Goal: Task Accomplishment & Management: Manage account settings

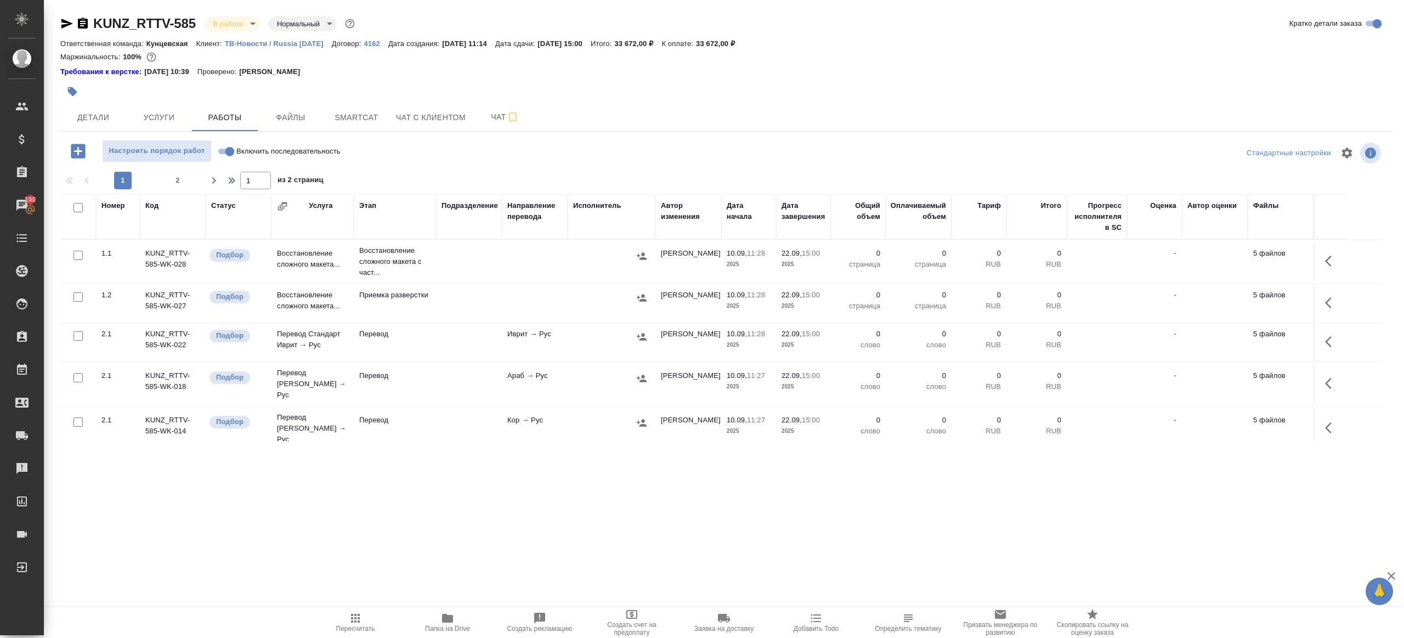
click at [852, 100] on div at bounding box center [504, 91] width 888 height 24
click at [224, 150] on input "Включить последовательность" at bounding box center [229, 151] width 39 height 13
checkbox input "true"
click at [441, 513] on button "Папка на Drive" at bounding box center [447, 622] width 92 height 31
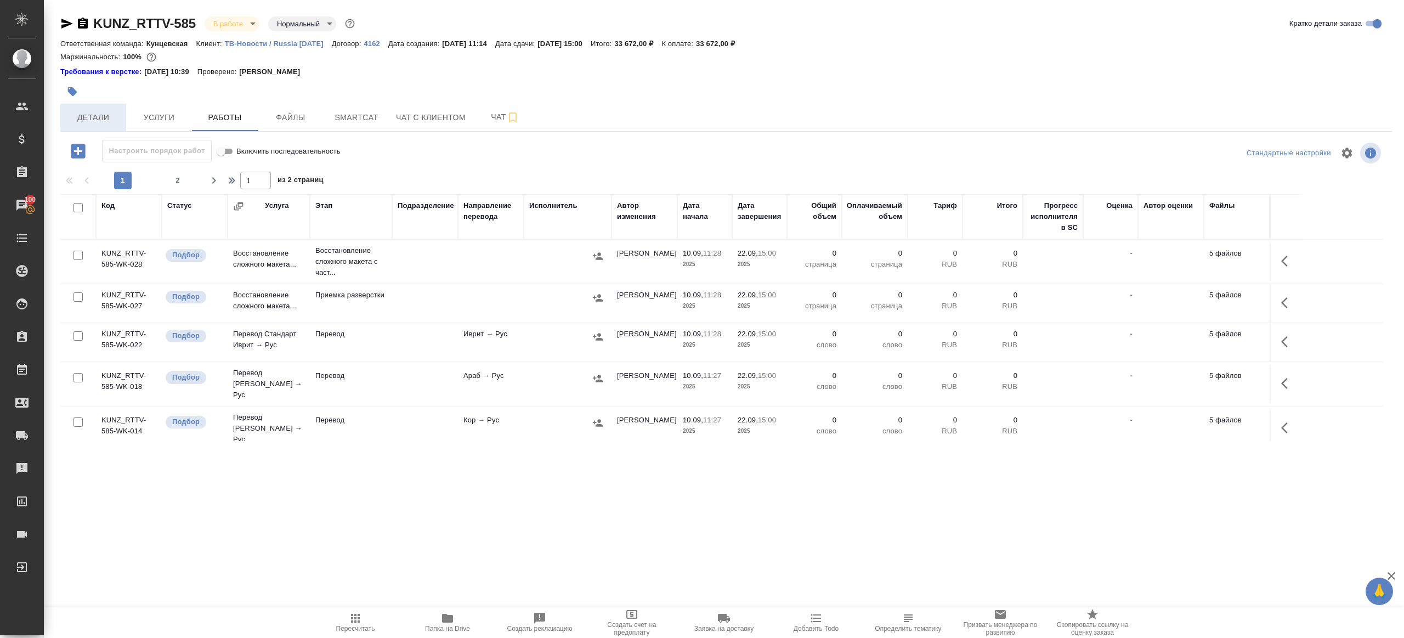
click at [88, 117] on span "Детали" at bounding box center [93, 118] width 53 height 14
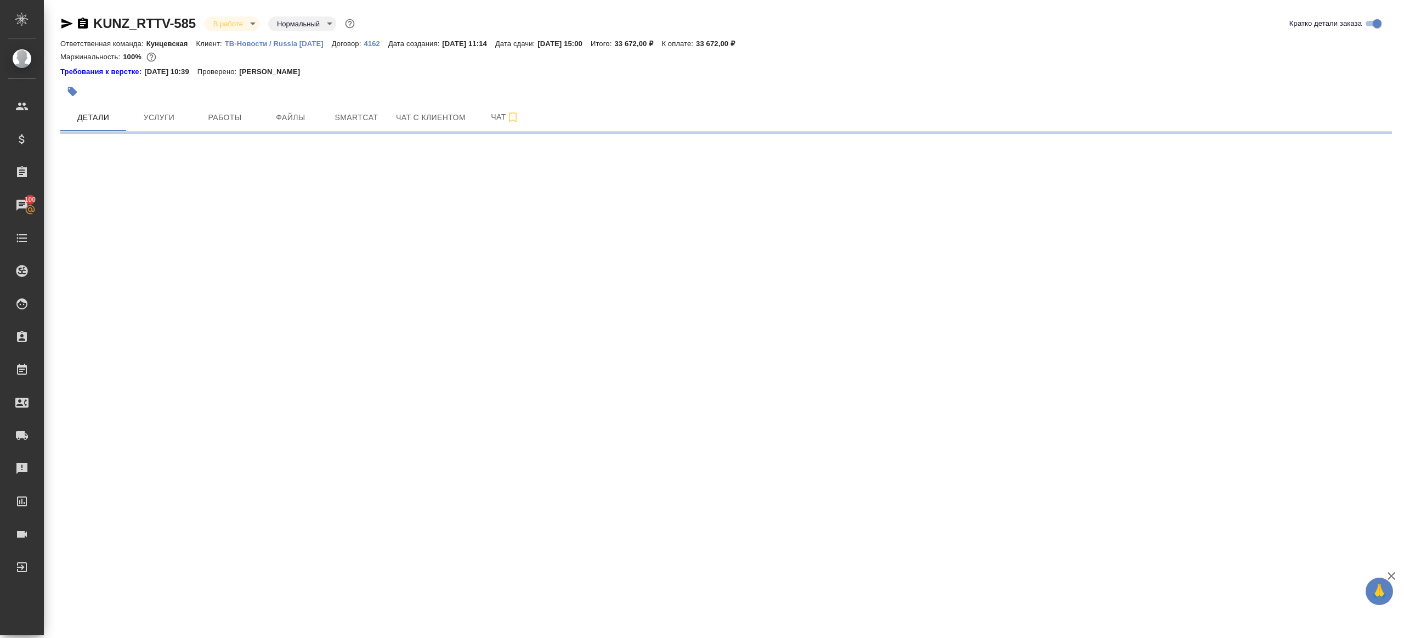
select select "RU"
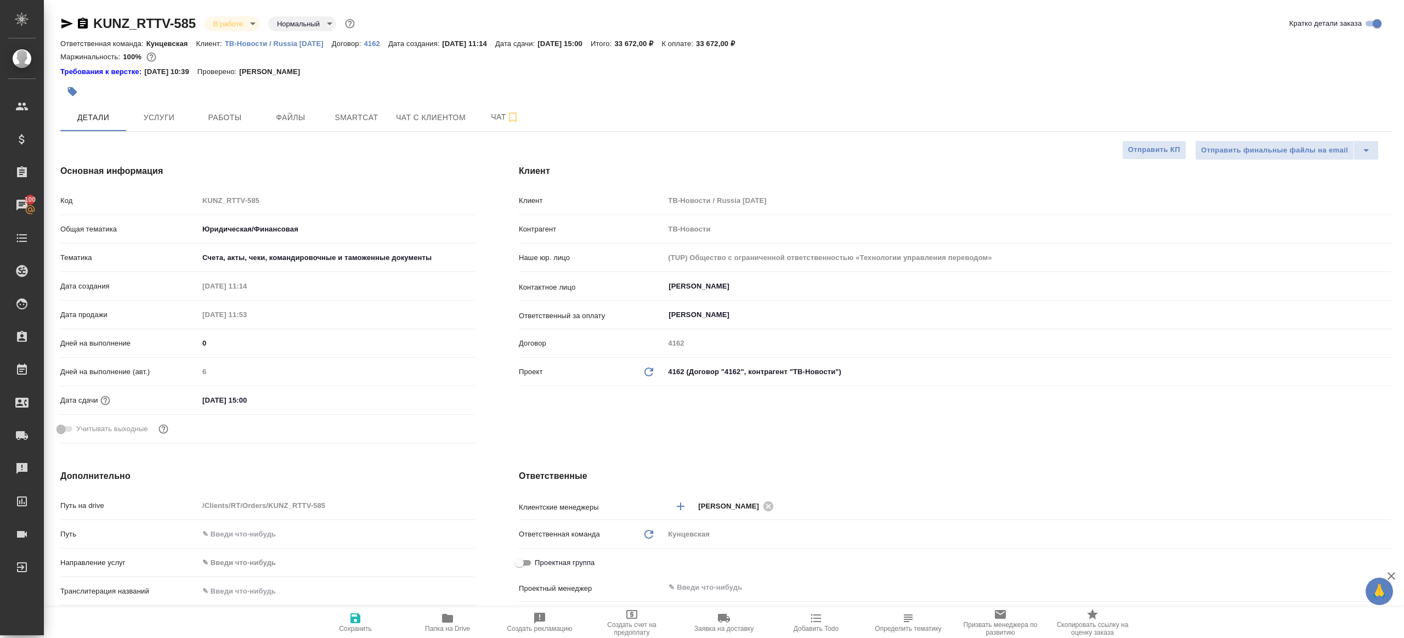
type textarea "x"
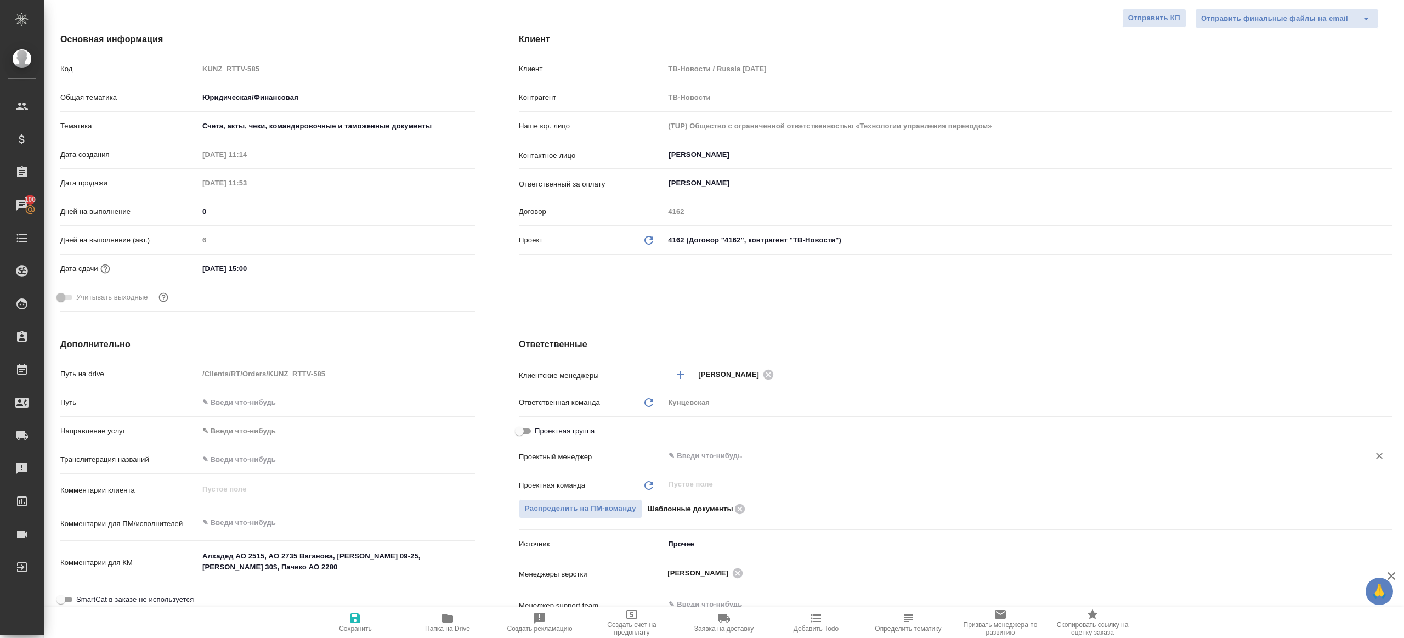
scroll to position [141, 0]
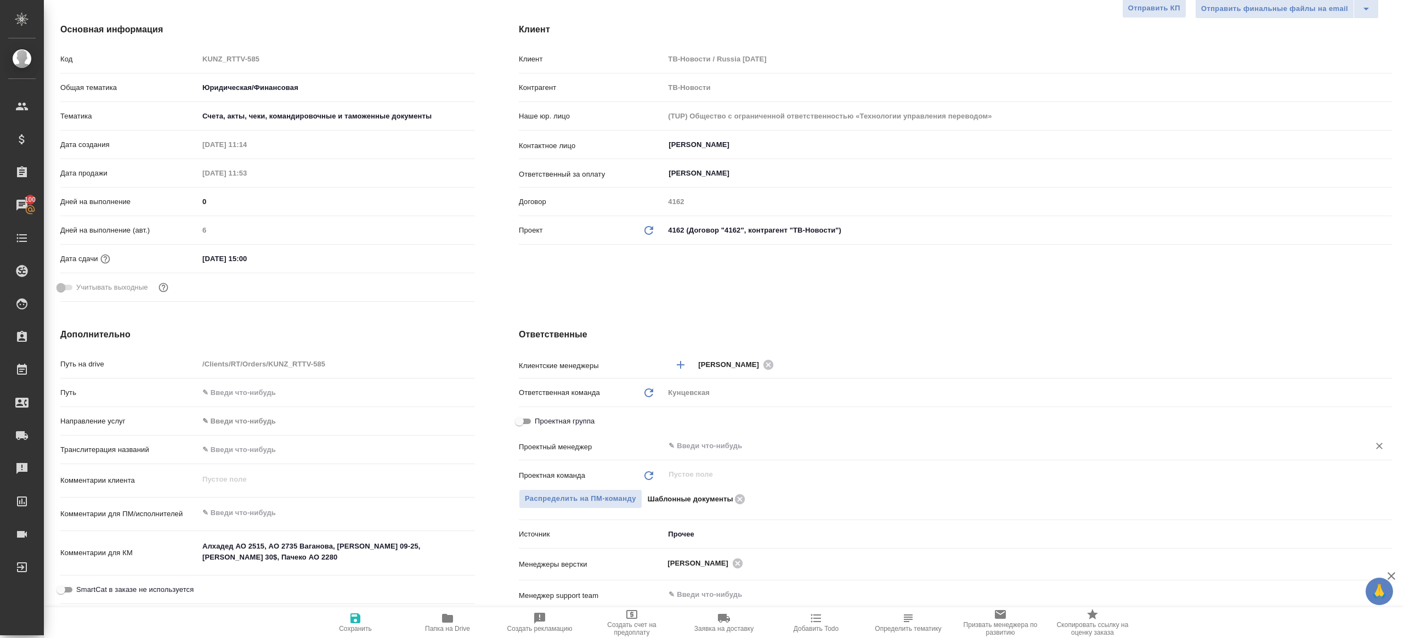
click at [693, 439] on input "text" at bounding box center [1009, 445] width 684 height 13
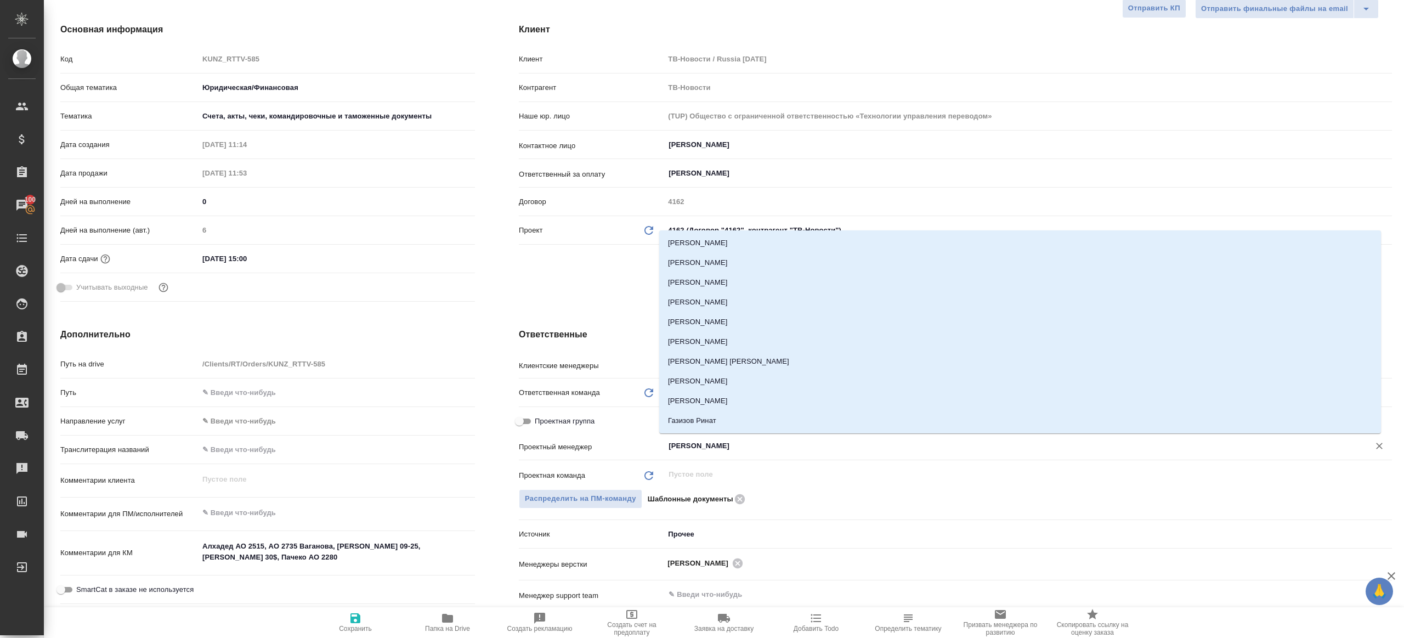
type input "ринат"
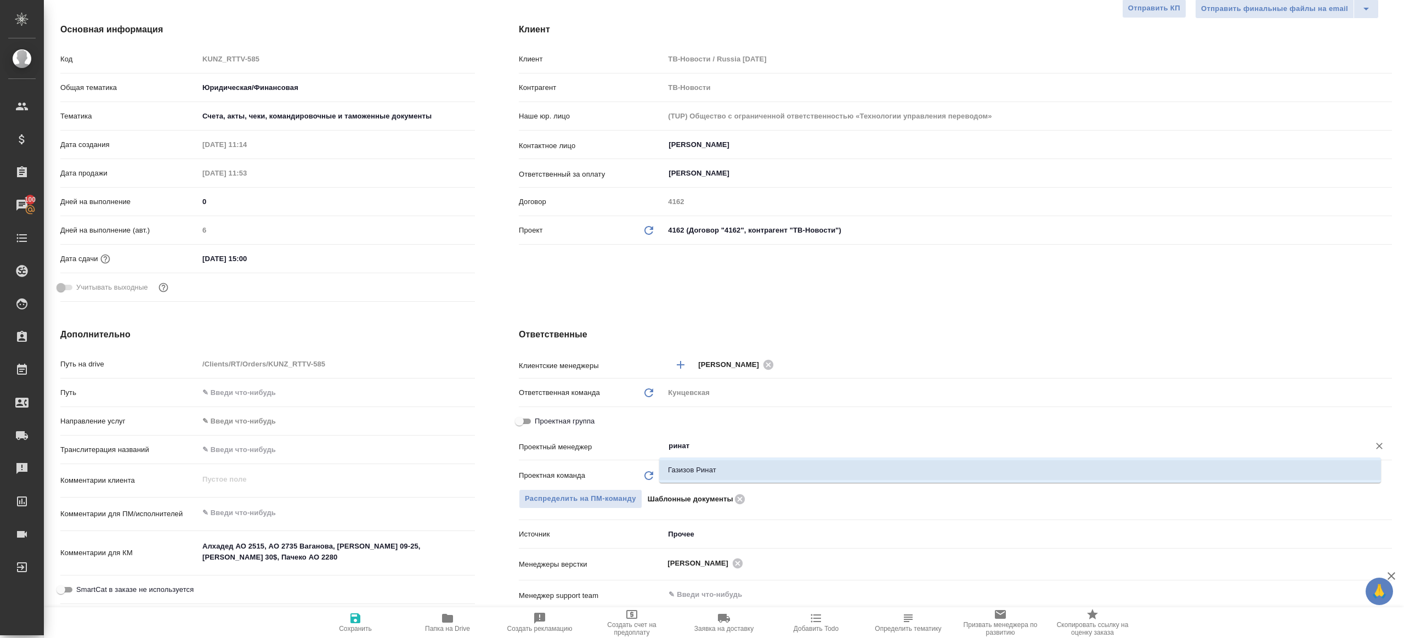
click at [708, 469] on li "Газизов Ринат" at bounding box center [1020, 470] width 722 height 20
type textarea "x"
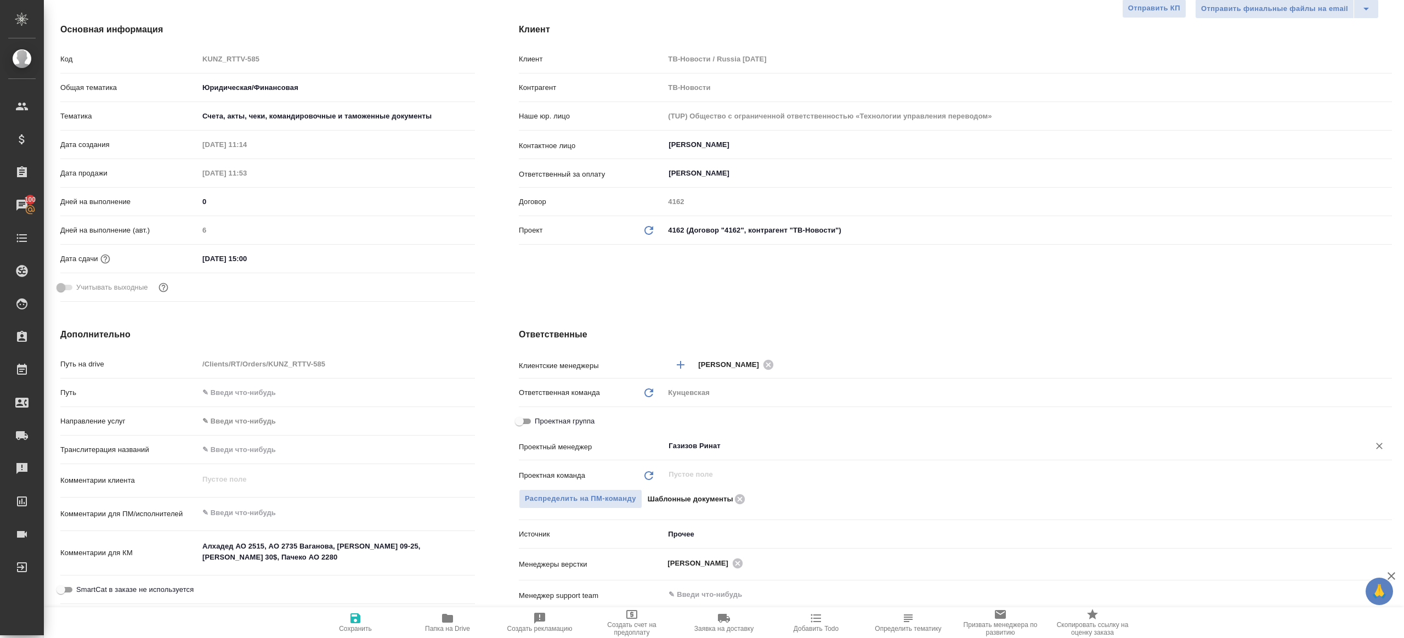
type input "Газизов Ринат"
click at [341, 513] on span "Сохранить" at bounding box center [355, 621] width 79 height 21
type textarea "x"
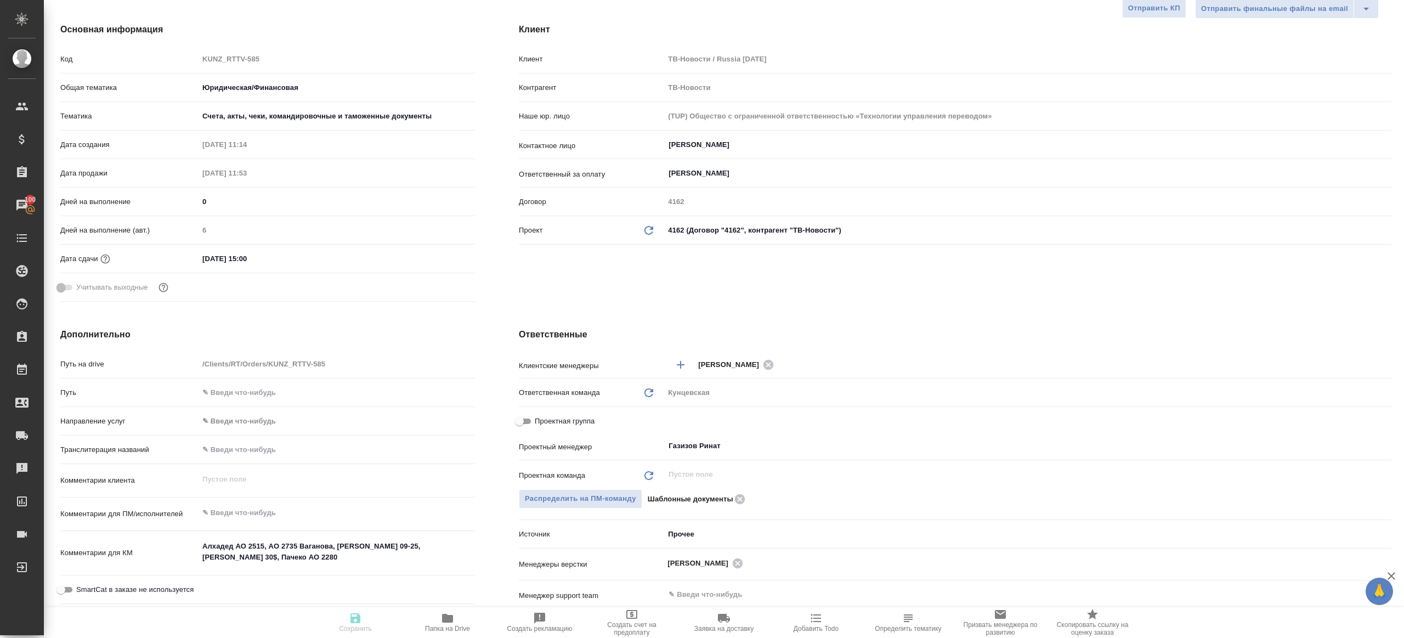
type textarea "x"
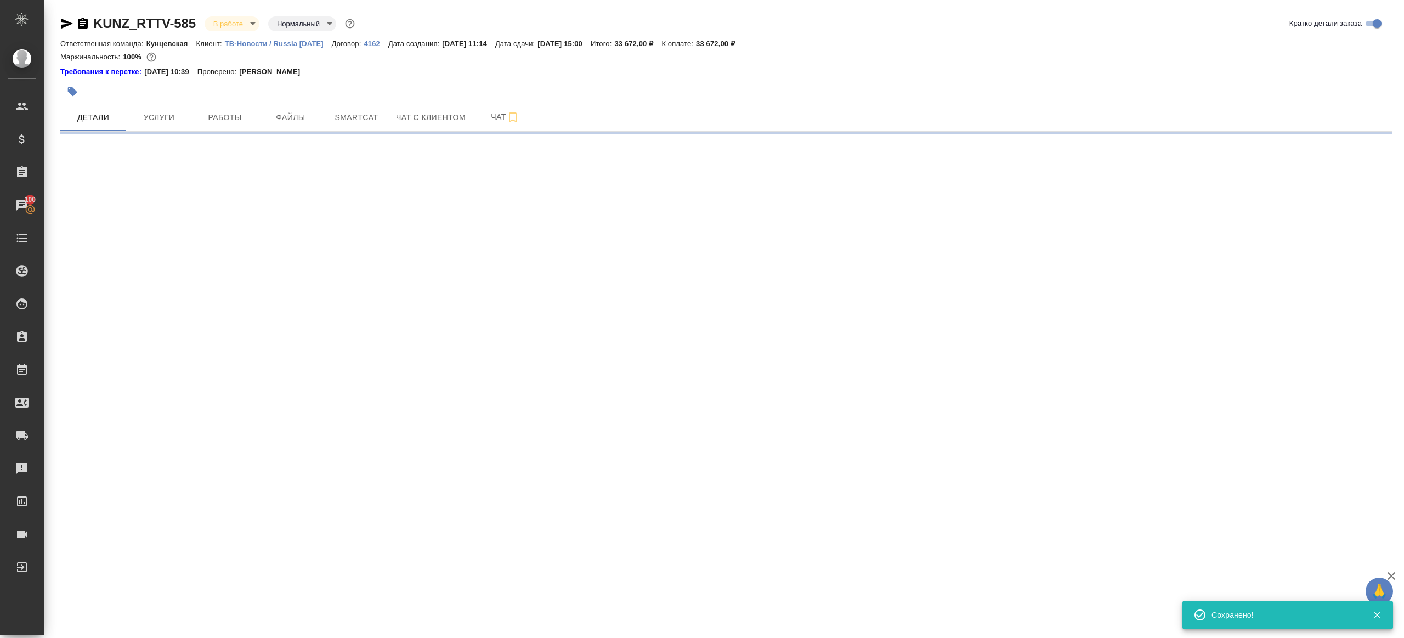
select select "RU"
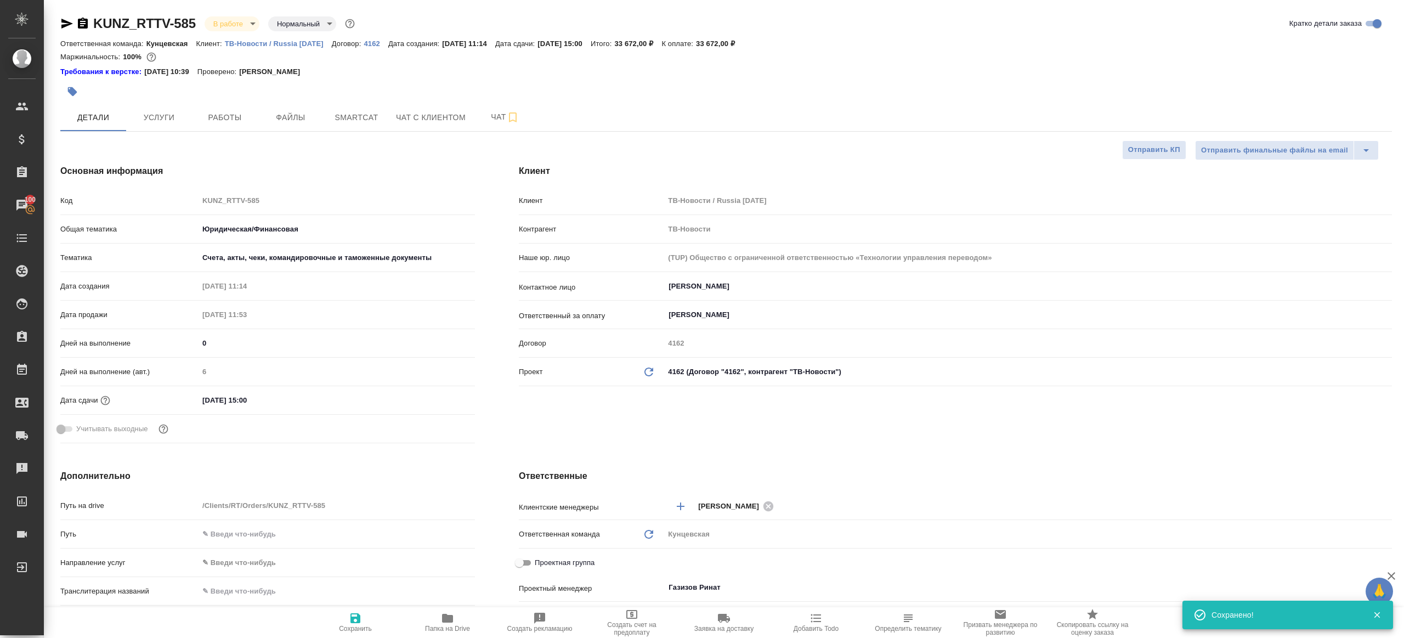
type textarea "x"
click at [220, 117] on span "Работы" at bounding box center [224, 118] width 53 height 14
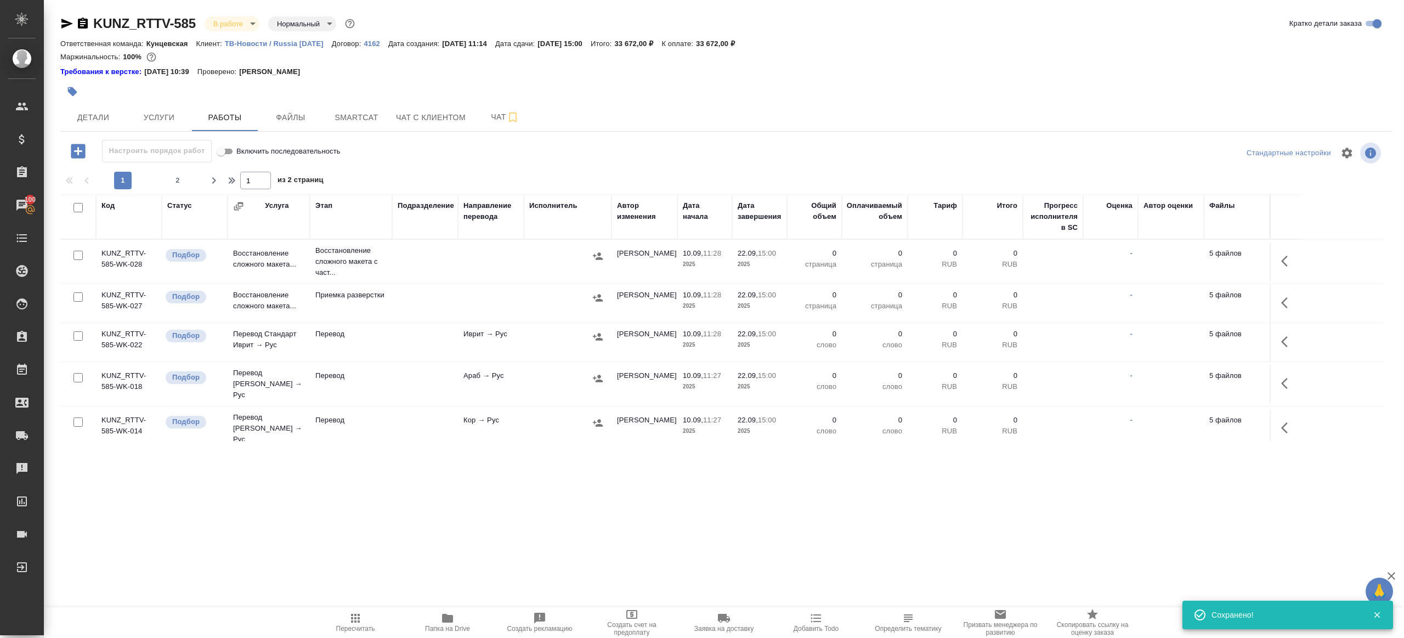
click at [77, 210] on input "checkbox" at bounding box center [77, 207] width 9 height 9
checkbox input "true"
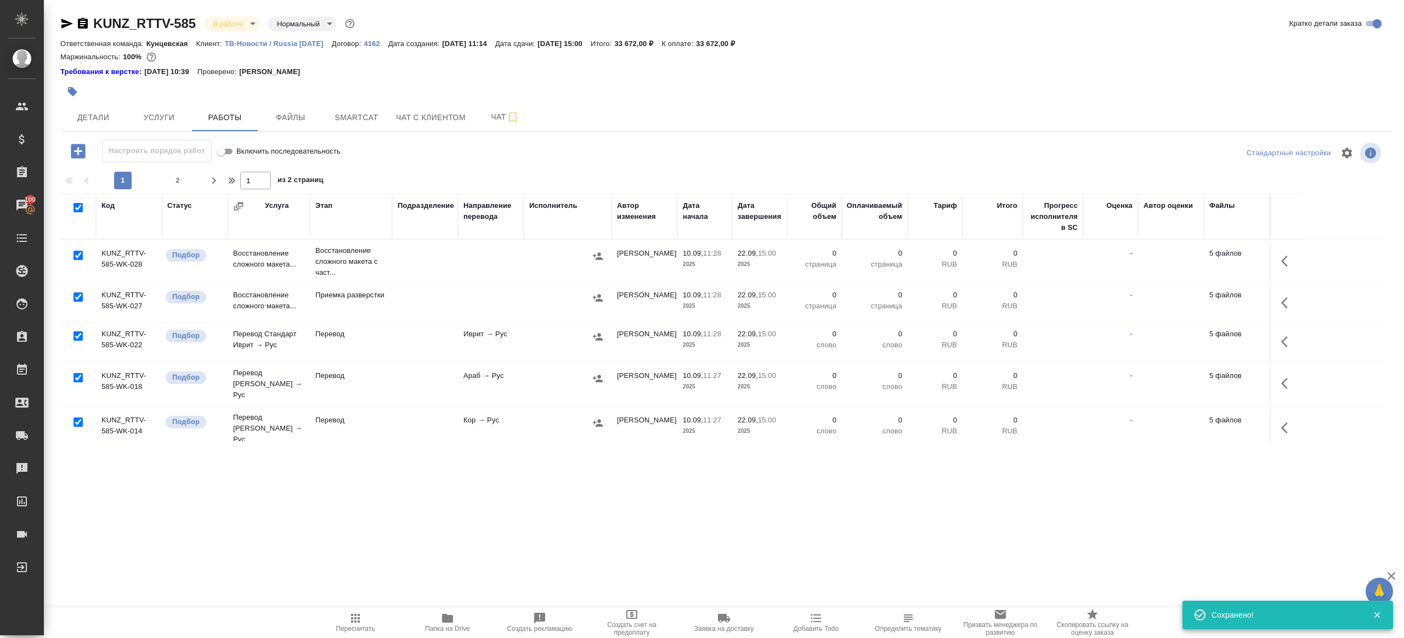
checkbox input "true"
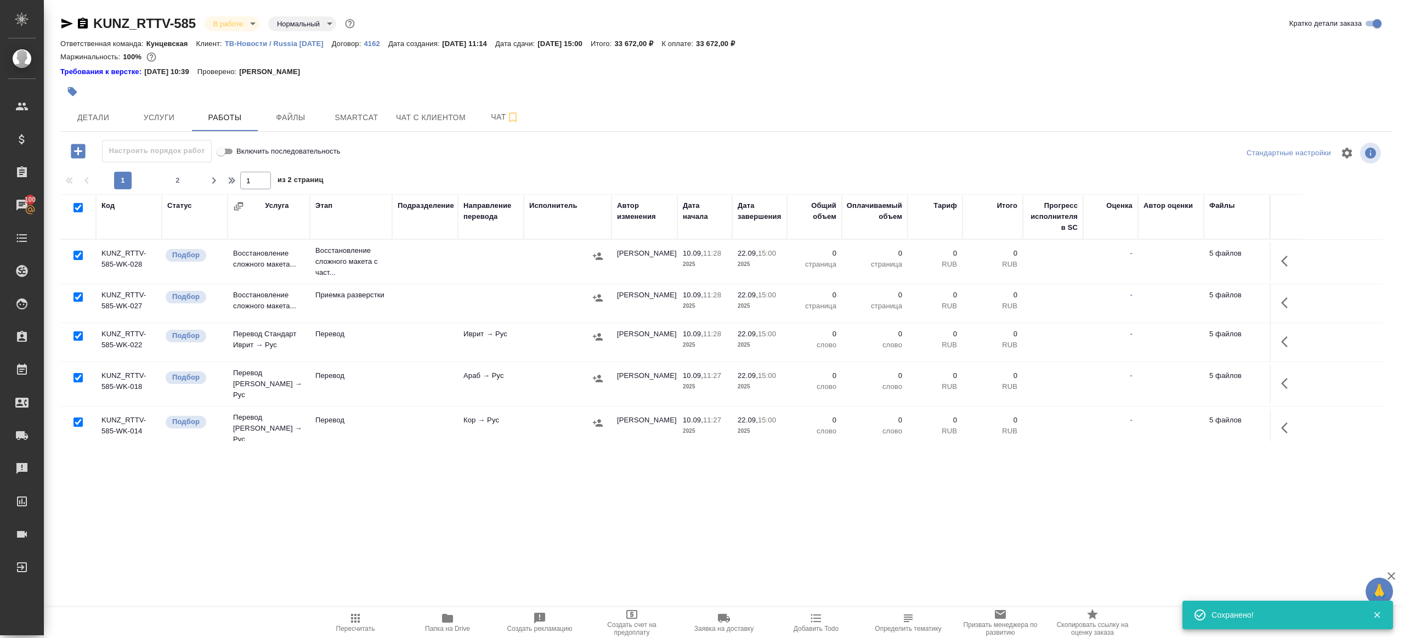
checkbox input "true"
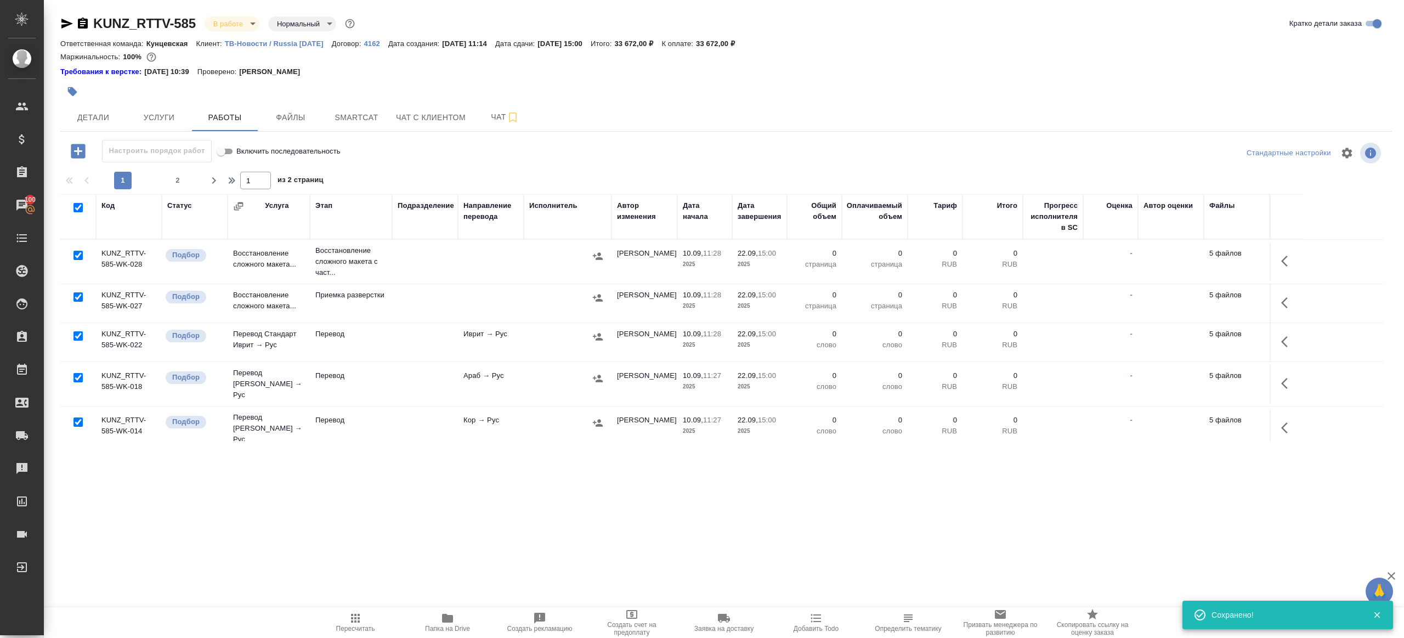
checkbox input "true"
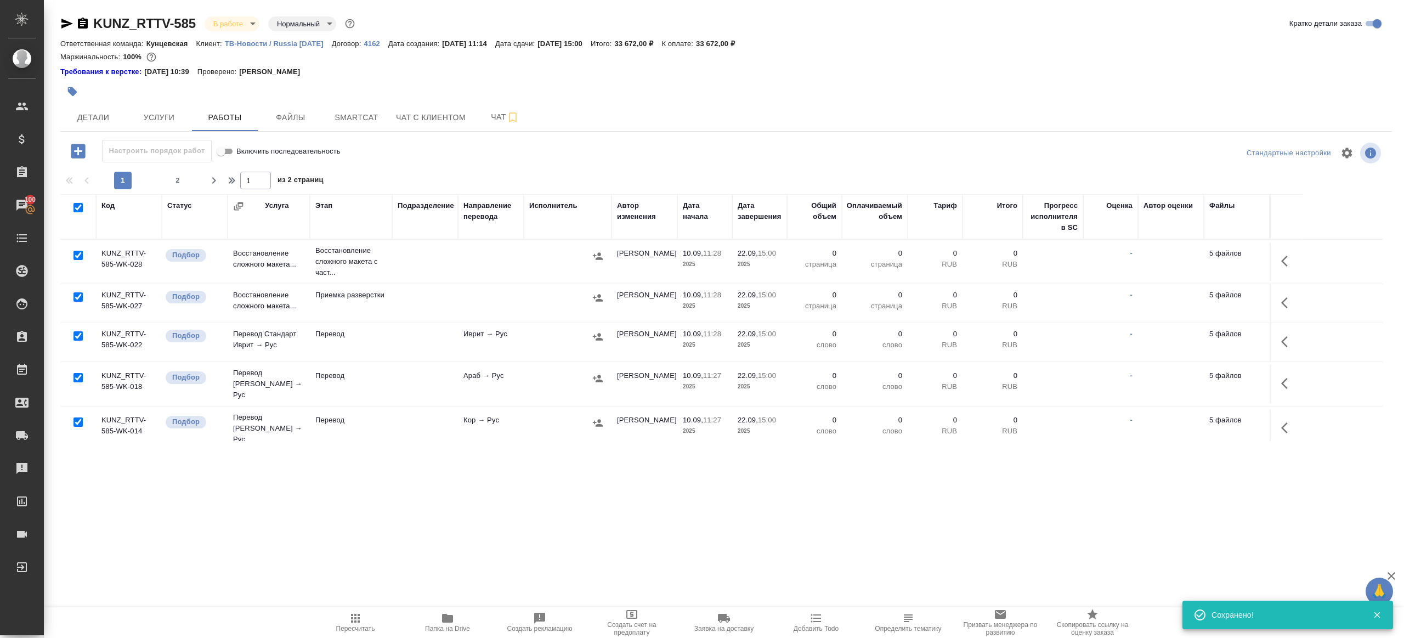
checkbox input "true"
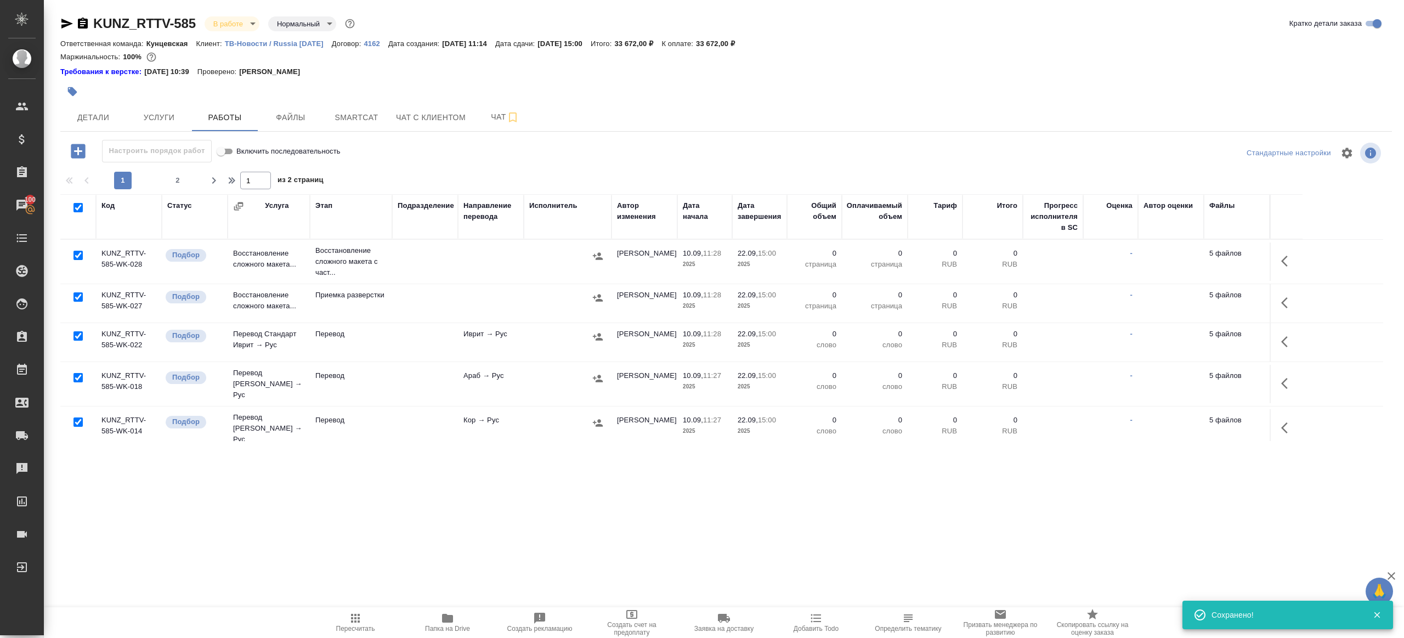
checkbox input "true"
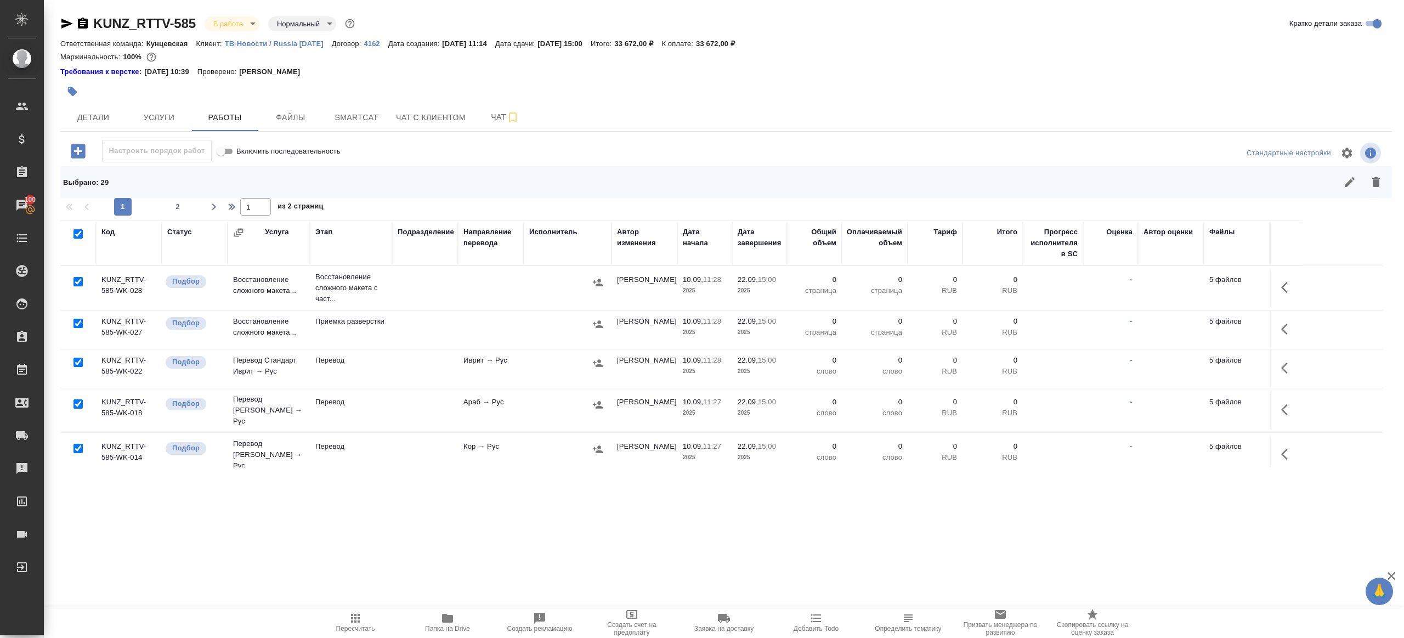
click at [77, 280] on input "checkbox" at bounding box center [77, 281] width 9 height 9
checkbox input "false"
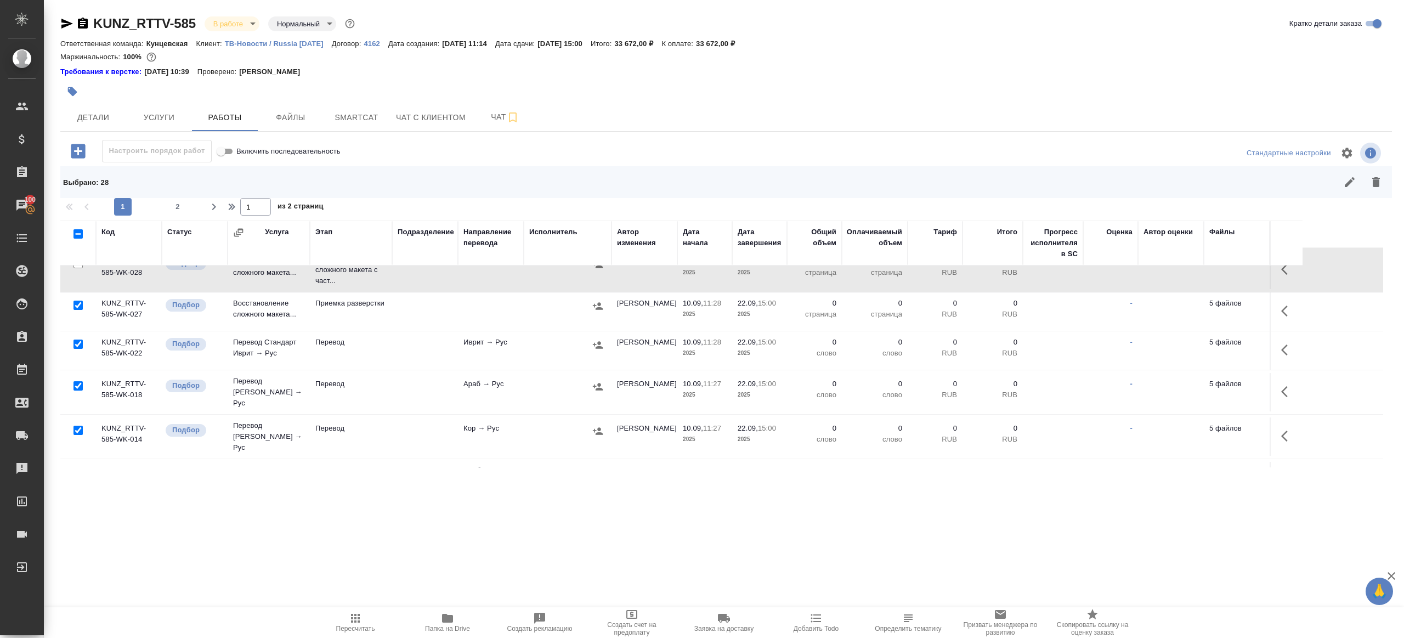
scroll to position [20, 0]
click at [79, 300] on input "checkbox" at bounding box center [77, 302] width 9 height 9
checkbox input "false"
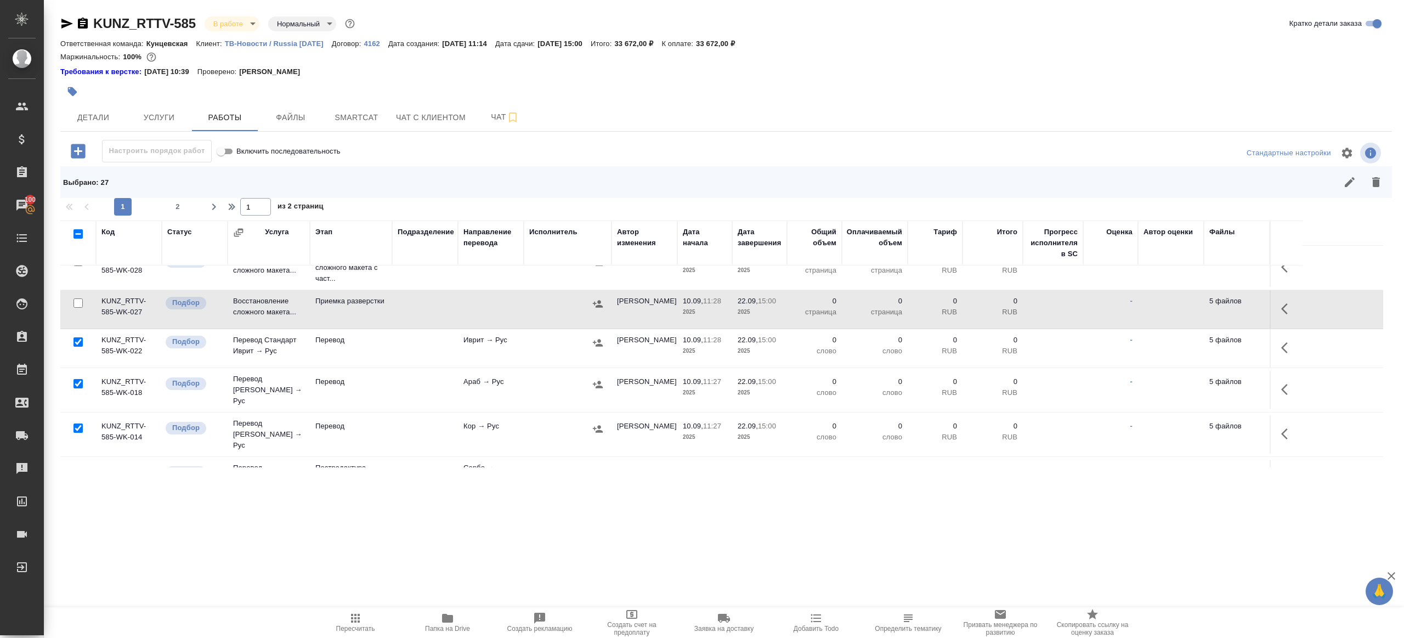
click at [79, 341] on input "checkbox" at bounding box center [77, 341] width 9 height 9
checkbox input "false"
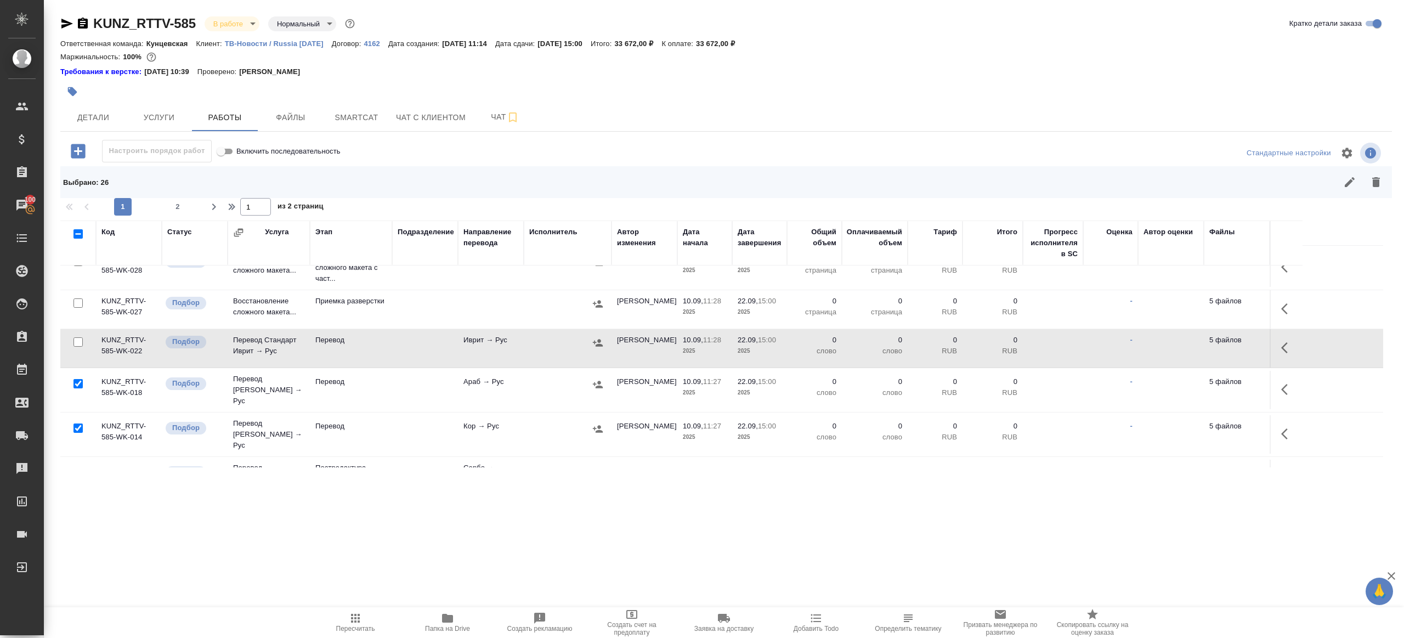
click at [78, 382] on input "checkbox" at bounding box center [77, 383] width 9 height 9
checkbox input "false"
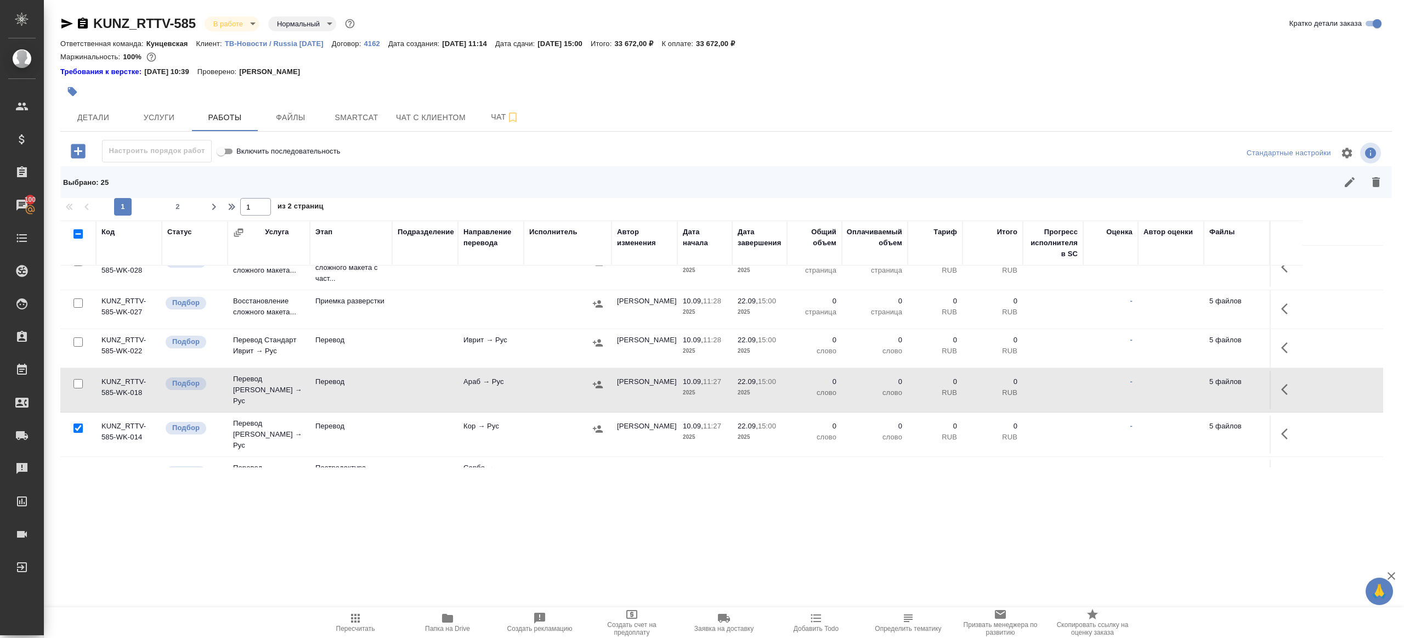
click at [79, 423] on input "checkbox" at bounding box center [77, 427] width 9 height 9
checkbox input "false"
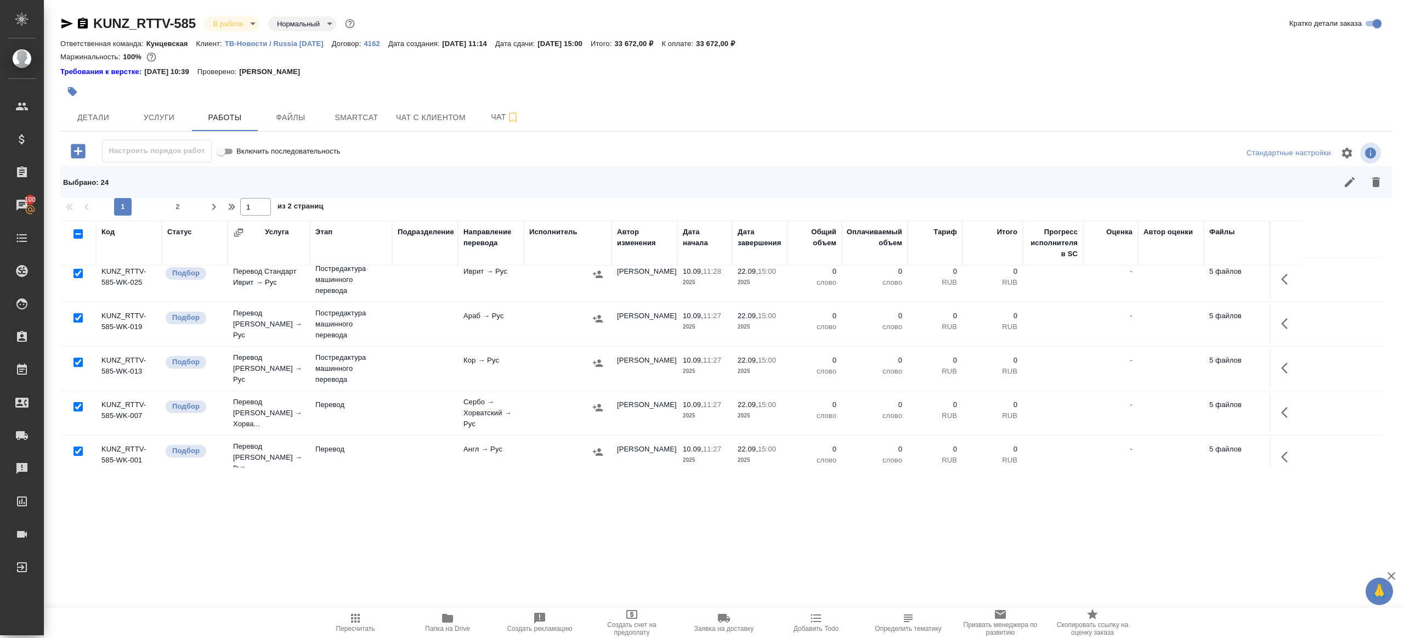
scroll to position [347, 0]
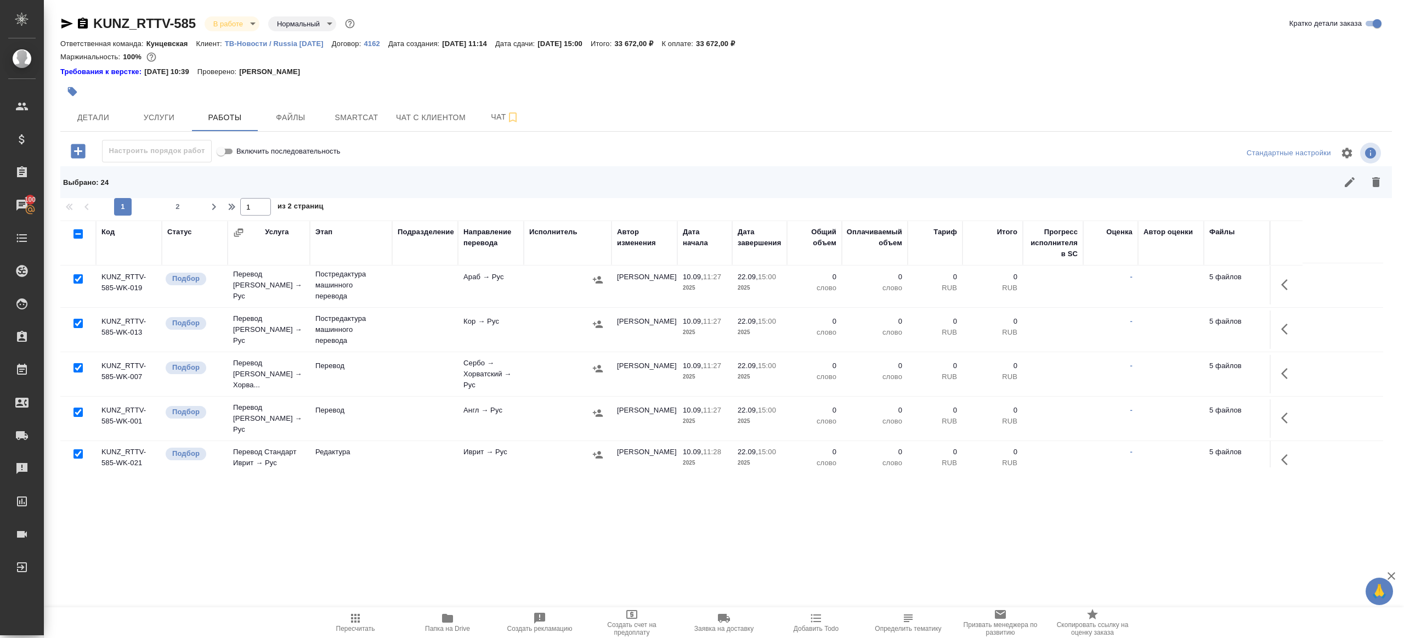
click at [81, 363] on input "checkbox" at bounding box center [77, 367] width 9 height 9
checkbox input "false"
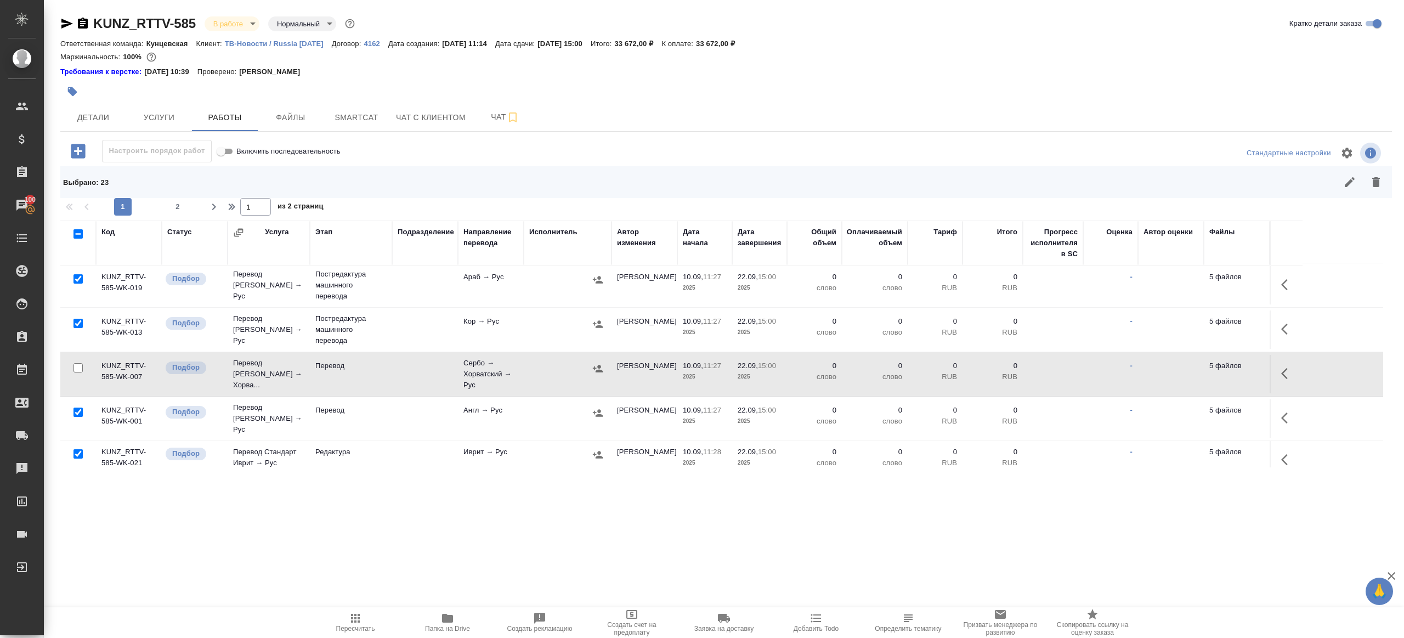
click at [79, 407] on input "checkbox" at bounding box center [77, 411] width 9 height 9
checkbox input "false"
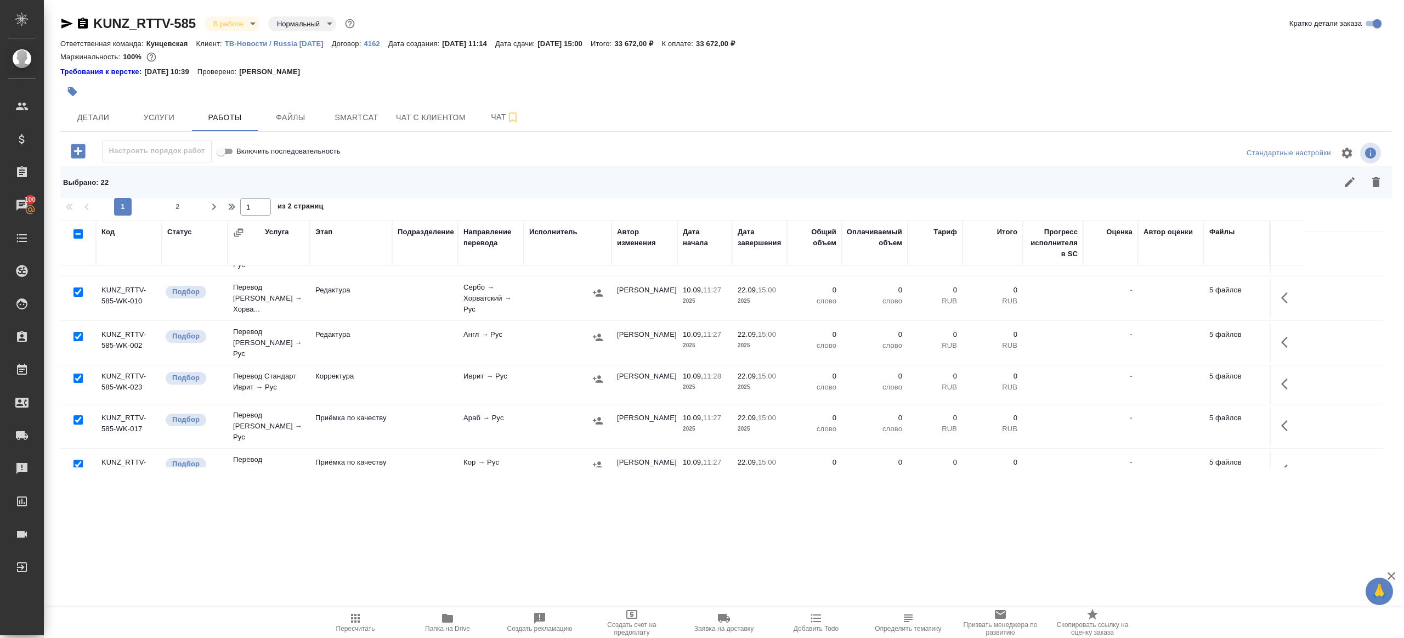
scroll to position [646, 0]
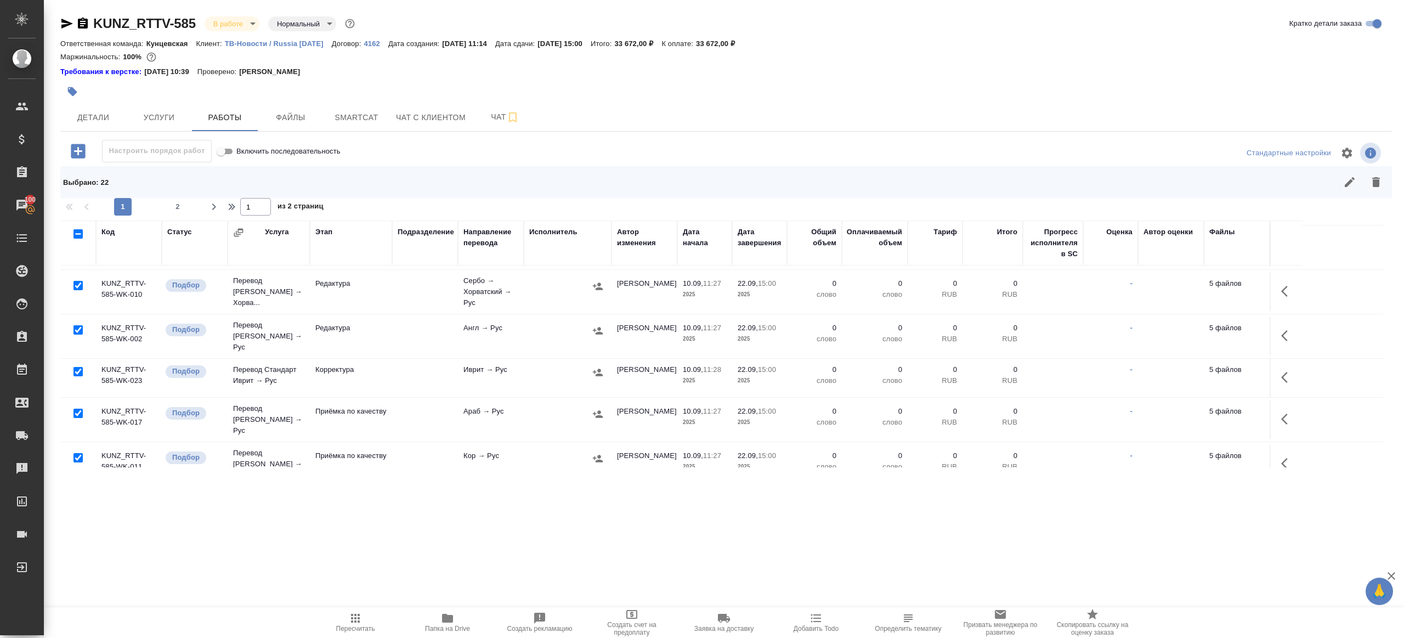
click at [73, 453] on input "checkbox" at bounding box center [77, 457] width 9 height 9
checkbox input "false"
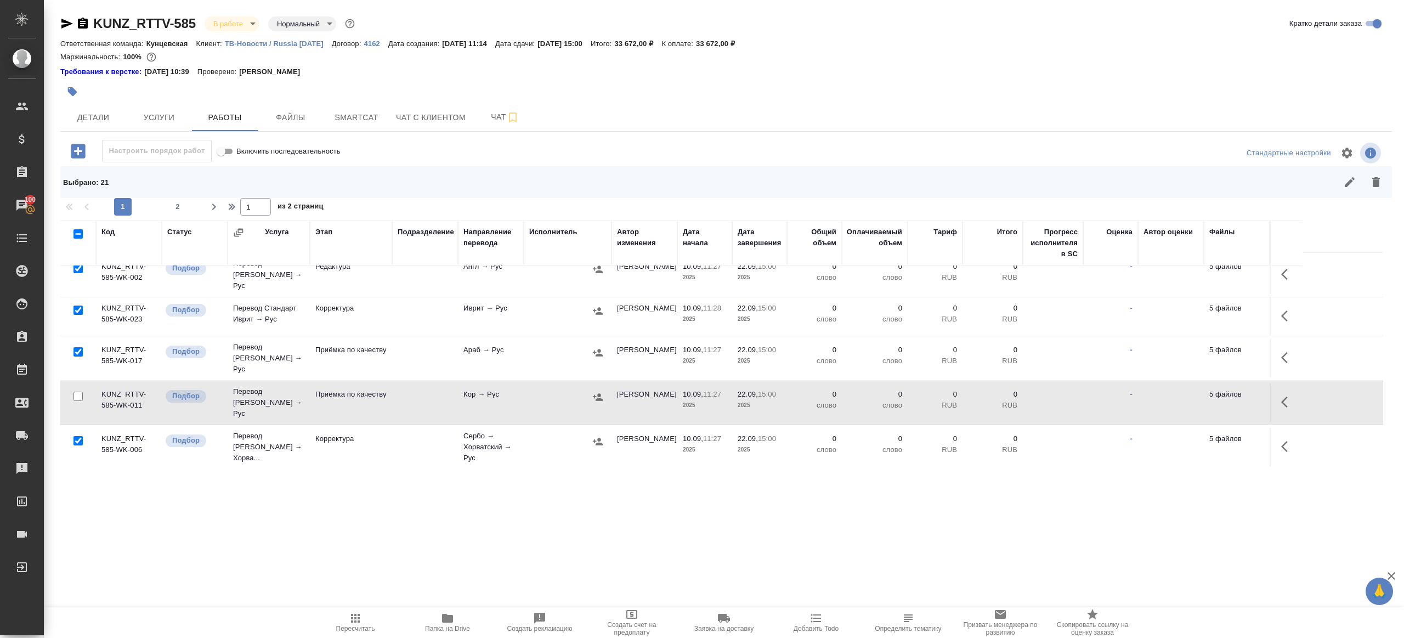
scroll to position [816, 0]
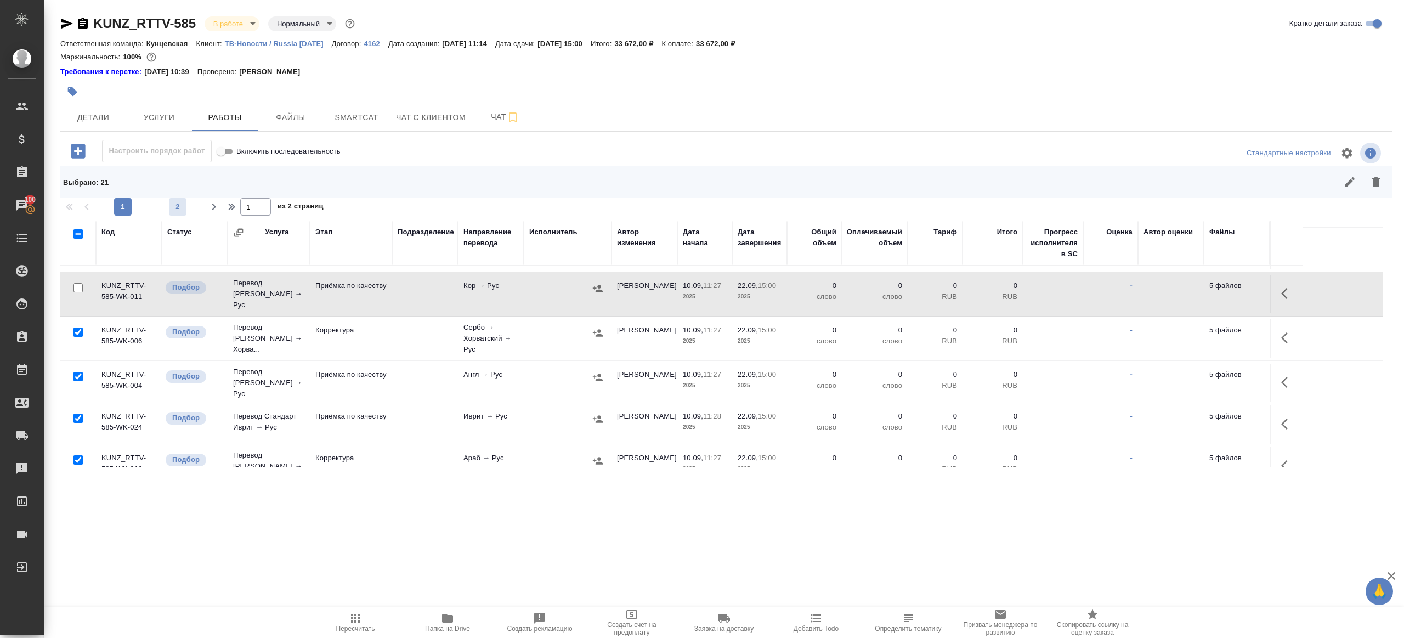
click at [171, 208] on span "2" at bounding box center [178, 206] width 18 height 11
type input "2"
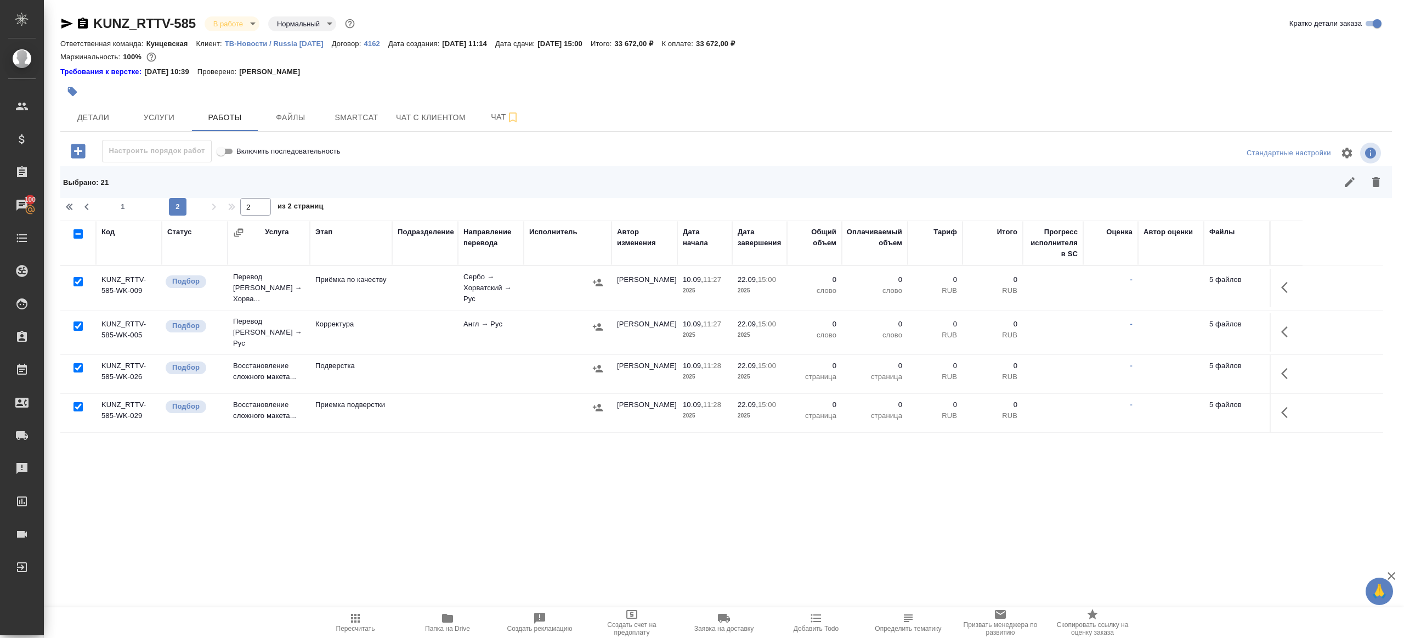
scroll to position [0, 0]
click at [78, 363] on input "checkbox" at bounding box center [77, 367] width 9 height 9
checkbox input "false"
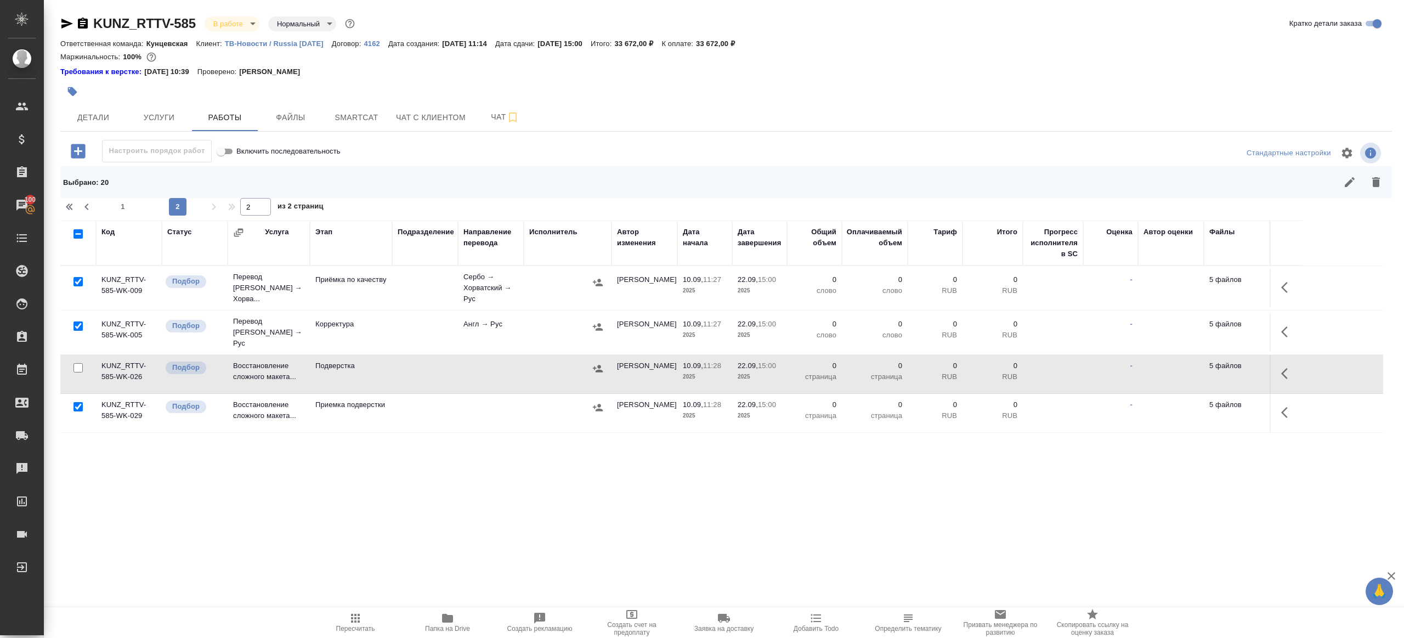
click at [1052, 186] on icon "button" at bounding box center [1375, 181] width 13 height 13
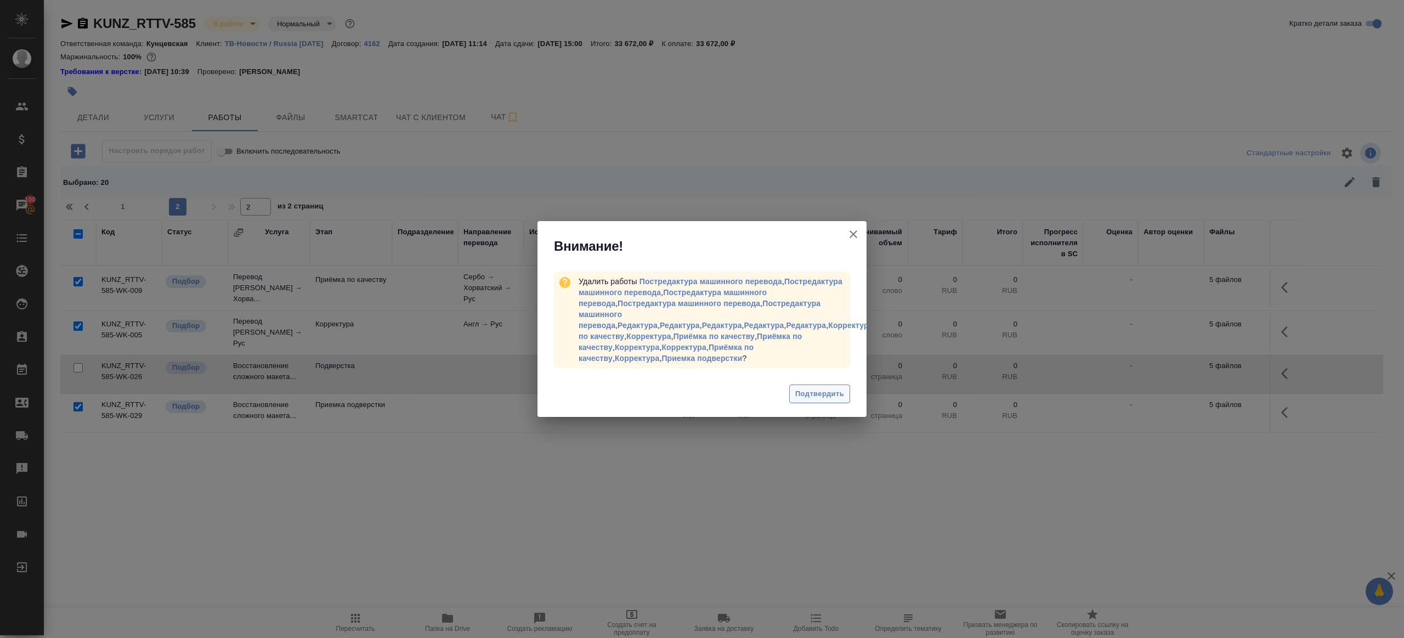
click at [835, 388] on span "Подтвердить" at bounding box center [819, 394] width 49 height 13
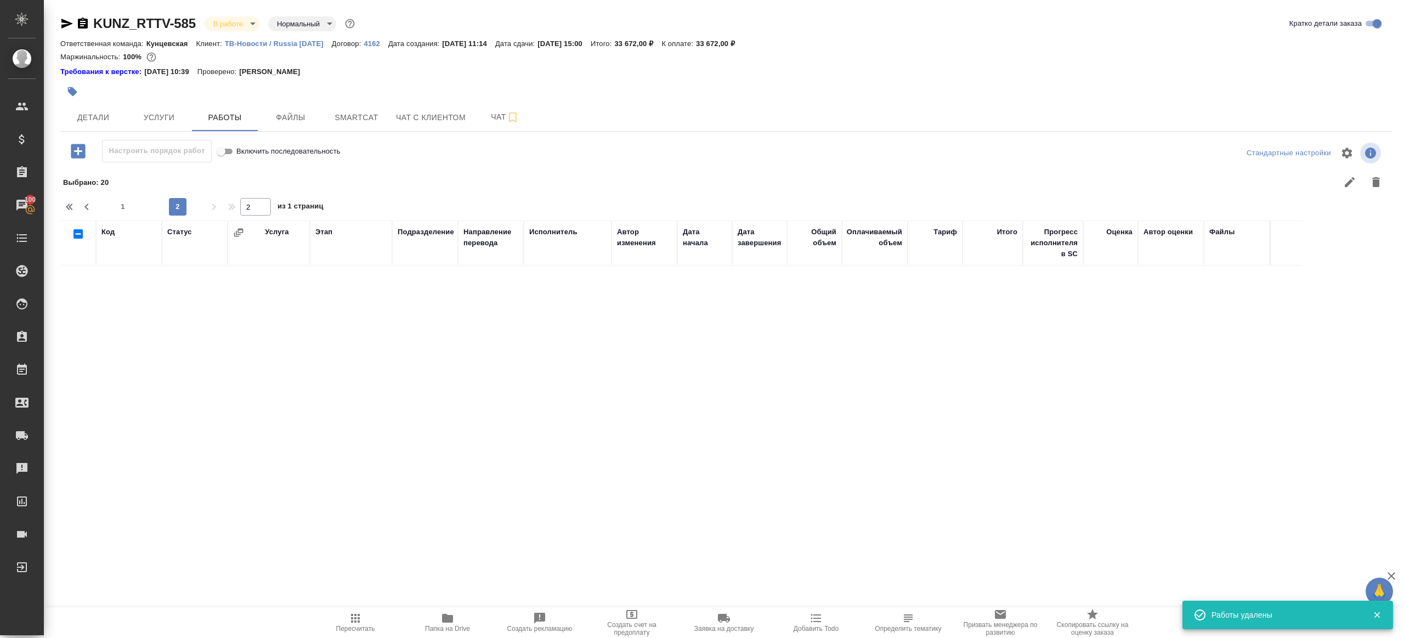
click at [132, 208] on div "1 2" at bounding box center [150, 207] width 110 height 18
click at [118, 205] on span "1" at bounding box center [123, 206] width 18 height 11
type input "1"
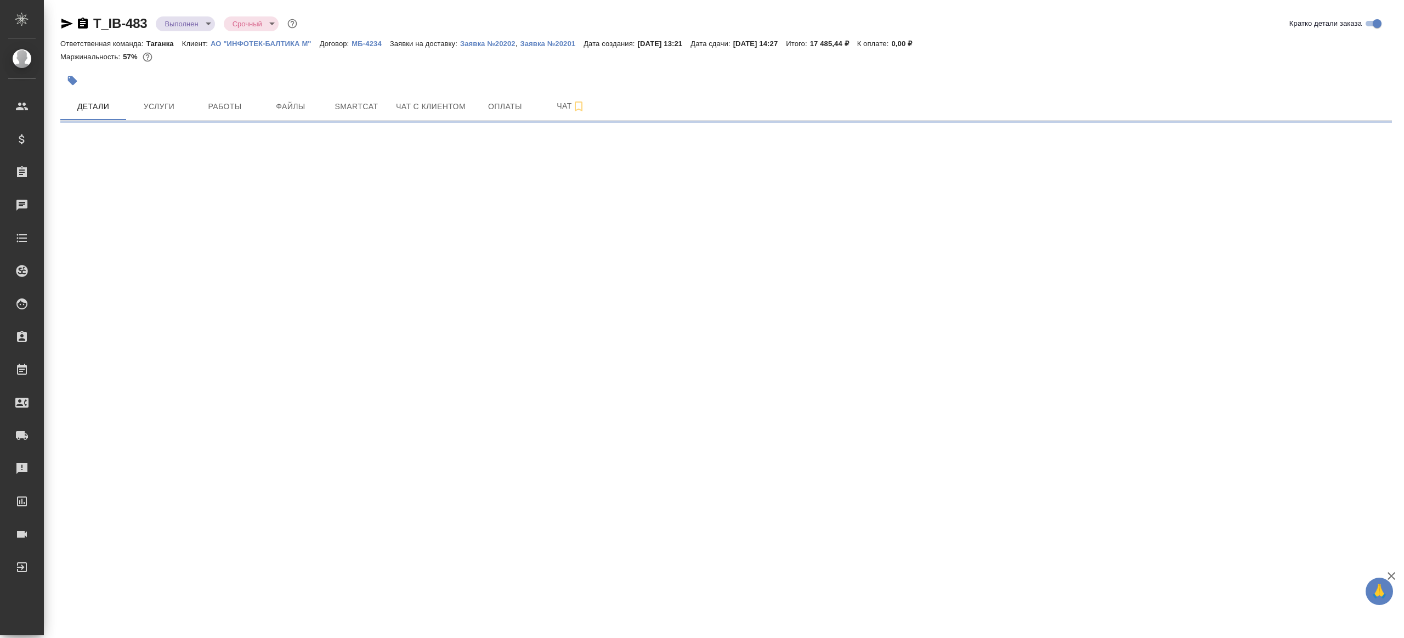
select select "RU"
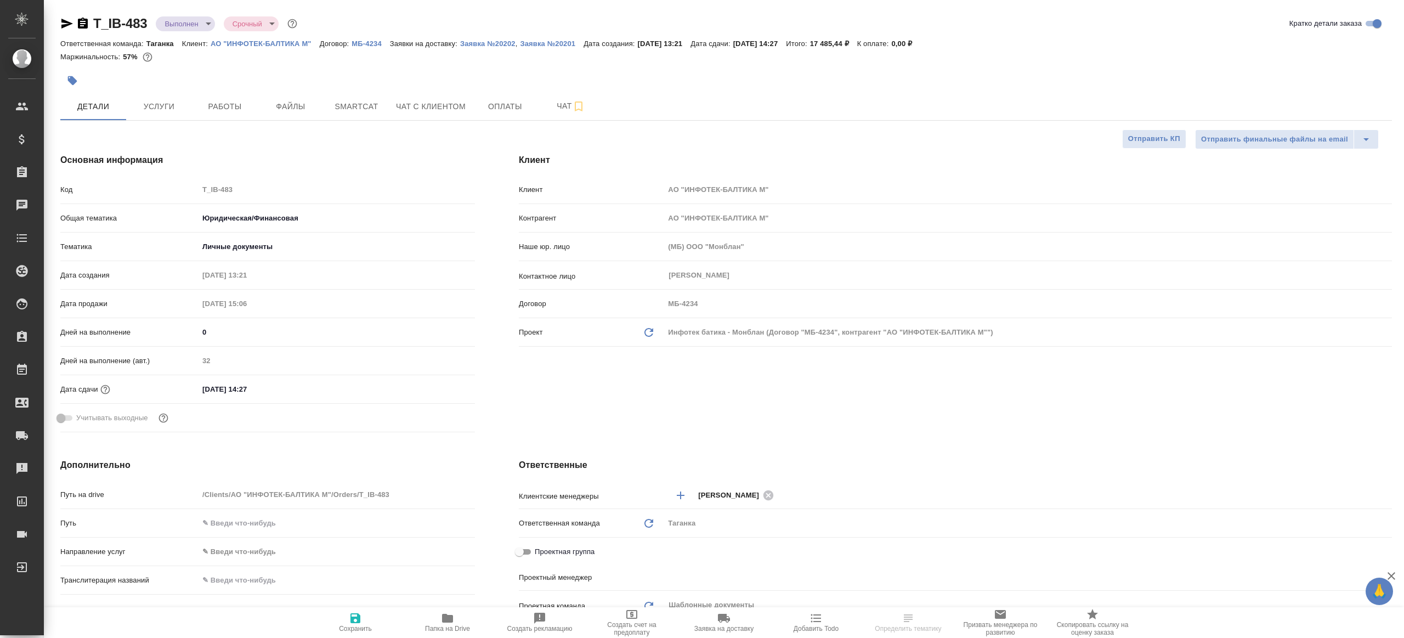
type textarea "x"
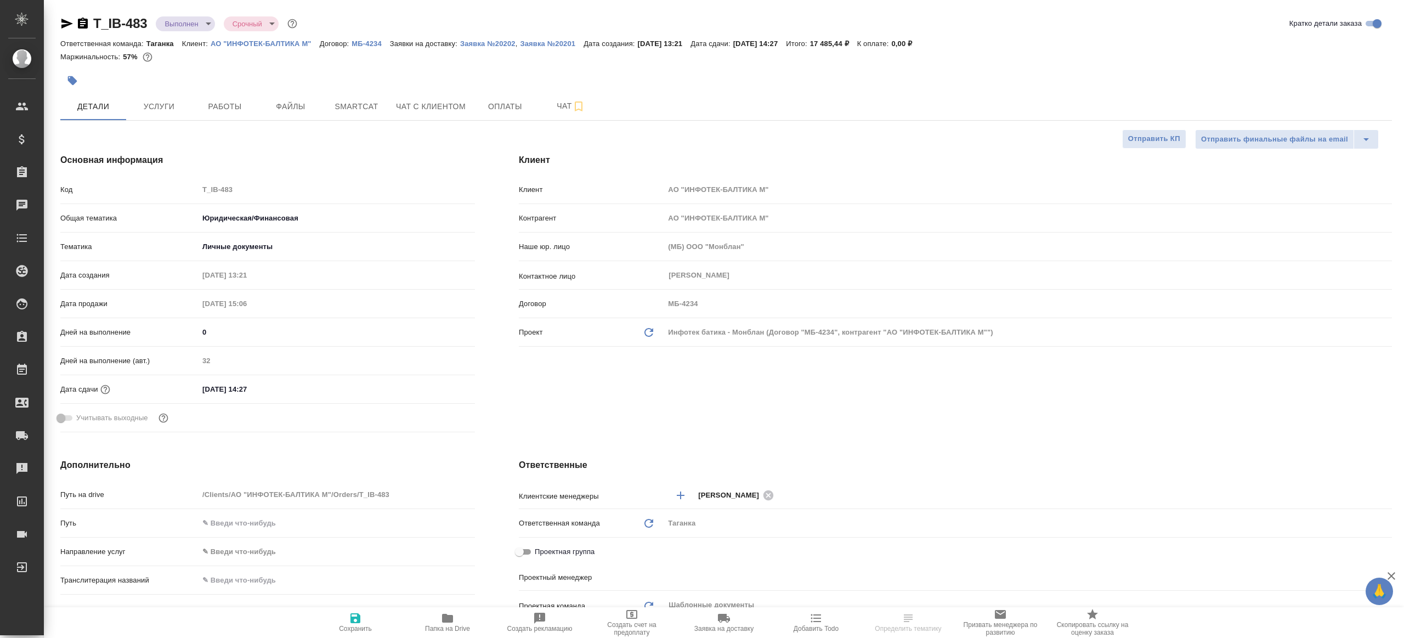
type textarea "x"
type input "Газизов Ринат"
select select "RU"
type textarea "x"
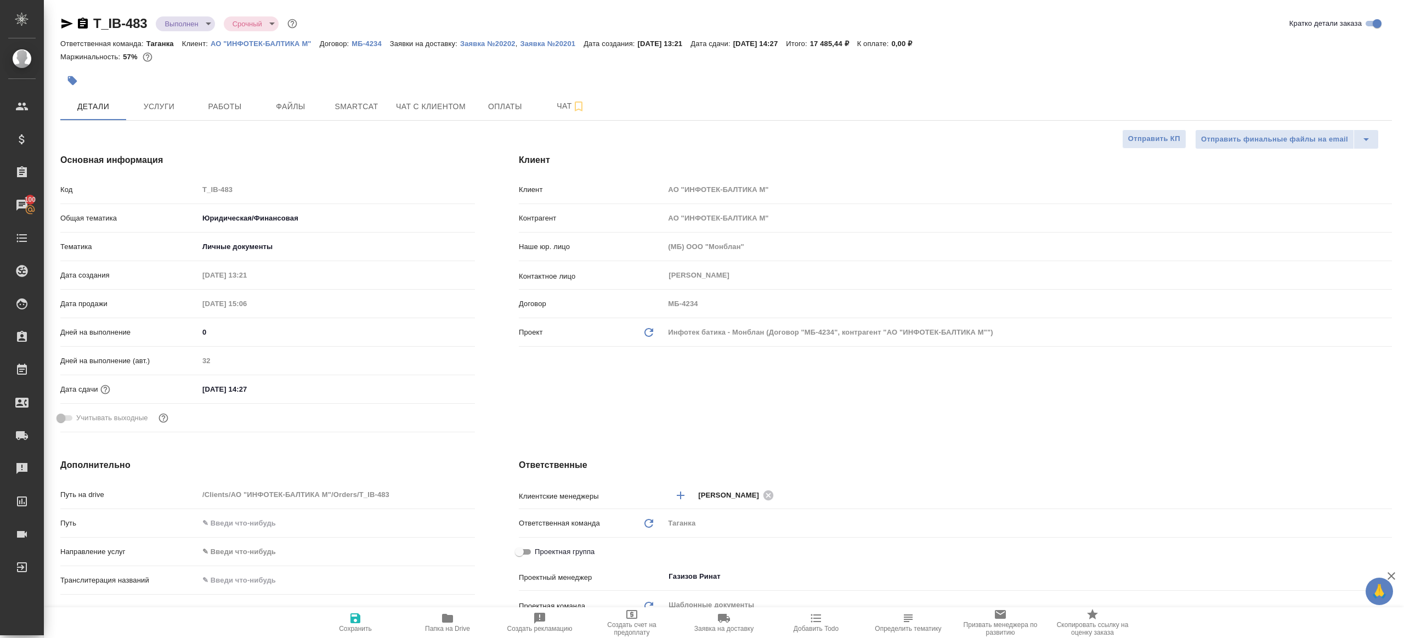
type textarea "x"
click at [255, 107] on button "Работы" at bounding box center [225, 106] width 66 height 27
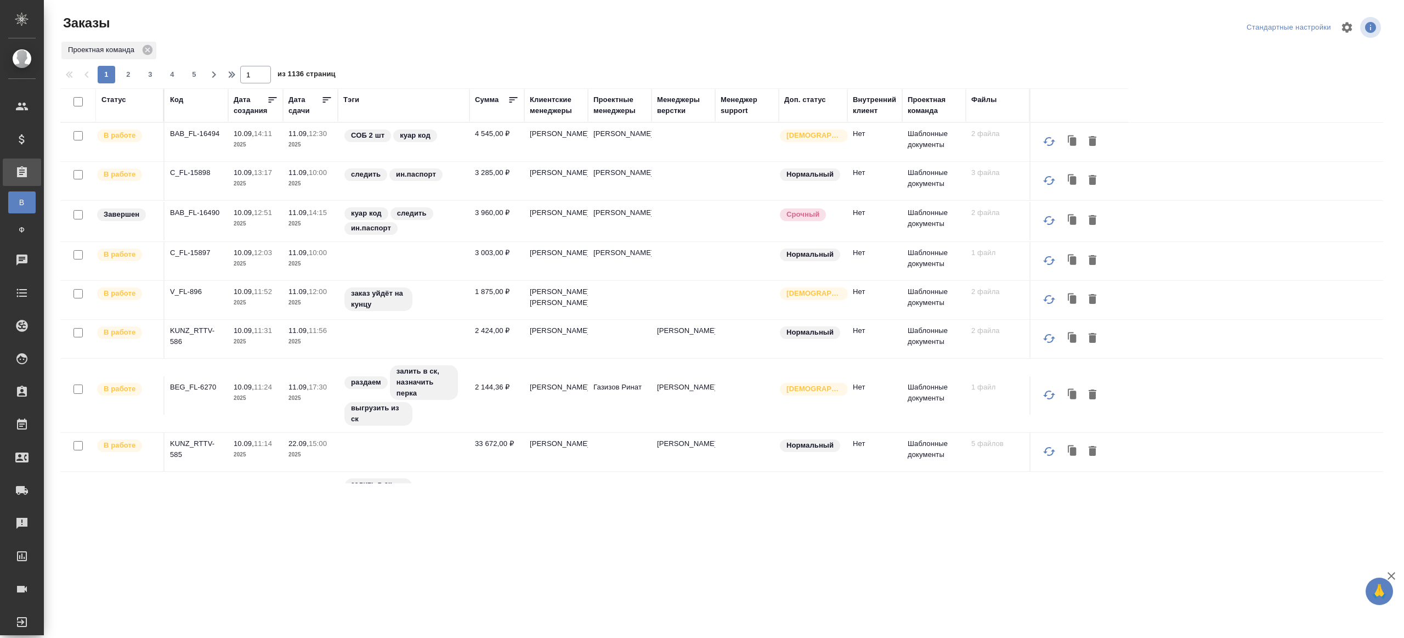
click at [479, 99] on div "Сумма" at bounding box center [487, 99] width 24 height 11
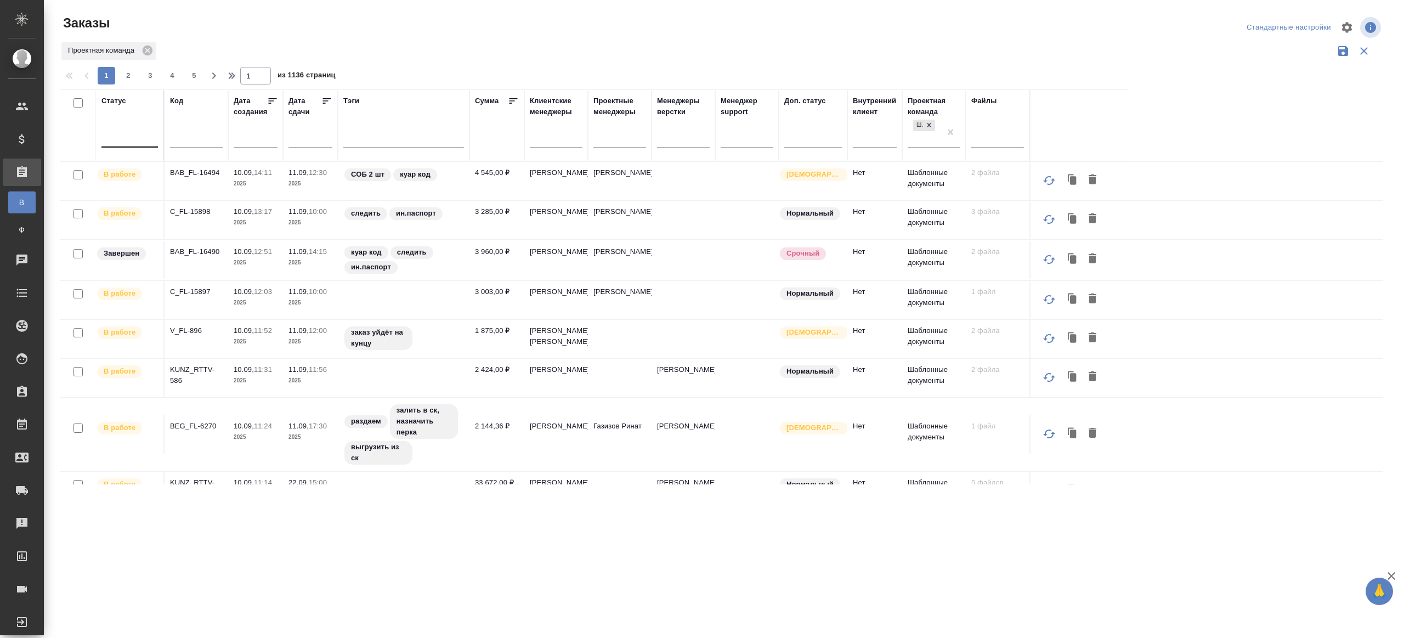
click at [132, 127] on div at bounding box center [129, 137] width 56 height 21
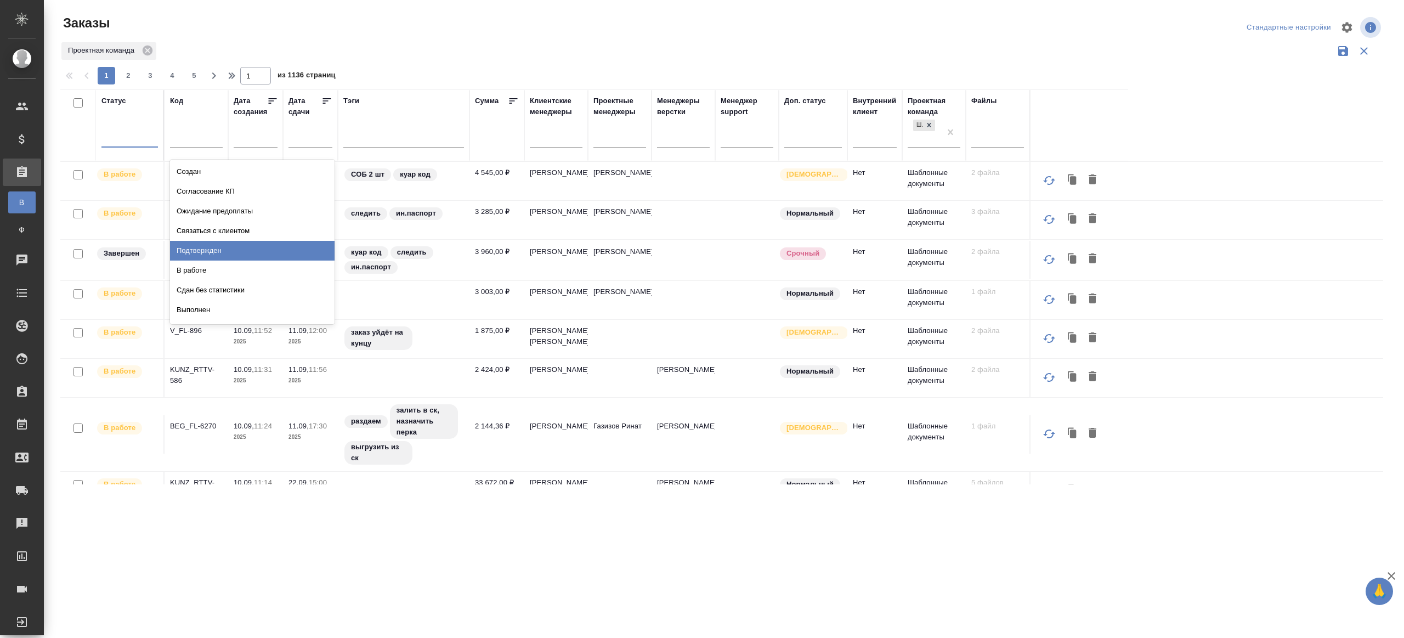
click at [261, 255] on div "Подтвержден" at bounding box center [252, 251] width 164 height 20
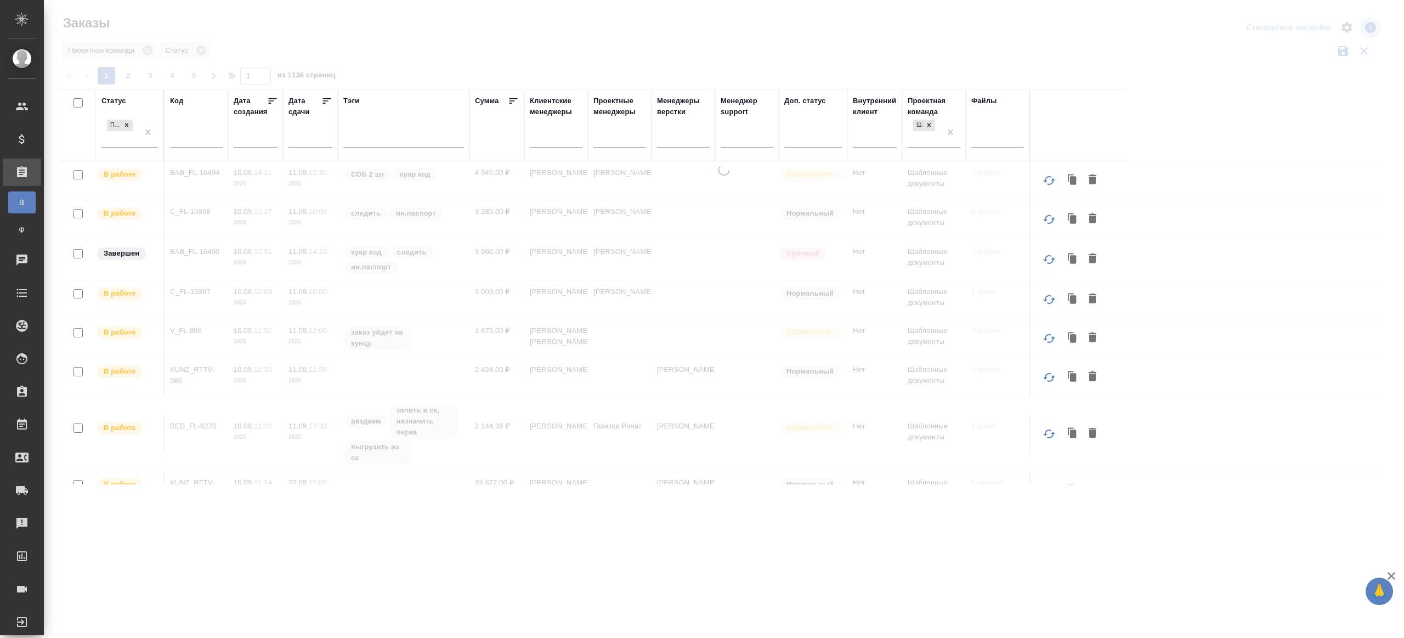
click at [709, 38] on div at bounding box center [724, 245] width 1360 height 490
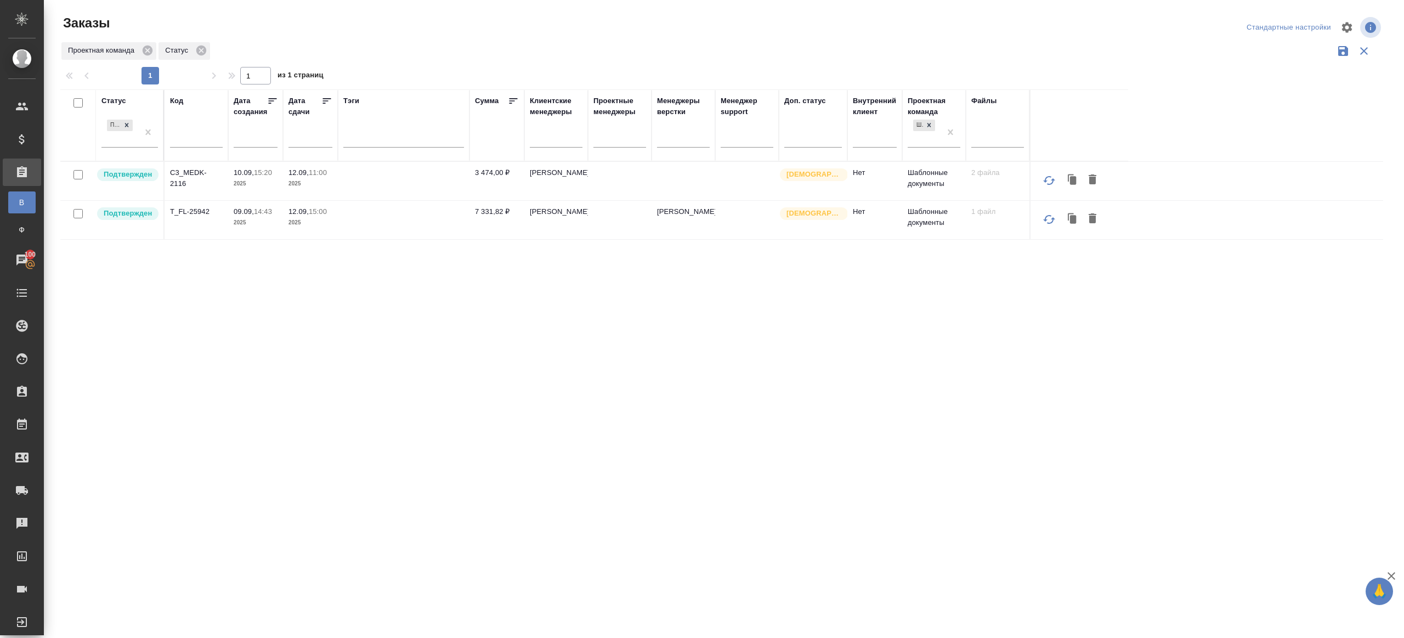
click at [555, 387] on div "Статус Подтвержден Код Дата создания Дата сдачи Тэги Сумма Клиентские менеджеры…" at bounding box center [721, 286] width 1322 height 395
click at [207, 170] on p "C3_MEDK-2116" at bounding box center [196, 178] width 53 height 22
click at [192, 216] on td "T_FL-25942" at bounding box center [196, 220] width 64 height 38
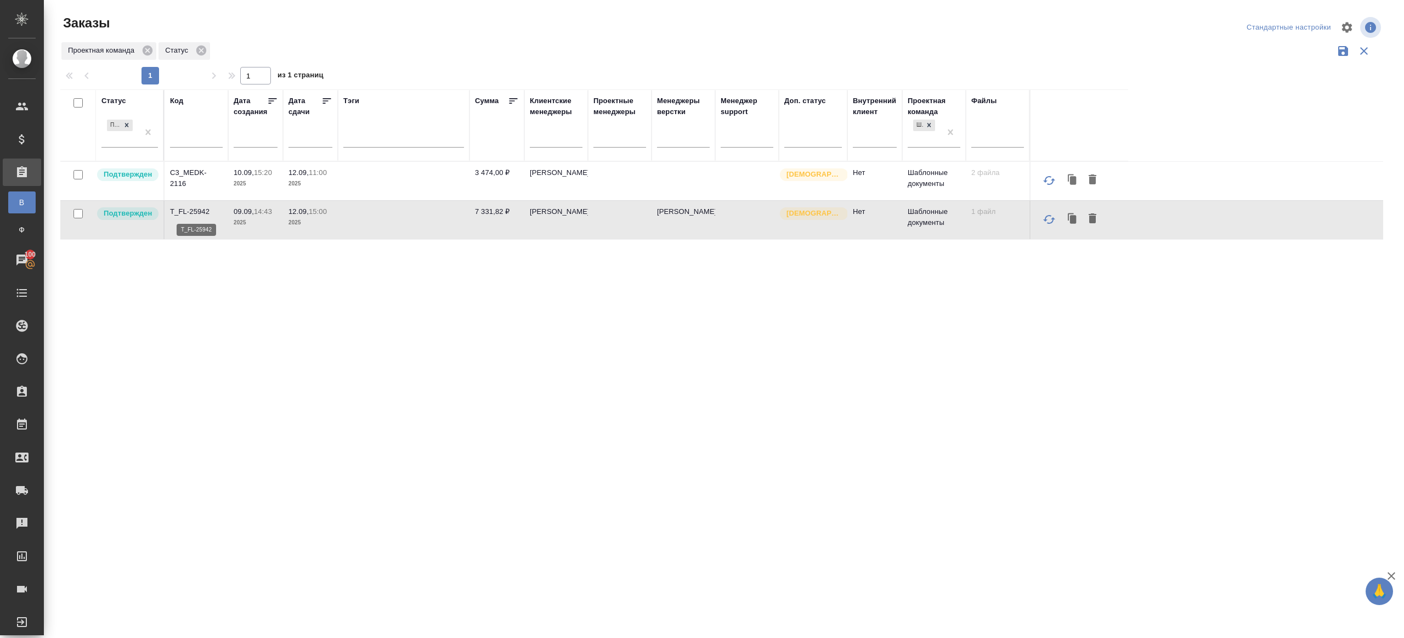
click at [195, 210] on p "T_FL-25942" at bounding box center [196, 211] width 53 height 11
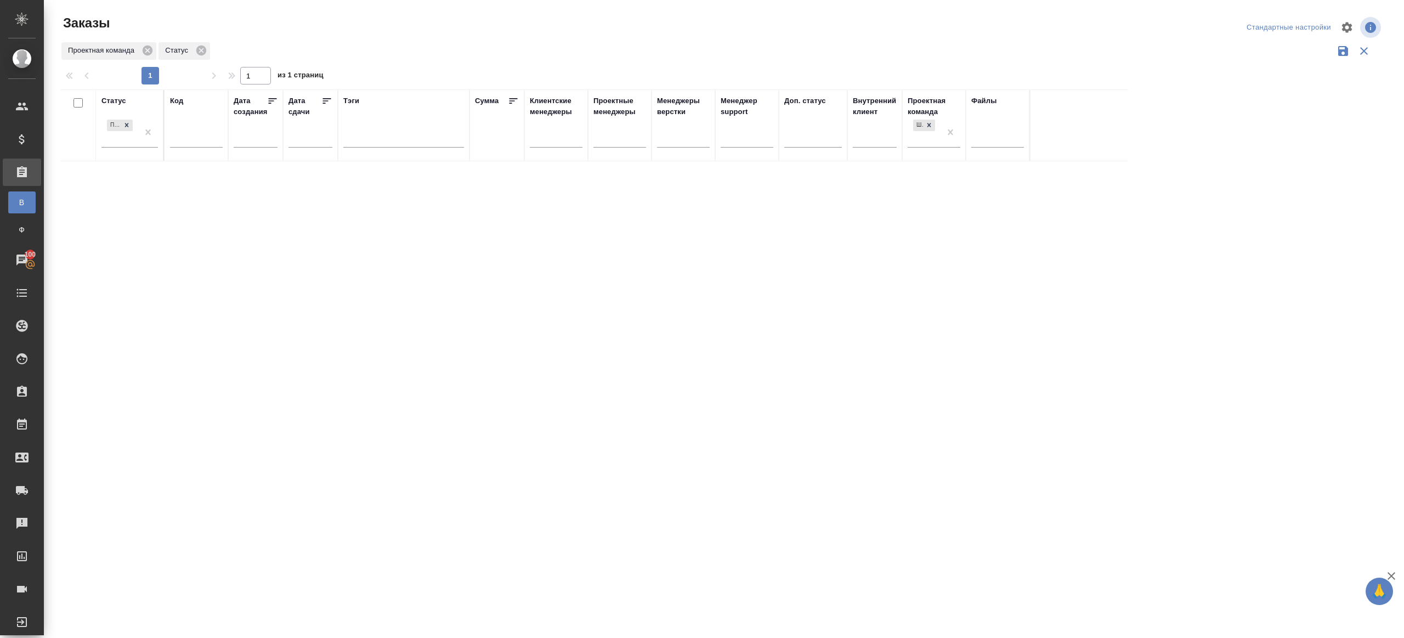
click at [656, 279] on div "Статус Подтвержден Код Дата создания Дата сдачи Тэги Сумма Клиентские менеджеры…" at bounding box center [721, 286] width 1322 height 395
click at [394, 71] on div at bounding box center [724, 245] width 1360 height 490
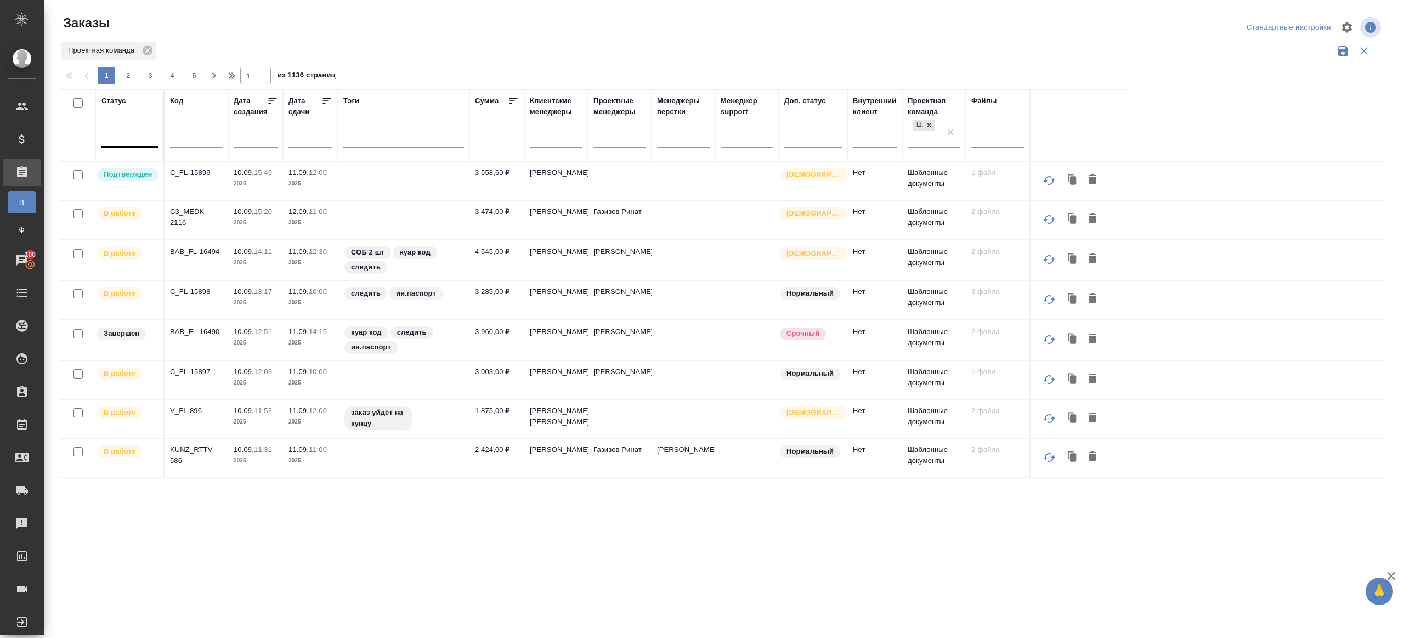
drag, startPoint x: 394, startPoint y: 71, endPoint x: 367, endPoint y: 88, distance: 32.5
click at [394, 71] on div "1 2 3 4 5 1 из 1136 страниц" at bounding box center [725, 76] width 1331 height 18
click at [150, 133] on div at bounding box center [129, 136] width 56 height 16
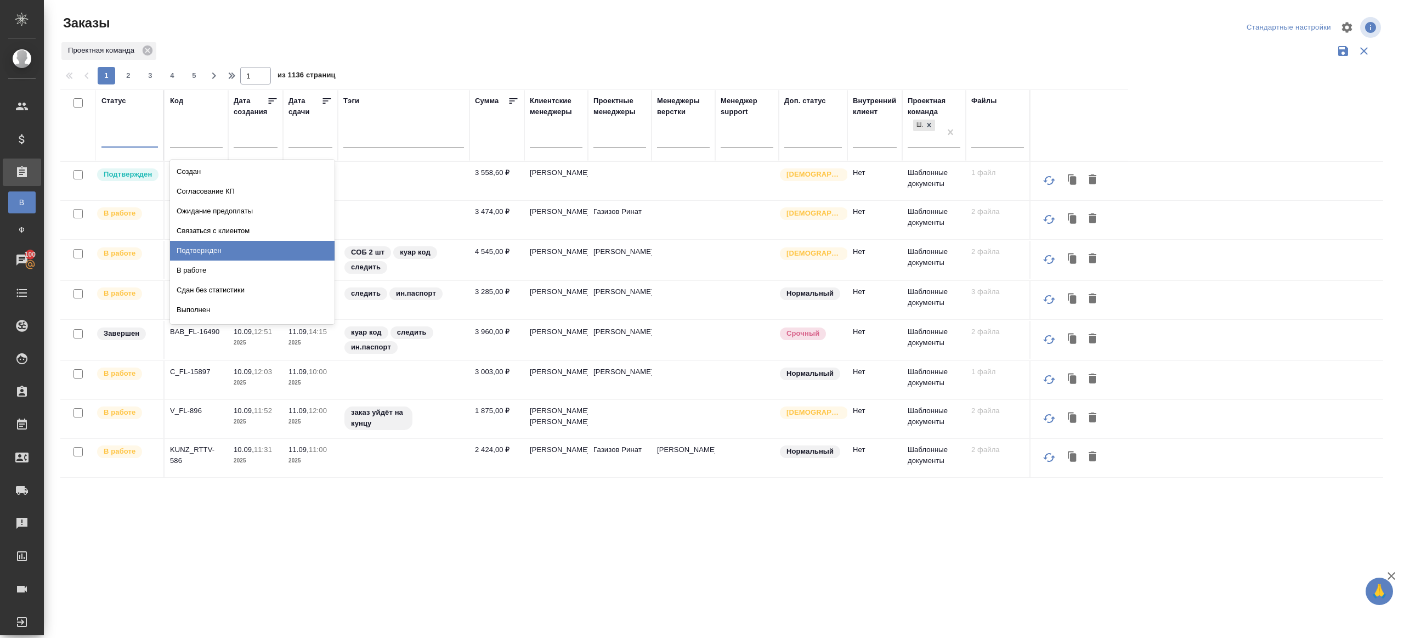
click at [197, 245] on div "Подтвержден" at bounding box center [252, 251] width 164 height 20
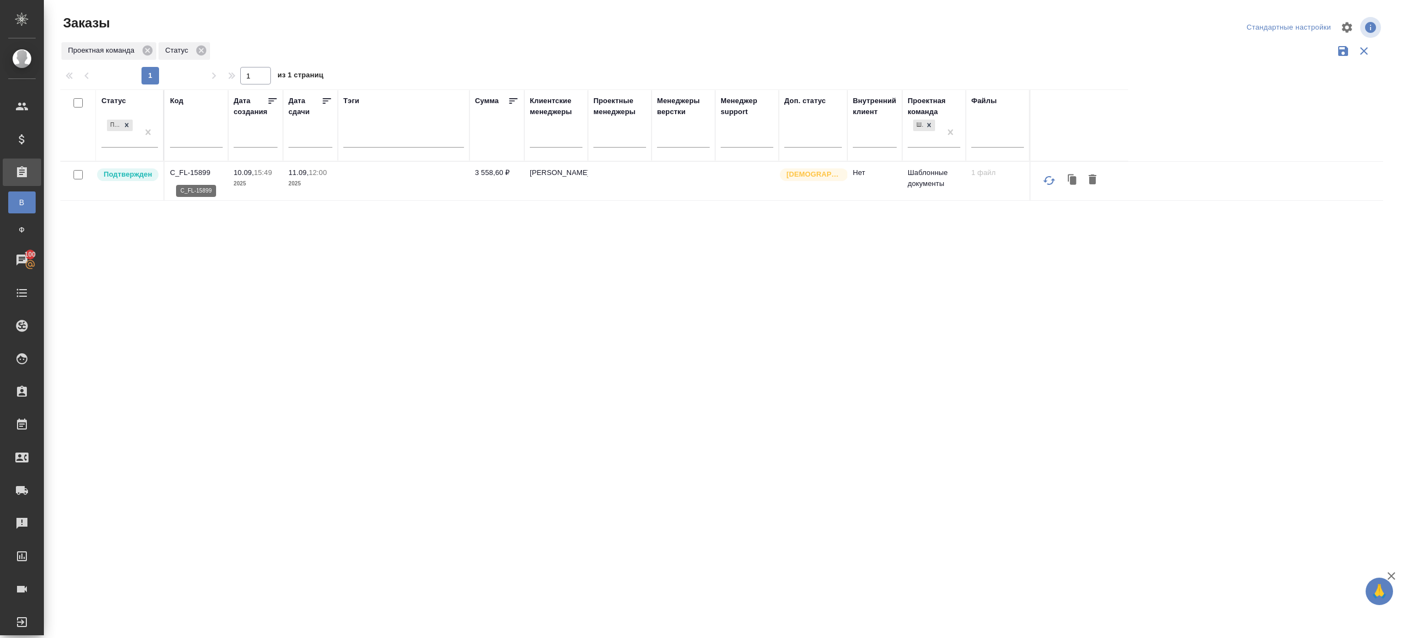
click at [193, 174] on p "C_FL-15899" at bounding box center [196, 172] width 53 height 11
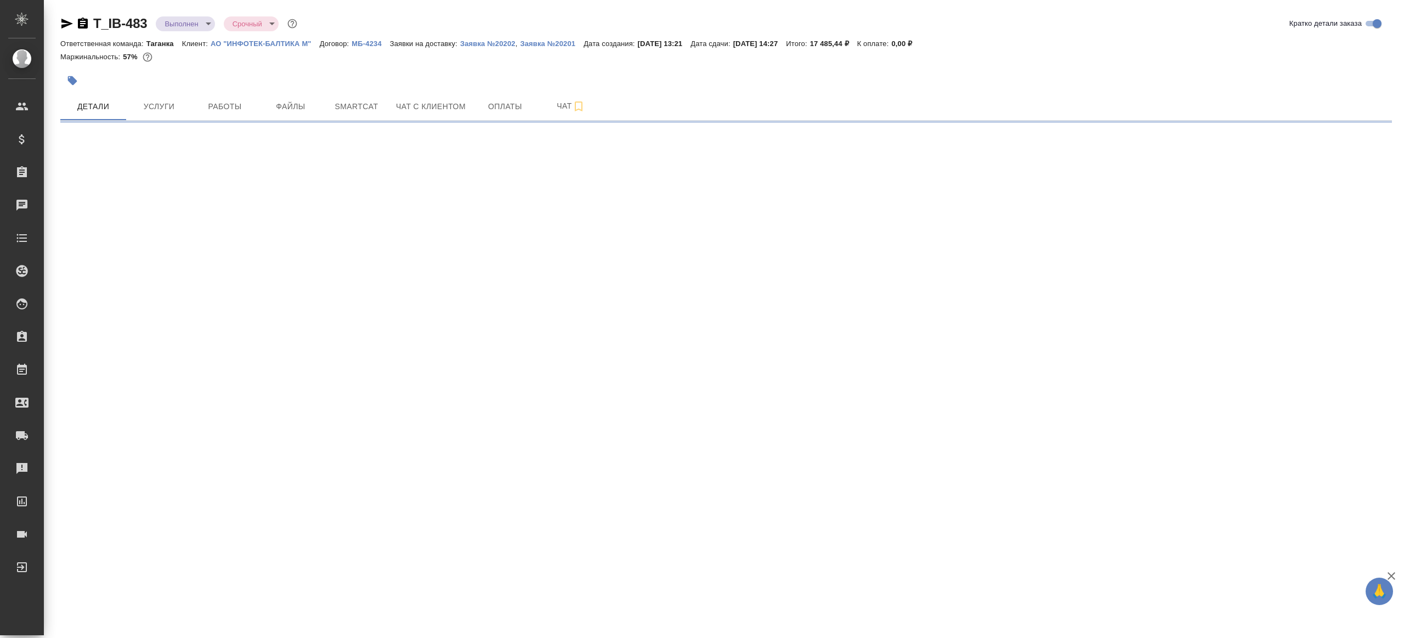
select select "RU"
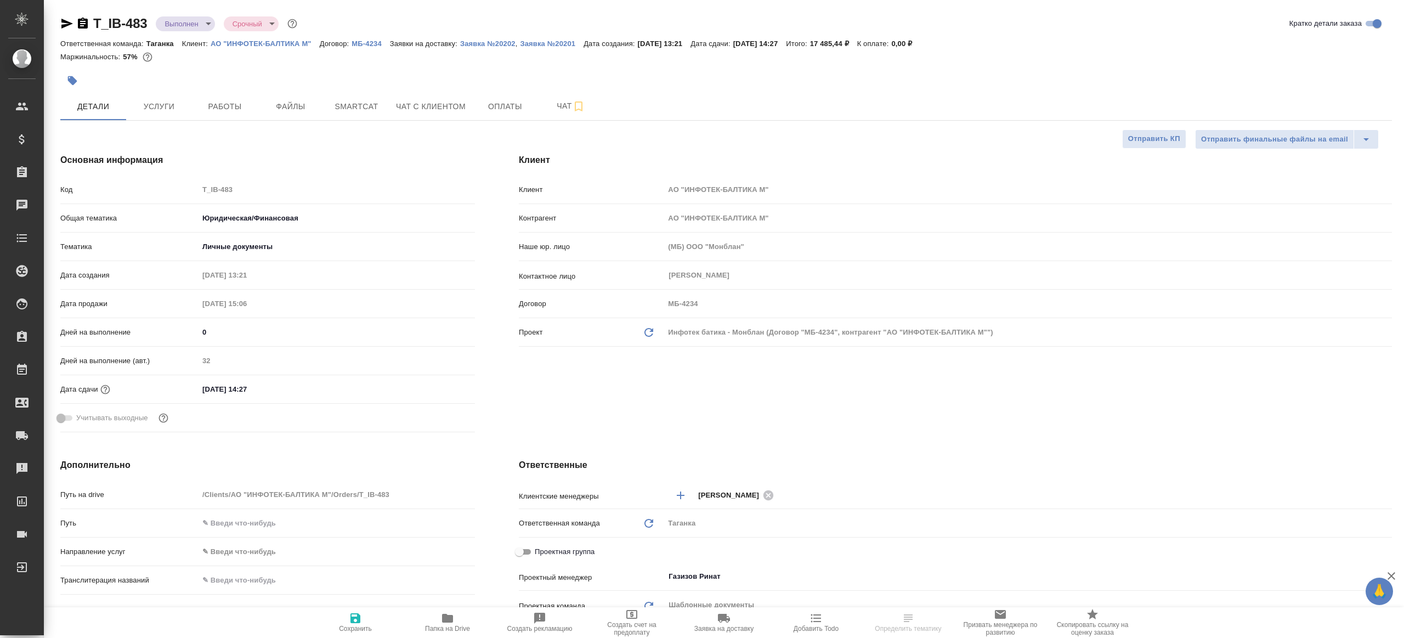
type textarea "x"
click at [243, 108] on span "Работы" at bounding box center [224, 107] width 53 height 14
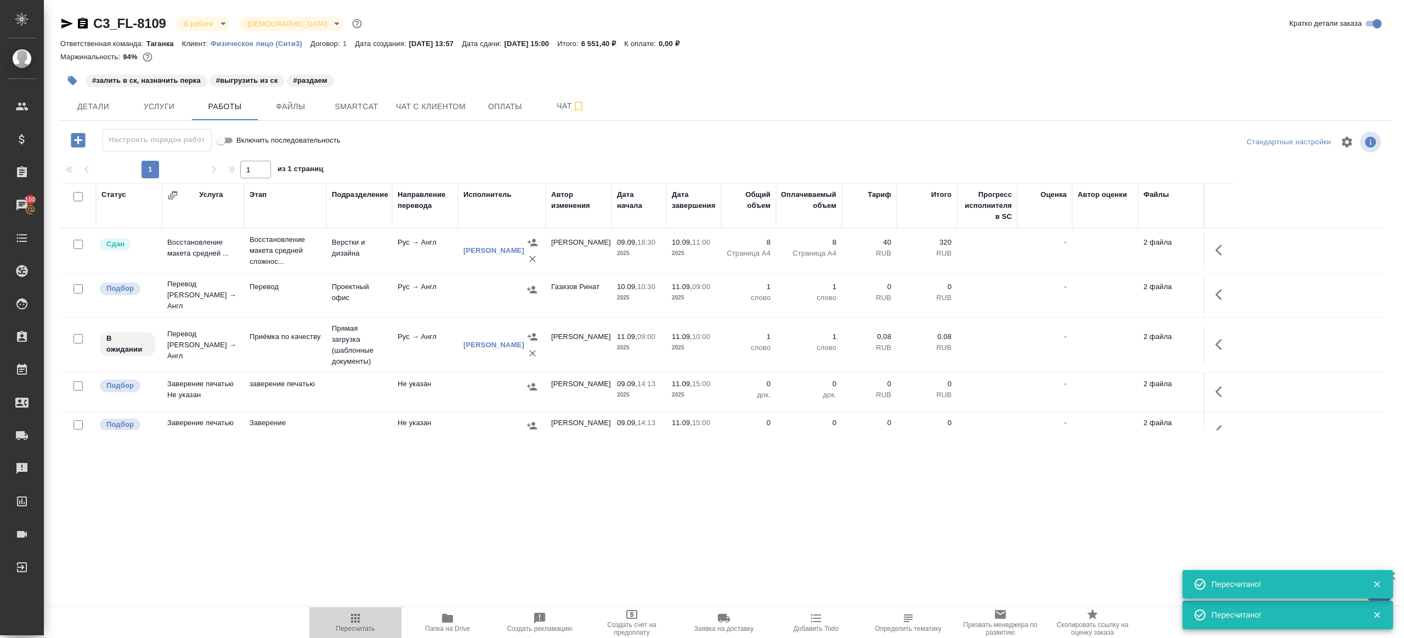
click at [353, 624] on span "Пересчитать" at bounding box center [355, 628] width 39 height 8
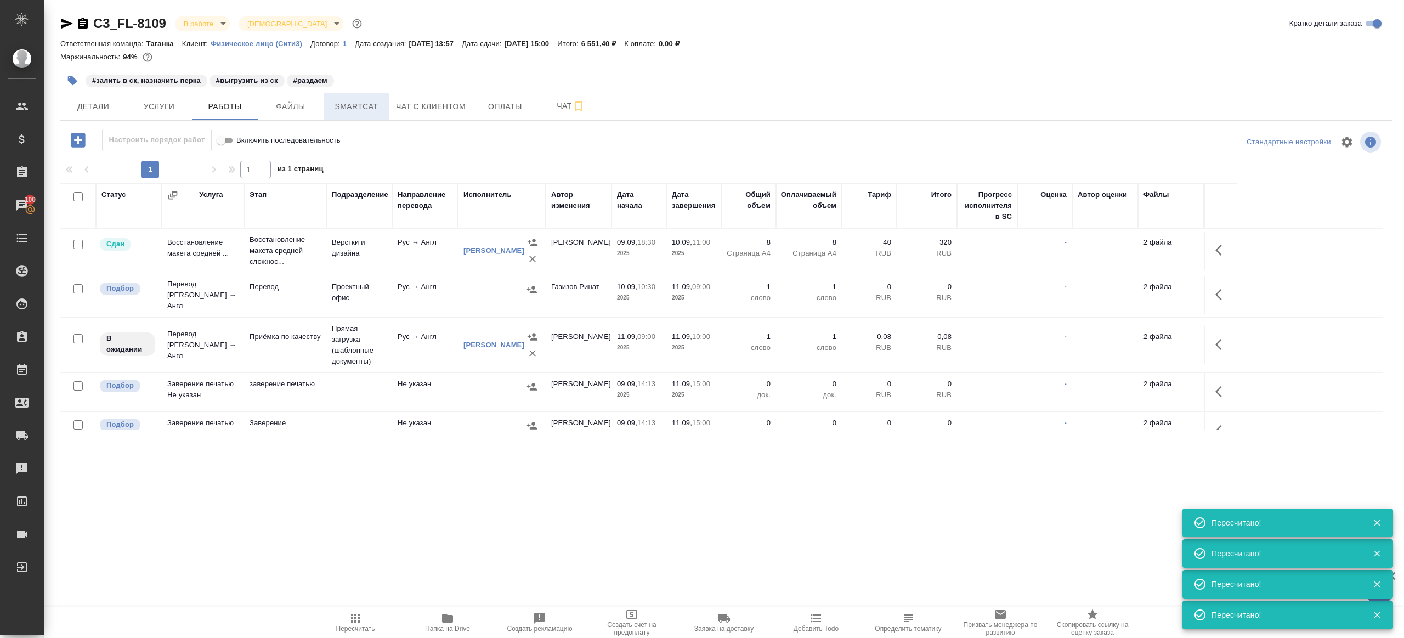
click at [352, 94] on button "Smartcat" at bounding box center [356, 106] width 66 height 27
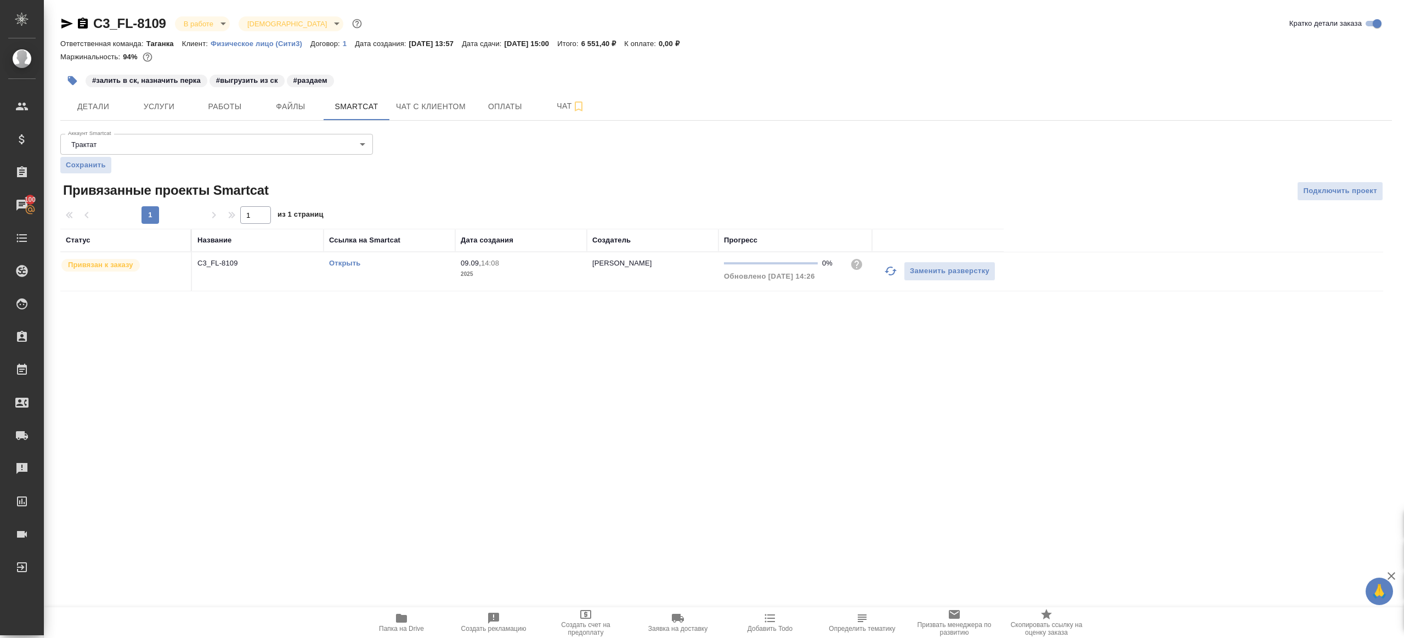
click at [348, 259] on link "Открыть" at bounding box center [344, 263] width 31 height 8
click at [560, 110] on span "Чат" at bounding box center [570, 106] width 53 height 14
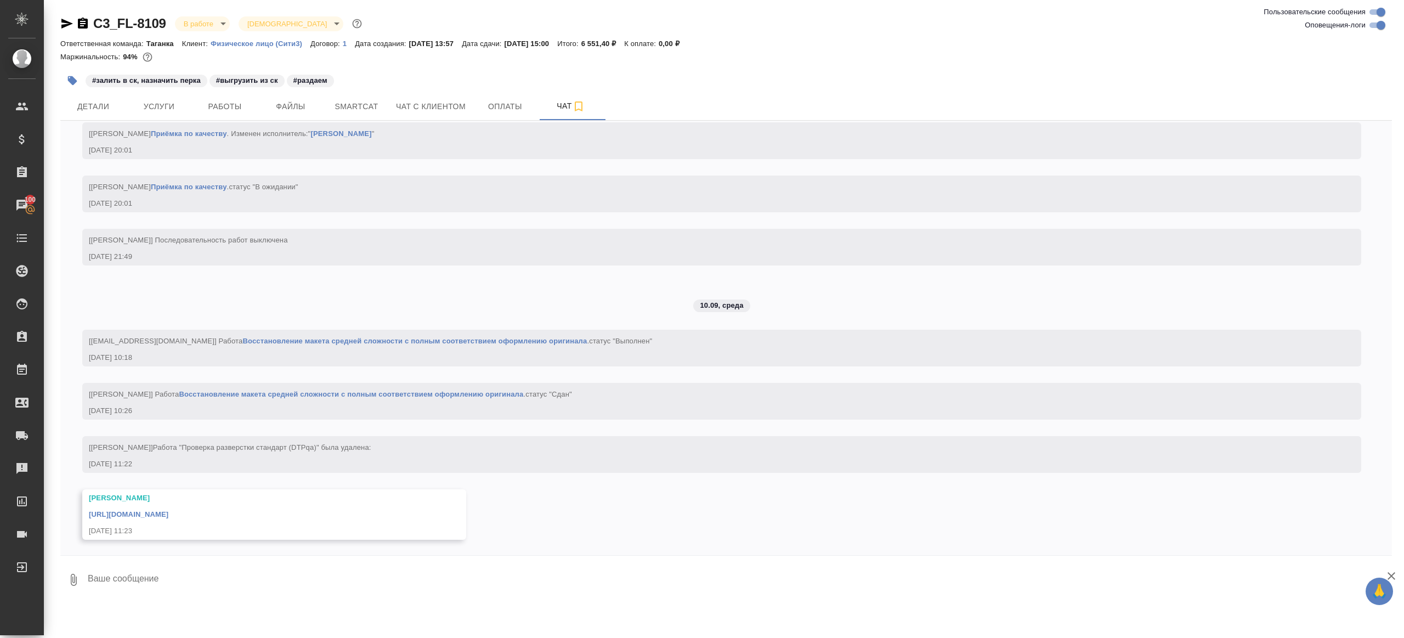
scroll to position [3203, 0]
click at [168, 511] on link "https://drive.awatera.com/apps/files/files/10326018?dir=/Shares/FL_C3/Orders/C3…" at bounding box center [128, 513] width 79 height 8
click at [234, 116] on button "Работы" at bounding box center [225, 106] width 66 height 27
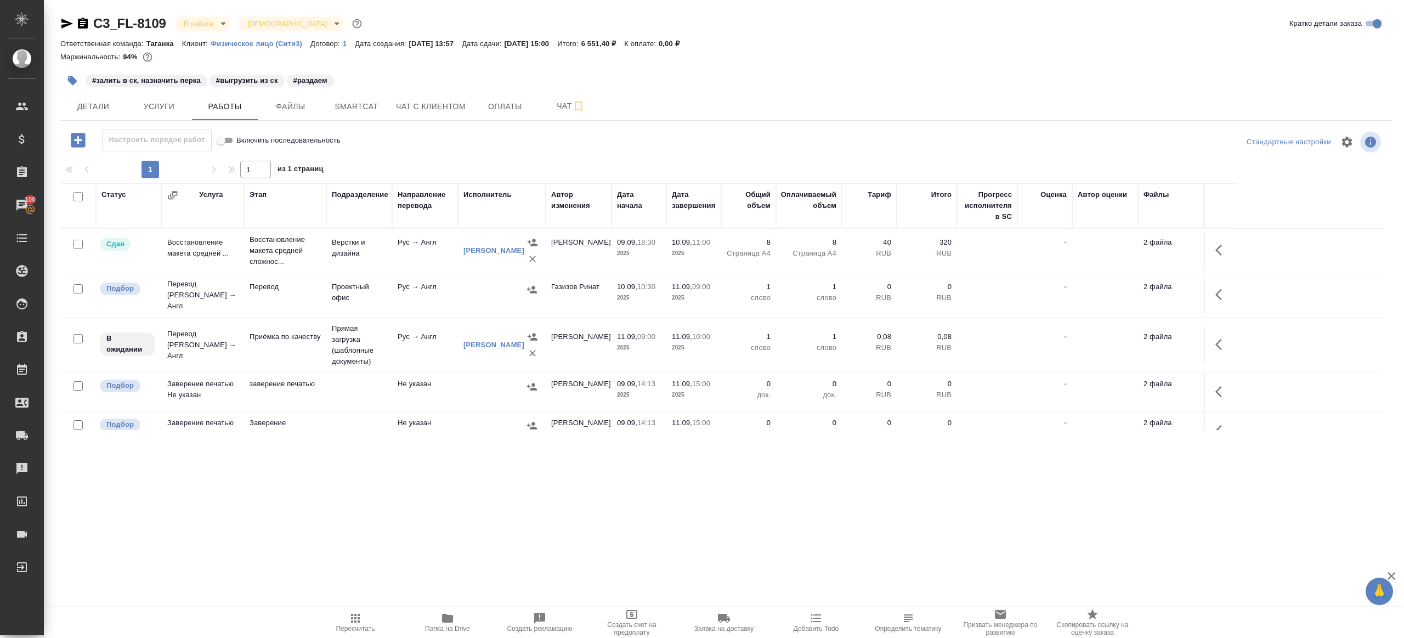
click at [1214, 296] on button "button" at bounding box center [1221, 294] width 26 height 26
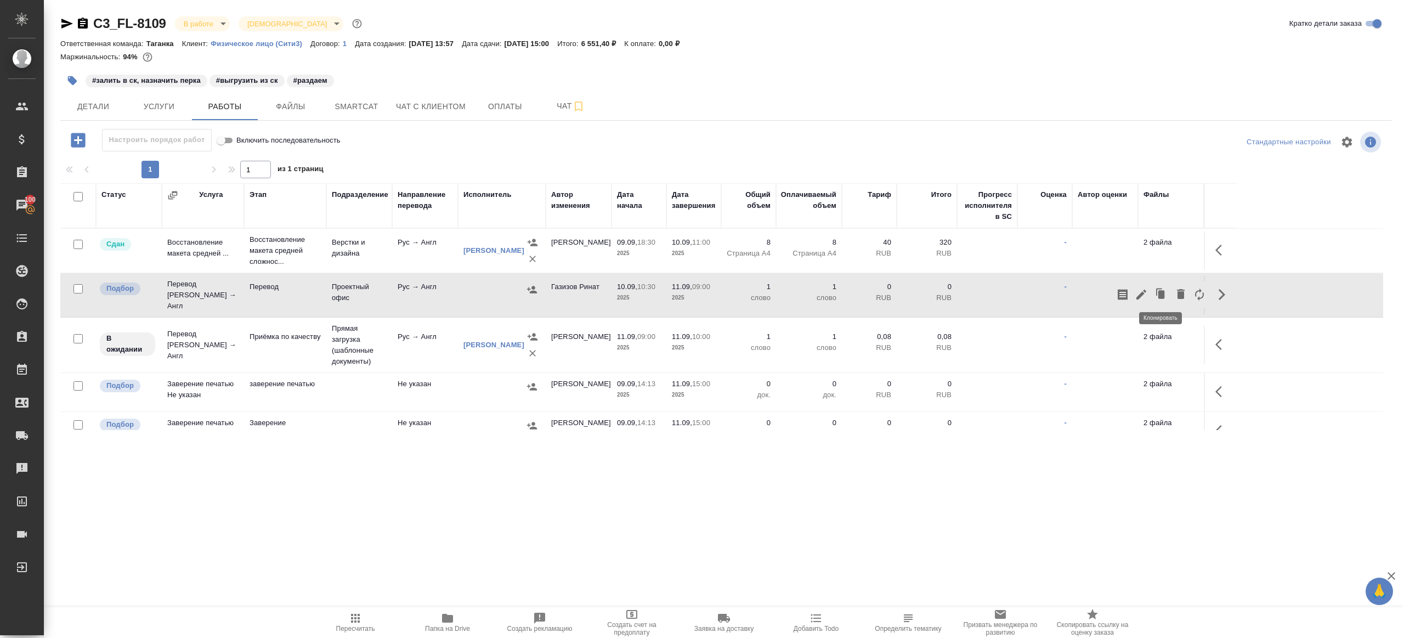
click at [1142, 290] on icon "button" at bounding box center [1141, 294] width 10 height 10
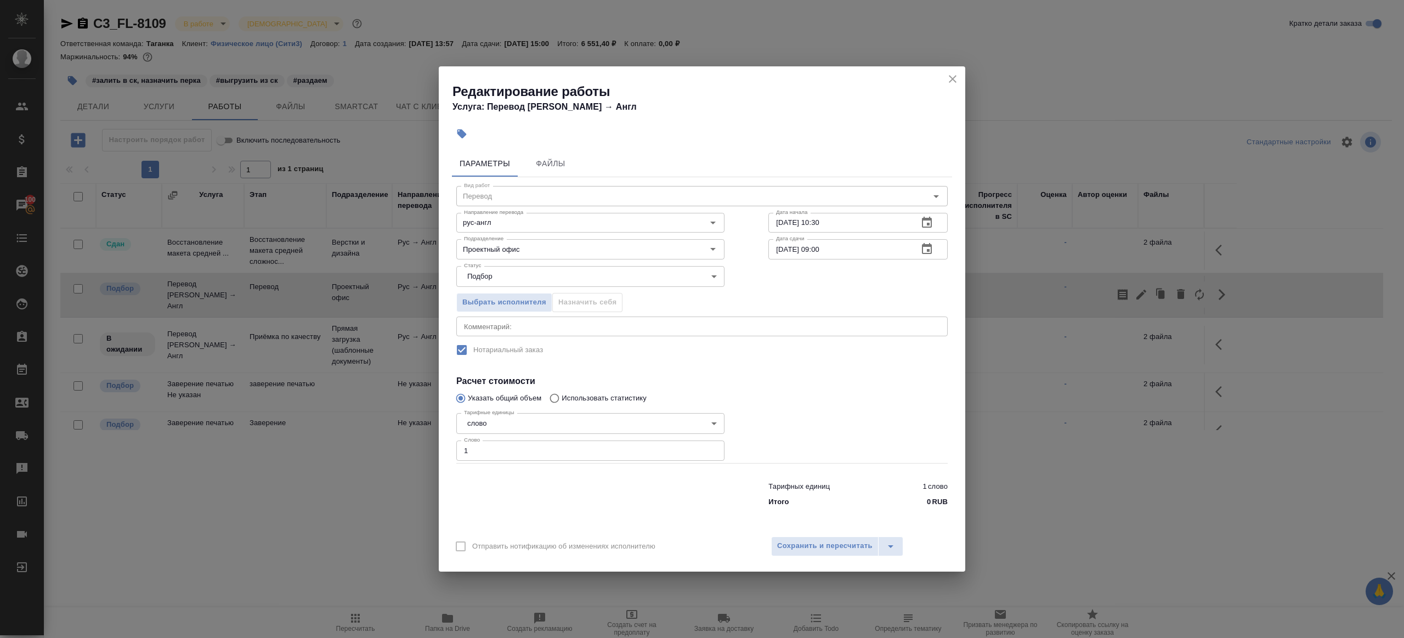
click at [550, 451] on input "1" at bounding box center [590, 450] width 268 height 20
paste input "317.8"
type input "317.8"
click at [794, 434] on div at bounding box center [857, 436] width 223 height 98
click at [794, 539] on span "Сохранить и пересчитать" at bounding box center [824, 545] width 95 height 13
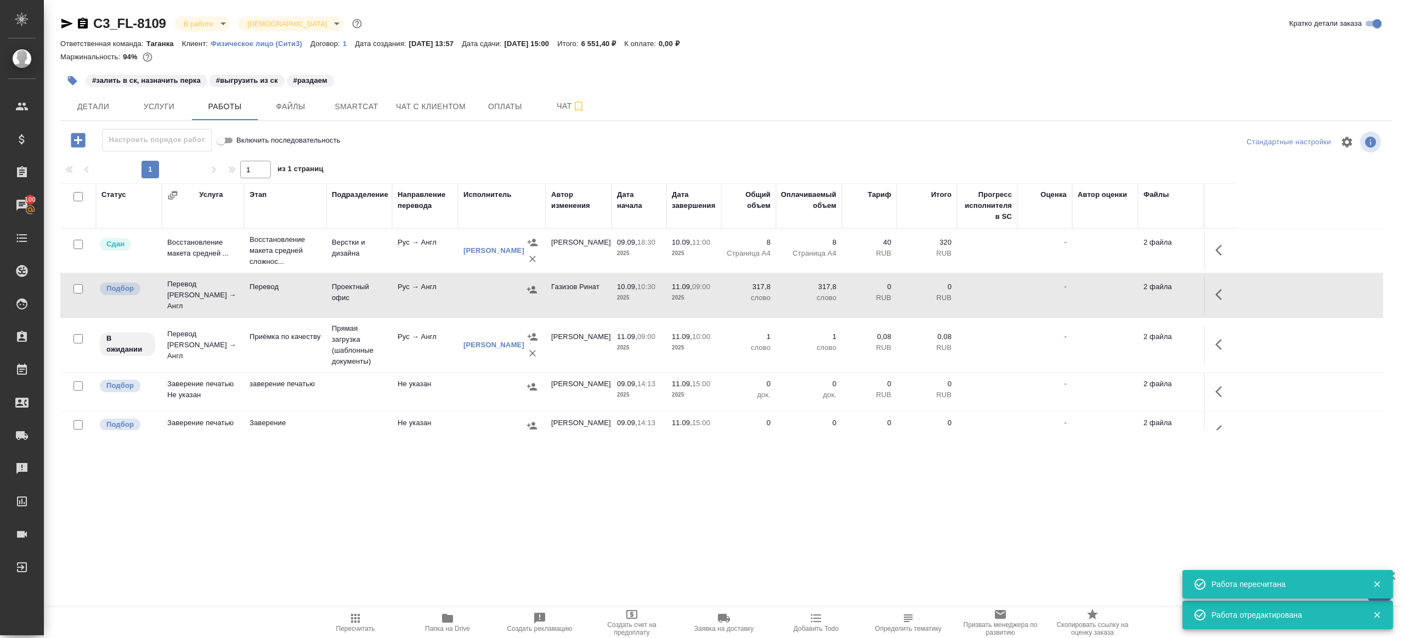
click at [539, 285] on button "button" at bounding box center [532, 289] width 16 height 16
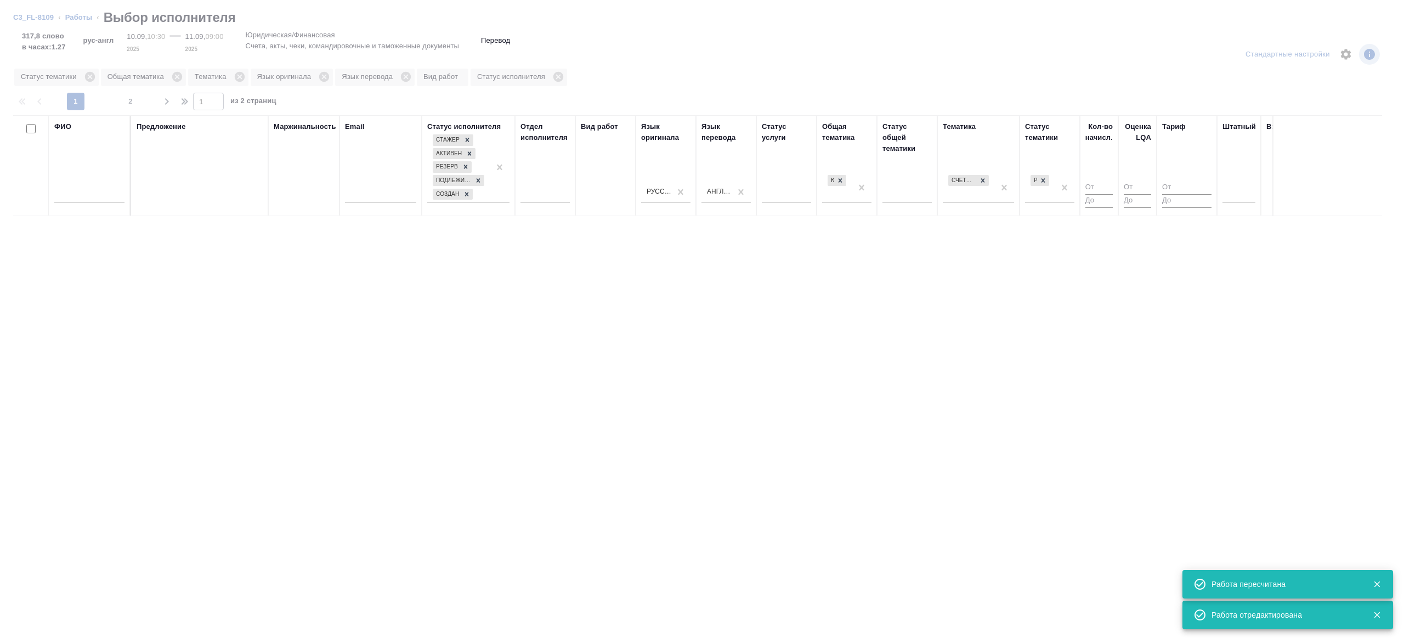
click at [89, 196] on input "text" at bounding box center [89, 196] width 70 height 14
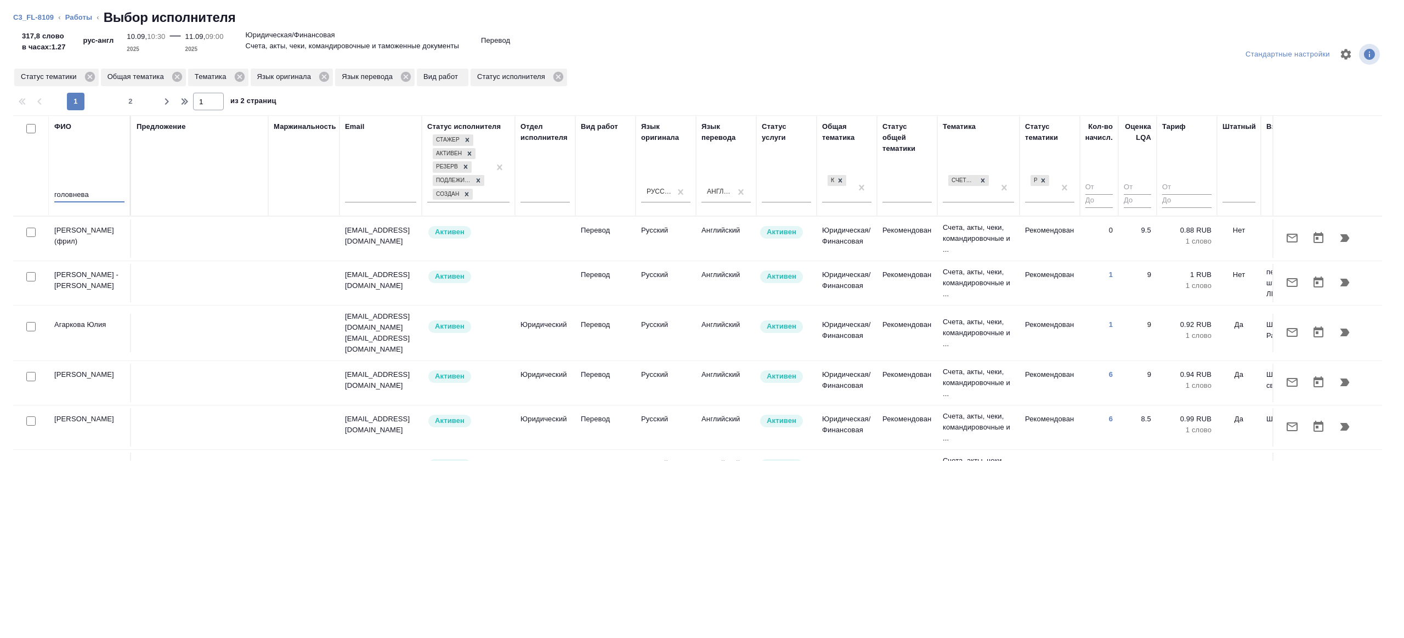
type input "головнева"
click at [155, 187] on div "Предложение" at bounding box center [200, 165] width 126 height 89
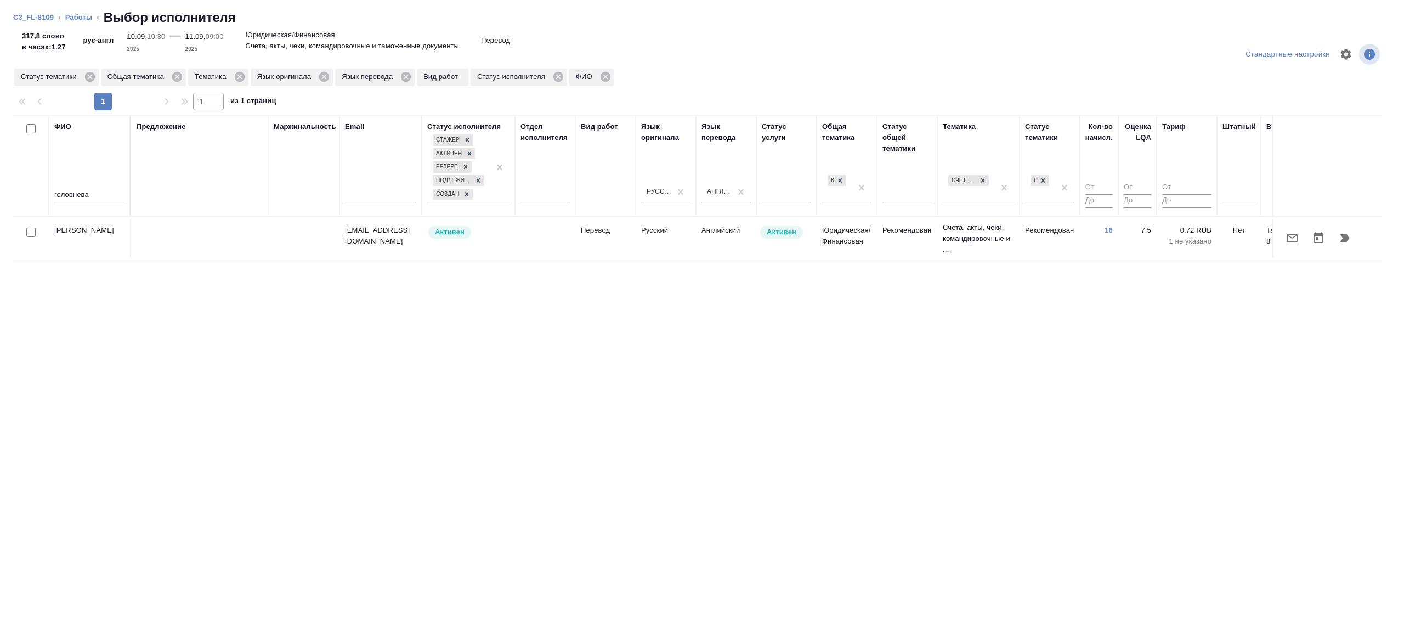
click at [37, 230] on div at bounding box center [31, 232] width 25 height 15
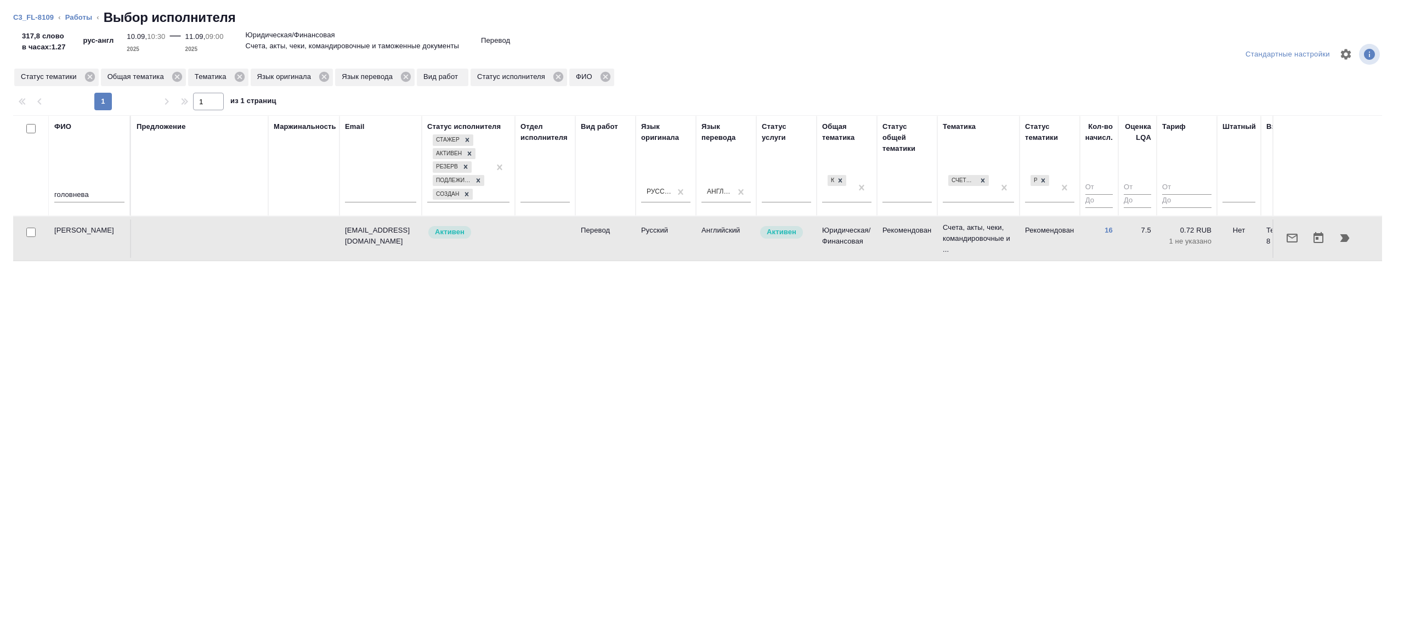
click at [24, 229] on div at bounding box center [31, 232] width 25 height 15
click at [30, 232] on input "checkbox" at bounding box center [30, 232] width 9 height 9
checkbox input "true"
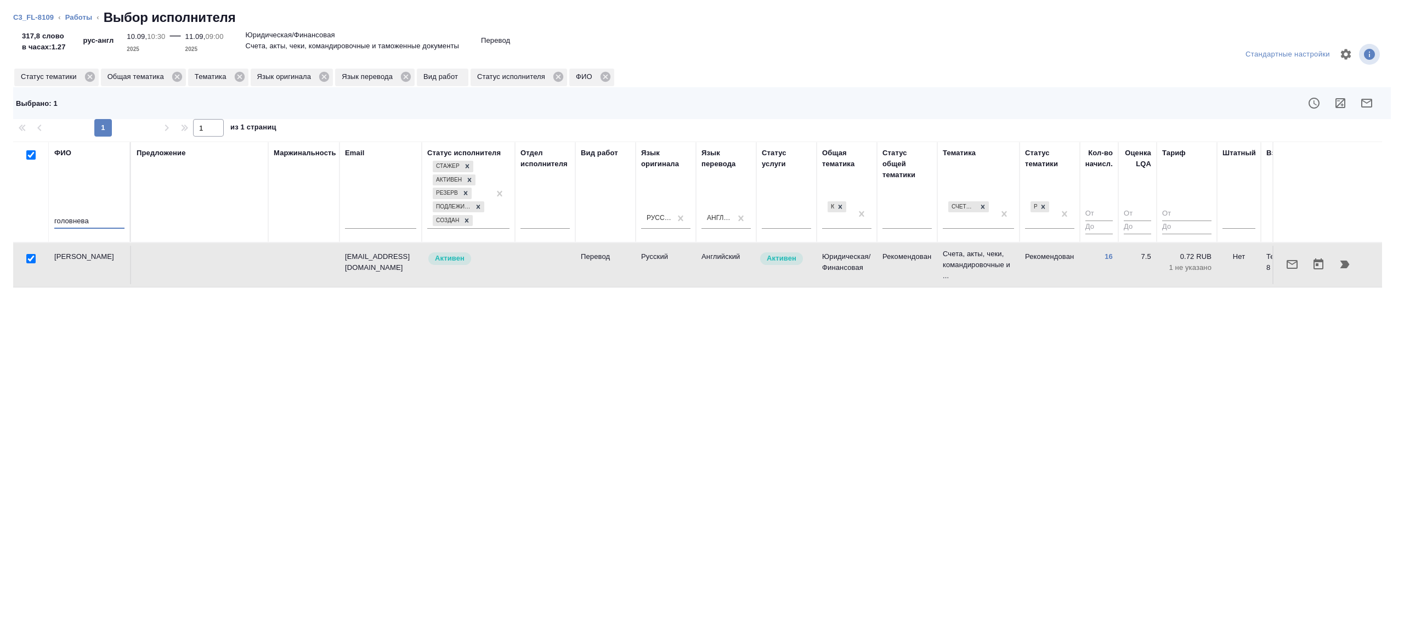
drag, startPoint x: 105, startPoint y: 220, endPoint x: -37, endPoint y: 220, distance: 142.0
click at [0, 220] on html "🙏 .cls-1 fill:#fff; AWATERA Gazizov Rinat Клиенты Спецификации Заказы 100 Чаты …" at bounding box center [702, 319] width 1404 height 638
type input "[PERSON_NAME]"
click at [206, 213] on div "Предложение" at bounding box center [200, 191] width 126 height 89
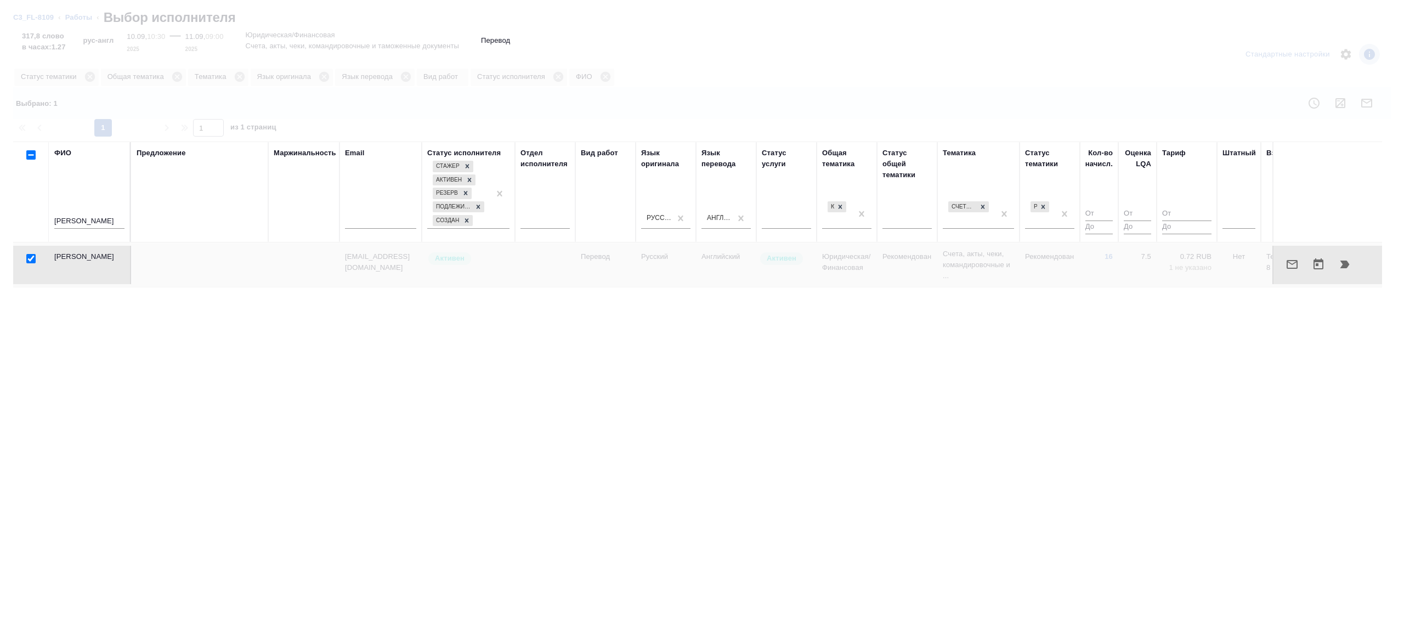
checkbox input "false"
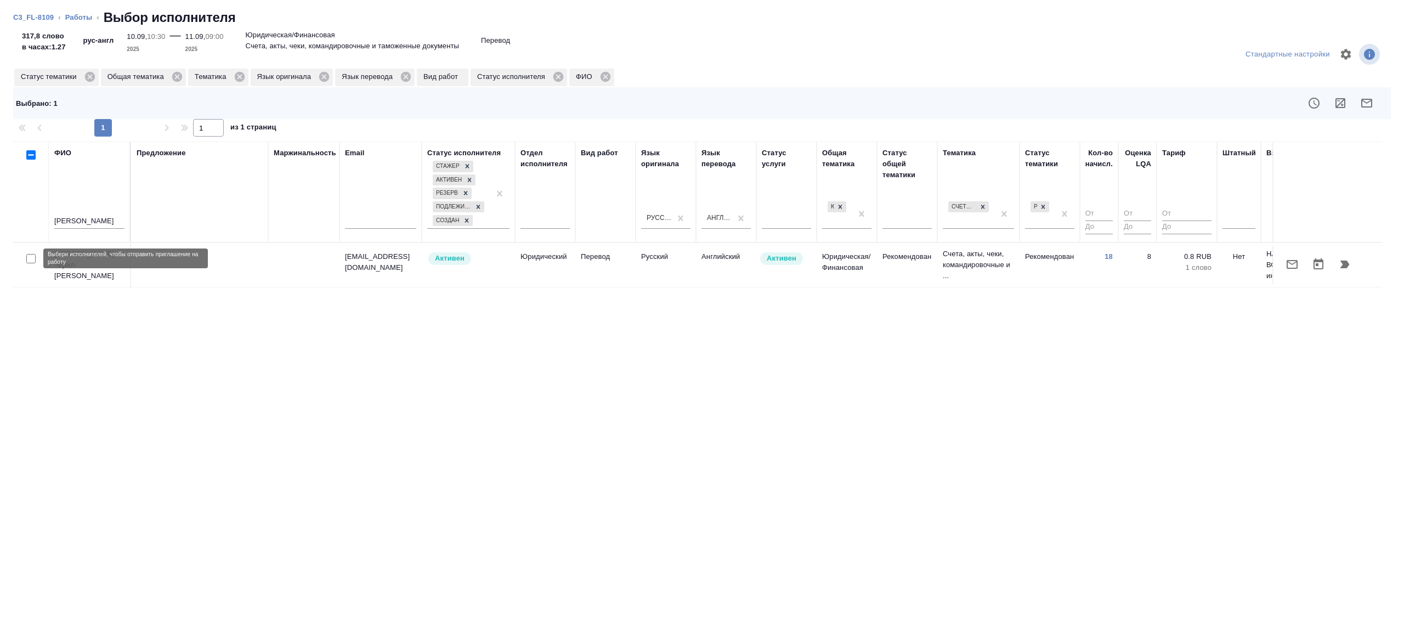
click at [33, 260] on input "checkbox" at bounding box center [30, 258] width 9 height 9
checkbox input "true"
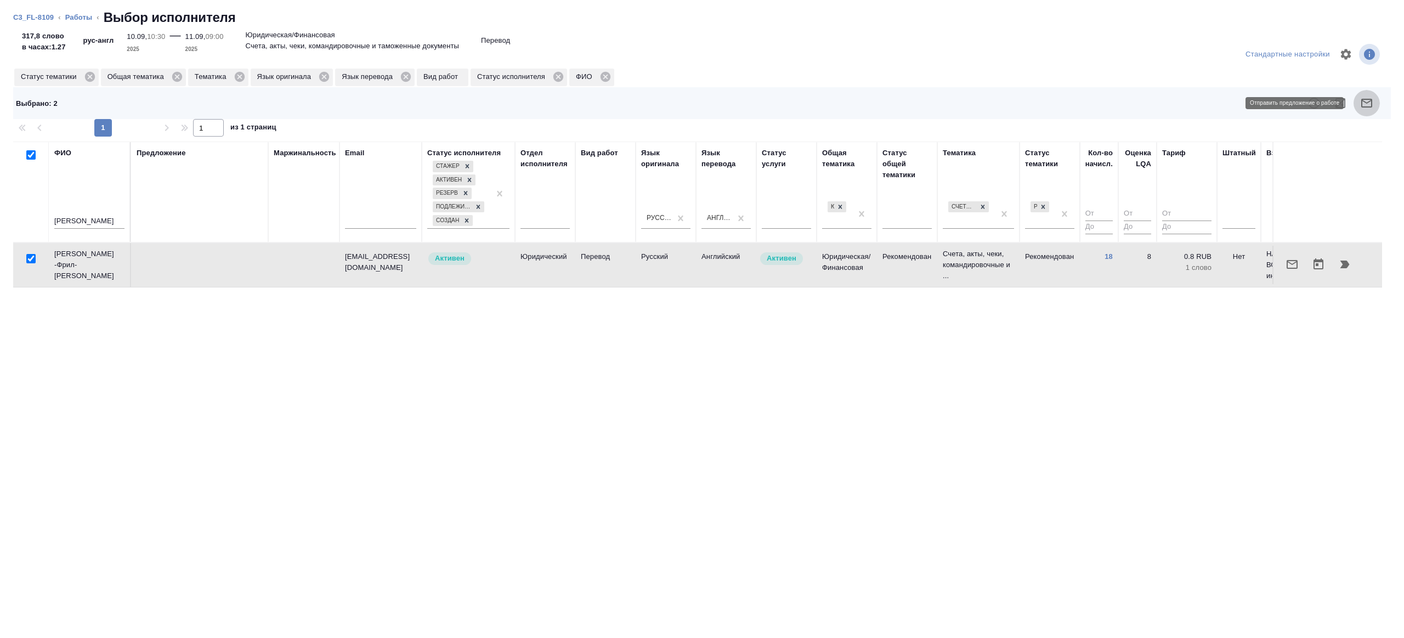
click at [1376, 101] on button "button" at bounding box center [1366, 103] width 26 height 26
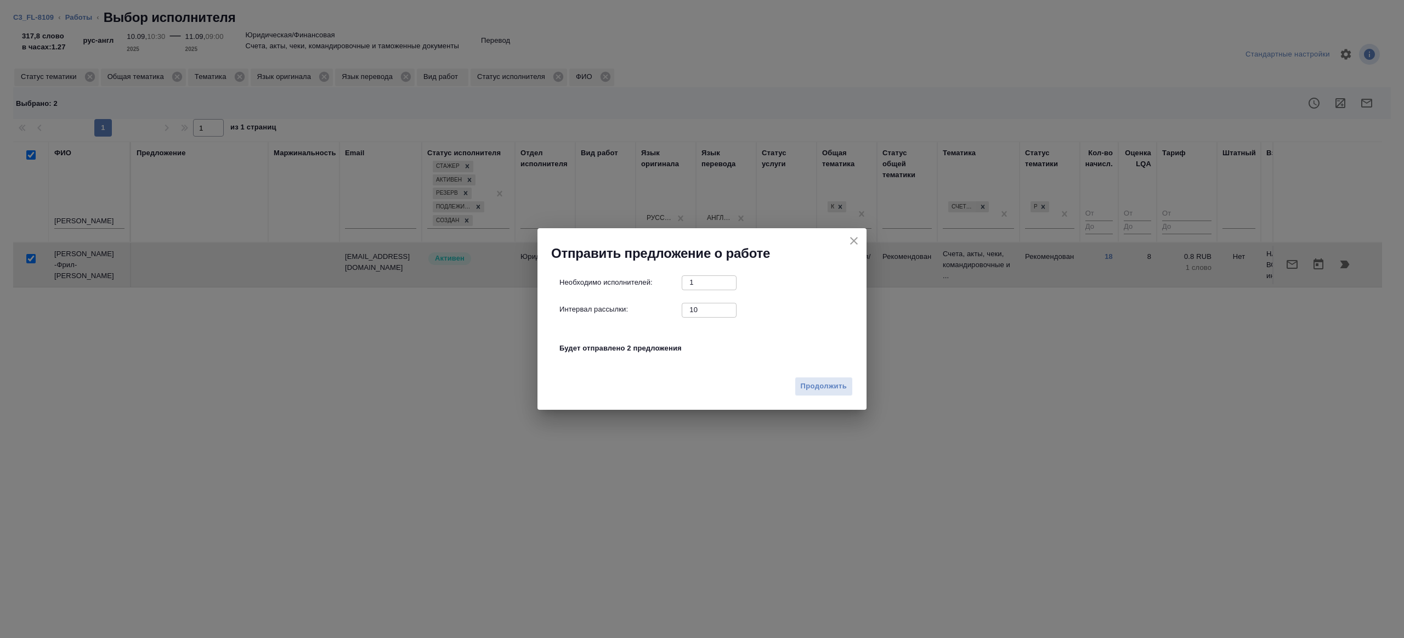
click at [691, 315] on input "10" at bounding box center [708, 310] width 55 height 14
type input "1"
click at [817, 383] on span "Продолжить" at bounding box center [823, 386] width 46 height 13
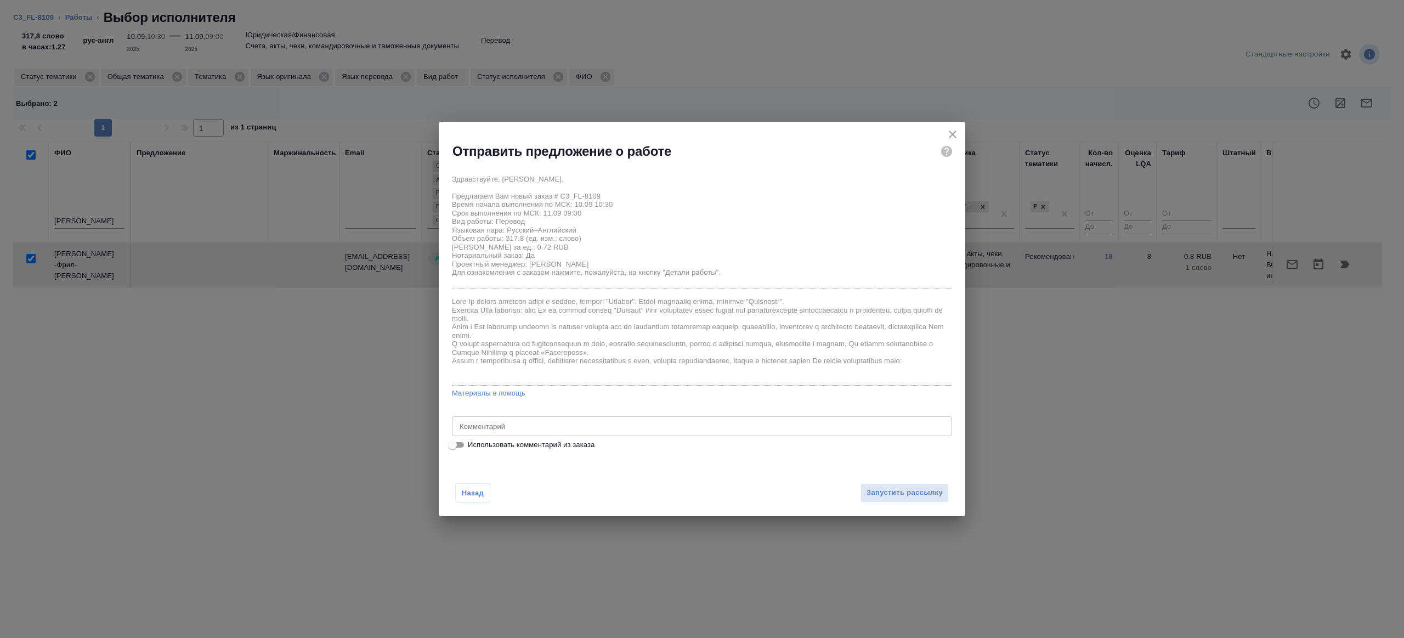
click at [462, 438] on input "Использовать комментарий из заказа" at bounding box center [452, 444] width 39 height 13
checkbox input "true"
type textarea "рус-анг под ЗПК, подшить к цветным сканам"
click at [457, 442] on input "Использовать комментарий из заказа" at bounding box center [460, 444] width 39 height 13
checkbox input "false"
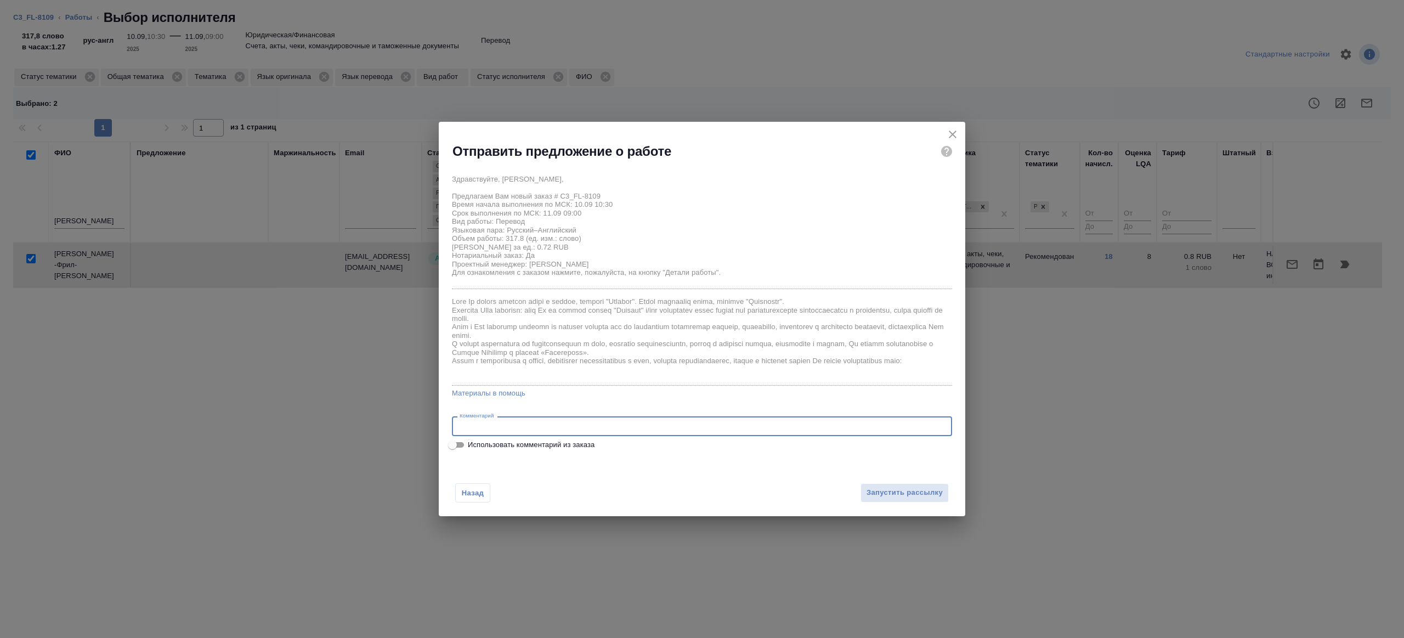
click at [517, 430] on textarea at bounding box center [701, 426] width 485 height 8
type textarea "будет в смарткате"
click at [918, 491] on span "Запустить рассылку" at bounding box center [904, 492] width 76 height 13
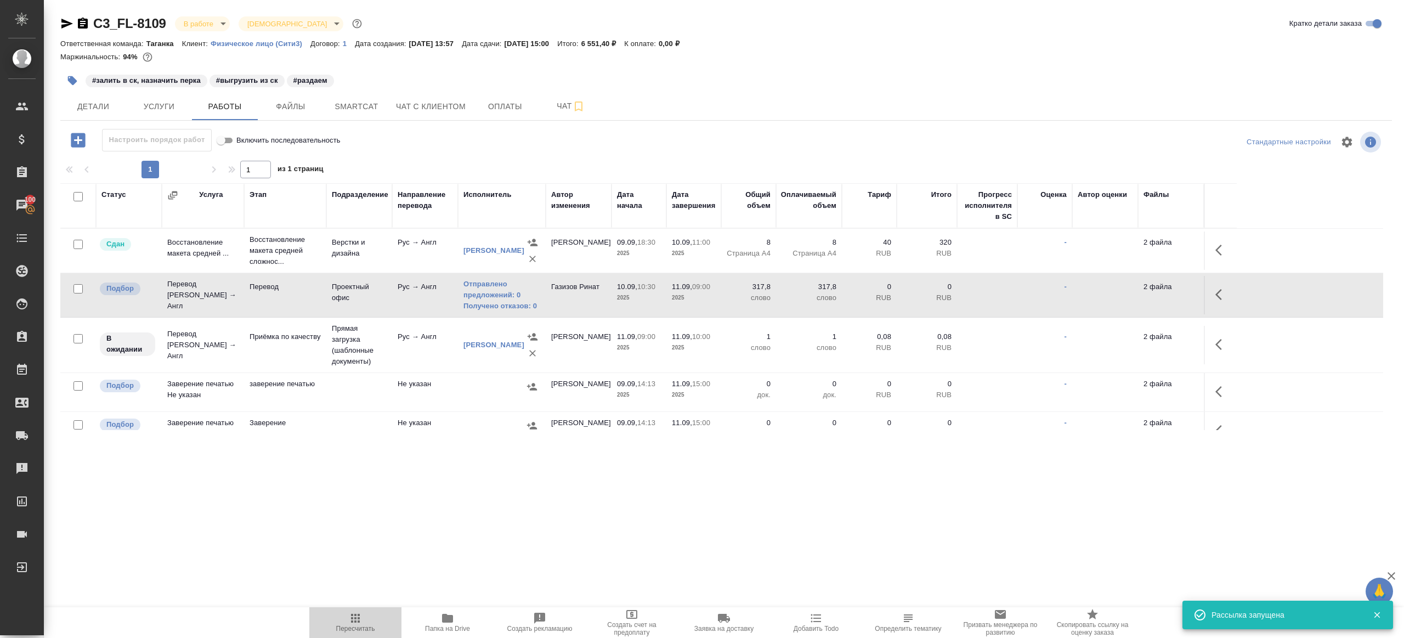
click at [332, 615] on span "Пересчитать" at bounding box center [355, 621] width 79 height 21
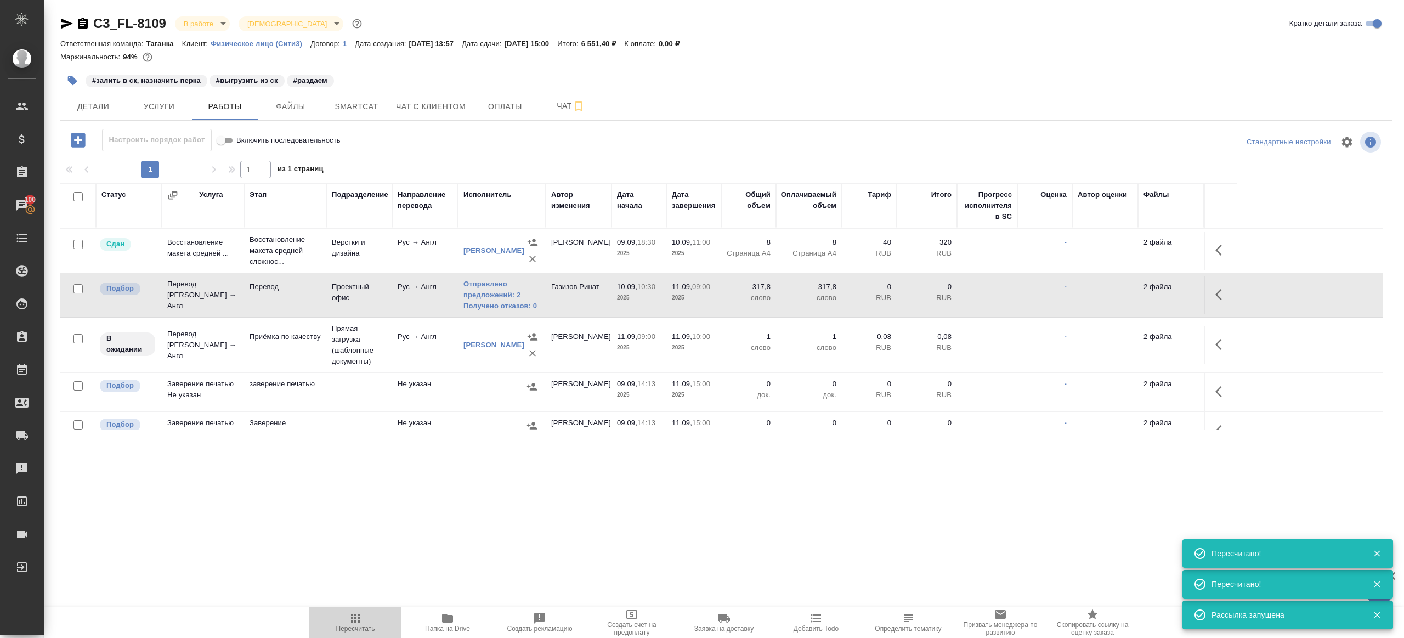
click at [347, 614] on span "Пересчитать" at bounding box center [355, 621] width 79 height 21
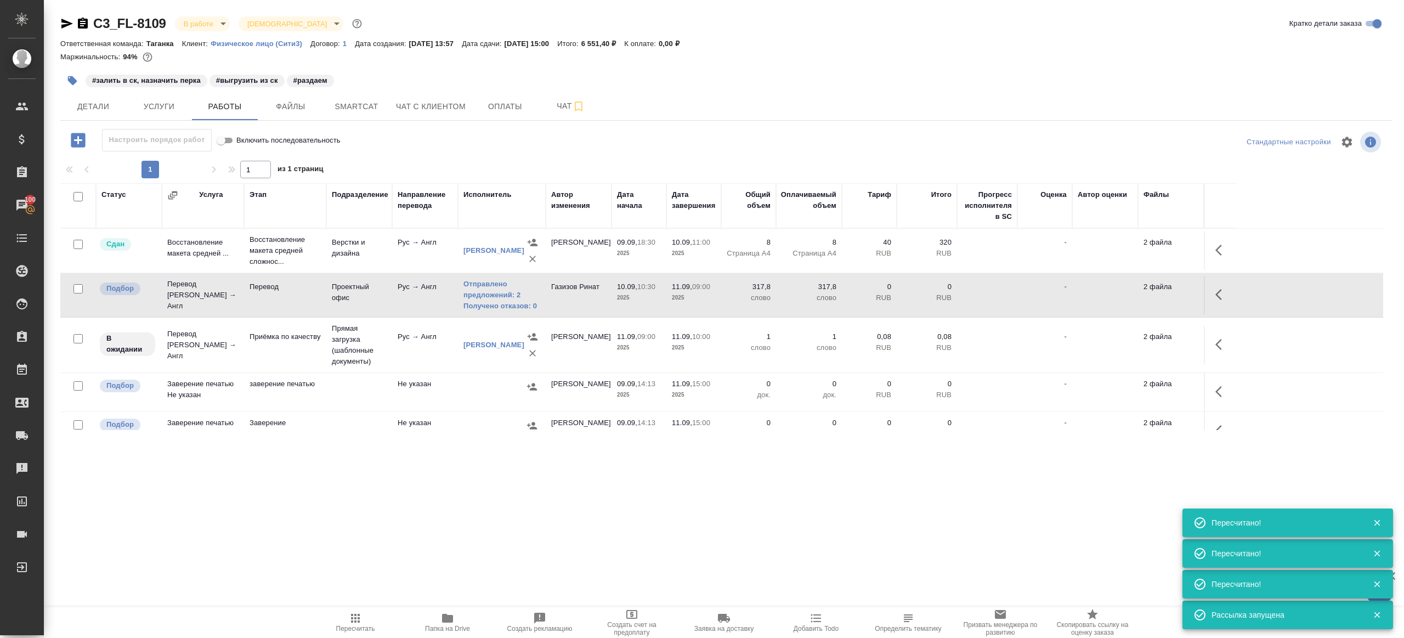
click at [366, 527] on div ".cls-1 fill:#fff; AWATERA Gazizov Rinat Клиенты Спецификации Заказы 100 Чаты To…" at bounding box center [702, 319] width 1404 height 638
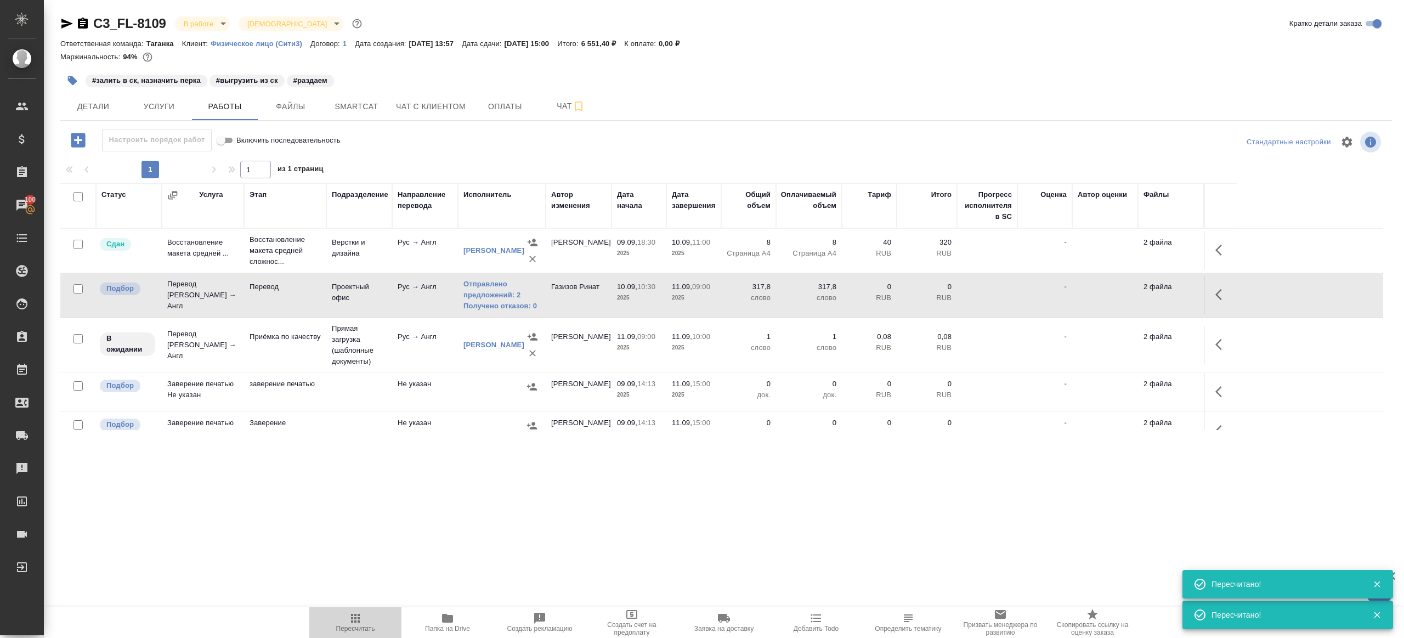
click at [347, 623] on span "Пересчитать" at bounding box center [355, 621] width 79 height 21
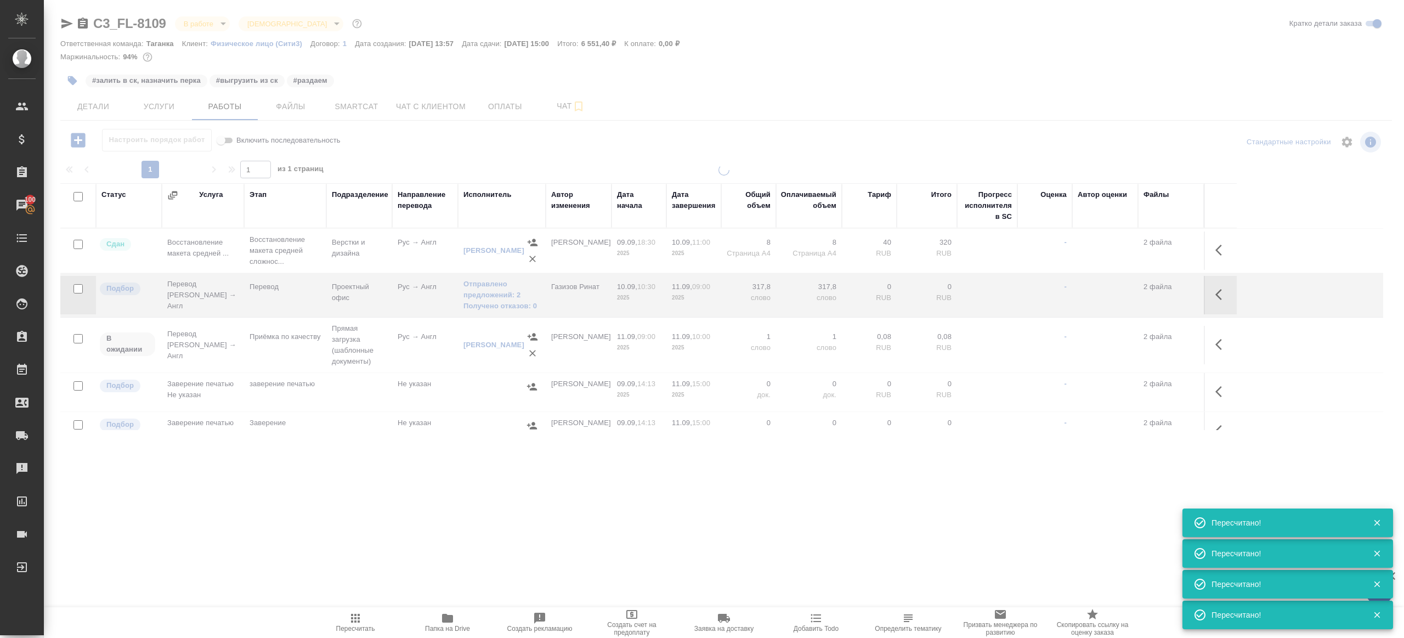
click at [369, 586] on div ".cls-1 fill:#fff; AWATERA Gazizov Rinat Клиенты Спецификации Заказы 100 Чаты To…" at bounding box center [702, 319] width 1404 height 638
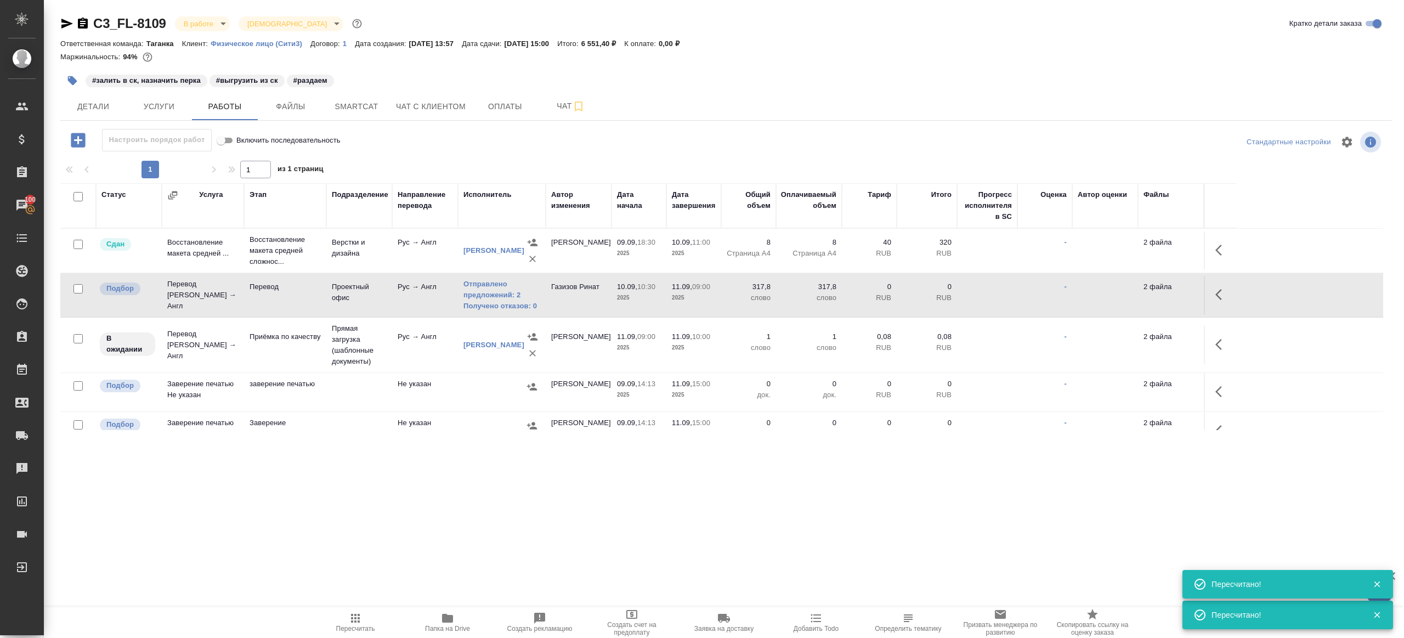
click at [361, 620] on icon "button" at bounding box center [355, 617] width 13 height 13
click at [334, 626] on span "Пересчитать" at bounding box center [355, 621] width 79 height 21
click at [355, 611] on icon "button" at bounding box center [355, 617] width 13 height 13
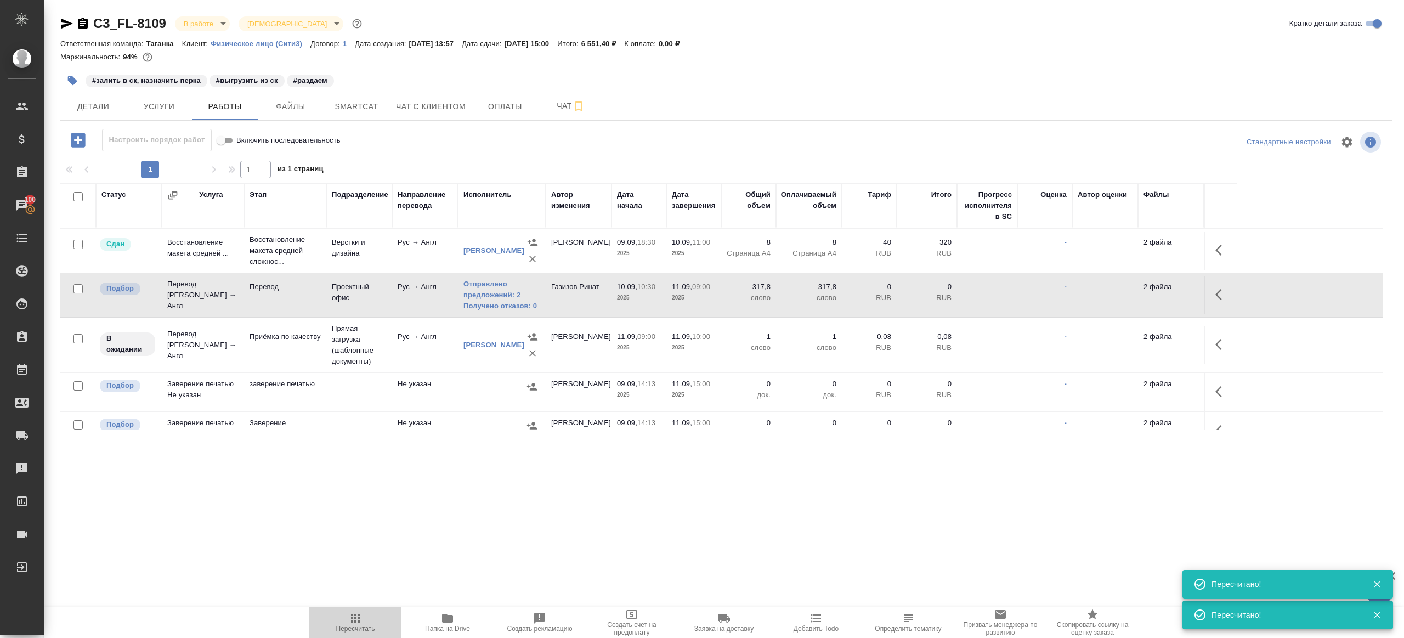
click at [355, 611] on icon "button" at bounding box center [355, 617] width 13 height 13
click at [509, 296] on link "Отправлено предложений: 2" at bounding box center [501, 290] width 77 height 22
click at [344, 626] on span "Пересчитать" at bounding box center [355, 628] width 39 height 8
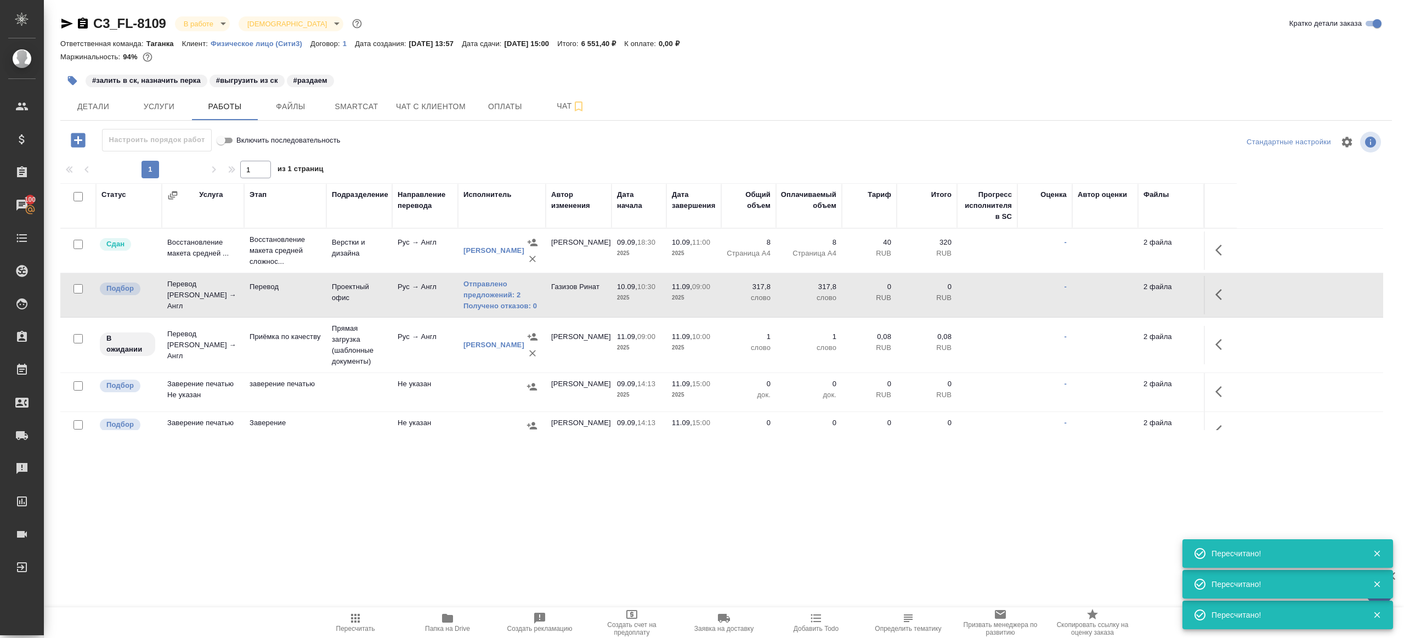
click at [360, 567] on div ".cls-1 fill:#fff; AWATERA Gazizov Rinat Клиенты Спецификации Заказы 100 Чаты To…" at bounding box center [702, 319] width 1404 height 638
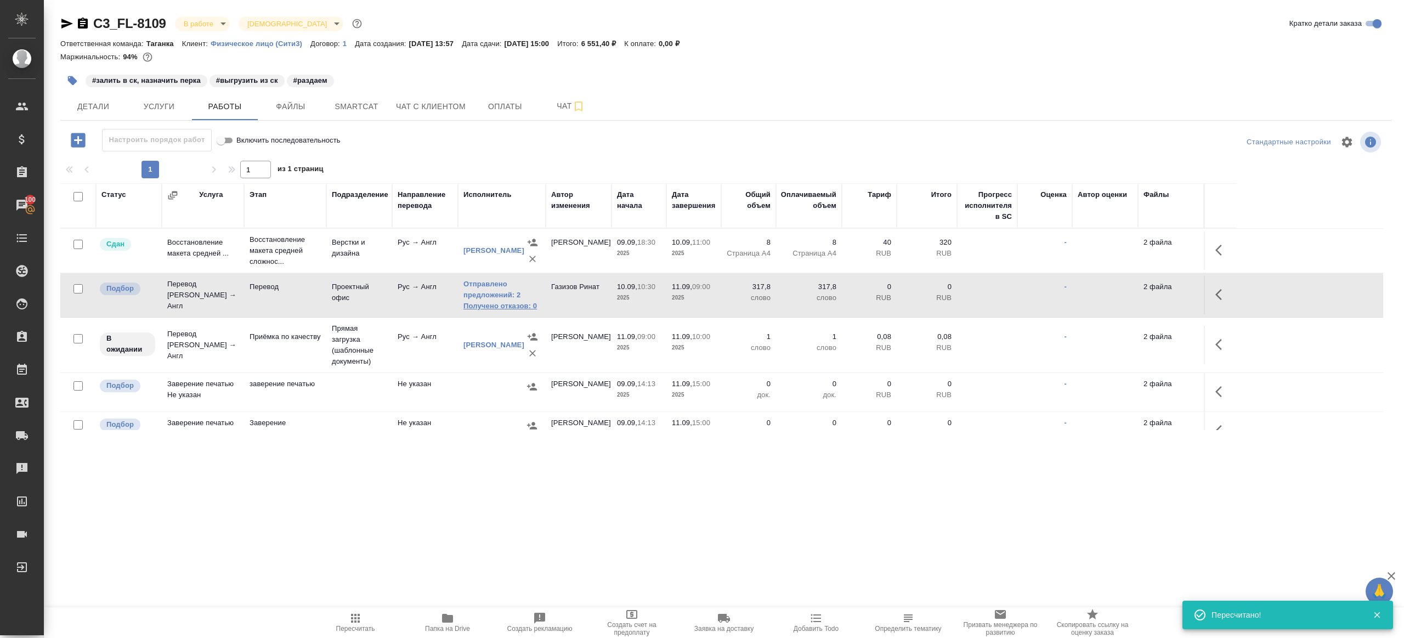
click at [495, 302] on link "Получено отказов: 0" at bounding box center [501, 305] width 77 height 11
click at [351, 620] on icon "button" at bounding box center [355, 617] width 13 height 13
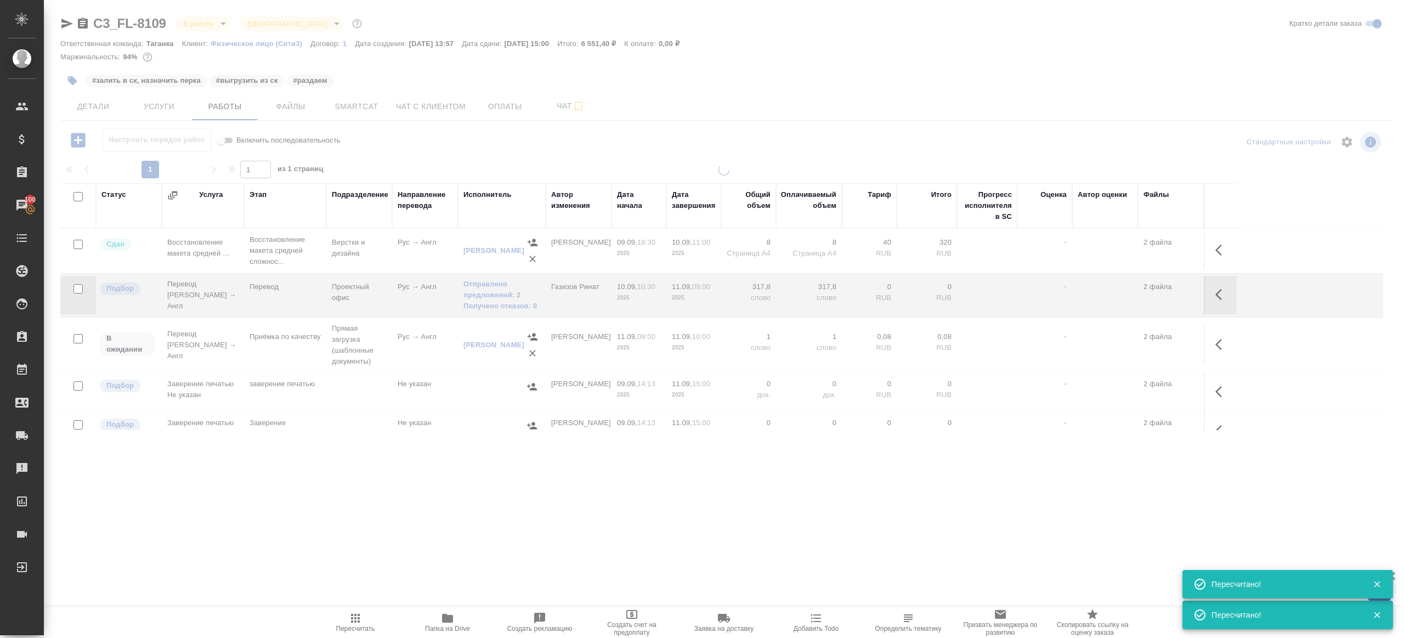
click at [395, 498] on div ".cls-1 fill:#fff; AWATERA Gazizov Rinat Клиенты Спецификации Заказы 100 Чаты To…" at bounding box center [702, 319] width 1404 height 638
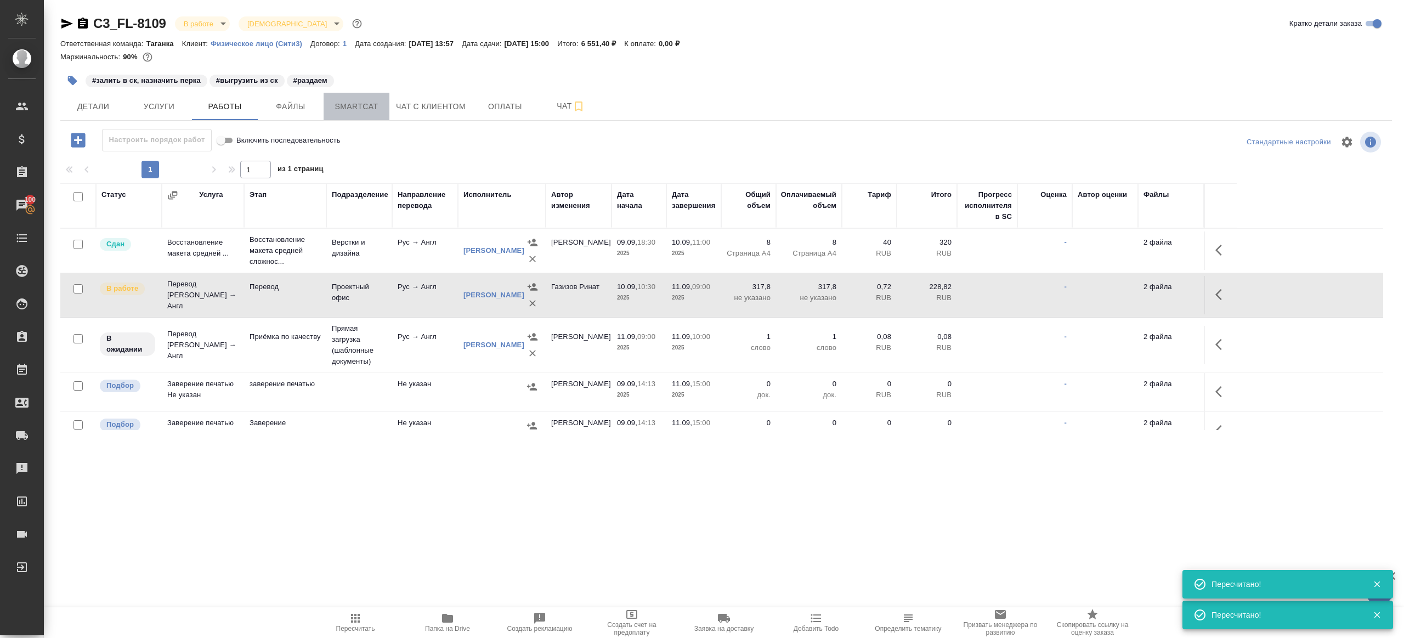
click at [357, 98] on button "Smartcat" at bounding box center [356, 106] width 66 height 27
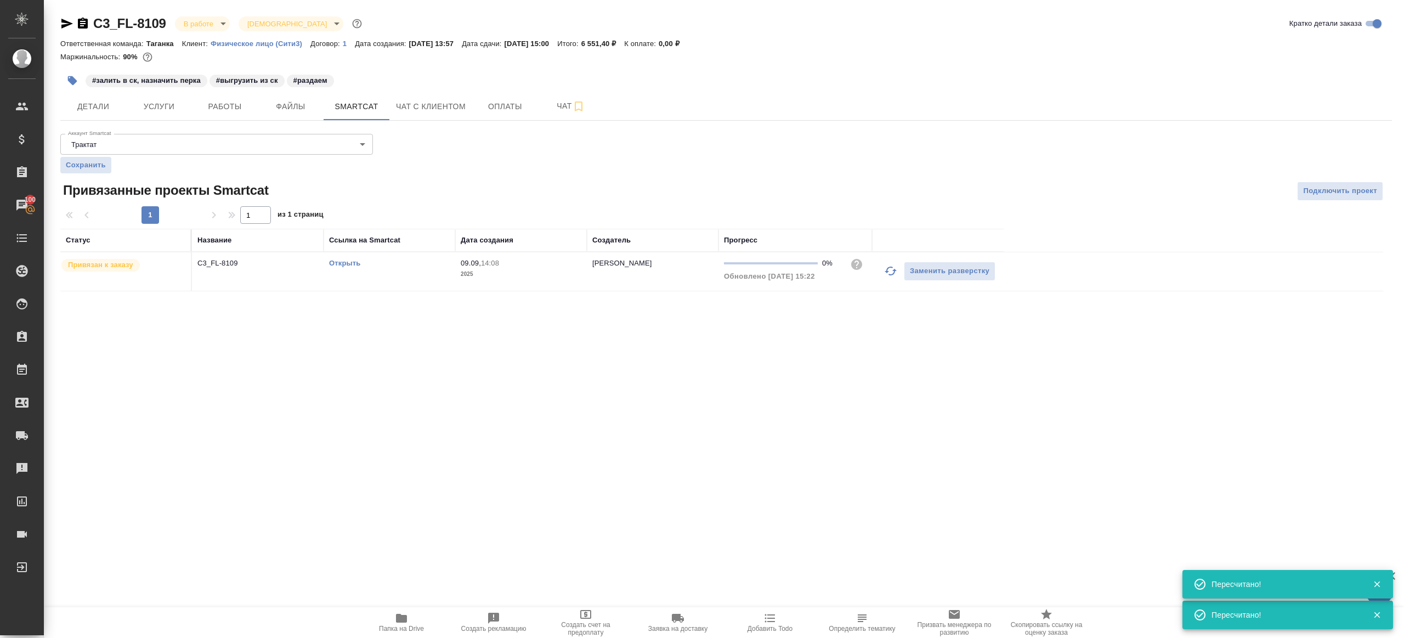
click at [350, 261] on link "Открыть" at bounding box center [344, 263] width 31 height 8
click at [212, 106] on span "Работы" at bounding box center [224, 107] width 53 height 14
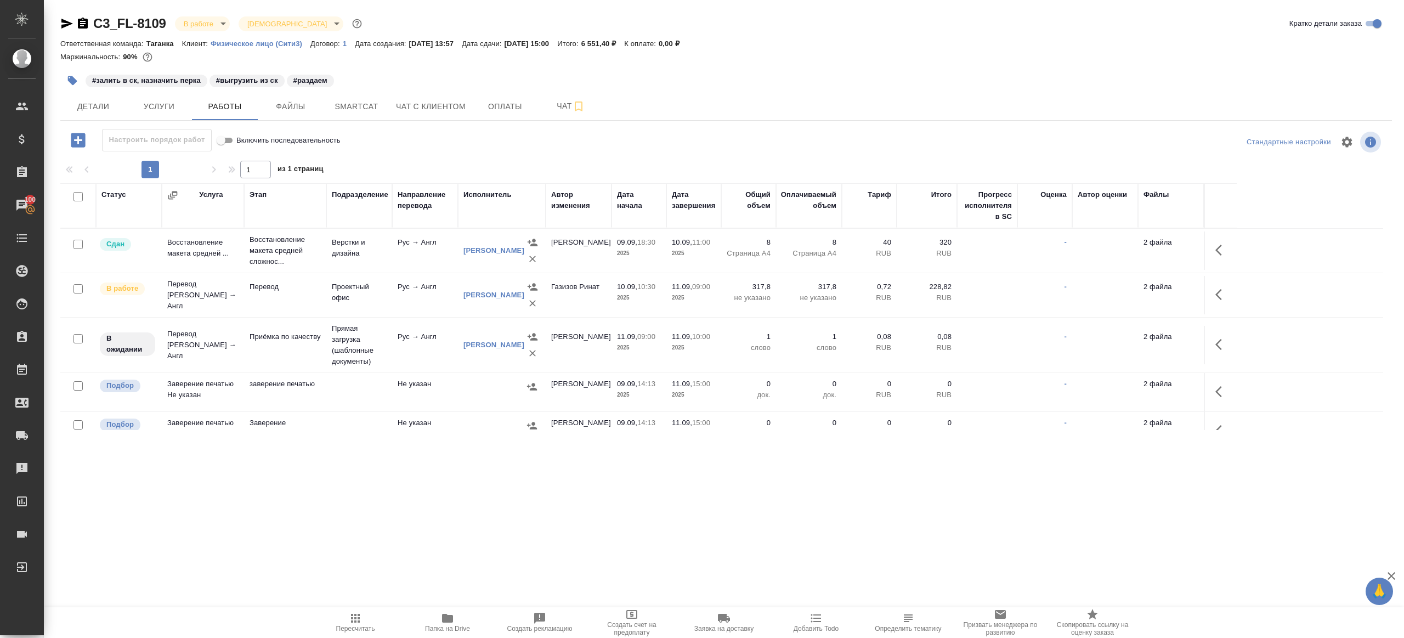
click at [69, 82] on icon "button" at bounding box center [72, 80] width 11 height 11
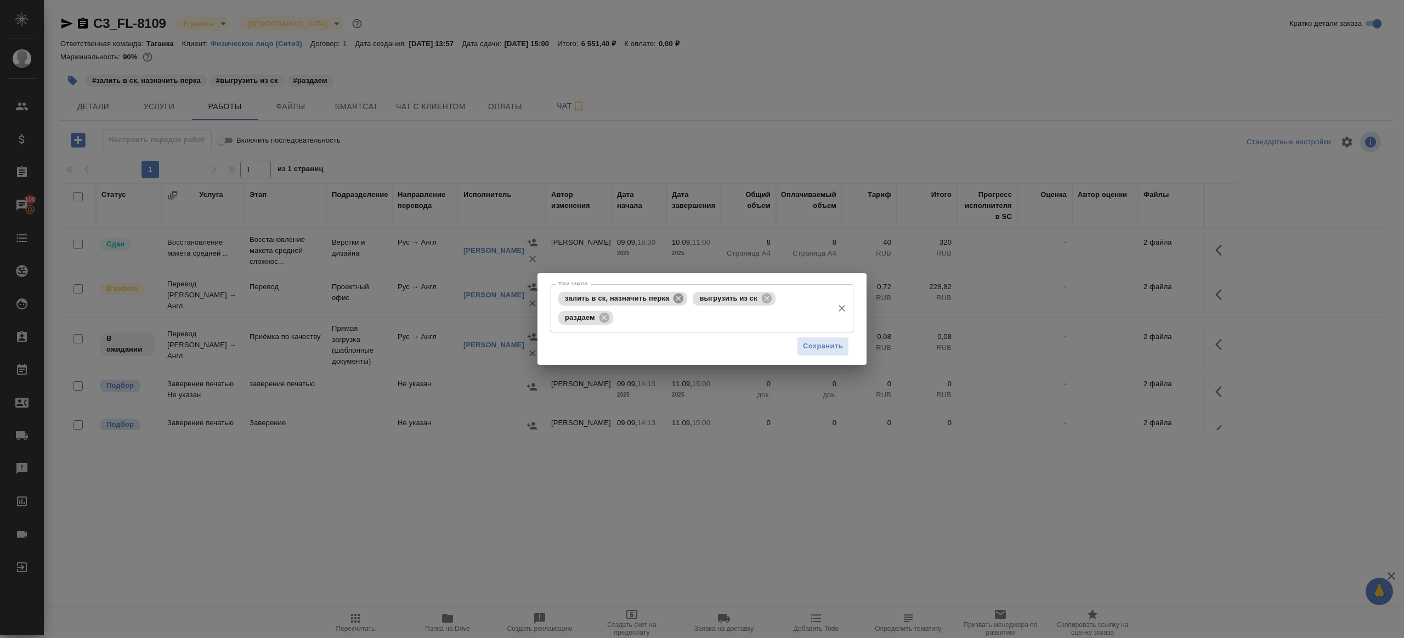
click at [675, 299] on icon at bounding box center [678, 298] width 10 height 10
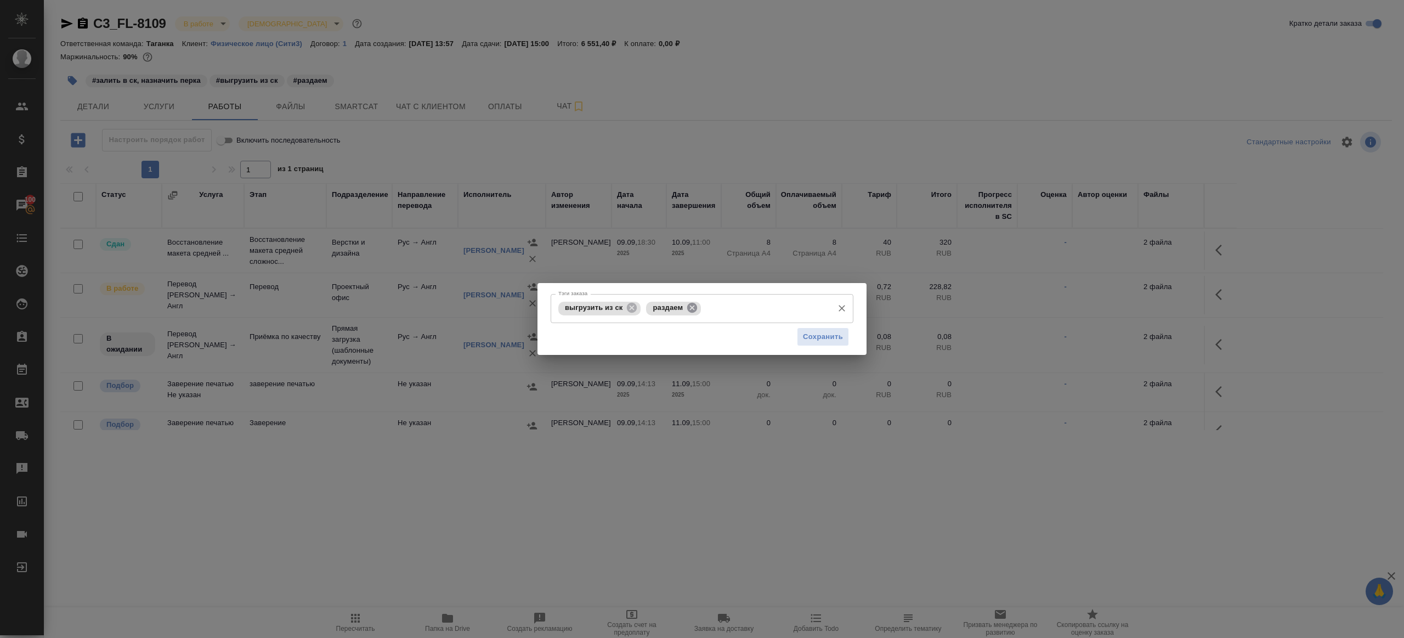
click at [697, 308] on icon at bounding box center [692, 308] width 12 height 12
click at [827, 344] on button "Сохранить" at bounding box center [823, 336] width 52 height 19
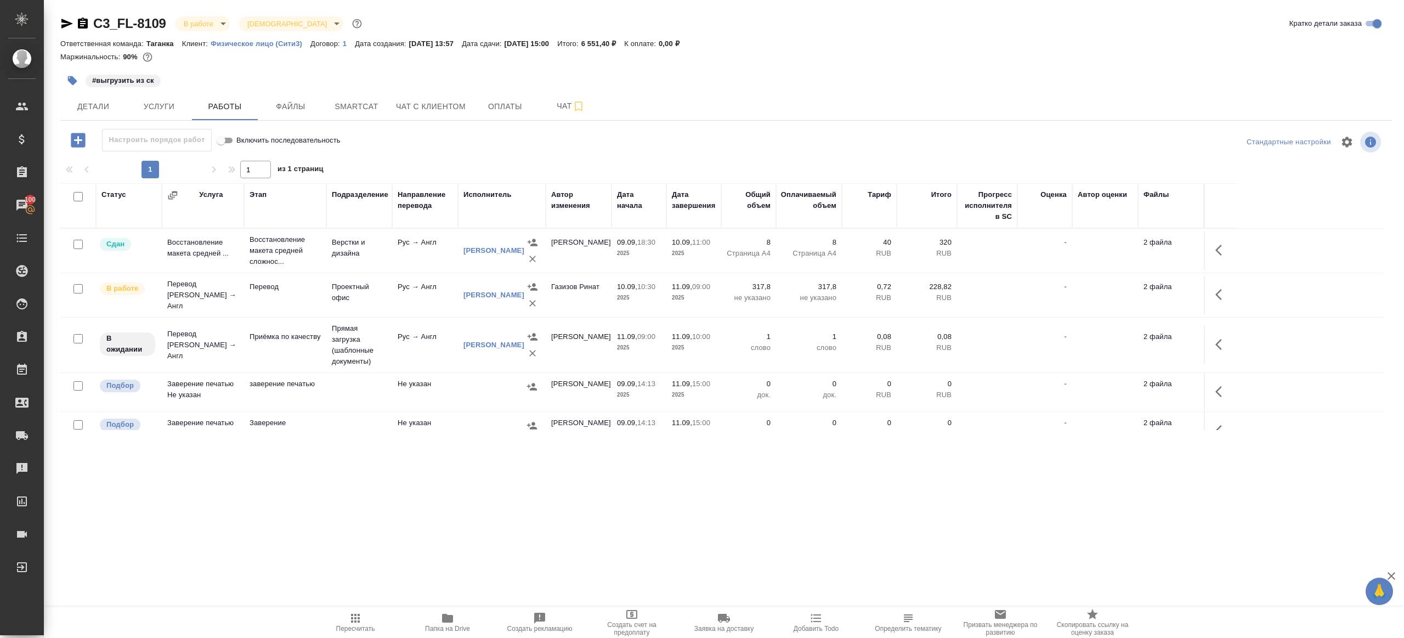
click at [358, 613] on icon "button" at bounding box center [355, 617] width 13 height 13
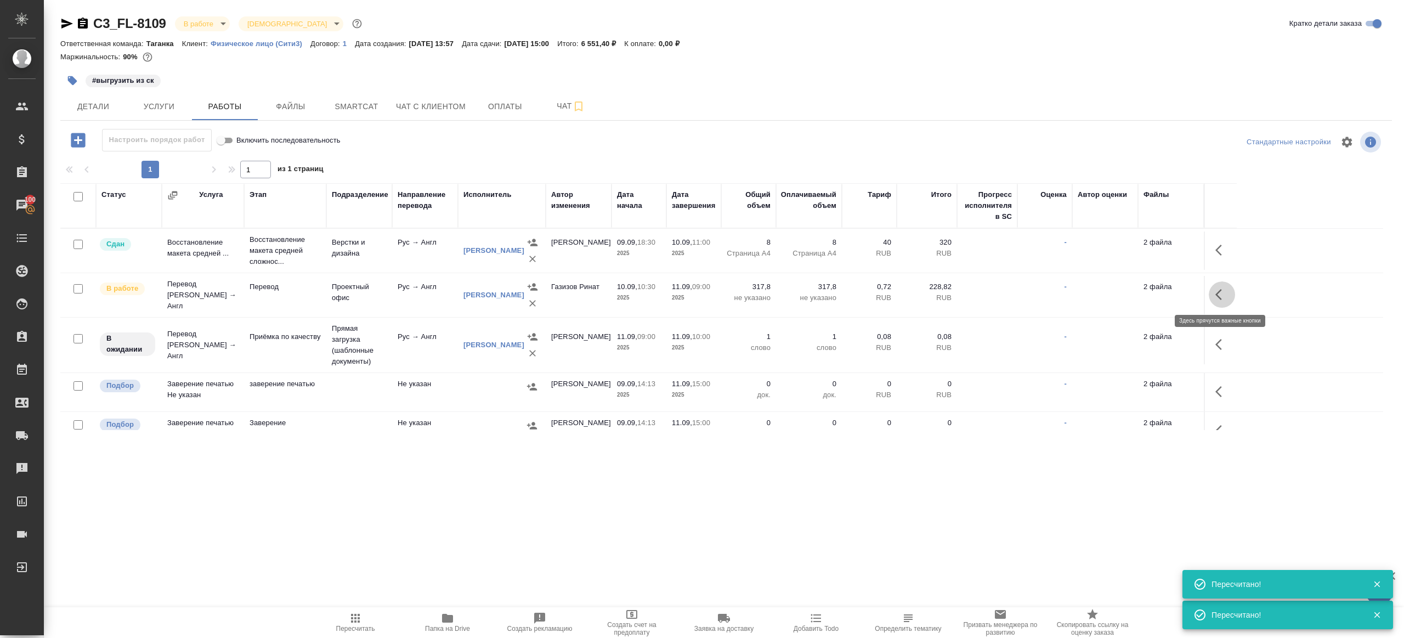
click at [1215, 291] on icon "button" at bounding box center [1221, 294] width 13 height 13
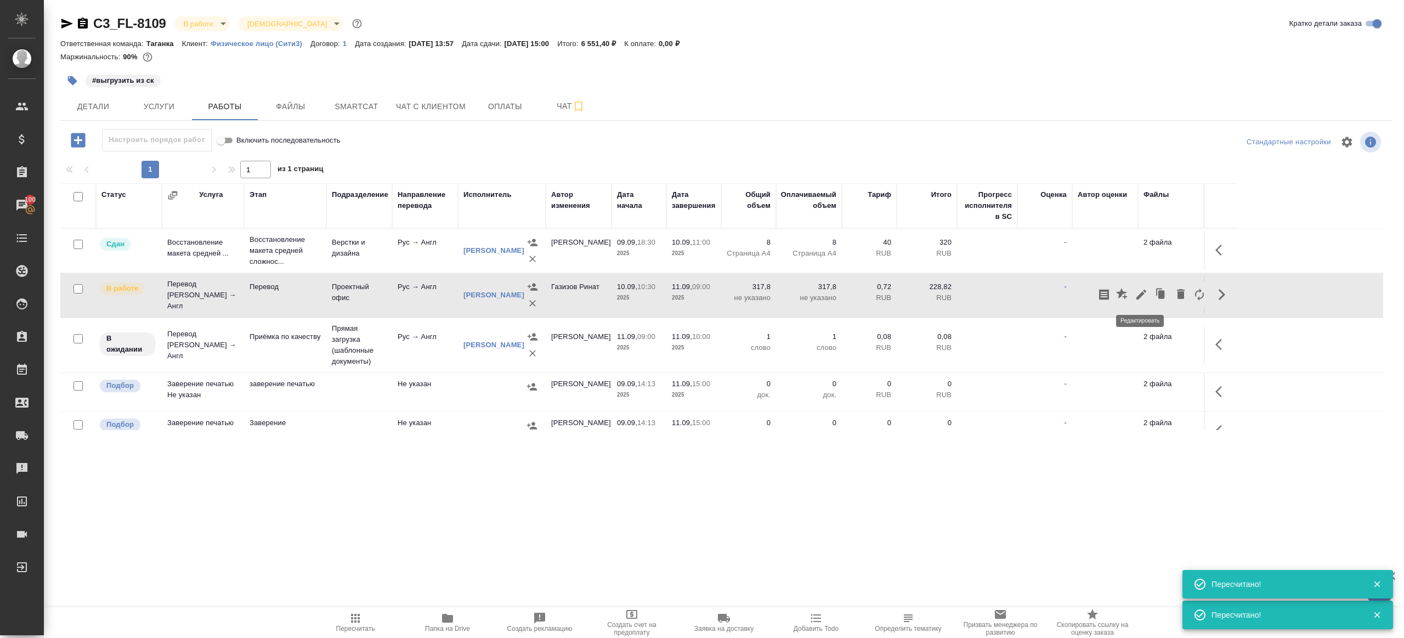
click at [1141, 288] on icon "button" at bounding box center [1140, 294] width 13 height 13
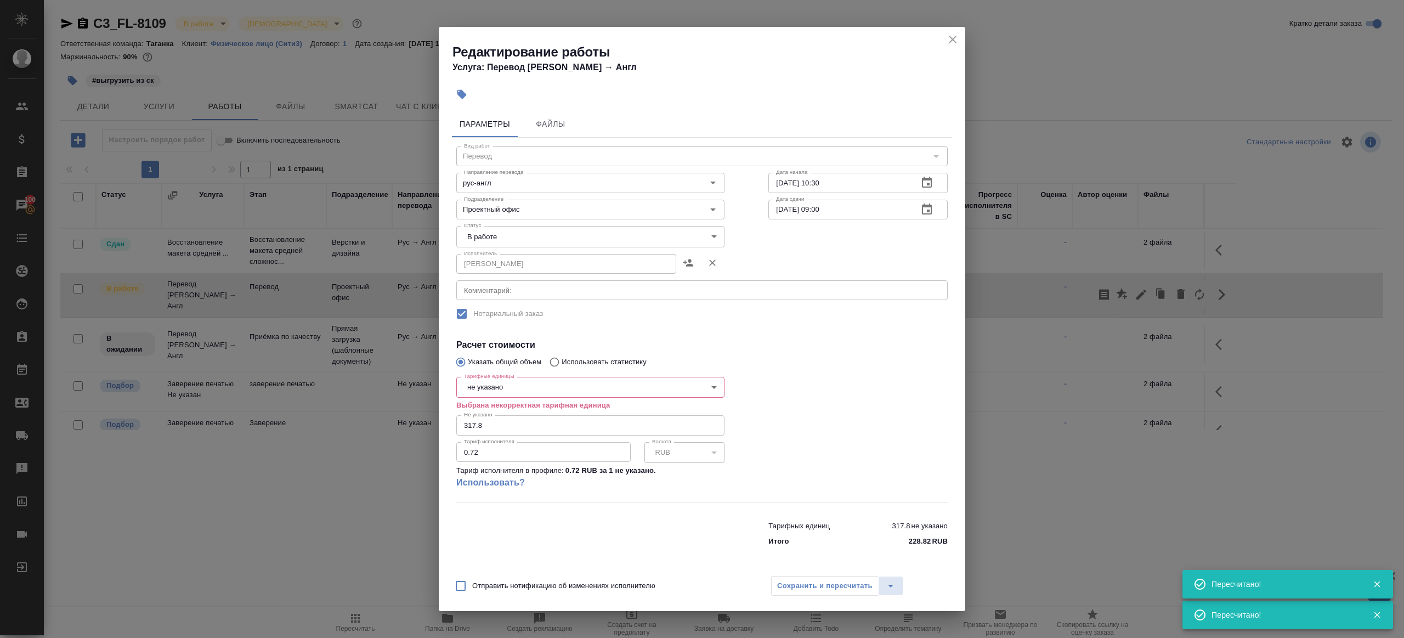
click at [499, 393] on body "🙏 .cls-1 fill:#fff; AWATERA Gazizov Rinat Клиенты Спецификации Заказы 100 Чаты …" at bounding box center [702, 319] width 1404 height 638
click at [525, 422] on li "слово" at bounding box center [590, 424] width 268 height 19
type input "5a8b1489cc6b4906c91bfd90"
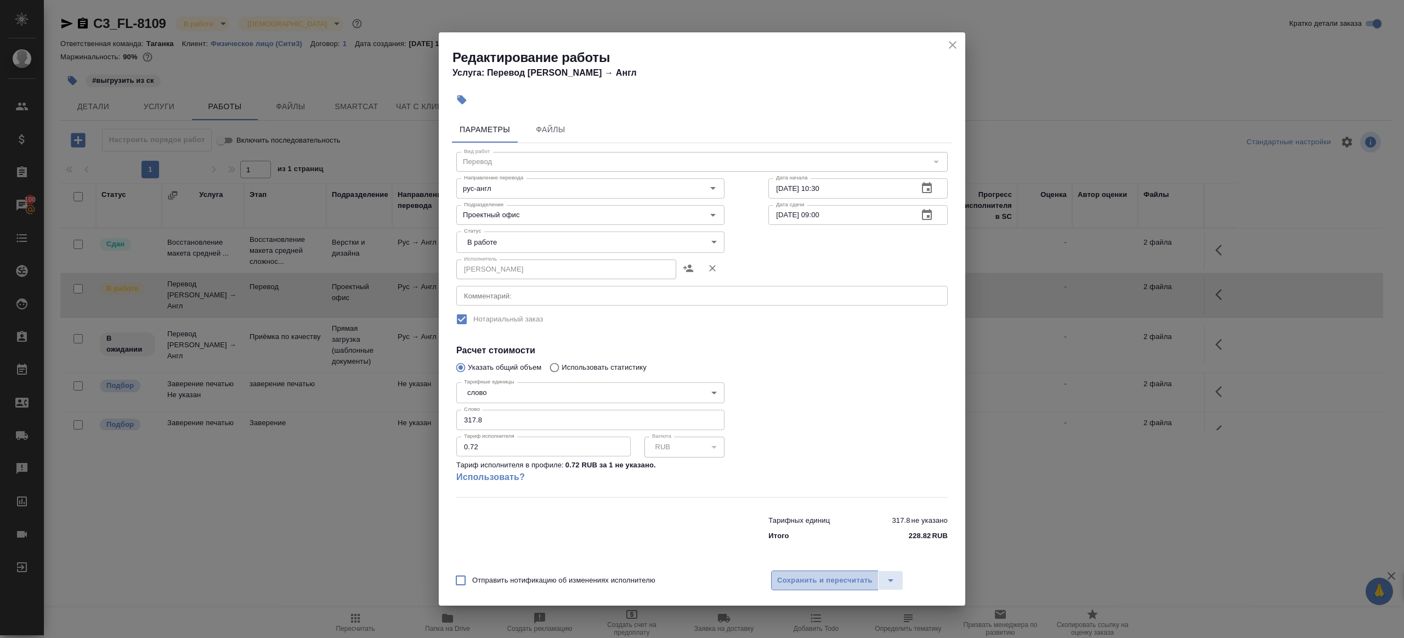
click at [802, 582] on span "Сохранить и пересчитать" at bounding box center [824, 580] width 95 height 13
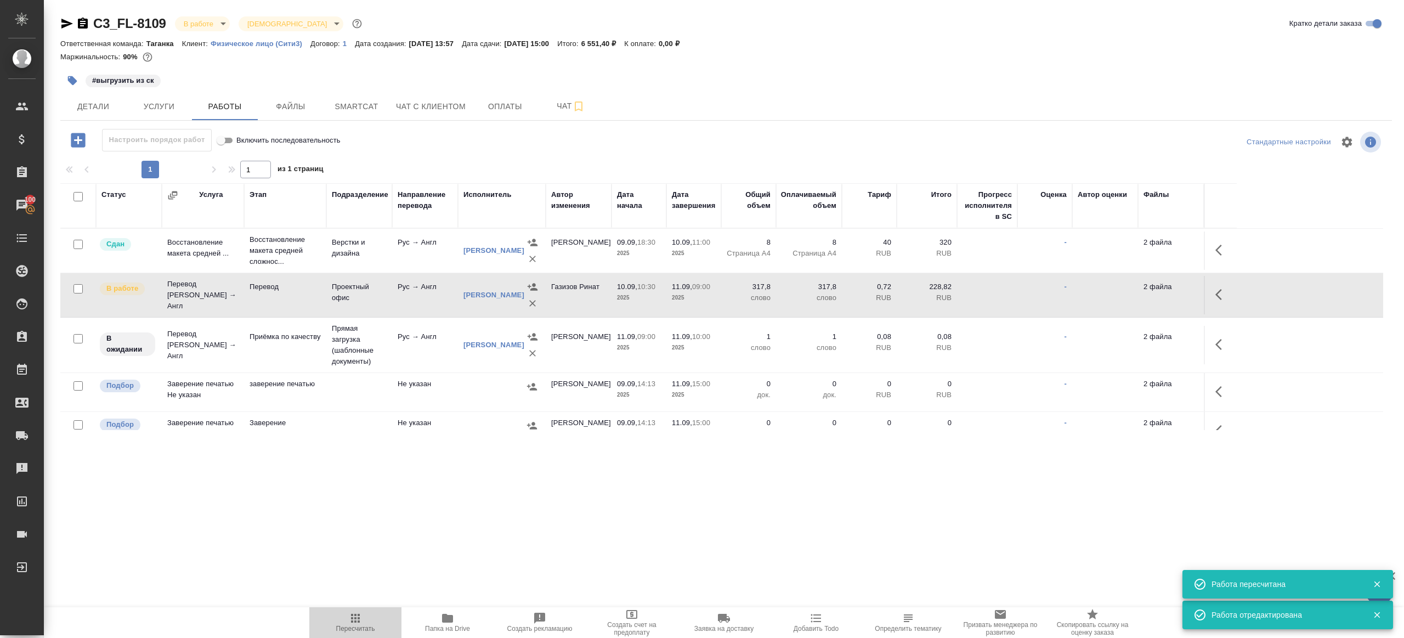
click at [351, 618] on icon "button" at bounding box center [355, 618] width 9 height 9
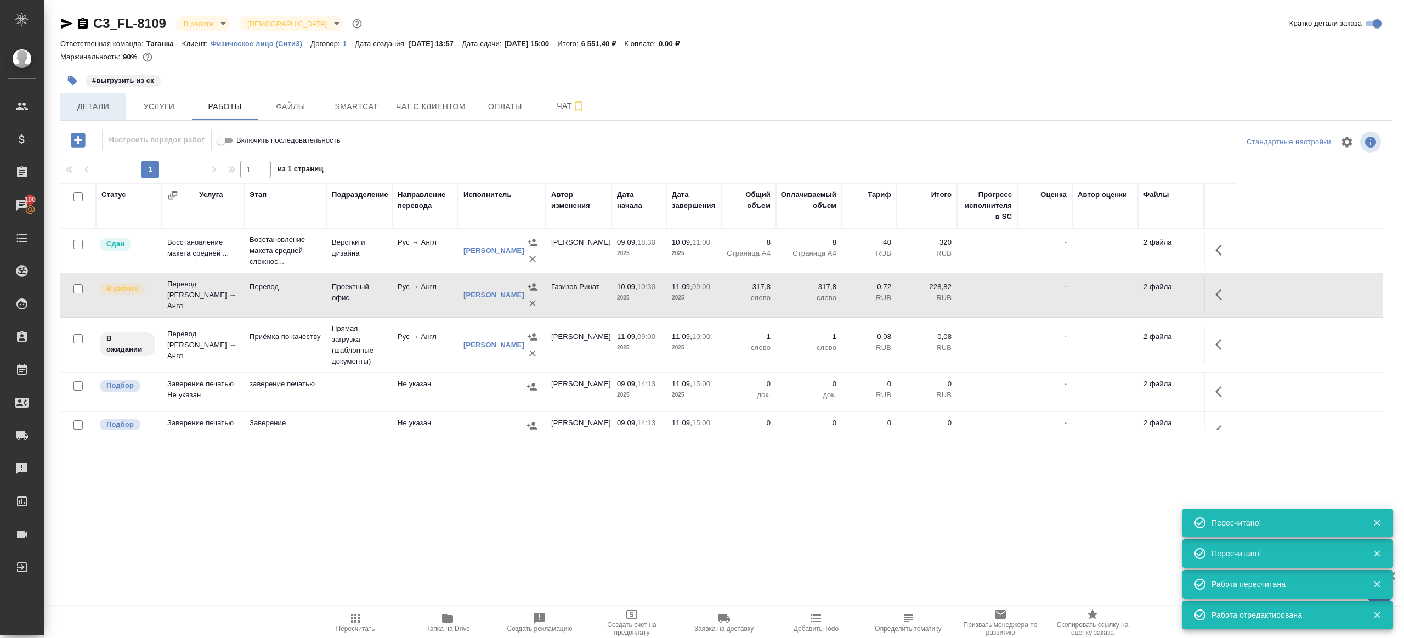
click at [74, 102] on span "Детали" at bounding box center [93, 107] width 53 height 14
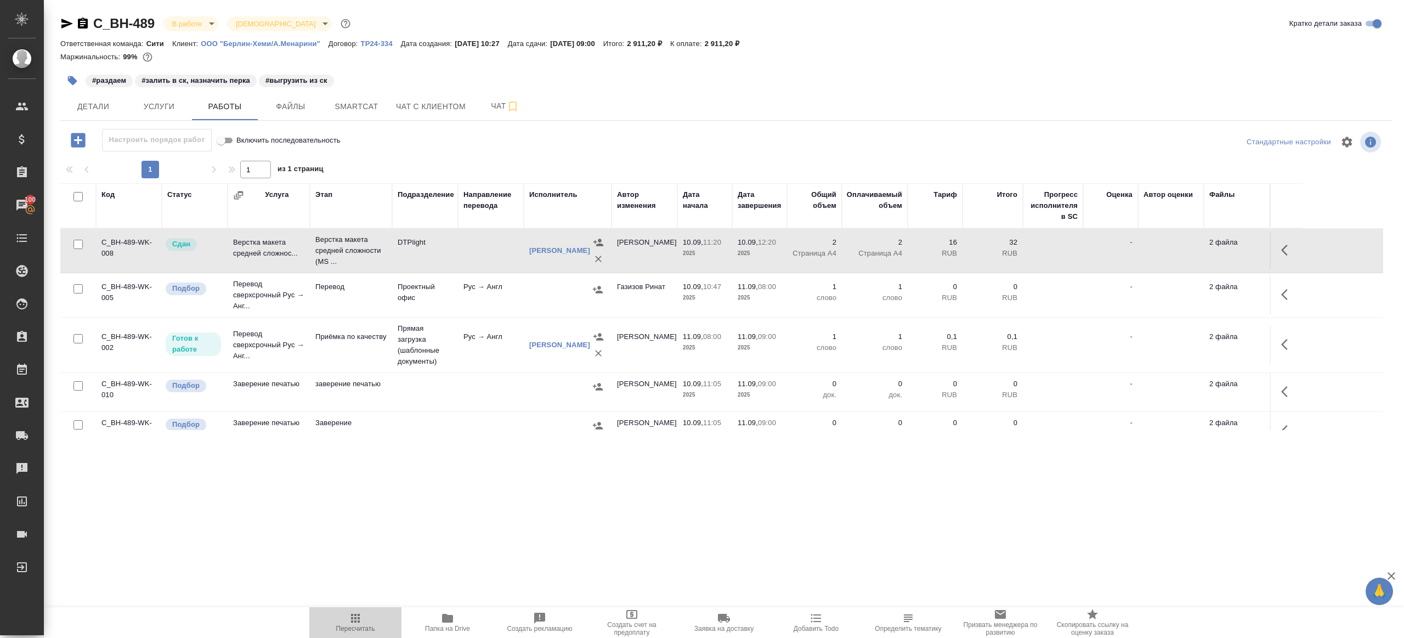
click at [336, 614] on span "Пересчитать" at bounding box center [355, 621] width 79 height 21
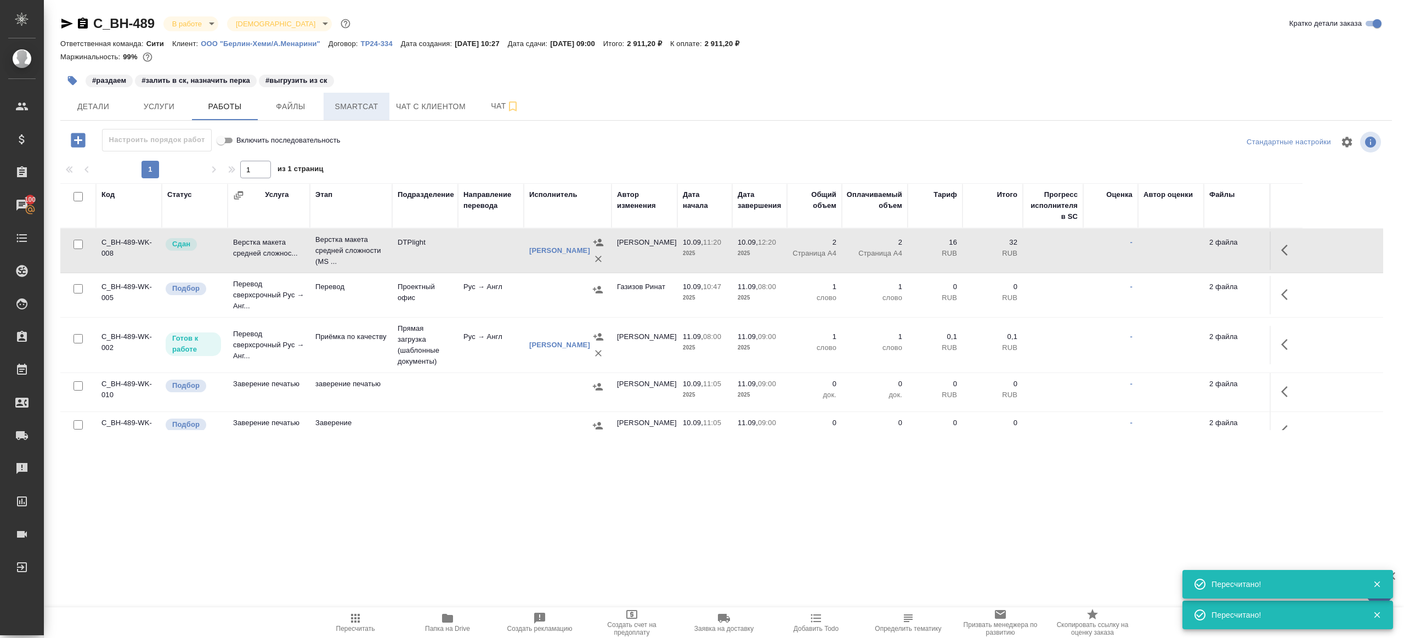
click at [361, 113] on button "Smartcat" at bounding box center [356, 106] width 66 height 27
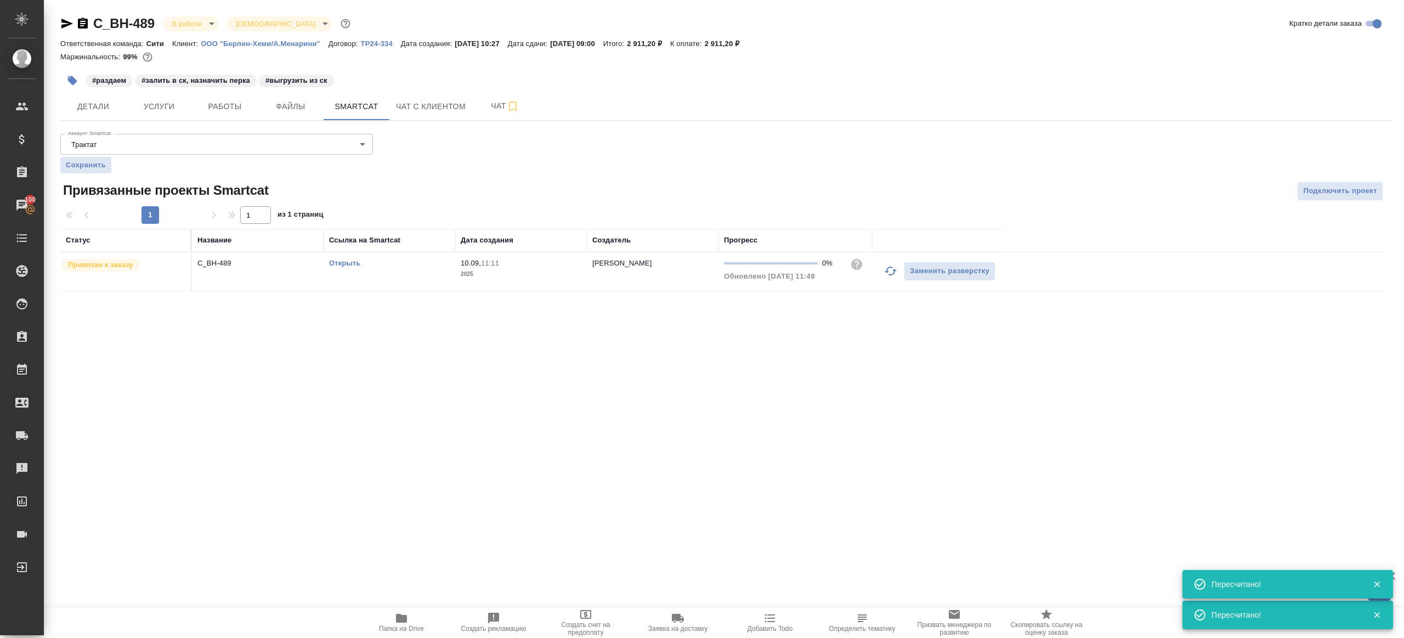
click at [346, 262] on link "Открыть" at bounding box center [344, 263] width 31 height 8
click at [484, 101] on span "Чат" at bounding box center [505, 106] width 53 height 14
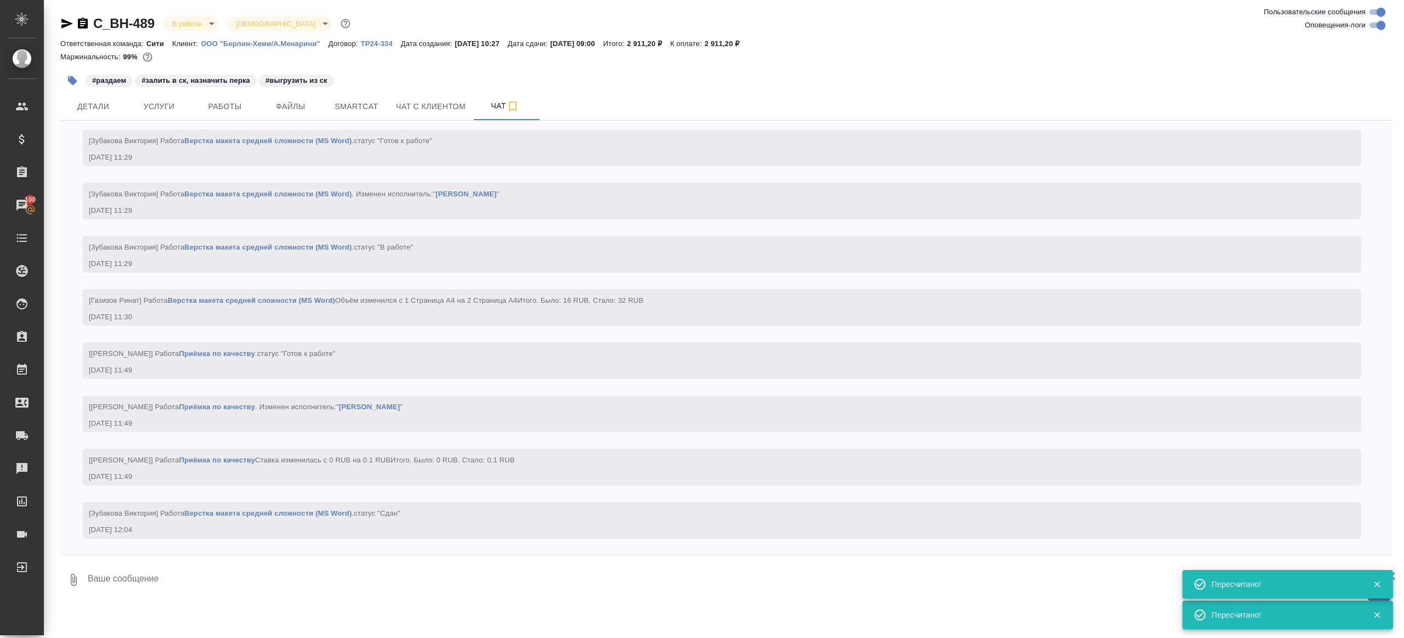
scroll to position [1966, 0]
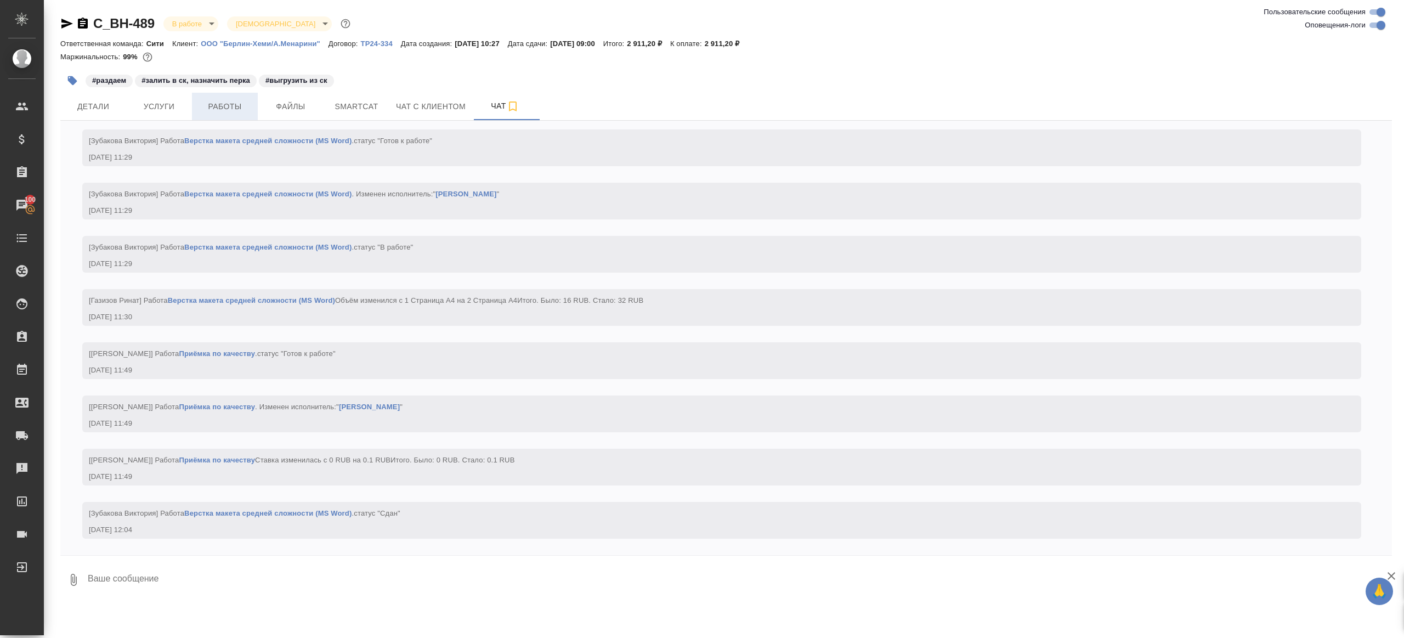
click at [230, 111] on span "Работы" at bounding box center [224, 107] width 53 height 14
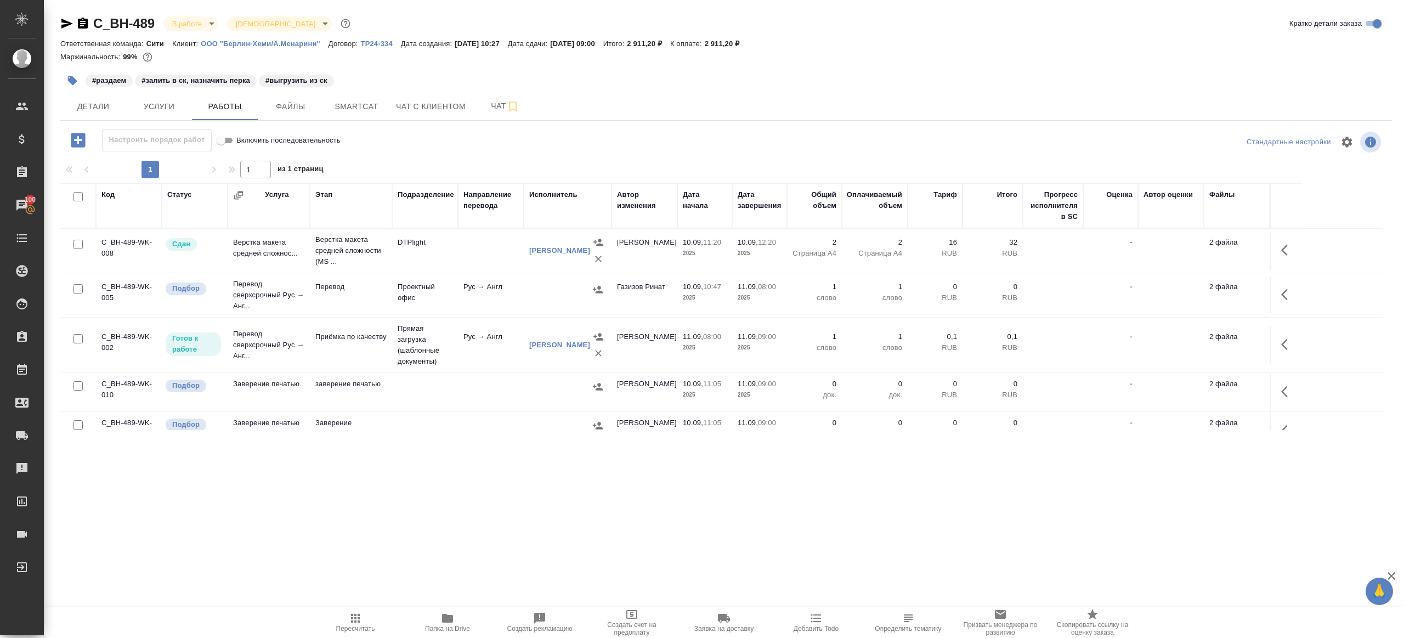
click at [446, 614] on icon "button" at bounding box center [447, 618] width 11 height 9
click at [1282, 289] on icon "button" at bounding box center [1287, 294] width 13 height 13
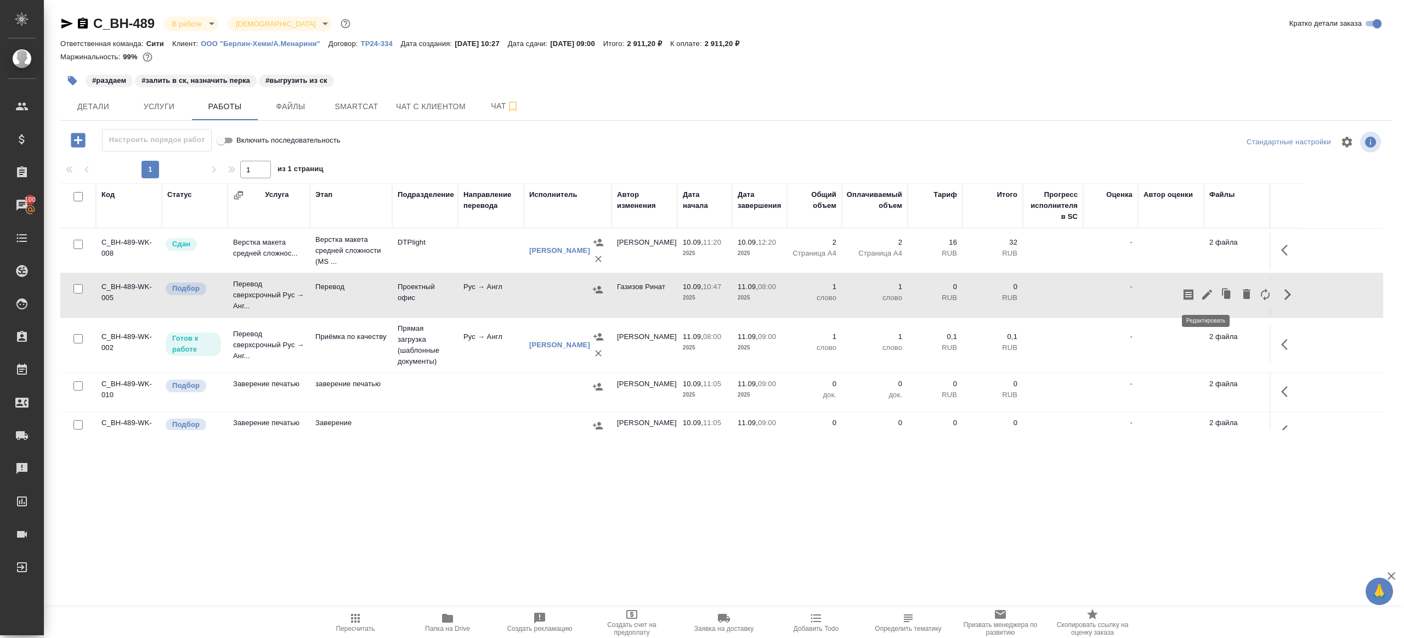
click at [1205, 297] on icon "button" at bounding box center [1207, 294] width 10 height 10
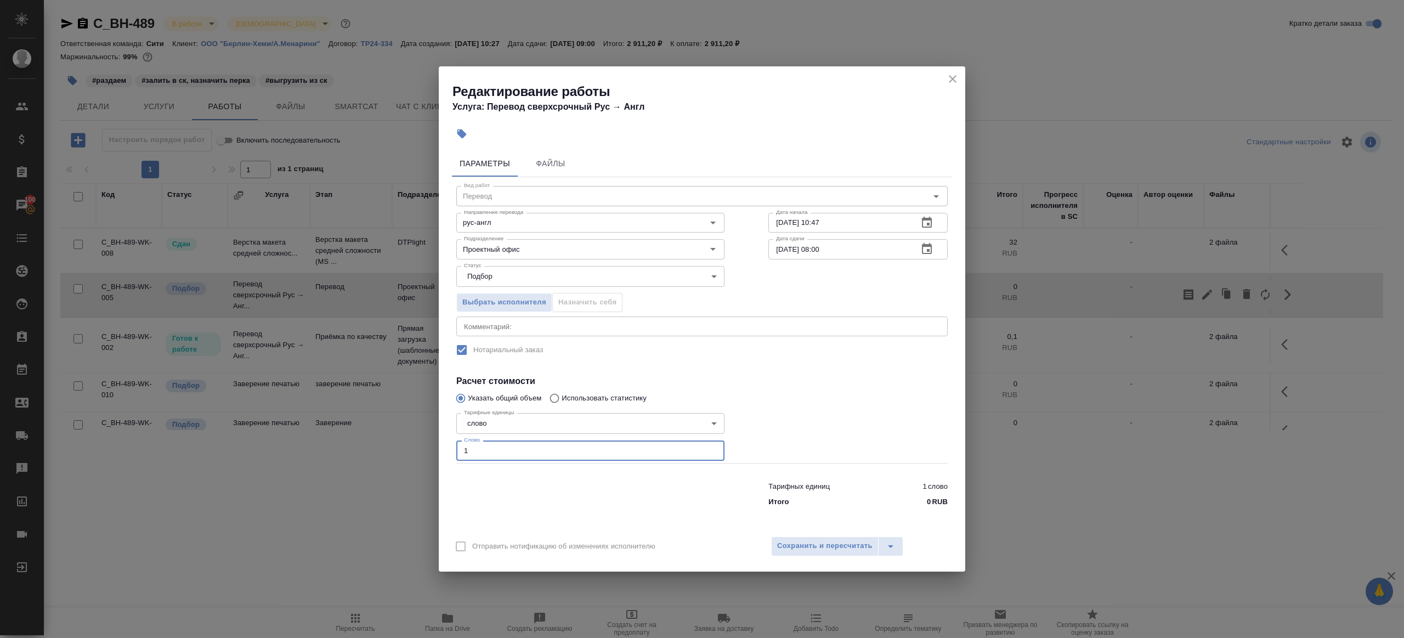
click at [611, 451] on input "1" at bounding box center [590, 450] width 268 height 20
paste input "81.2"
type input "81.2"
click at [799, 439] on div at bounding box center [857, 436] width 223 height 98
click at [804, 548] on span "Сохранить и пересчитать" at bounding box center [824, 545] width 95 height 13
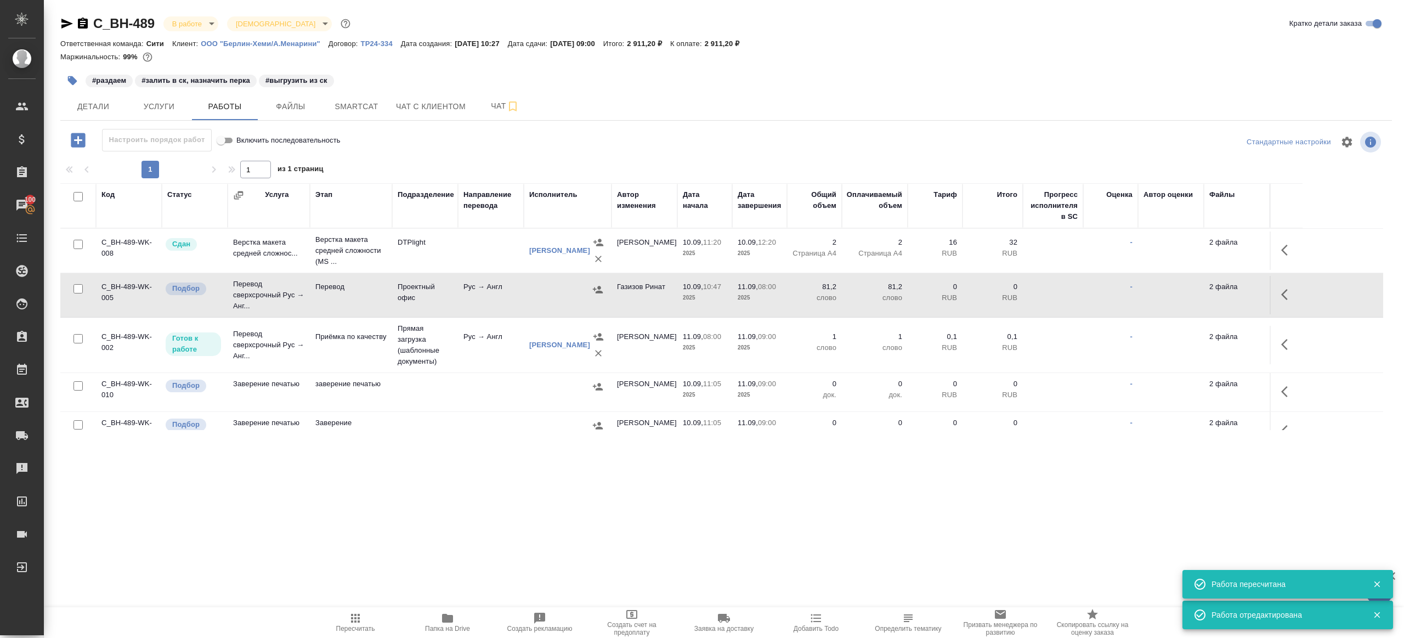
click at [599, 291] on icon "button" at bounding box center [598, 289] width 10 height 7
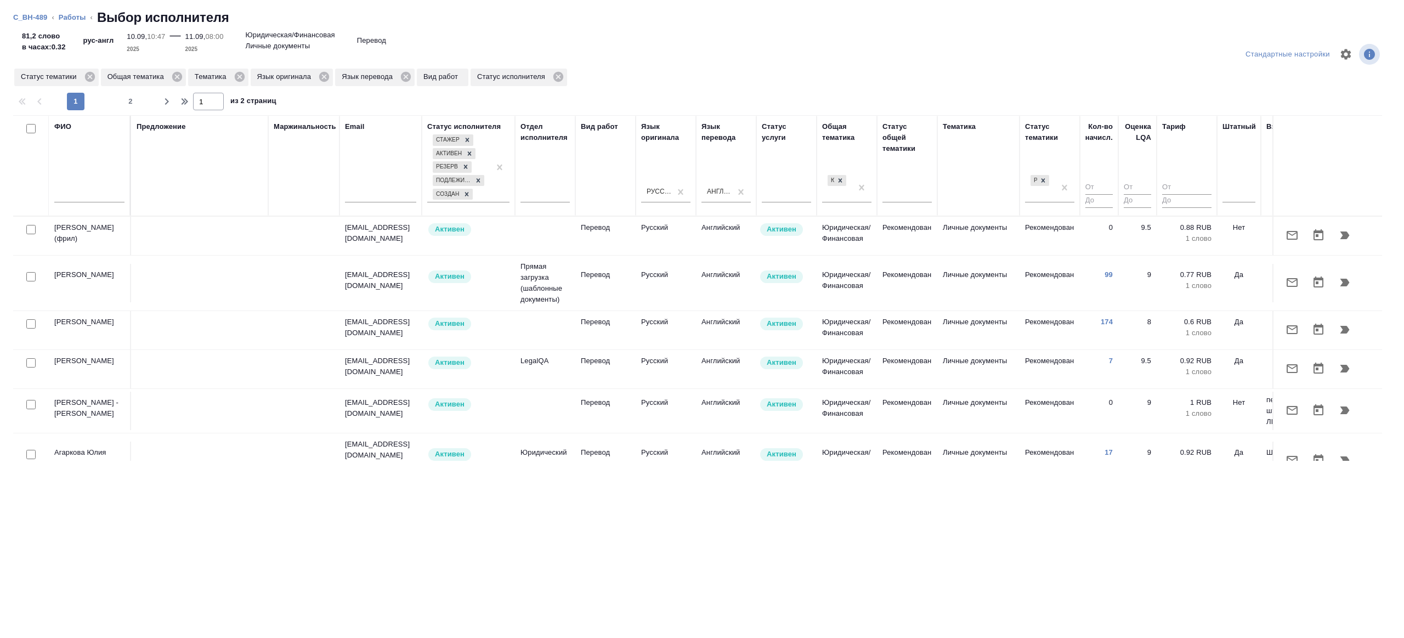
click at [70, 189] on input "text" at bounding box center [89, 196] width 70 height 14
type input "[PERSON_NAME]"
click at [200, 192] on div "Предложение" at bounding box center [200, 165] width 126 height 89
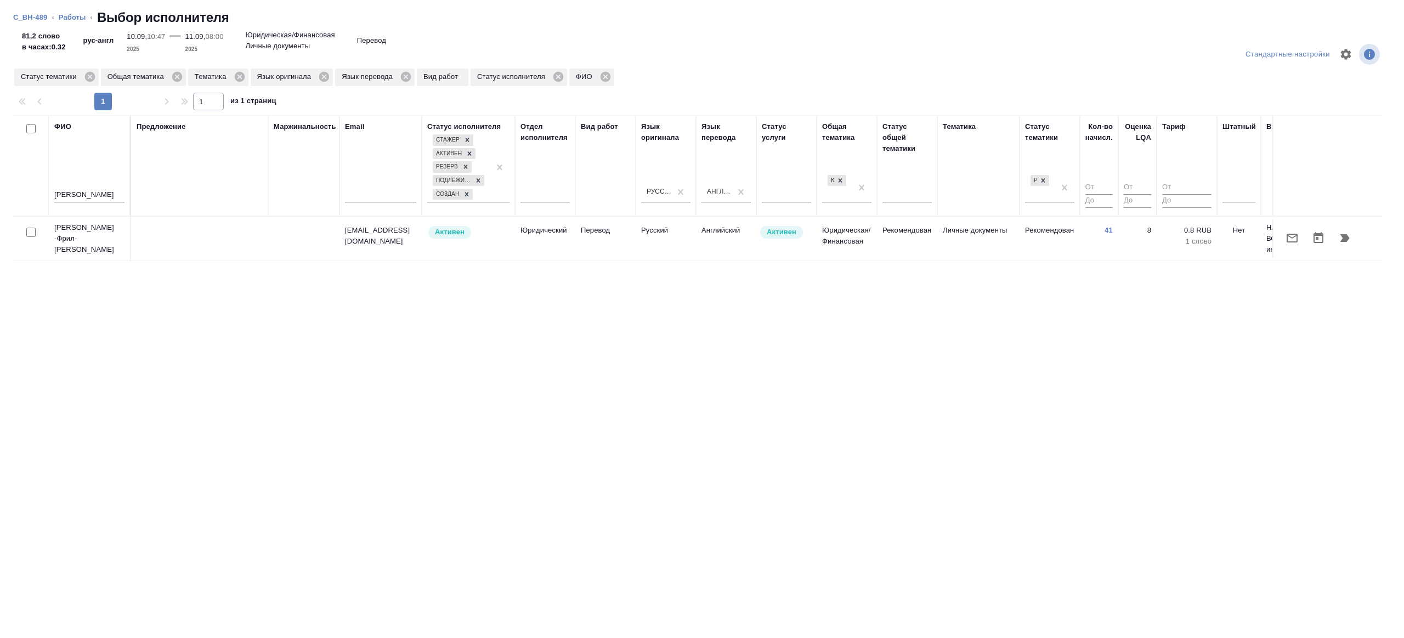
click at [33, 231] on input "checkbox" at bounding box center [30, 232] width 9 height 9
checkbox input "true"
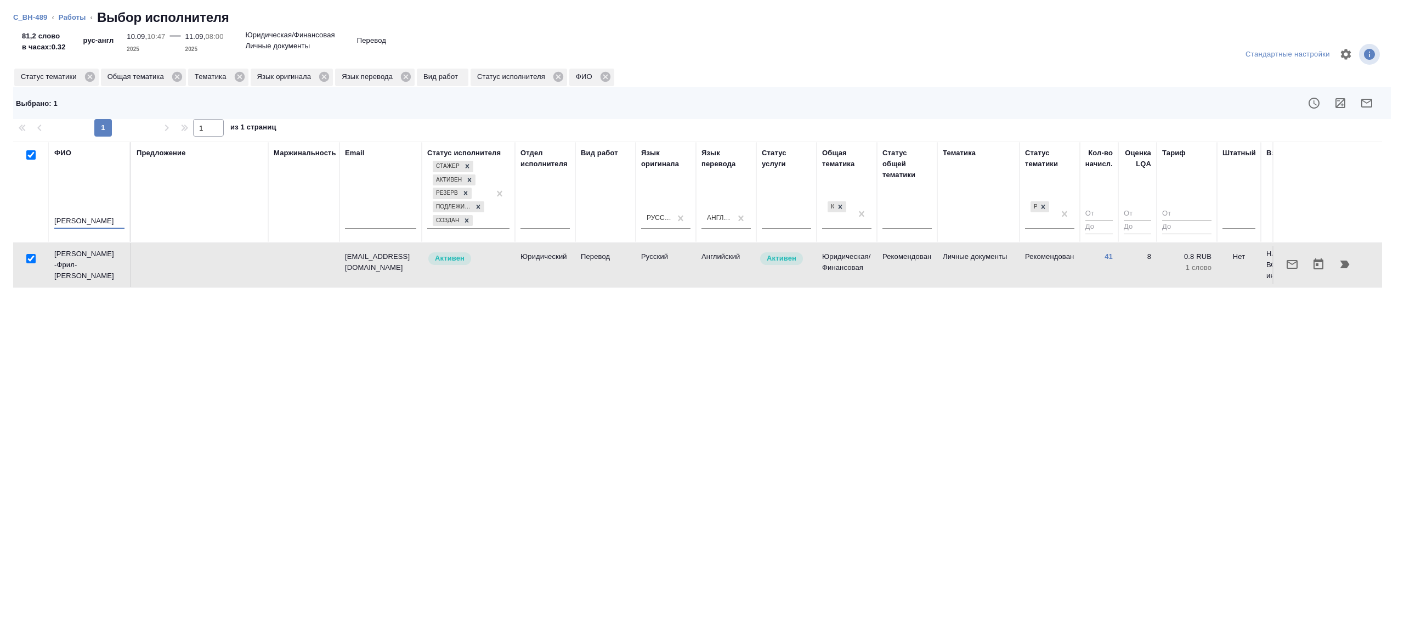
drag, startPoint x: 98, startPoint y: 219, endPoint x: -26, endPoint y: 218, distance: 123.9
click at [0, 218] on html "🙏 .cls-1 fill:#fff; AWATERA [PERSON_NAME] Клиенты Спецификации Заказы 100 Чаты …" at bounding box center [702, 319] width 1404 height 638
type input "головнева"
click at [192, 195] on div "Предложение" at bounding box center [200, 191] width 126 height 89
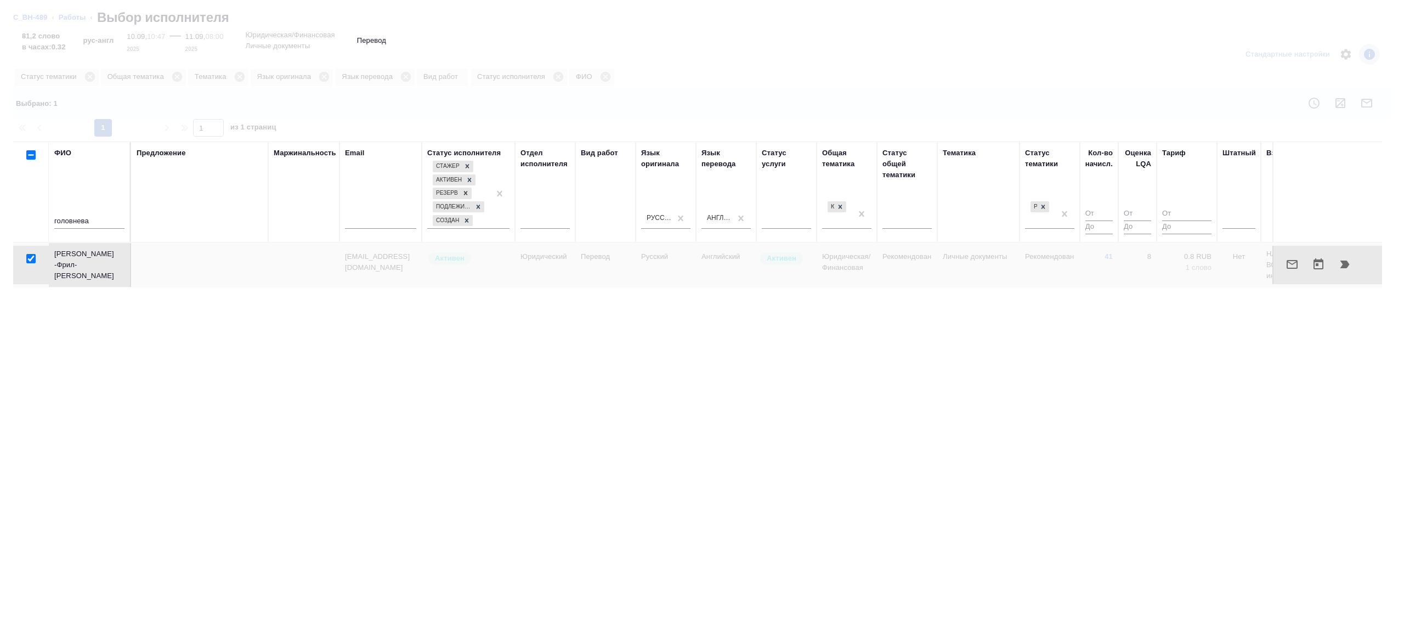
checkbox input "false"
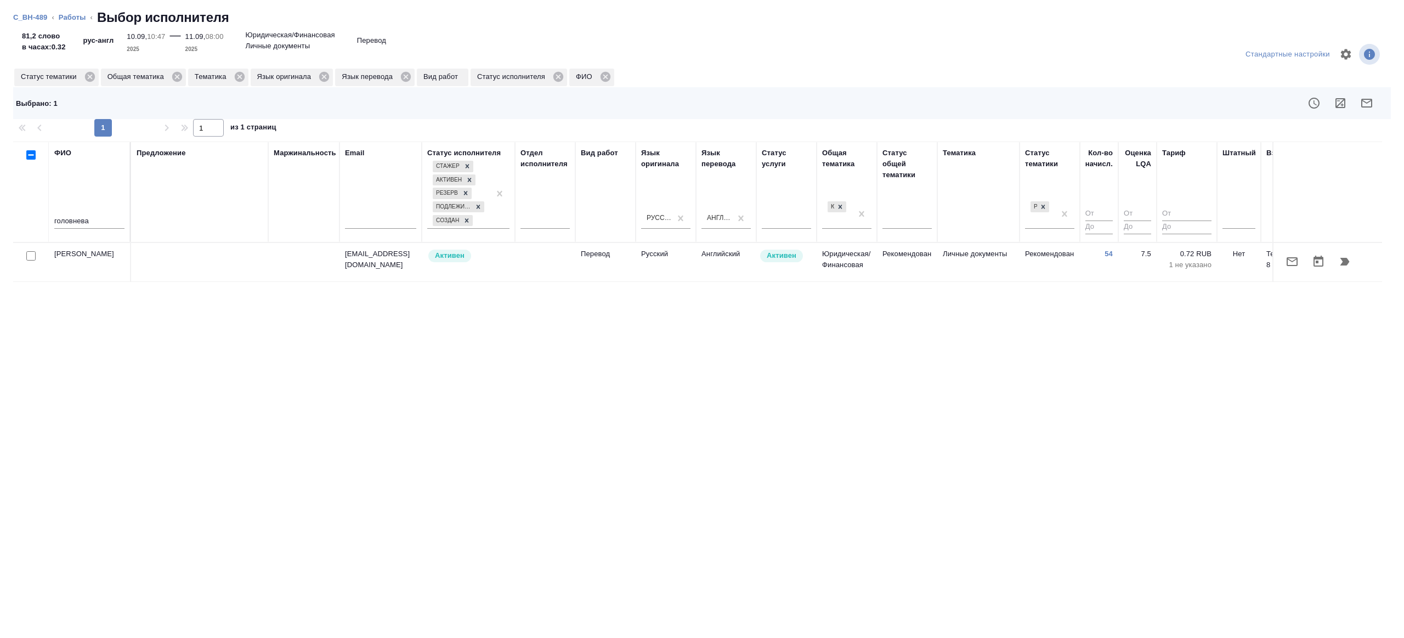
click at [27, 258] on input "checkbox" at bounding box center [30, 255] width 9 height 9
checkbox input "true"
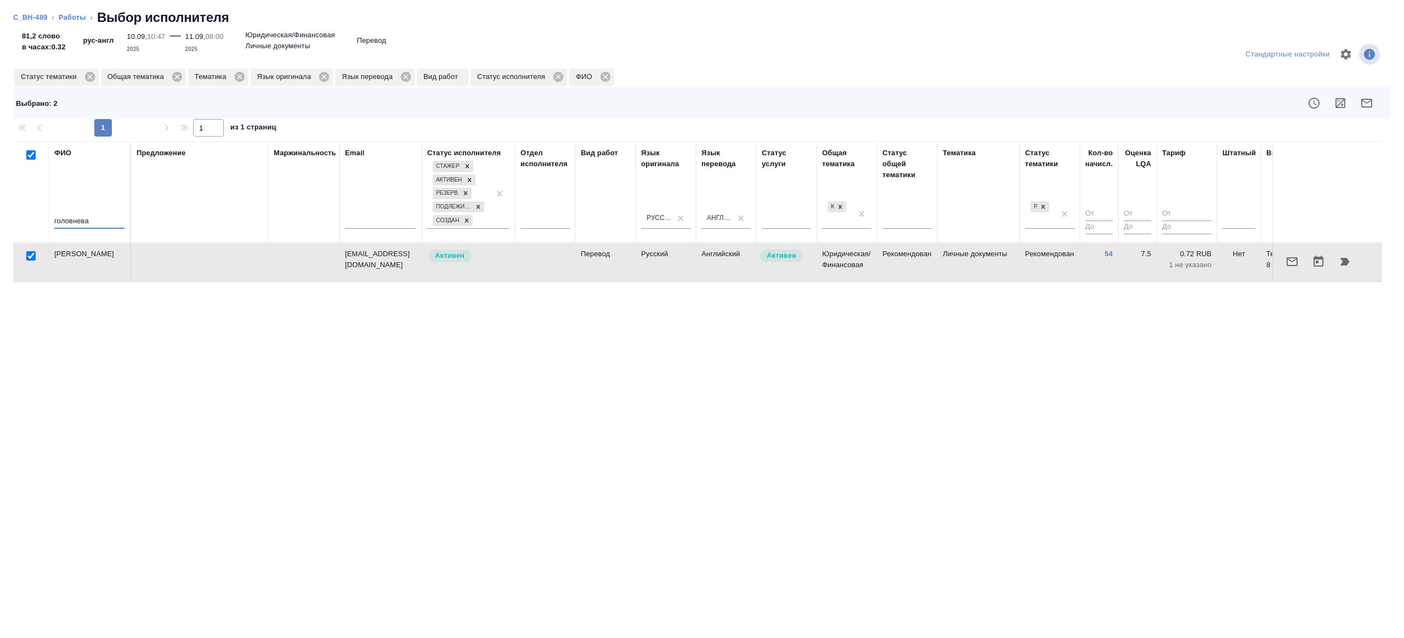
drag, startPoint x: 106, startPoint y: 217, endPoint x: -31, endPoint y: 217, distance: 137.1
click at [0, 217] on html "🙏 .cls-1 fill:#fff; AWATERA [PERSON_NAME] Клиенты Спецификации Заказы 100 Чаты …" at bounding box center [702, 319] width 1404 height 638
type input "барагоне"
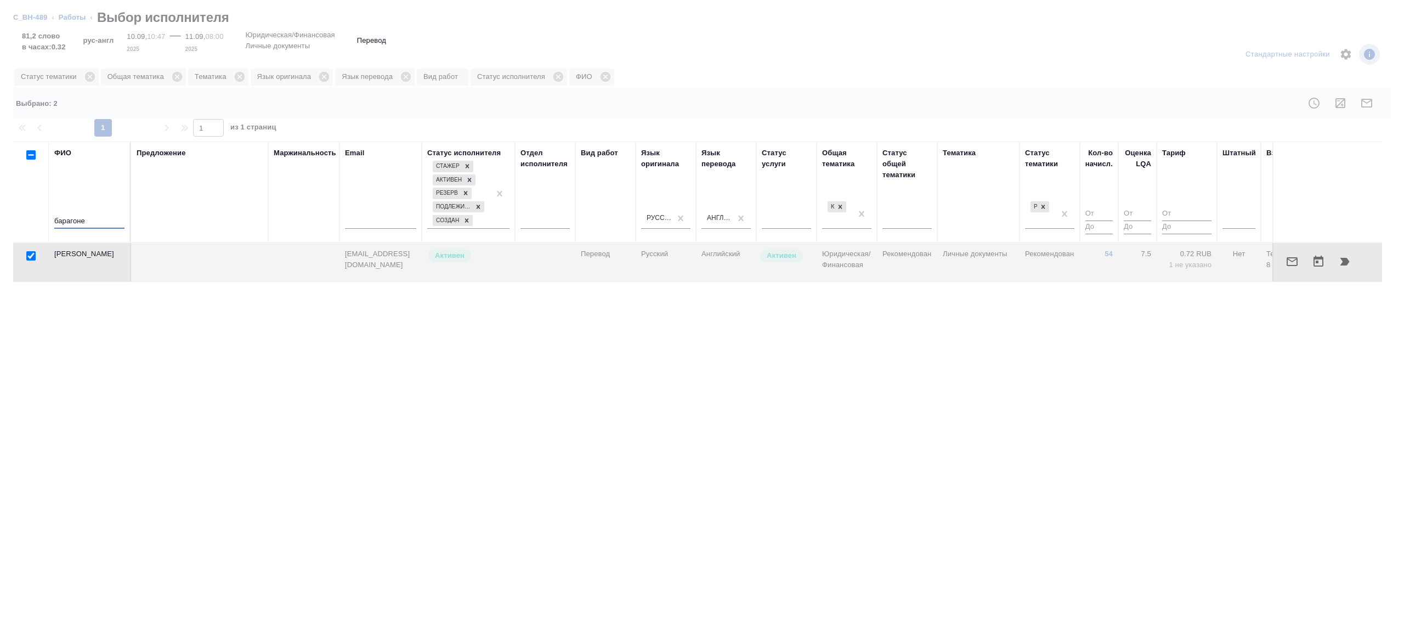
checkbox input "false"
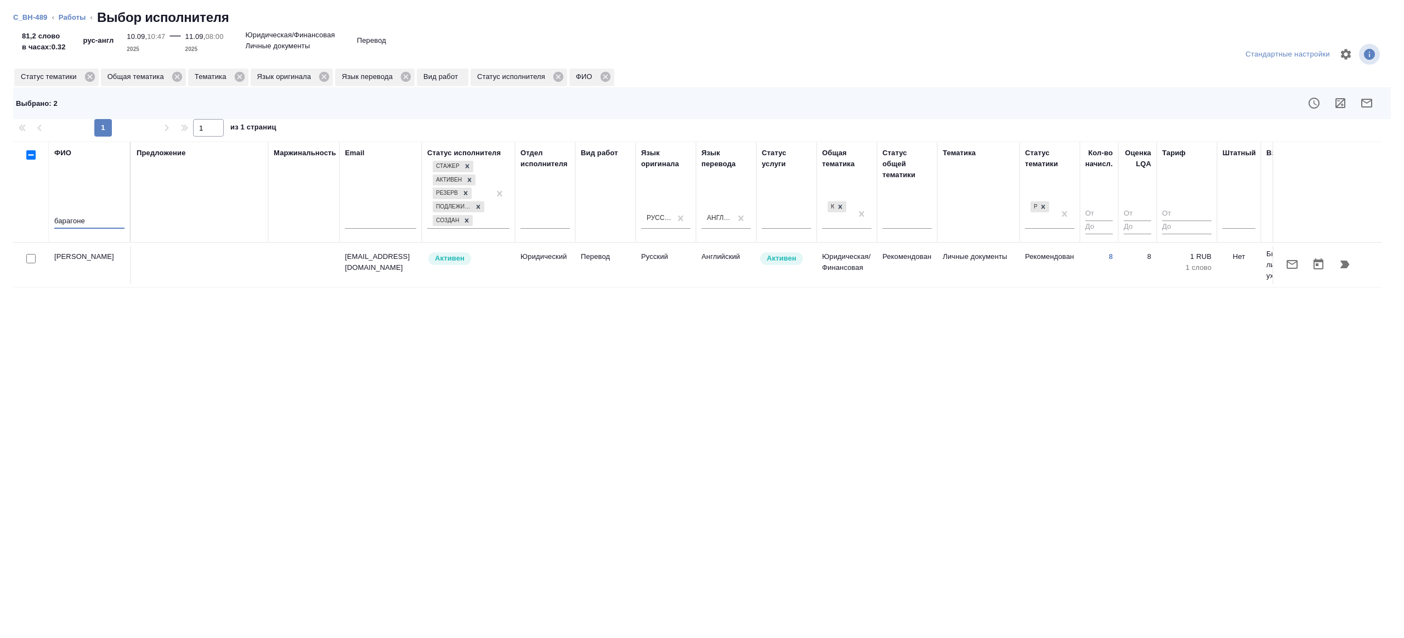
type input "барагоне"
click at [30, 258] on input "checkbox" at bounding box center [30, 258] width 9 height 9
checkbox input "true"
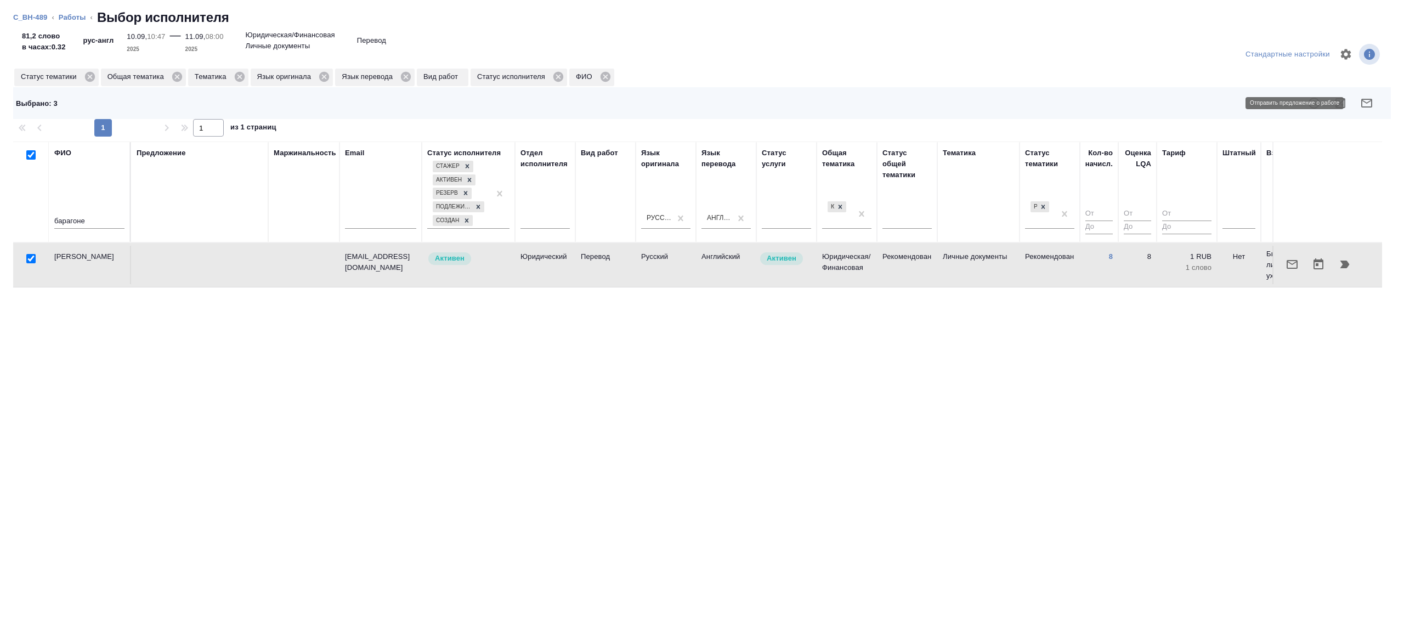
drag, startPoint x: 1365, startPoint y: 104, endPoint x: 1239, endPoint y: 185, distance: 150.0
click at [1324, 127] on div "Стандартные настройки Статус тематики Общая тематика Тематика Язык оригинала Яз…" at bounding box center [702, 335] width 1404 height 605
click at [1364, 103] on icon "button" at bounding box center [1366, 102] width 13 height 13
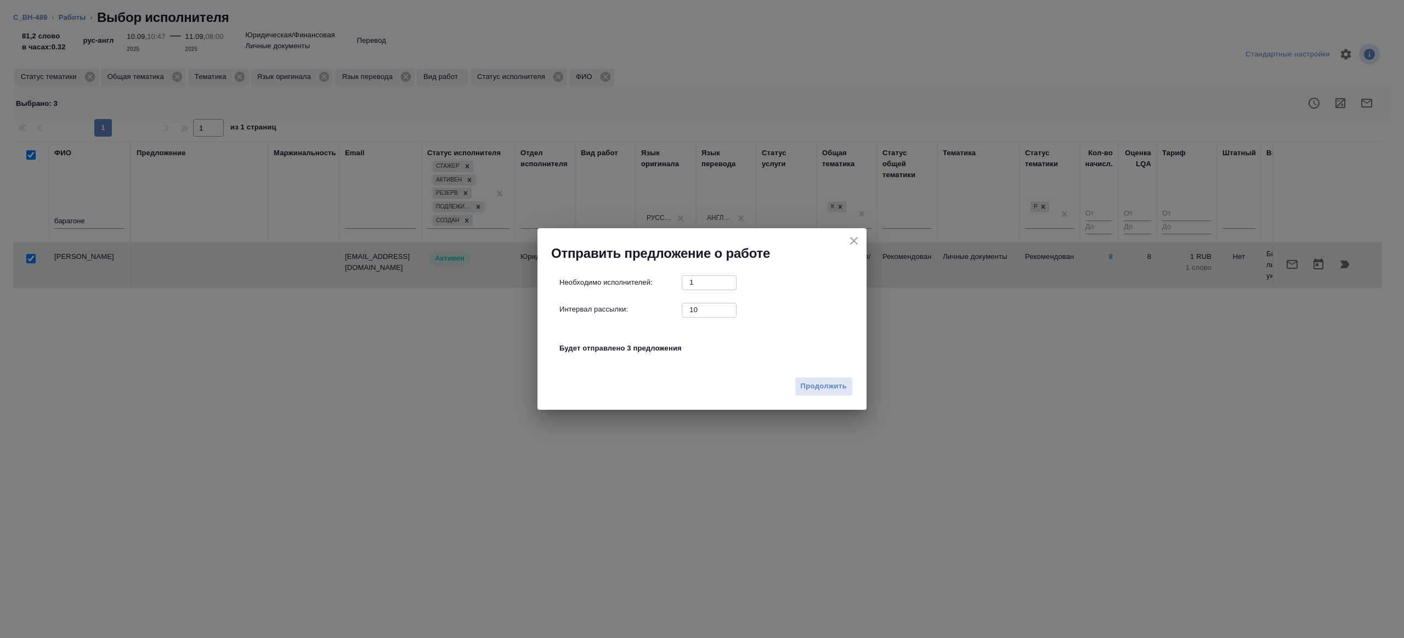
click at [700, 313] on input "10" at bounding box center [708, 310] width 55 height 14
type input "1"
click at [804, 379] on button "Продолжить" at bounding box center [823, 386] width 58 height 19
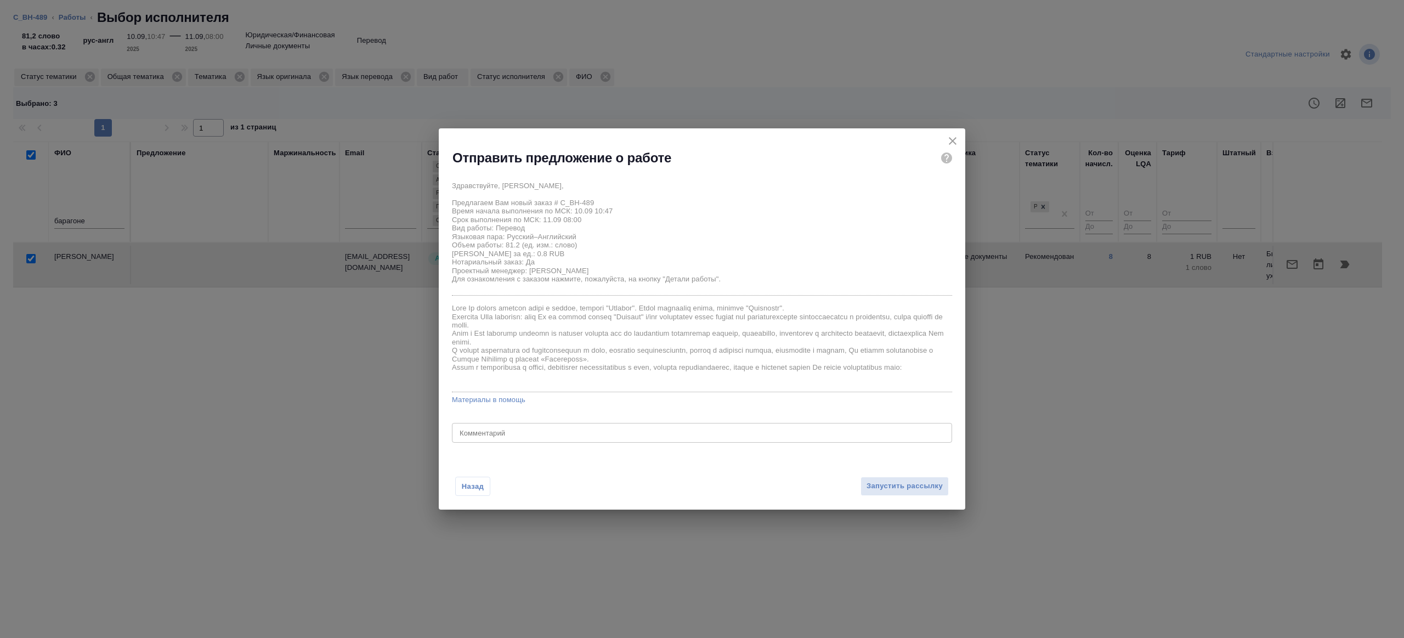
click at [560, 441] on div "x Комментарий" at bounding box center [702, 433] width 500 height 20
type textarea "будет в смарткате"
drag, startPoint x: 560, startPoint y: 441, endPoint x: 803, endPoint y: 441, distance: 243.4
click at [582, 441] on div "будет в смарткате x Комментарий" at bounding box center [702, 433] width 500 height 20
click at [914, 491] on span "Запустить рассылку" at bounding box center [904, 486] width 76 height 13
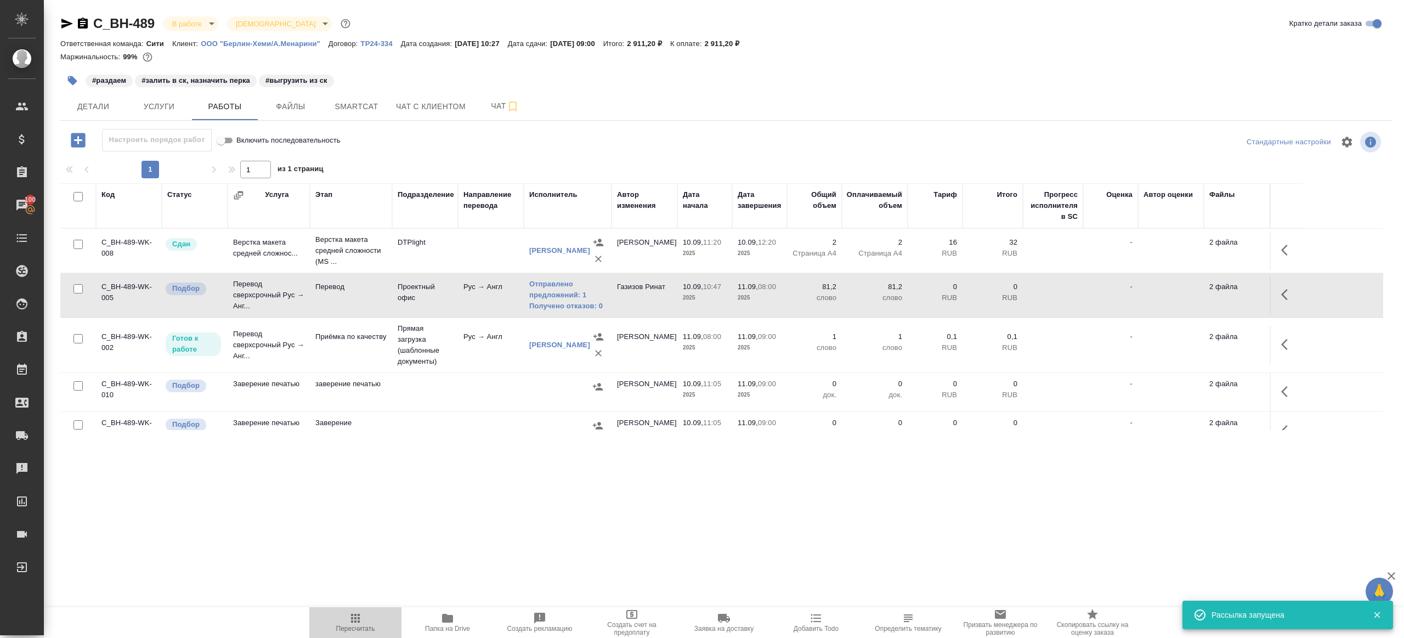
click at [354, 624] on span "Пересчитать" at bounding box center [355, 628] width 39 height 8
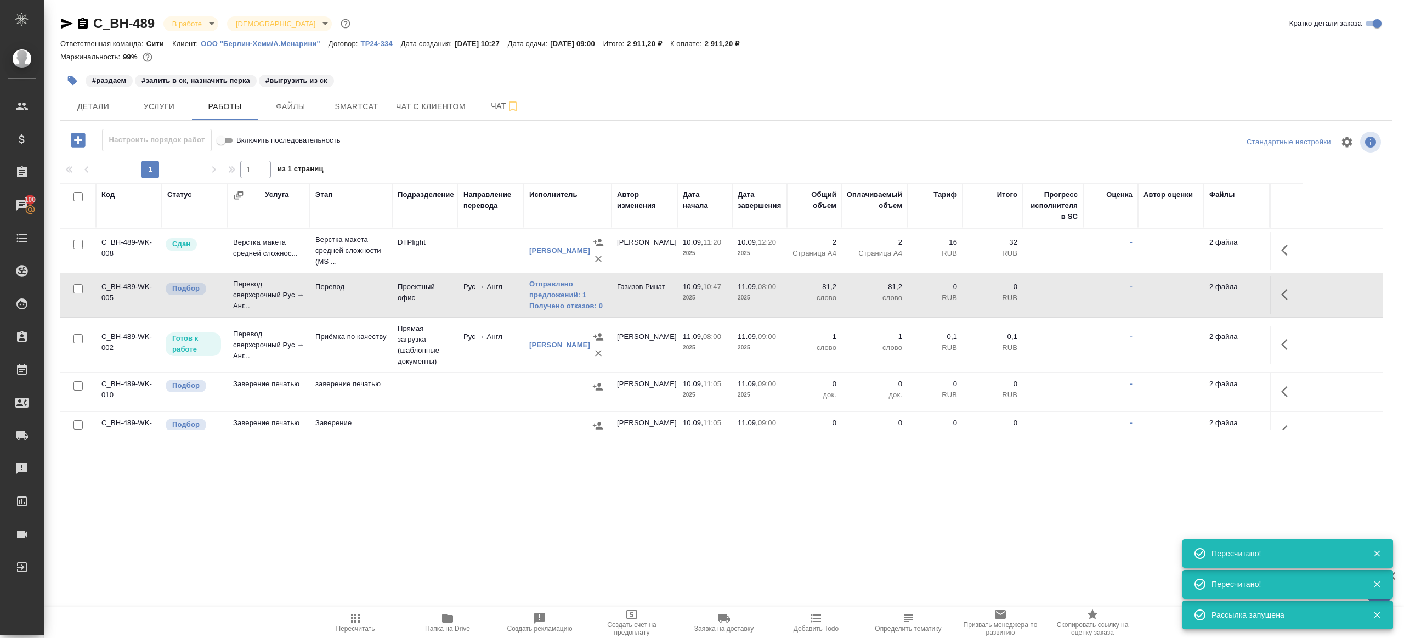
click at [357, 623] on icon "button" at bounding box center [355, 617] width 13 height 13
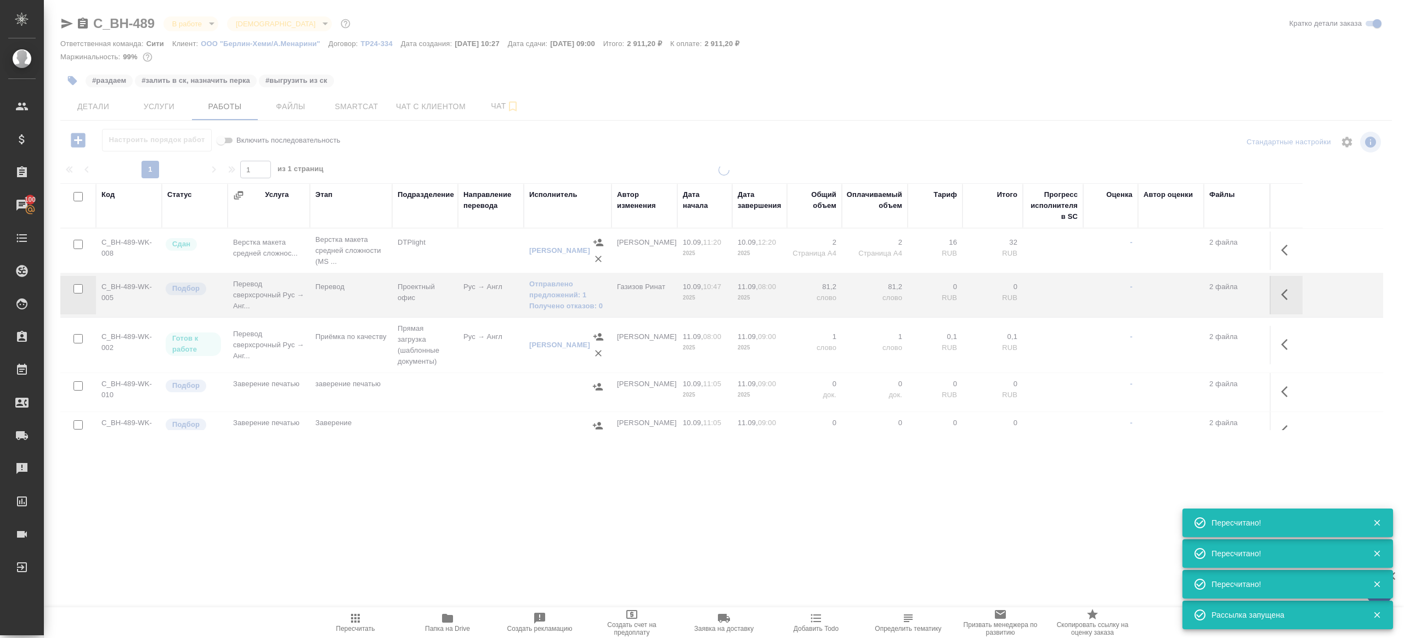
click at [382, 577] on div ".cls-1 fill:#fff; AWATERA Gazizov Rinat Клиенты Спецификации Заказы 100 Чаты To…" at bounding box center [702, 319] width 1404 height 638
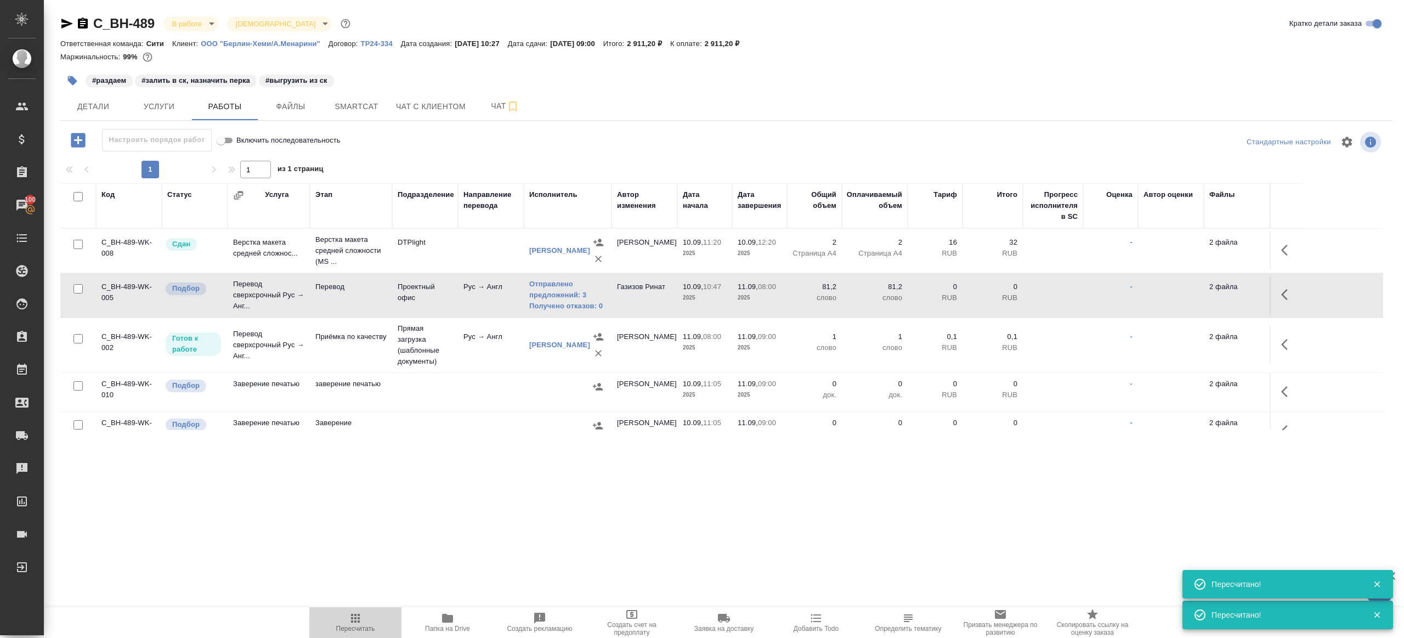
click at [357, 610] on button "Пересчитать" at bounding box center [355, 622] width 92 height 31
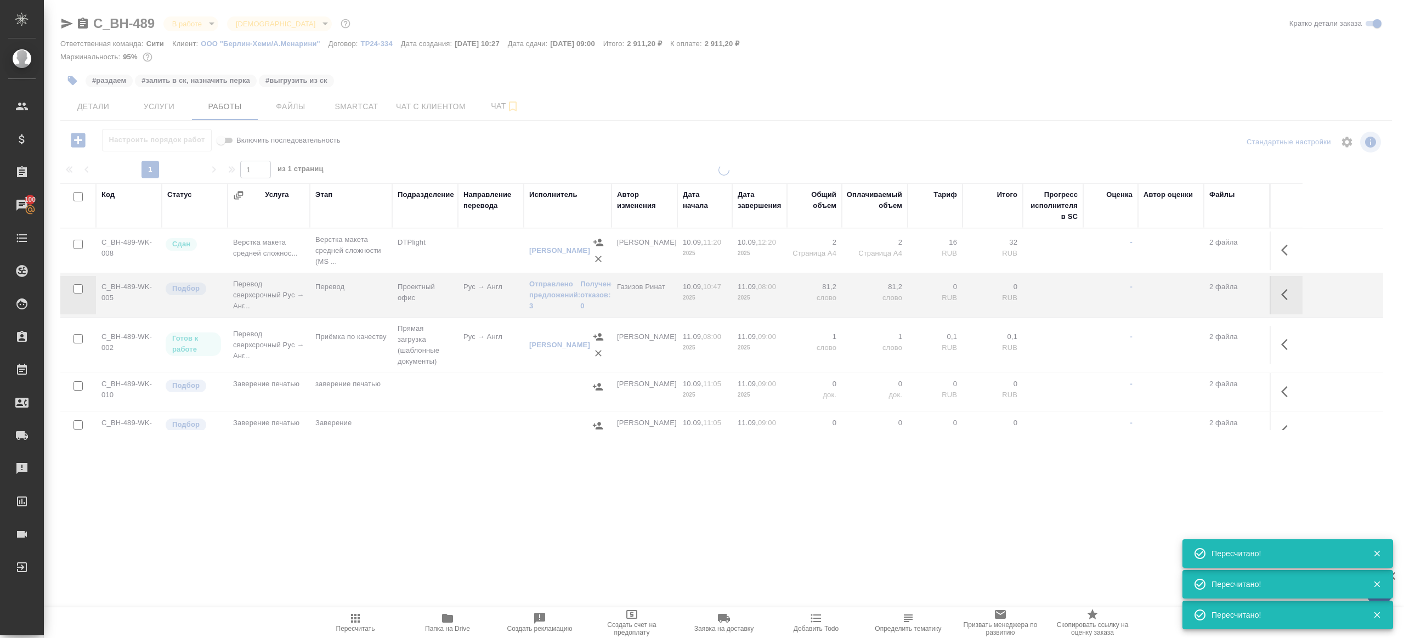
click at [439, 514] on div ".cls-1 fill:#fff; AWATERA Gazizov Rinat Клиенты Спецификации Заказы 100 Чаты To…" at bounding box center [702, 319] width 1404 height 638
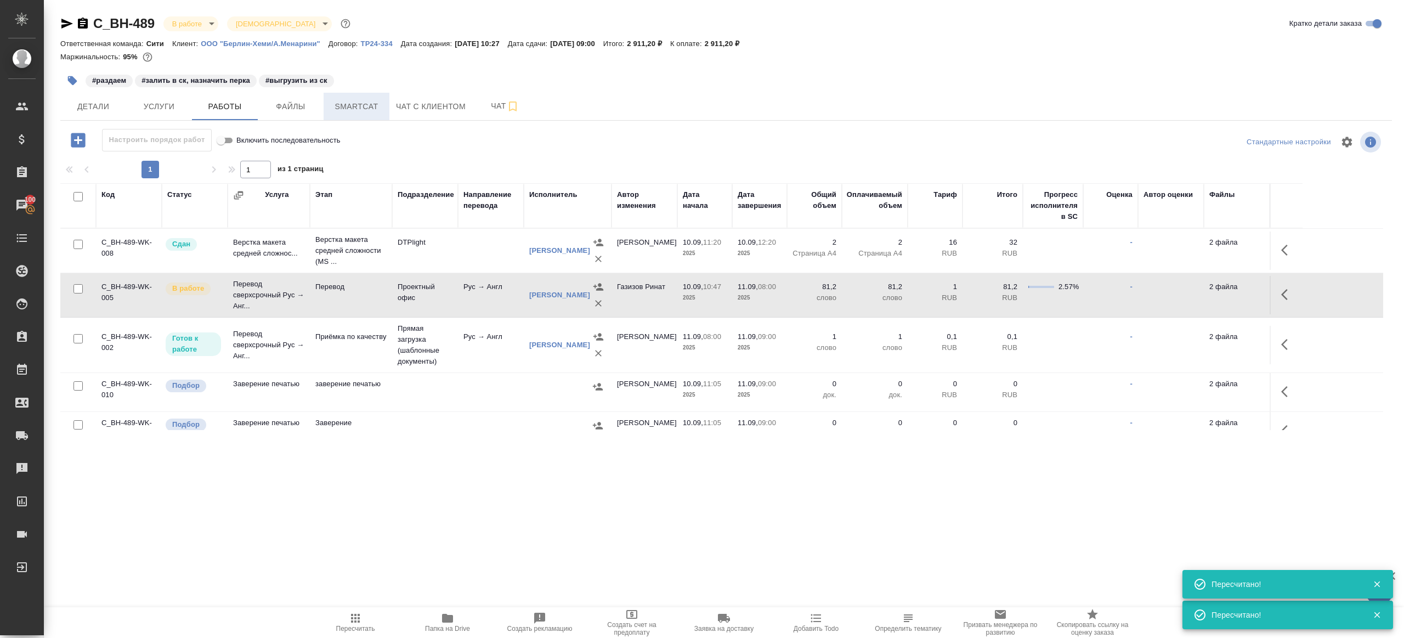
click at [358, 109] on span "Smartcat" at bounding box center [356, 107] width 53 height 14
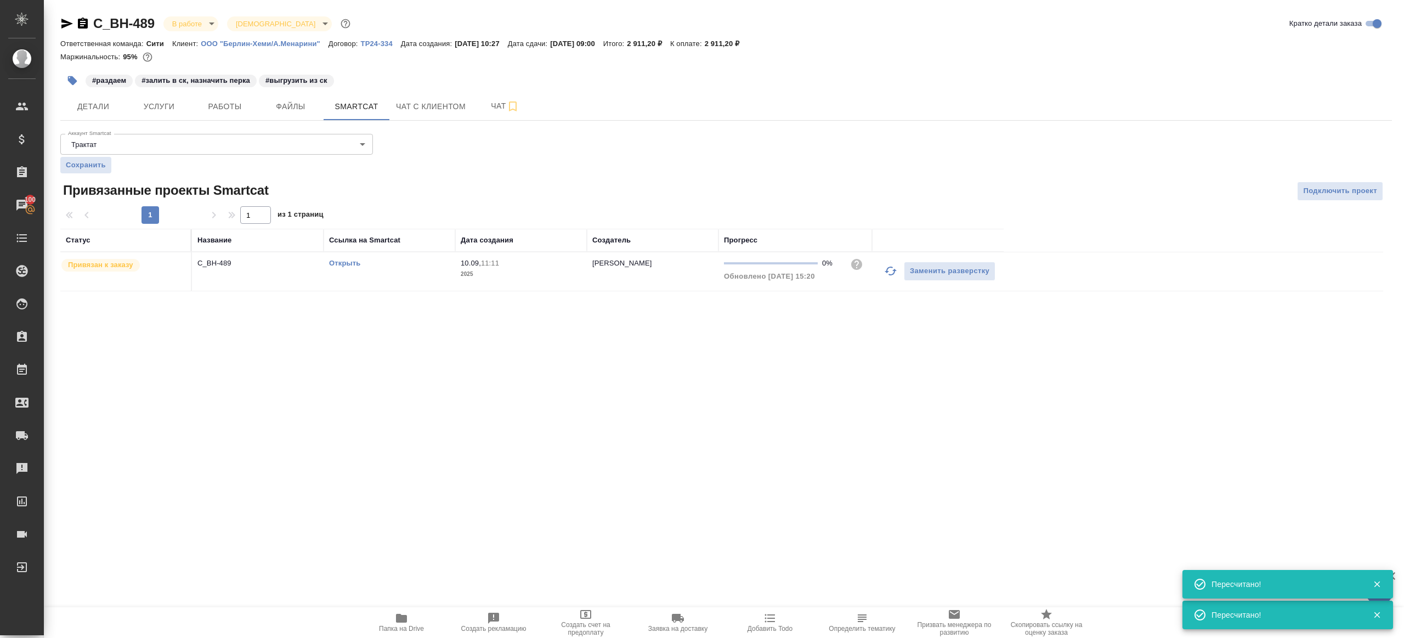
click at [347, 265] on link "Открыть" at bounding box center [344, 263] width 31 height 8
click at [201, 122] on div "C_BH-489 В работе inProgress Святая троица holyTrinity Кратко детали заказа Отв…" at bounding box center [725, 159] width 1343 height 319
click at [219, 111] on span "Работы" at bounding box center [224, 107] width 53 height 14
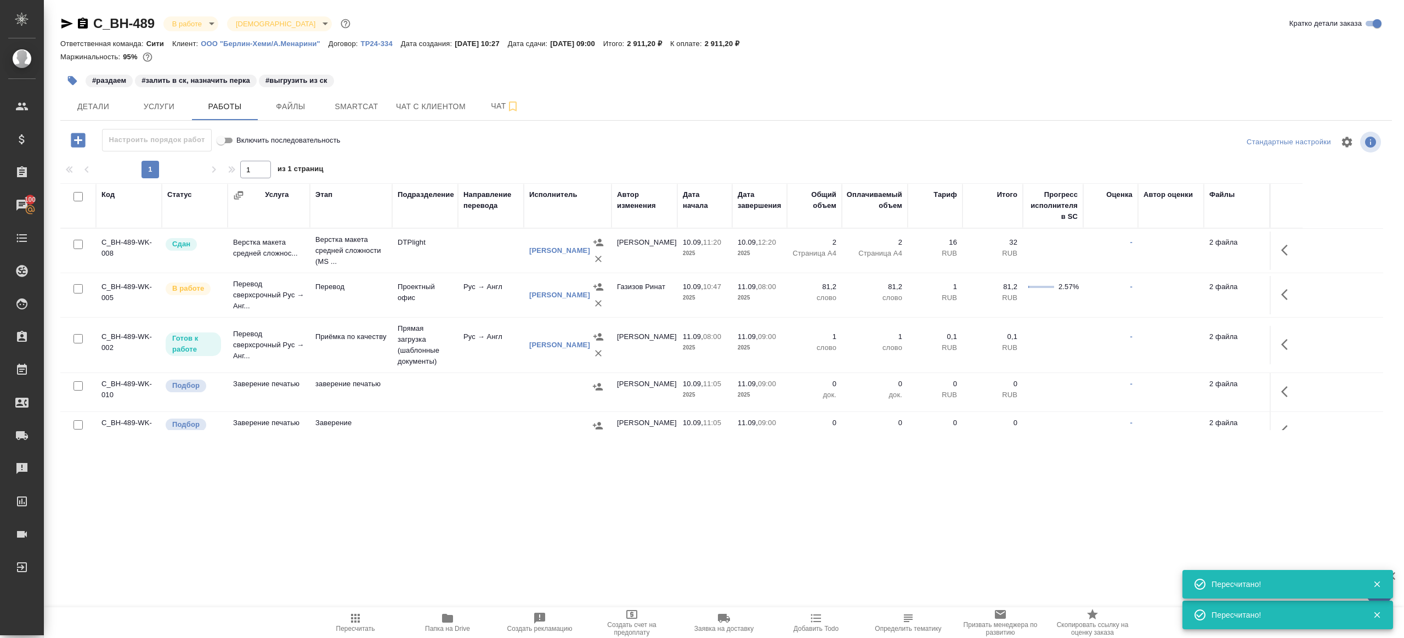
click at [67, 81] on icon "button" at bounding box center [72, 80] width 11 height 11
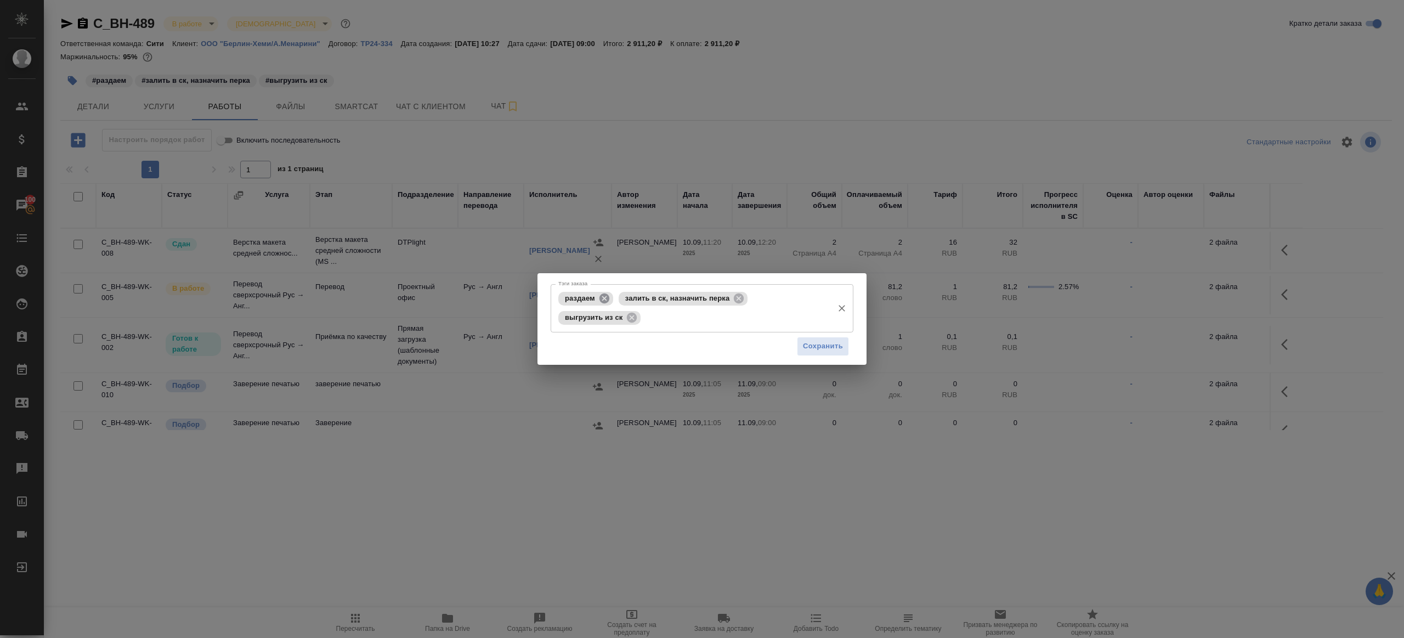
click at [605, 299] on icon at bounding box center [604, 298] width 12 height 12
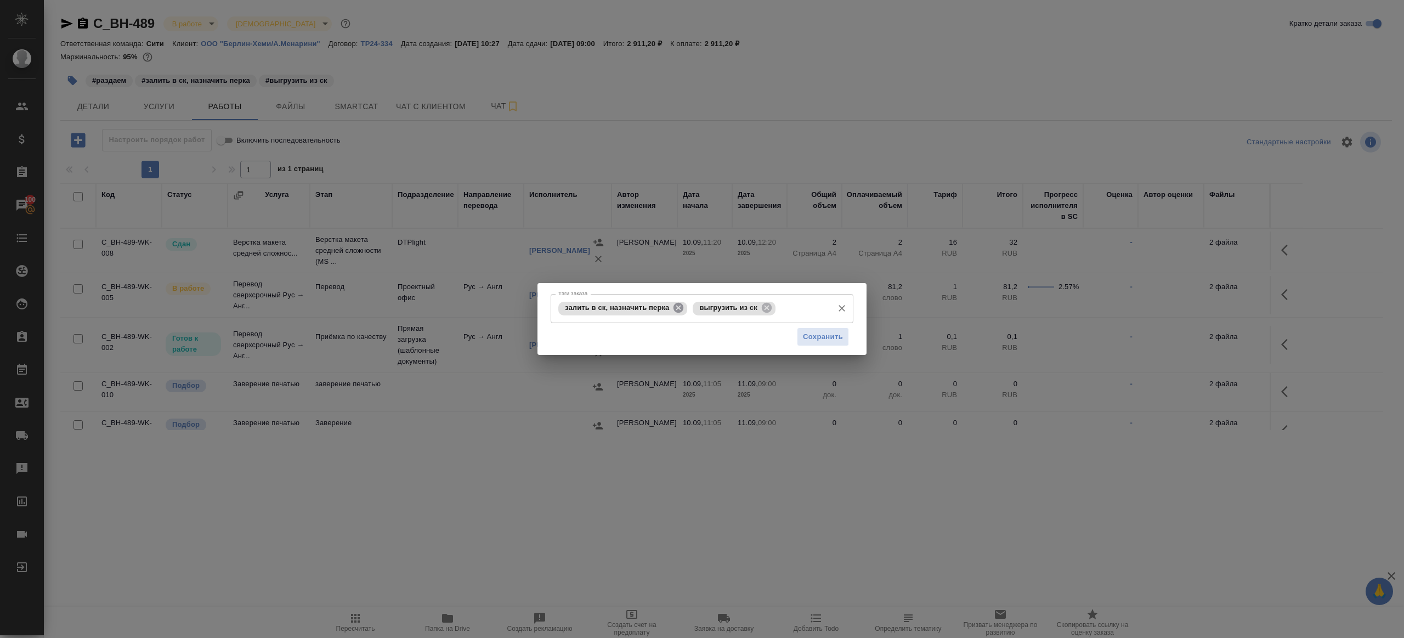
click at [683, 310] on icon at bounding box center [678, 308] width 10 height 10
click at [809, 336] on span "Сохранить" at bounding box center [823, 337] width 40 height 13
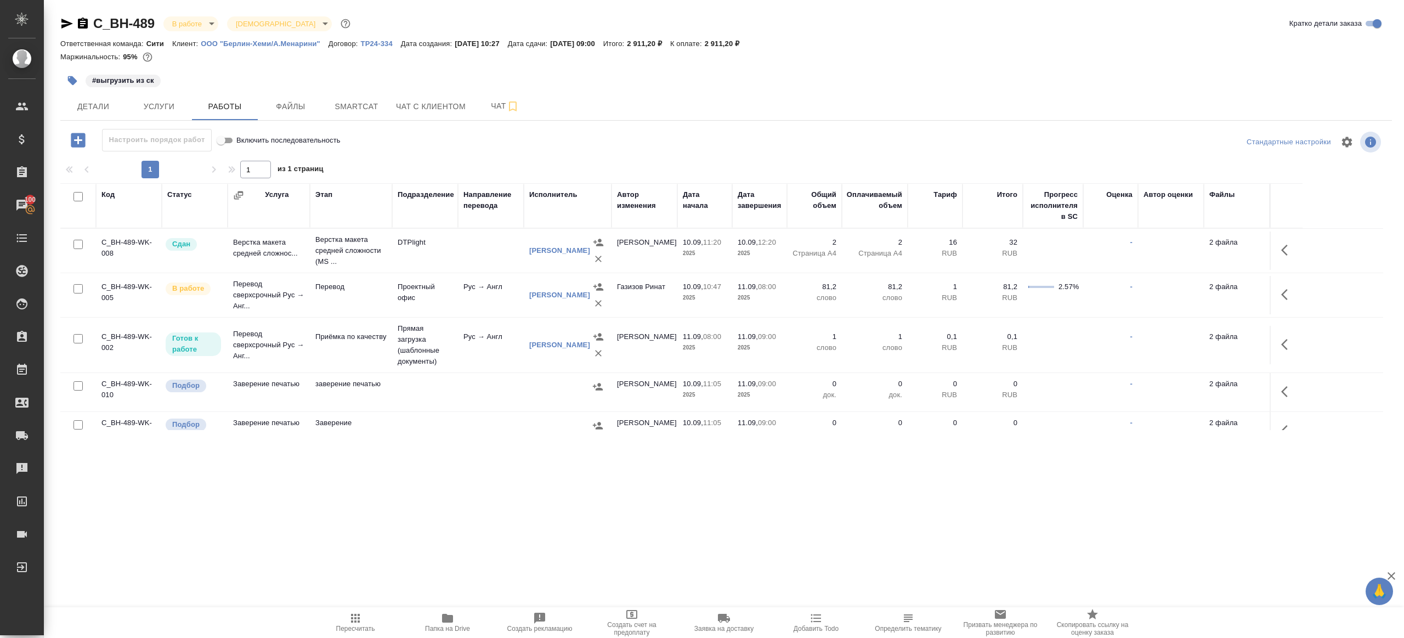
click at [357, 609] on button "Пересчитать" at bounding box center [355, 622] width 92 height 31
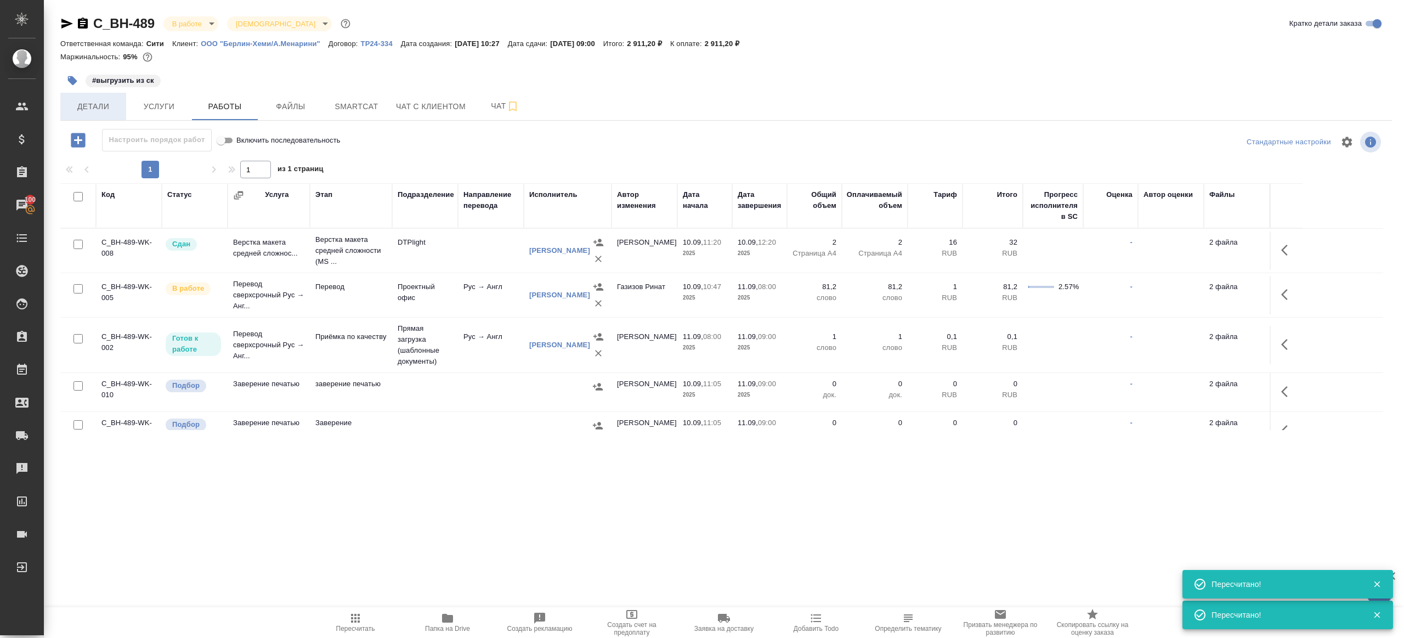
click at [103, 109] on span "Детали" at bounding box center [93, 107] width 53 height 14
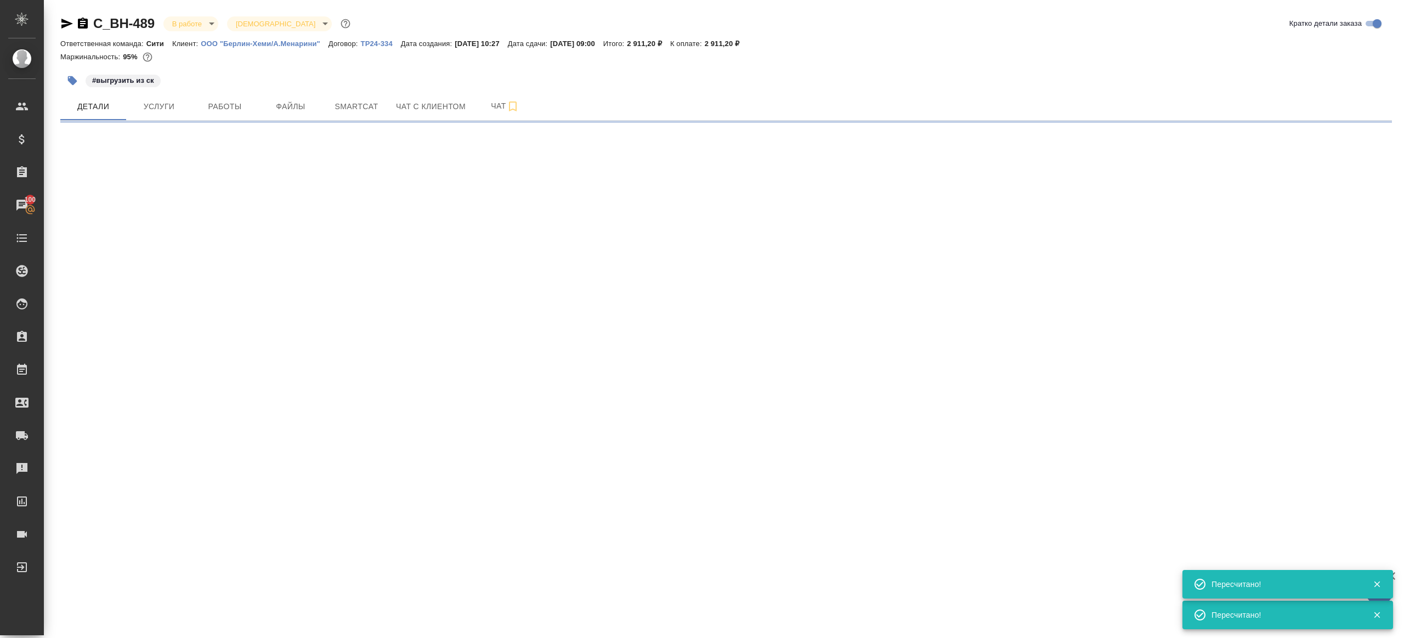
select select "RU"
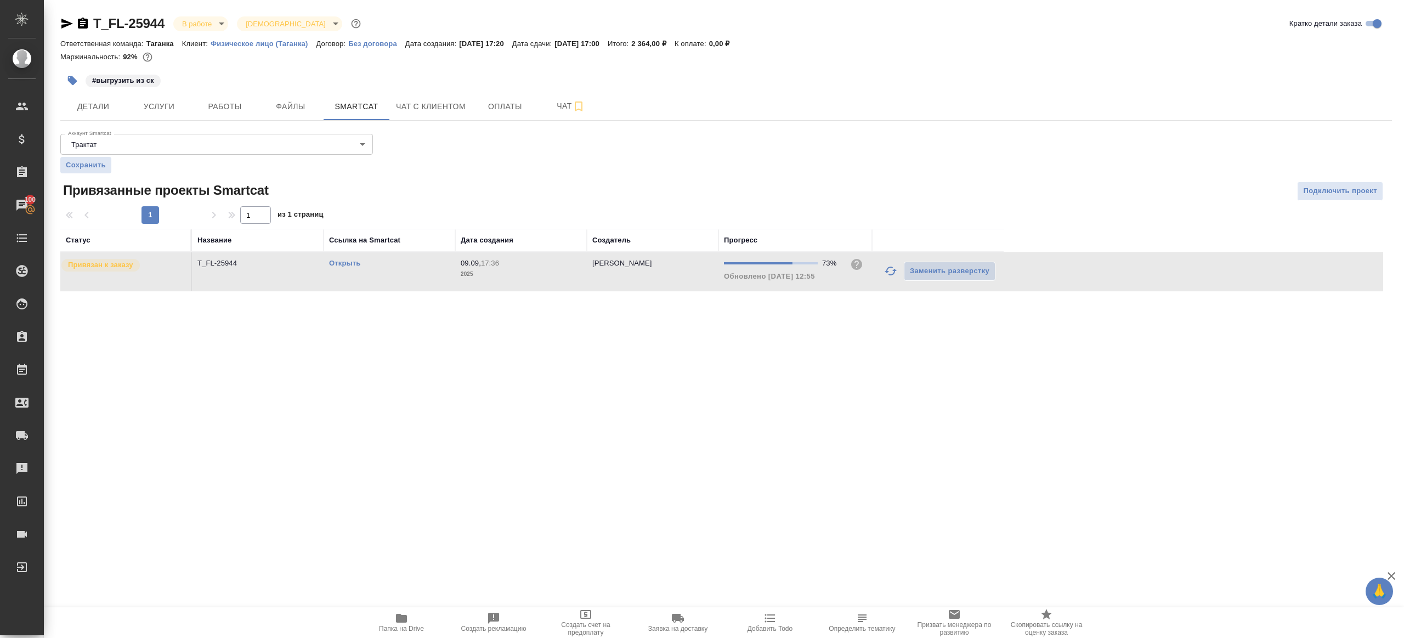
click at [887, 270] on icon "button" at bounding box center [890, 270] width 12 height 9
click at [762, 370] on div ".cls-1 fill:#fff; AWATERA Gazizov Rinat Клиенты Спецификации Заказы 100 Чаты To…" at bounding box center [702, 319] width 1404 height 638
click at [354, 261] on link "Открыть" at bounding box center [344, 263] width 31 height 8
click at [227, 106] on span "Работы" at bounding box center [224, 107] width 53 height 14
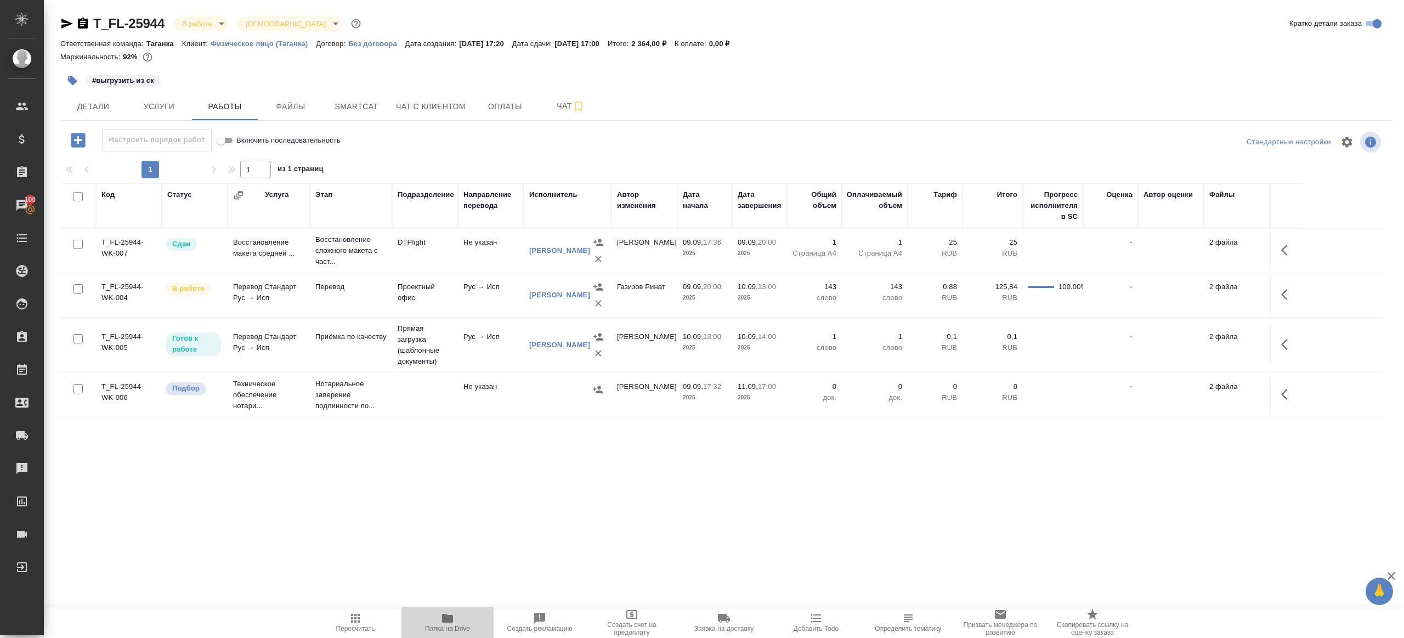
click at [453, 612] on icon "button" at bounding box center [447, 617] width 13 height 13
click at [1298, 298] on button "button" at bounding box center [1287, 294] width 26 height 26
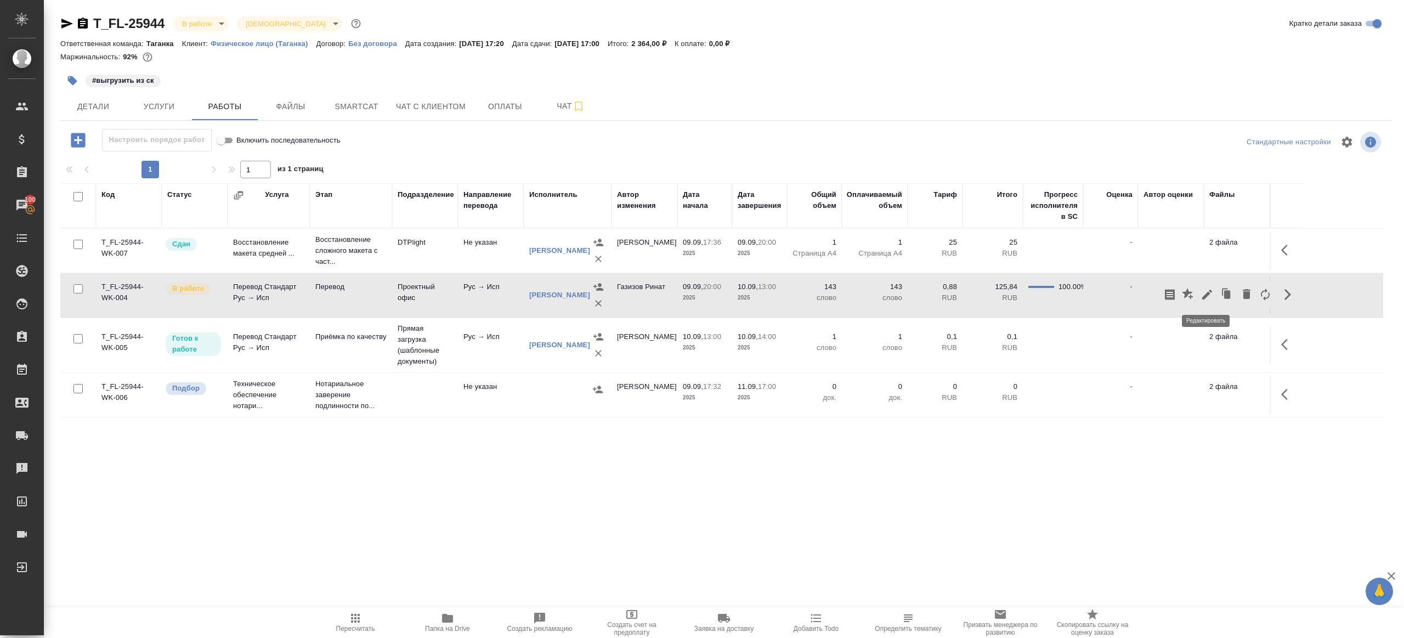
click at [1203, 292] on icon "button" at bounding box center [1206, 294] width 13 height 13
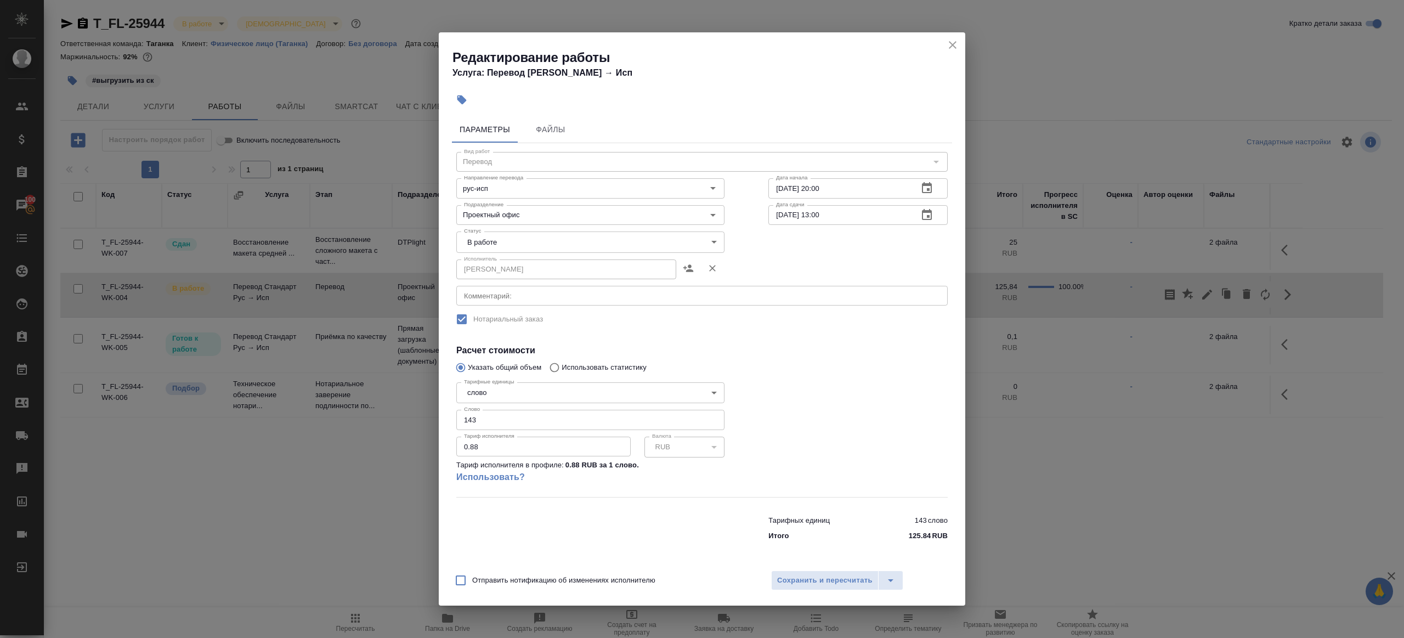
click at [561, 243] on body "🙏 .cls-1 fill:#fff; AWATERA Gazizov Rinat Клиенты Спецификации Заказы 100 Чаты …" at bounding box center [702, 319] width 1404 height 638
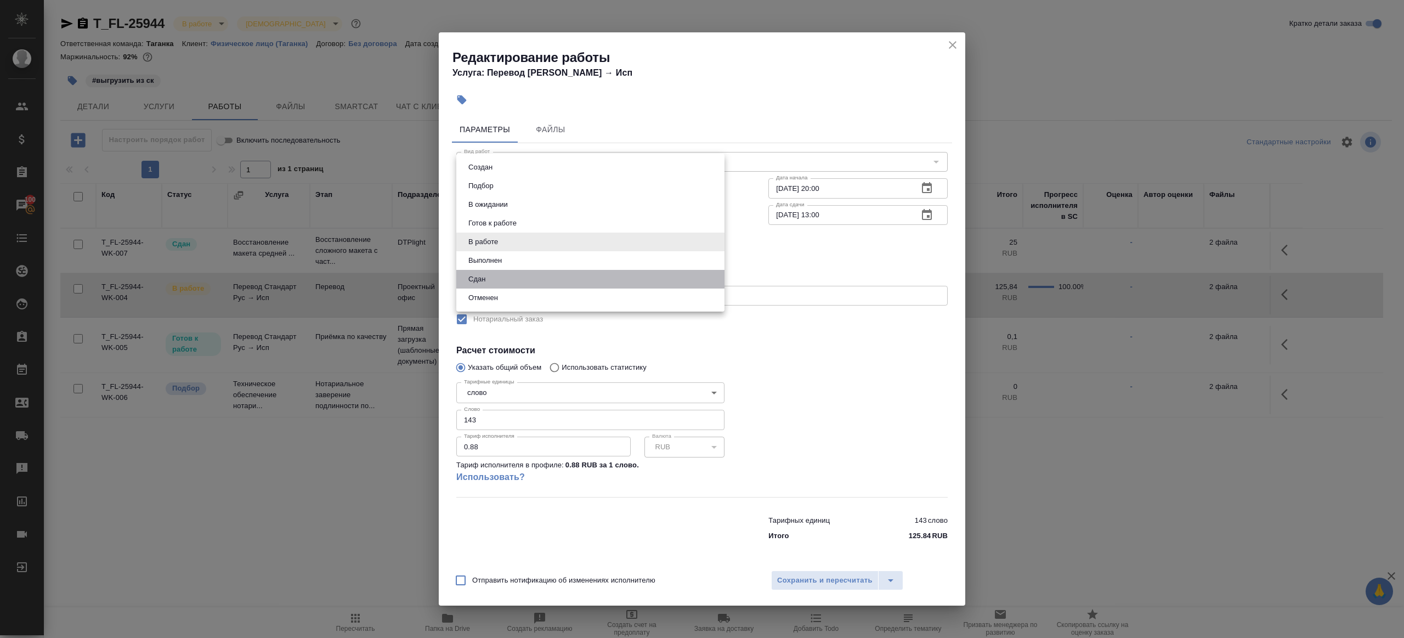
click at [514, 270] on li "Сдан" at bounding box center [590, 279] width 268 height 19
type input "closed"
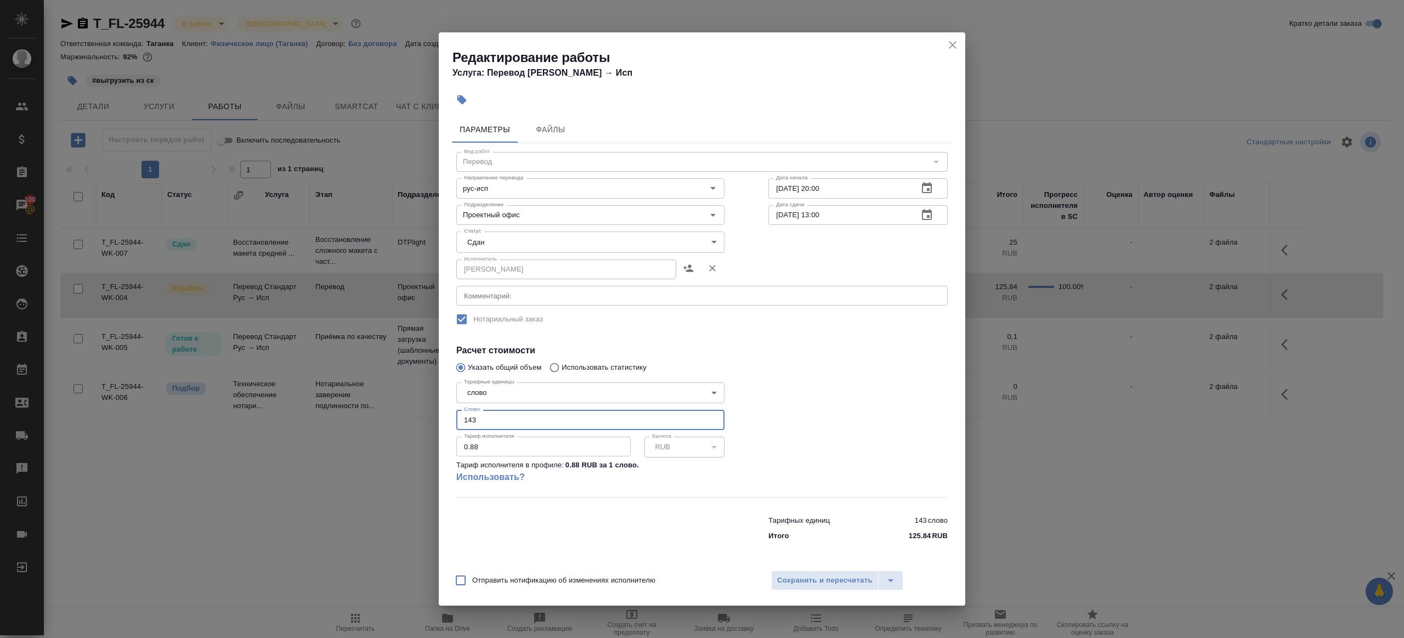
click at [515, 417] on input "143" at bounding box center [590, 420] width 268 height 20
paste input "1"
type input "141"
click at [792, 416] on div at bounding box center [857, 437] width 223 height 163
click at [792, 569] on div "Отправить нотификацию об изменениях исполнителю Сохранить и пересчитать" at bounding box center [702, 584] width 526 height 42
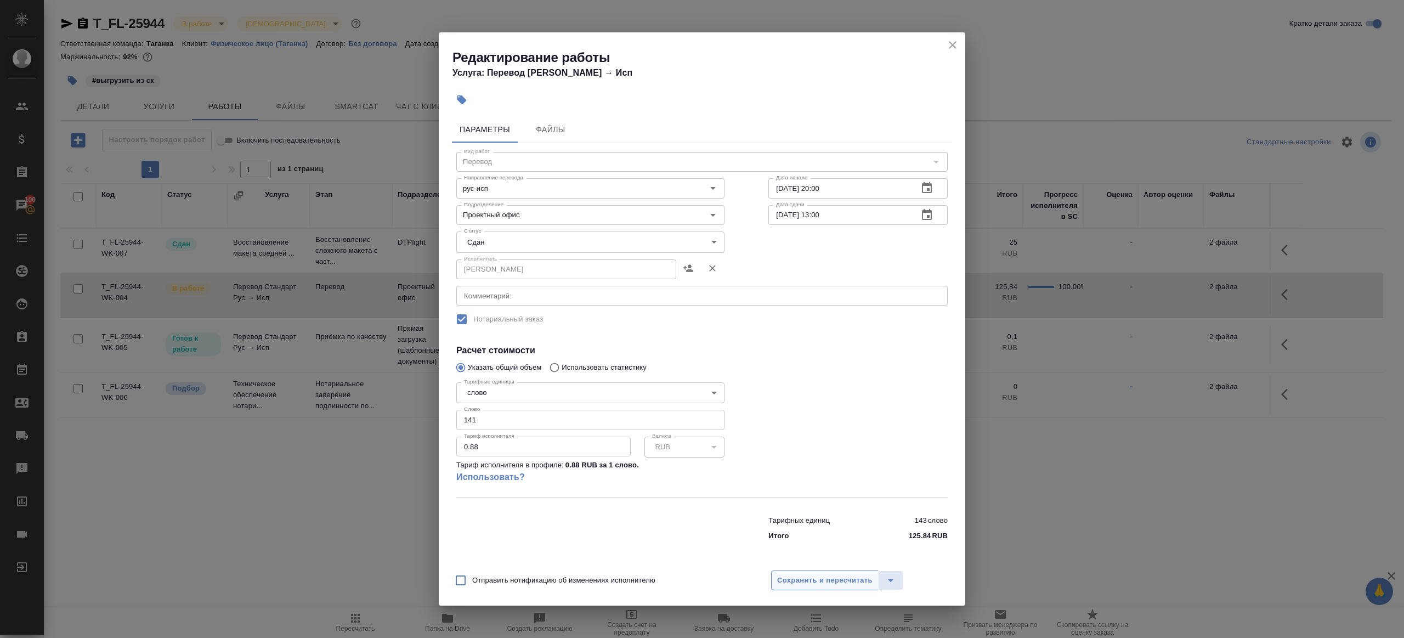
click at [796, 589] on button "Сохранить и пересчитать" at bounding box center [824, 580] width 107 height 20
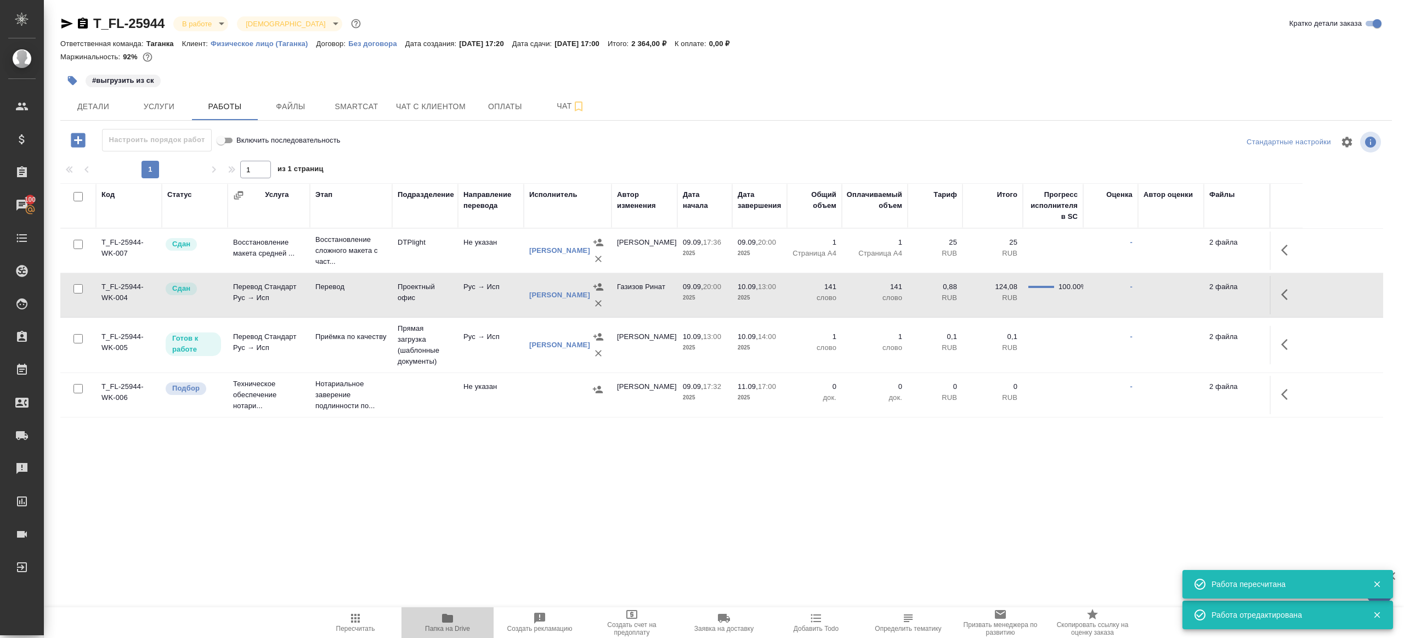
click at [444, 618] on icon "button" at bounding box center [447, 618] width 11 height 9
click at [67, 82] on icon "button" at bounding box center [72, 80] width 11 height 11
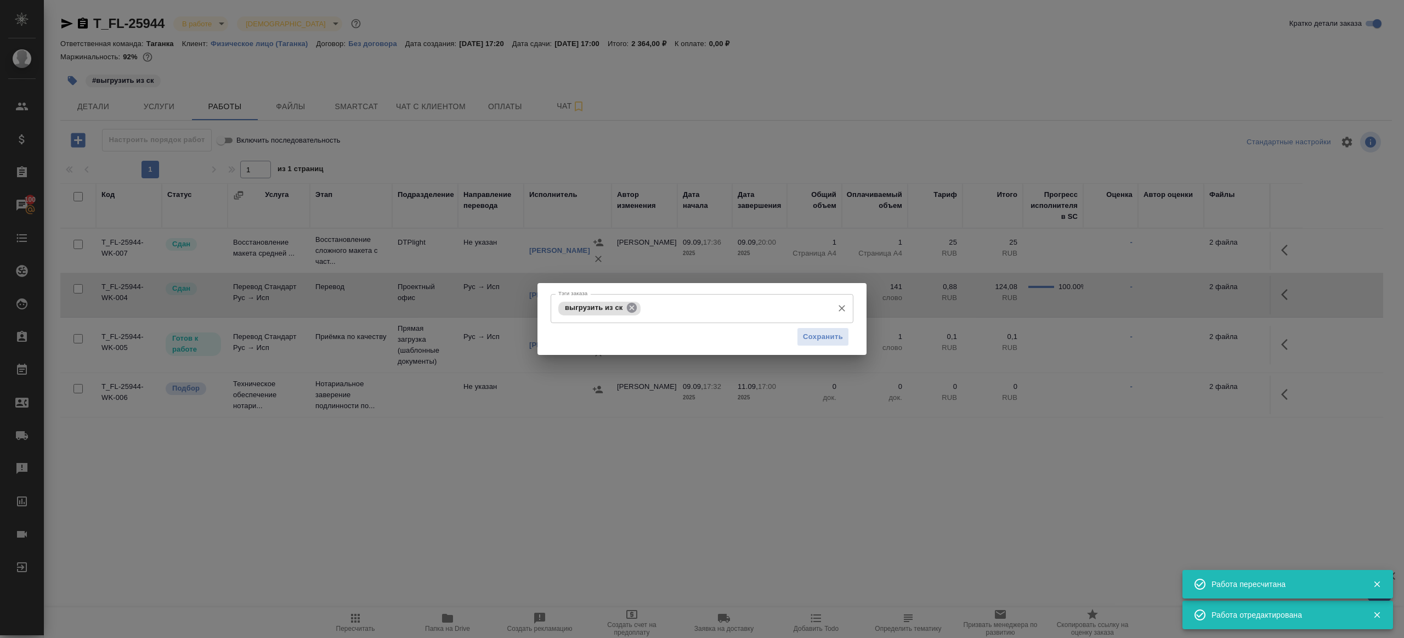
click at [635, 303] on icon at bounding box center [632, 308] width 12 height 12
click at [825, 331] on span "Сохранить" at bounding box center [823, 336] width 40 height 13
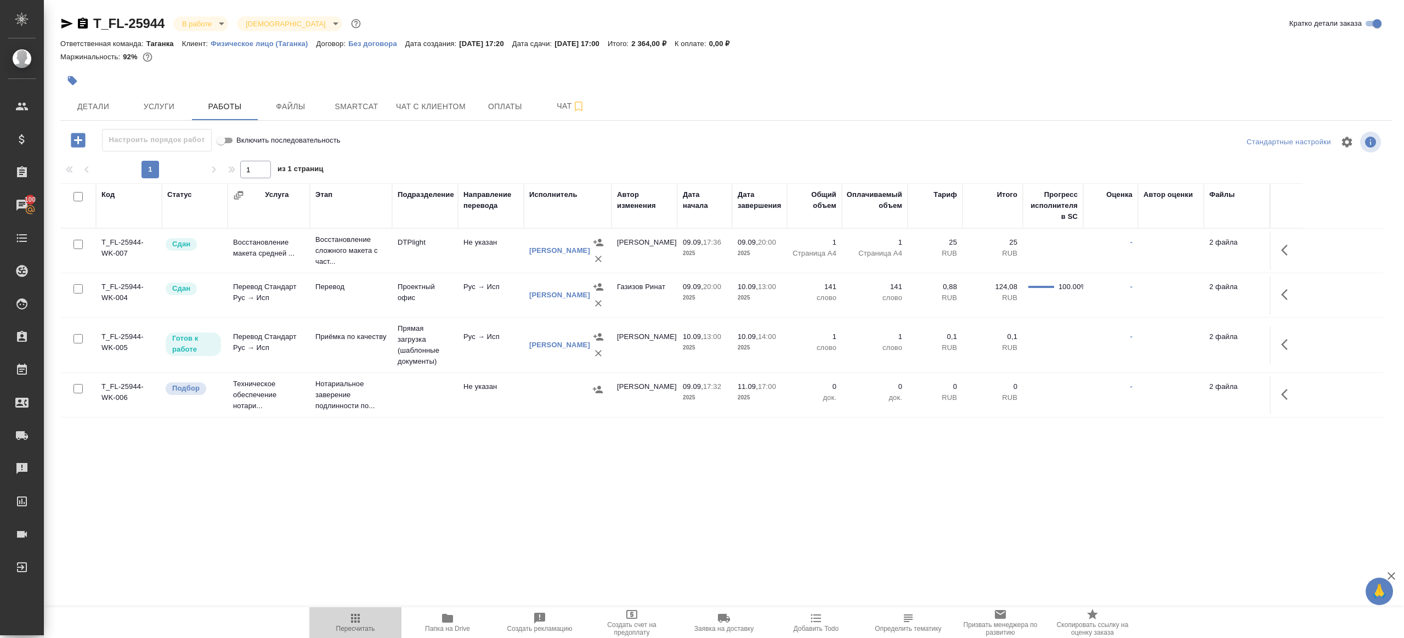
click at [357, 620] on icon "button" at bounding box center [355, 617] width 13 height 13
drag, startPoint x: 357, startPoint y: 620, endPoint x: 368, endPoint y: 561, distance: 59.8
click at [357, 620] on icon "button" at bounding box center [355, 617] width 13 height 13
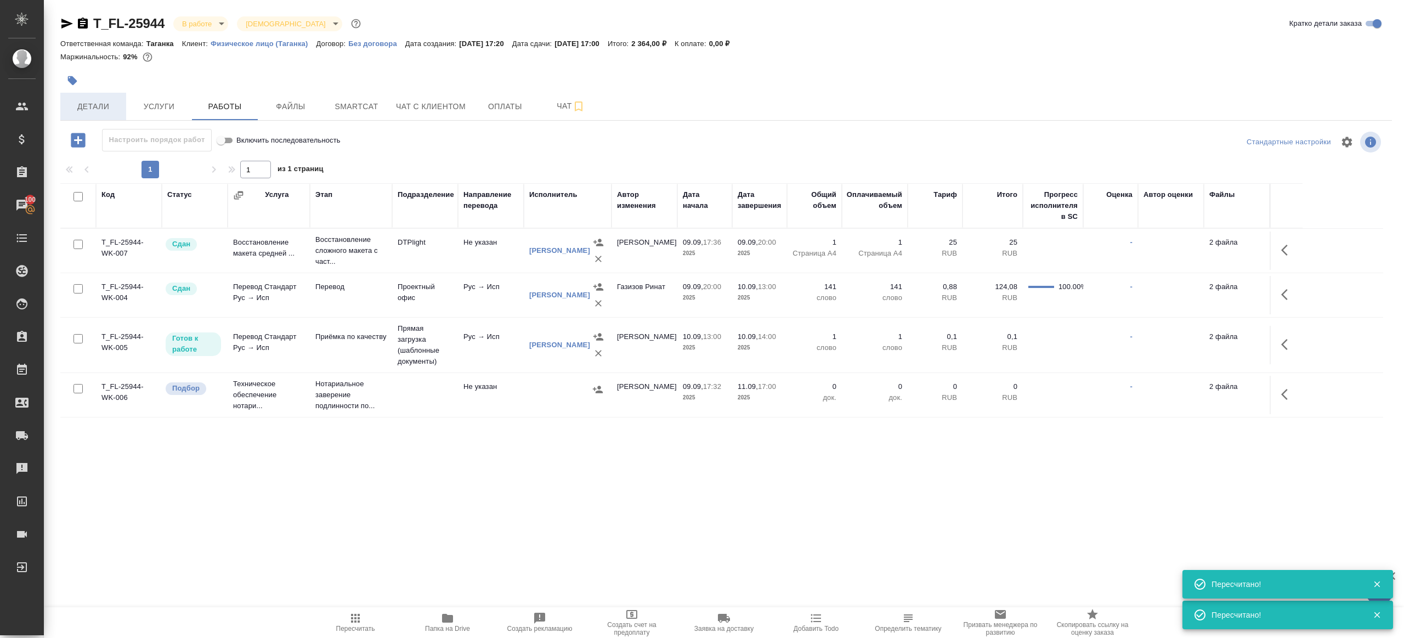
click at [98, 108] on span "Детали" at bounding box center [93, 107] width 53 height 14
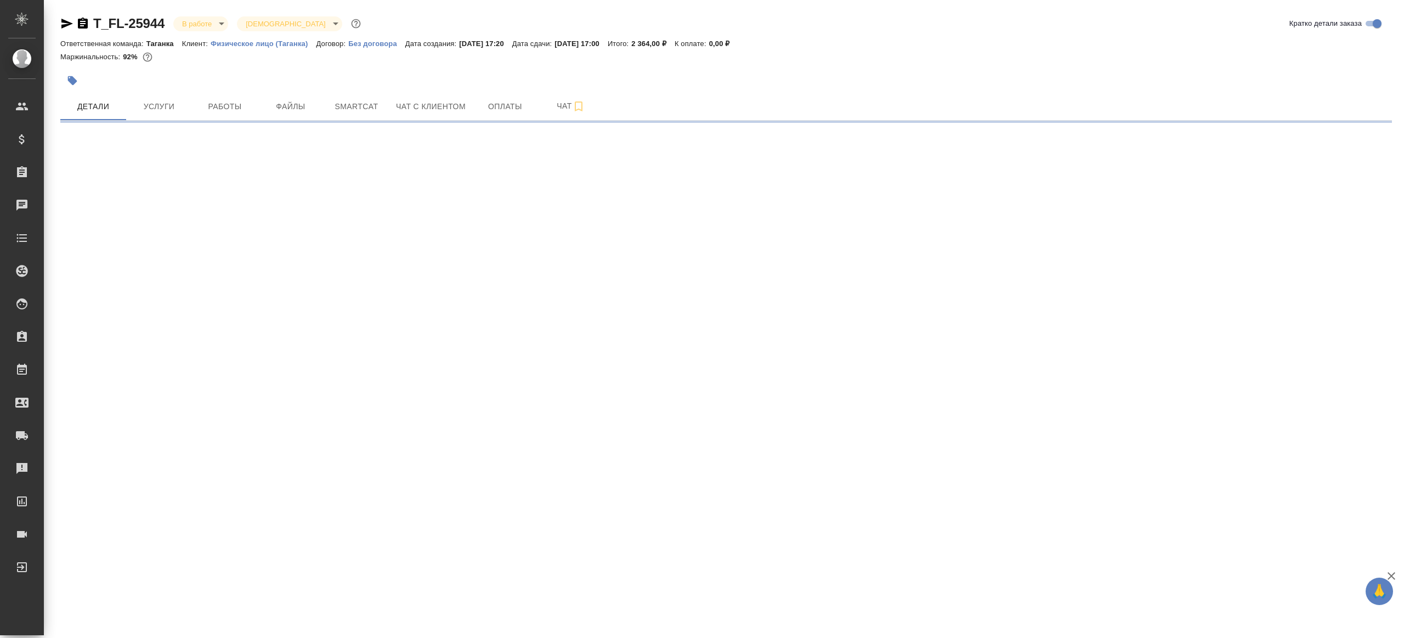
select select "RU"
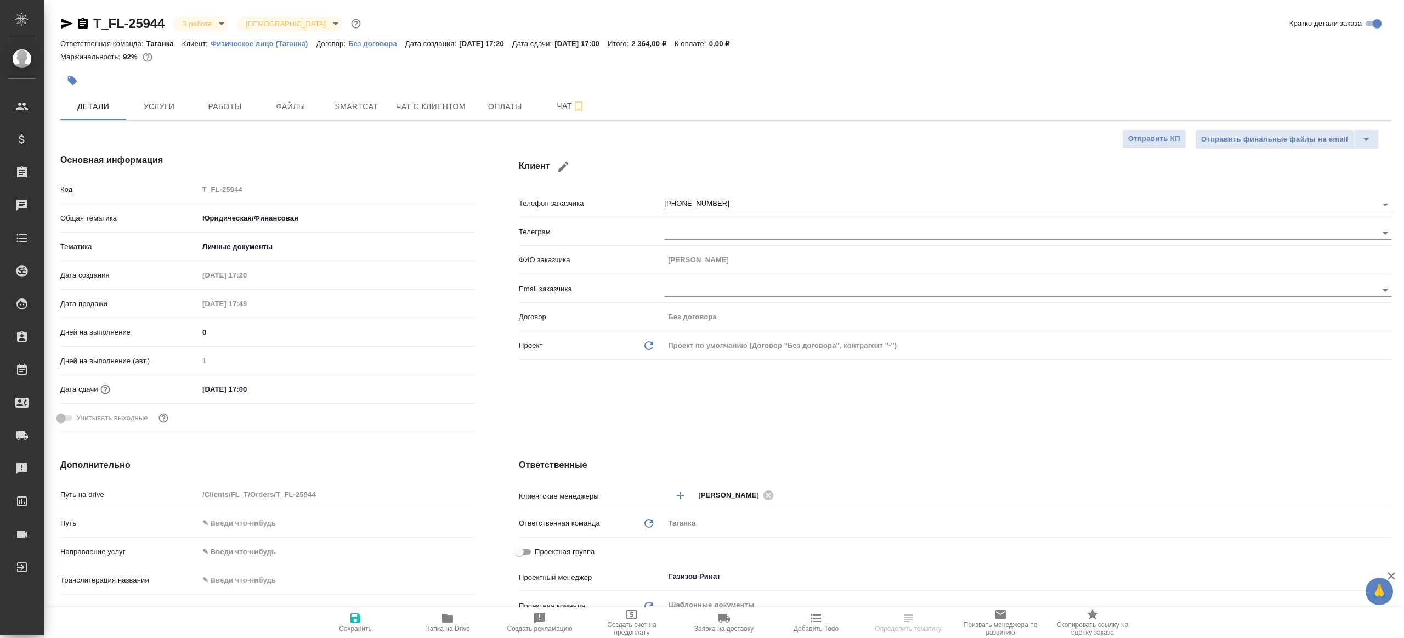
type textarea "x"
click at [214, 105] on span "Работы" at bounding box center [224, 107] width 53 height 14
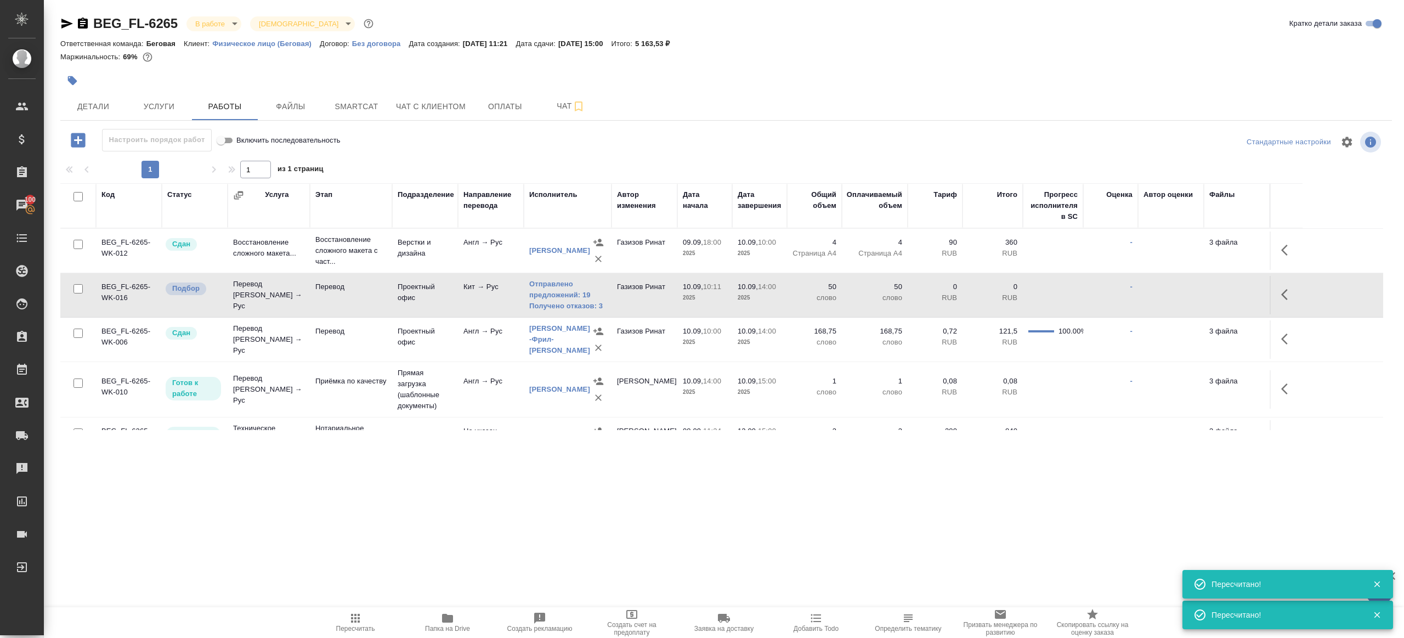
click at [351, 610] on button "Пересчитать" at bounding box center [355, 622] width 92 height 31
click at [388, 512] on div ".cls-1 fill:#fff; AWATERA [PERSON_NAME] Клиенты Спецификации Заказы 100 Чаты To…" at bounding box center [702, 319] width 1404 height 638
click at [361, 616] on icon "button" at bounding box center [355, 617] width 13 height 13
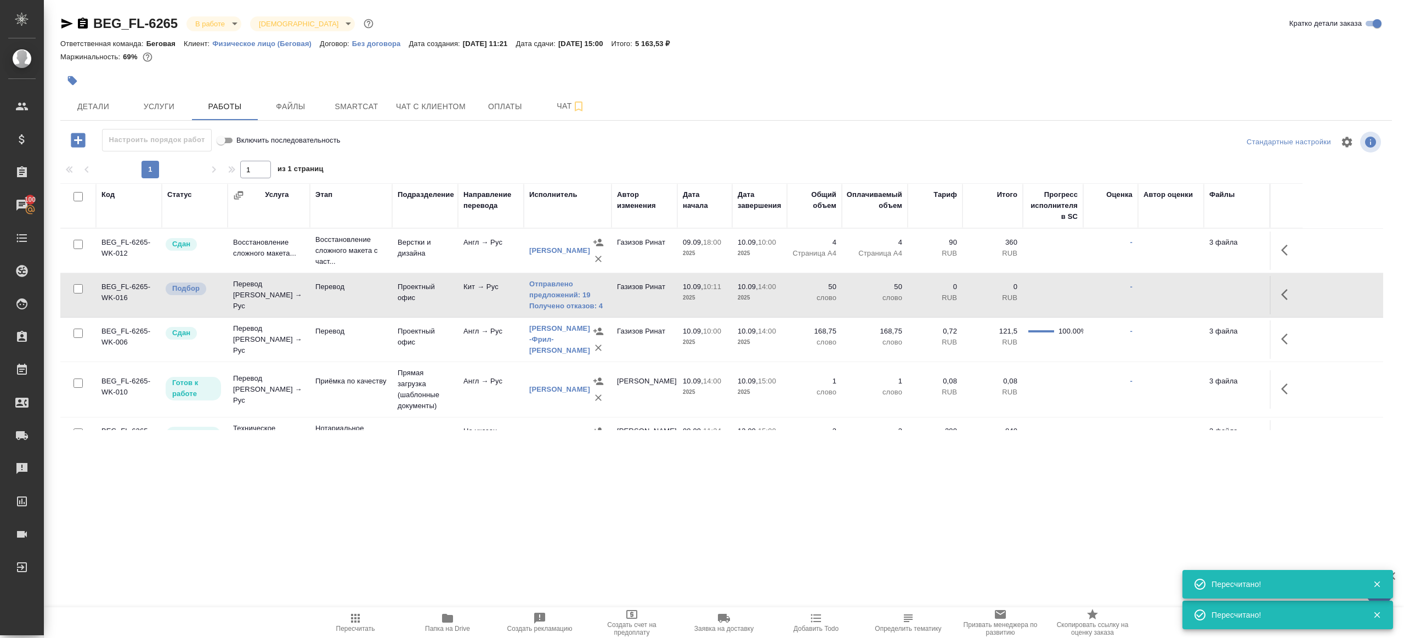
click at [440, 501] on div ".cls-1 fill:#fff; AWATERA [PERSON_NAME] Клиенты Спецификации Заказы 100 Чаты To…" at bounding box center [702, 319] width 1404 height 638
click at [138, 105] on span "Услуги" at bounding box center [159, 107] width 53 height 14
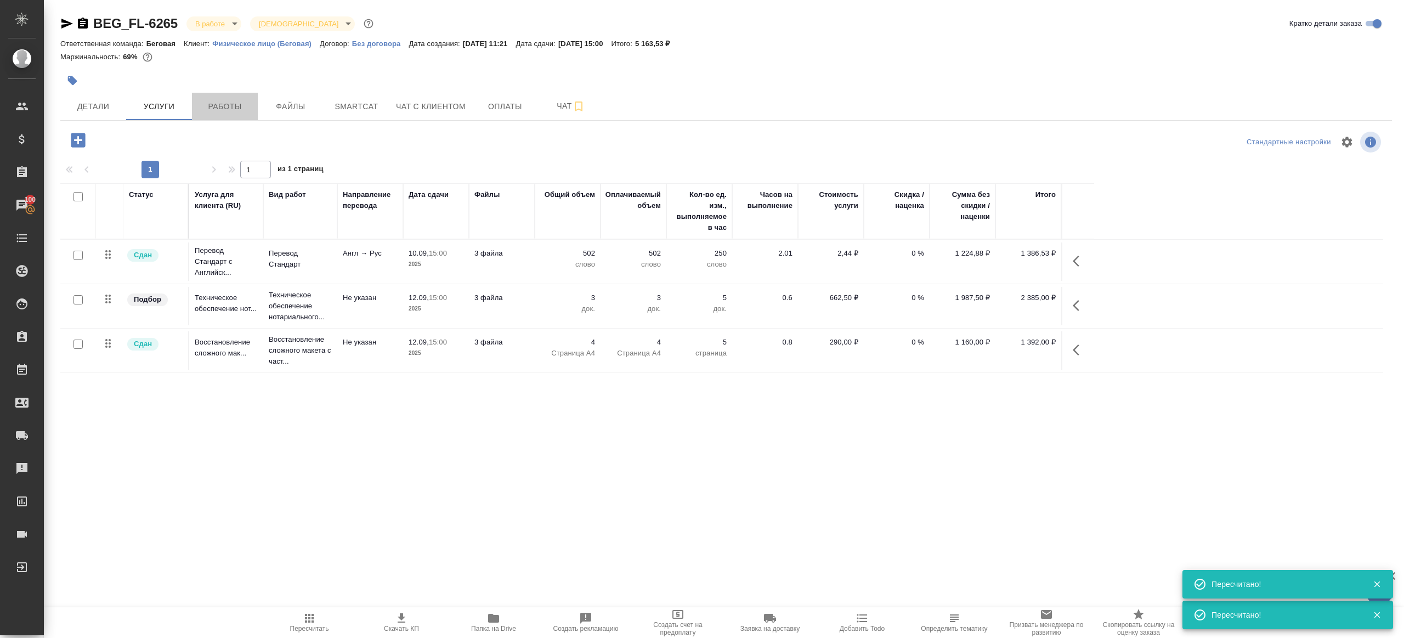
click at [218, 107] on span "Работы" at bounding box center [224, 107] width 53 height 14
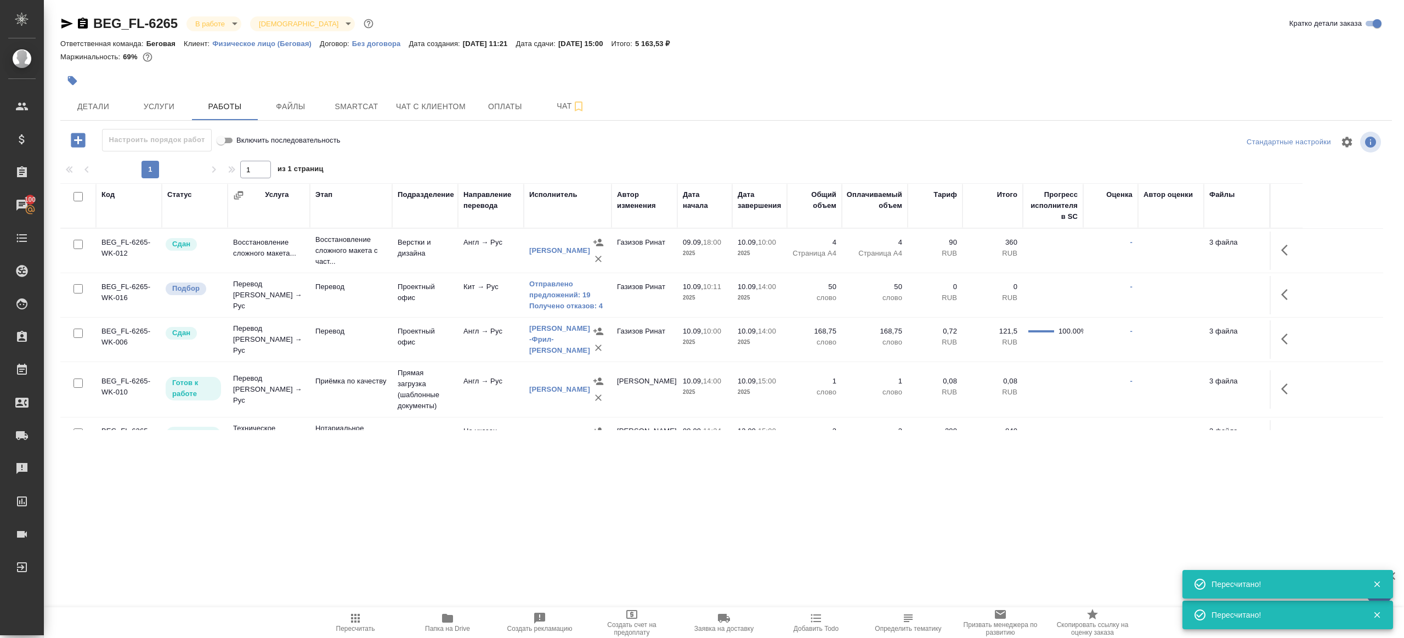
click at [149, 123] on div "BEG_FL-6265 В работе inProgress Святая троица holyTrinity Кратко детали заказа …" at bounding box center [725, 229] width 1343 height 458
click at [158, 123] on div "BEG_FL-6265 В работе inProgress Святая троица holyTrinity Кратко детали заказа …" at bounding box center [725, 229] width 1343 height 458
click at [168, 118] on button "Услуги" at bounding box center [159, 106] width 66 height 27
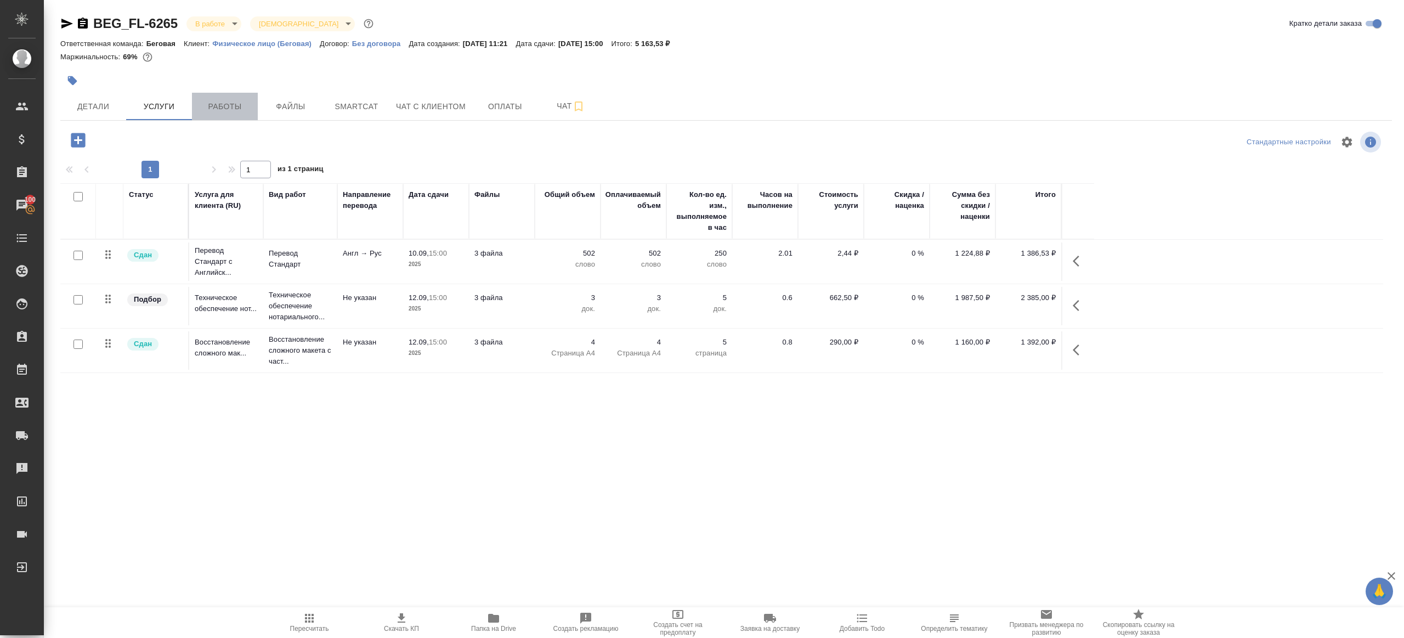
click at [224, 115] on button "Работы" at bounding box center [225, 106] width 66 height 27
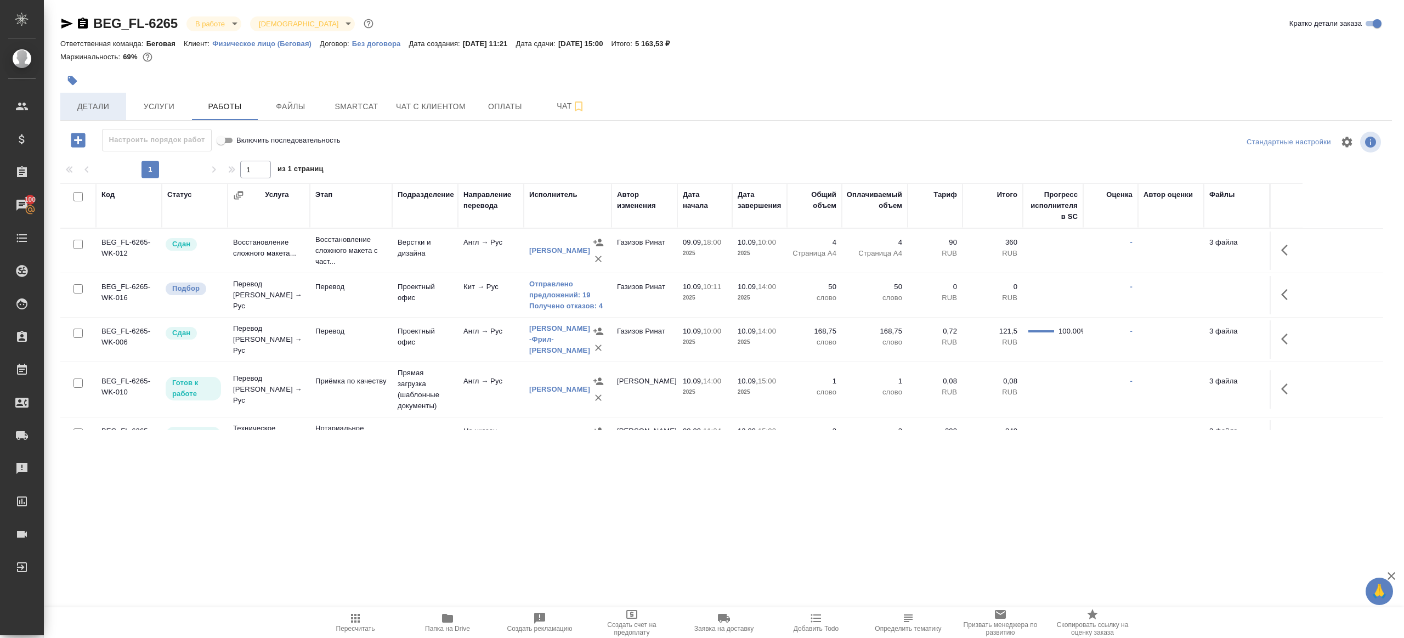
click at [99, 106] on span "Детали" at bounding box center [93, 107] width 53 height 14
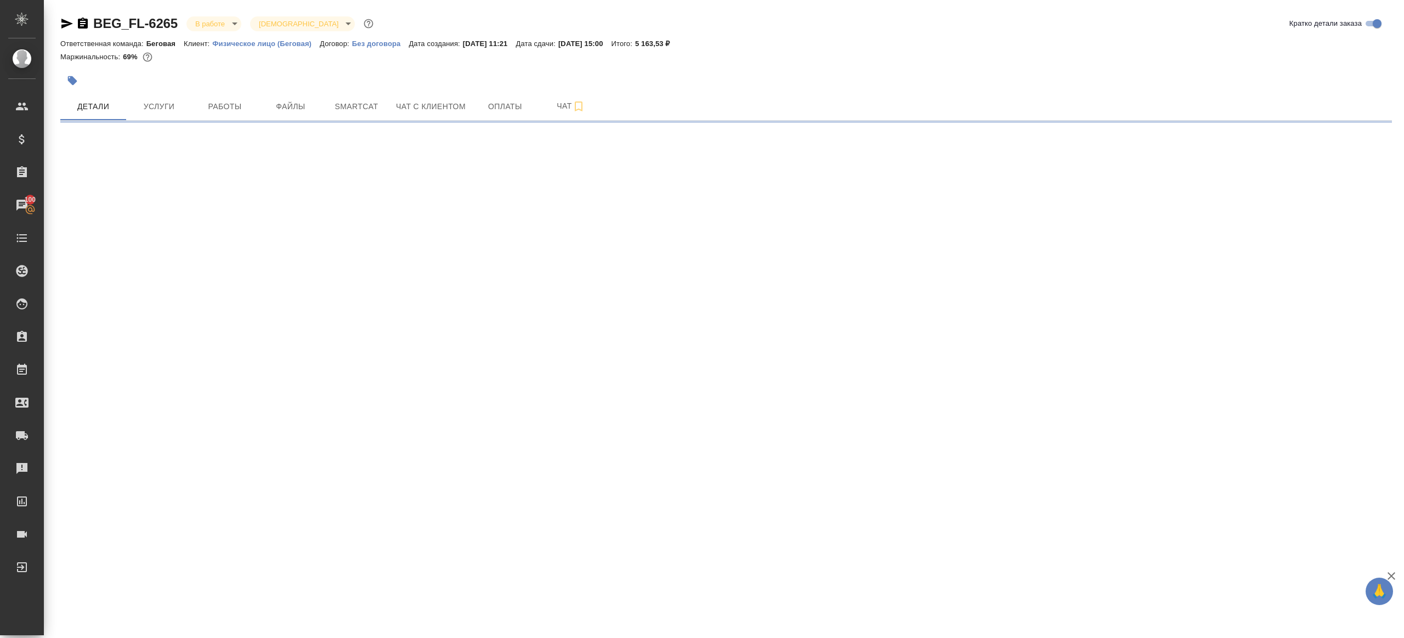
select select "RU"
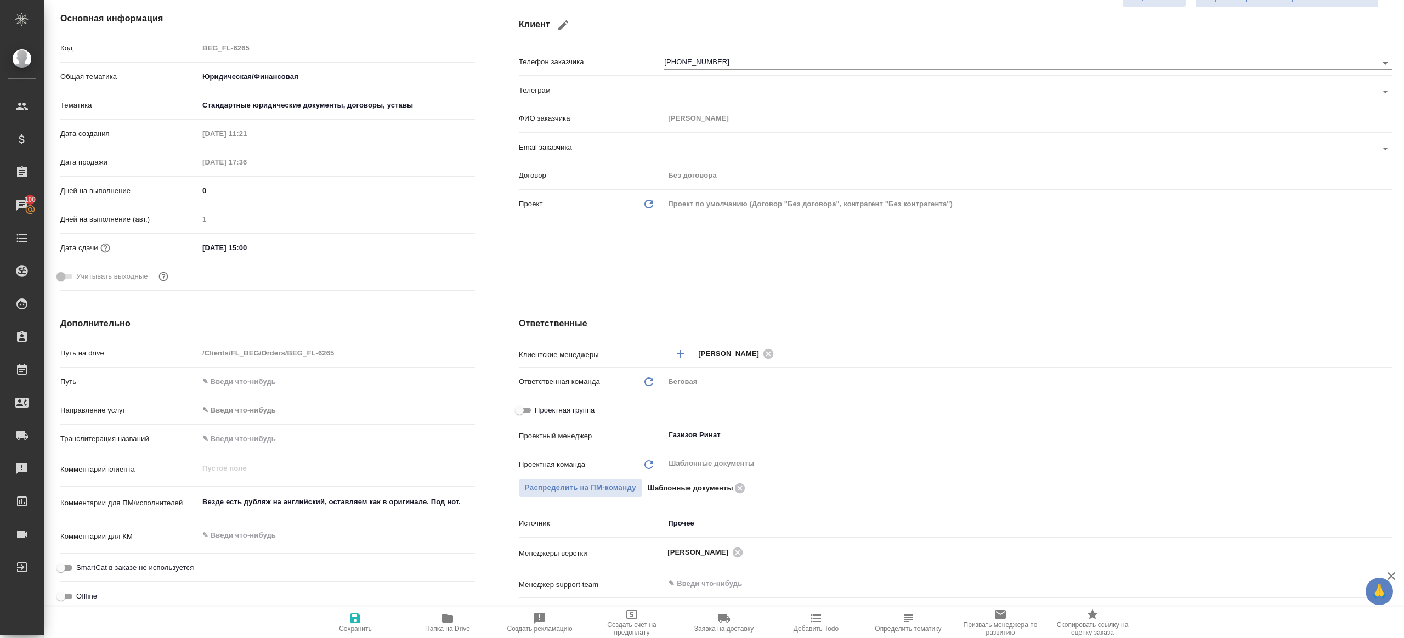
scroll to position [298, 0]
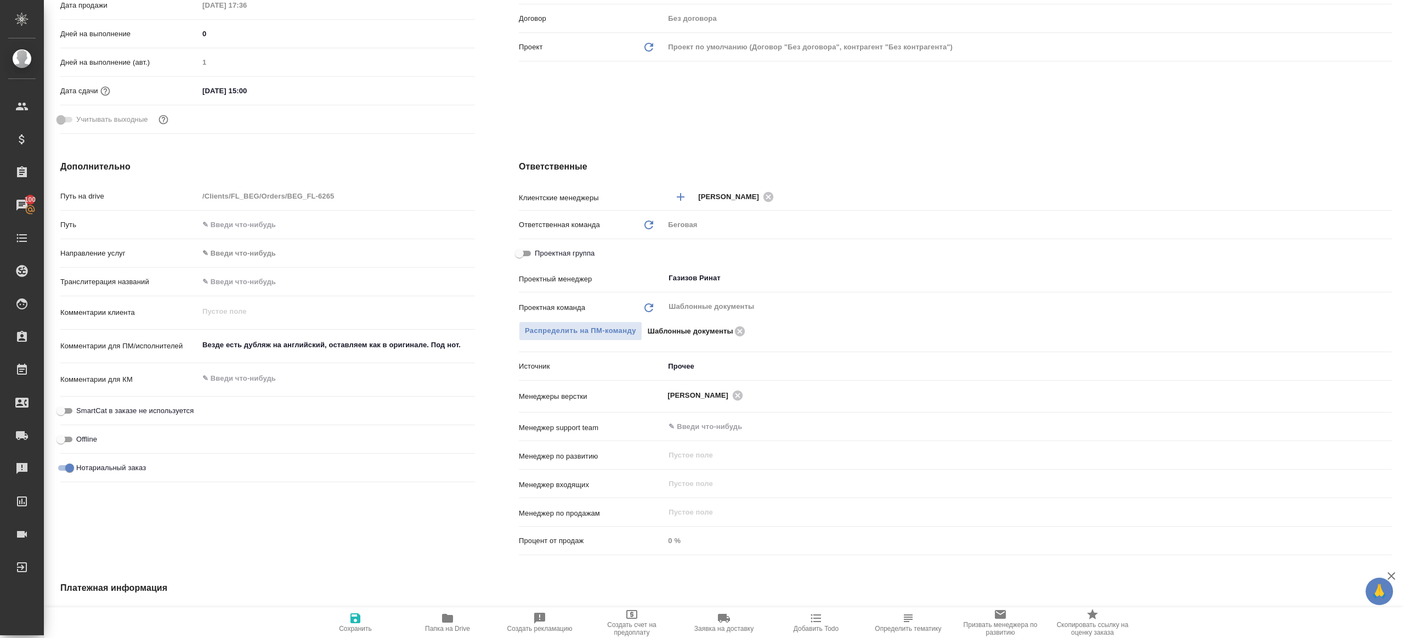
click at [445, 624] on span "Папка на Drive" at bounding box center [447, 628] width 45 height 8
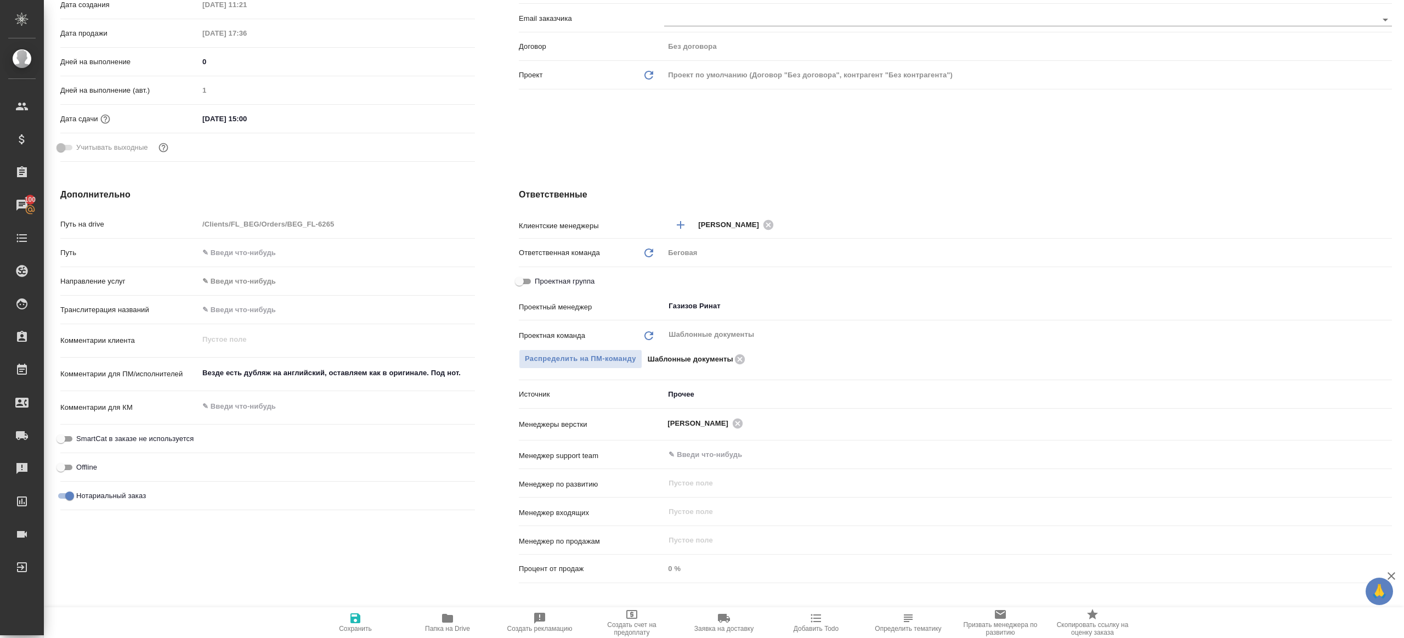
type textarea "x"
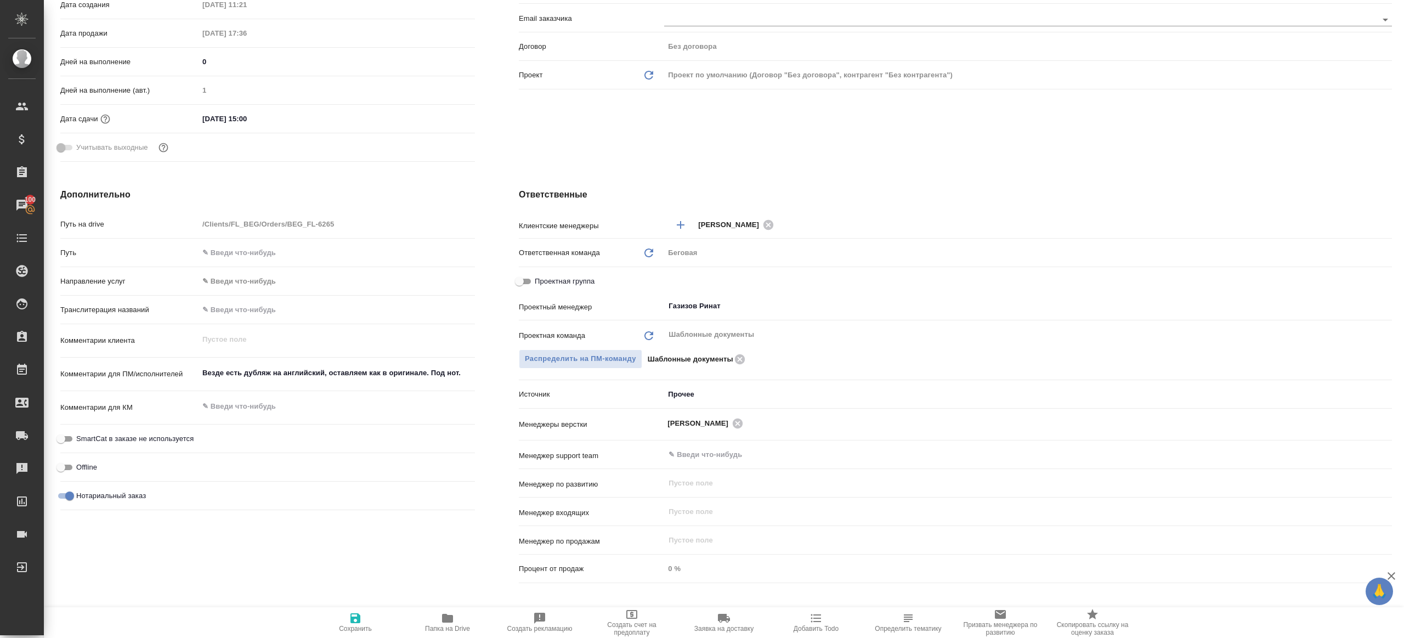
type textarea "x"
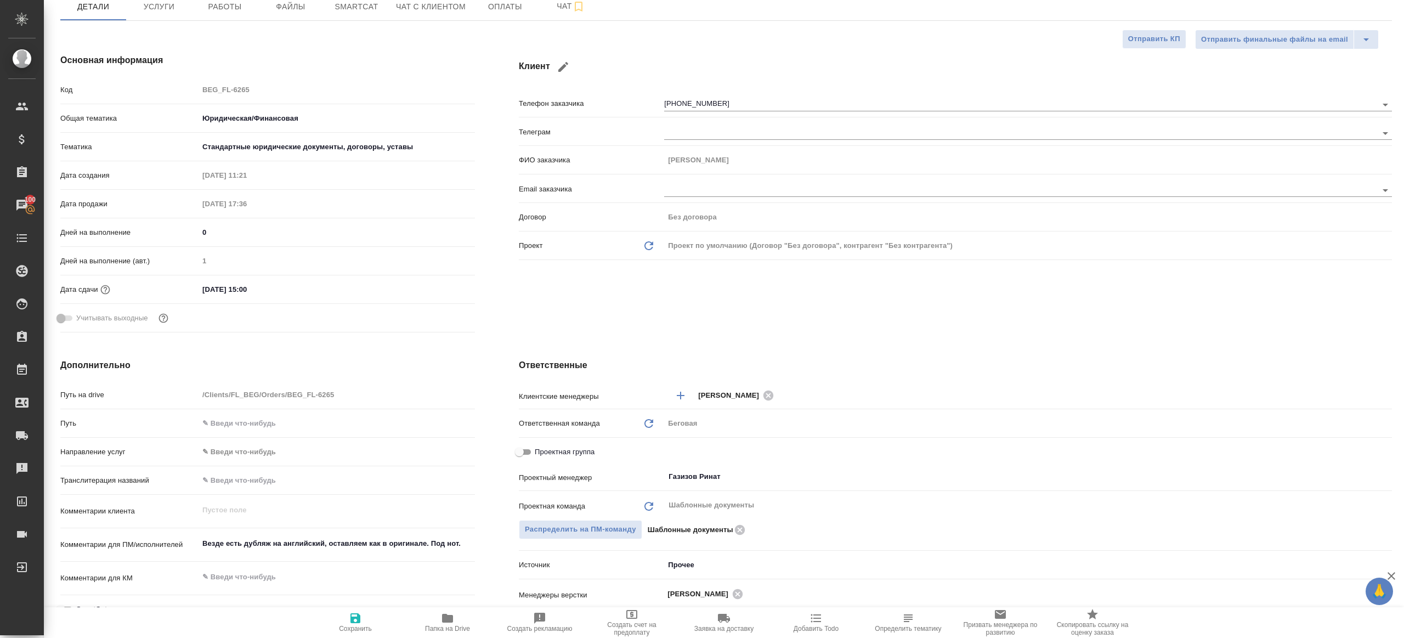
scroll to position [0, 0]
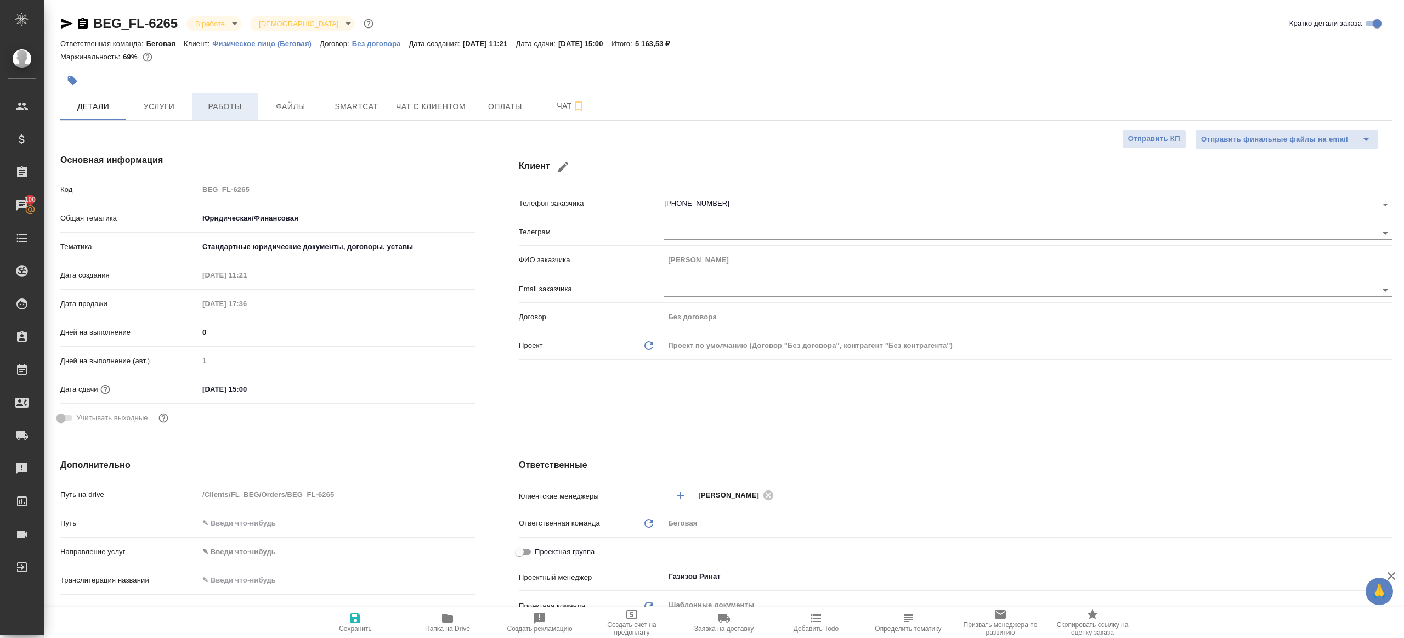
click at [227, 93] on button "Работы" at bounding box center [225, 106] width 66 height 27
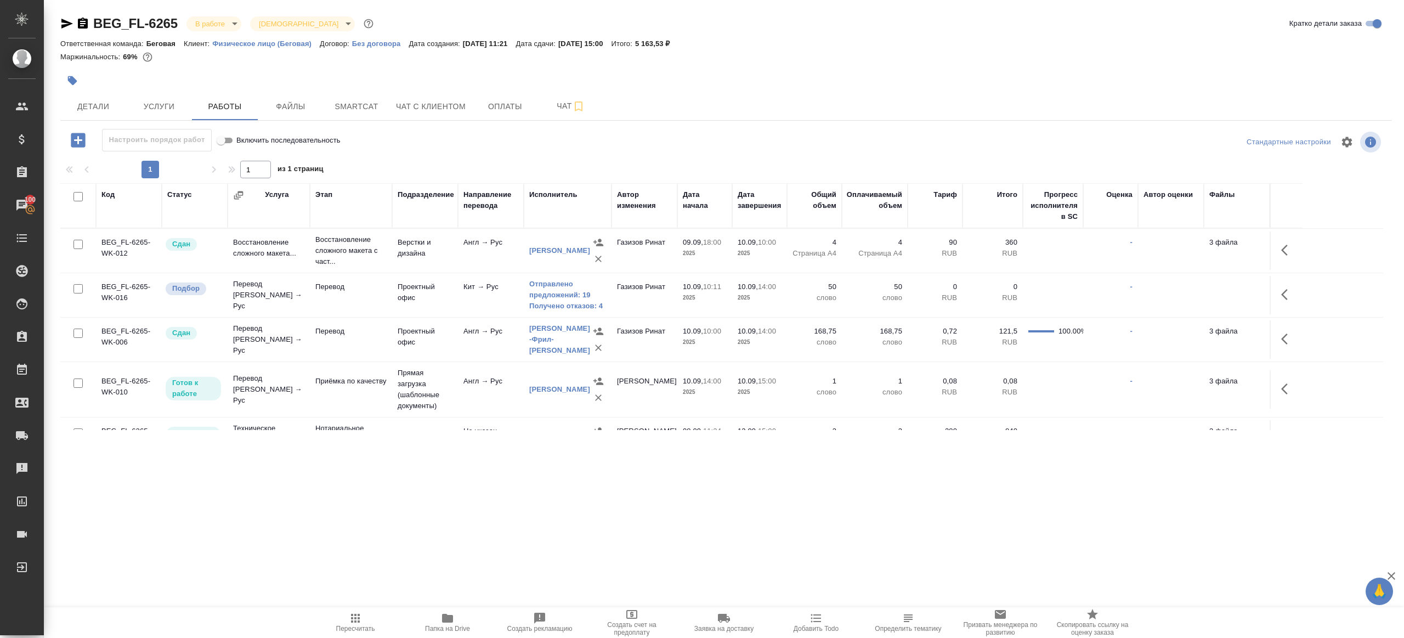
click at [367, 629] on span "Пересчитать" at bounding box center [355, 628] width 39 height 8
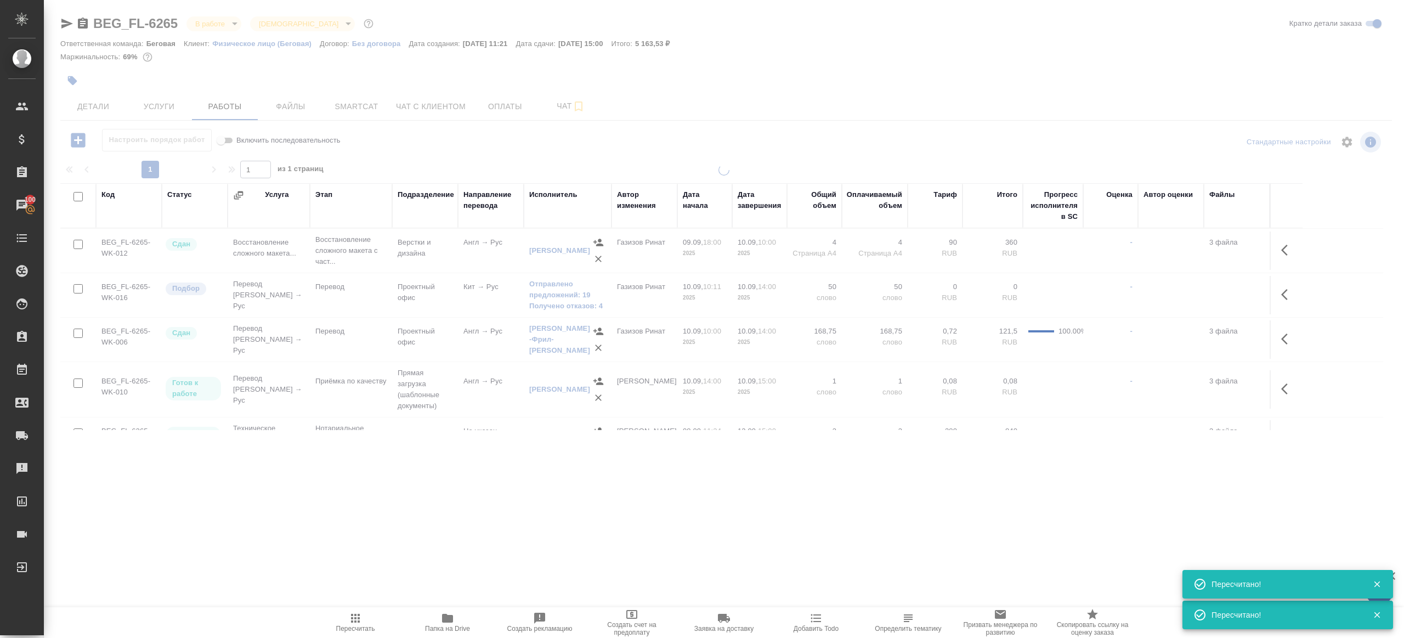
click at [381, 499] on div ".cls-1 fill:#fff; AWATERA Gazizov Rinat Клиенты Спецификации Заказы 100 Чаты To…" at bounding box center [702, 319] width 1404 height 638
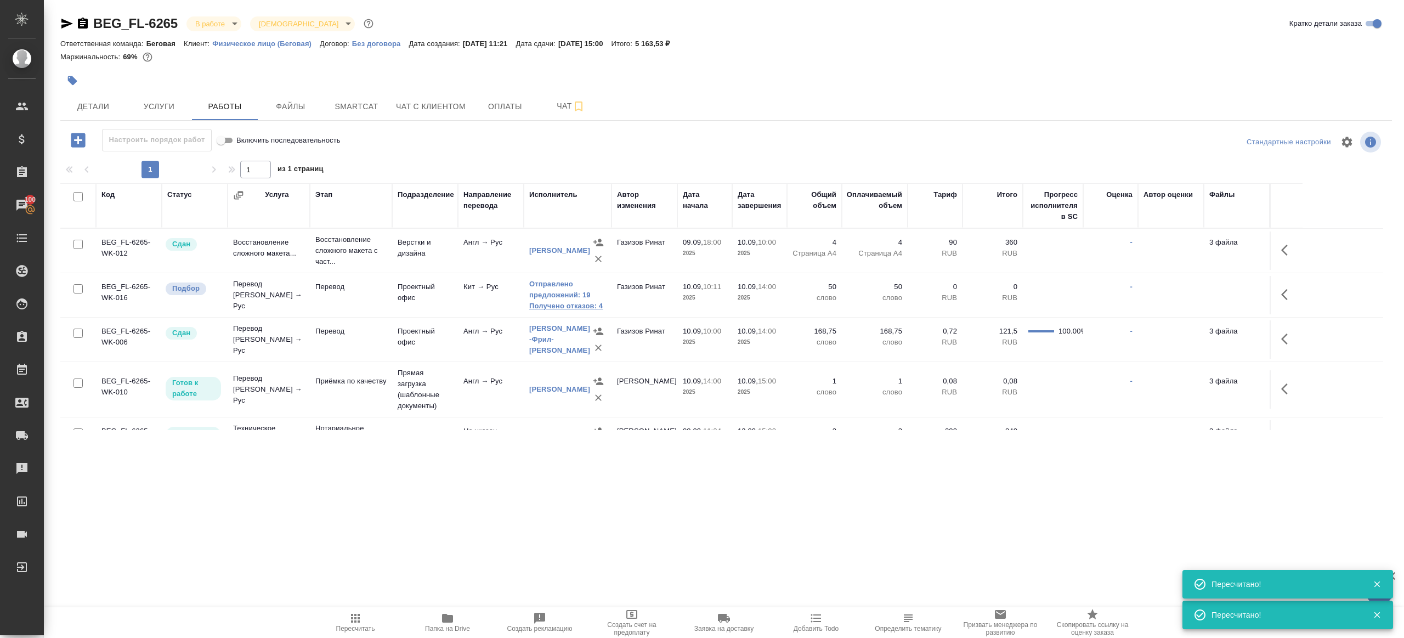
click at [572, 300] on link "Получено отказов: 4" at bounding box center [567, 305] width 77 height 11
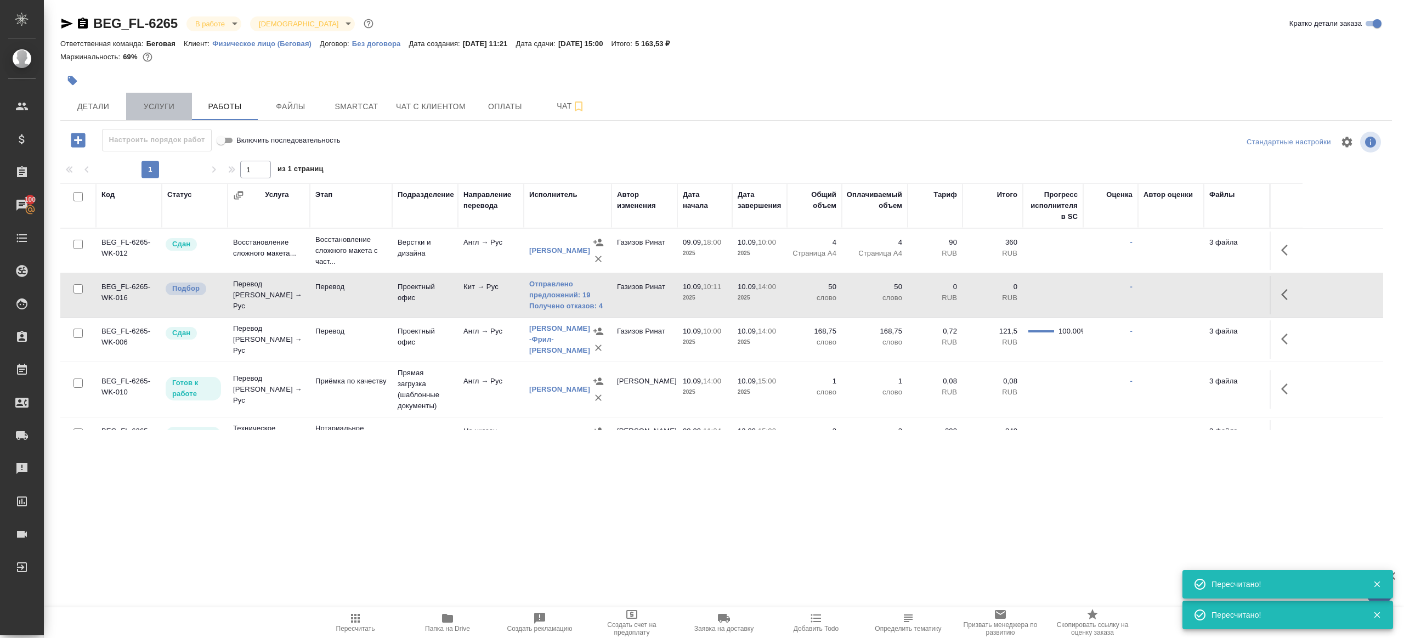
click at [157, 107] on span "Услуги" at bounding box center [159, 107] width 53 height 14
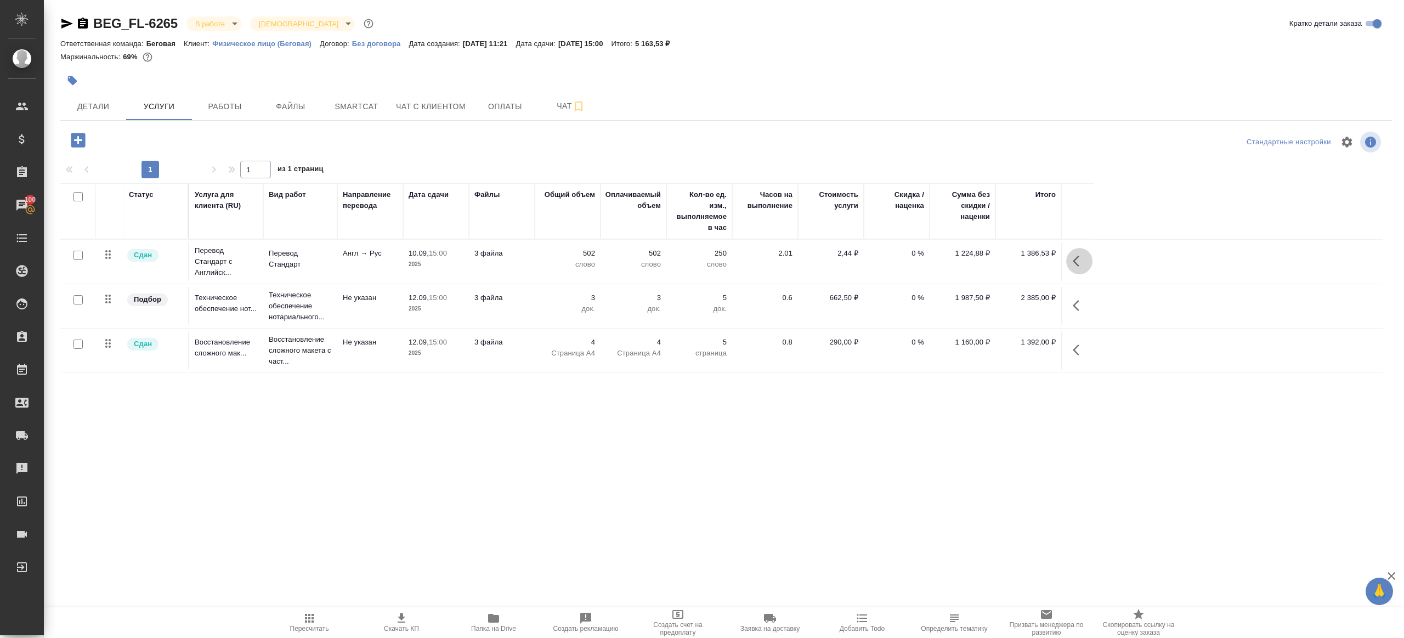
click at [1067, 255] on button "button" at bounding box center [1079, 261] width 26 height 26
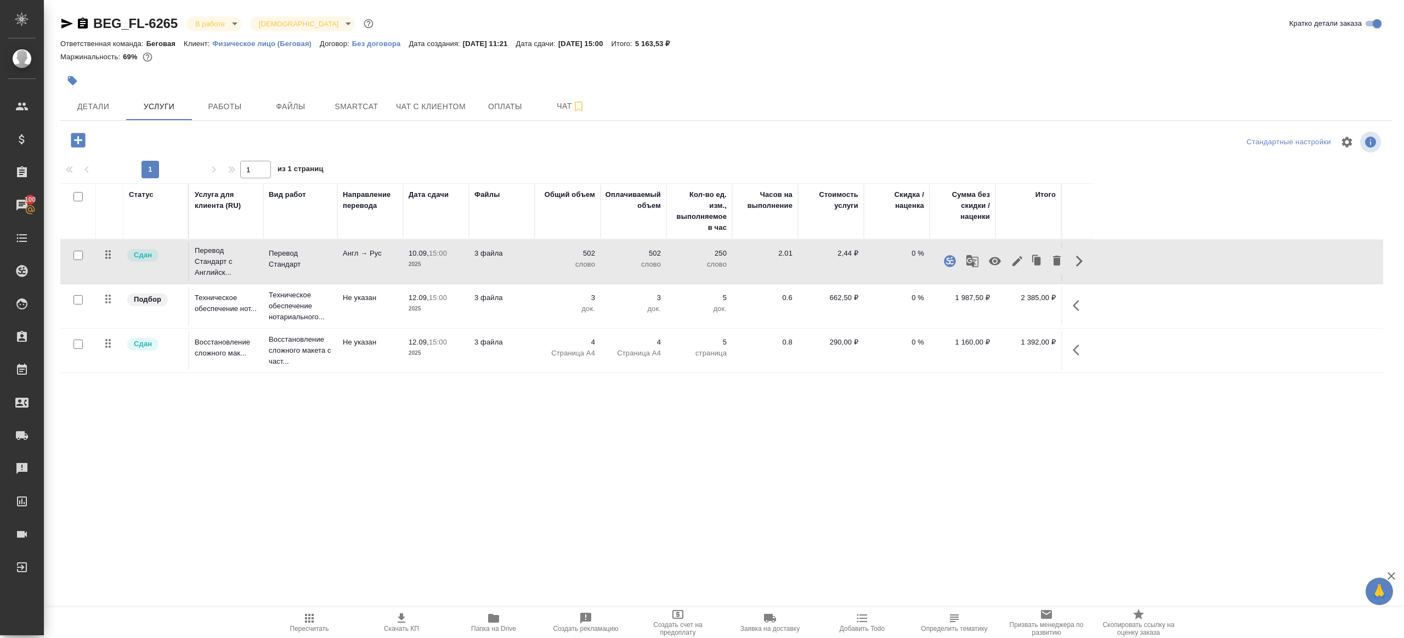
click at [1007, 257] on div at bounding box center [1000, 261] width 129 height 26
click at [1012, 263] on icon "button" at bounding box center [1016, 260] width 13 height 13
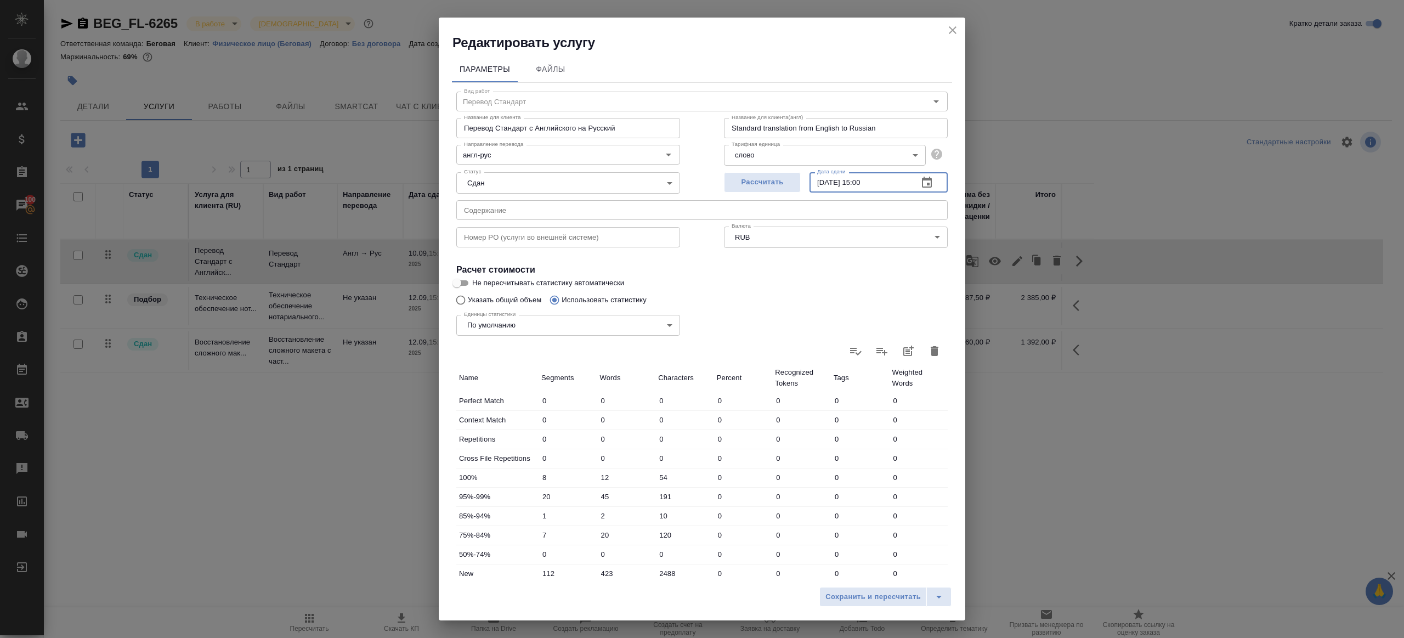
click at [867, 181] on input "10.09.2025 15:00" at bounding box center [859, 182] width 100 height 20
type input "[DATE] 17:00"
click at [849, 590] on span "Сохранить и пересчитать" at bounding box center [872, 596] width 95 height 13
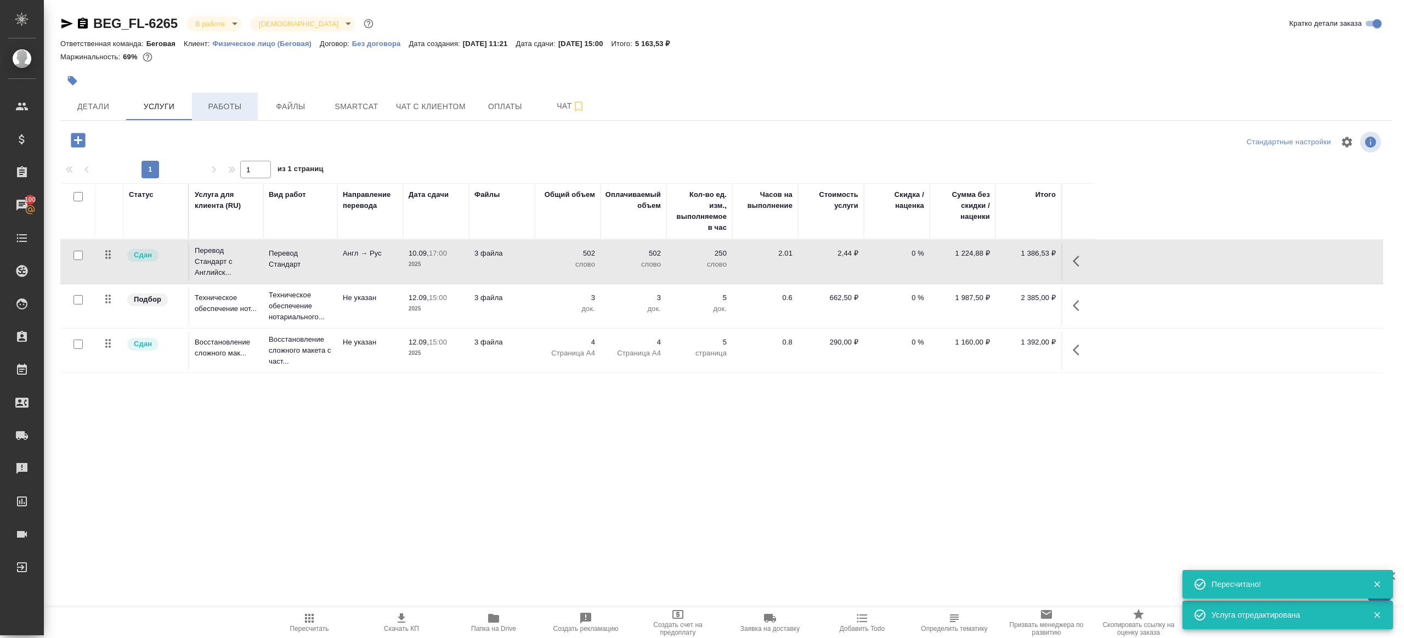
click at [237, 93] on button "Работы" at bounding box center [225, 106] width 66 height 27
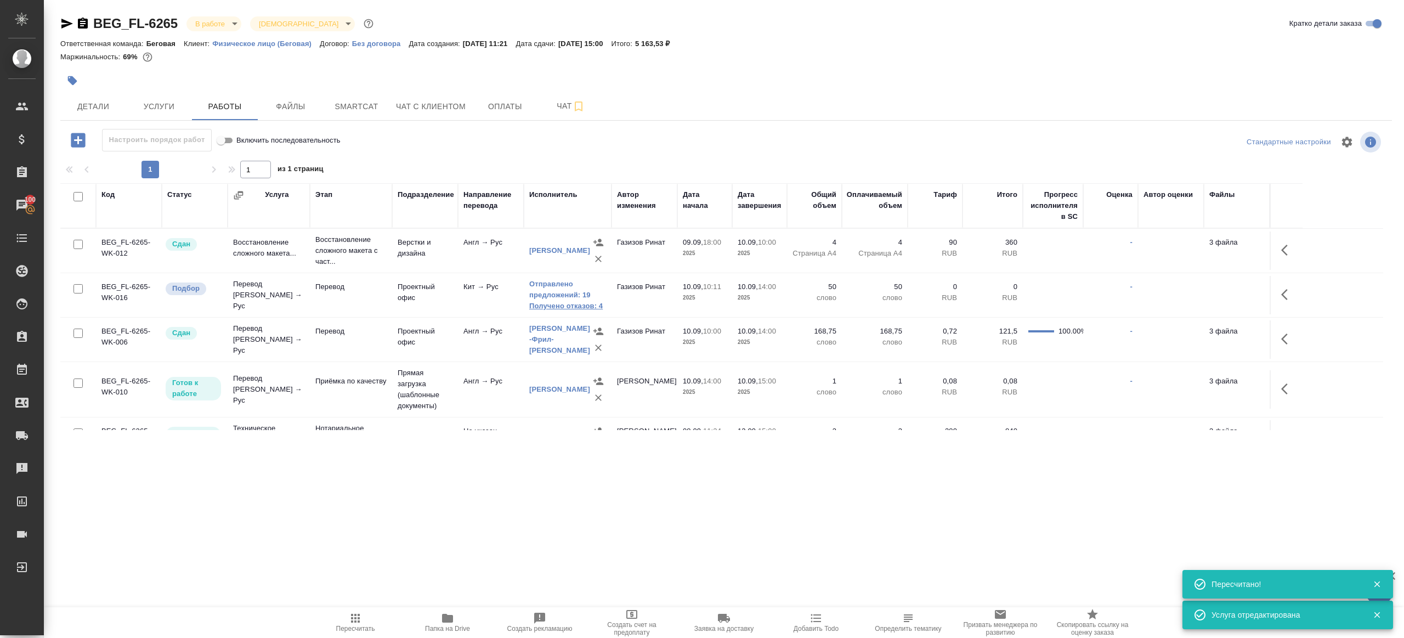
click at [602, 308] on link "Получено отказов: 4" at bounding box center [567, 305] width 77 height 11
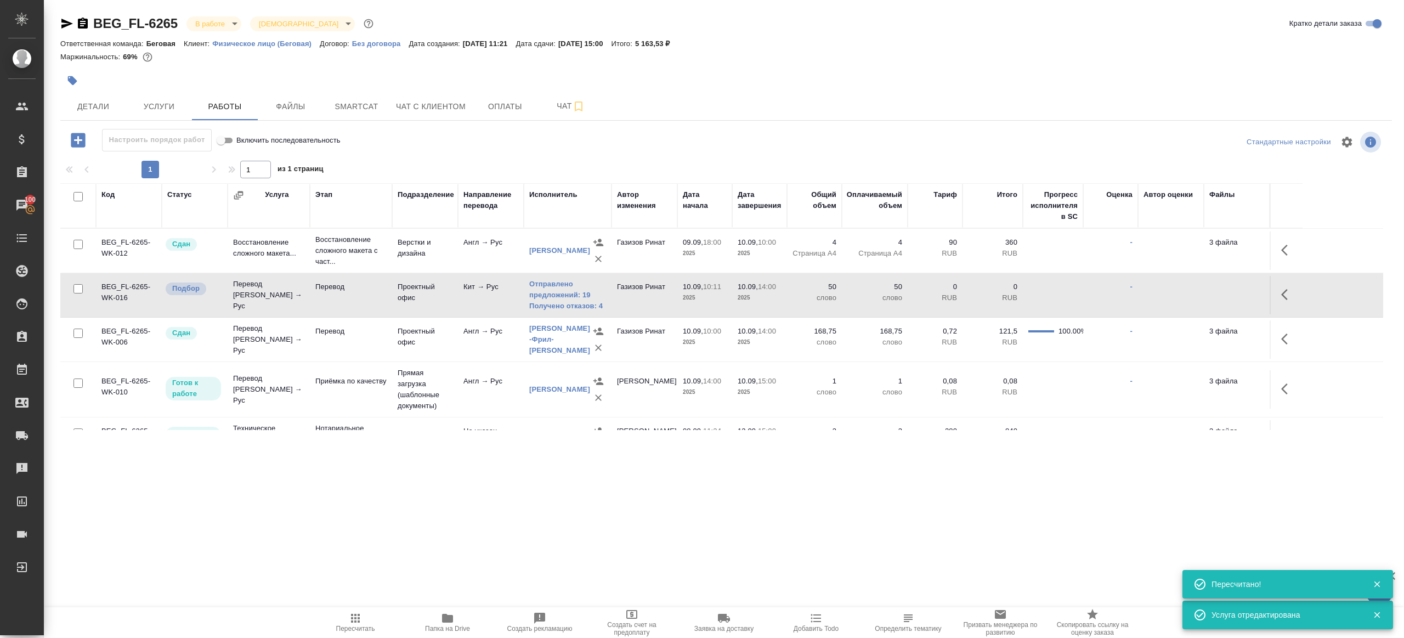
click at [447, 620] on icon "button" at bounding box center [447, 618] width 11 height 9
click at [76, 105] on span "Детали" at bounding box center [93, 107] width 53 height 14
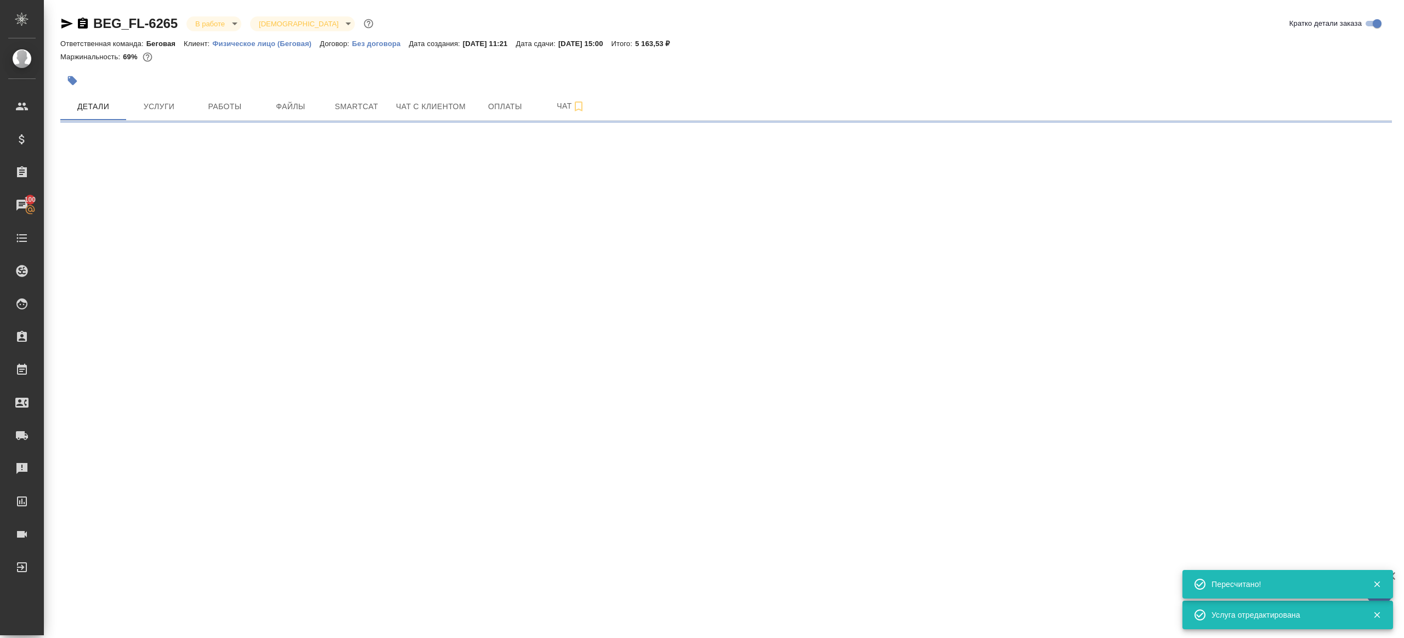
select select "RU"
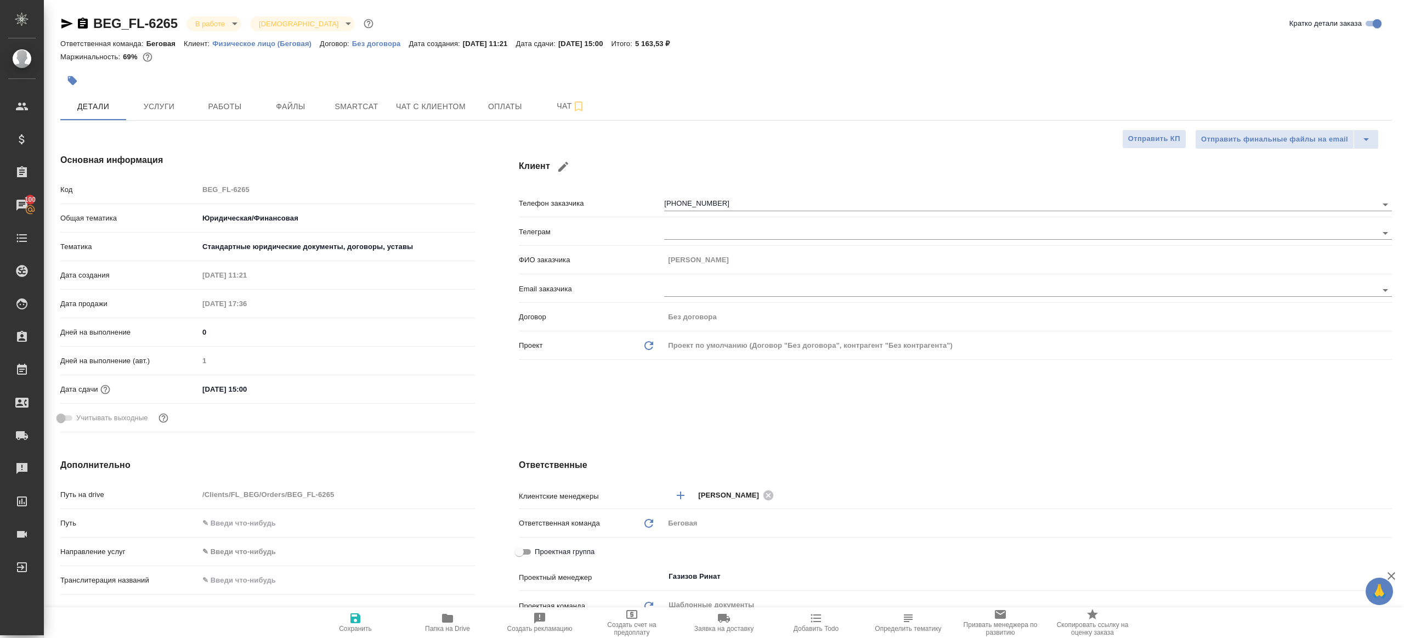
click at [97, 175] on div "Основная информация Код BEG_FL-6265 Общая тематика Юридическая/Финансовая yr-fn…" at bounding box center [267, 295] width 458 height 327
type textarea "x"
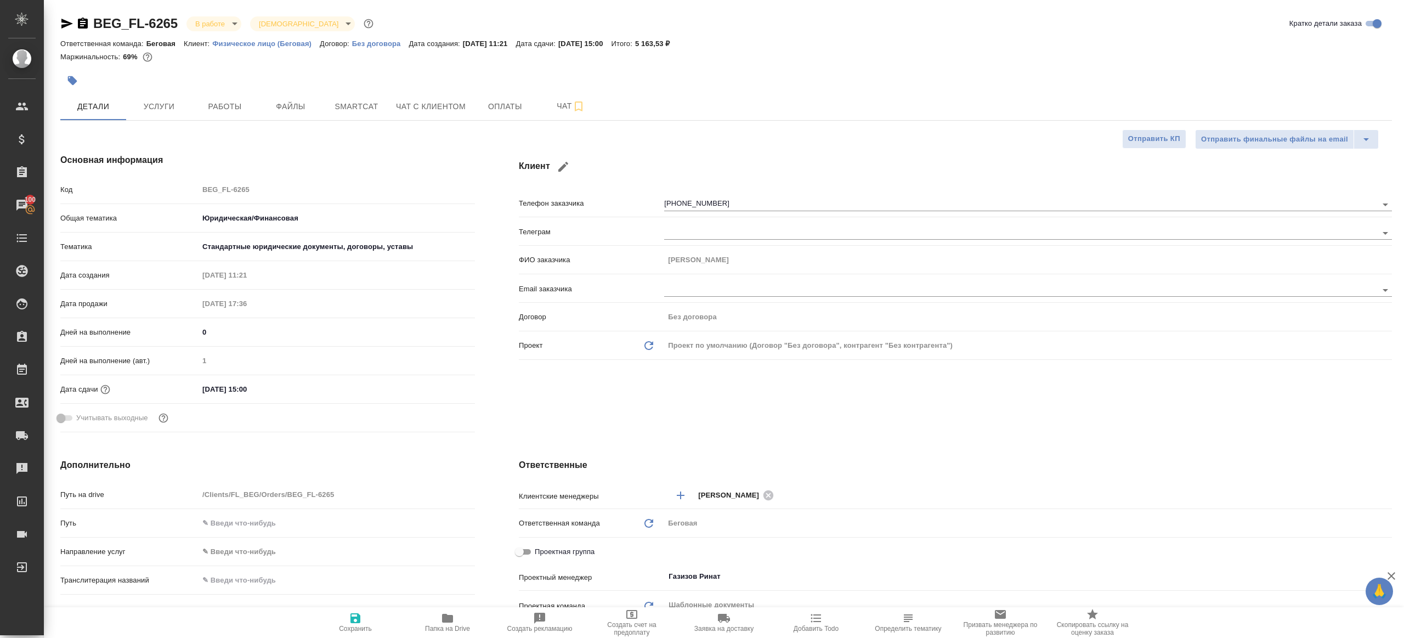
type textarea "x"
click at [243, 114] on button "Работы" at bounding box center [225, 106] width 66 height 27
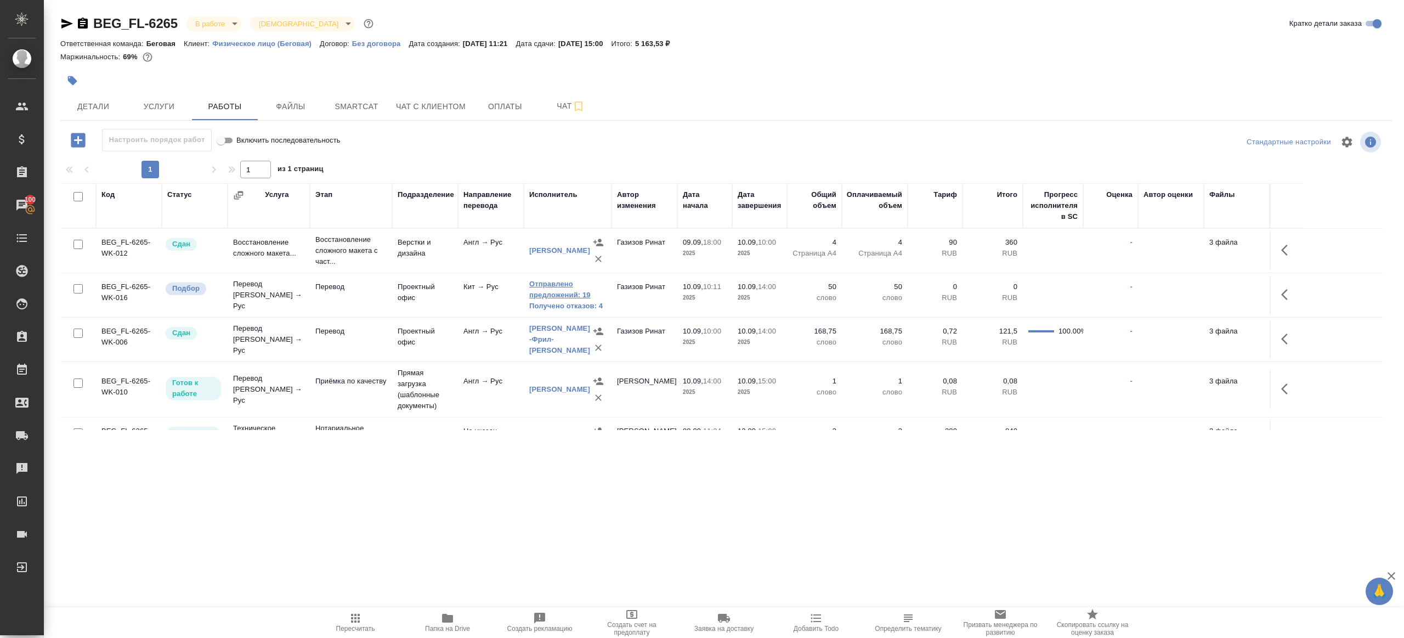
click at [544, 299] on link "Отправлено предложений: 19" at bounding box center [567, 290] width 77 height 22
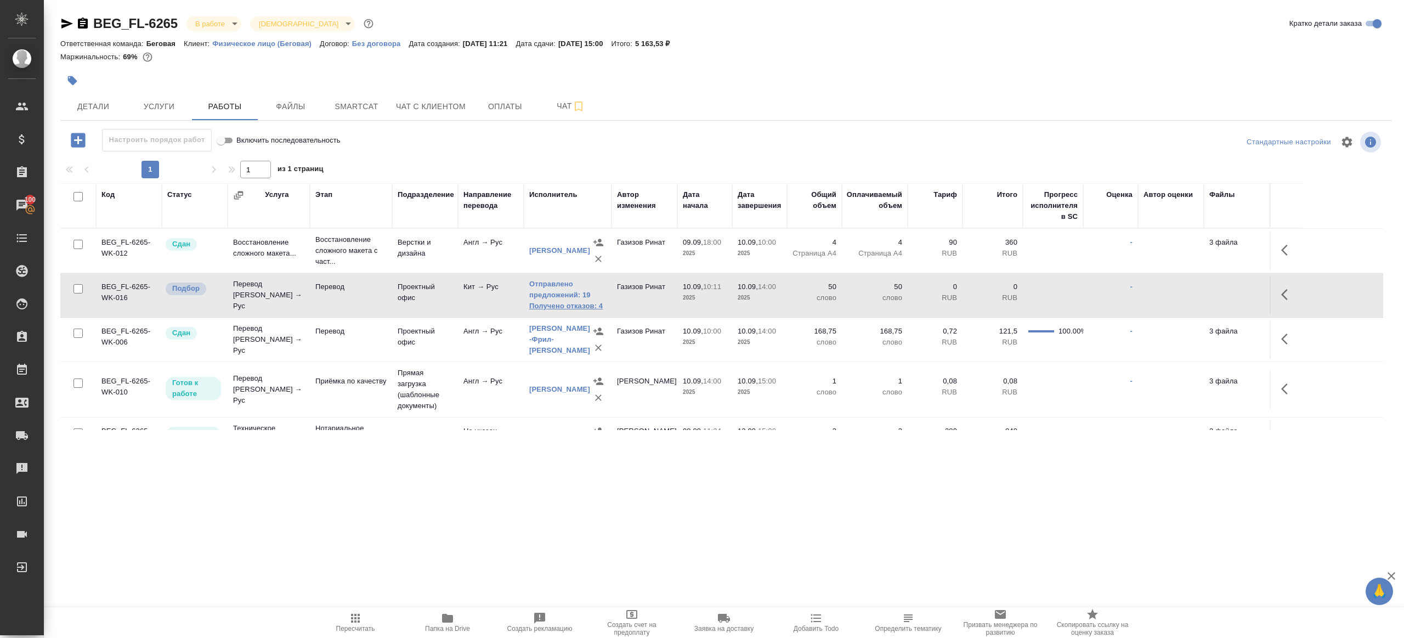
click at [588, 304] on link "Получено отказов: 4" at bounding box center [567, 305] width 77 height 11
click at [350, 618] on icon "button" at bounding box center [355, 617] width 13 height 13
click at [396, 486] on div ".cls-1 fill:#fff; AWATERA Gazizov Rinat Клиенты Спецификации Заказы 100 Чаты To…" at bounding box center [702, 319] width 1404 height 638
click at [494, 305] on td "Кит → Рус" at bounding box center [491, 295] width 66 height 38
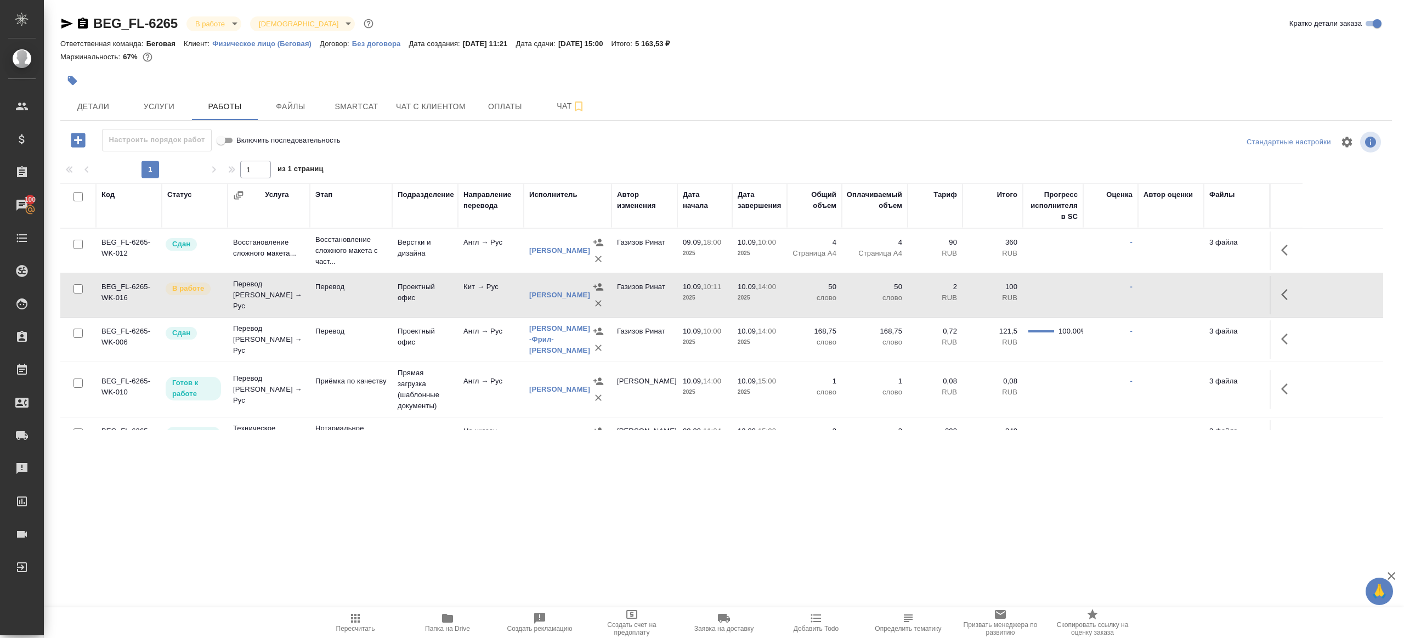
click at [494, 305] on td "Кит → Рус" at bounding box center [491, 295] width 66 height 38
click at [1279, 296] on button "button" at bounding box center [1287, 294] width 26 height 26
click at [1199, 296] on button "button" at bounding box center [1206, 294] width 19 height 26
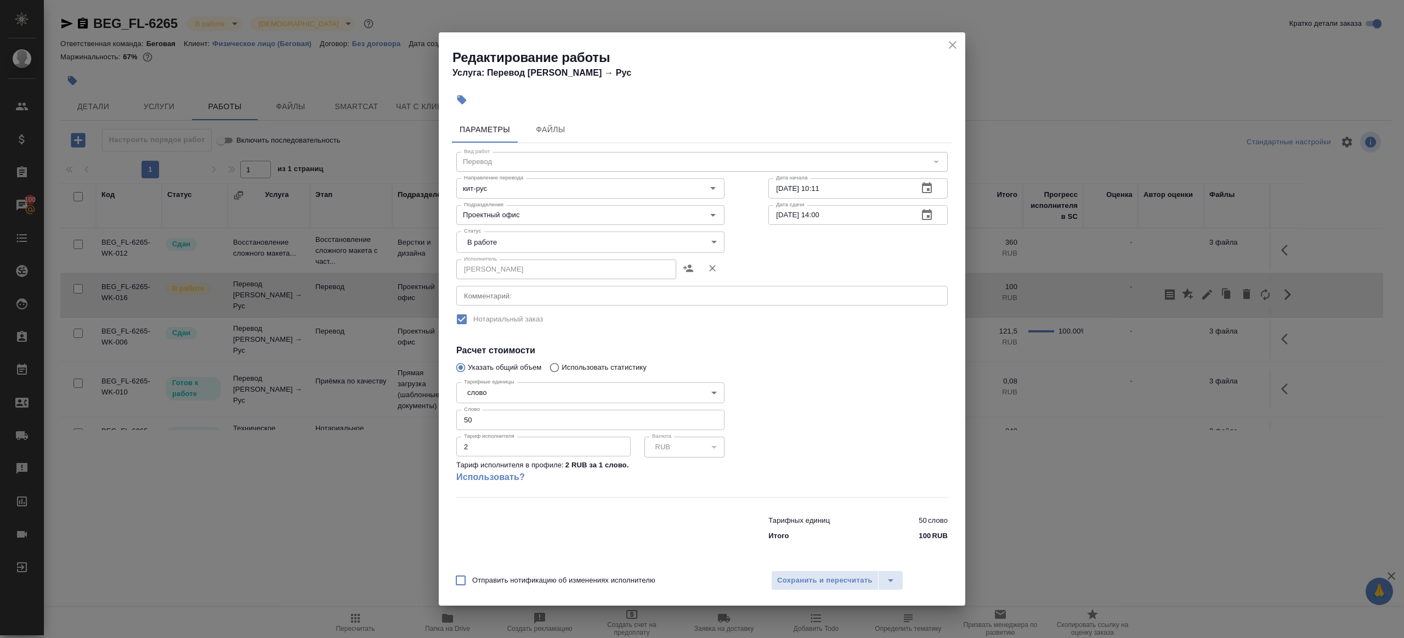
click at [492, 238] on body "🙏 .cls-1 fill:#fff; AWATERA Gazizov Rinat Клиенты Спецификации Заказы 100 Чаты …" at bounding box center [702, 319] width 1404 height 638
click at [493, 277] on li "Сдан" at bounding box center [590, 279] width 268 height 19
type input "closed"
click at [803, 580] on span "Сохранить и пересчитать" at bounding box center [824, 580] width 95 height 13
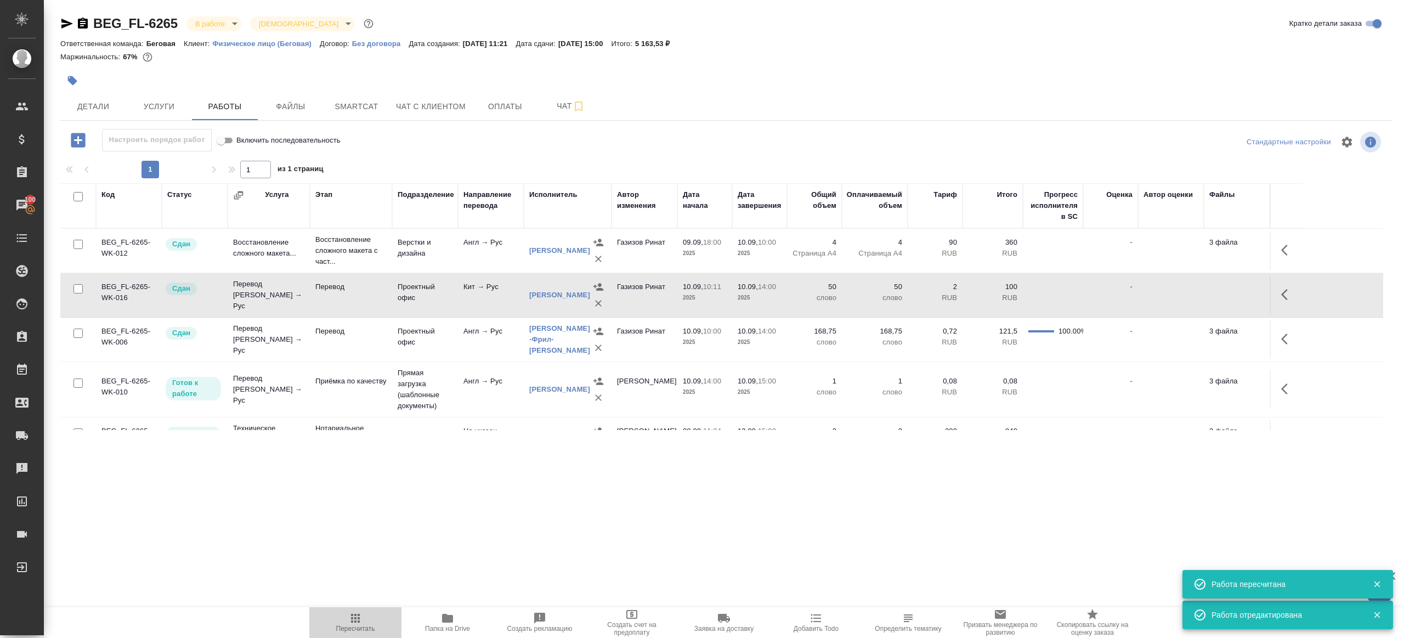
click at [347, 611] on span "Пересчитать" at bounding box center [355, 621] width 79 height 21
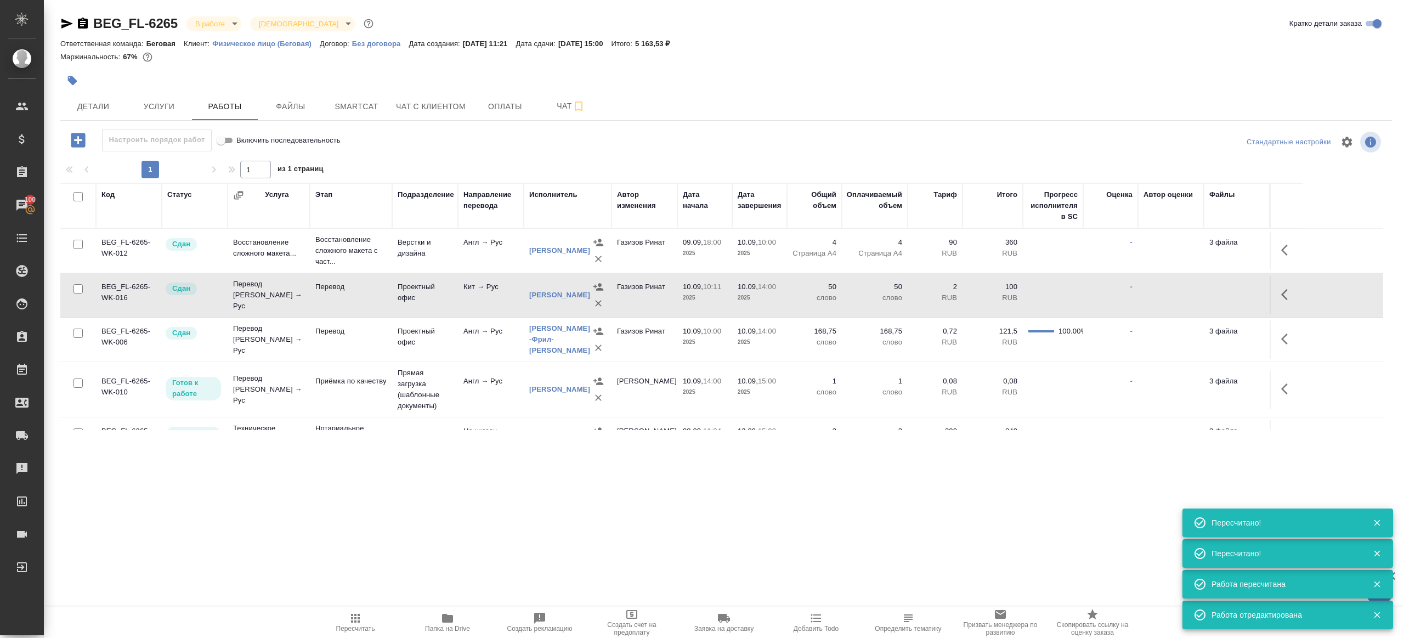
click at [351, 615] on icon "button" at bounding box center [355, 618] width 9 height 9
click at [492, 154] on div "Настроить порядок работ Включить последовательность" at bounding box center [282, 142] width 444 height 26
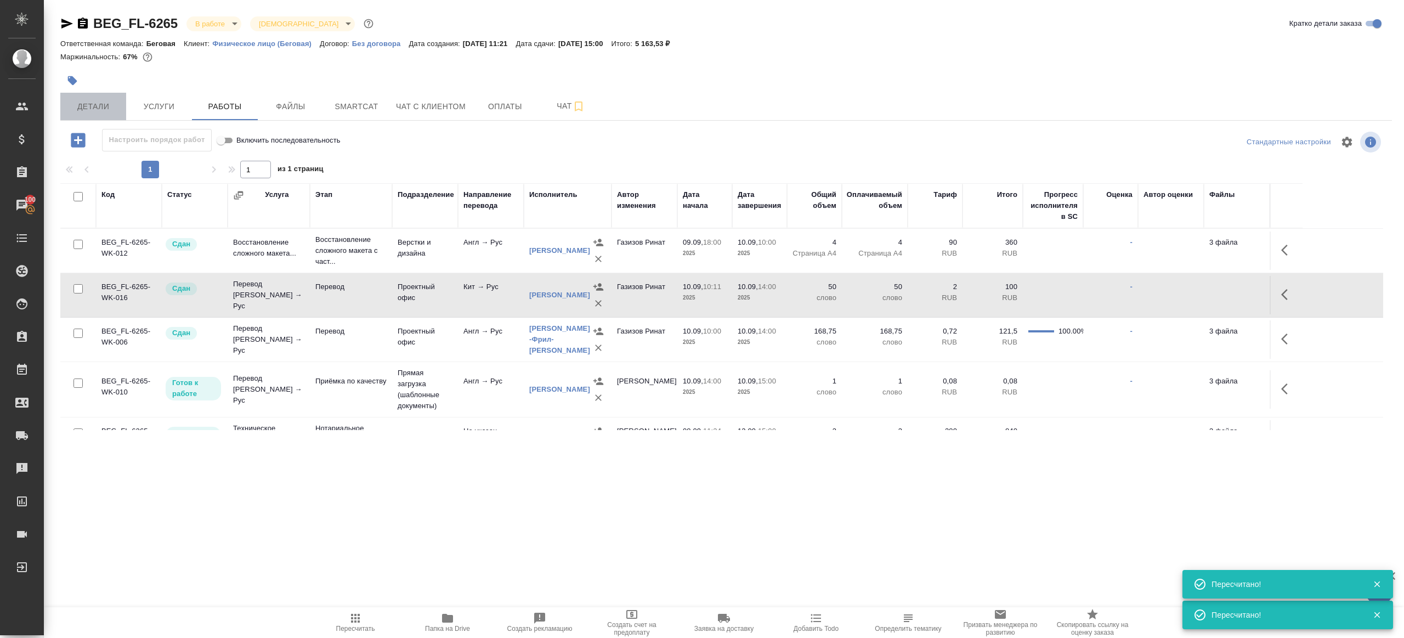
click at [84, 103] on span "Детали" at bounding box center [93, 107] width 53 height 14
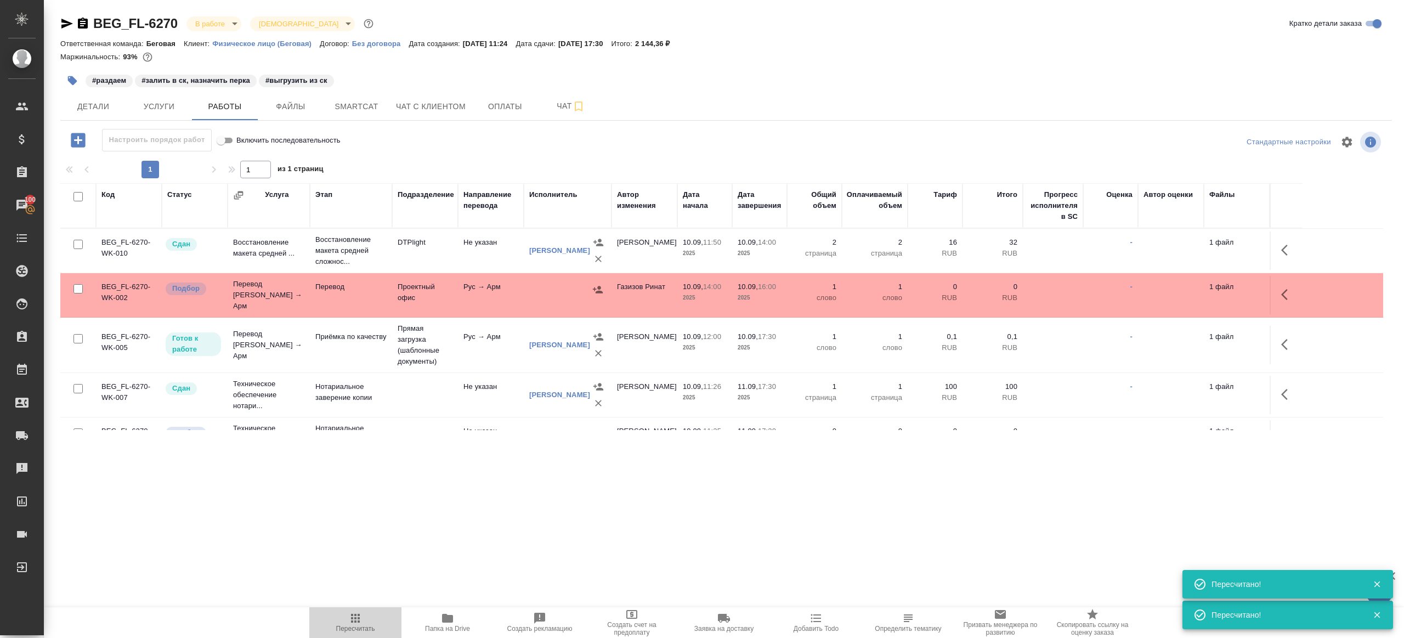
click at [347, 623] on span "Пересчитать" at bounding box center [355, 621] width 79 height 21
drag, startPoint x: 347, startPoint y: 623, endPoint x: 363, endPoint y: 577, distance: 48.9
click at [347, 622] on span "Пересчитать" at bounding box center [355, 621] width 79 height 21
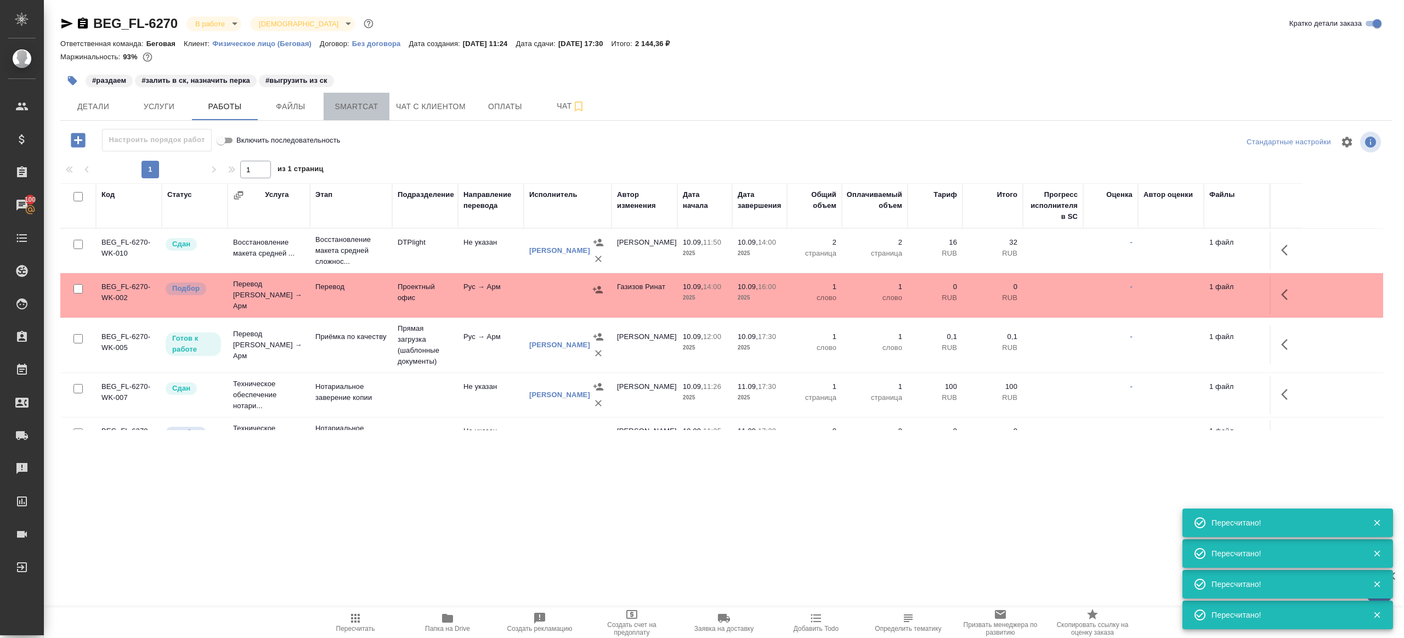
click at [362, 109] on span "Smartcat" at bounding box center [356, 107] width 53 height 14
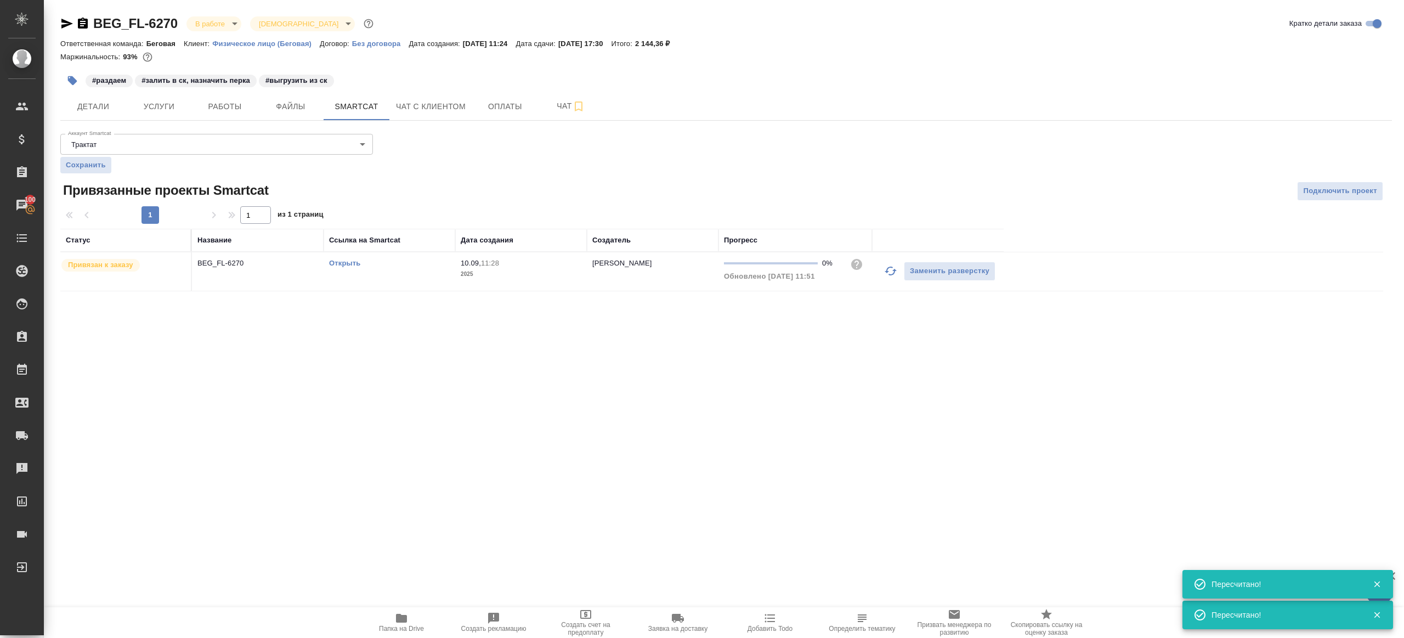
click at [340, 260] on link "Открыть" at bounding box center [344, 263] width 31 height 8
click at [552, 101] on span "Чат" at bounding box center [570, 106] width 53 height 14
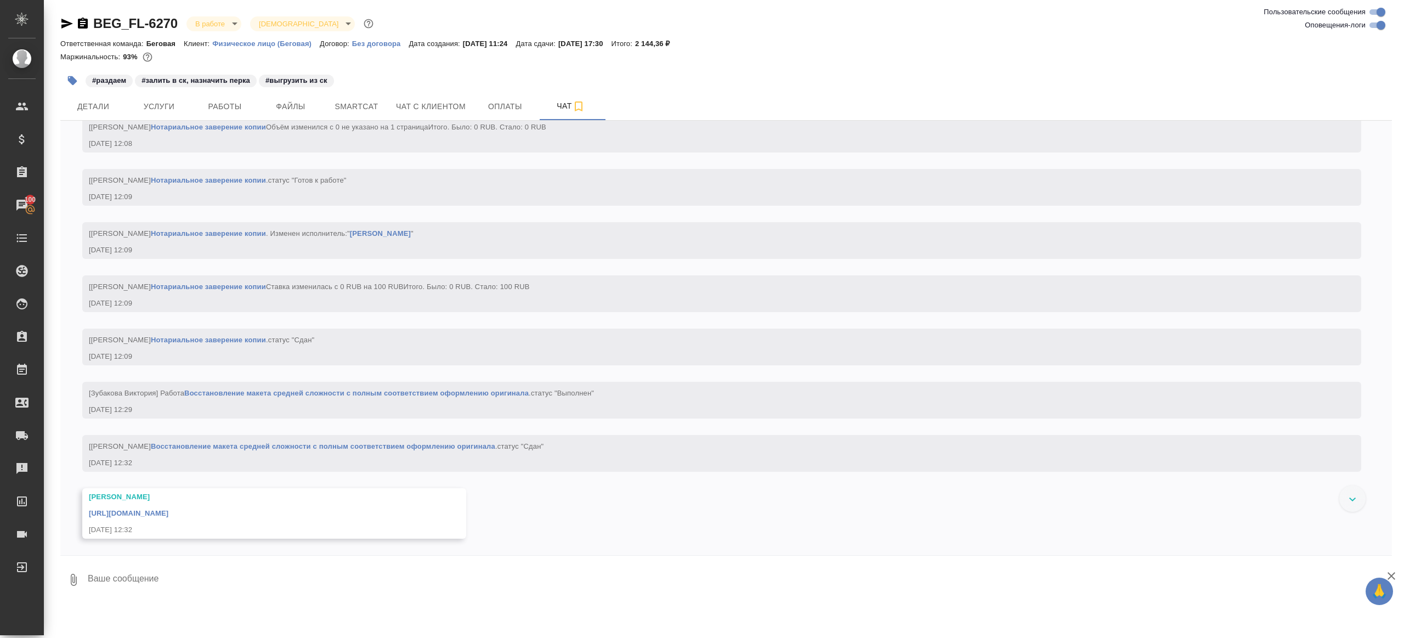
scroll to position [2825, 0]
click at [168, 512] on link "[URL][DOMAIN_NAME]" at bounding box center [128, 513] width 79 height 8
click at [207, 113] on button "Работы" at bounding box center [225, 106] width 66 height 27
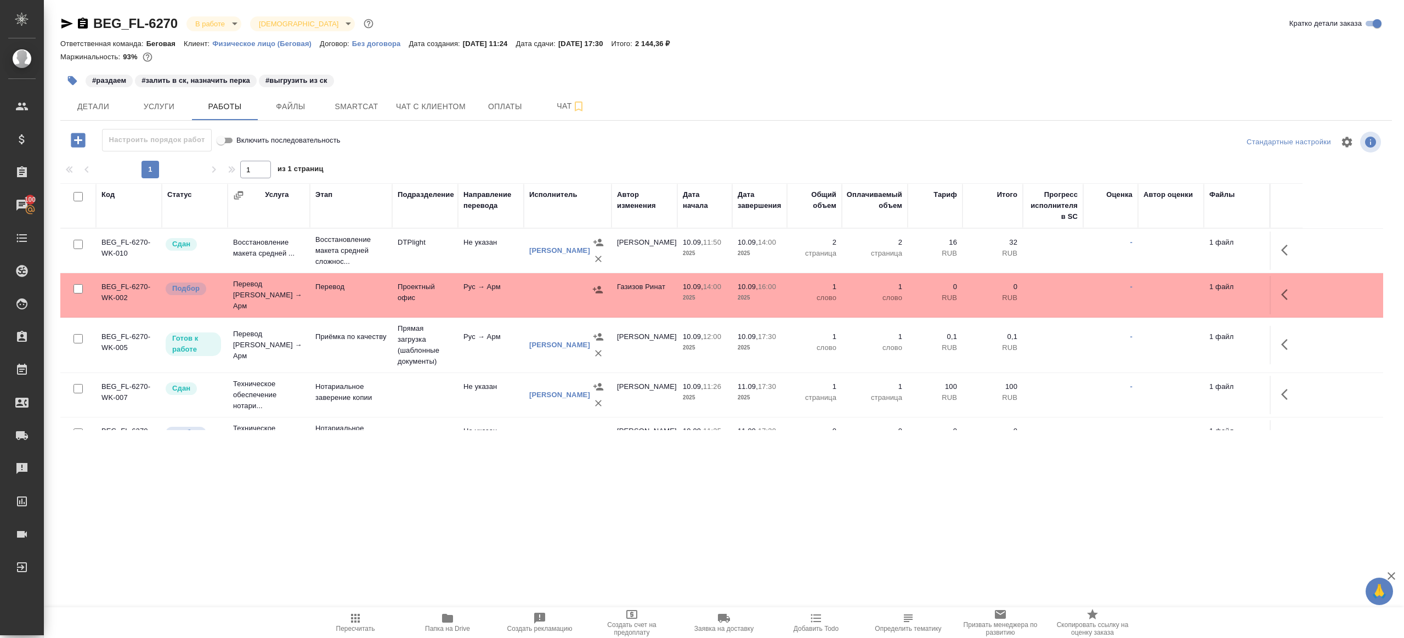
click at [1300, 297] on td at bounding box center [1285, 295] width 33 height 38
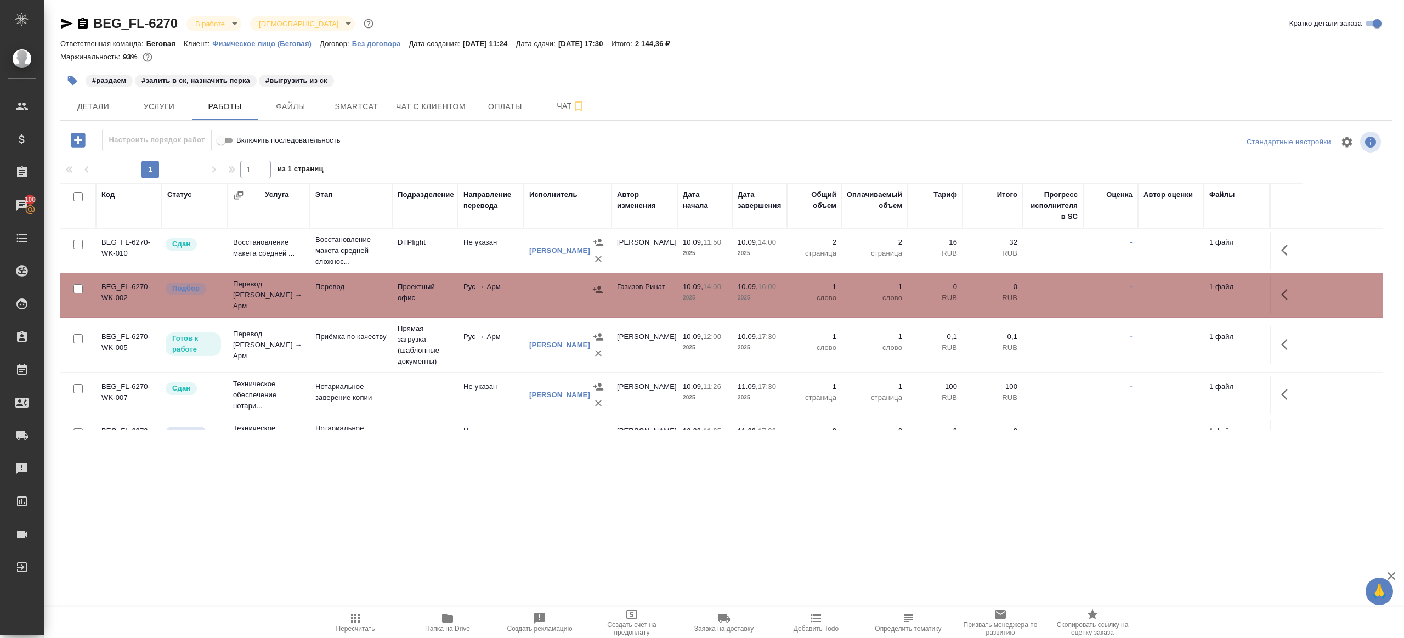
click at [1277, 295] on button "button" at bounding box center [1287, 294] width 26 height 26
click at [1206, 288] on icon "button" at bounding box center [1206, 294] width 13 height 13
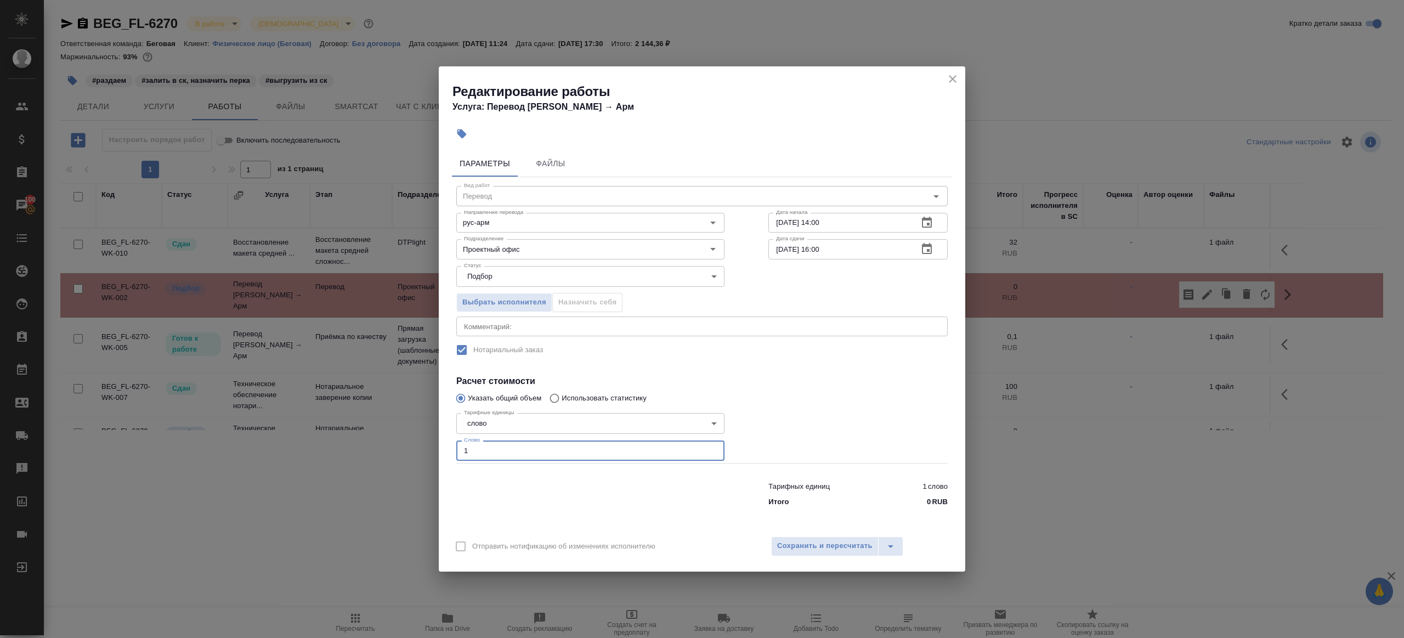
click at [557, 459] on input "1" at bounding box center [590, 450] width 268 height 20
paste input "313.9"
type input "313.9"
click at [647, 493] on div at bounding box center [590, 492] width 312 height 44
click at [800, 552] on span "Сохранить и пересчитать" at bounding box center [824, 545] width 95 height 13
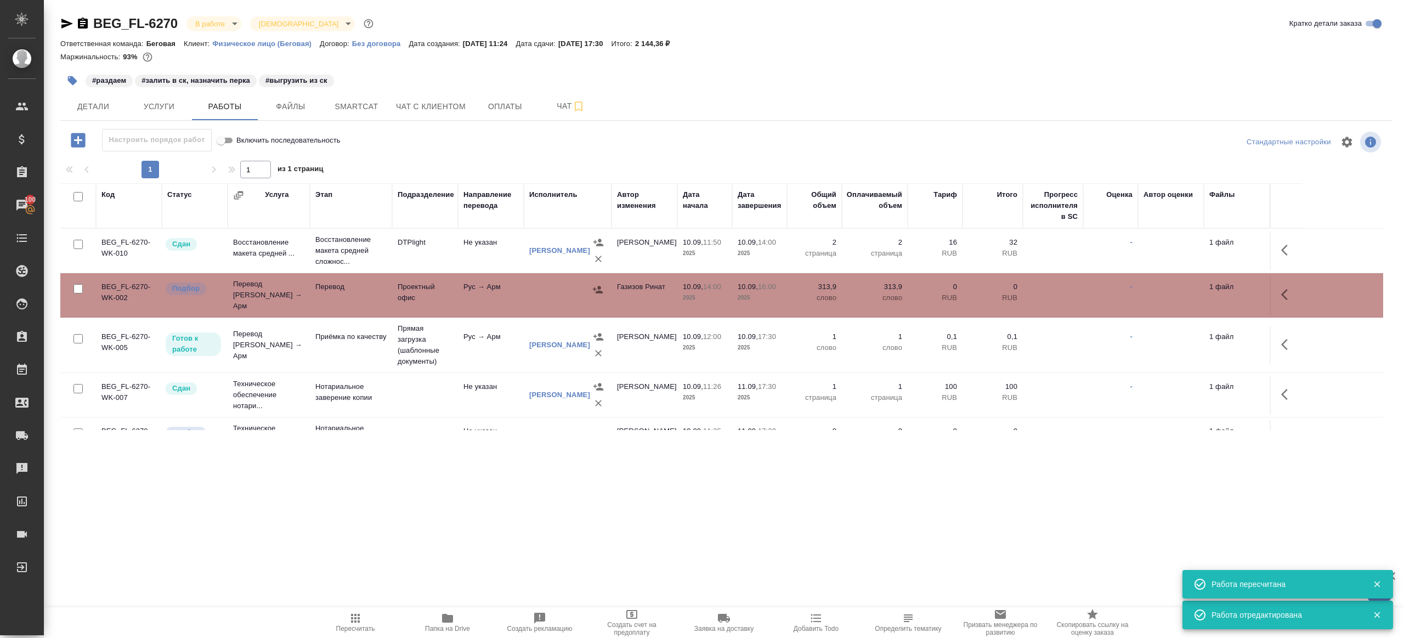
click at [341, 618] on span "Пересчитать" at bounding box center [355, 621] width 79 height 21
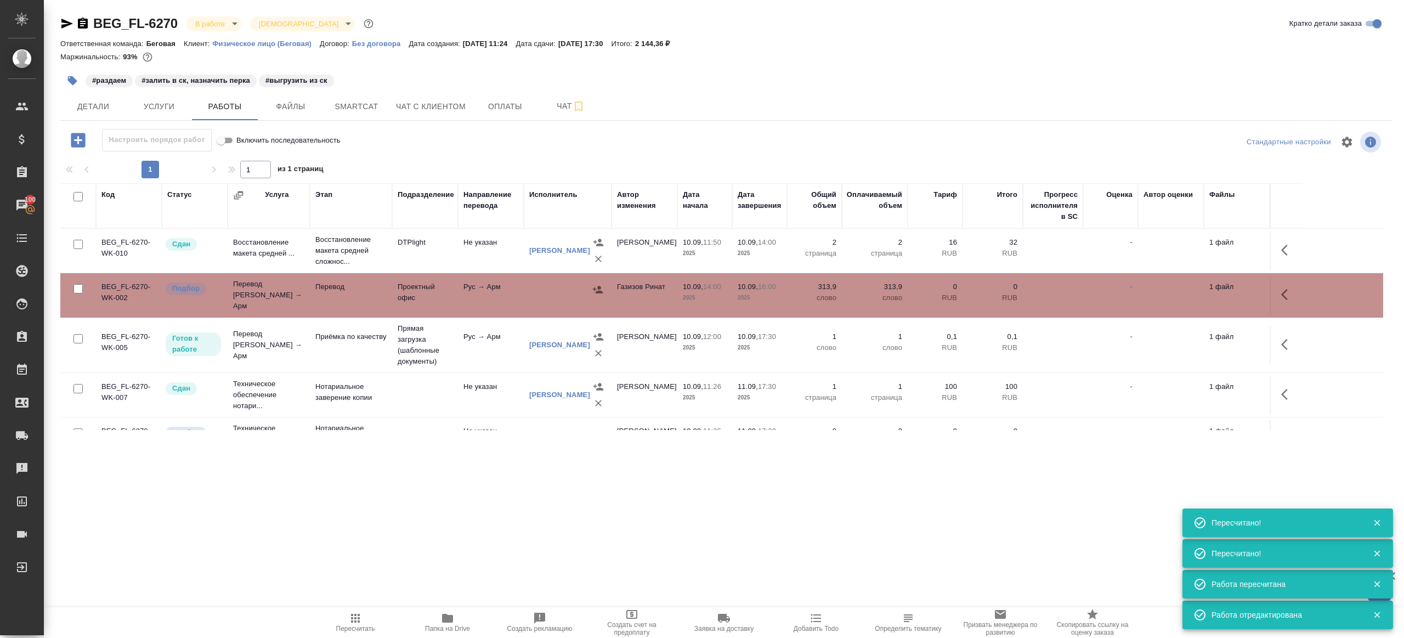
drag, startPoint x: 598, startPoint y: 285, endPoint x: 564, endPoint y: 530, distance: 247.4
click at [564, 530] on div ".cls-1 fill:#fff; AWATERA Gazizov Rinat Клиенты Спецификации Заказы 100 Чаты To…" at bounding box center [702, 319] width 1404 height 638
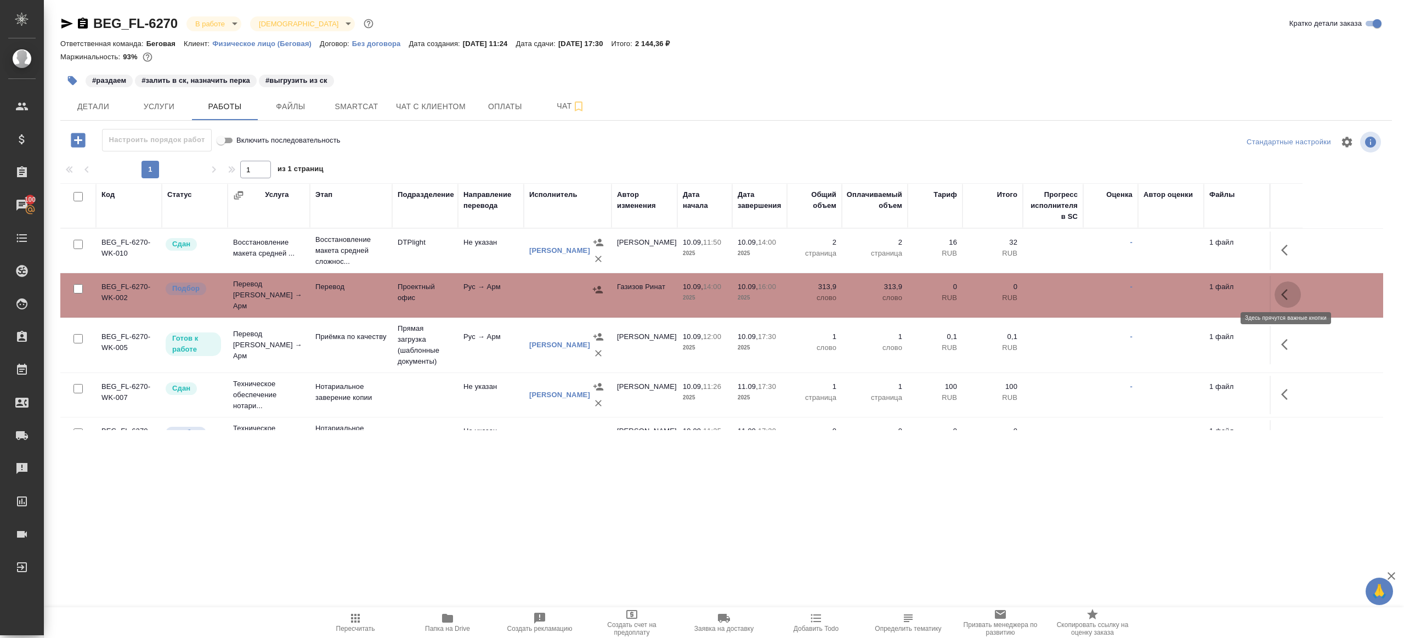
click at [1276, 288] on button "button" at bounding box center [1287, 294] width 26 height 26
click at [1208, 288] on icon "button" at bounding box center [1206, 294] width 13 height 13
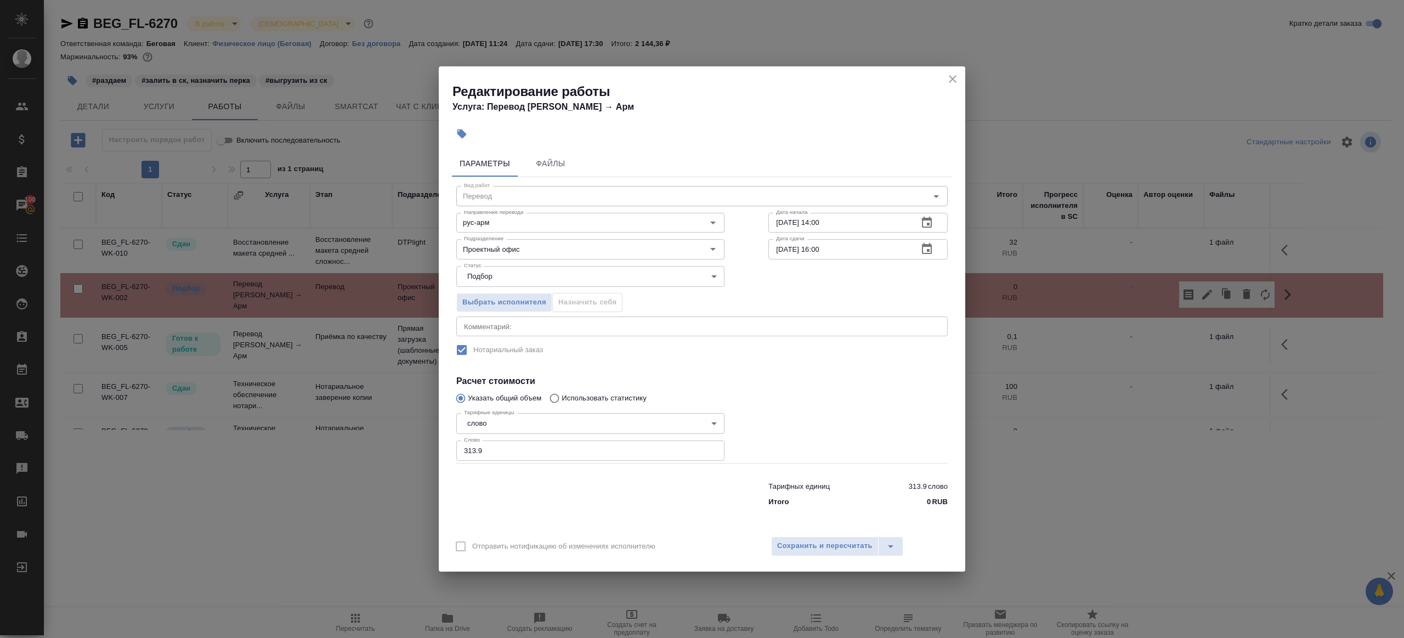
click at [820, 249] on input "10.09.2025 16:00" at bounding box center [838, 249] width 141 height 20
type input "10.09.2025 17:00"
click at [811, 544] on span "Сохранить и пересчитать" at bounding box center [824, 545] width 95 height 13
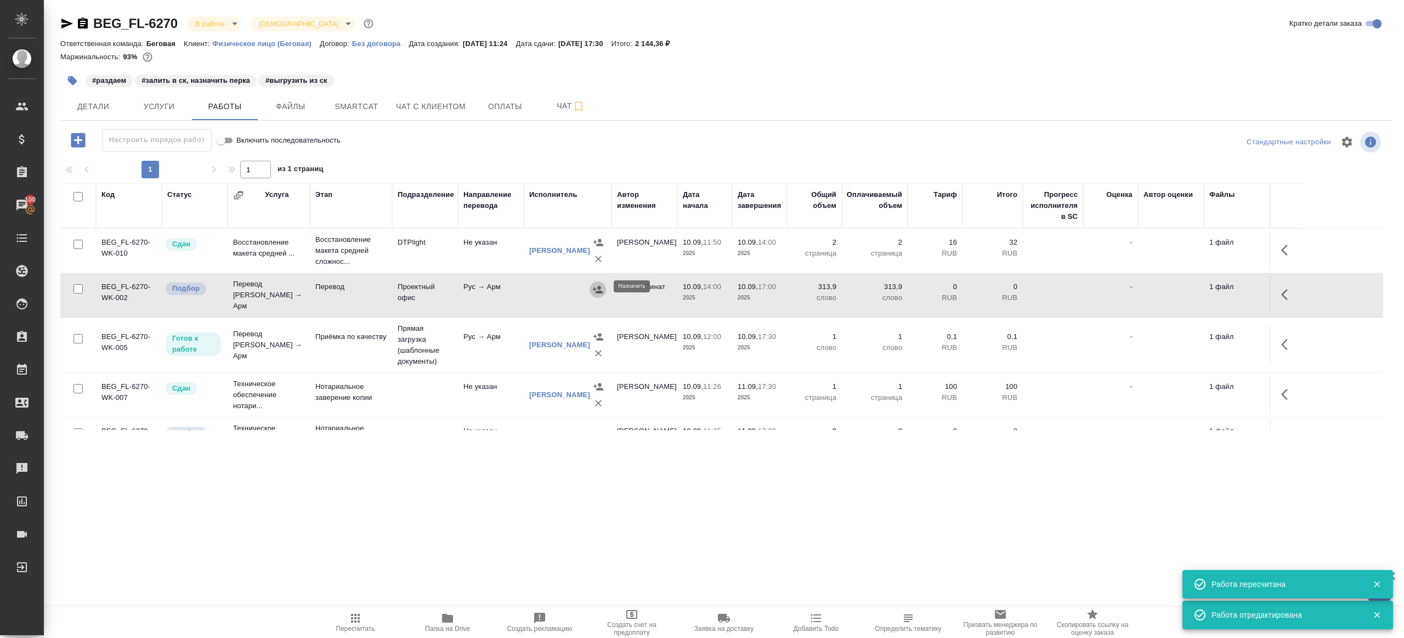
click at [598, 286] on icon "button" at bounding box center [598, 289] width 10 height 7
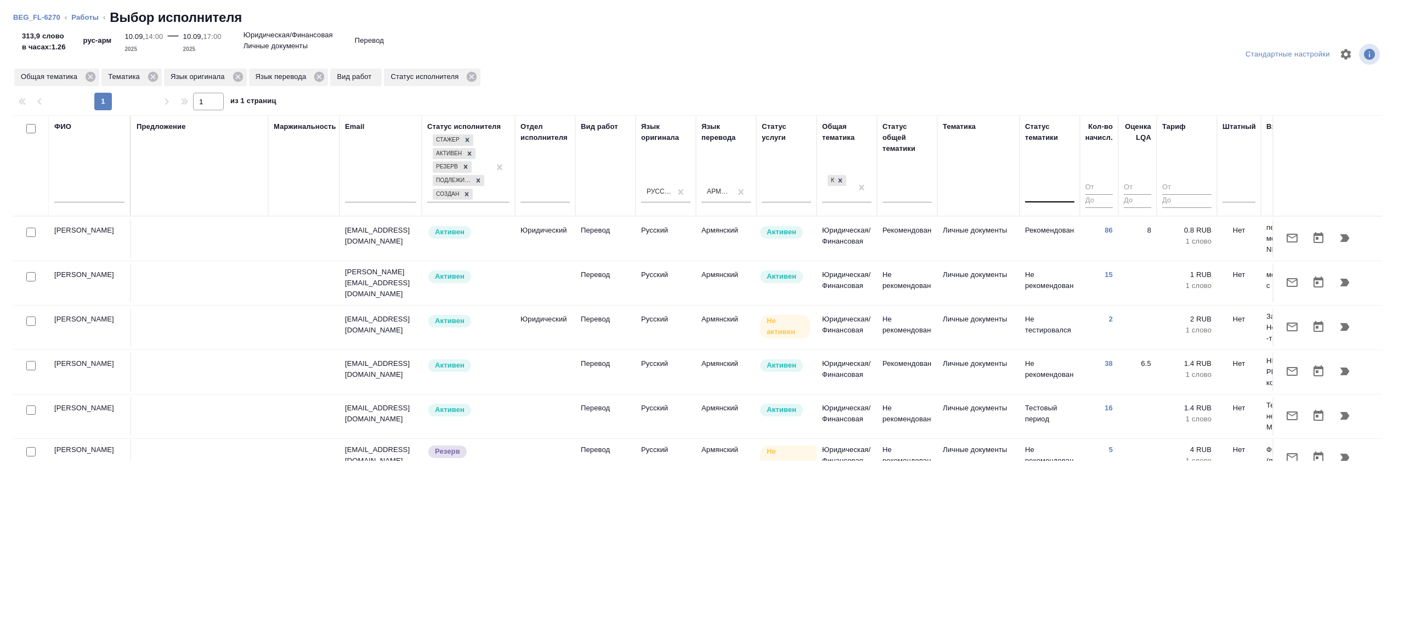
click at [30, 233] on input "checkbox" at bounding box center [30, 232] width 9 height 9
checkbox input "true"
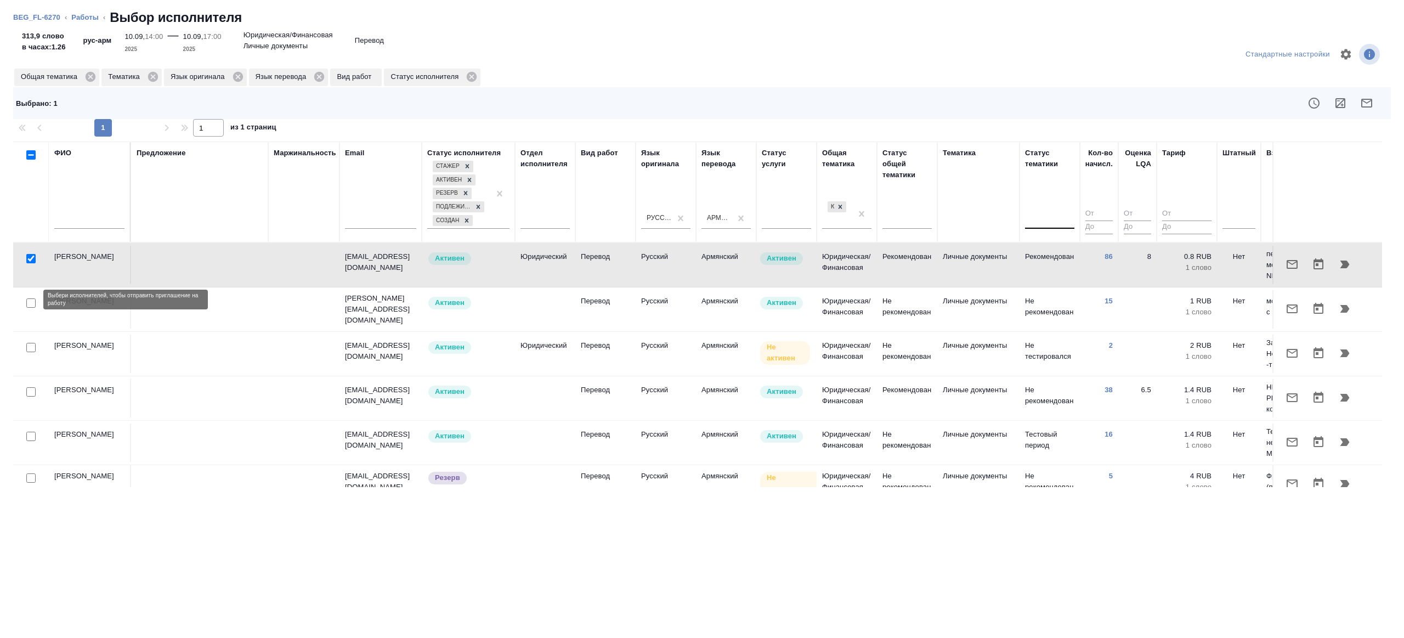
click at [30, 298] on input "checkbox" at bounding box center [30, 302] width 9 height 9
checkbox input "true"
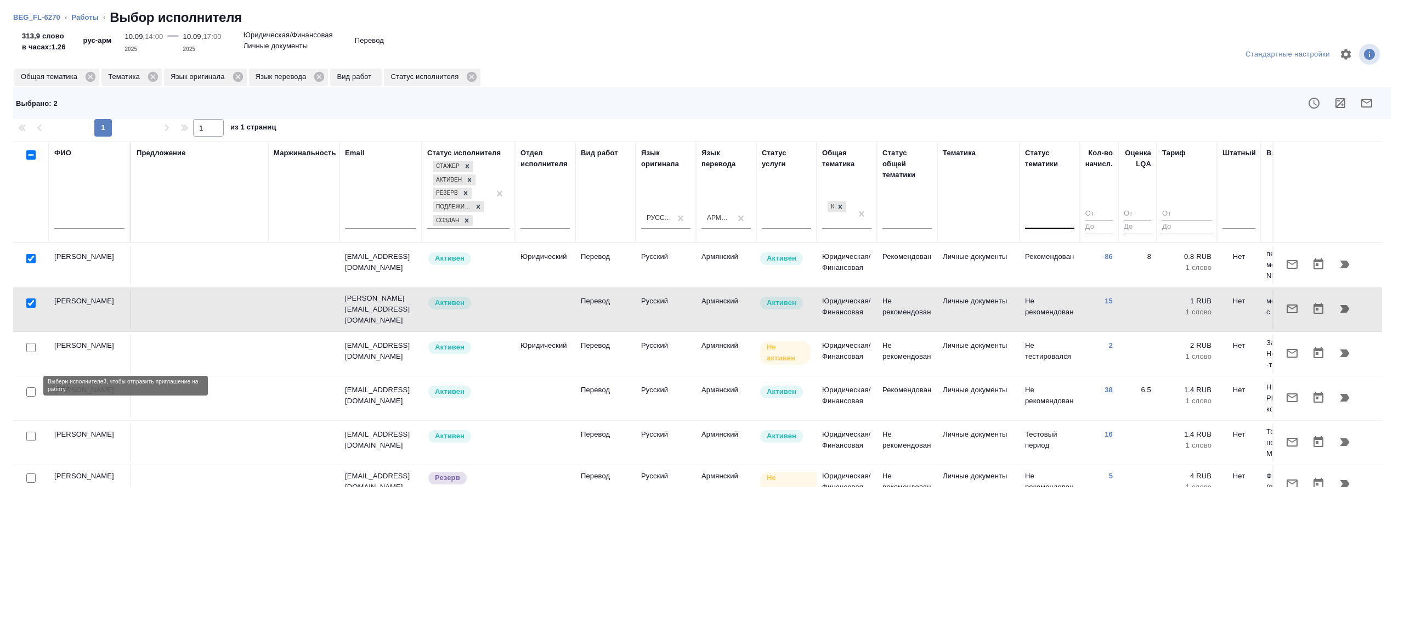
click at [31, 387] on input "checkbox" at bounding box center [30, 391] width 9 height 9
checkbox input "true"
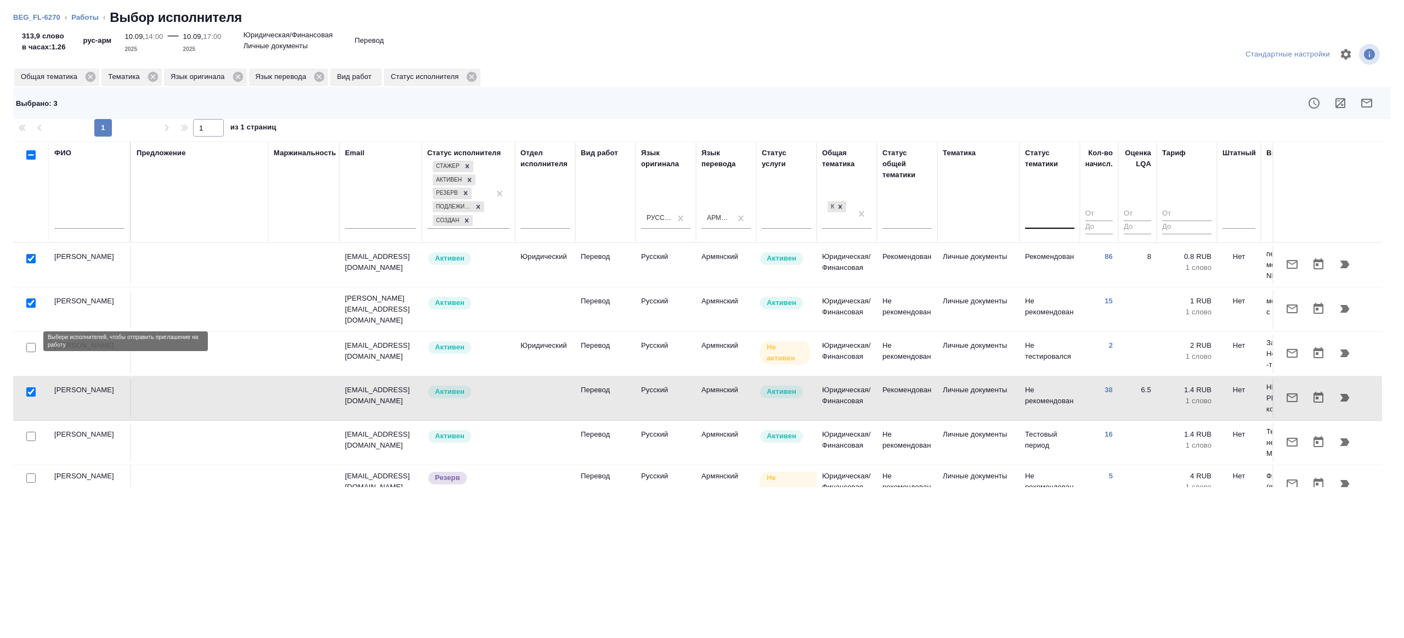
click at [32, 343] on input "checkbox" at bounding box center [30, 347] width 9 height 9
checkbox input "true"
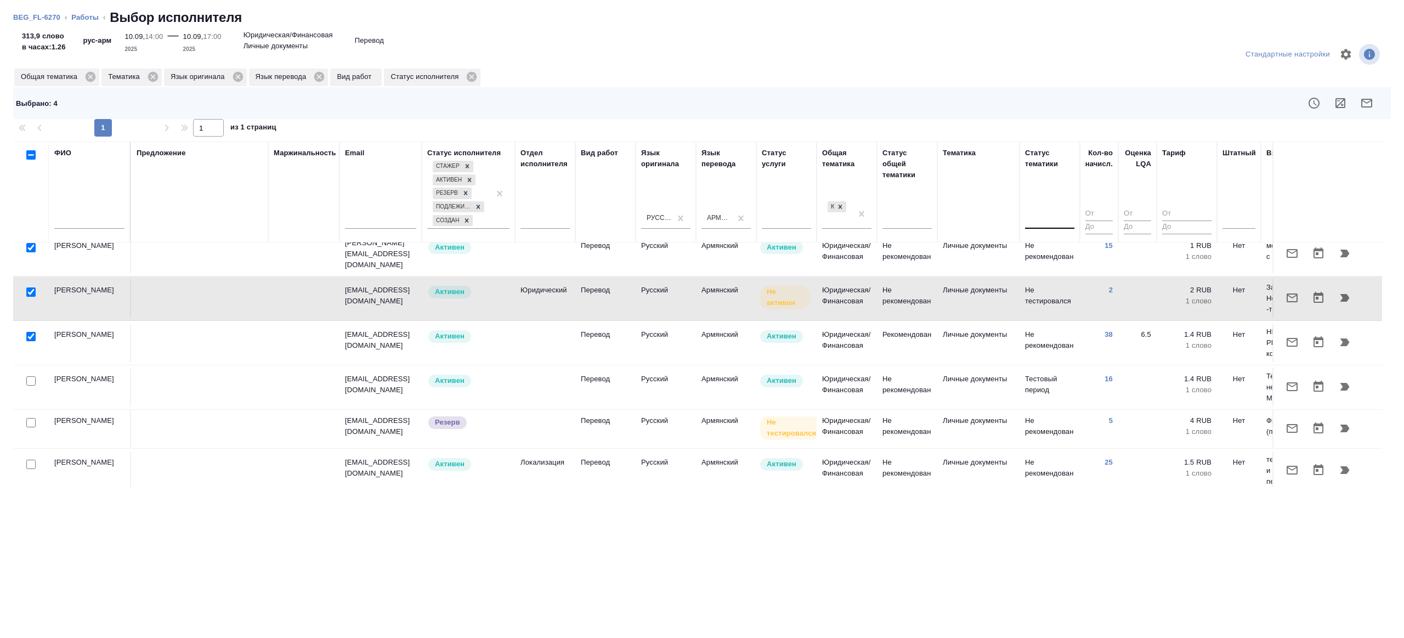
scroll to position [56, 0]
click at [29, 376] on input "checkbox" at bounding box center [30, 380] width 9 height 9
checkbox input "true"
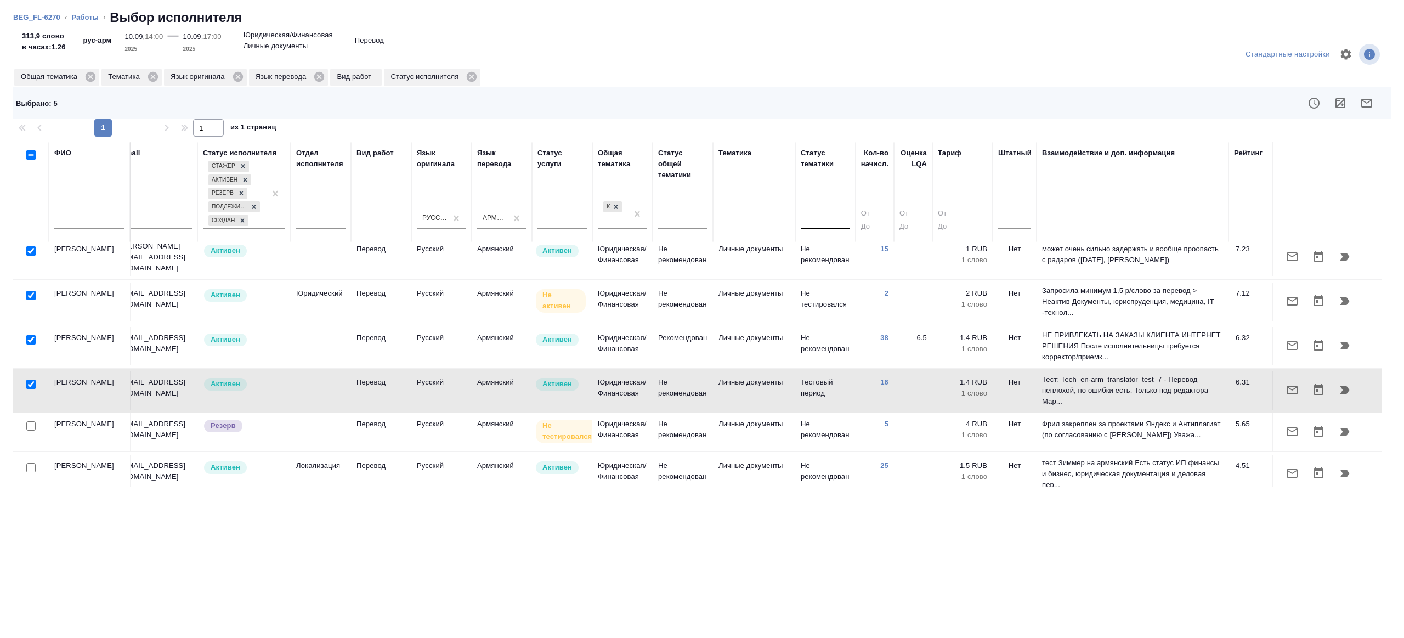
scroll to position [70, 235]
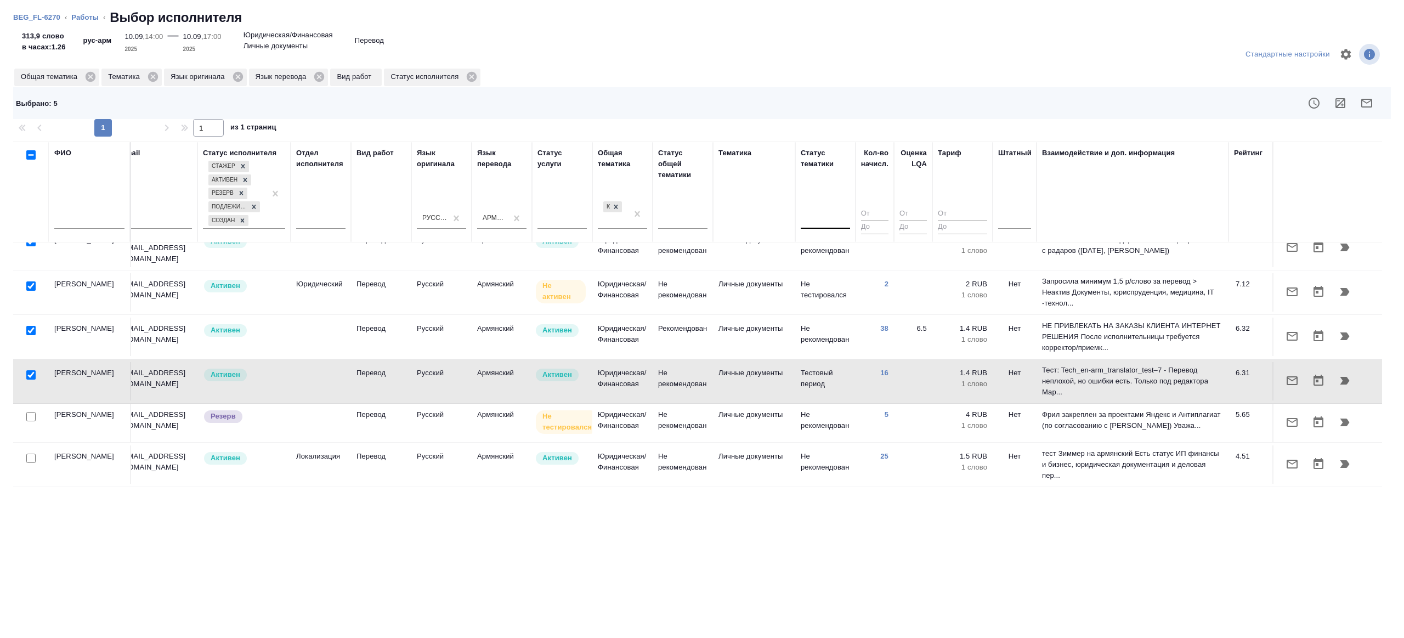
click at [25, 451] on div at bounding box center [31, 458] width 25 height 15
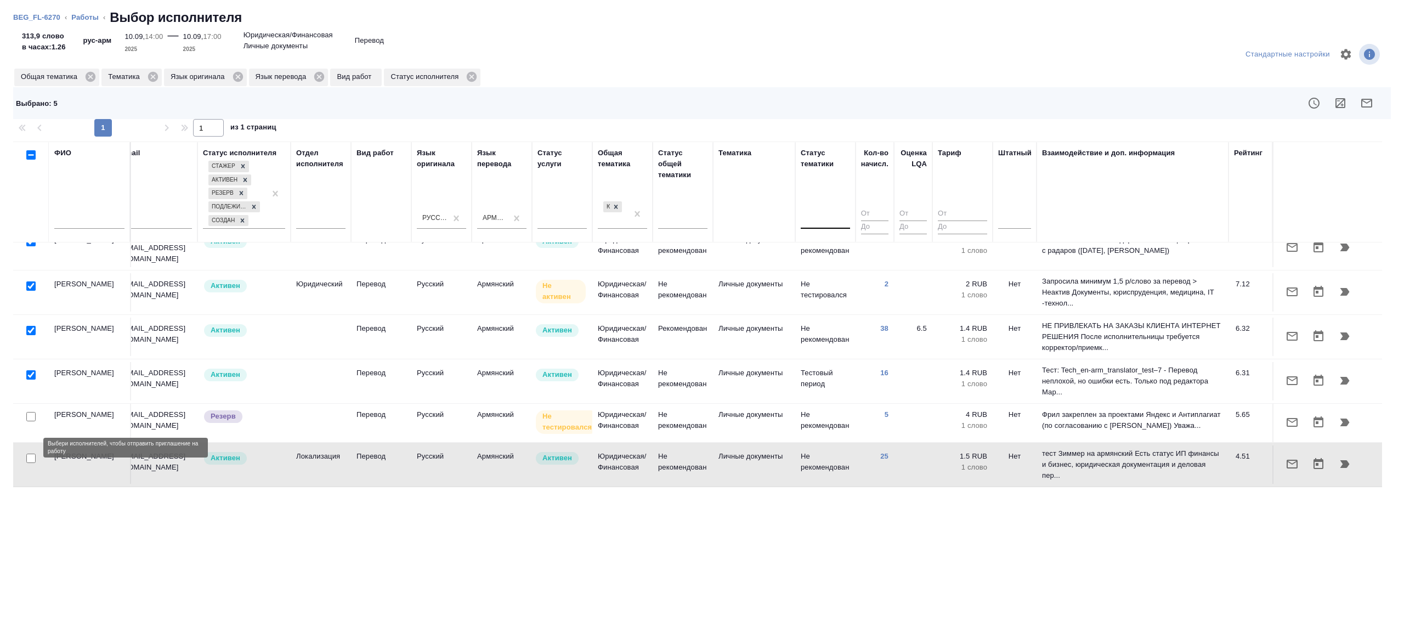
click at [31, 453] on input "checkbox" at bounding box center [30, 457] width 9 height 9
checkbox input "true"
click at [1365, 104] on icon "button" at bounding box center [1366, 102] width 13 height 13
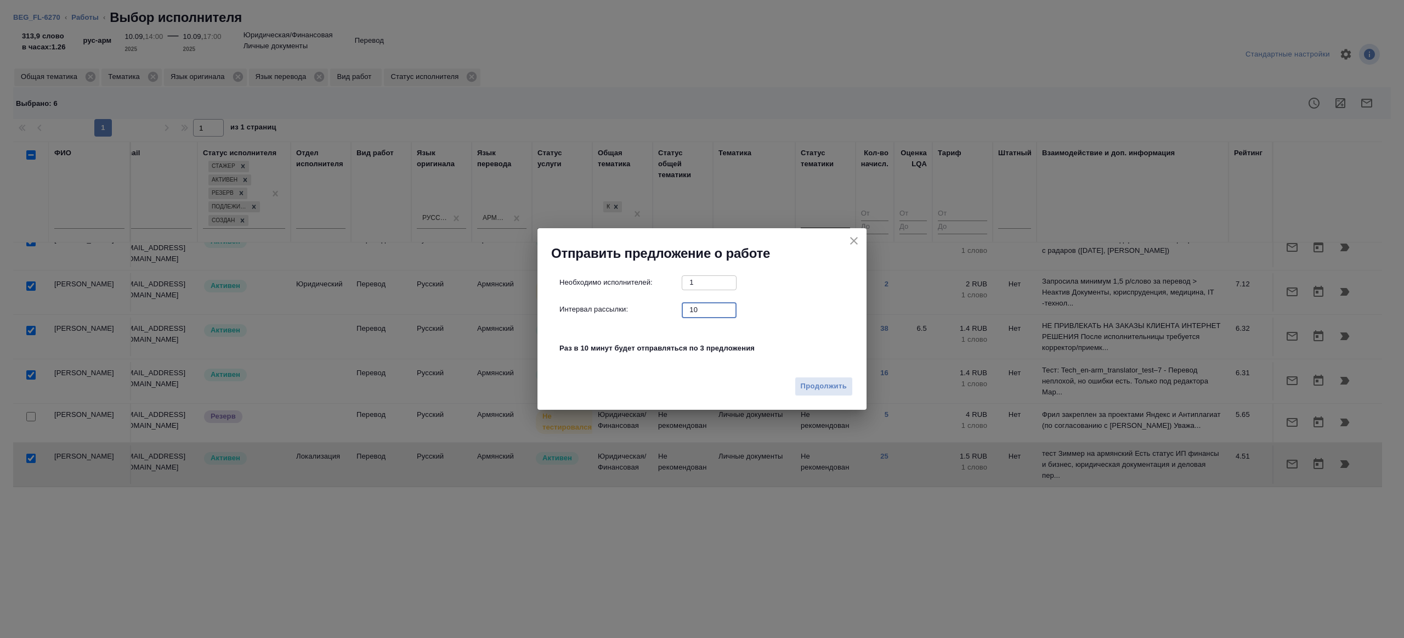
drag, startPoint x: 704, startPoint y: 313, endPoint x: 644, endPoint y: 311, distance: 60.3
click at [646, 313] on div "Интервал рассылки: 10 ​" at bounding box center [706, 310] width 294 height 14
type input "1"
click at [810, 378] on button "Продолжить" at bounding box center [823, 386] width 58 height 19
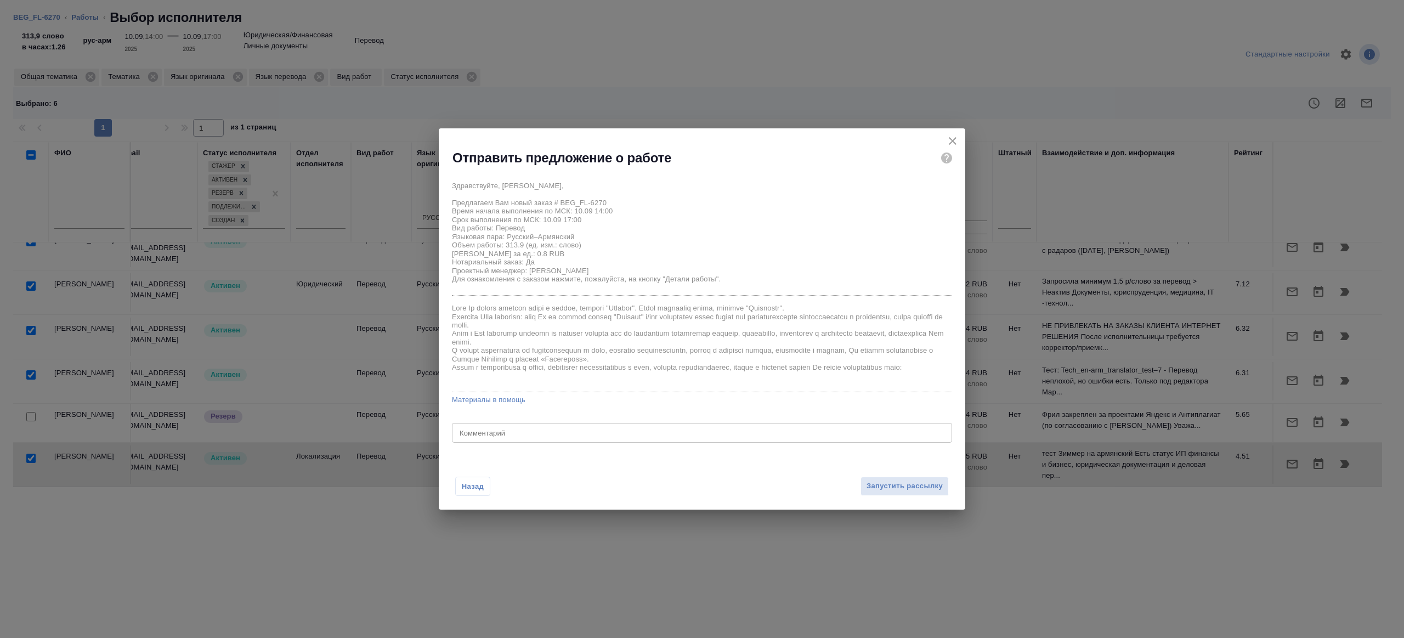
click at [543, 436] on textarea at bounding box center [701, 433] width 485 height 8
type textarea "будет в смарткате"
click at [884, 486] on span "Запустить рассылку" at bounding box center [904, 486] width 76 height 13
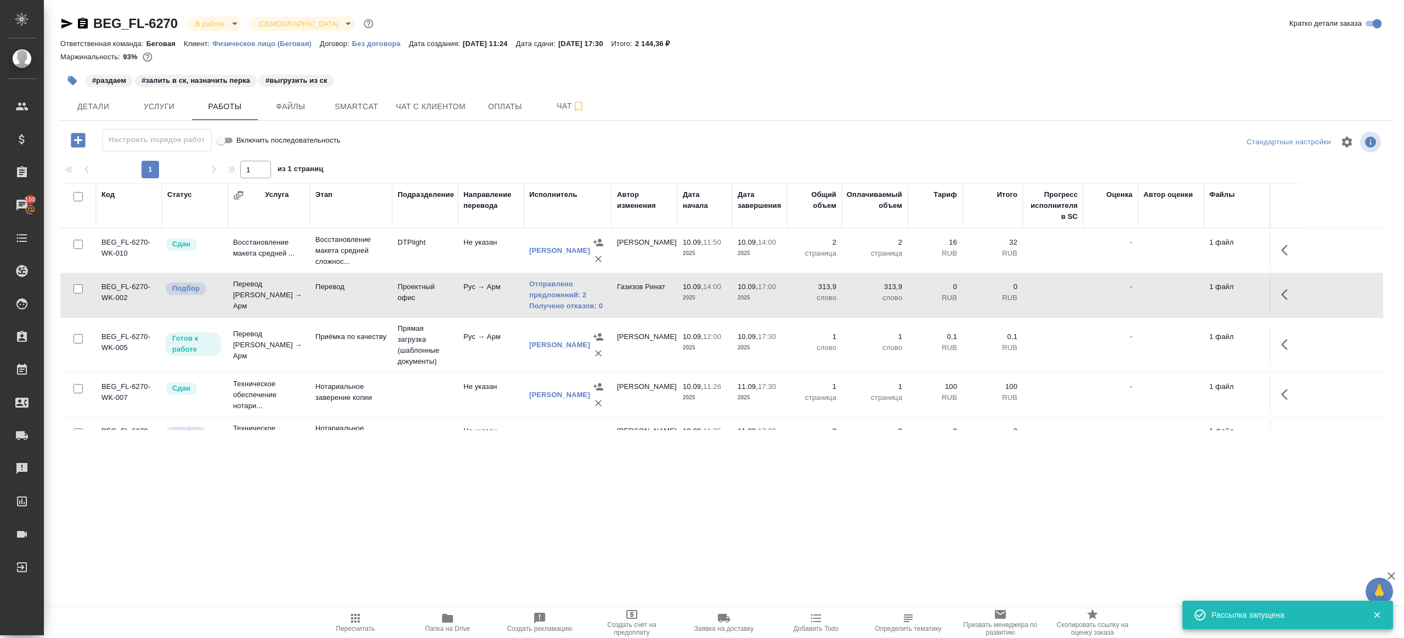
click at [353, 612] on icon "button" at bounding box center [355, 617] width 13 height 13
click at [356, 613] on icon "button" at bounding box center [355, 617] width 13 height 13
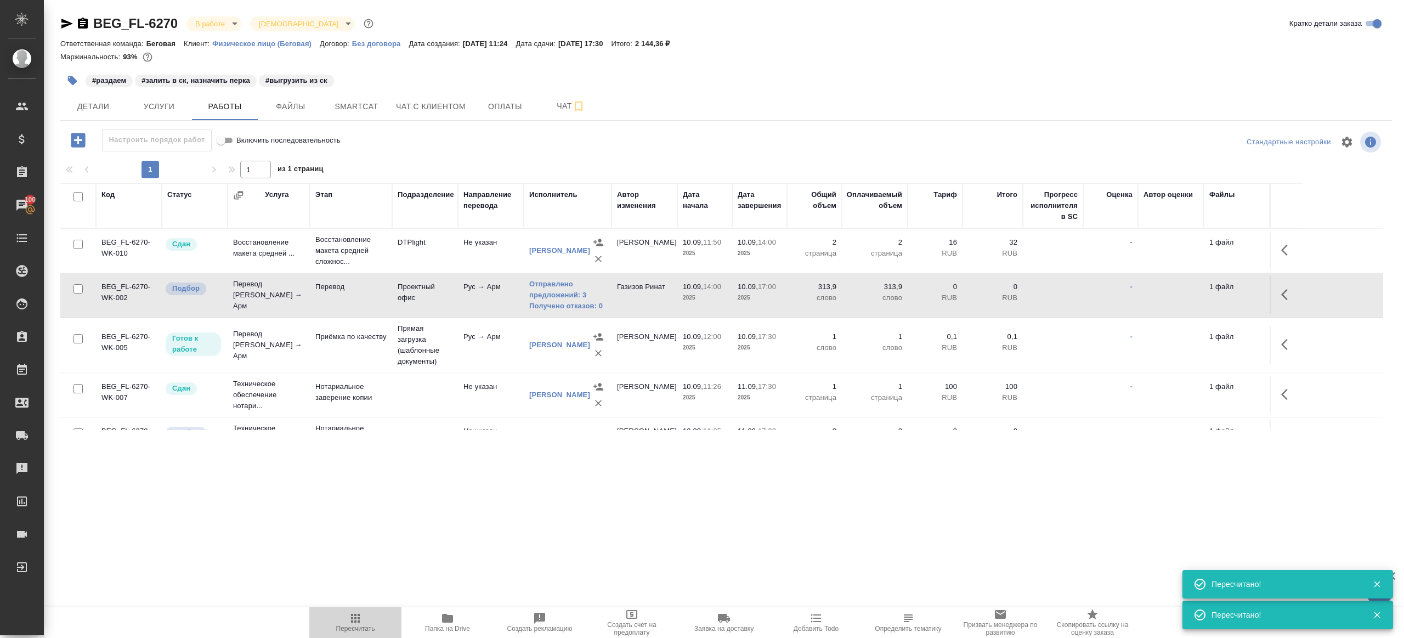
click at [356, 613] on icon "button" at bounding box center [355, 617] width 13 height 13
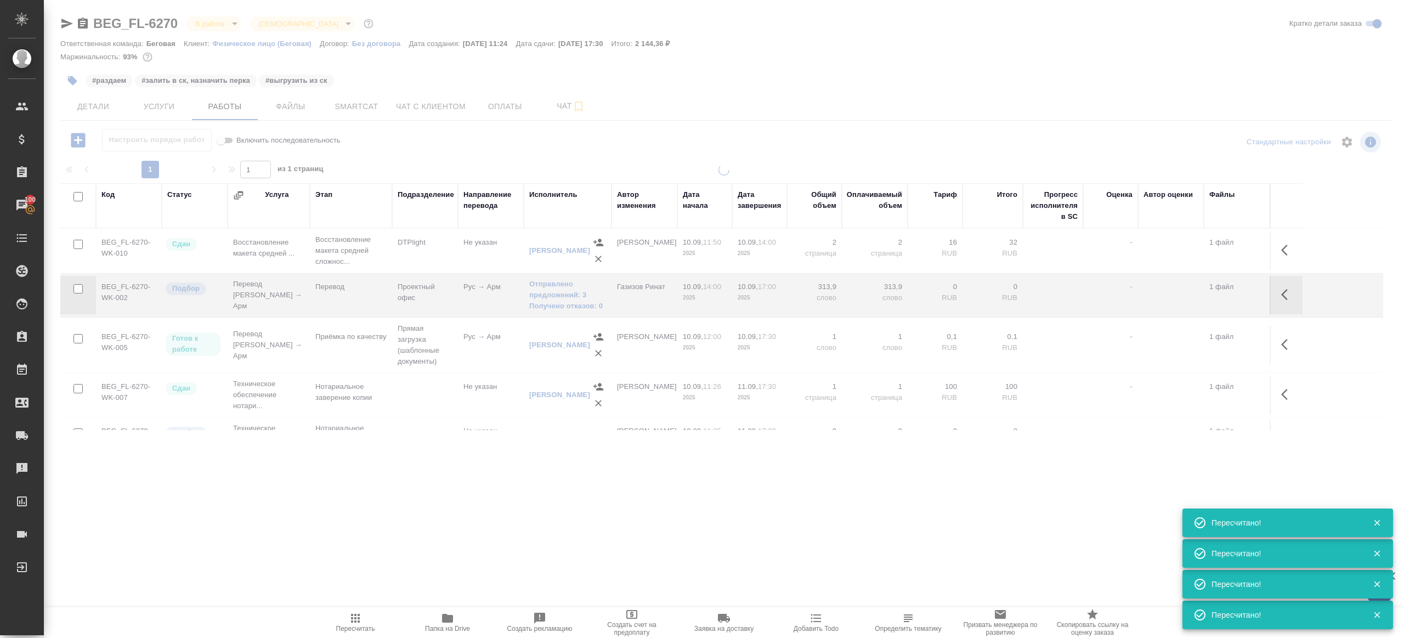
click at [478, 549] on div ".cls-1 fill:#fff; AWATERA Gazizov Rinat Клиенты Спецификации Заказы 100 Чаты To…" at bounding box center [702, 319] width 1404 height 638
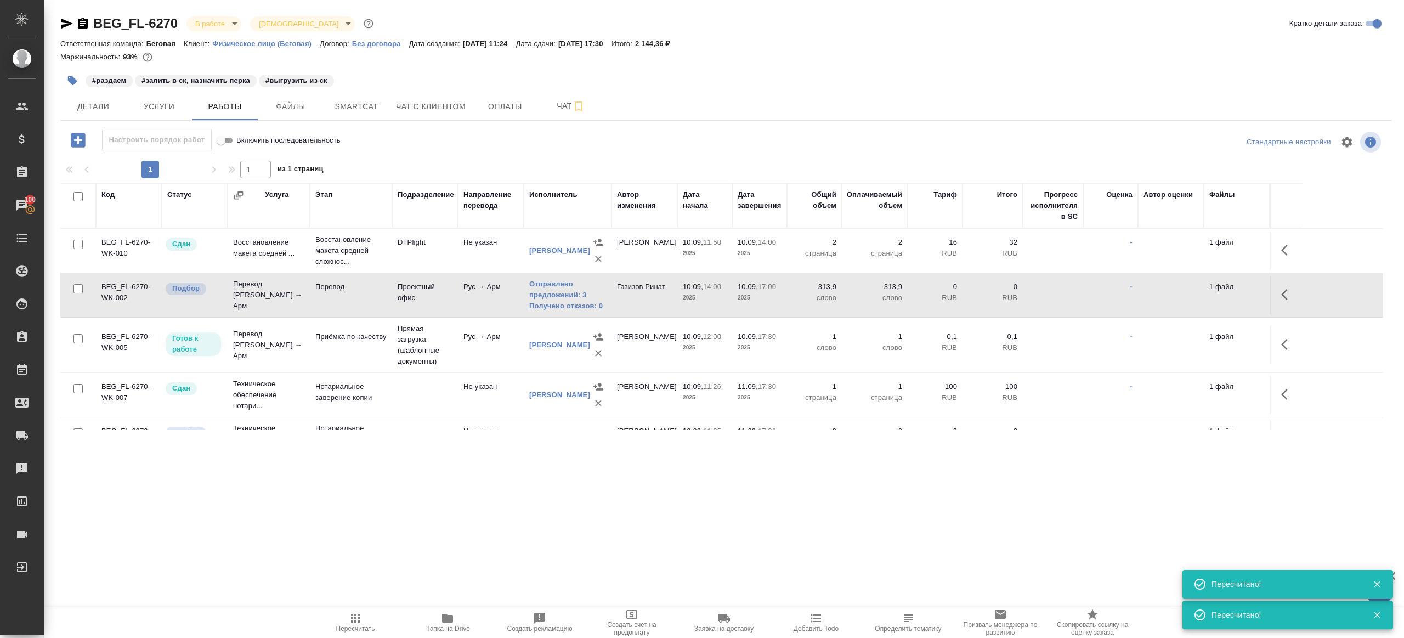
click at [367, 622] on span "Пересчитать" at bounding box center [355, 621] width 79 height 21
click at [397, 521] on div ".cls-1 fill:#fff; AWATERA Gazizov Rinat Клиенты Спецификации Заказы 100 Чаты To…" at bounding box center [702, 319] width 1404 height 638
click at [354, 617] on icon "button" at bounding box center [355, 617] width 13 height 13
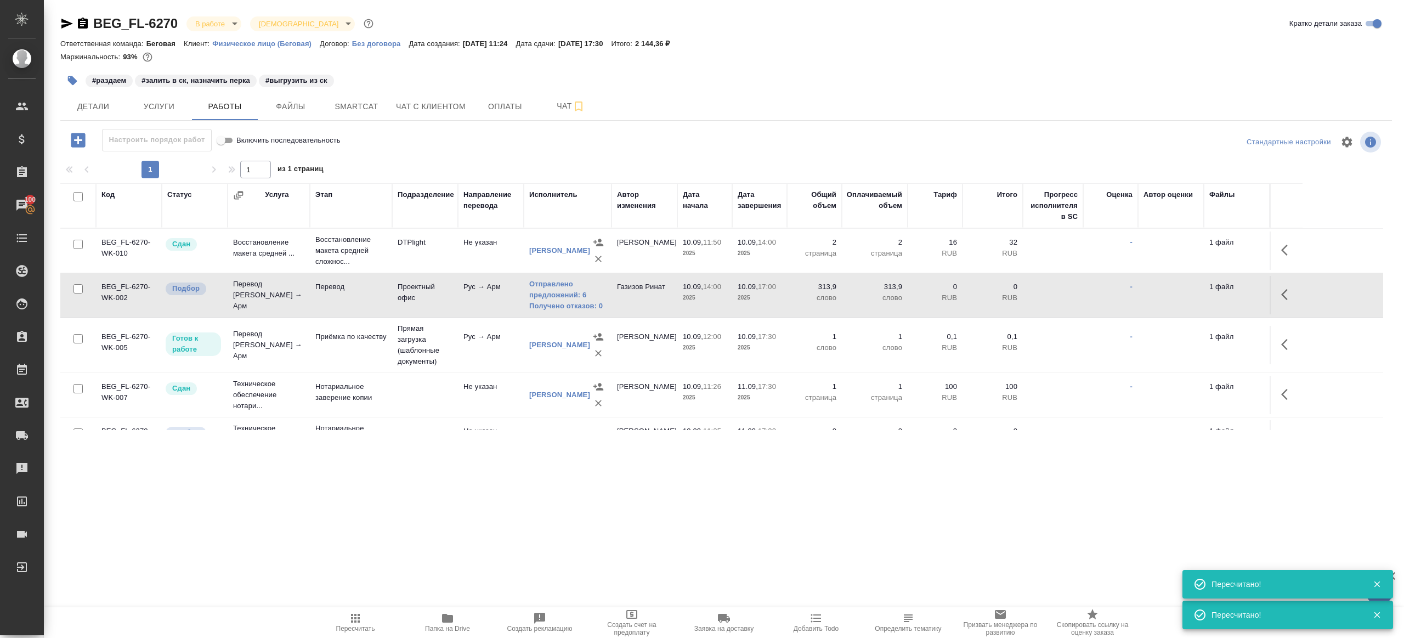
click at [356, 616] on icon "button" at bounding box center [355, 617] width 13 height 13
click at [577, 302] on link "Получено отказов: 0" at bounding box center [567, 305] width 77 height 11
click at [351, 609] on button "Пересчитать" at bounding box center [355, 622] width 92 height 31
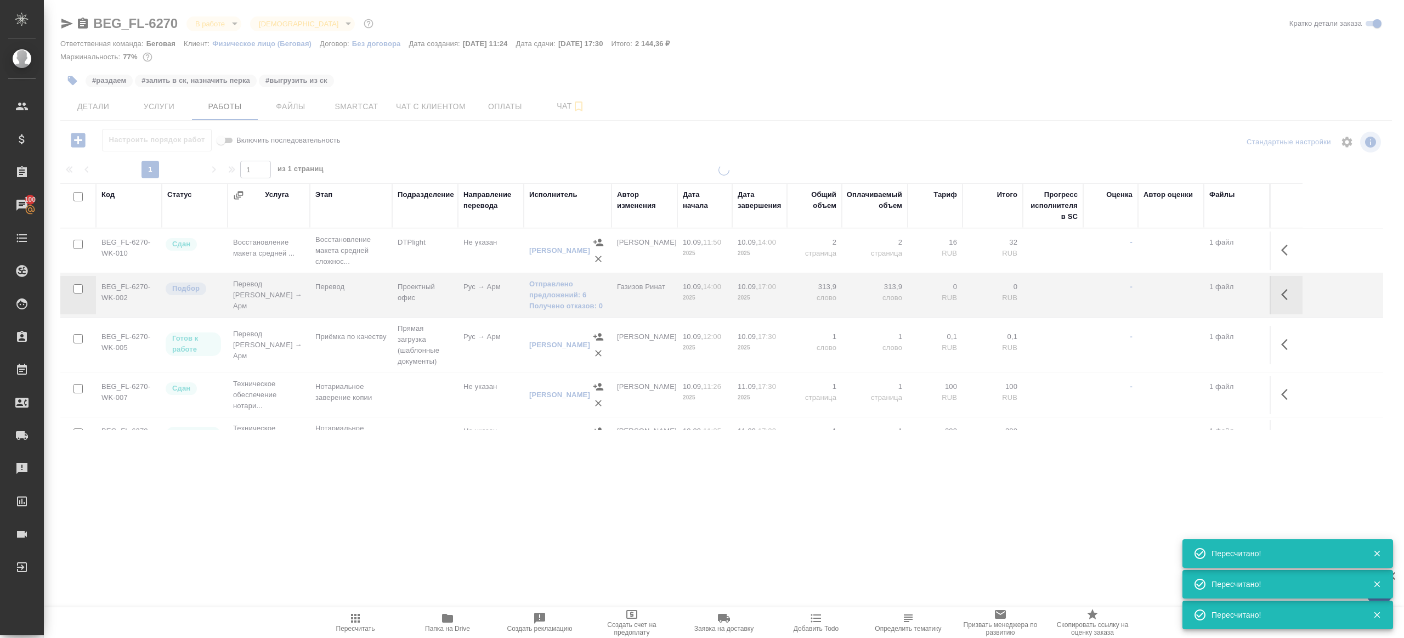
click at [404, 463] on div ".cls-1 fill:#fff; AWATERA Gazizov Rinat Клиенты Спецификации Заказы 100 Чаты To…" at bounding box center [702, 319] width 1404 height 638
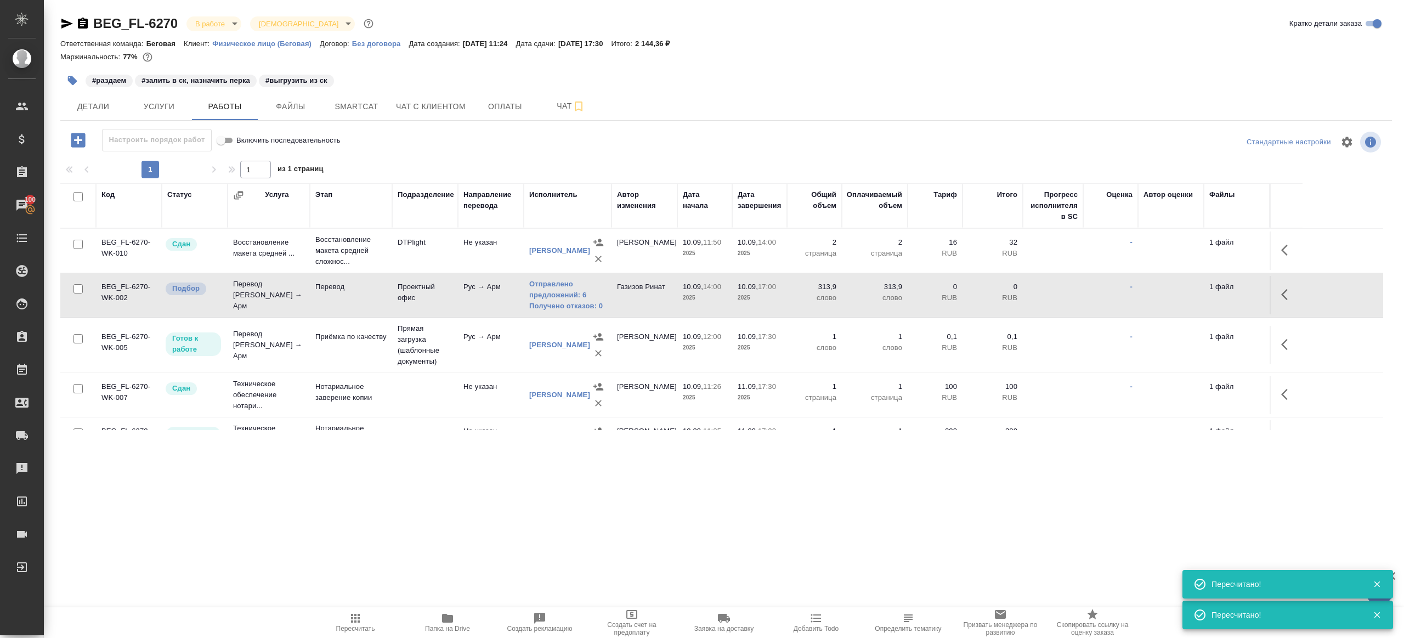
click at [368, 616] on span "Пересчитать" at bounding box center [355, 621] width 79 height 21
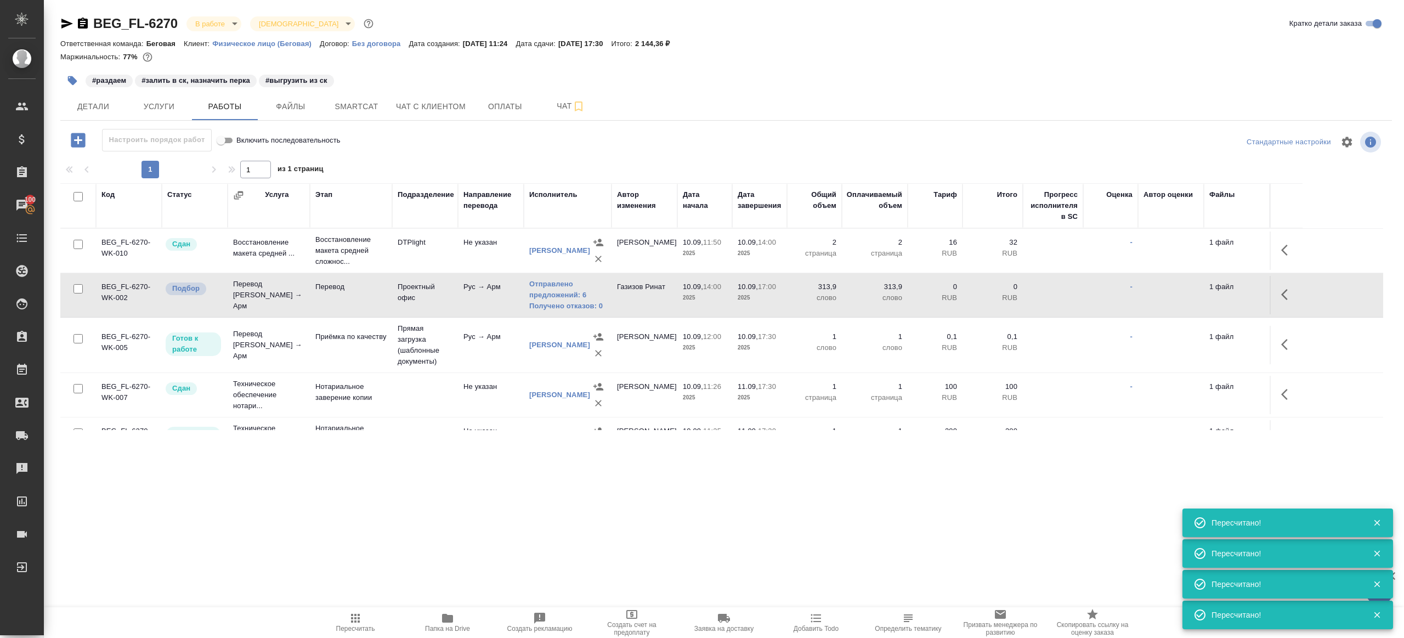
click at [673, 168] on div "1 1 из 1 страниц" at bounding box center [725, 170] width 1331 height 18
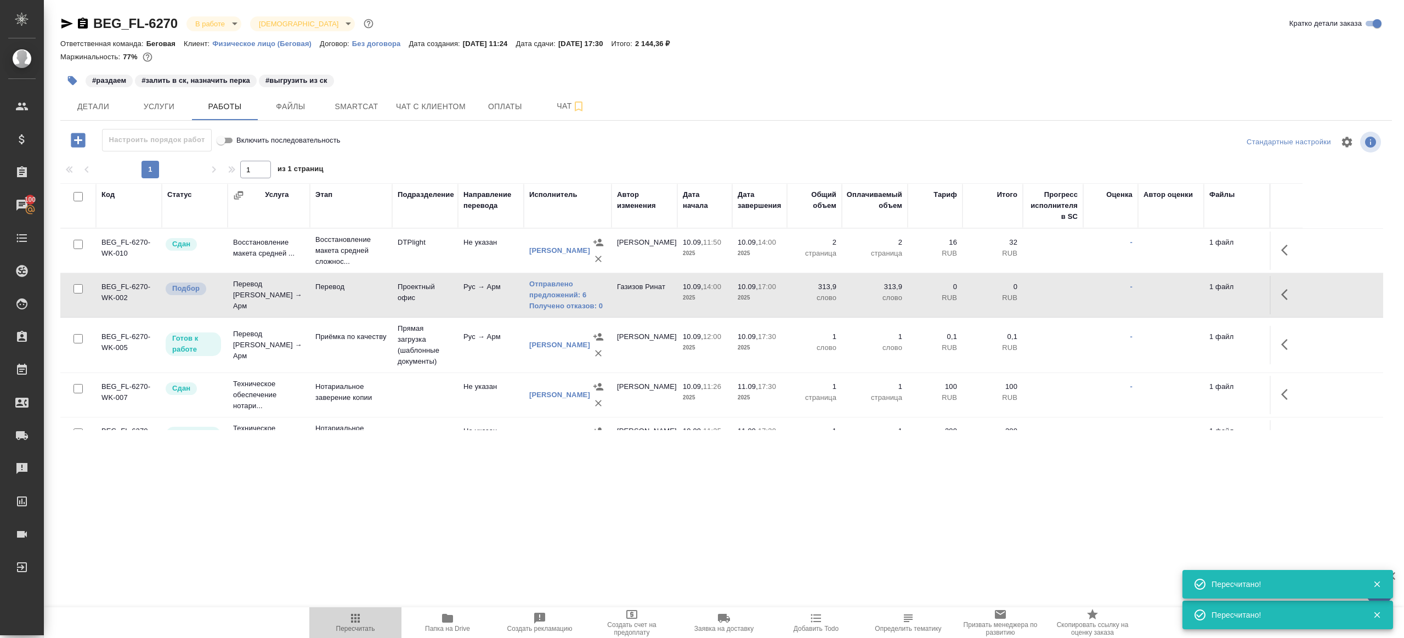
click at [360, 627] on span "Пересчитать" at bounding box center [355, 628] width 39 height 8
click at [393, 533] on div ".cls-1 fill:#fff; AWATERA Gazizov Rinat Клиенты Спецификации Заказы 100 Чаты To…" at bounding box center [702, 319] width 1404 height 638
click at [356, 617] on icon "button" at bounding box center [355, 617] width 13 height 13
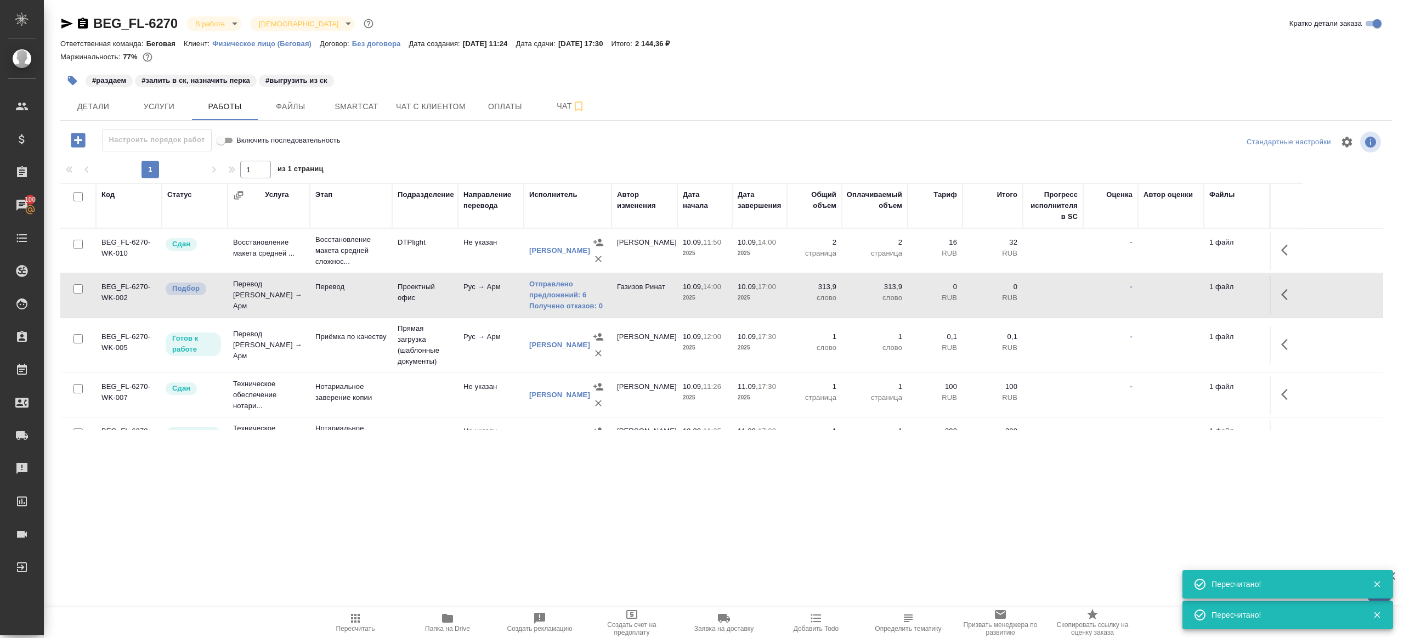
click at [492, 554] on div ".cls-1 fill:#fff; AWATERA Gazizov Rinat Клиенты Спецификации Заказы 100 Чаты To…" at bounding box center [702, 319] width 1404 height 638
click at [355, 607] on button "Пересчитать" at bounding box center [355, 622] width 92 height 31
click at [355, 614] on button "Пересчитать" at bounding box center [355, 622] width 92 height 31
click at [355, 614] on icon "button" at bounding box center [355, 618] width 9 height 9
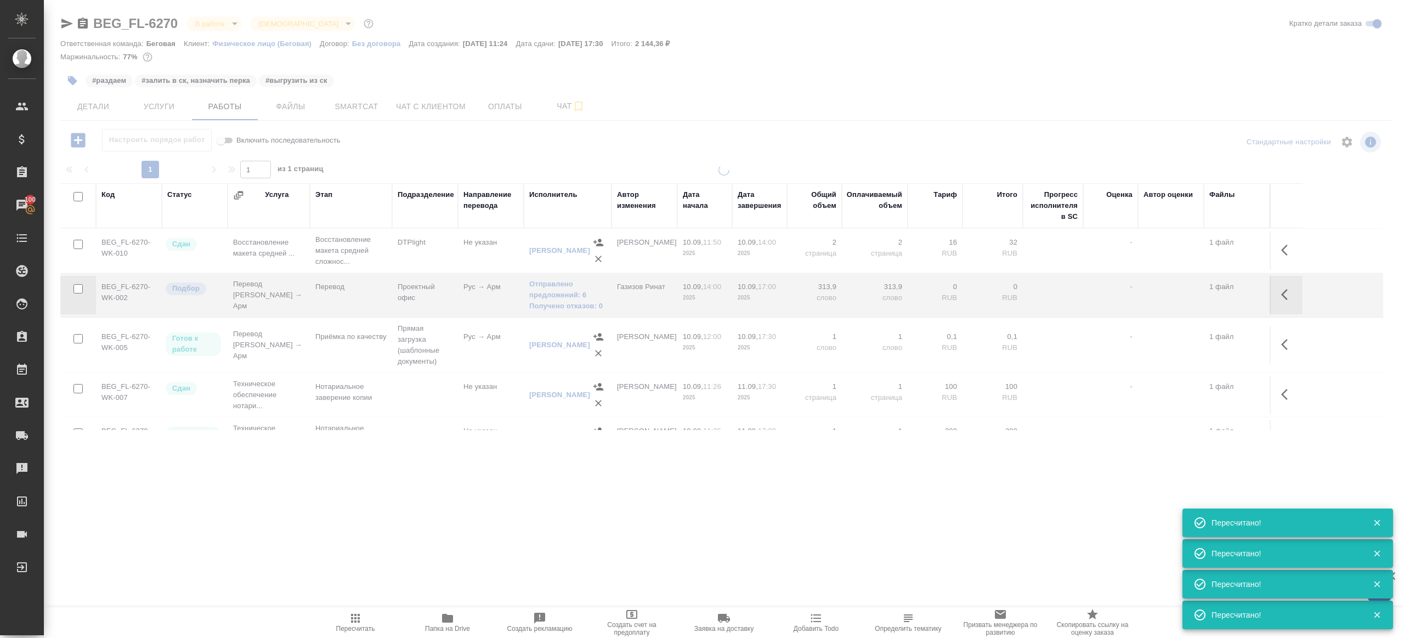
click at [506, 570] on div ".cls-1 fill:#fff; AWATERA Gazizov Rinat Клиенты Спецификации Заказы 100 Чаты To…" at bounding box center [702, 319] width 1404 height 638
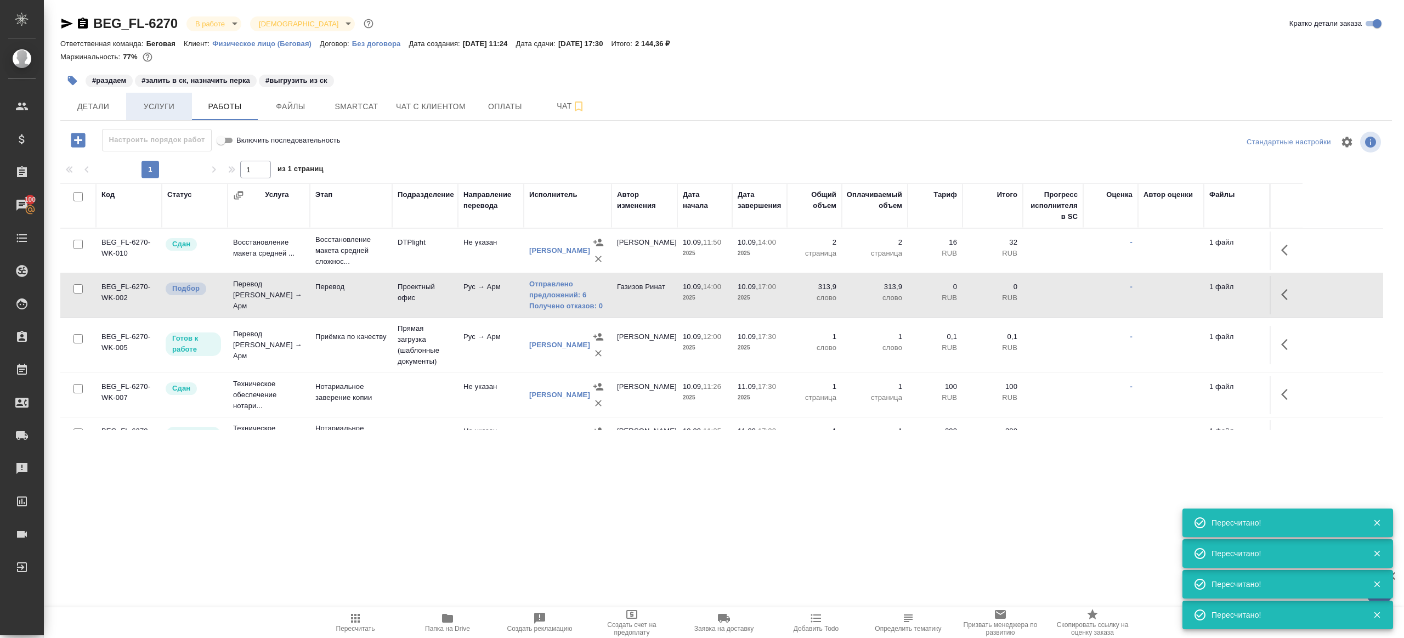
click at [167, 108] on span "Услуги" at bounding box center [159, 107] width 53 height 14
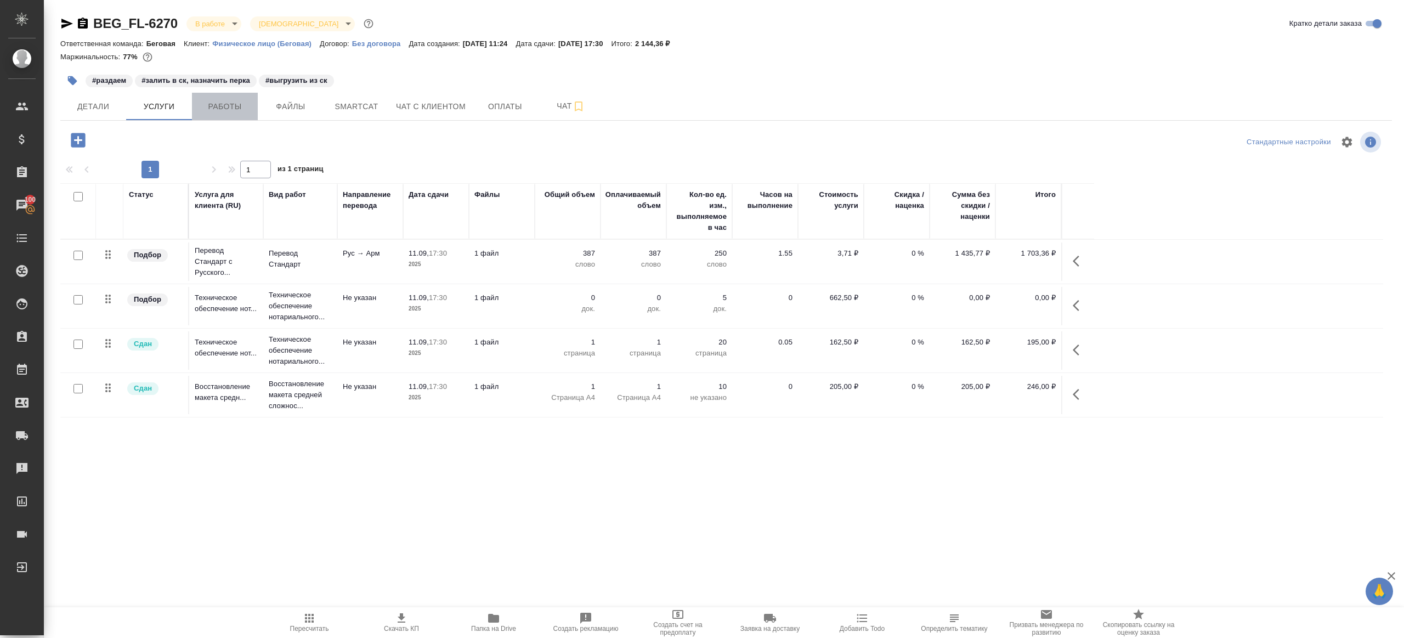
click at [239, 105] on span "Работы" at bounding box center [224, 107] width 53 height 14
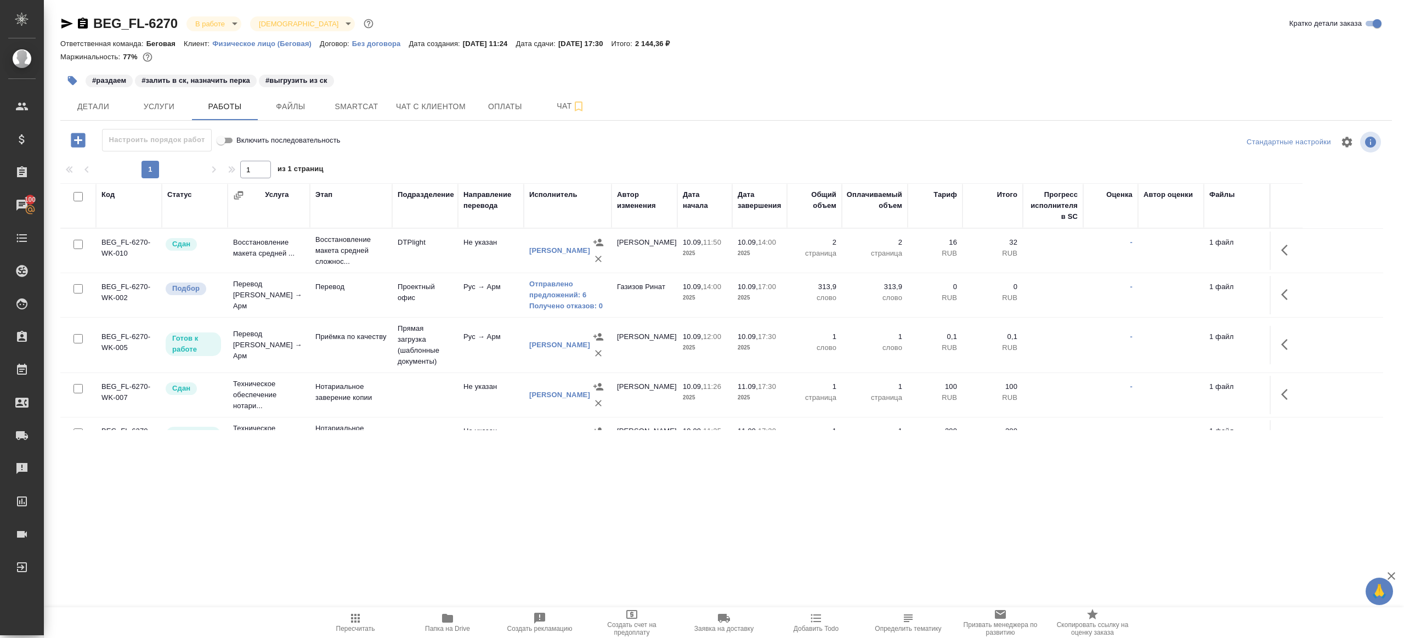
click at [1290, 289] on icon "button" at bounding box center [1287, 294] width 13 height 13
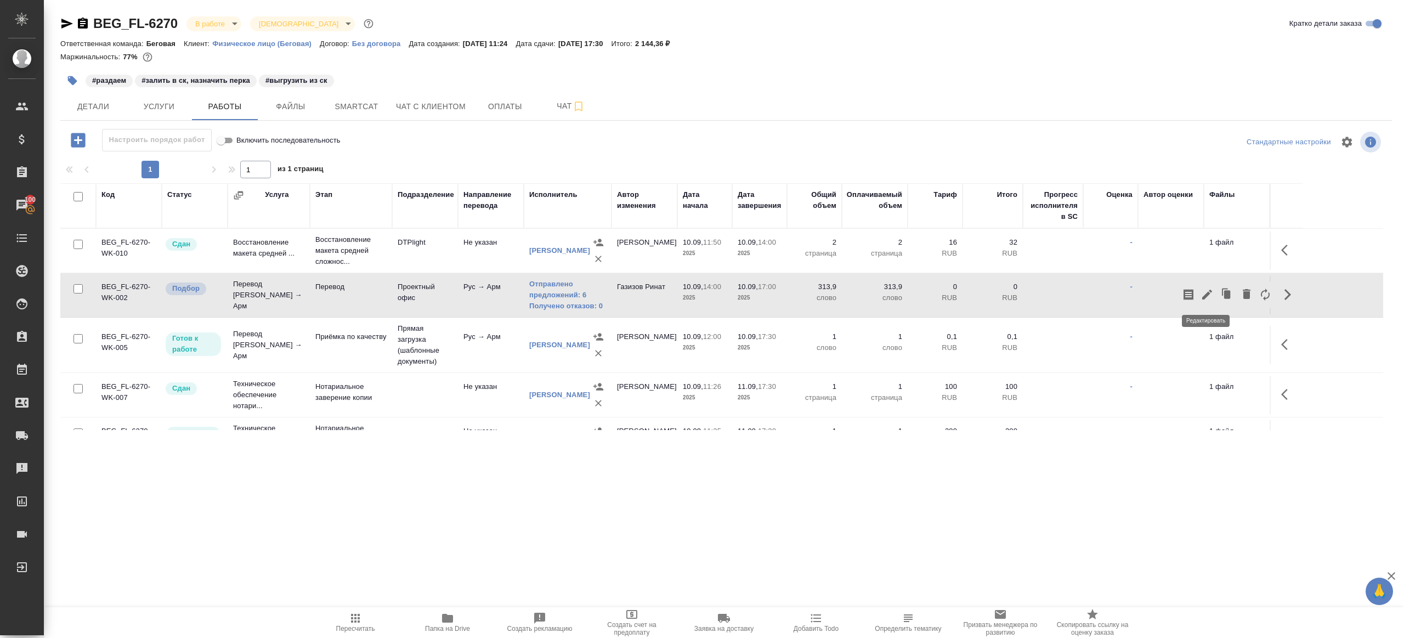
click at [1211, 291] on icon "button" at bounding box center [1207, 294] width 10 height 10
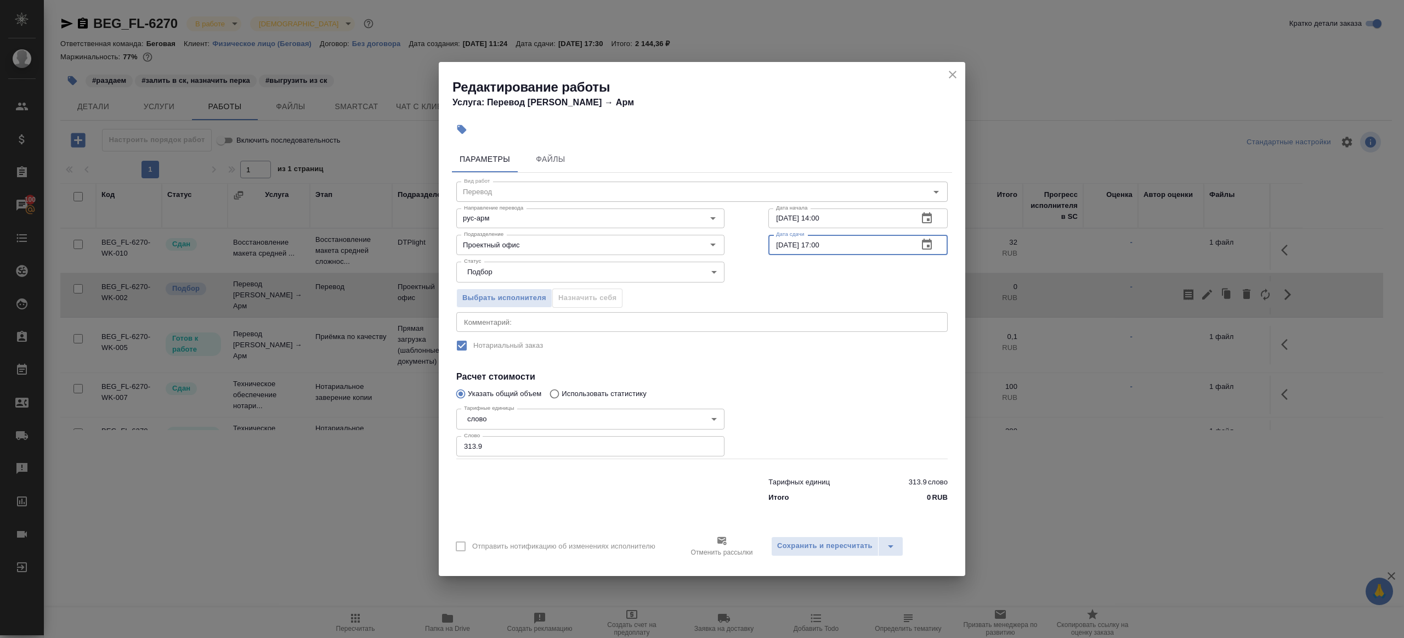
click at [784, 243] on input "10.09.2025 17:00" at bounding box center [838, 245] width 141 height 20
click at [820, 246] on input "11.09.2025 17:00" at bounding box center [838, 245] width 141 height 20
type input "11.09.2025 10:00"
click at [796, 383] on div at bounding box center [857, 431] width 223 height 98
click at [826, 542] on span "Сохранить и пересчитать" at bounding box center [824, 545] width 95 height 13
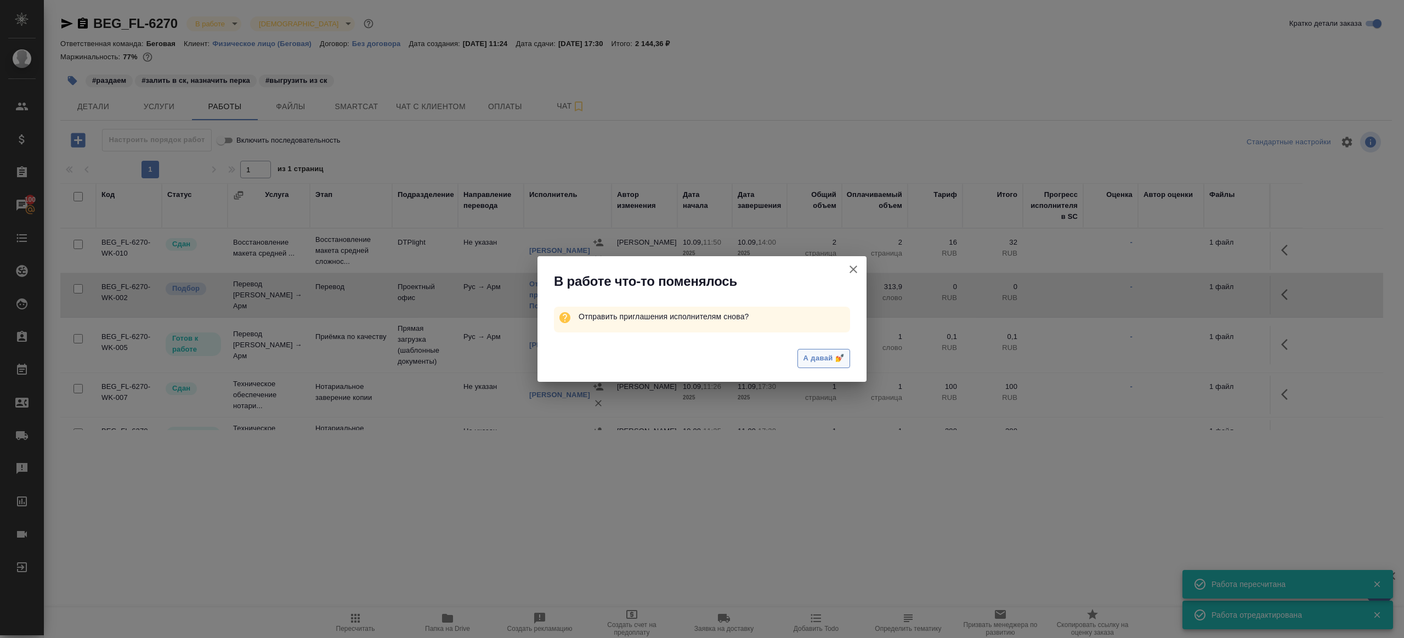
click at [840, 363] on span "А давай 💅" at bounding box center [823, 358] width 41 height 13
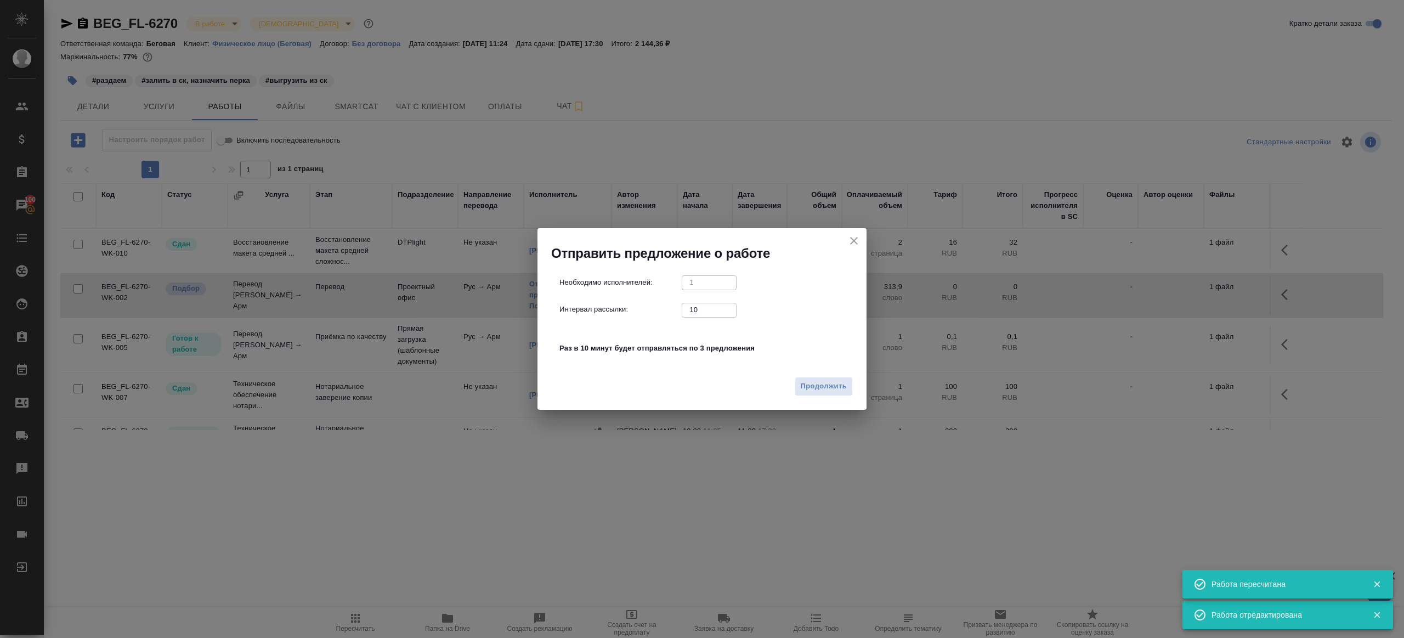
click at [696, 303] on input "10" at bounding box center [708, 310] width 55 height 14
click at [697, 306] on input "10" at bounding box center [708, 310] width 55 height 14
drag, startPoint x: 700, startPoint y: 306, endPoint x: 624, endPoint y: 306, distance: 75.1
click at [626, 306] on div "Интервал рассылки: 10 ​" at bounding box center [706, 310] width 294 height 14
type input "1"
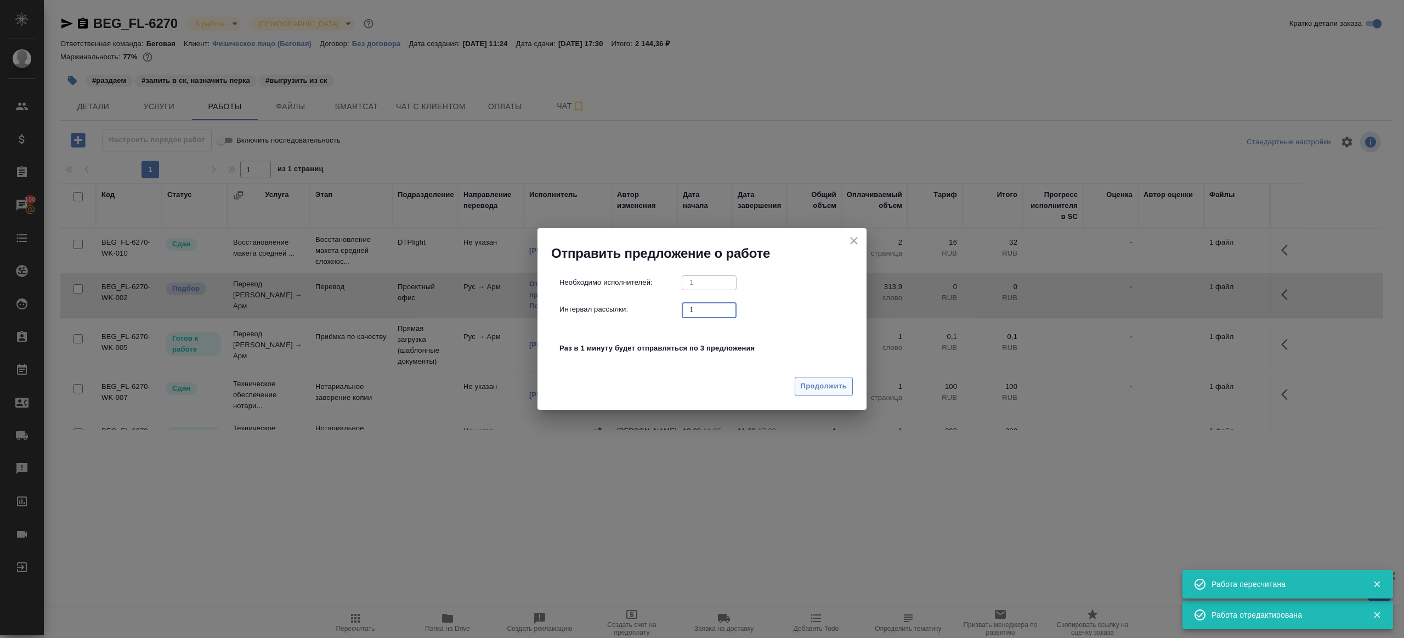
click at [821, 389] on span "Продолжить" at bounding box center [823, 386] width 46 height 13
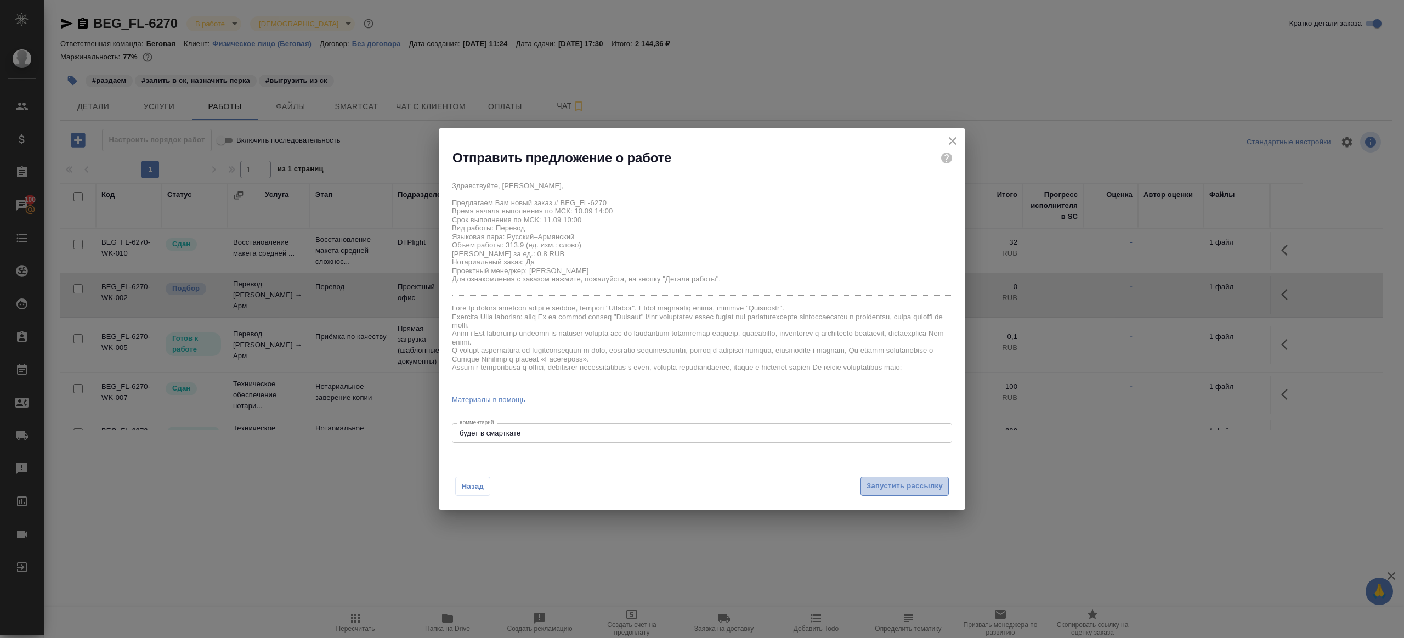
click at [907, 481] on span "Запустить рассылку" at bounding box center [904, 486] width 76 height 13
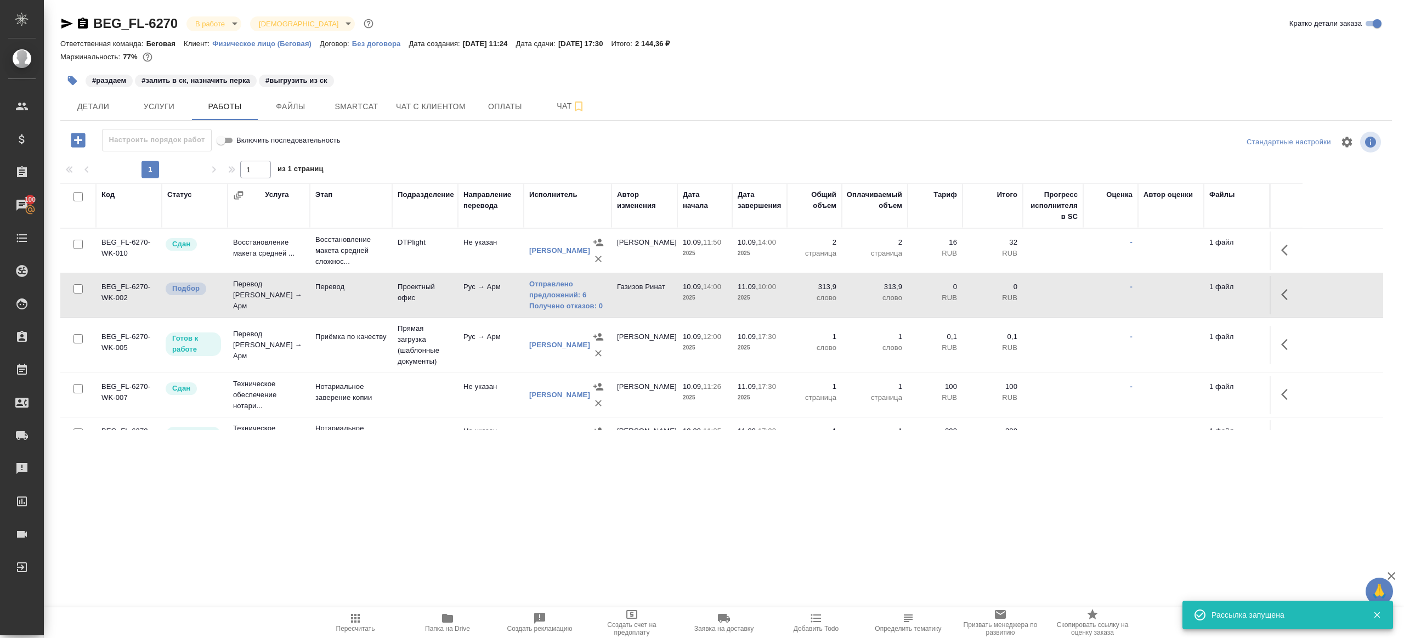
click at [1287, 350] on button "button" at bounding box center [1287, 344] width 26 height 26
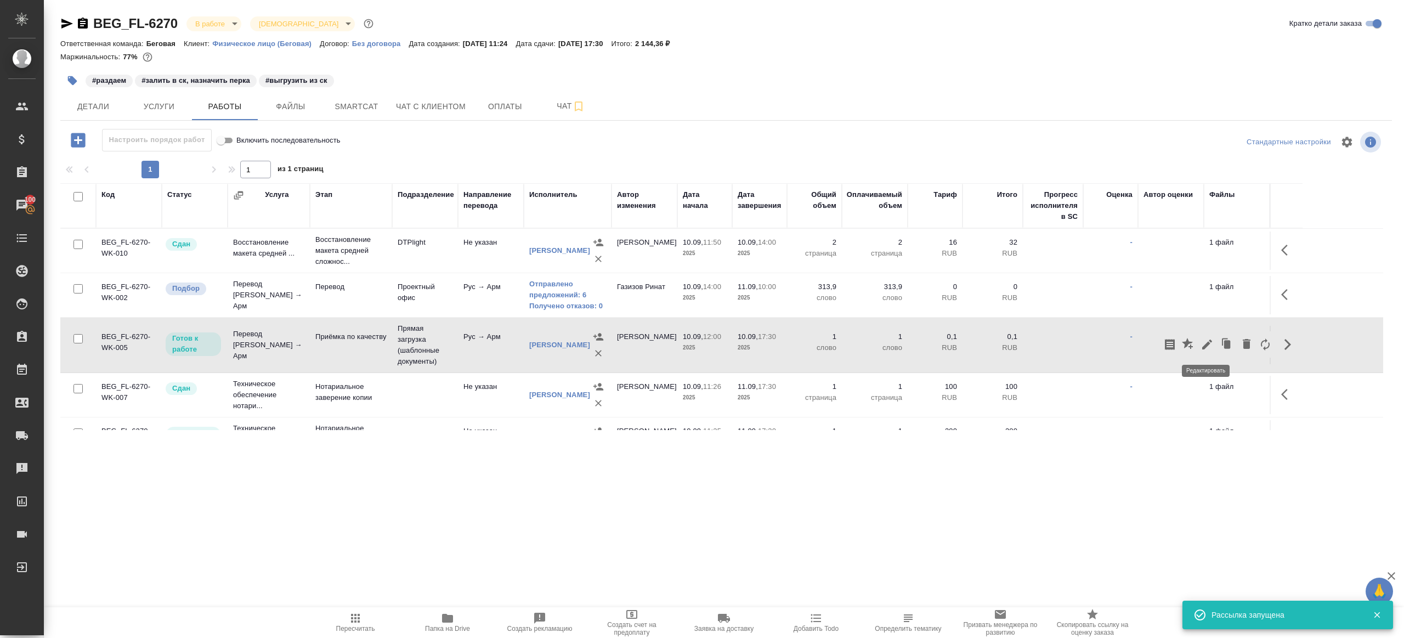
click at [1207, 344] on icon "button" at bounding box center [1207, 344] width 10 height 10
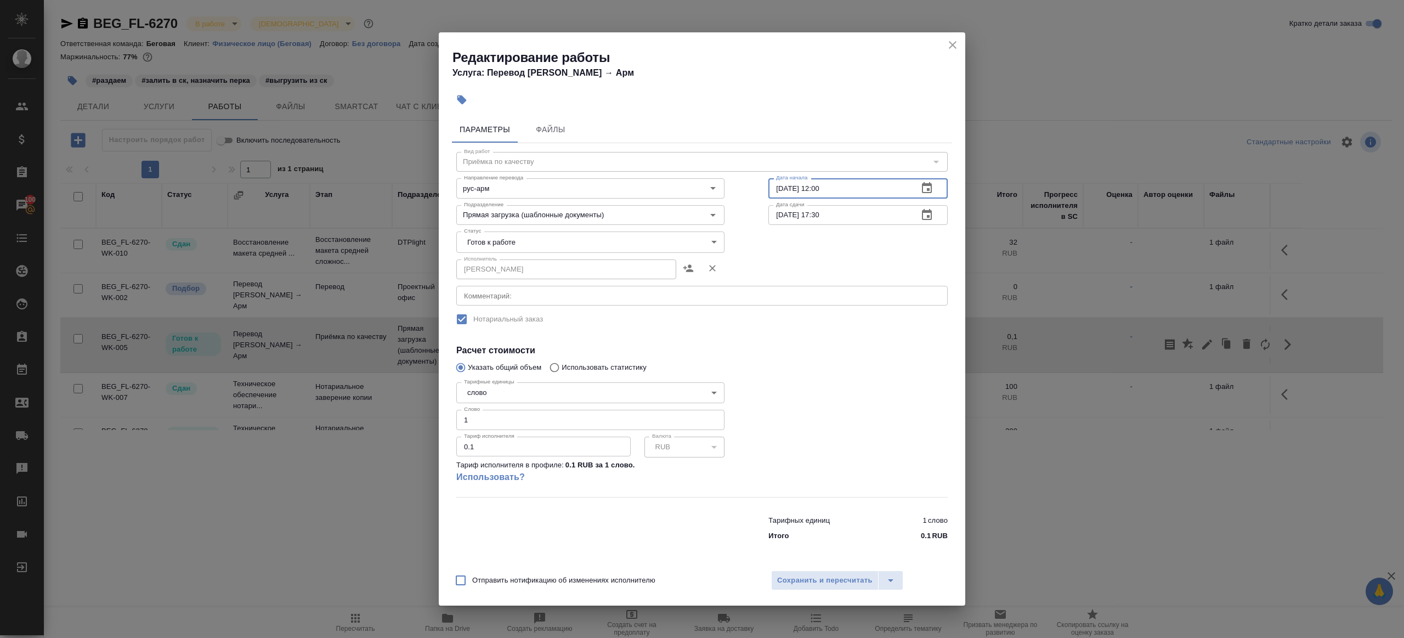
click at [860, 186] on input "10.09.2025 12:00" at bounding box center [838, 188] width 141 height 20
paste input "1.09.2025 10"
type input "11.09.2025 10:00"
click at [860, 218] on input "10.09.2025 17:30" at bounding box center [838, 215] width 141 height 20
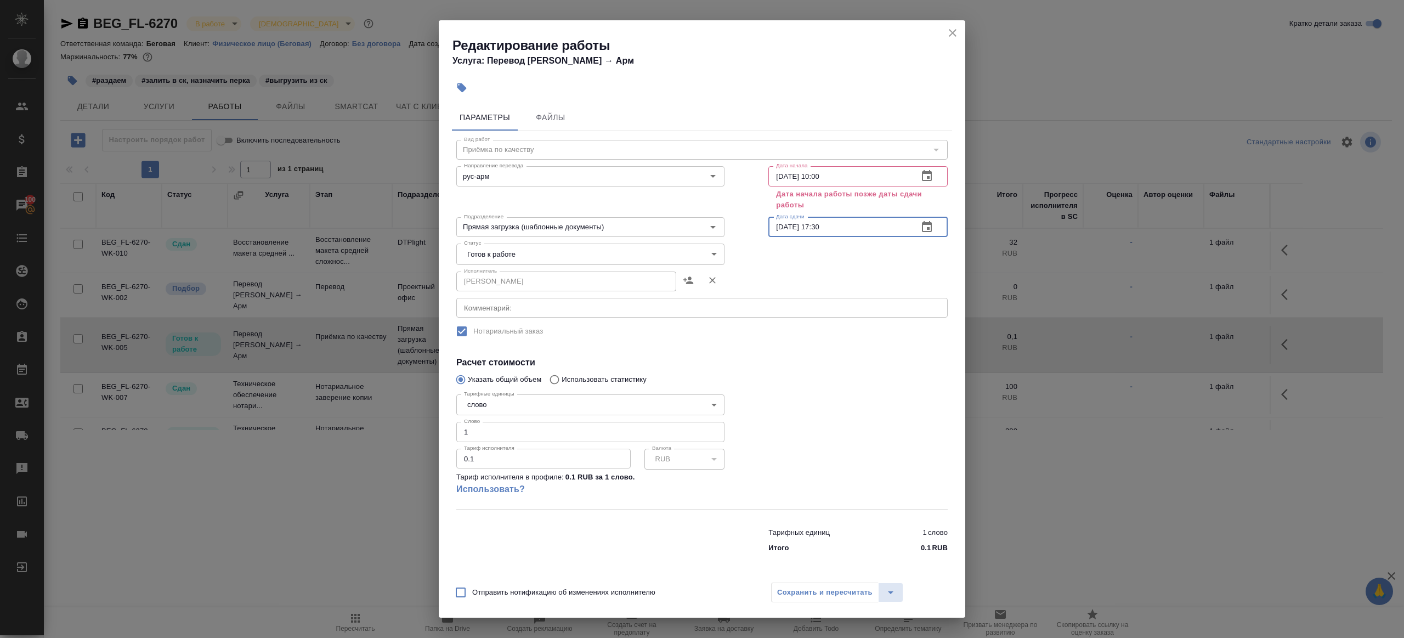
paste input "1.09.2025 10:0"
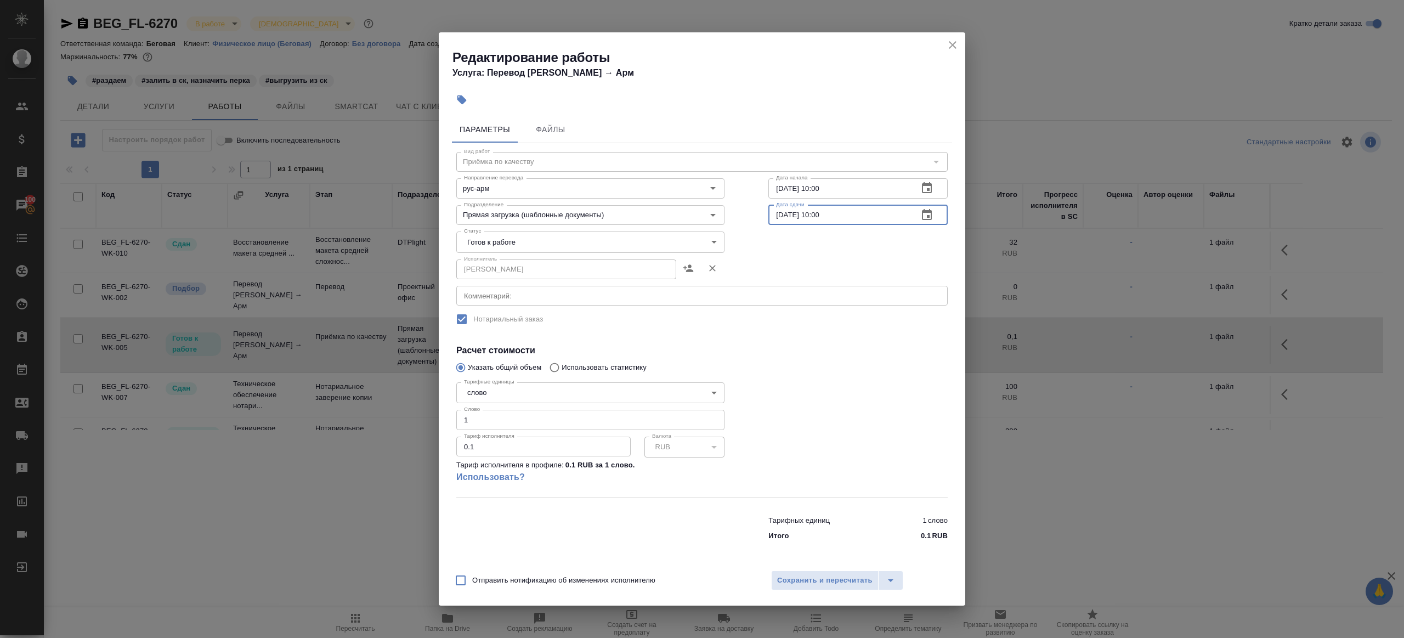
click at [821, 215] on input "11.09.2025 10:00" at bounding box center [838, 215] width 141 height 20
type input "11.09.2025 11:00"
click at [854, 582] on span "Сохранить и пересчитать" at bounding box center [824, 580] width 95 height 13
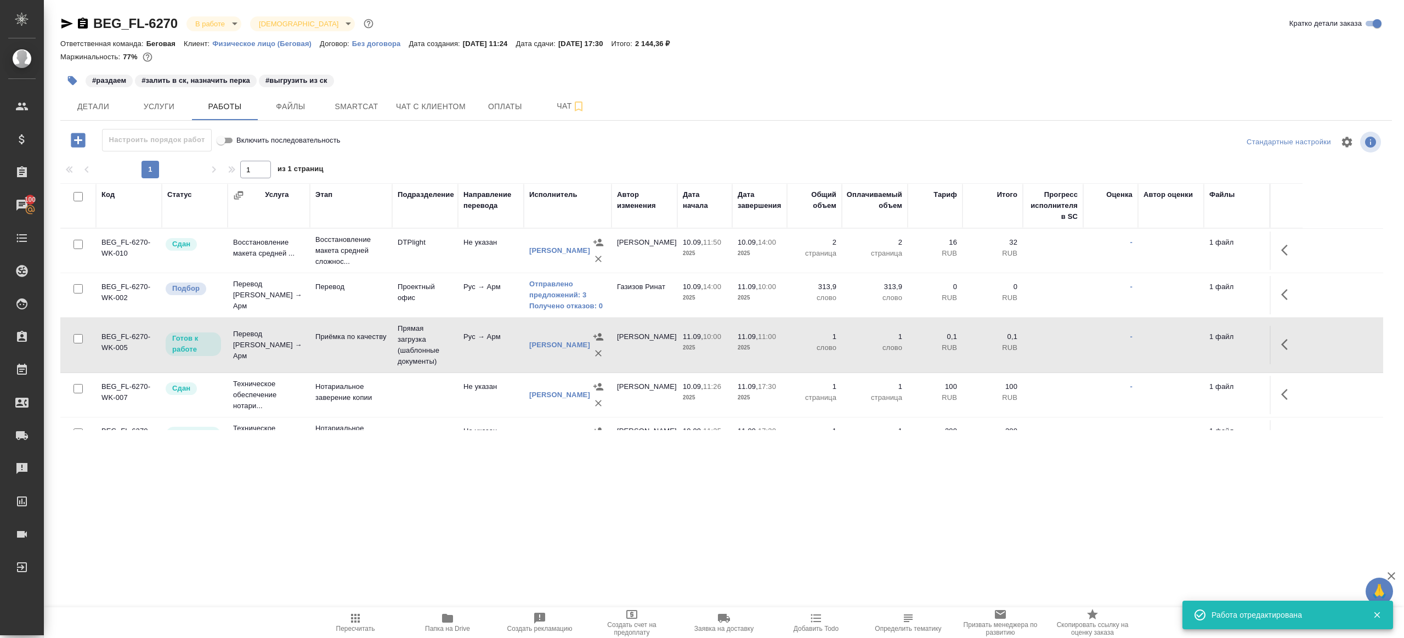
click at [338, 618] on span "Пересчитать" at bounding box center [355, 621] width 79 height 21
click at [381, 526] on div ".cls-1 fill:#fff; AWATERA Gazizov Rinat Клиенты Спецификации Заказы 100 Чаты To…" at bounding box center [702, 319] width 1404 height 638
click at [349, 626] on span "Пересчитать" at bounding box center [355, 628] width 39 height 8
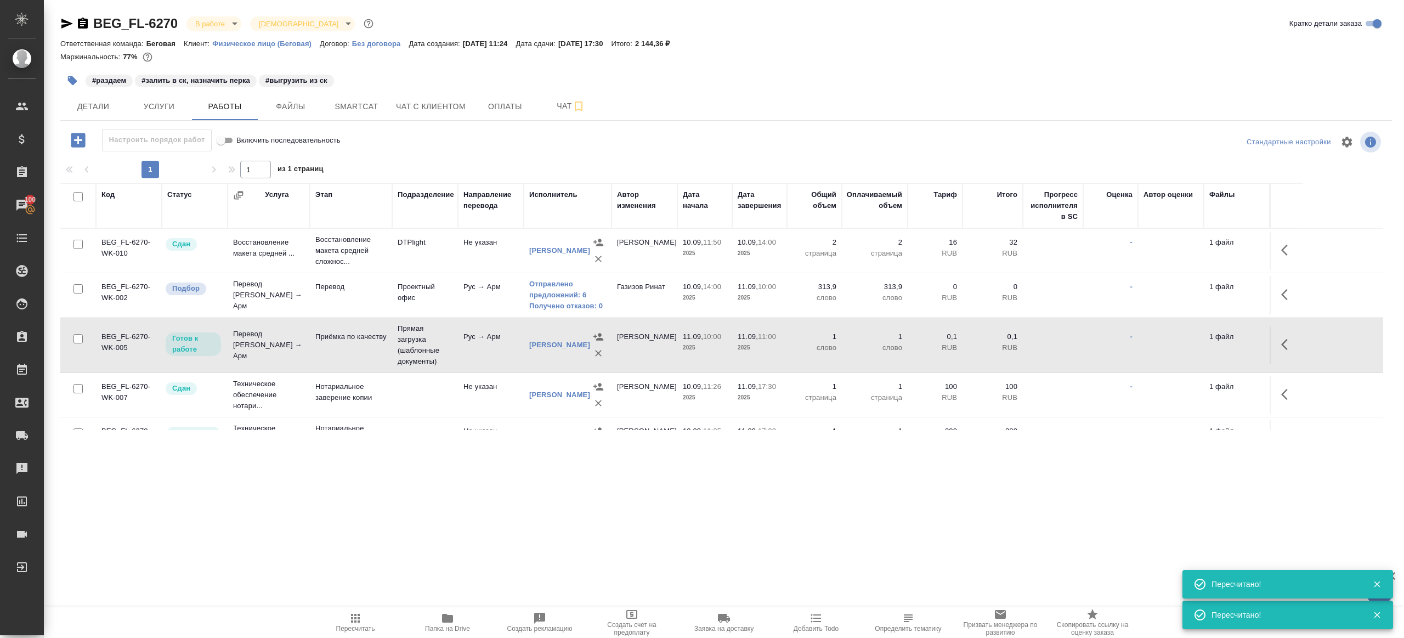
click at [402, 513] on div ".cls-1 fill:#fff; AWATERA Gazizov Rinat Клиенты Спецификации Заказы 100 Чаты To…" at bounding box center [702, 319] width 1404 height 638
click at [342, 617] on span "Пересчитать" at bounding box center [355, 621] width 79 height 21
click at [387, 500] on div ".cls-1 fill:#fff; AWATERA Gazizov Rinat Клиенты Спецификации Заказы 100 Чаты To…" at bounding box center [702, 319] width 1404 height 638
click at [1296, 290] on button "button" at bounding box center [1287, 294] width 26 height 26
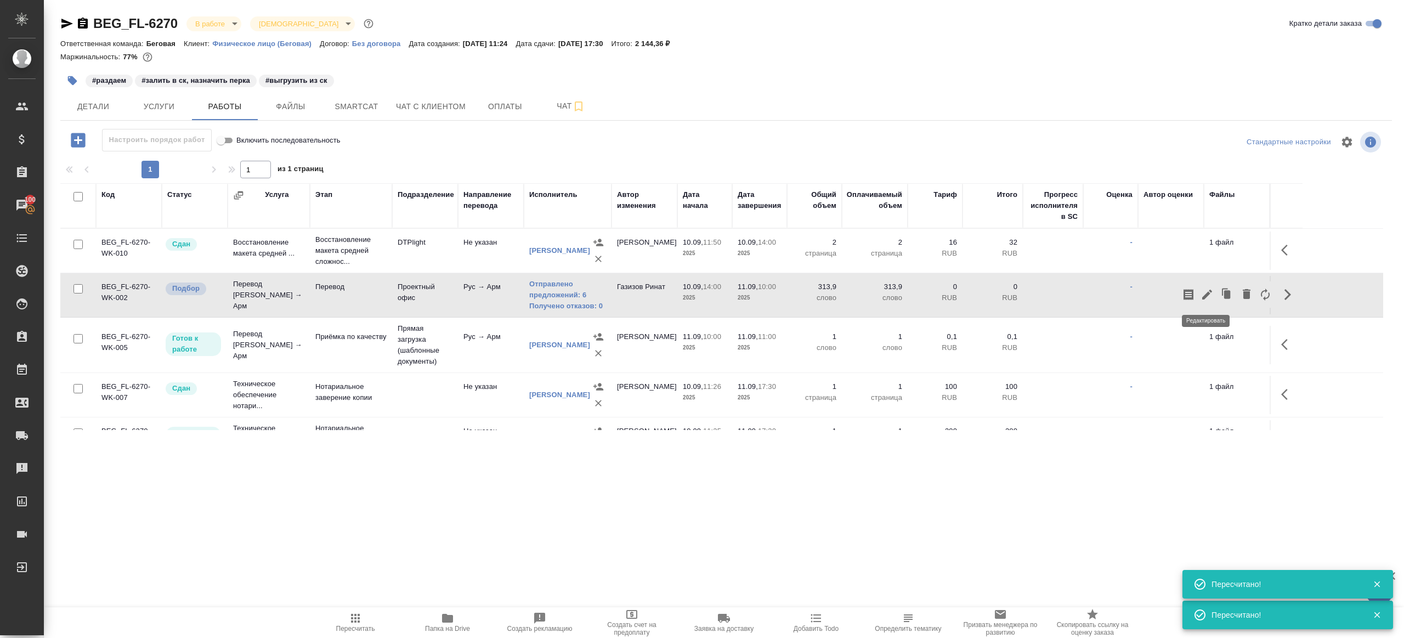
click at [1207, 288] on icon "button" at bounding box center [1206, 294] width 13 height 13
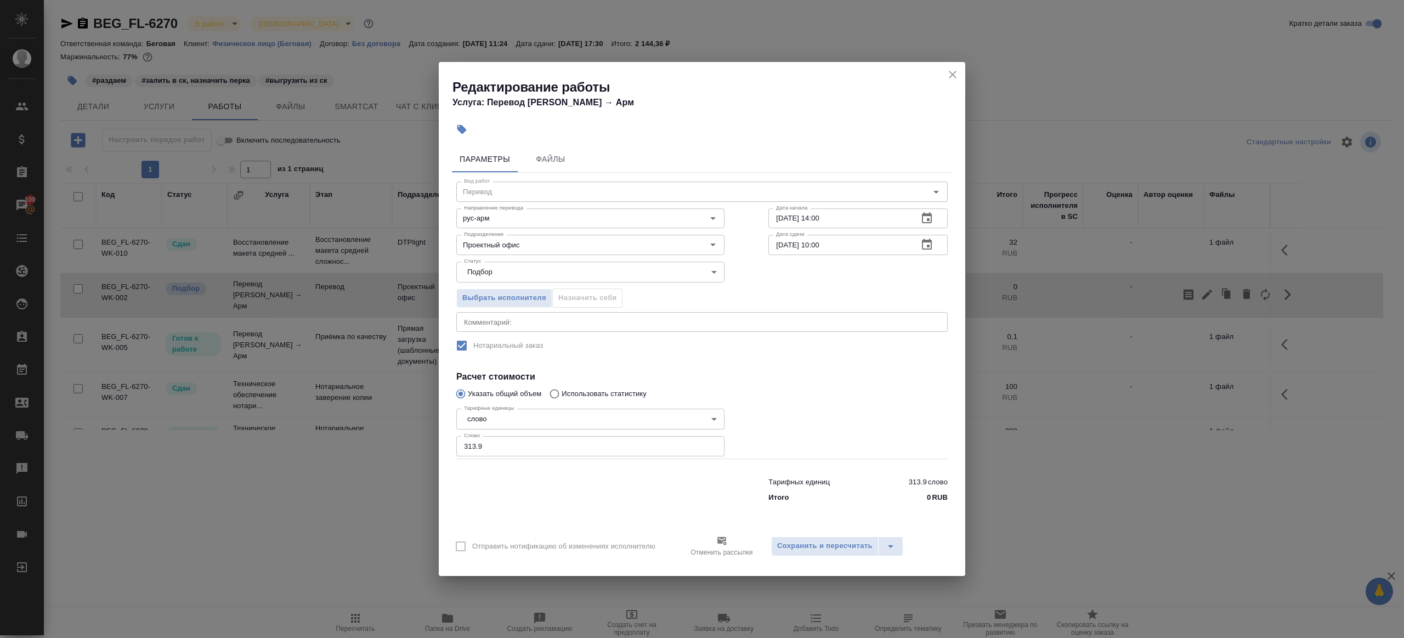
click at [820, 245] on input "11.09.2025 10:00" at bounding box center [838, 245] width 141 height 20
type input "11.09.2025 11:00"
click at [779, 543] on span "Сохранить и пересчитать" at bounding box center [824, 545] width 95 height 13
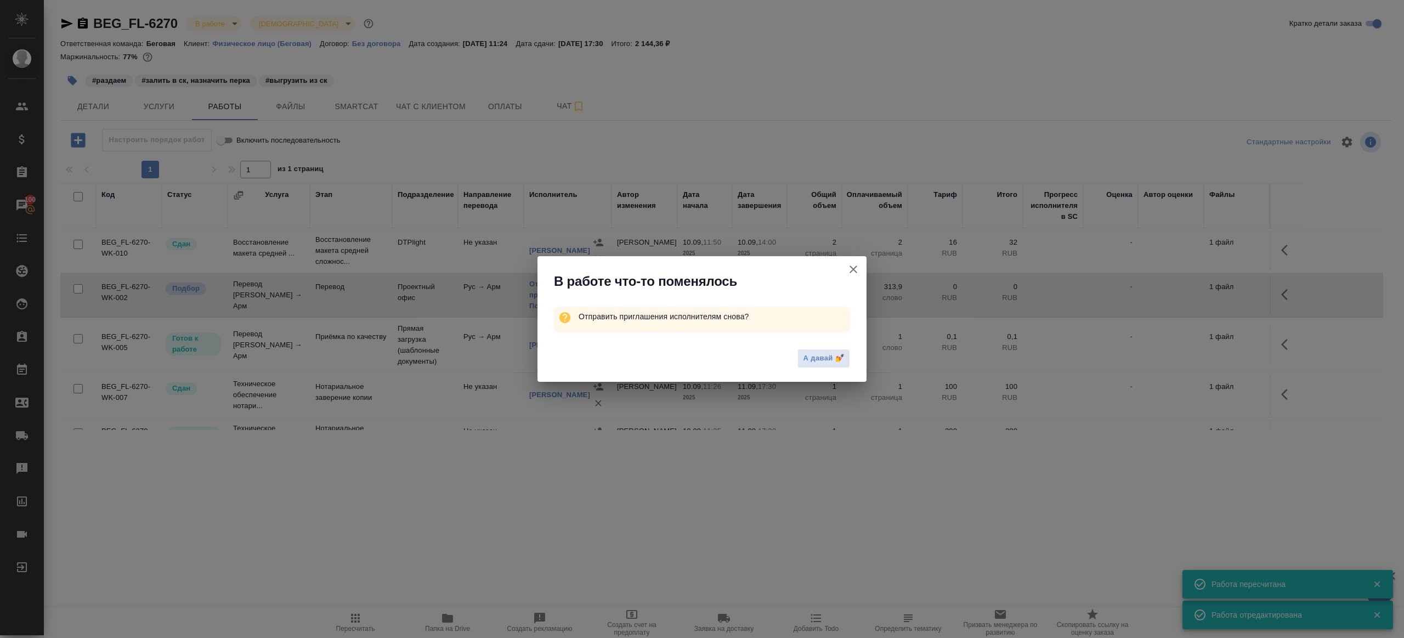
click at [857, 263] on icon "button" at bounding box center [853, 269] width 13 height 13
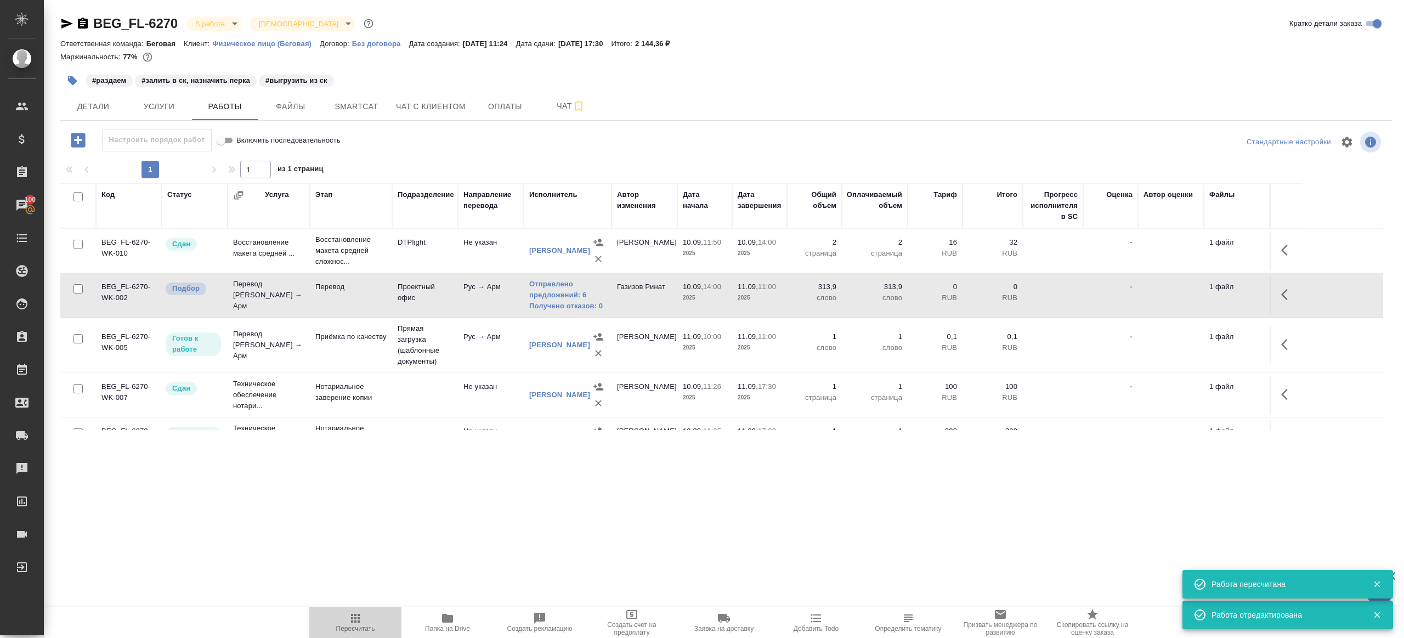
click at [353, 610] on button "Пересчитать" at bounding box center [355, 622] width 92 height 31
click at [390, 512] on div ".cls-1 fill:#fff; AWATERA Gazizov Rinat Клиенты Спецификации Заказы 100 Чаты To…" at bounding box center [702, 319] width 1404 height 638
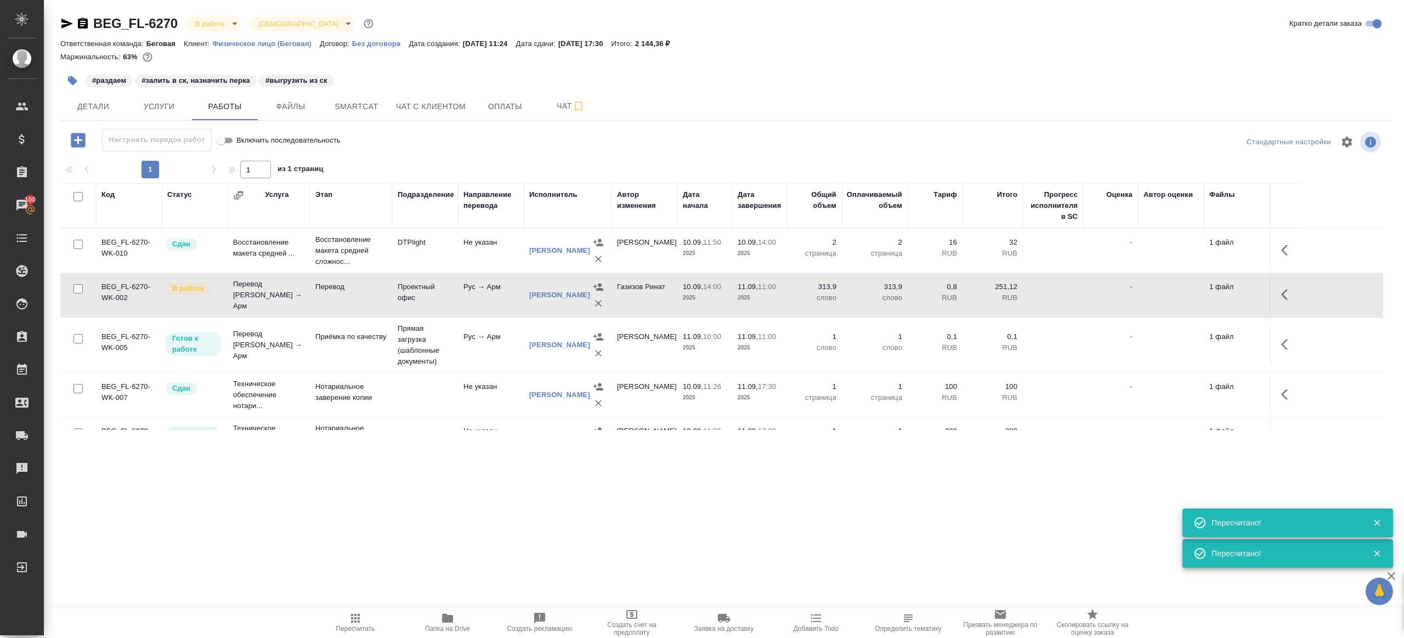
click at [364, 109] on span "Smartcat" at bounding box center [356, 107] width 53 height 14
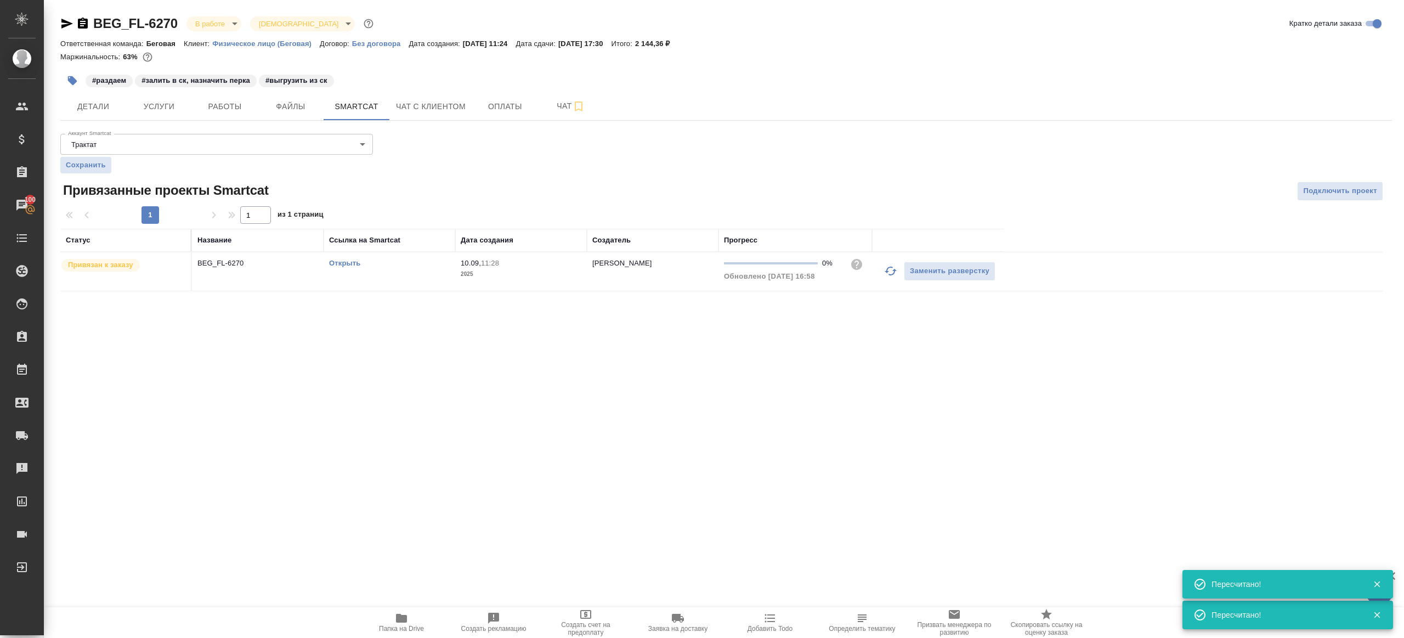
click at [353, 264] on link "Открыть" at bounding box center [344, 263] width 31 height 8
click at [239, 106] on span "Работы" at bounding box center [224, 107] width 53 height 14
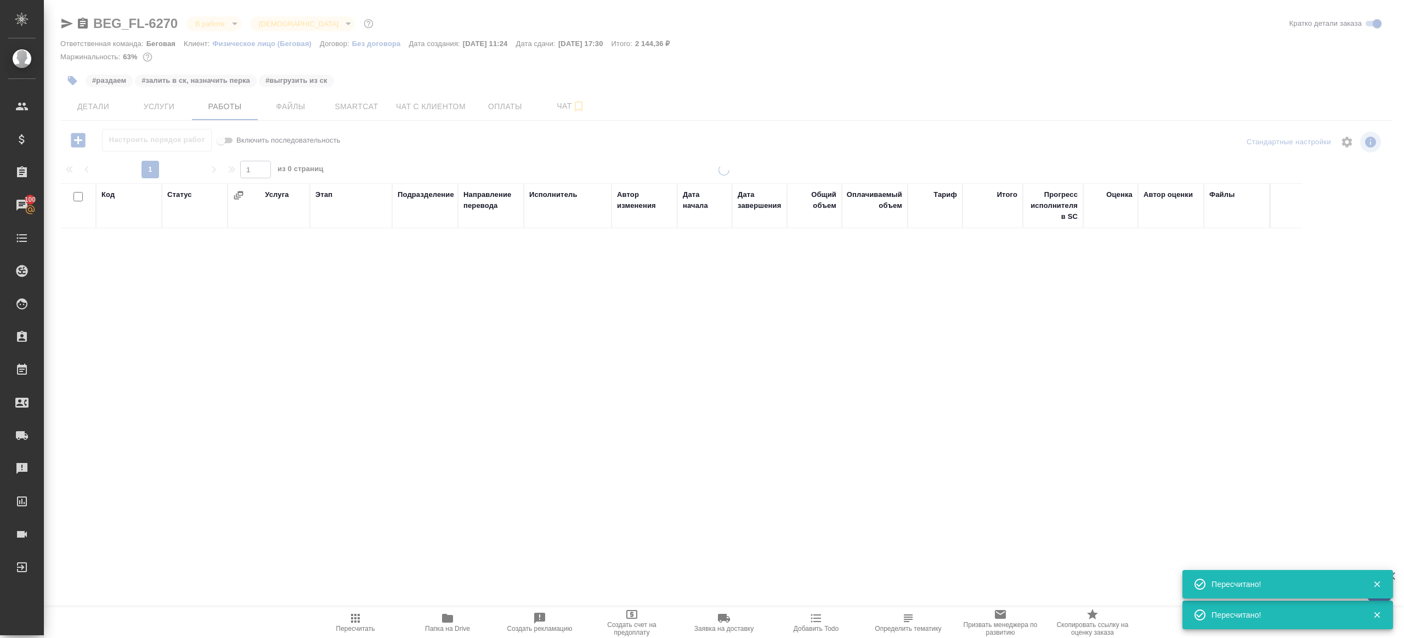
click at [70, 84] on div at bounding box center [724, 229] width 1360 height 458
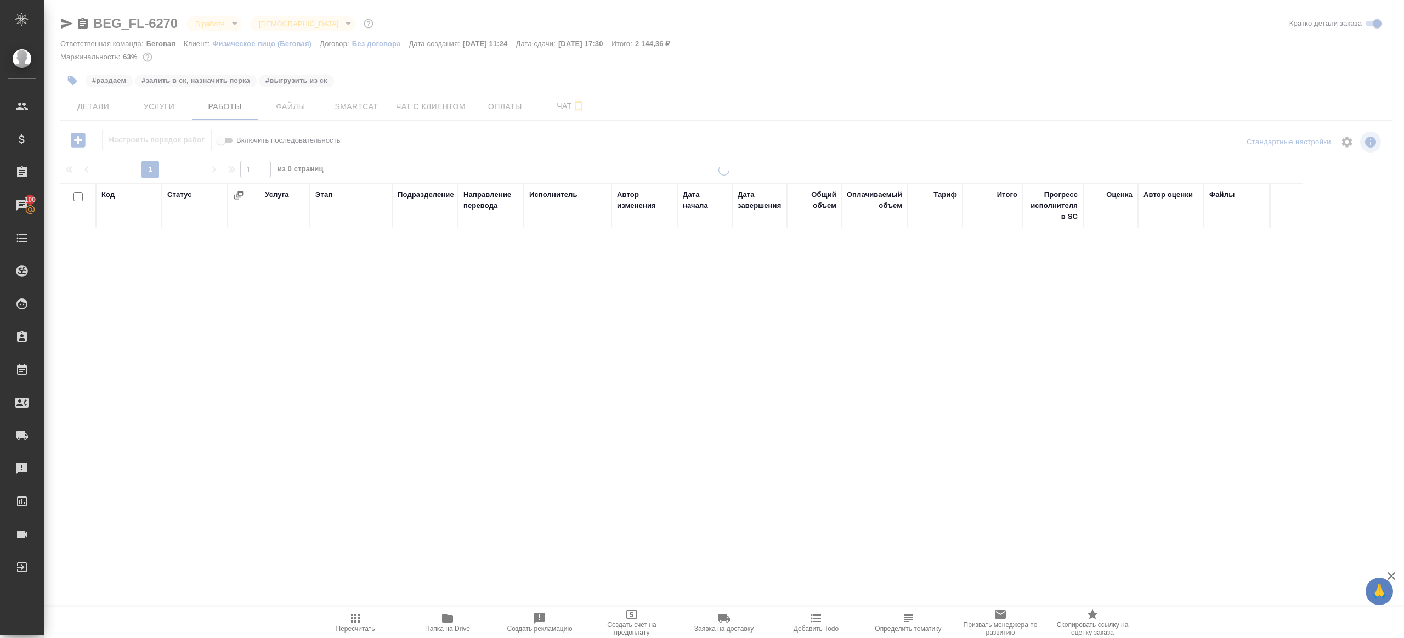
click at [72, 82] on div at bounding box center [724, 229] width 1360 height 458
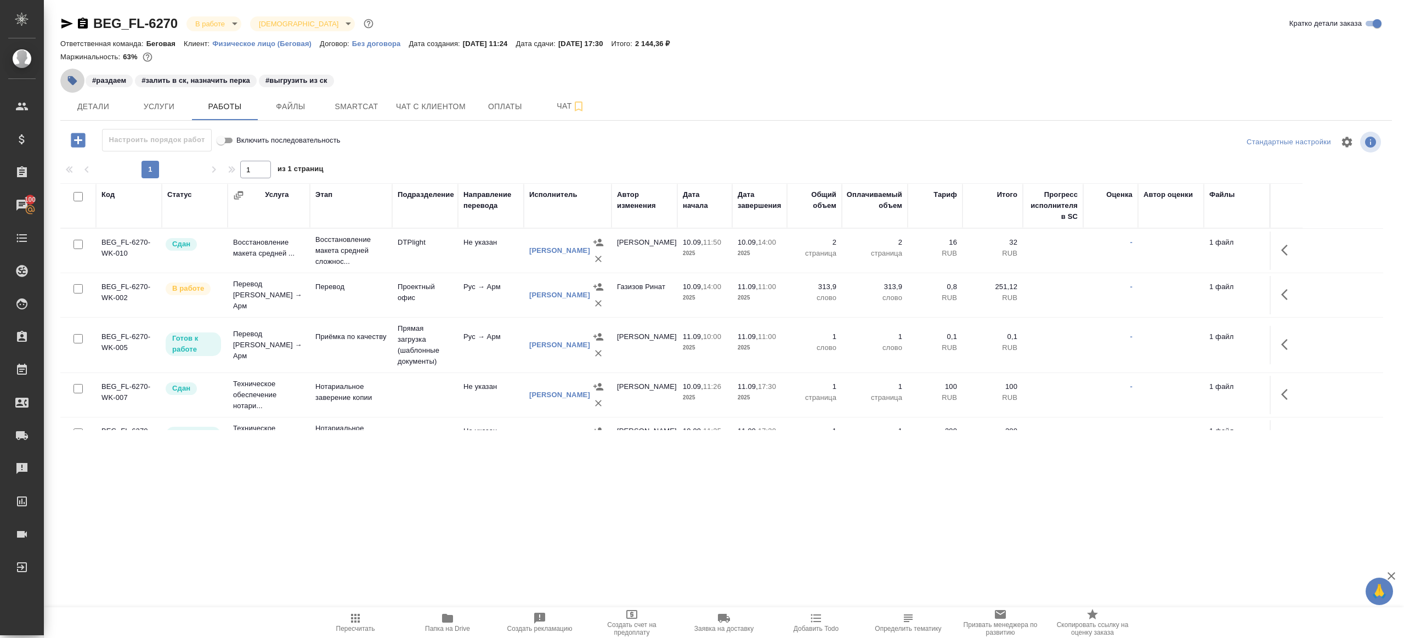
click at [67, 77] on icon "button" at bounding box center [72, 80] width 11 height 11
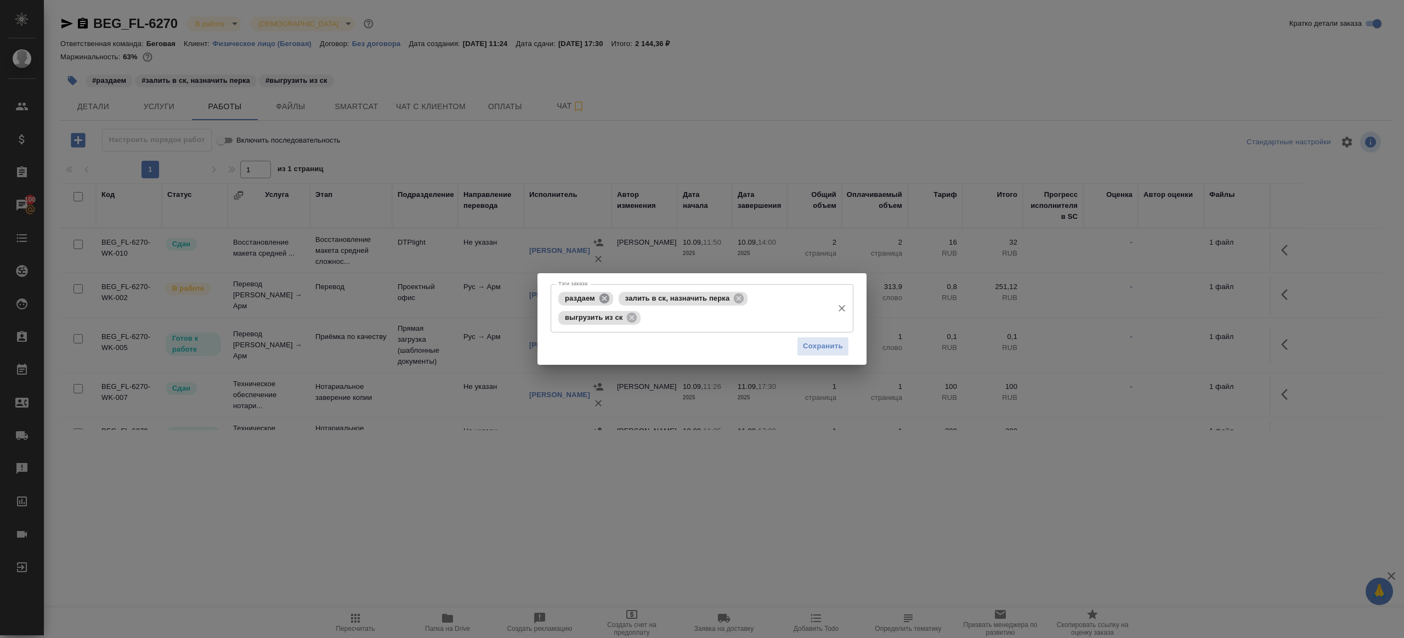
click at [598, 297] on icon at bounding box center [604, 298] width 12 height 12
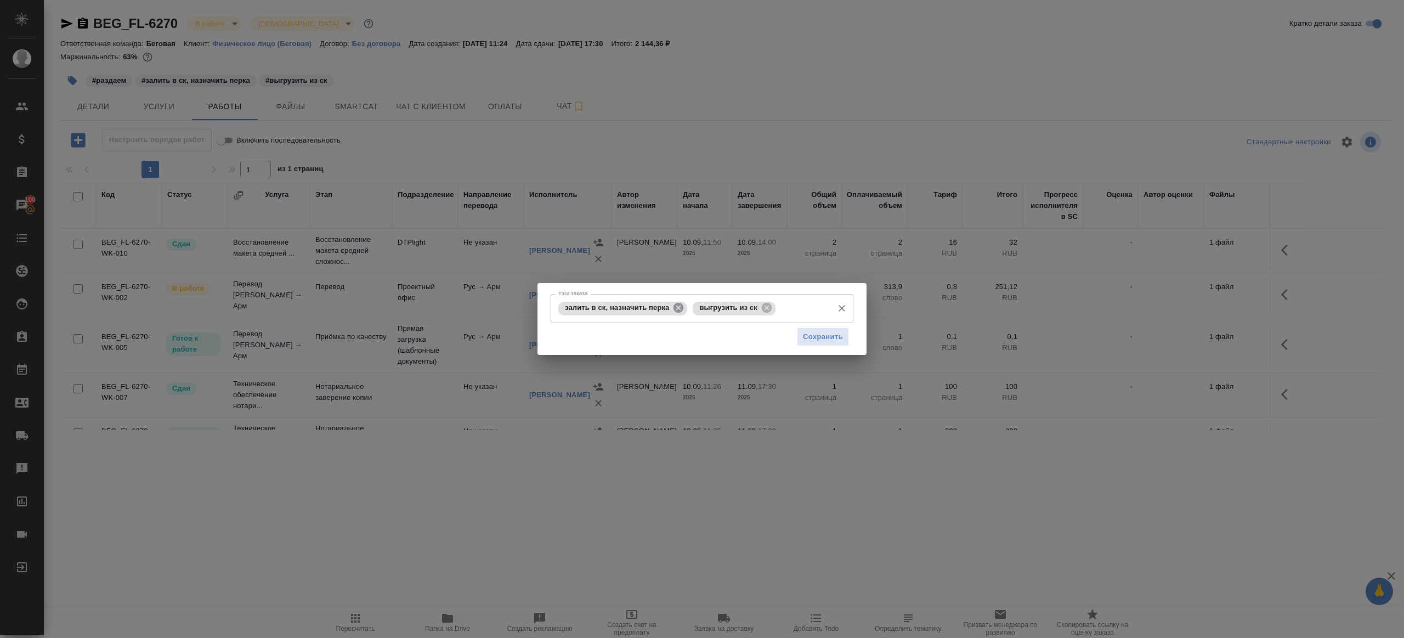
click at [683, 305] on icon at bounding box center [678, 308] width 10 height 10
click at [825, 333] on span "Сохранить" at bounding box center [823, 337] width 40 height 13
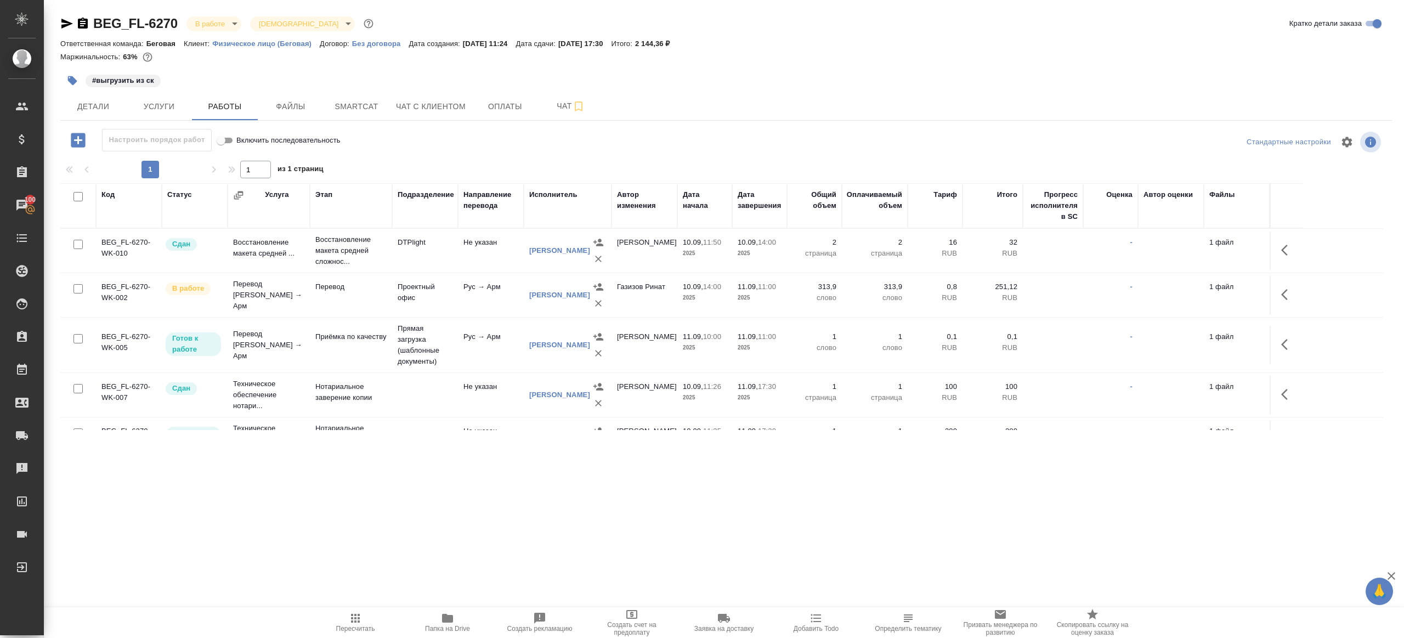
click at [355, 626] on span "Пересчитать" at bounding box center [355, 628] width 39 height 8
click at [458, 543] on div ".cls-1 fill:#fff; AWATERA Gazizov Rinat Клиенты Спецификации Заказы 100 Чаты To…" at bounding box center [702, 319] width 1404 height 638
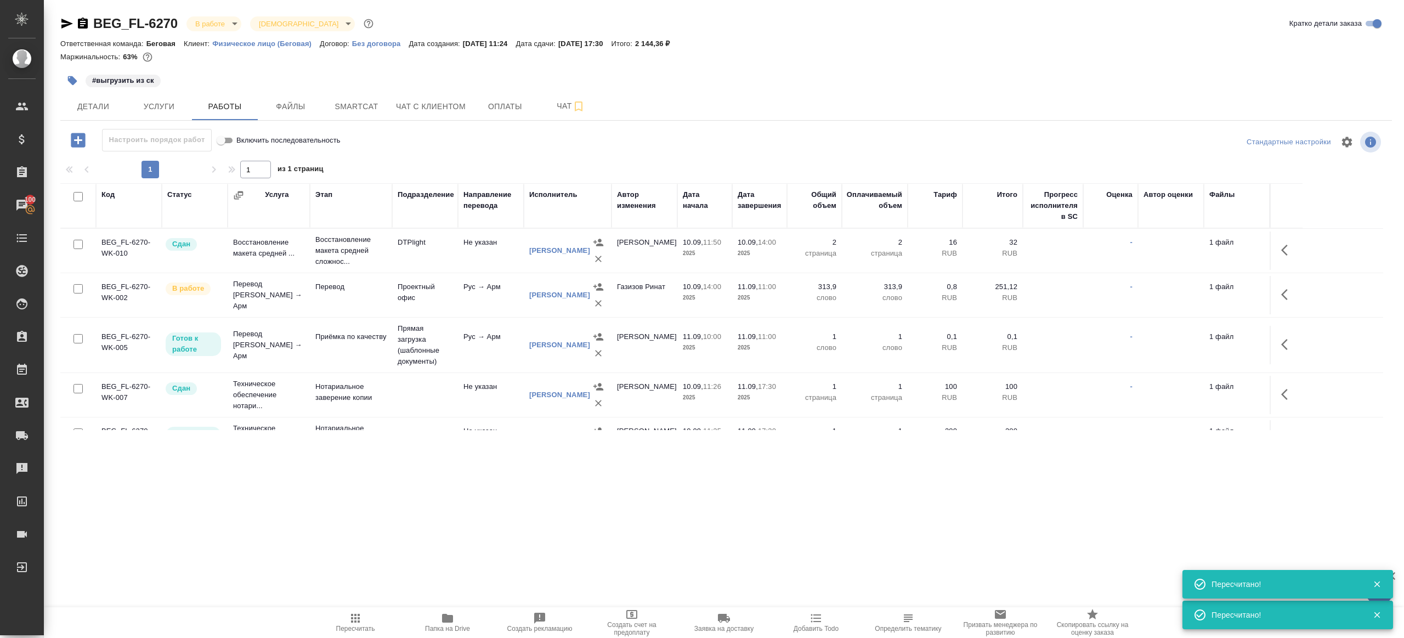
click at [96, 98] on button "Детали" at bounding box center [93, 106] width 66 height 27
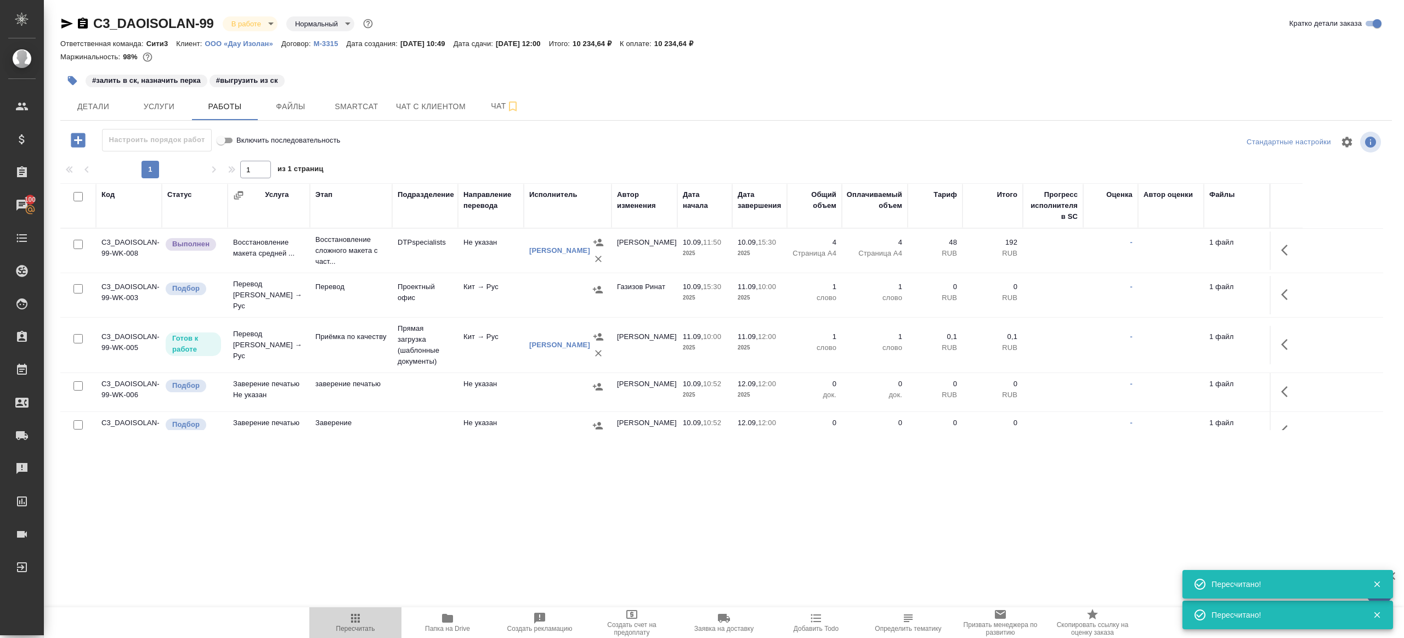
click at [344, 618] on span "Пересчитать" at bounding box center [355, 621] width 79 height 21
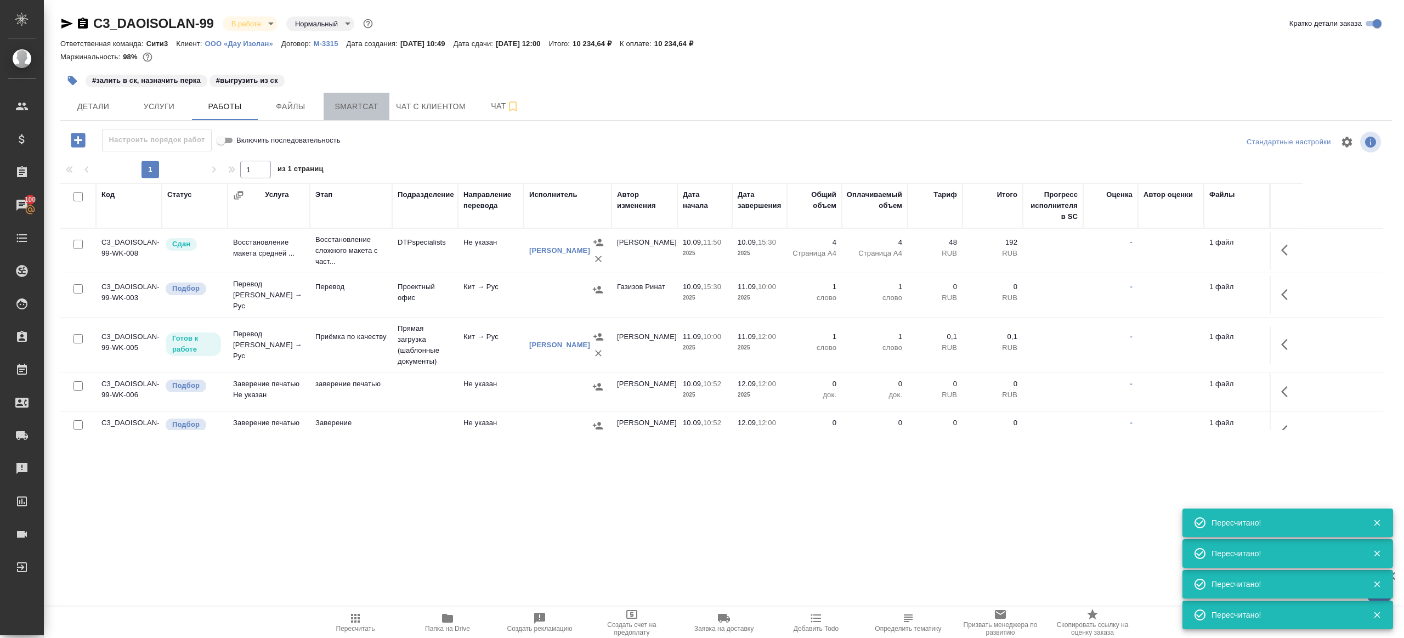
click at [370, 104] on span "Smartcat" at bounding box center [356, 107] width 53 height 14
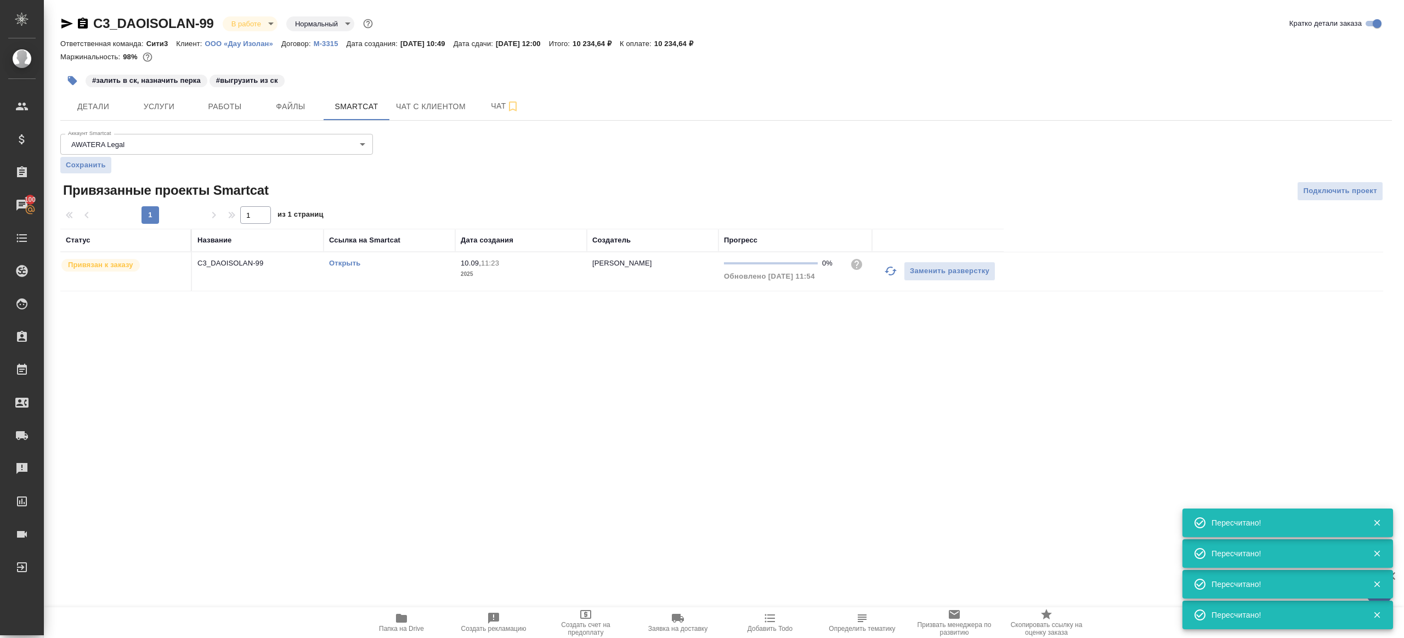
click at [347, 259] on link "Открыть" at bounding box center [344, 263] width 31 height 8
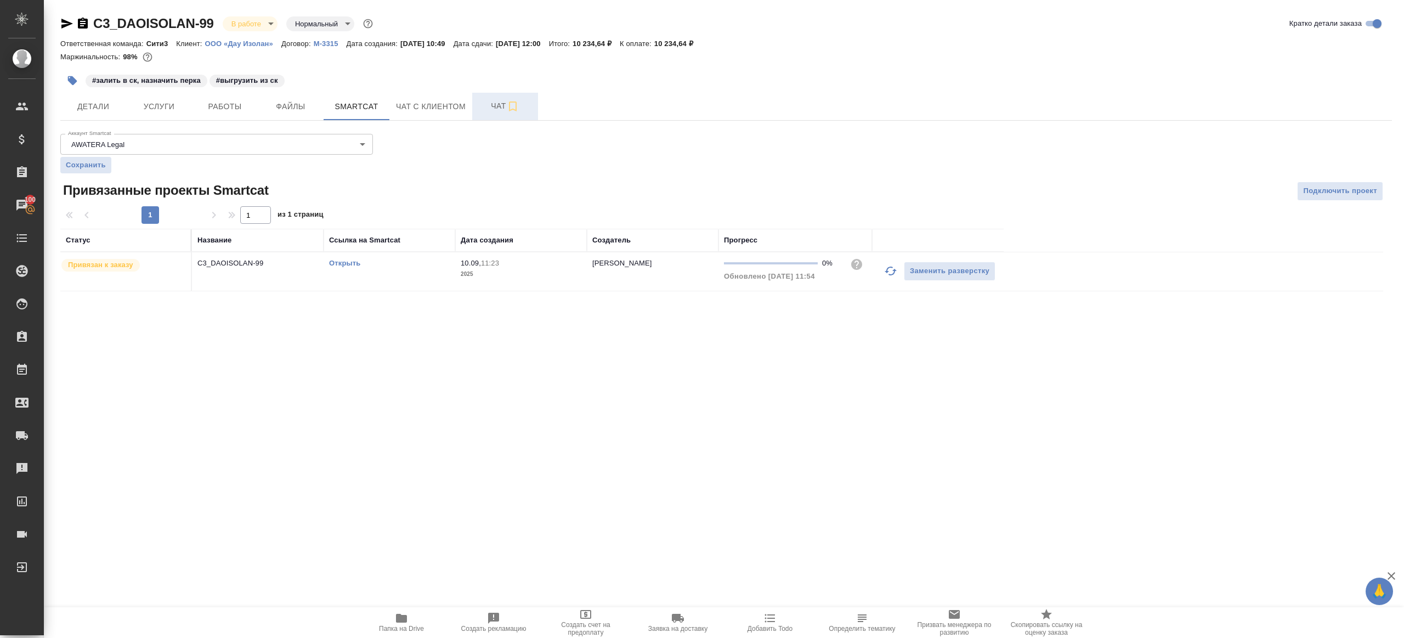
click at [476, 113] on button "Чат" at bounding box center [505, 106] width 66 height 27
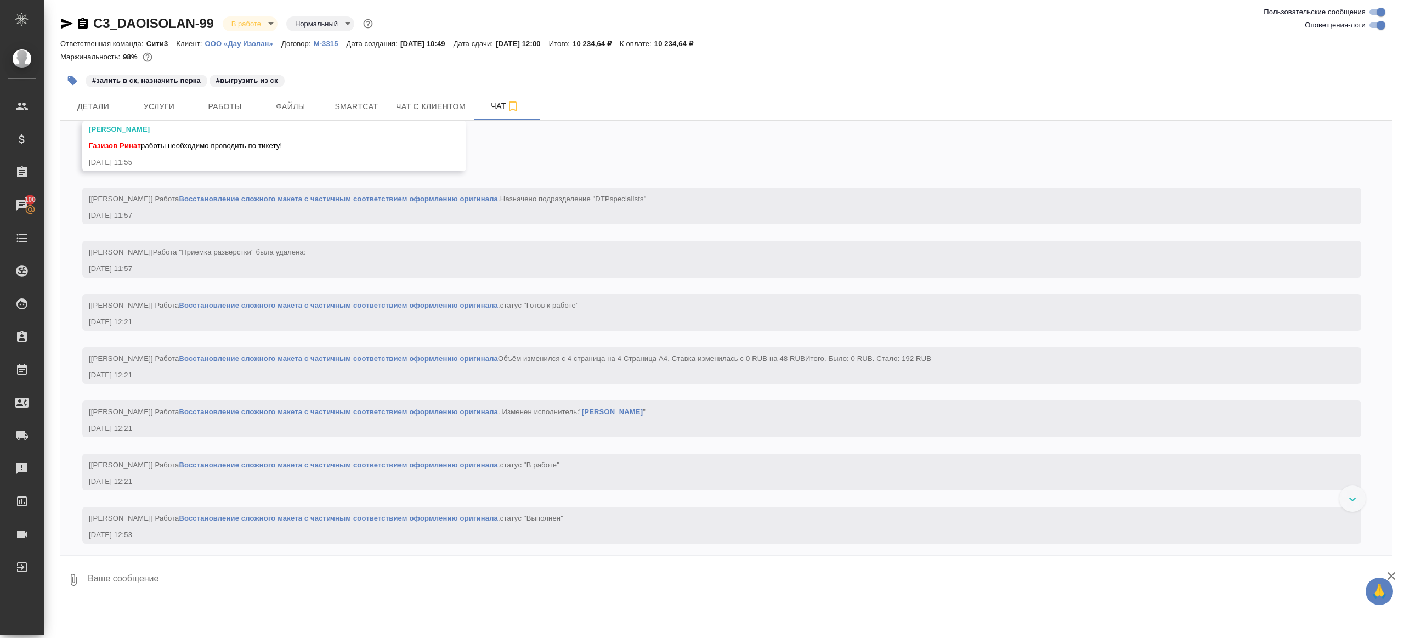
scroll to position [2617, 0]
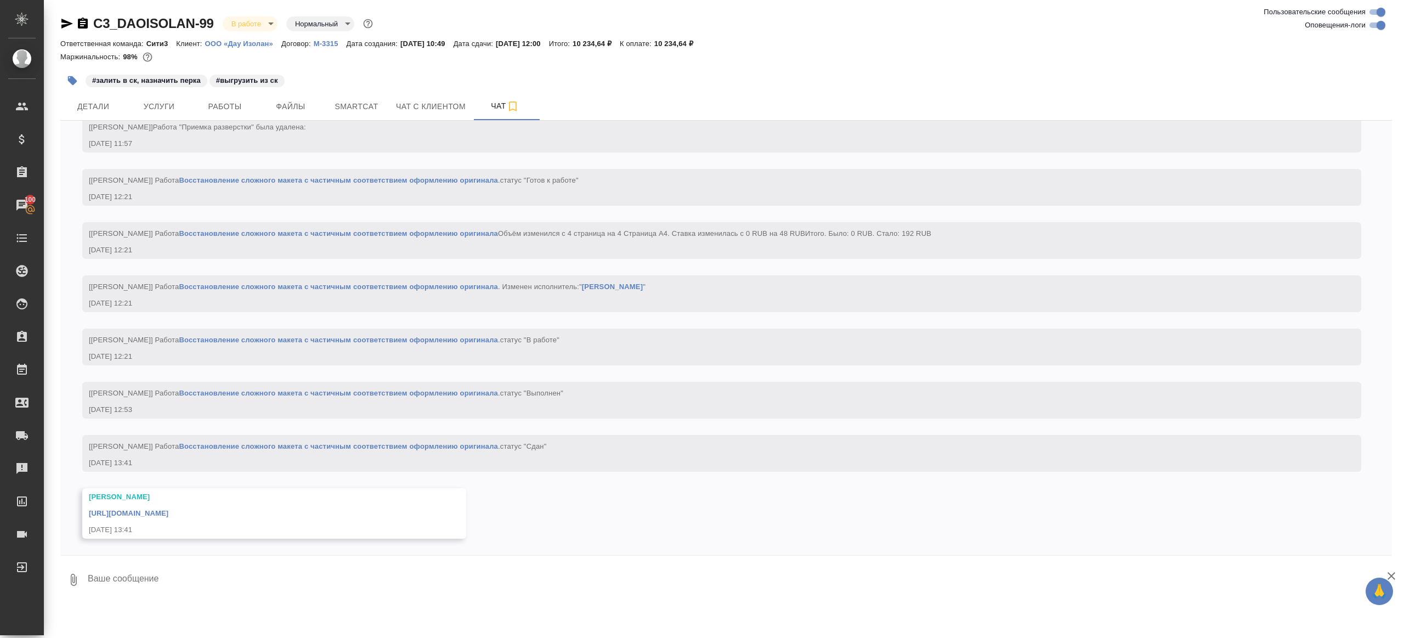
click at [252, 518] on div "[URL][DOMAIN_NAME]" at bounding box center [258, 512] width 339 height 14
click at [168, 510] on link "[URL][DOMAIN_NAME]" at bounding box center [128, 513] width 79 height 8
click at [235, 99] on button "Работы" at bounding box center [225, 106] width 66 height 27
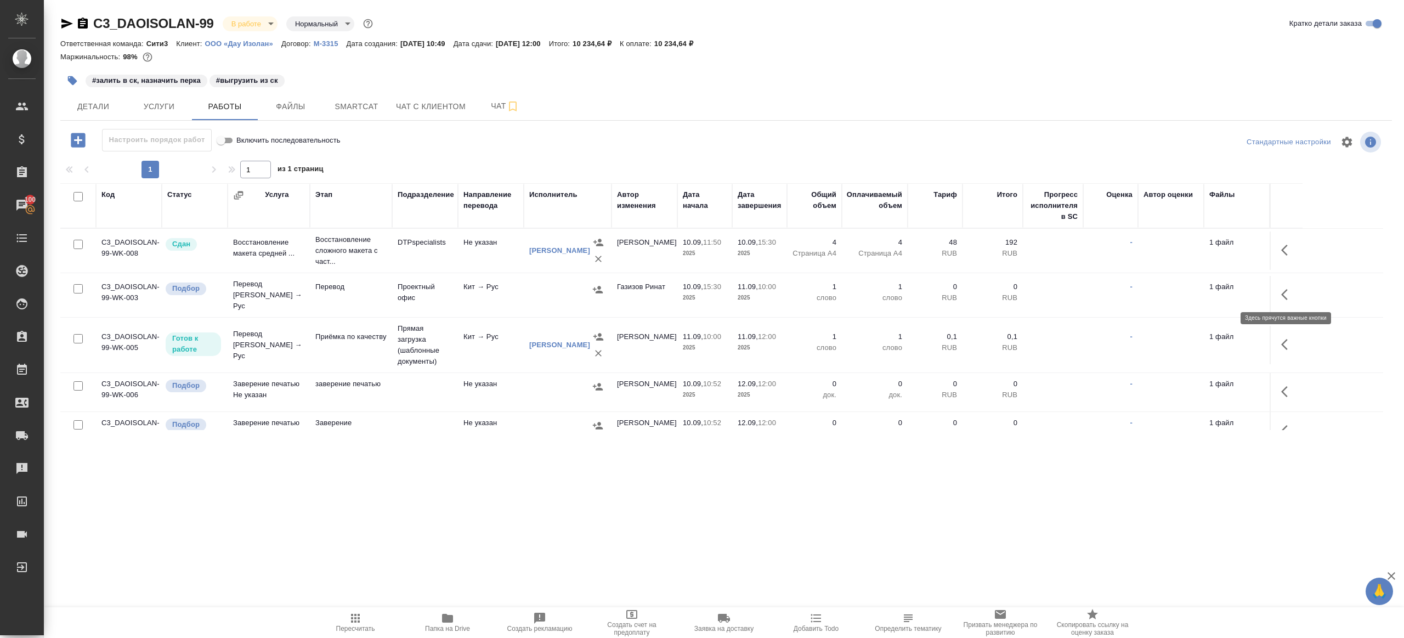
click at [1291, 297] on icon "button" at bounding box center [1287, 294] width 13 height 13
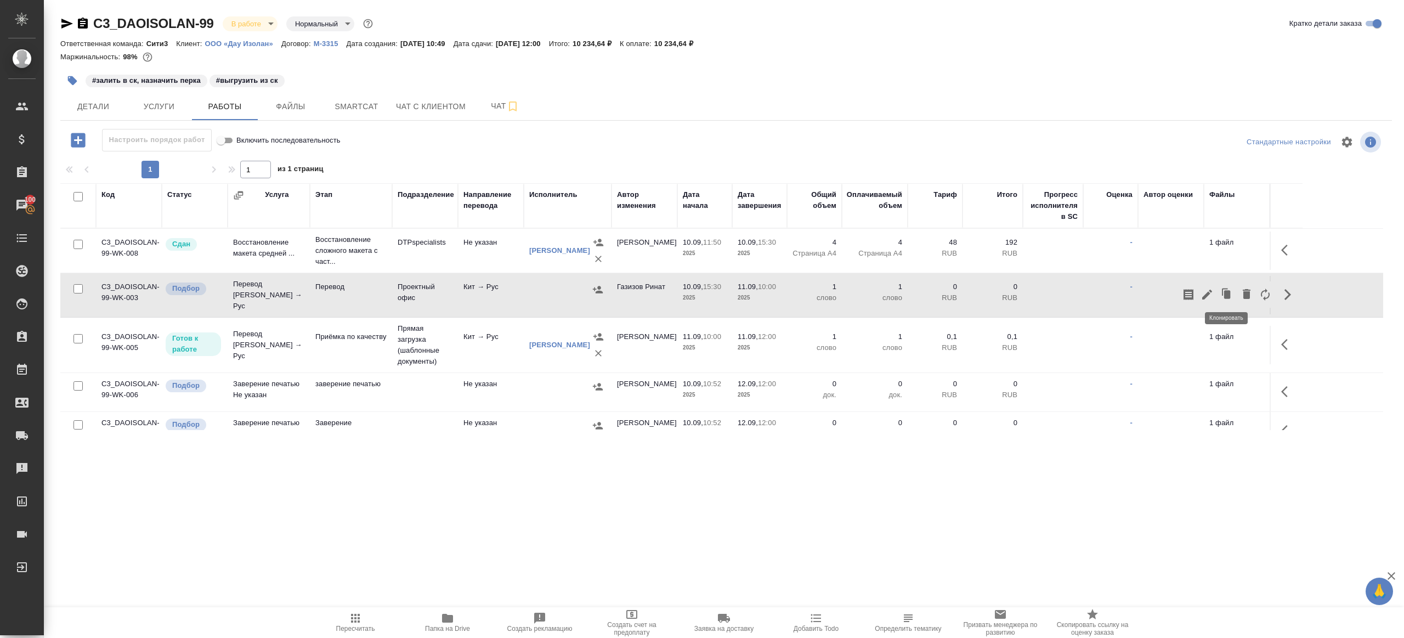
click at [1203, 288] on icon "button" at bounding box center [1206, 294] width 13 height 13
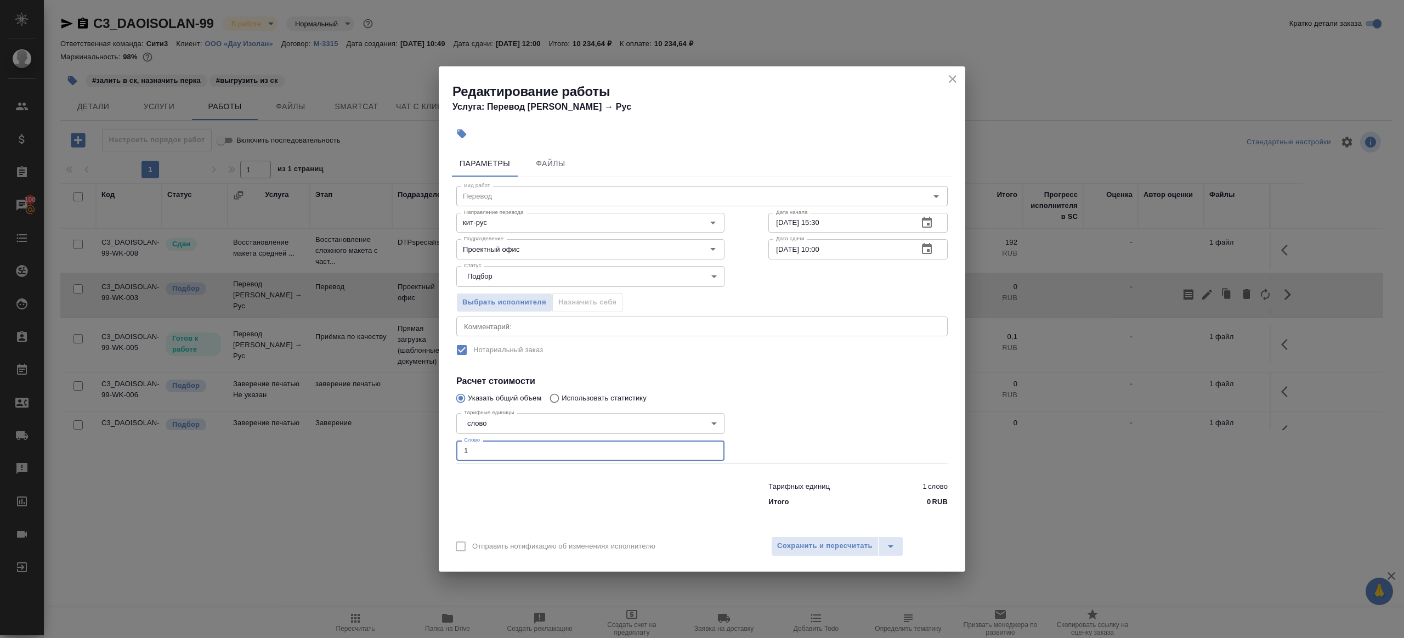
click at [609, 451] on input "1" at bounding box center [590, 450] width 268 height 20
paste input "683"
type input "1683"
click at [832, 544] on span "Сохранить и пересчитать" at bounding box center [824, 545] width 95 height 13
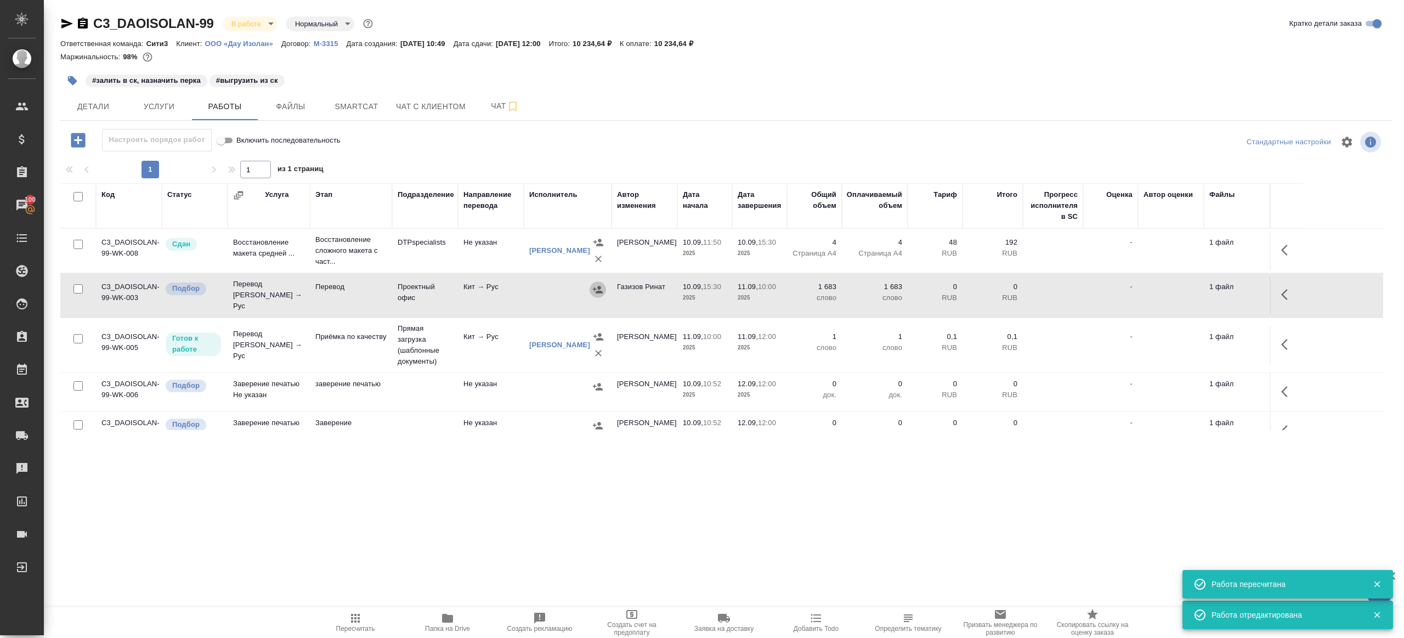
click at [593, 285] on icon "button" at bounding box center [597, 289] width 11 height 11
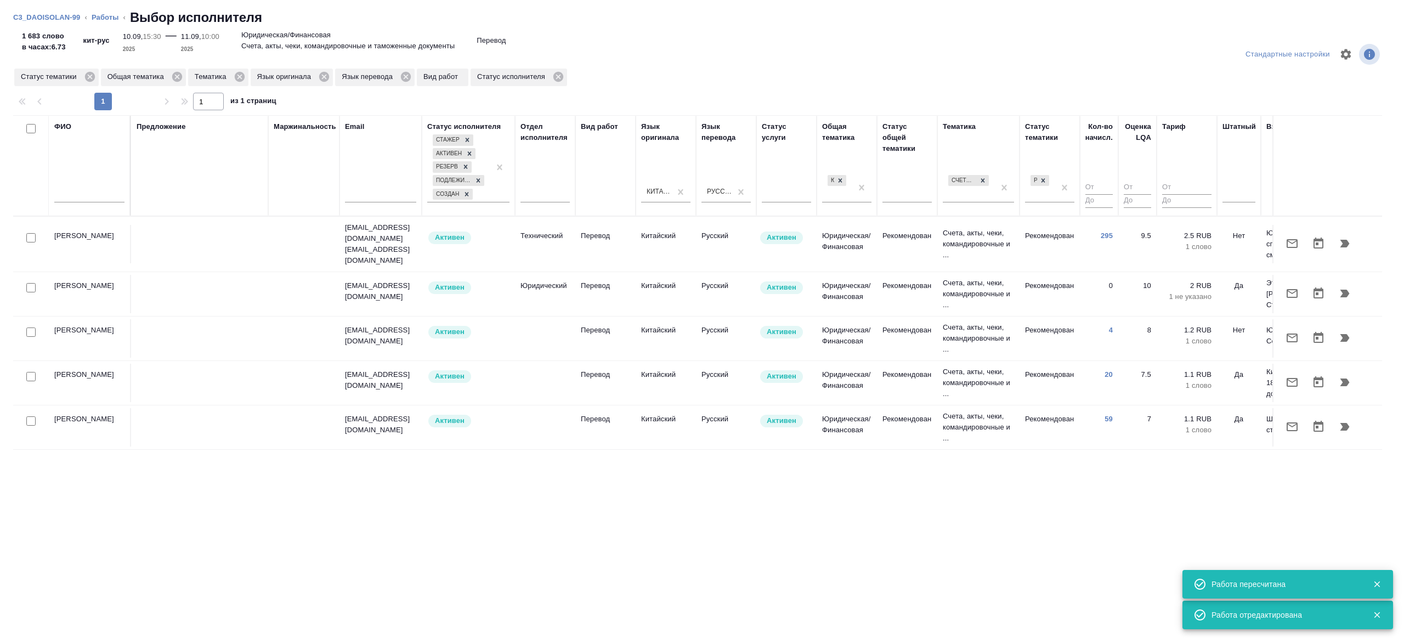
click at [28, 128] on input "checkbox" at bounding box center [30, 128] width 9 height 9
checkbox input "true"
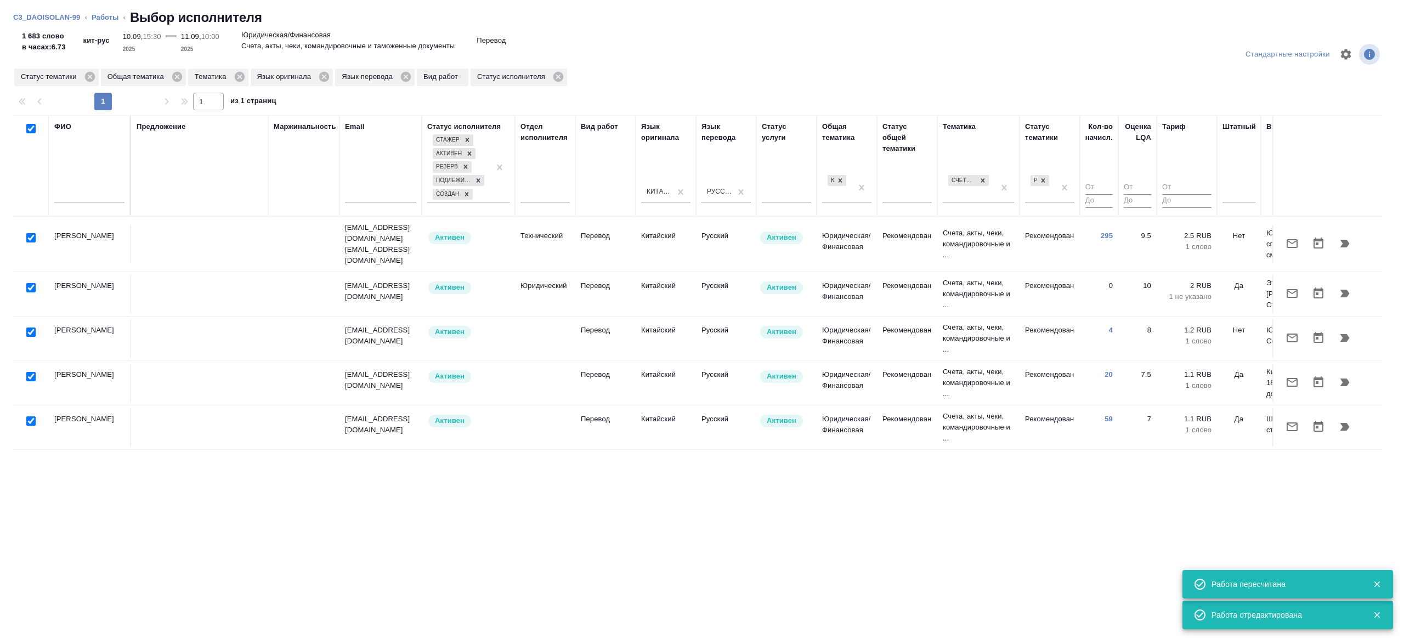
checkbox input "true"
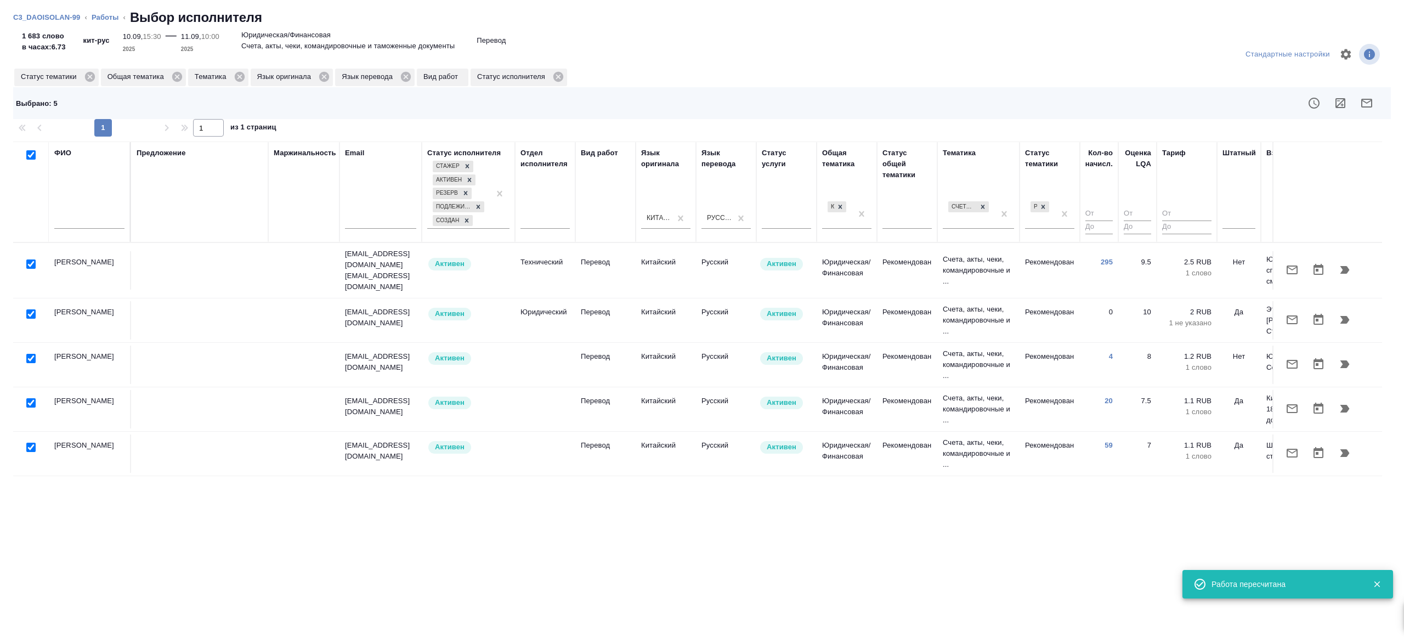
scroll to position [0, 224]
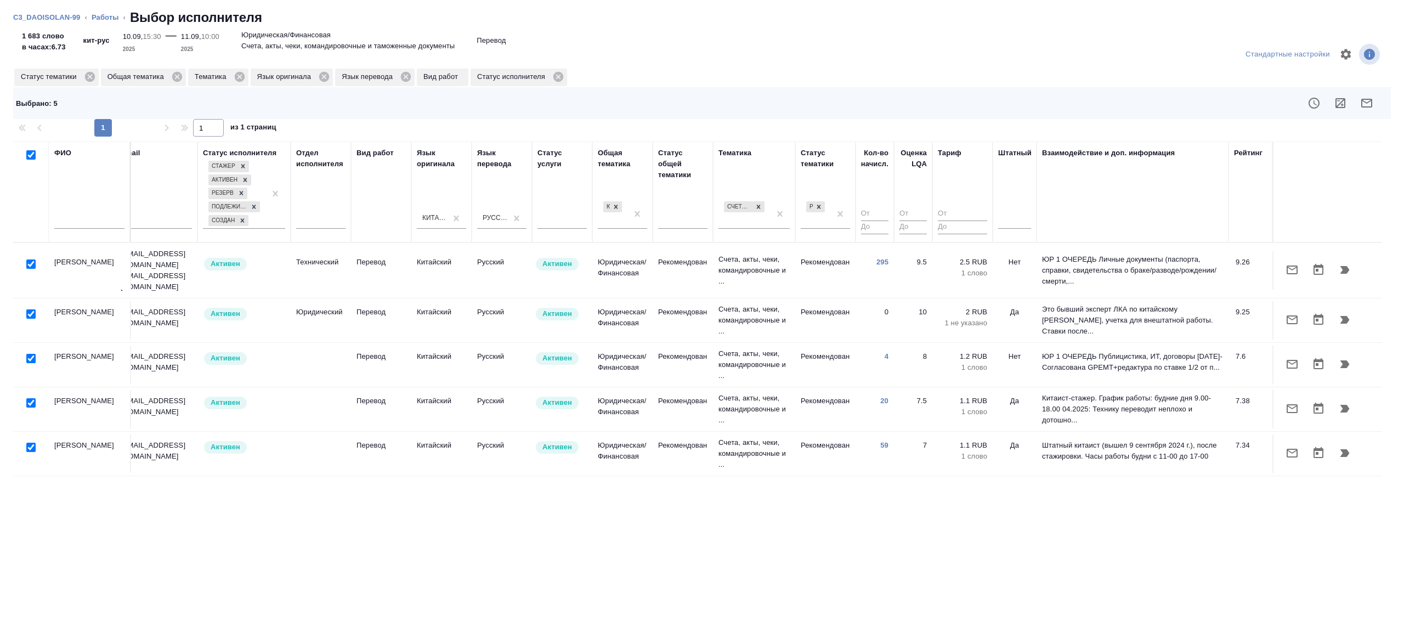
click at [28, 309] on input "checkbox" at bounding box center [30, 313] width 9 height 9
checkbox input "false"
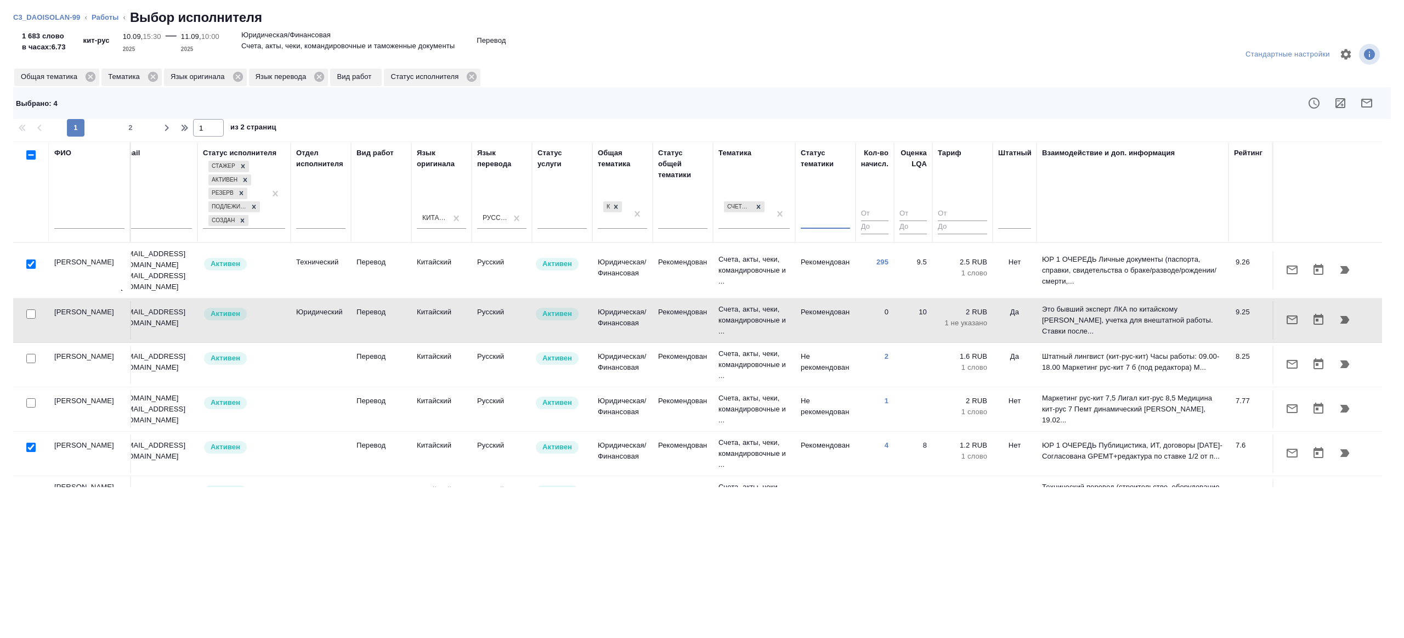
scroll to position [29, 224]
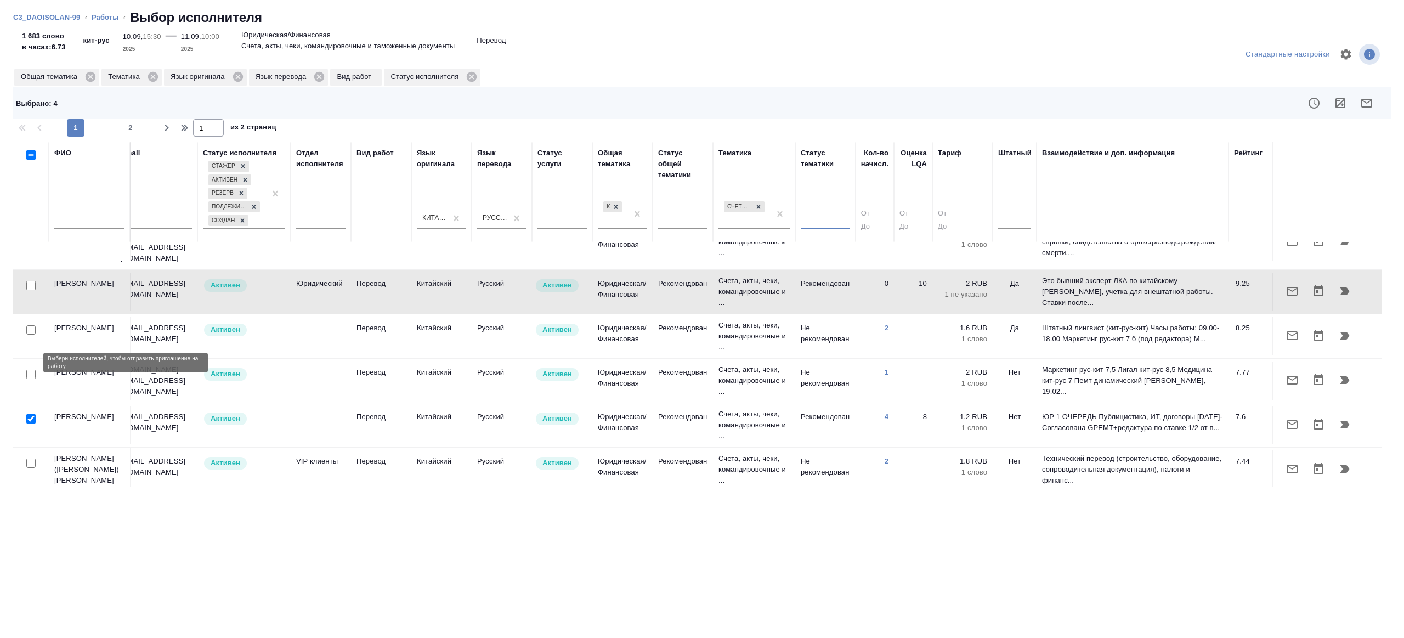
click at [30, 370] on input "checkbox" at bounding box center [30, 374] width 9 height 9
checkbox input "true"
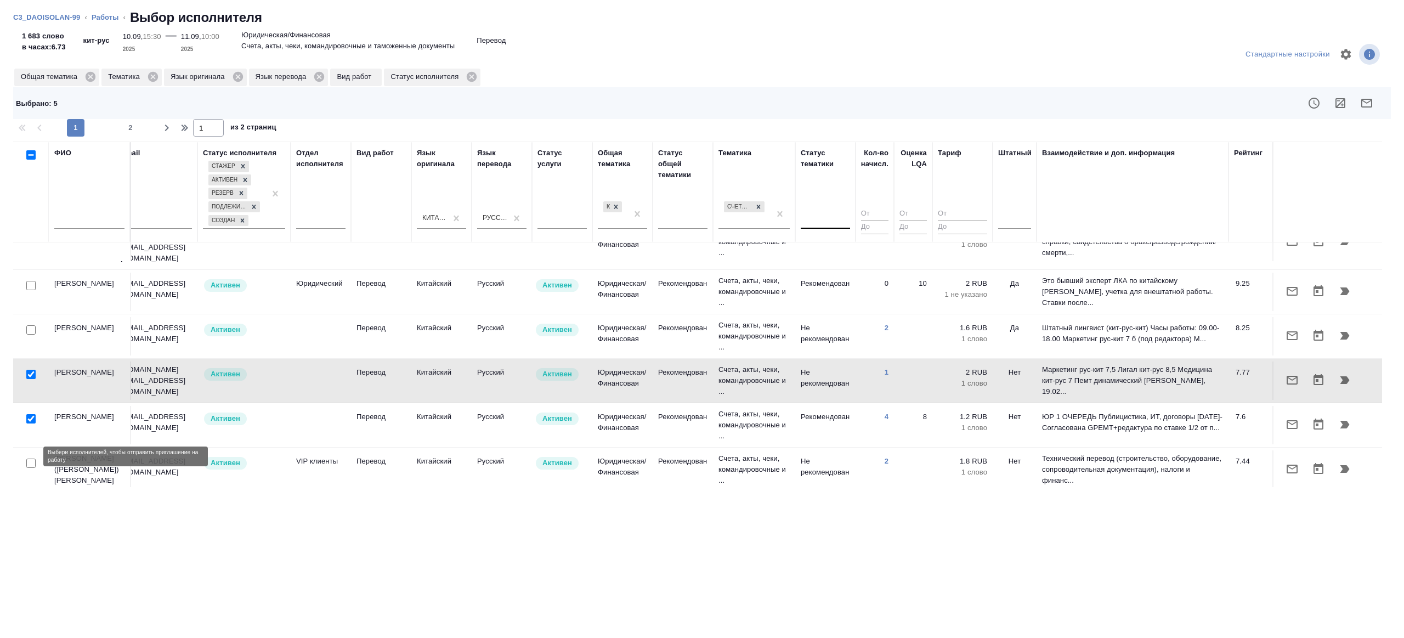
click at [29, 458] on input "checkbox" at bounding box center [30, 462] width 9 height 9
checkbox input "true"
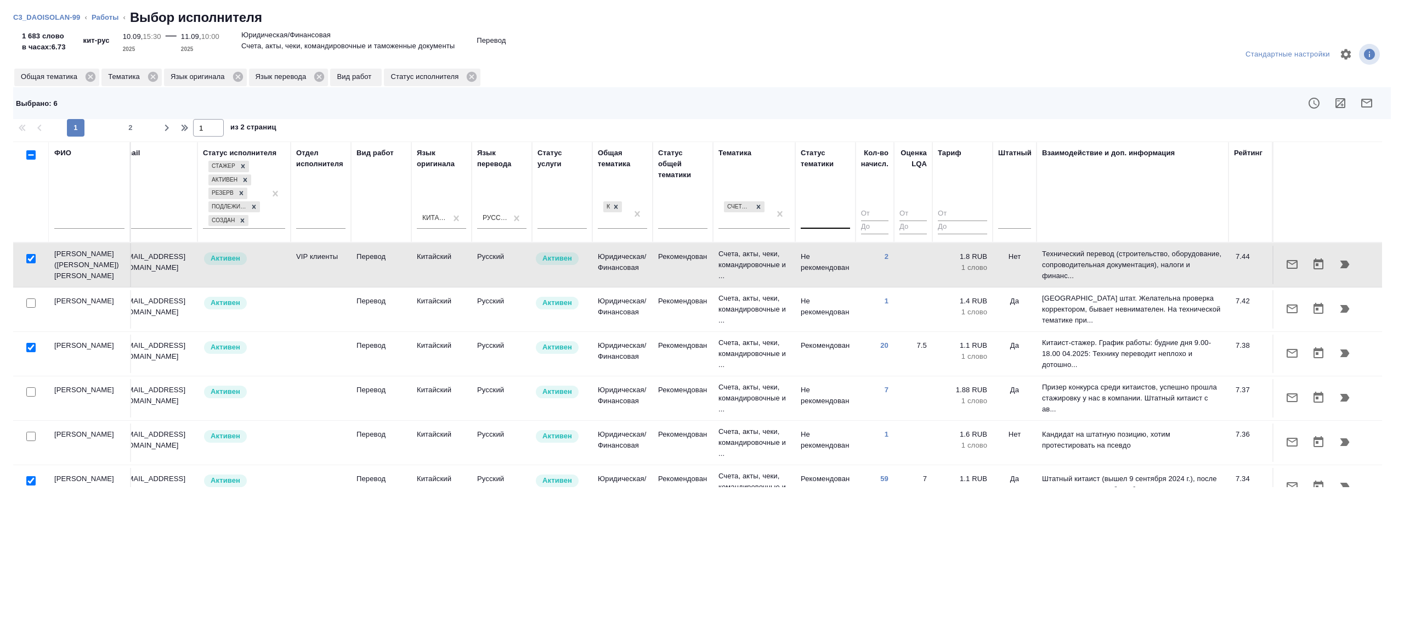
scroll to position [215, 224]
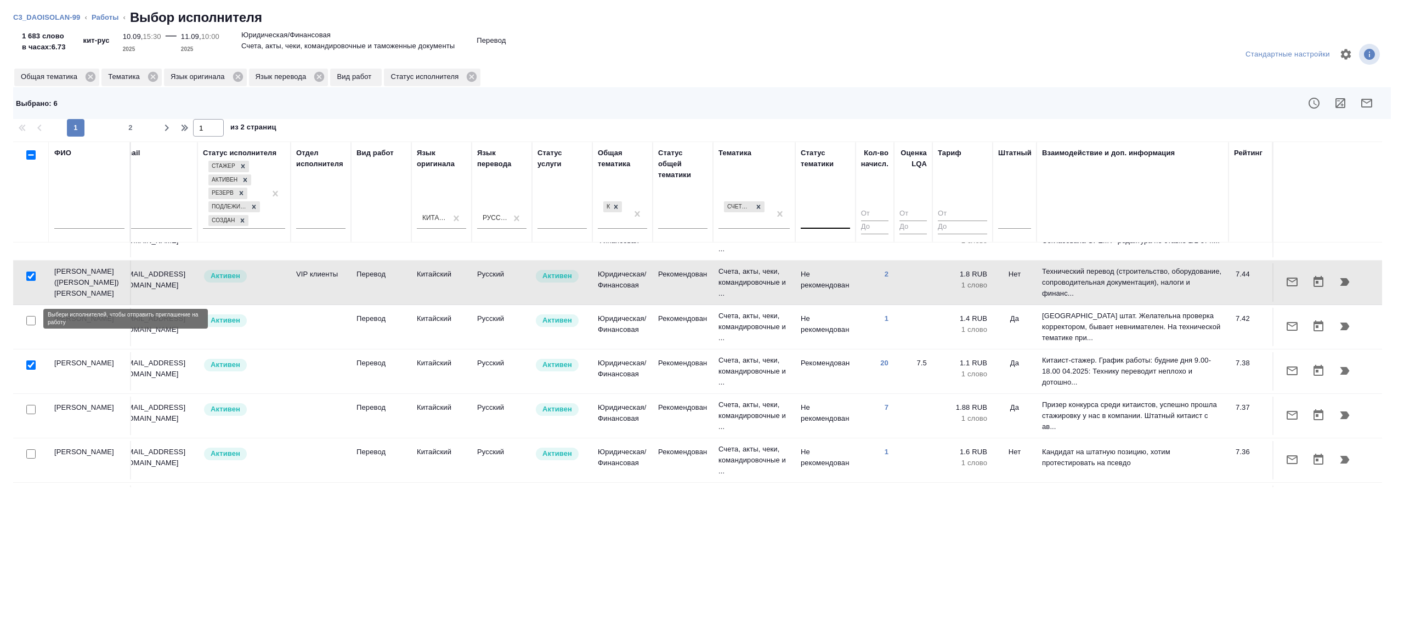
click at [34, 320] on input "checkbox" at bounding box center [30, 320] width 9 height 9
checkbox input "true"
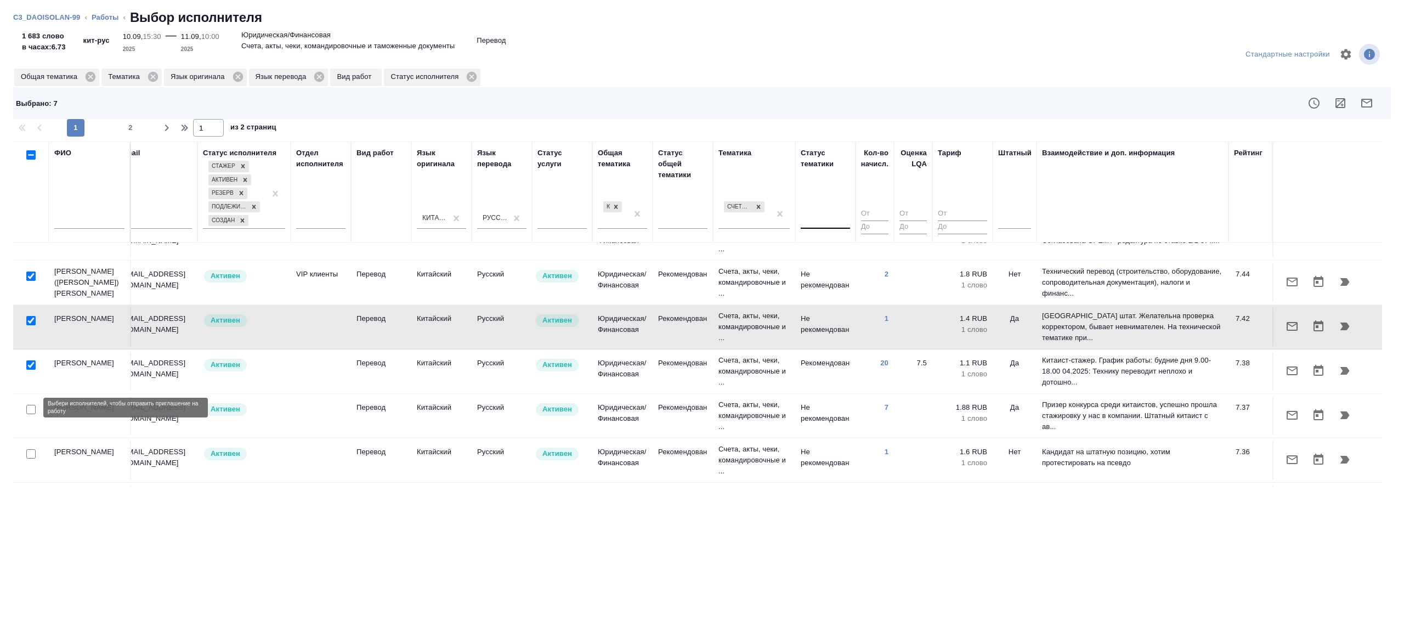
click at [27, 409] on input "checkbox" at bounding box center [30, 409] width 9 height 9
checkbox input "true"
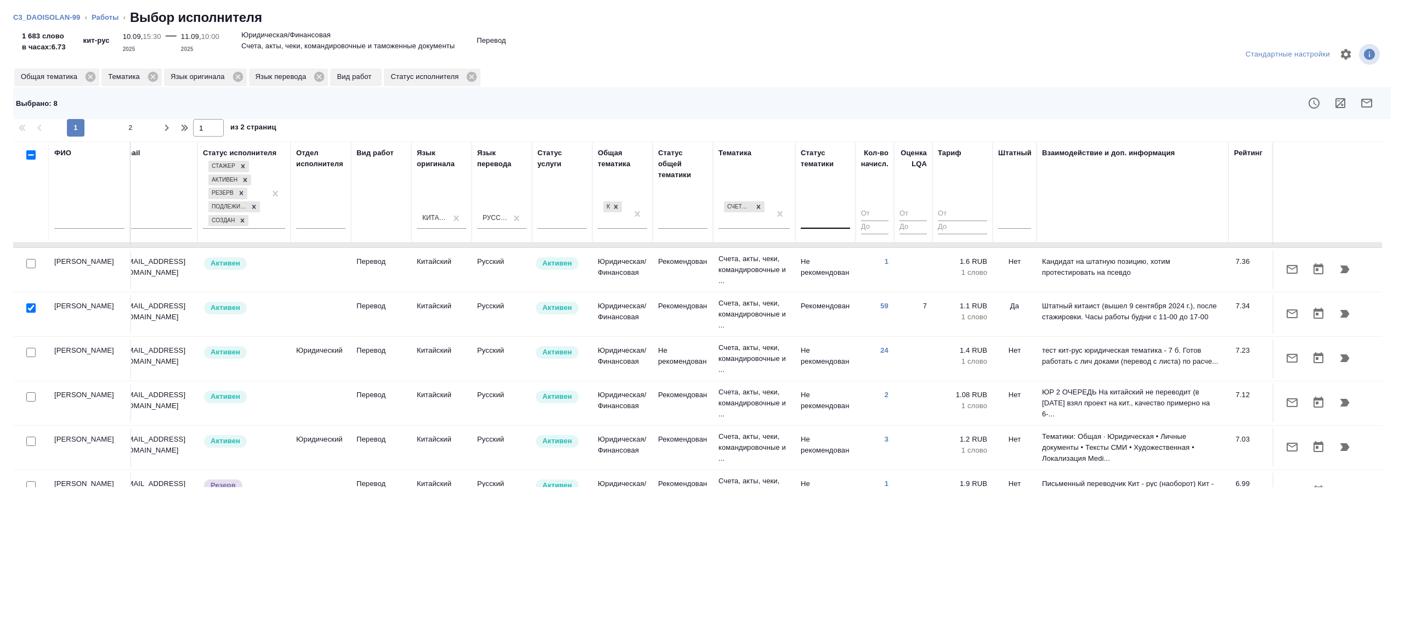
scroll to position [412, 224]
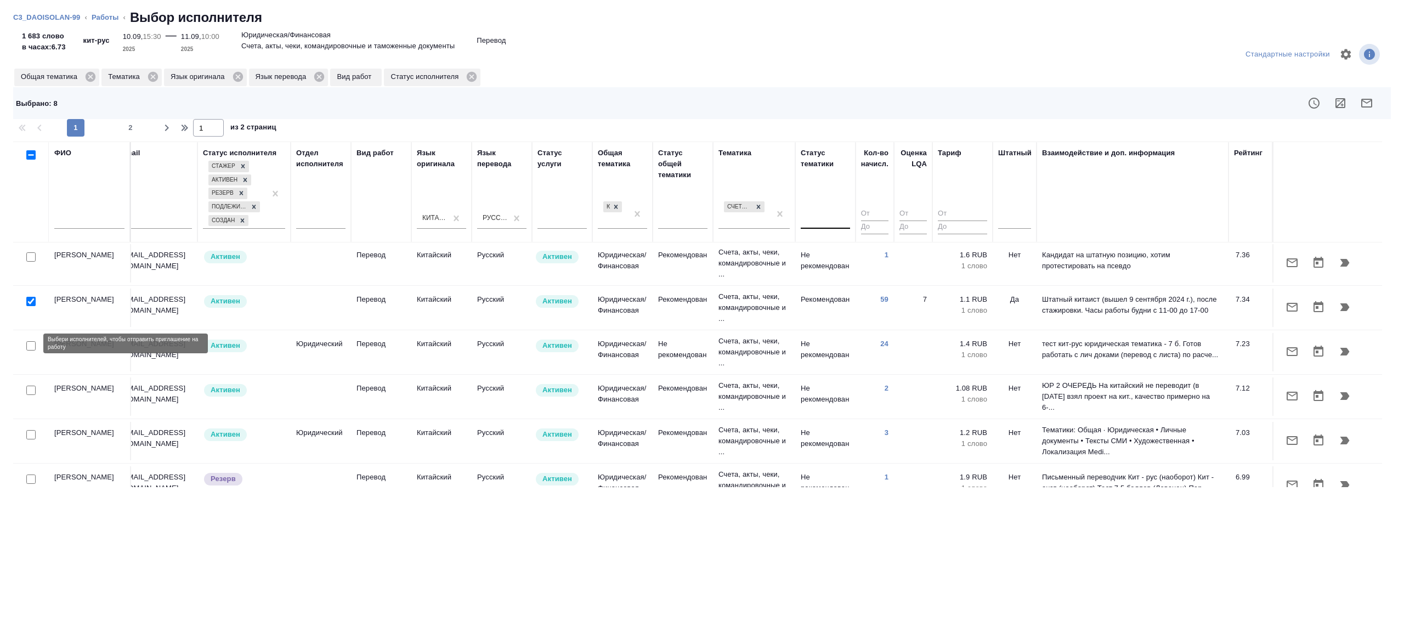
click at [33, 343] on input "checkbox" at bounding box center [30, 345] width 9 height 9
checkbox input "true"
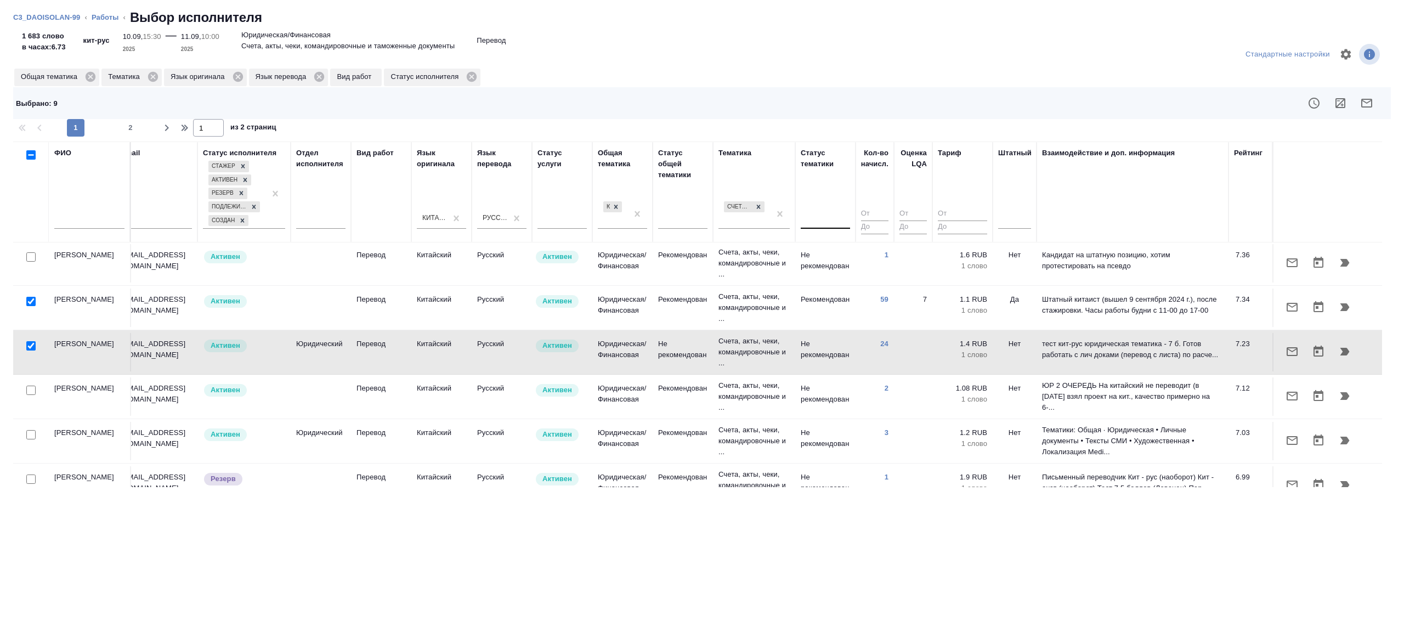
scroll to position [457, 224]
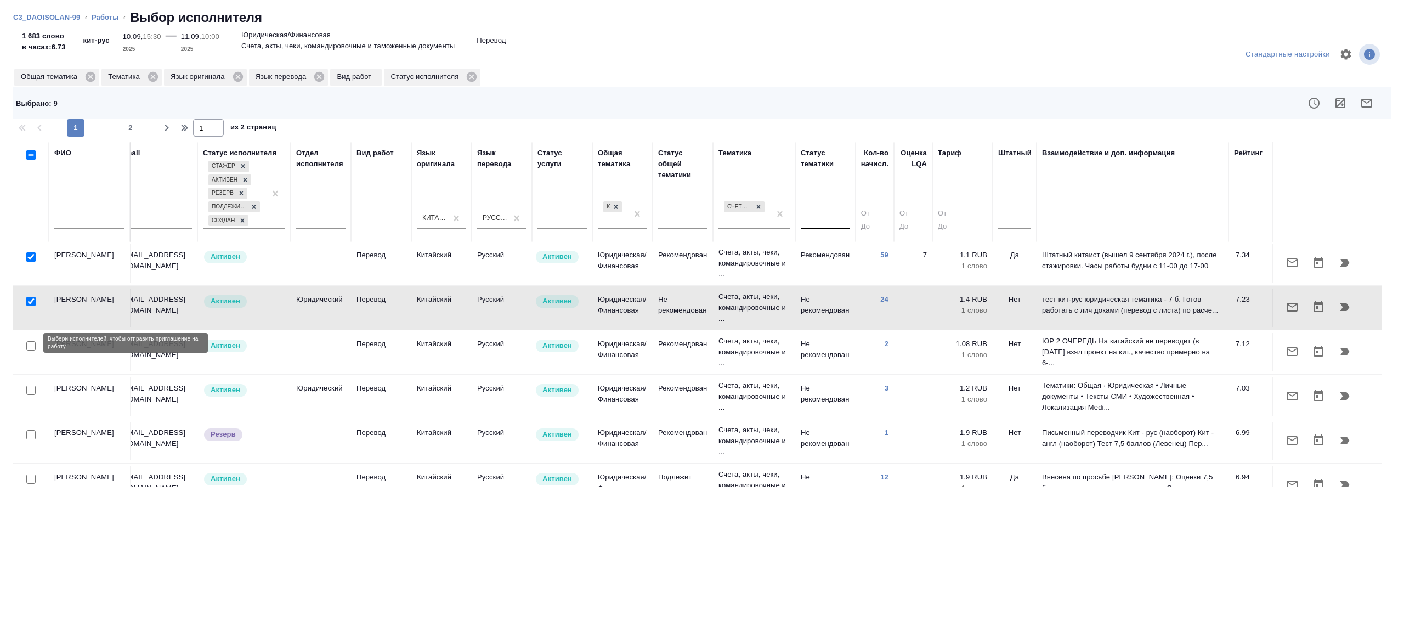
click at [29, 341] on input "checkbox" at bounding box center [30, 345] width 9 height 9
checkbox input "true"
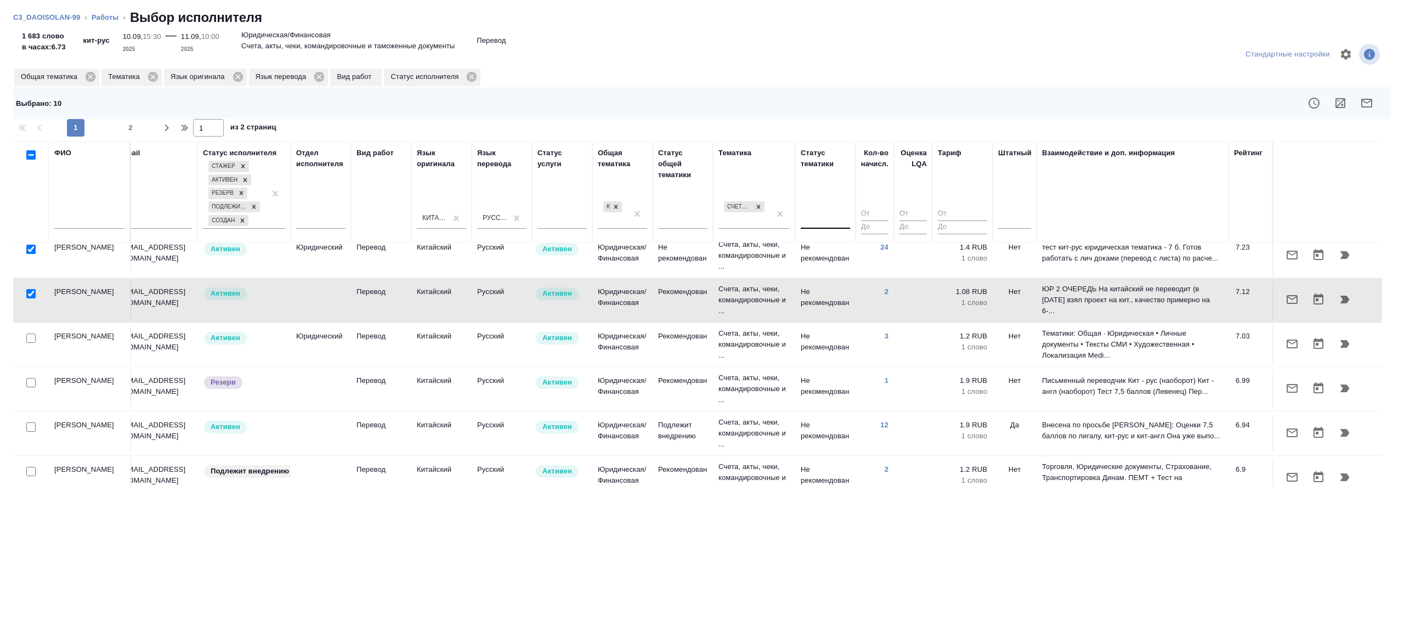
scroll to position [510, 224]
click at [27, 332] on input "checkbox" at bounding box center [30, 336] width 9 height 9
checkbox input "true"
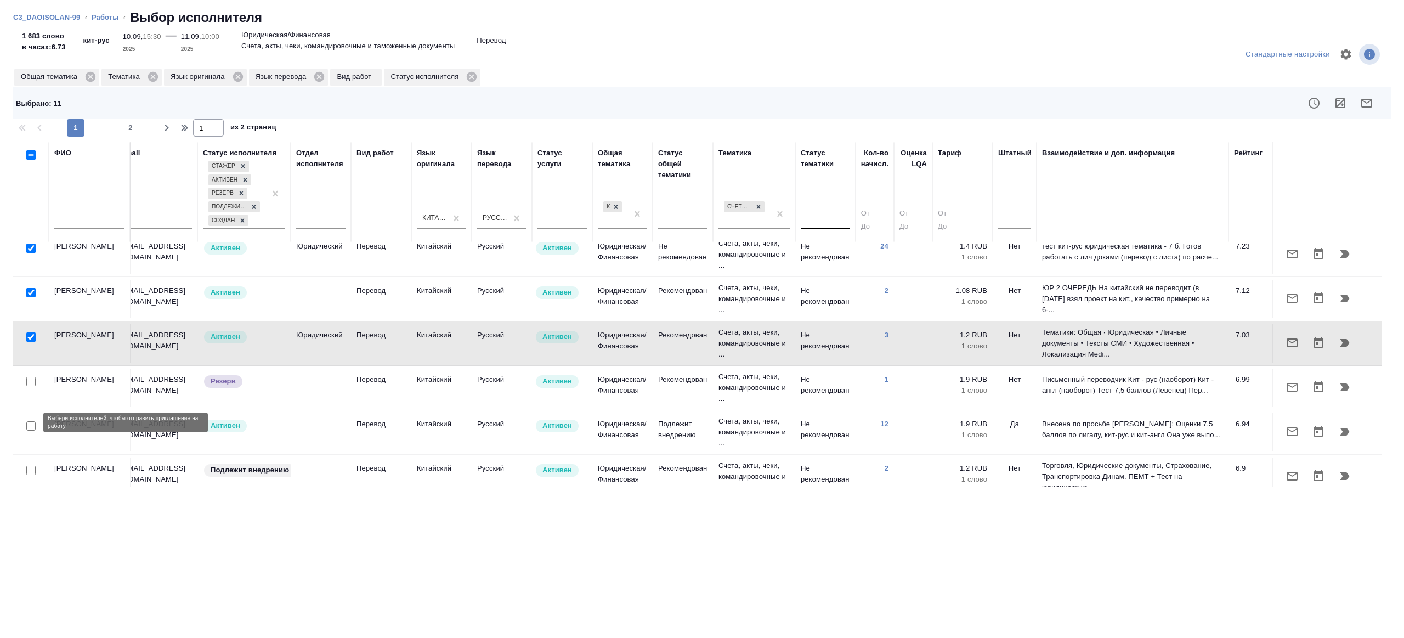
click at [30, 424] on input "checkbox" at bounding box center [30, 425] width 9 height 9
checkbox input "true"
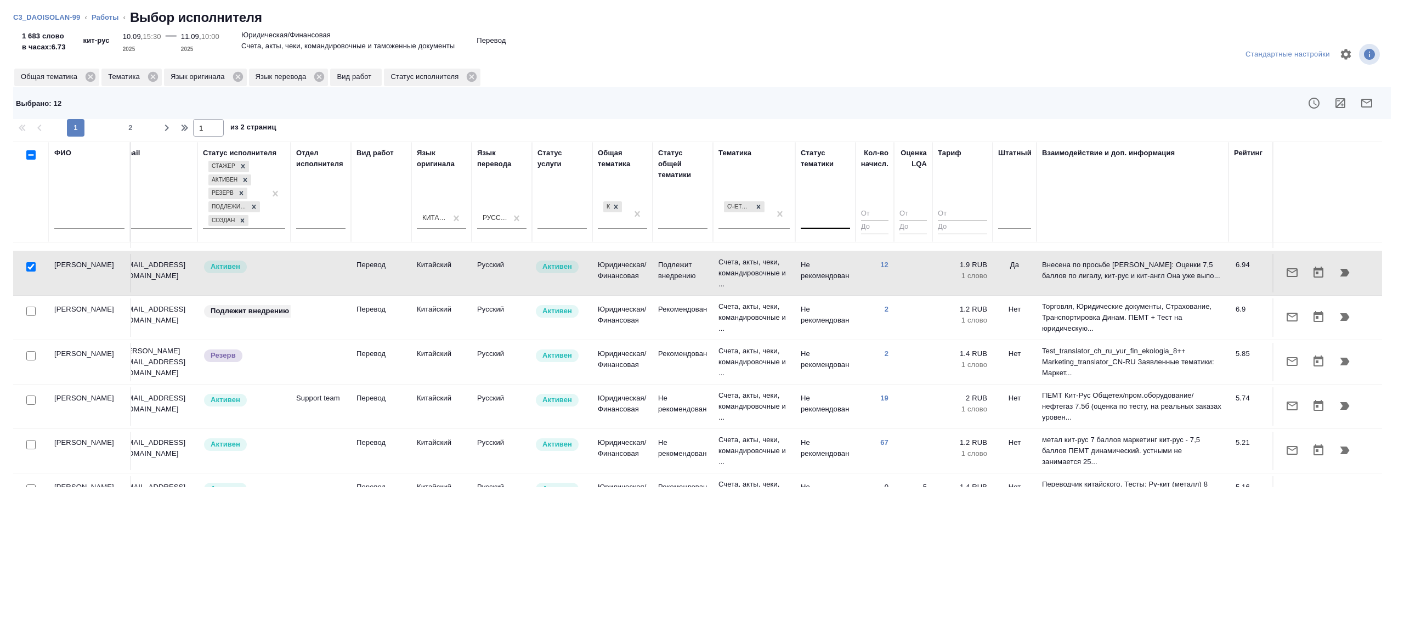
scroll to position [677, 224]
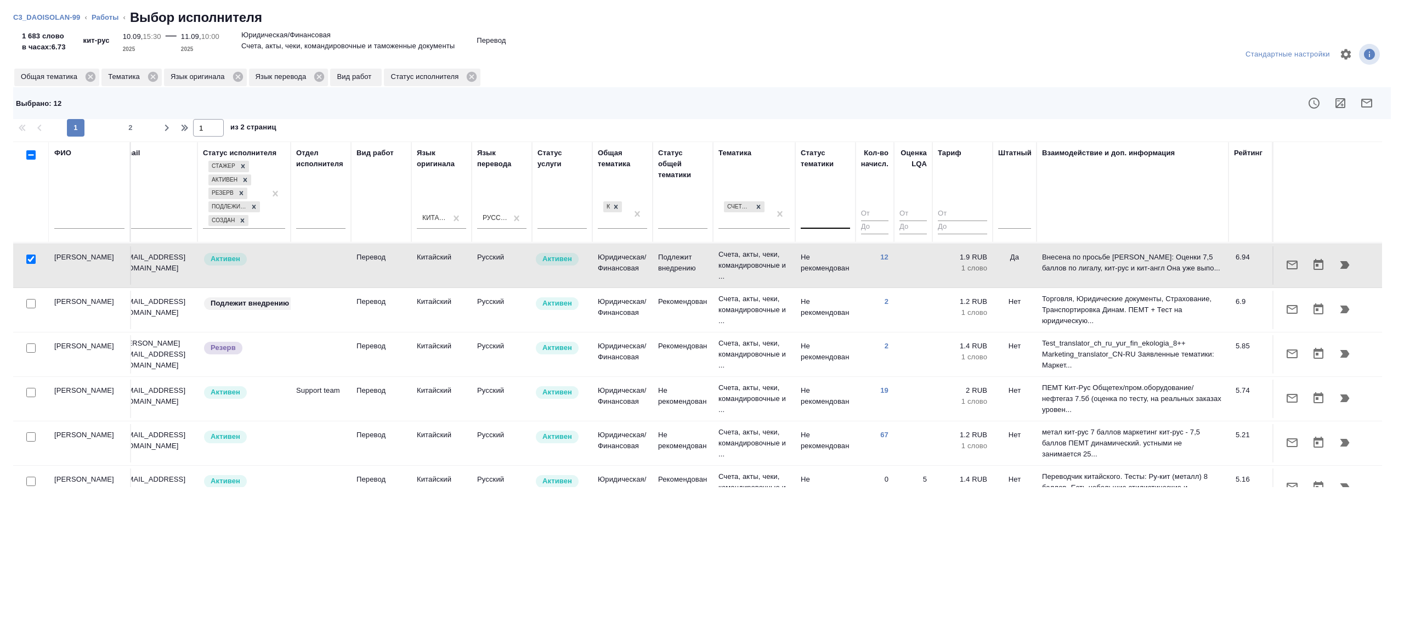
click at [32, 388] on input "checkbox" at bounding box center [30, 392] width 9 height 9
checkbox input "true"
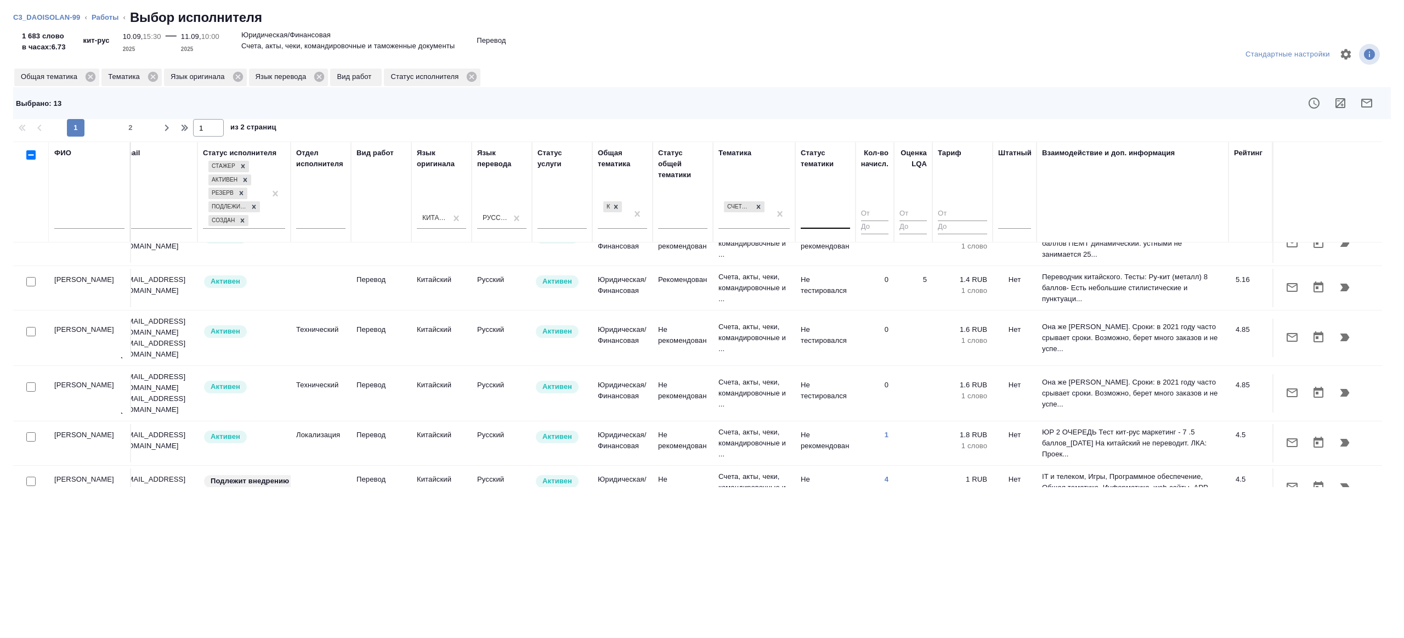
scroll to position [883, 224]
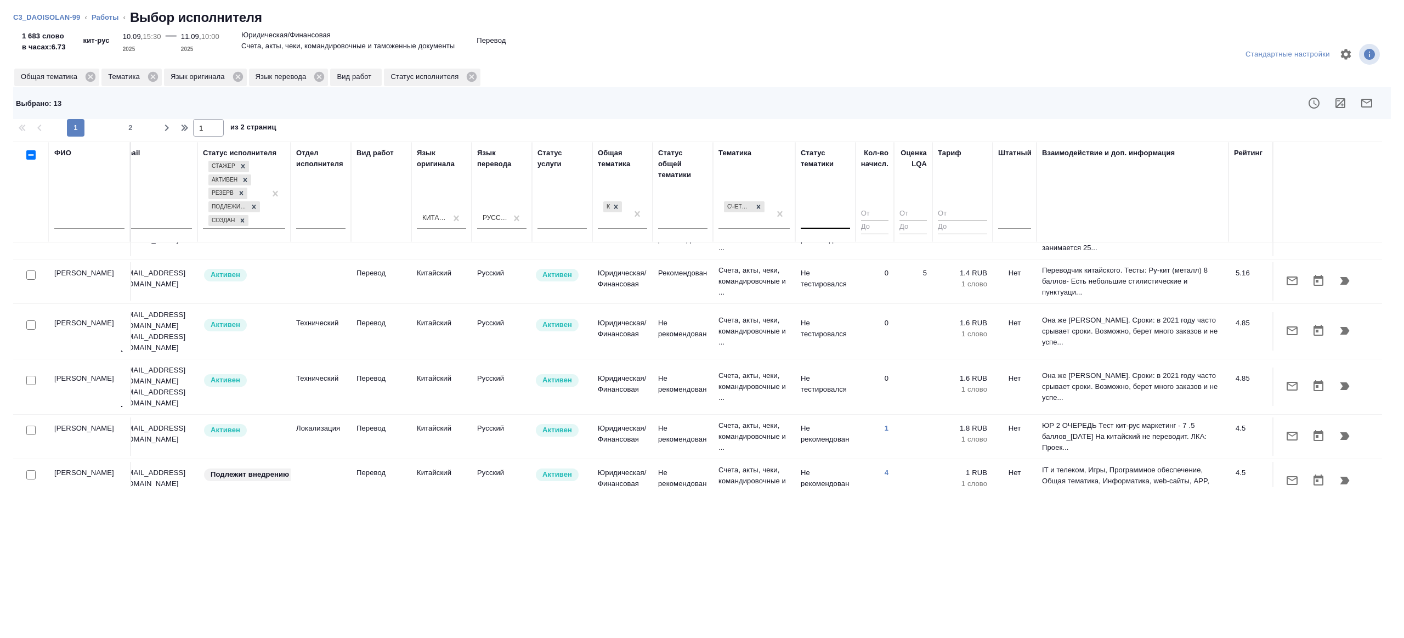
click at [1362, 103] on icon "button" at bounding box center [1366, 102] width 13 height 13
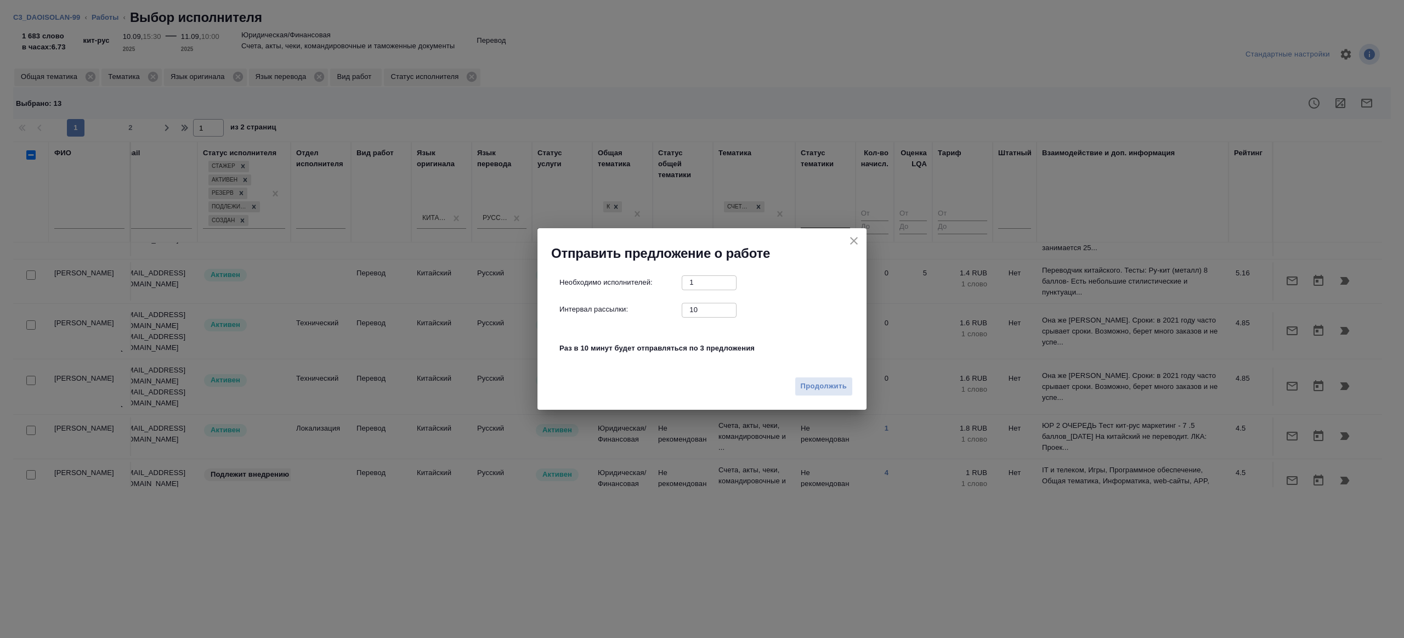
click at [714, 309] on input "10" at bounding box center [708, 310] width 55 height 14
type input "1"
click at [826, 383] on span "Продолжить" at bounding box center [823, 386] width 46 height 13
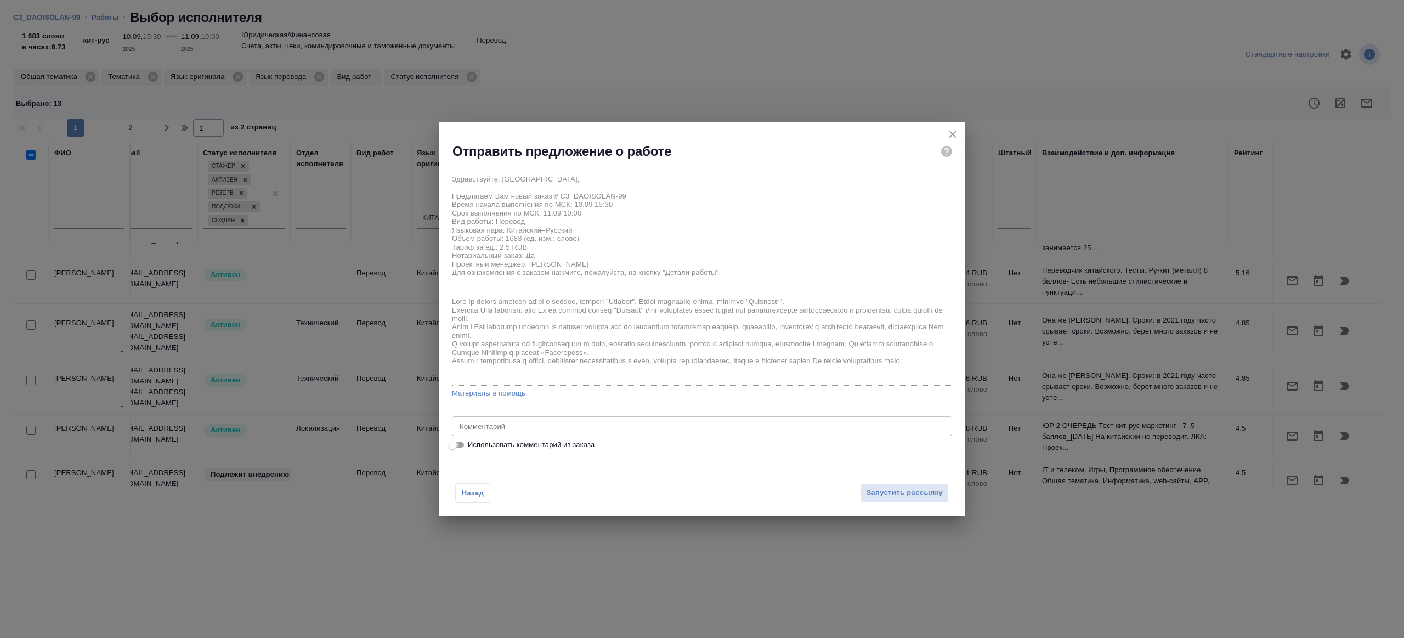
click at [455, 444] on input "Использовать комментарий из заказа" at bounding box center [452, 444] width 39 height 13
checkbox input "true"
type textarea "последнюю страницу не переводим посчитала как средний макет по верстке, тк клие…"
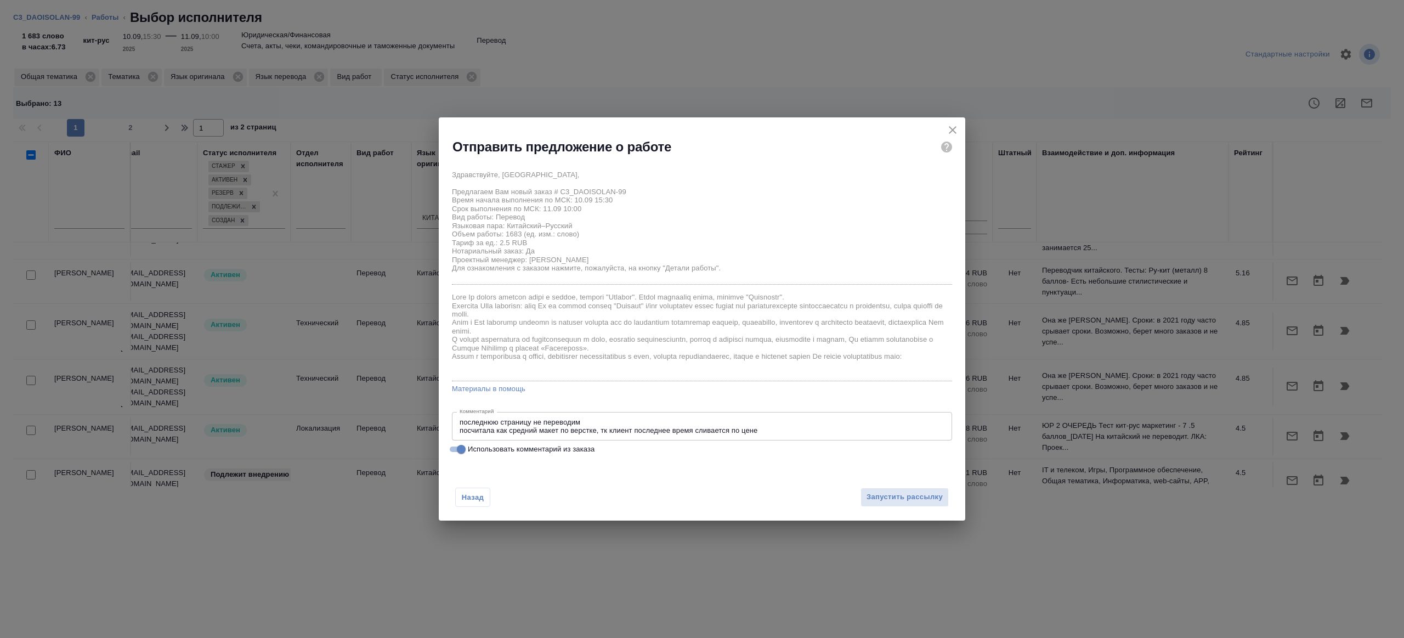
click at [455, 444] on input "Использовать комментарий из заказа" at bounding box center [460, 448] width 39 height 13
checkbox input "false"
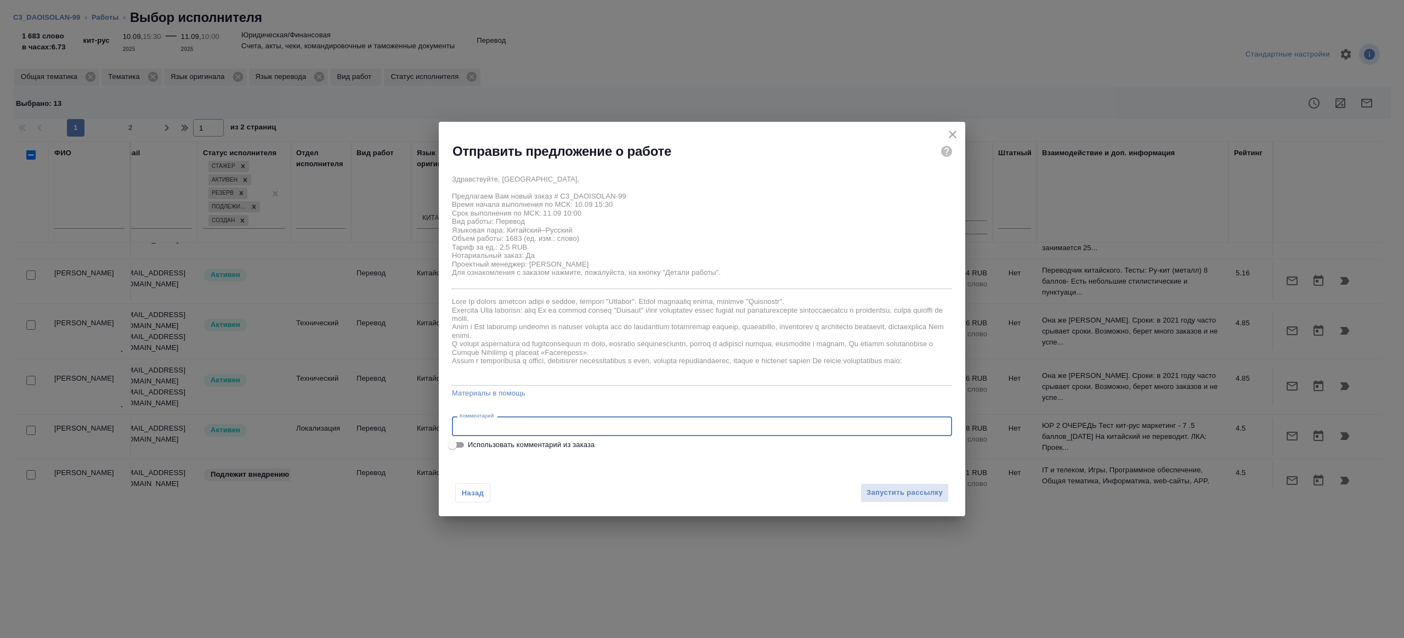
click at [485, 426] on textarea at bounding box center [701, 426] width 485 height 8
type textarea "будет в смарткате"
click at [883, 489] on span "Запустить рассылку" at bounding box center [904, 492] width 76 height 13
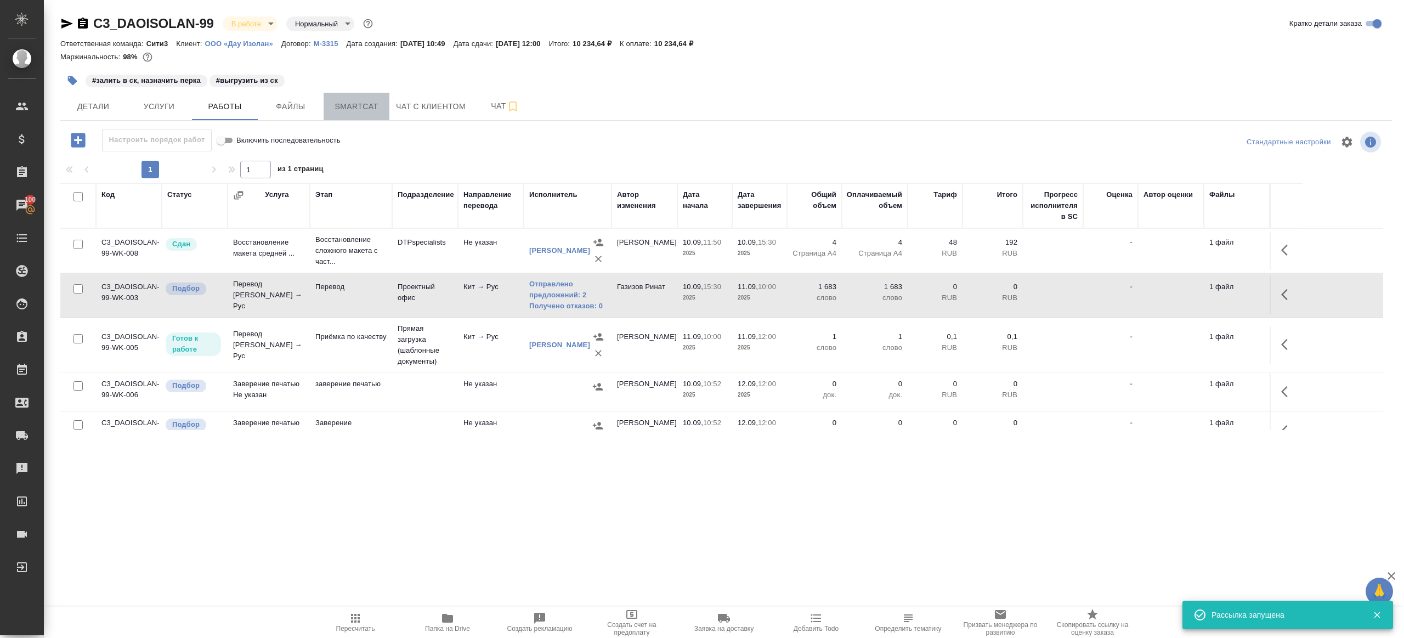
click at [351, 96] on button "Smartcat" at bounding box center [356, 106] width 66 height 27
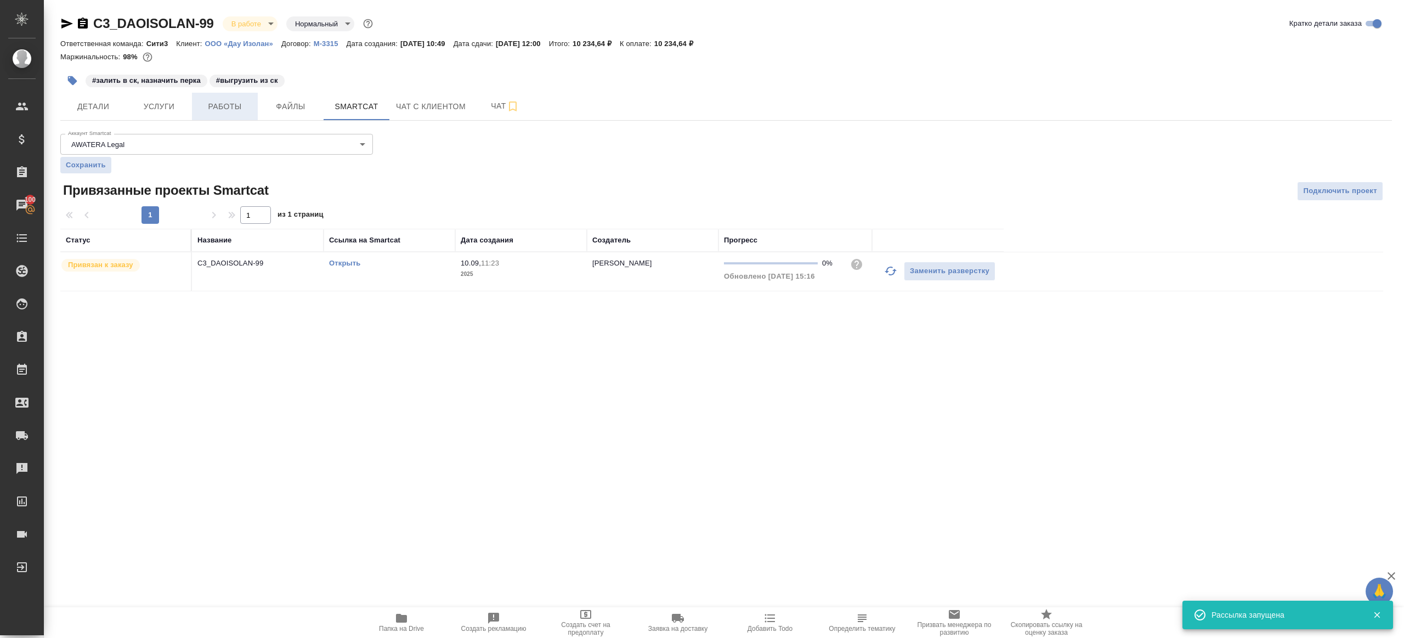
click at [228, 106] on span "Работы" at bounding box center [224, 107] width 53 height 14
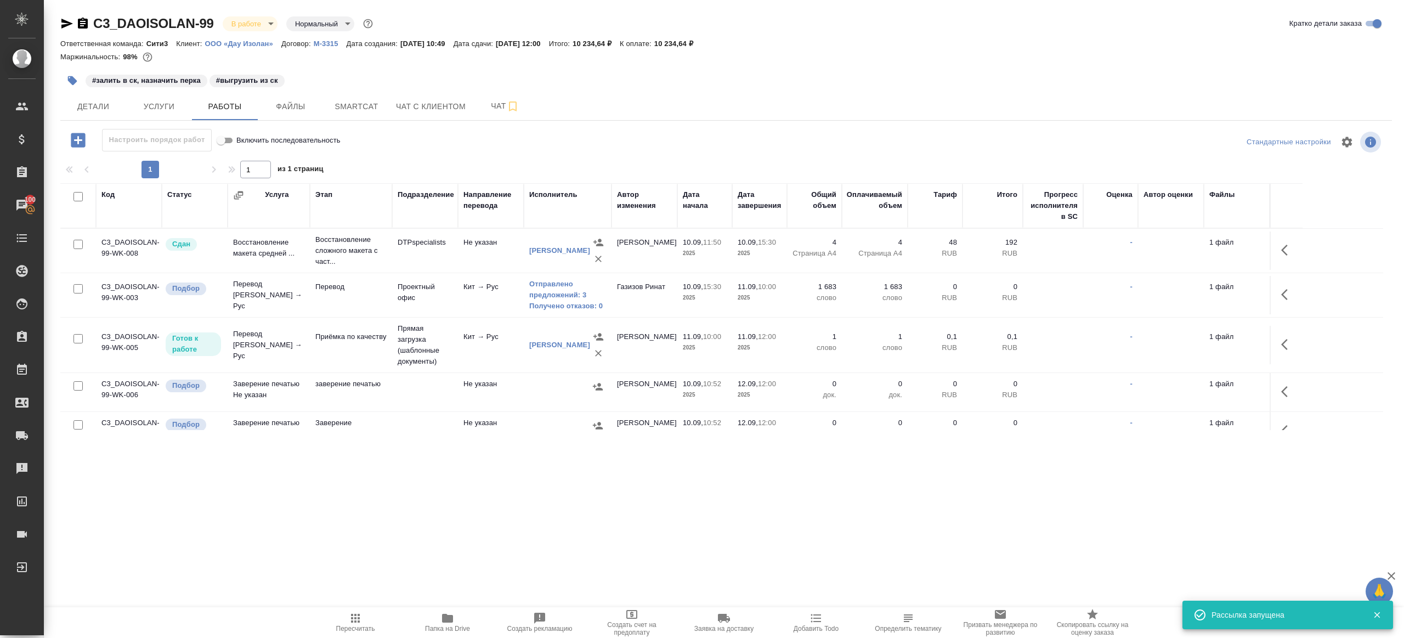
click at [353, 615] on icon "button" at bounding box center [355, 618] width 9 height 9
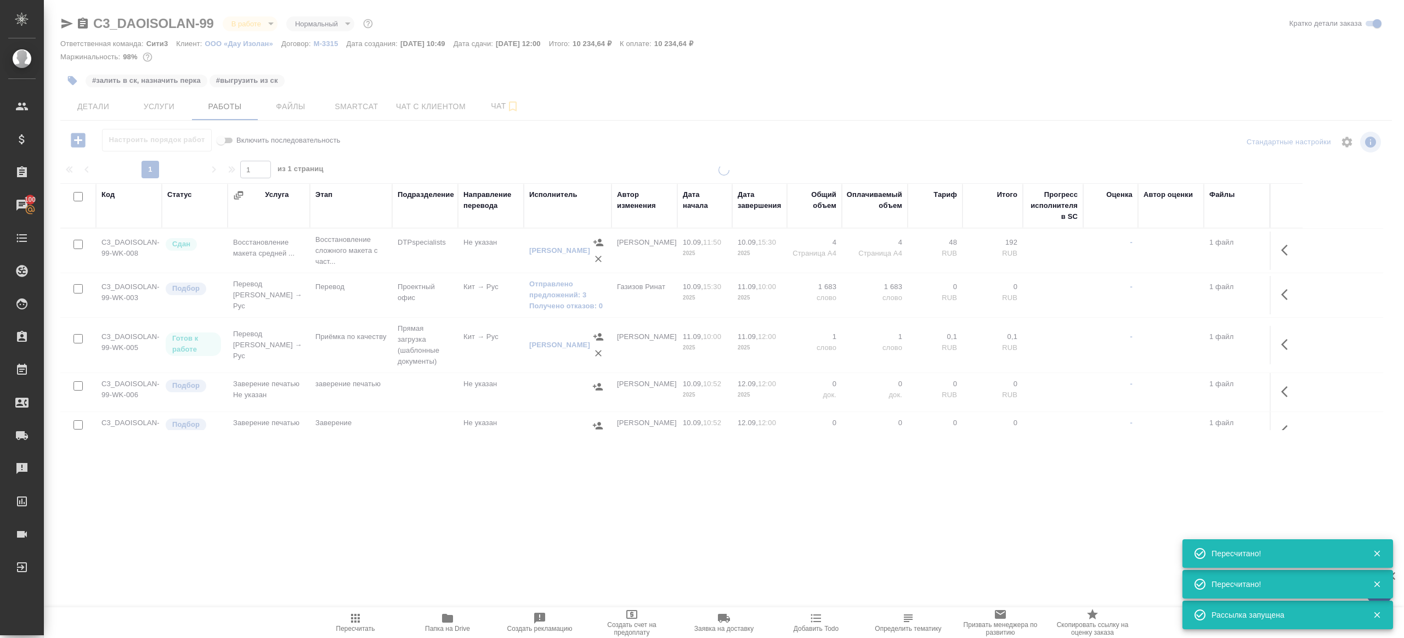
click at [401, 515] on div ".cls-1 fill:#fff; AWATERA [PERSON_NAME] Клиенты Спецификации Заказы 100 Чаты To…" at bounding box center [702, 319] width 1404 height 638
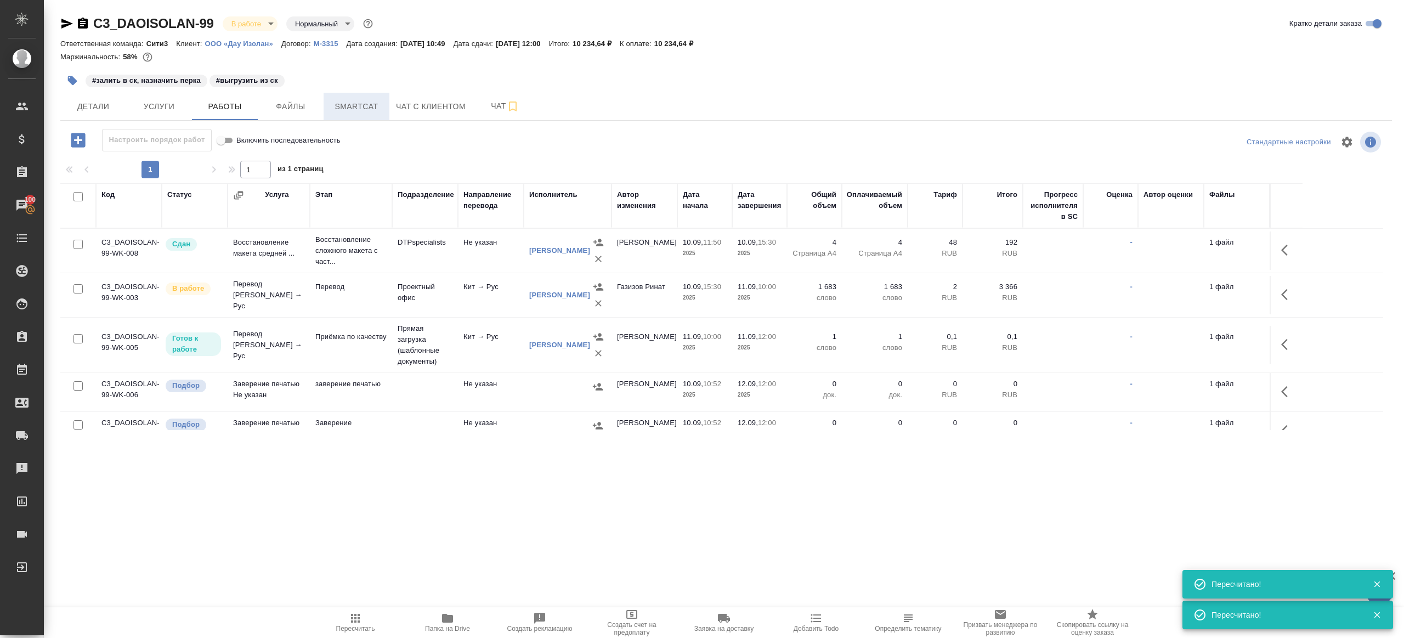
click at [356, 102] on span "Smartcat" at bounding box center [356, 107] width 53 height 14
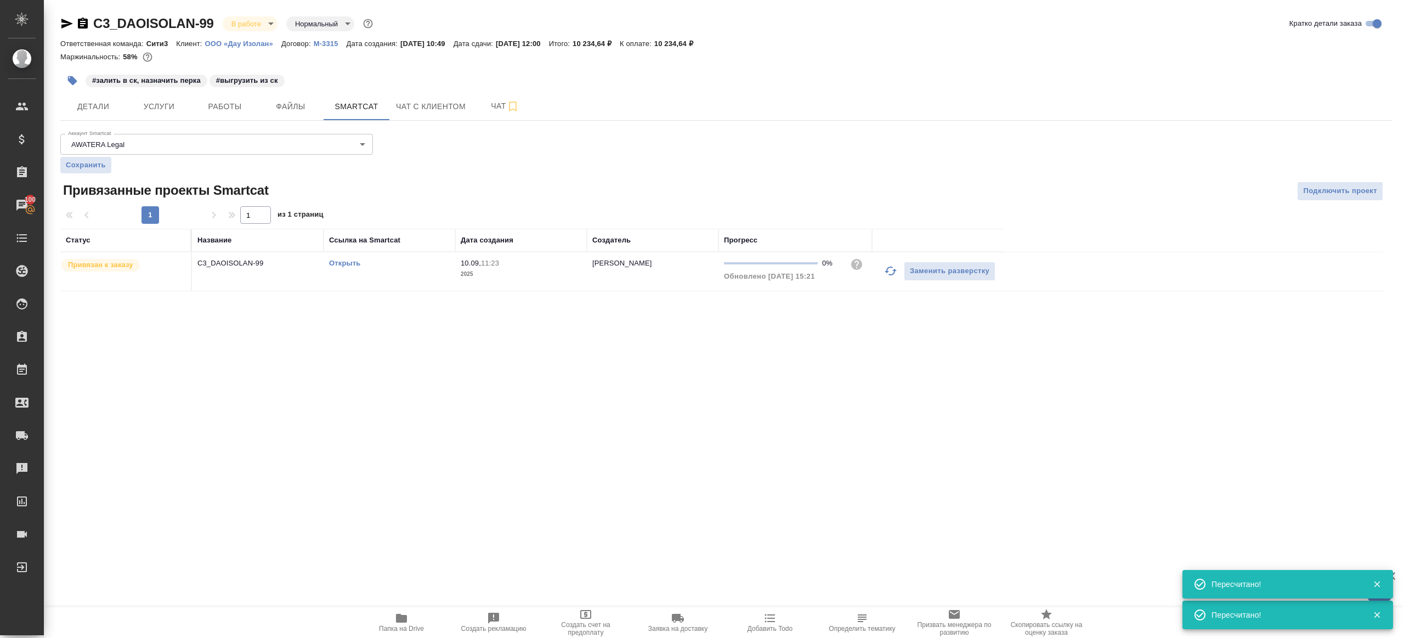
click at [351, 262] on link "Открыть" at bounding box center [344, 263] width 31 height 8
click at [207, 112] on span "Работы" at bounding box center [224, 107] width 53 height 14
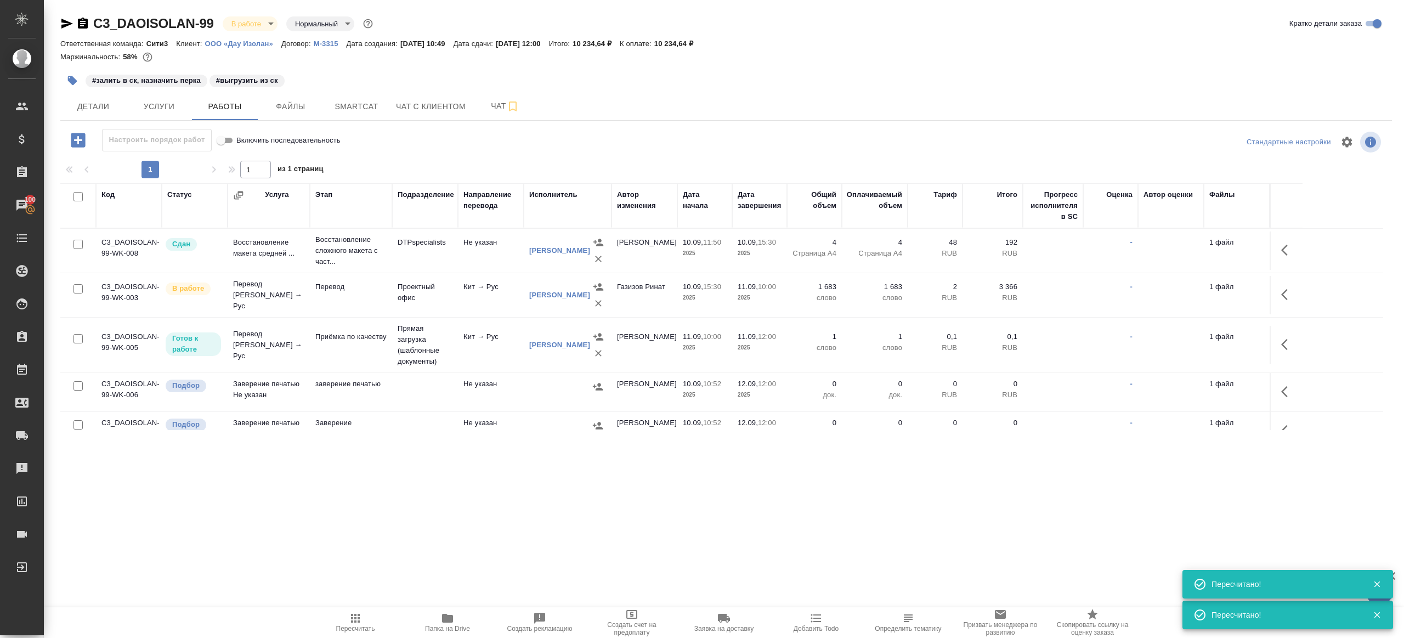
click at [67, 77] on icon "button" at bounding box center [72, 80] width 11 height 11
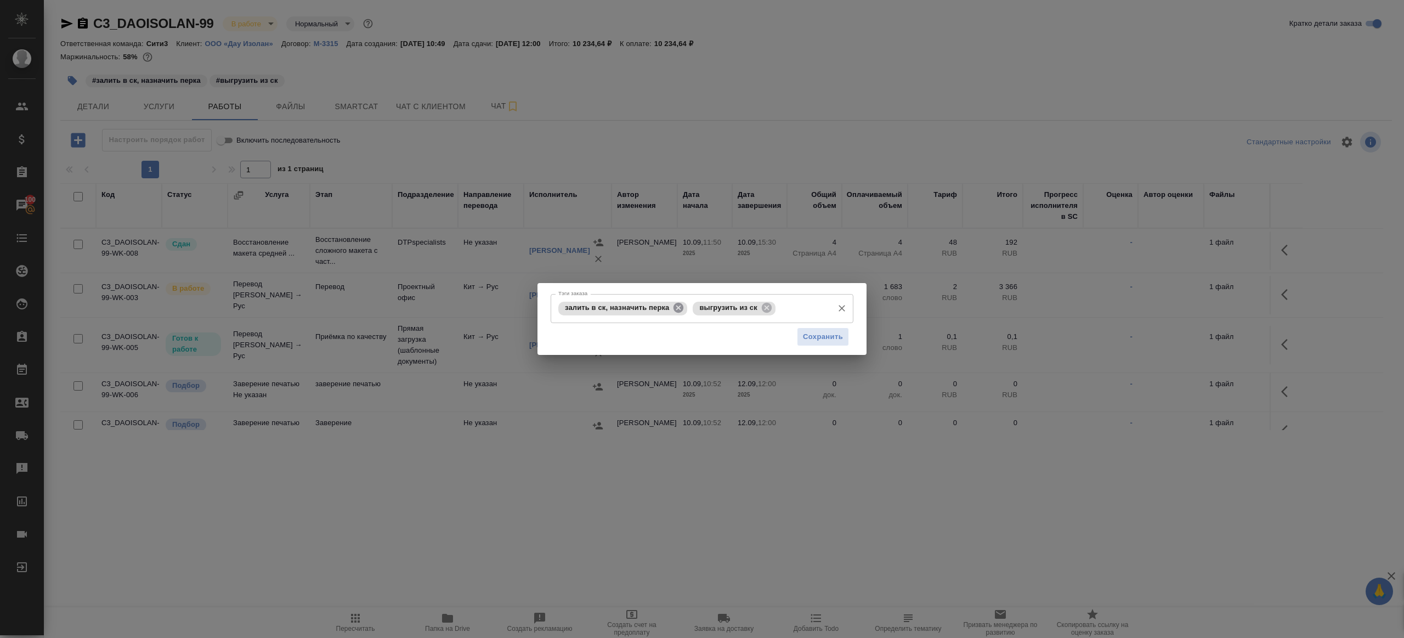
click at [682, 309] on icon at bounding box center [678, 308] width 10 height 10
click at [806, 334] on span "Сохранить" at bounding box center [823, 337] width 40 height 13
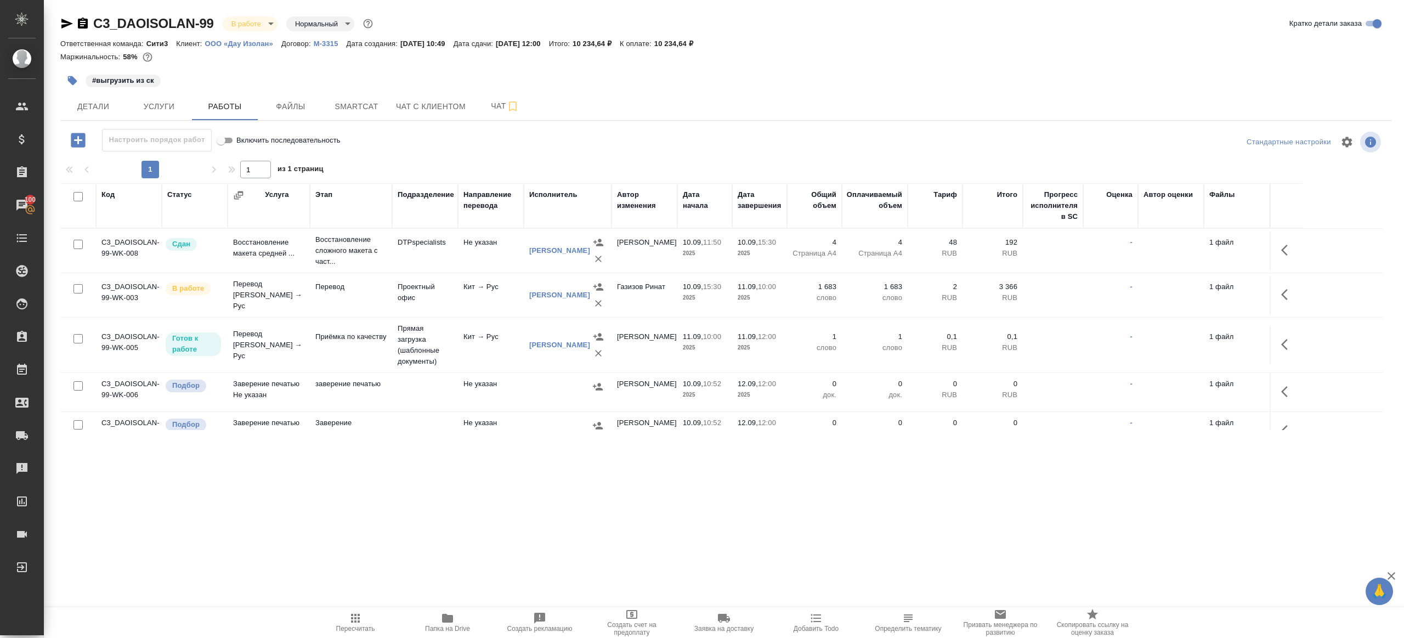
click at [355, 615] on icon "button" at bounding box center [355, 618] width 9 height 9
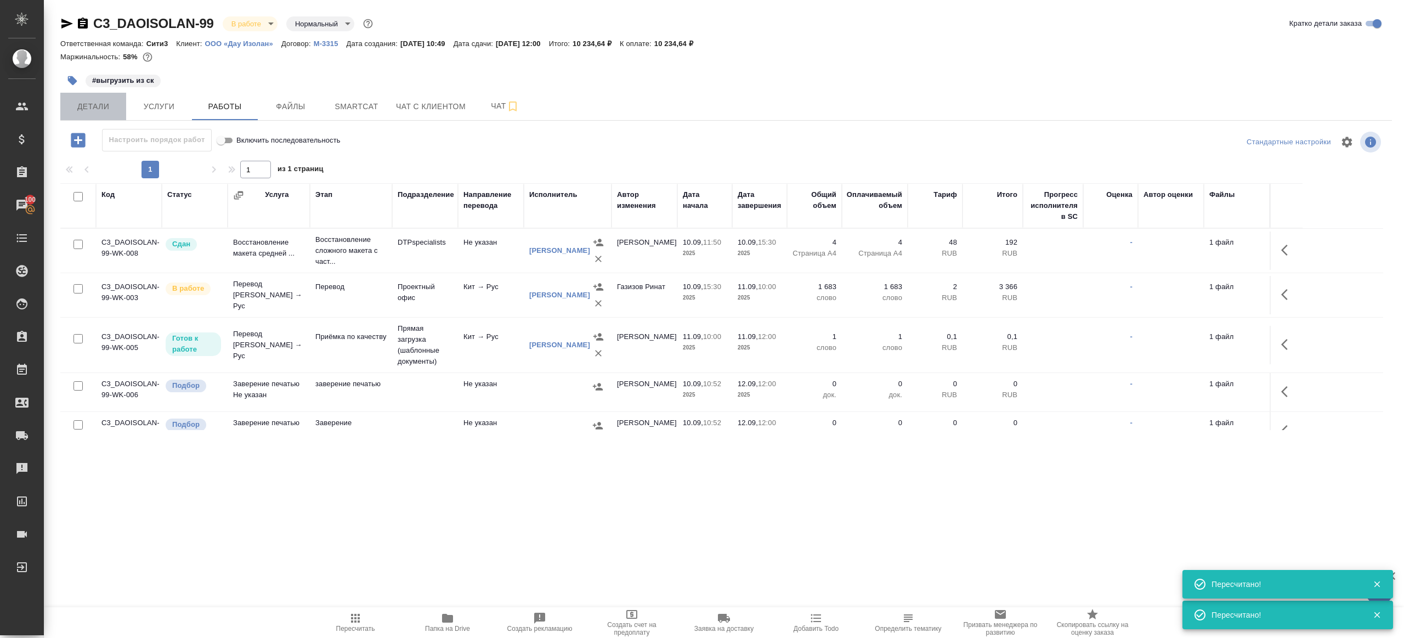
click at [100, 111] on span "Детали" at bounding box center [93, 107] width 53 height 14
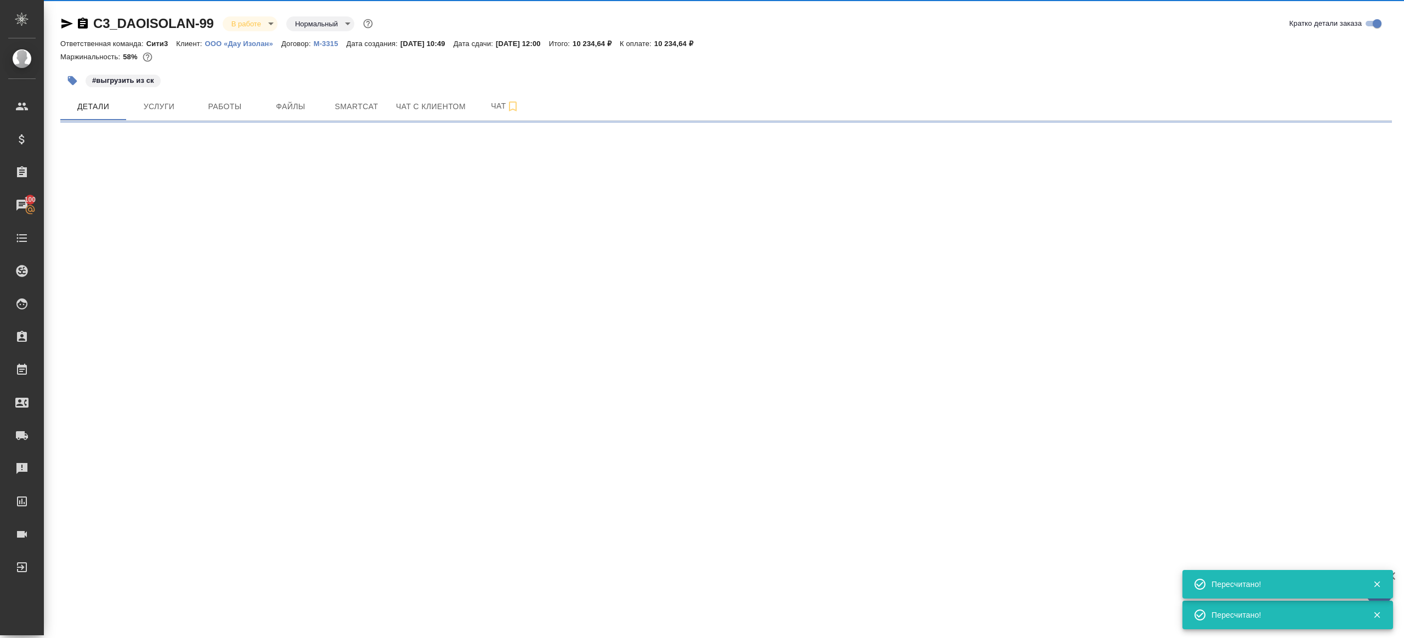
select select "RU"
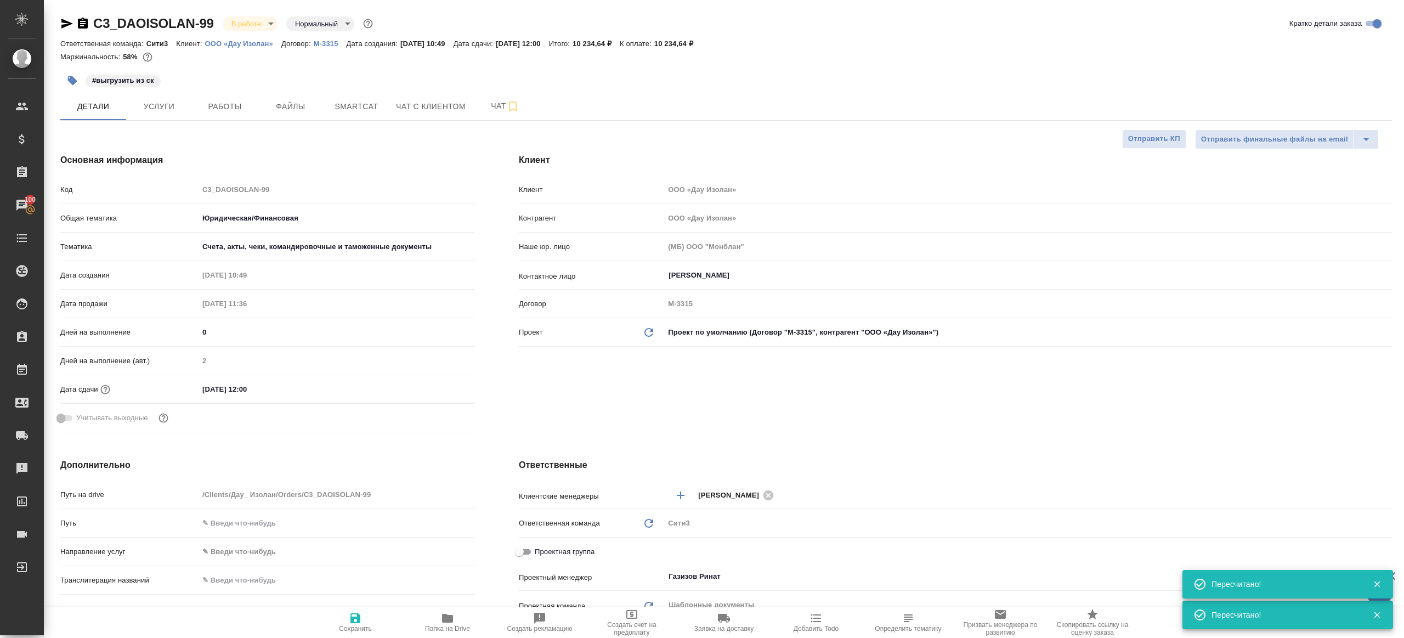
type textarea "x"
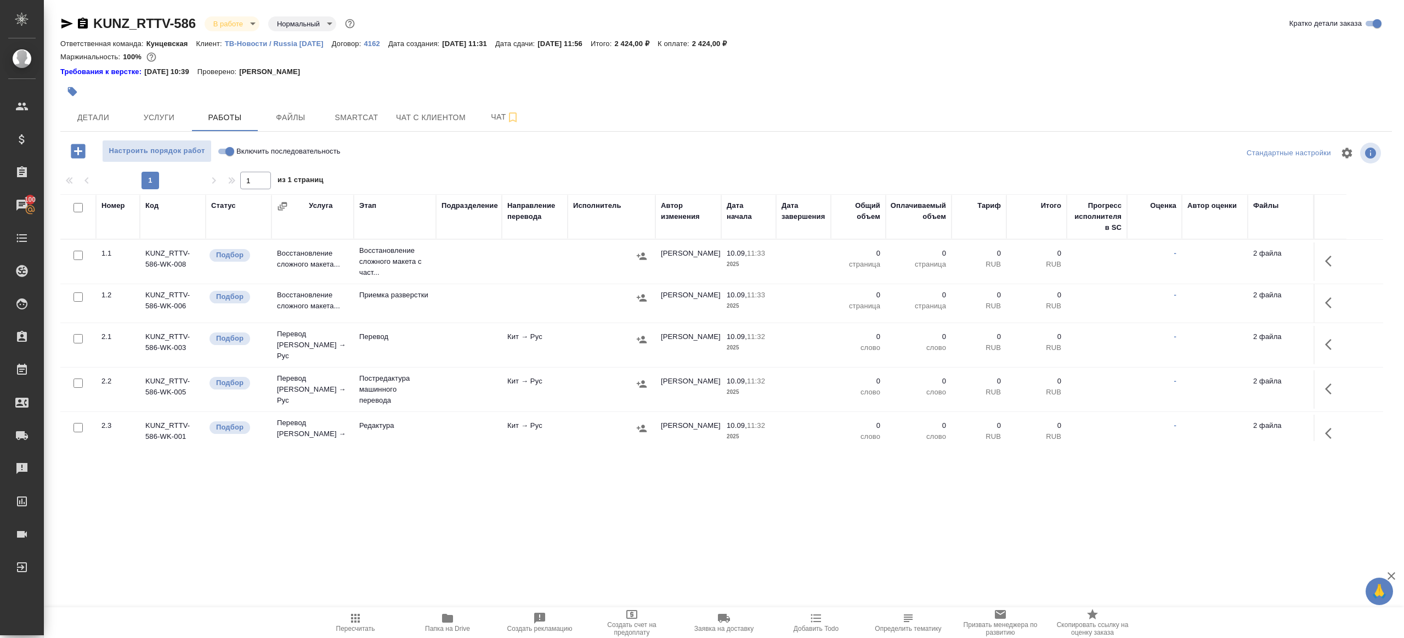
click at [349, 615] on icon "button" at bounding box center [355, 617] width 13 height 13
click at [465, 617] on span "Папка на Drive" at bounding box center [447, 621] width 79 height 21
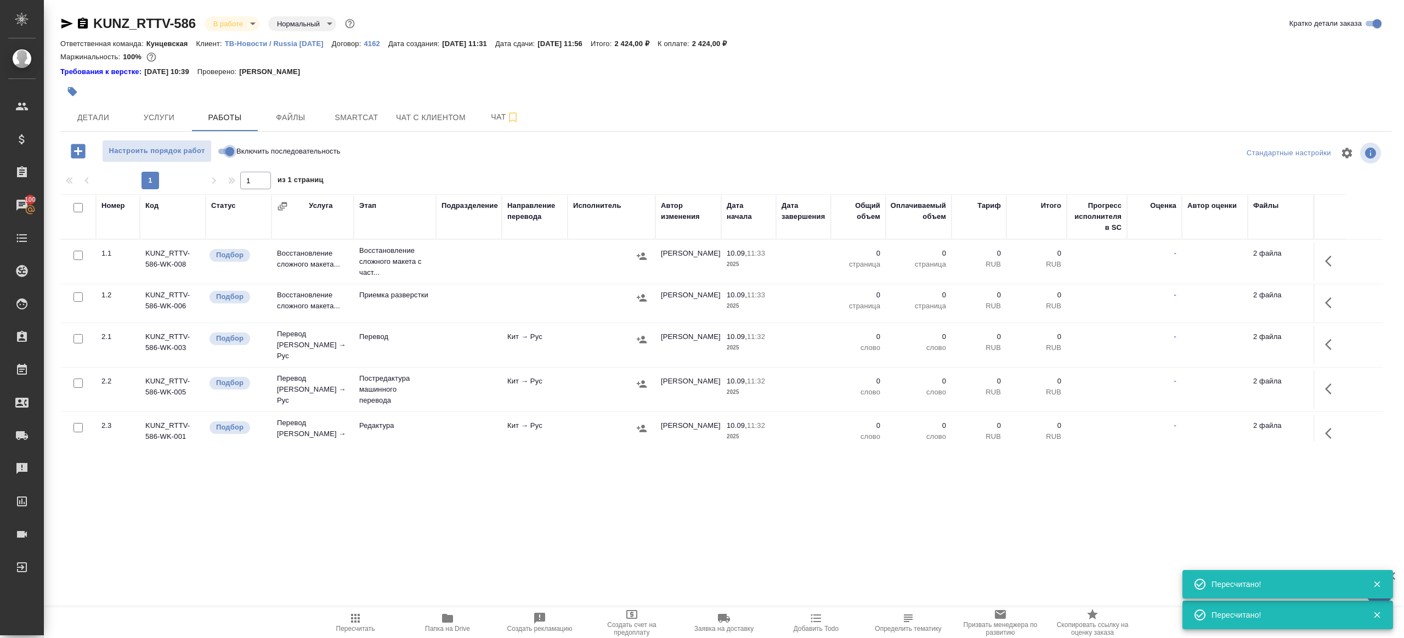
click at [234, 155] on input "Включить последовательность" at bounding box center [229, 151] width 39 height 13
checkbox input "true"
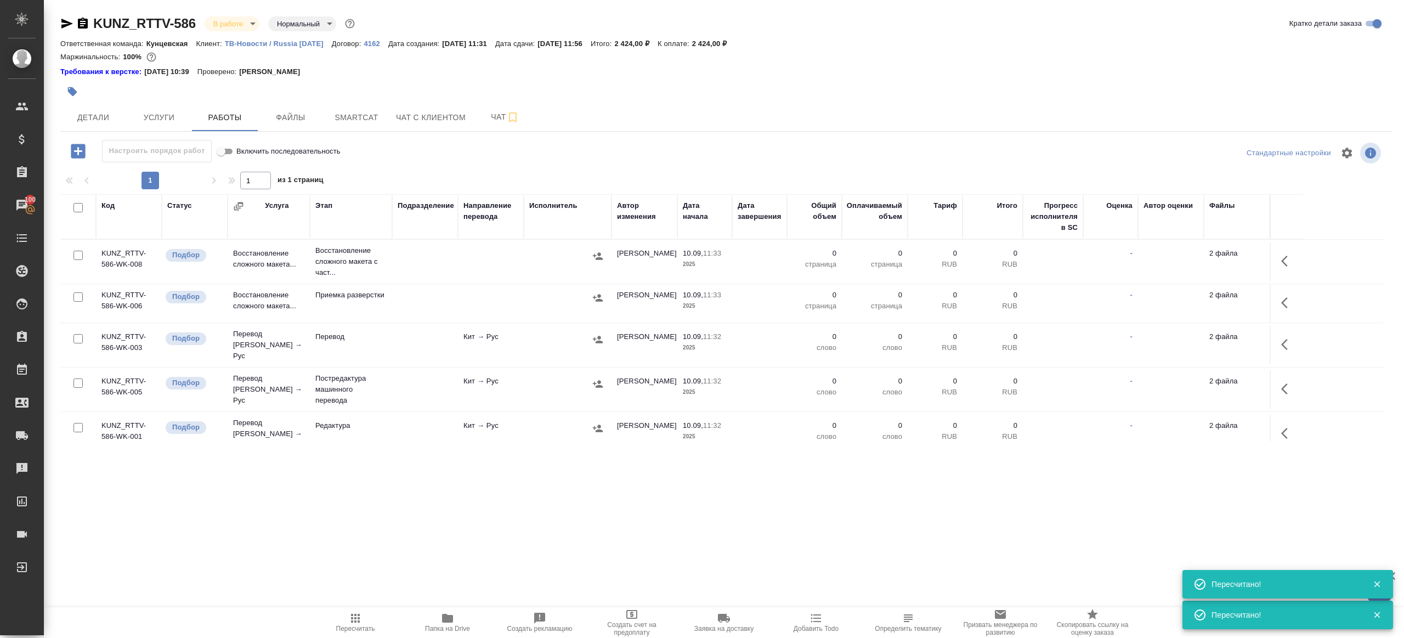
click at [76, 207] on input "checkbox" at bounding box center [77, 207] width 9 height 9
checkbox input "true"
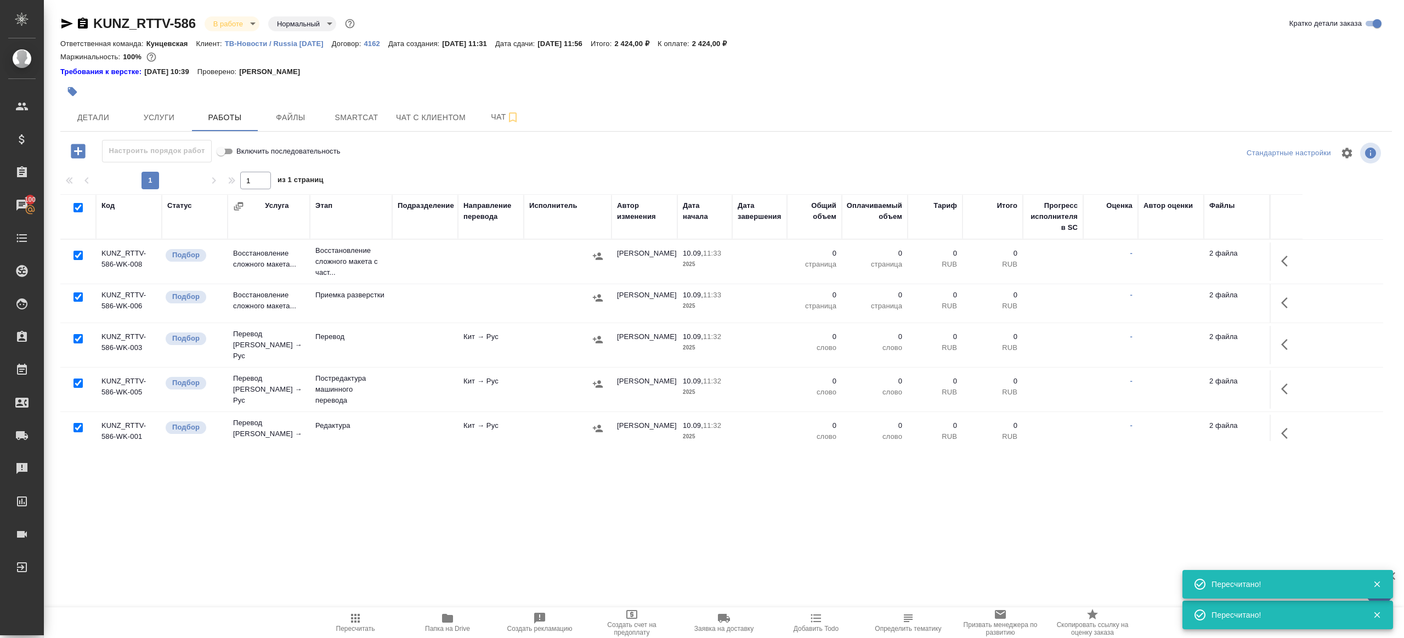
checkbox input "true"
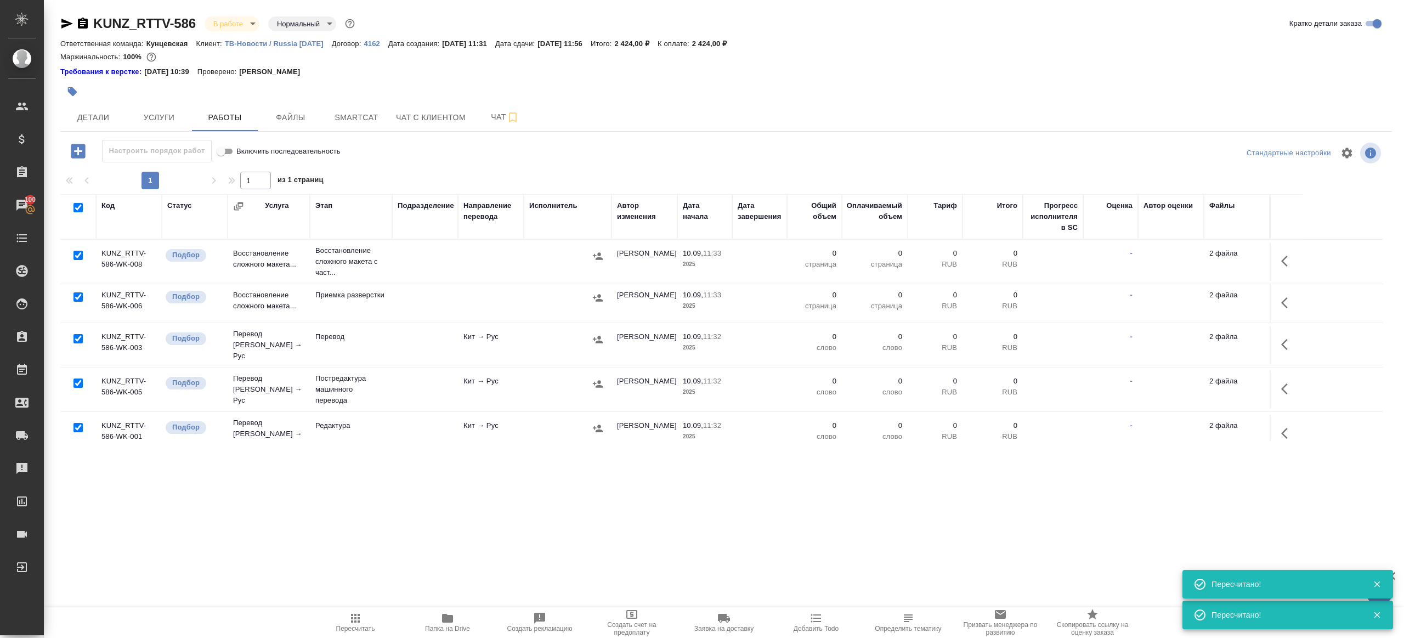
checkbox input "true"
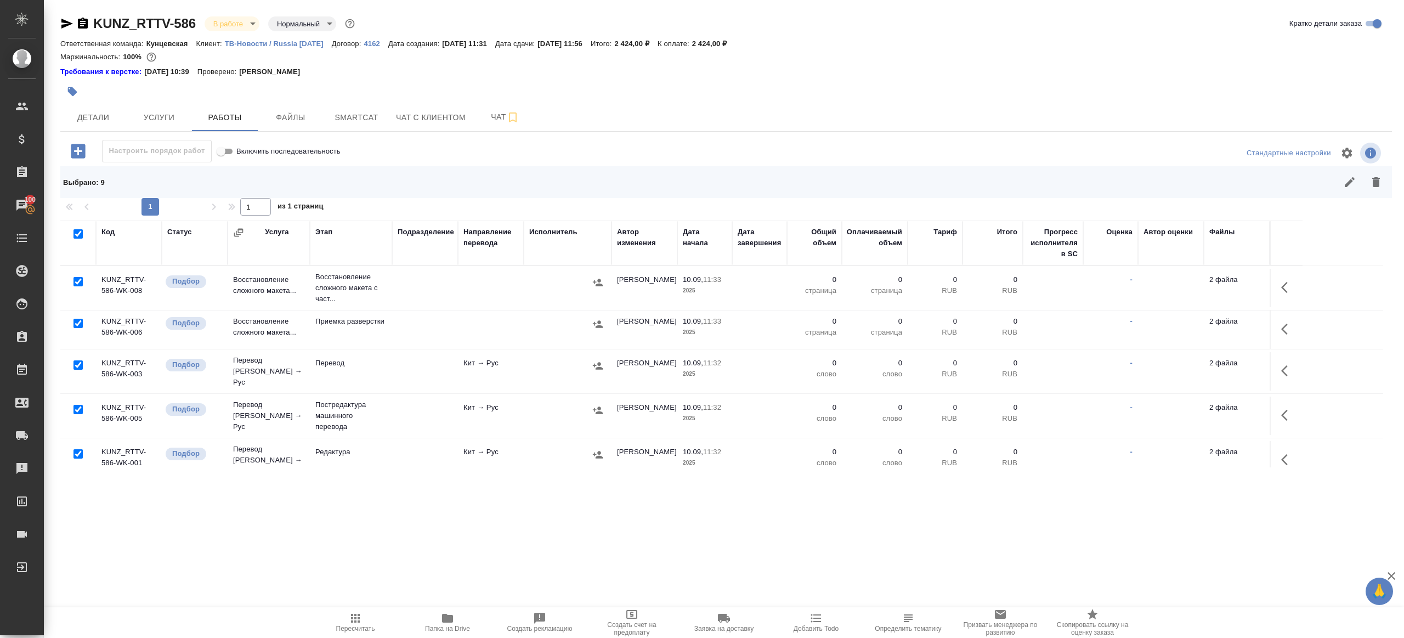
click at [76, 360] on input "checkbox" at bounding box center [77, 364] width 9 height 9
checkbox input "false"
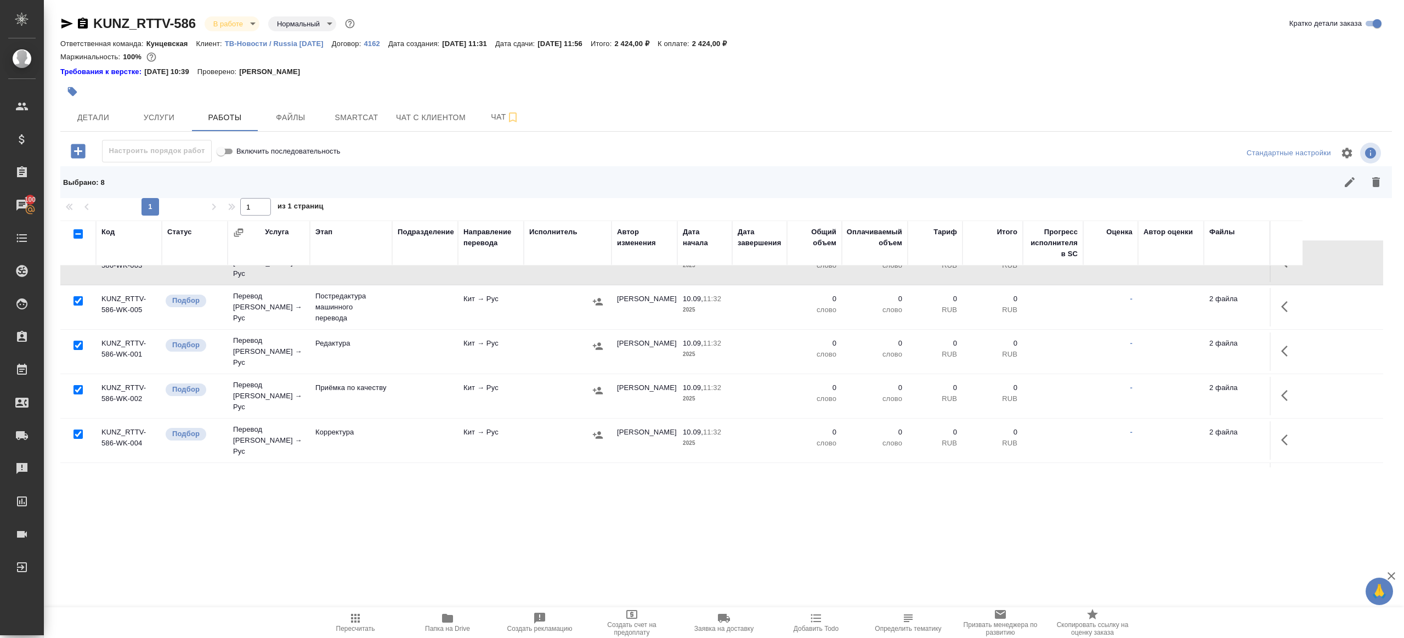
scroll to position [110, 0]
click at [78, 384] on input "checkbox" at bounding box center [77, 388] width 9 height 9
checkbox input "false"
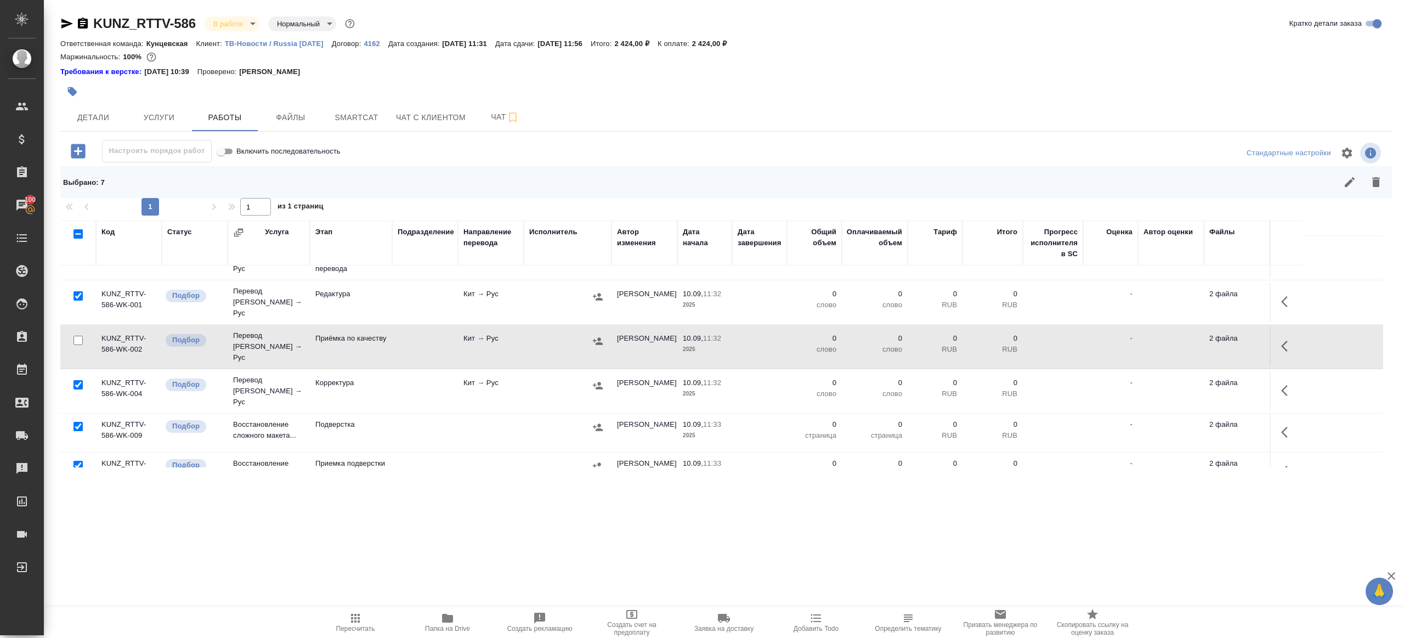
scroll to position [158, 0]
click at [1376, 181] on icon "button" at bounding box center [1376, 182] width 8 height 10
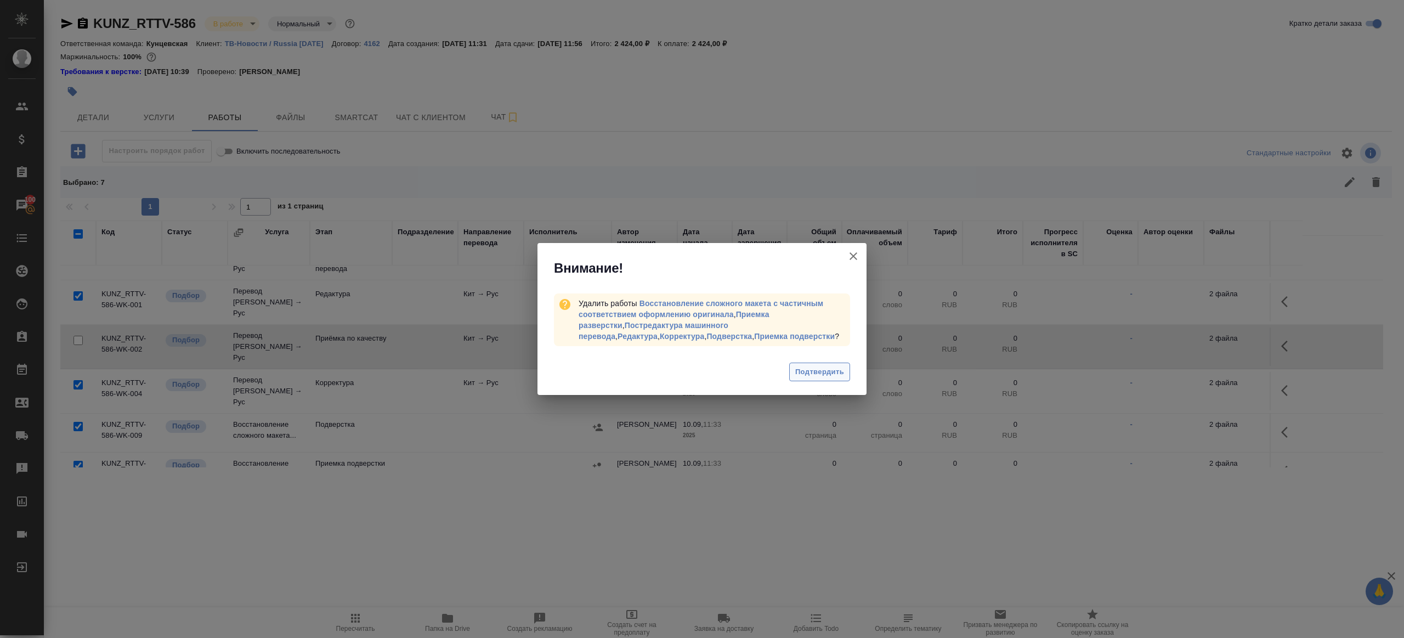
click at [801, 380] on button "Подтвердить" at bounding box center [819, 371] width 61 height 19
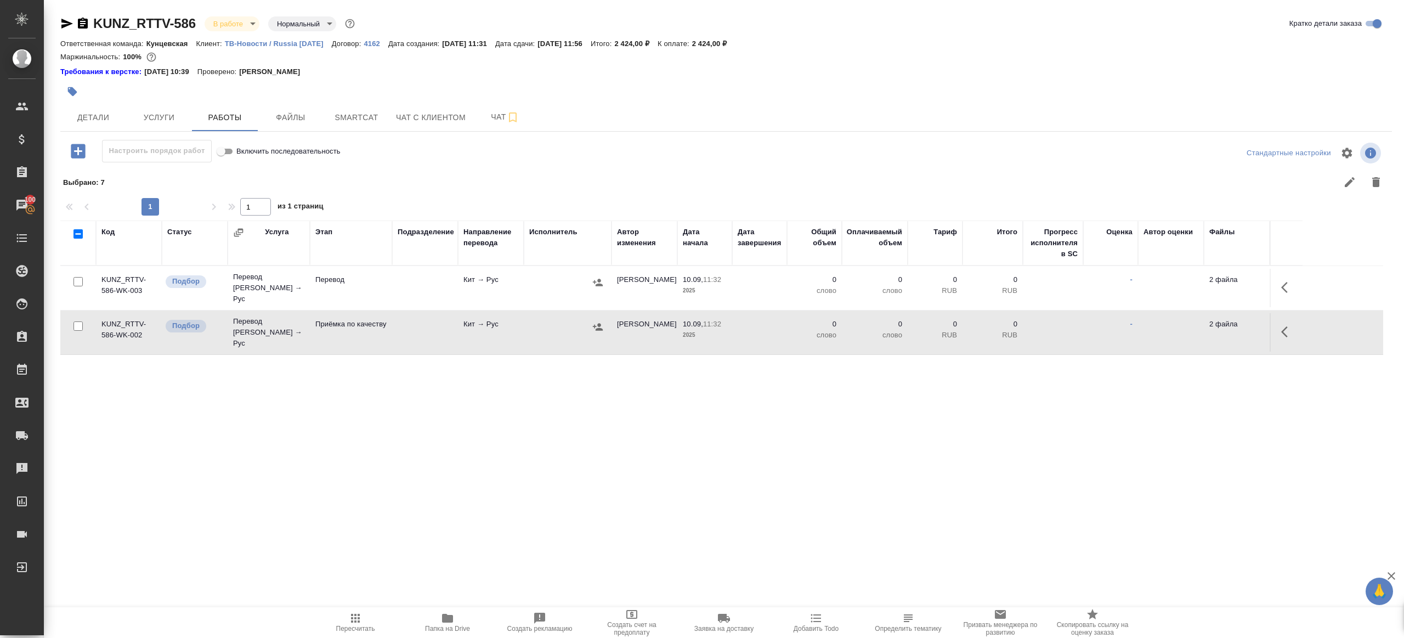
scroll to position [0, 0]
click at [1277, 281] on button "button" at bounding box center [1287, 287] width 26 height 26
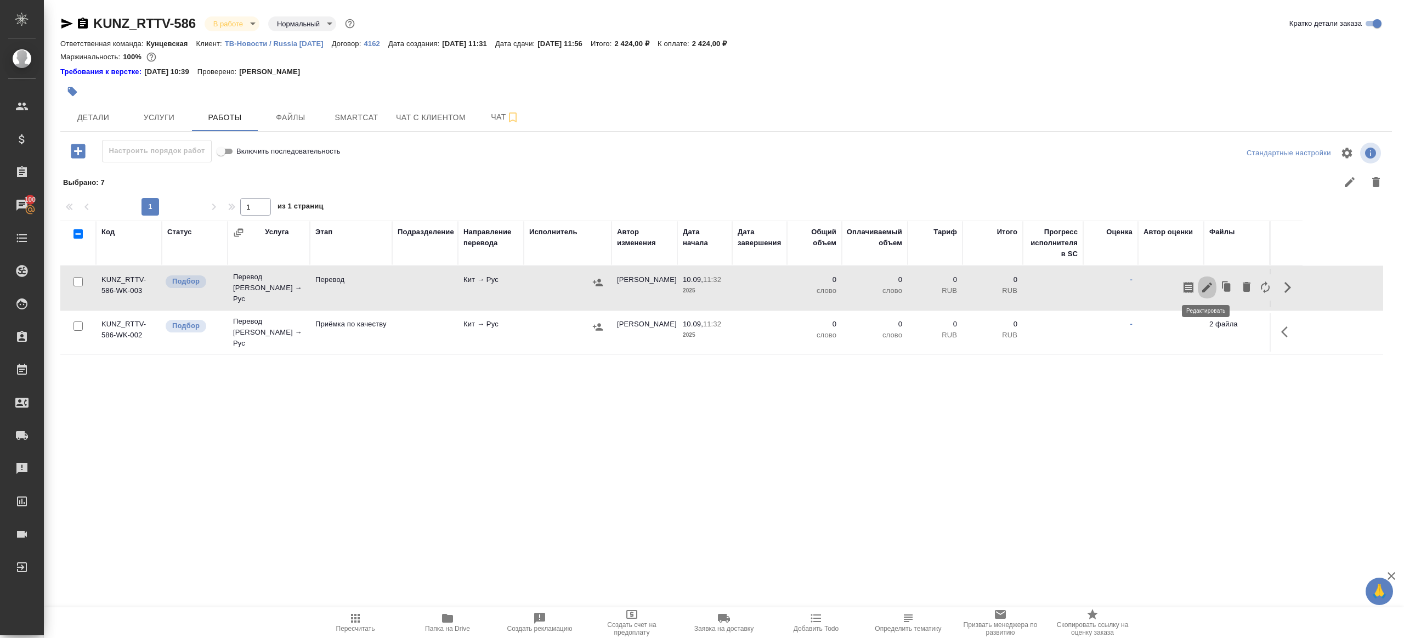
click at [1208, 286] on icon "button" at bounding box center [1206, 287] width 13 height 13
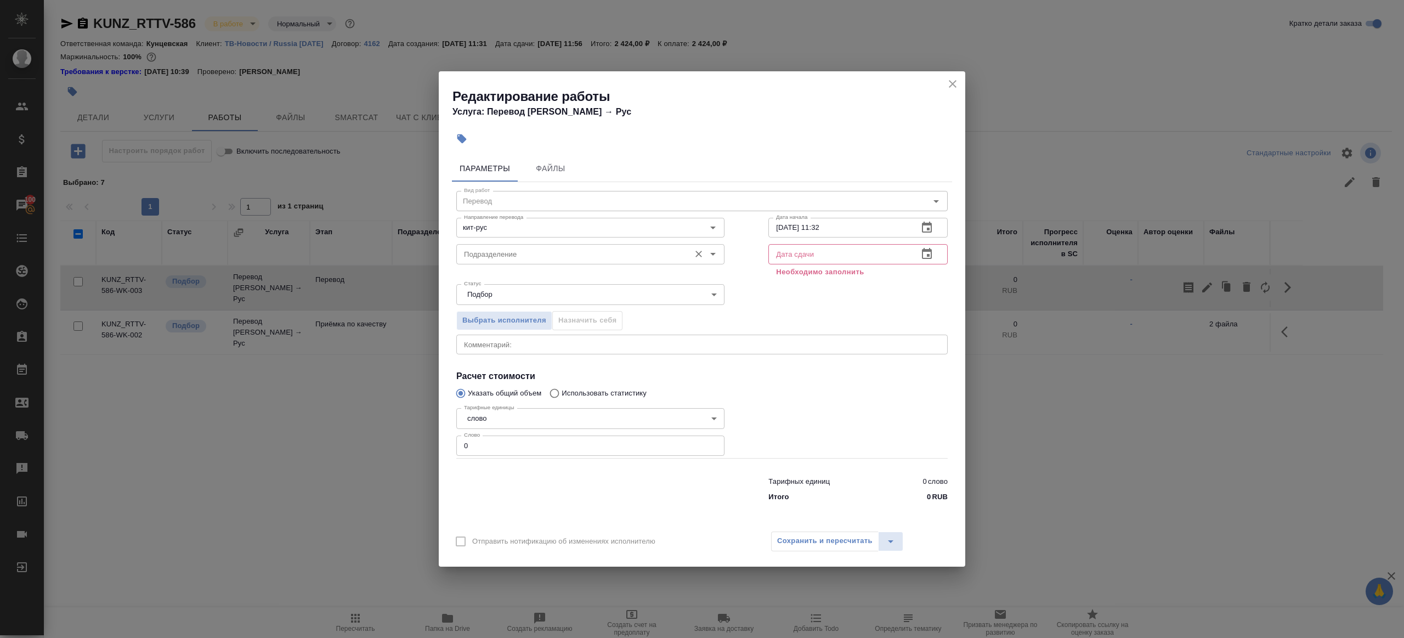
click at [526, 264] on div "Подразделение" at bounding box center [590, 254] width 268 height 20
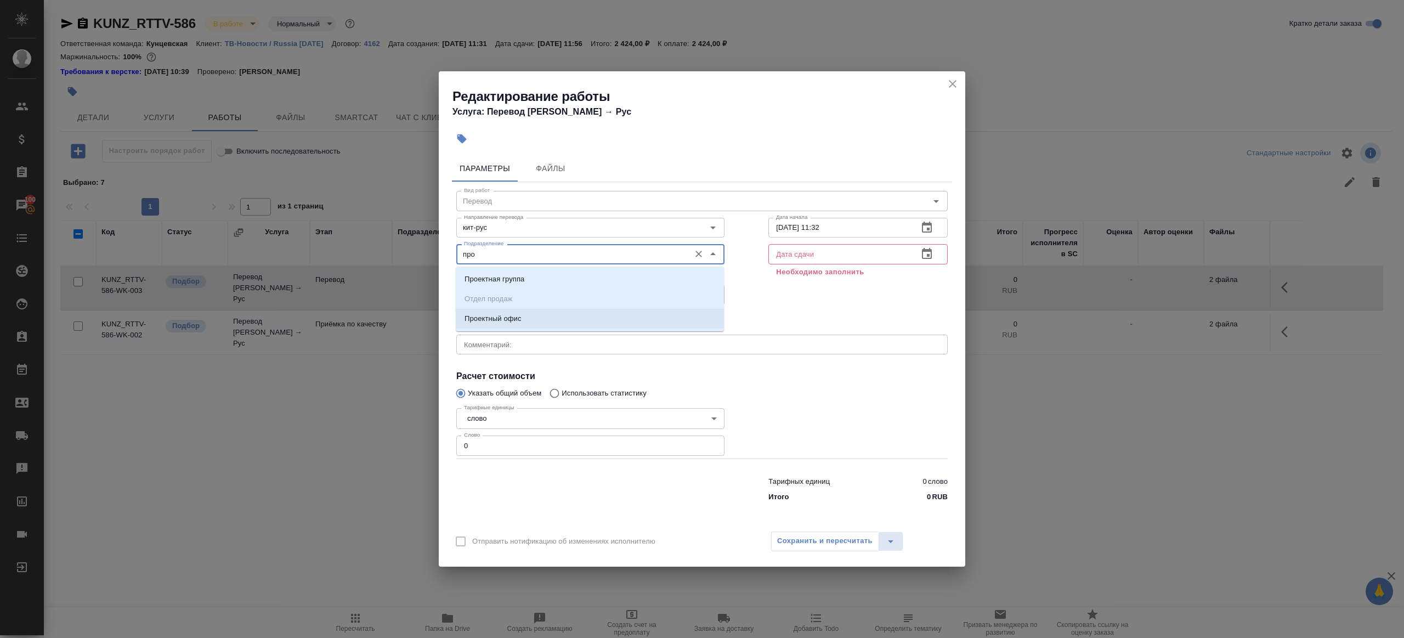
click at [514, 313] on li "Проектный офис" at bounding box center [590, 319] width 268 height 20
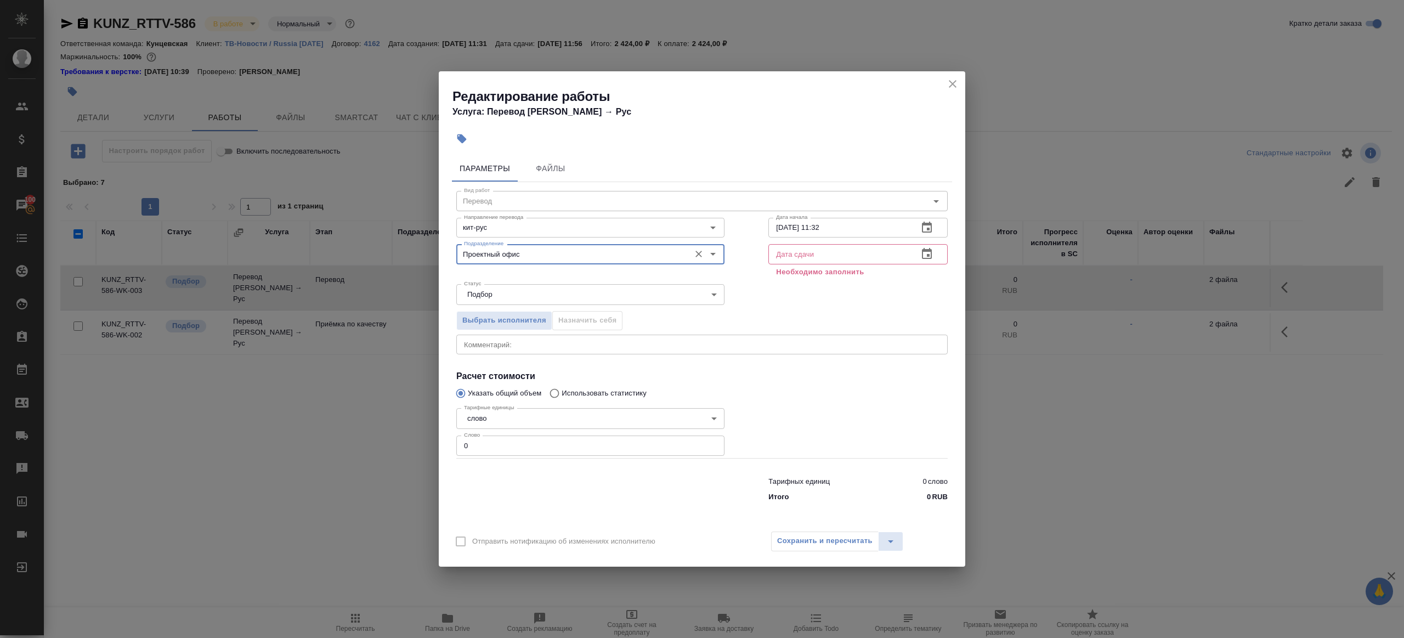
type input "Проектный офис"
click at [493, 456] on div "Тарифных единиц 0 слово Итого 0 RUB" at bounding box center [701, 487] width 535 height 75
click at [495, 448] on input "0" at bounding box center [590, 445] width 268 height 20
type input "400"
click at [837, 228] on input "10.09.2025 11:32" at bounding box center [838, 228] width 141 height 20
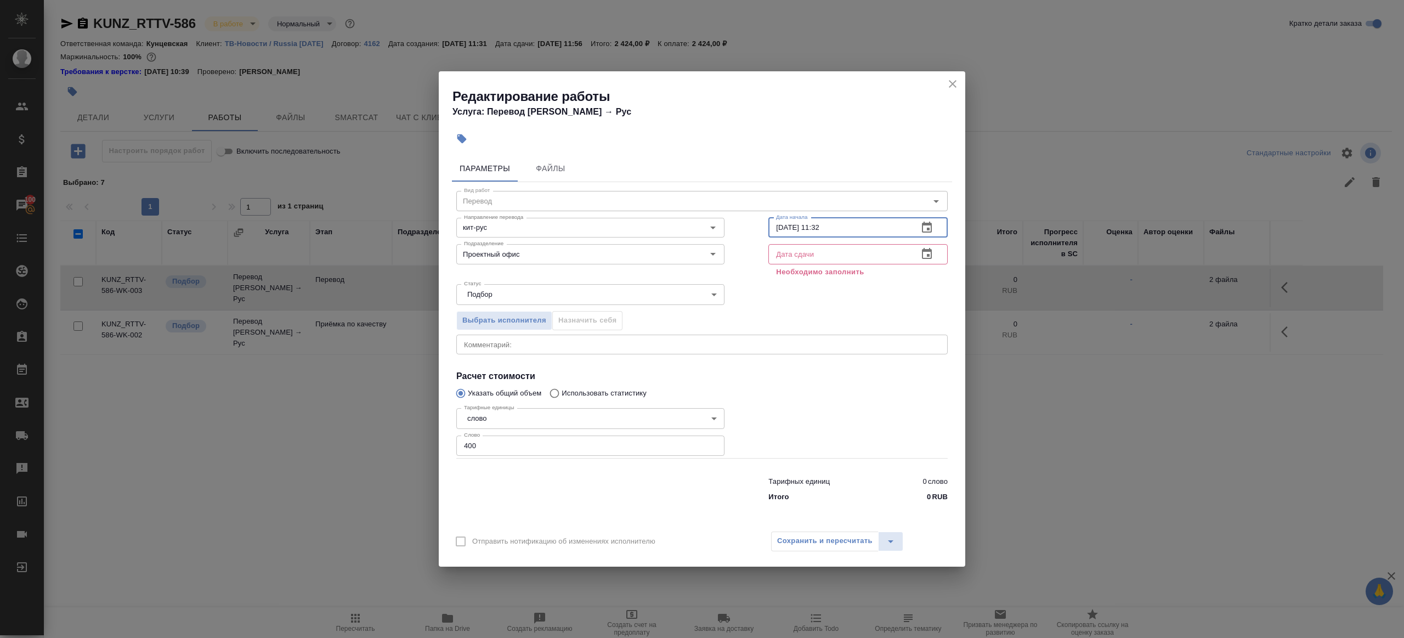
click at [842, 260] on input "text" at bounding box center [838, 254] width 141 height 20
paste input "10.09.2025 11:32"
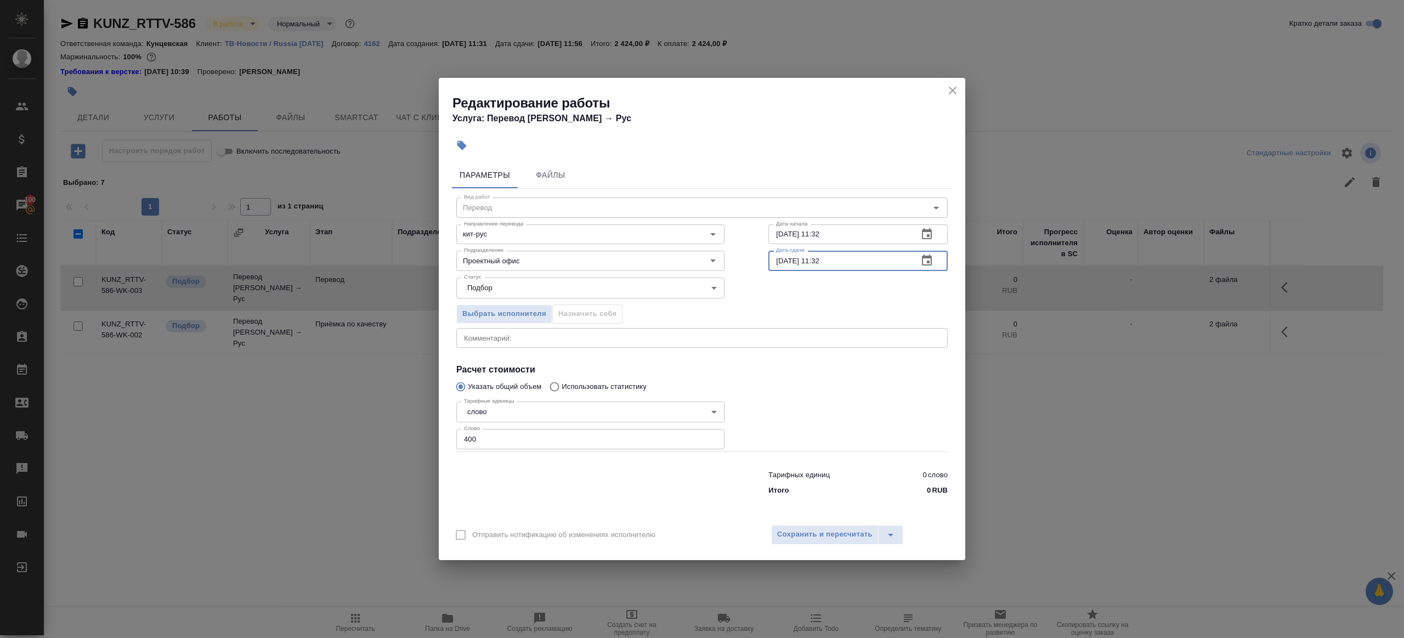
click at [785, 259] on input "10.09.2025 11:32" at bounding box center [838, 261] width 141 height 20
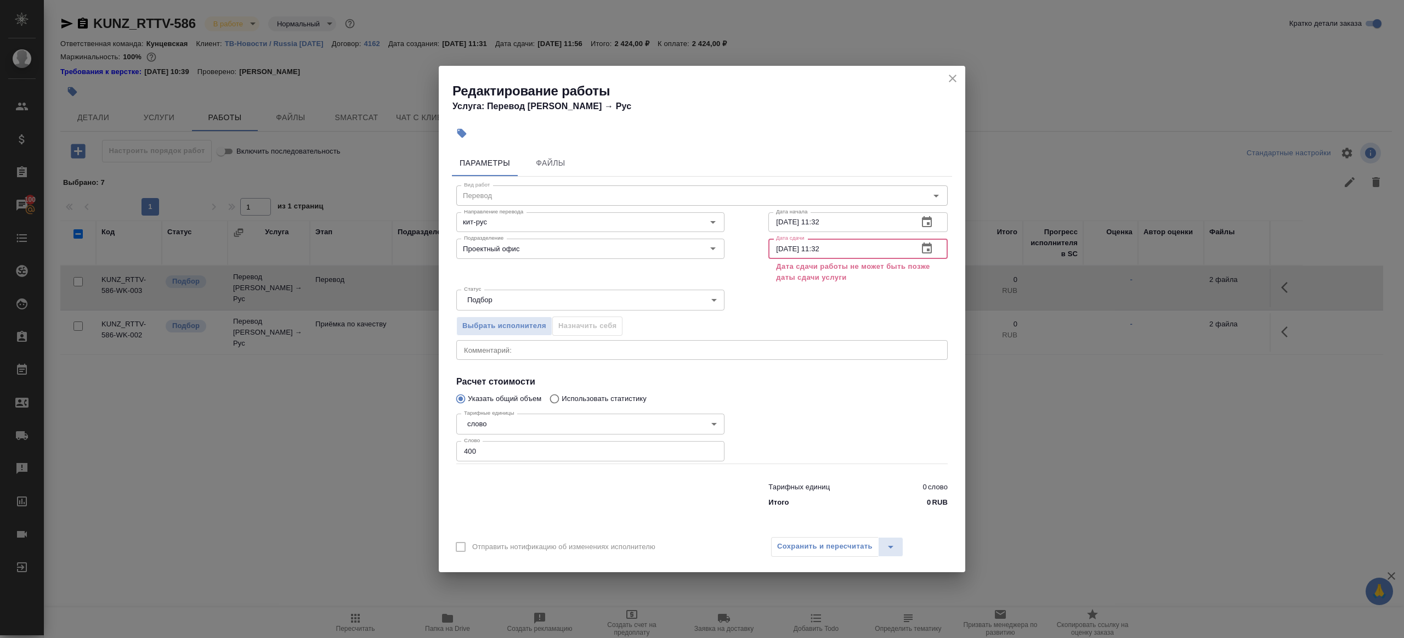
drag, startPoint x: 811, startPoint y: 249, endPoint x: 877, endPoint y: 250, distance: 65.8
click at [877, 250] on input "11.09.2025 11:32" at bounding box center [838, 248] width 141 height 20
type input "11.09.2025 09:00"
click at [949, 83] on icon "close" at bounding box center [952, 78] width 13 height 13
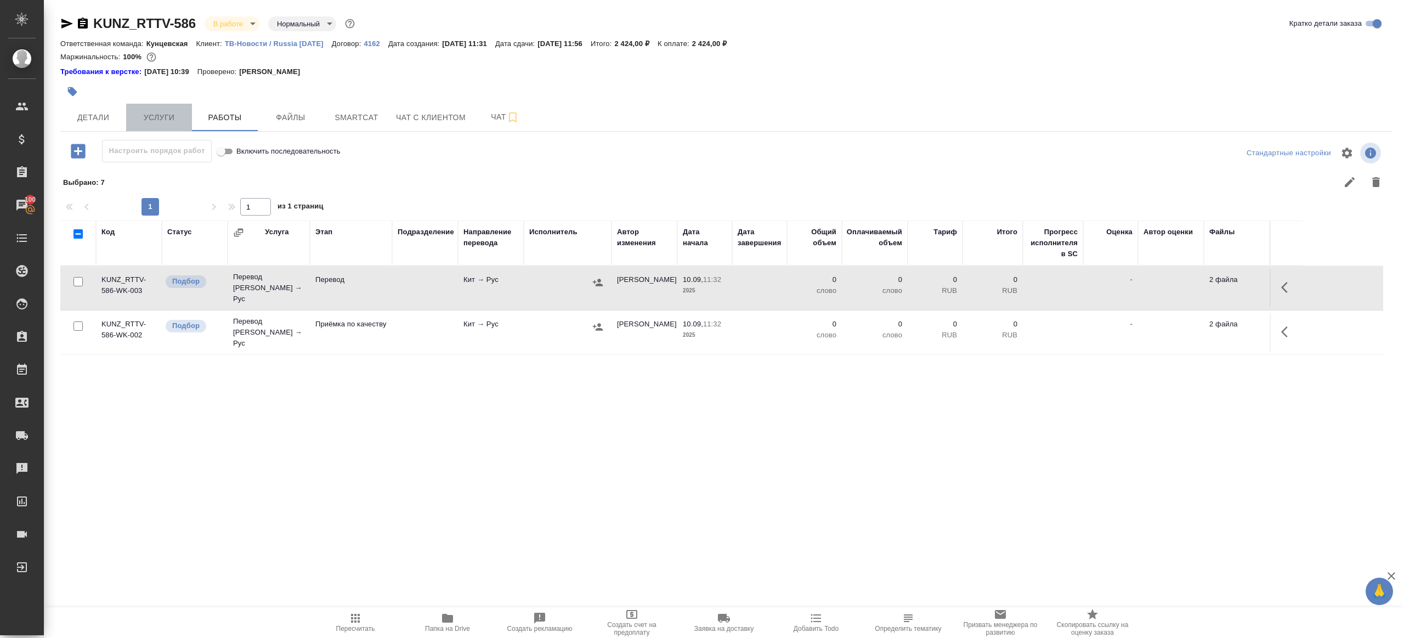
click at [159, 118] on span "Услуги" at bounding box center [159, 118] width 53 height 14
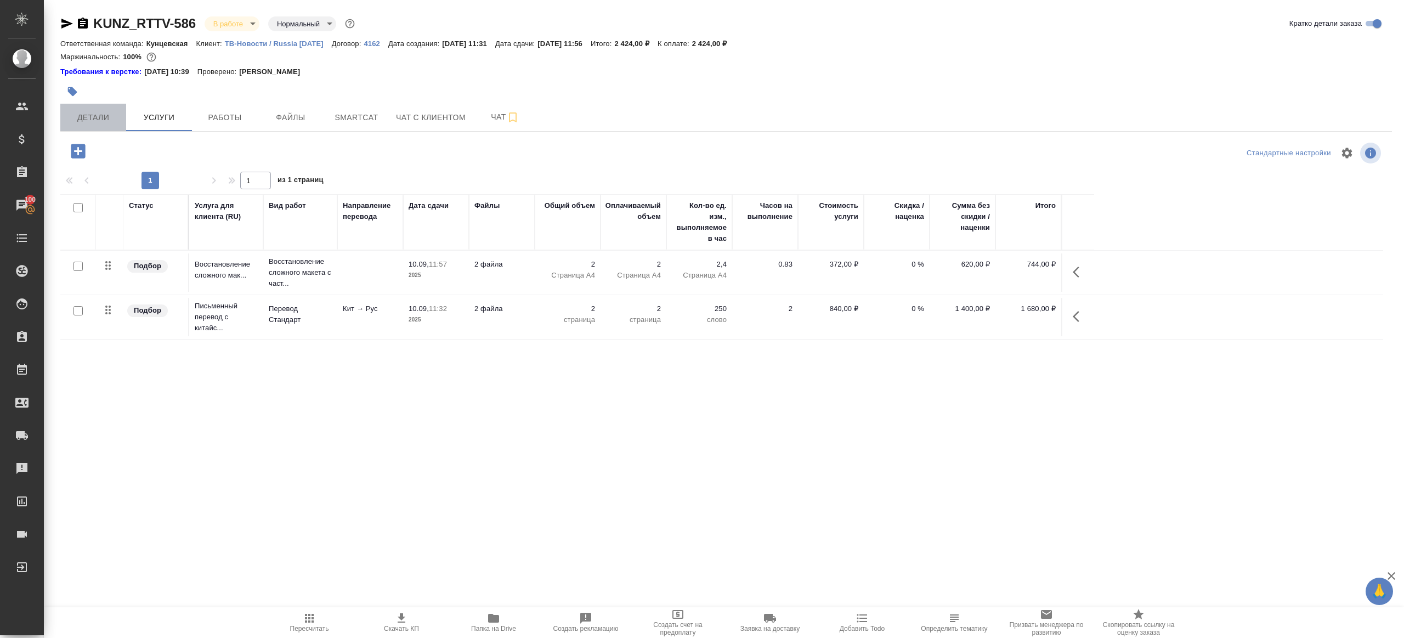
click at [100, 117] on span "Детали" at bounding box center [93, 118] width 53 height 14
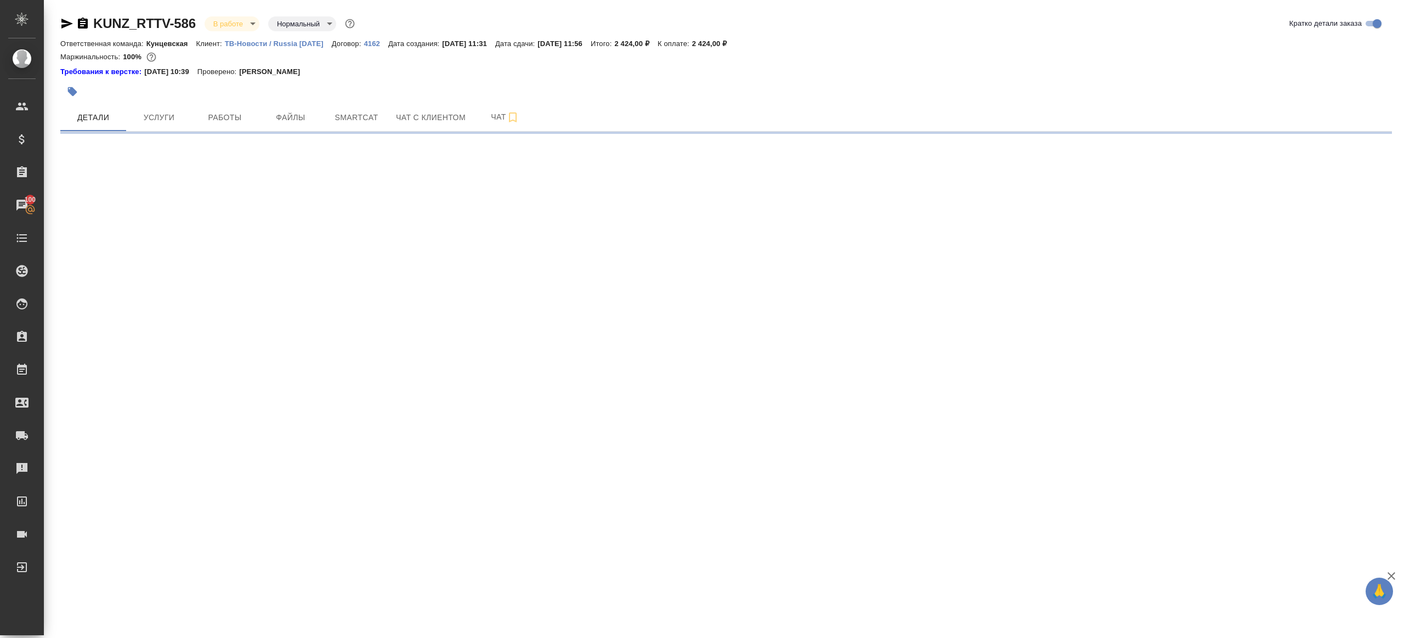
select select "RU"
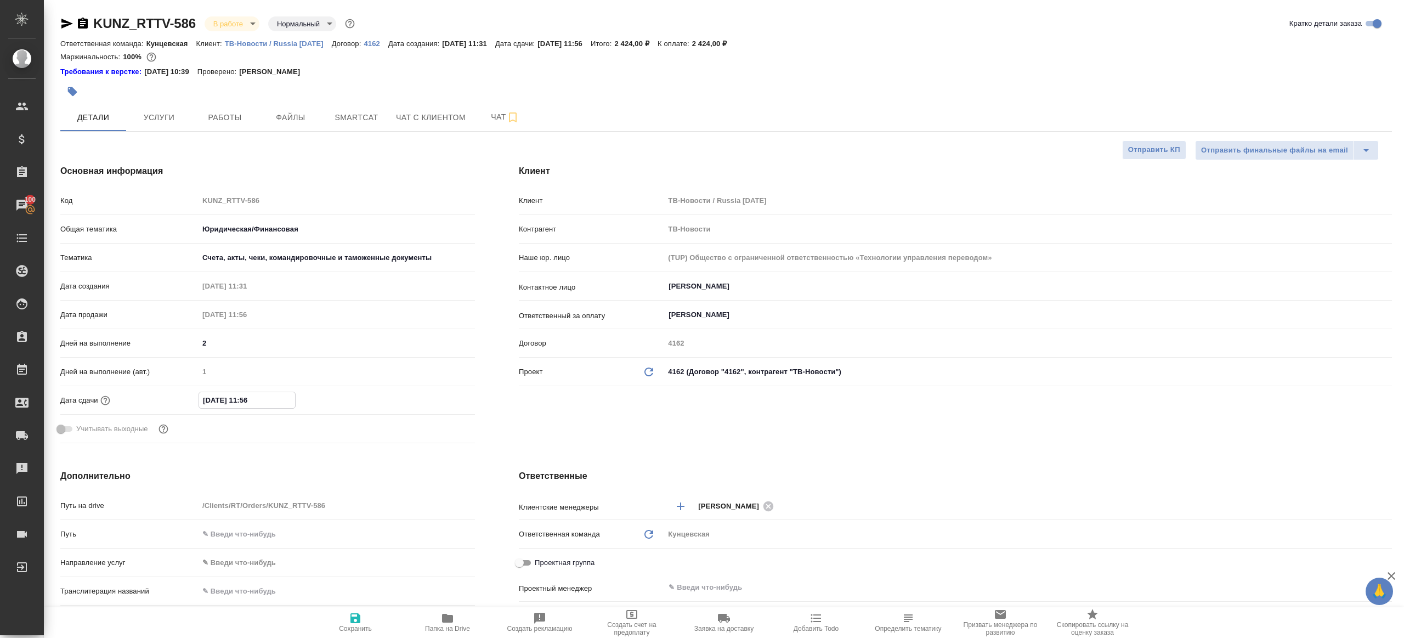
click at [266, 396] on input "11.09.2025 11:56" at bounding box center [247, 400] width 96 height 16
type input "11.09.2025 11:5_"
type textarea "x"
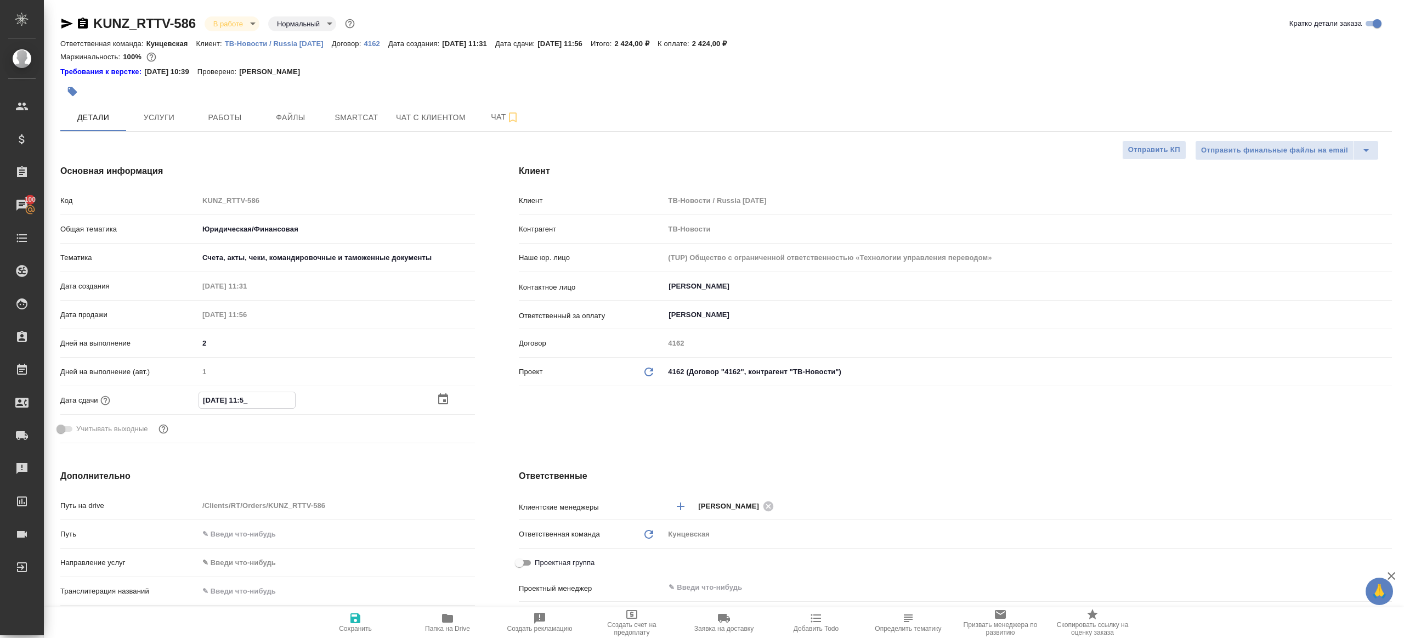
type input "11.09.2025 11:__"
type textarea "x"
type input "11.09.2025 11:0_"
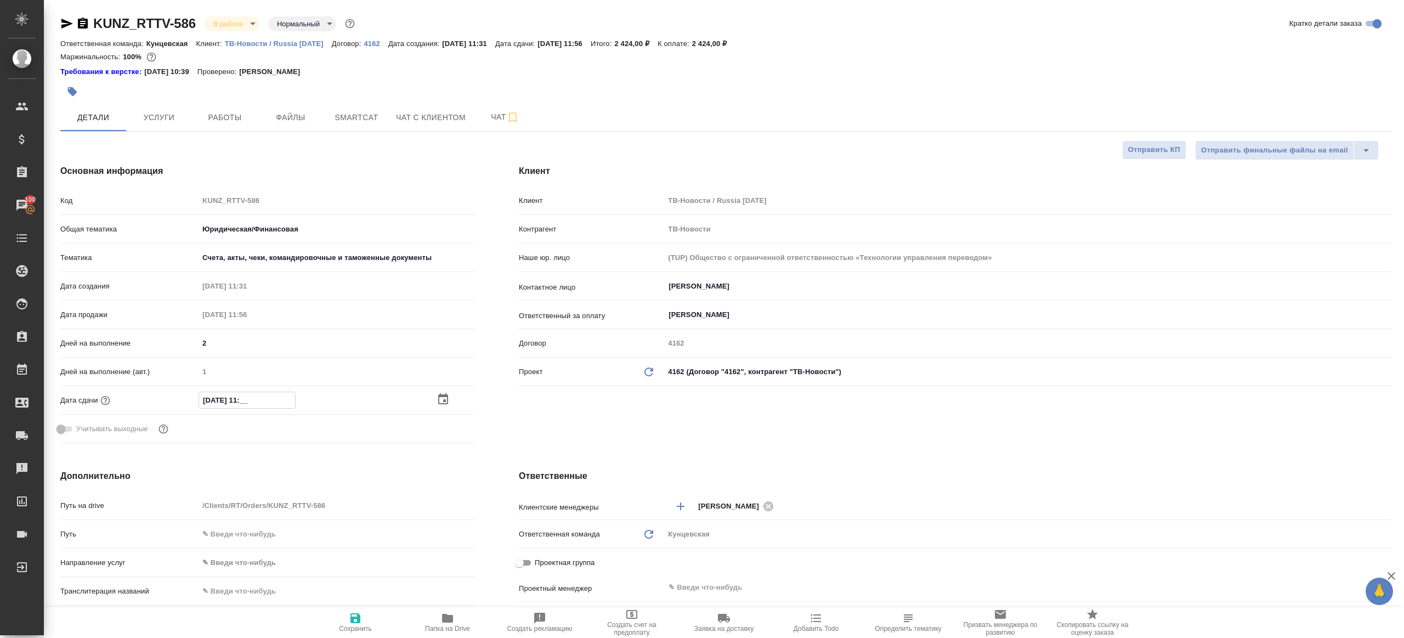
type textarea "x"
type input "11.09.2025 11:00"
type textarea "x"
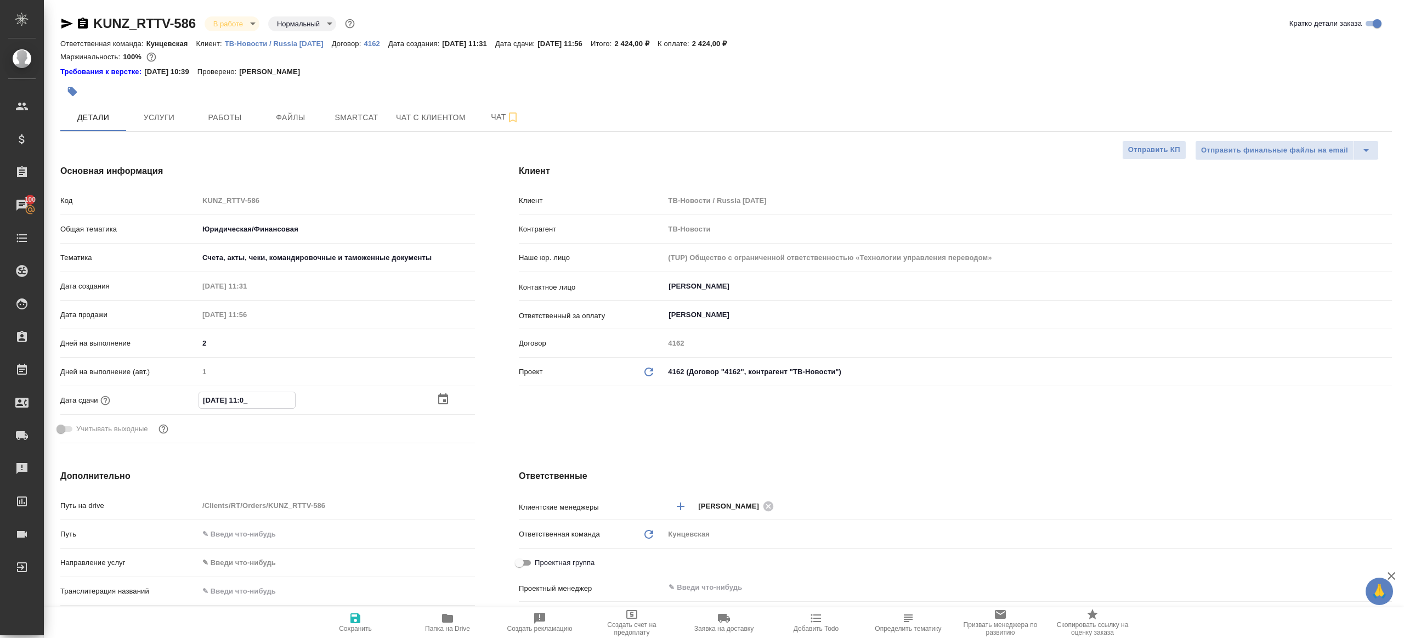
type textarea "x"
type input "11.09.2025 11:00"
click at [350, 622] on icon "button" at bounding box center [355, 617] width 13 height 13
type textarea "x"
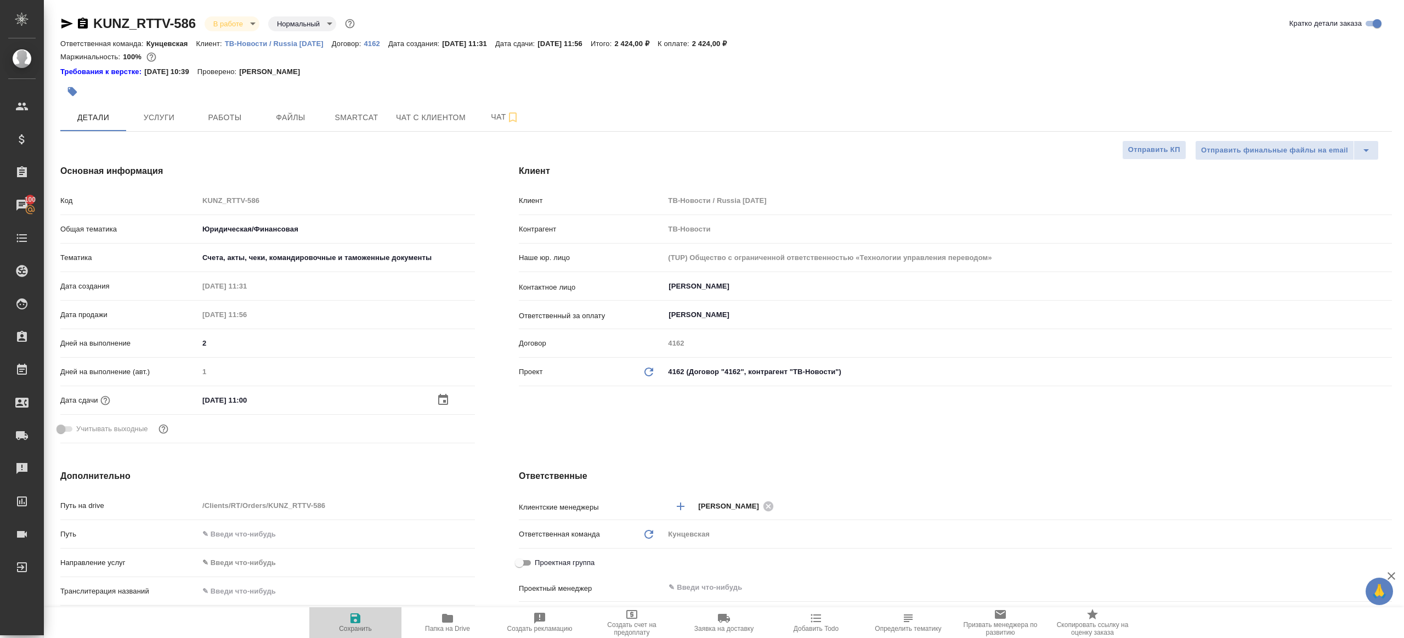
type textarea "x"
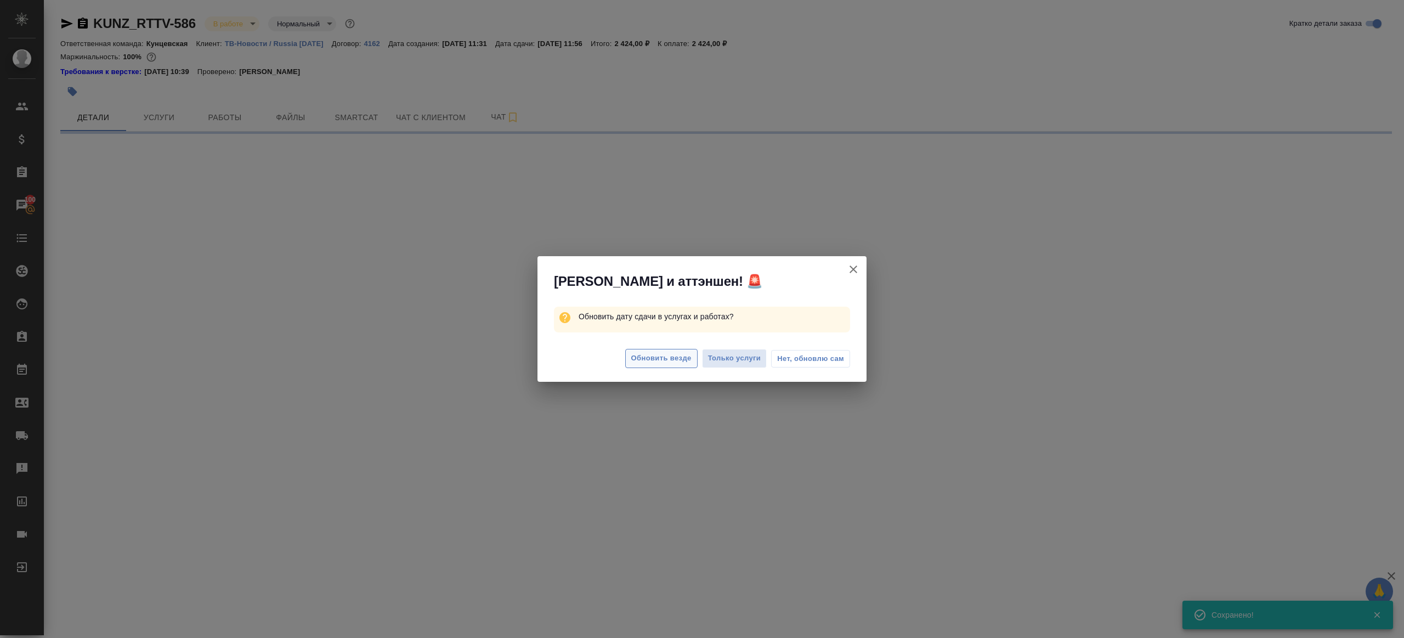
select select "RU"
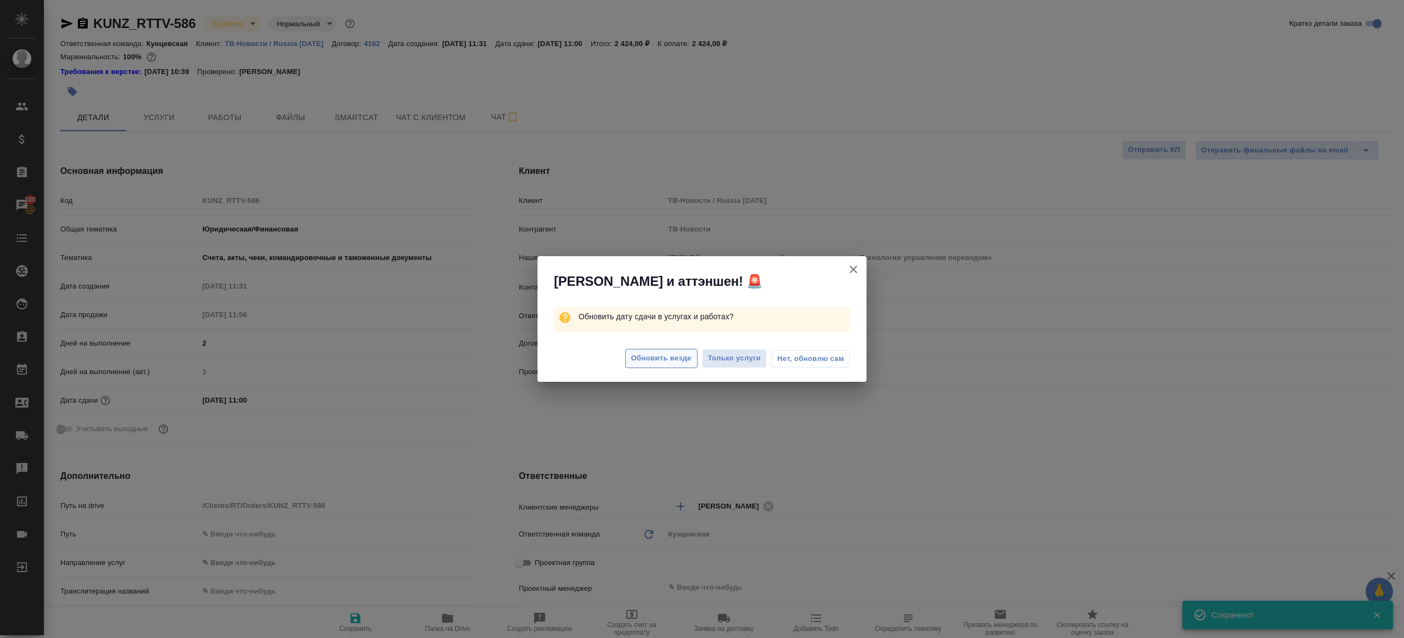
type textarea "x"
click at [644, 360] on span "Обновить везде" at bounding box center [661, 358] width 60 height 13
type textarea "x"
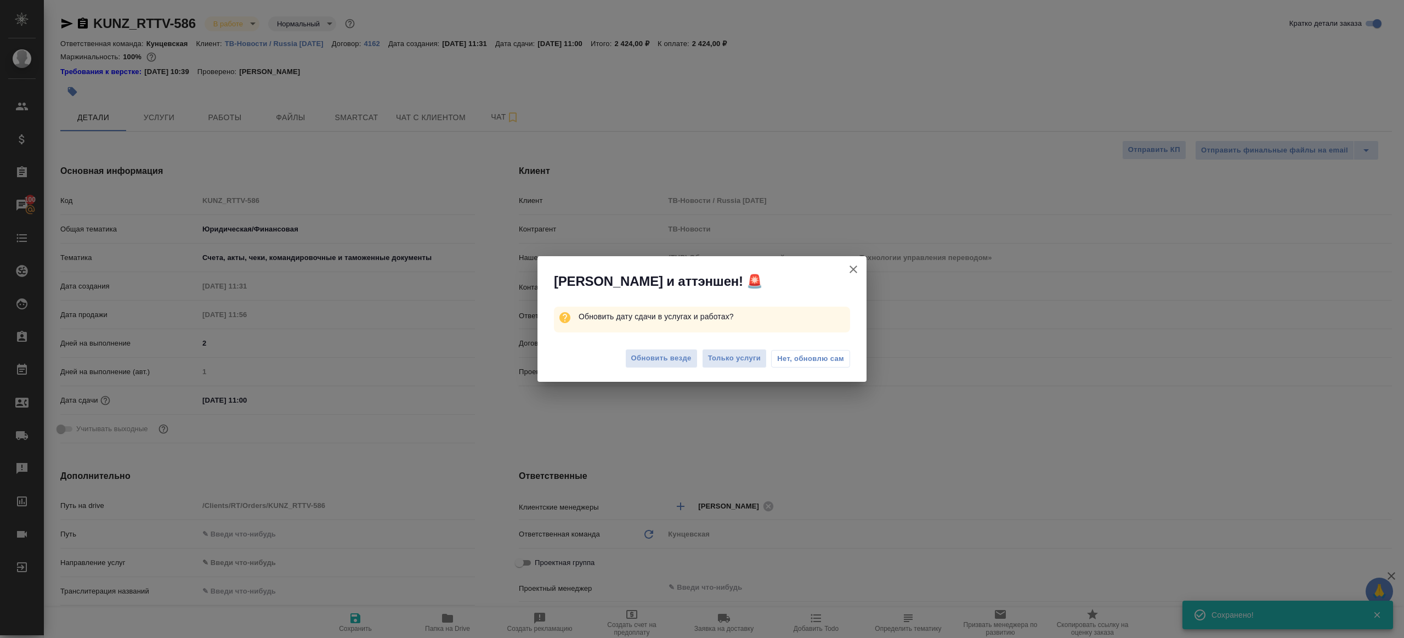
type textarea "x"
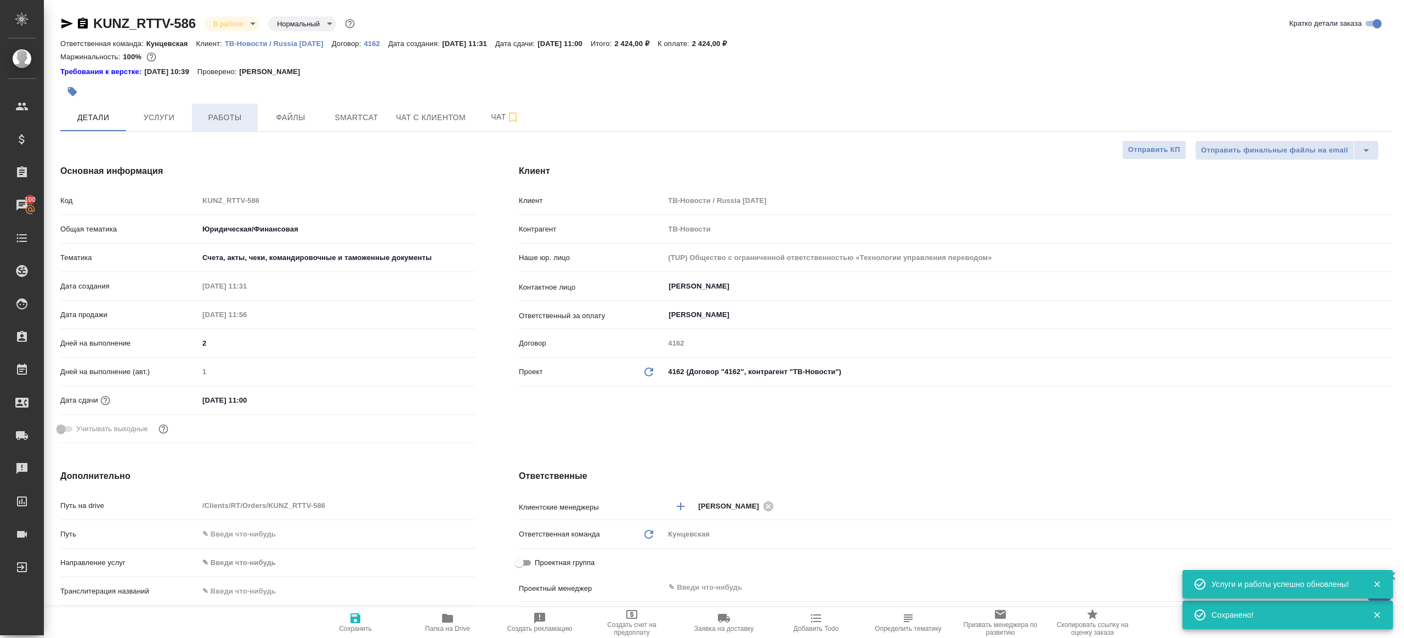
click at [224, 117] on span "Работы" at bounding box center [224, 118] width 53 height 14
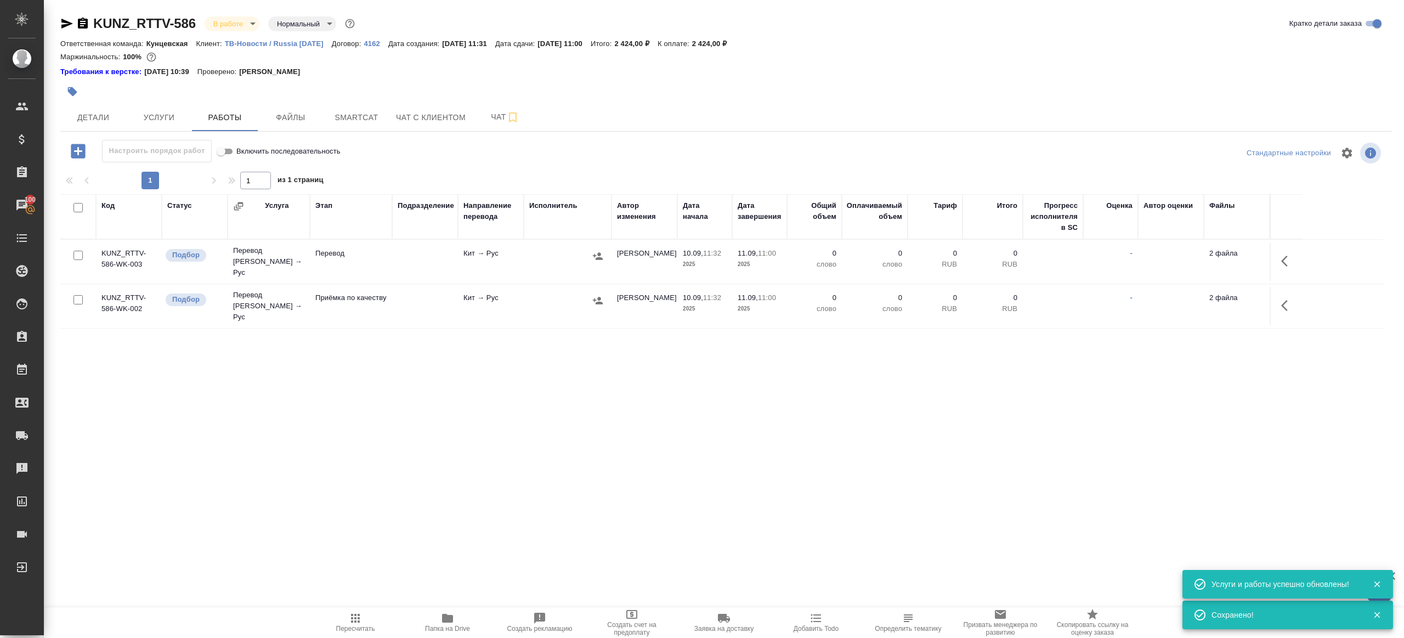
click at [1287, 257] on icon "button" at bounding box center [1287, 260] width 13 height 13
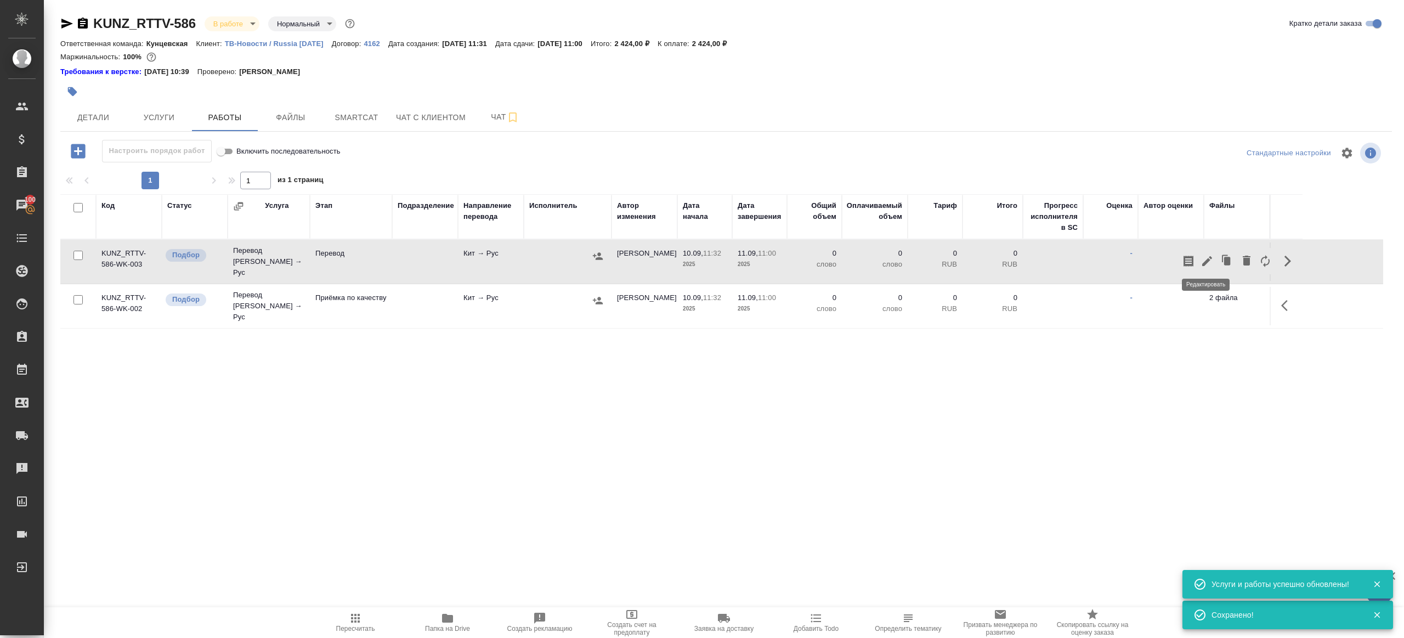
click at [1205, 250] on button "button" at bounding box center [1206, 261] width 19 height 26
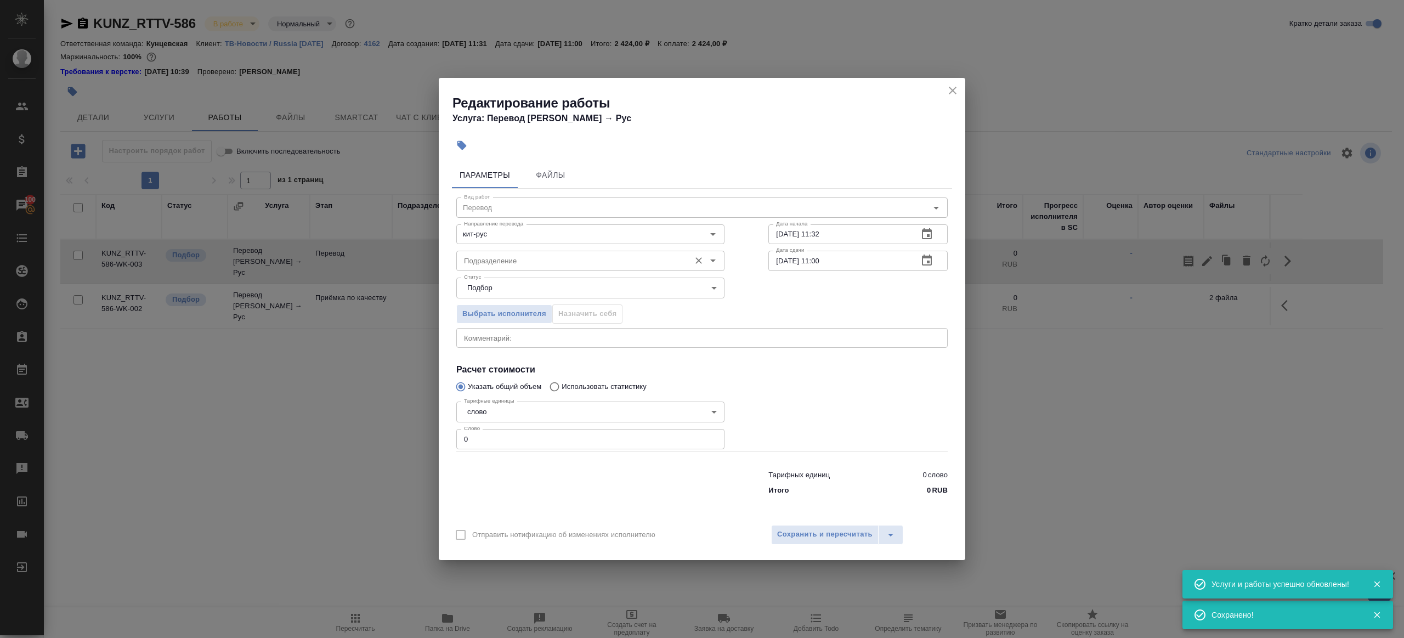
click at [564, 263] on input "Подразделение" at bounding box center [571, 260] width 225 height 13
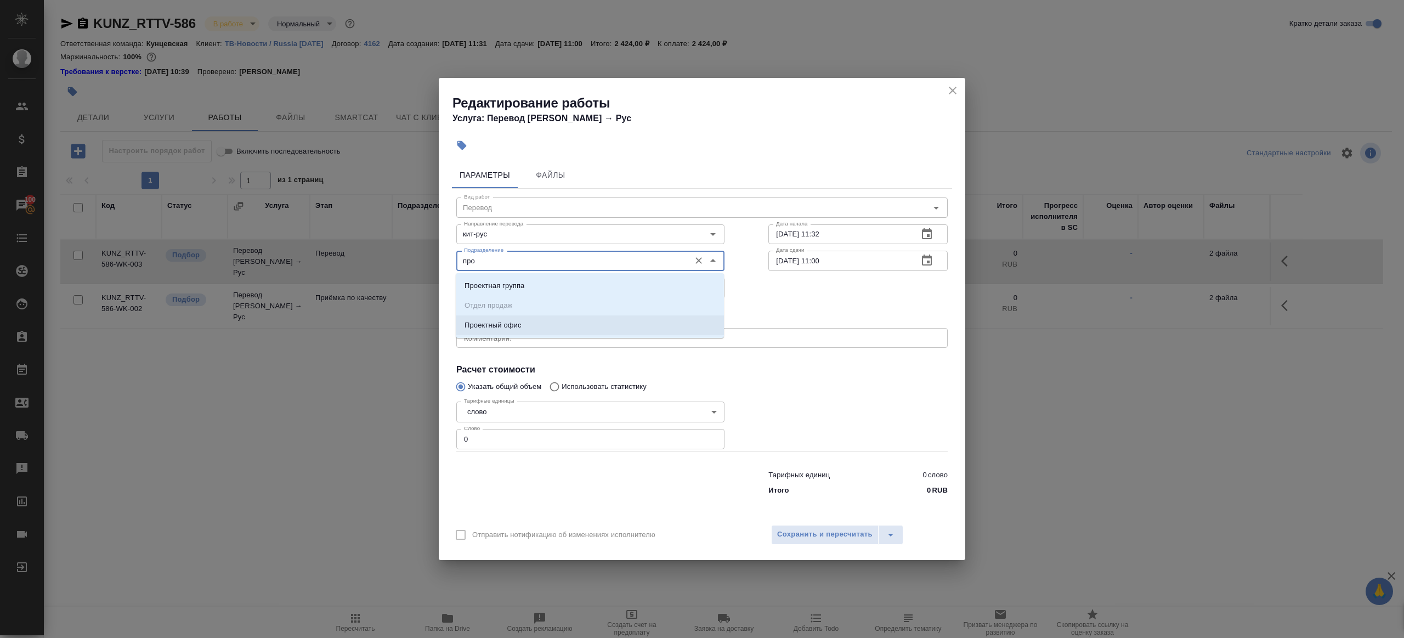
click at [547, 321] on li "Проектный офис" at bounding box center [590, 325] width 268 height 20
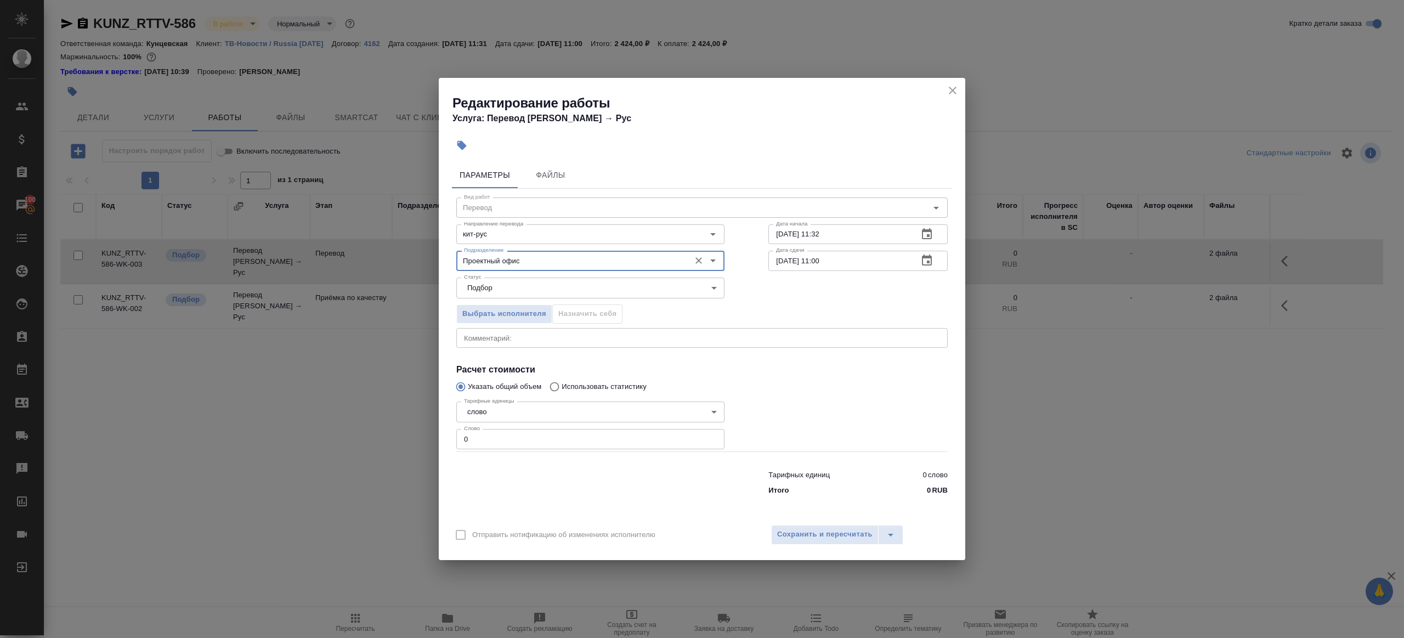
type input "Проектный офис"
click at [458, 438] on input "0" at bounding box center [590, 439] width 268 height 20
type input "400"
click at [823, 262] on input "11.09.2025 11:00" at bounding box center [838, 261] width 141 height 20
paste input "09"
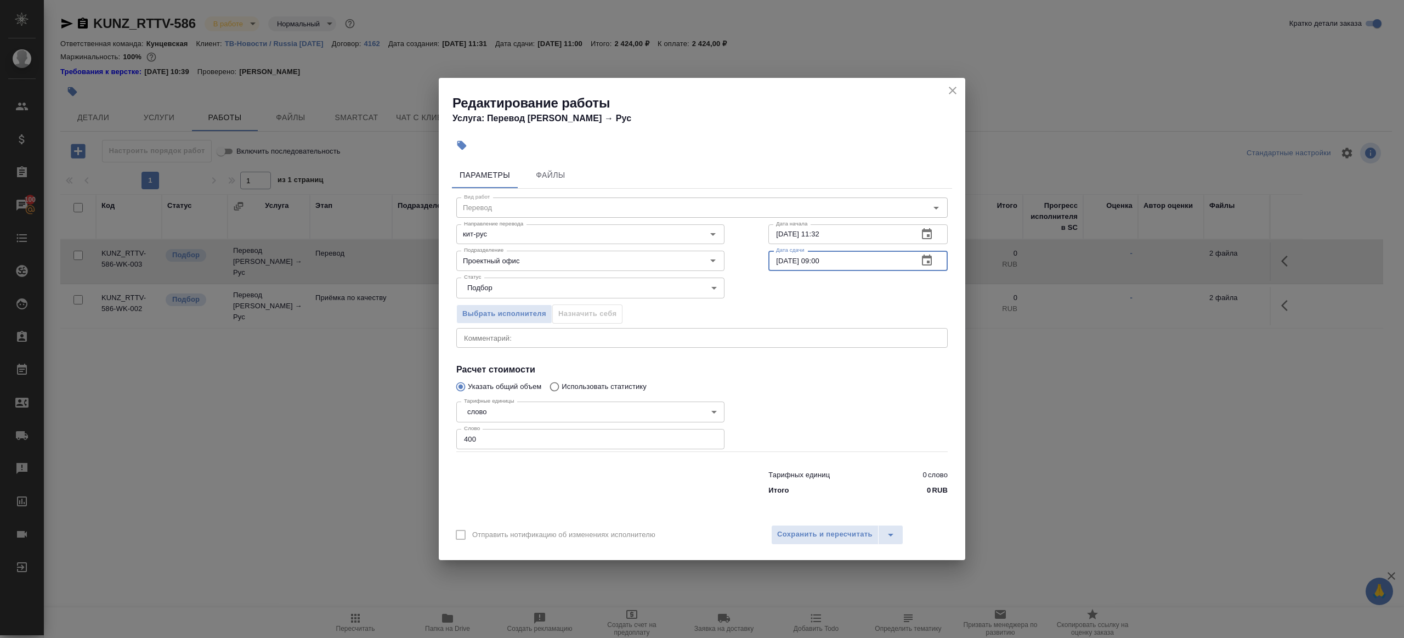
type input "11.09.2025 09:00"
click at [821, 393] on div at bounding box center [857, 424] width 223 height 98
click at [823, 542] on button "Сохранить и пересчитать" at bounding box center [824, 535] width 107 height 20
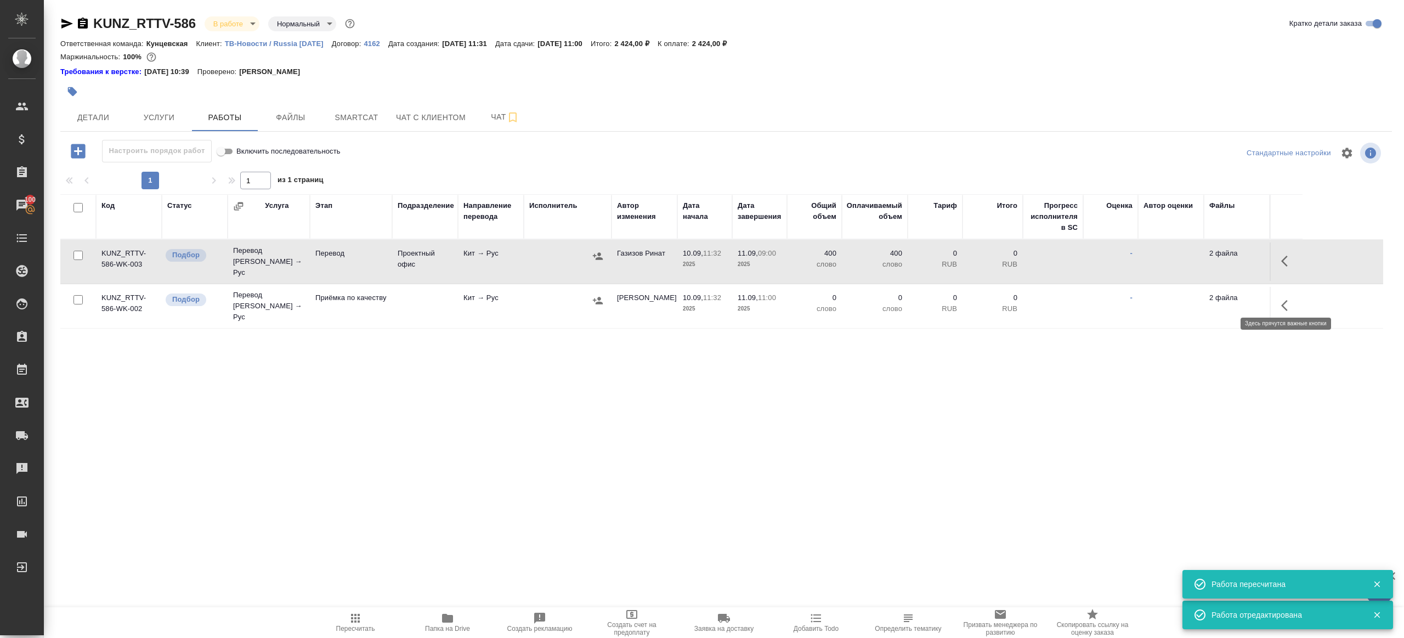
click at [1279, 299] on button "button" at bounding box center [1287, 305] width 26 height 26
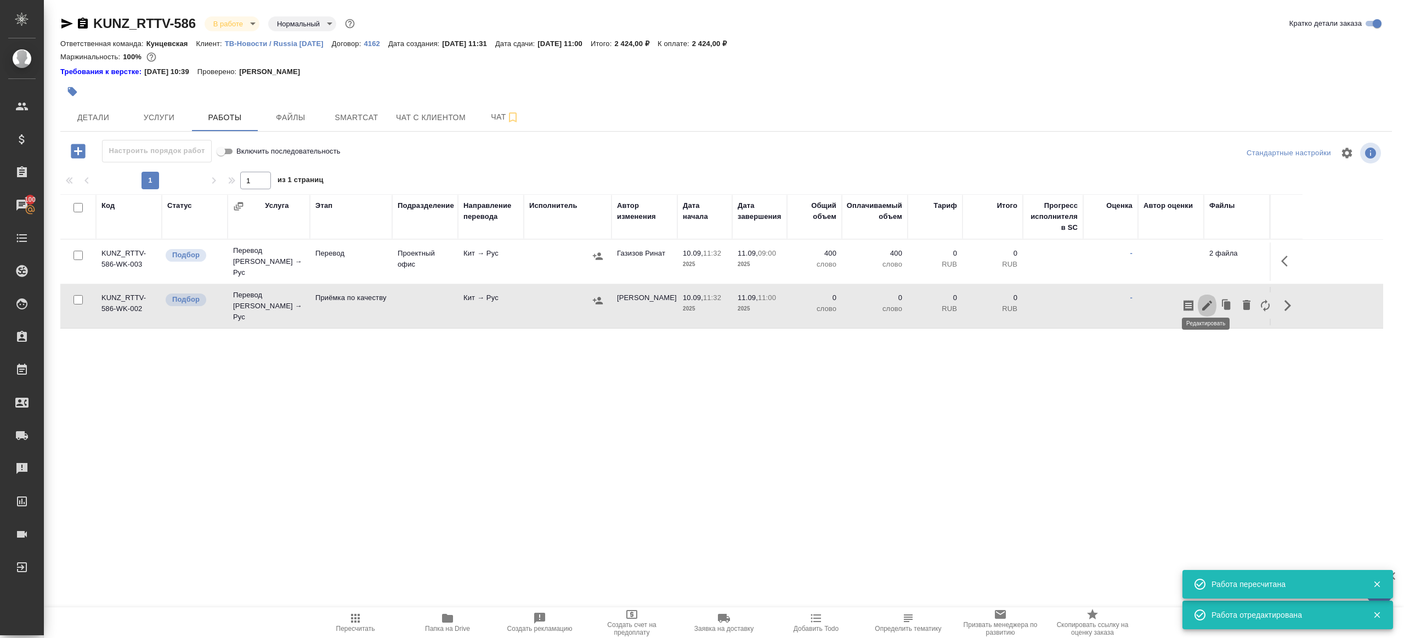
click at [1207, 300] on icon "button" at bounding box center [1207, 305] width 10 height 10
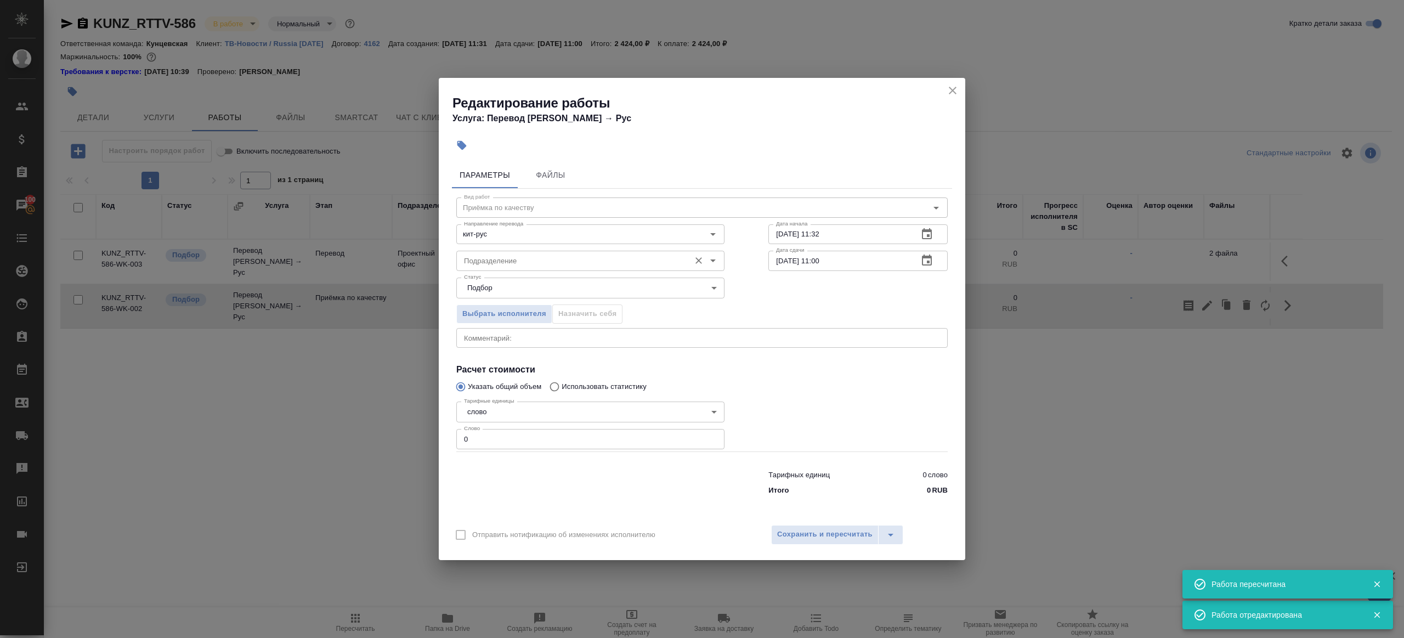
click at [553, 263] on input "Подразделение" at bounding box center [571, 260] width 225 height 13
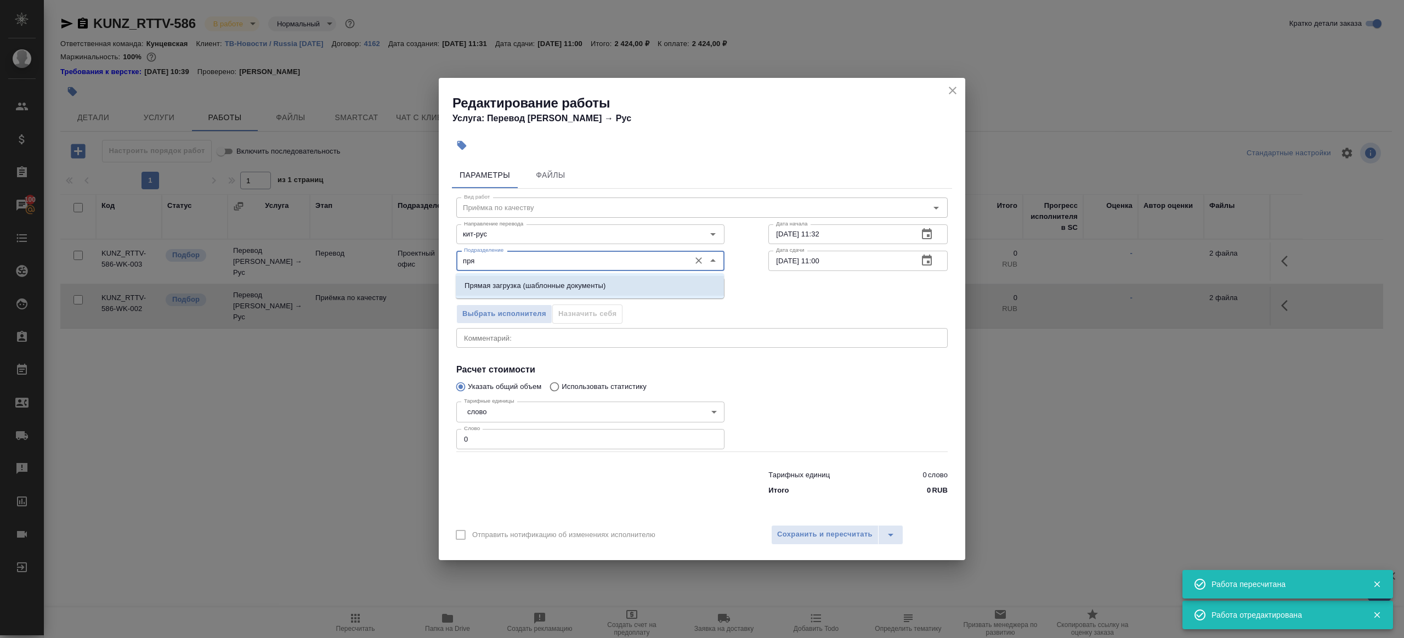
click at [582, 280] on li "Прямая загрузка (шаблонные документы)" at bounding box center [590, 286] width 268 height 20
type input "Прямая загрузка (шаблонные документы)"
click at [862, 231] on input "10.09.2025 11:32" at bounding box center [838, 234] width 141 height 20
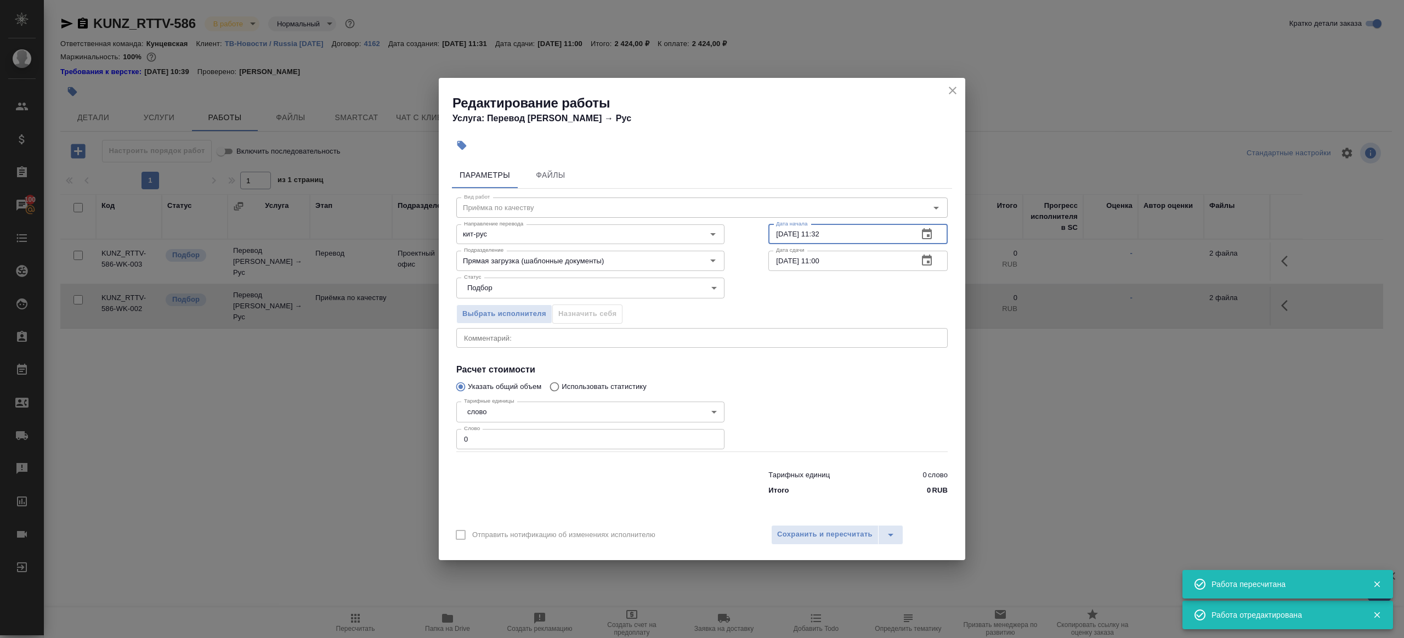
paste input "1.09.2025 09:00"
type input "11.09.2025 09:00"
click at [508, 452] on div "Тарифных единиц 0 слово Итого 0 RUB" at bounding box center [701, 480] width 535 height 75
click at [510, 442] on input "0" at bounding box center [590, 439] width 268 height 20
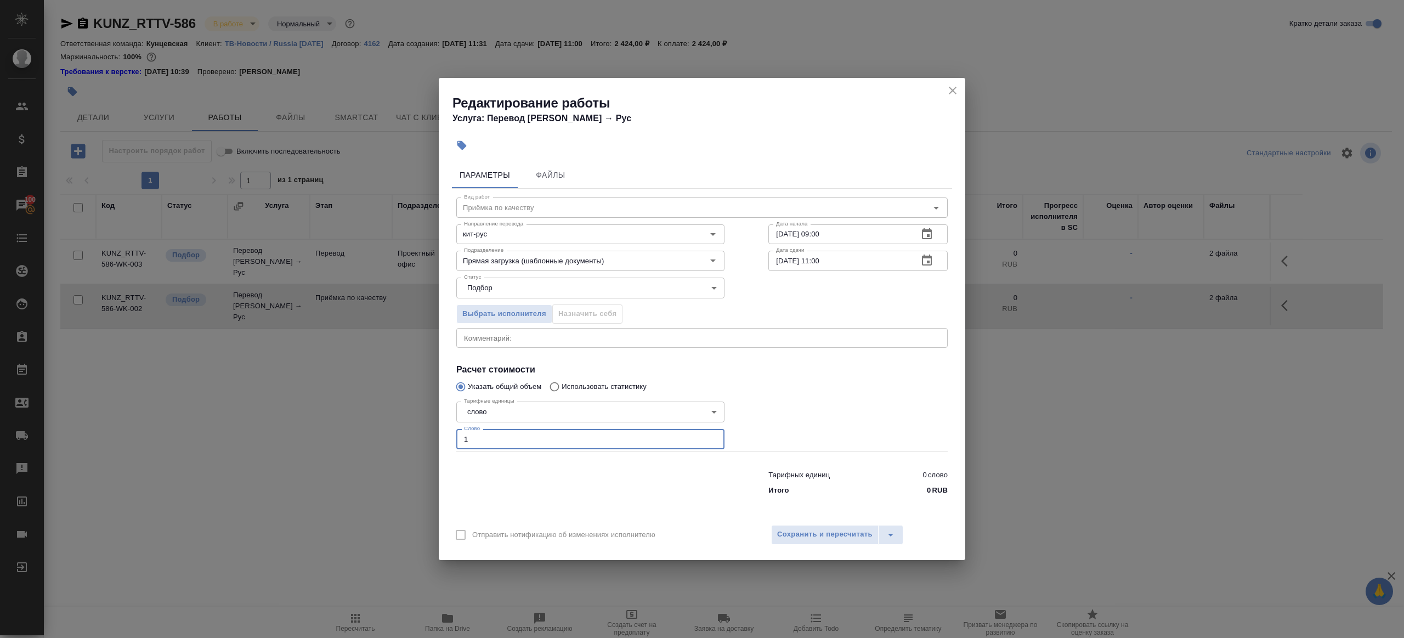
type input "1"
click at [563, 484] on div at bounding box center [590, 480] width 312 height 44
click at [786, 518] on div "Отправить нотификацию об изменениях исполнителю Сохранить и пересчитать" at bounding box center [702, 539] width 526 height 42
click at [786, 530] on span "Сохранить и пересчитать" at bounding box center [824, 534] width 95 height 13
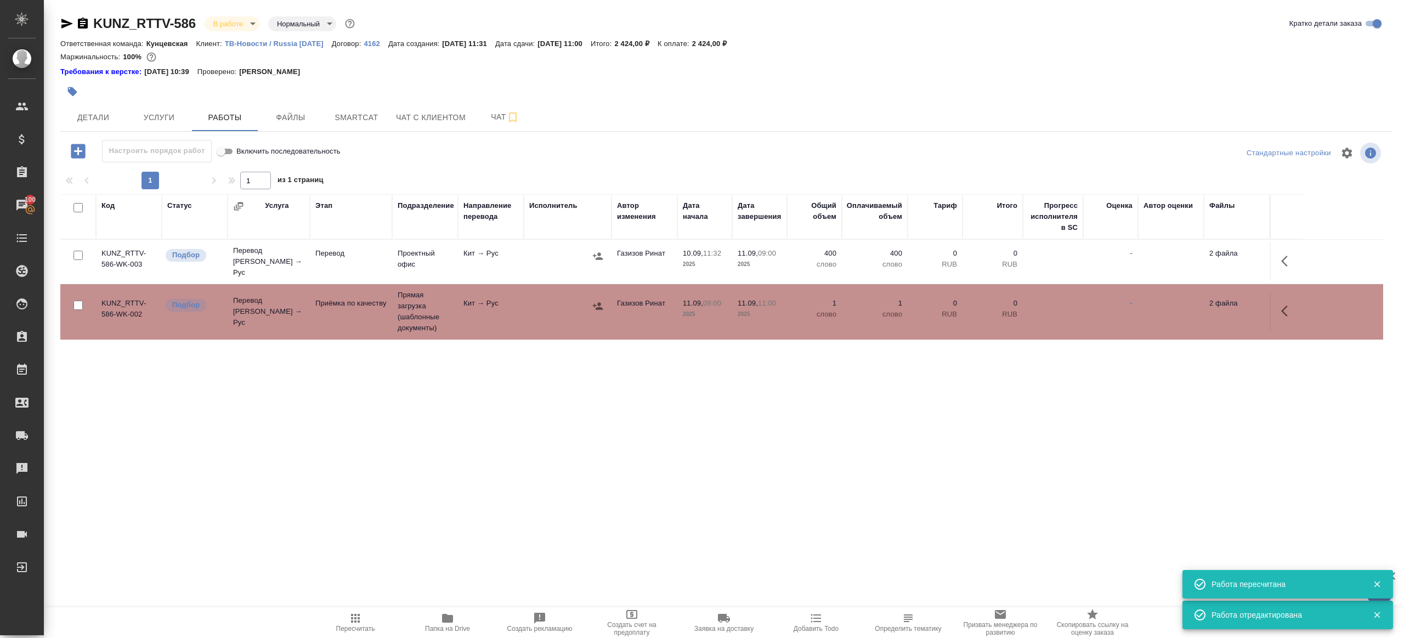
click at [606, 251] on td at bounding box center [568, 261] width 88 height 38
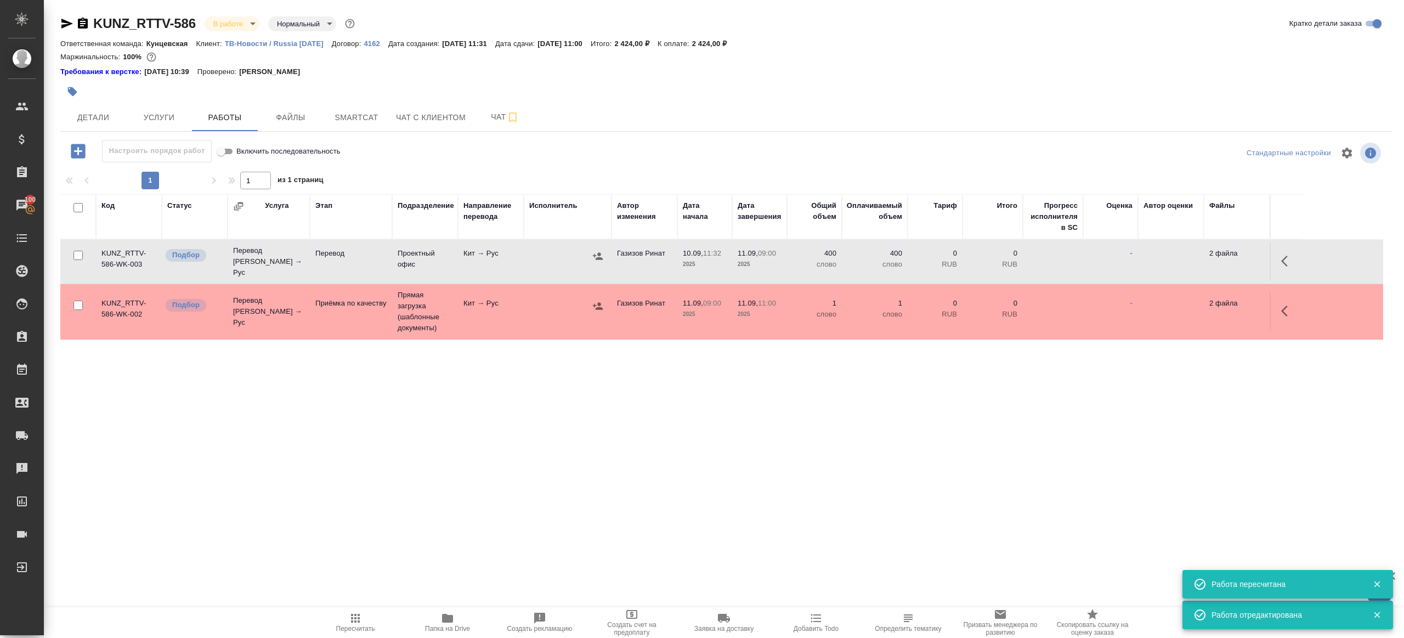
click at [595, 251] on icon "button" at bounding box center [597, 256] width 11 height 11
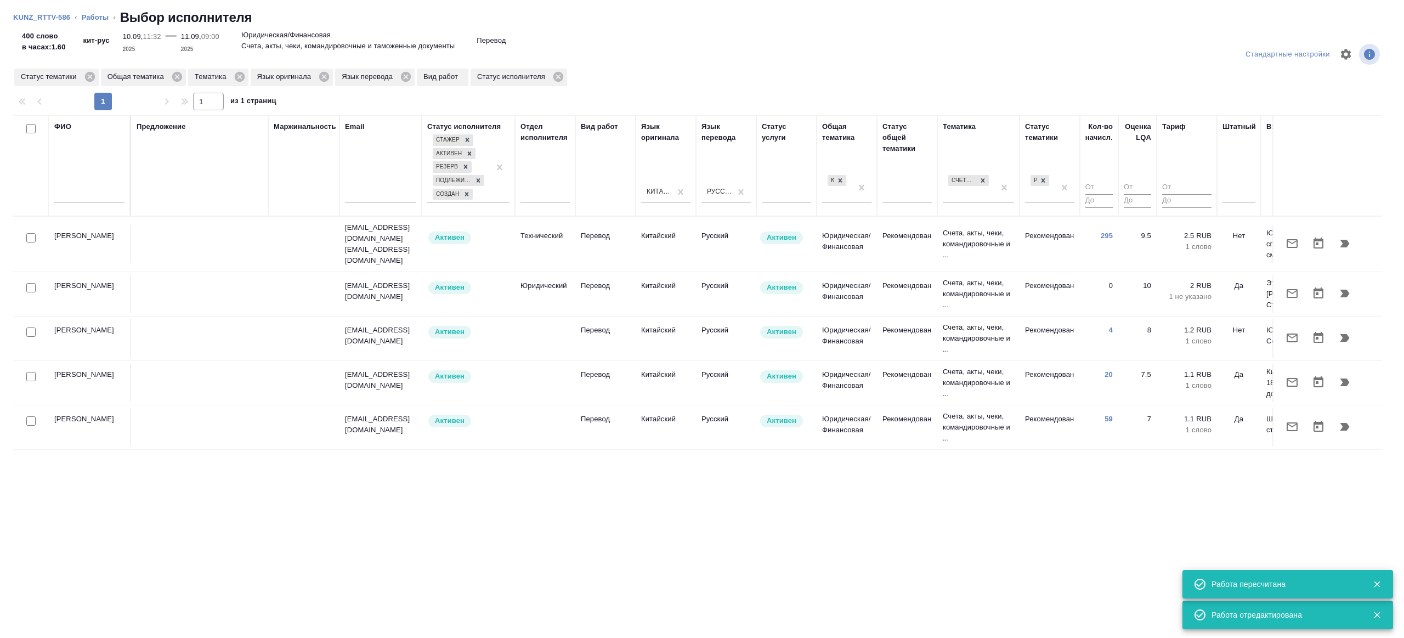
click at [105, 205] on div at bounding box center [89, 196] width 70 height 27
click at [101, 197] on input "text" at bounding box center [89, 196] width 70 height 14
type input "эльмира"
click at [229, 171] on div "Предложение" at bounding box center [200, 165] width 126 height 89
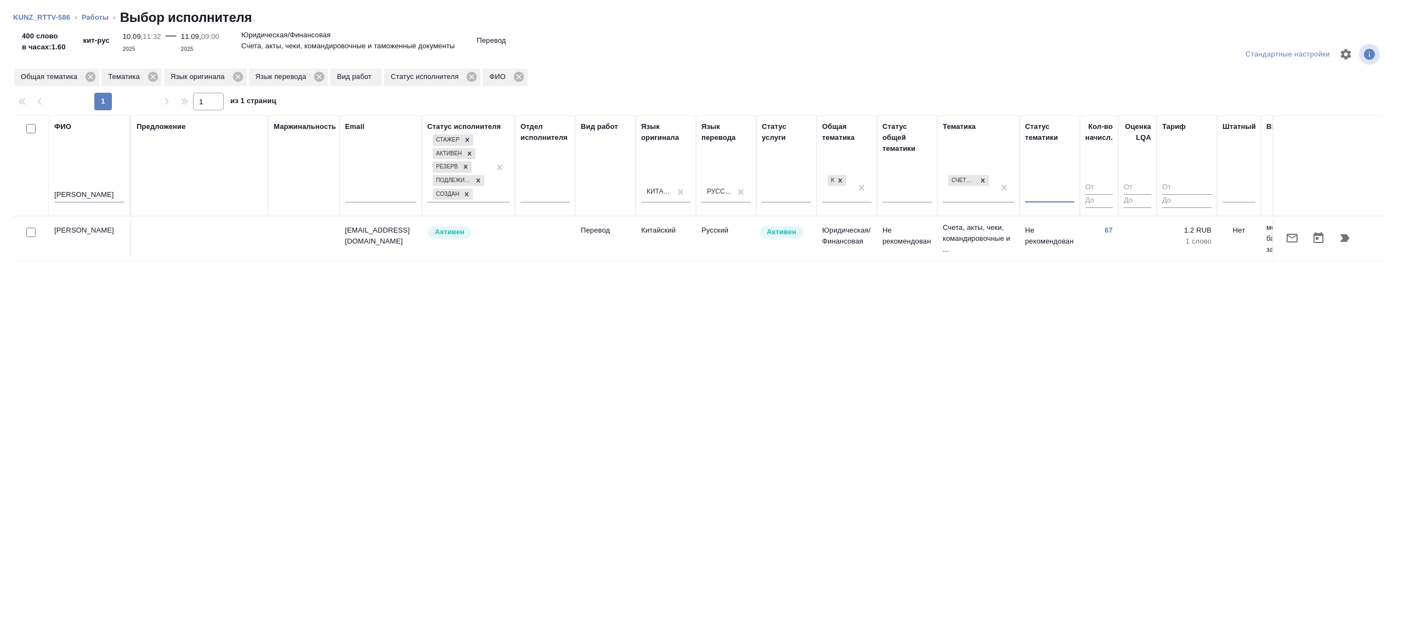
click at [899, 274] on div "ФИО эльмира Предложение Маржинальность Email Статус исполнителя Стажер Активен …" at bounding box center [697, 287] width 1368 height 345
click at [910, 245] on td "Не рекомендован" at bounding box center [907, 238] width 60 height 38
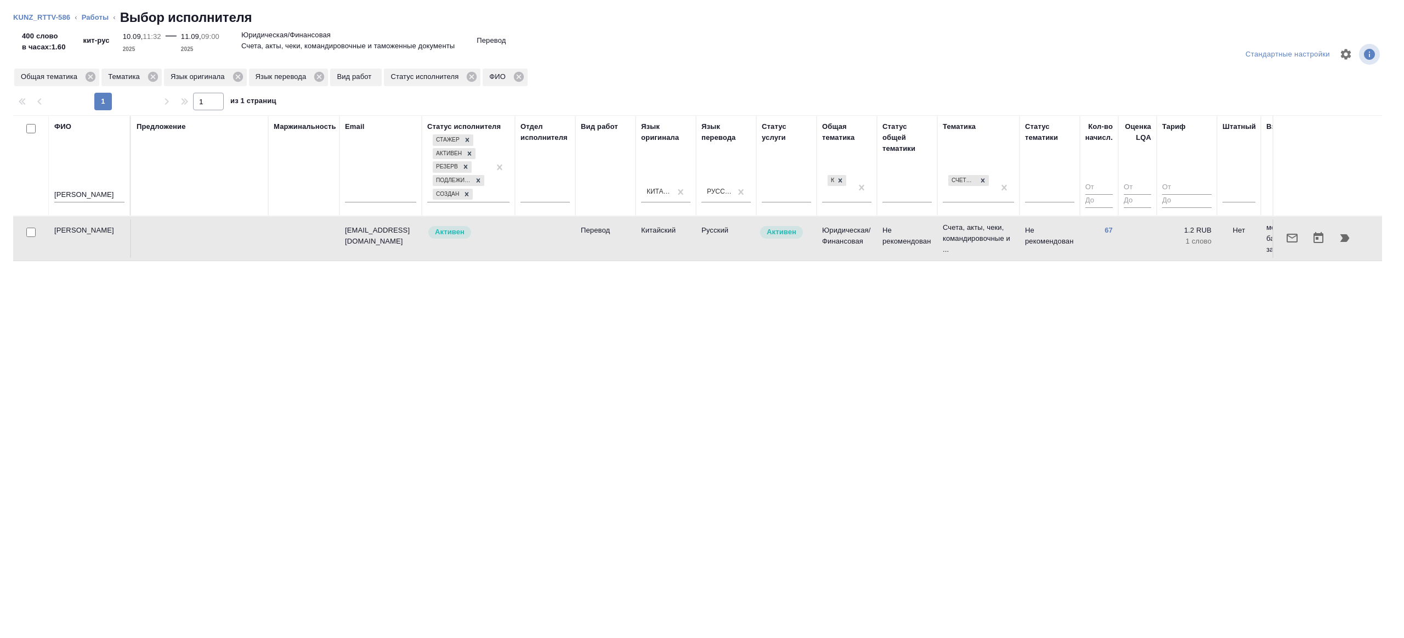
click at [1288, 237] on icon "button" at bounding box center [1291, 237] width 13 height 13
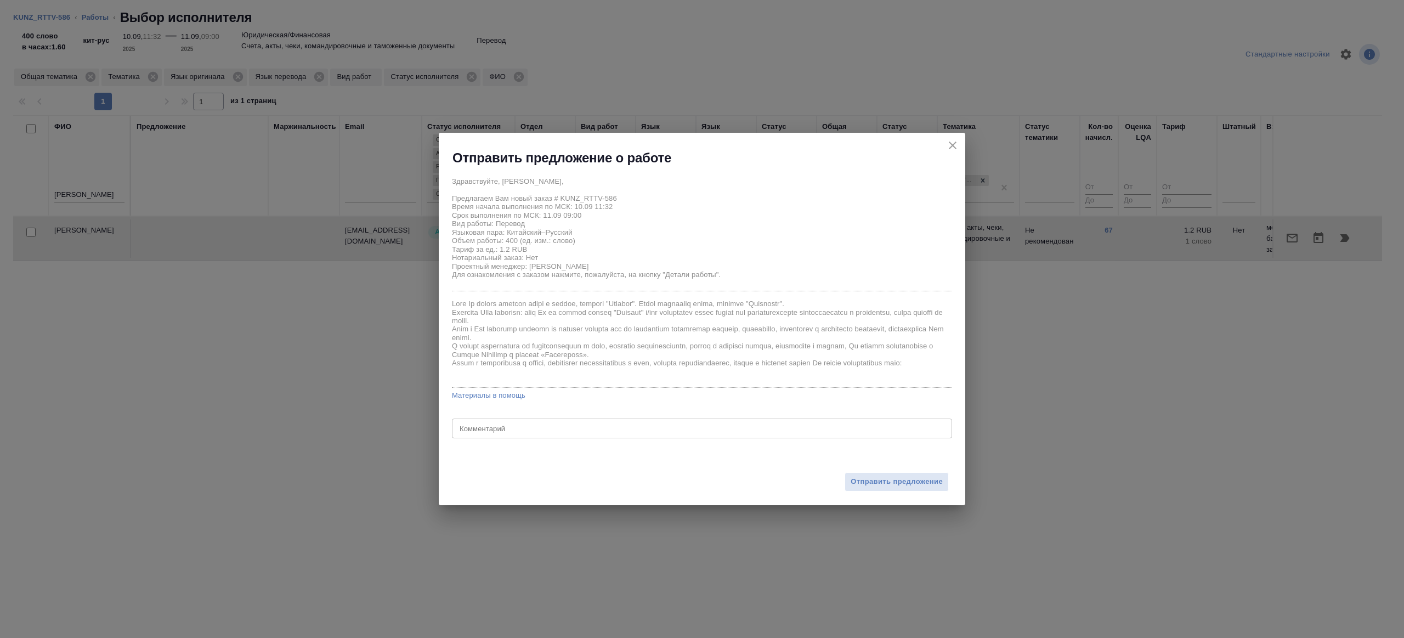
click at [498, 422] on div "x Комментарий" at bounding box center [702, 428] width 500 height 20
type textarea "на перевод с листа"
click at [912, 481] on span "Отправить предложение" at bounding box center [896, 481] width 92 height 13
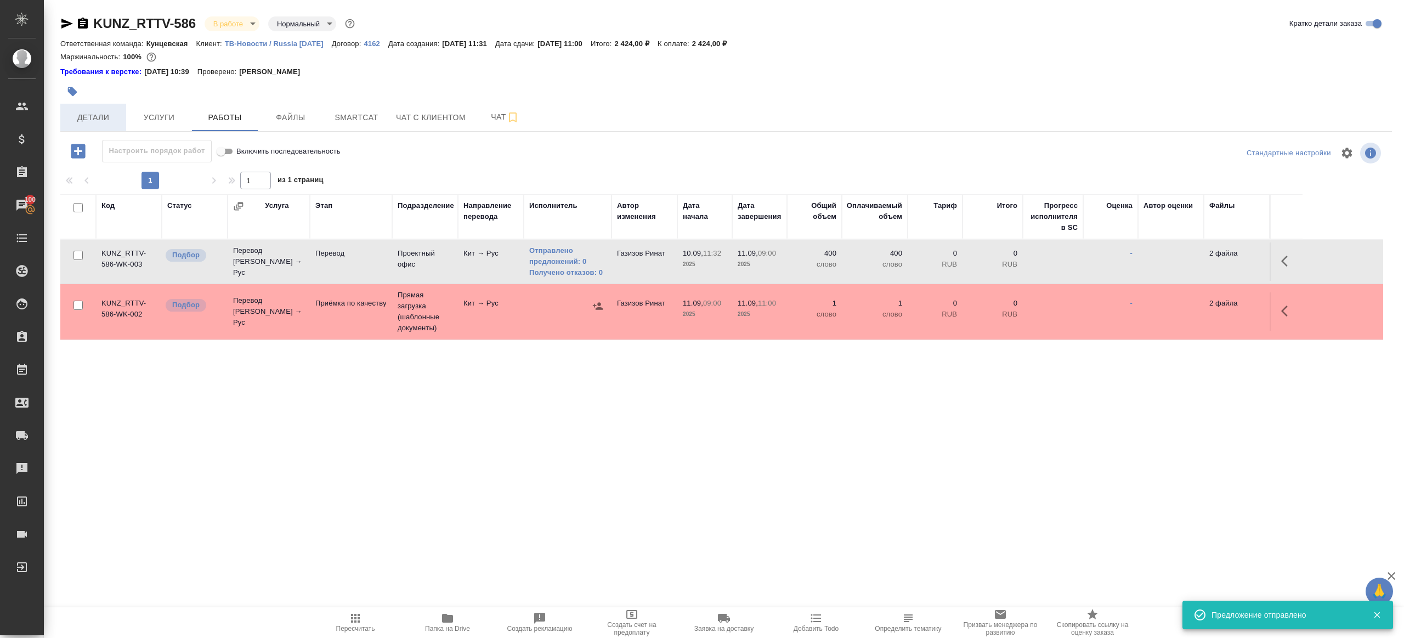
click at [83, 114] on span "Детали" at bounding box center [93, 118] width 53 height 14
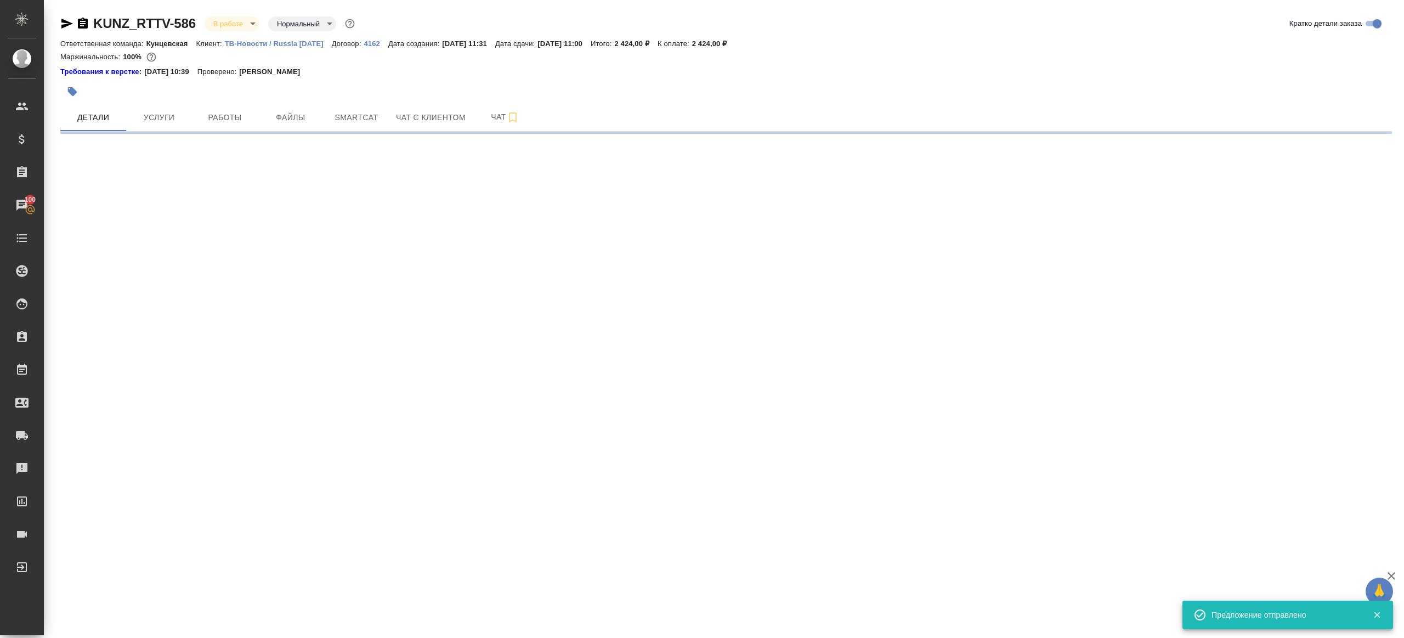
select select "RU"
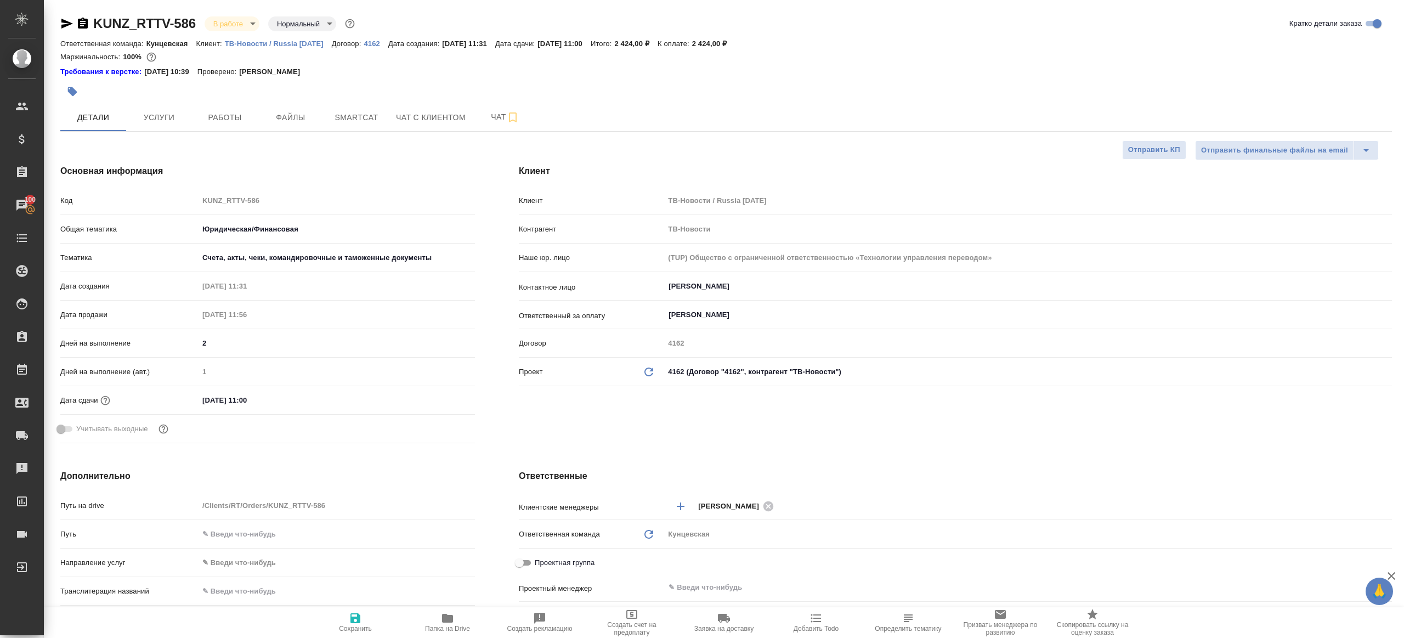
scroll to position [84, 0]
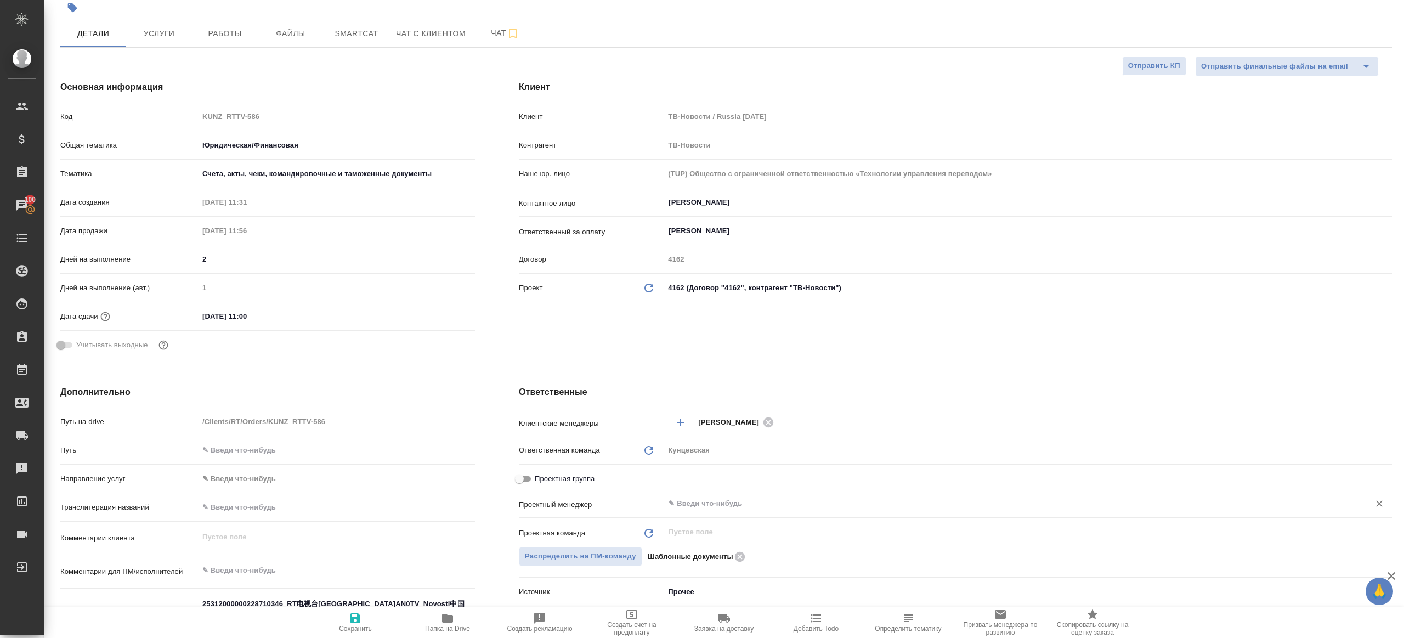
click at [736, 502] on input "text" at bounding box center [1009, 503] width 684 height 13
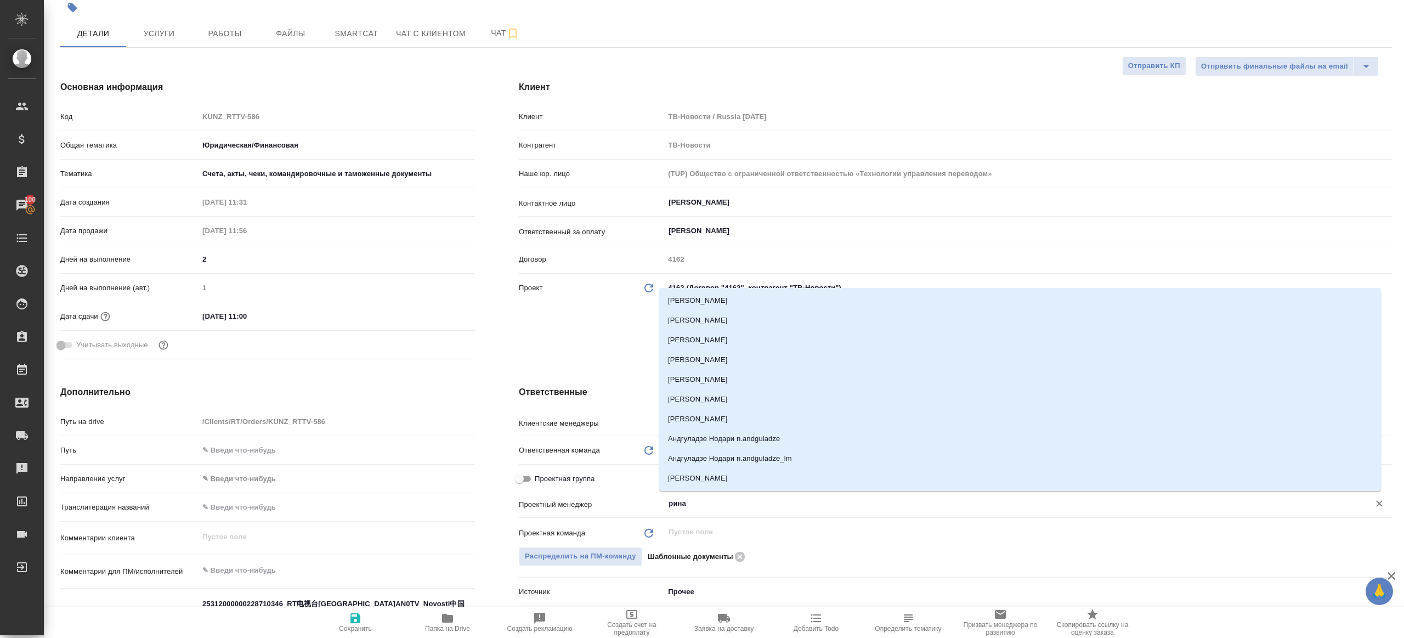
type input "ринат"
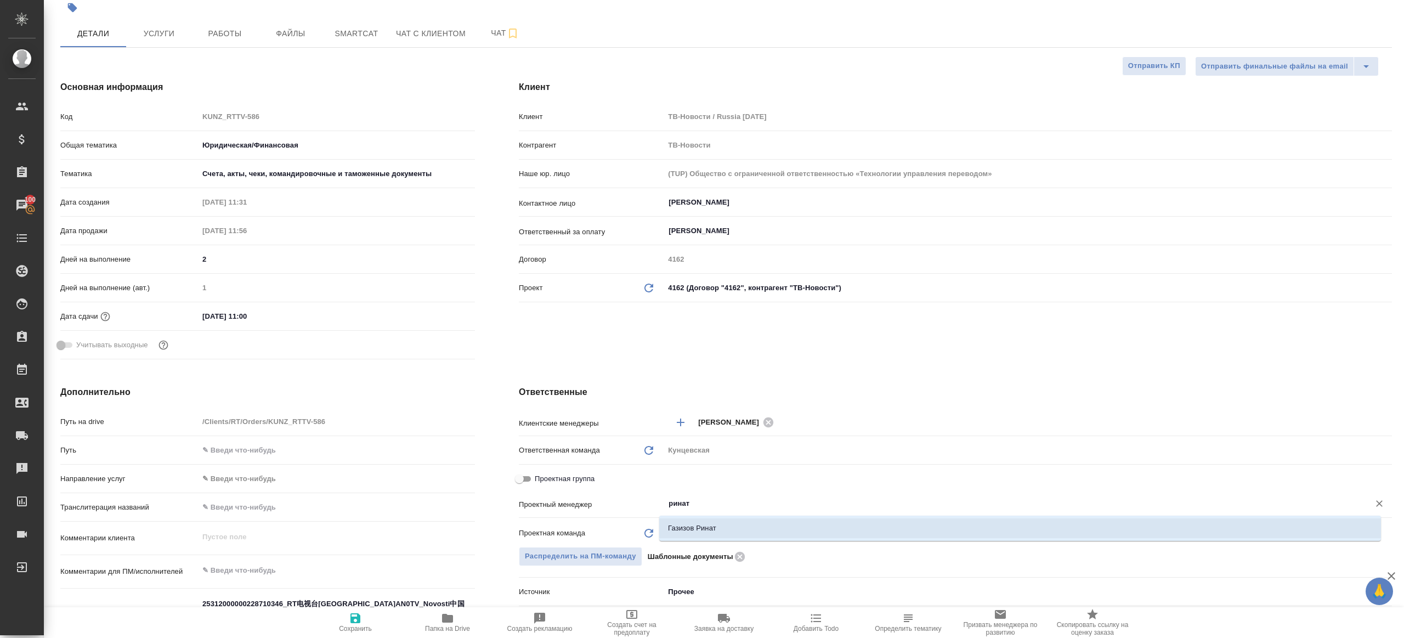
click at [740, 537] on li "Газизов Ринат" at bounding box center [1020, 528] width 722 height 20
type textarea "x"
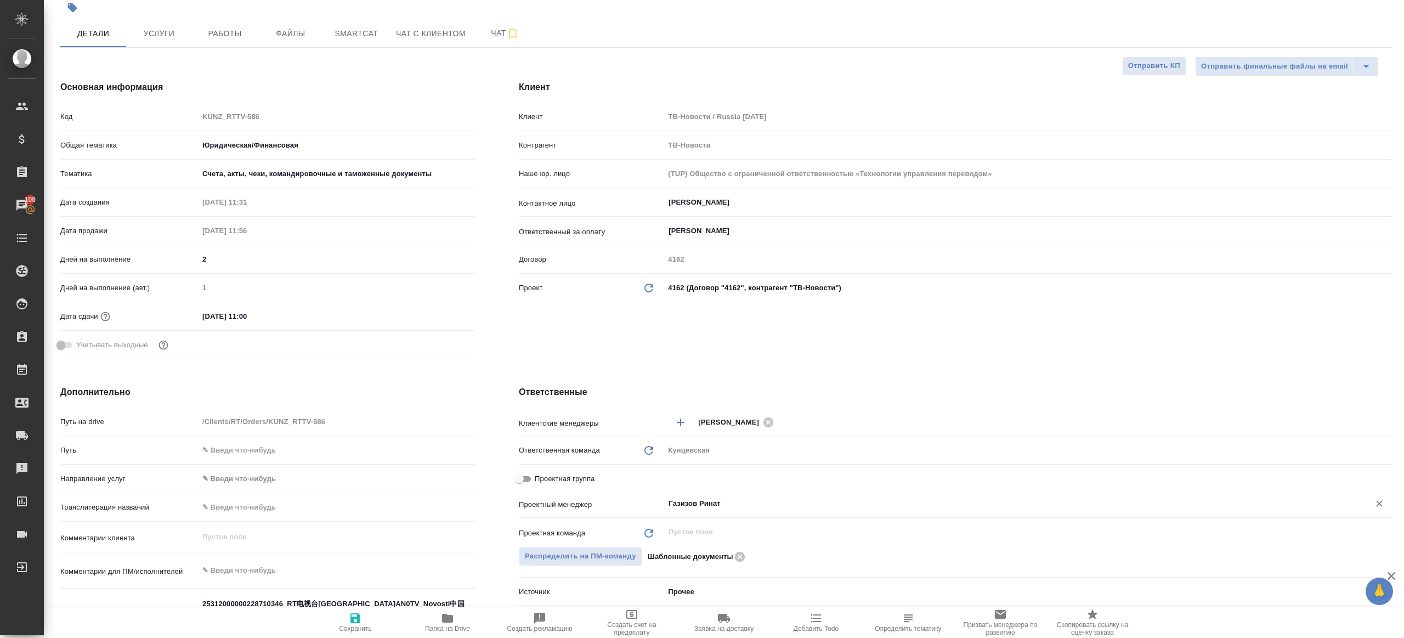
type input "Газизов Ринат"
click at [353, 623] on icon "button" at bounding box center [355, 617] width 13 height 13
type textarea "x"
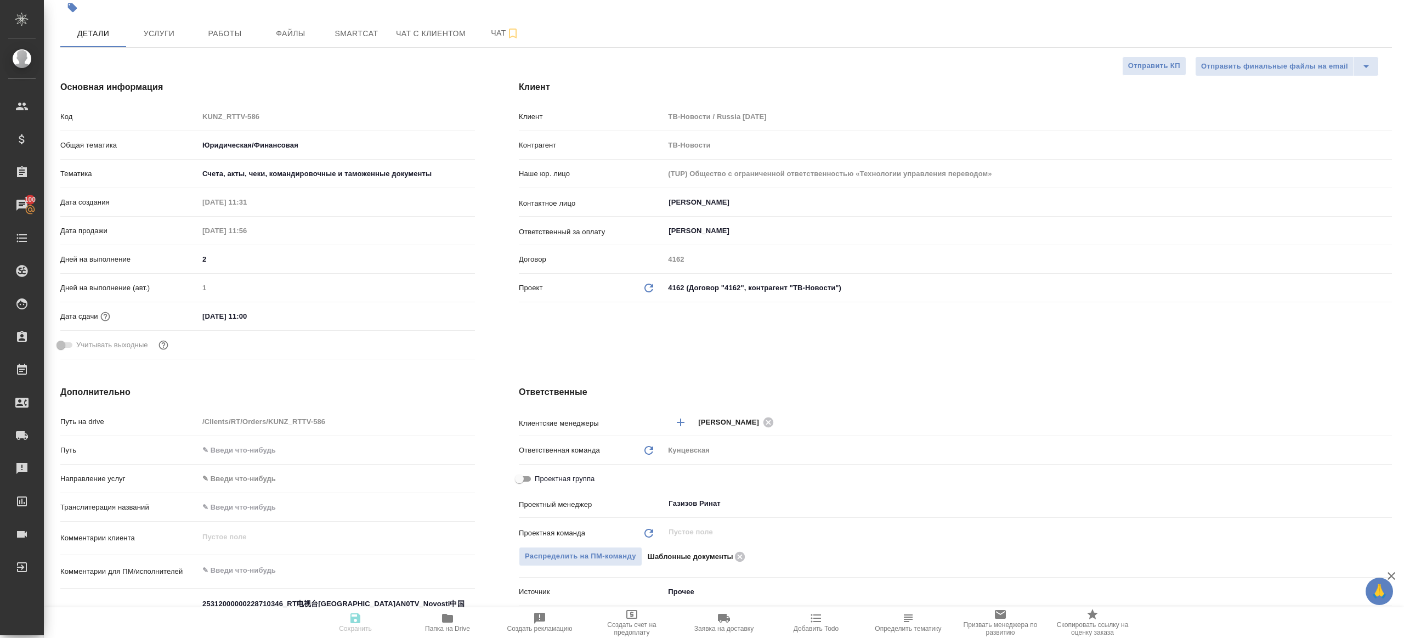
type textarea "x"
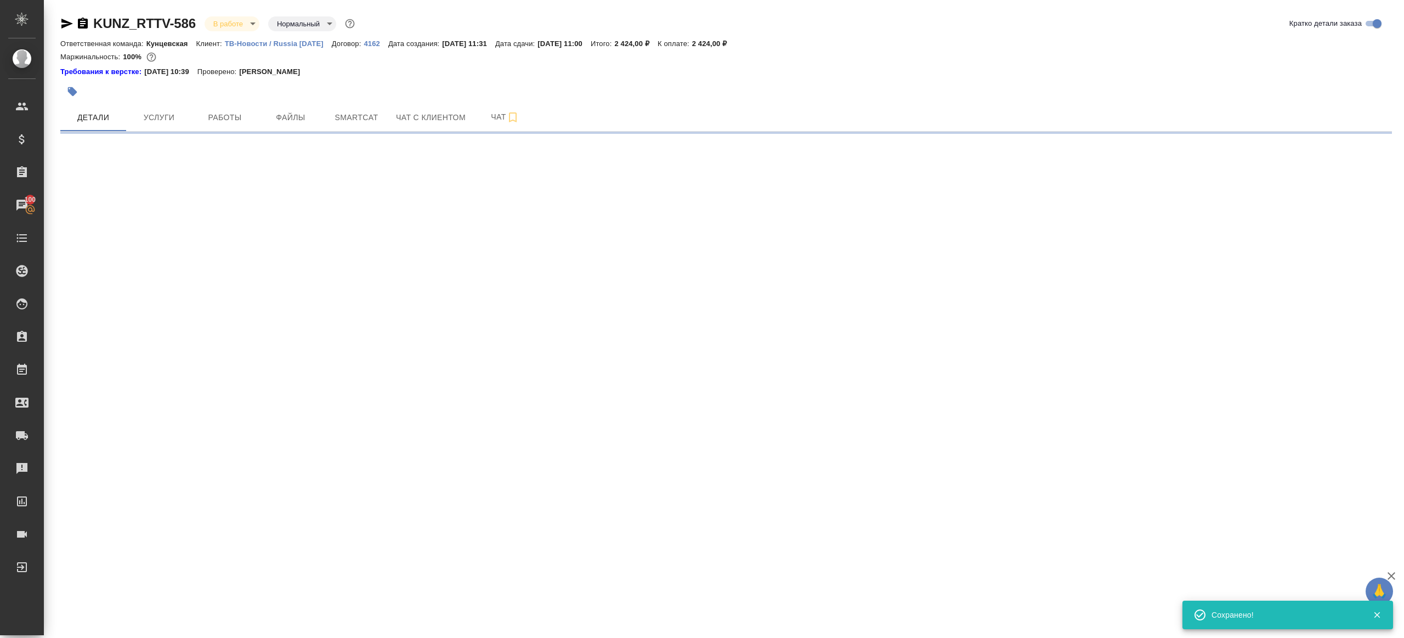
scroll to position [0, 0]
select select "RU"
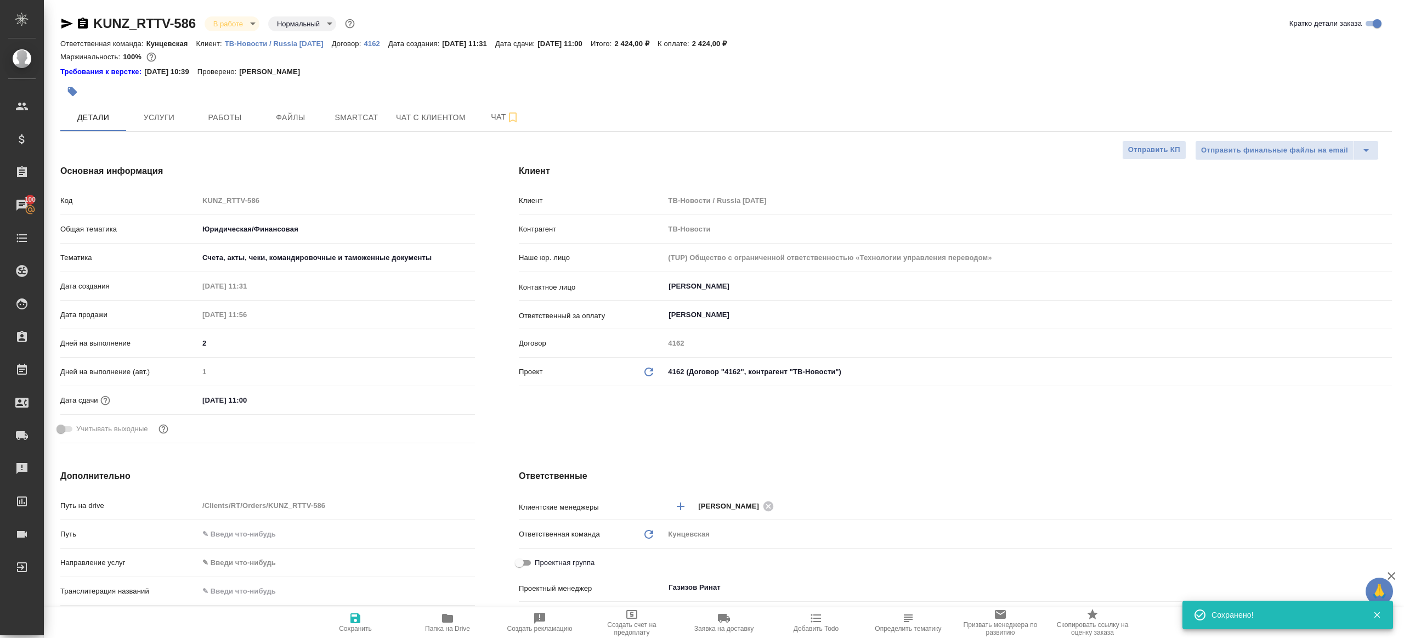
type textarea "x"
click at [245, 122] on span "Работы" at bounding box center [224, 118] width 53 height 14
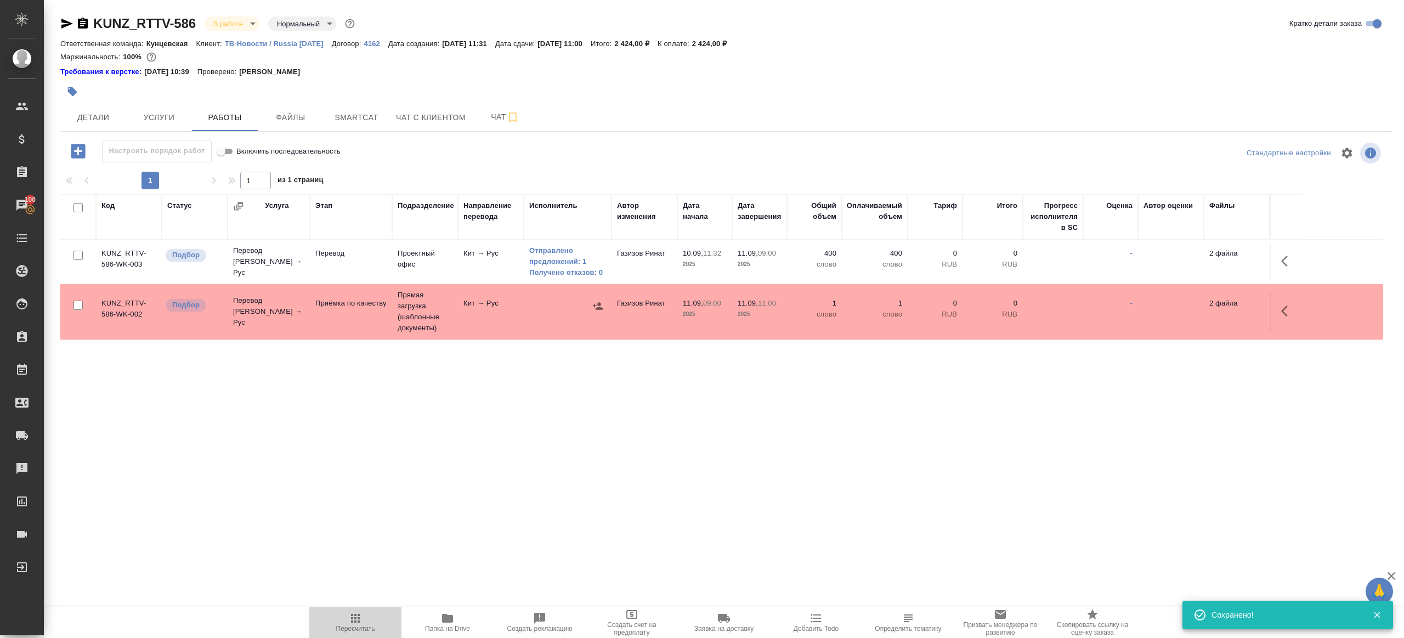
click at [358, 617] on icon "button" at bounding box center [355, 618] width 9 height 9
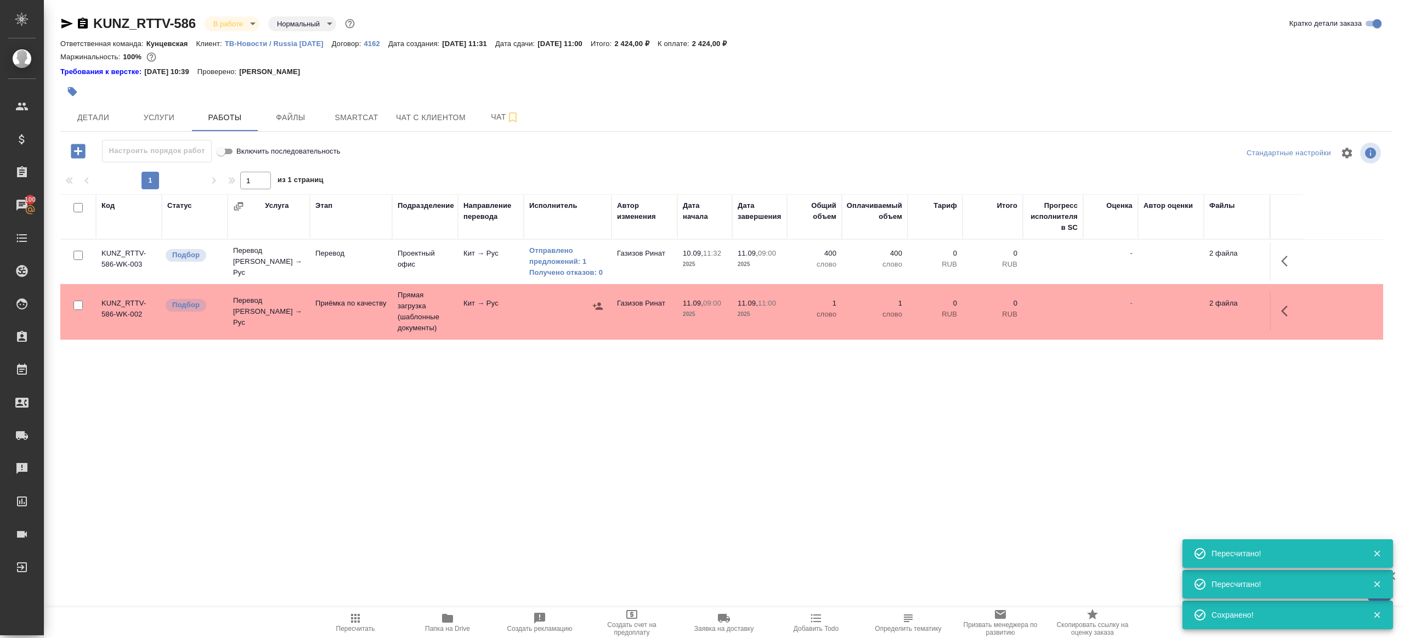
click at [475, 455] on div "KUNZ_RTTV-586 В работе inProgress Нормальный normal Кратко детали заказа Ответс…" at bounding box center [725, 234] width 1343 height 469
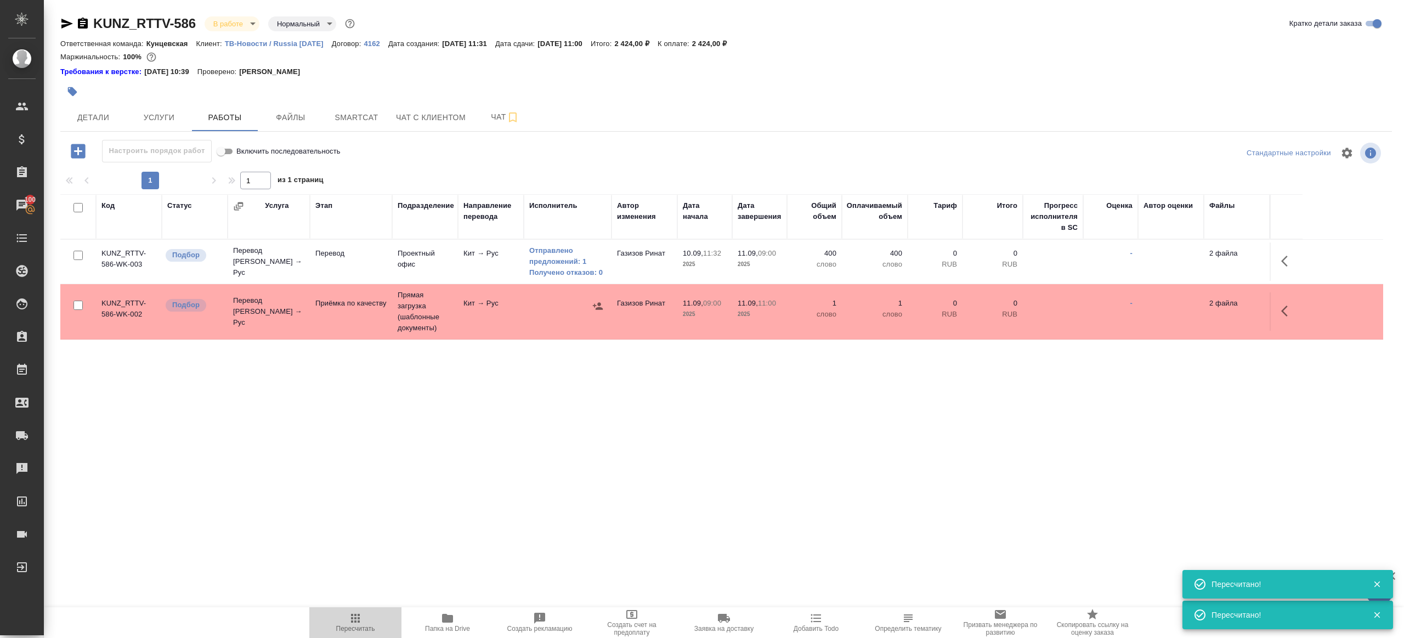
click at [350, 620] on icon "button" at bounding box center [355, 617] width 13 height 13
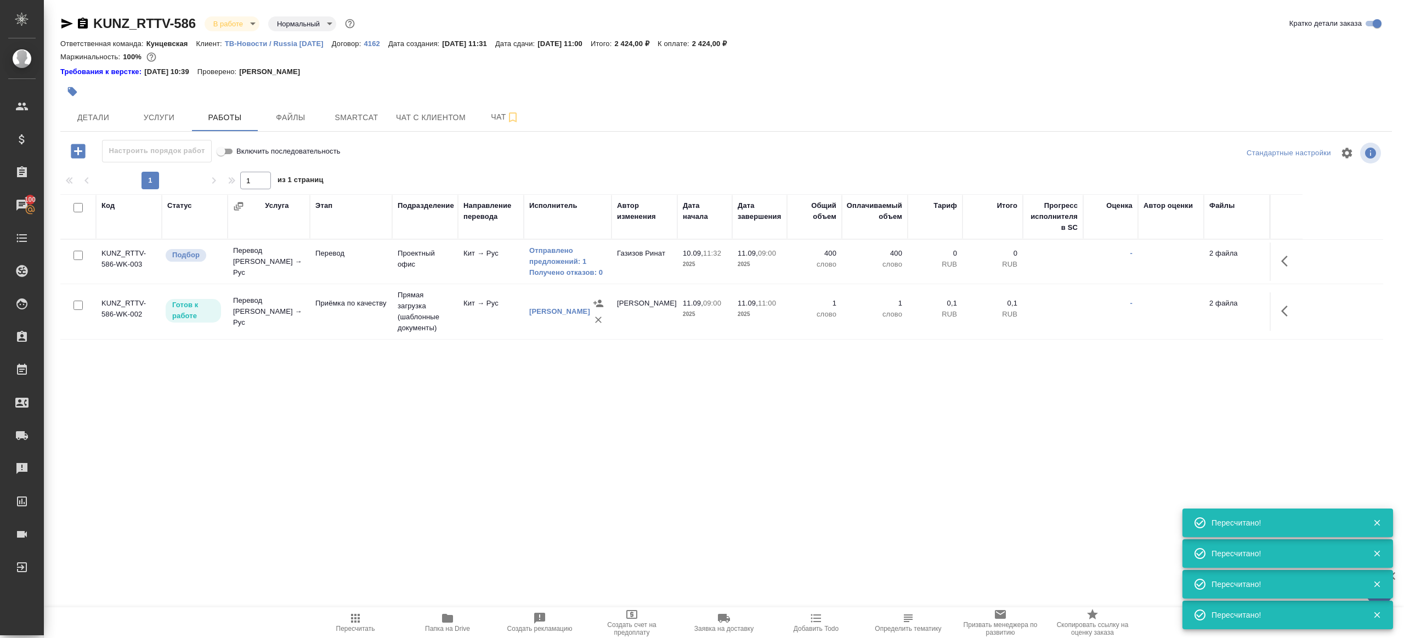
click at [478, 461] on div "KUNZ_RTTV-586 В работе inProgress Нормальный normal Кратко детали заказа Ответс…" at bounding box center [725, 234] width 1343 height 469
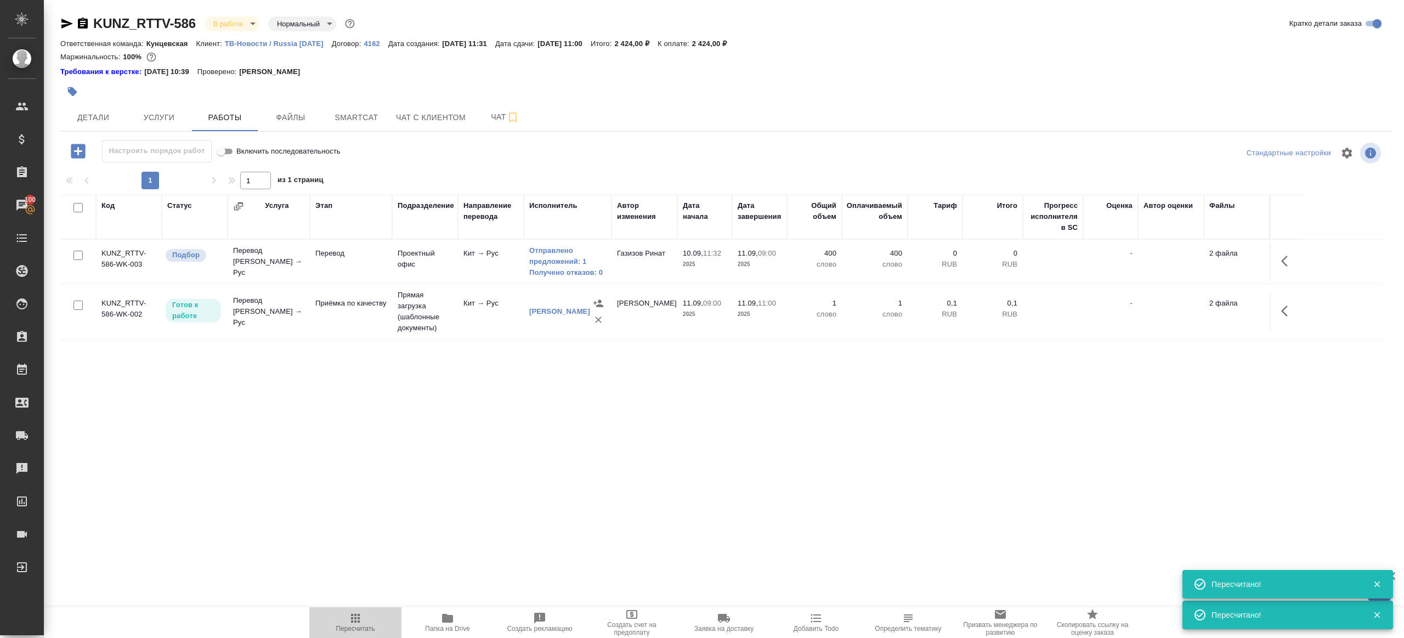
click at [364, 620] on span "Пересчитать" at bounding box center [355, 621] width 79 height 21
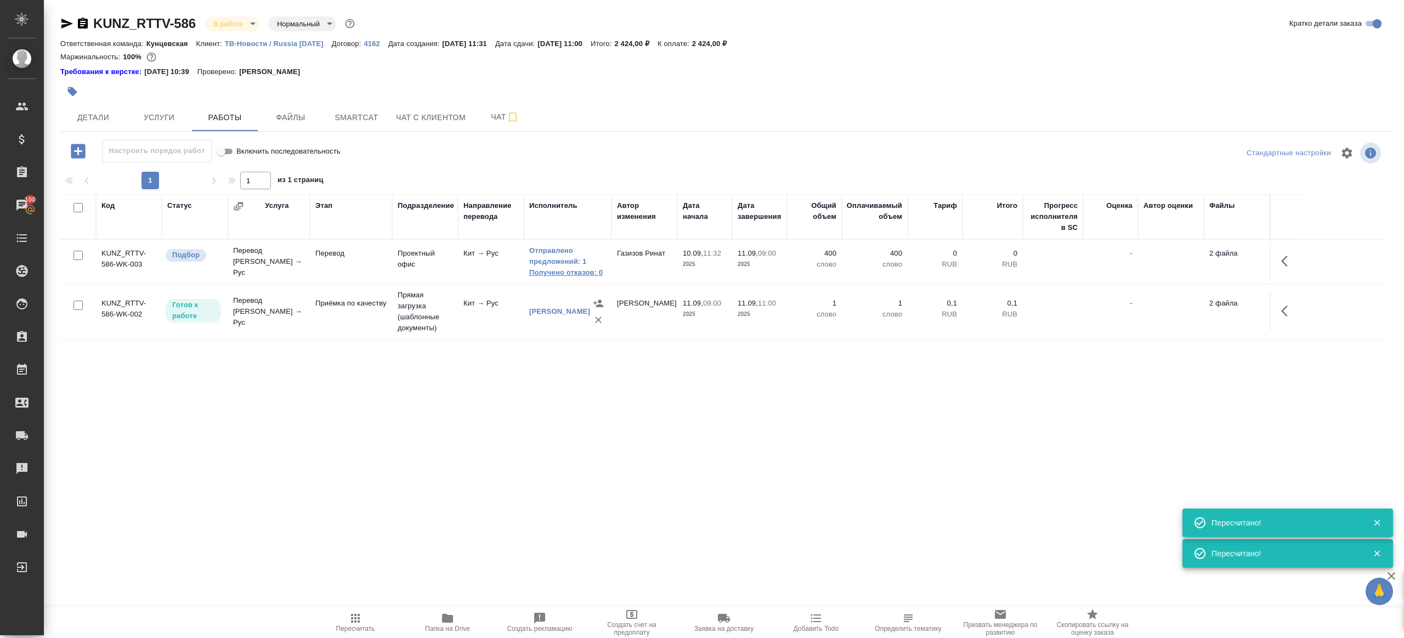
click at [567, 270] on link "Получено отказов: 0" at bounding box center [567, 272] width 77 height 11
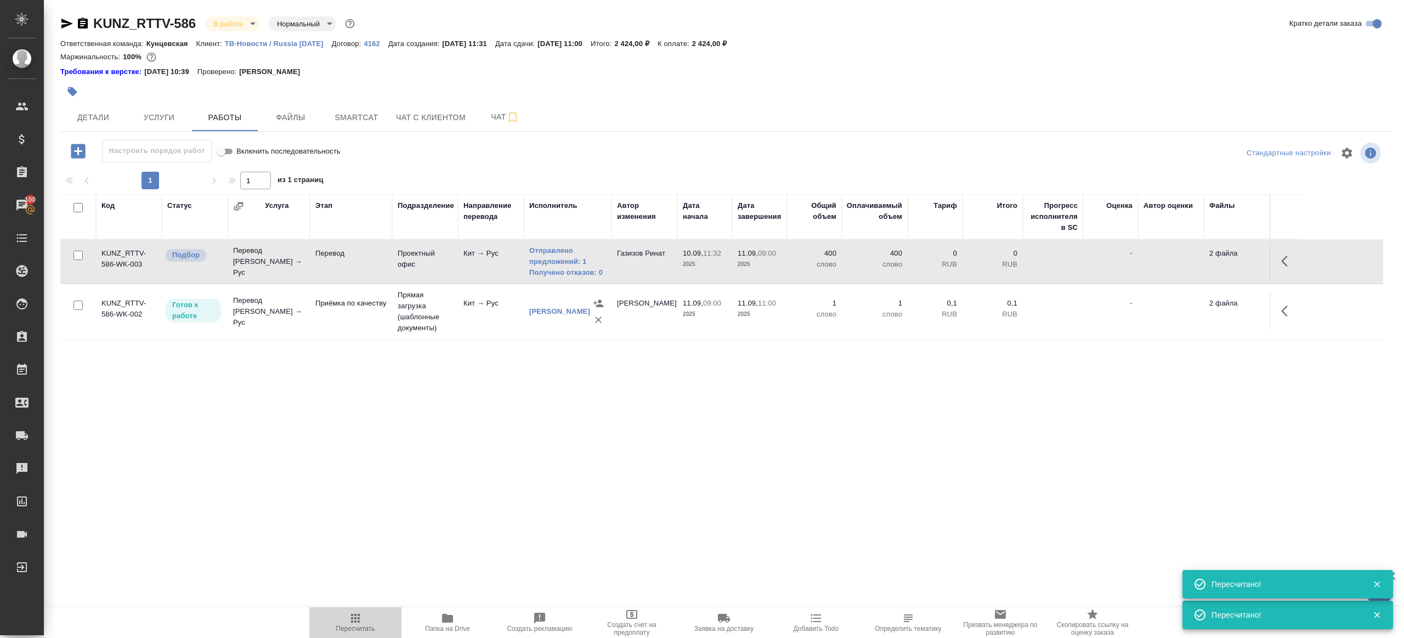
click at [362, 632] on span "Пересчитать" at bounding box center [355, 628] width 39 height 8
click at [361, 629] on span "Пересчитать" at bounding box center [355, 628] width 39 height 8
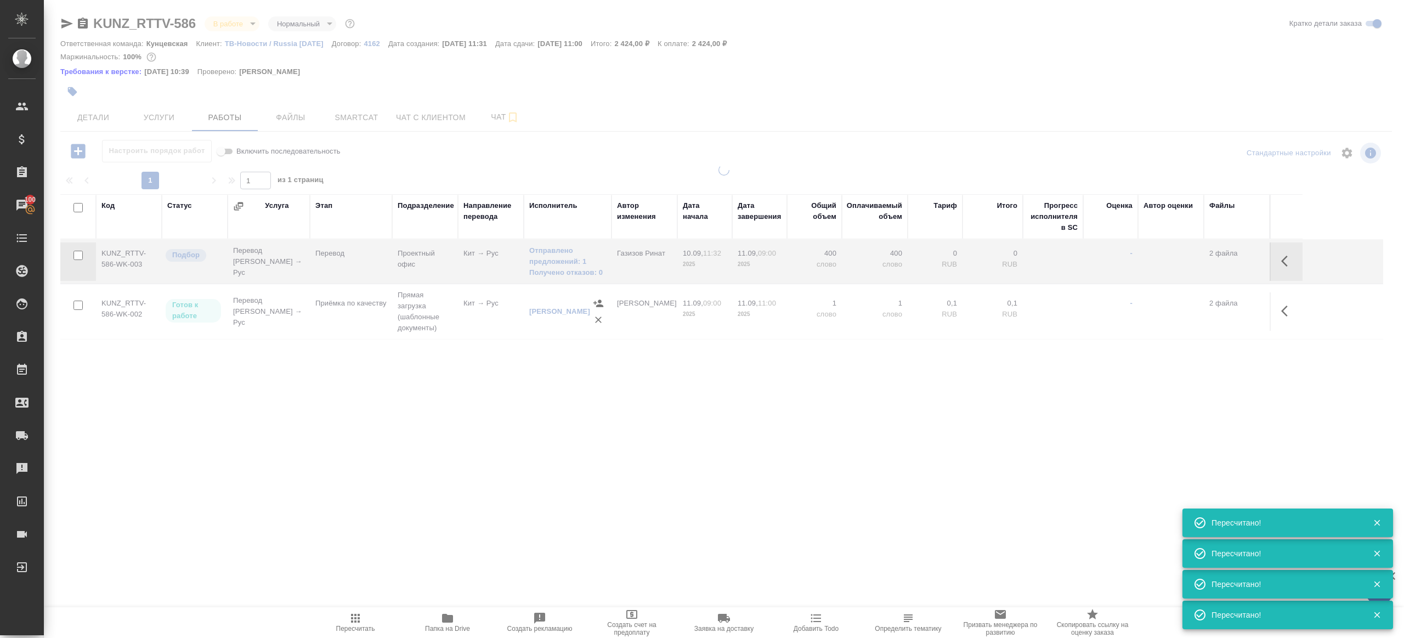
click at [439, 496] on div ".cls-1 fill:#fff; AWATERA Gazizov Rinat Клиенты Спецификации Заказы 100 Чаты To…" at bounding box center [702, 319] width 1404 height 638
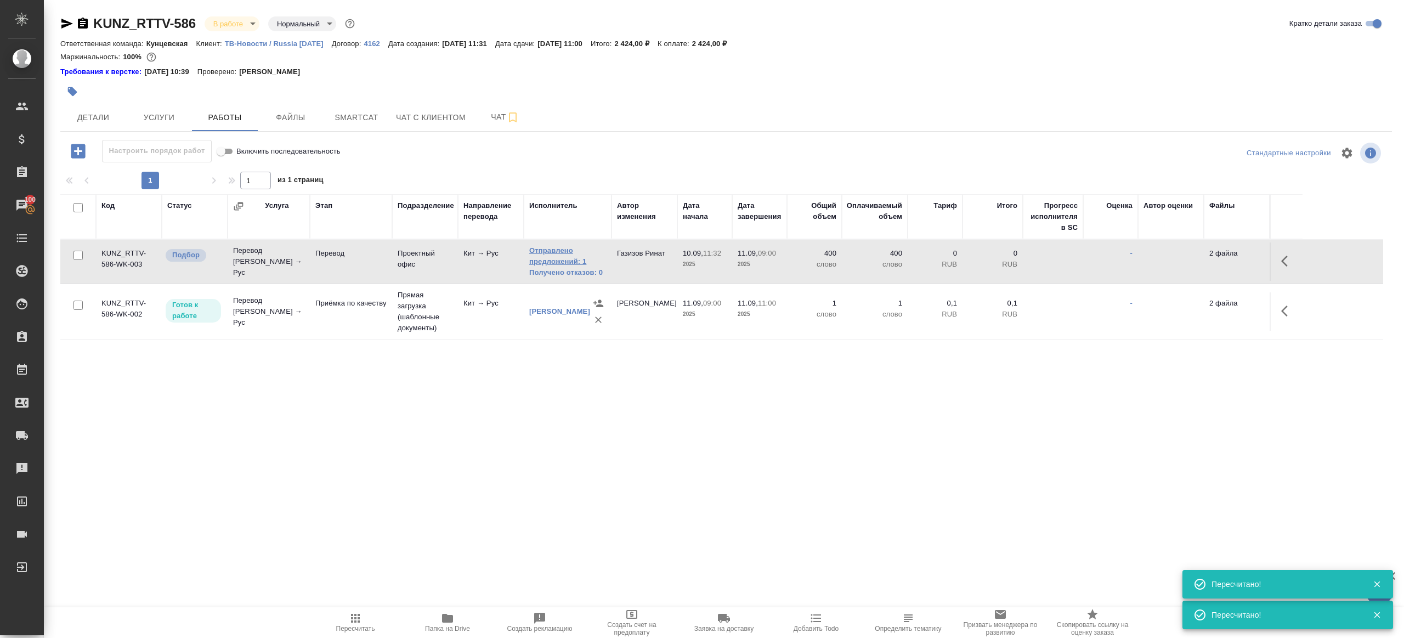
click at [558, 254] on link "Отправлено предложений: 1" at bounding box center [567, 256] width 77 height 22
click at [356, 629] on span "Пересчитать" at bounding box center [355, 628] width 39 height 8
click at [358, 609] on button "Пересчитать" at bounding box center [355, 622] width 92 height 31
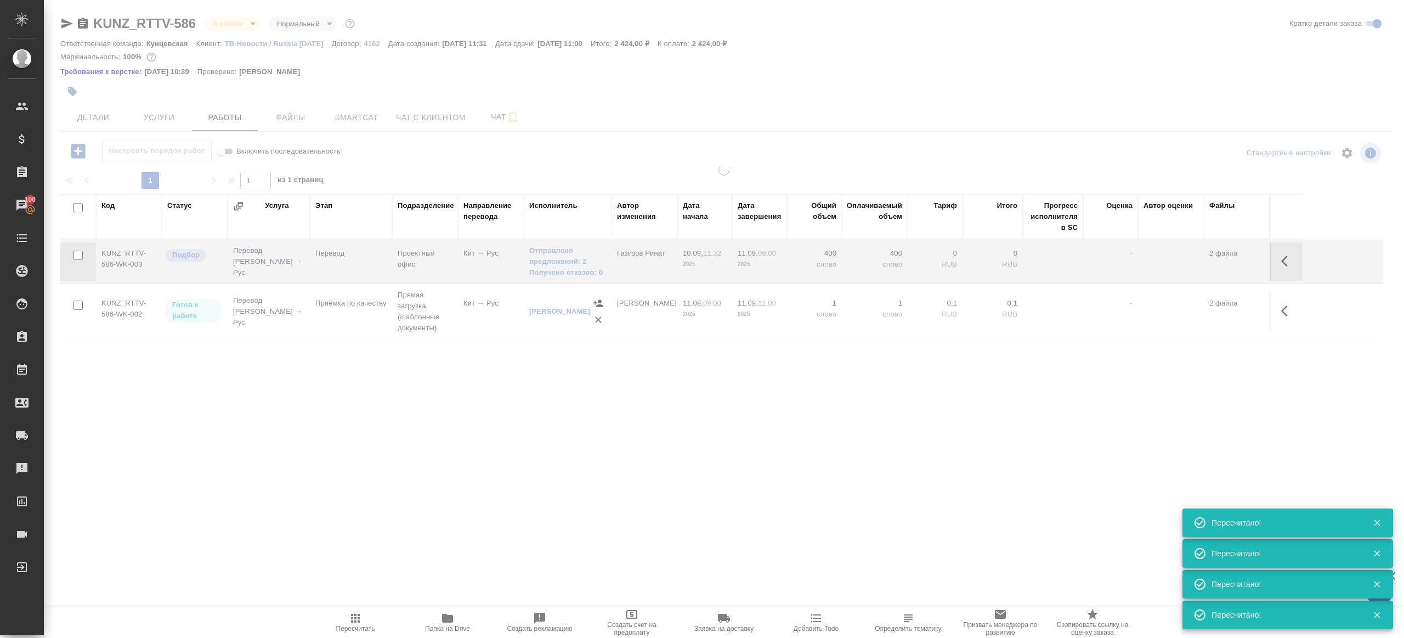
click at [417, 518] on div ".cls-1 fill:#fff; AWATERA Gazizov Rinat Клиенты Спецификации Заказы 100 Чаты To…" at bounding box center [702, 319] width 1404 height 638
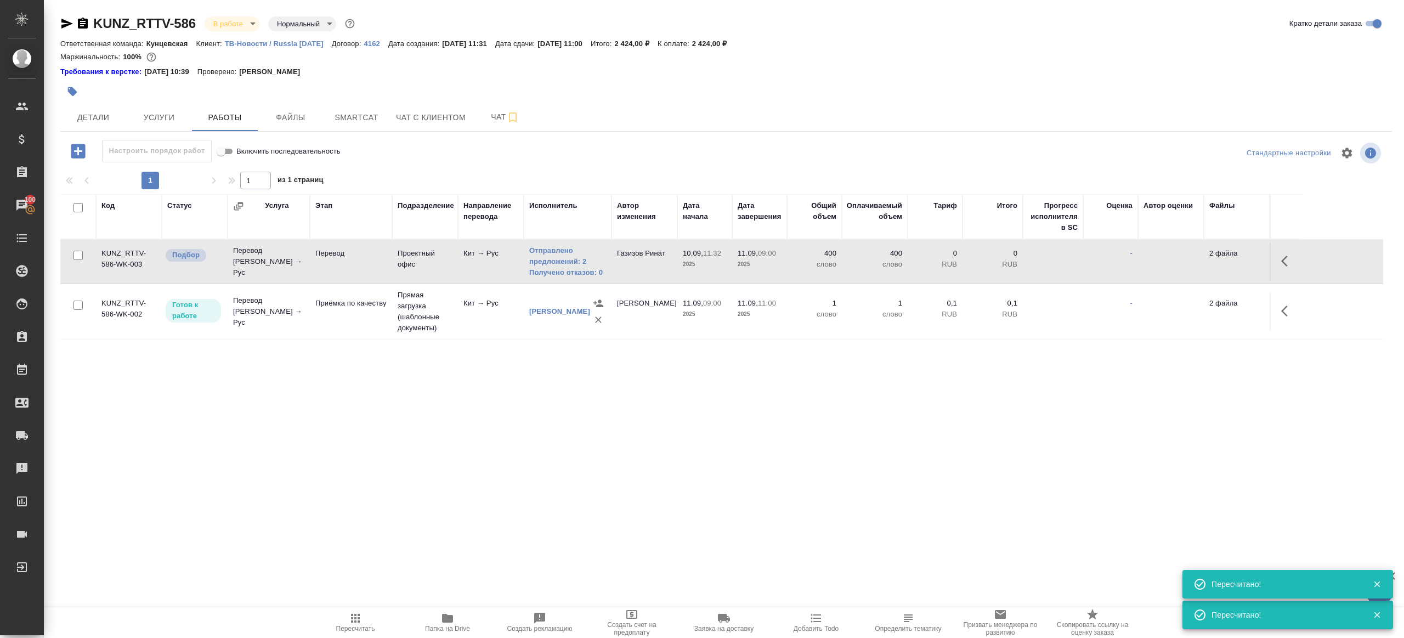
click at [365, 614] on span "Пересчитать" at bounding box center [355, 621] width 79 height 21
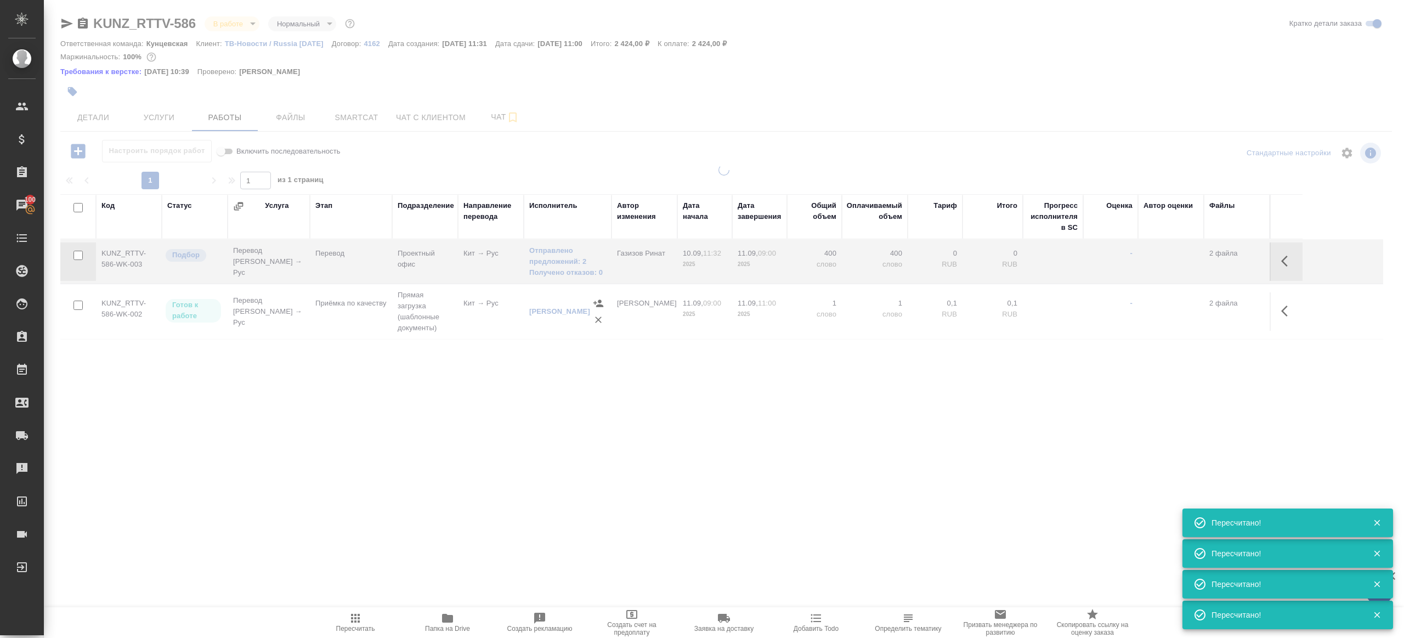
click at [436, 509] on div ".cls-1 fill:#fff; AWATERA Gazizov Rinat Клиенты Спецификации Заказы 100 Чаты To…" at bounding box center [702, 319] width 1404 height 638
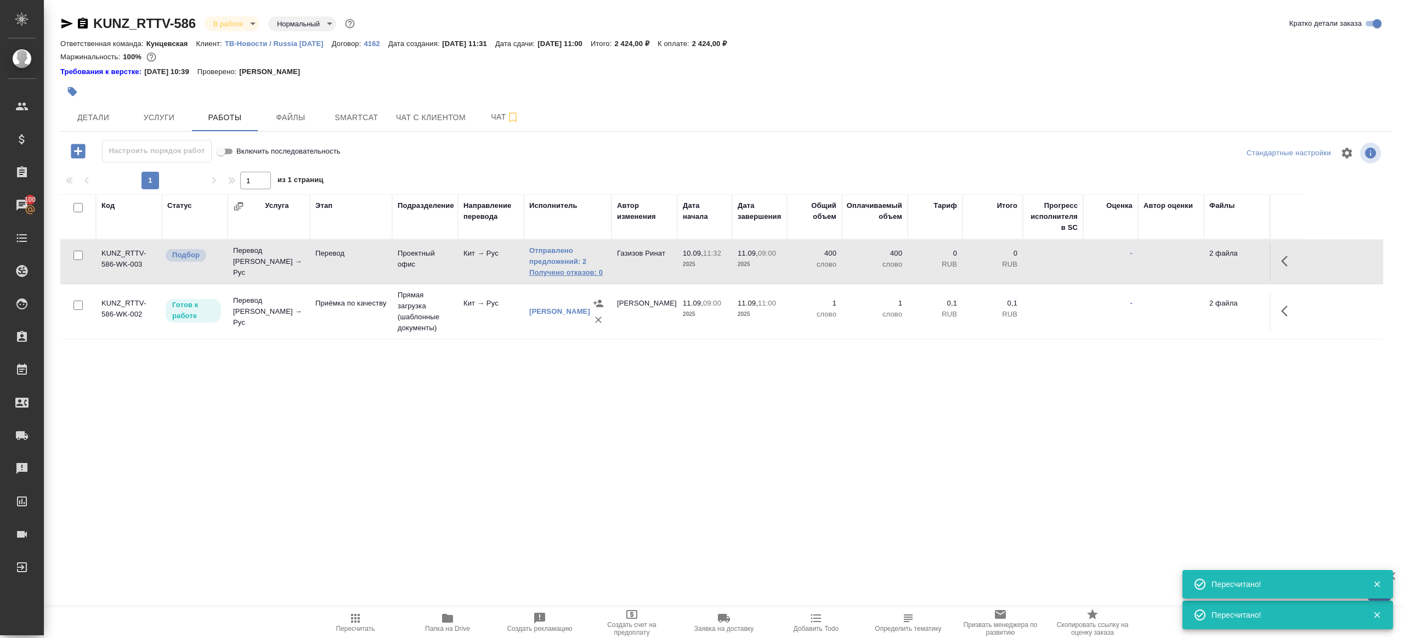
click at [578, 270] on link "Получено отказов: 0" at bounding box center [567, 272] width 77 height 11
click at [351, 615] on icon "button" at bounding box center [355, 618] width 9 height 9
drag, startPoint x: 351, startPoint y: 615, endPoint x: 395, endPoint y: 529, distance: 96.1
click at [351, 614] on icon "button" at bounding box center [355, 618] width 9 height 9
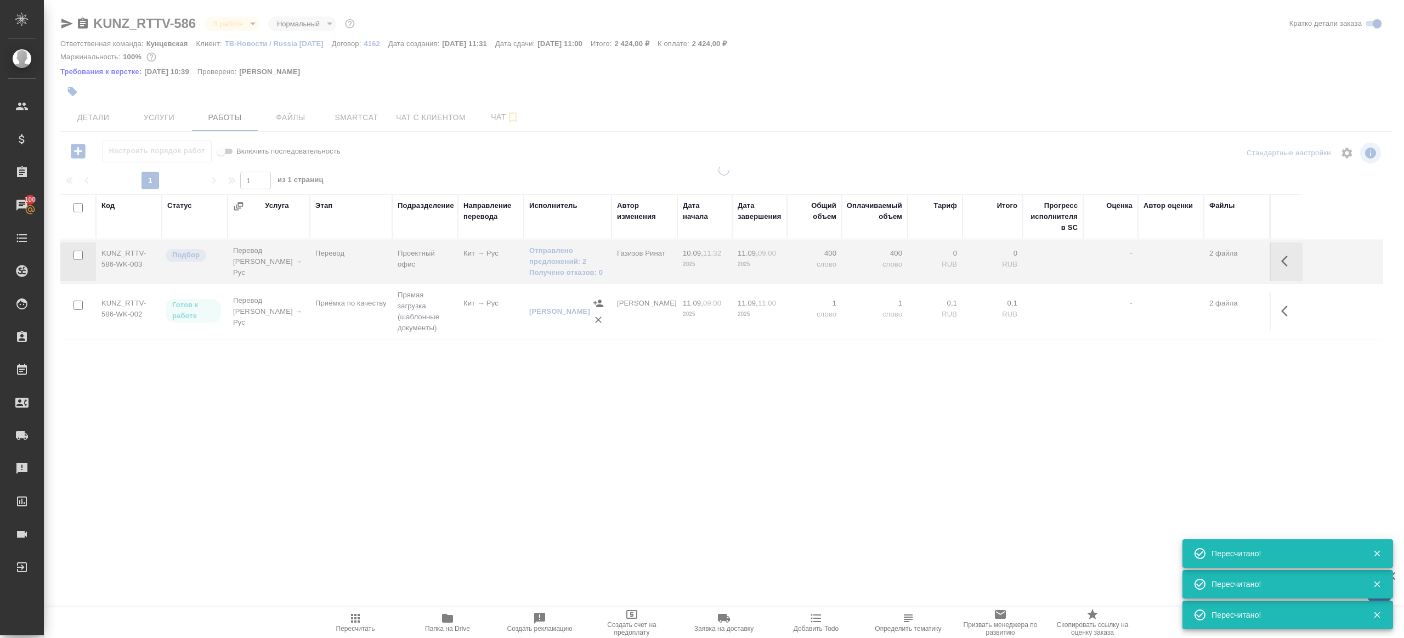
click at [395, 529] on div ".cls-1 fill:#fff; AWATERA Gazizov Rinat Клиенты Спецификации Заказы 100 Чаты To…" at bounding box center [702, 319] width 1404 height 638
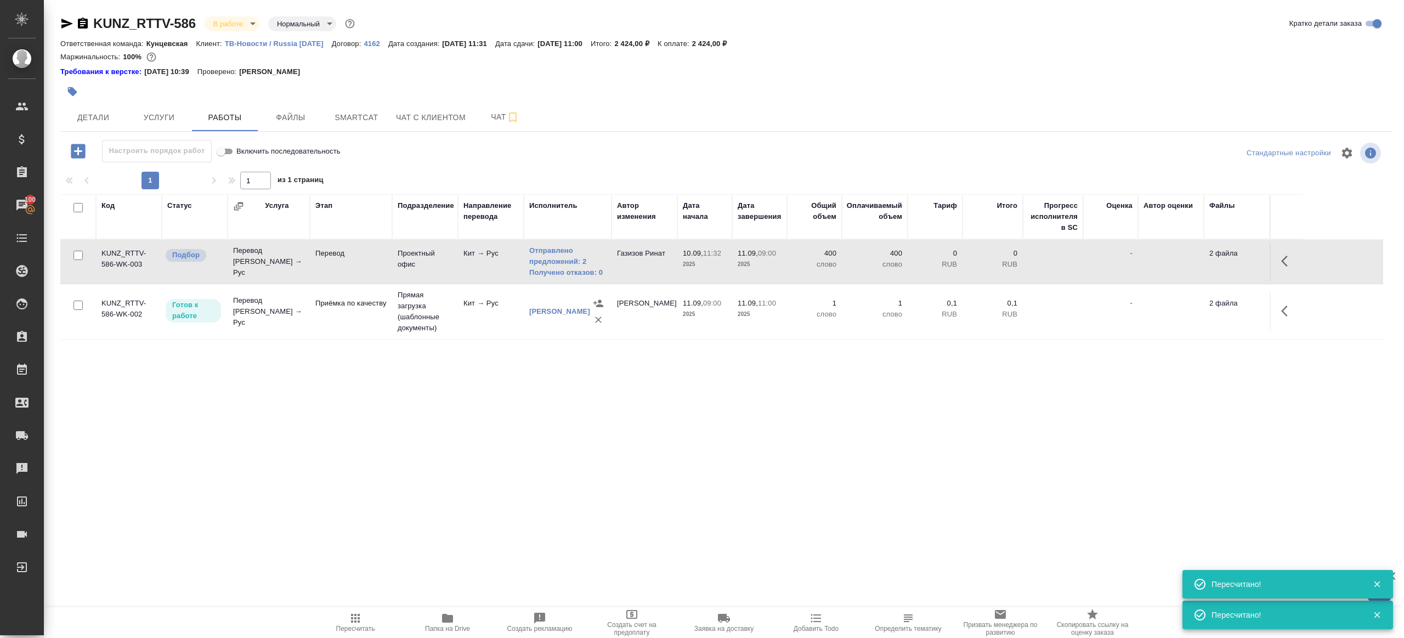
click at [356, 611] on icon "button" at bounding box center [355, 617] width 13 height 13
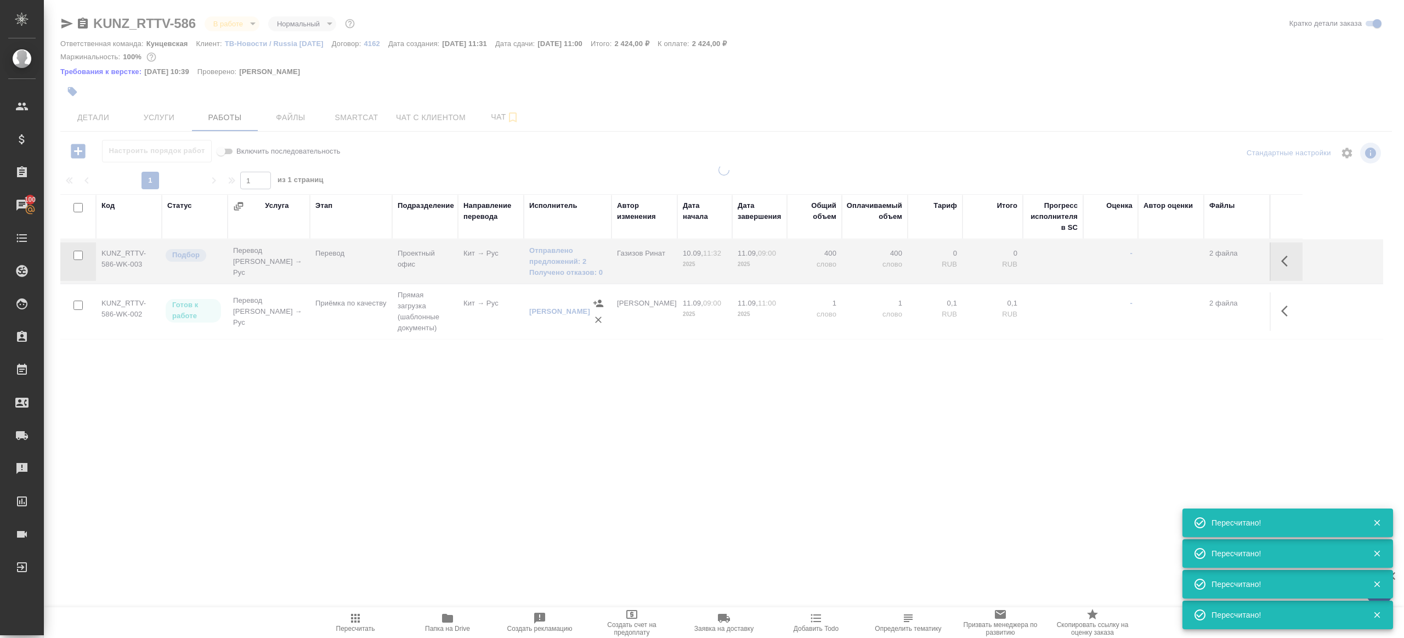
click at [416, 482] on div ".cls-1 fill:#fff; AWATERA Gazizov Rinat Клиенты Спецификации Заказы 100 Чаты To…" at bounding box center [702, 319] width 1404 height 638
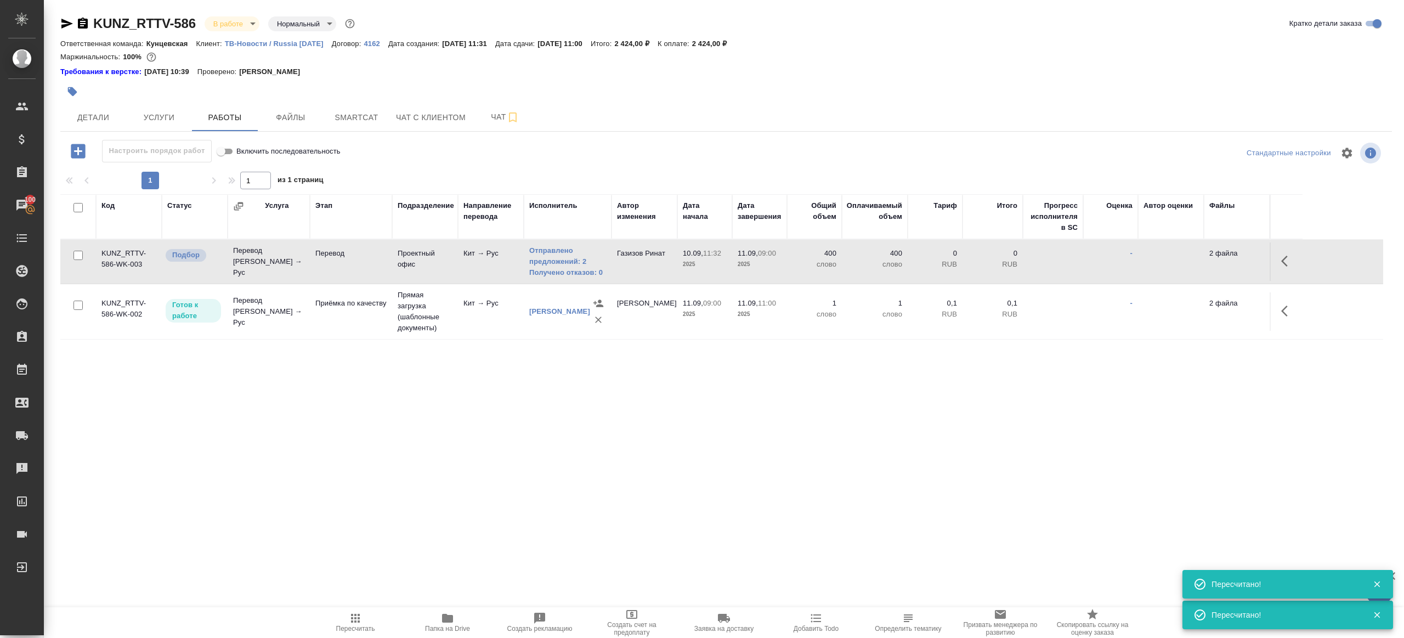
click at [347, 625] on span "Пересчитать" at bounding box center [355, 628] width 39 height 8
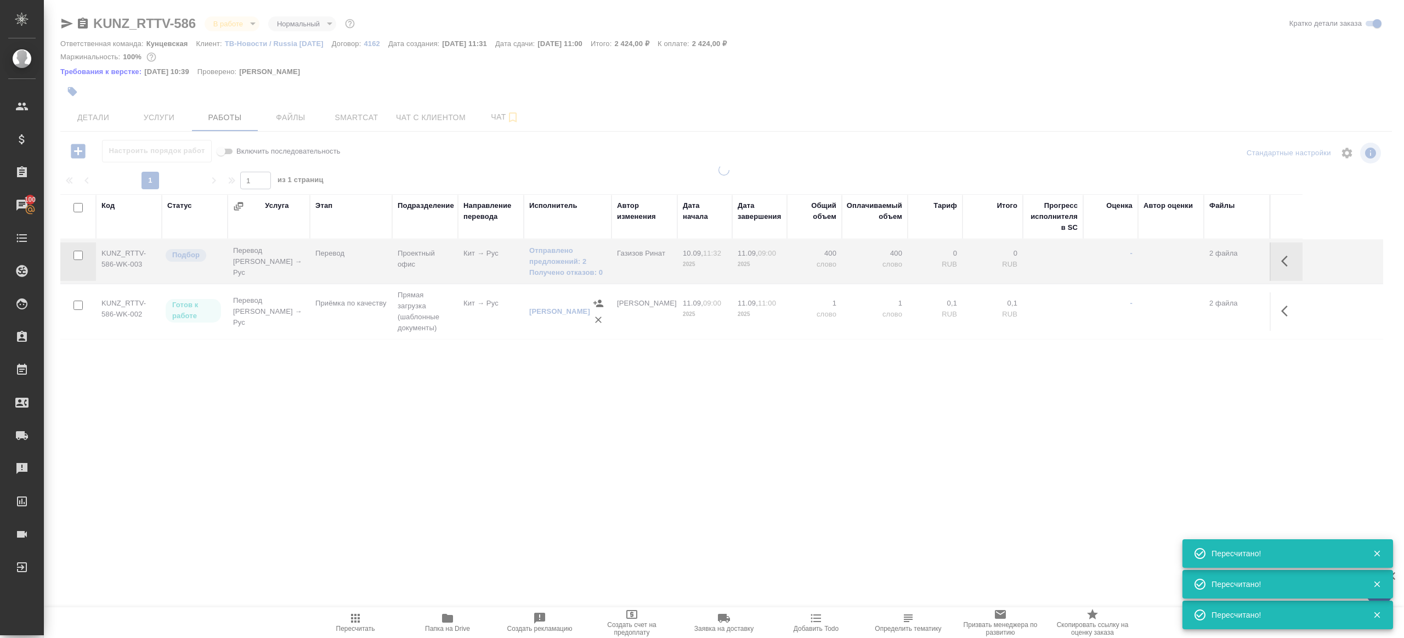
click at [407, 478] on div ".cls-1 fill:#fff; AWATERA Gazizov Rinat Клиенты Спецификации Заказы 100 Чаты To…" at bounding box center [702, 319] width 1404 height 638
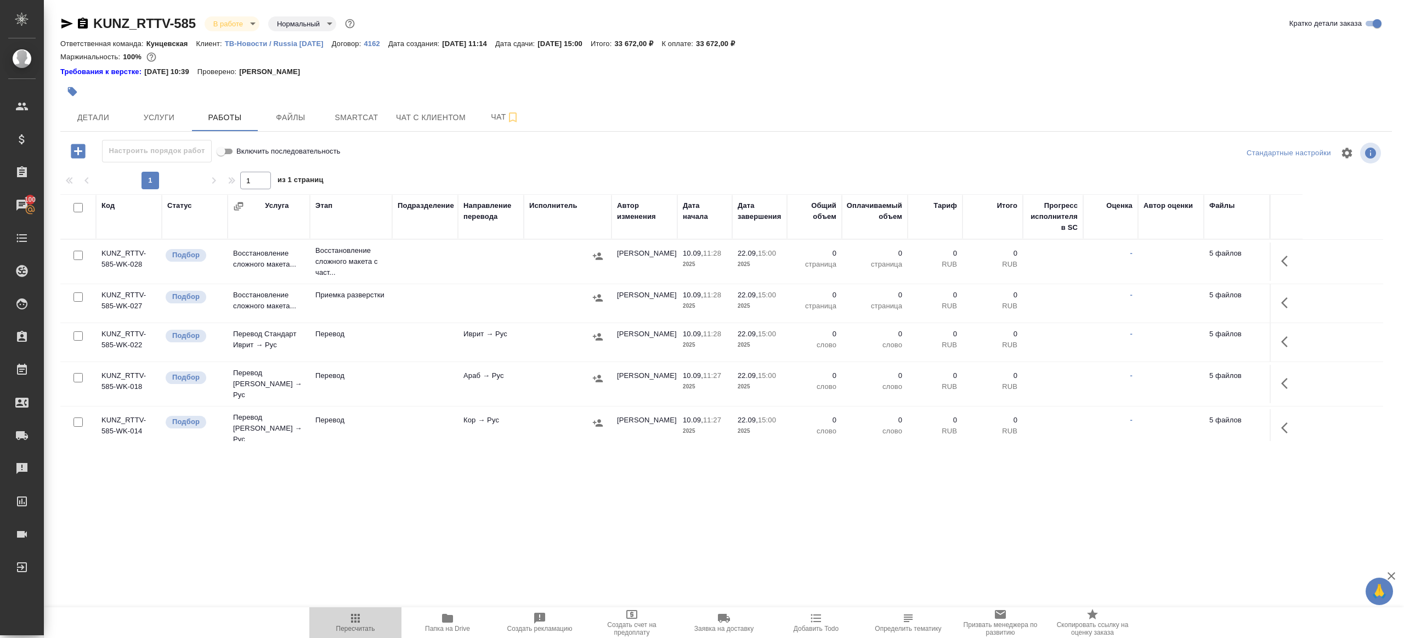
click at [357, 612] on icon "button" at bounding box center [355, 617] width 13 height 13
click at [75, 336] on input "checkbox" at bounding box center [77, 335] width 9 height 9
checkbox input "true"
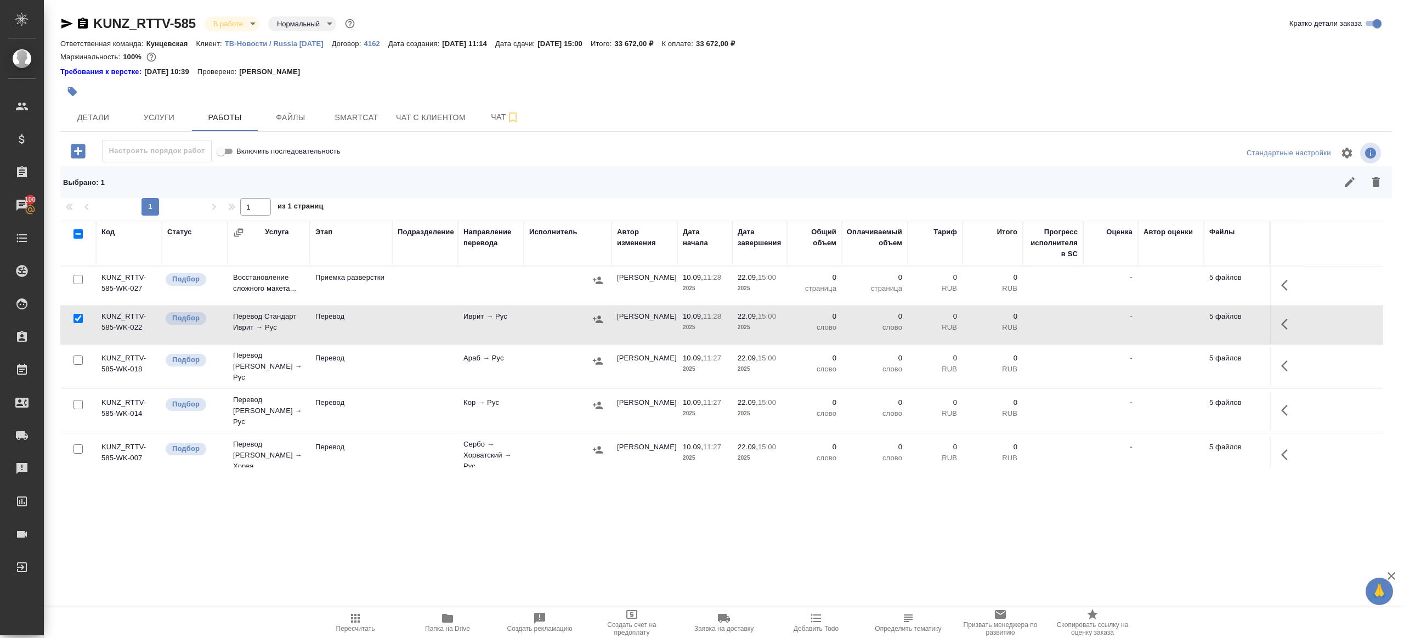
scroll to position [55, 0]
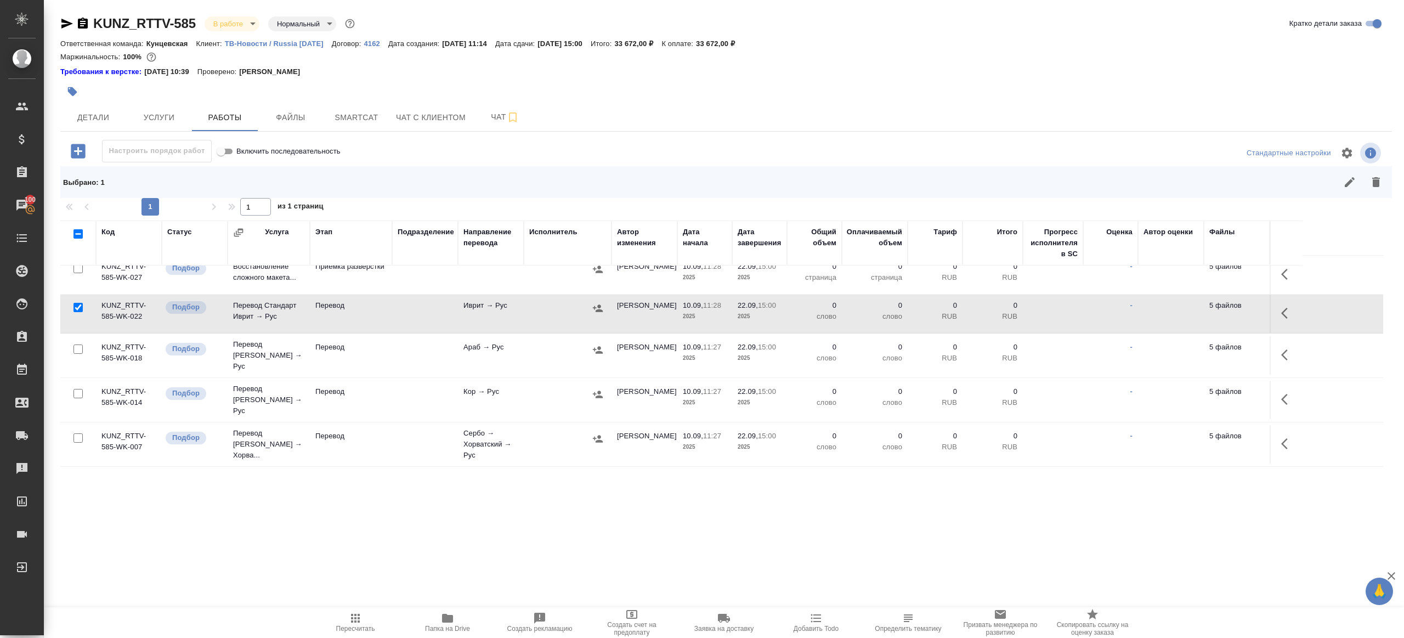
drag, startPoint x: 74, startPoint y: 344, endPoint x: 117, endPoint y: 379, distance: 55.7
click at [74, 344] on input "checkbox" at bounding box center [77, 348] width 9 height 9
checkbox input "true"
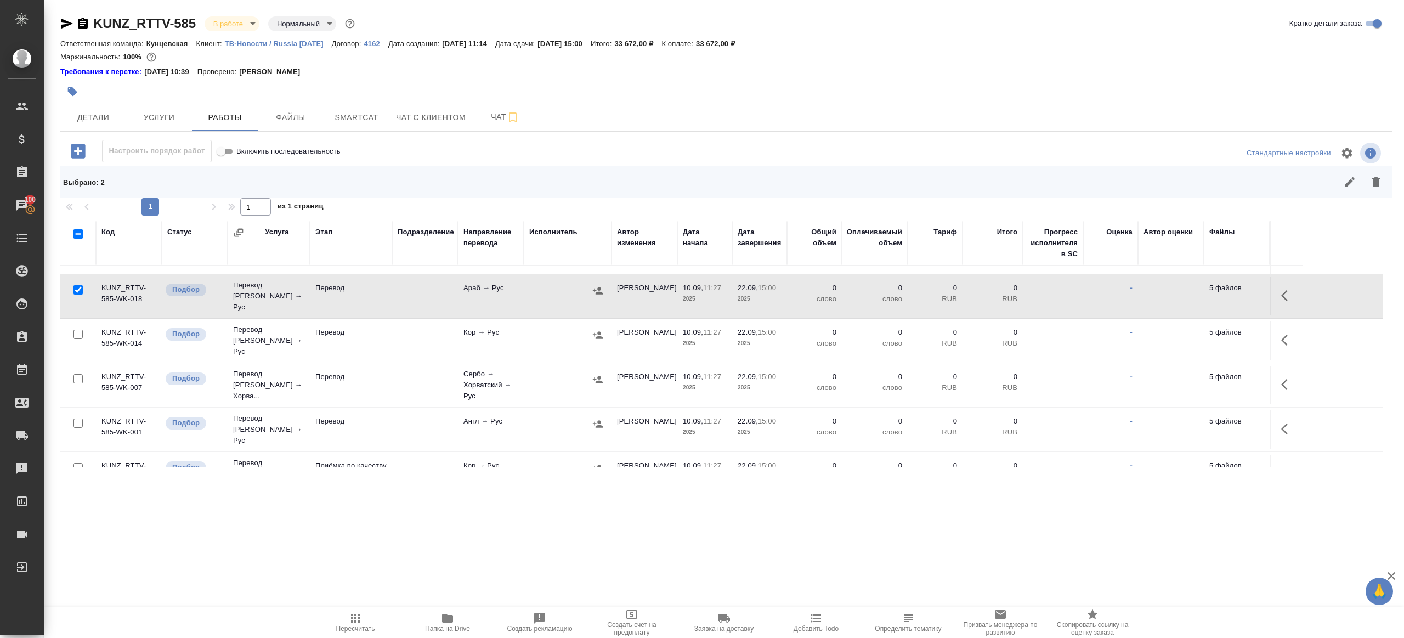
scroll to position [158, 0]
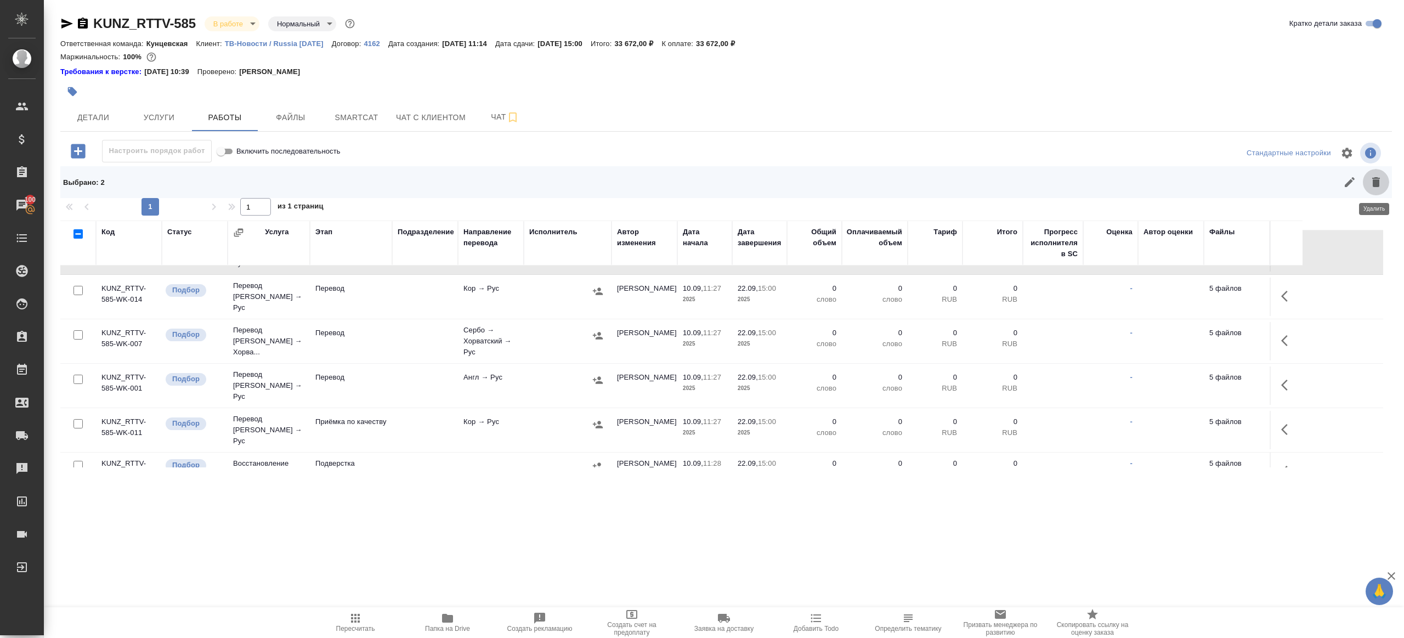
click at [1385, 188] on button "button" at bounding box center [1375, 182] width 26 height 26
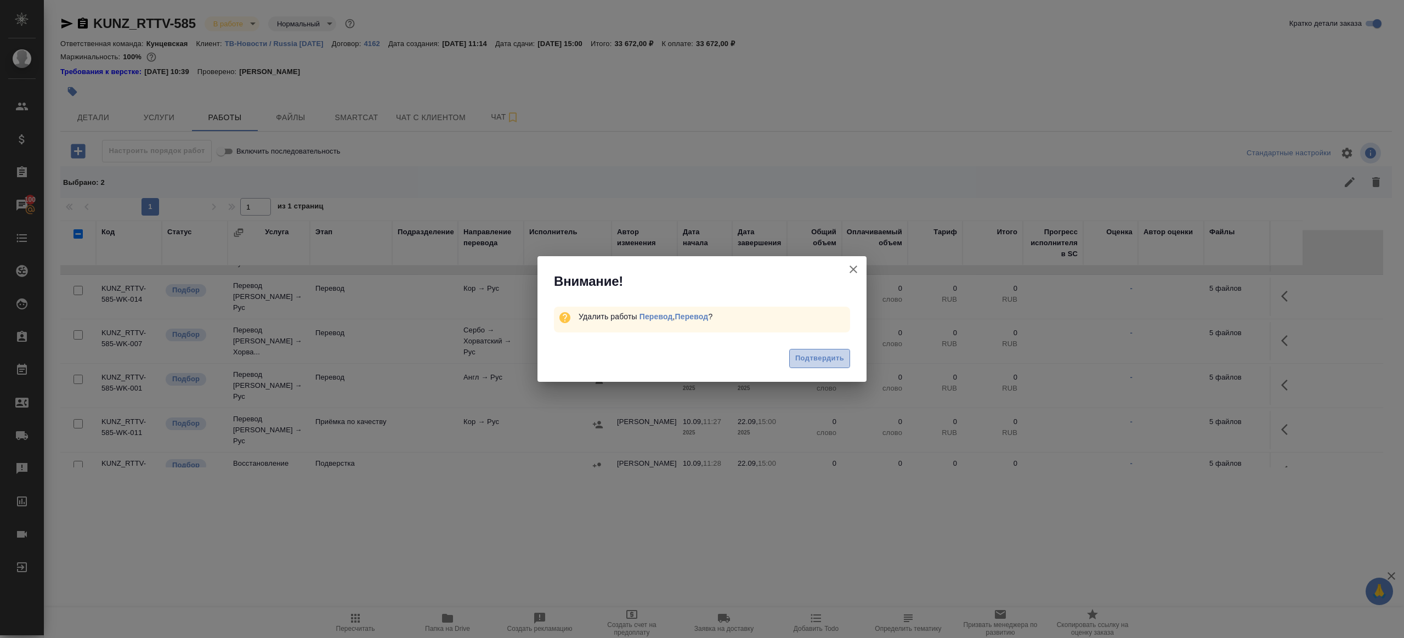
click at [800, 361] on span "Подтвердить" at bounding box center [819, 358] width 49 height 13
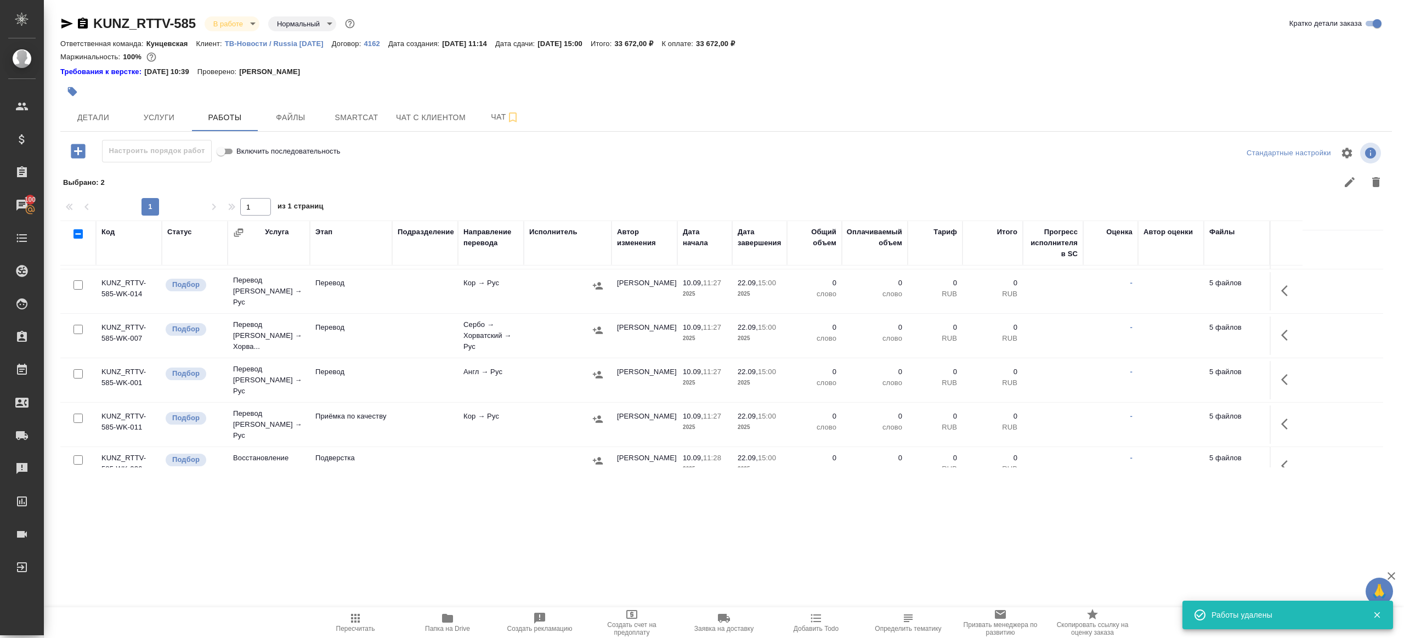
scroll to position [0, 0]
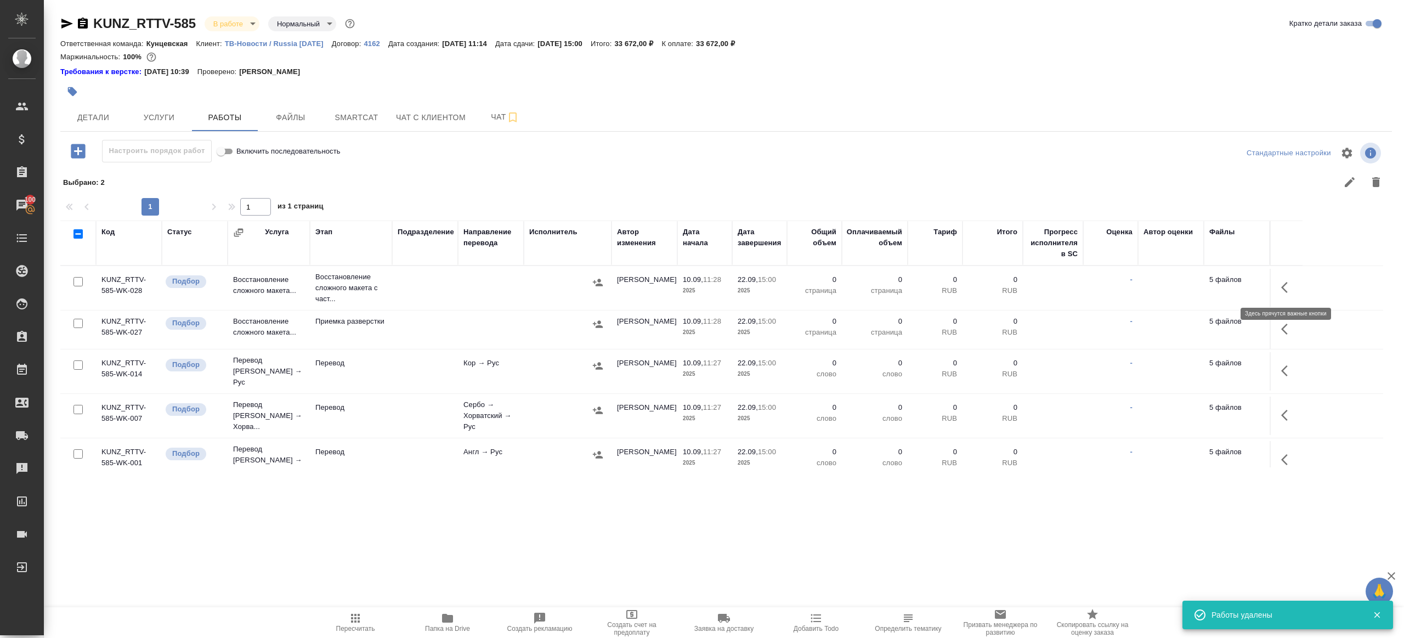
click at [1292, 282] on icon "button" at bounding box center [1287, 287] width 13 height 13
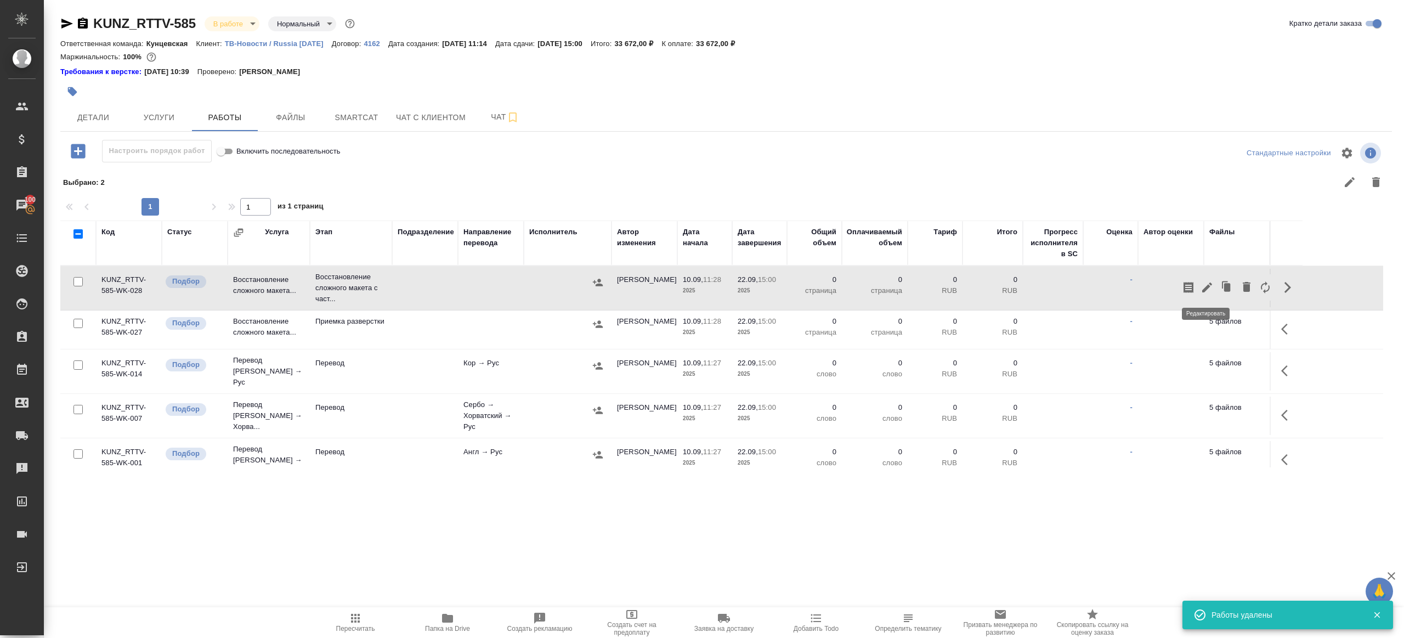
click at [1206, 282] on icon "button" at bounding box center [1206, 287] width 13 height 13
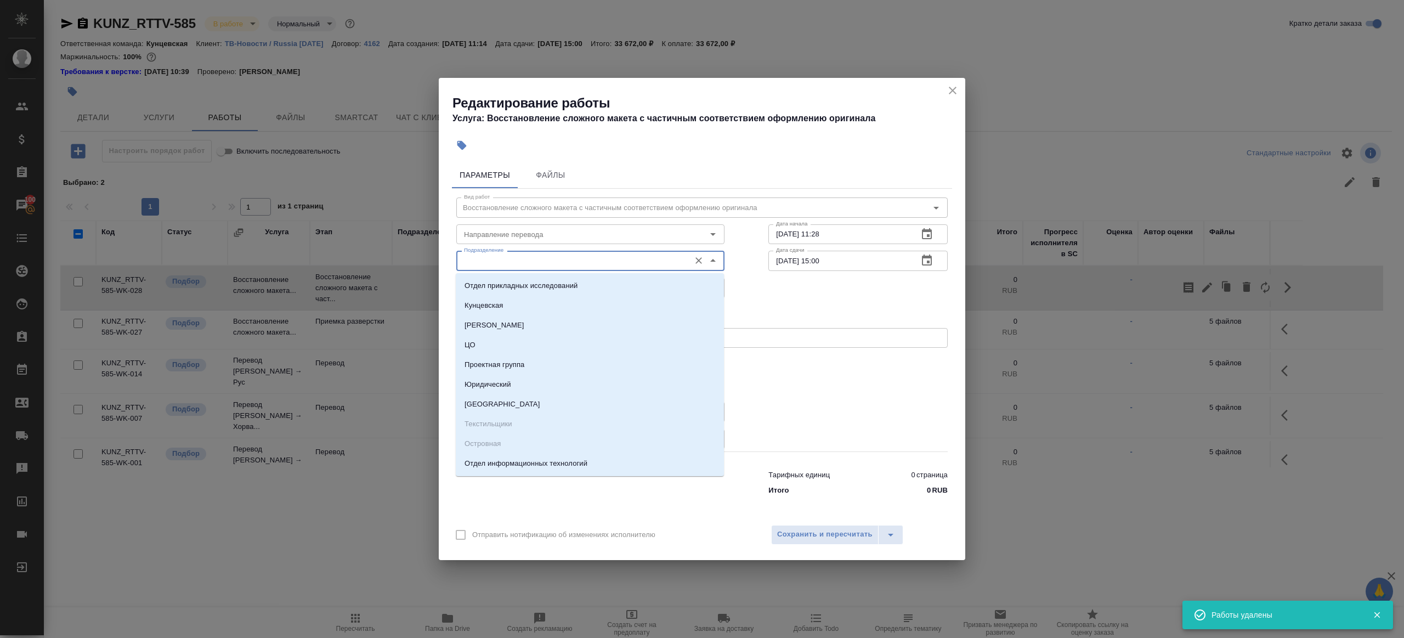
click at [502, 259] on input "Подразделение" at bounding box center [571, 260] width 225 height 13
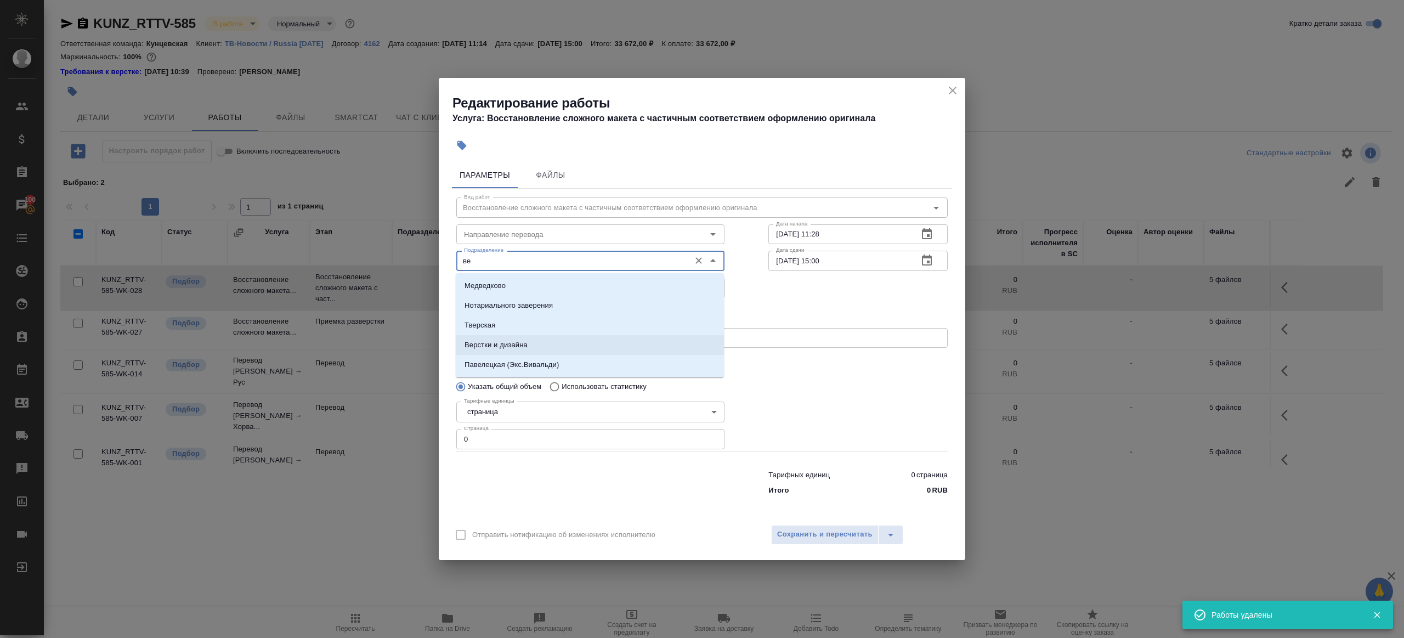
click at [531, 343] on li "Верстки и дизайна" at bounding box center [590, 345] width 268 height 20
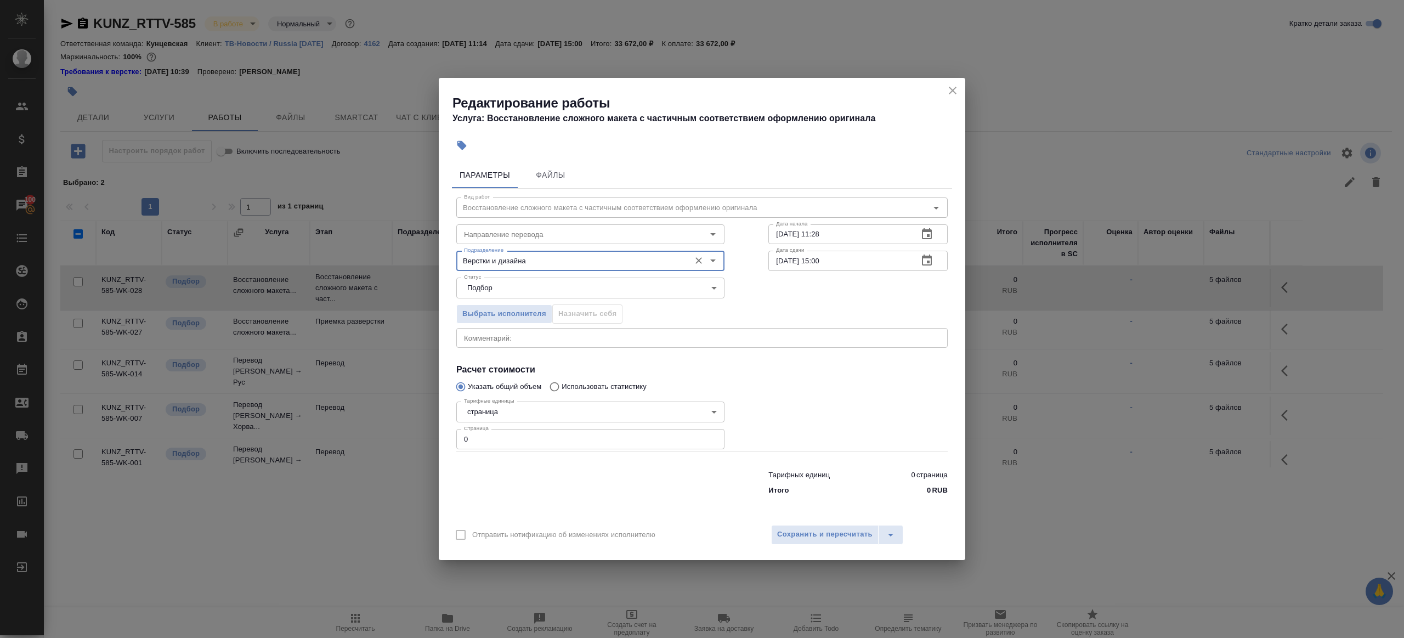
type input "Верстки и дизайна"
click at [526, 344] on div "x Комментарий:" at bounding box center [701, 338] width 491 height 20
paste textarea "Пачеко АО 2280.pdf"
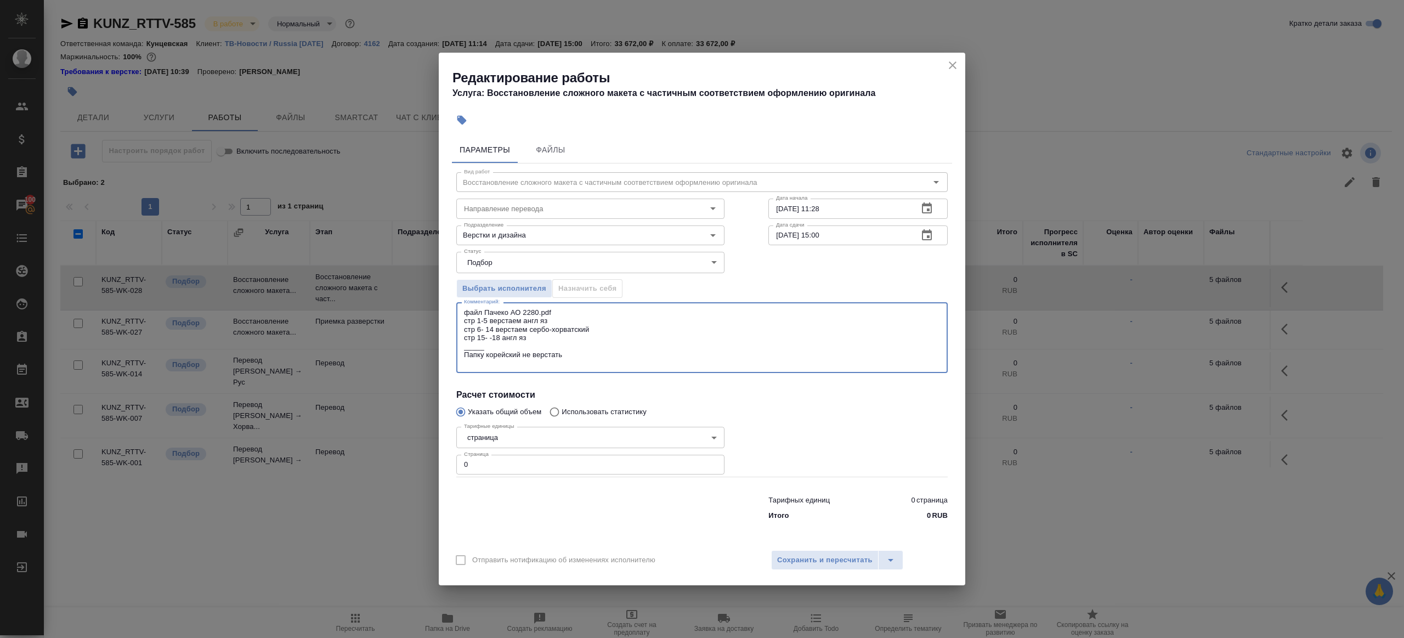
type textarea "файл Пачеко АО 2280.pdf стр 1-5 верстаем англ яз стр 6- 14 верстаем сербо-хорва…"
click at [485, 466] on input "0" at bounding box center [590, 465] width 268 height 20
type input "9"
type input "38"
click at [558, 343] on textarea "файл Пачеко АО 2280.pdf стр 1-5 верстаем англ яз стр 6- 14 верстаем сербо-хорва…" at bounding box center [702, 337] width 476 height 59
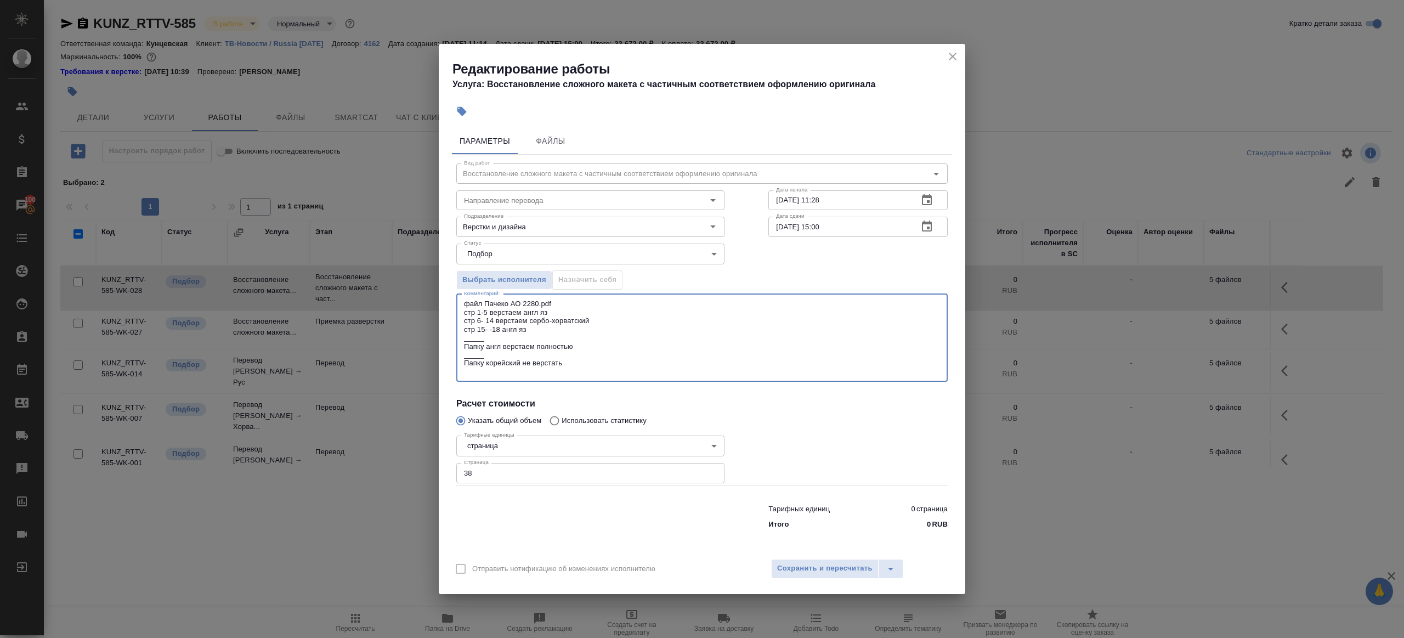
click at [553, 299] on textarea "файл Пачеко АО 2280.pdf стр 1-5 верстаем англ яз стр 6- 14 верстаем сербо-хорва…" at bounding box center [702, 337] width 476 height 76
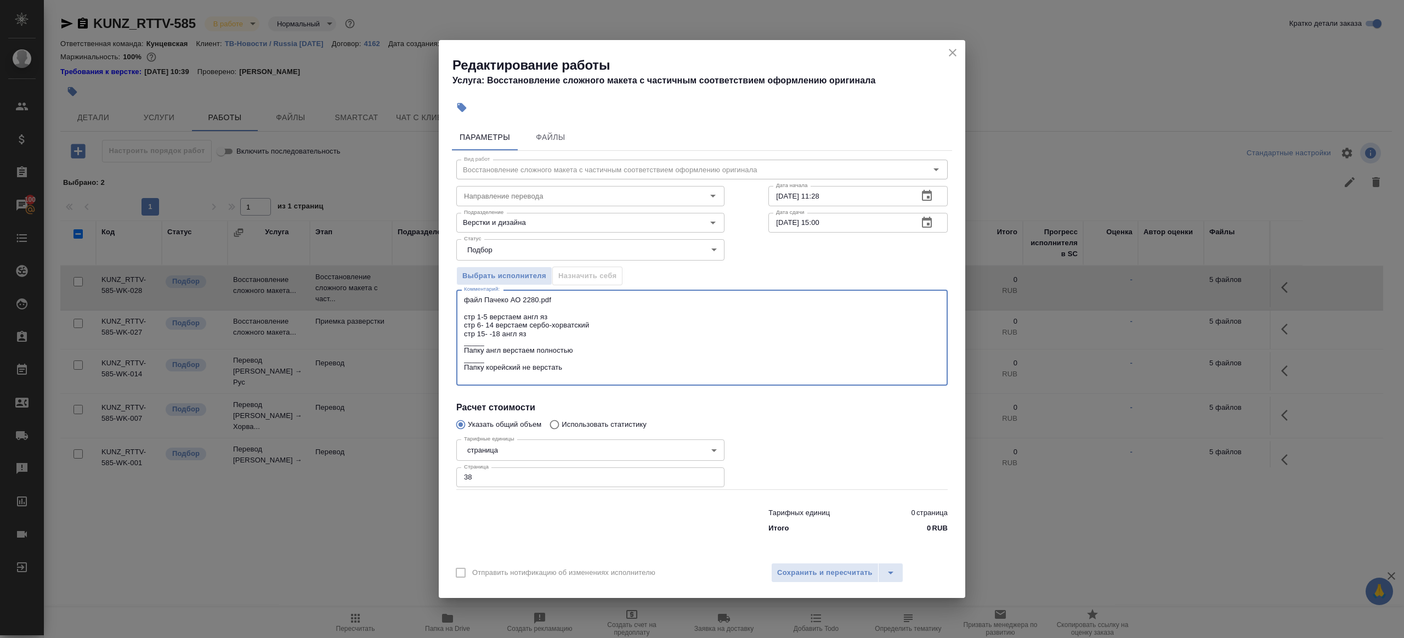
click at [572, 373] on textarea "файл Пачеко АО 2280.pdf стр 1-5 верстаем англ яз стр 6- 14 верстаем сербо-хорва…" at bounding box center [702, 338] width 476 height 84
type textarea "файл Пачеко АО 2280.pdf стр 1-5 верстаем англ яз стр 6- 14 верстаем сербо-хорва…"
click at [856, 194] on input "[DATE] 11:28" at bounding box center [838, 196] width 141 height 20
drag, startPoint x: 825, startPoint y: 194, endPoint x: 877, endPoint y: 194, distance: 52.1
click at [877, 194] on input "[DATE] 11:28" at bounding box center [838, 196] width 141 height 20
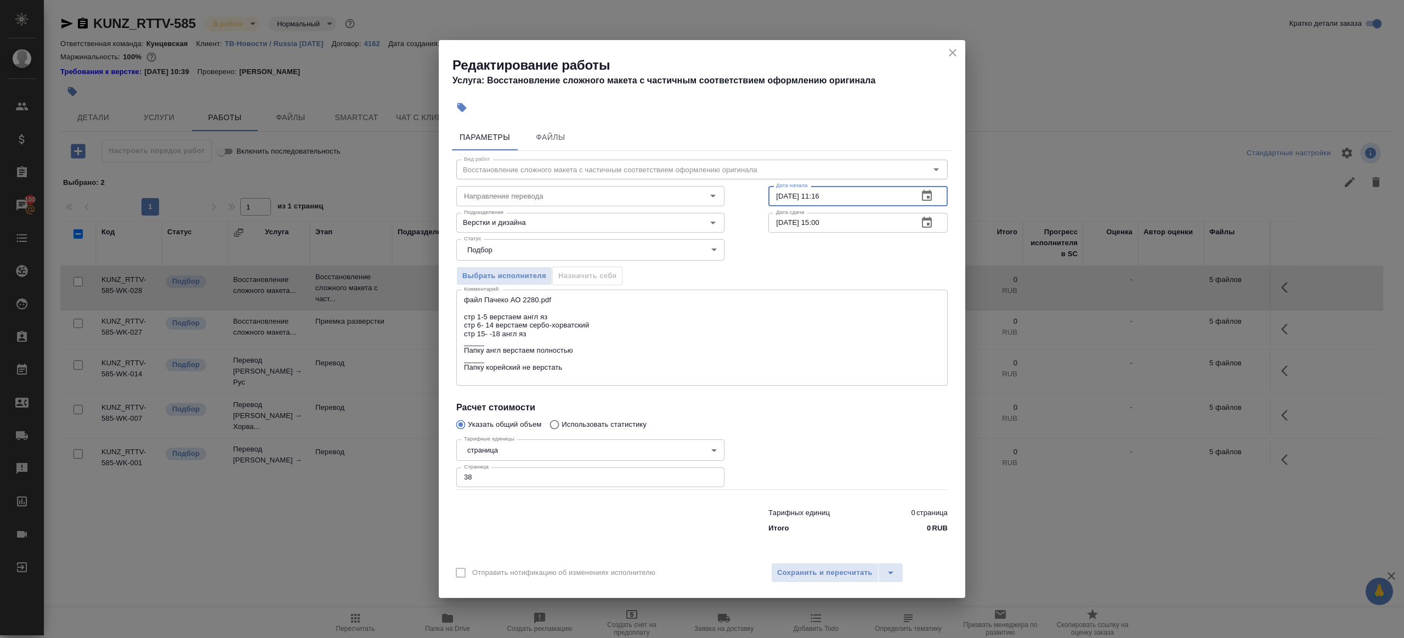
drag, startPoint x: 819, startPoint y: 195, endPoint x: 887, endPoint y: 195, distance: 68.0
click at [887, 195] on input "[DATE] 11:16" at bounding box center [838, 196] width 141 height 20
type input "[DATE] 16:00"
click at [857, 234] on div "Статус Подбор recruiting Статус" at bounding box center [701, 248] width 535 height 71
click at [857, 226] on input "[DATE] 15:00" at bounding box center [838, 223] width 141 height 20
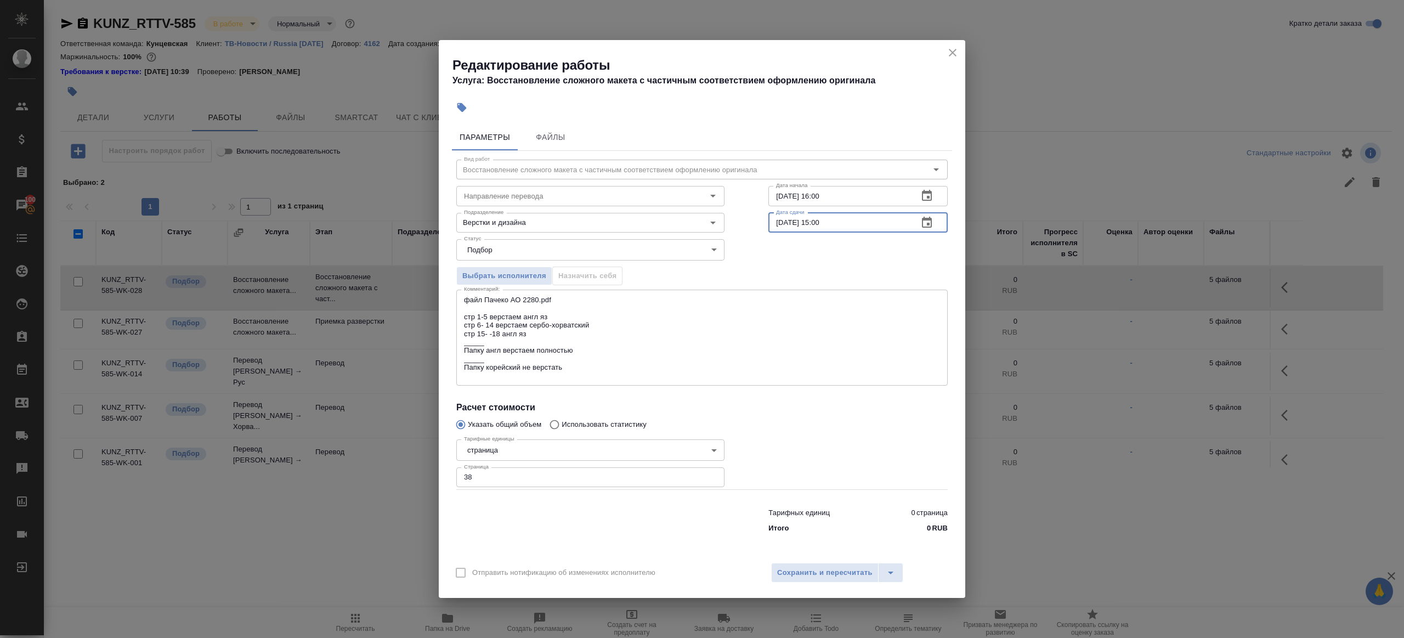
paste input "[DATE] 16"
click at [782, 220] on input "[DATE] 16:00" at bounding box center [838, 223] width 141 height 20
type input "[DATE] 16:00"
click at [772, 440] on div at bounding box center [857, 462] width 223 height 98
click at [802, 573] on span "Сохранить и пересчитать" at bounding box center [824, 572] width 95 height 13
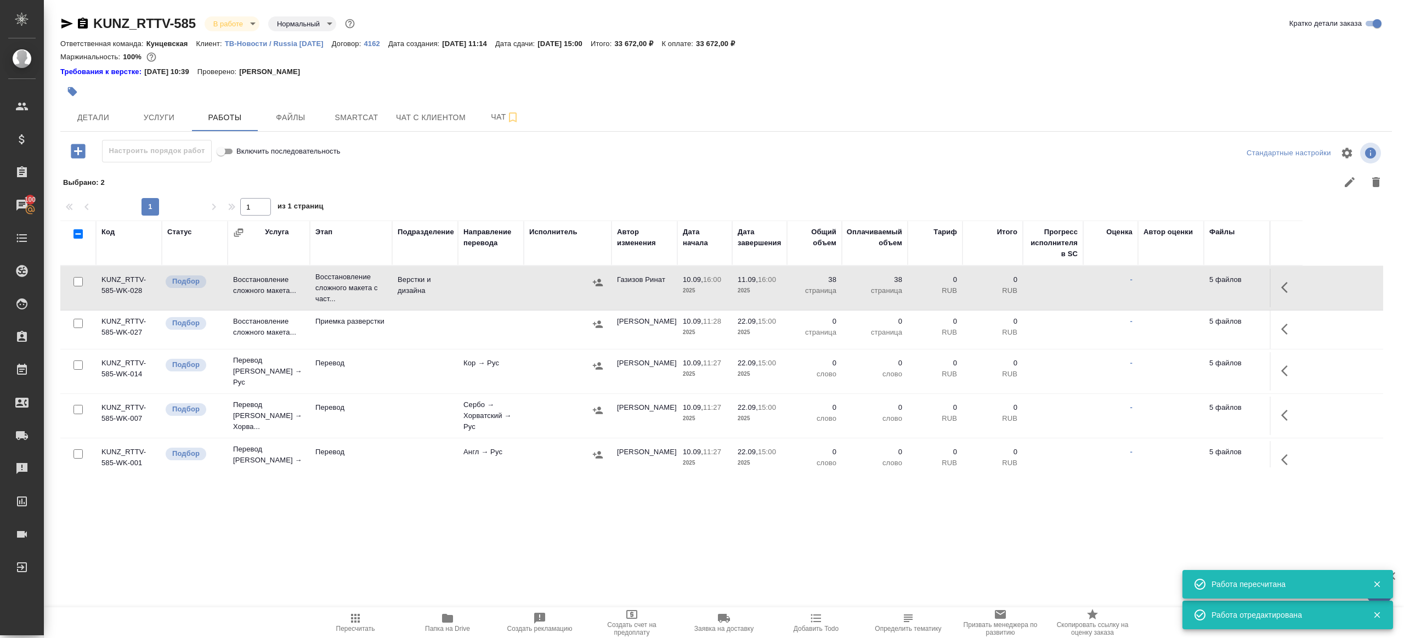
click at [66, 79] on div at bounding box center [504, 91] width 888 height 24
click at [73, 87] on icon "button" at bounding box center [72, 91] width 11 height 11
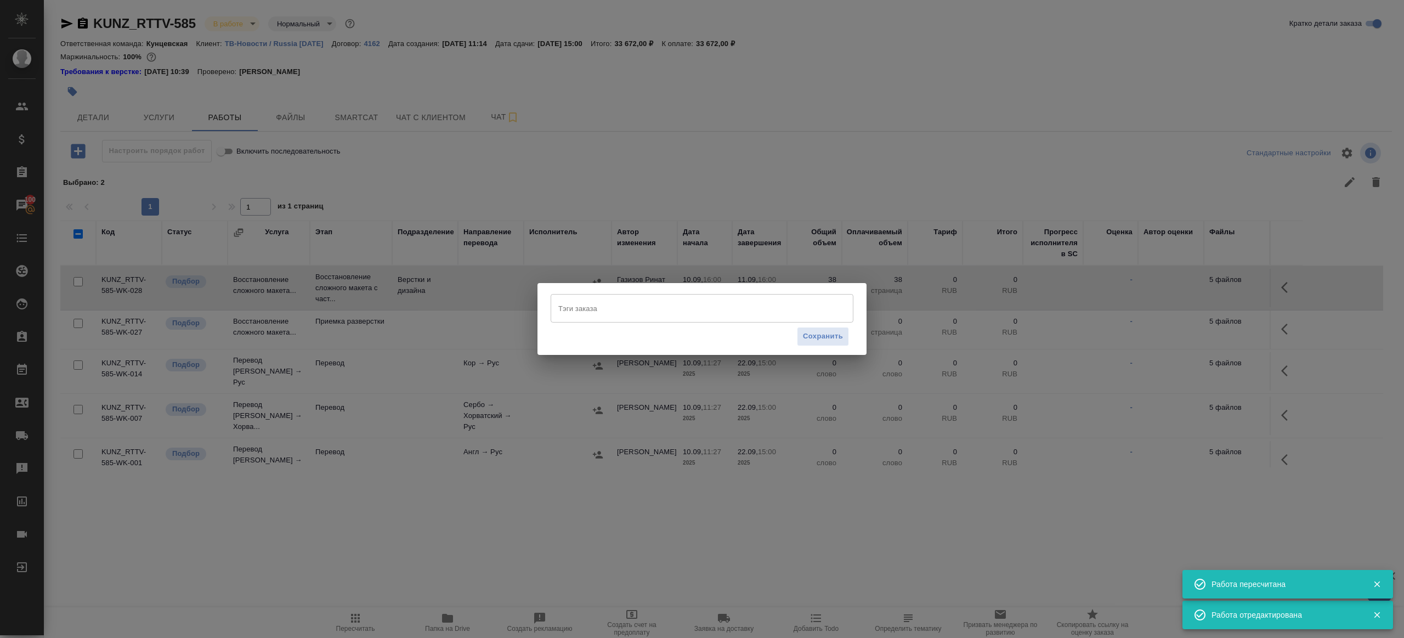
click at [617, 323] on div "Сохранить" at bounding box center [701, 336] width 303 height 28
click at [618, 307] on input "Тэги заказа" at bounding box center [691, 308] width 272 height 19
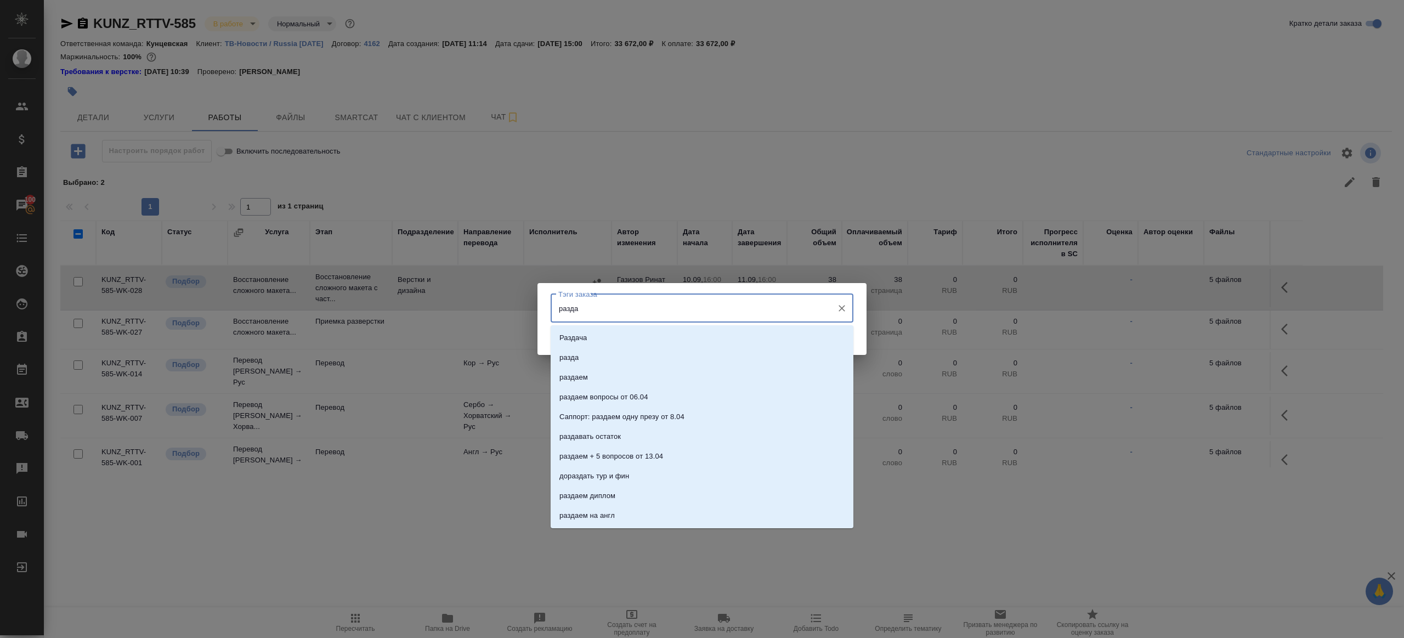
type input "раздае"
click at [672, 334] on li "раздаем" at bounding box center [701, 338] width 303 height 20
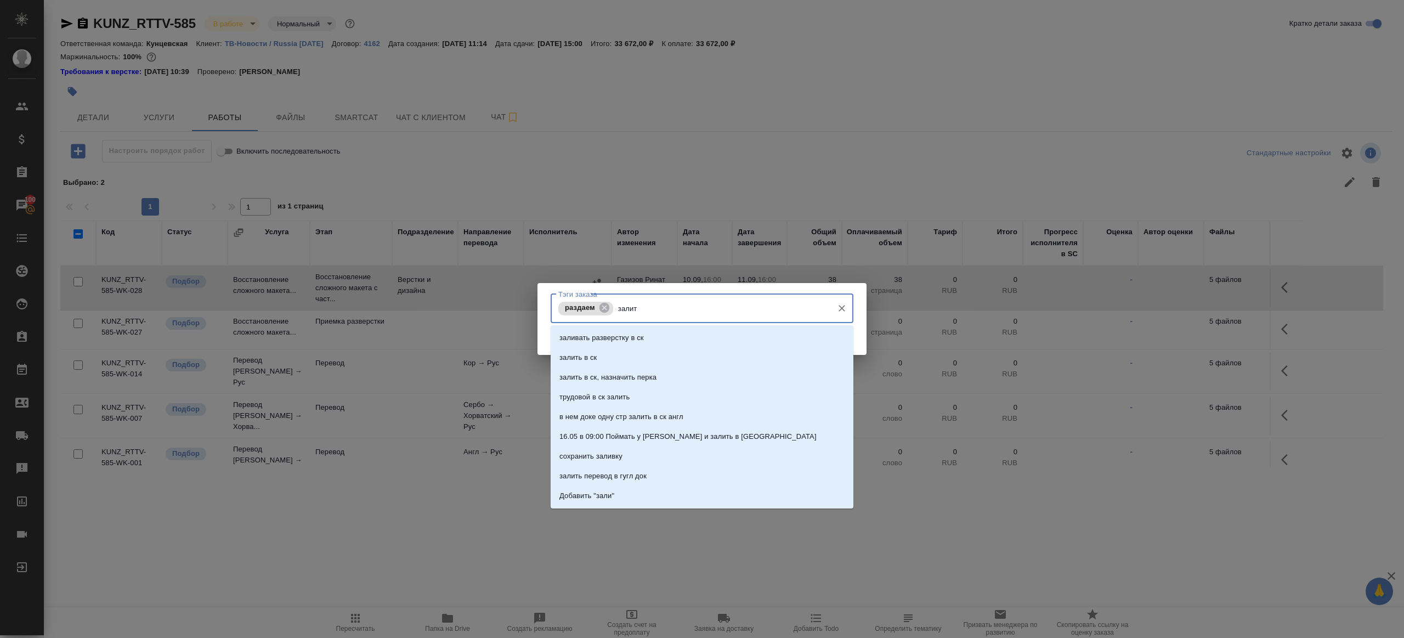
type input "залить"
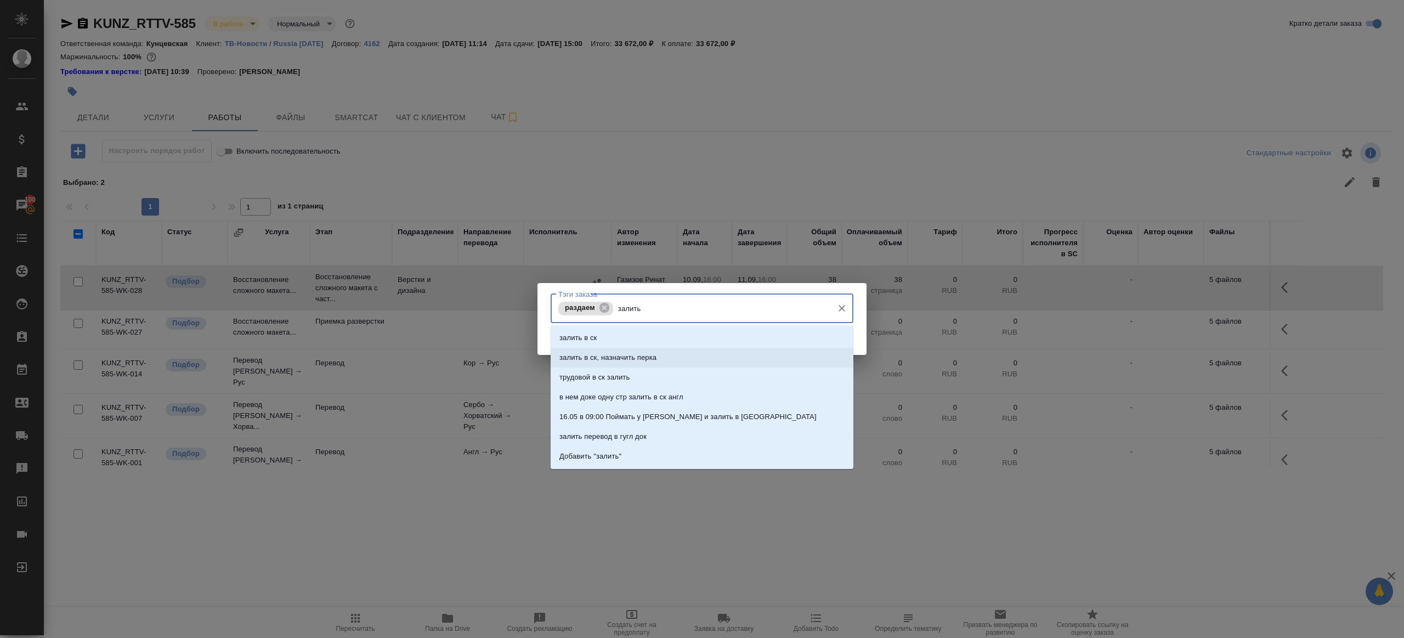
click at [671, 353] on li "залить в ск, назначить перка" at bounding box center [701, 358] width 303 height 20
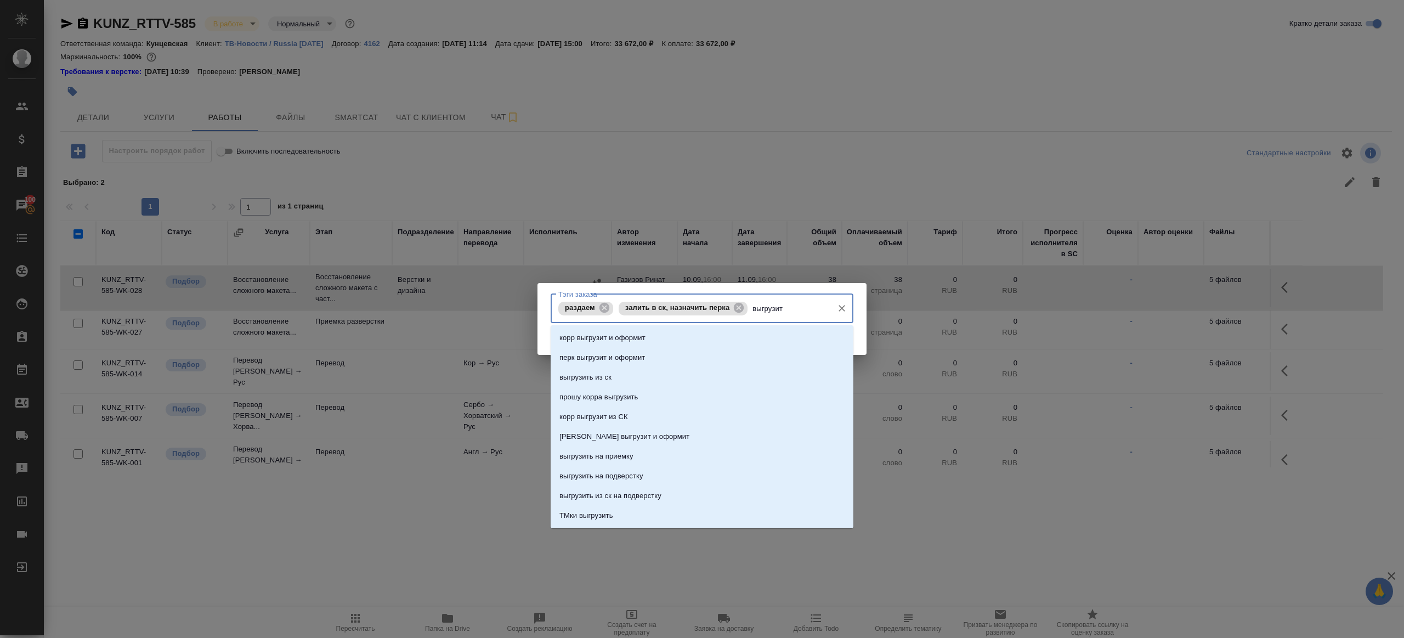
type input "выгрузить"
click at [663, 339] on li "выгрузить из ск" at bounding box center [701, 338] width 303 height 20
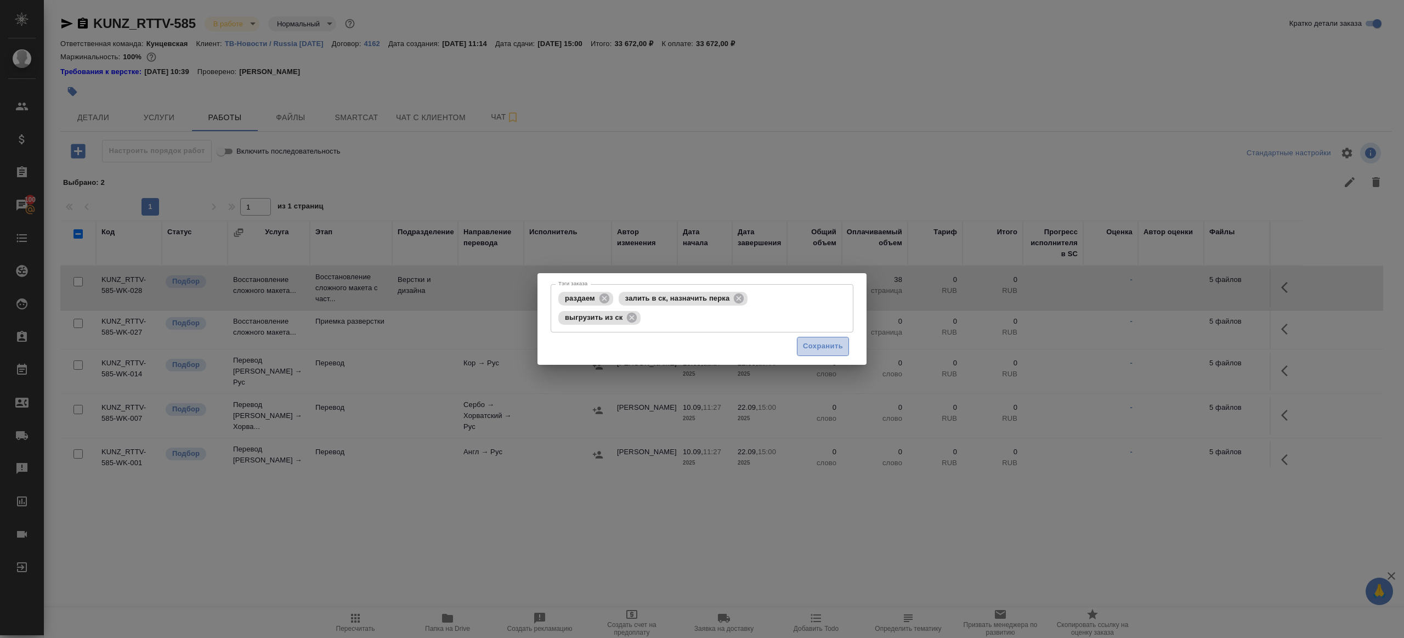
click at [841, 340] on span "Сохранить" at bounding box center [823, 346] width 40 height 13
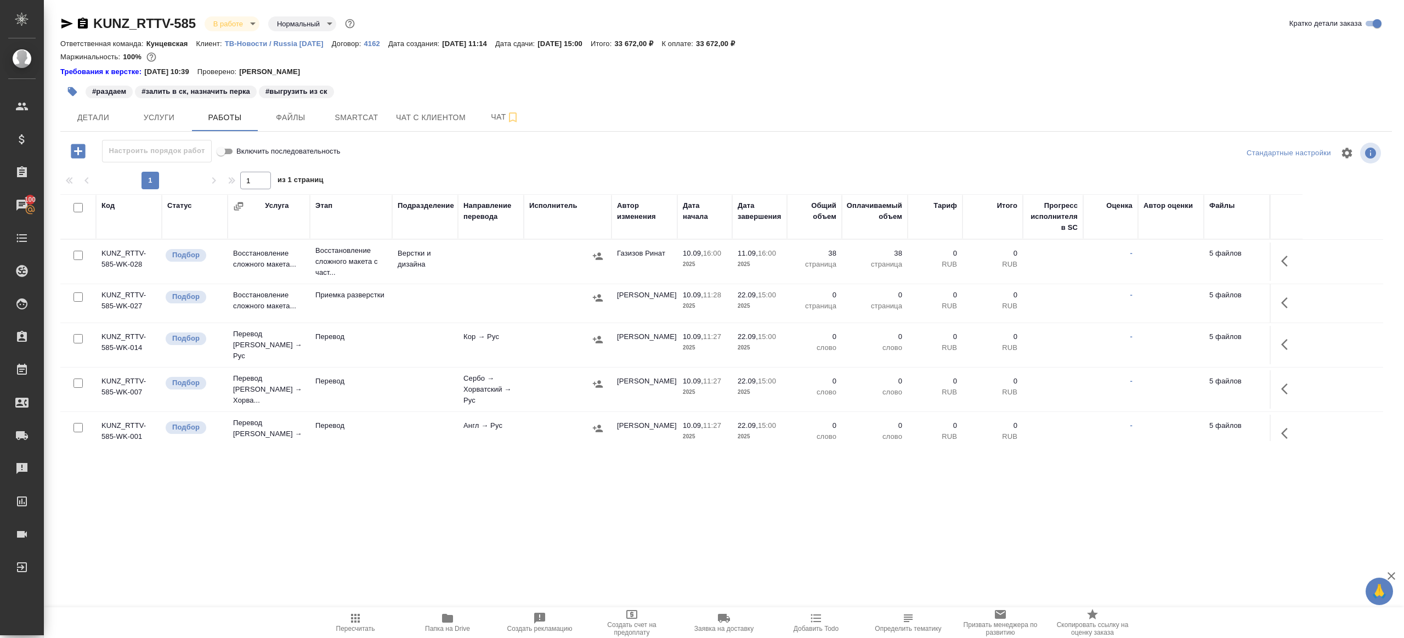
click at [1284, 340] on icon "button" at bounding box center [1287, 344] width 13 height 13
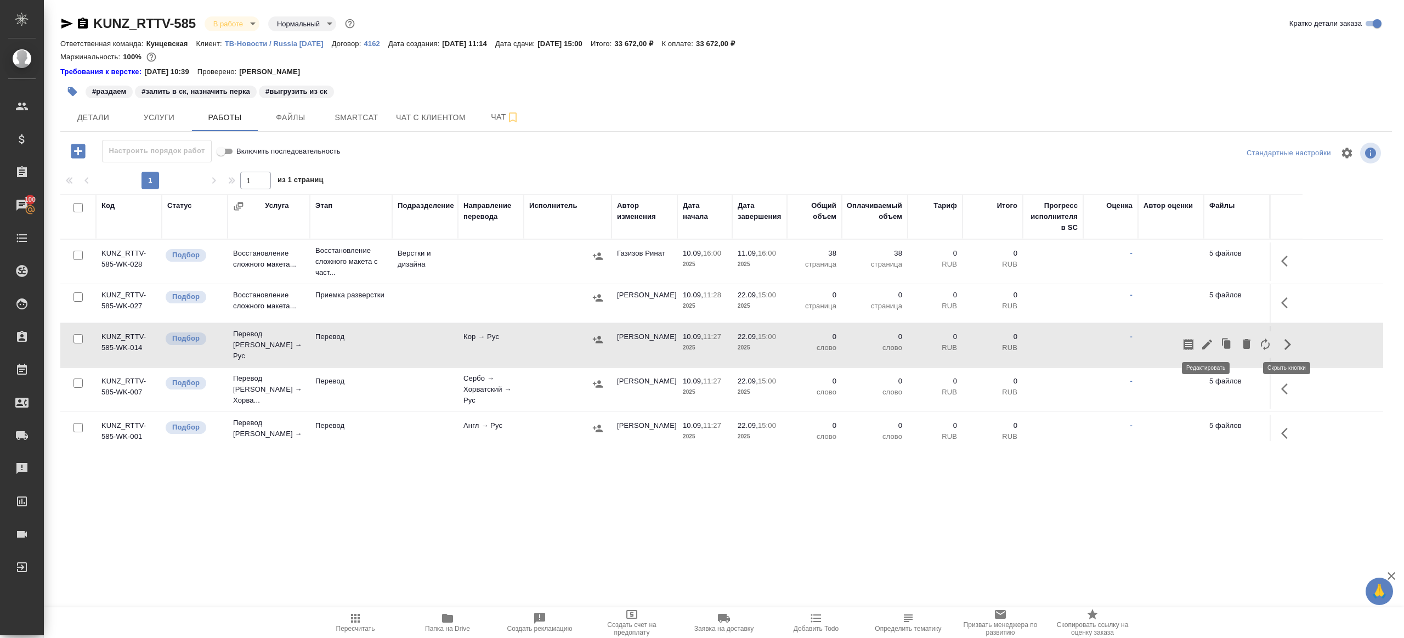
click at [1200, 339] on icon "button" at bounding box center [1206, 344] width 13 height 13
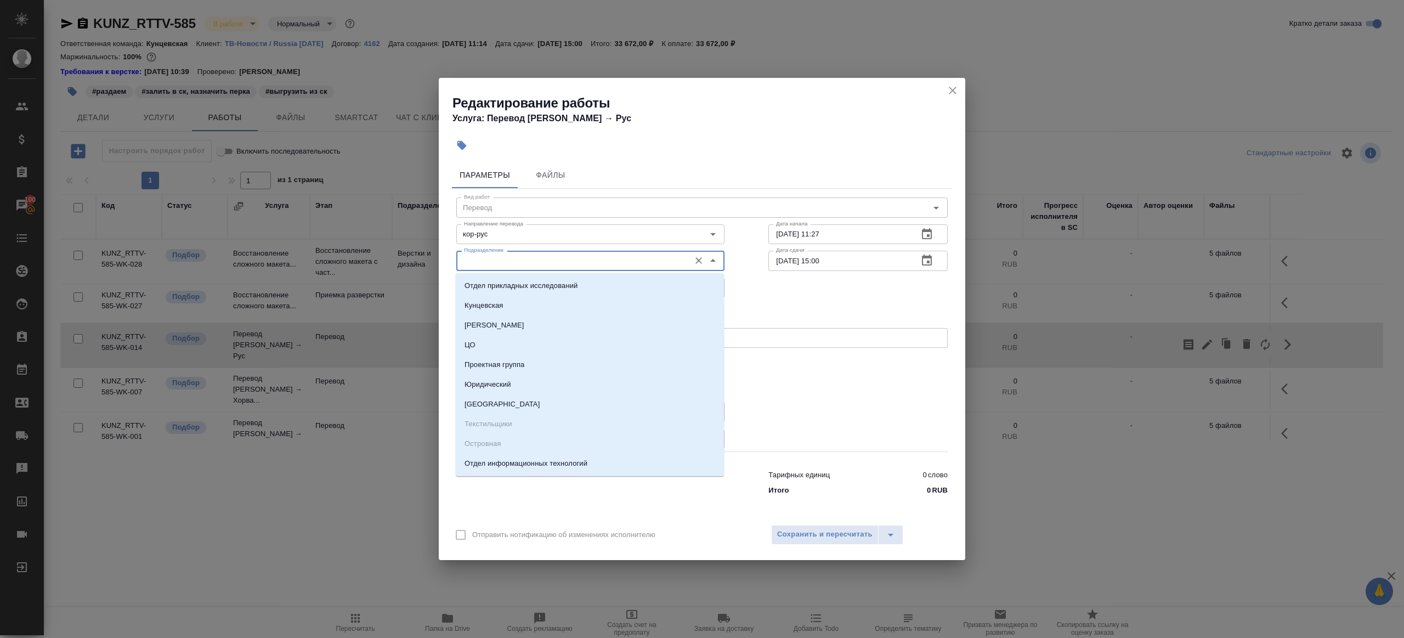
click at [554, 263] on input "Подразделение" at bounding box center [571, 260] width 225 height 13
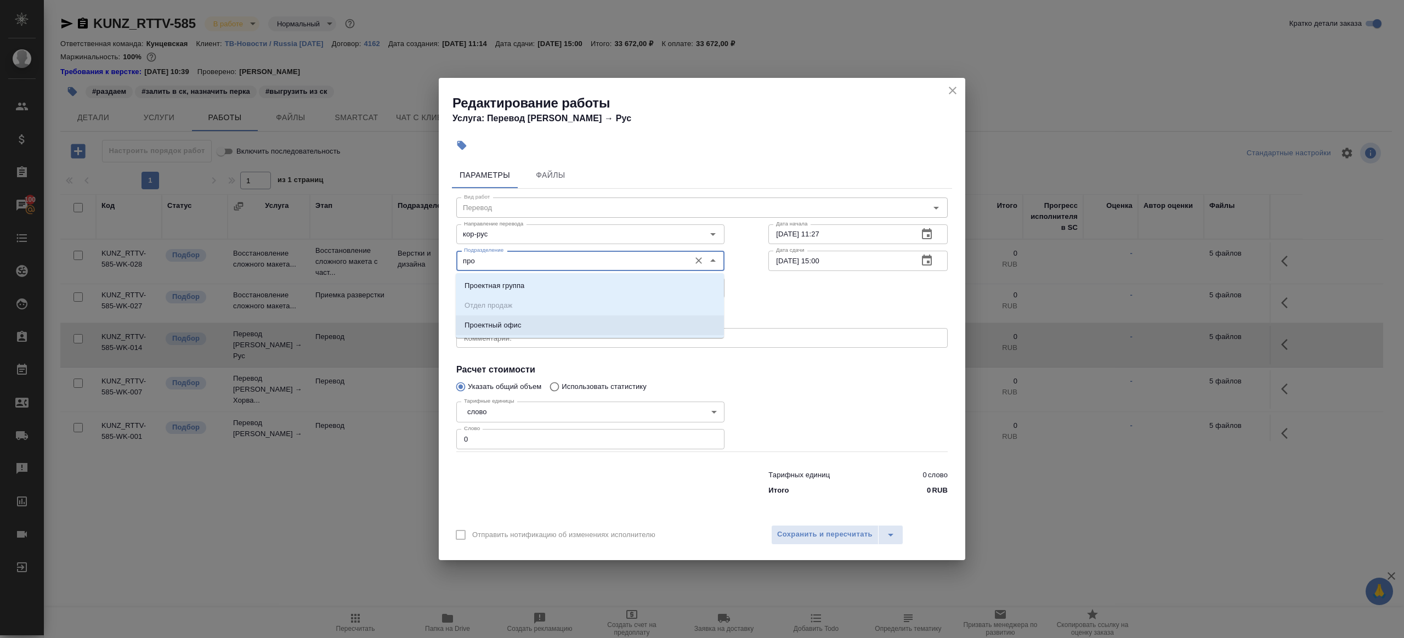
click at [521, 328] on p "Проектный офис" at bounding box center [492, 325] width 57 height 11
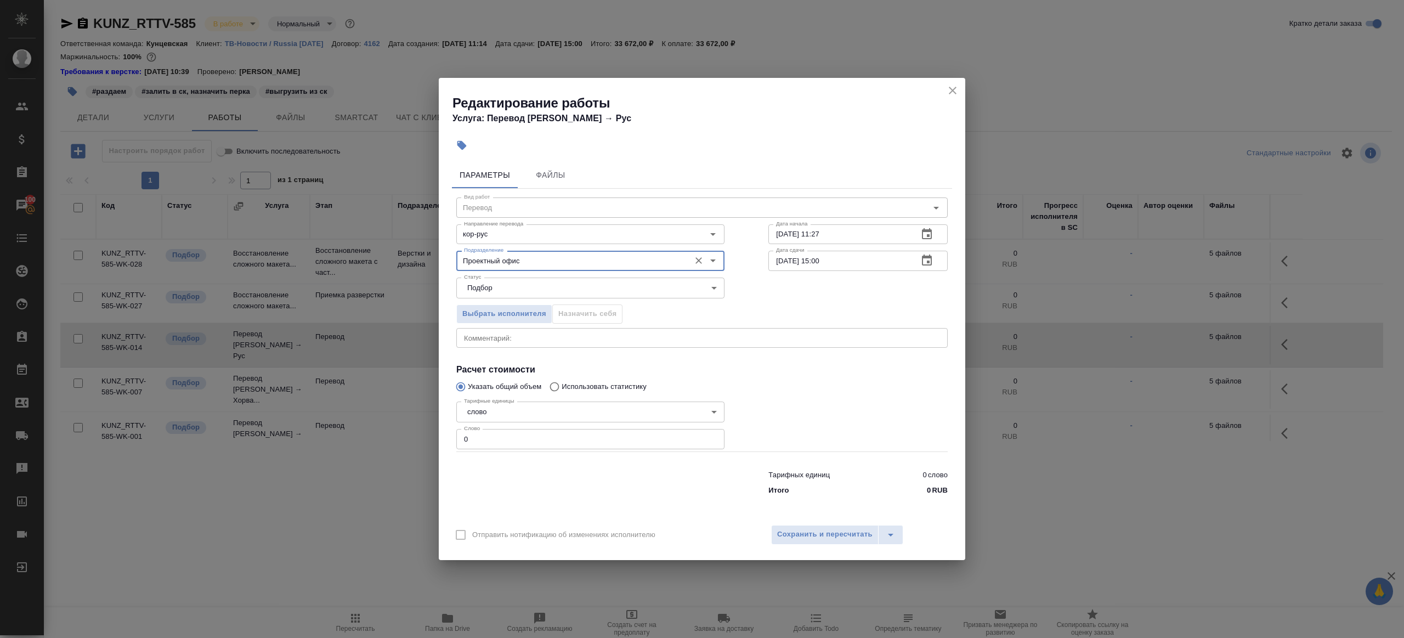
type input "Проектный офис"
click at [504, 432] on input "0" at bounding box center [590, 439] width 268 height 20
type input "100"
drag, startPoint x: 781, startPoint y: 260, endPoint x: 675, endPoint y: 250, distance: 106.3
click at [682, 251] on div "Подразделение Проектный офис Подразделение Дата сдачи [DATE] 15:00 Дата сдачи" at bounding box center [701, 259] width 535 height 70
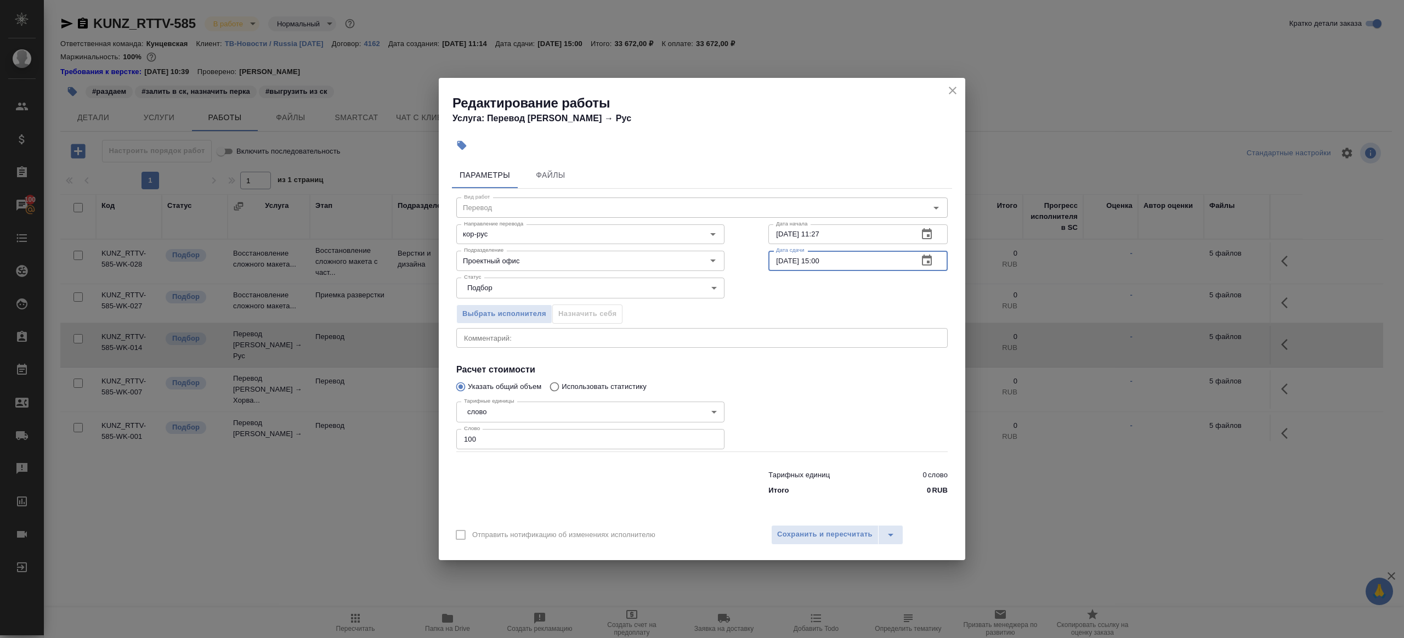
click at [822, 260] on input "[DATE] 15:00" at bounding box center [838, 261] width 141 height 20
type input "[DATE] 10:00"
click at [820, 388] on div at bounding box center [857, 424] width 223 height 98
click at [838, 530] on span "Сохранить и пересчитать" at bounding box center [824, 534] width 95 height 13
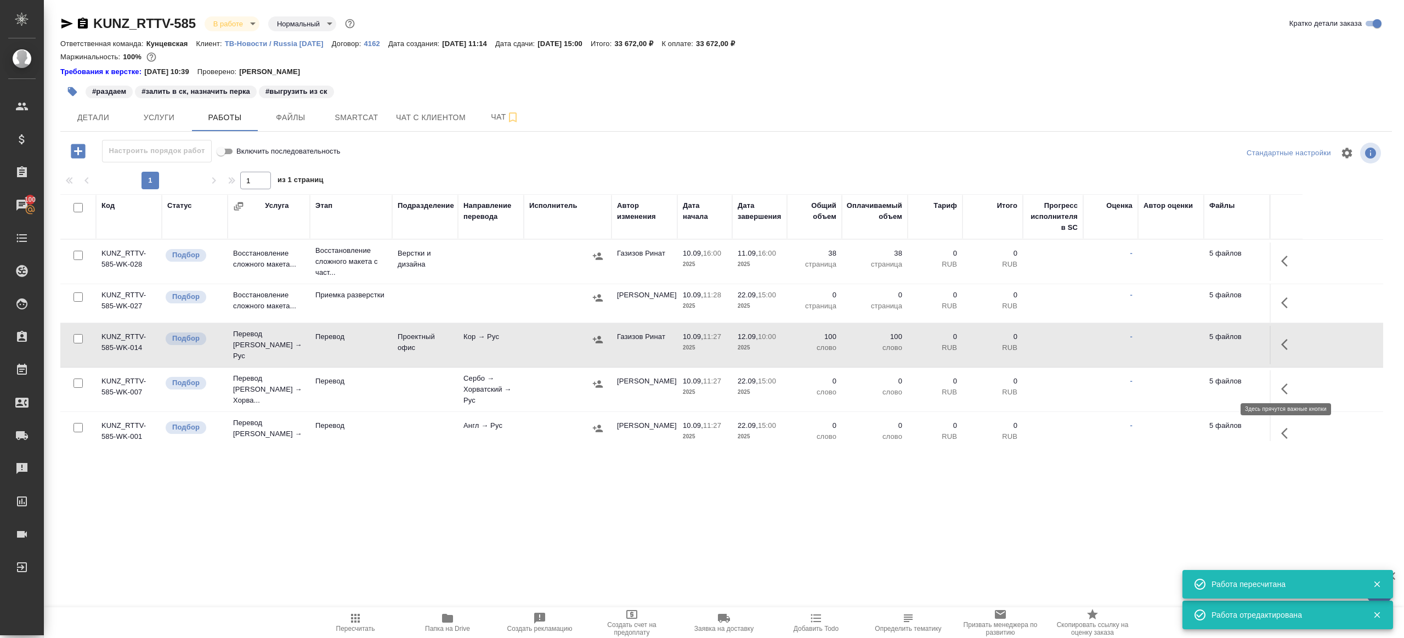
click at [1289, 382] on icon "button" at bounding box center [1287, 388] width 13 height 13
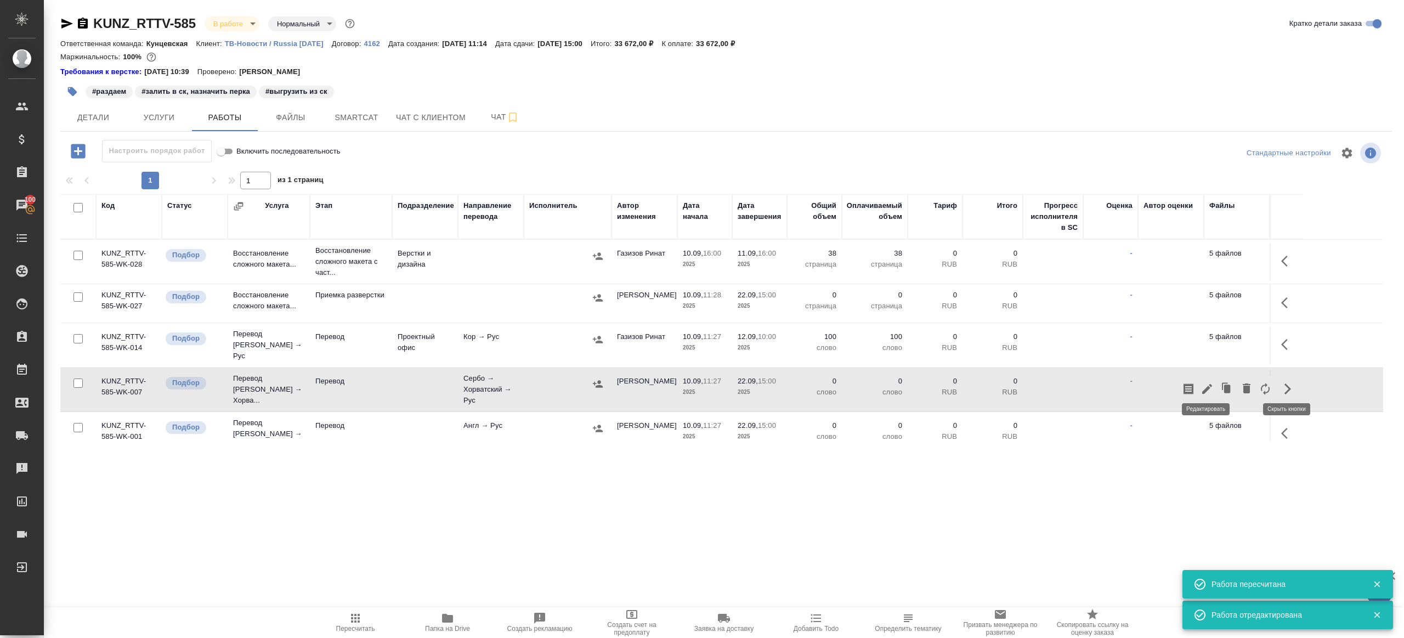
click at [1211, 384] on icon "button" at bounding box center [1207, 389] width 10 height 10
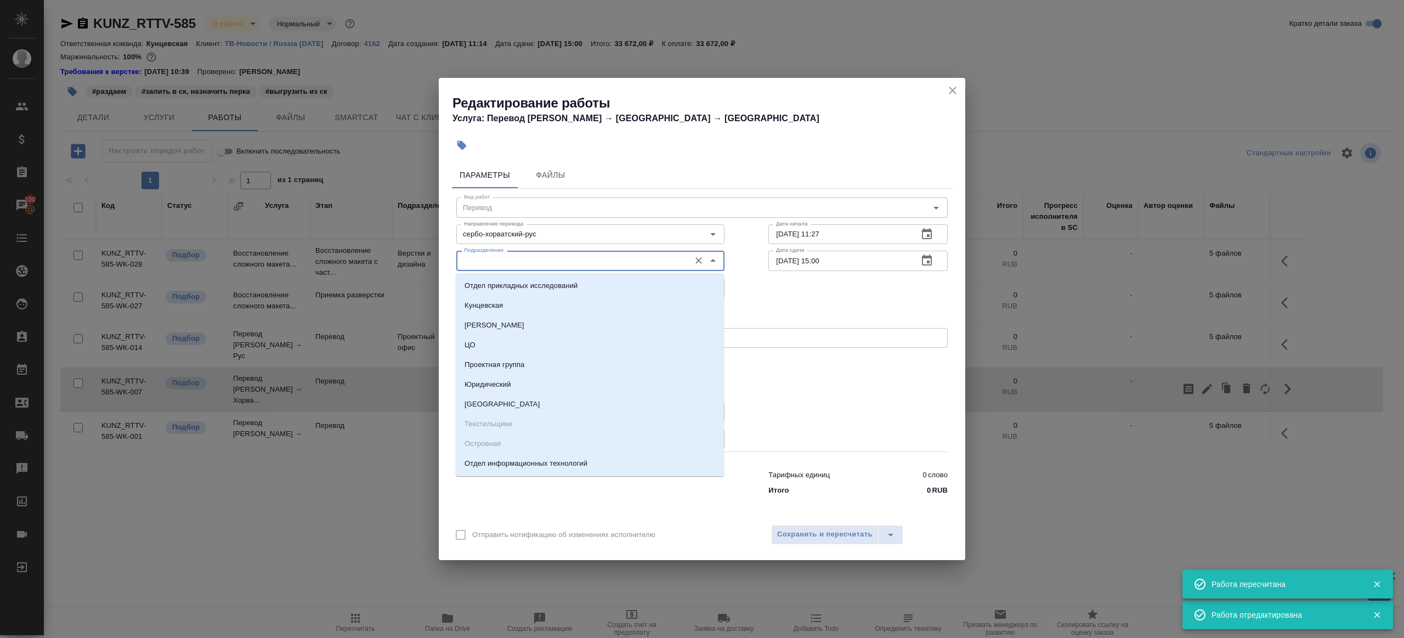
click at [567, 263] on input "Подразделение" at bounding box center [571, 260] width 225 height 13
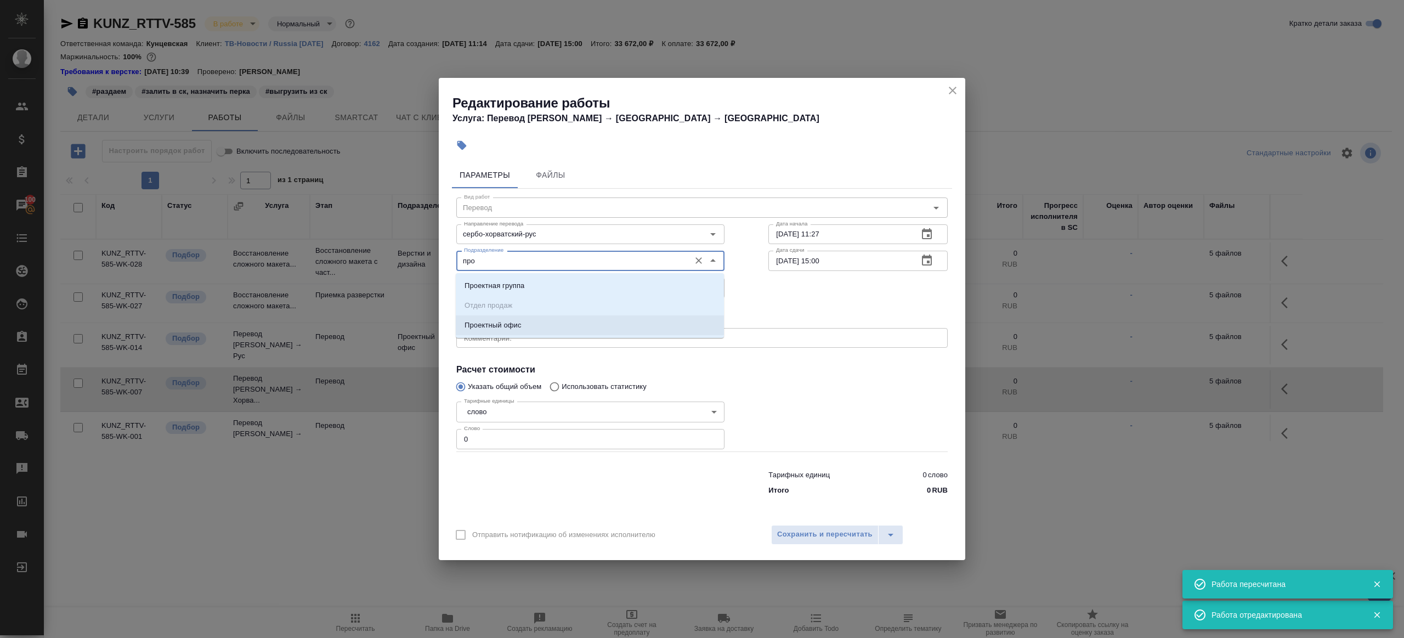
drag, startPoint x: 552, startPoint y: 330, endPoint x: 544, endPoint y: 370, distance: 40.7
click at [552, 330] on li "Проектный офис" at bounding box center [590, 325] width 268 height 20
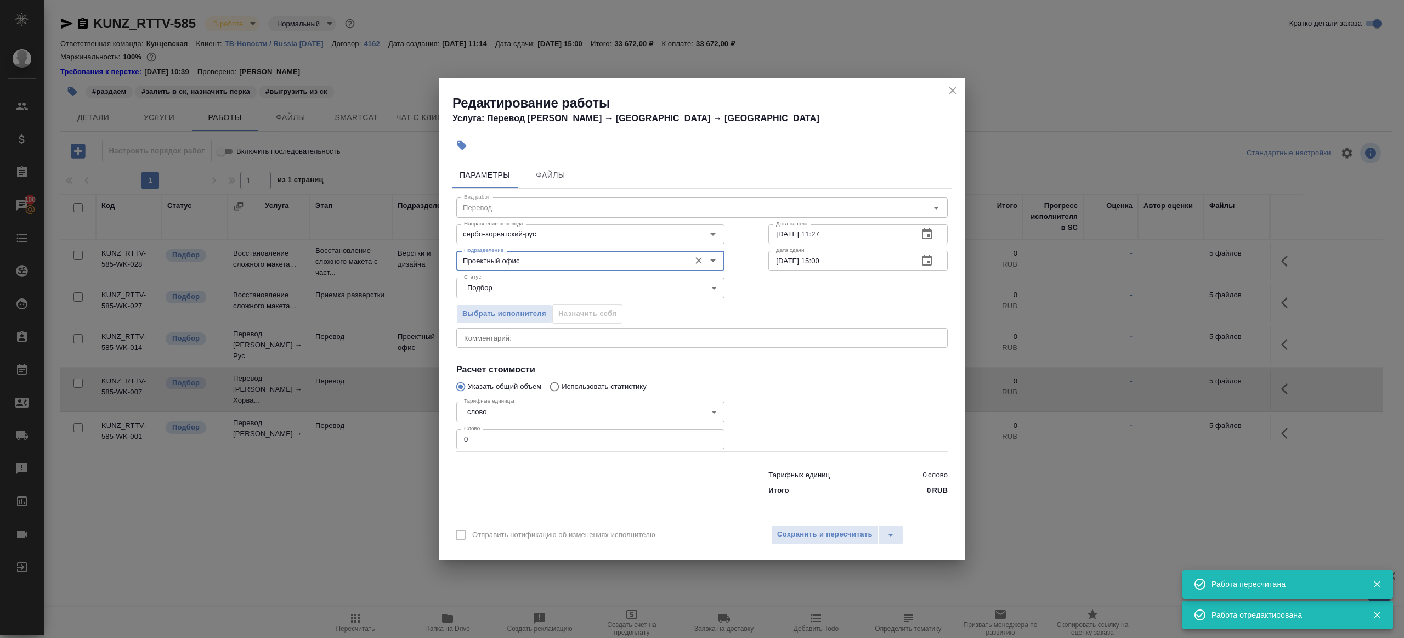
type input "Проектный офис"
click at [521, 438] on input "0" at bounding box center [590, 439] width 268 height 20
type input "1"
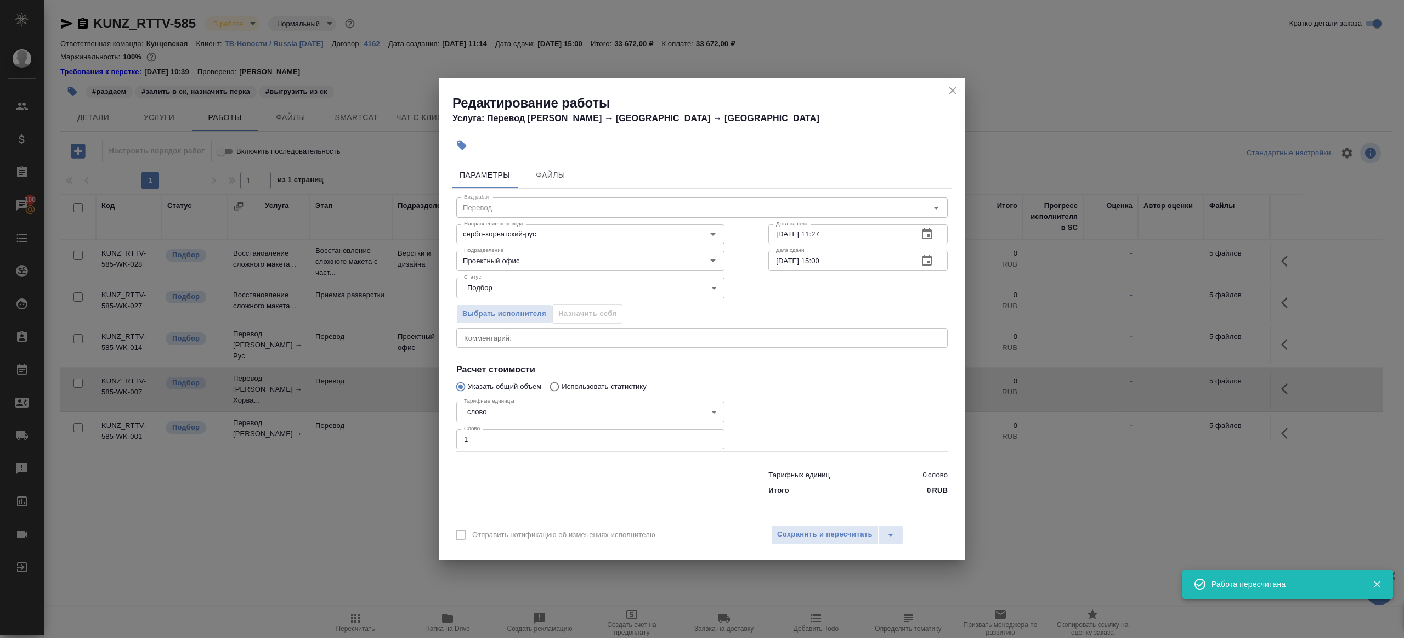
click at [566, 472] on div at bounding box center [590, 480] width 312 height 44
click at [930, 263] on icon "button" at bounding box center [926, 260] width 13 height 13
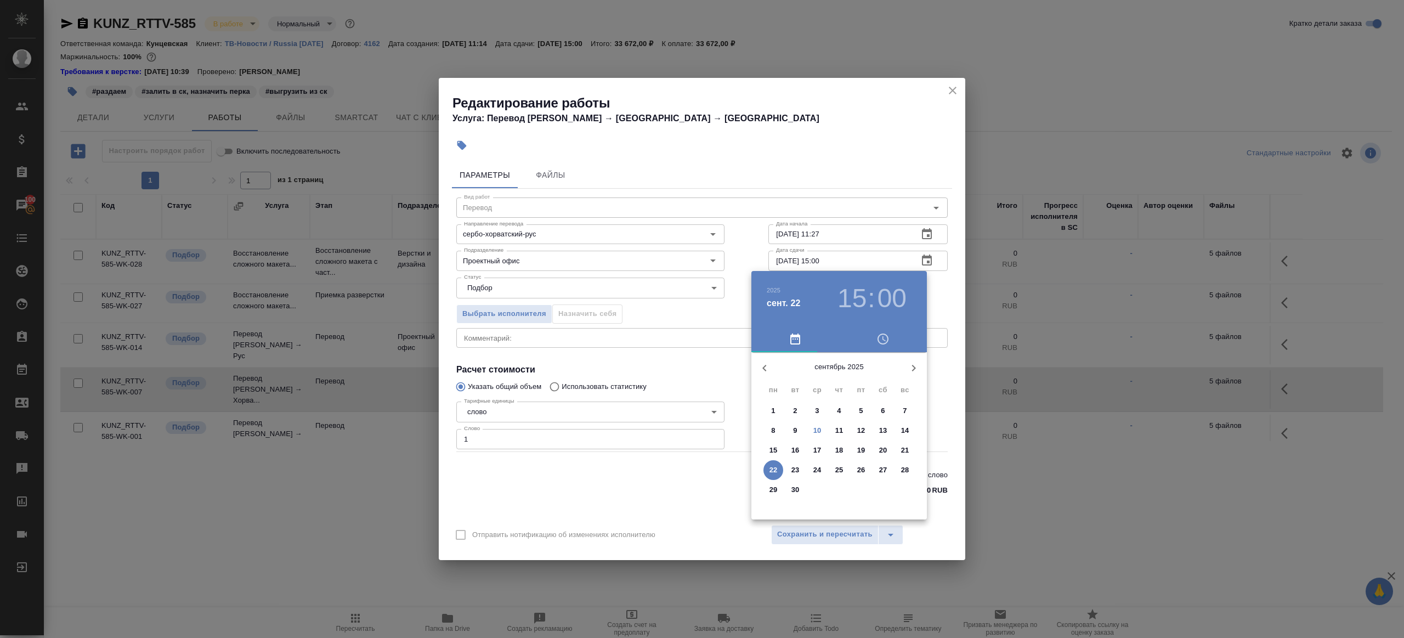
click at [769, 445] on p "15" at bounding box center [773, 450] width 8 height 11
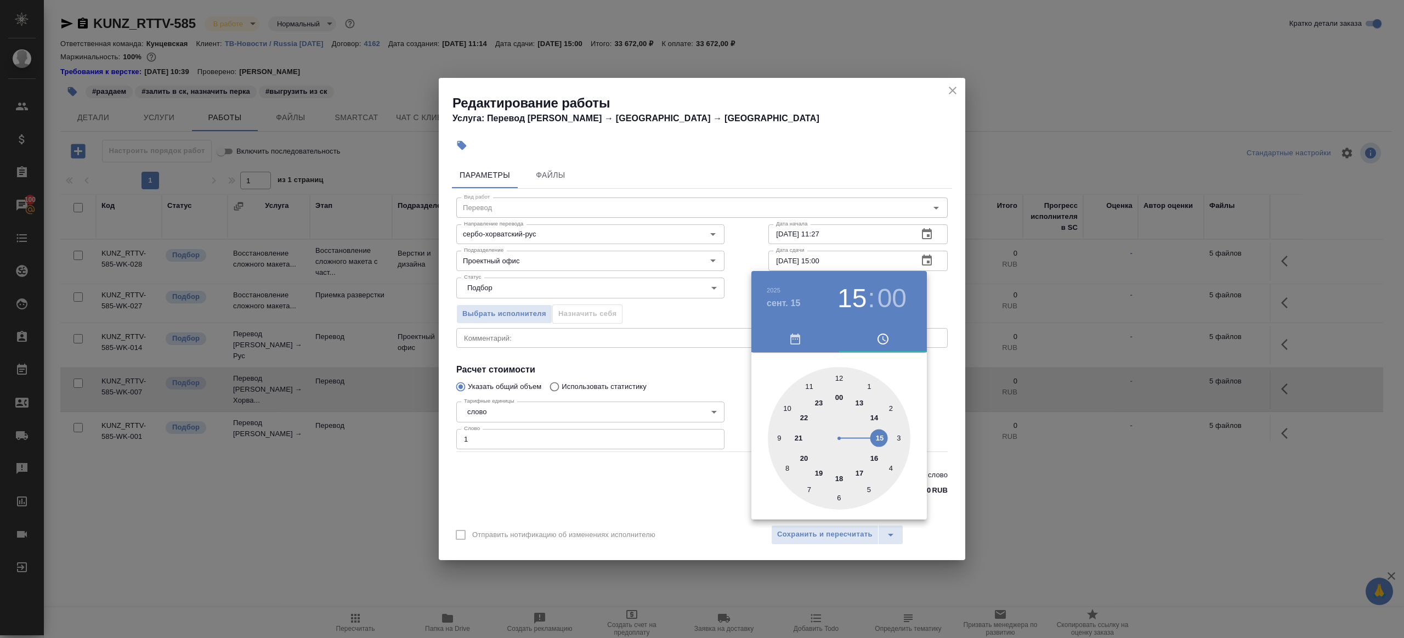
click at [744, 341] on div at bounding box center [702, 319] width 1404 height 638
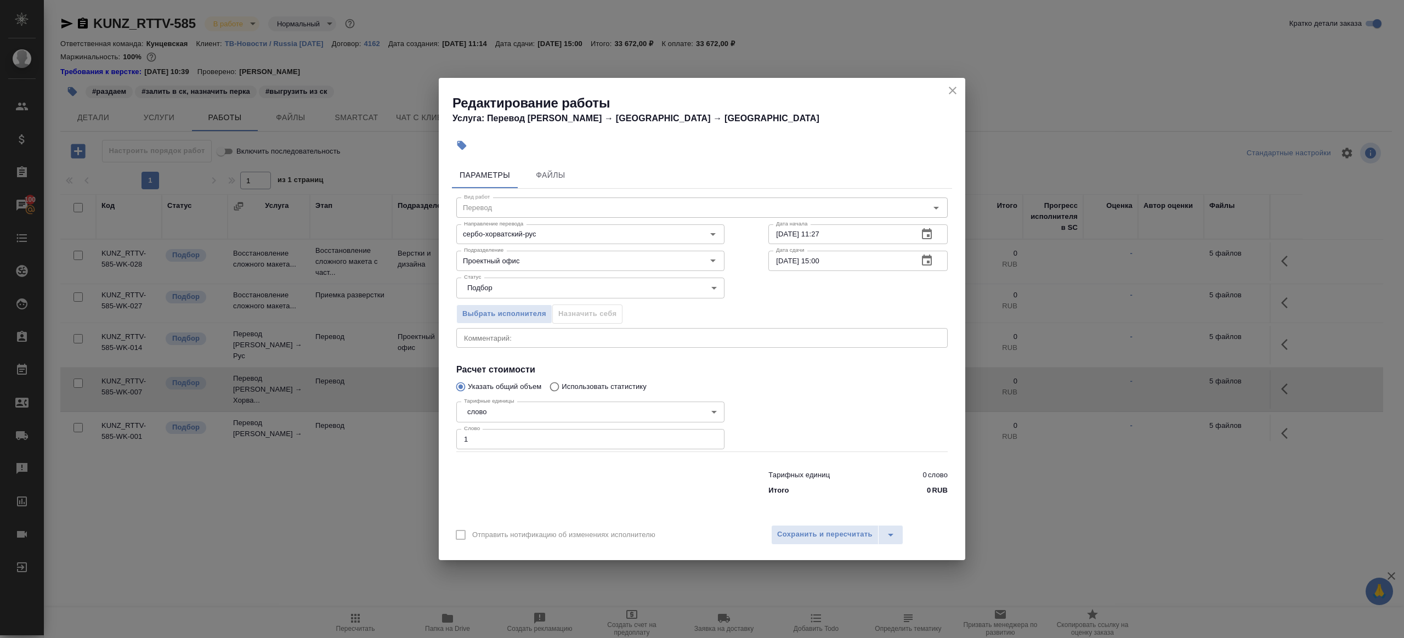
click at [823, 260] on input "[DATE] 15:00" at bounding box center [838, 261] width 141 height 20
click at [802, 399] on div at bounding box center [857, 424] width 223 height 98
click at [783, 259] on input "[DATE] 15:00" at bounding box center [838, 261] width 141 height 20
click at [822, 262] on input "[DATE] 15:00" at bounding box center [838, 261] width 141 height 20
type input "[DATE] 10:00"
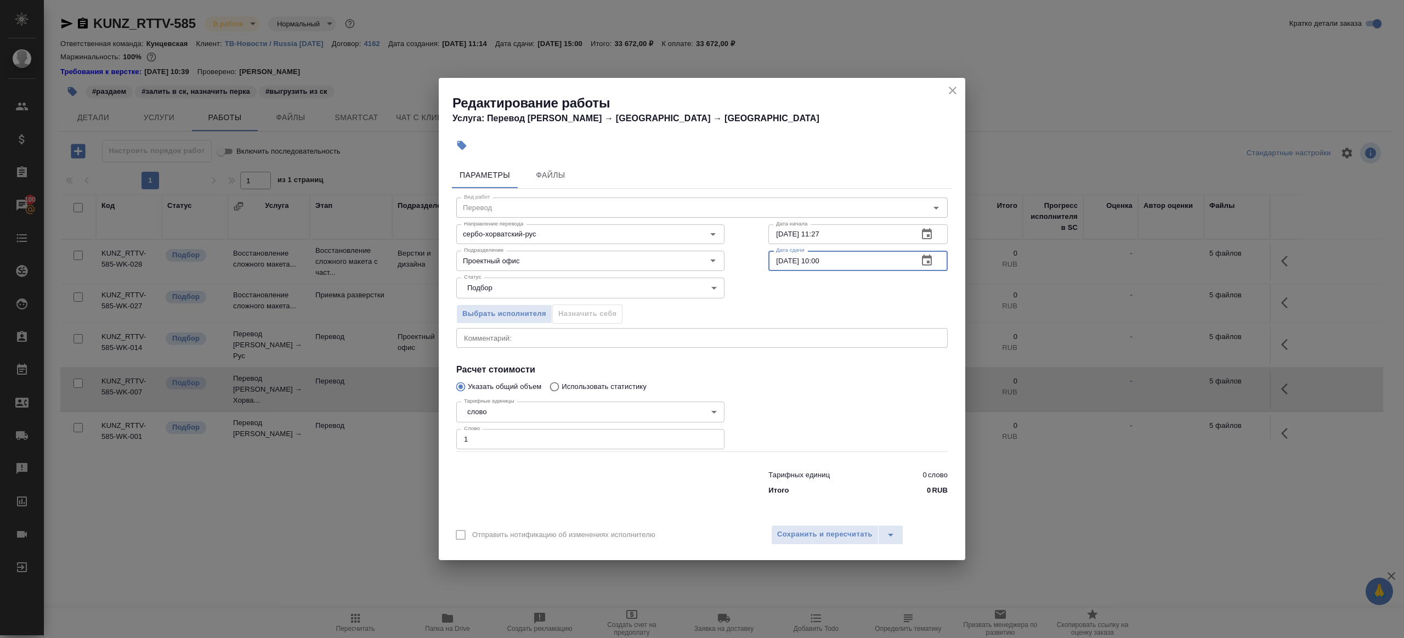
click at [811, 416] on div at bounding box center [857, 424] width 223 height 98
click at [813, 532] on span "Сохранить и пересчитать" at bounding box center [824, 534] width 95 height 13
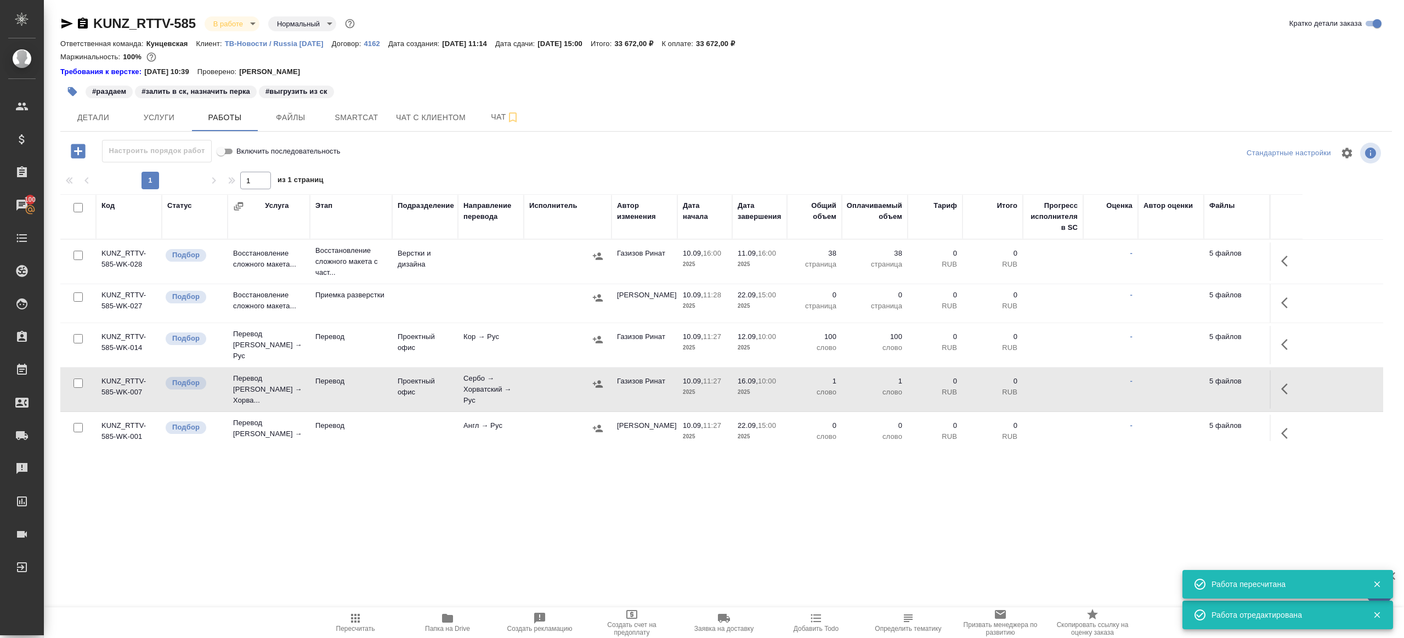
scroll to position [80, 0]
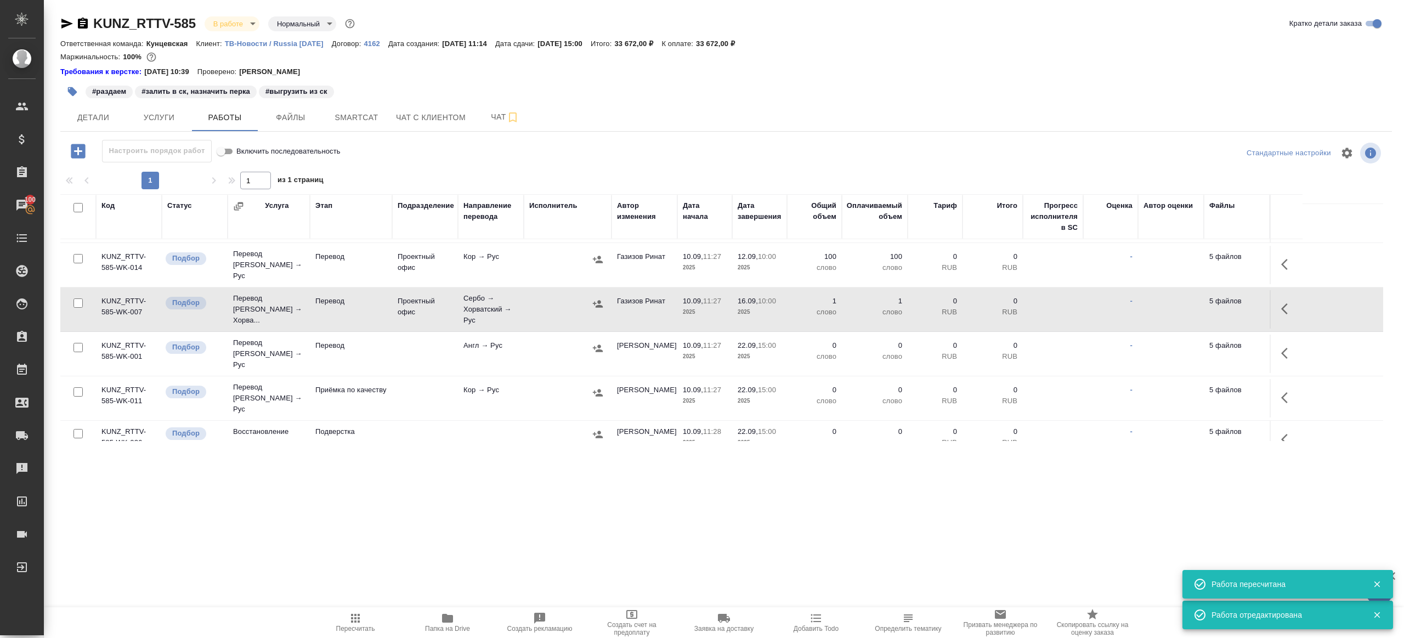
click at [1276, 340] on button "button" at bounding box center [1287, 353] width 26 height 26
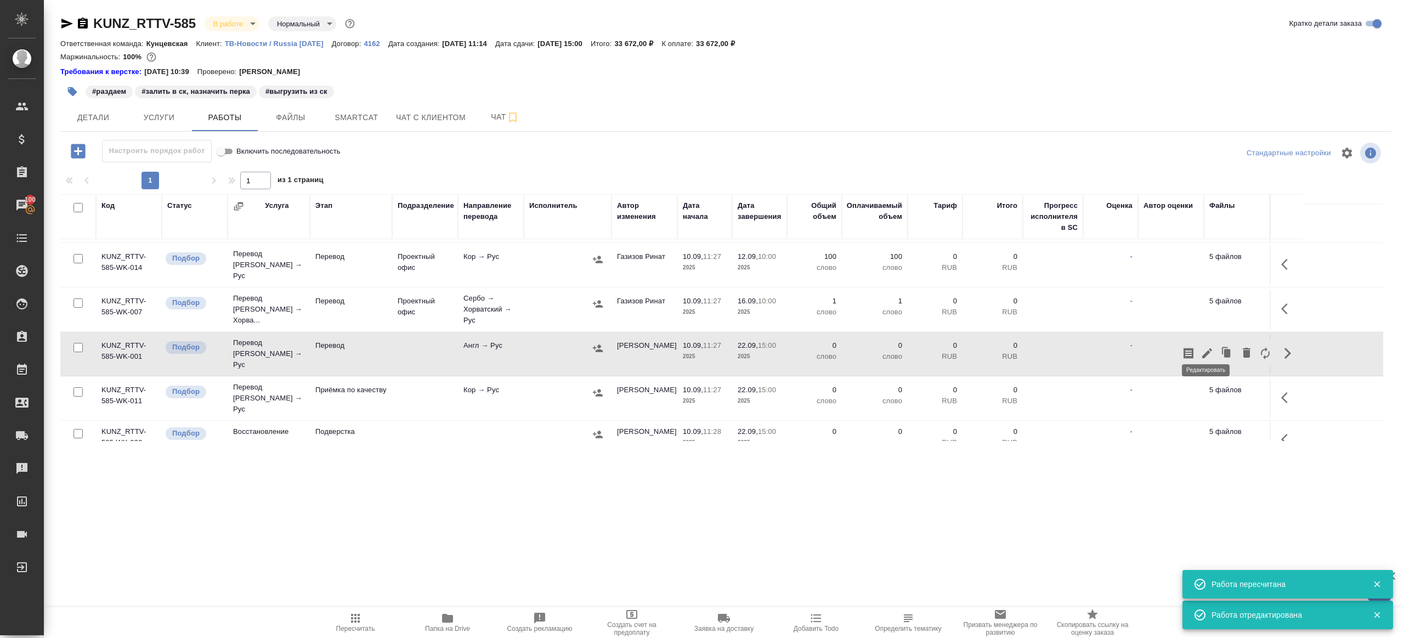
click at [1203, 347] on icon "button" at bounding box center [1206, 353] width 13 height 13
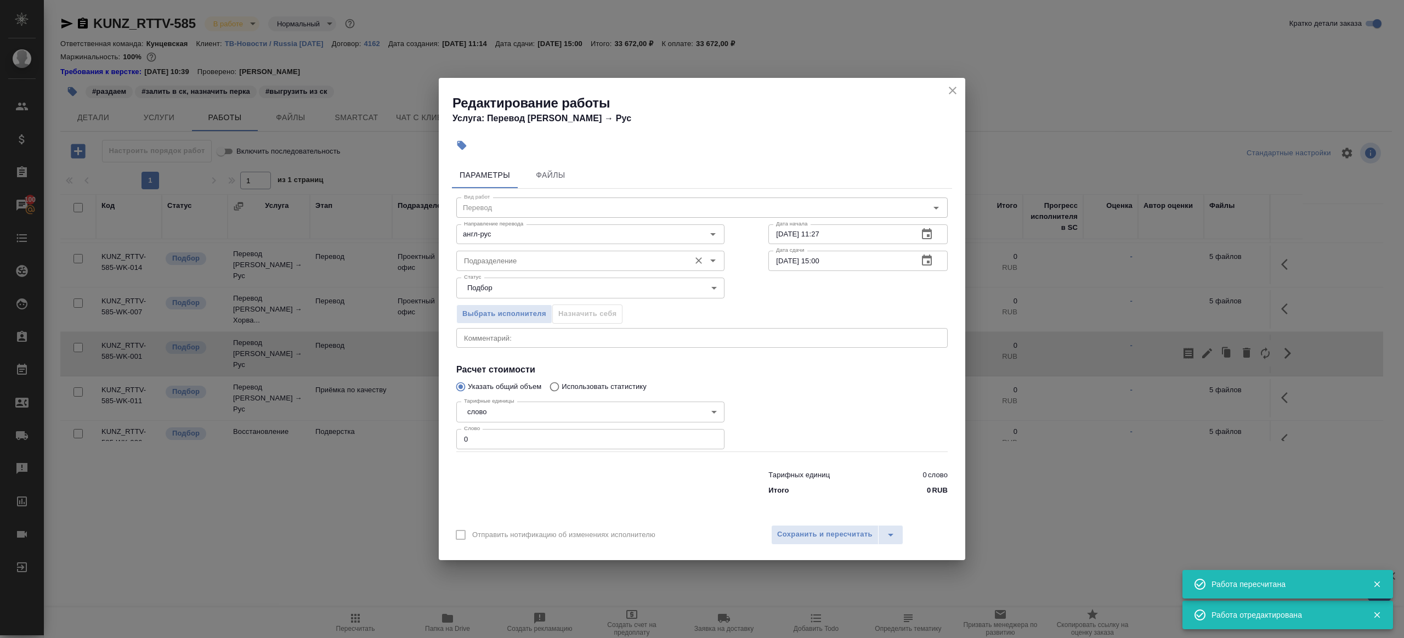
click at [536, 260] on input "Подразделение" at bounding box center [571, 260] width 225 height 13
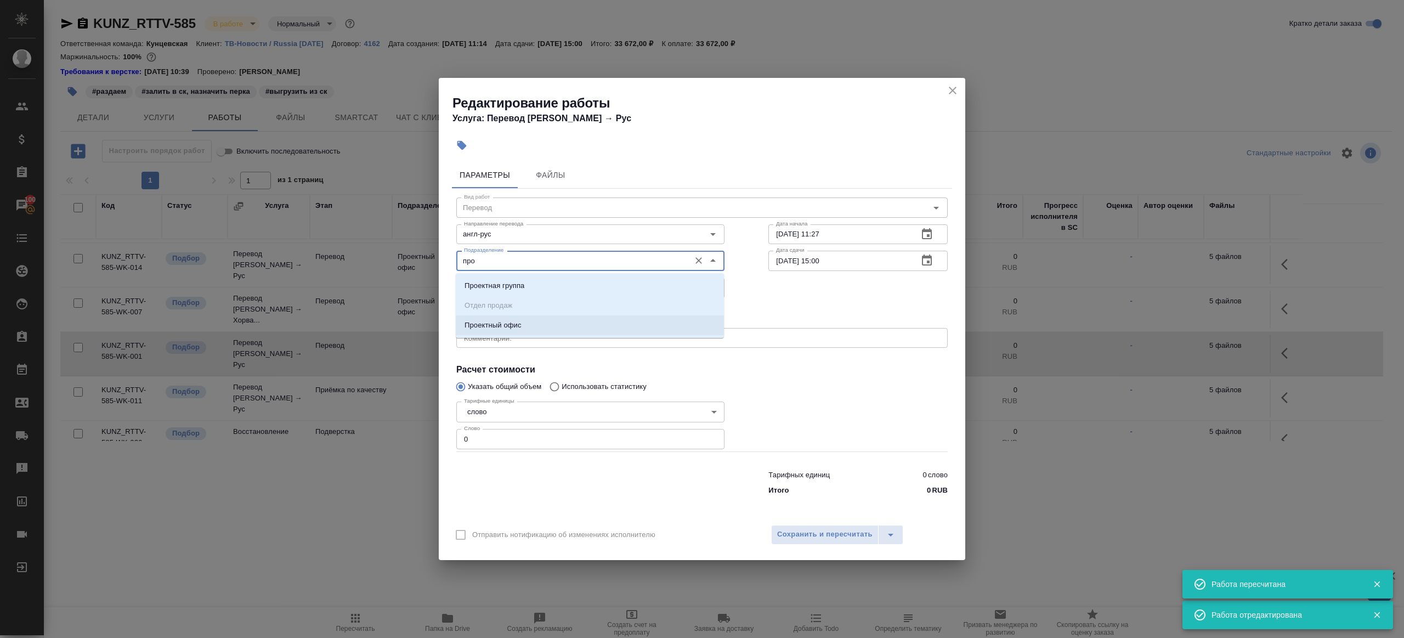
click at [529, 330] on li "Проектный офис" at bounding box center [590, 325] width 268 height 20
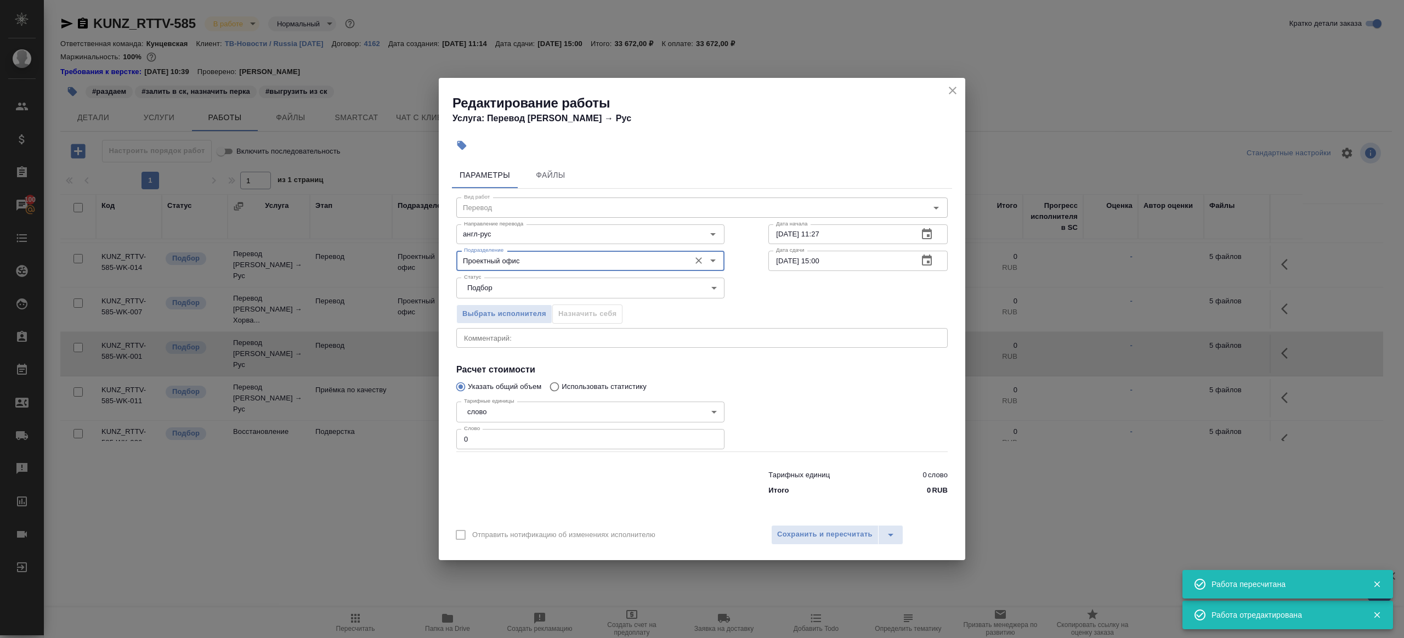
type input "Проектный офис"
click at [529, 455] on div "Тарифных единиц 0 слово Итого 0 RUB" at bounding box center [701, 480] width 535 height 75
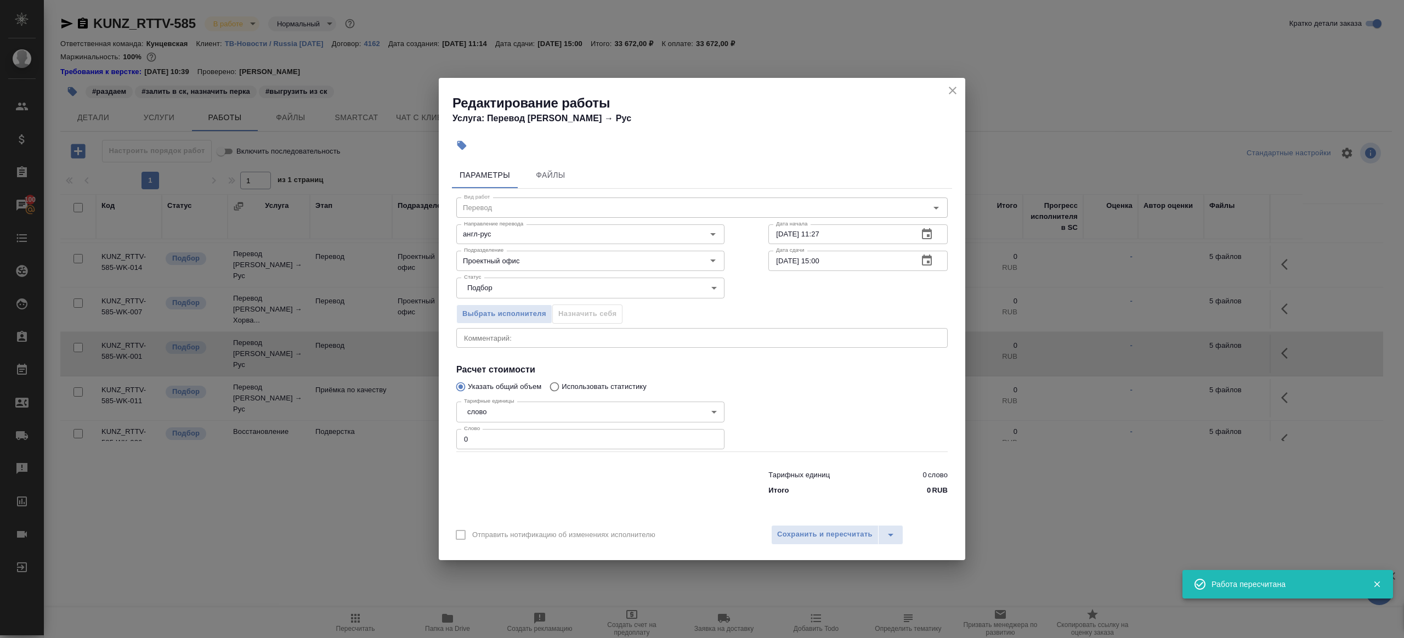
click at [529, 443] on input "0" at bounding box center [590, 439] width 268 height 20
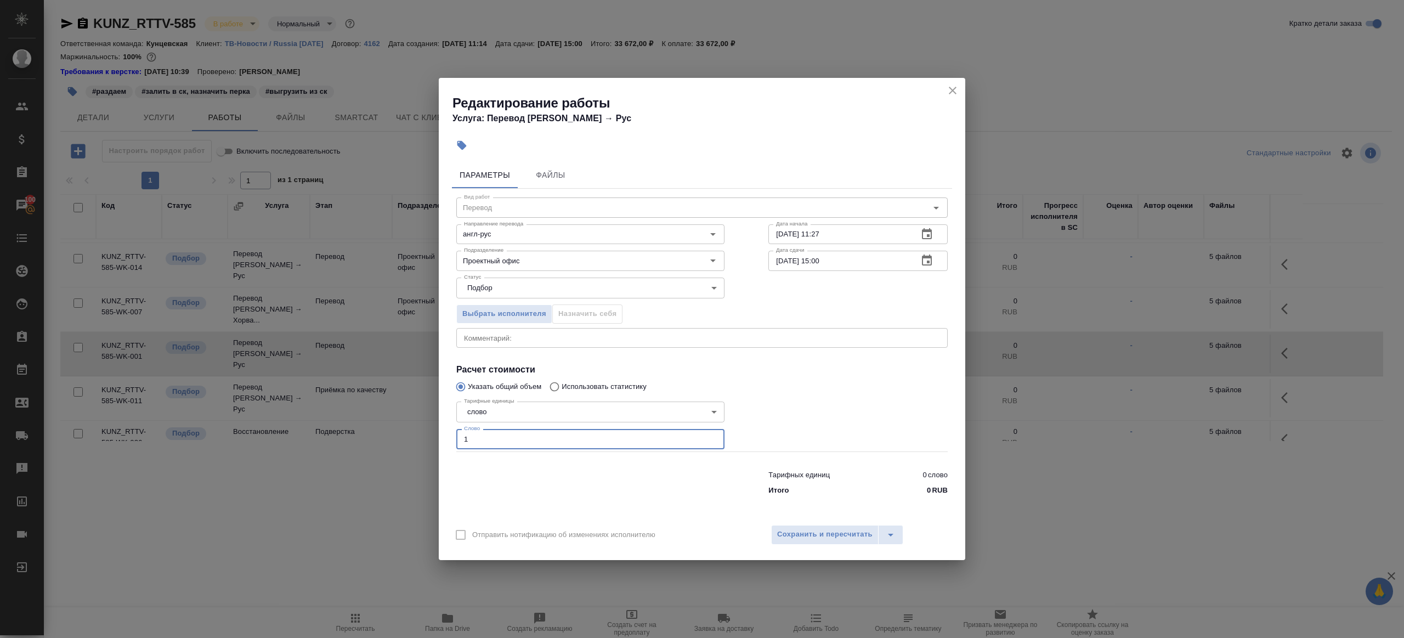
type input "1"
click at [584, 485] on div at bounding box center [590, 480] width 312 height 44
click at [861, 263] on input "22.09.2025 15:00" at bounding box center [838, 261] width 141 height 20
paste input "16.09.2025 10"
type input "16.09.2025 10:00"
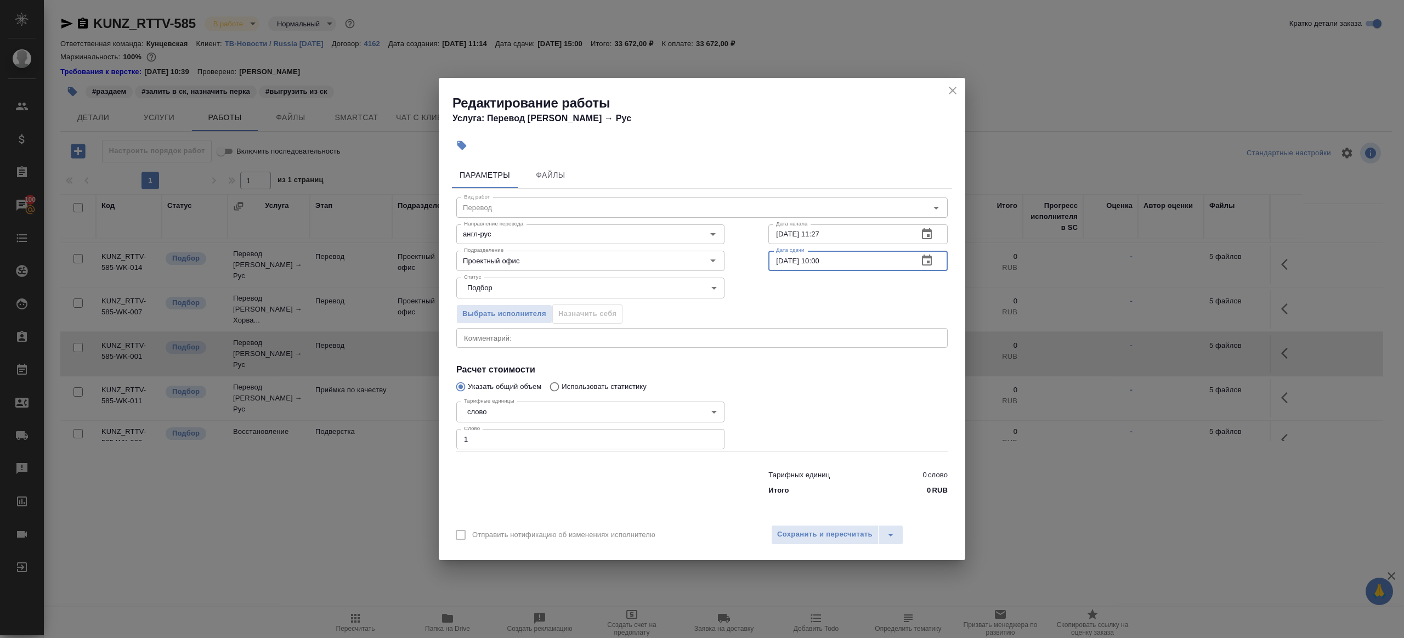
click at [831, 389] on div at bounding box center [857, 424] width 223 height 98
click at [832, 511] on div "Параметры Файлы Вид работ Перевод Вид работ Направление перевода англ-рус Напра…" at bounding box center [702, 337] width 526 height 360
click at [833, 535] on span "Сохранить и пересчитать" at bounding box center [824, 534] width 95 height 13
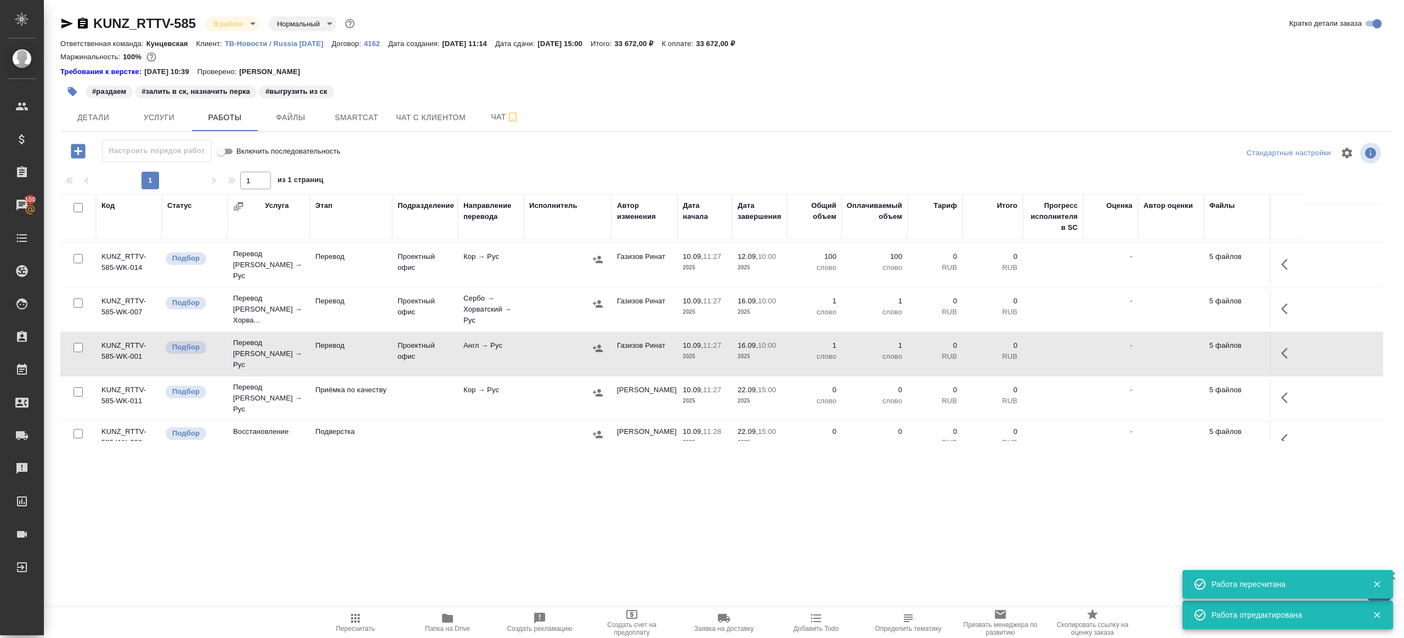
click at [1293, 433] on icon "button" at bounding box center [1287, 439] width 13 height 13
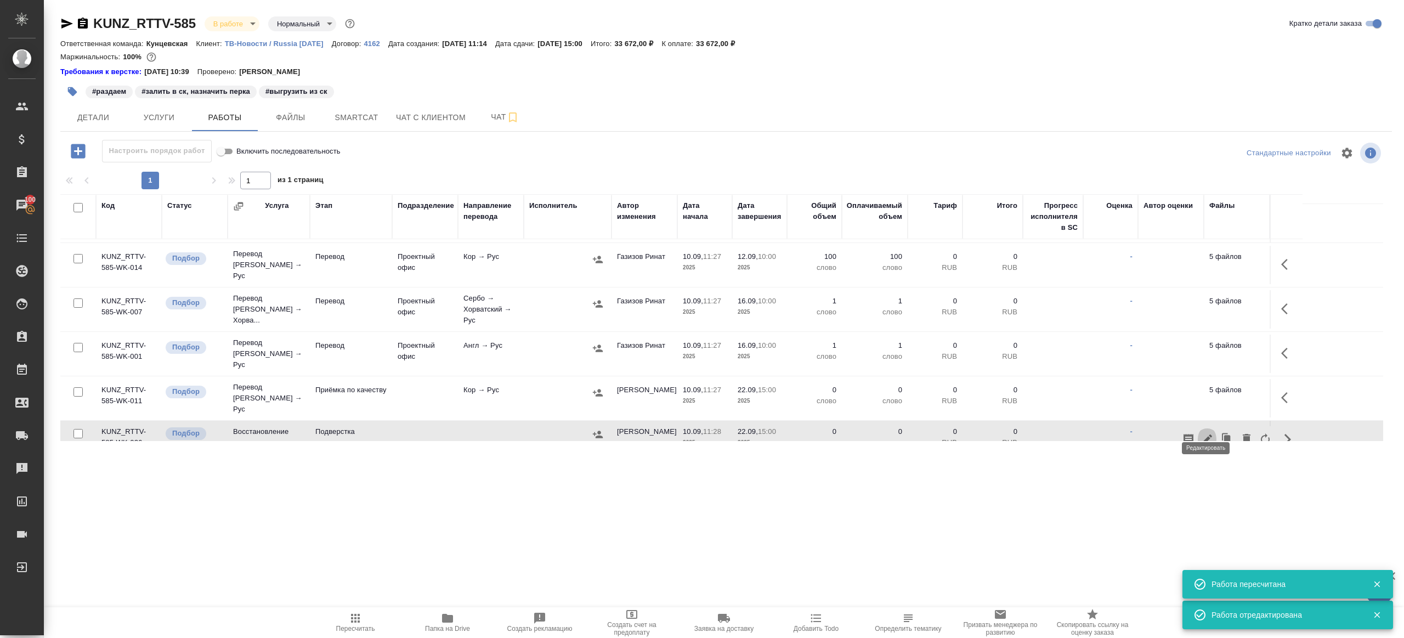
click at [1208, 433] on icon "button" at bounding box center [1206, 439] width 13 height 13
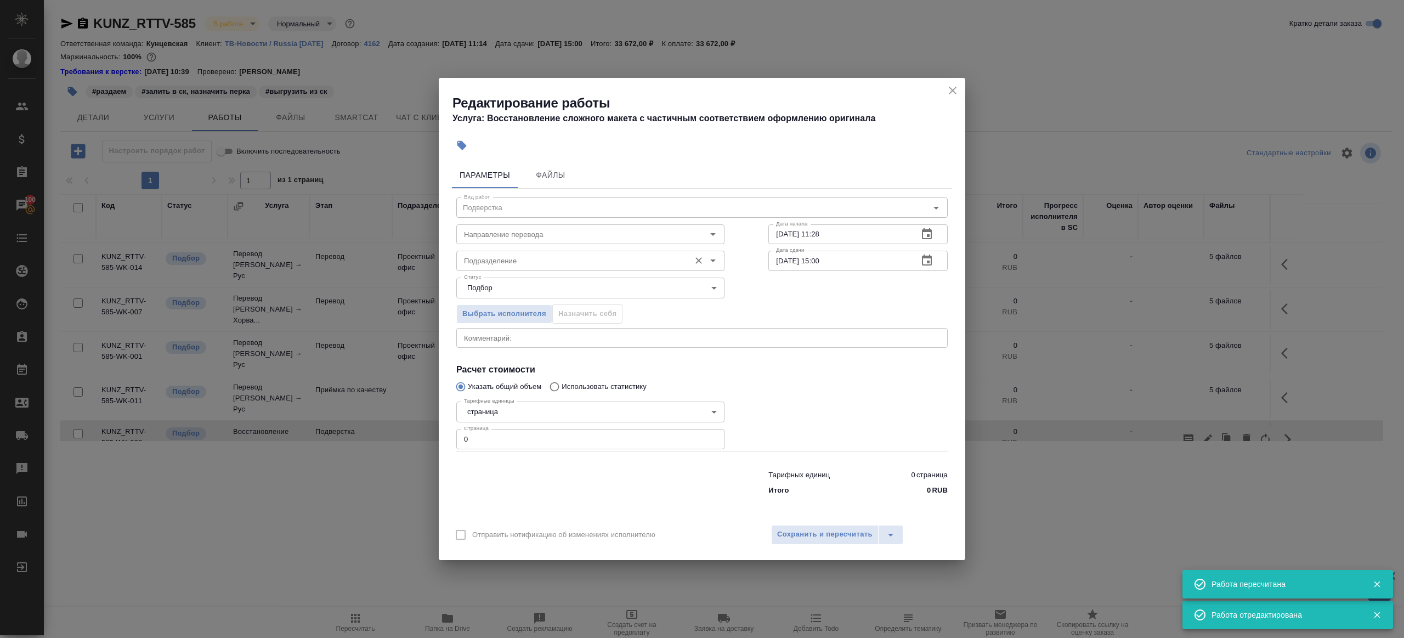
click at [542, 258] on input "Подразделение" at bounding box center [571, 260] width 225 height 13
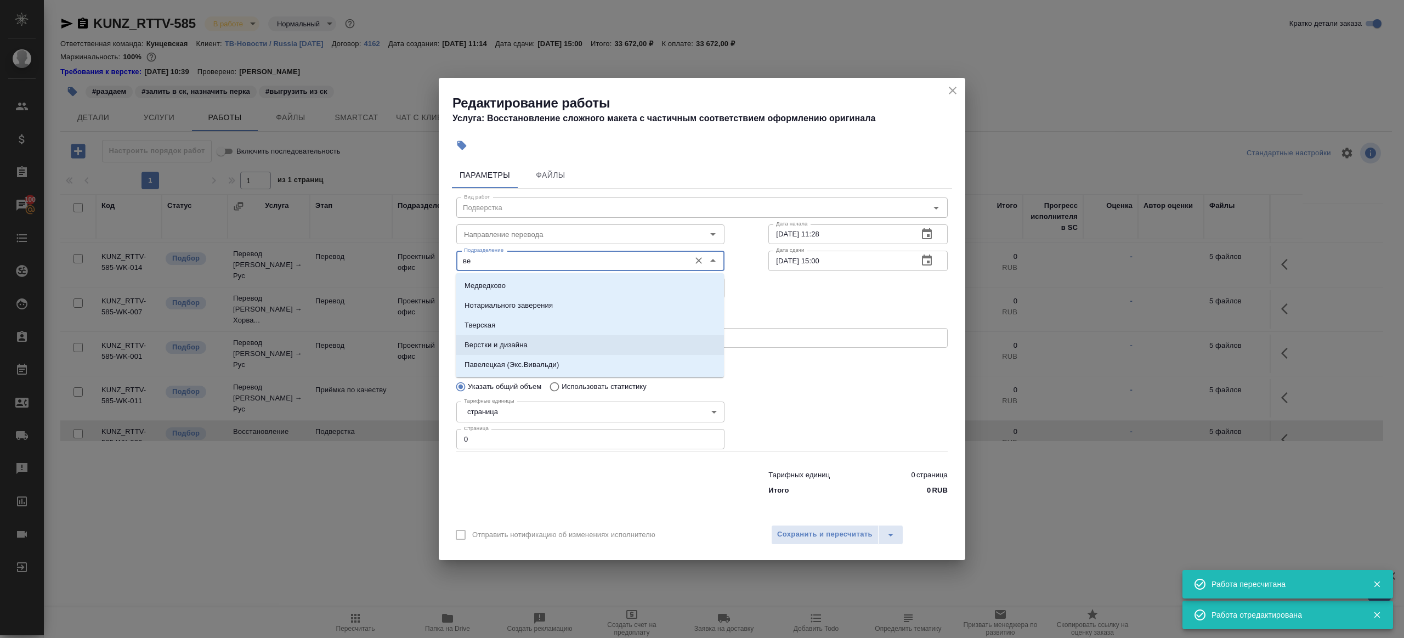
click at [544, 351] on li "Верстки и дизайна" at bounding box center [590, 345] width 268 height 20
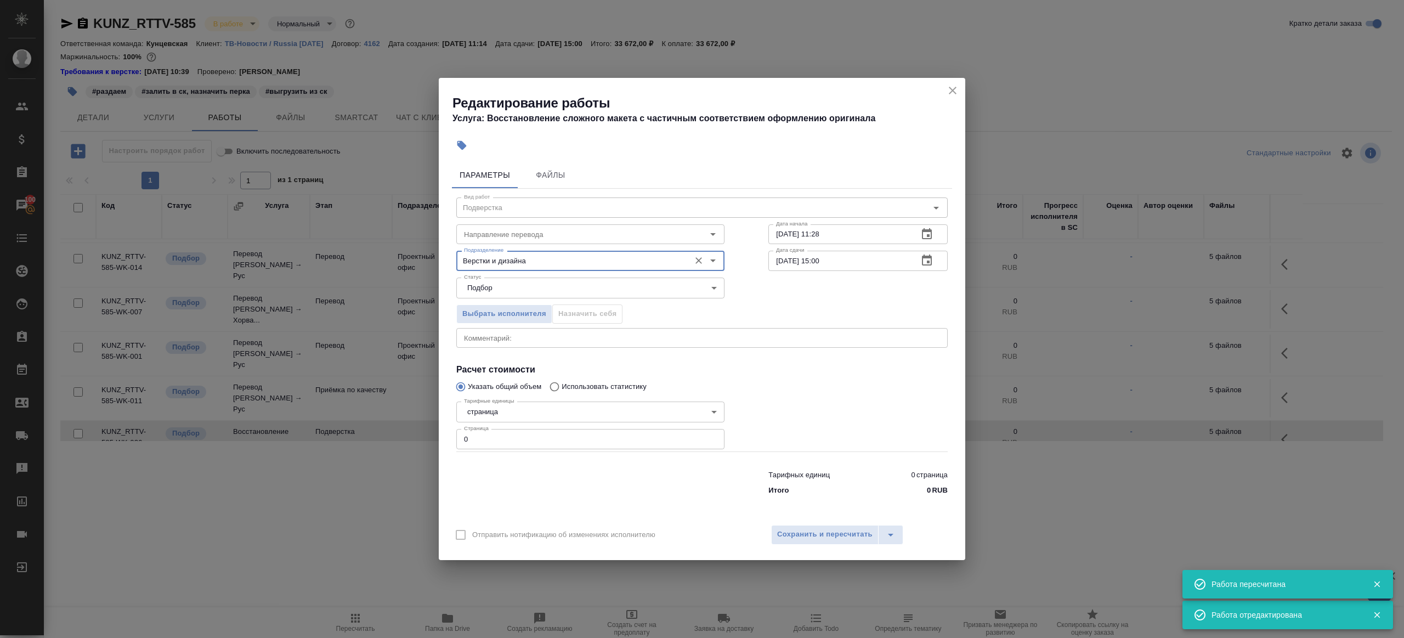
type input "Верстки и дизайна"
click at [519, 451] on div "Тарифных единиц 0 страница Итого 0 RUB" at bounding box center [701, 480] width 535 height 75
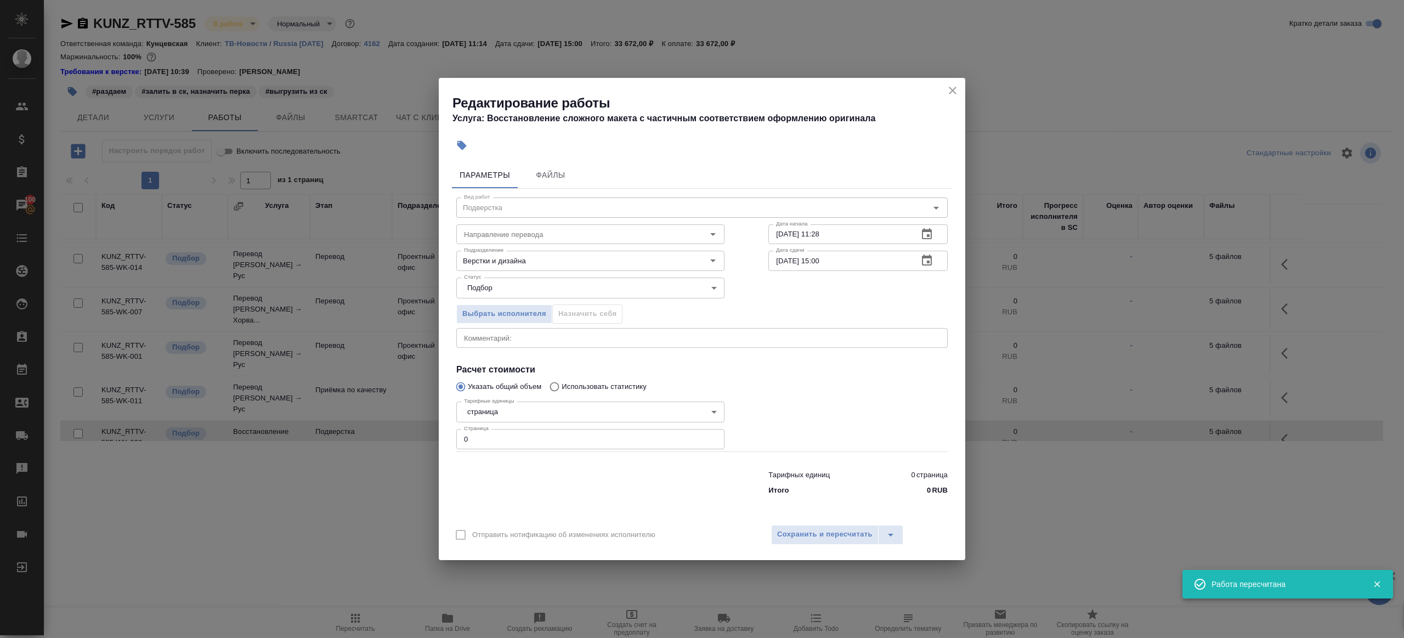
click at [519, 449] on div "Тарифных единиц 0 страница Итого 0 RUB" at bounding box center [701, 480] width 535 height 75
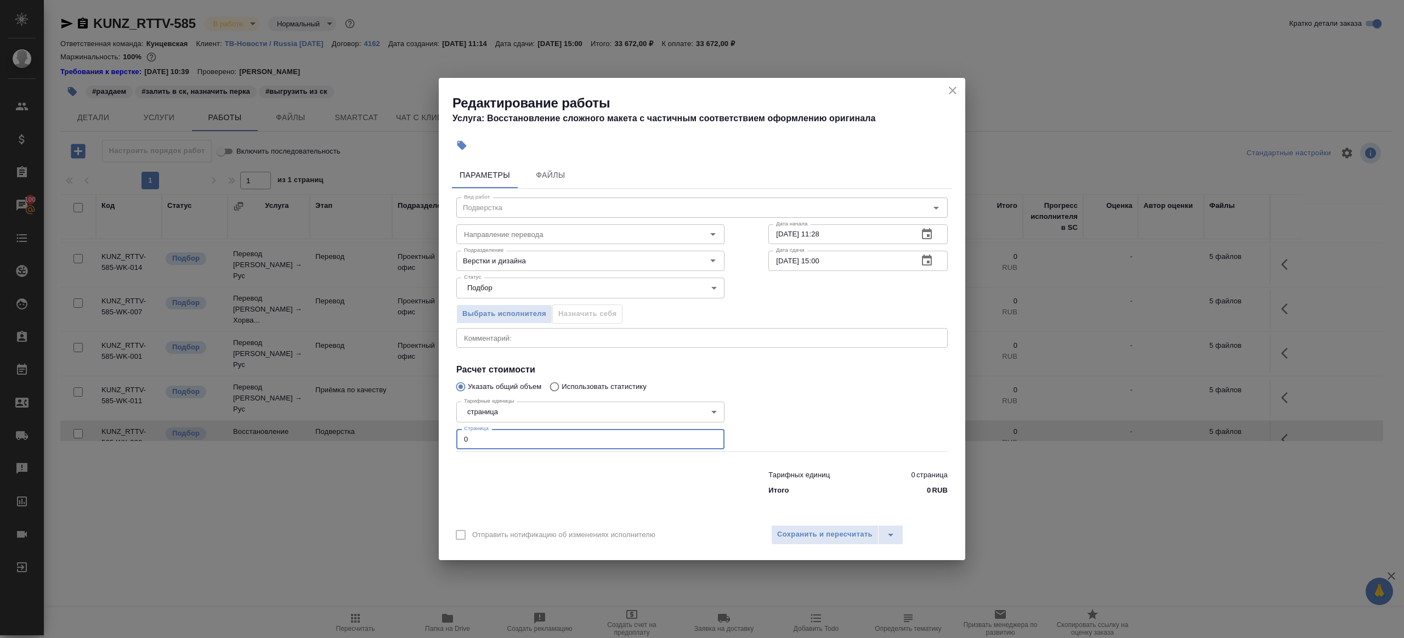
click at [520, 444] on input "0" at bounding box center [590, 439] width 268 height 20
type input "39"
click at [848, 238] on input "10.09.2025 11:28" at bounding box center [838, 234] width 141 height 20
paste input "6.09.2025 10:00"
click at [861, 264] on input "22.09.2025 15:00" at bounding box center [838, 261] width 141 height 20
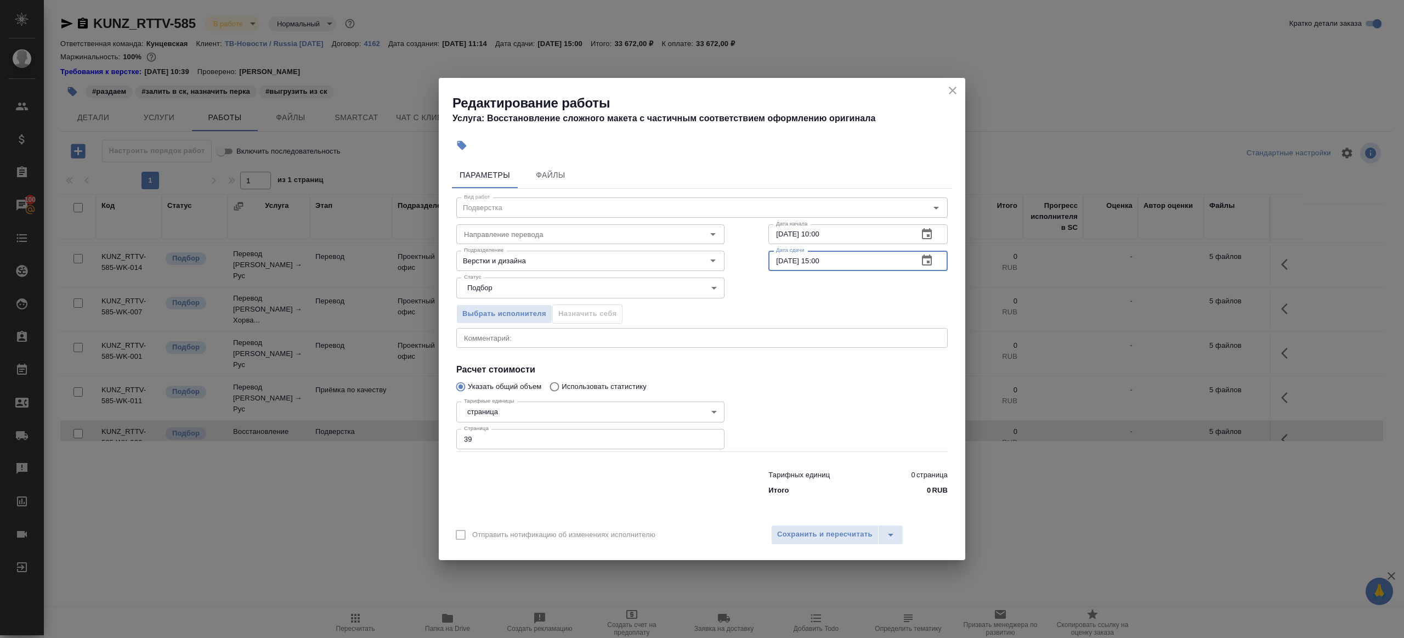
click at [783, 235] on input "16.09.2025 10:00" at bounding box center [838, 234] width 141 height 20
click at [785, 234] on input "18.09.2025 10:00" at bounding box center [838, 234] width 141 height 20
type input "17.09.2025 10:00"
click at [842, 269] on input "22.09.2025 15:00" at bounding box center [838, 261] width 141 height 20
paste input "17.09.2025 10"
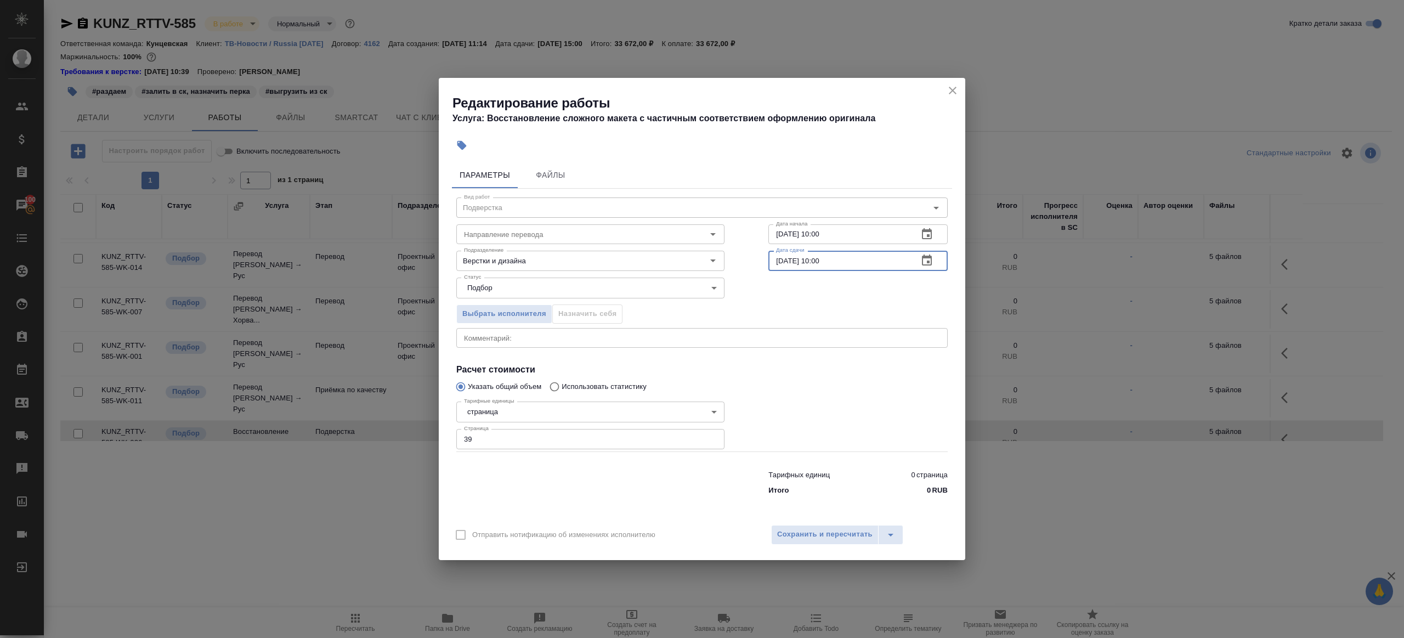
click at [780, 259] on input "17.09.2025 10:00" at bounding box center [838, 261] width 141 height 20
click at [821, 258] on input "17.09.2025 10:00" at bounding box center [838, 261] width 141 height 20
type input "17.09.2025 14:00"
click at [838, 535] on span "Сохранить и пересчитать" at bounding box center [824, 534] width 95 height 13
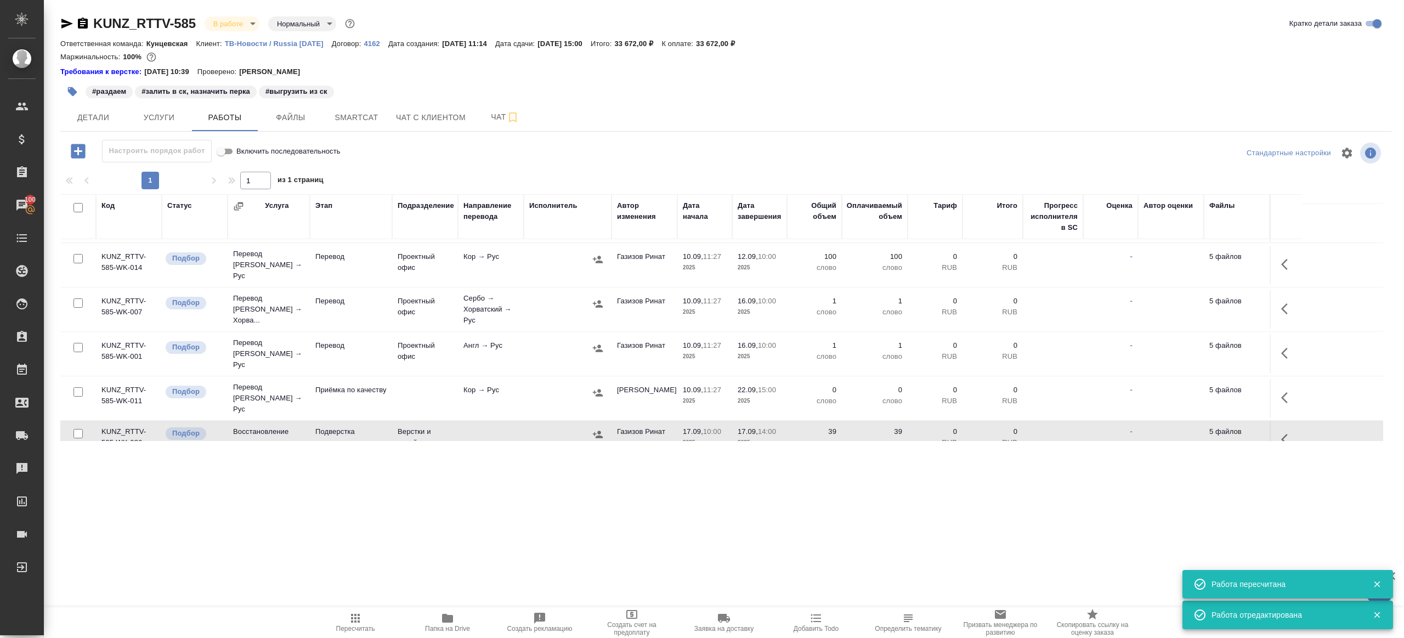
click at [1285, 392] on icon "button" at bounding box center [1284, 397] width 7 height 11
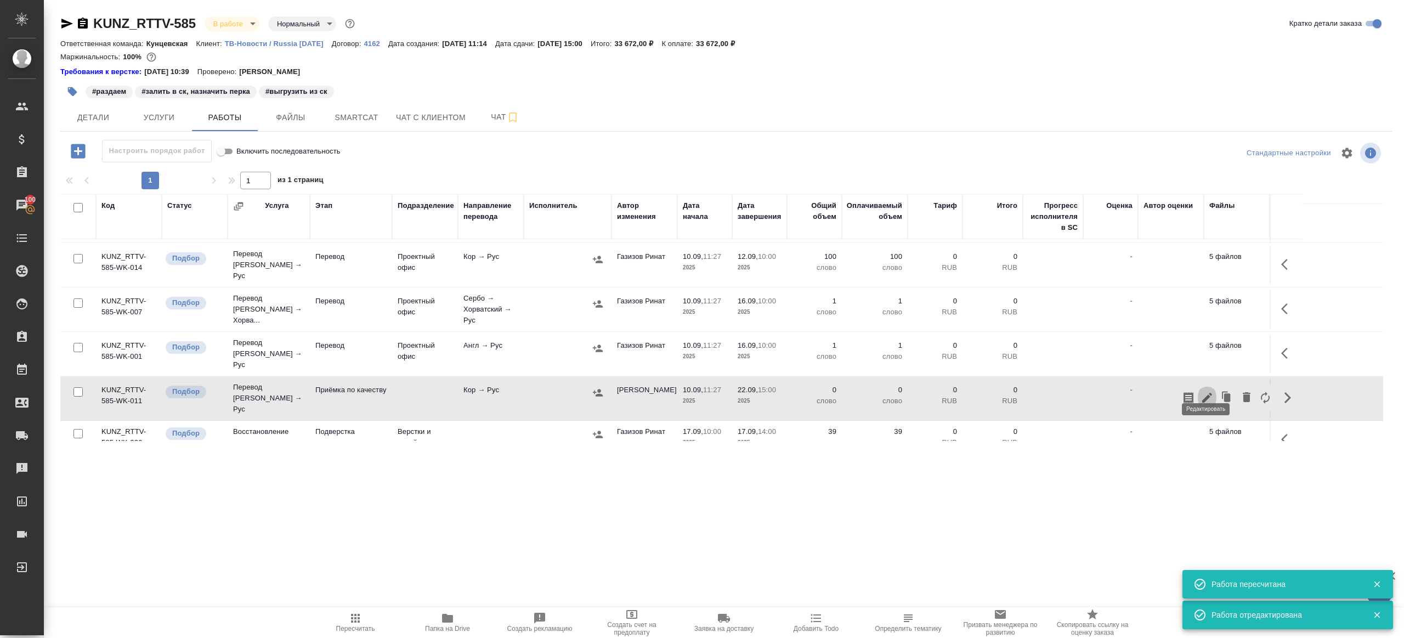
click at [1201, 391] on icon "button" at bounding box center [1206, 397] width 13 height 13
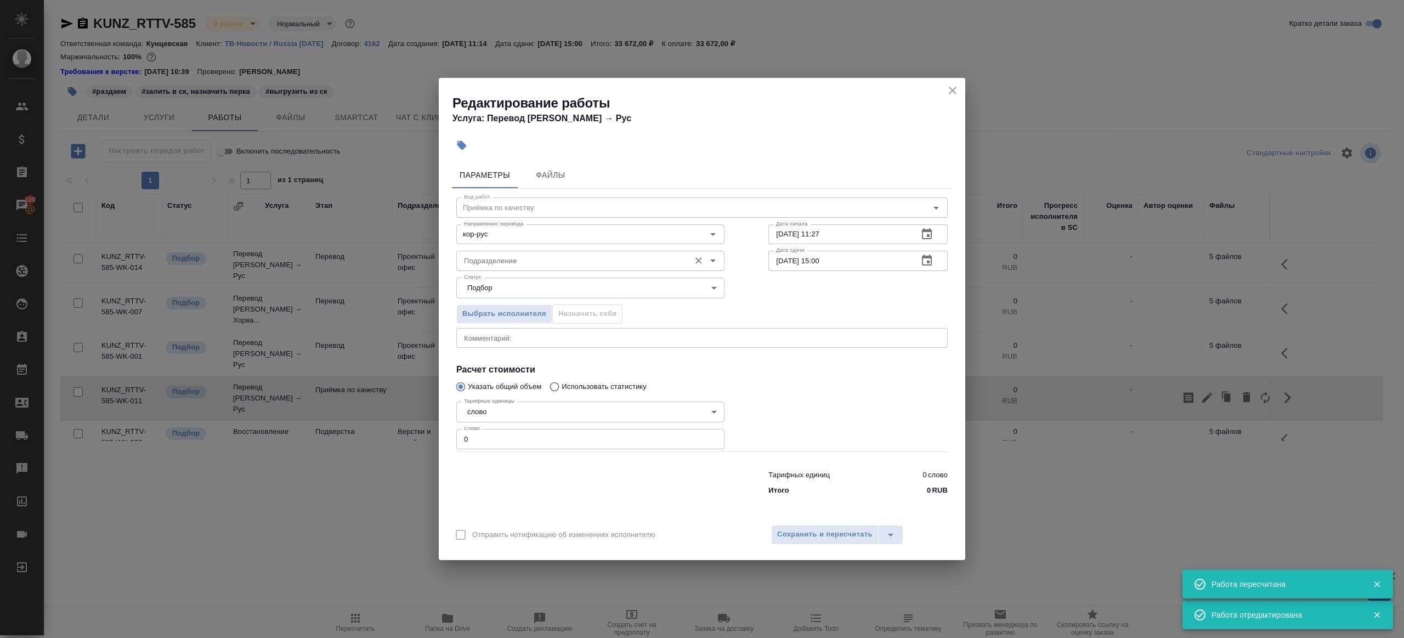
click at [507, 248] on div "Подразделение Подразделение" at bounding box center [590, 259] width 268 height 26
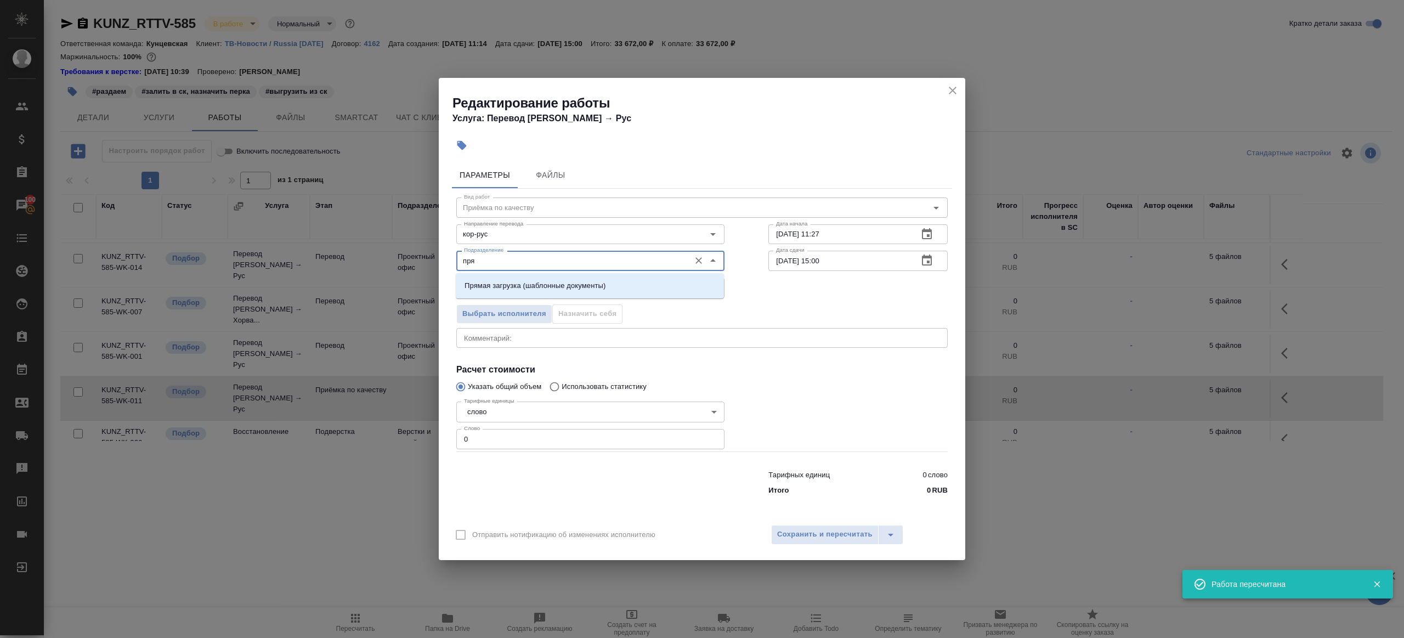
click at [532, 286] on p "Прямая загрузка (шаблонные документы)" at bounding box center [534, 285] width 141 height 11
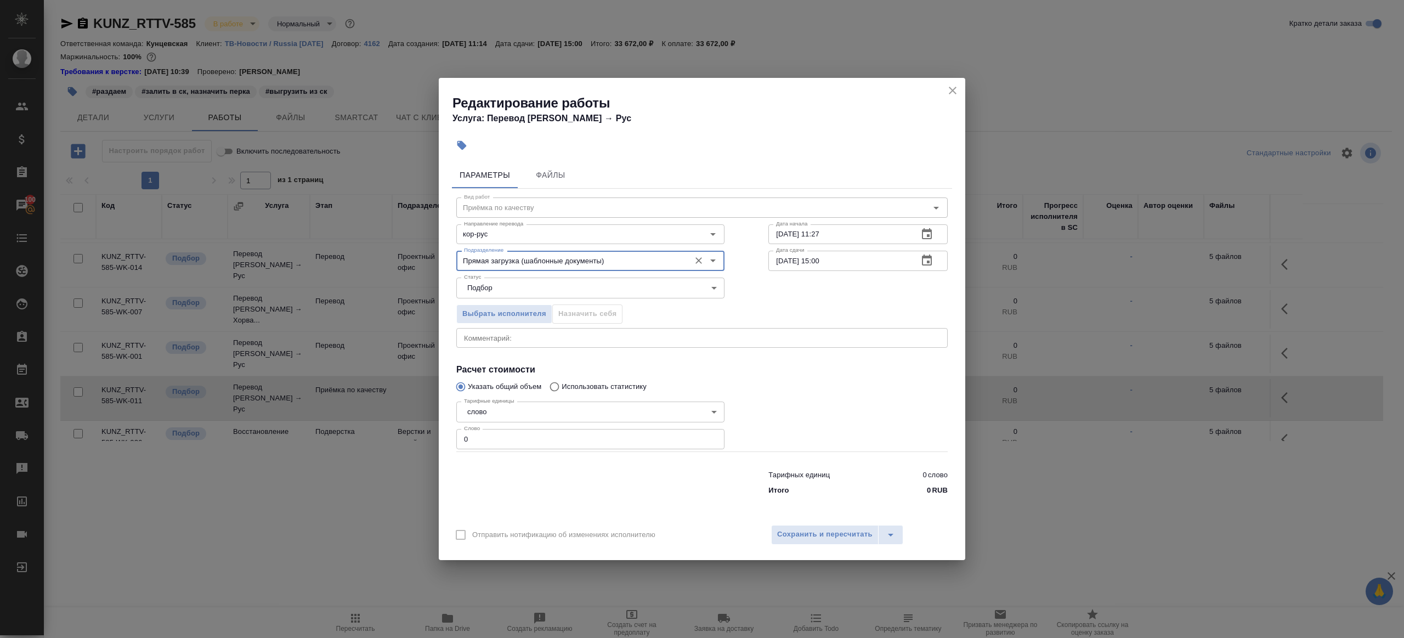
type input "Прямая загрузка (шаблонные документы)"
click at [508, 442] on input "0" at bounding box center [590, 439] width 268 height 20
type input "1"
click at [560, 483] on div at bounding box center [590, 480] width 312 height 44
click at [848, 231] on input "10.09.2025 11:27" at bounding box center [838, 234] width 141 height 20
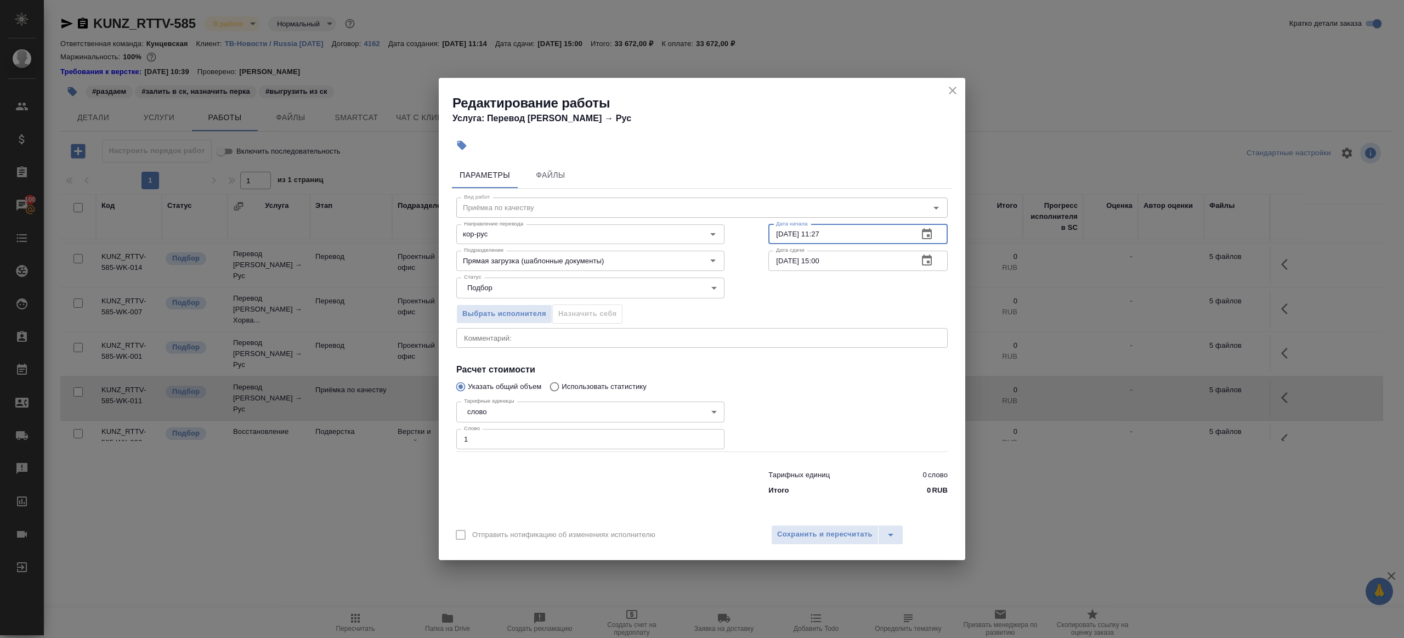
paste input "7.09.2025 14:00"
type input "17.09.2025 14:00"
click at [856, 275] on div "Статус Подбор recruiting Статус" at bounding box center [701, 286] width 535 height 71
click at [856, 269] on input "22.09.2025 15:00" at bounding box center [838, 261] width 141 height 20
paste input "17.09.2025 14"
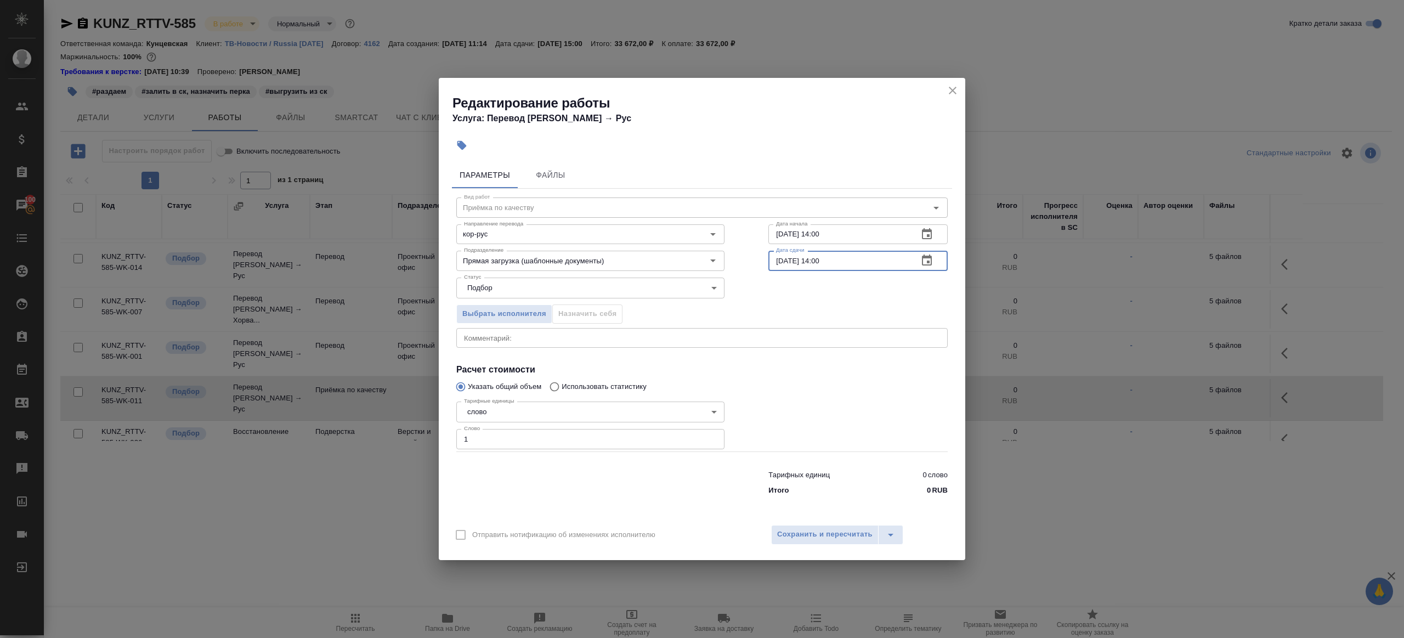
click at [821, 260] on input "17.09.2025 14:00" at bounding box center [838, 261] width 141 height 20
type input "17.09.2025 18:00"
click at [822, 532] on span "Сохранить и пересчитать" at bounding box center [824, 534] width 95 height 13
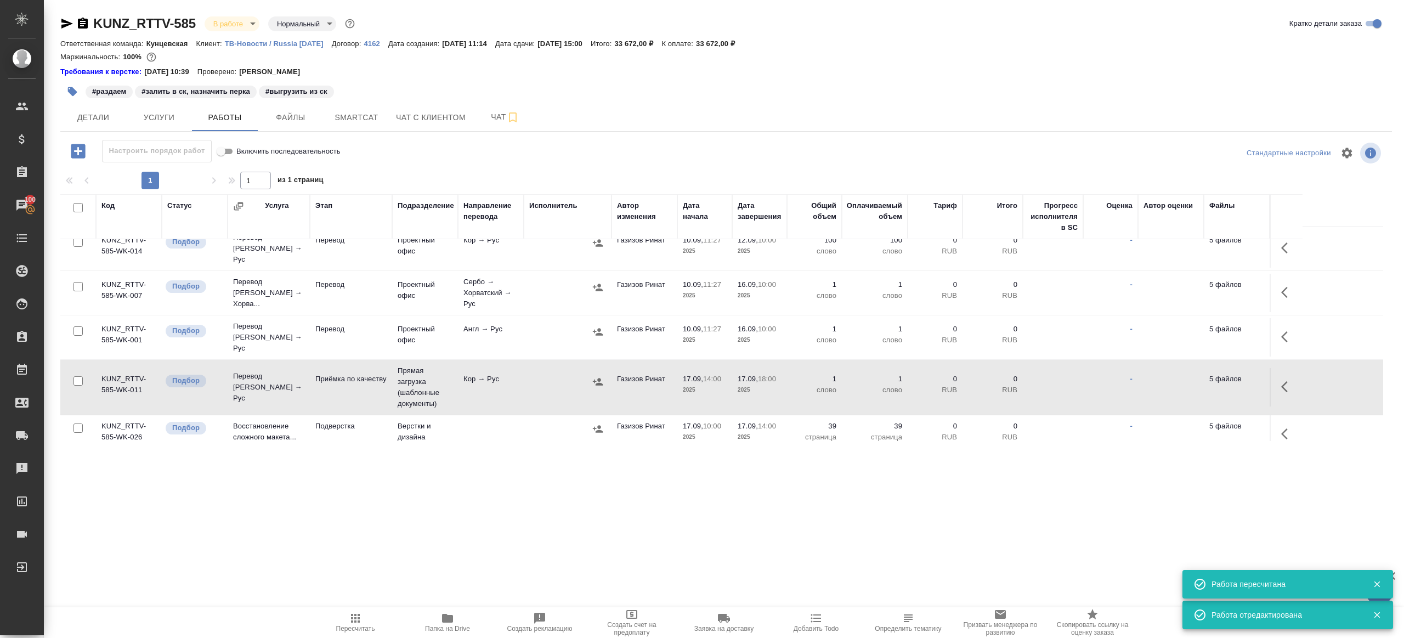
scroll to position [0, 0]
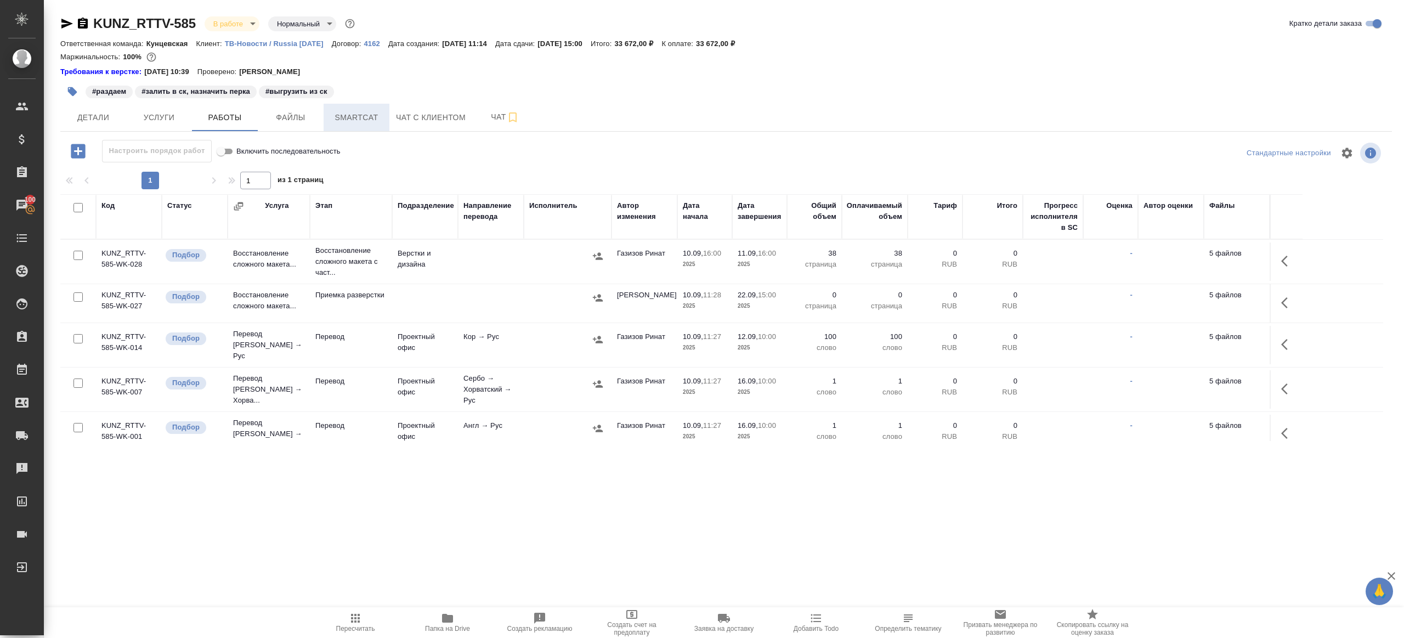
click at [334, 114] on span "Smartcat" at bounding box center [356, 118] width 53 height 14
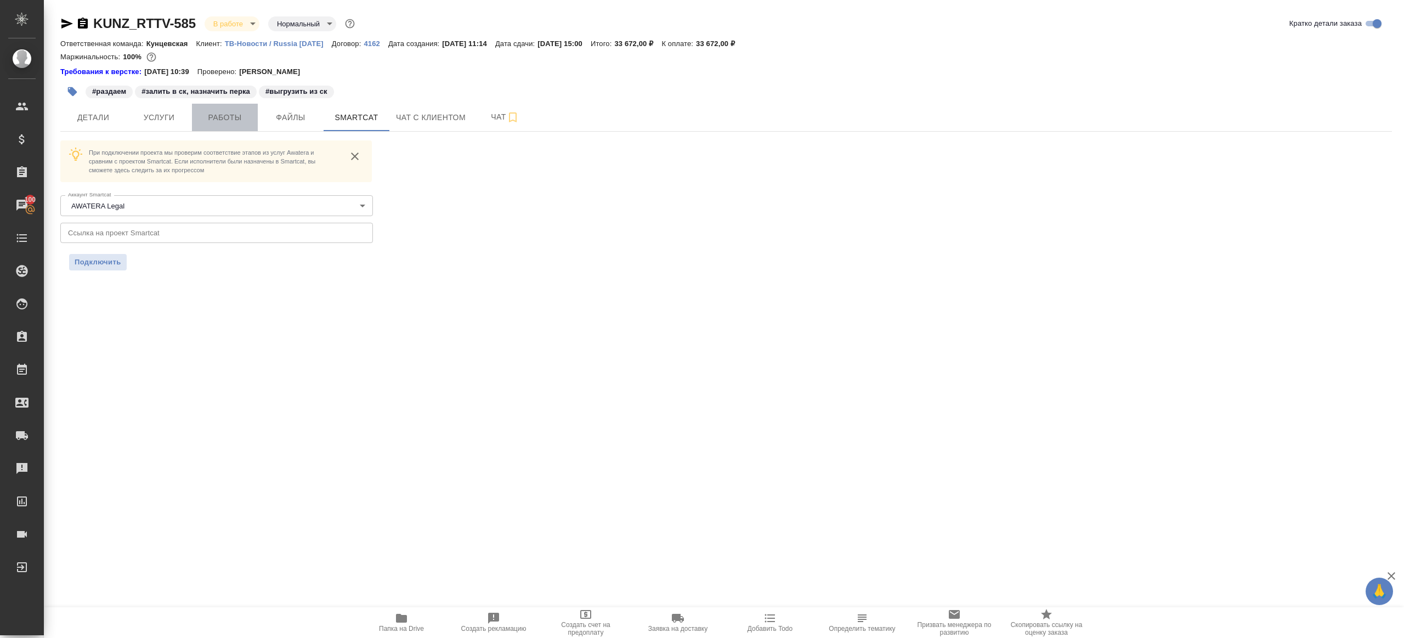
click at [223, 121] on span "Работы" at bounding box center [224, 118] width 53 height 14
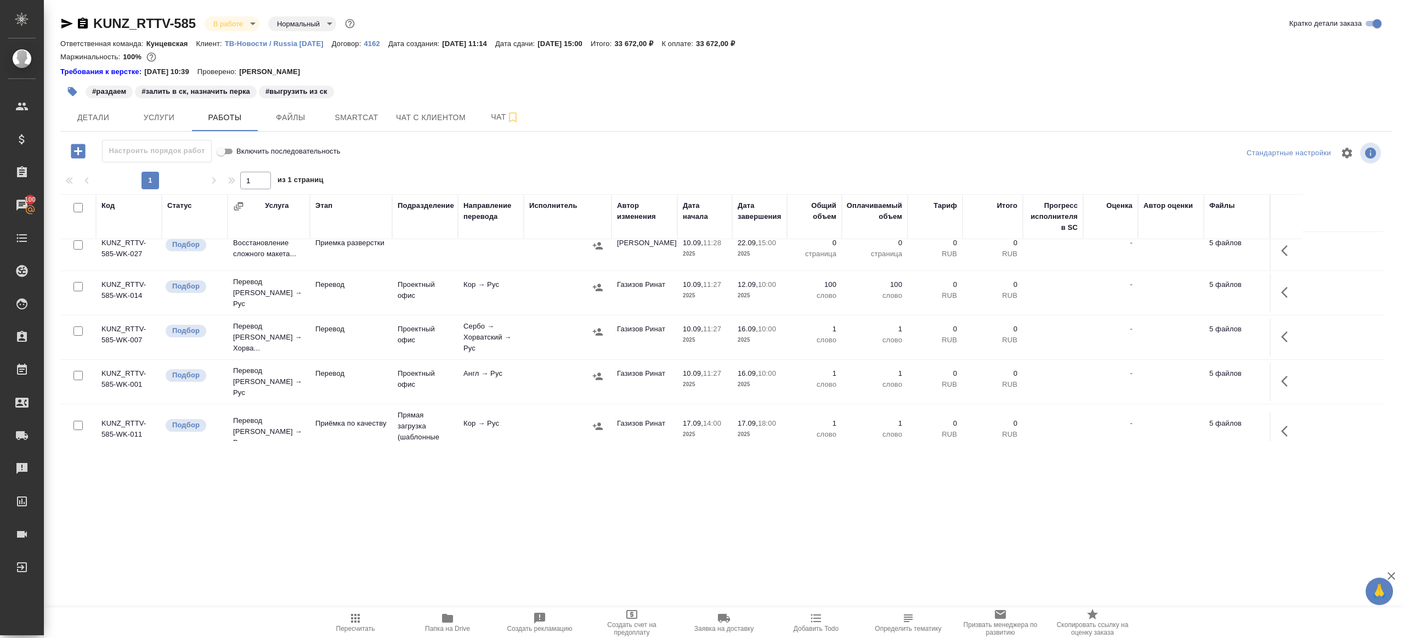
scroll to position [41, 0]
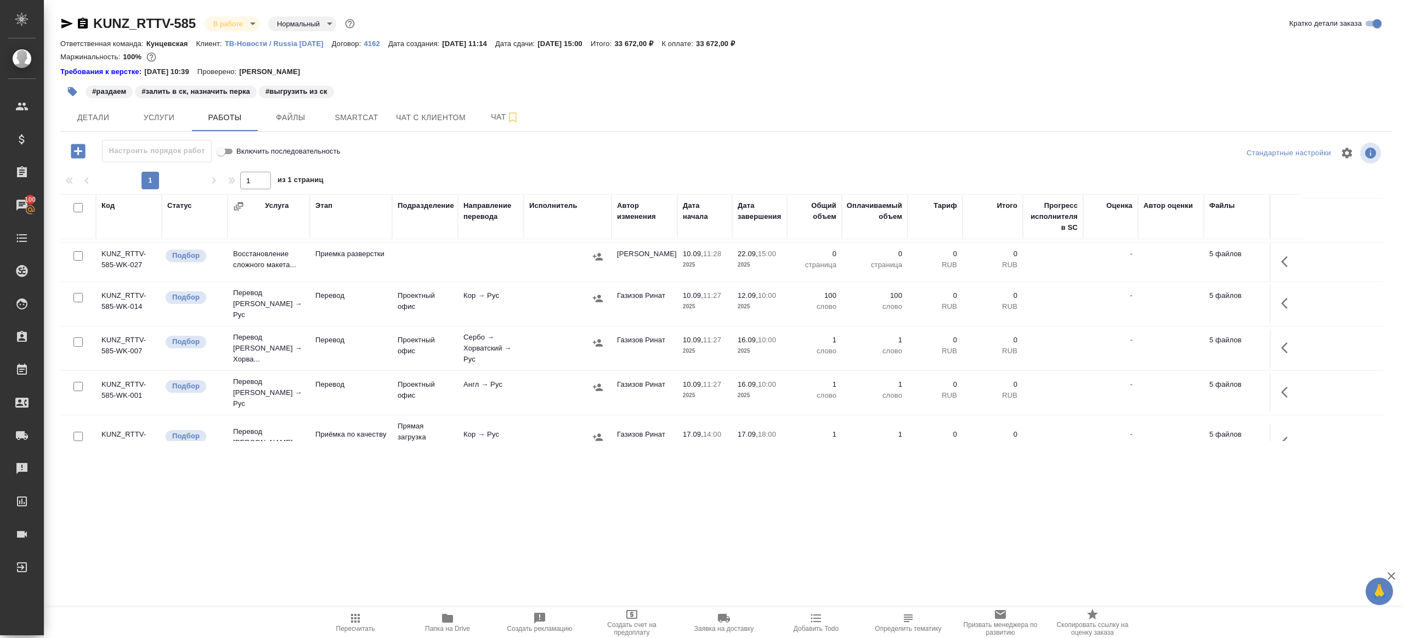
click at [603, 291] on button "button" at bounding box center [597, 298] width 16 height 16
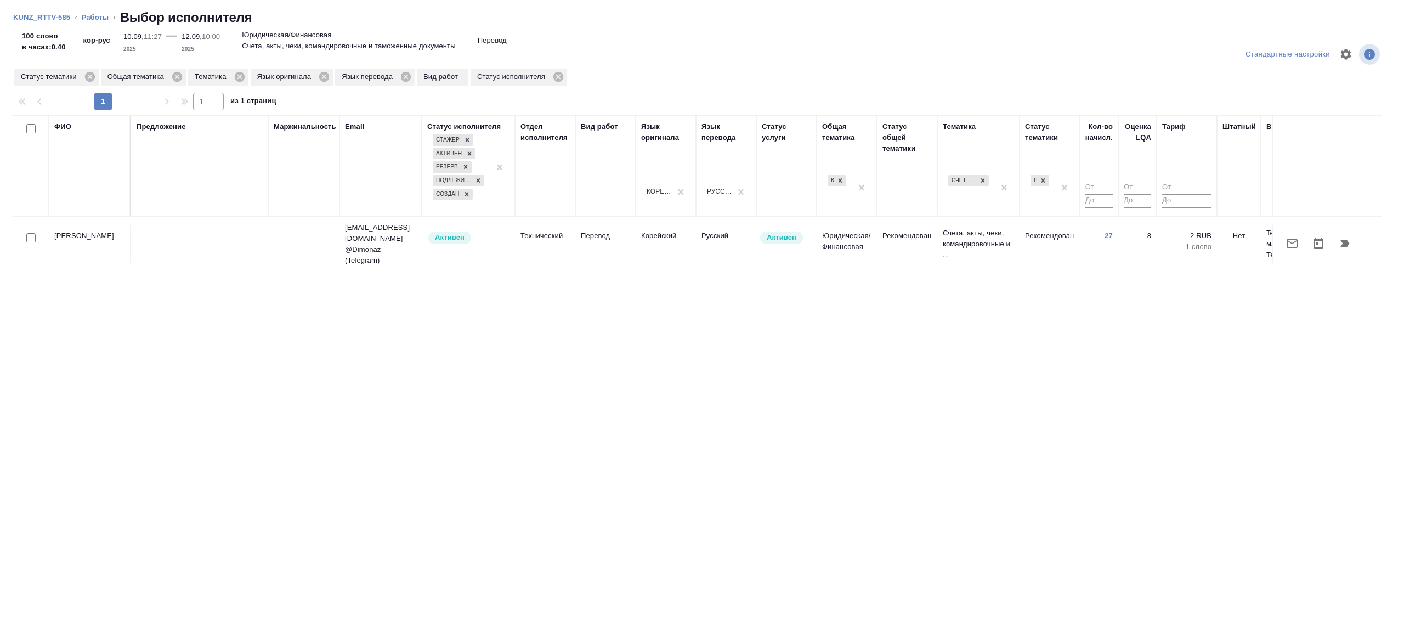
click at [288, 228] on td at bounding box center [303, 244] width 71 height 38
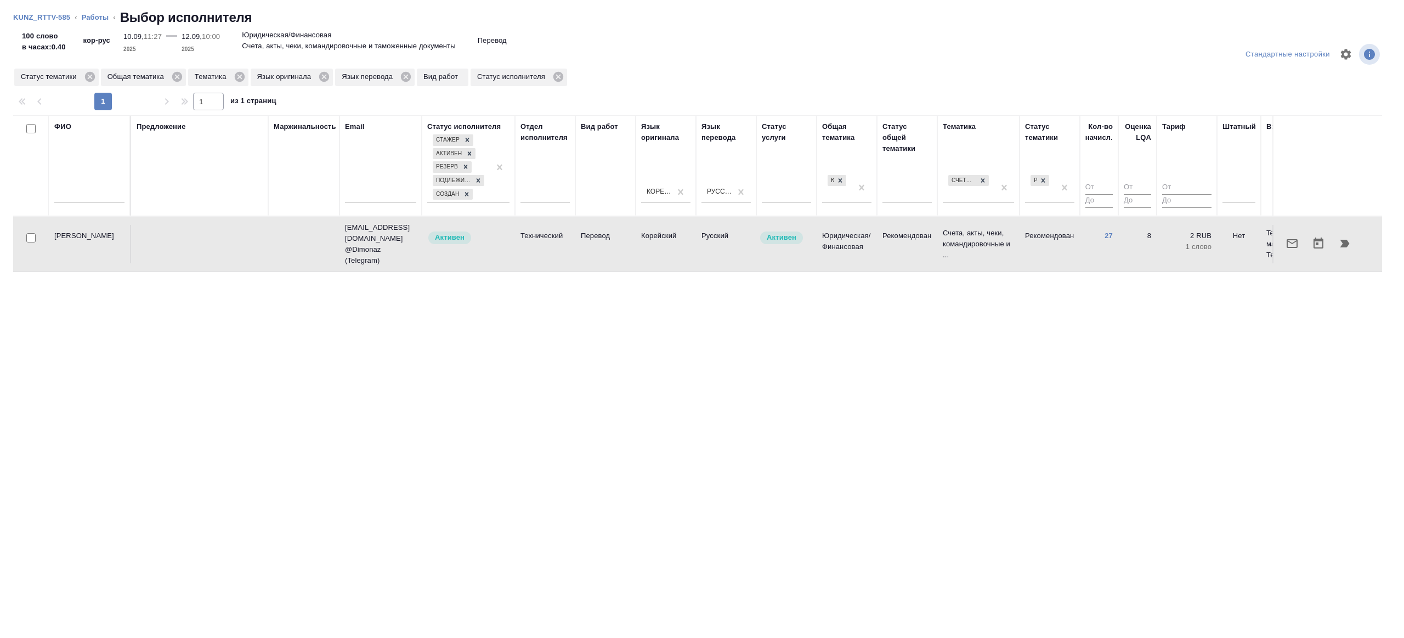
click at [1290, 247] on icon "button" at bounding box center [1291, 243] width 13 height 13
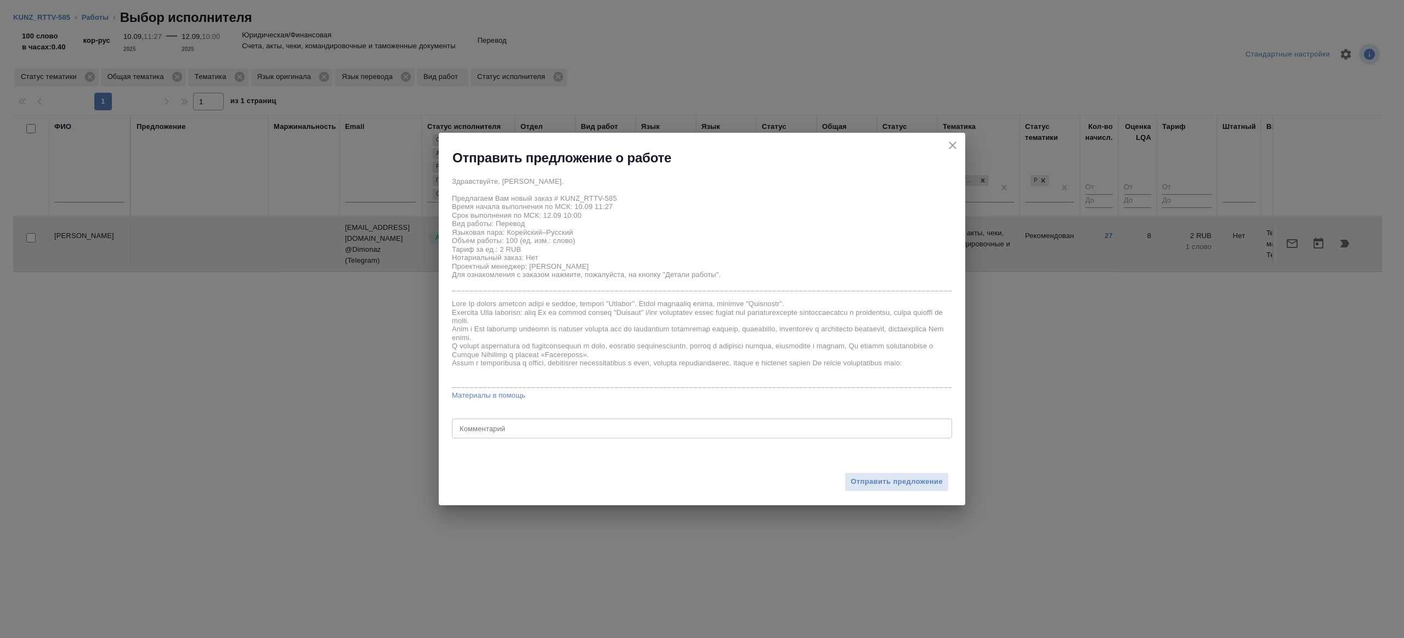
click at [516, 422] on div "x Комментарий" at bounding box center [702, 428] width 500 height 20
type textarea "на перевод с листа из папки корейский"
click at [898, 487] on span "Отправить предложение" at bounding box center [896, 481] width 92 height 13
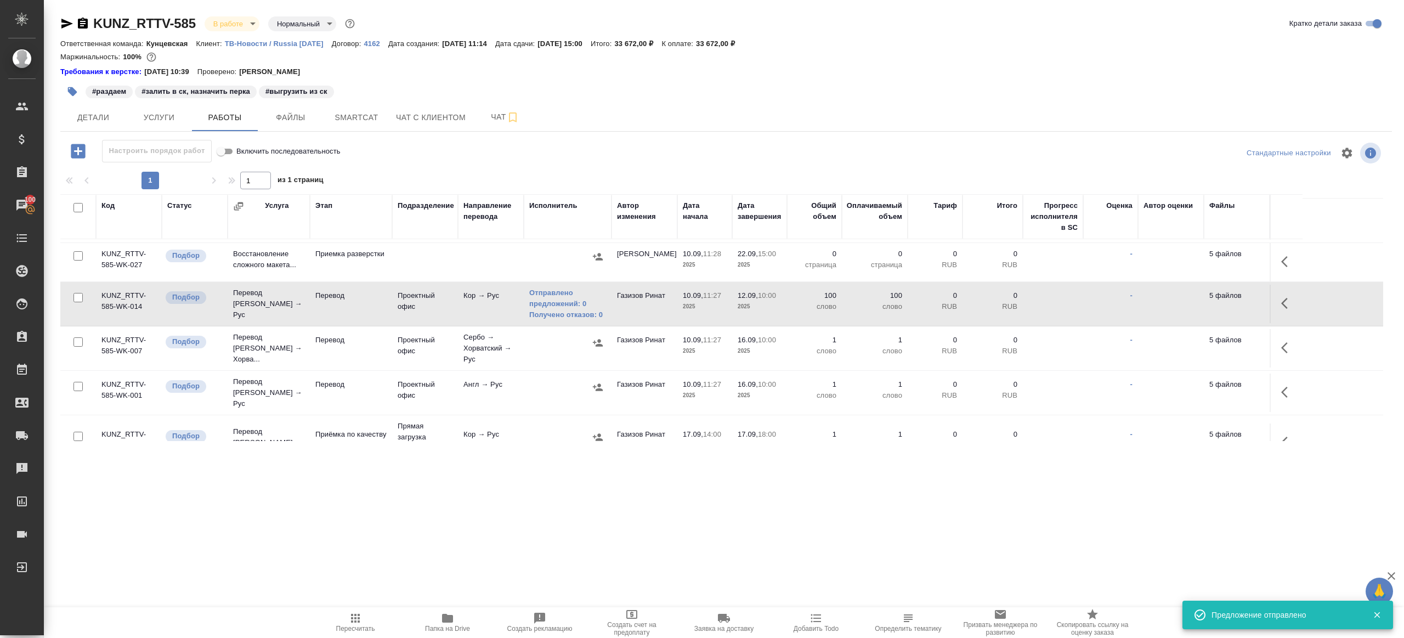
click at [505, 405] on td "Англ → Рус" at bounding box center [491, 392] width 66 height 38
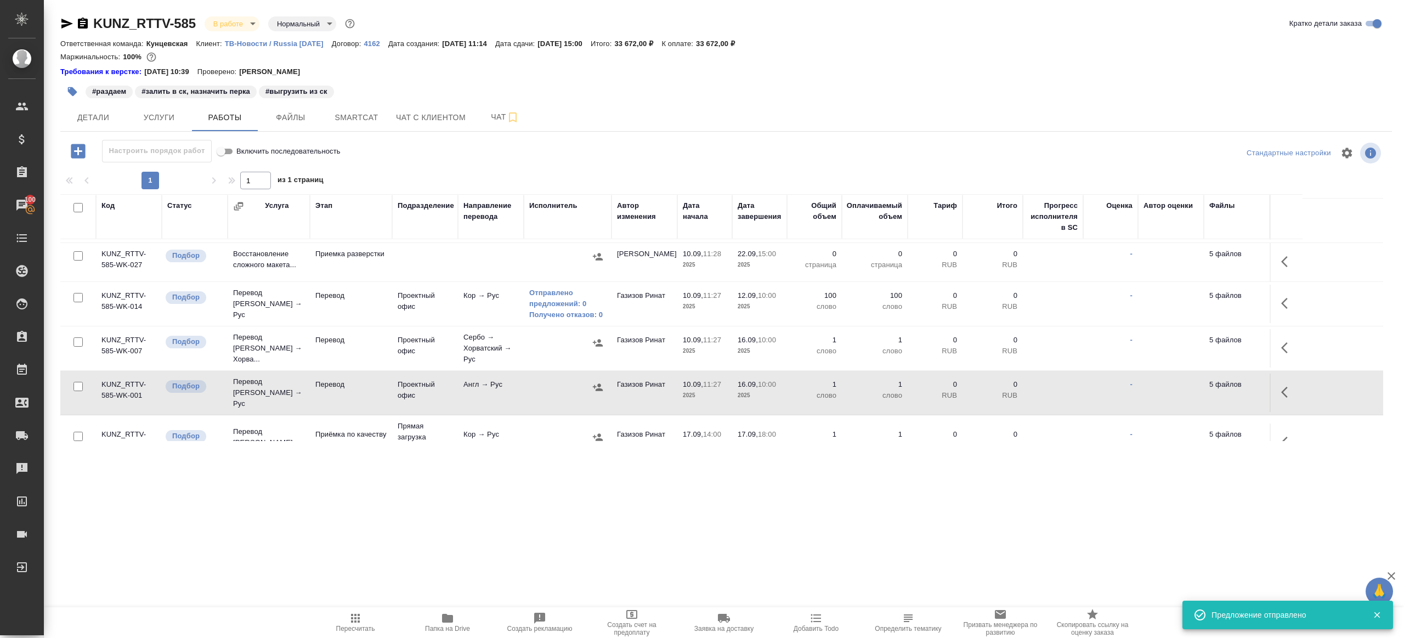
click at [531, 337] on div at bounding box center [567, 342] width 77 height 16
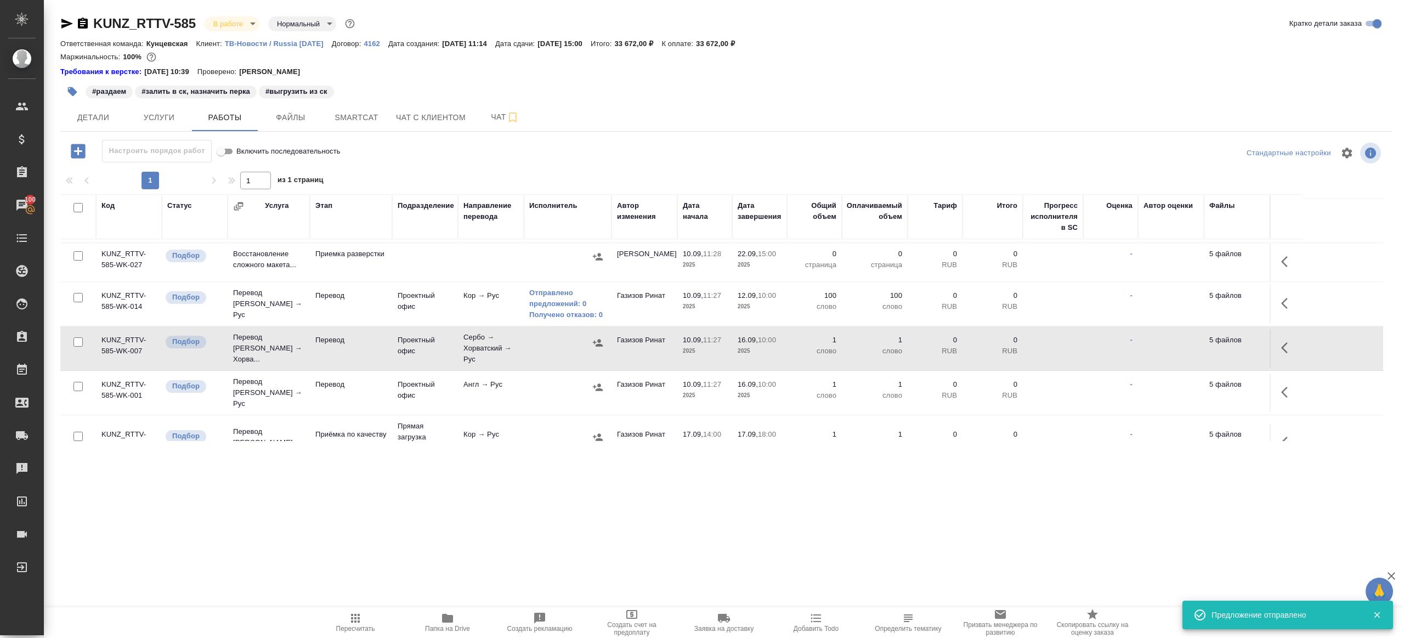
scroll to position [0, 0]
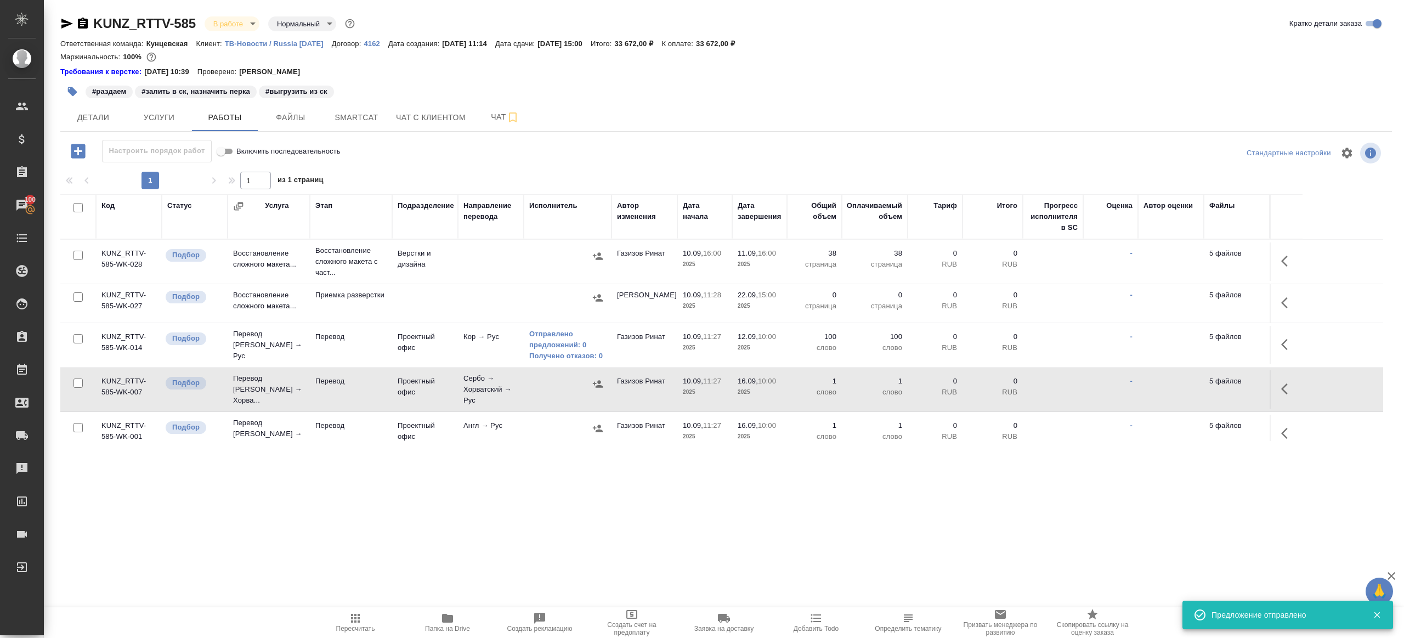
click at [1288, 267] on icon "button" at bounding box center [1287, 260] width 13 height 13
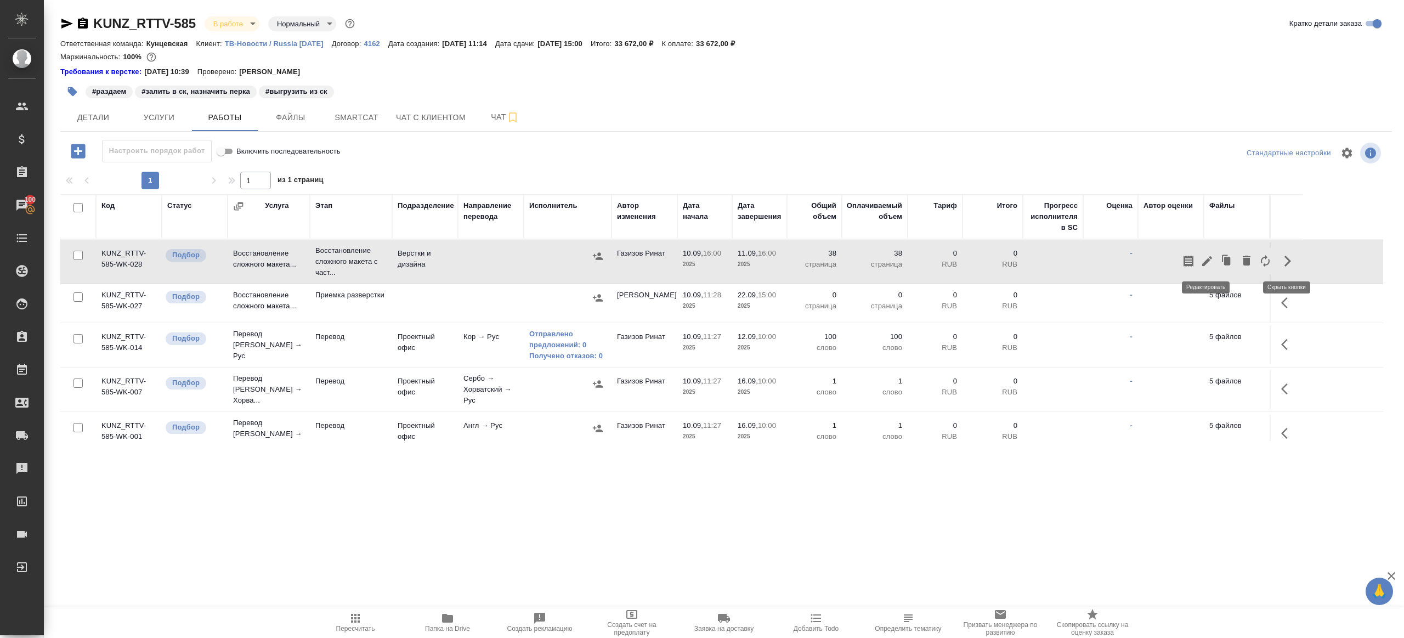
click at [1206, 260] on icon "button" at bounding box center [1207, 261] width 10 height 10
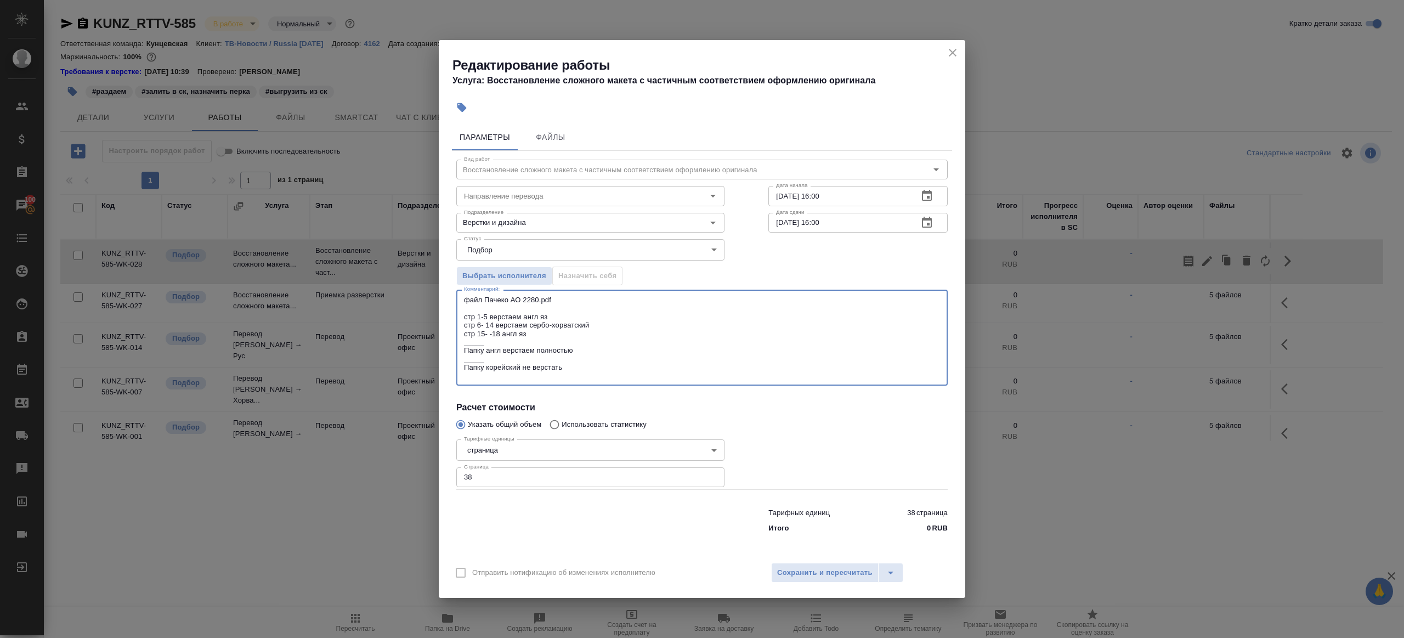
drag, startPoint x: 599, startPoint y: 321, endPoint x: 462, endPoint y: 294, distance: 139.1
click at [462, 294] on div "файл Пачеко АО 2280.pdf стр 1-5 верстаем англ яз стр 6- 14 верстаем сербо-хорва…" at bounding box center [701, 337] width 491 height 96
click at [956, 52] on icon "close" at bounding box center [952, 52] width 13 height 13
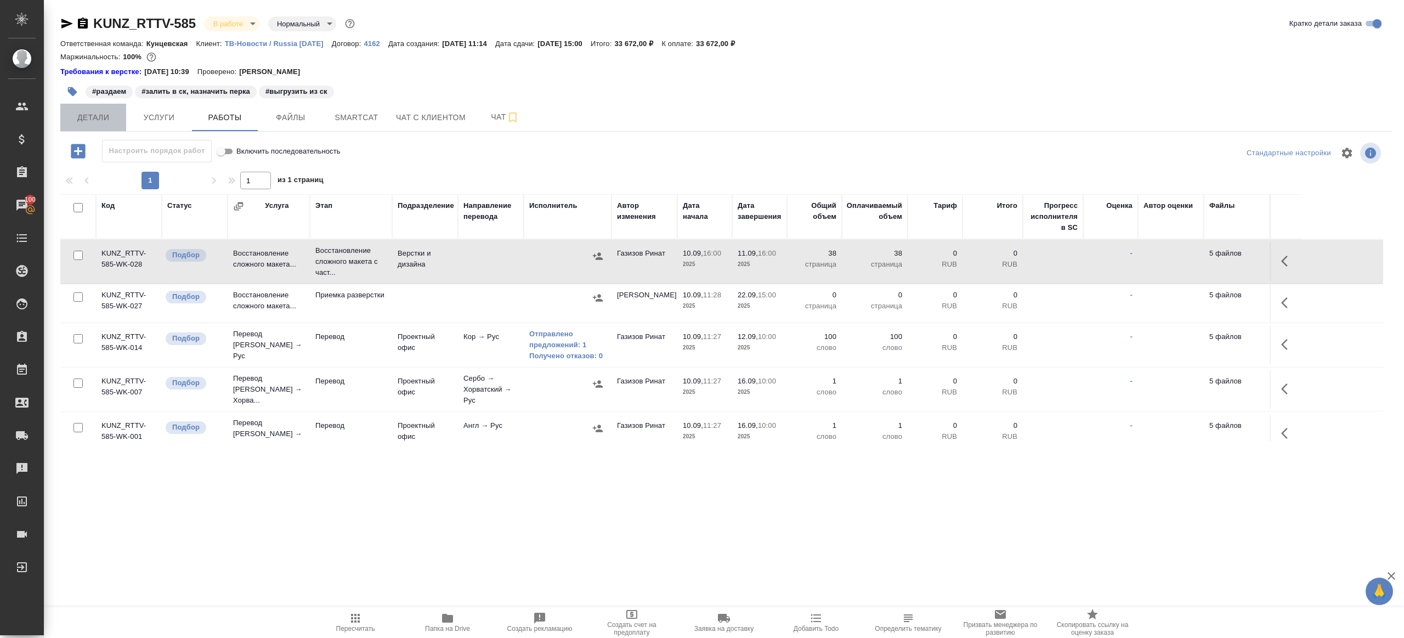
click at [107, 108] on button "Детали" at bounding box center [93, 117] width 66 height 27
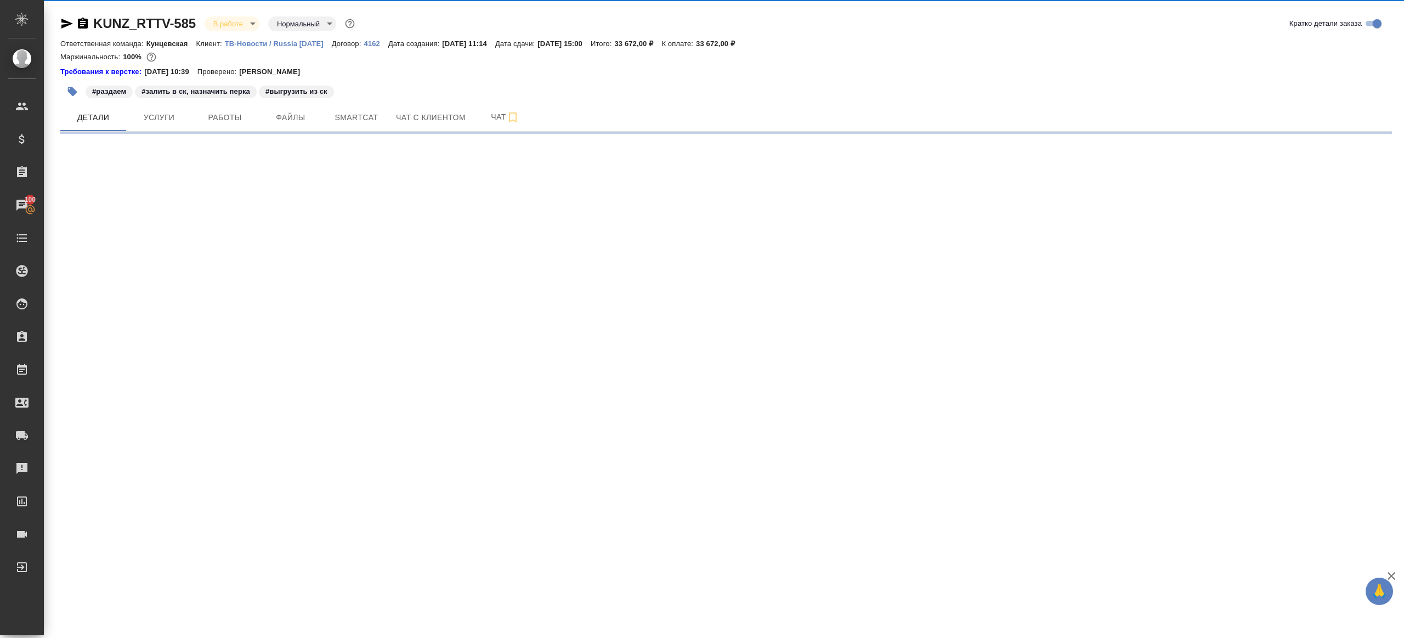
select select "RU"
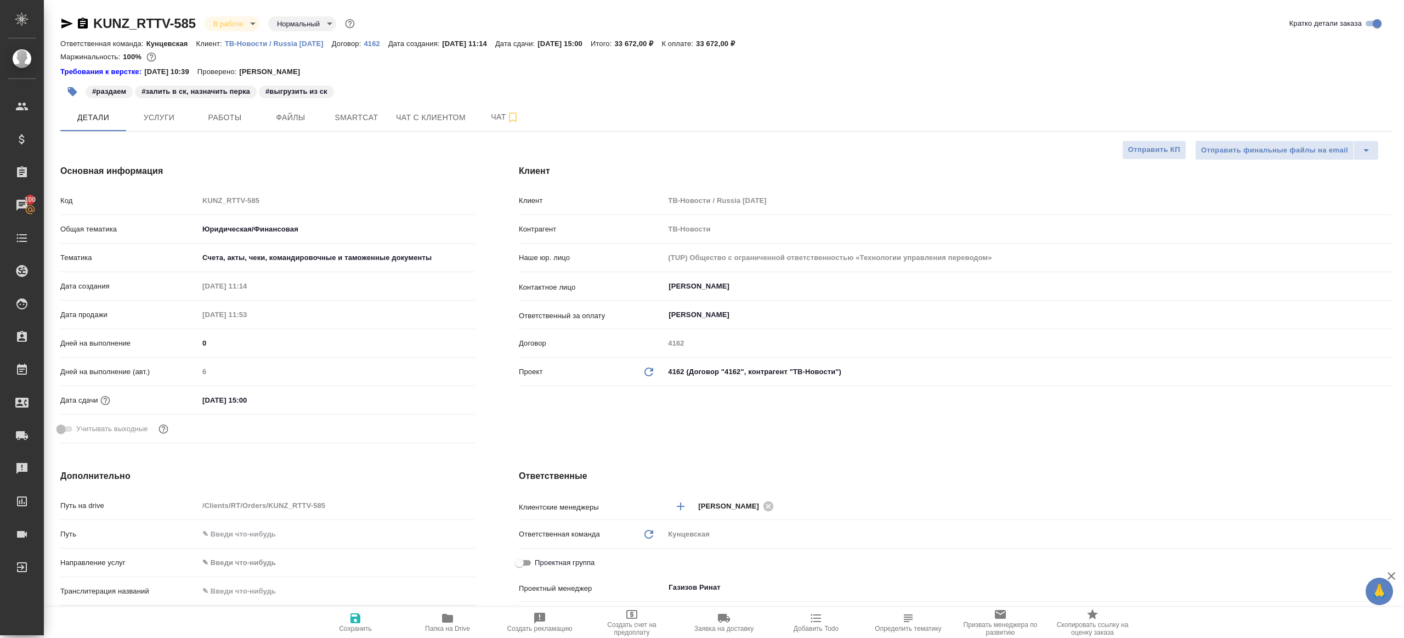
type textarea "x"
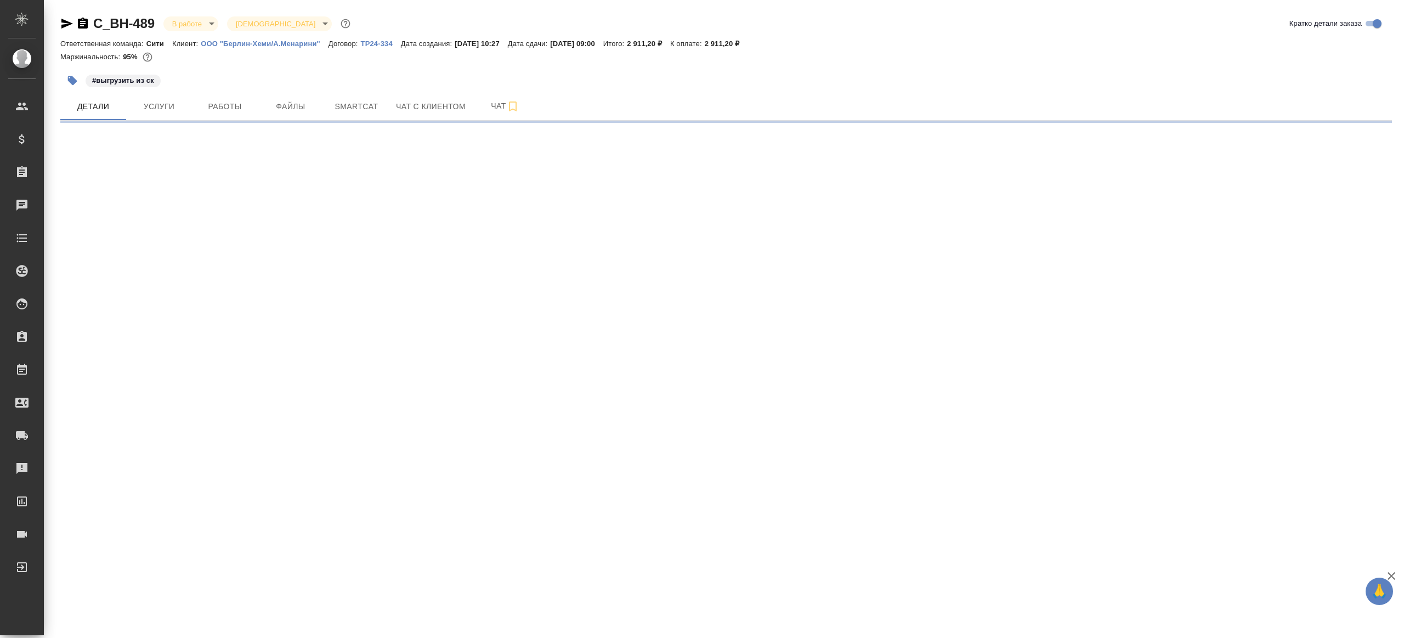
select select "RU"
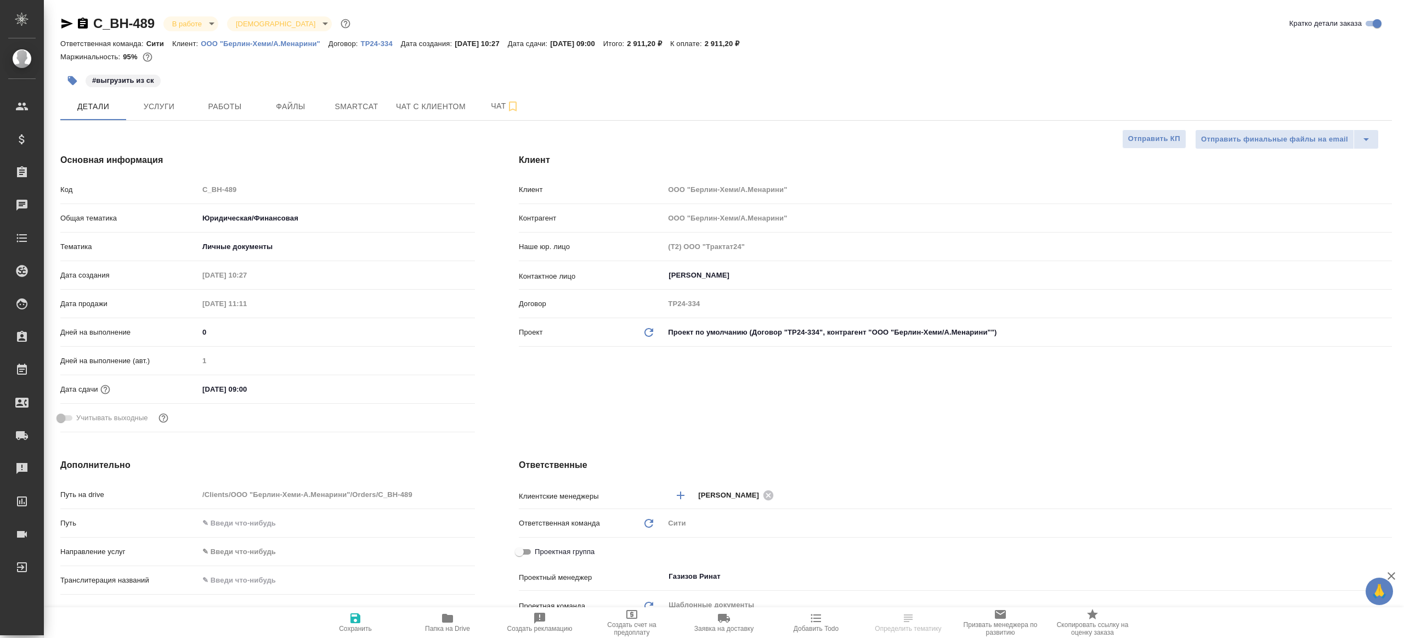
type textarea "x"
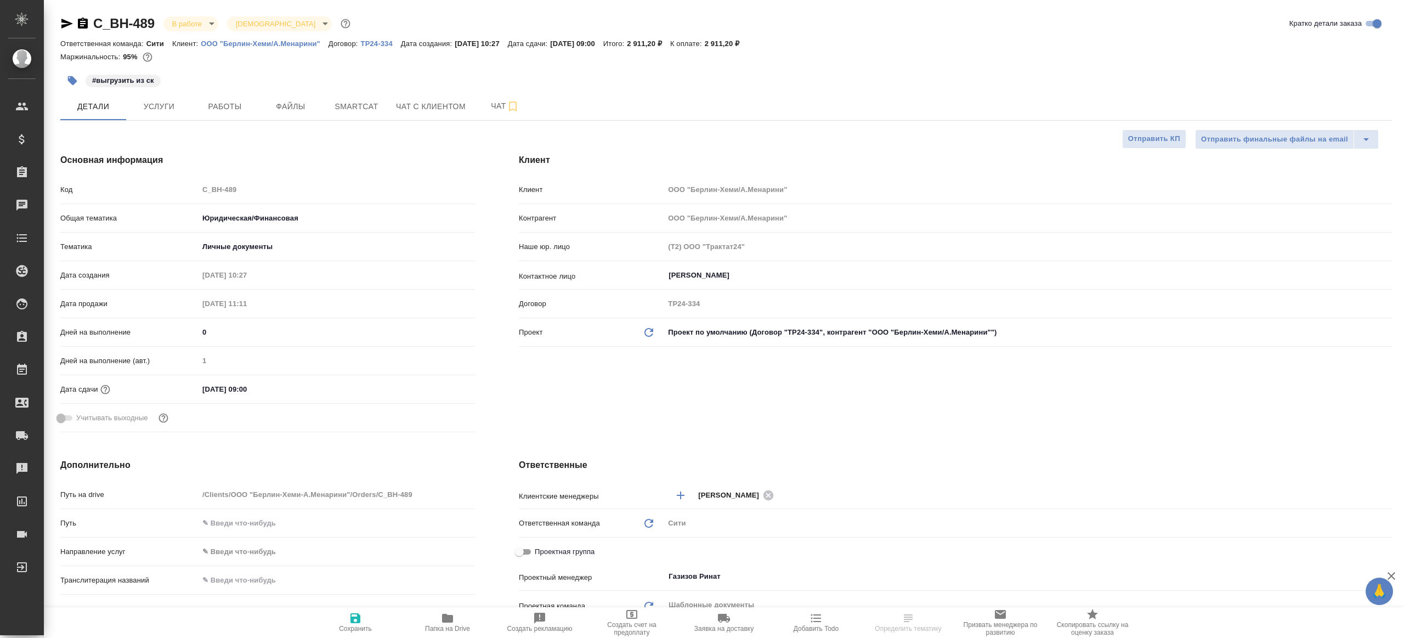
type textarea "x"
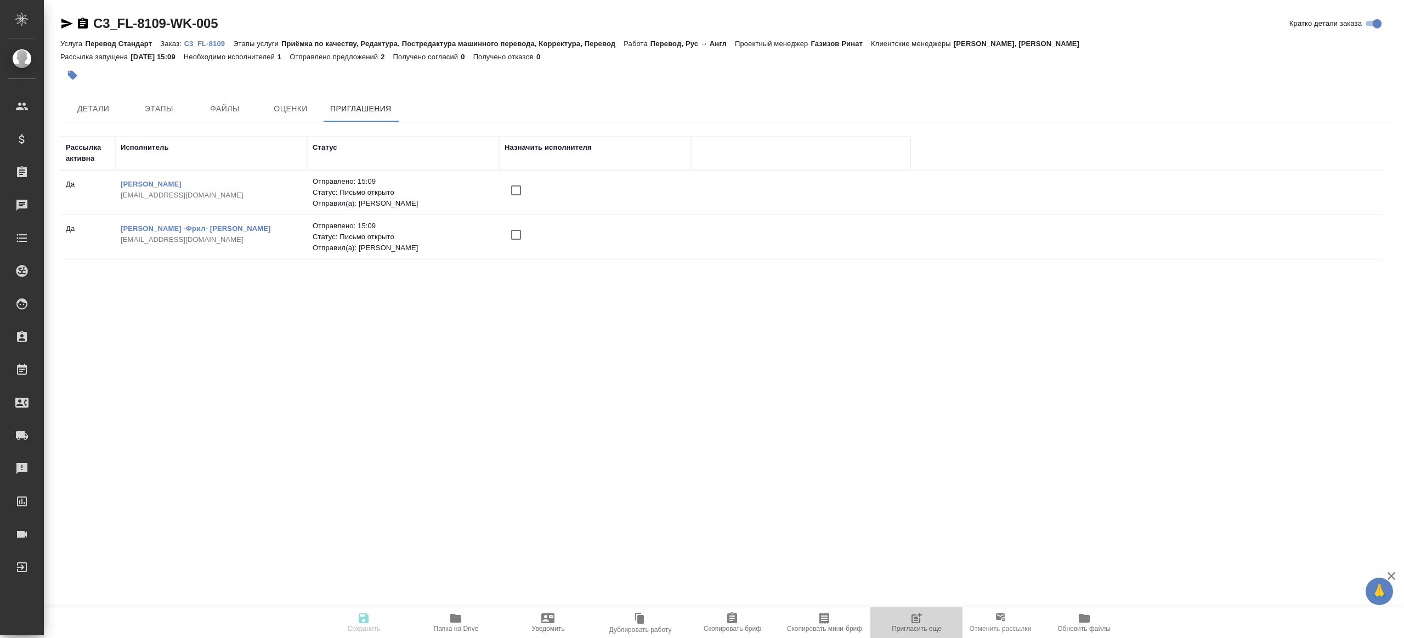
click at [921, 620] on icon "button" at bounding box center [916, 617] width 13 height 13
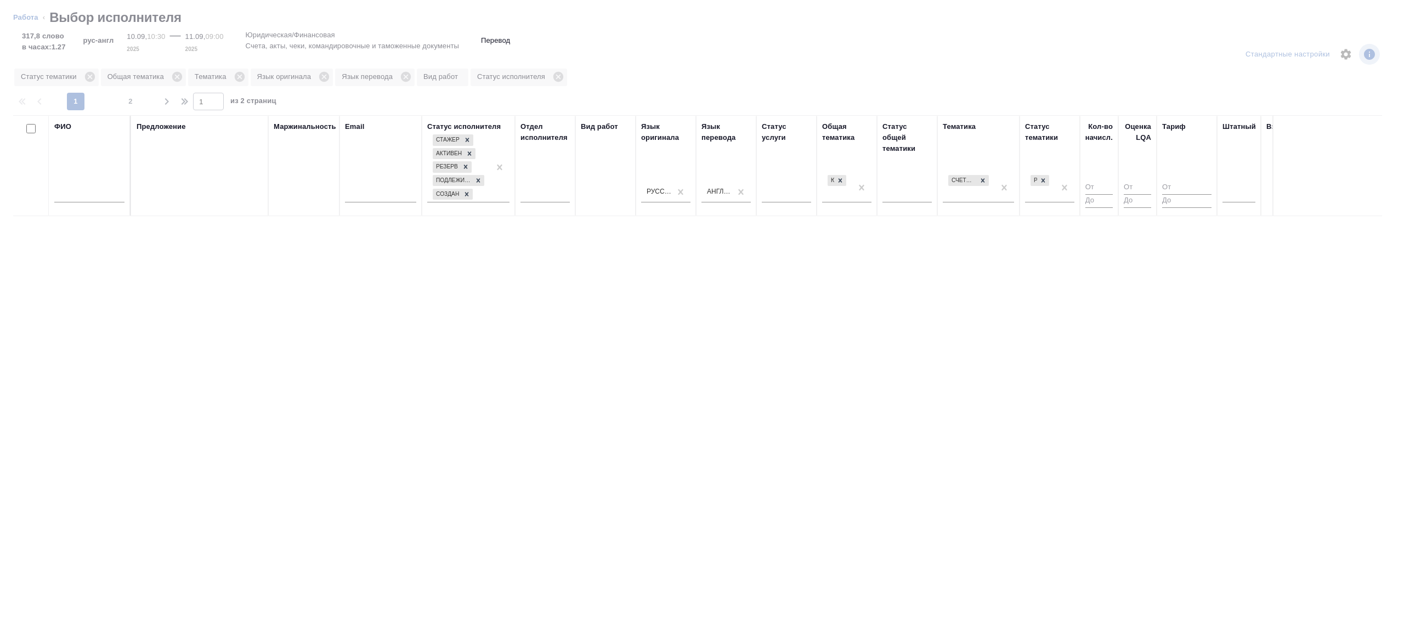
click at [78, 195] on input "text" at bounding box center [89, 196] width 70 height 14
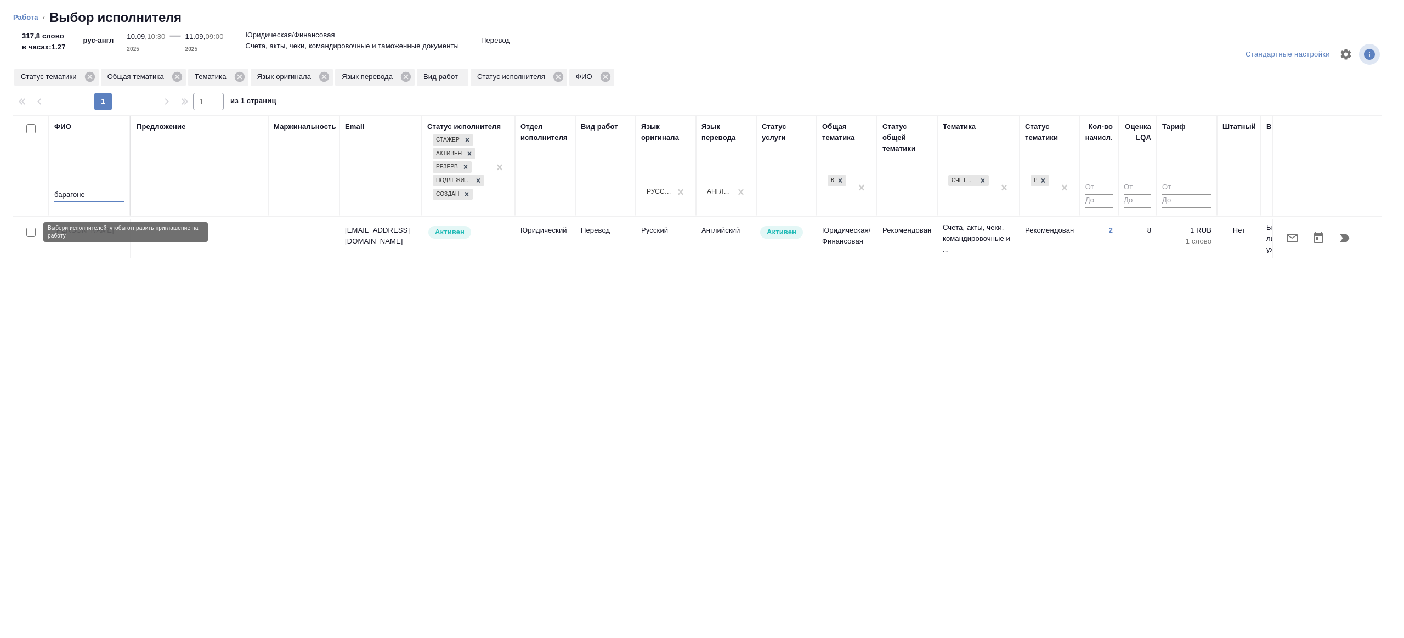
type input "барагоне"
click at [29, 234] on input "checkbox" at bounding box center [30, 232] width 9 height 9
checkbox input "true"
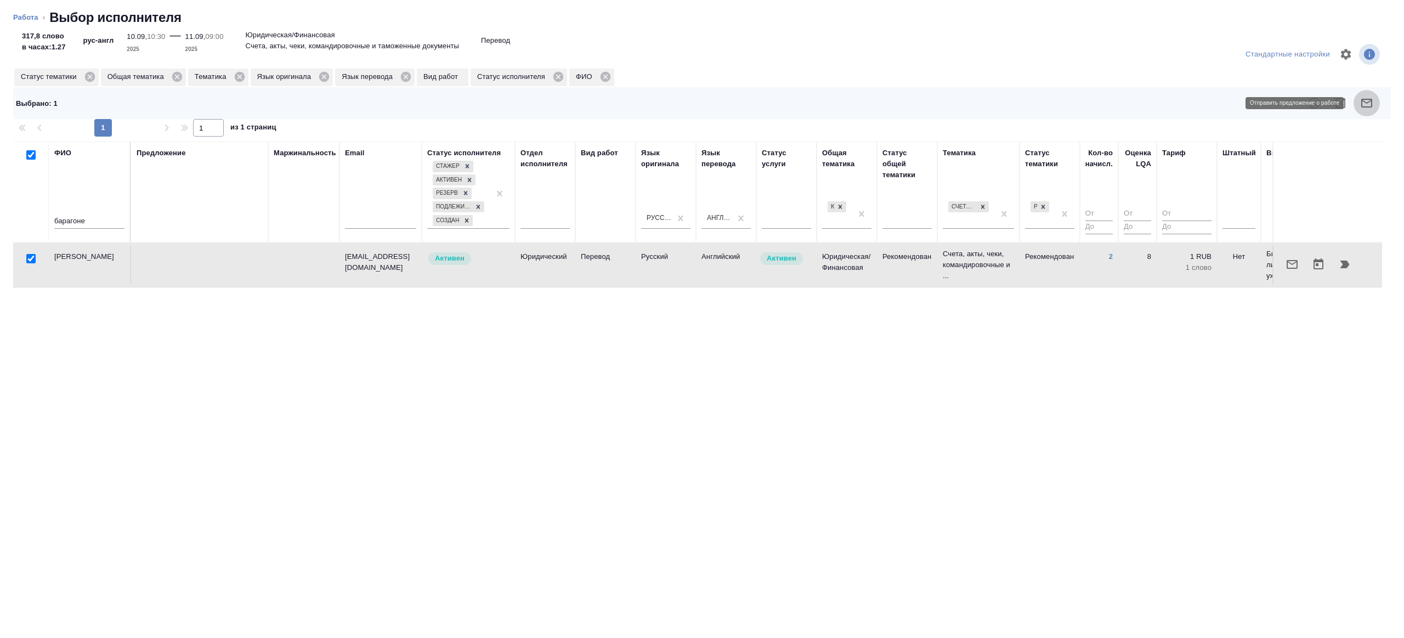
click at [1357, 107] on button "button" at bounding box center [1366, 103] width 26 height 26
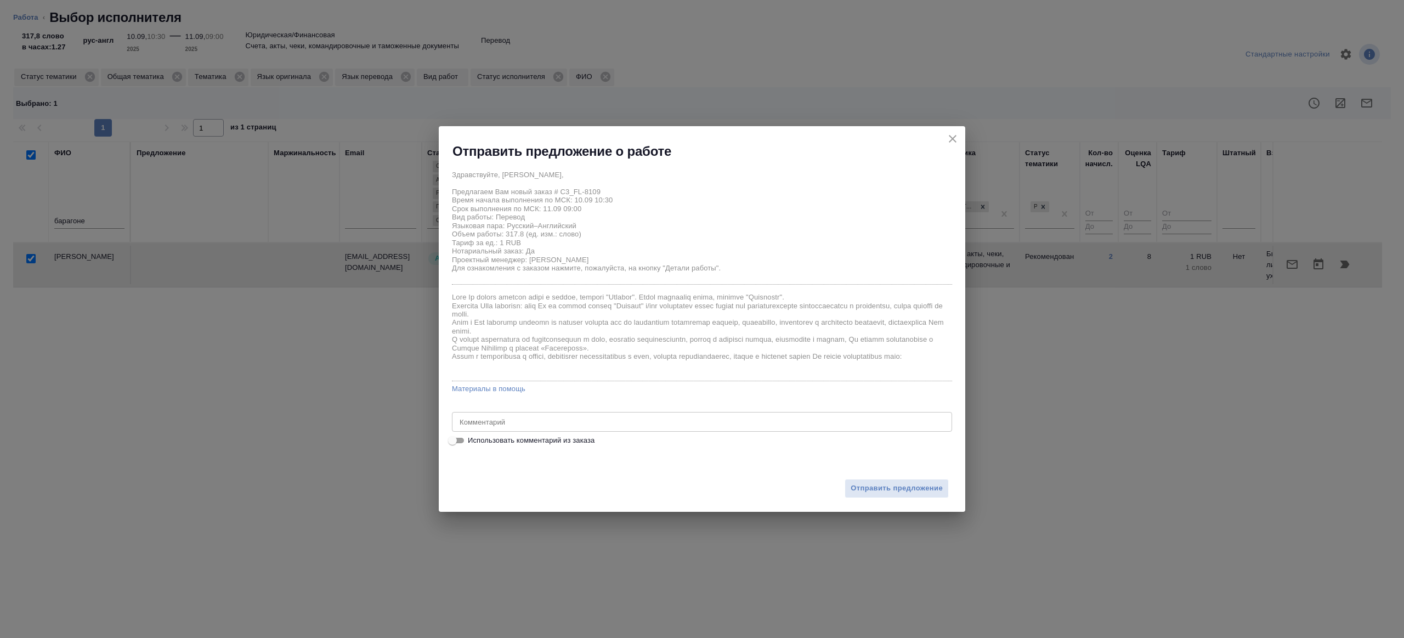
click at [505, 424] on textarea at bounding box center [701, 422] width 485 height 8
type textarea "будет в смарткате"
click at [895, 488] on span "Отправить предложение" at bounding box center [896, 488] width 92 height 13
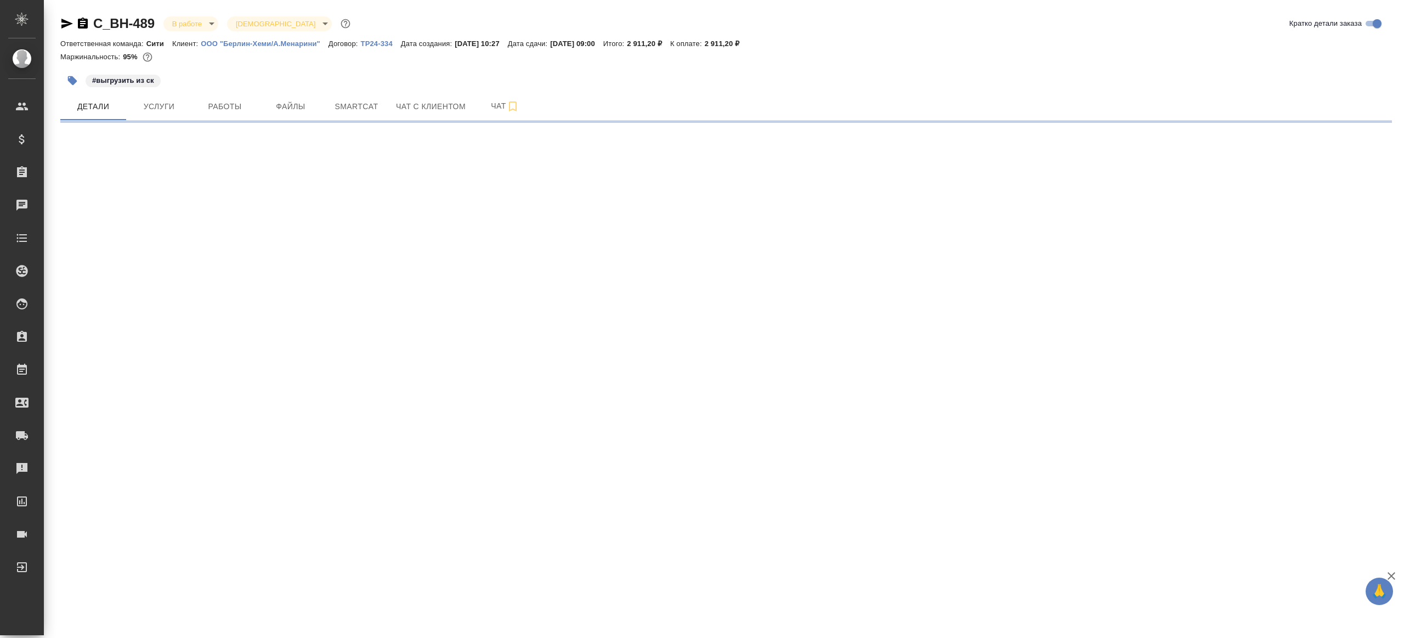
select select "RU"
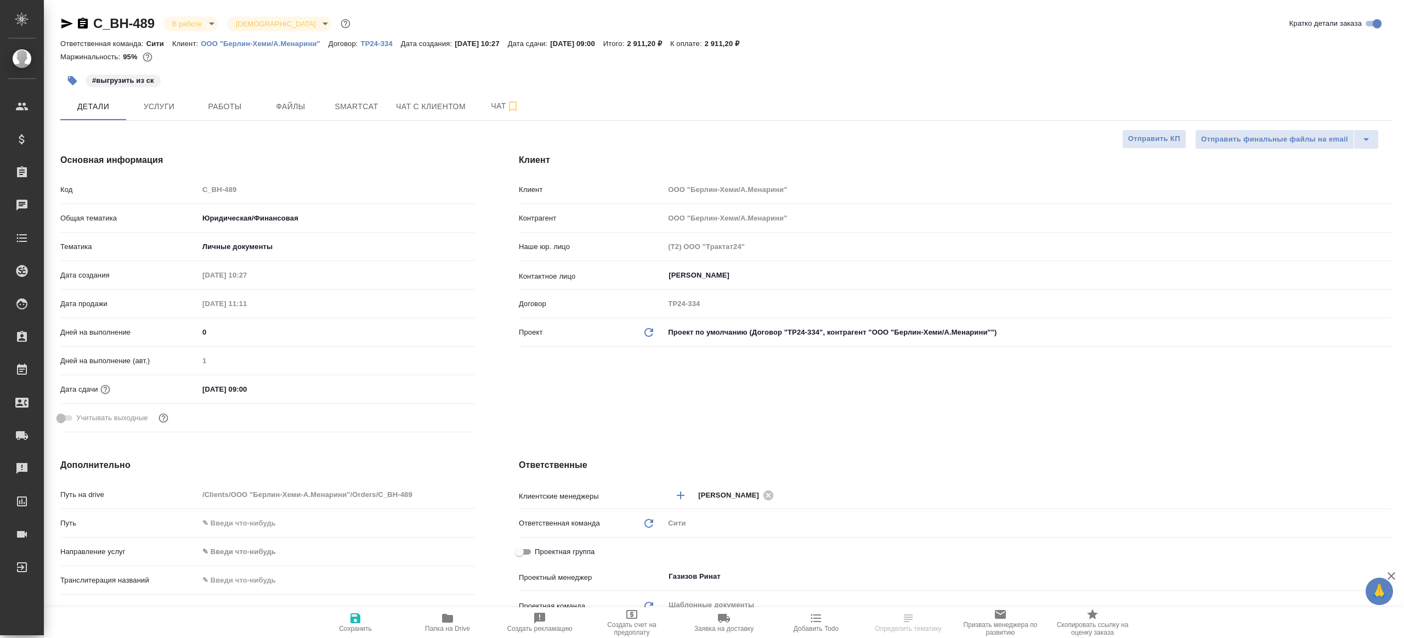
type textarea "x"
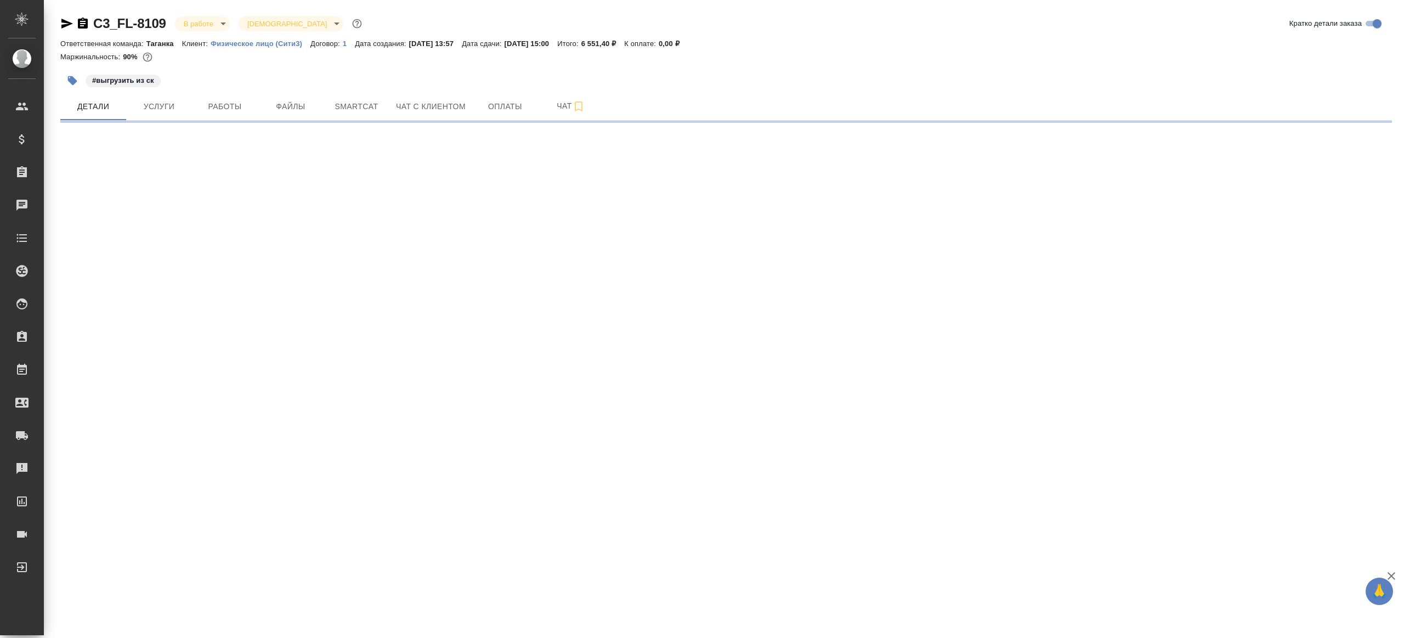
select select "RU"
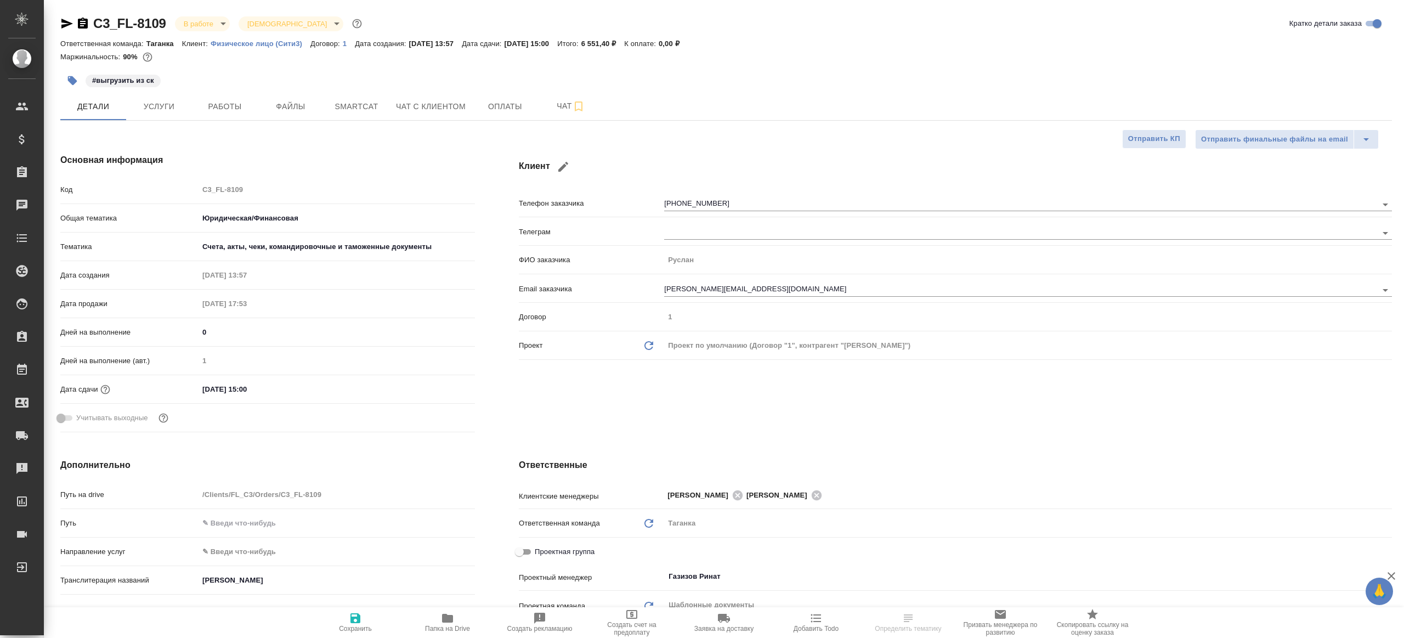
type textarea "x"
click at [220, 112] on span "Работы" at bounding box center [224, 107] width 53 height 14
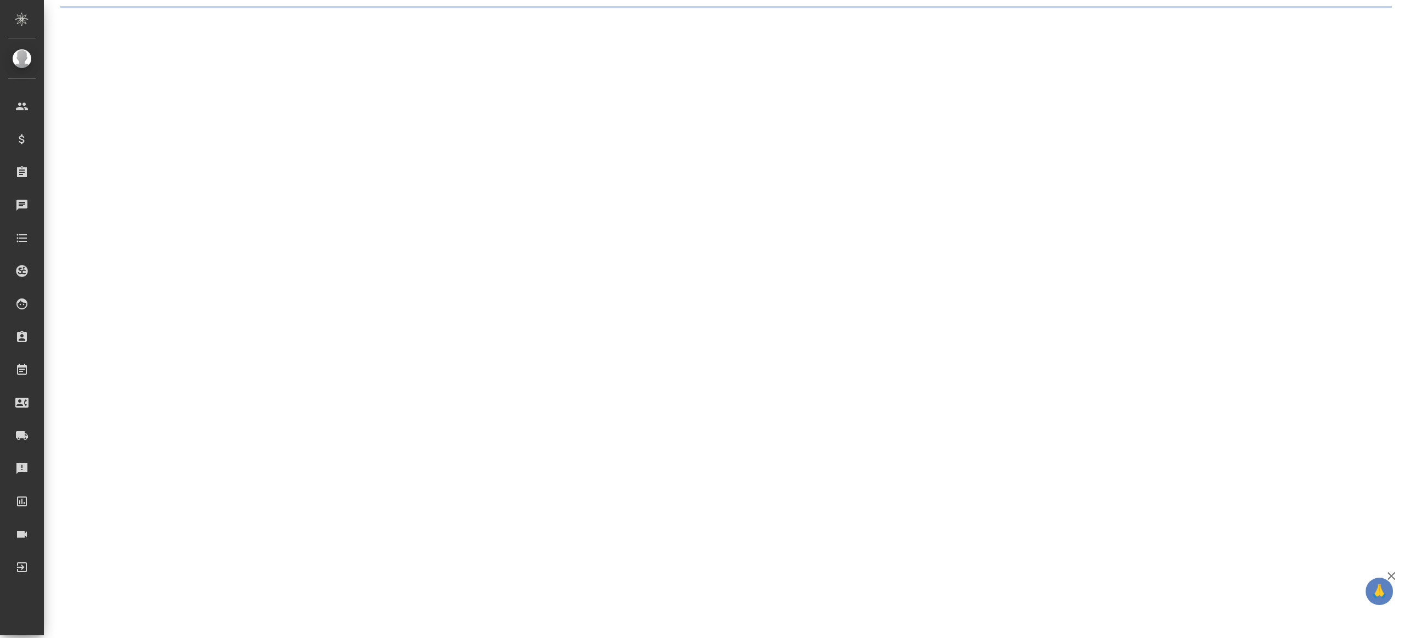
select select "RU"
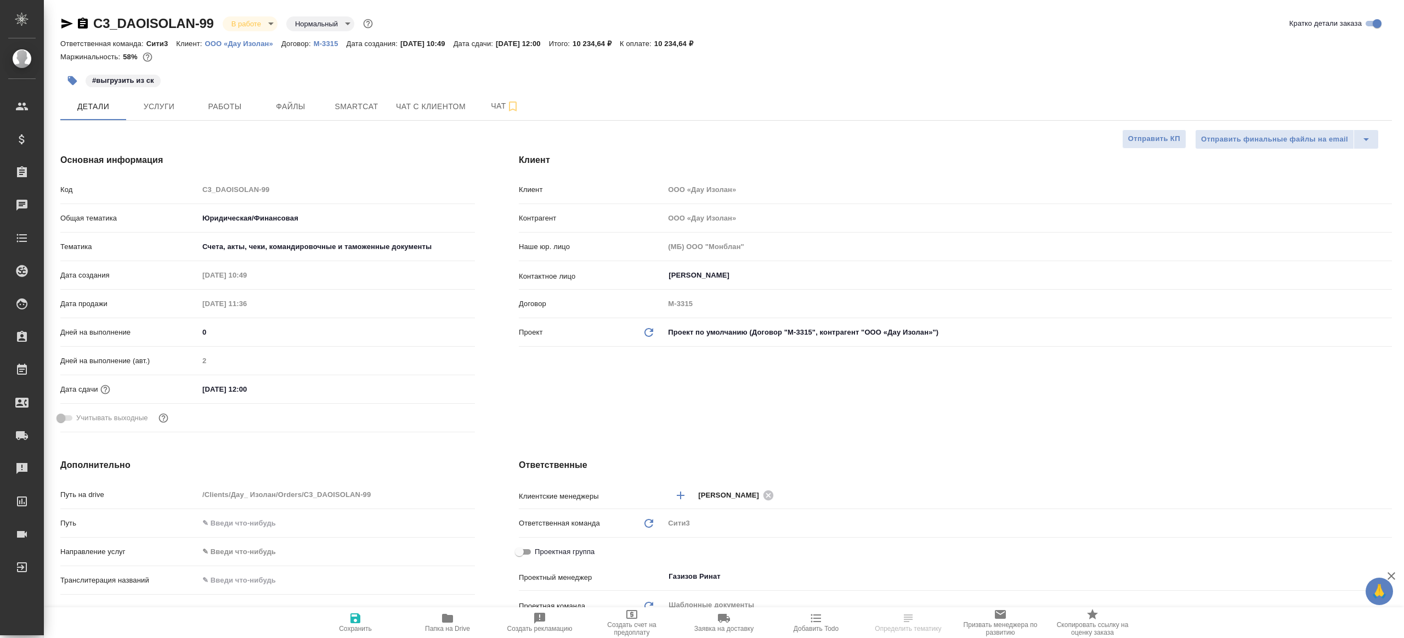
type textarea "x"
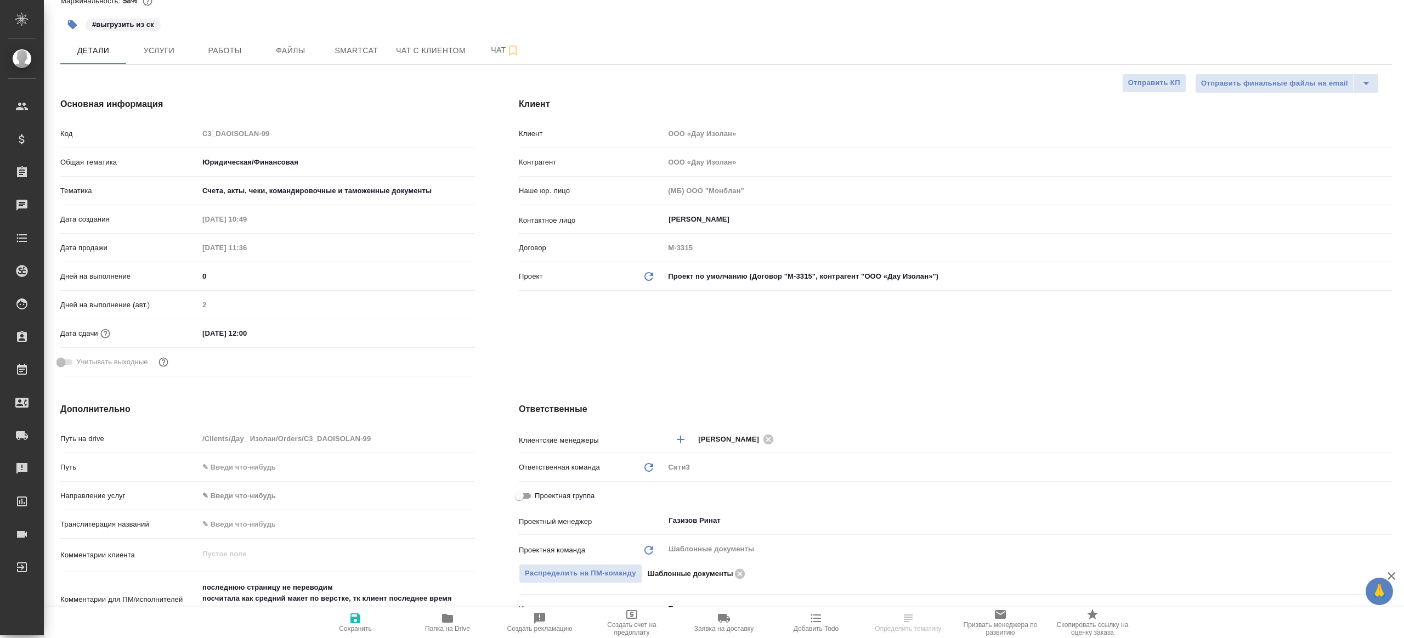
scroll to position [113, 0]
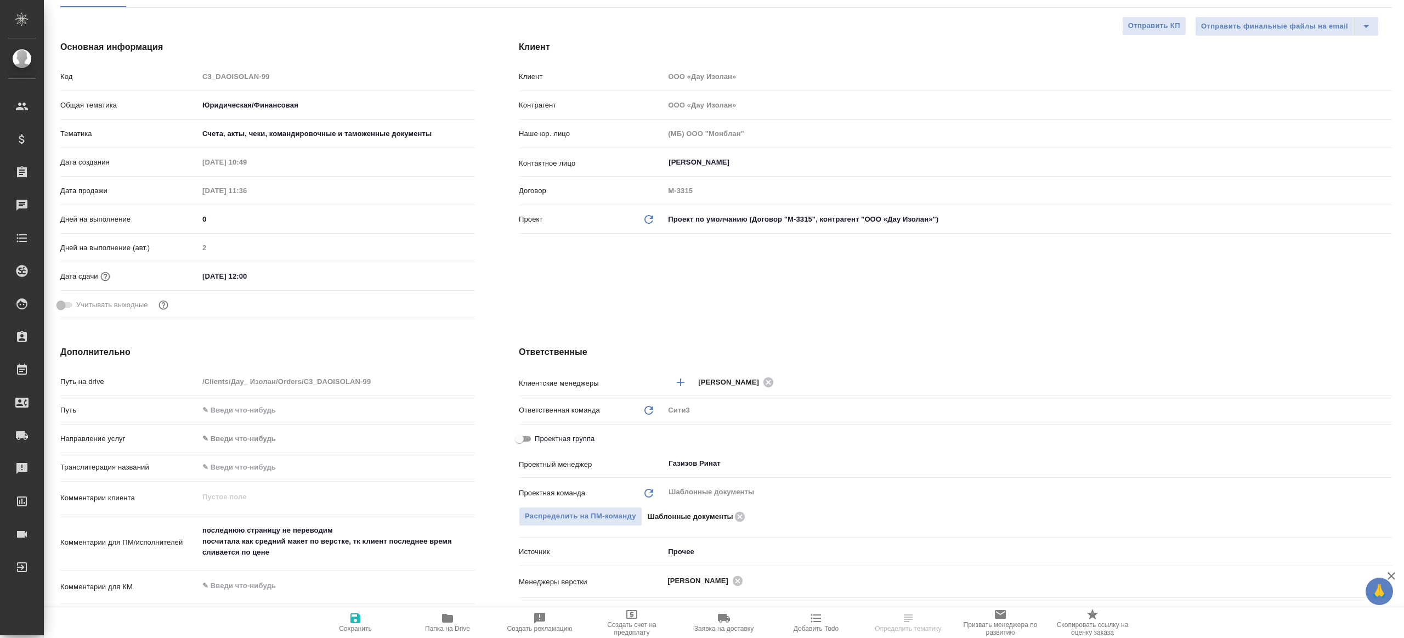
type textarea "x"
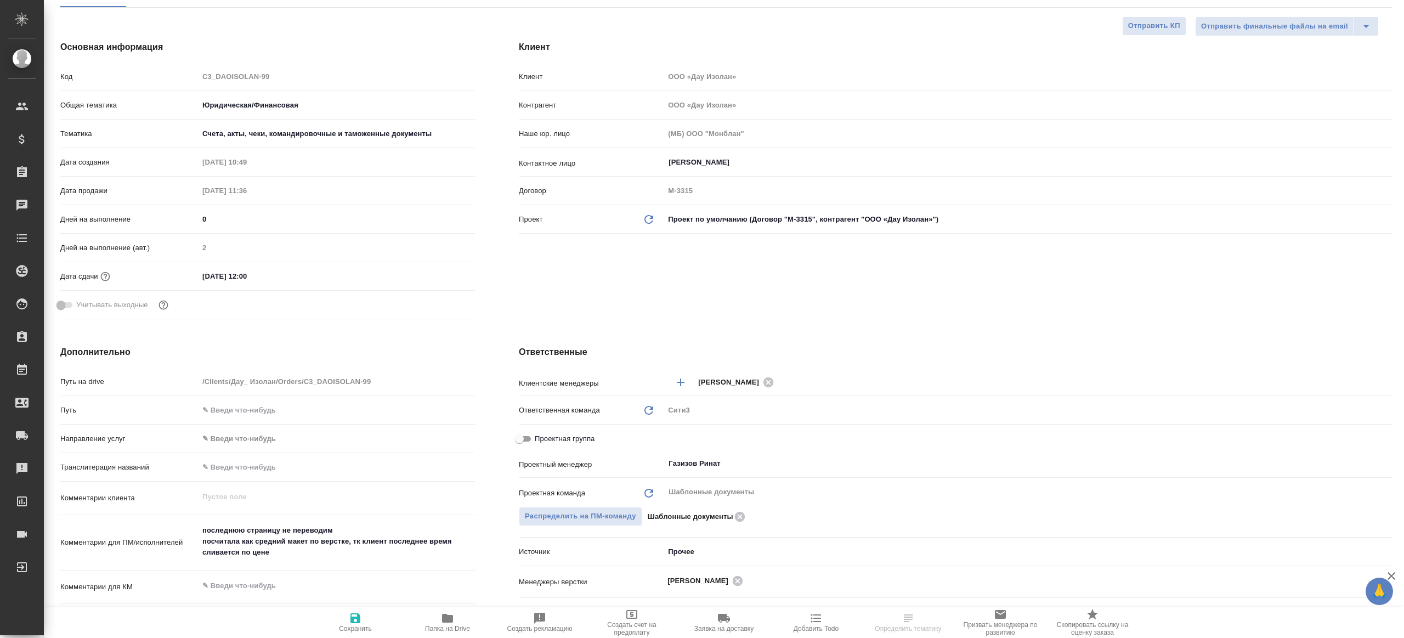
type textarea "x"
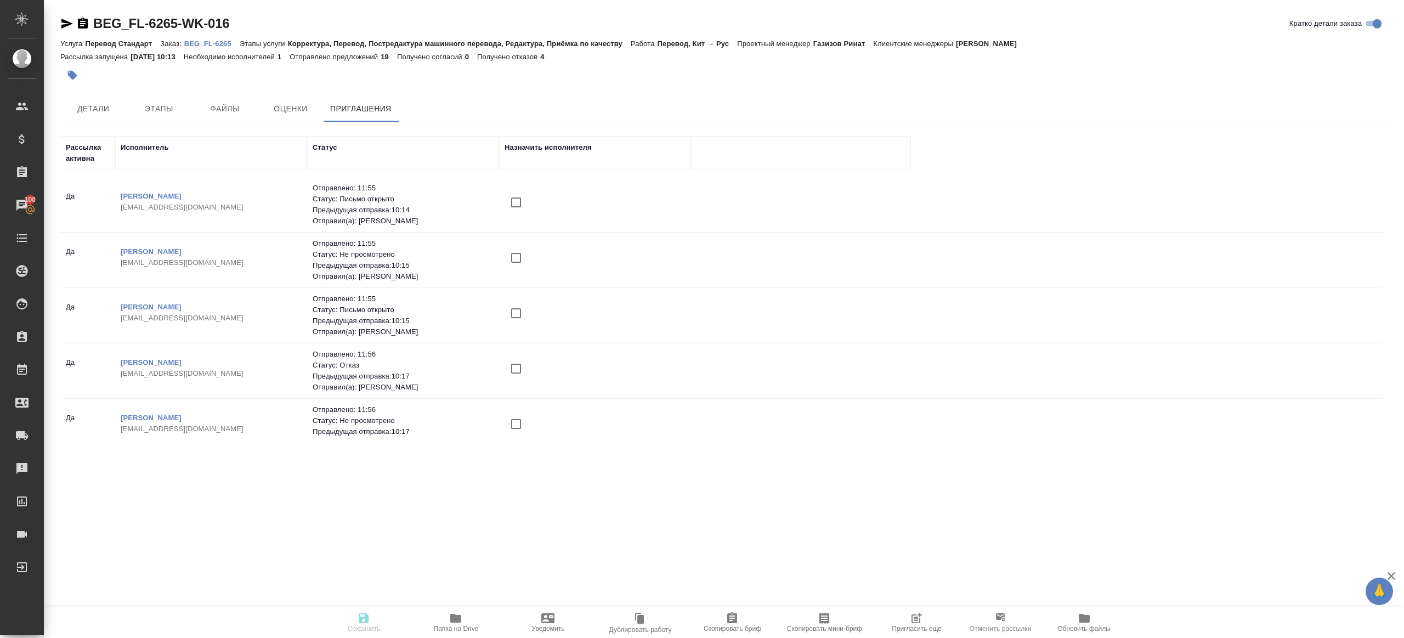
scroll to position [99, 0]
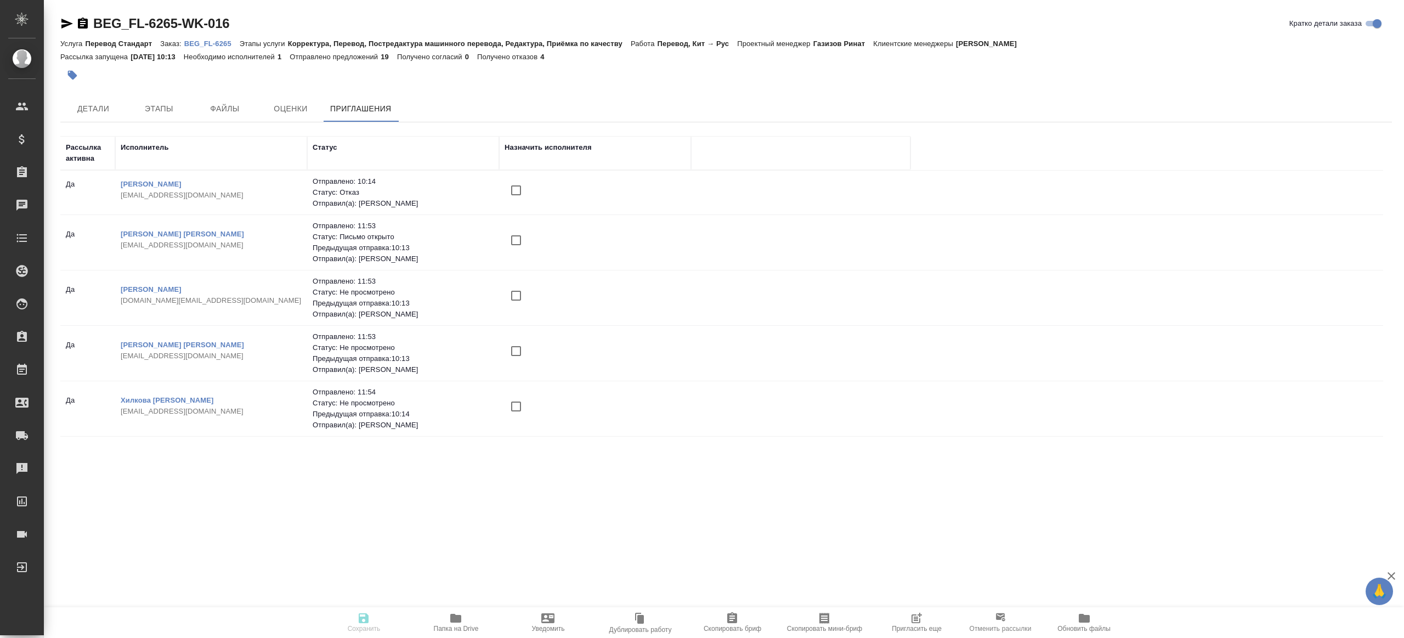
click at [922, 619] on span "Пригласить еще" at bounding box center [916, 621] width 79 height 21
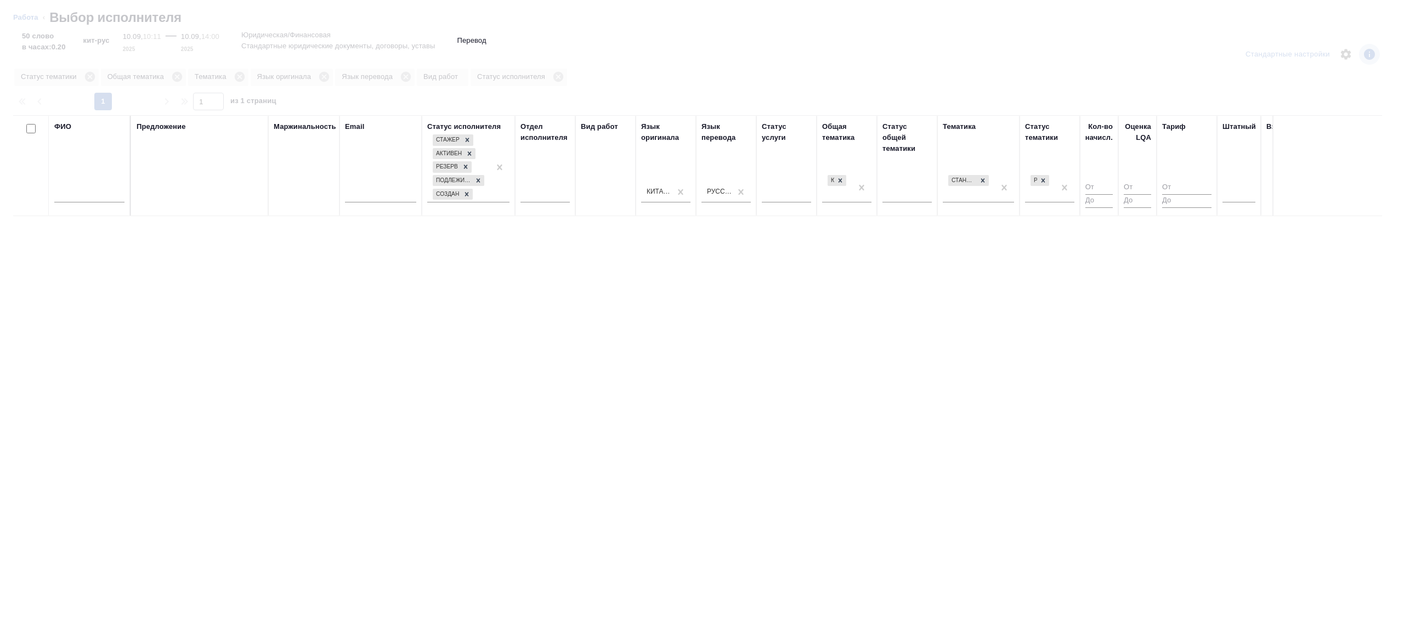
click at [102, 199] on input "text" at bounding box center [89, 196] width 70 height 14
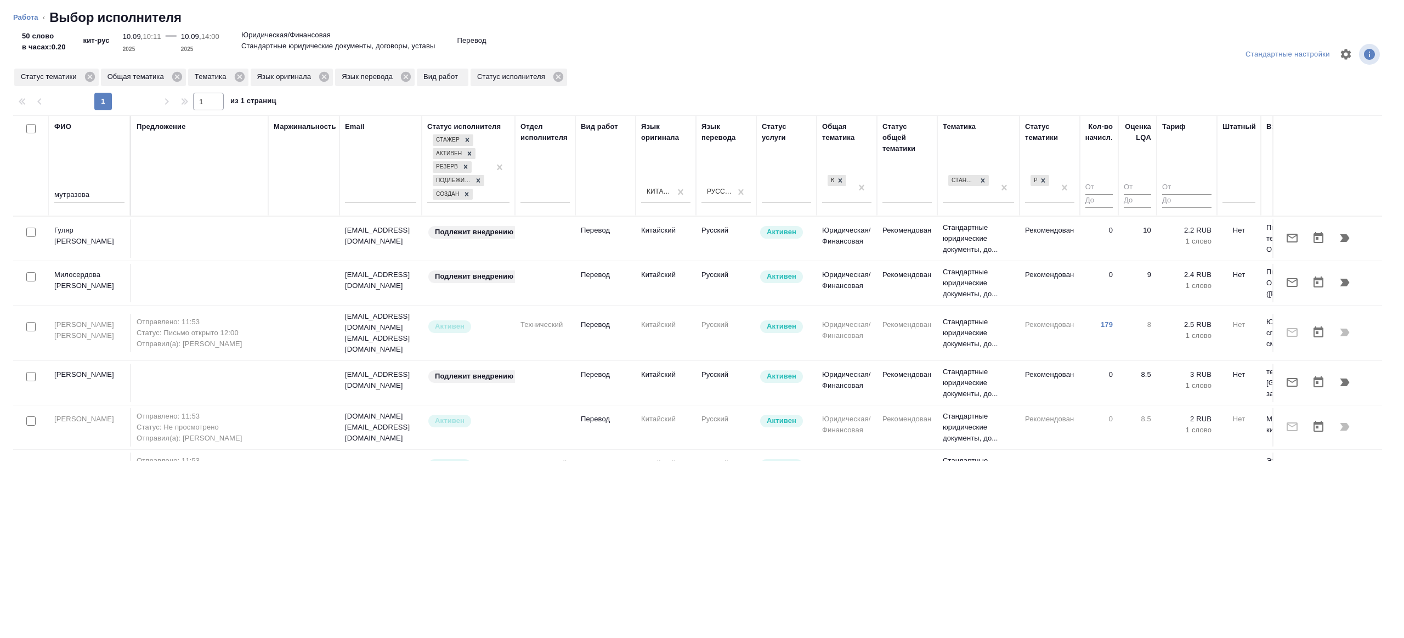
click at [164, 180] on div "Предложение" at bounding box center [200, 165] width 126 height 89
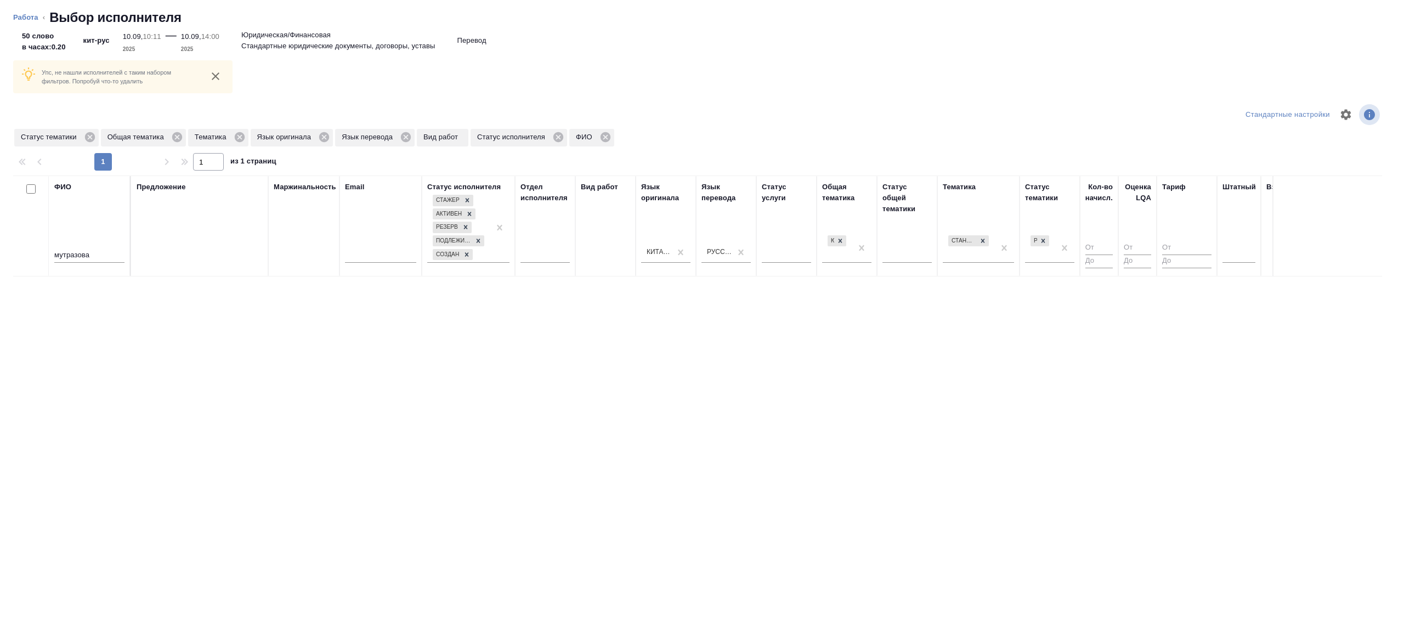
click at [65, 255] on input "мутразова" at bounding box center [89, 256] width 70 height 14
type input "муртазова"
click at [167, 246] on div "Предложение" at bounding box center [200, 225] width 126 height 89
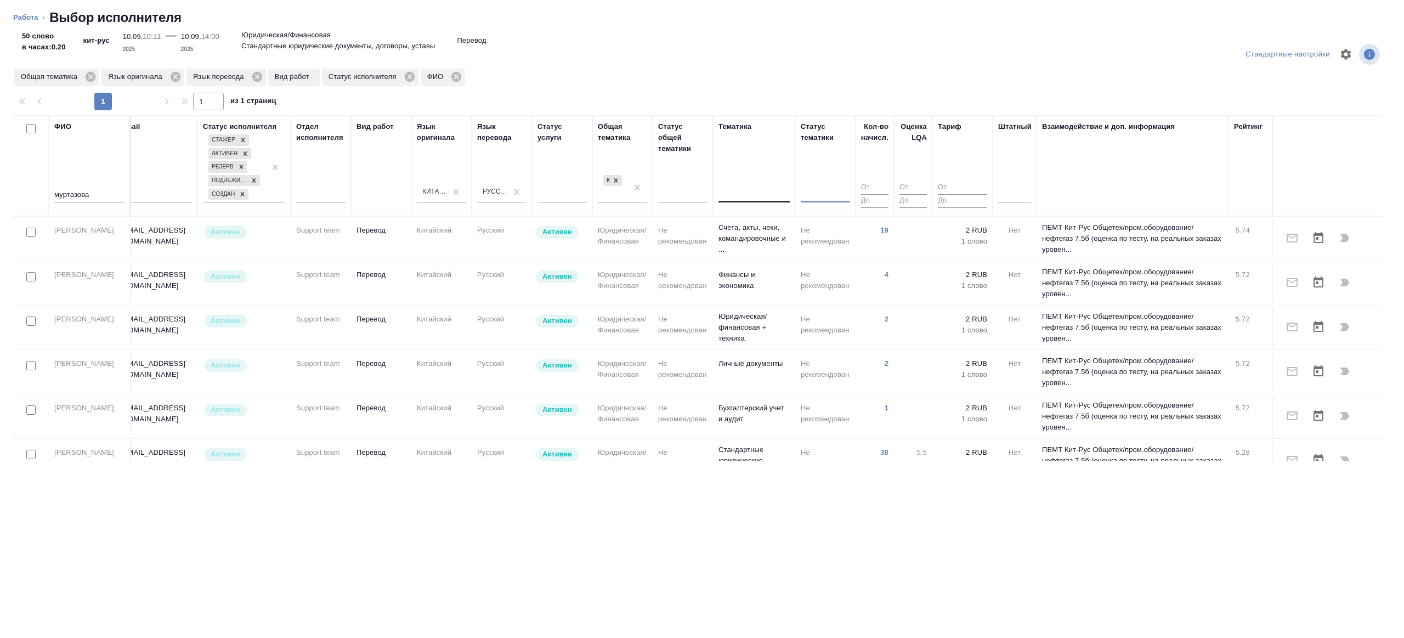
click at [638, 251] on td "Юридическая/Финансовая" at bounding box center [622, 238] width 60 height 38
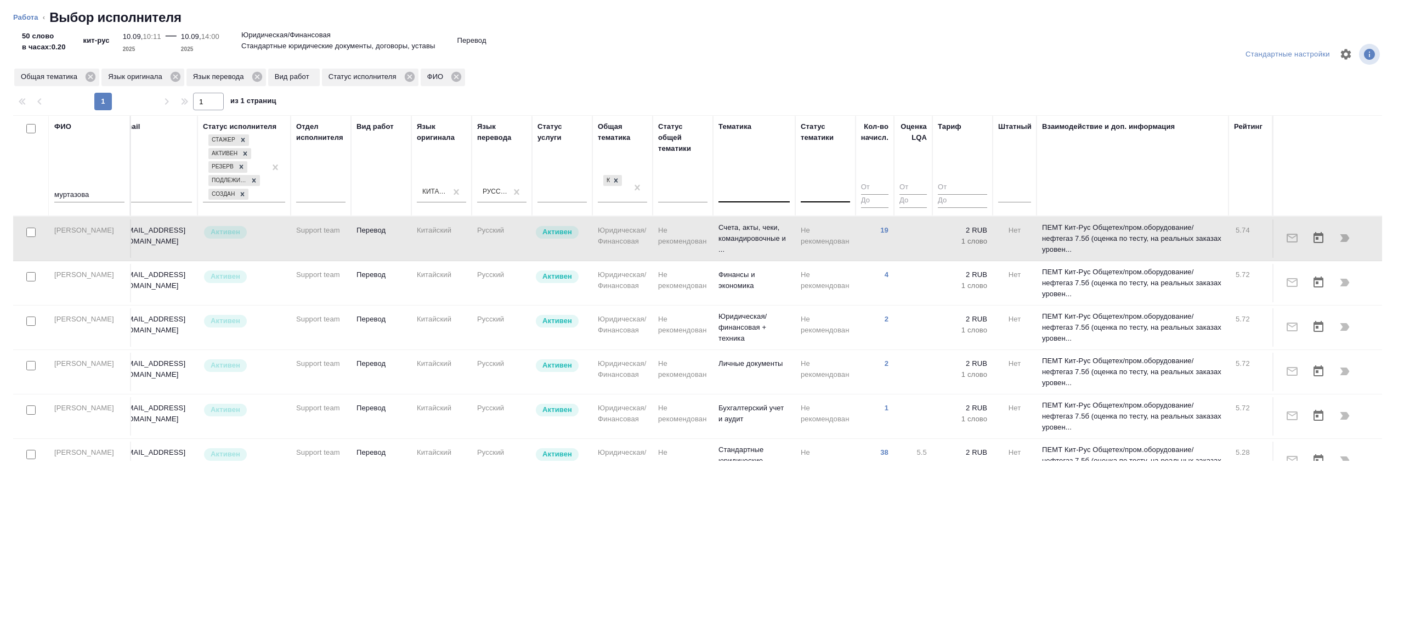
scroll to position [0, 0]
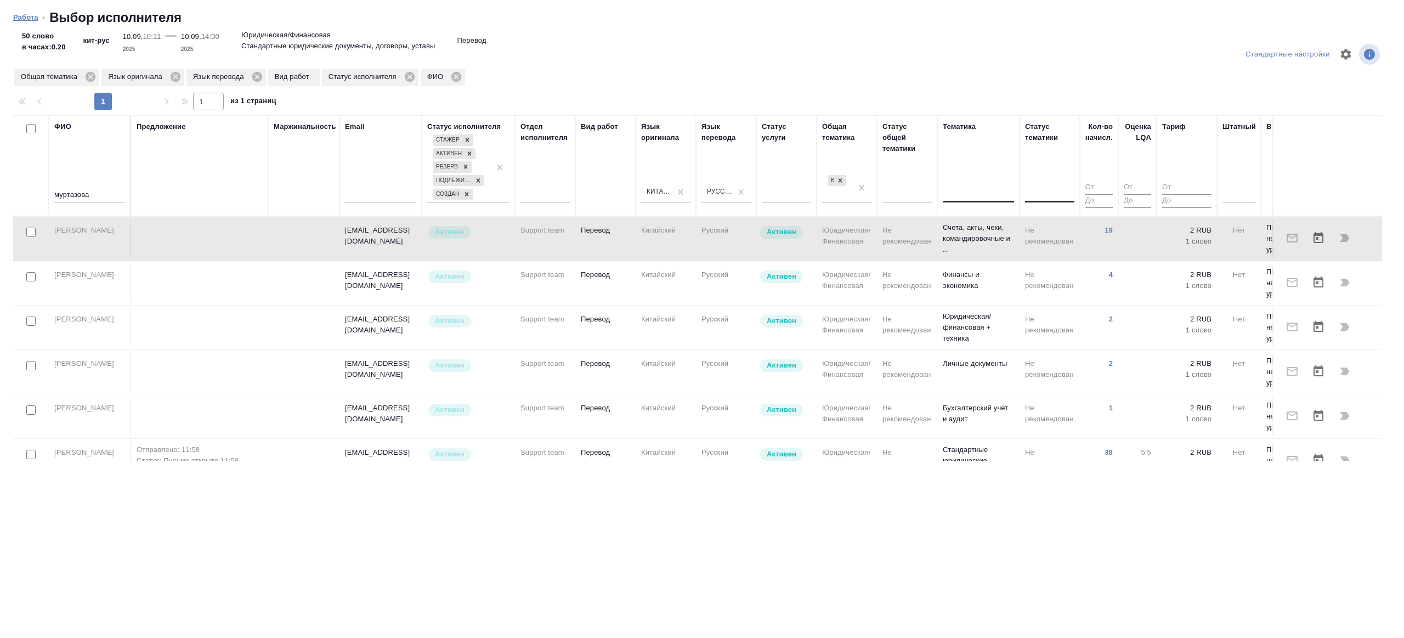
click at [16, 16] on link "Работа" at bounding box center [25, 17] width 25 height 8
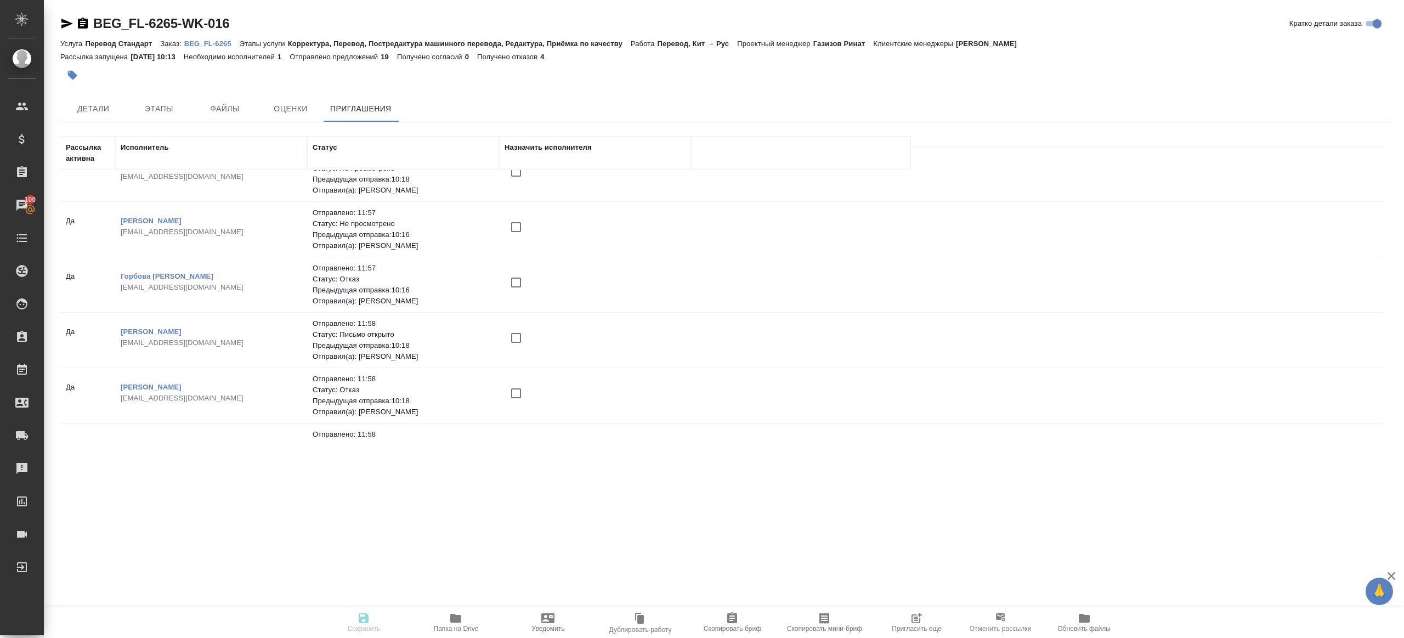
scroll to position [770, 0]
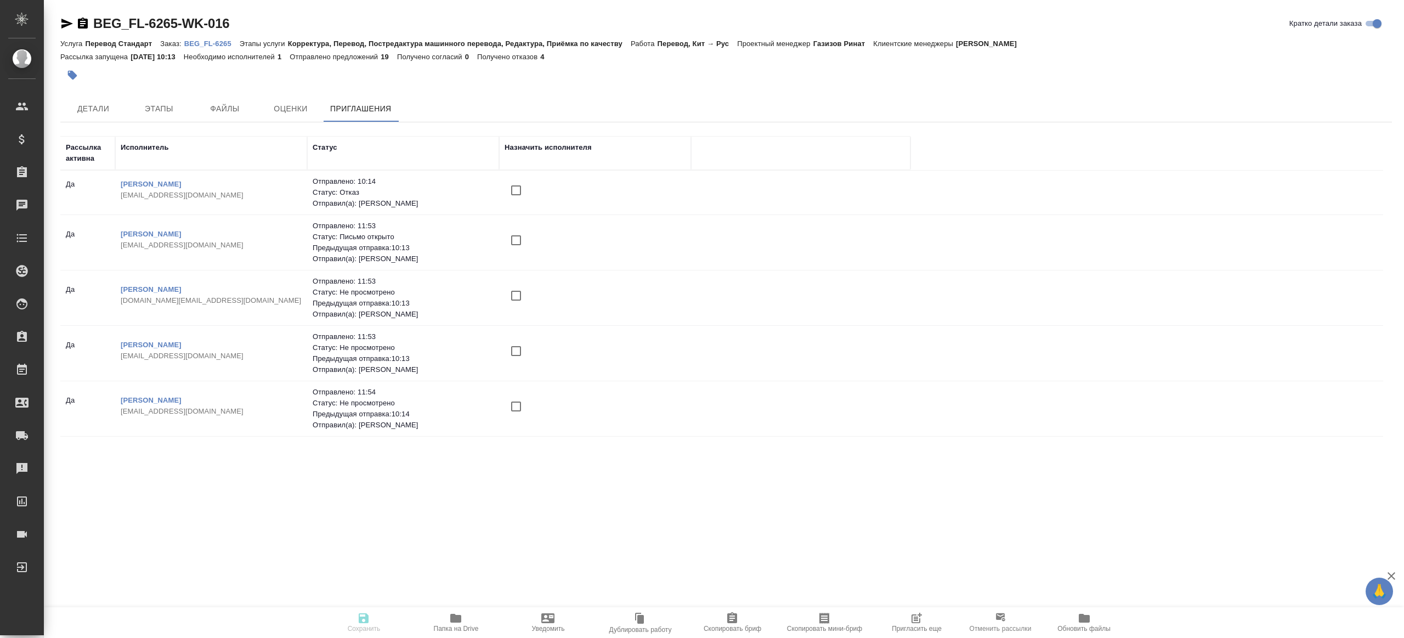
scroll to position [770, 0]
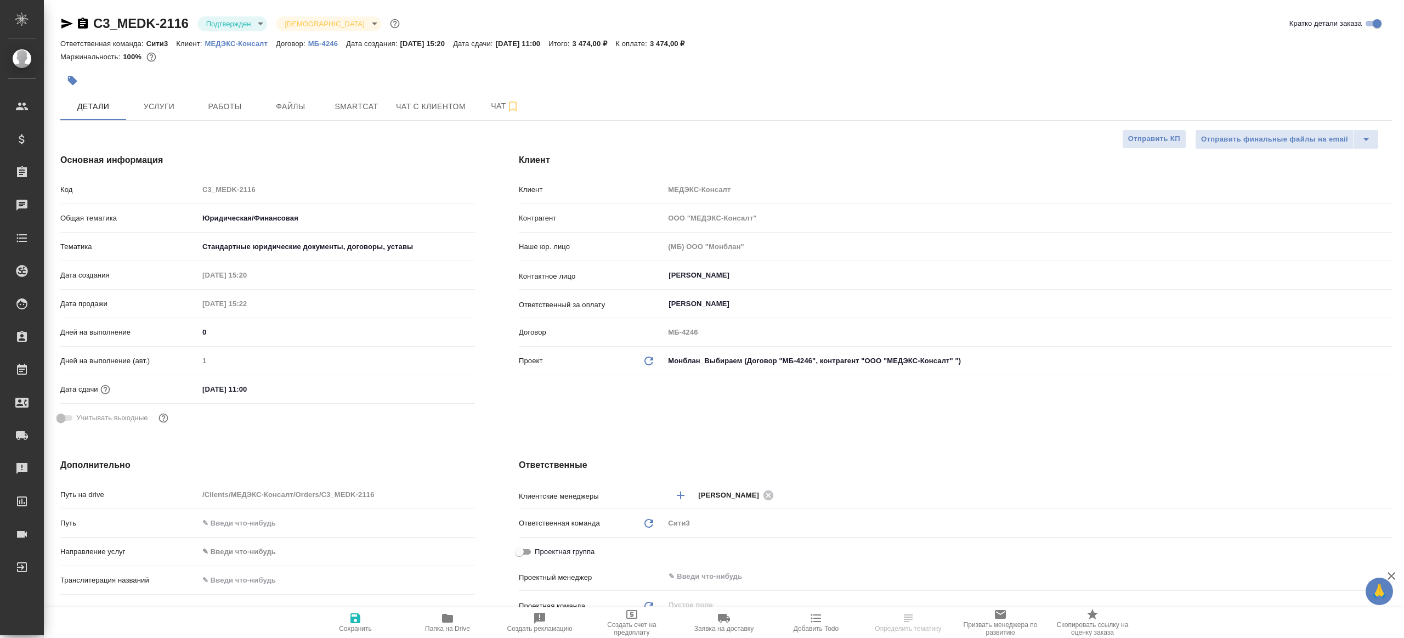
select select "RU"
click at [254, 17] on body "🙏 .cls-1 fill:#fff; AWATERA [PERSON_NAME] Клиенты Спецификации Заказы Чаты Todo…" at bounding box center [702, 319] width 1404 height 638
click at [246, 122] on li "В работе" at bounding box center [246, 115] width 100 height 19
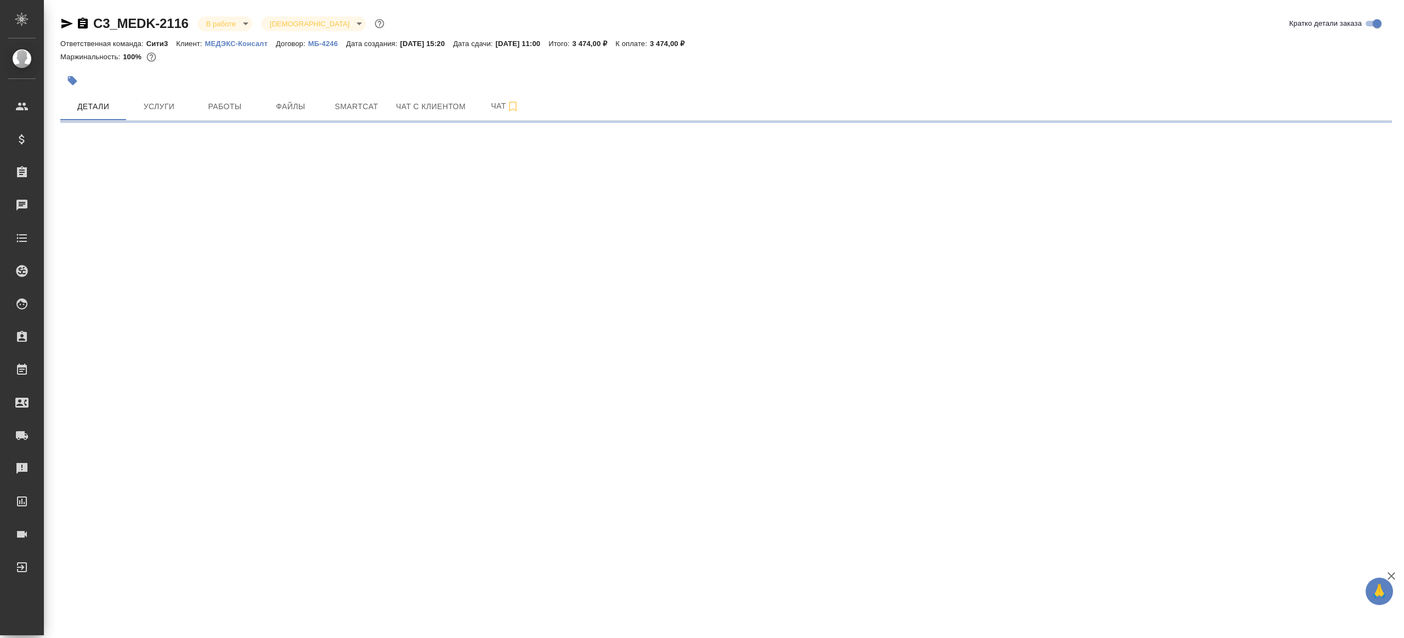
select select "RU"
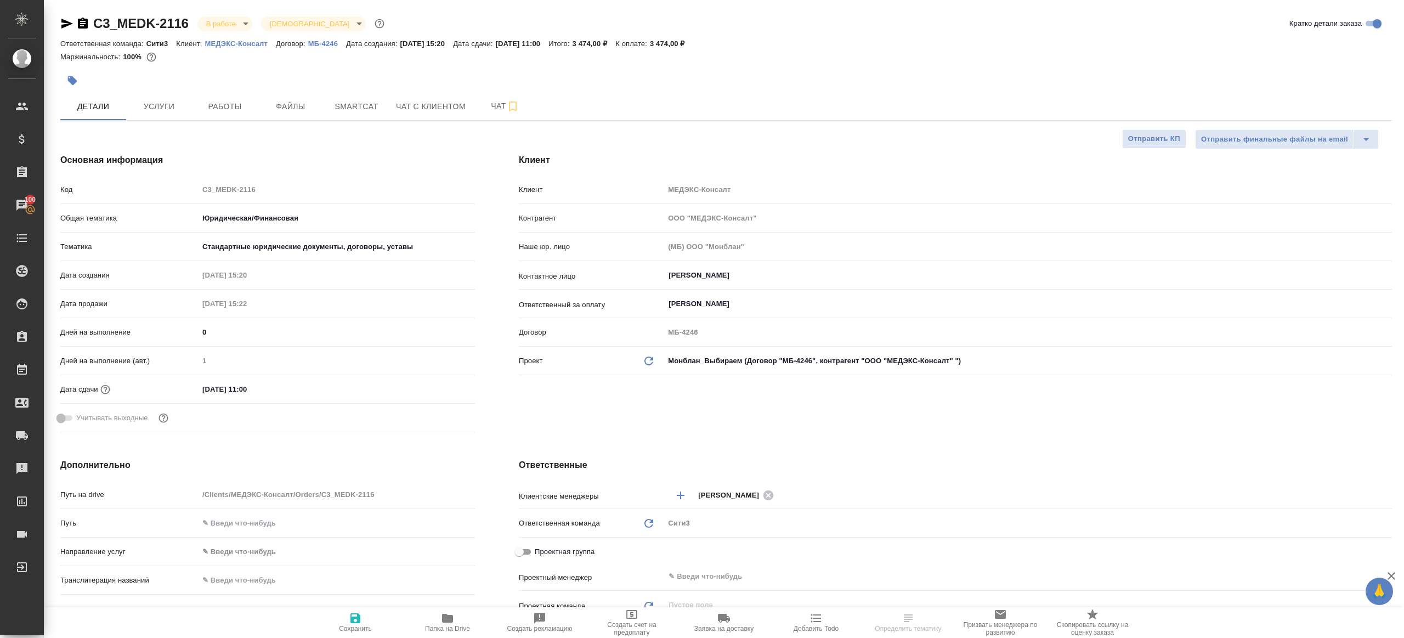
type textarea "x"
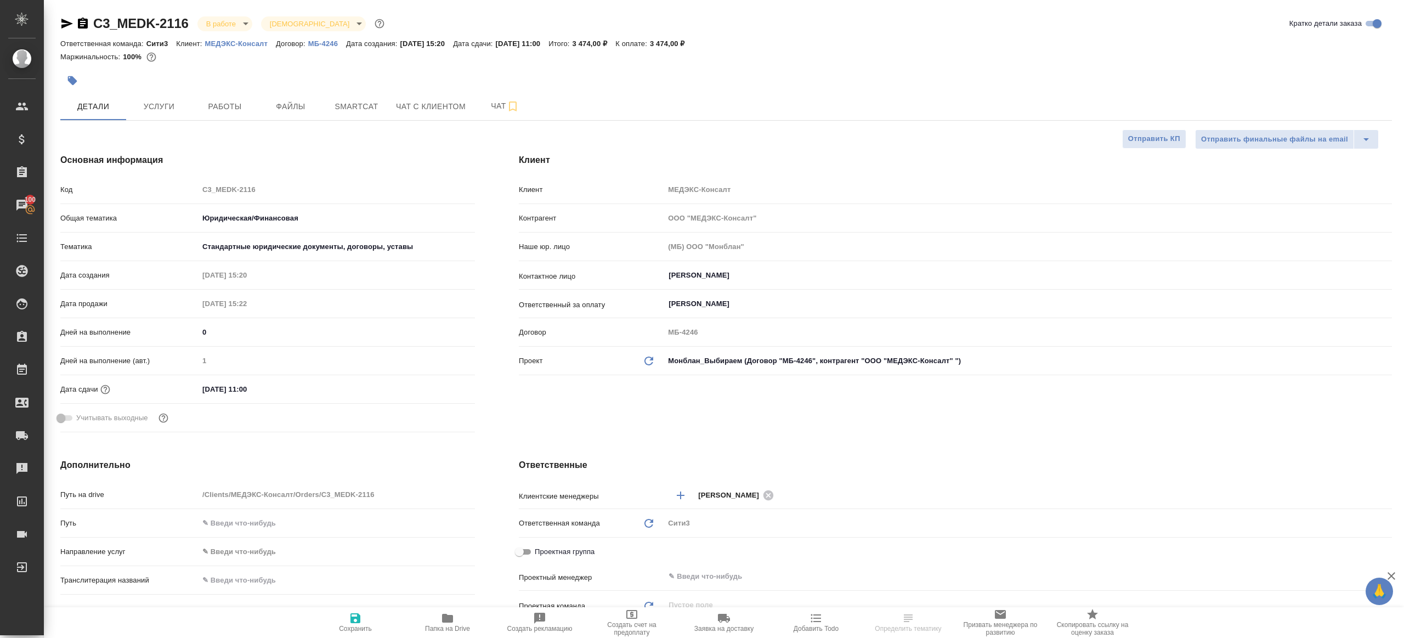
type textarea "x"
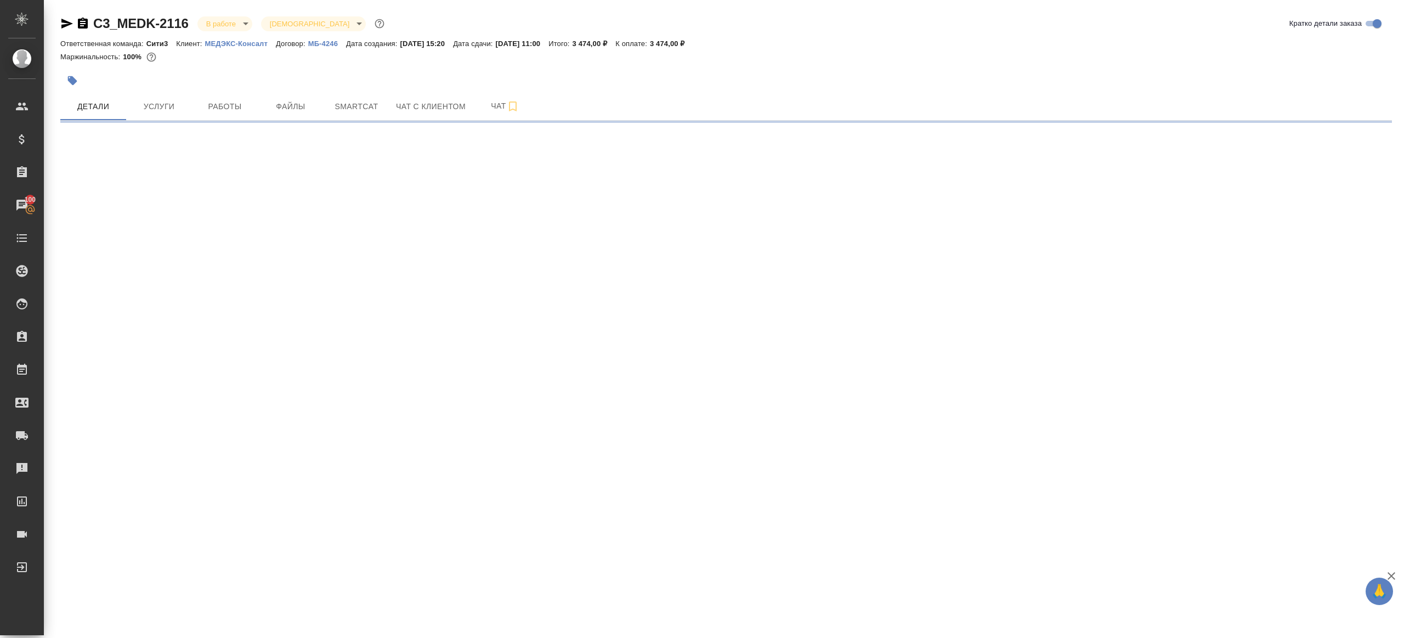
select select "RU"
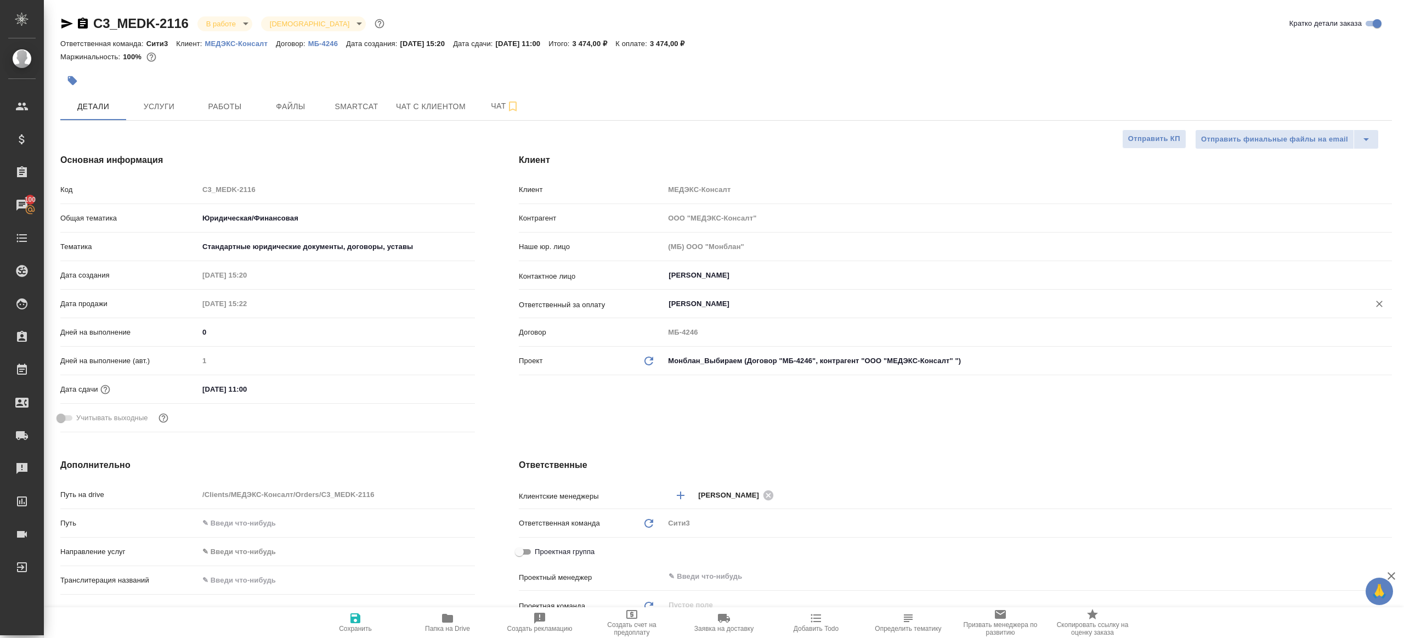
type textarea "x"
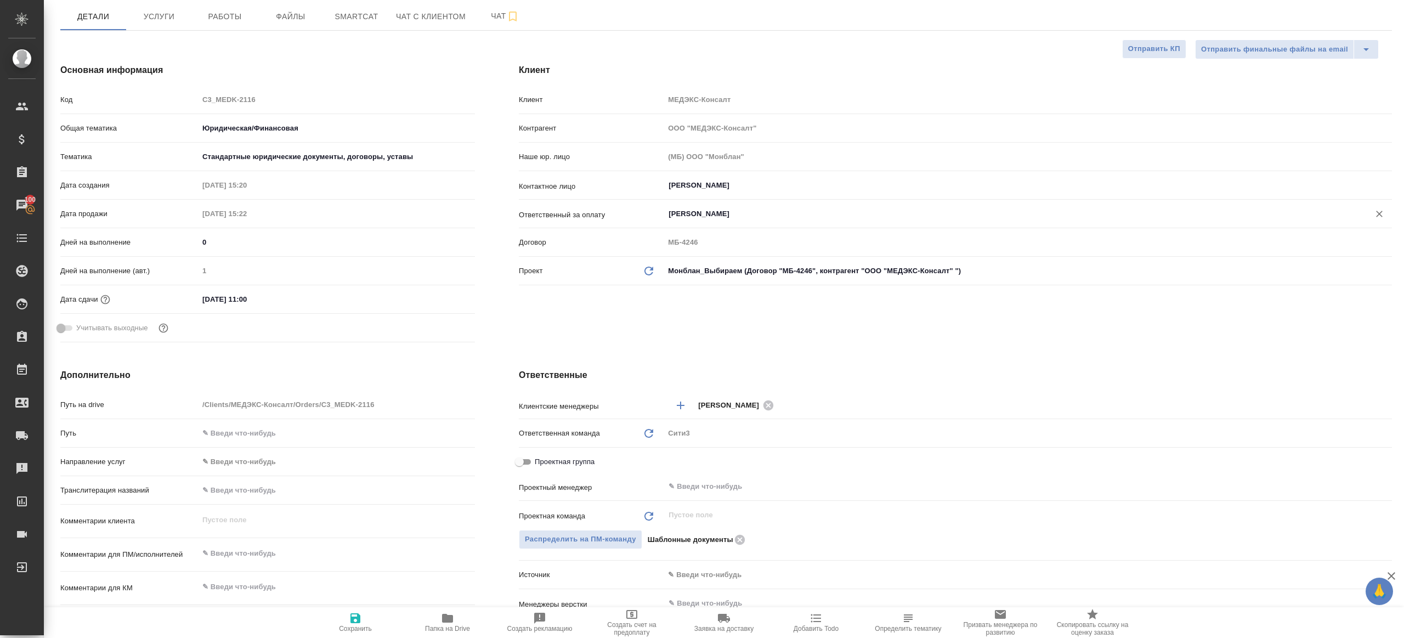
scroll to position [144, 0]
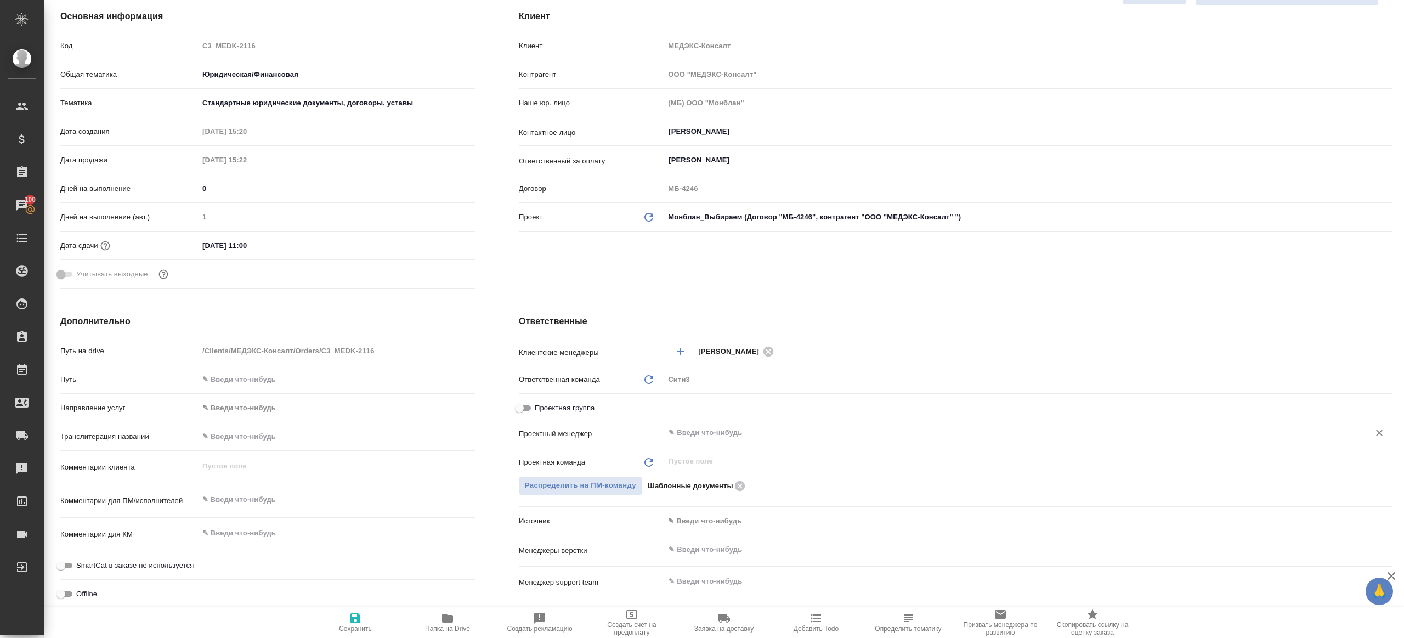
click at [696, 428] on input "text" at bounding box center [1009, 432] width 684 height 13
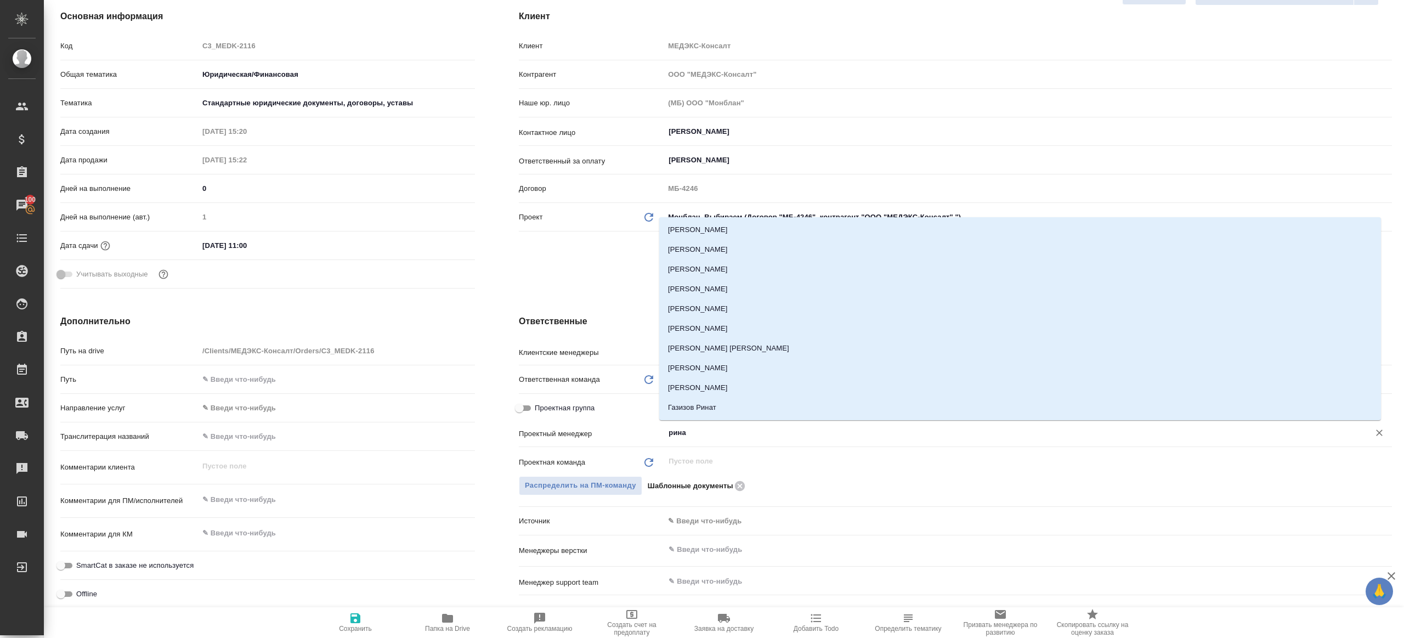
type input "ринат"
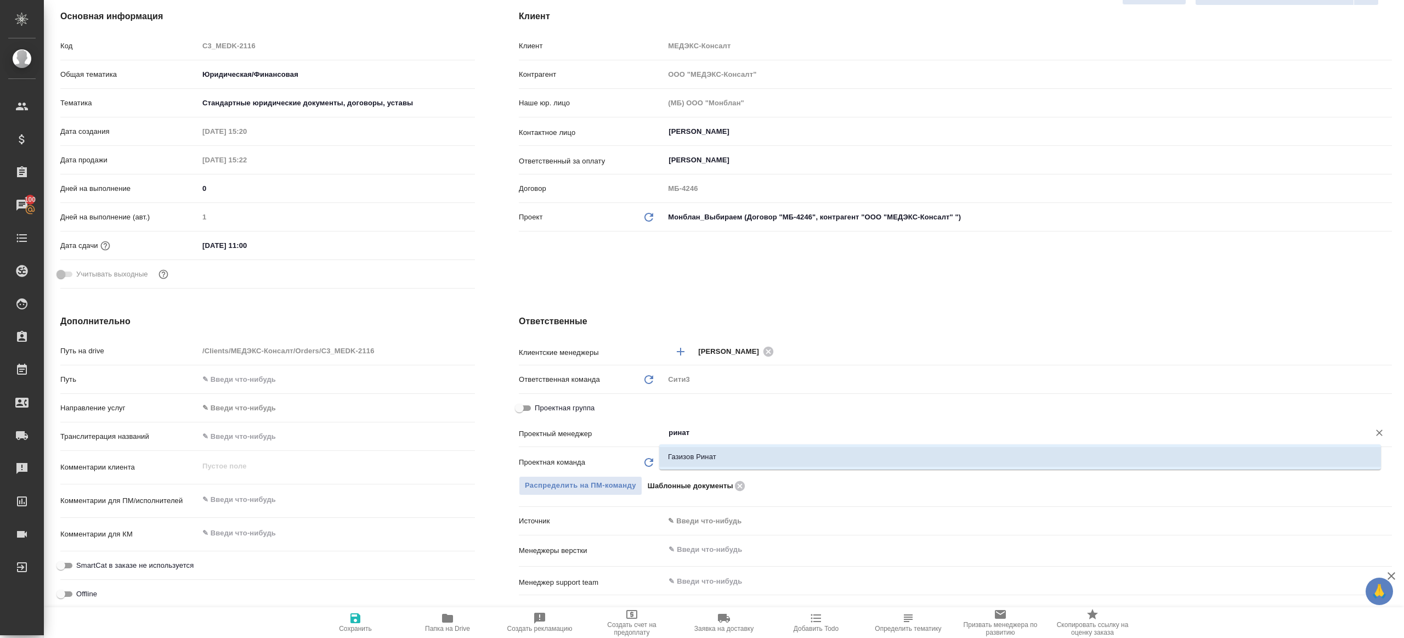
click at [709, 467] on ul "Газизов Ринат" at bounding box center [1020, 466] width 722 height 20
click at [712, 456] on li "Газизов Ринат" at bounding box center [1020, 457] width 722 height 20
type textarea "x"
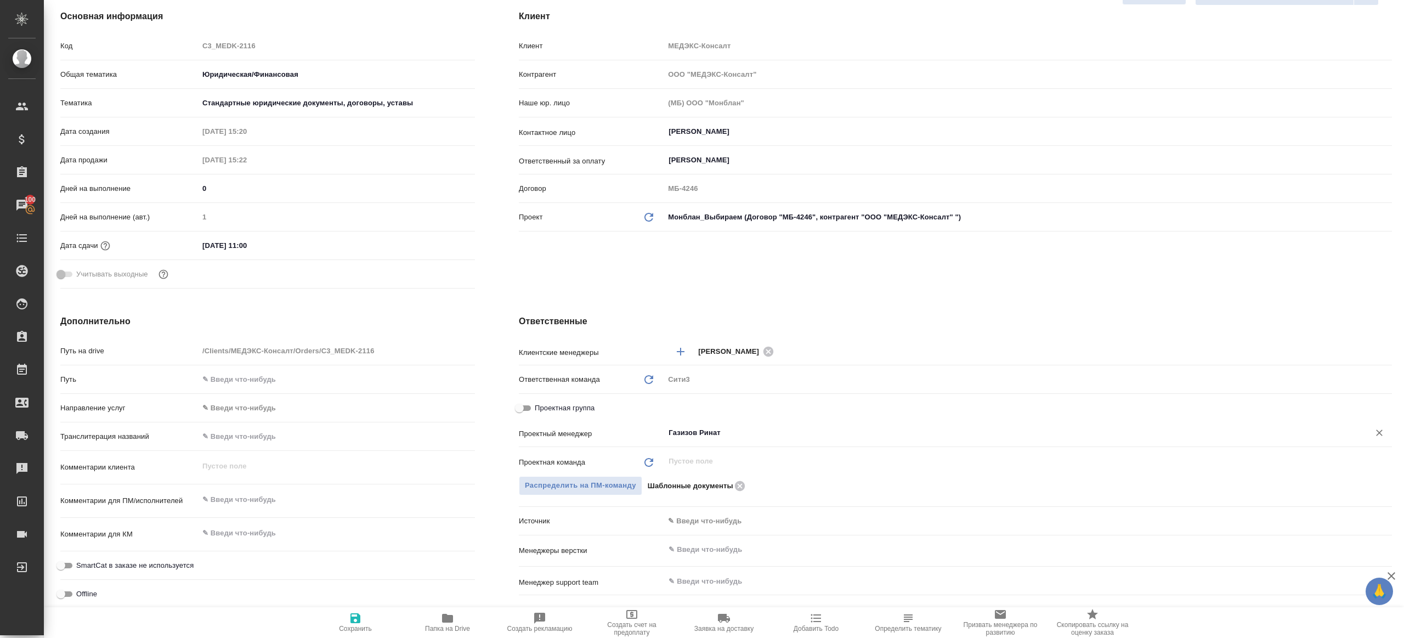
type input "Газизов Ринат"
click at [348, 621] on span "Сохранить" at bounding box center [355, 621] width 79 height 21
type textarea "x"
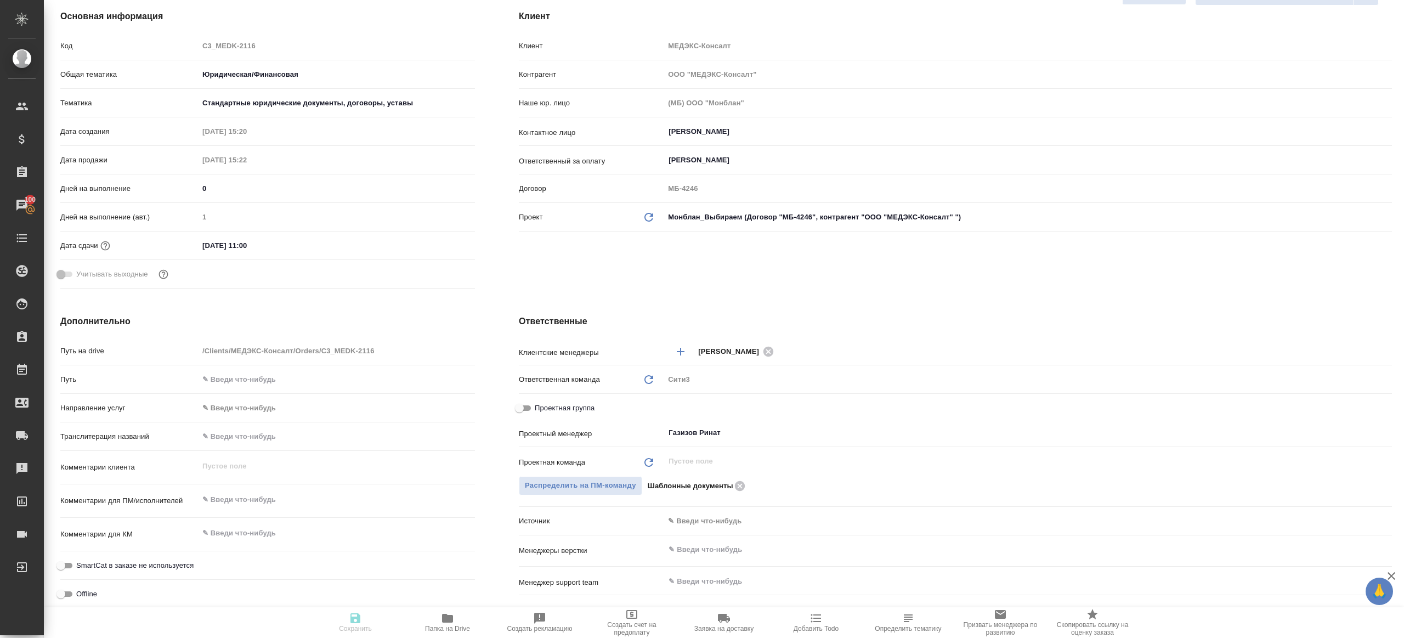
type textarea "x"
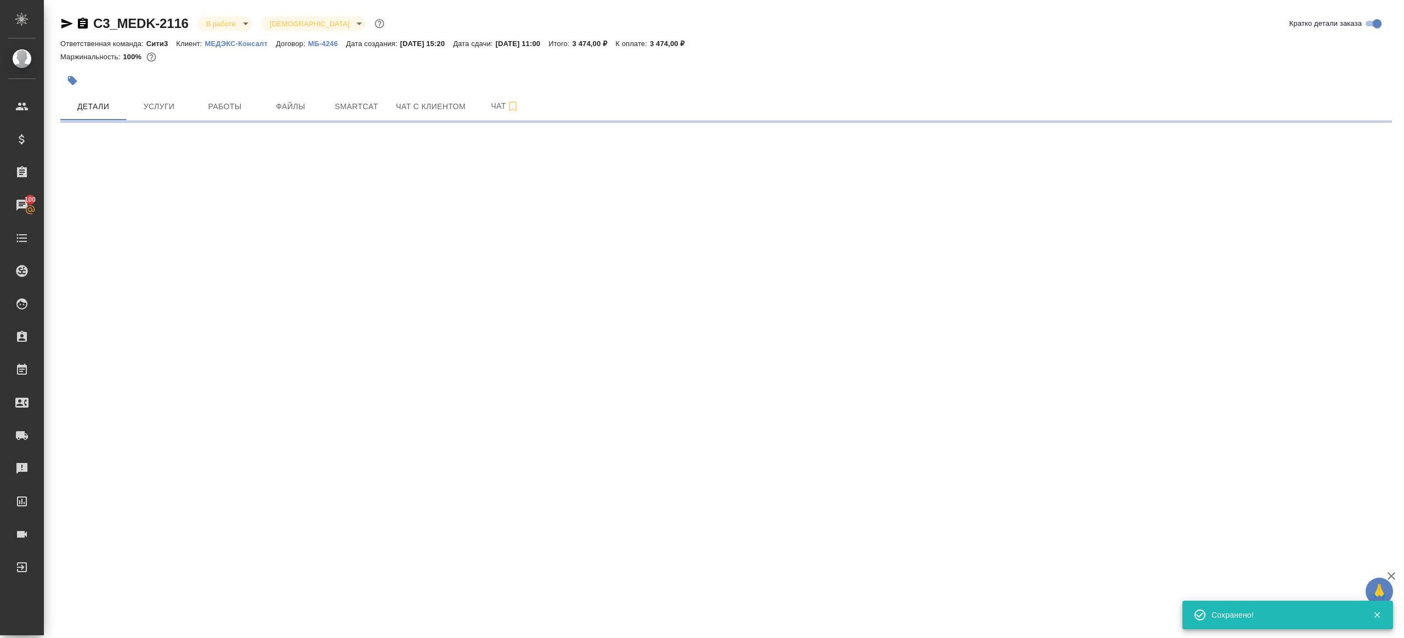
scroll to position [0, 0]
select select "RU"
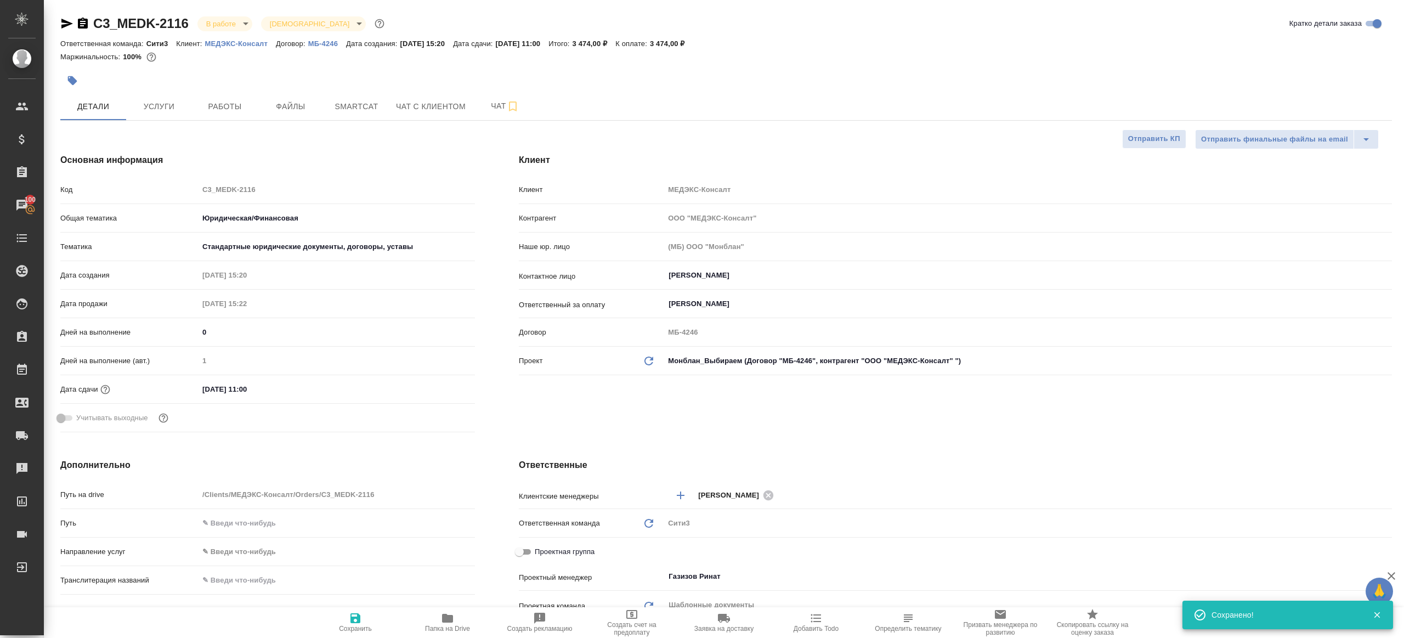
type textarea "x"
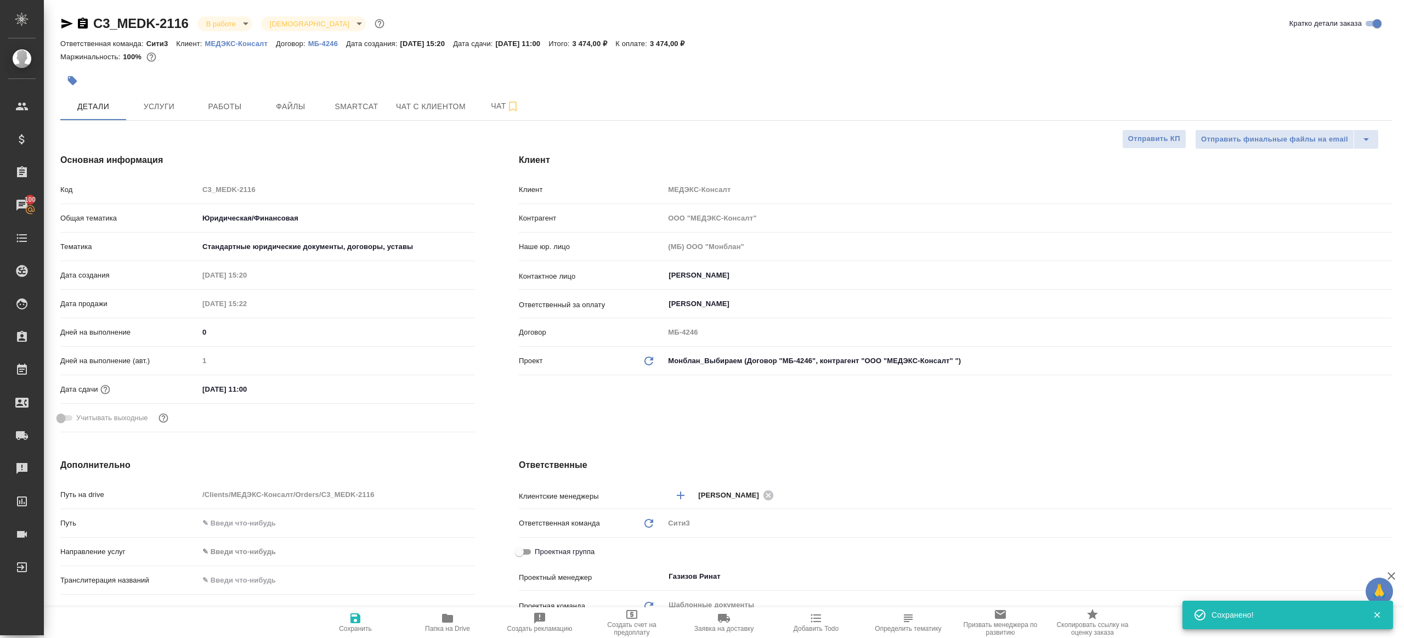
type textarea "x"
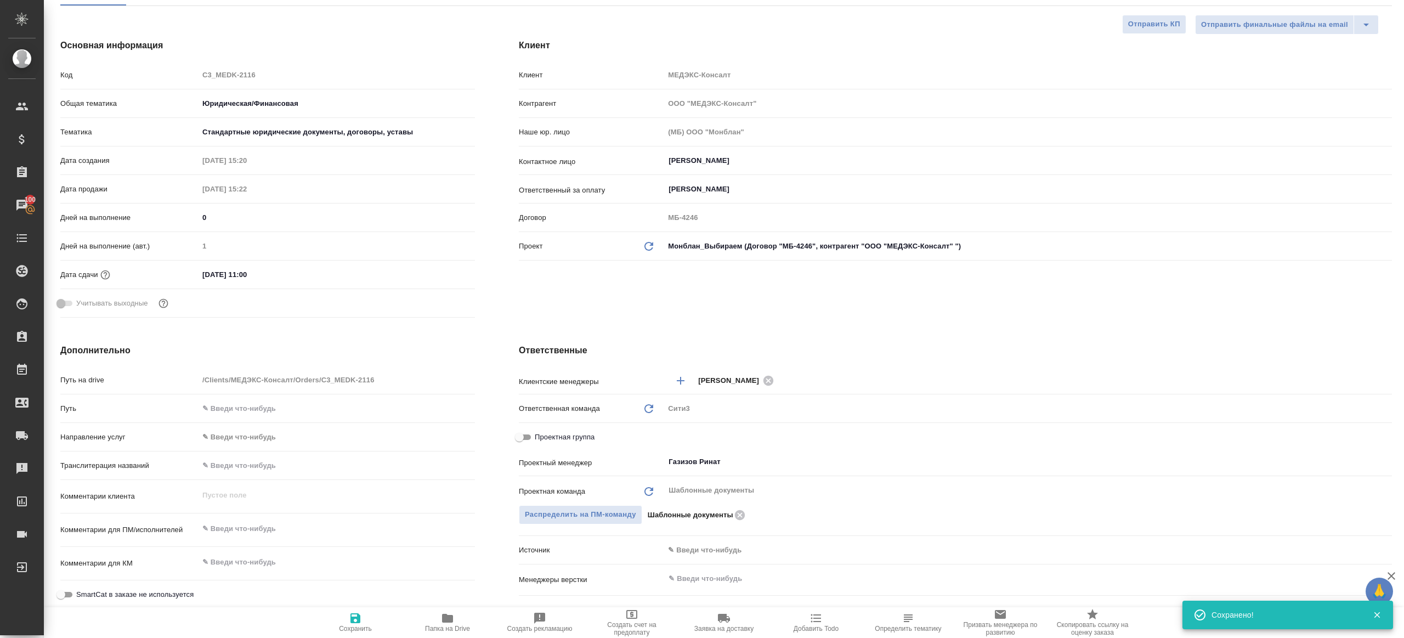
scroll to position [156, 0]
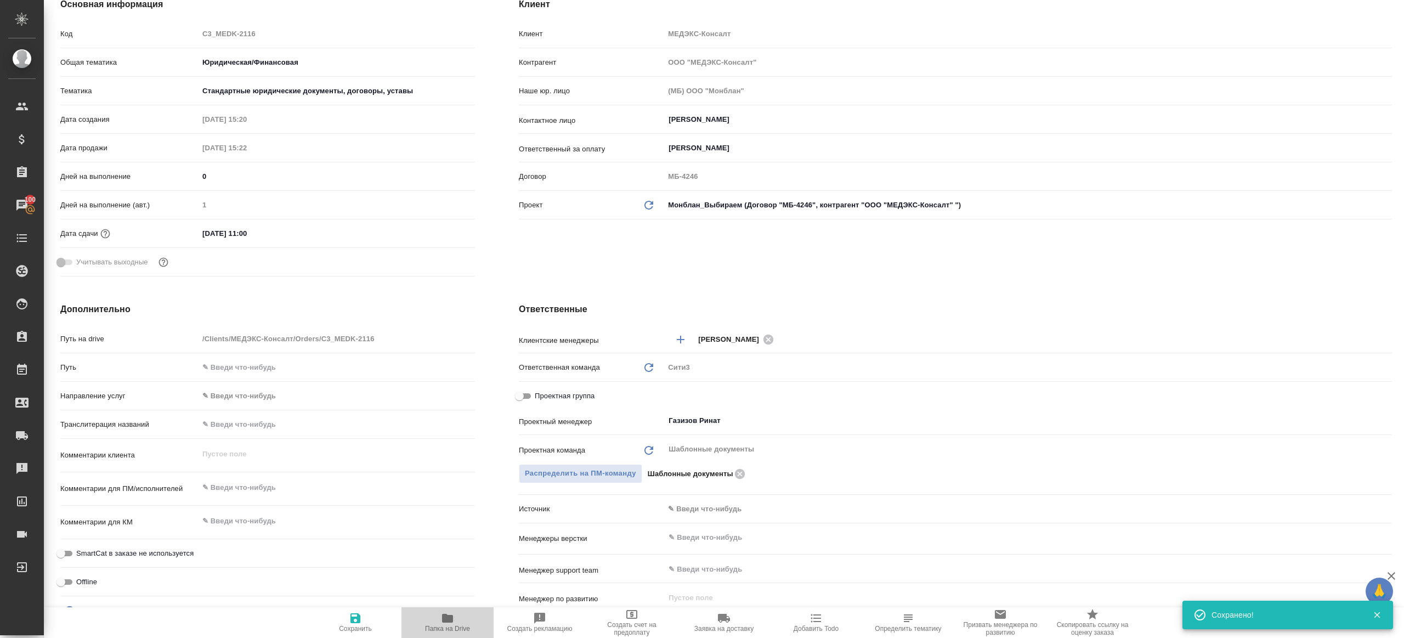
click at [445, 617] on icon "button" at bounding box center [447, 618] width 11 height 9
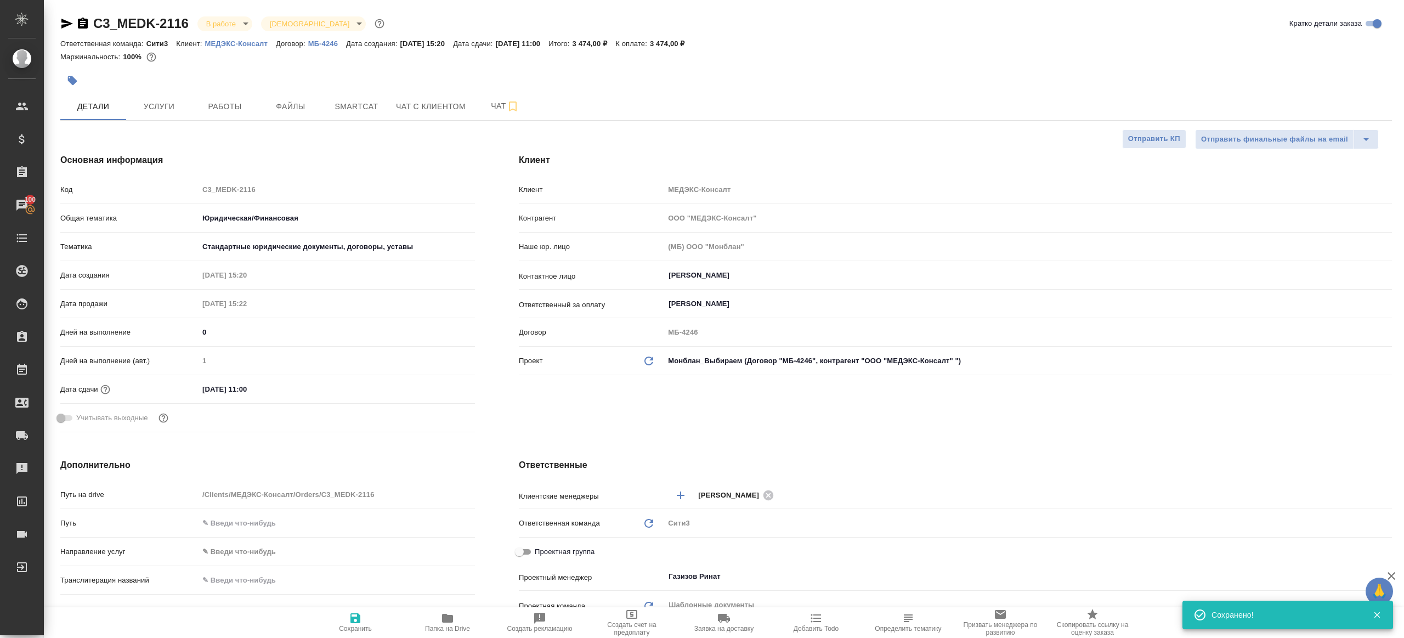
type textarea "x"
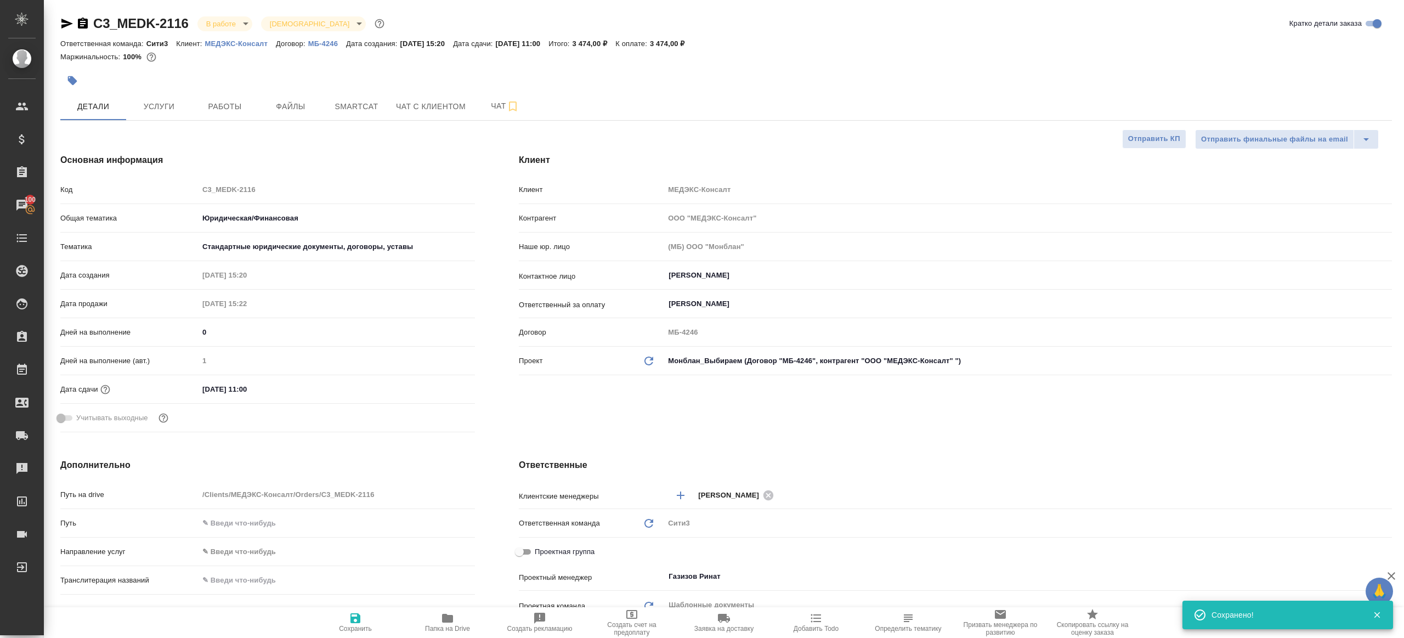
type textarea "x"
click at [248, 106] on span "Работы" at bounding box center [224, 107] width 53 height 14
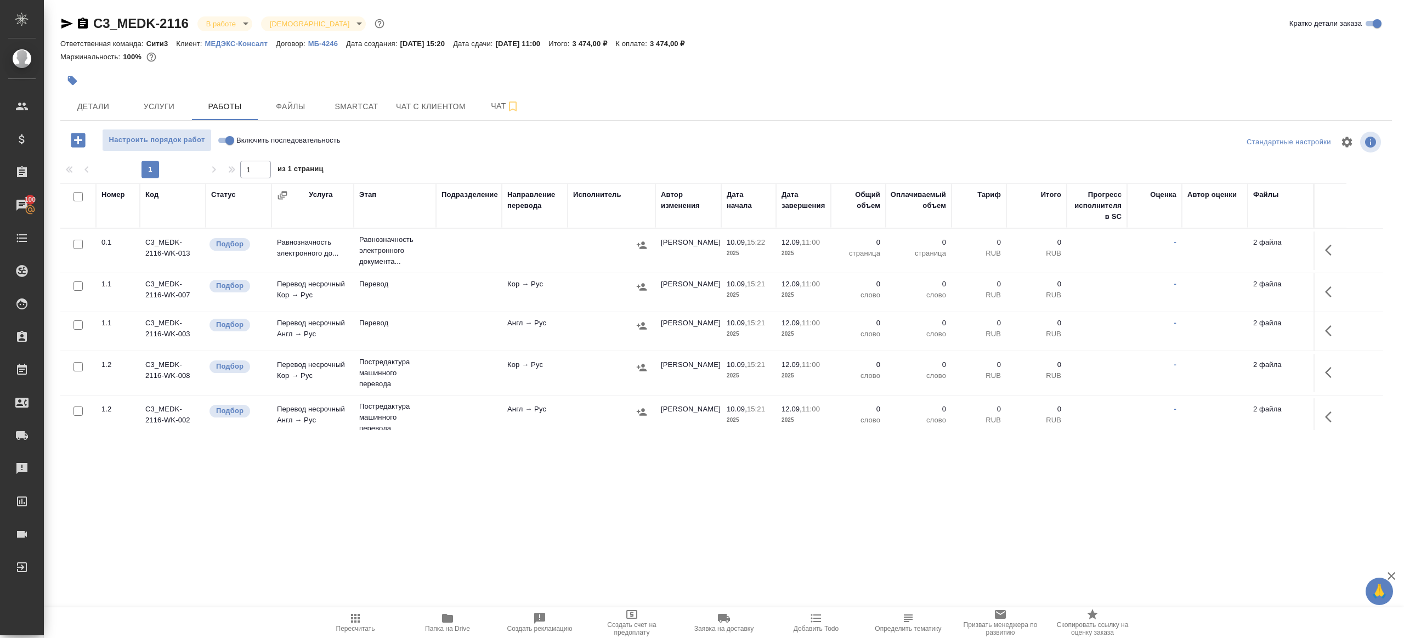
click at [1334, 291] on icon "button" at bounding box center [1331, 291] width 13 height 13
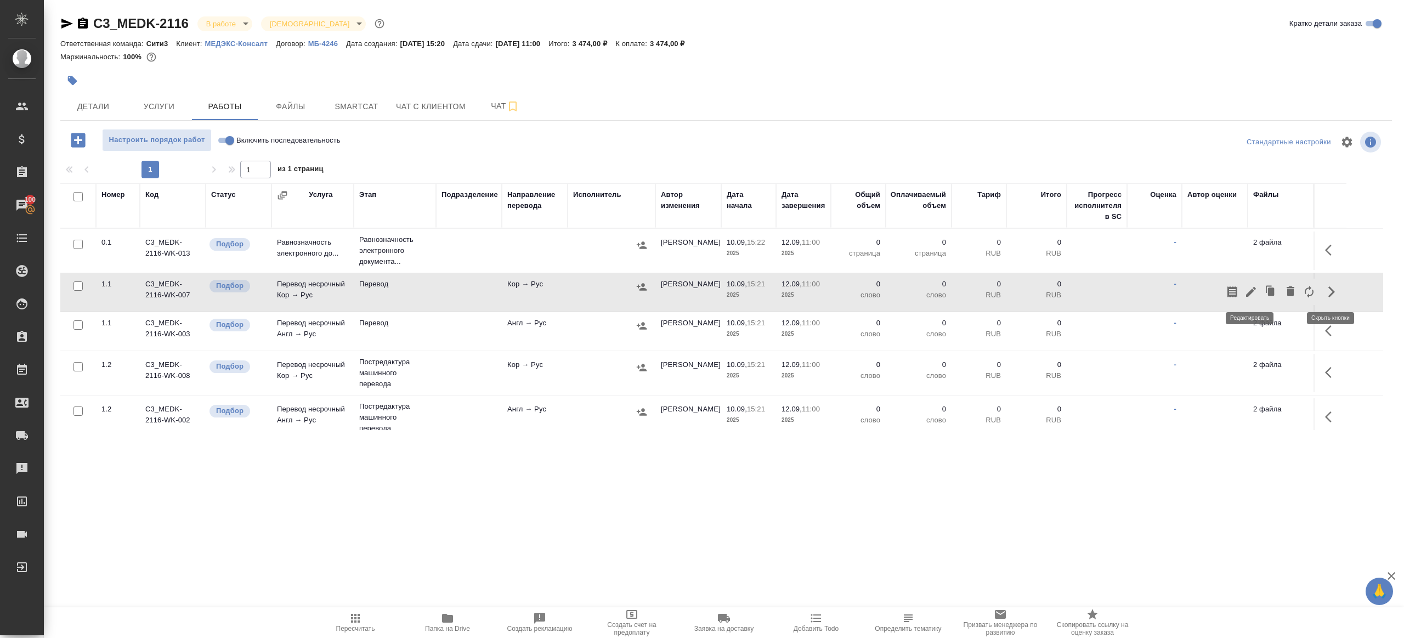
click at [1250, 285] on icon "button" at bounding box center [1250, 291] width 13 height 13
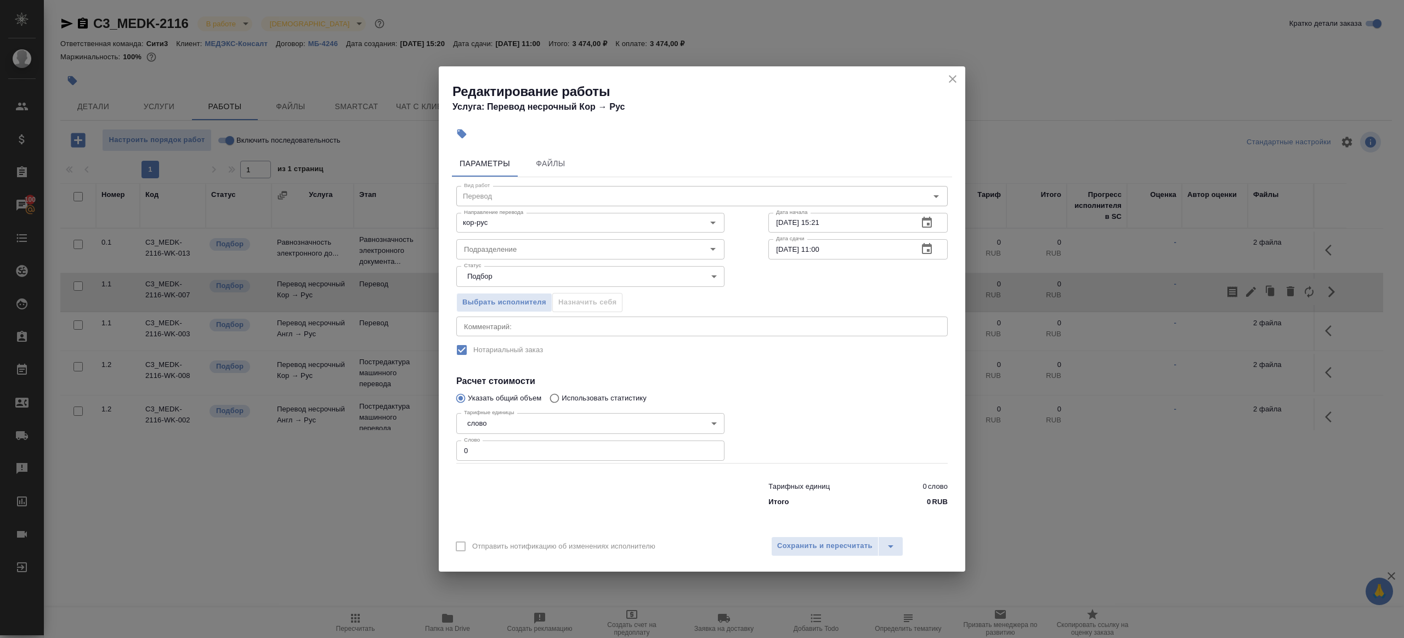
click at [565, 234] on div "Подразделение Подразделение" at bounding box center [590, 248] width 312 height 70
click at [564, 242] on div "Подразделение" at bounding box center [590, 249] width 268 height 20
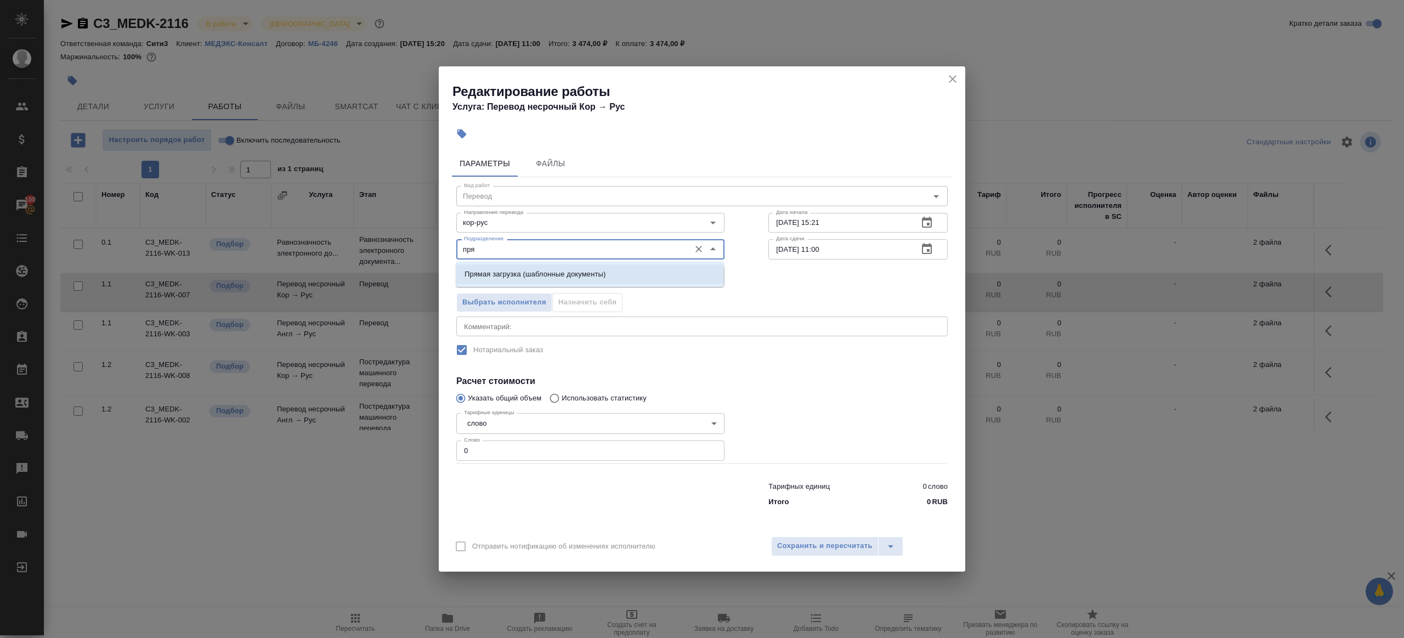
click at [580, 268] on li "Прямая загрузка (шаблонные документы)" at bounding box center [590, 274] width 268 height 20
type input "Прямая загрузка (шаблонные документы)"
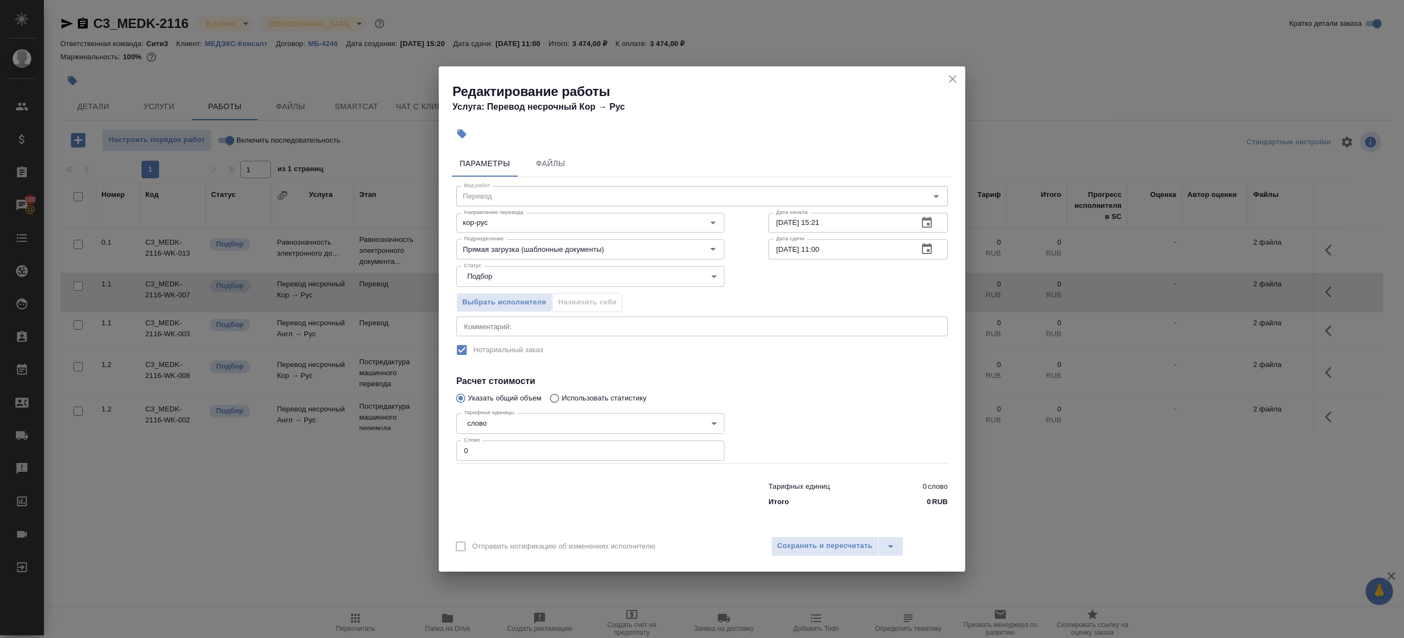
click at [504, 462] on div "Тарифных единиц 0 слово Итого 0 RUB" at bounding box center [701, 492] width 535 height 75
click at [510, 451] on input "0" at bounding box center [590, 450] width 268 height 20
type input "1"
click at [608, 483] on div at bounding box center [590, 492] width 312 height 44
click at [822, 252] on input "[DATE] 11:00" at bounding box center [838, 249] width 141 height 20
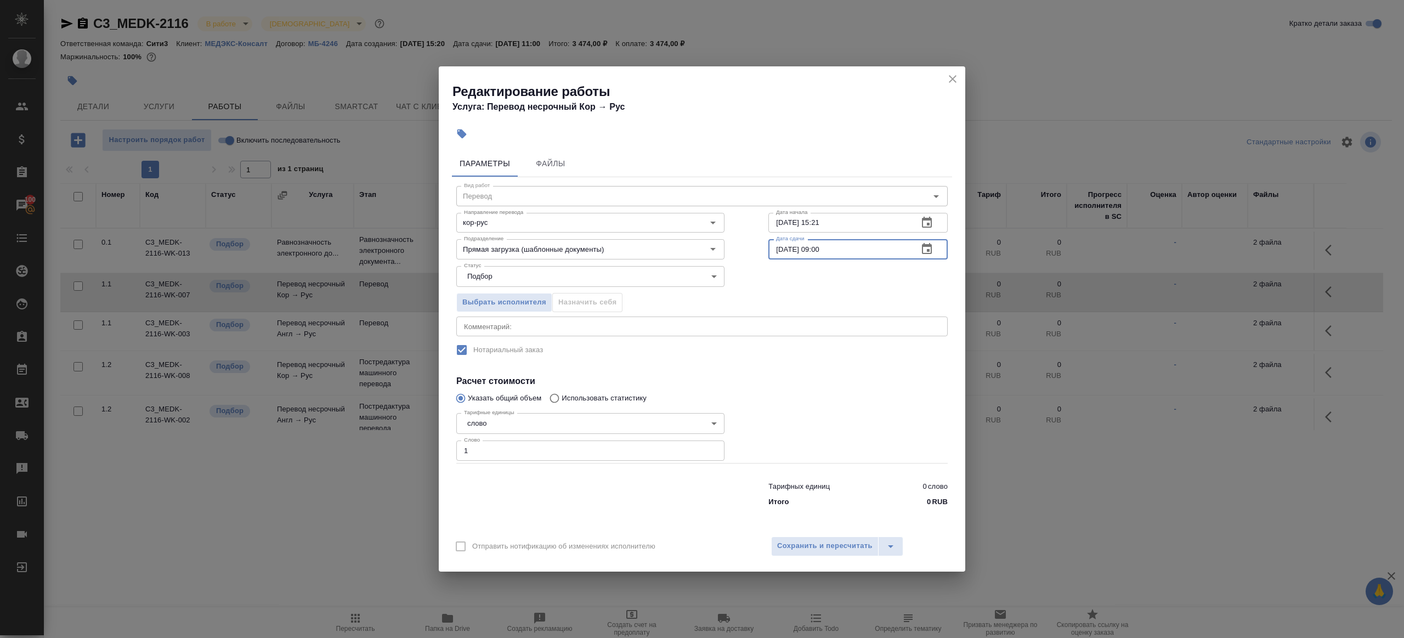
type input "[DATE] 09:00"
click at [741, 427] on div "Тарифные единицы слово 5a8b1489cc6b4906c91bfd90 Тарифные единицы Слово 1 Слово" at bounding box center [590, 436] width 312 height 98
click at [814, 541] on span "Сохранить и пересчитать" at bounding box center [824, 545] width 95 height 13
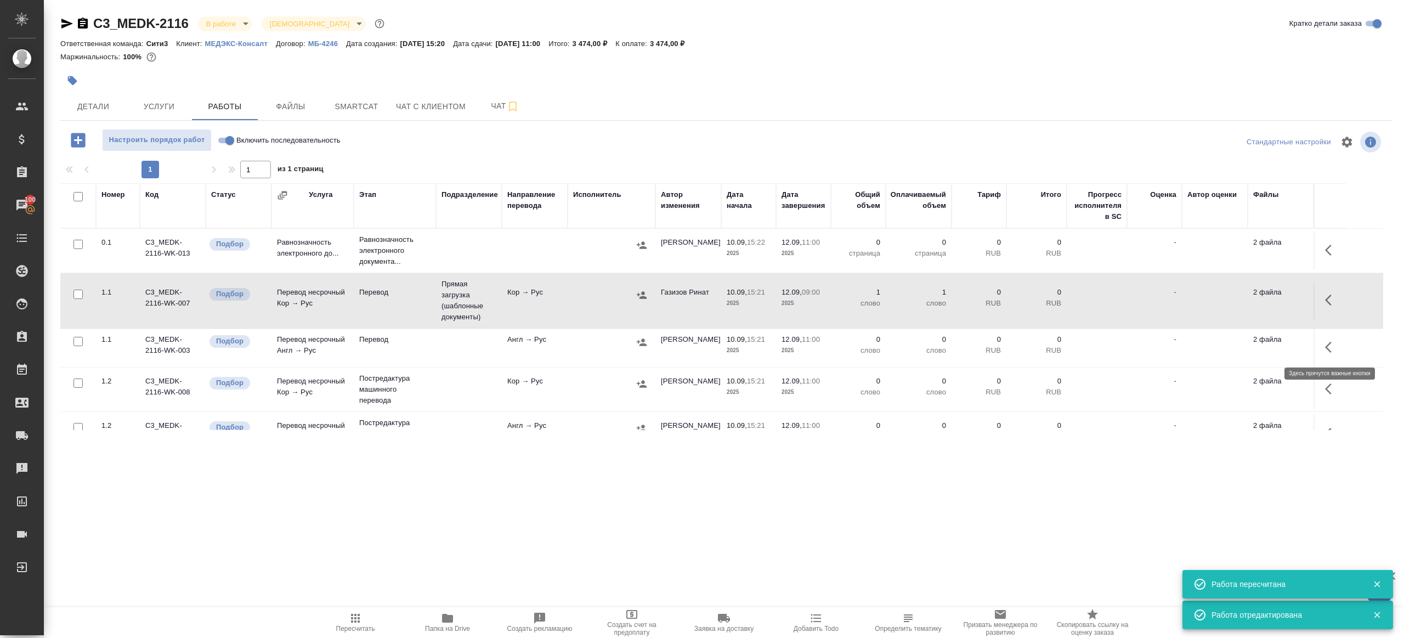
click at [1336, 343] on icon "button" at bounding box center [1331, 346] width 13 height 13
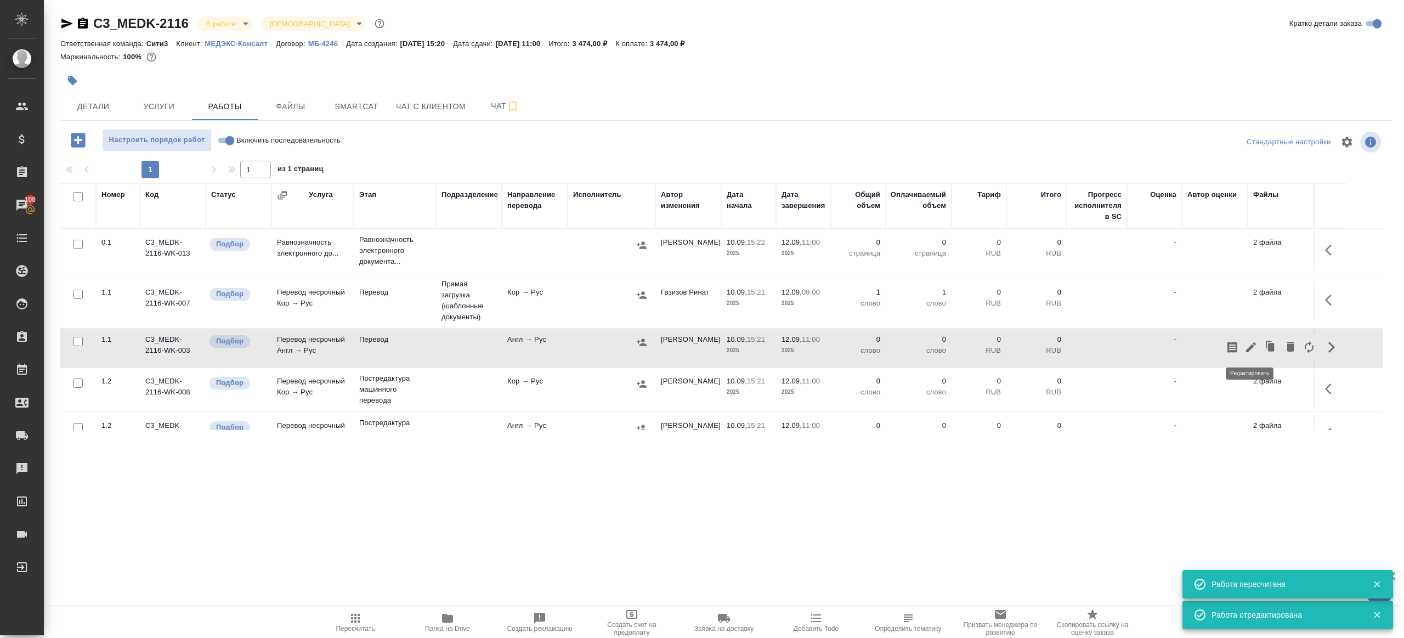
click at [1254, 342] on icon "button" at bounding box center [1251, 347] width 10 height 10
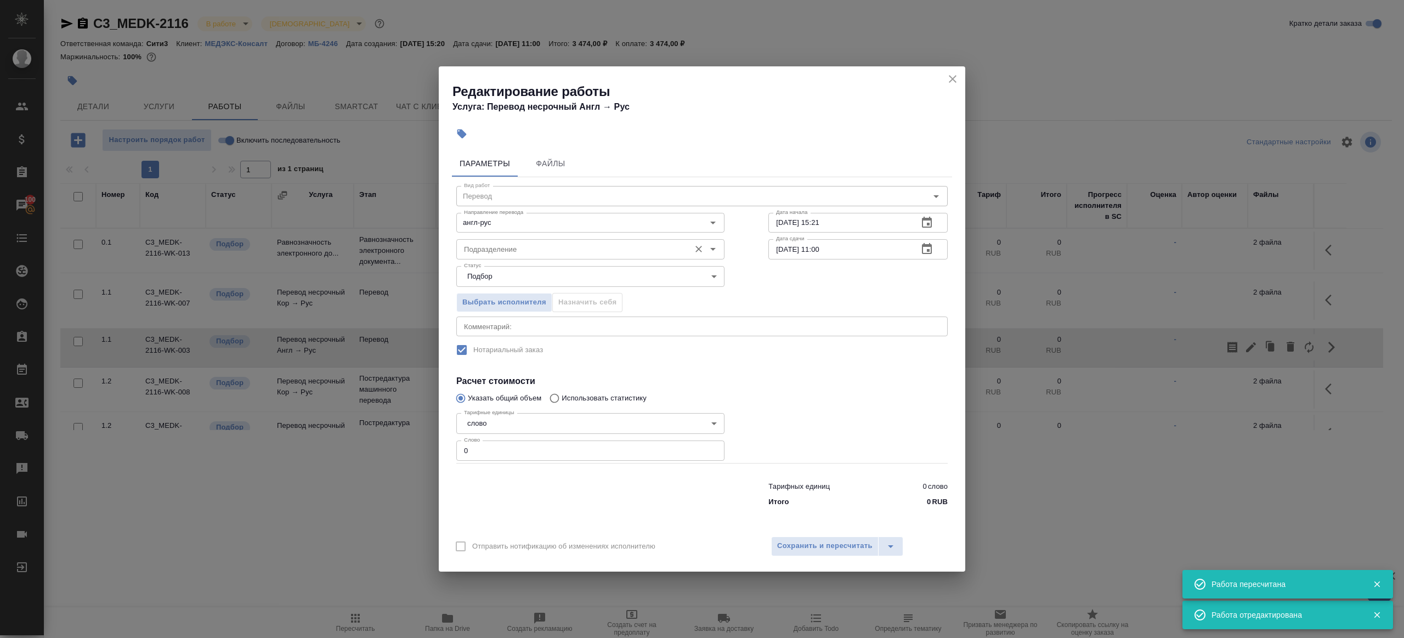
click at [568, 244] on input "Подразделение" at bounding box center [571, 248] width 225 height 13
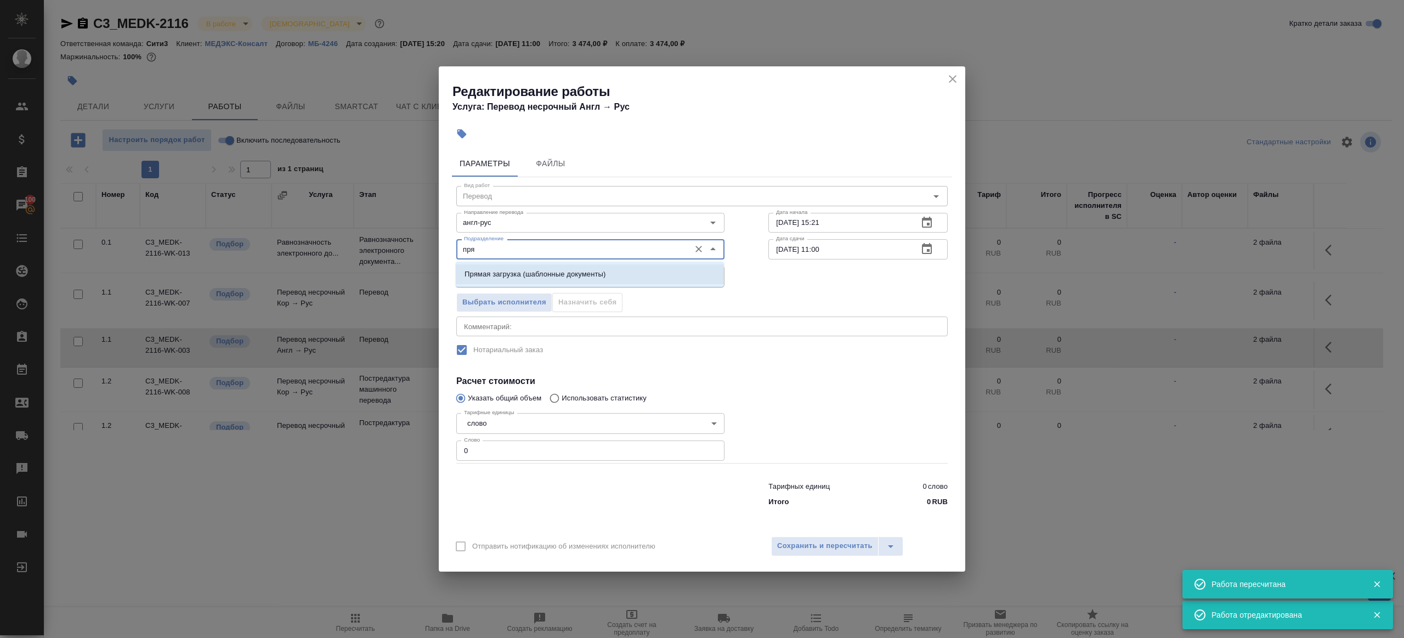
click at [615, 280] on li "Прямая загрузка (шаблонные документы)" at bounding box center [590, 274] width 268 height 20
type input "Прямая загрузка (шаблонные документы)"
click at [868, 252] on input "[DATE] 11:00" at bounding box center [838, 249] width 141 height 20
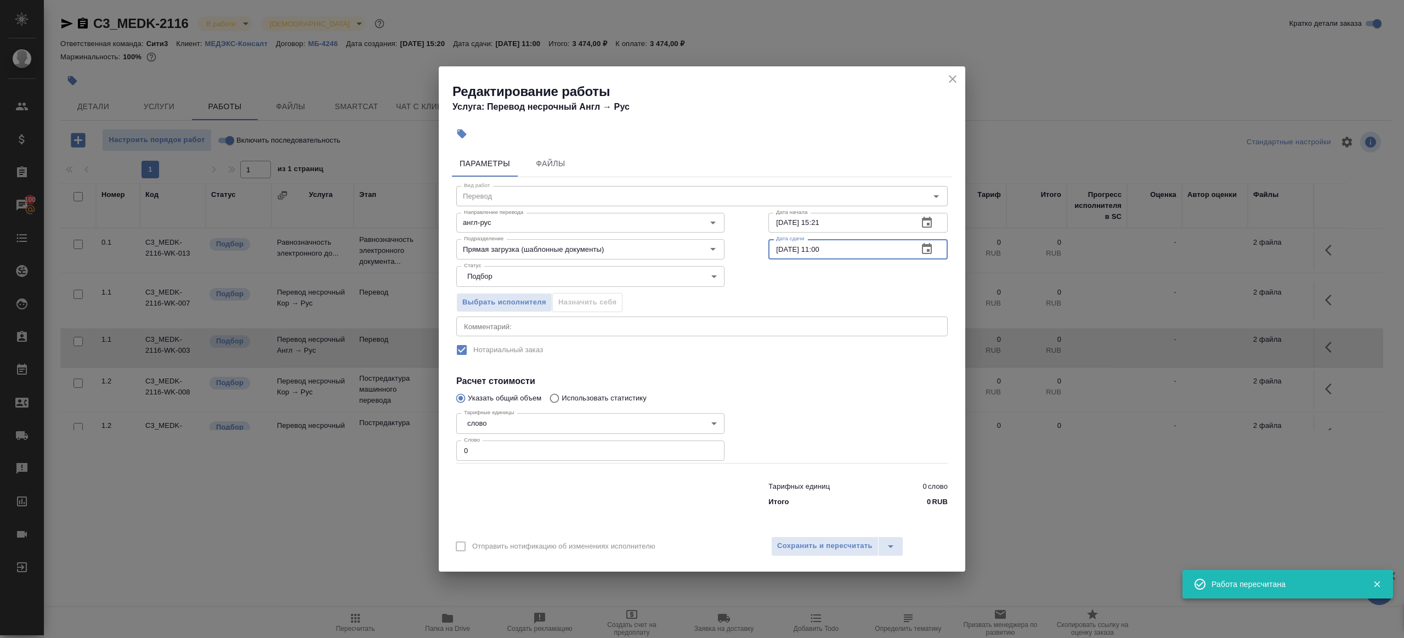
paste input "09"
type input "[DATE] 09:00"
click at [526, 451] on input "0" at bounding box center [590, 450] width 268 height 20
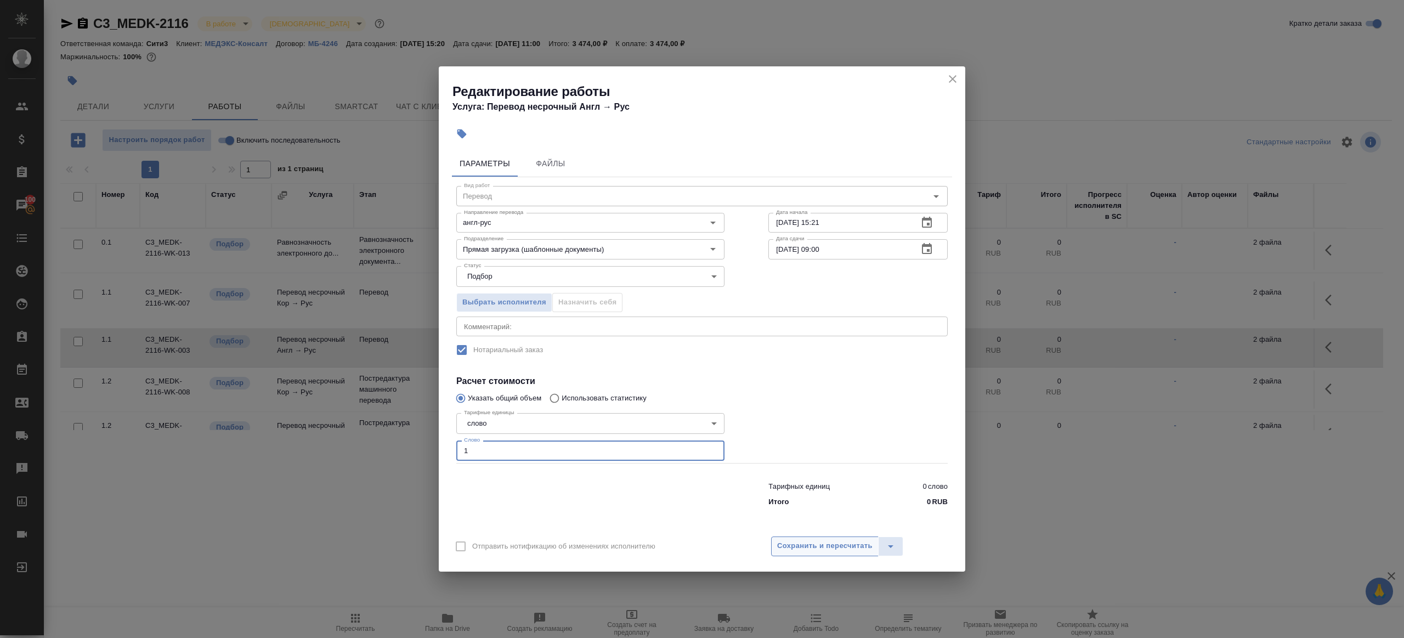
type input "1"
click at [814, 549] on span "Сохранить и пересчитать" at bounding box center [824, 545] width 95 height 13
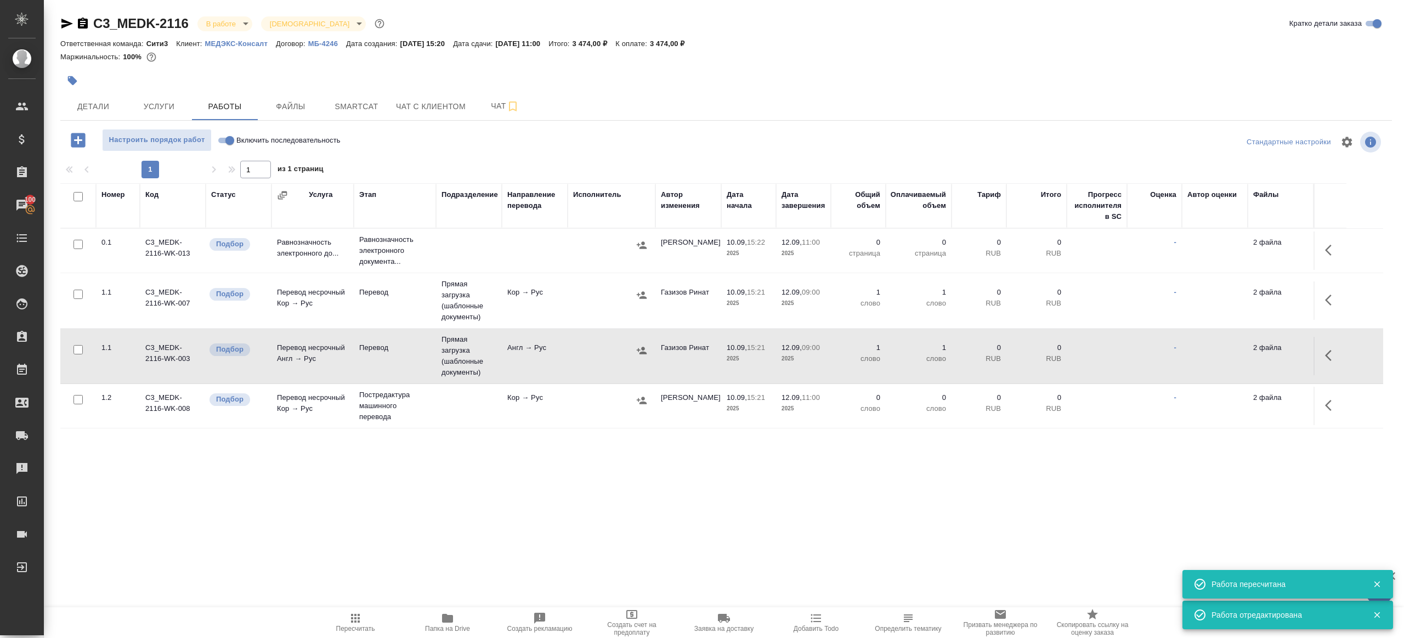
scroll to position [75, 0]
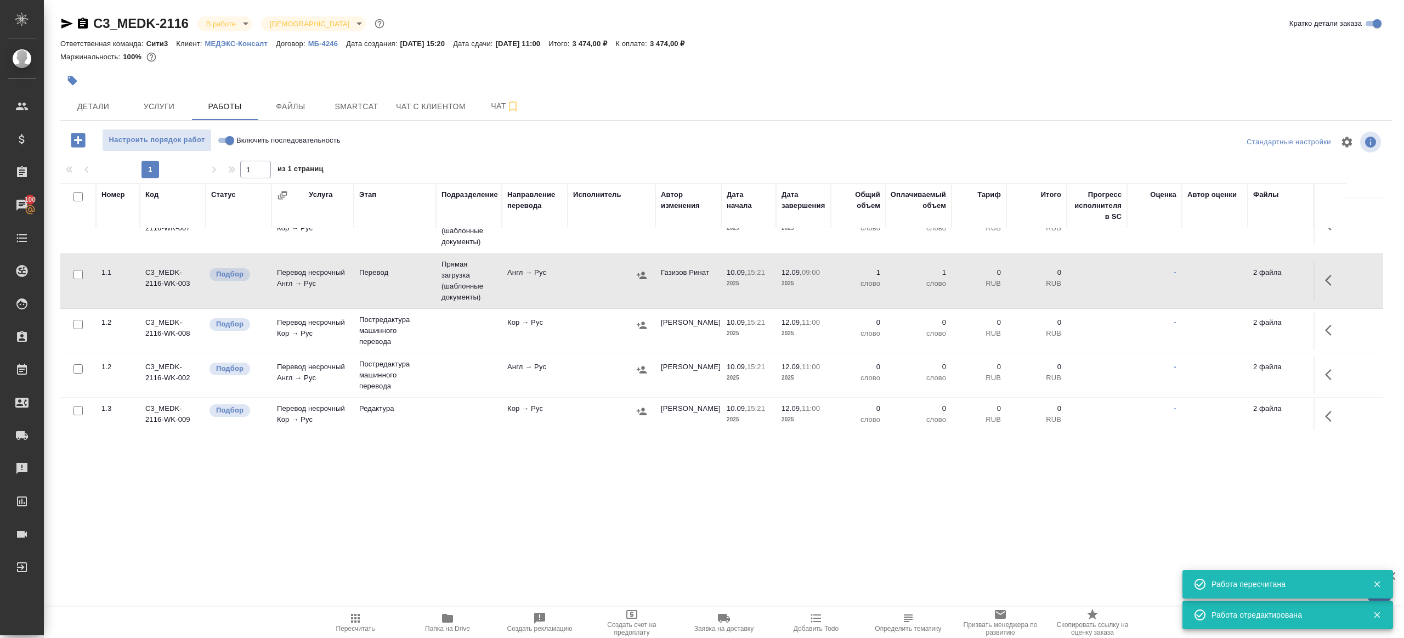
click at [77, 323] on input "checkbox" at bounding box center [77, 324] width 9 height 9
checkbox input "true"
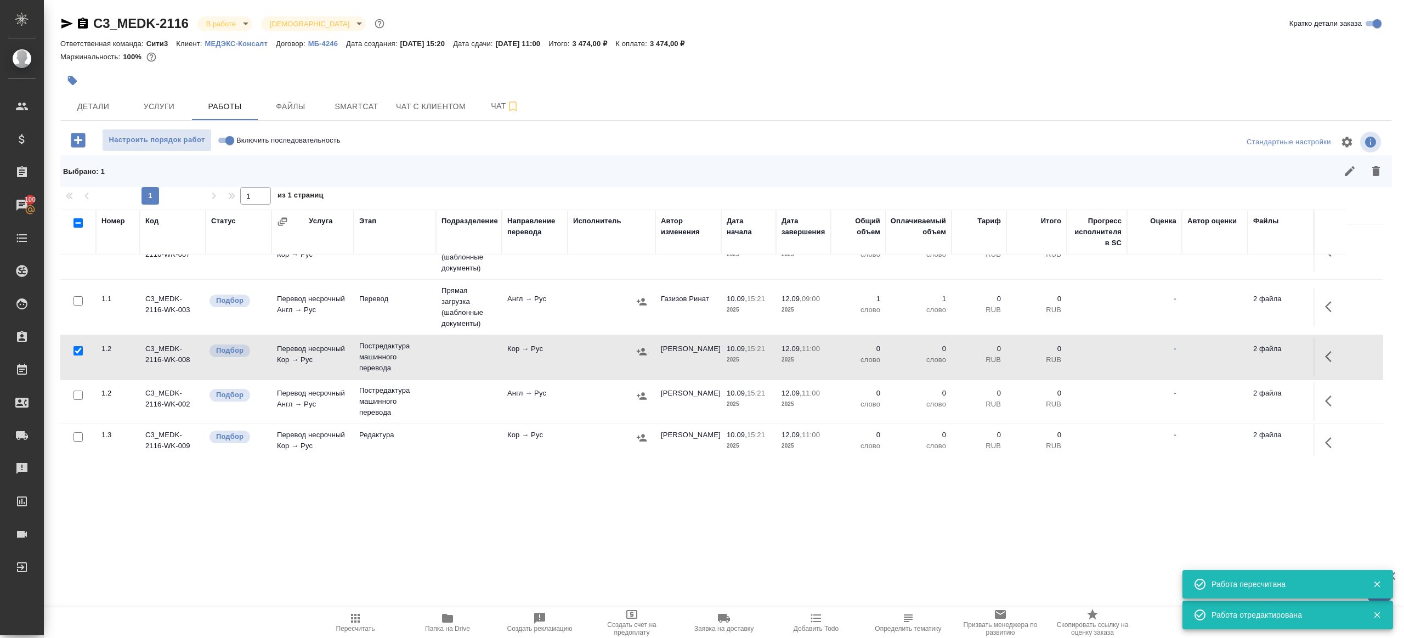
click at [75, 392] on input "checkbox" at bounding box center [77, 394] width 9 height 9
checkbox input "true"
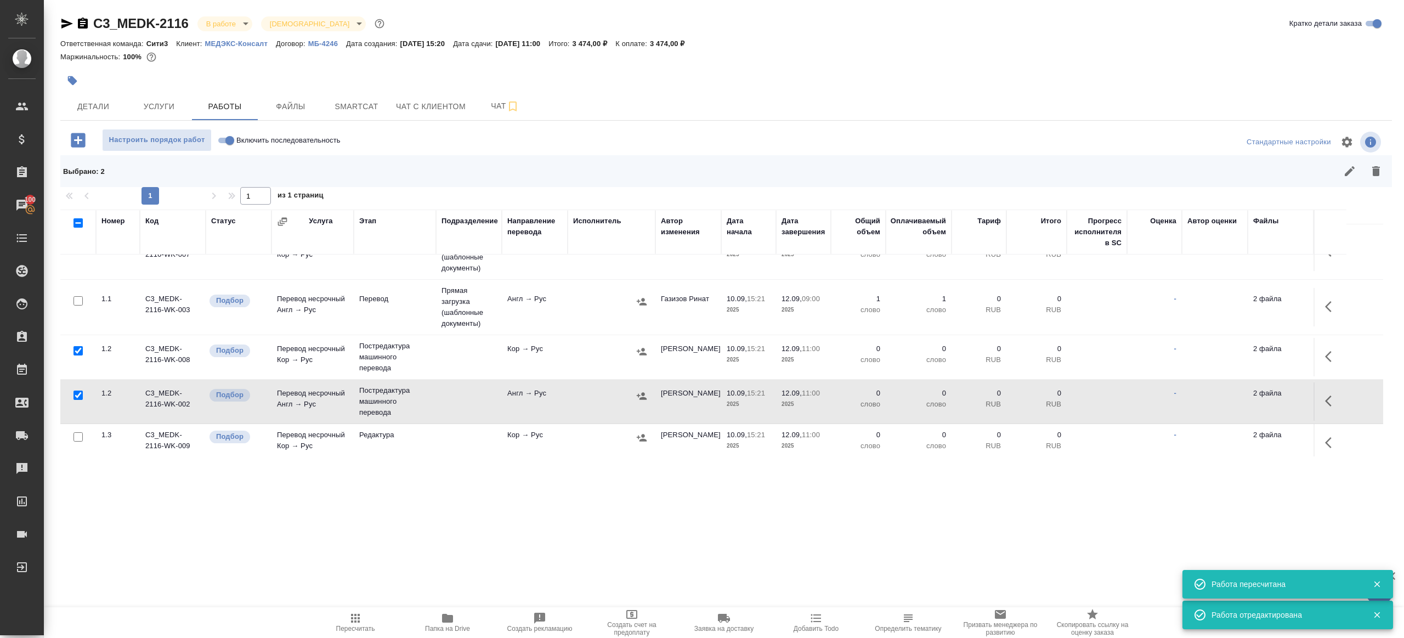
scroll to position [126, 0]
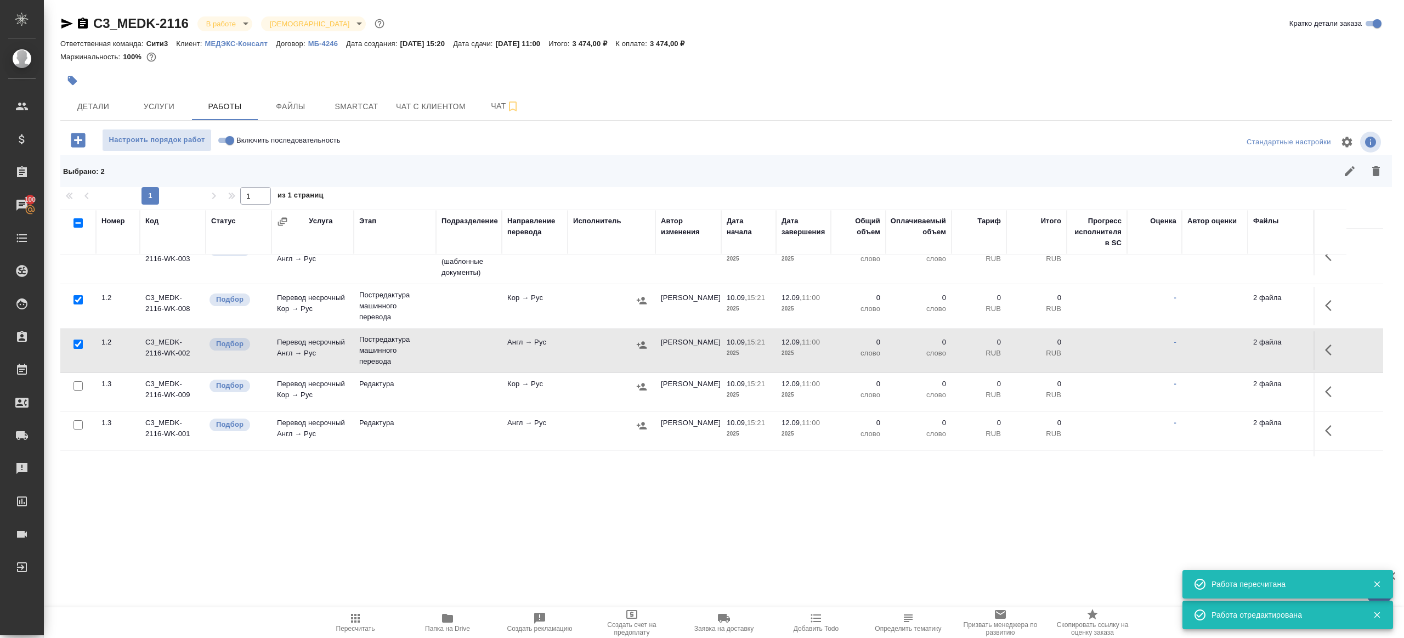
click at [77, 384] on input "checkbox" at bounding box center [77, 385] width 9 height 9
checkbox input "true"
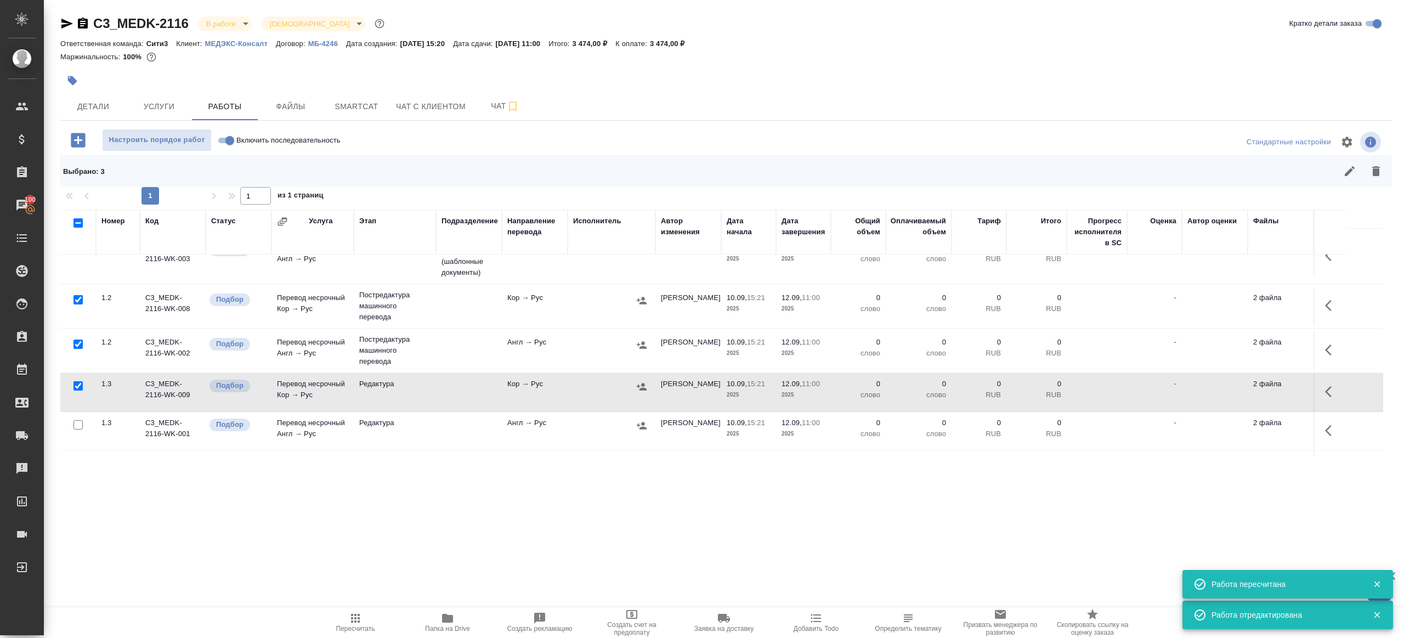
click at [77, 428] on div at bounding box center [78, 424] width 25 height 15
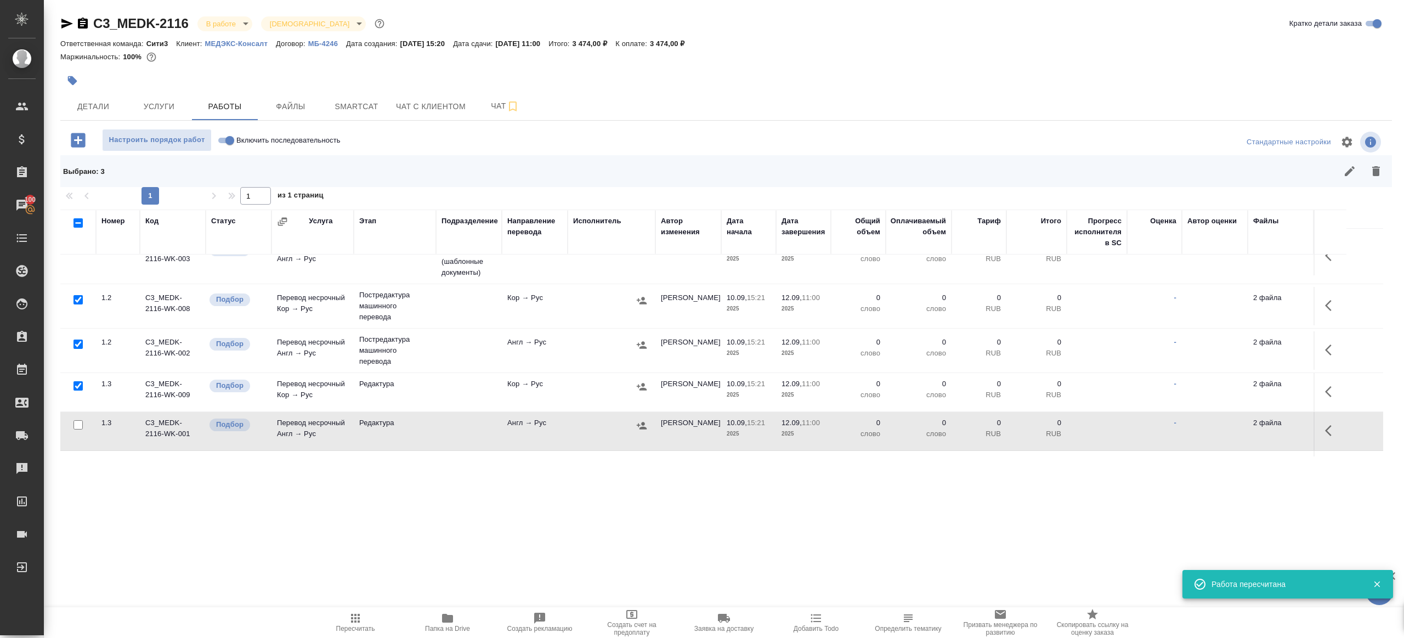
click at [77, 424] on input "checkbox" at bounding box center [77, 424] width 9 height 9
checkbox input "true"
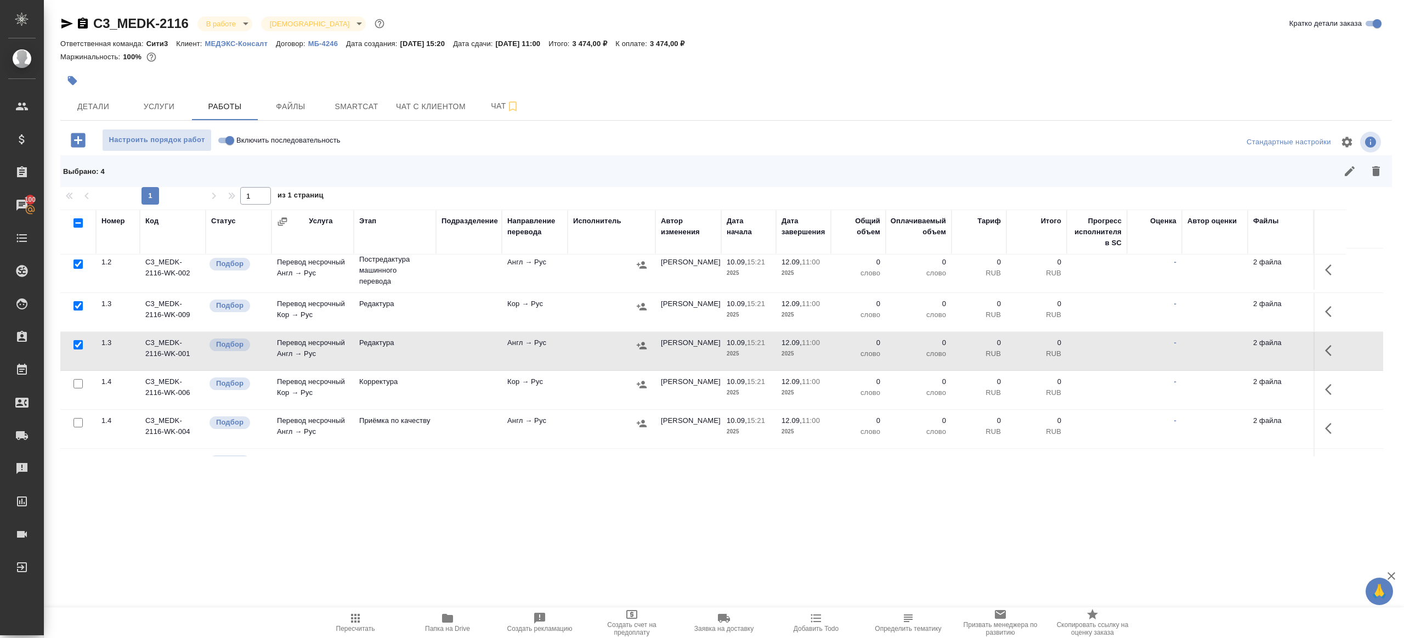
scroll to position [224, 0]
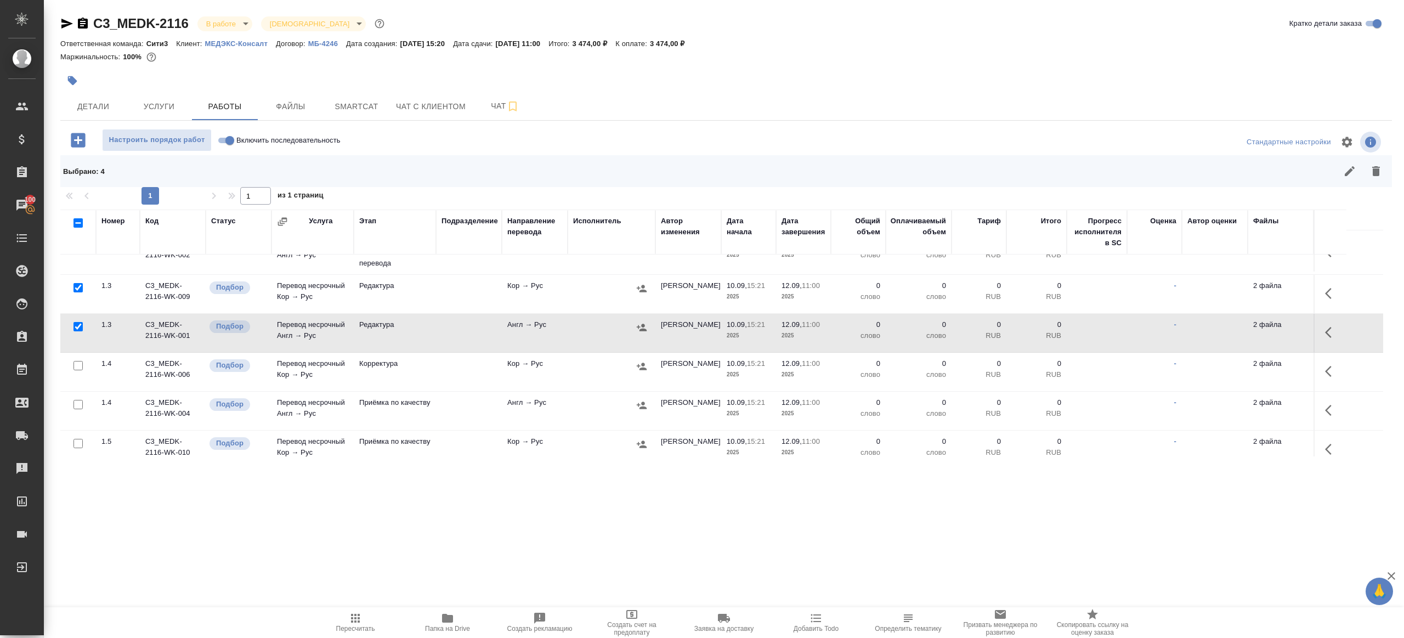
click at [79, 361] on input "checkbox" at bounding box center [77, 365] width 9 height 9
checkbox input "true"
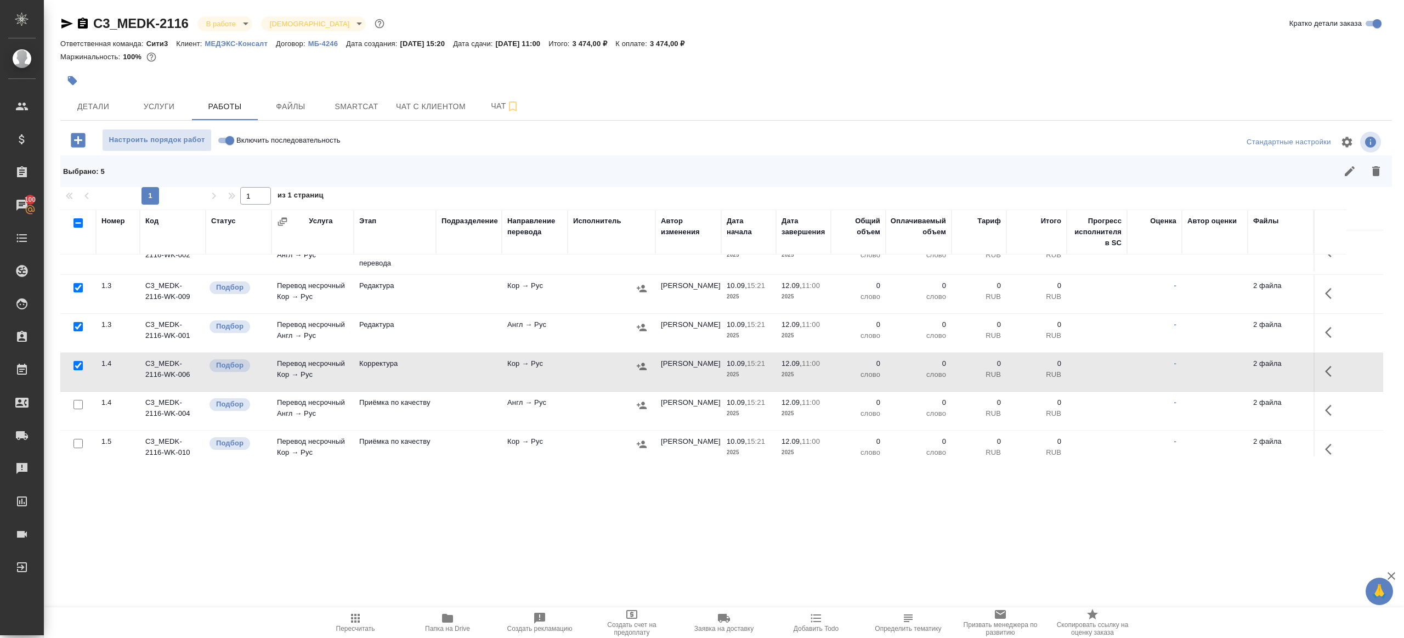
click at [79, 440] on input "checkbox" at bounding box center [77, 443] width 9 height 9
checkbox input "true"
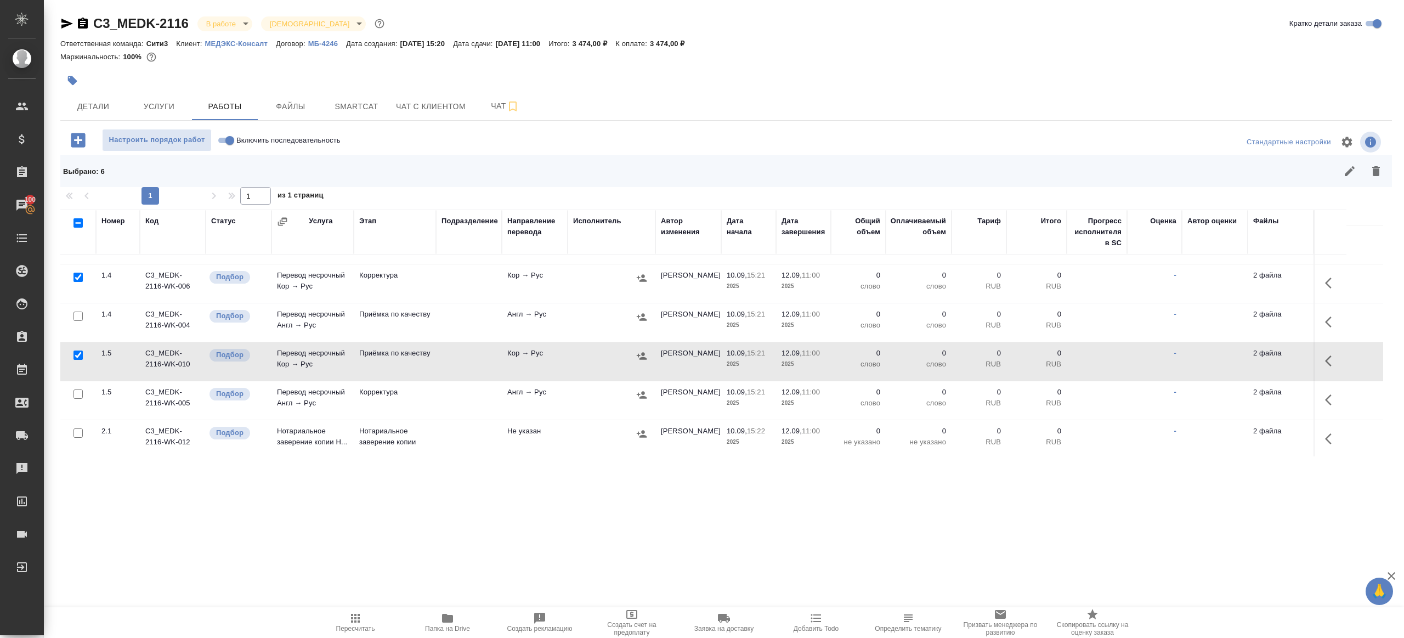
scroll to position [362, 0]
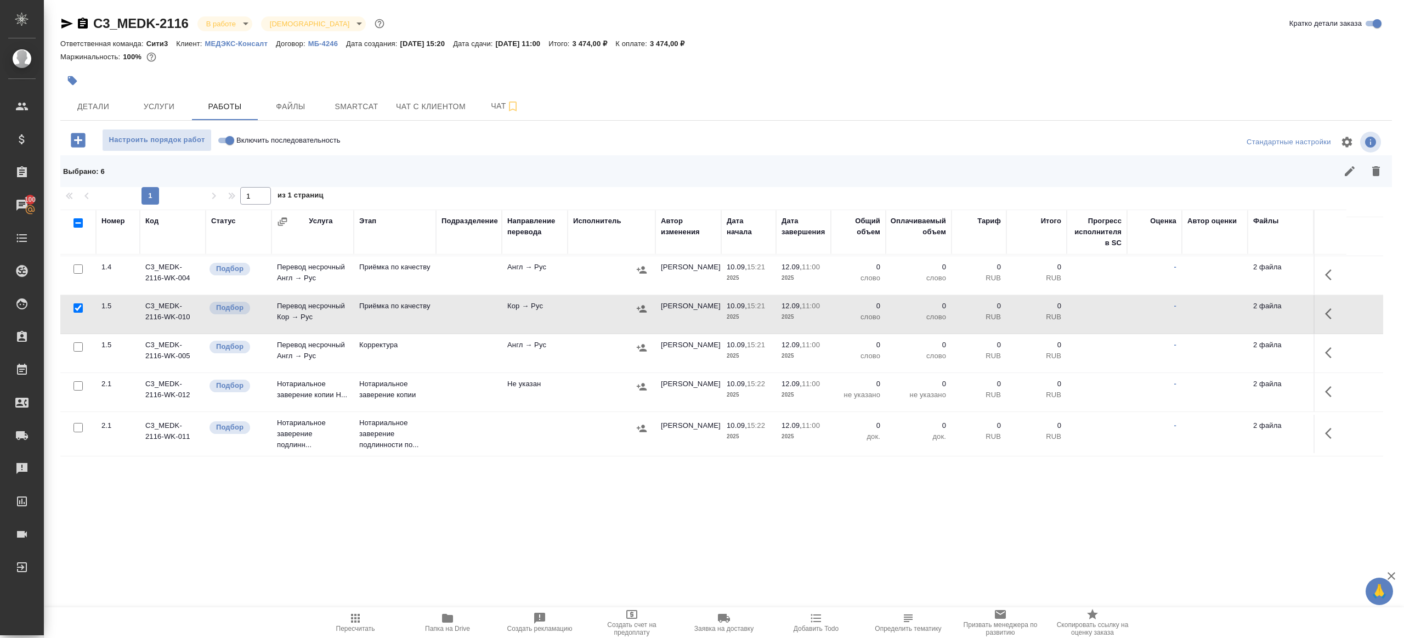
click at [78, 342] on input "checkbox" at bounding box center [77, 346] width 9 height 9
checkbox input "true"
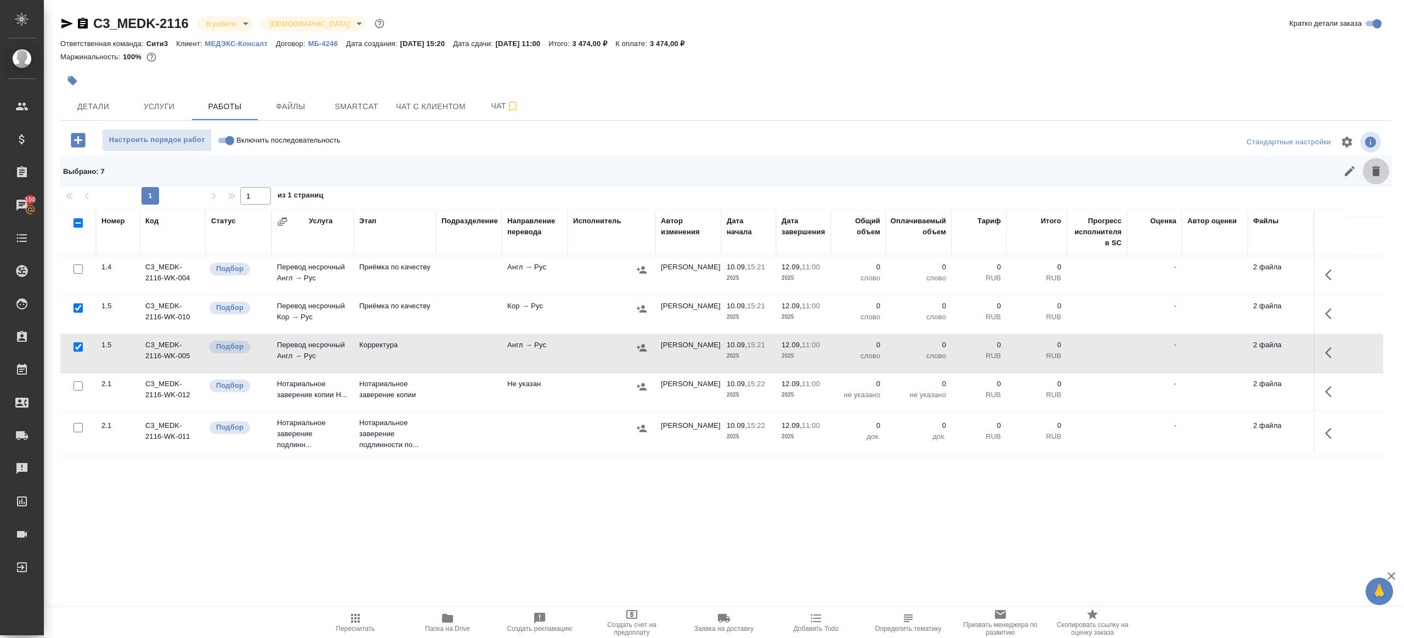
click at [1388, 173] on button "button" at bounding box center [1375, 171] width 26 height 26
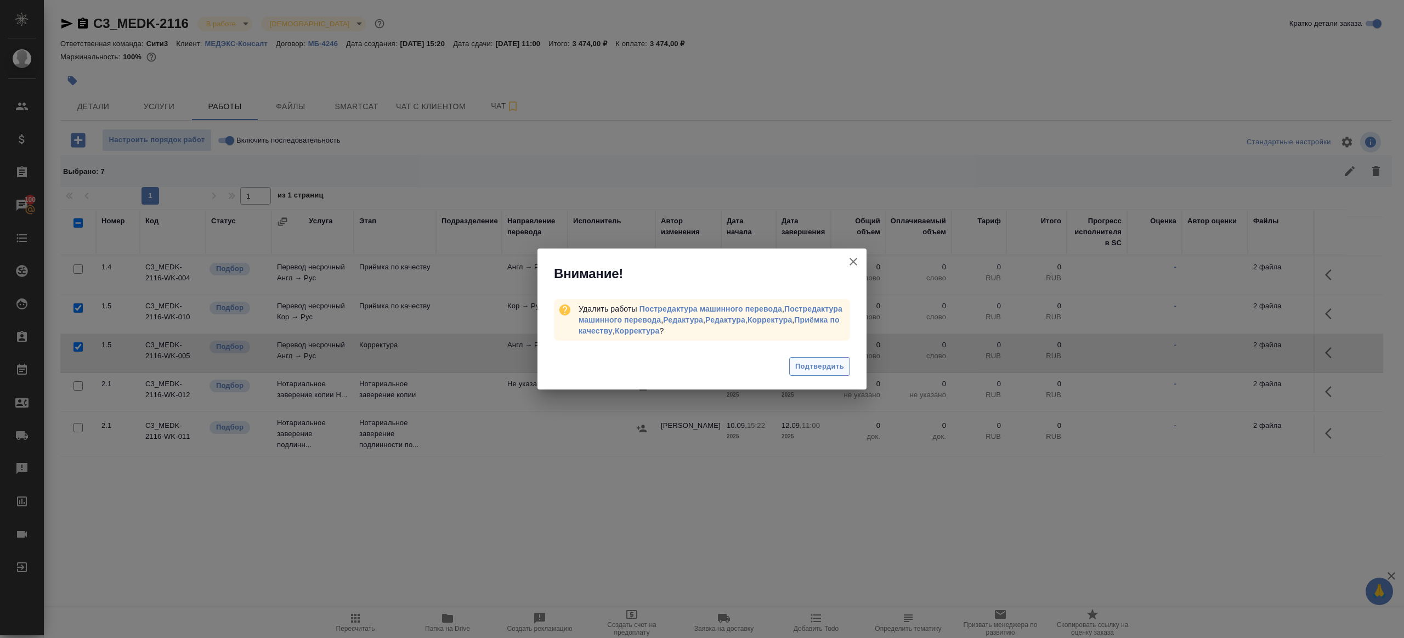
click at [849, 365] on button "Подтвердить" at bounding box center [819, 366] width 61 height 19
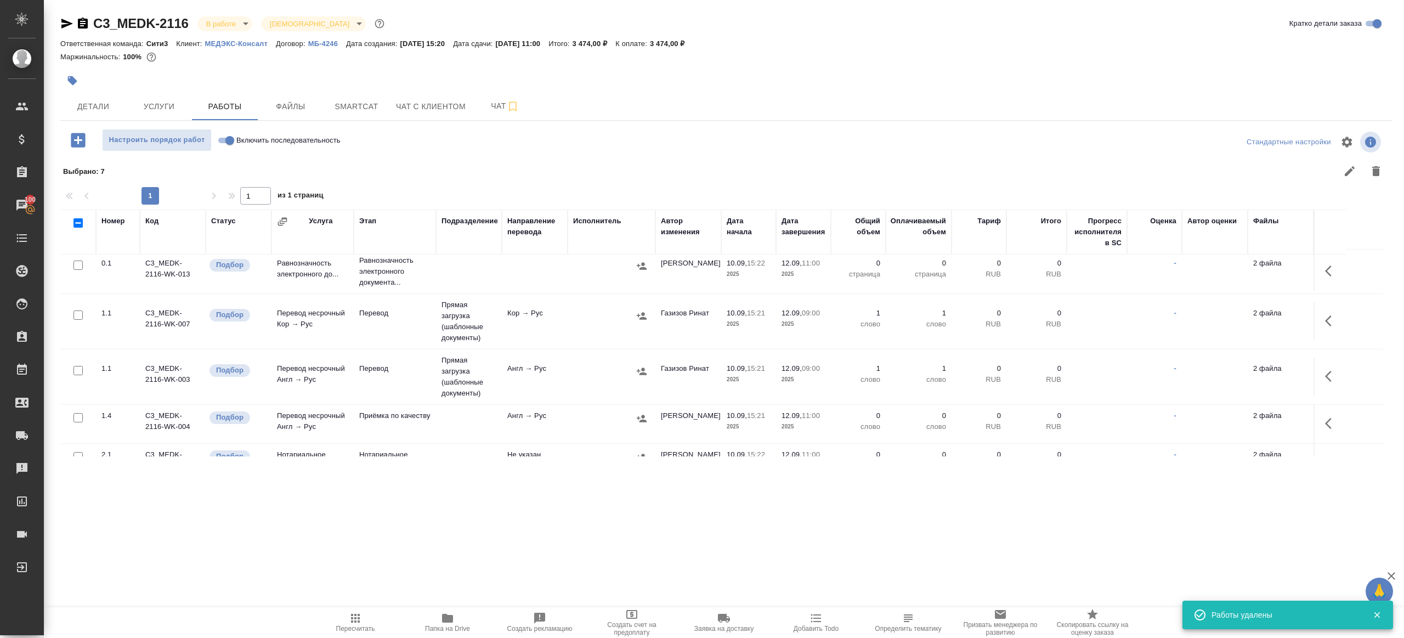
scroll to position [0, 0]
click at [230, 145] on input "Включить последовательность" at bounding box center [229, 140] width 39 height 13
checkbox input "true"
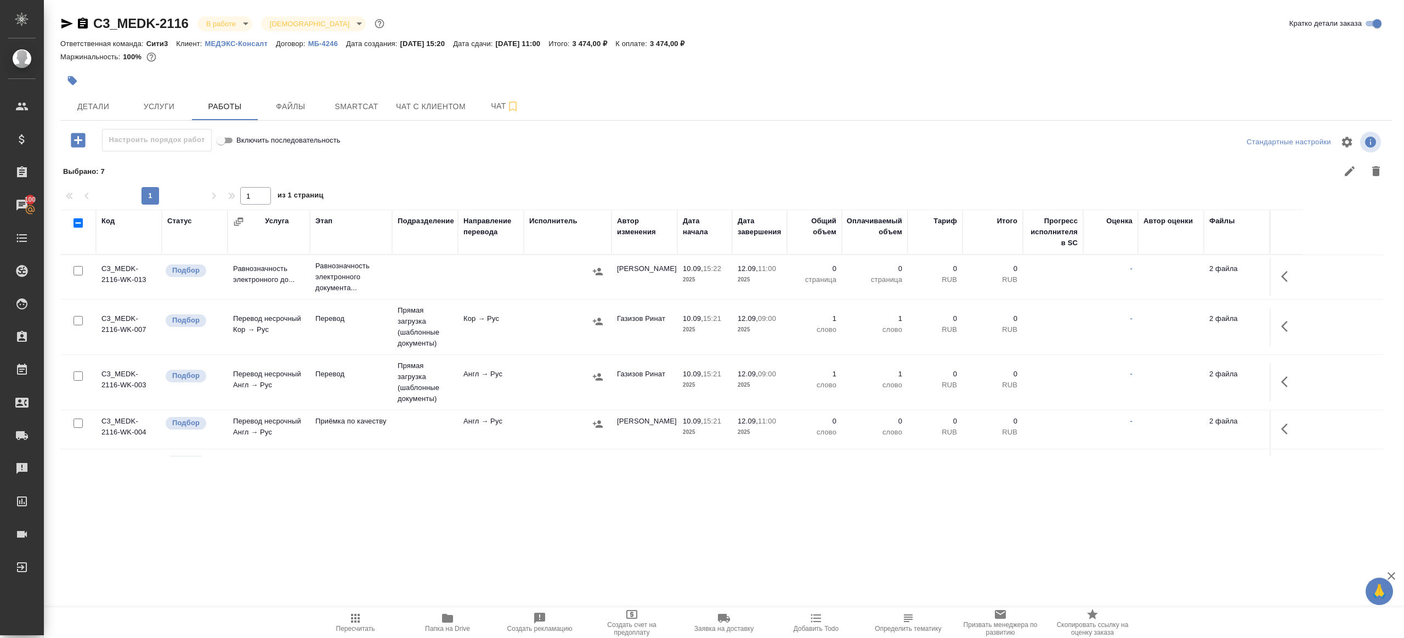
scroll to position [80, 0]
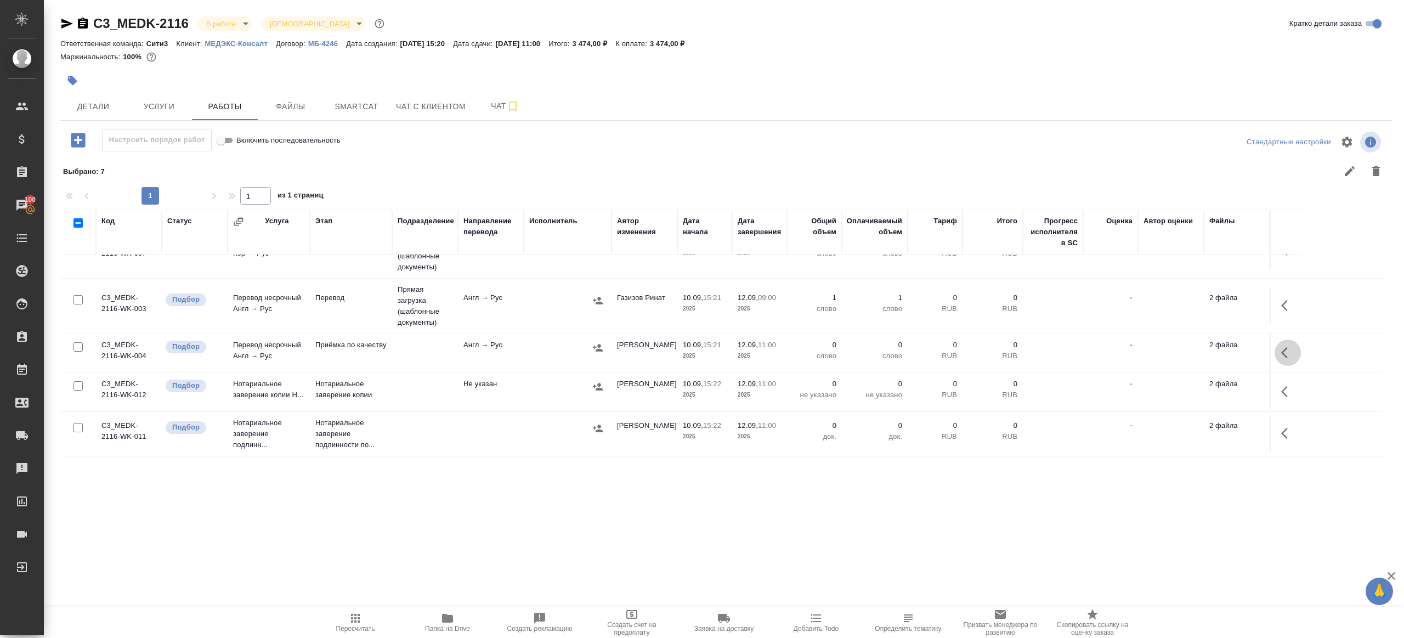
click at [1277, 350] on button "button" at bounding box center [1287, 352] width 26 height 26
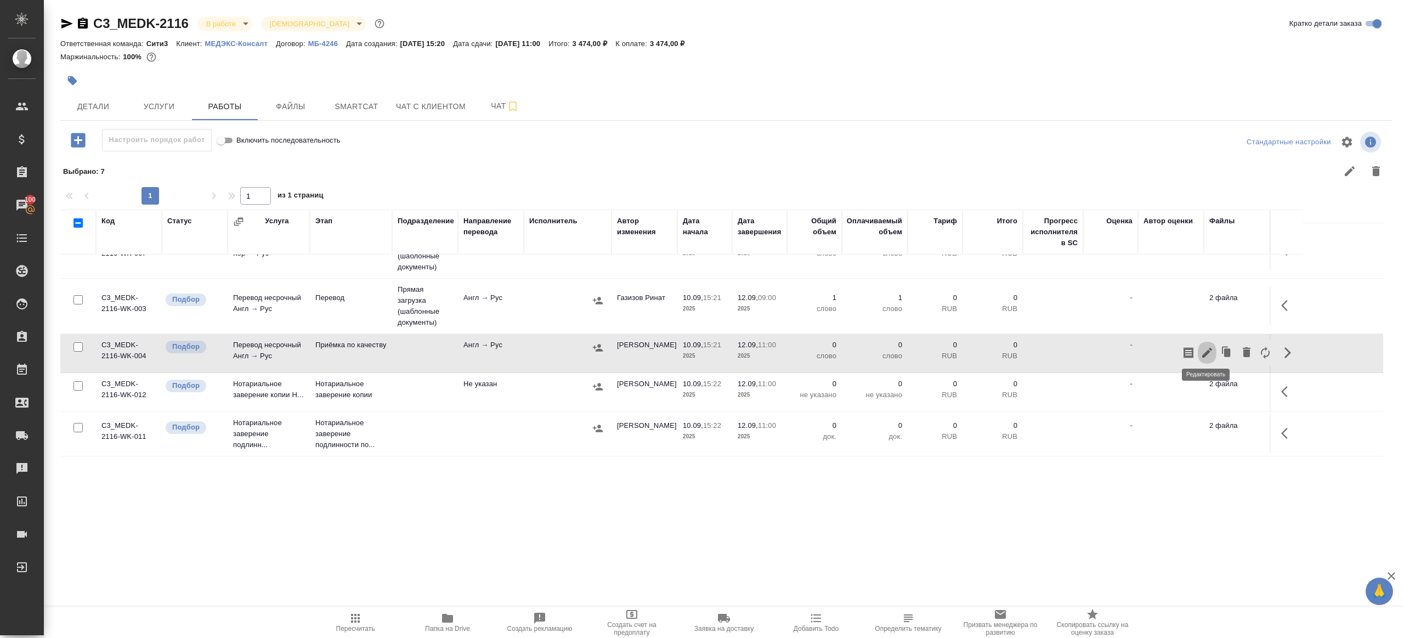
click at [1205, 349] on icon "button" at bounding box center [1207, 353] width 10 height 10
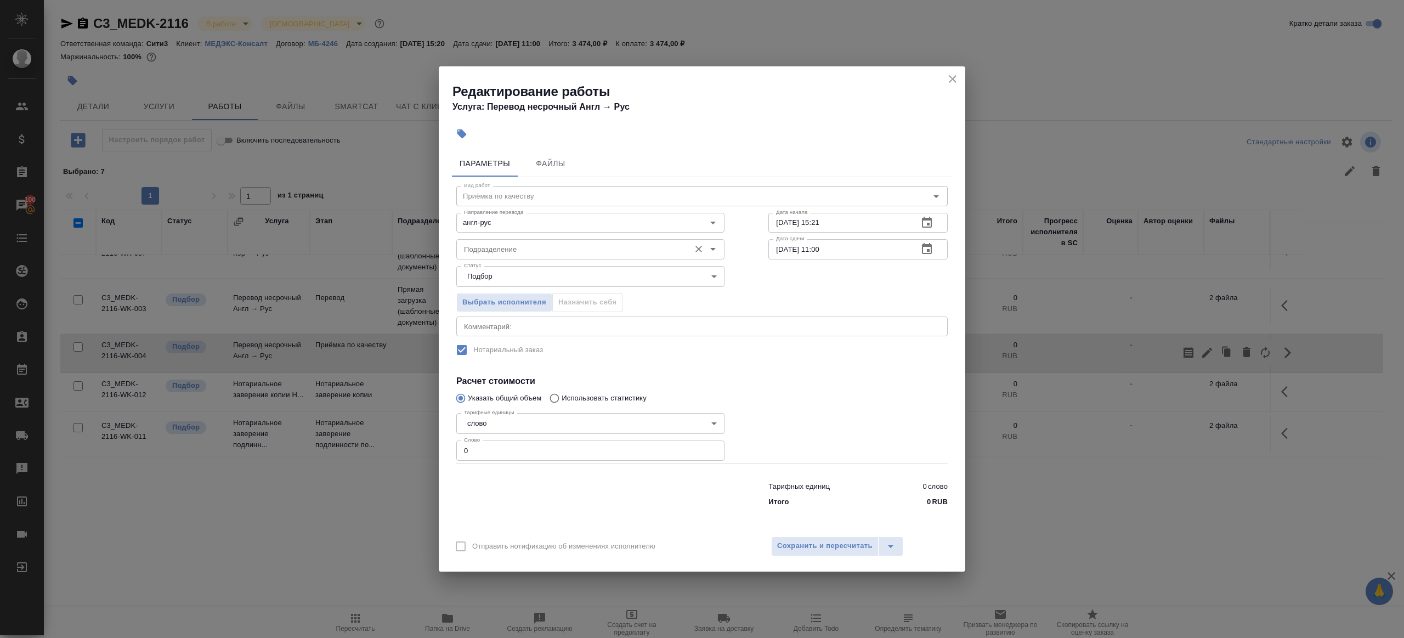
click at [479, 254] on input "Подразделение" at bounding box center [571, 248] width 225 height 13
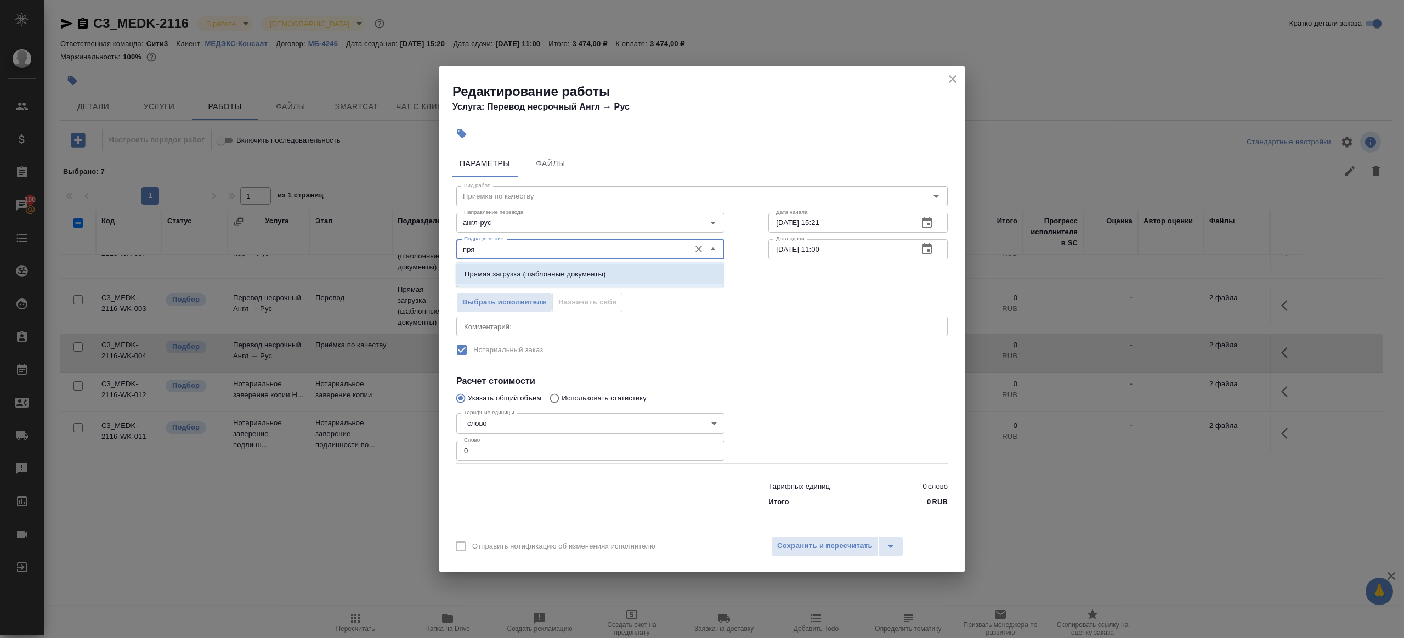
click at [508, 269] on p "Прямая загрузка (шаблонные документы)" at bounding box center [534, 274] width 141 height 11
type input "Прямая загрузка (шаблонные документы)"
click at [868, 221] on input "[DATE] 15:21" at bounding box center [838, 223] width 141 height 20
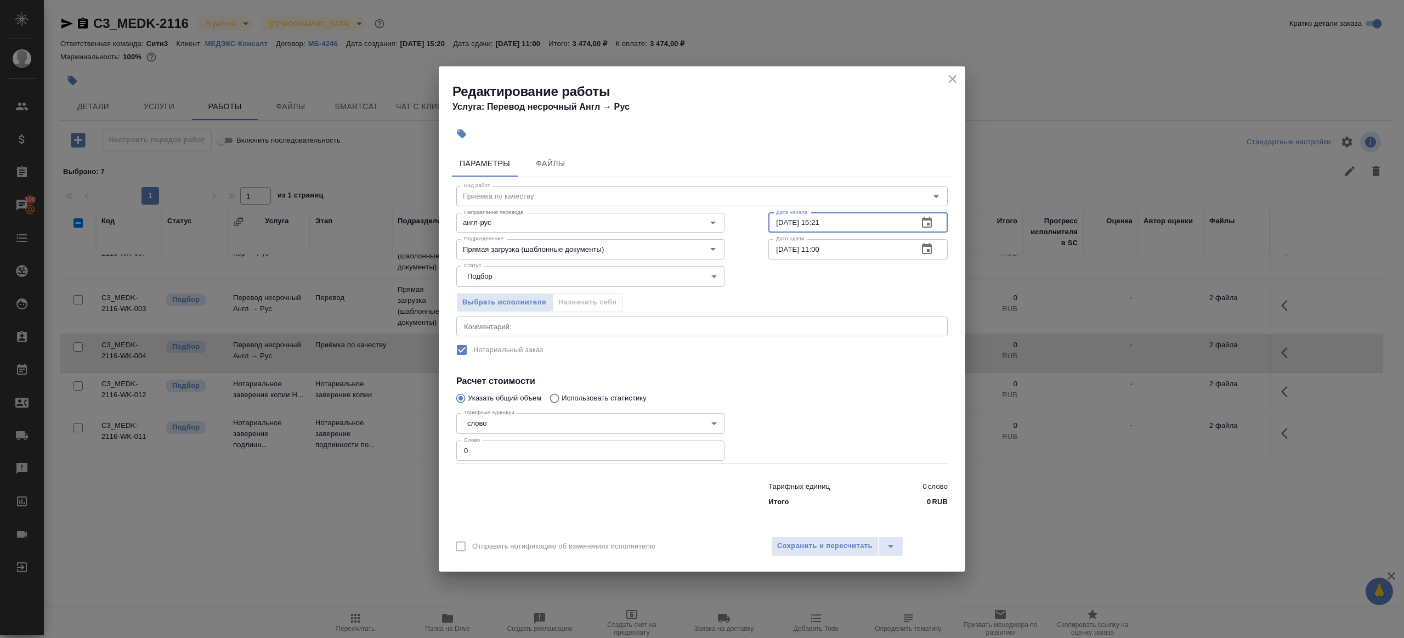
paste input "[DATE] 09:00"
type input "[DATE] 09:00"
click at [597, 456] on input "0" at bounding box center [590, 450] width 268 height 20
type input "1"
click at [817, 442] on div at bounding box center [857, 436] width 223 height 98
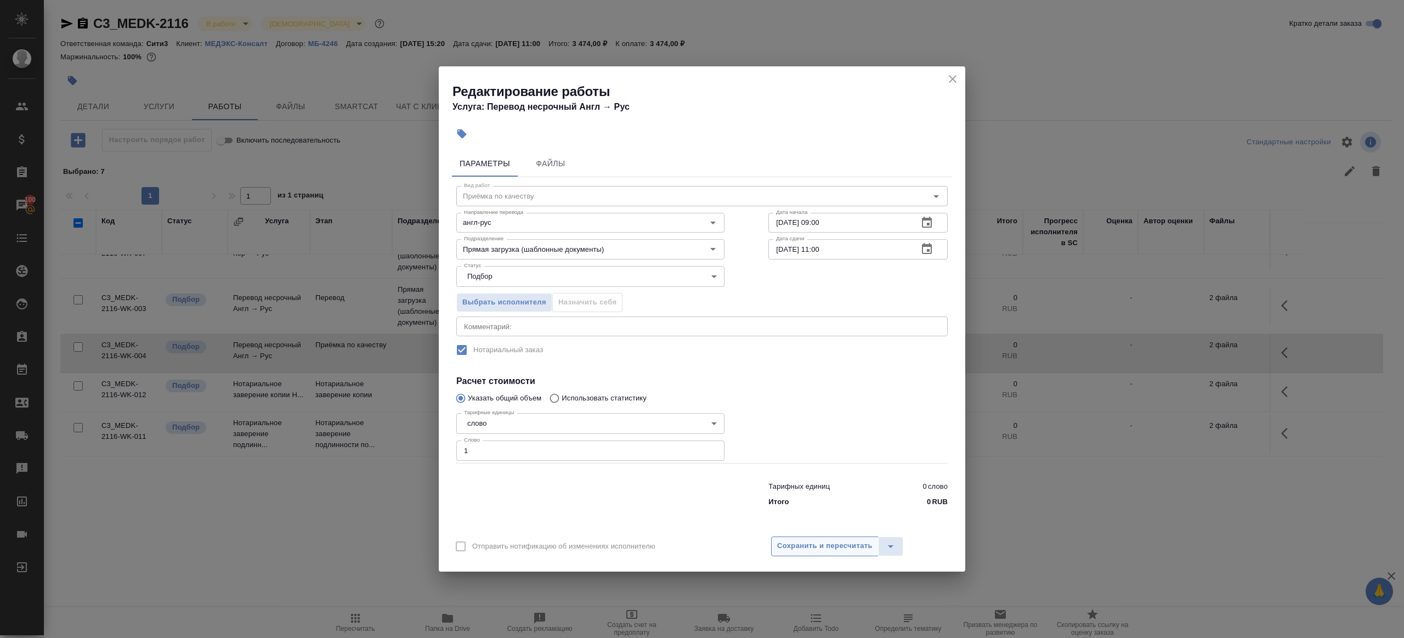
click at [817, 536] on button "Сохранить и пересчитать" at bounding box center [824, 546] width 107 height 20
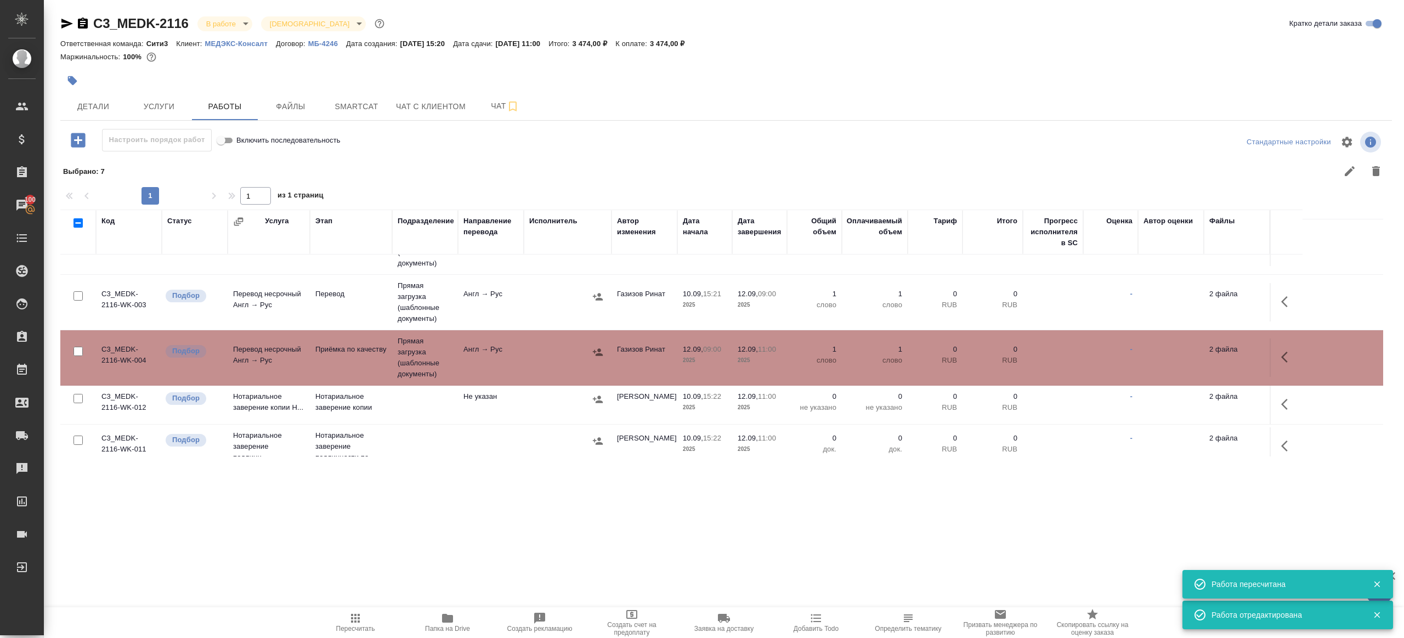
click at [357, 621] on icon "button" at bounding box center [355, 618] width 9 height 9
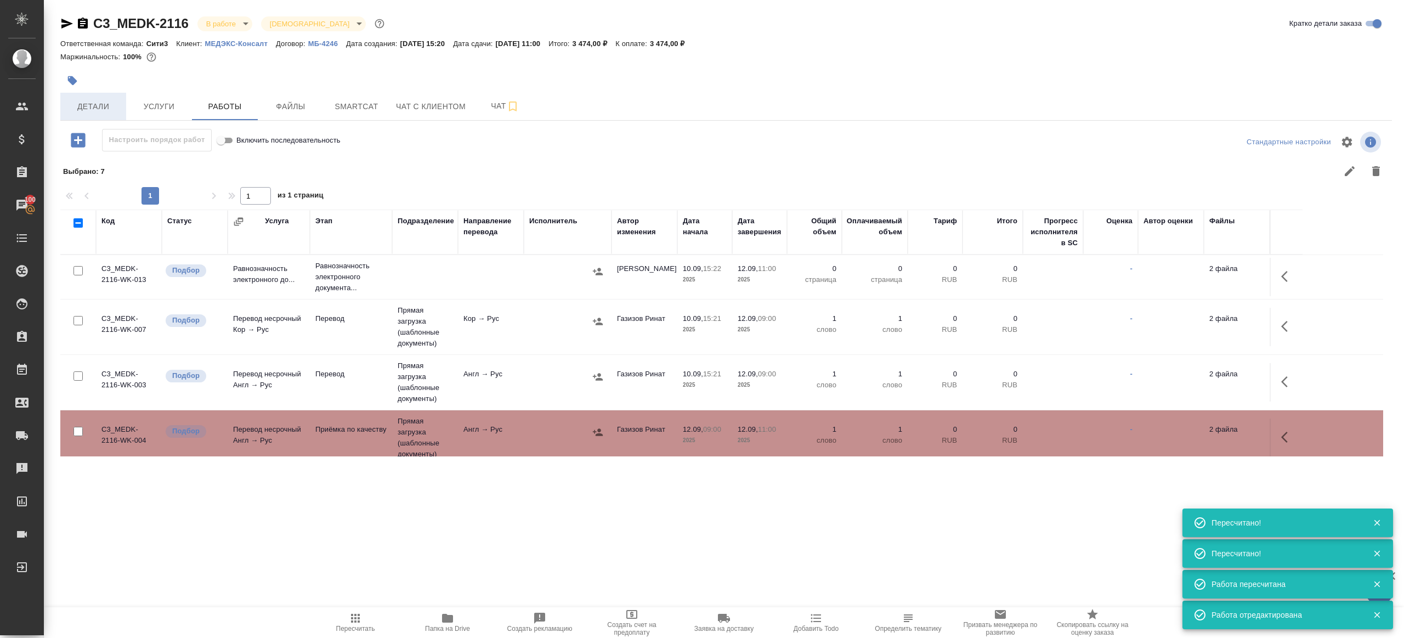
click at [93, 115] on button "Детали" at bounding box center [93, 106] width 66 height 27
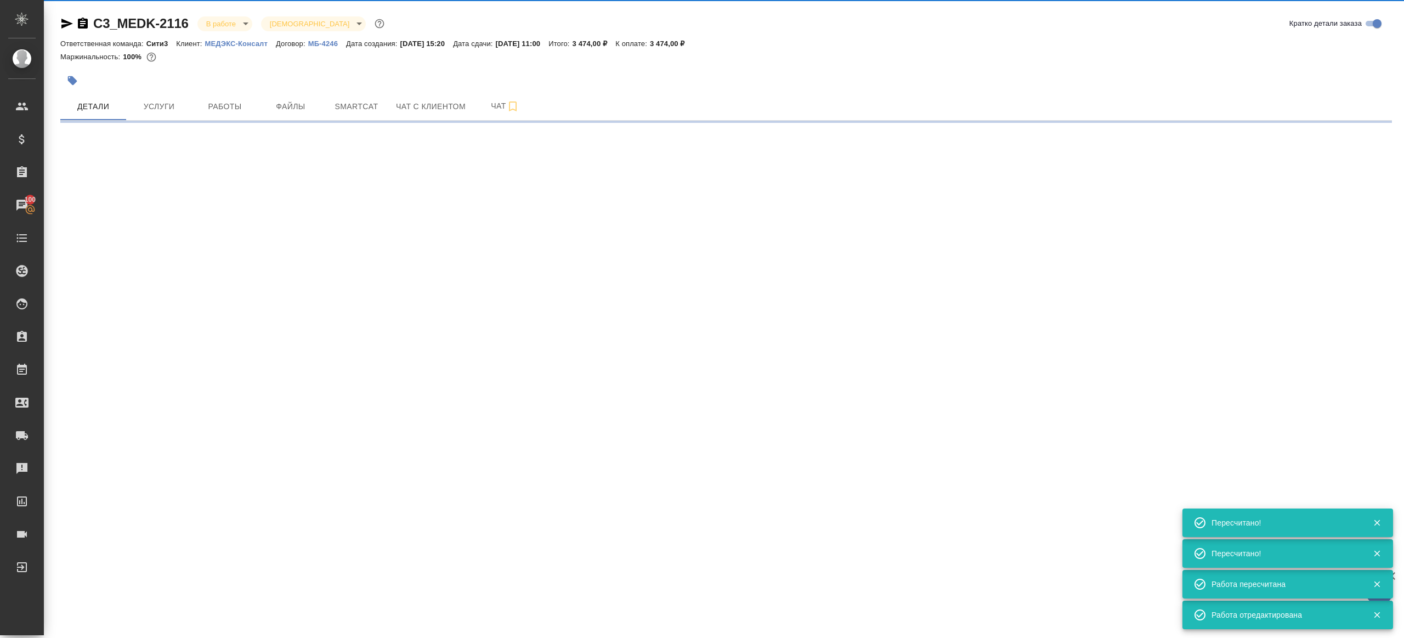
select select "RU"
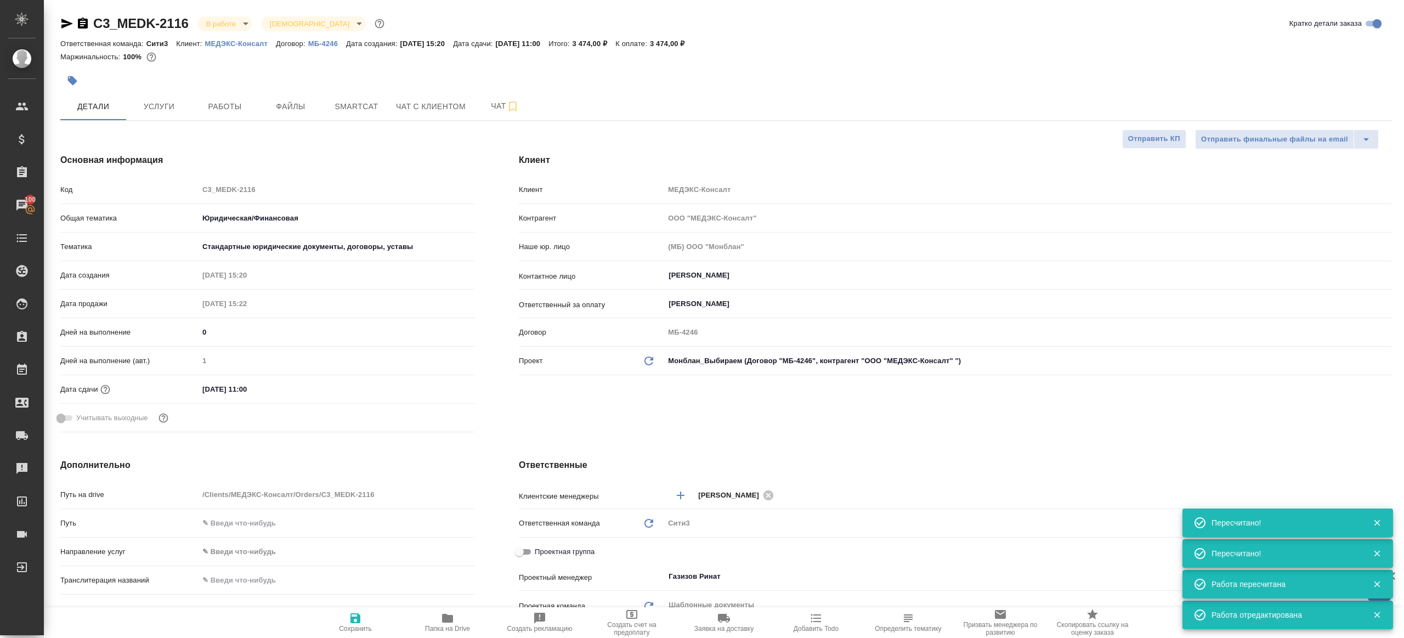
type textarea "x"
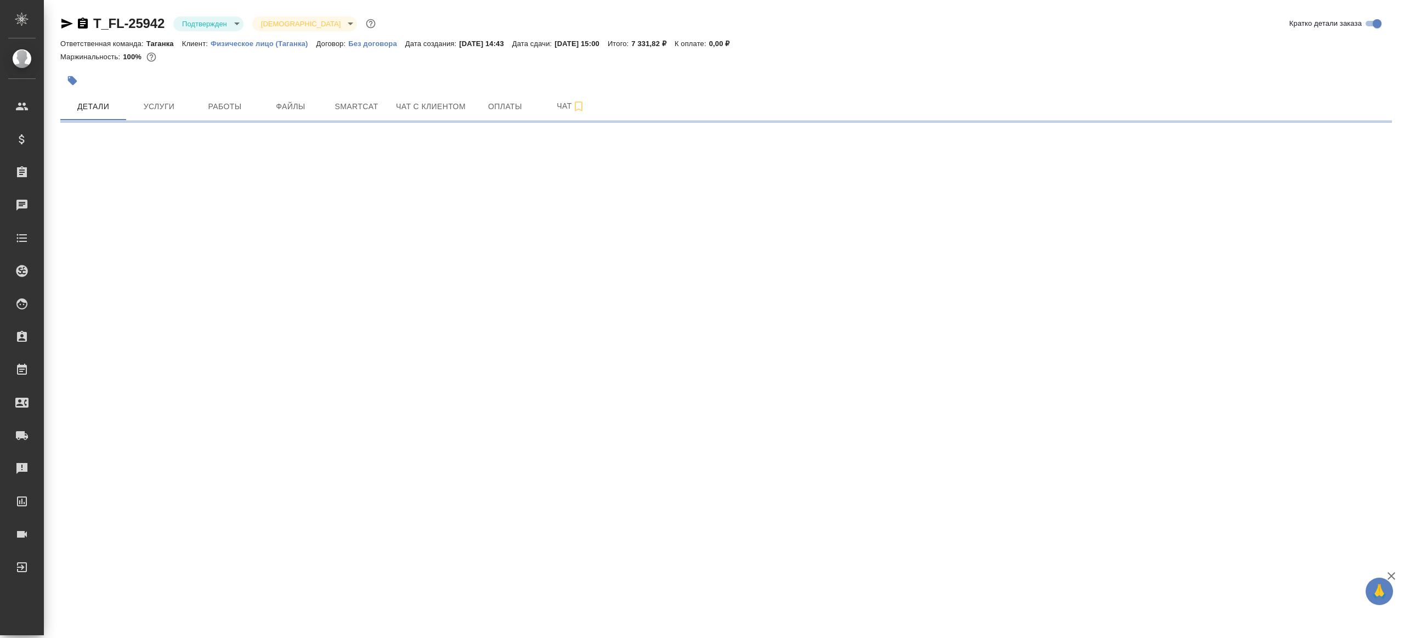
select select "RU"
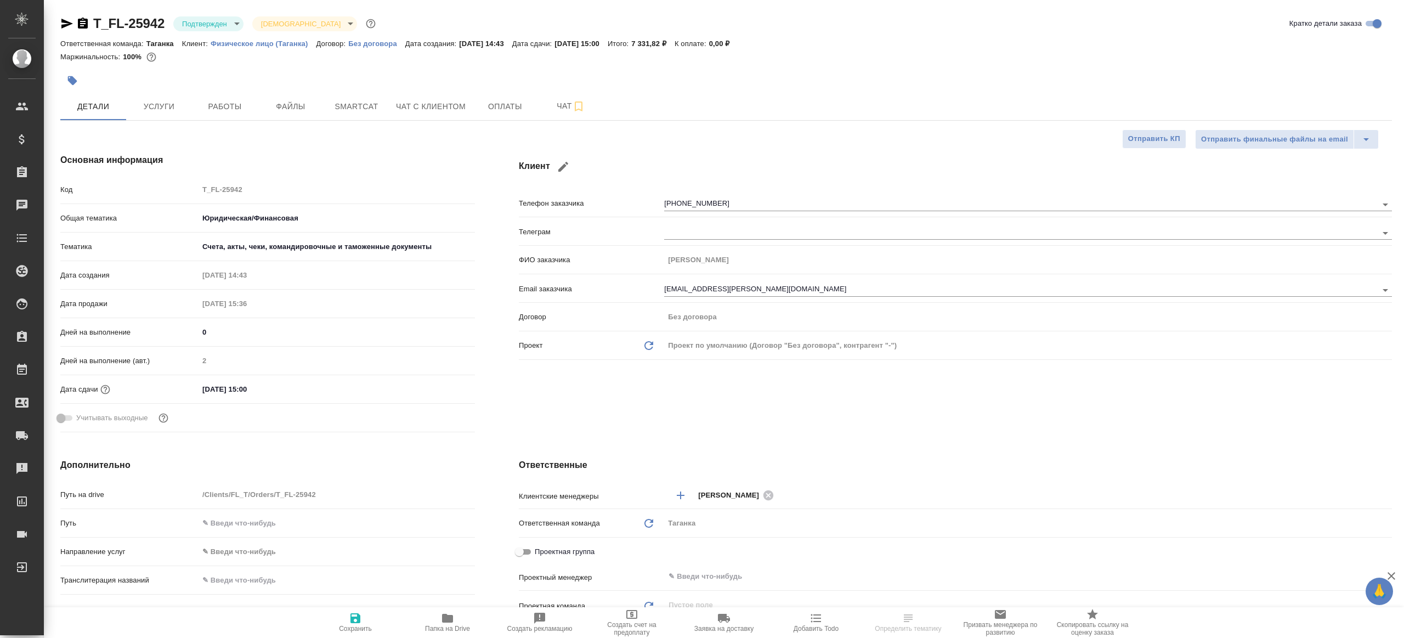
type textarea "x"
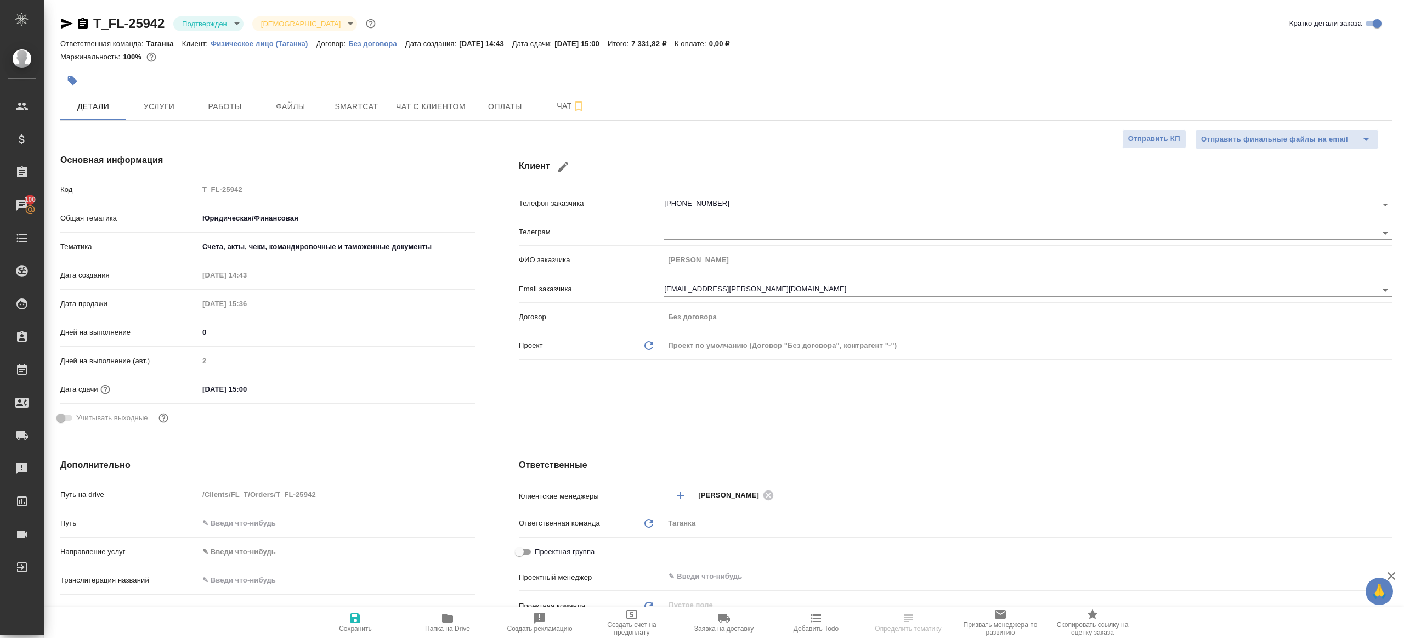
type textarea "x"
click at [217, 22] on body "🙏 .cls-1 fill:#fff; AWATERA [PERSON_NAME] Клиенты Спецификации Заказы 100 Чаты …" at bounding box center [702, 319] width 1404 height 638
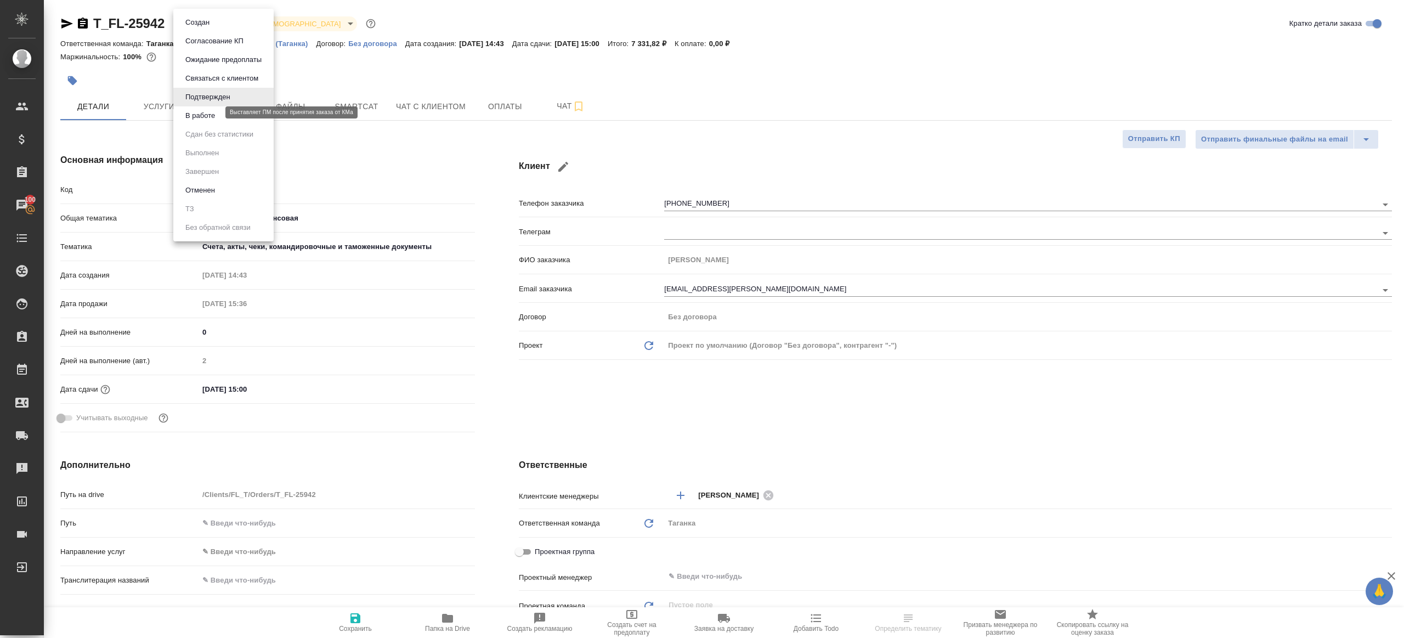
click at [217, 111] on button "В работе" at bounding box center [200, 116] width 36 height 12
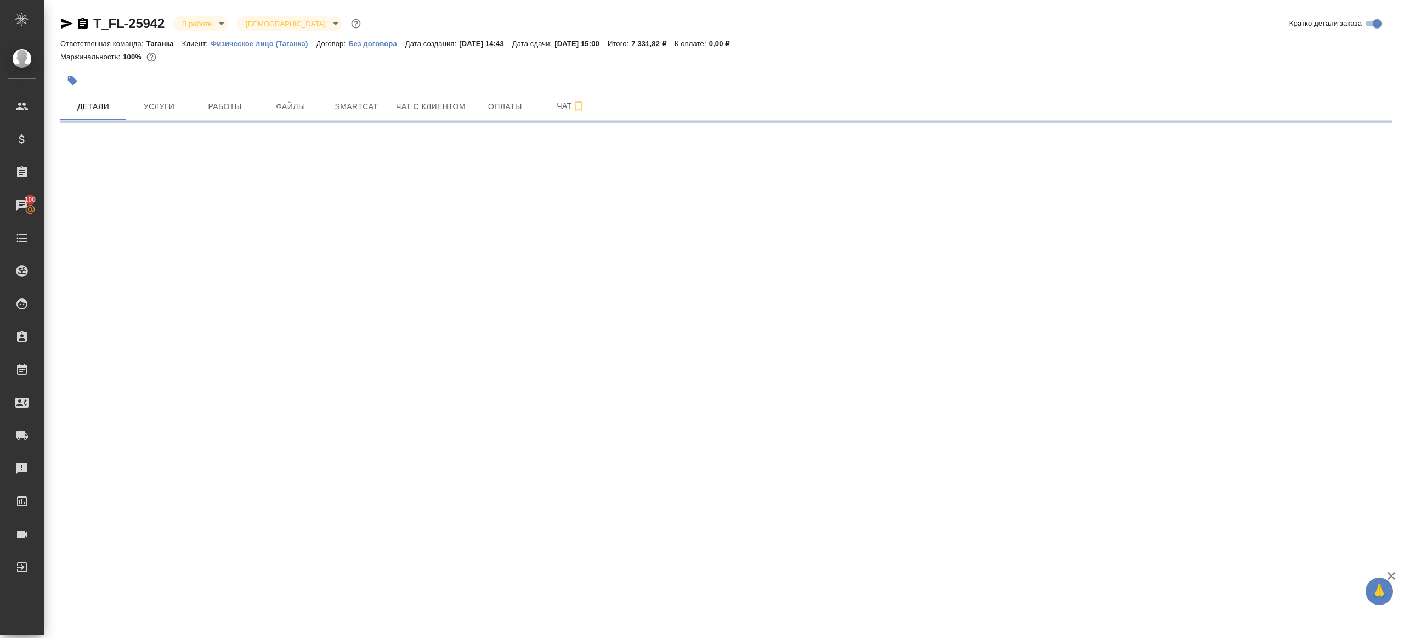
select select "RU"
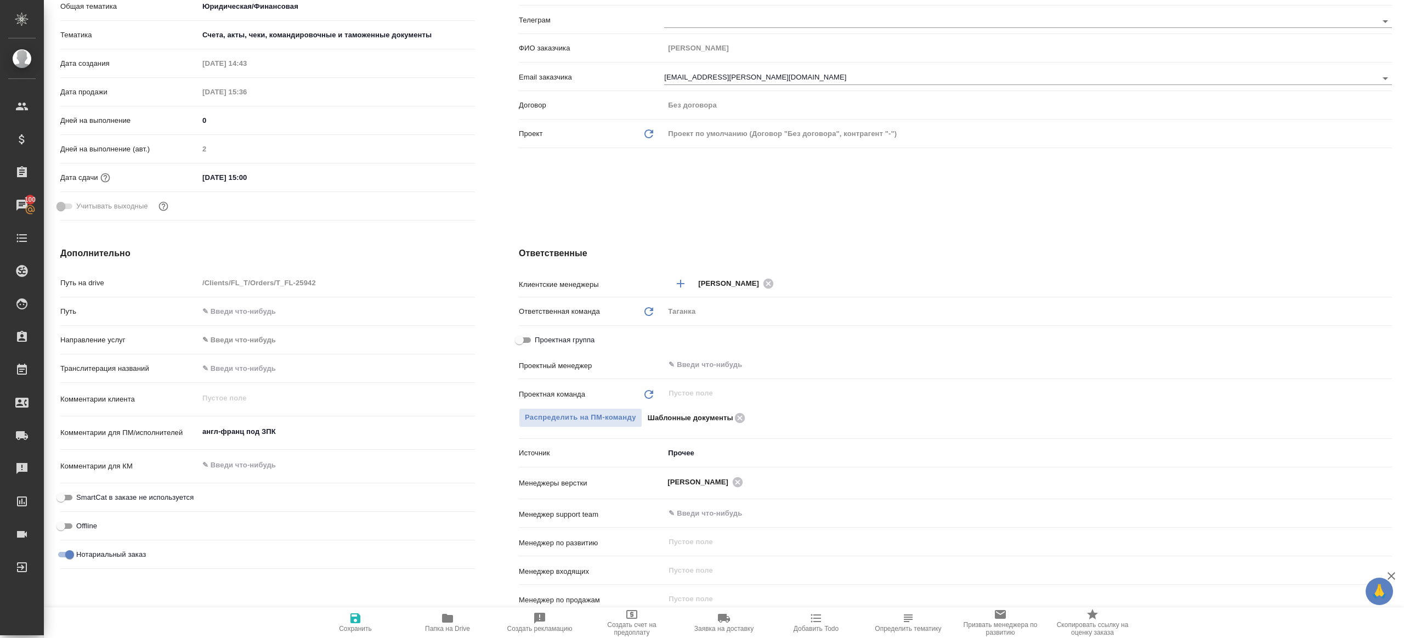
scroll to position [361, 0]
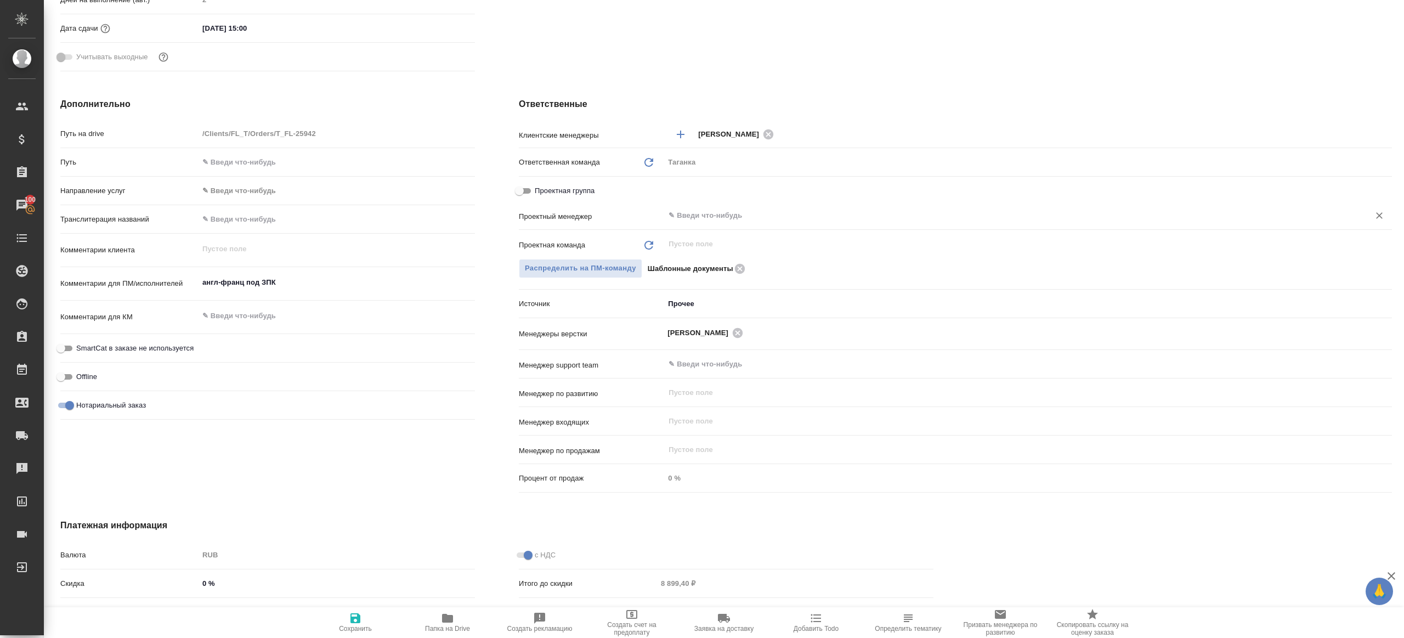
click at [714, 207] on div "​" at bounding box center [1028, 216] width 728 height 20
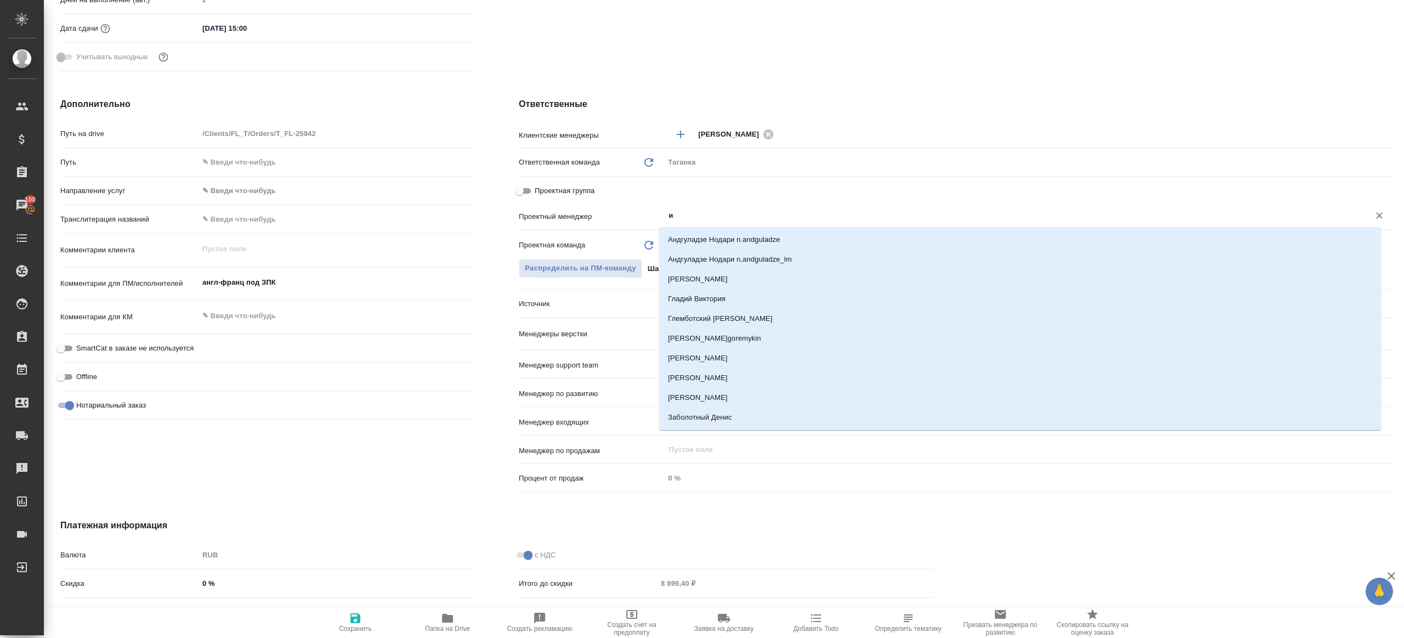
type input "и"
type textarea "x"
type input "ринат"
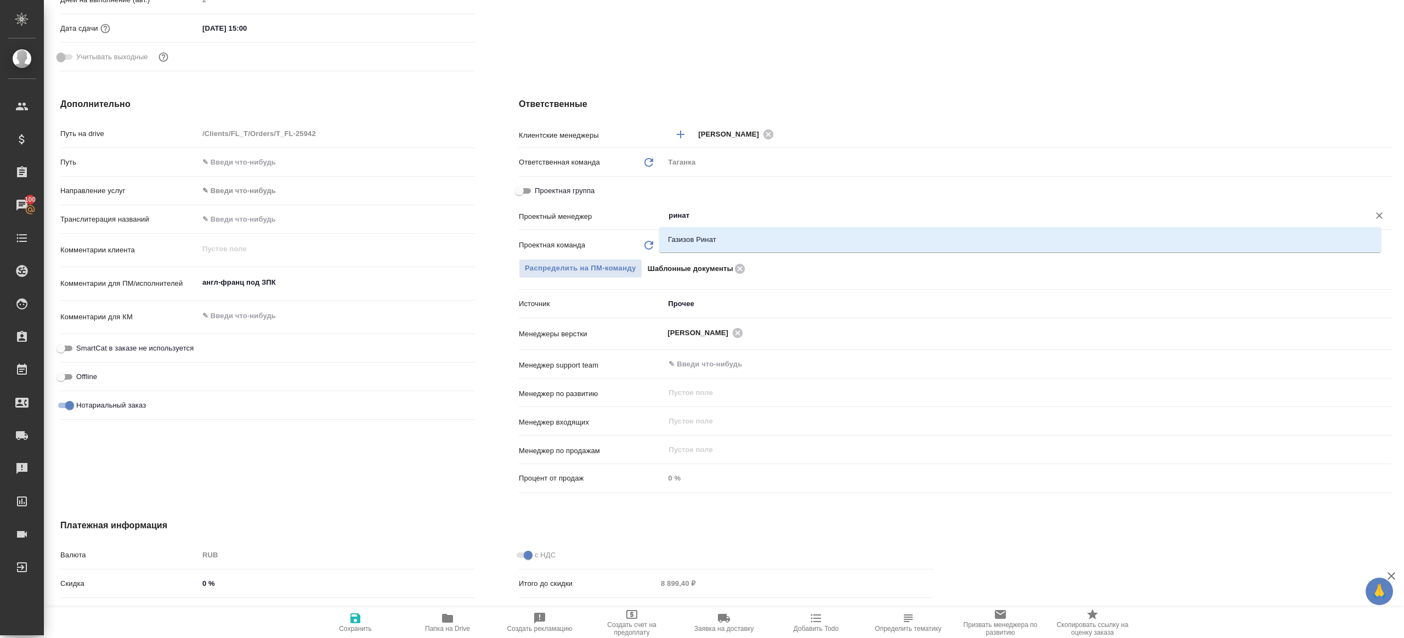
click at [714, 238] on li "Газизов Ринат" at bounding box center [1020, 240] width 722 height 20
type textarea "x"
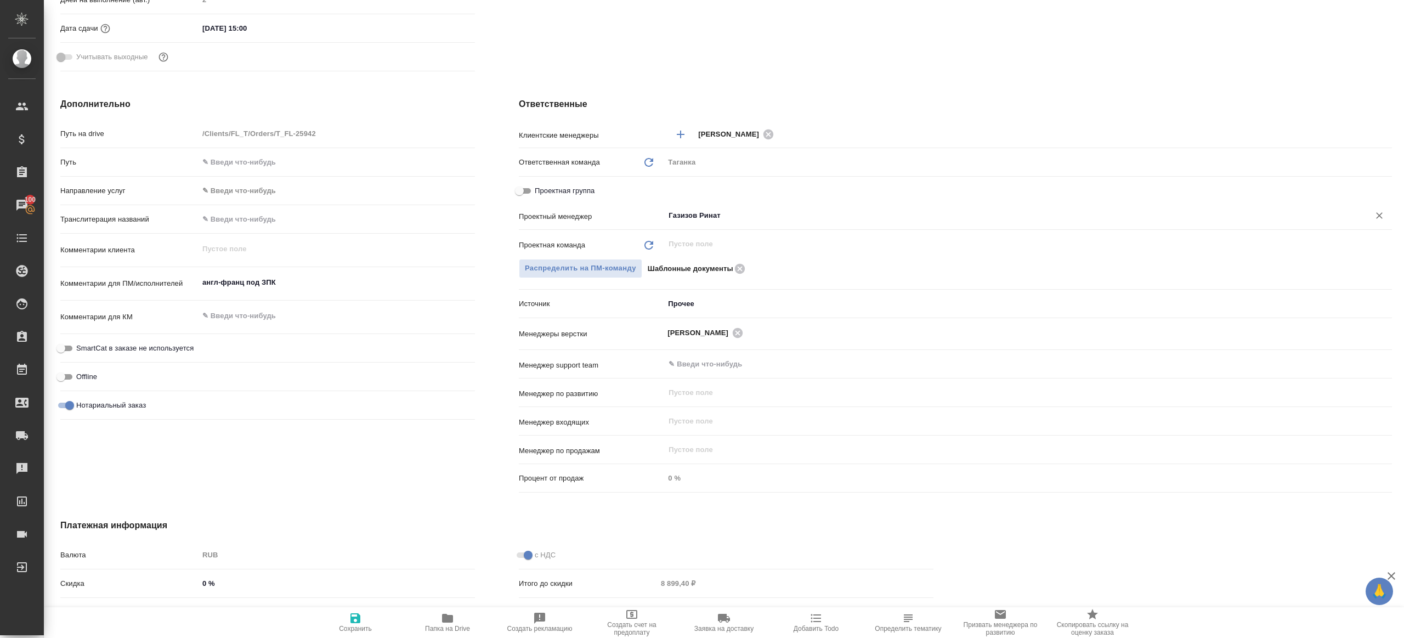
type input "Газизов Ринат"
click at [356, 622] on icon "button" at bounding box center [355, 618] width 10 height 10
type textarea "x"
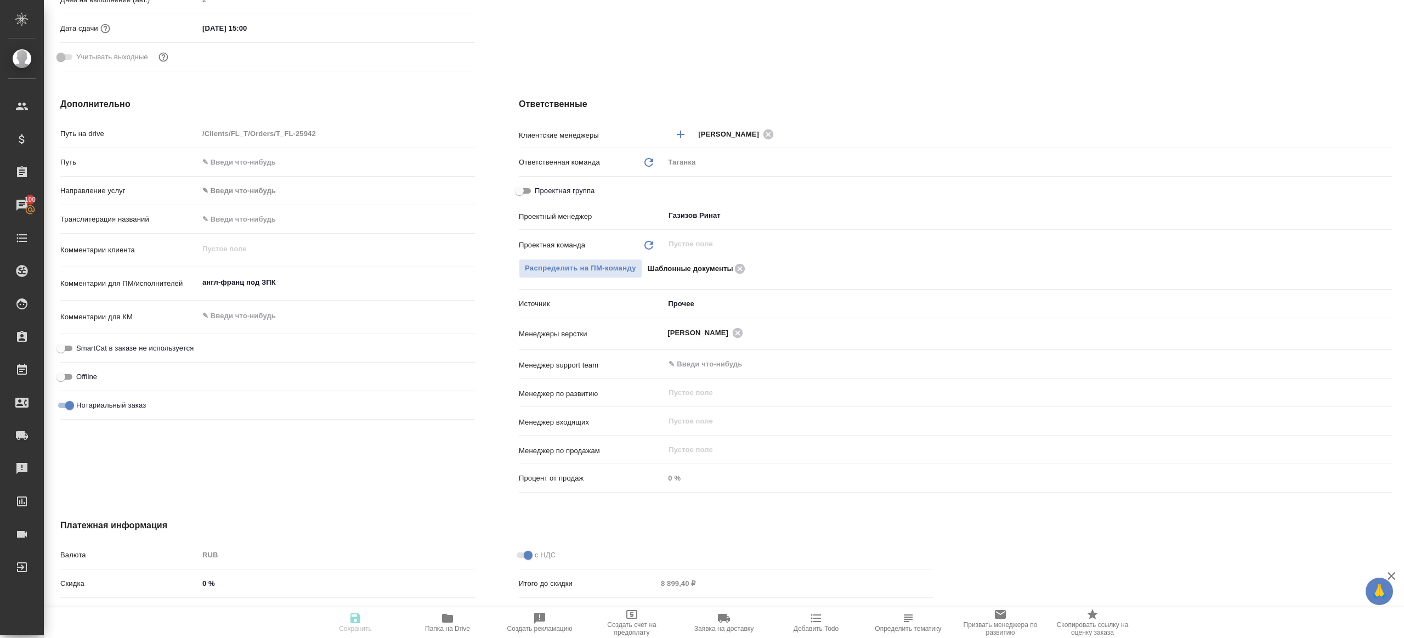
type textarea "x"
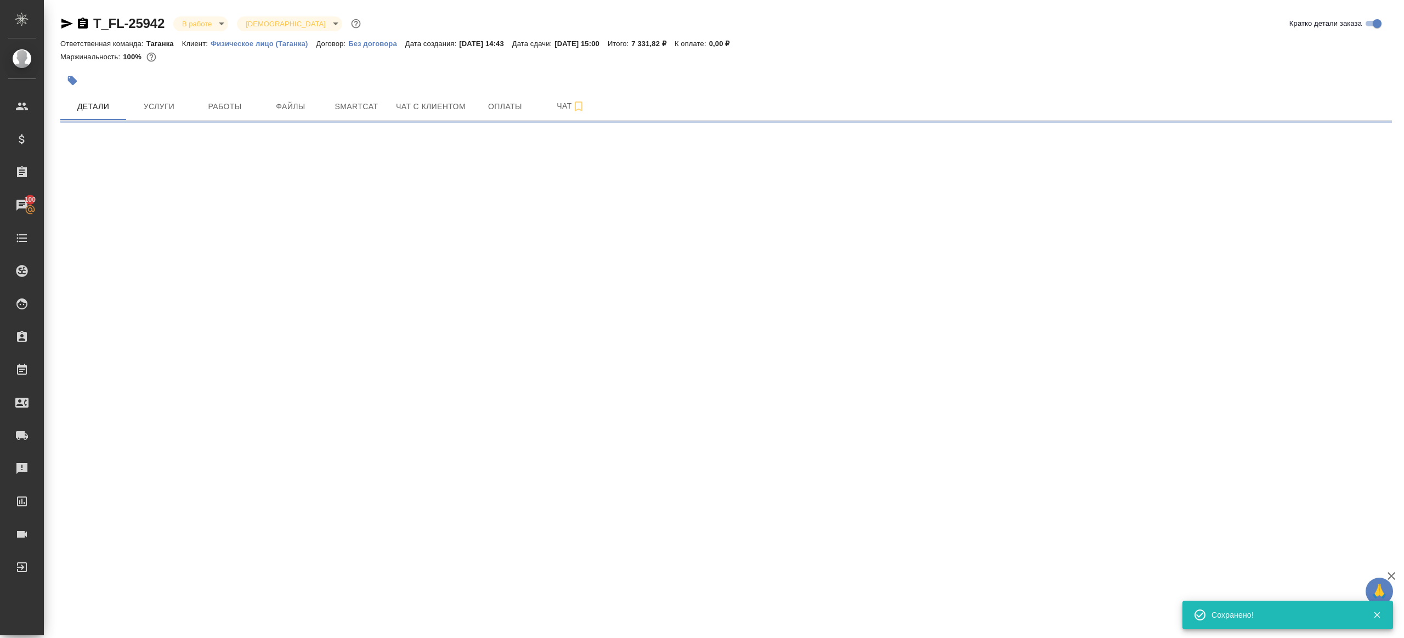
scroll to position [0, 0]
select select "RU"
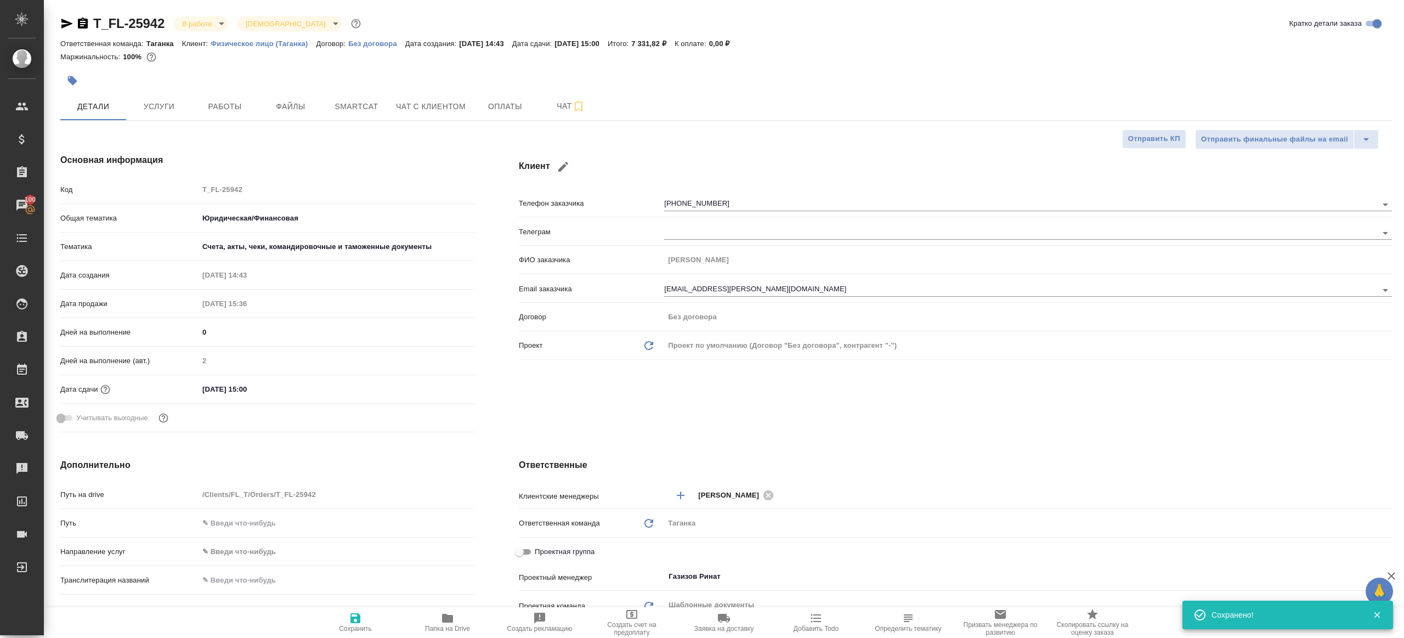
type textarea "x"
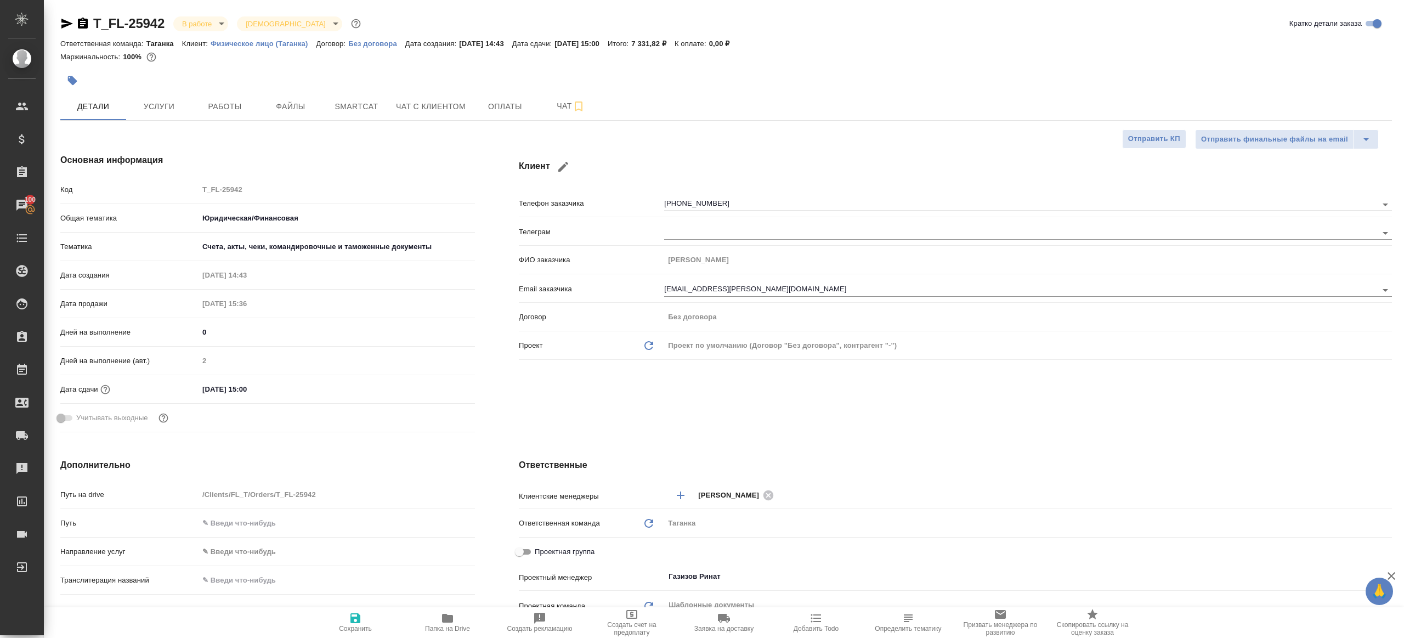
type textarea "x"
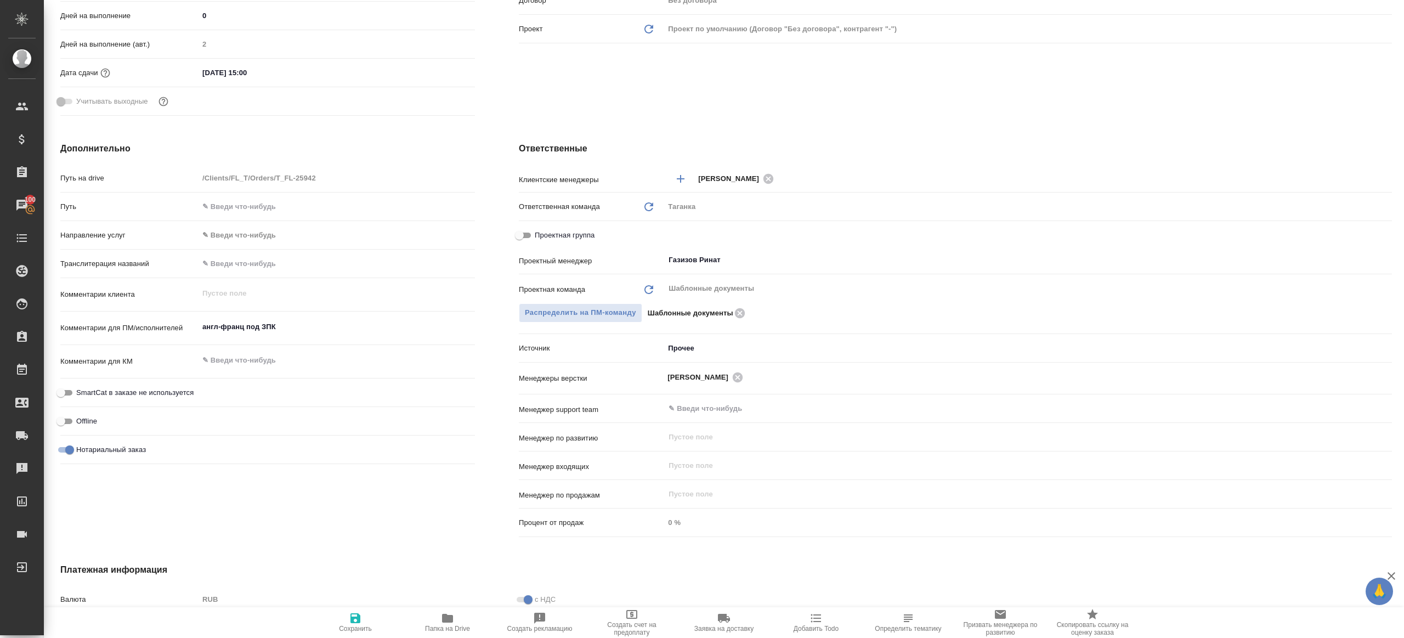
scroll to position [319, 0]
click at [437, 616] on span "Папка на Drive" at bounding box center [447, 621] width 79 height 21
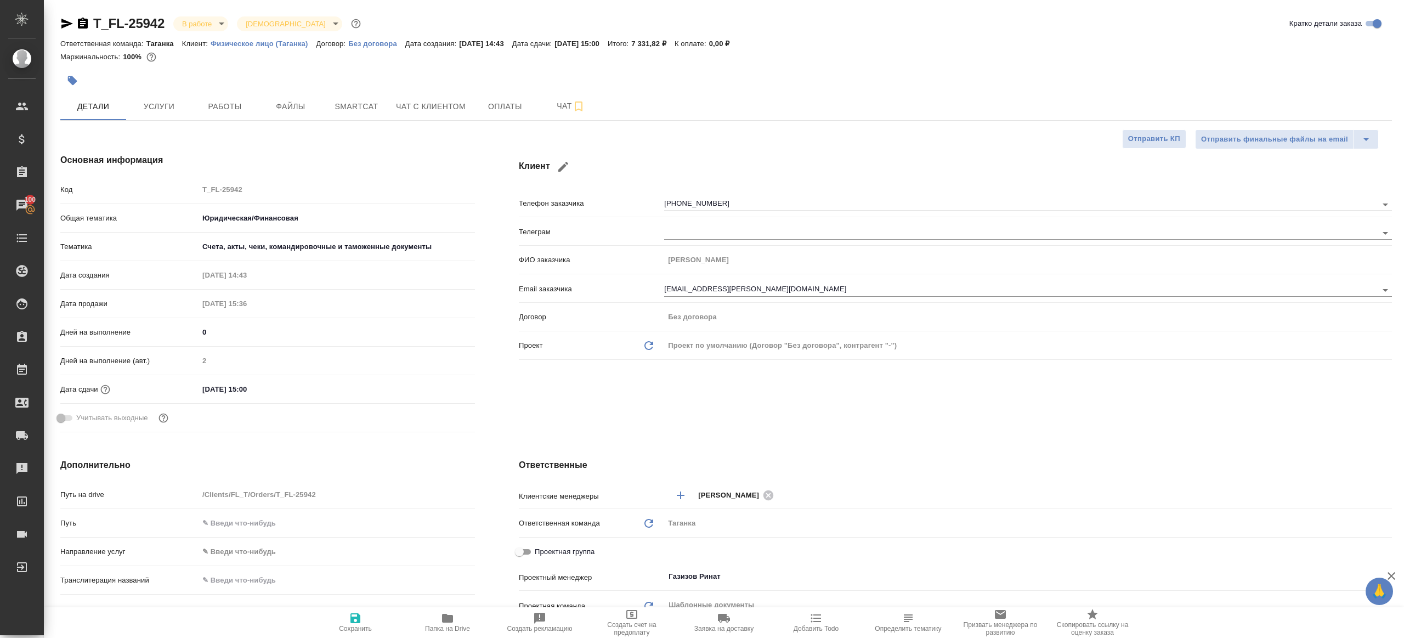
type textarea "x"
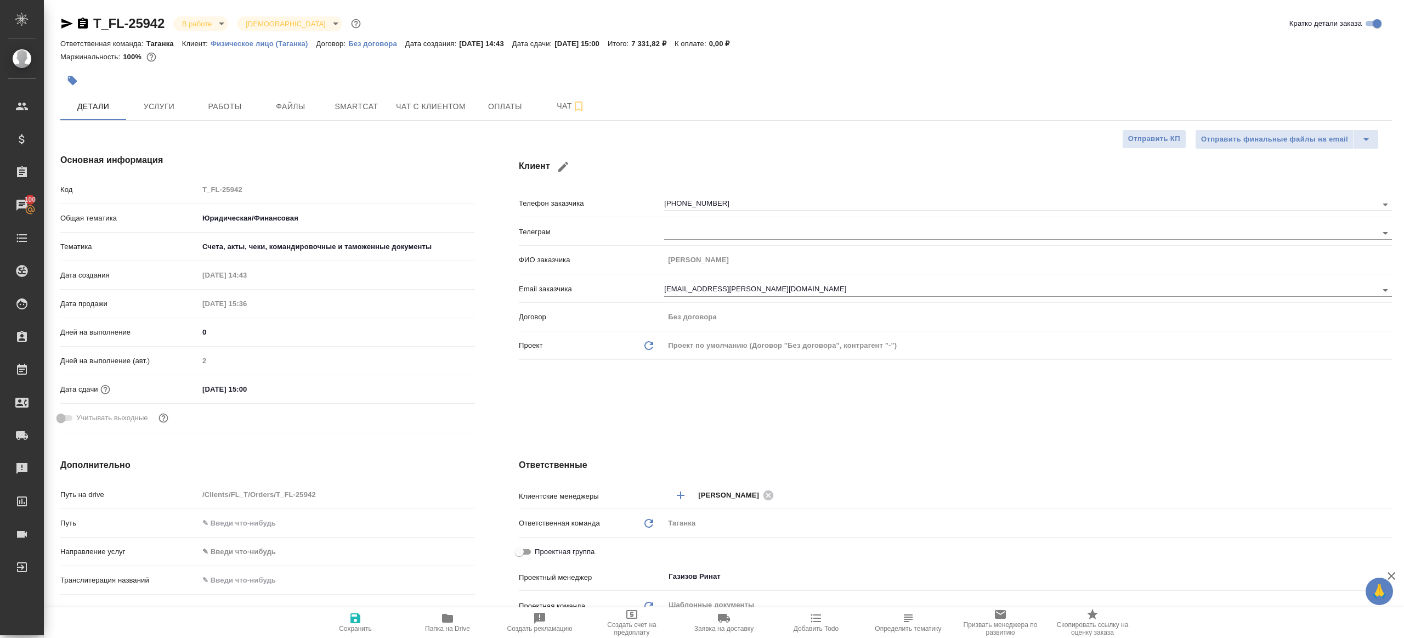
type textarea "x"
click at [214, 102] on span "Работы" at bounding box center [224, 107] width 53 height 14
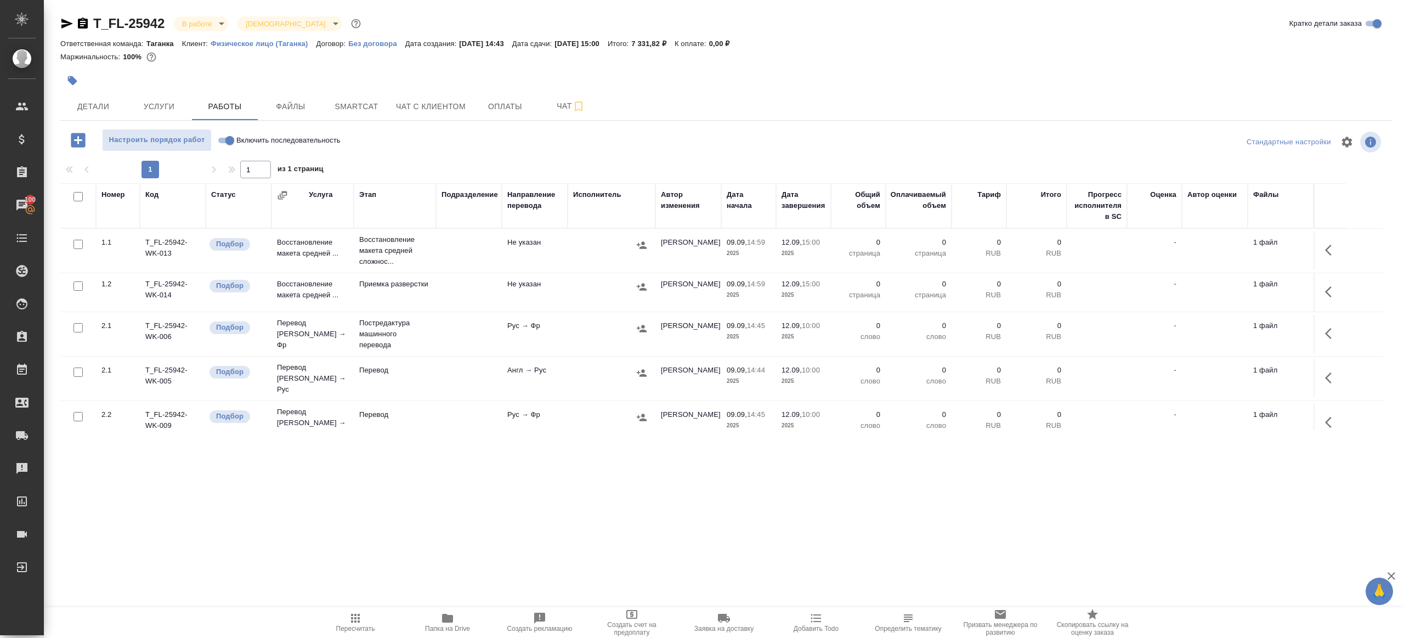
click at [531, 153] on div at bounding box center [726, 142] width 444 height 26
click at [221, 141] on input "Включить последовательность" at bounding box center [229, 140] width 39 height 13
checkbox input "true"
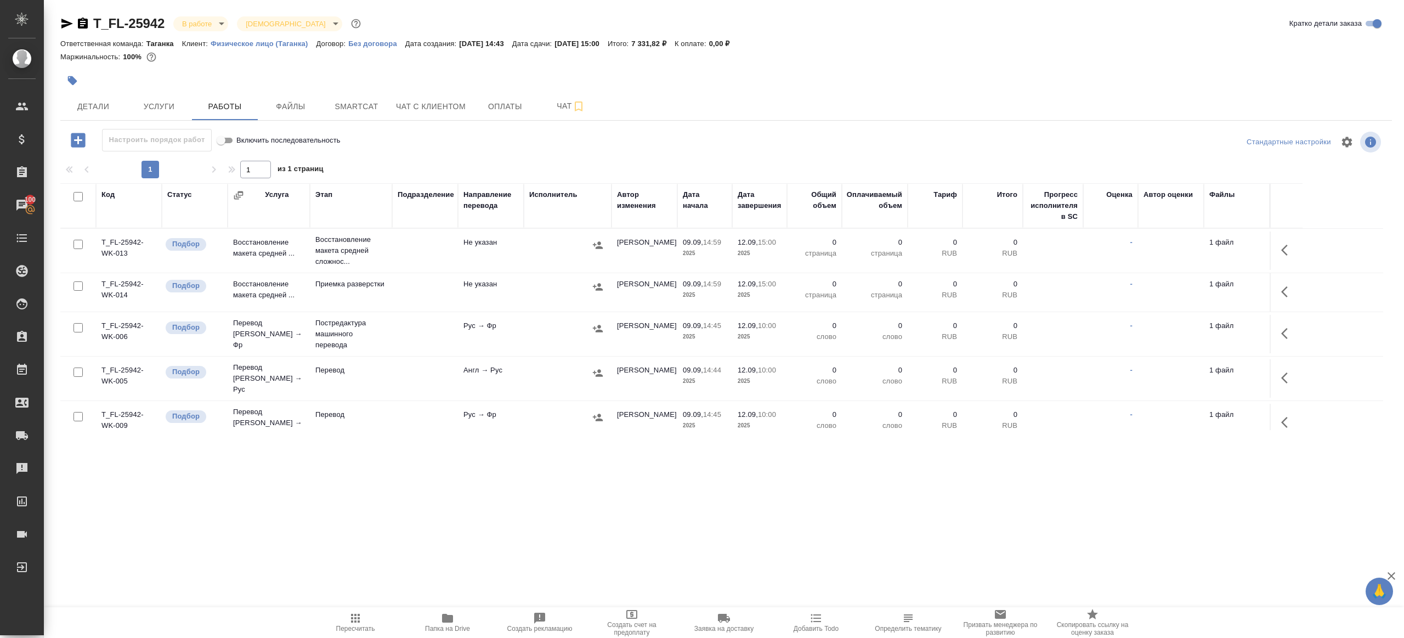
click at [78, 199] on input "checkbox" at bounding box center [77, 196] width 9 height 9
checkbox input "true"
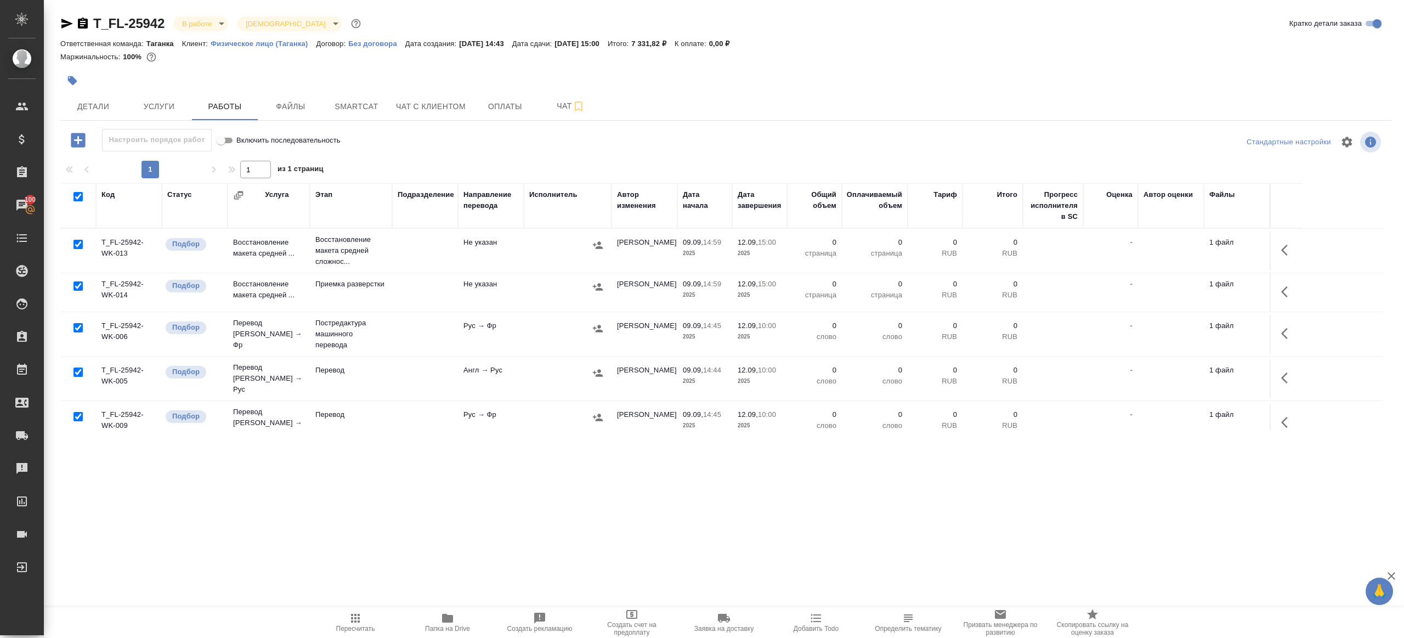
checkbox input "true"
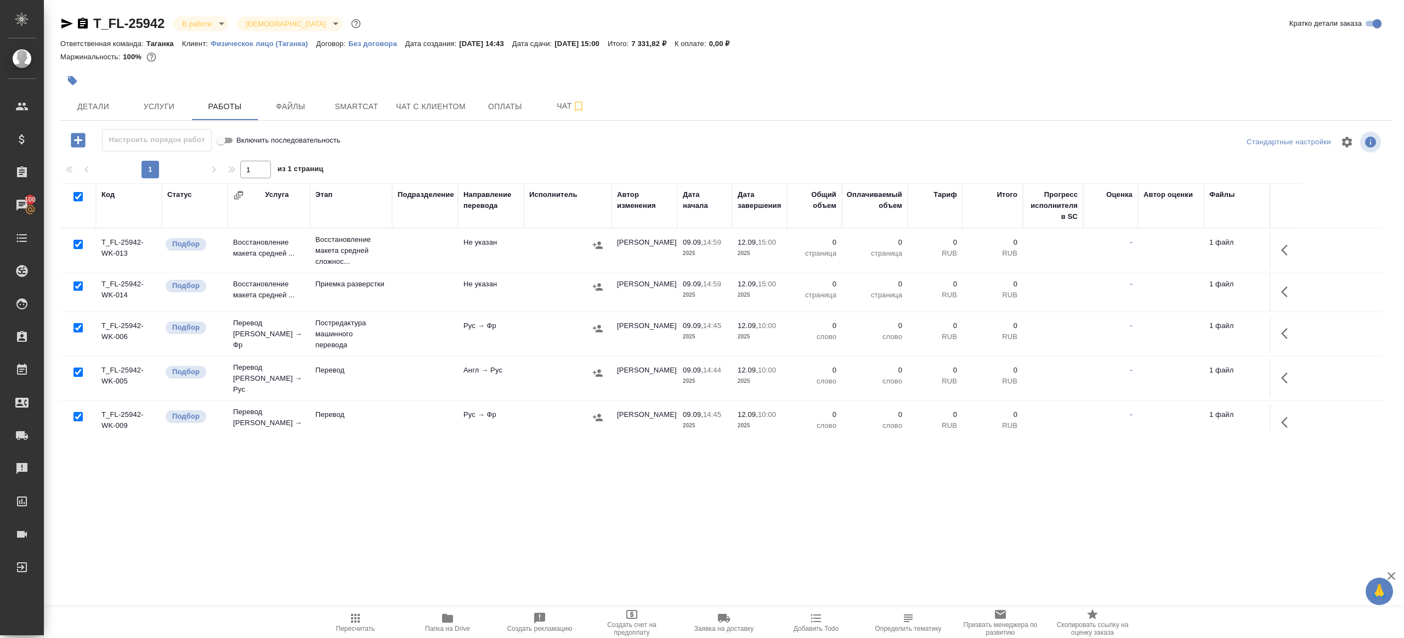
checkbox input "true"
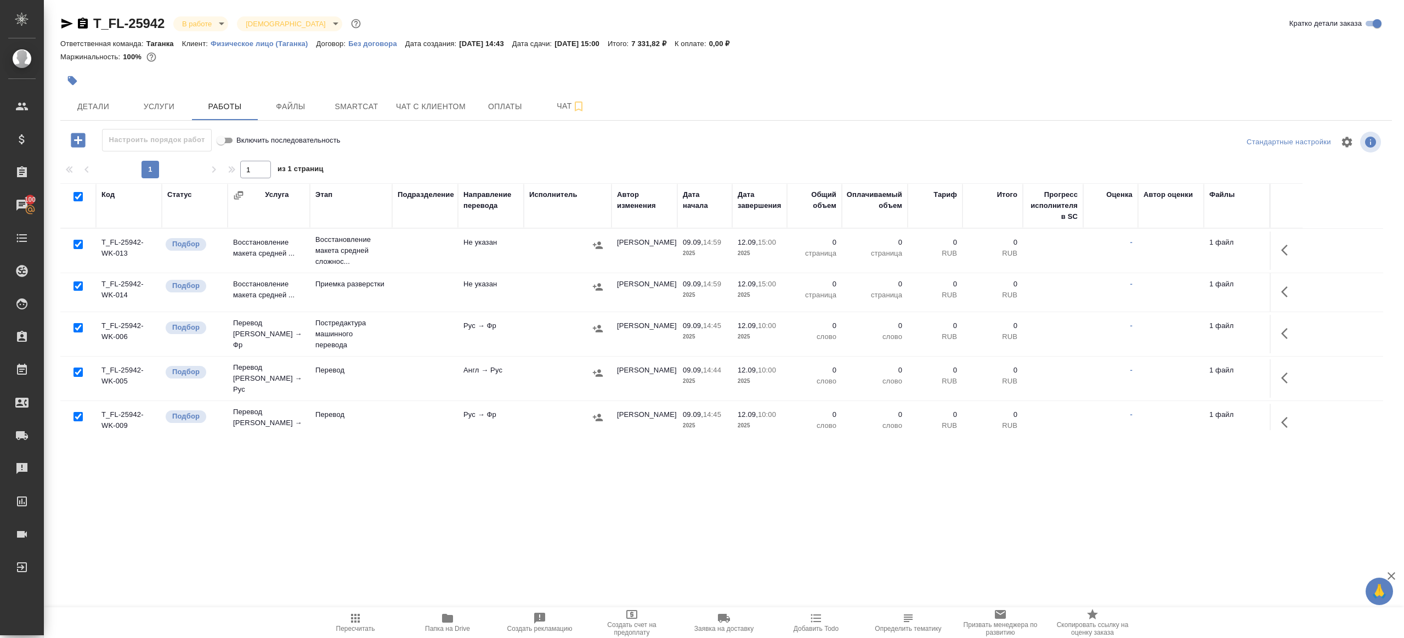
checkbox input "true"
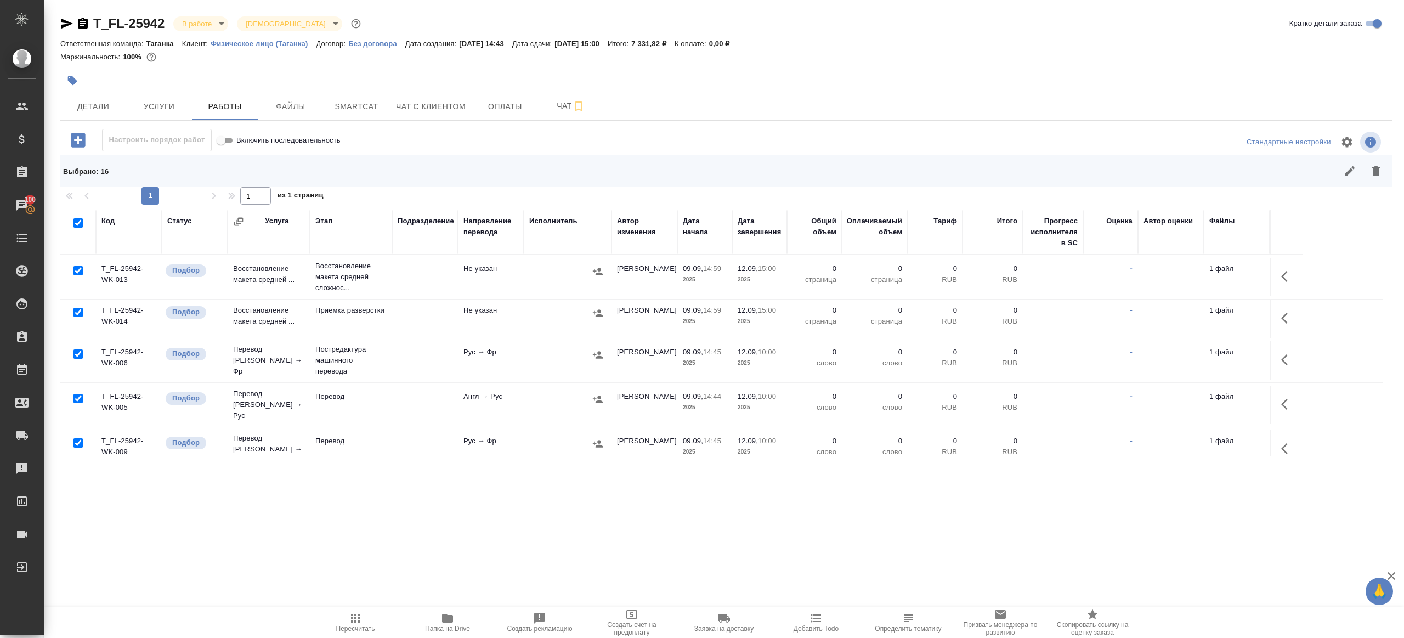
click at [81, 269] on input "checkbox" at bounding box center [77, 270] width 9 height 9
checkbox input "false"
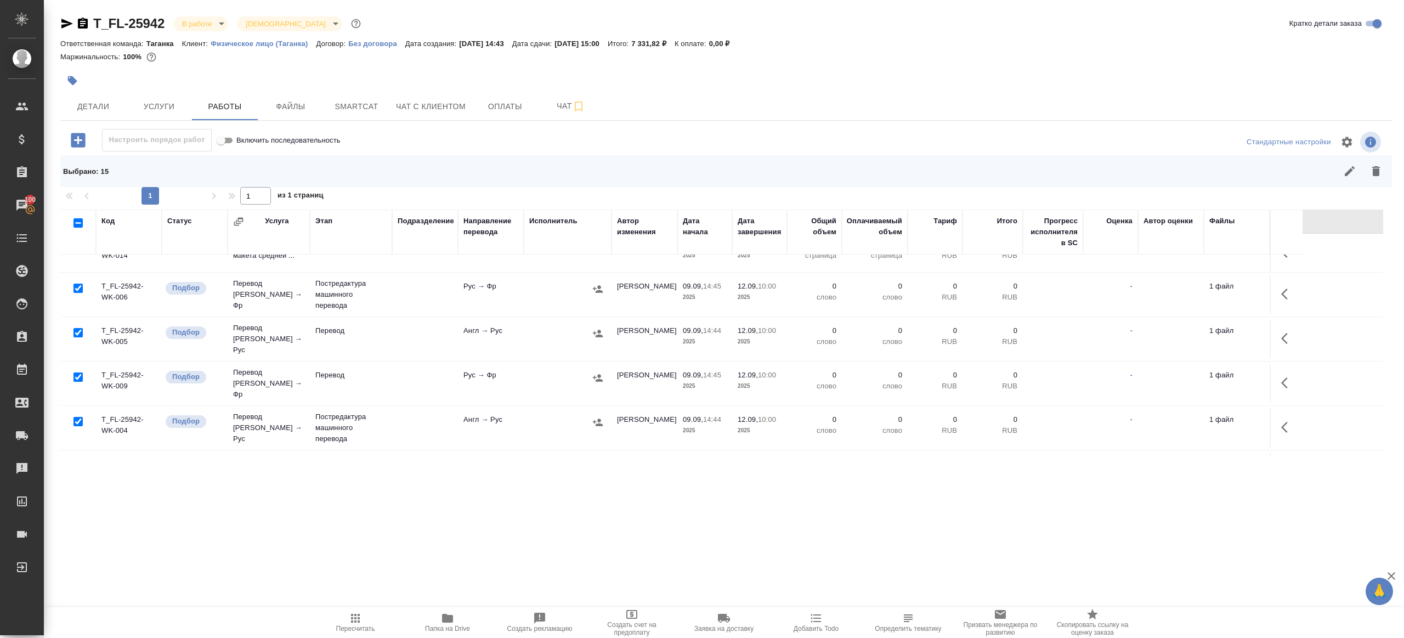
scroll to position [66, 0]
drag, startPoint x: 80, startPoint y: 328, endPoint x: 80, endPoint y: 390, distance: 62.0
click at [80, 328] on input "checkbox" at bounding box center [77, 331] width 9 height 9
checkbox input "false"
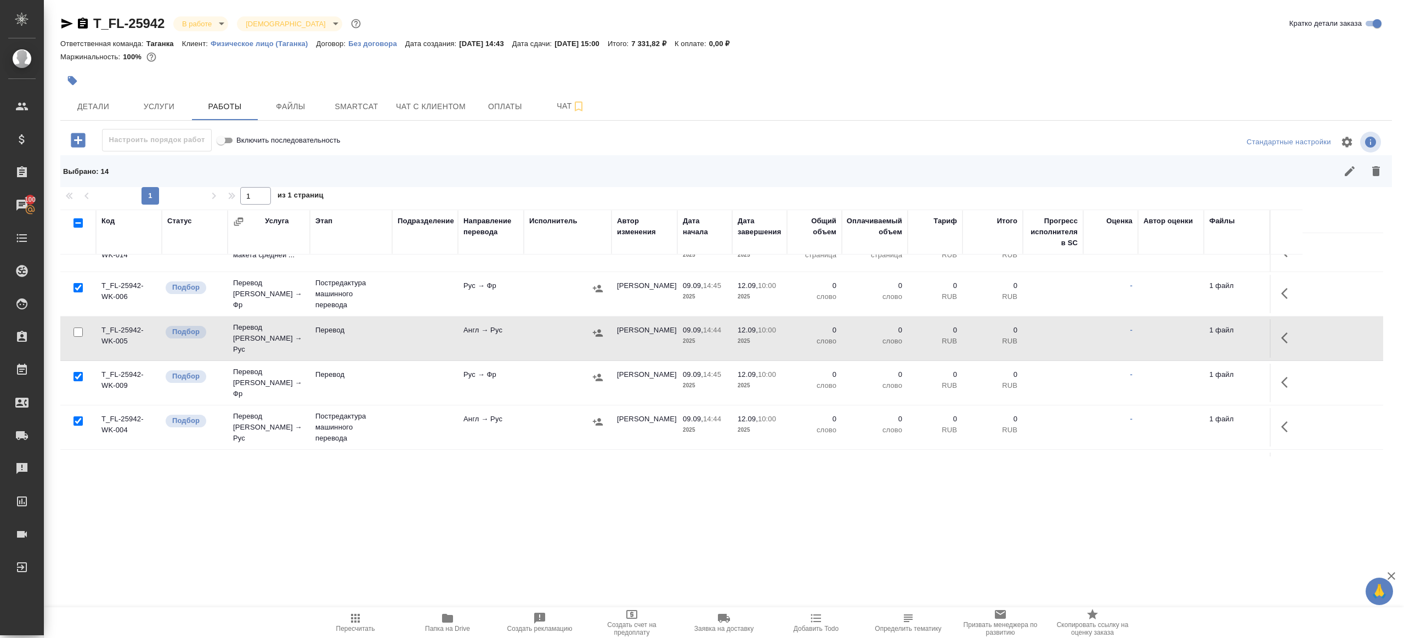
click at [79, 372] on input "checkbox" at bounding box center [77, 376] width 9 height 9
checkbox input "false"
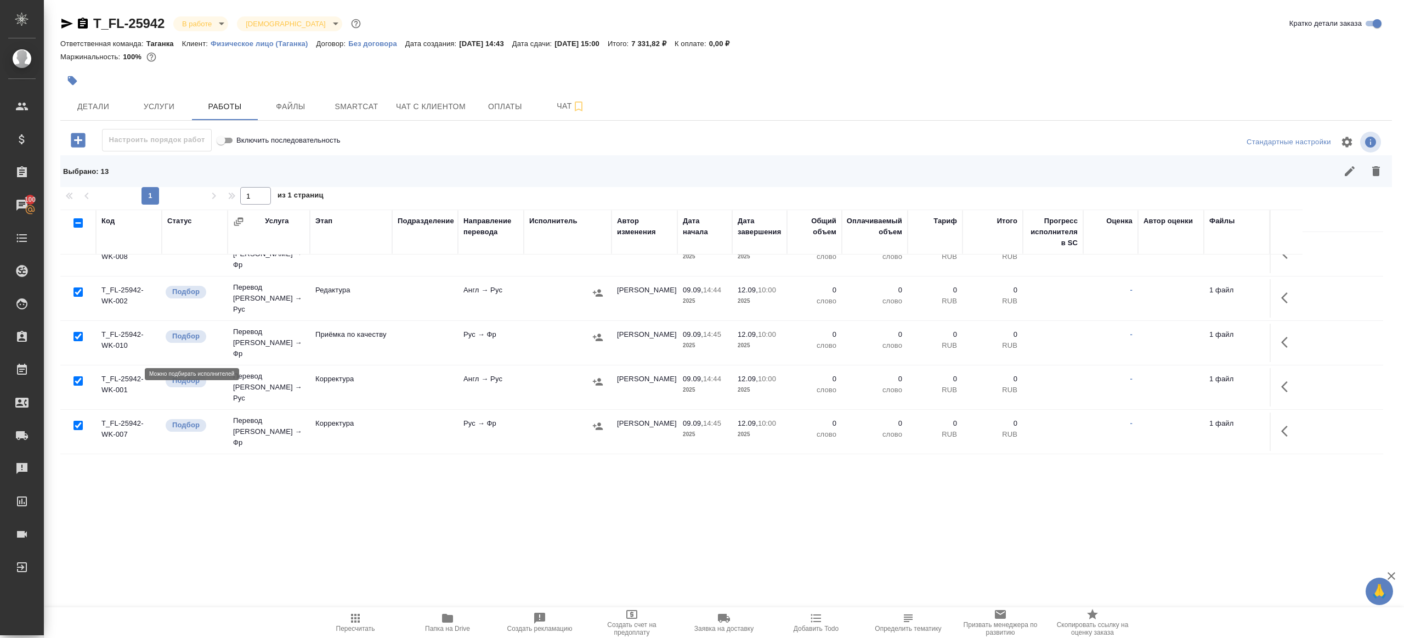
scroll to position [280, 0]
drag, startPoint x: 81, startPoint y: 315, endPoint x: 90, endPoint y: 414, distance: 99.7
click at [81, 336] on input "checkbox" at bounding box center [77, 340] width 9 height 9
checkbox input "false"
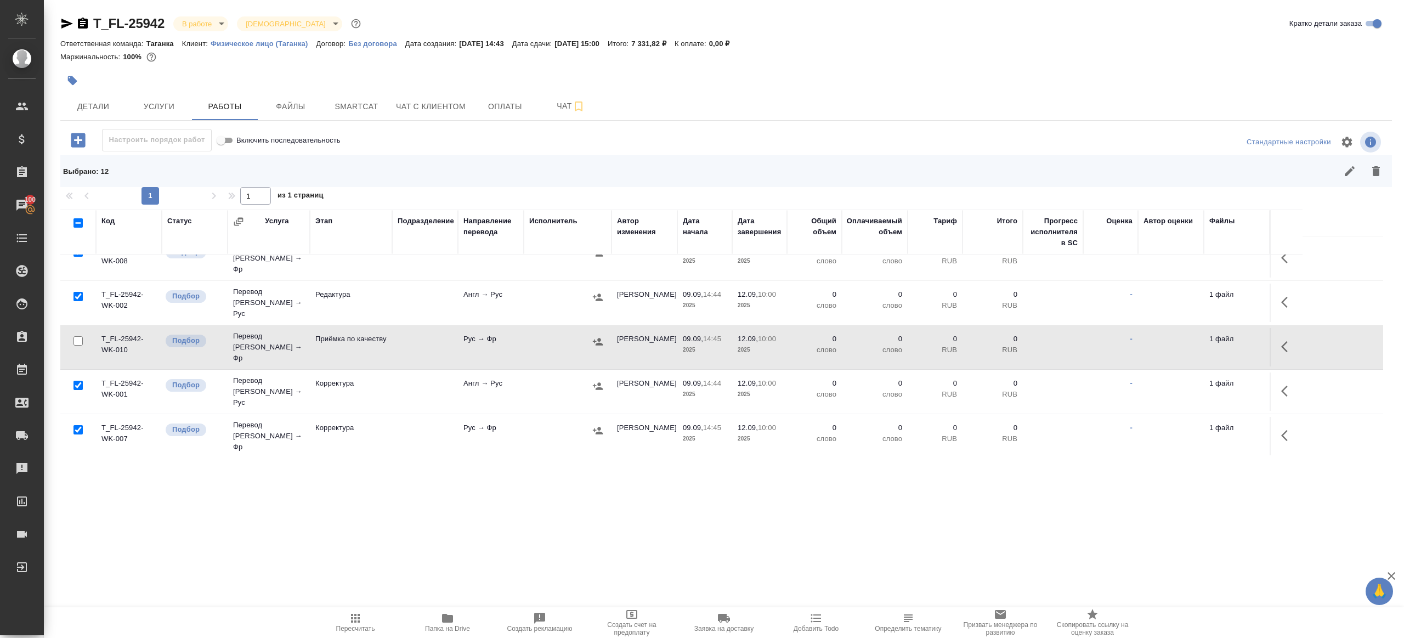
click at [79, 469] on input "checkbox" at bounding box center [77, 473] width 9 height 9
checkbox input "false"
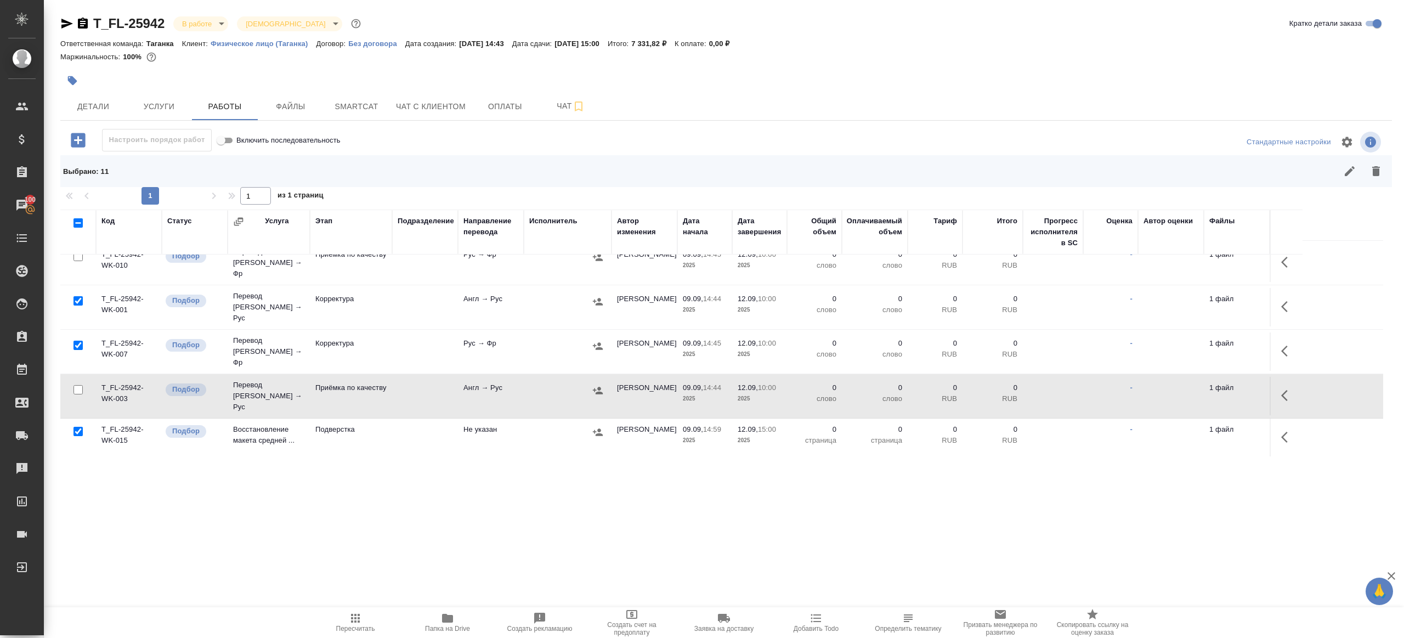
scroll to position [434, 0]
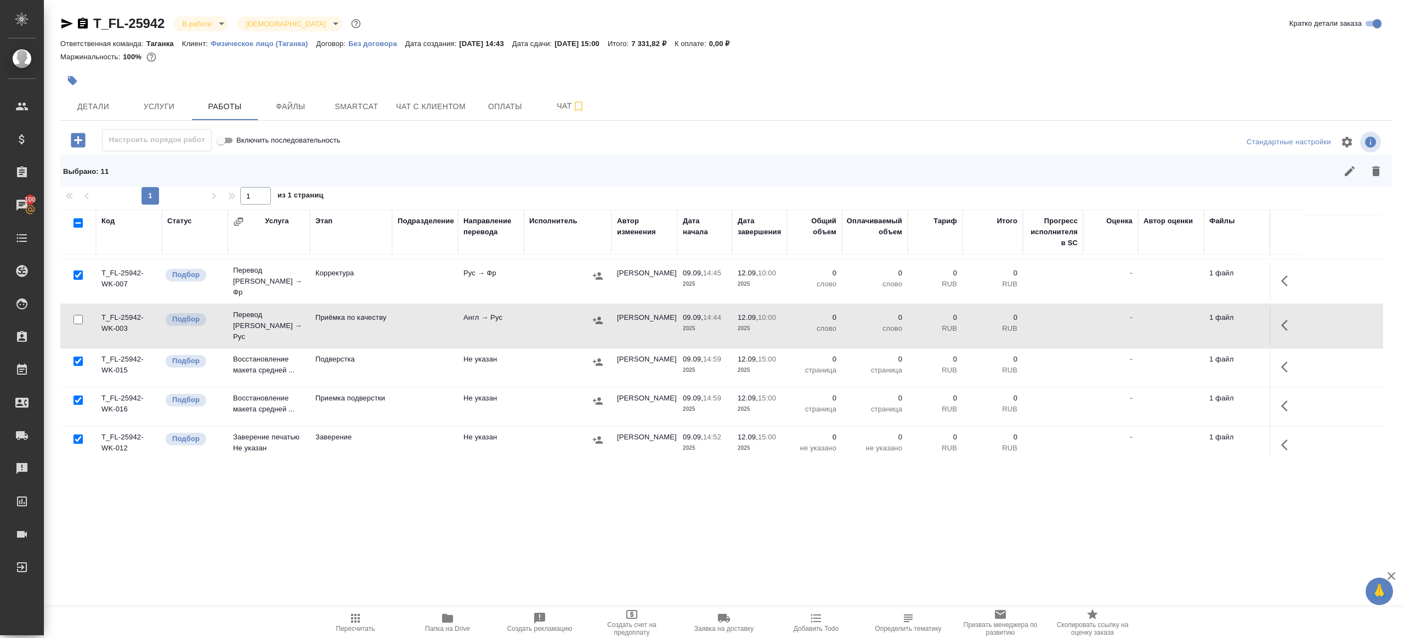
click at [76, 431] on div at bounding box center [78, 438] width 25 height 15
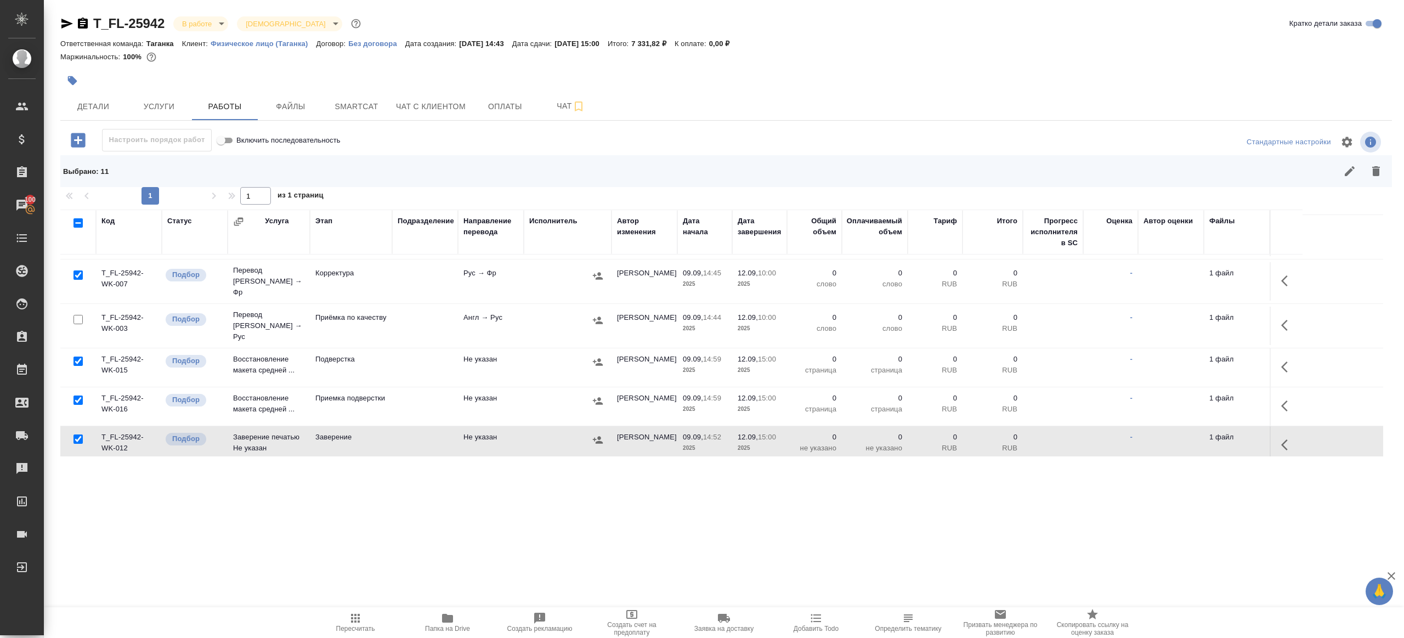
click at [78, 473] on input "checkbox" at bounding box center [77, 477] width 9 height 9
checkbox input "false"
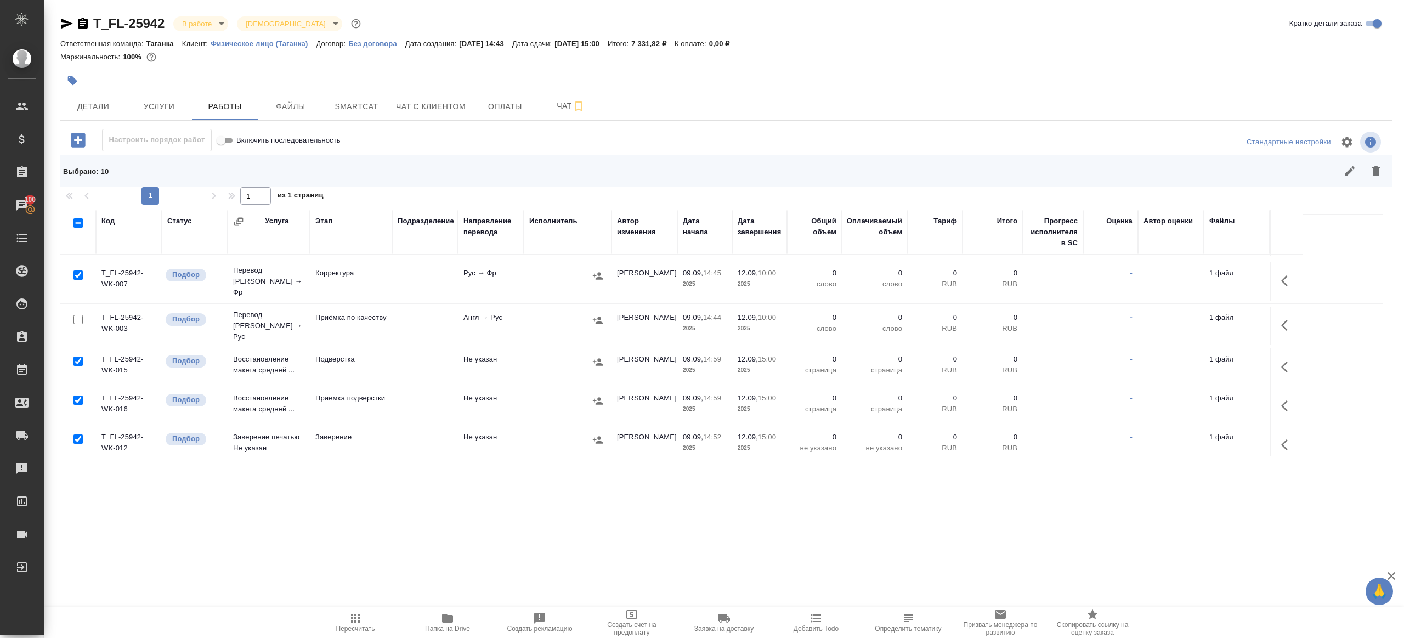
click at [79, 434] on input "checkbox" at bounding box center [77, 438] width 9 height 9
checkbox input "false"
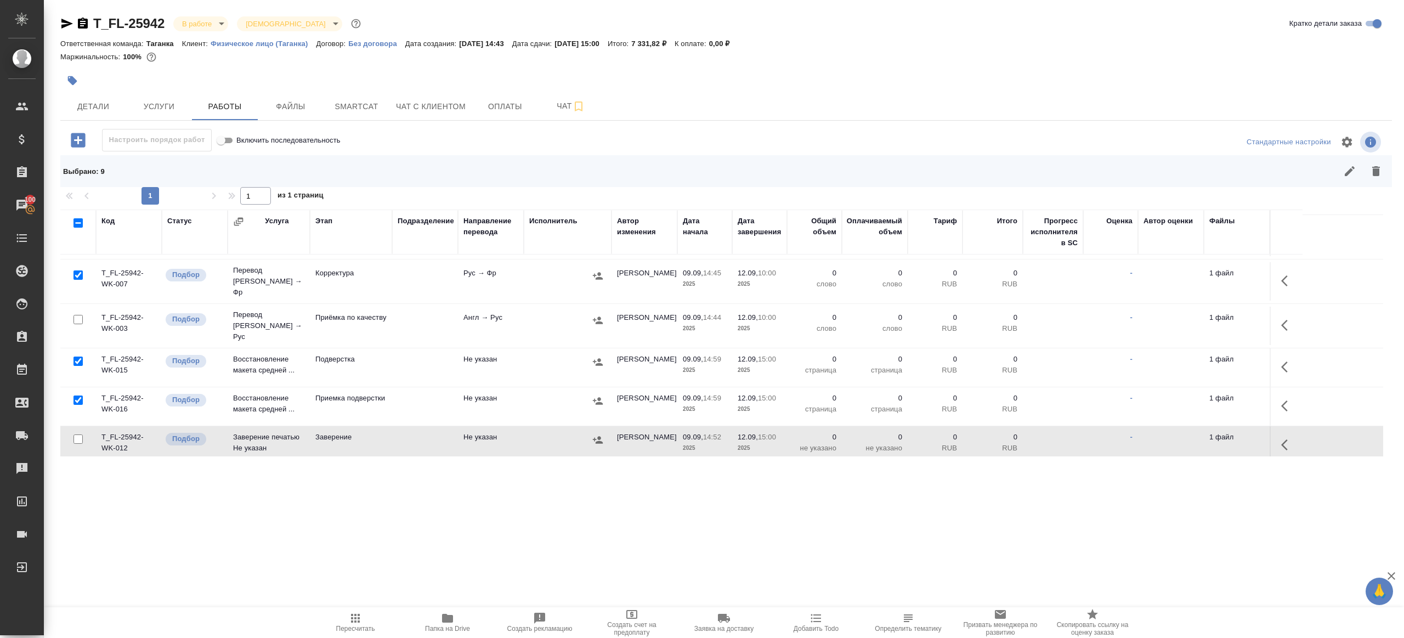
click at [1376, 174] on icon "button" at bounding box center [1376, 171] width 8 height 10
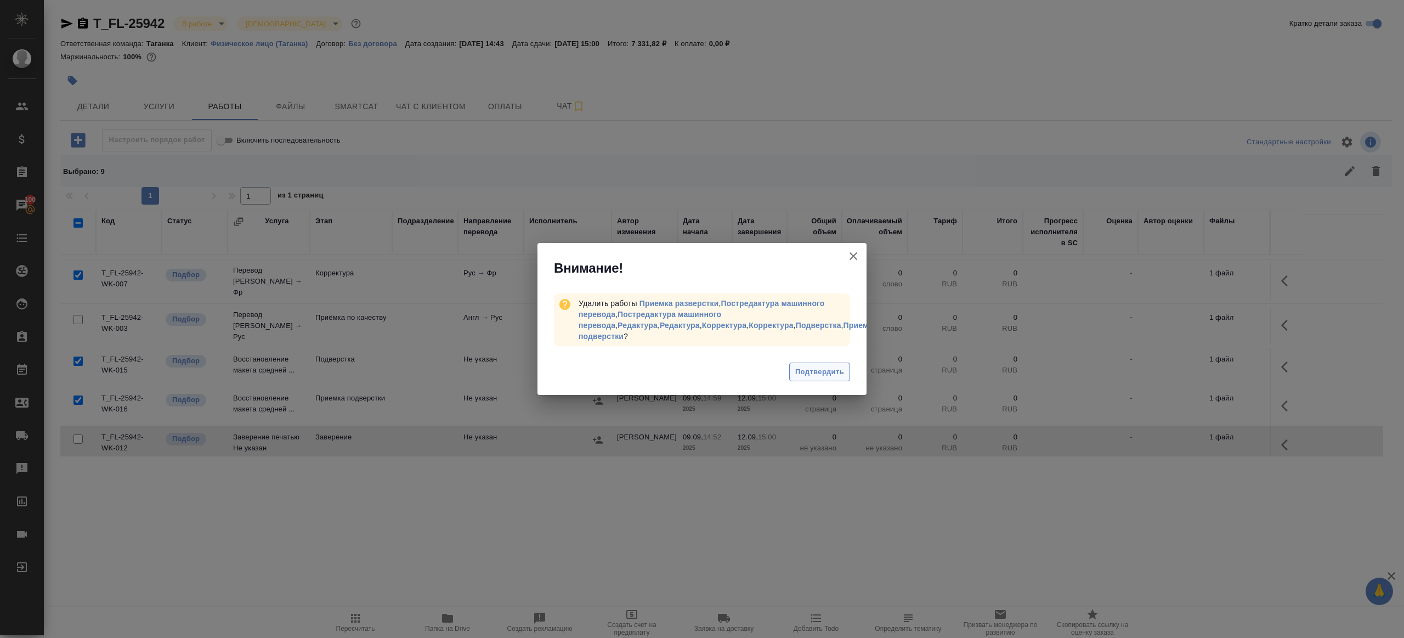
click at [832, 377] on span "Подтвердить" at bounding box center [819, 372] width 49 height 13
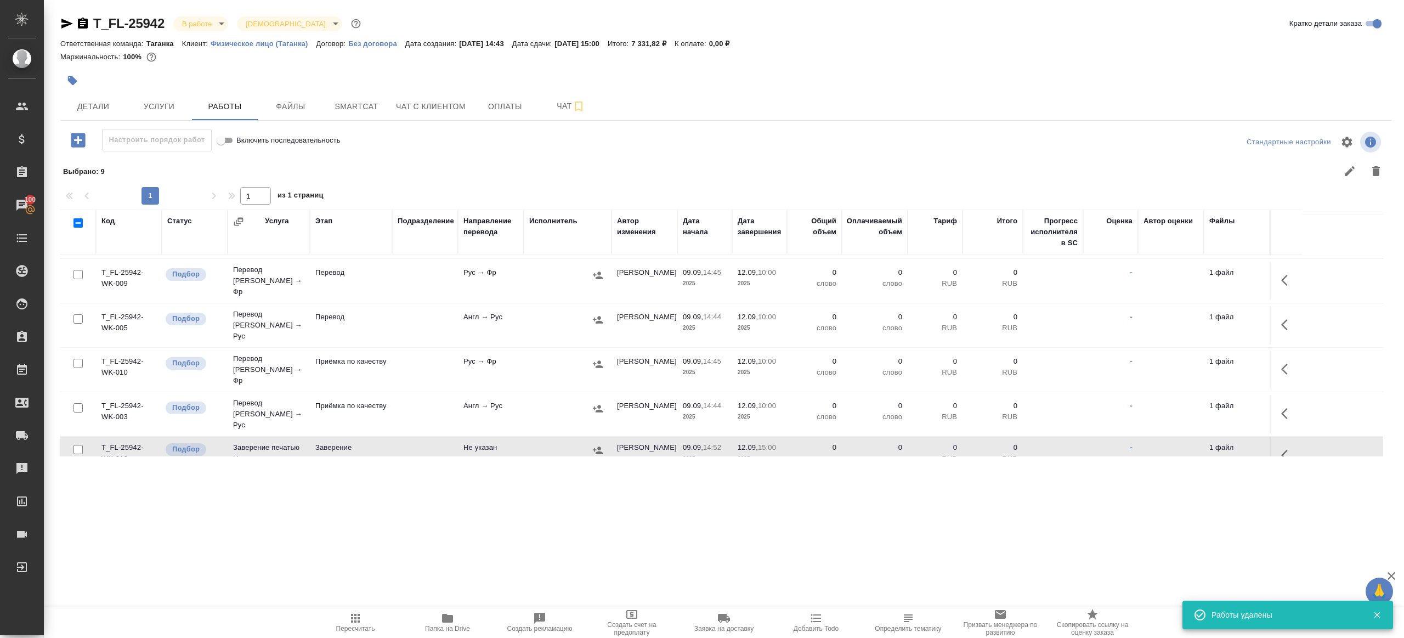
scroll to position [0, 0]
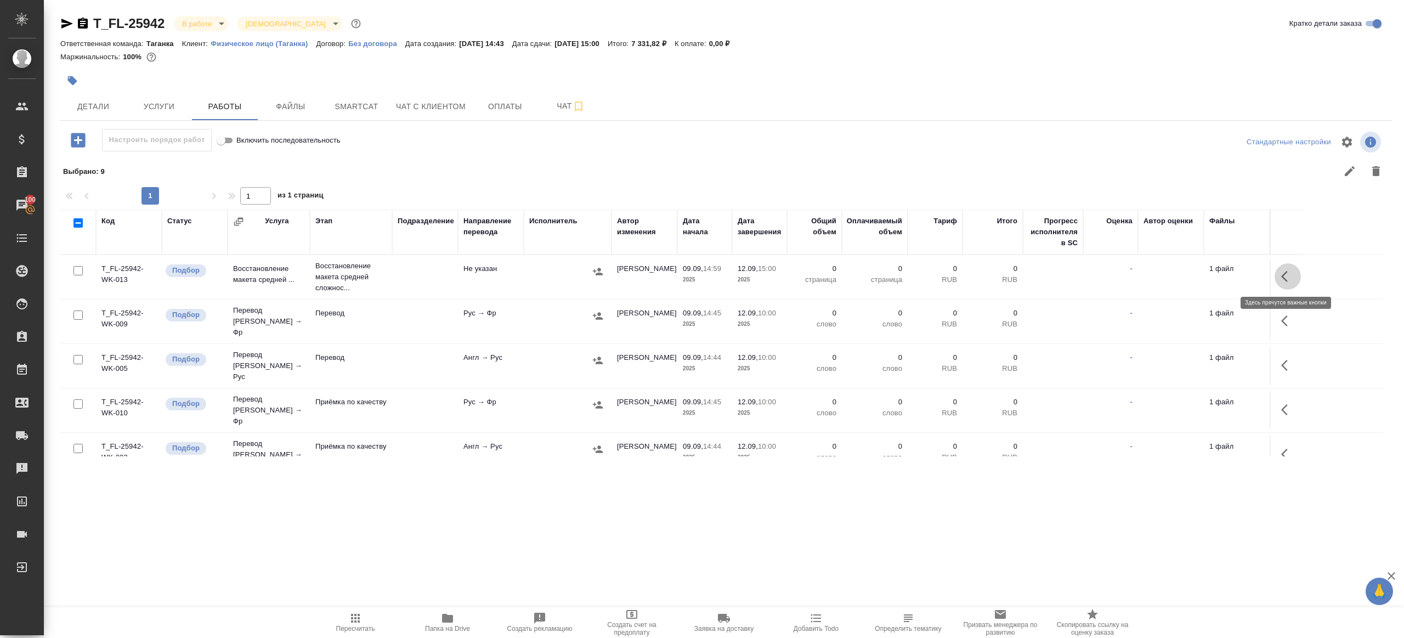
click at [1288, 278] on icon "button" at bounding box center [1287, 276] width 13 height 13
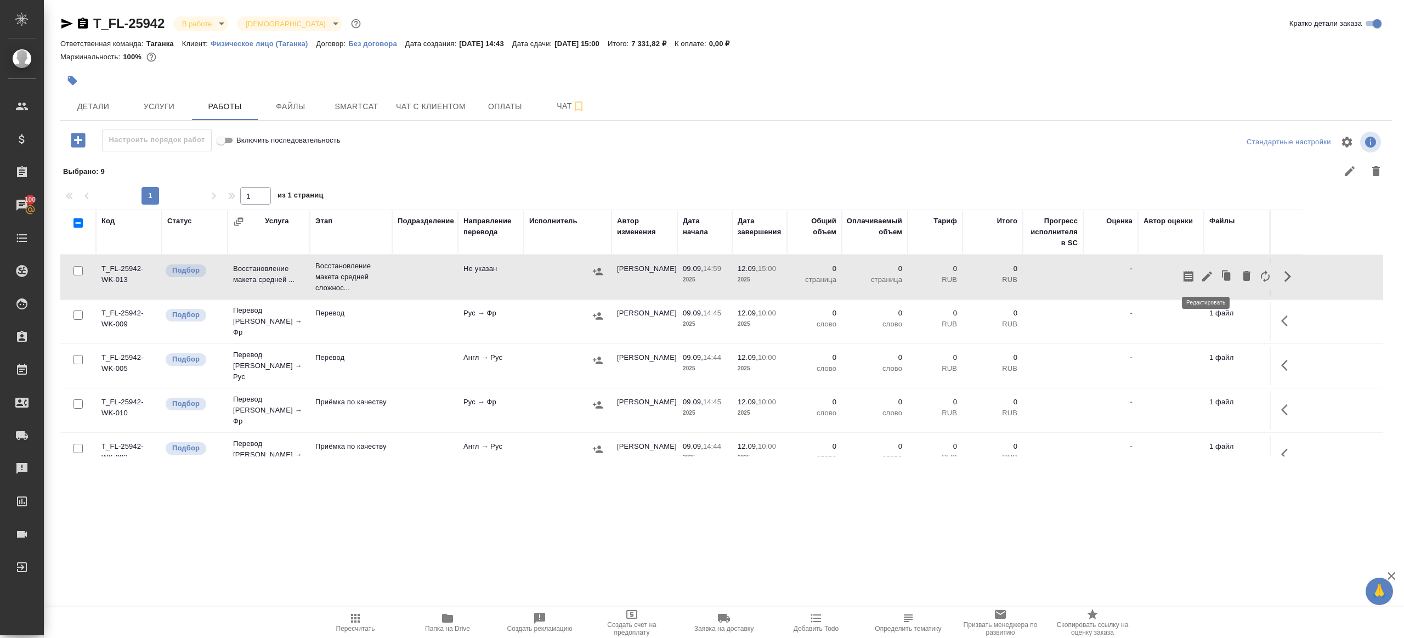
click at [1206, 275] on icon "button" at bounding box center [1207, 276] width 10 height 10
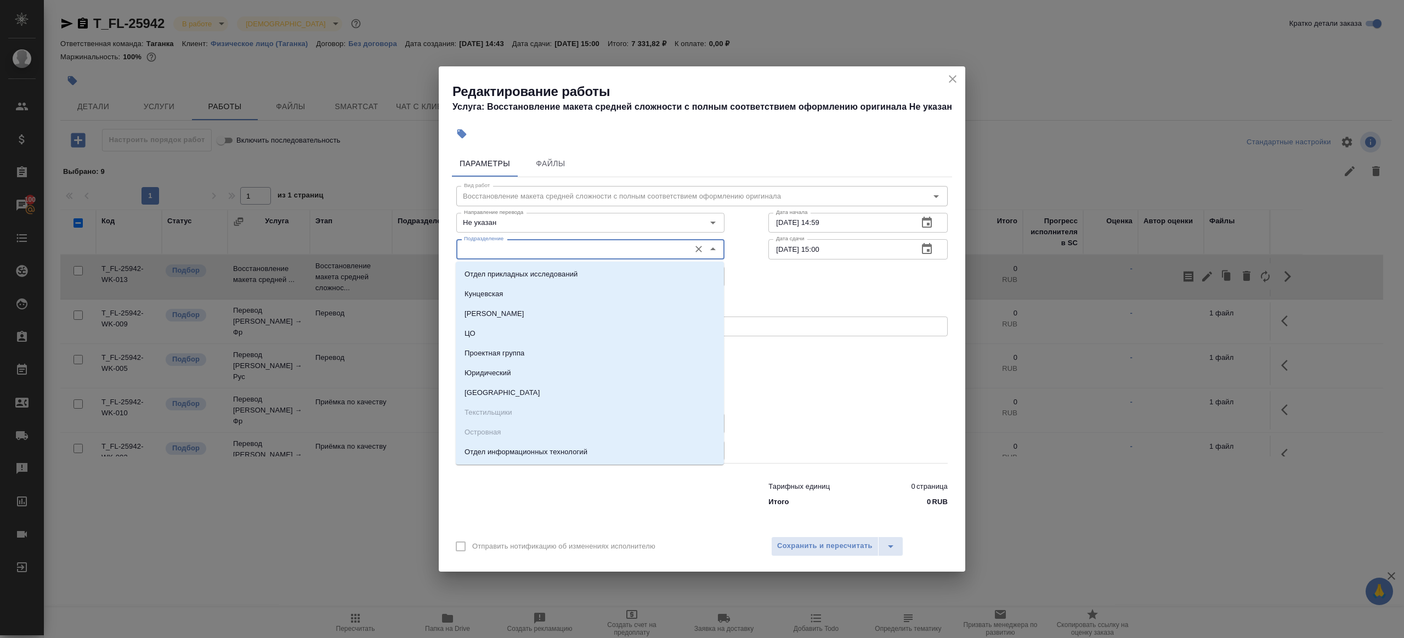
click at [503, 246] on input "Подразделение" at bounding box center [571, 248] width 225 height 13
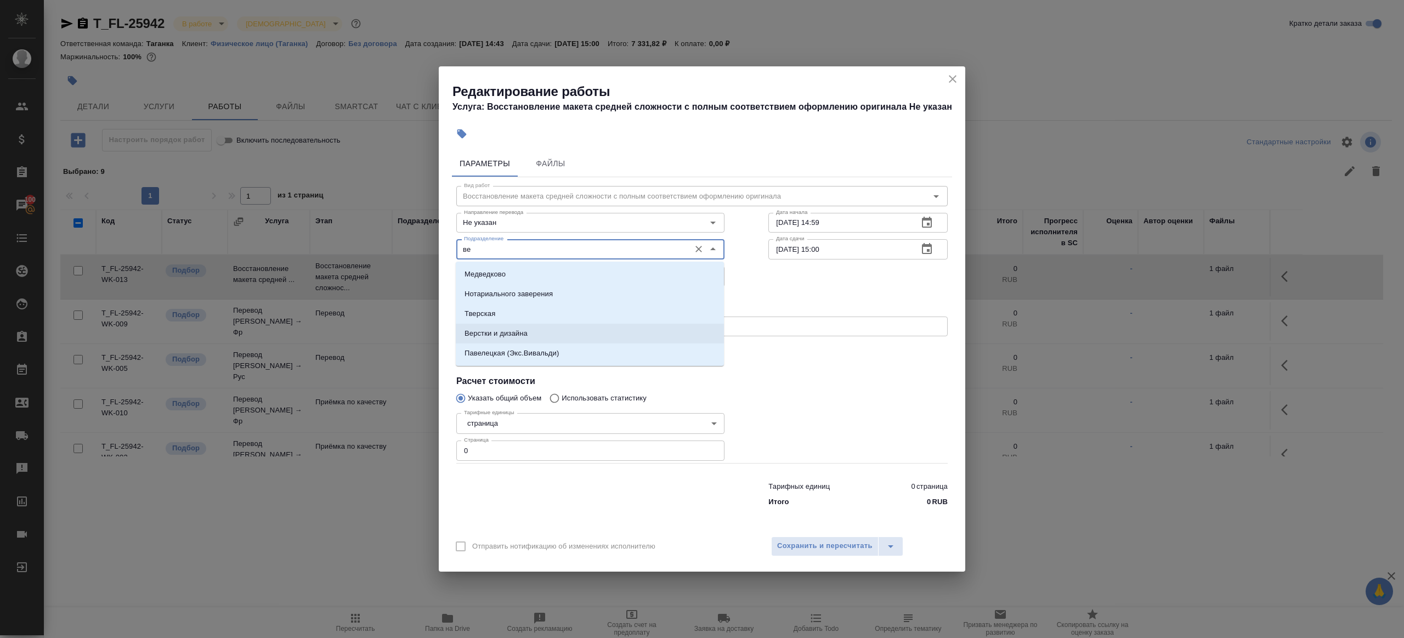
click at [596, 335] on li "Верстки и дизайна" at bounding box center [590, 333] width 268 height 20
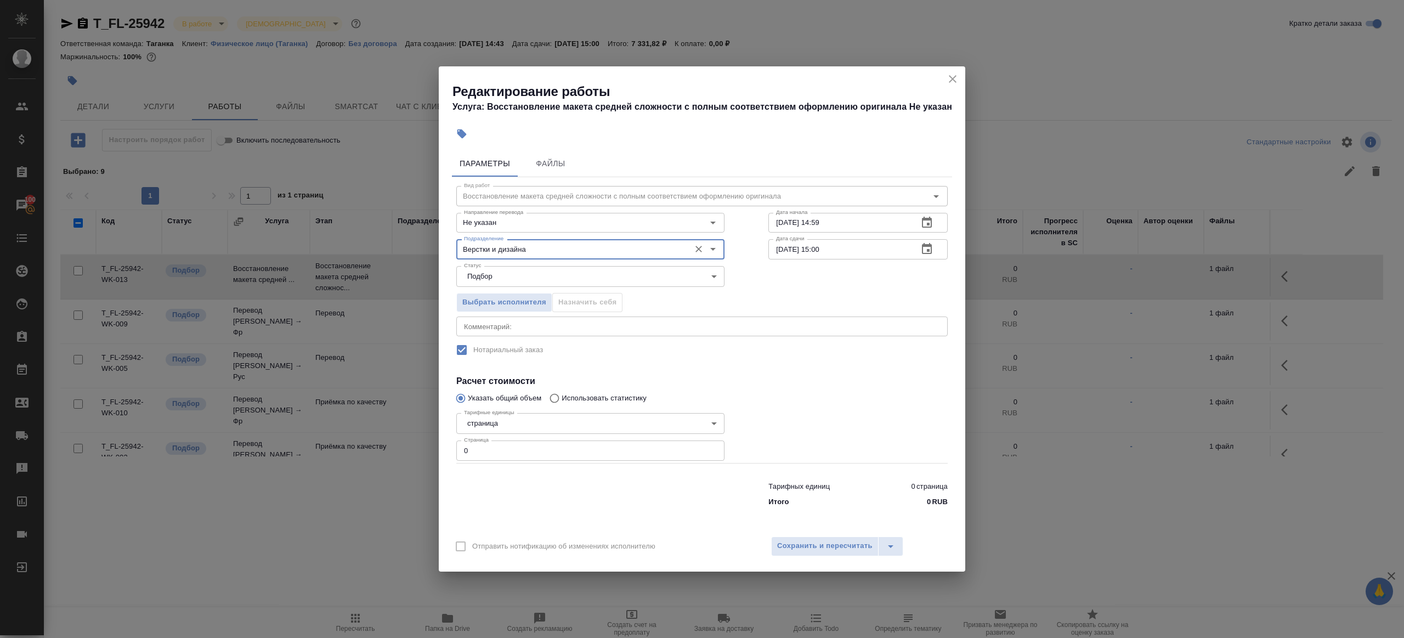
type input "Верстки и дизайна"
click at [507, 453] on input "0" at bounding box center [590, 450] width 268 height 20
type input "11"
click at [528, 486] on div at bounding box center [590, 492] width 312 height 44
click at [851, 220] on input "09.09.2025 14:59" at bounding box center [838, 223] width 141 height 20
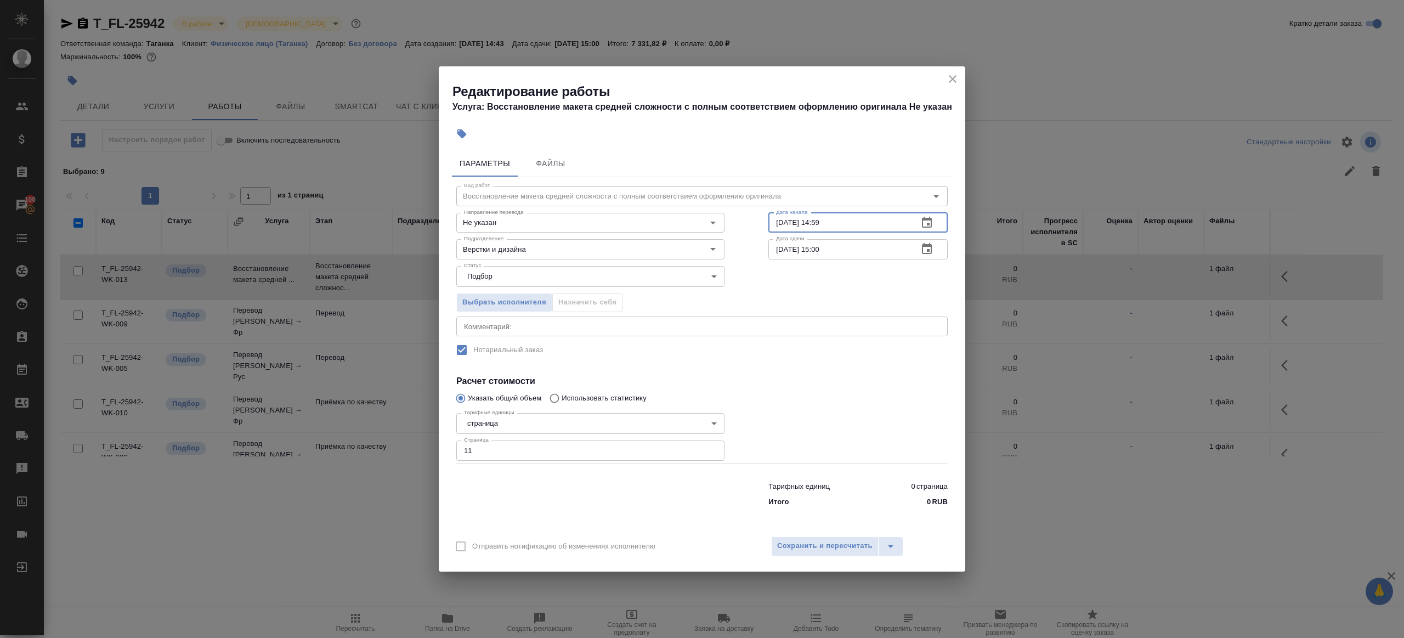
drag, startPoint x: 785, startPoint y: 221, endPoint x: 755, endPoint y: 221, distance: 29.6
click at [764, 221] on div "Вид работ Восстановление макета средней сложности с полным соответствием оформл…" at bounding box center [702, 344] width 500 height 334
drag, startPoint x: 817, startPoint y: 219, endPoint x: 872, endPoint y: 219, distance: 55.4
click at [872, 219] on input "10.09.2025 14:59" at bounding box center [838, 223] width 141 height 20
type input "10.09.2025 15:50"
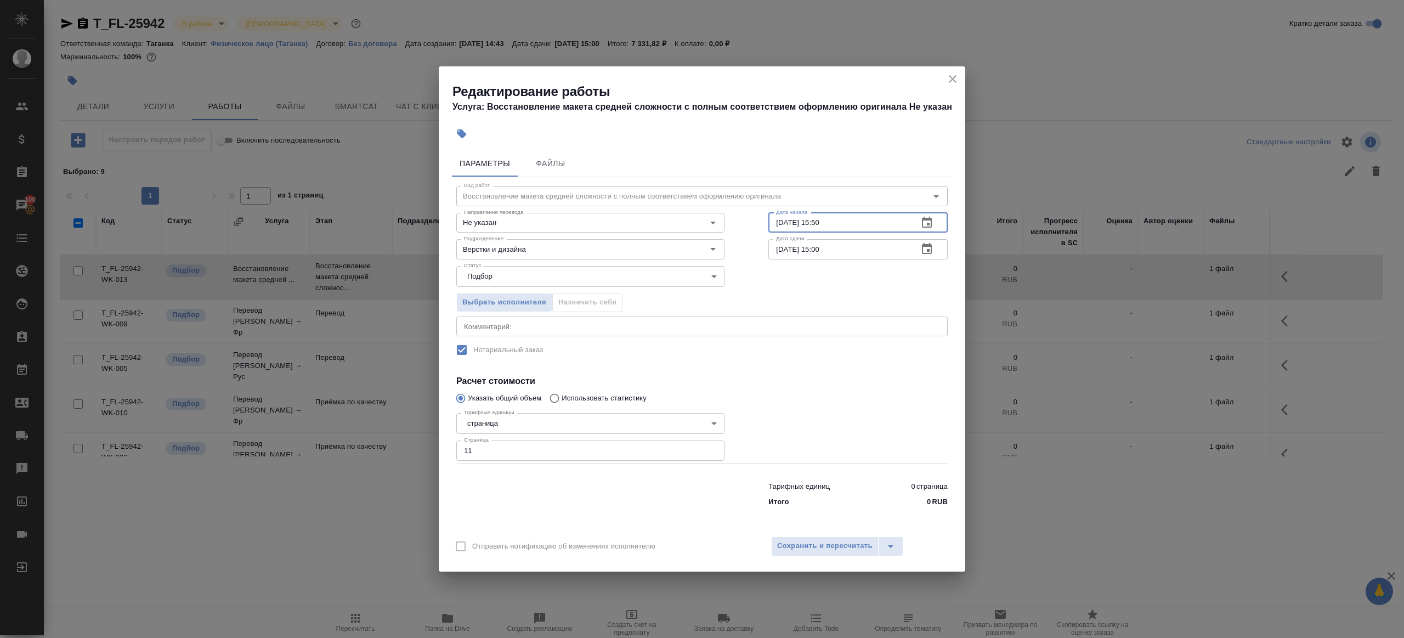
click at [847, 255] on input "12.09.2025 15:00" at bounding box center [838, 249] width 141 height 20
paste input "0.09.2025 15:5"
click at [851, 289] on div "Выбрать исполнителя Назначить себя" at bounding box center [701, 300] width 535 height 67
drag, startPoint x: 817, startPoint y: 246, endPoint x: 864, endPoint y: 246, distance: 46.6
click at [864, 246] on input "10.09.2025 15:50" at bounding box center [838, 249] width 141 height 20
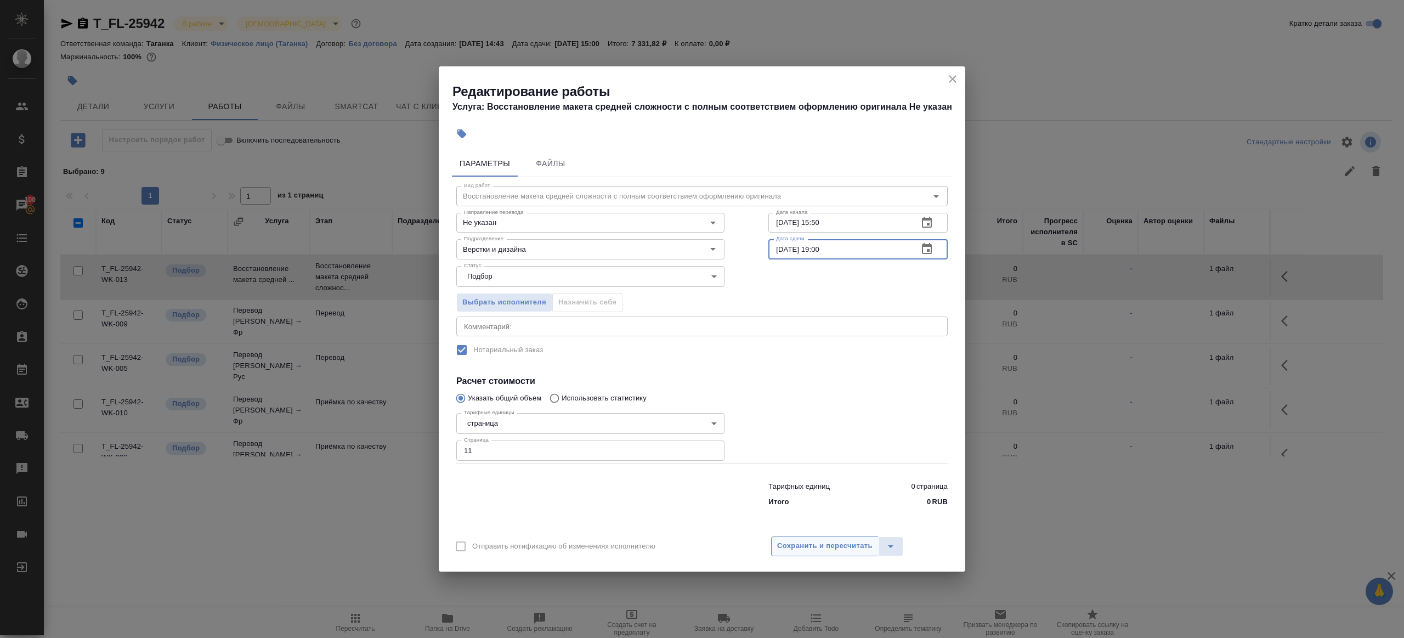
type input "10.09.2025 19:00"
click at [802, 538] on button "Сохранить и пересчитать" at bounding box center [824, 546] width 107 height 20
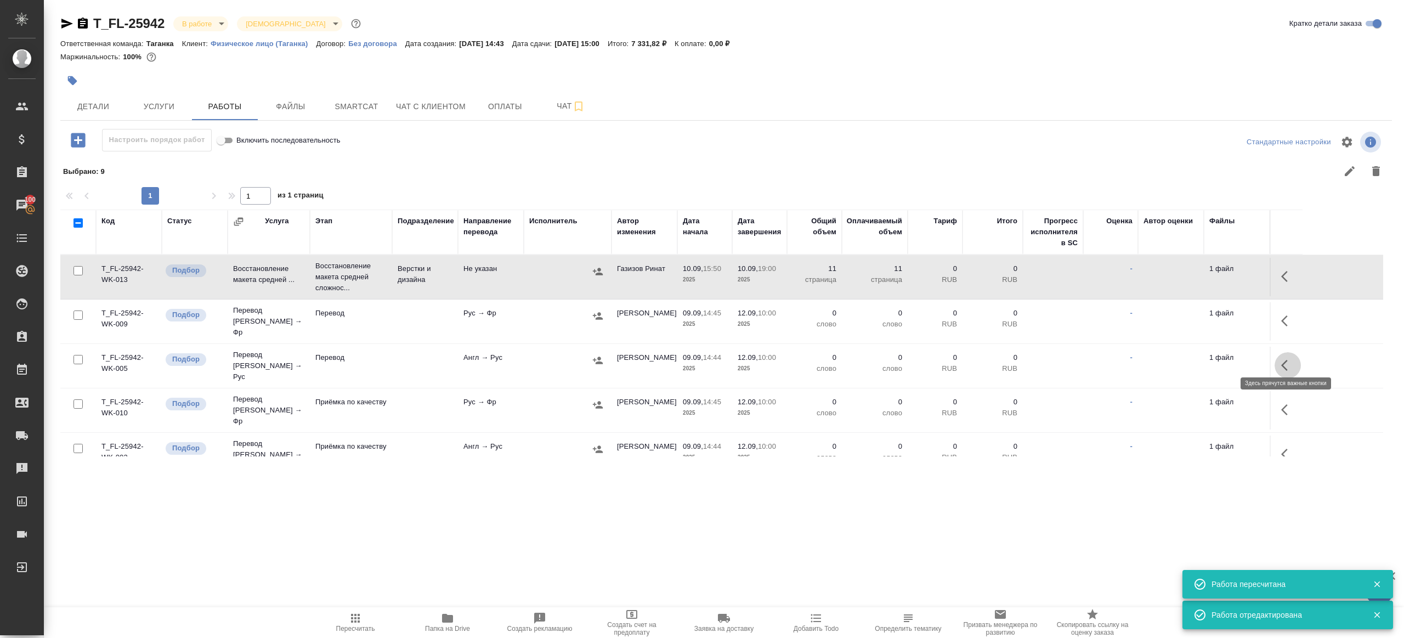
click at [1281, 359] on icon "button" at bounding box center [1287, 365] width 13 height 13
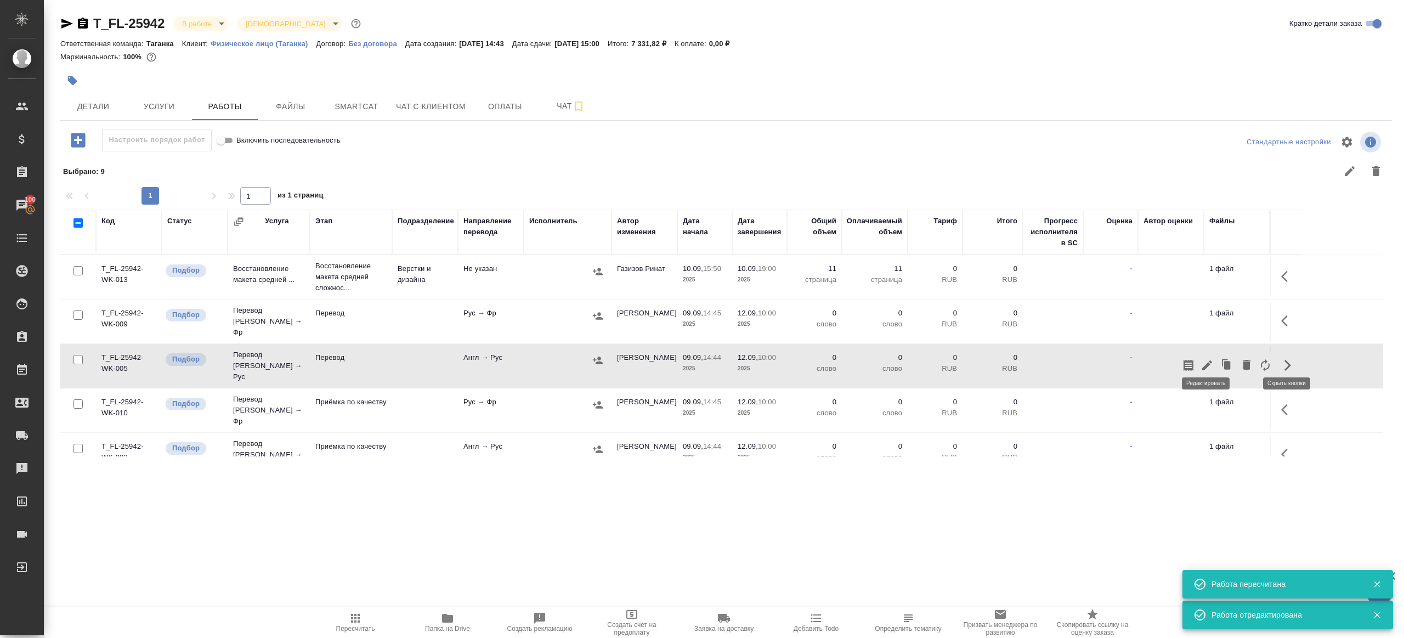
click at [1204, 359] on icon "button" at bounding box center [1206, 365] width 13 height 13
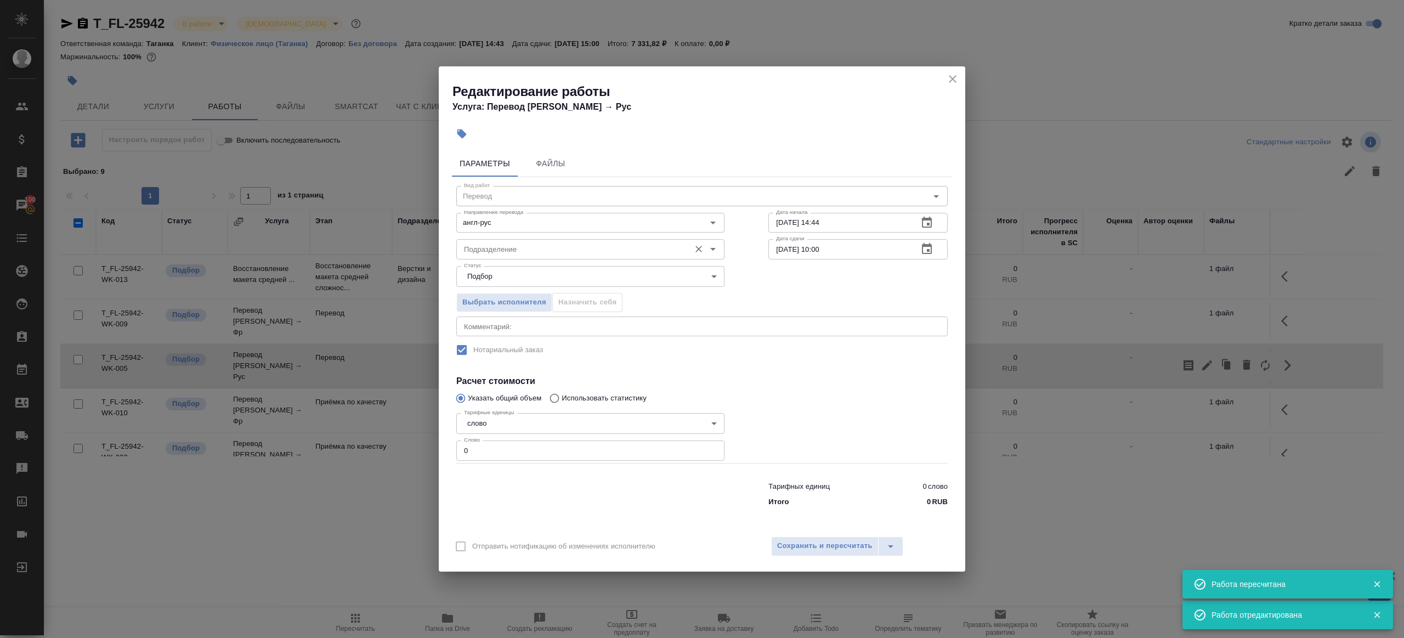
click at [587, 258] on div "Подразделение" at bounding box center [590, 249] width 268 height 20
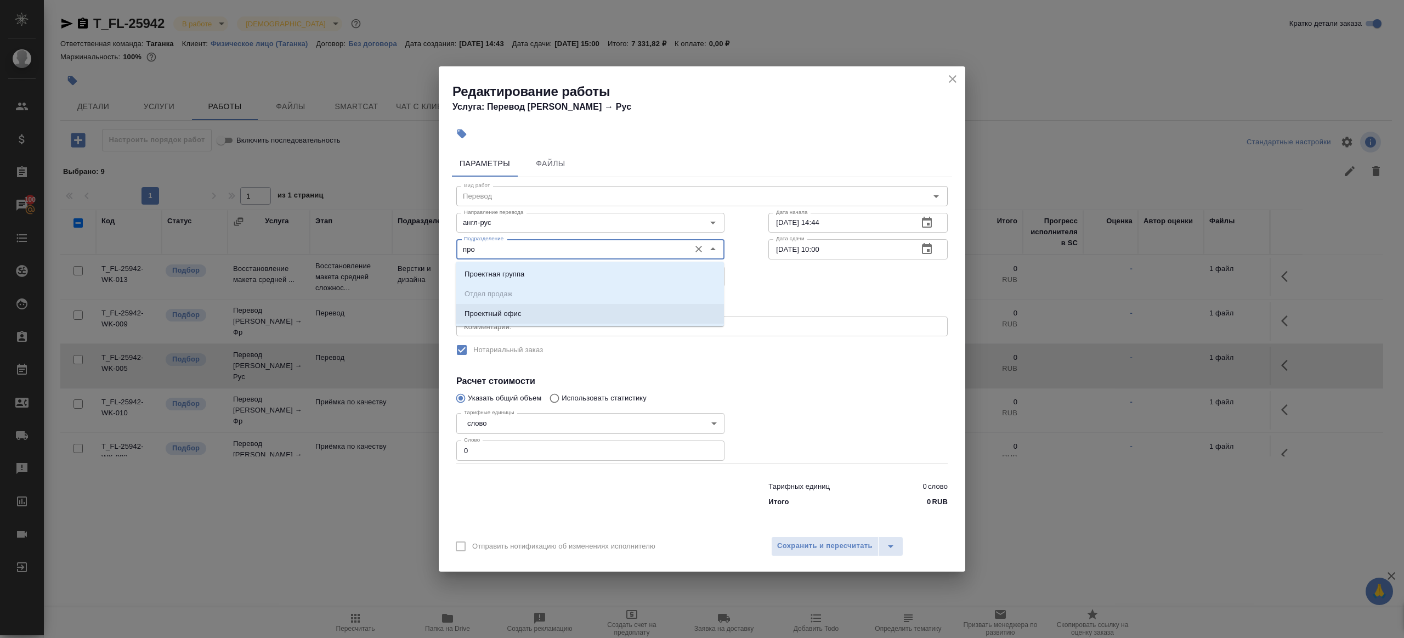
click at [529, 309] on li "Проектный офис" at bounding box center [590, 314] width 268 height 20
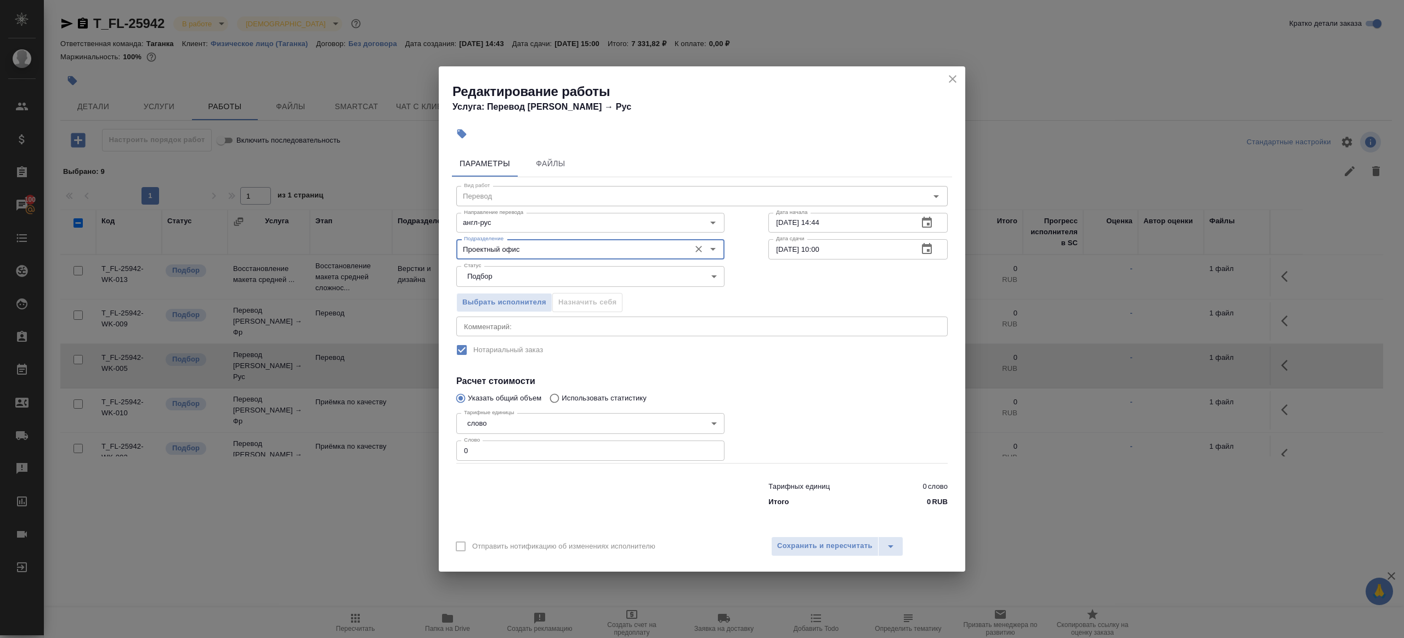
type input "Проектный офис"
click at [495, 454] on input "0" at bounding box center [590, 450] width 268 height 20
type input "1"
drag, startPoint x: 550, startPoint y: 471, endPoint x: 594, endPoint y: 453, distance: 47.7
click at [550, 472] on div at bounding box center [590, 492] width 312 height 44
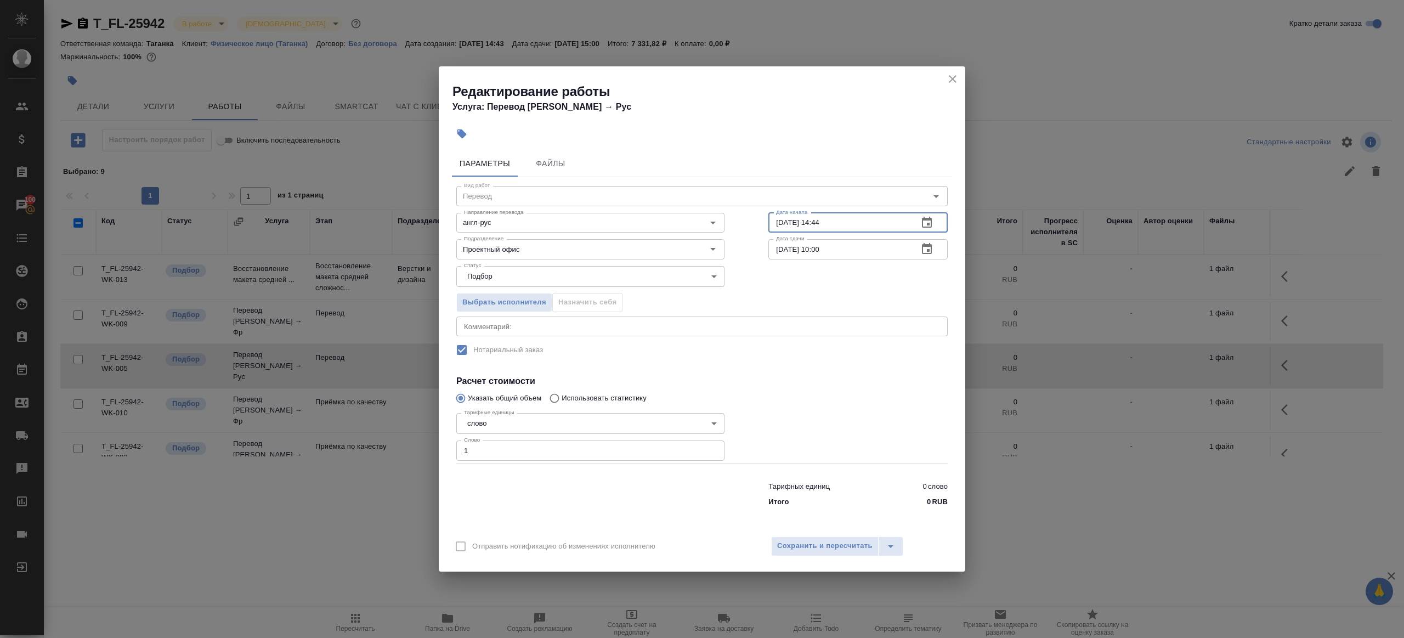
click at [864, 226] on input "09.09.2025 14:44" at bounding box center [838, 223] width 141 height 20
paste input "10.09.2025 19:00"
type input "10.09.2025 19:00"
click at [782, 247] on input "12.09.2025 10:00" at bounding box center [838, 249] width 141 height 20
paste input "0.09.2025 19"
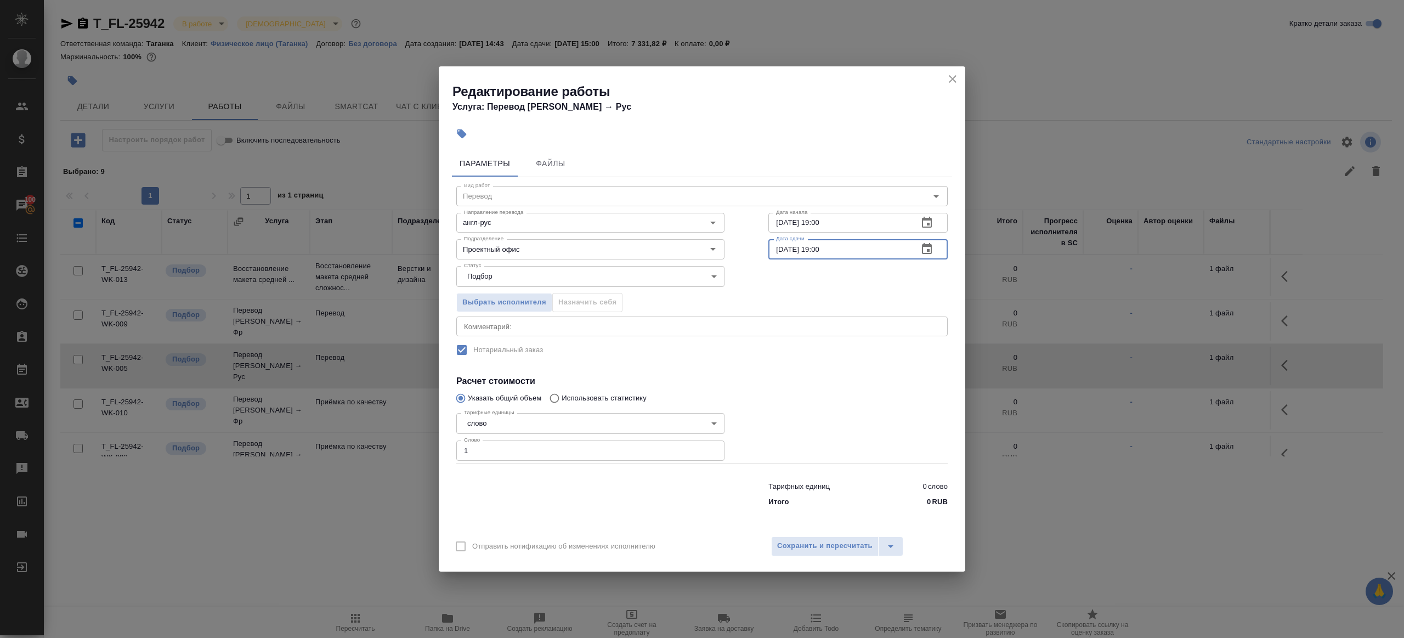
click at [783, 249] on input "10.09.2025 19:00" at bounding box center [838, 249] width 141 height 20
click at [819, 250] on input "11.09.2025 19:00" at bounding box center [838, 249] width 141 height 20
type input "11.09.2025 10:00"
click at [791, 391] on div at bounding box center [857, 436] width 223 height 98
click at [819, 541] on span "Сохранить и пересчитать" at bounding box center [824, 545] width 95 height 13
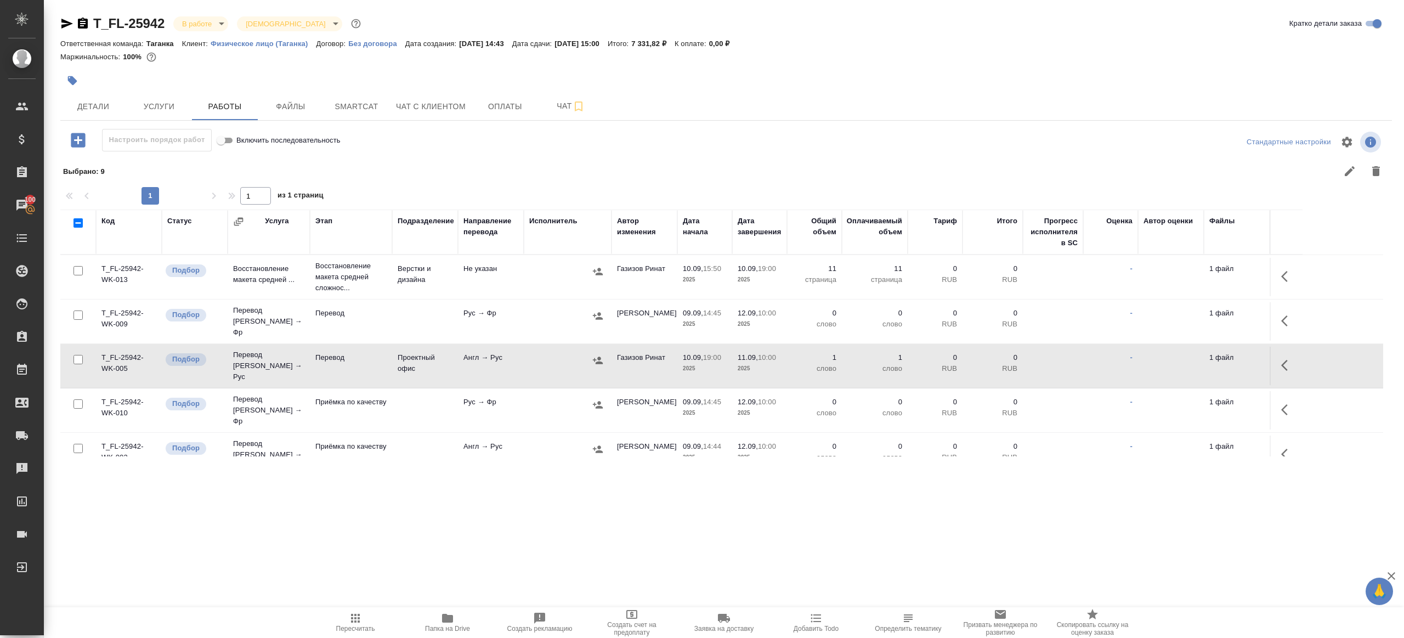
click at [1274, 439] on td at bounding box center [1285, 454] width 33 height 38
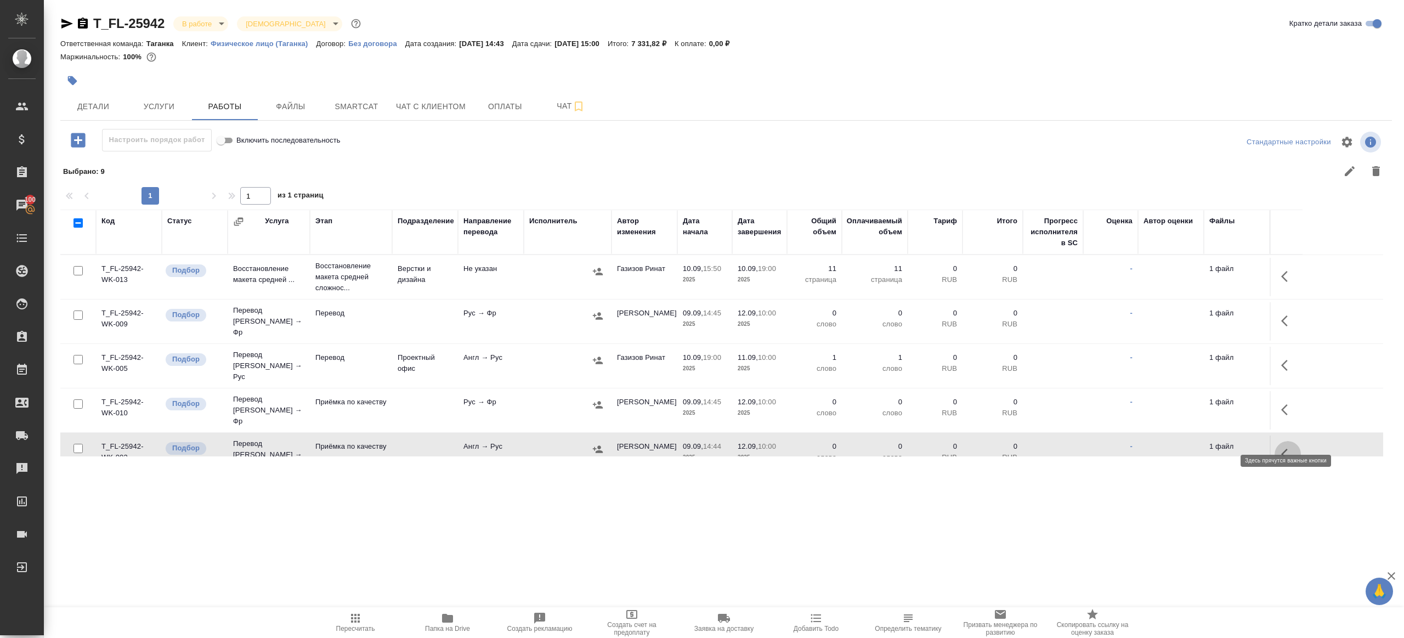
click at [1280, 441] on button "button" at bounding box center [1287, 454] width 26 height 26
click at [1208, 447] on icon "button" at bounding box center [1206, 453] width 13 height 13
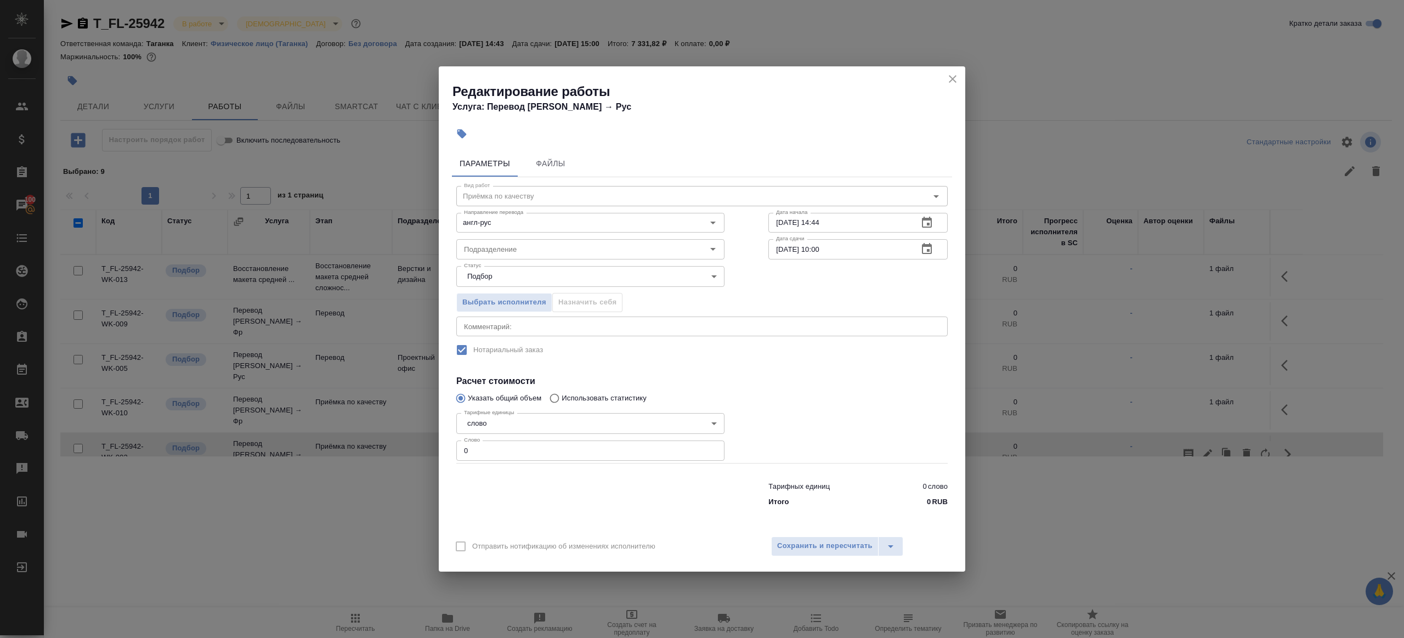
click at [510, 233] on div "Подразделение Подразделение" at bounding box center [590, 248] width 312 height 70
click at [510, 241] on div "Подразделение" at bounding box center [590, 249] width 268 height 20
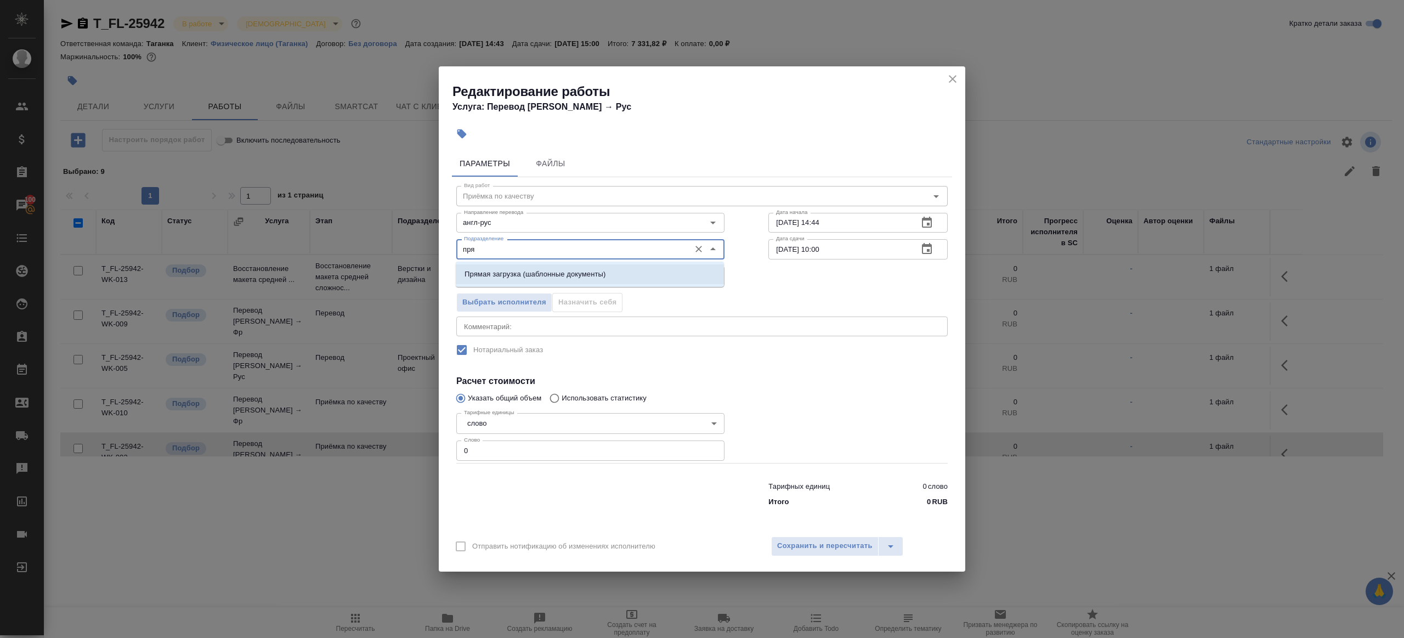
click at [536, 265] on li "Прямая загрузка (шаблонные документы)" at bounding box center [590, 274] width 268 height 20
type input "Прямая загрузка (шаблонные документы)"
click at [895, 226] on input "09.09.2025 14:44" at bounding box center [838, 223] width 141 height 20
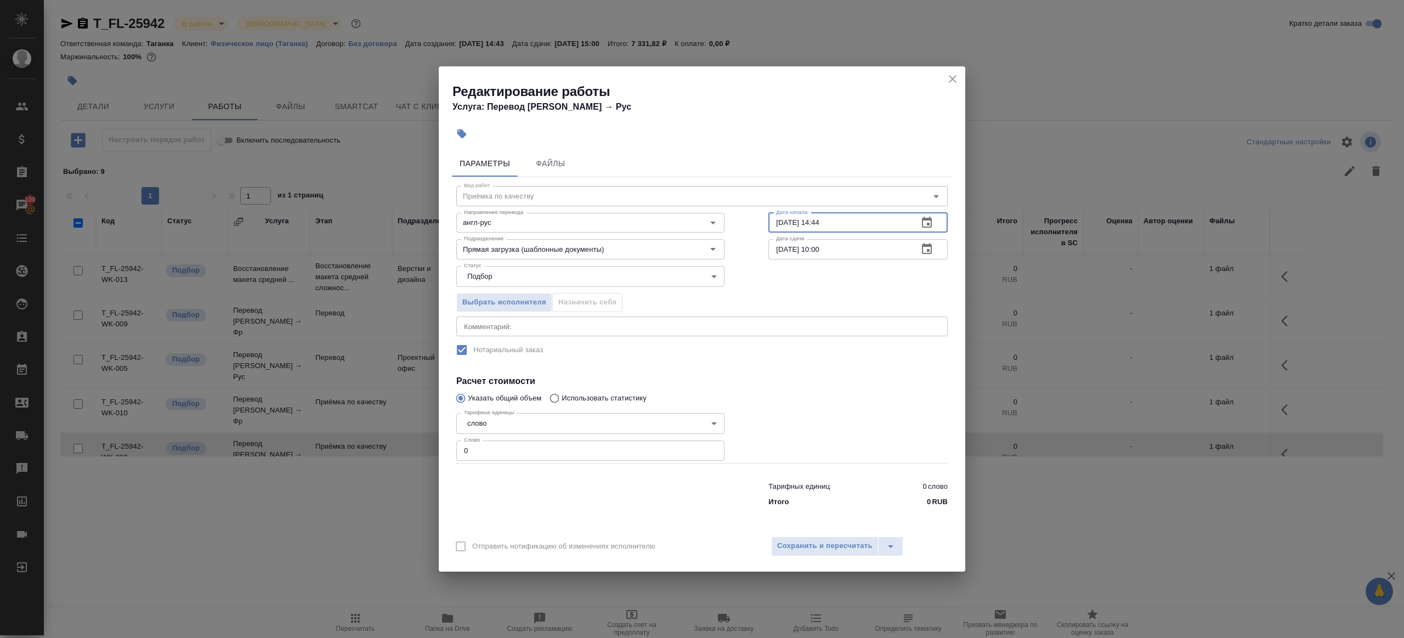
paste input "11.09.2025 10:00"
type input "11.09.2025 10:00"
click at [875, 252] on input "[DATE] 10:00" at bounding box center [838, 249] width 141 height 20
paste input "1"
click at [823, 248] on input "11.09.2025 10:00" at bounding box center [838, 249] width 141 height 20
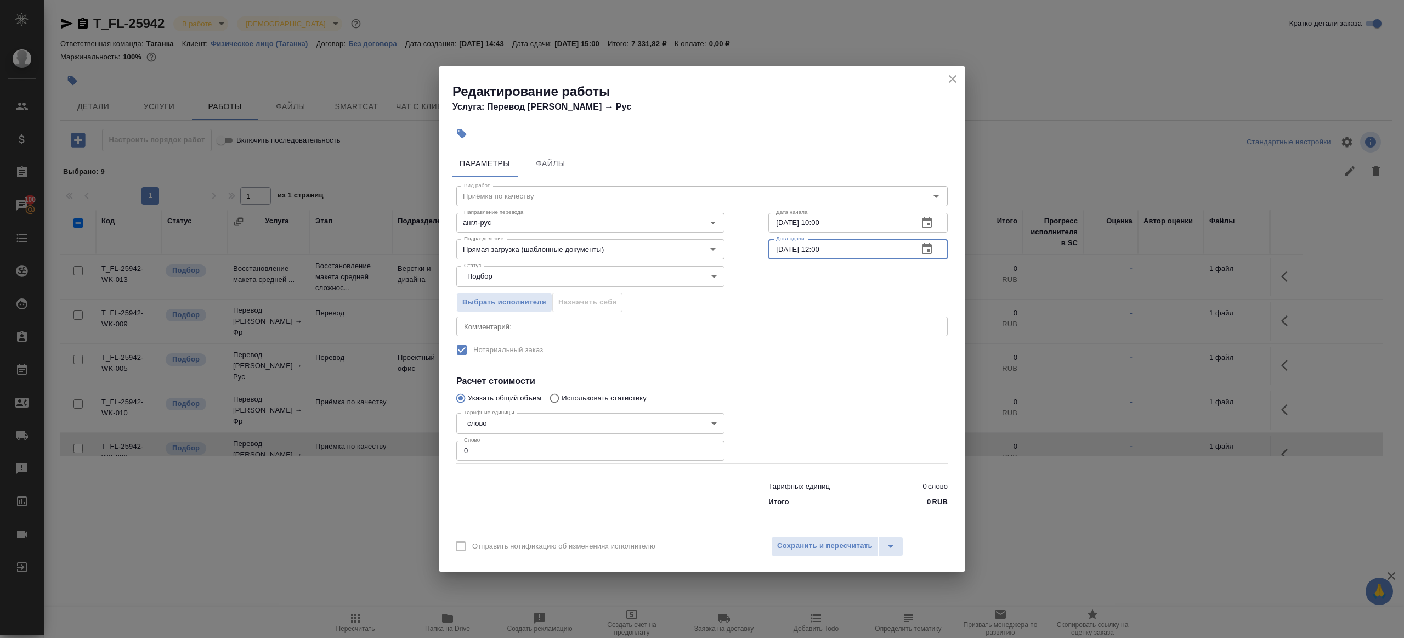
type input "11.09.2025 12:00"
click at [527, 450] on input "0" at bounding box center [590, 450] width 268 height 20
type input "1"
click at [534, 482] on div at bounding box center [590, 492] width 312 height 44
click at [783, 241] on input "11.09.2025 12:00" at bounding box center [838, 249] width 141 height 20
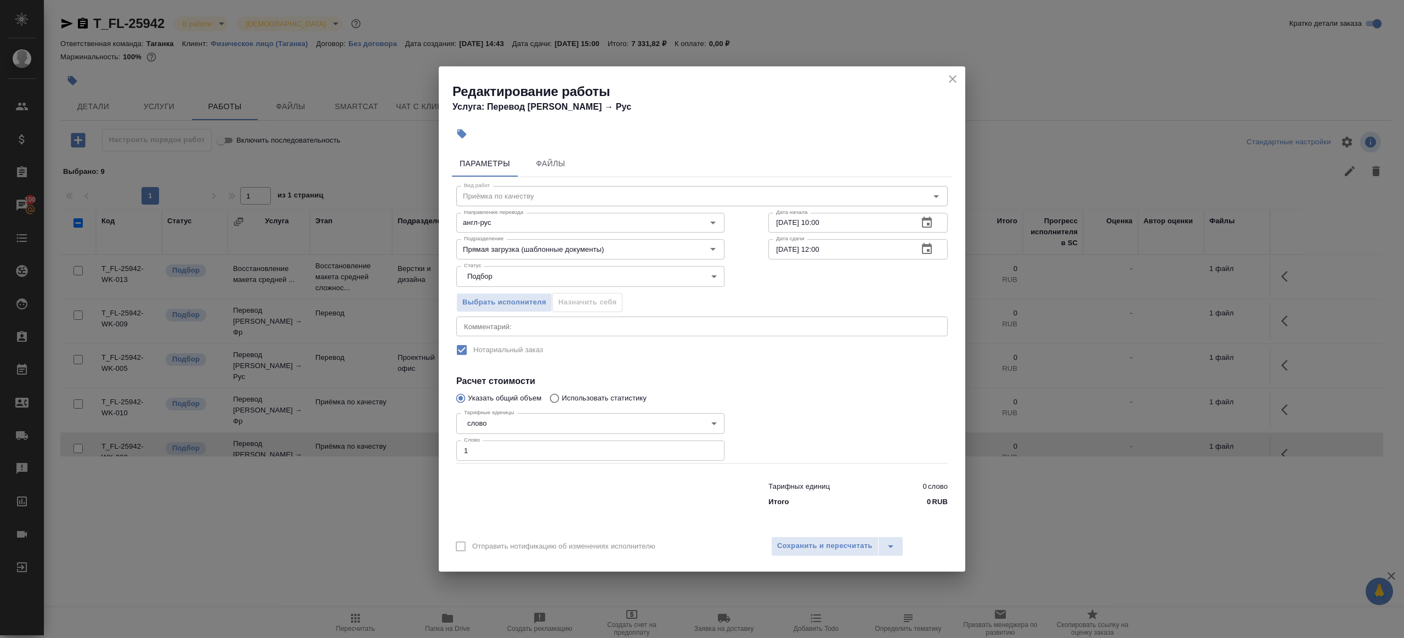
click at [804, 429] on div at bounding box center [857, 436] width 223 height 98
click at [808, 544] on span "Сохранить и пересчитать" at bounding box center [824, 545] width 95 height 13
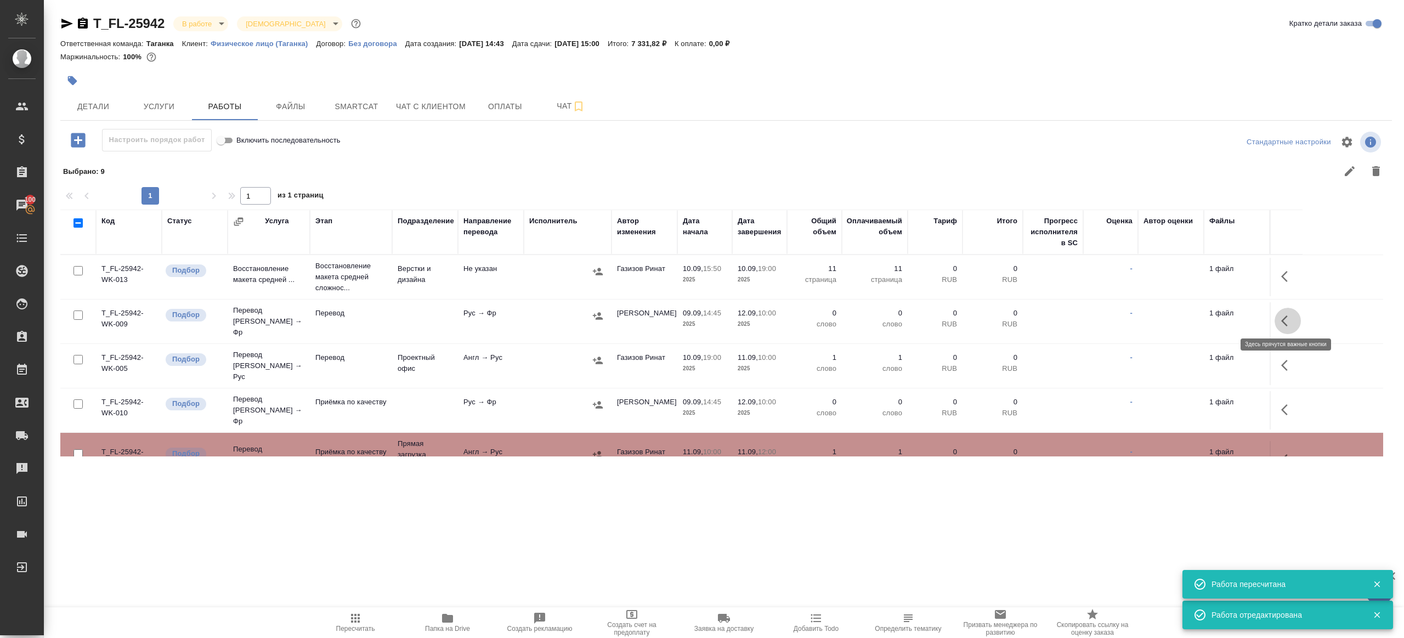
click at [1288, 310] on button "button" at bounding box center [1287, 321] width 26 height 26
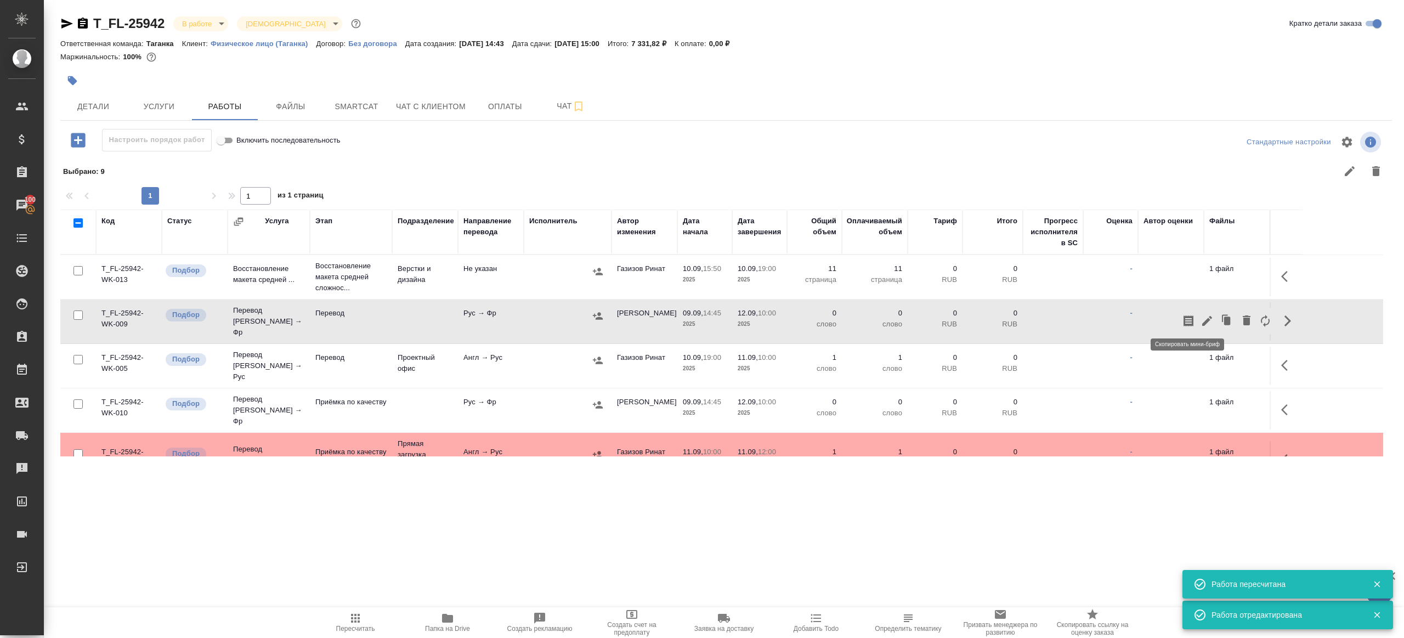
click at [1203, 317] on icon "button" at bounding box center [1206, 320] width 13 height 13
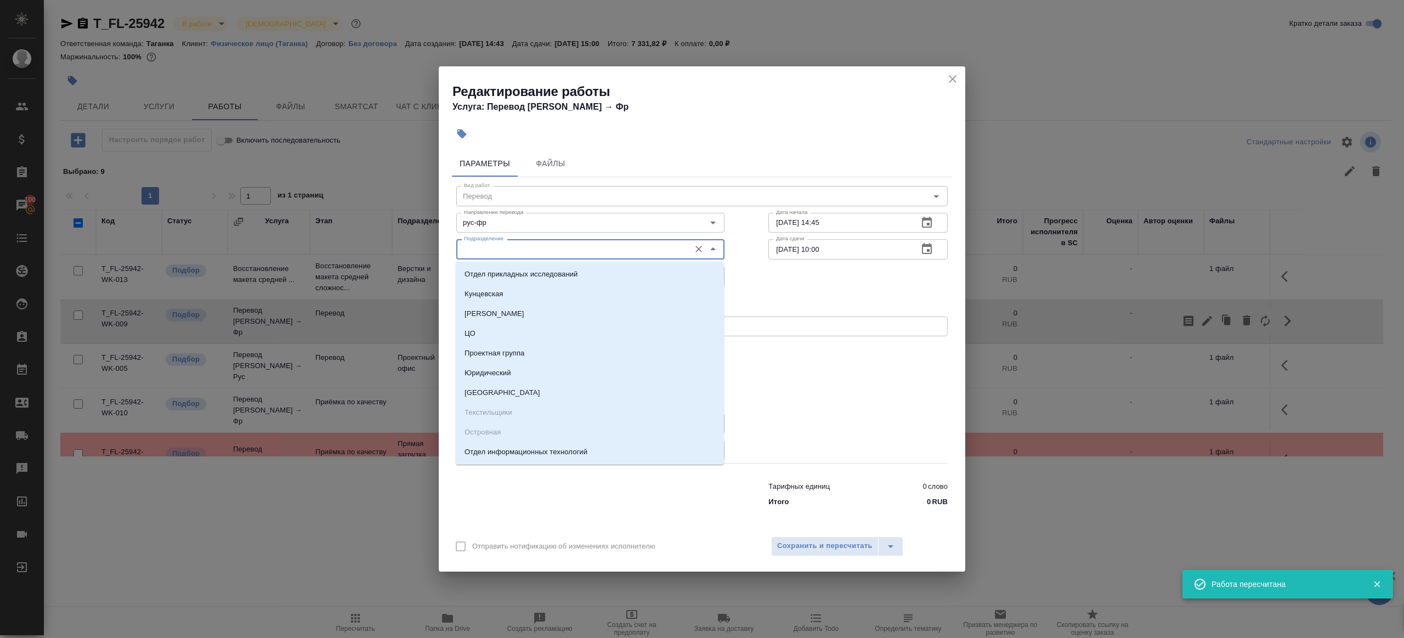
click at [487, 251] on input "Подразделение" at bounding box center [571, 248] width 225 height 13
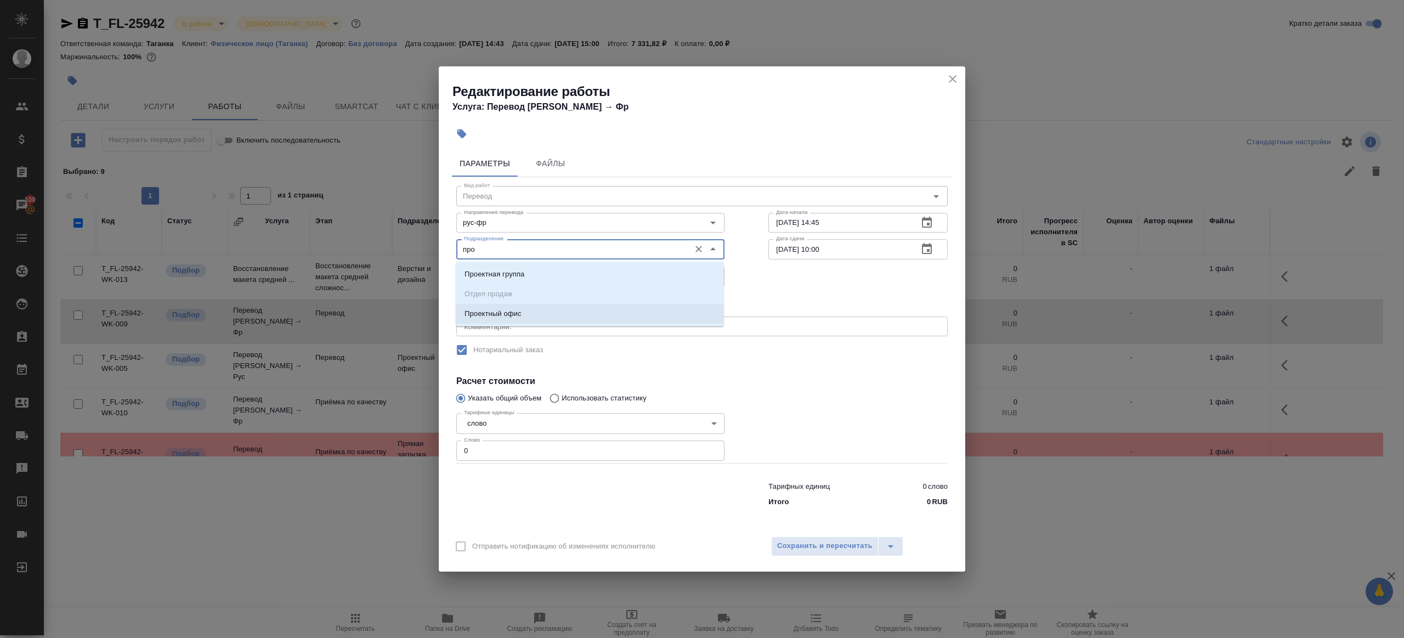
click at [505, 311] on p "Проектный офис" at bounding box center [492, 313] width 57 height 11
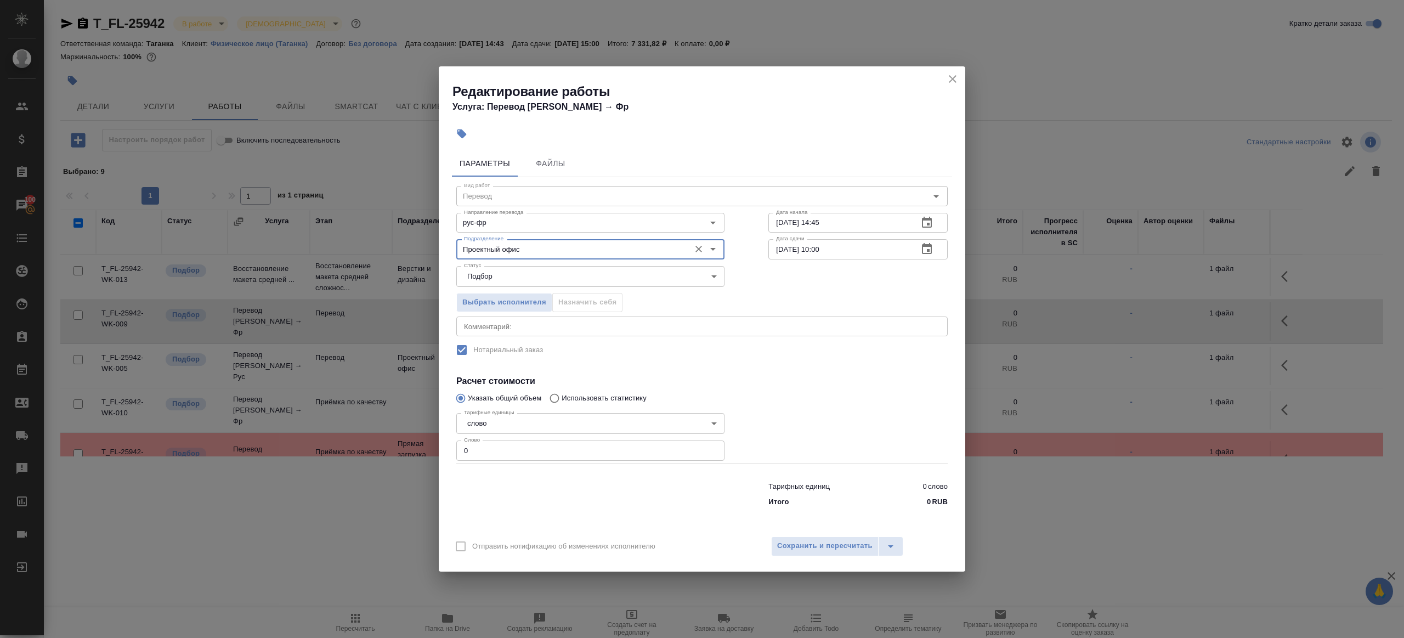
type input "Проектный офис"
click at [500, 452] on input "0" at bounding box center [590, 450] width 268 height 20
type input "1"
click at [559, 505] on div at bounding box center [590, 492] width 312 height 44
click at [850, 224] on input "09.09.2025 14:45" at bounding box center [838, 223] width 141 height 20
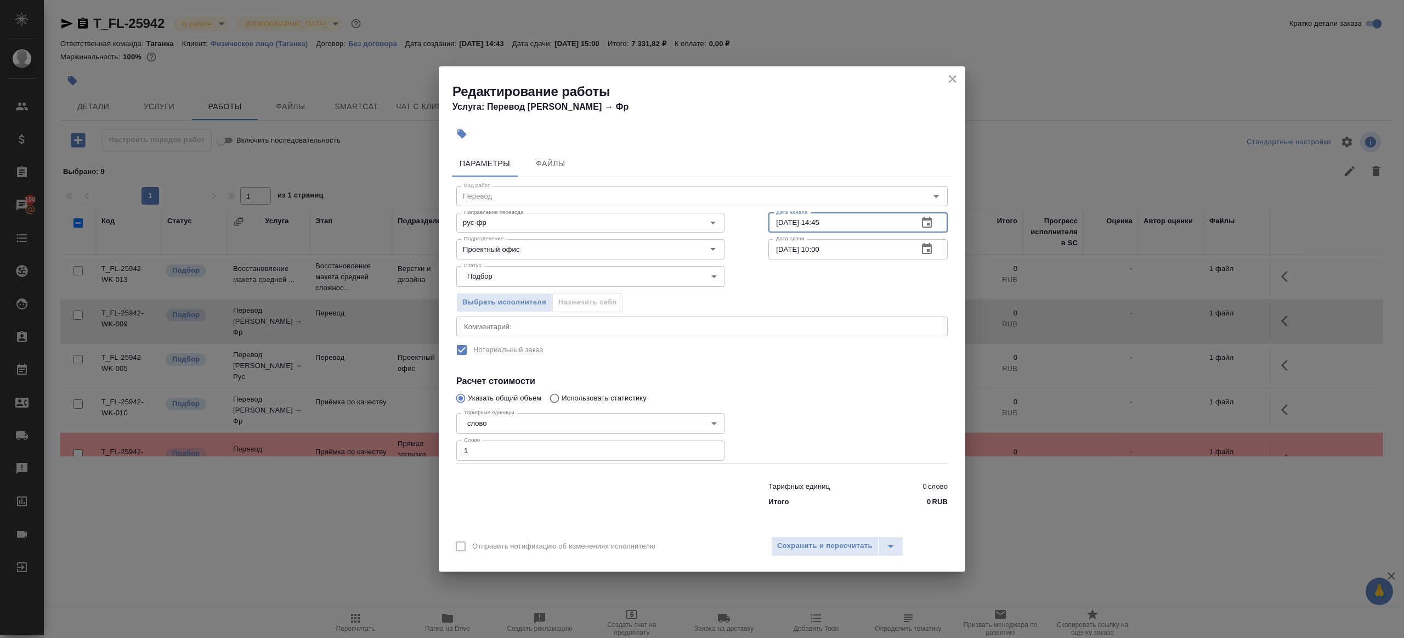
paste input "11.09.2025 12:00"
type input "11.09.2025 12:00"
click at [822, 248] on input "[DATE] 10:00" at bounding box center [838, 249] width 141 height 20
type input "12.09.2025 09:00"
click at [832, 361] on div "Вид работ Перевод Вид работ Направление перевода рус-фр Направление перевода Да…" at bounding box center [702, 344] width 500 height 334
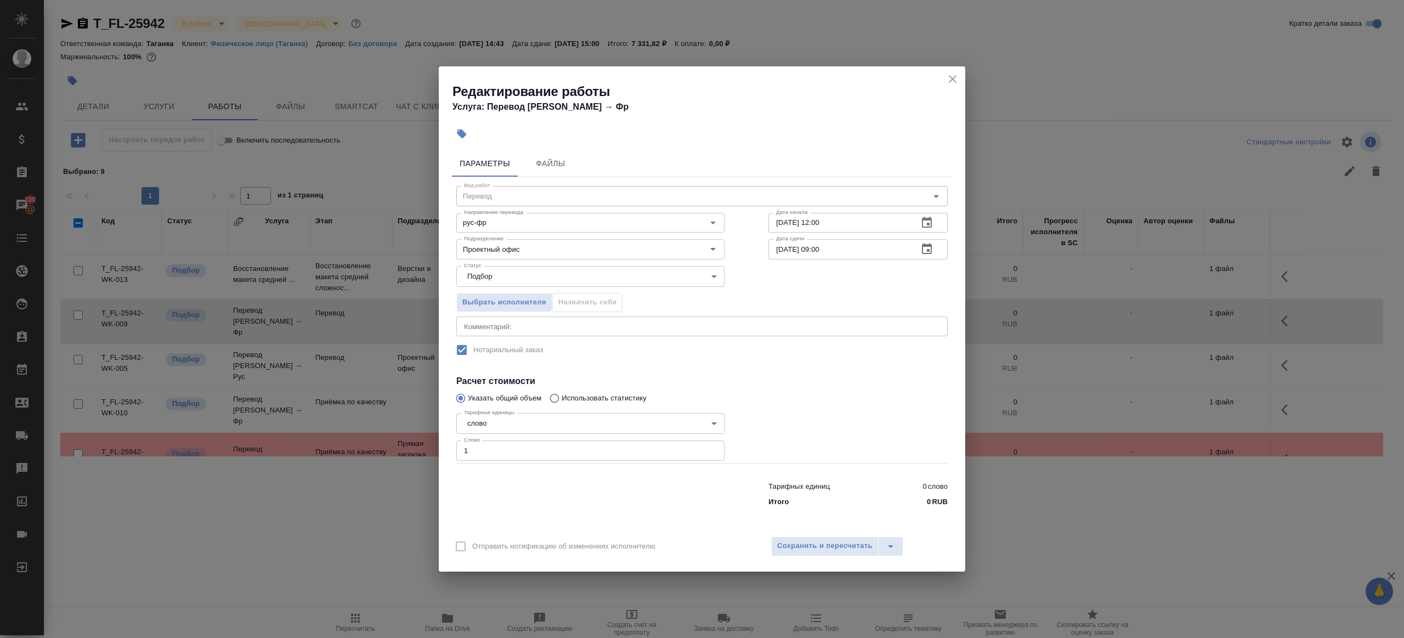
click at [831, 535] on div "Отправить нотификацию об изменениях исполнителю Сохранить и пересчитать" at bounding box center [702, 550] width 526 height 42
click at [831, 543] on span "Сохранить и пересчитать" at bounding box center [824, 545] width 95 height 13
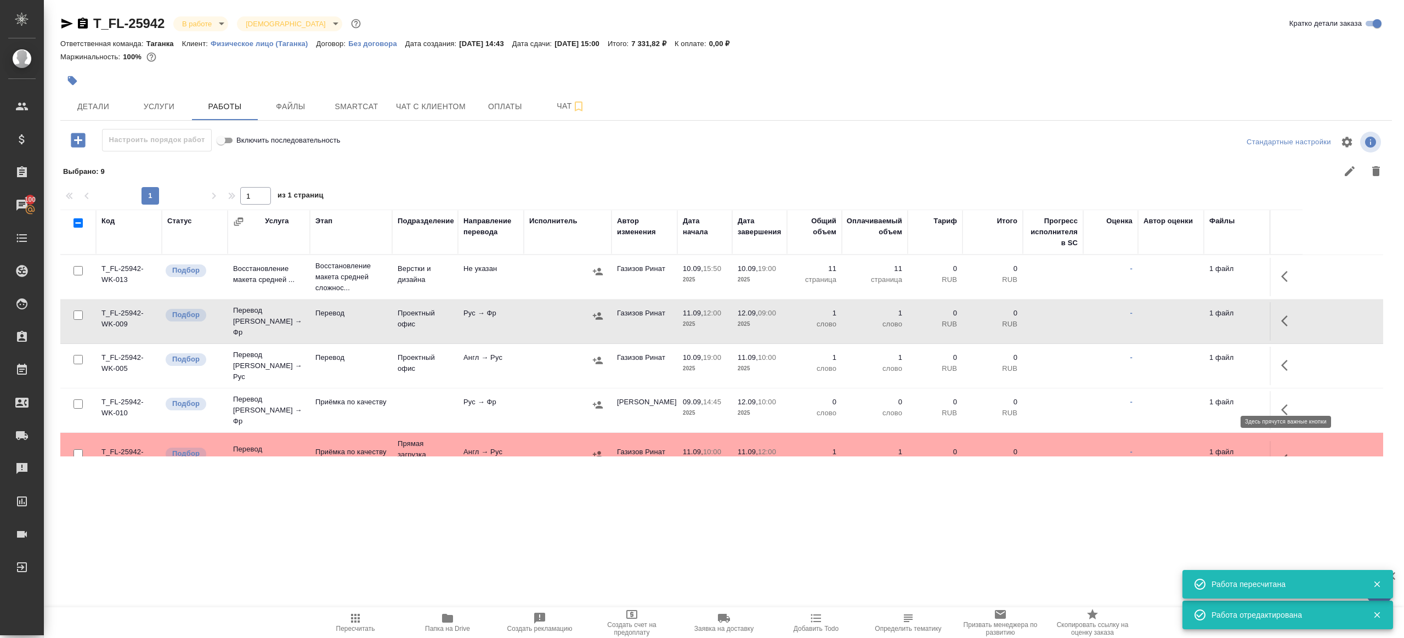
click at [1300, 401] on td at bounding box center [1285, 410] width 33 height 38
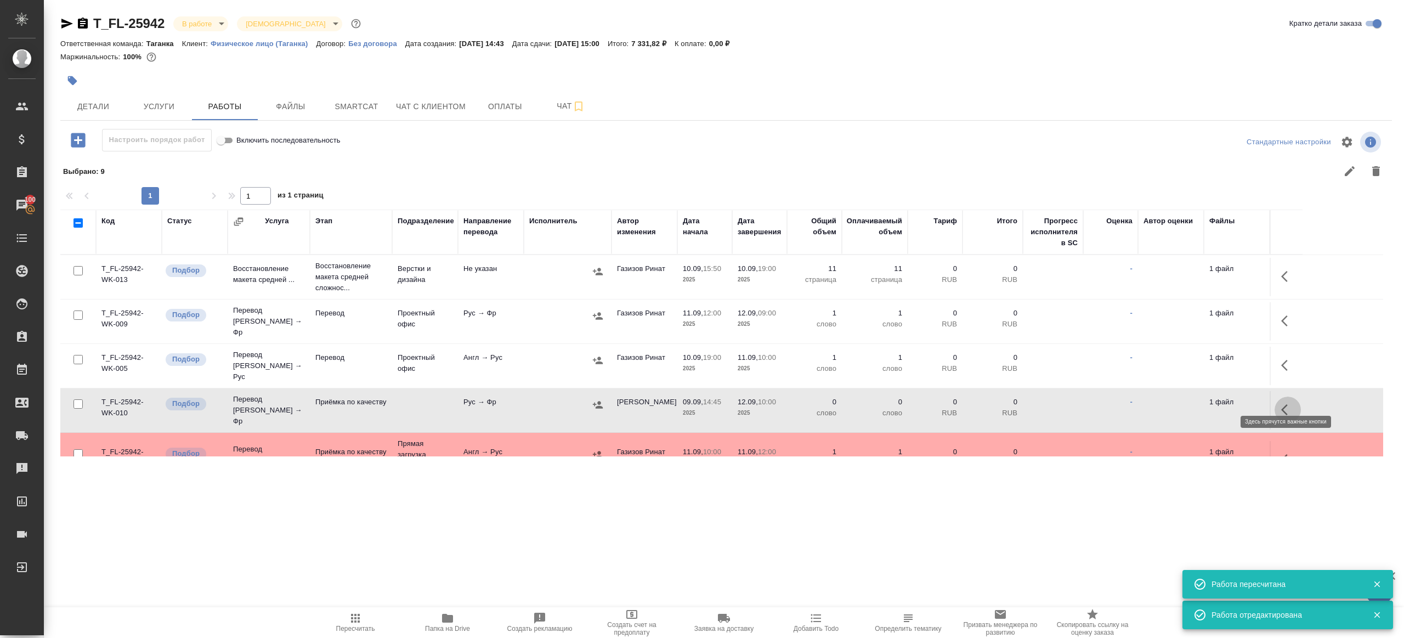
click at [1277, 396] on button "button" at bounding box center [1287, 409] width 26 height 26
click at [1209, 403] on icon "button" at bounding box center [1206, 409] width 13 height 13
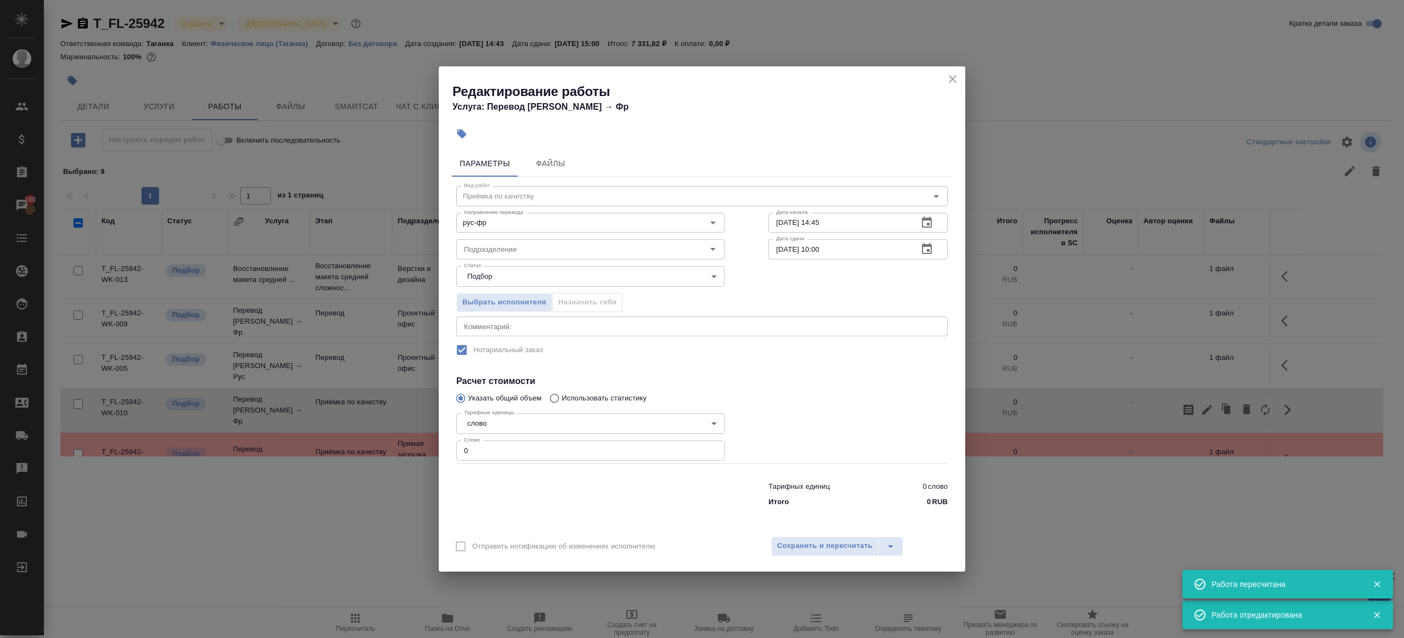
click at [526, 270] on body "🙏 .cls-1 fill:#fff; AWATERA Gazizov Rinat Клиенты Спецификации Заказы 100 Чаты …" at bounding box center [702, 319] width 1404 height 638
click at [820, 358] on div at bounding box center [702, 319] width 1404 height 638
click at [541, 253] on input "Подразделение" at bounding box center [571, 248] width 225 height 13
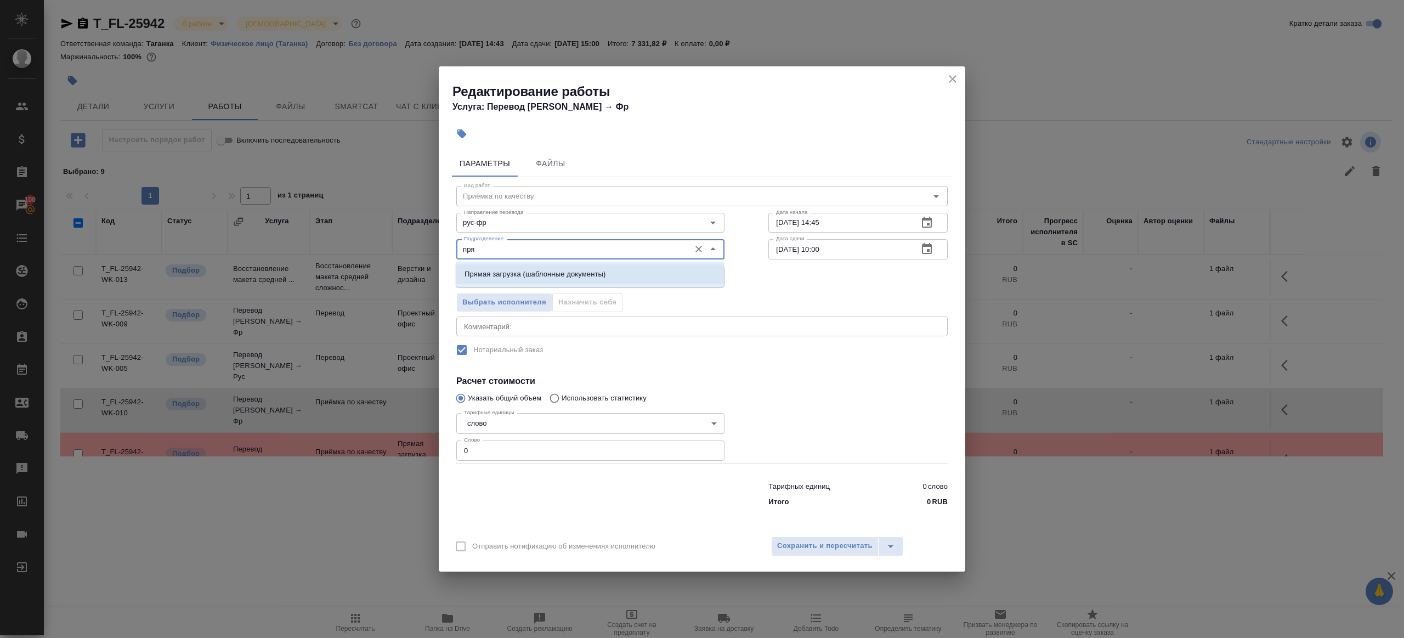
click at [552, 270] on p "Прямая загрузка (шаблонные документы)" at bounding box center [534, 274] width 141 height 11
type input "Прямая загрузка (шаблонные документы)"
click at [854, 222] on input "09.09.2025 14:45" at bounding box center [838, 223] width 141 height 20
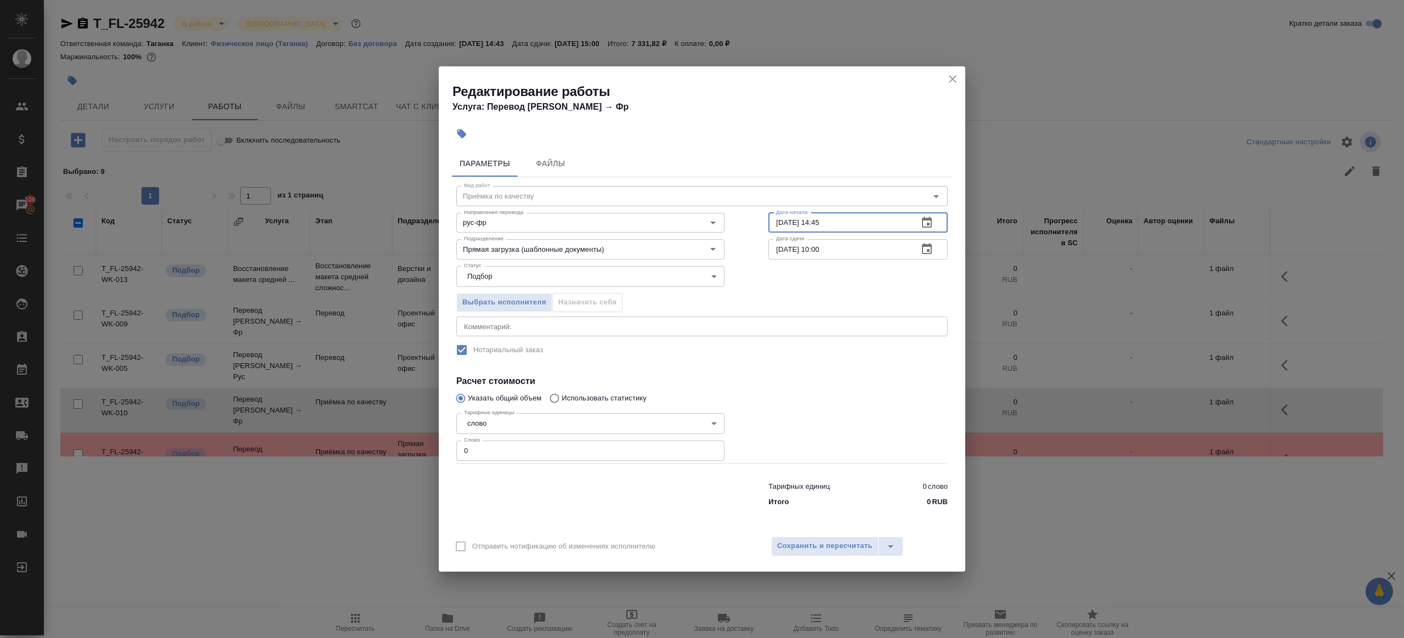
paste input "12.09.2025 09:00"
type input "12.09.2025 09:00"
click at [532, 464] on div "Тарифных единиц 0 слово Итого 0 RUB" at bounding box center [701, 492] width 535 height 75
click at [536, 450] on input "0" at bounding box center [590, 450] width 268 height 20
type input "1"
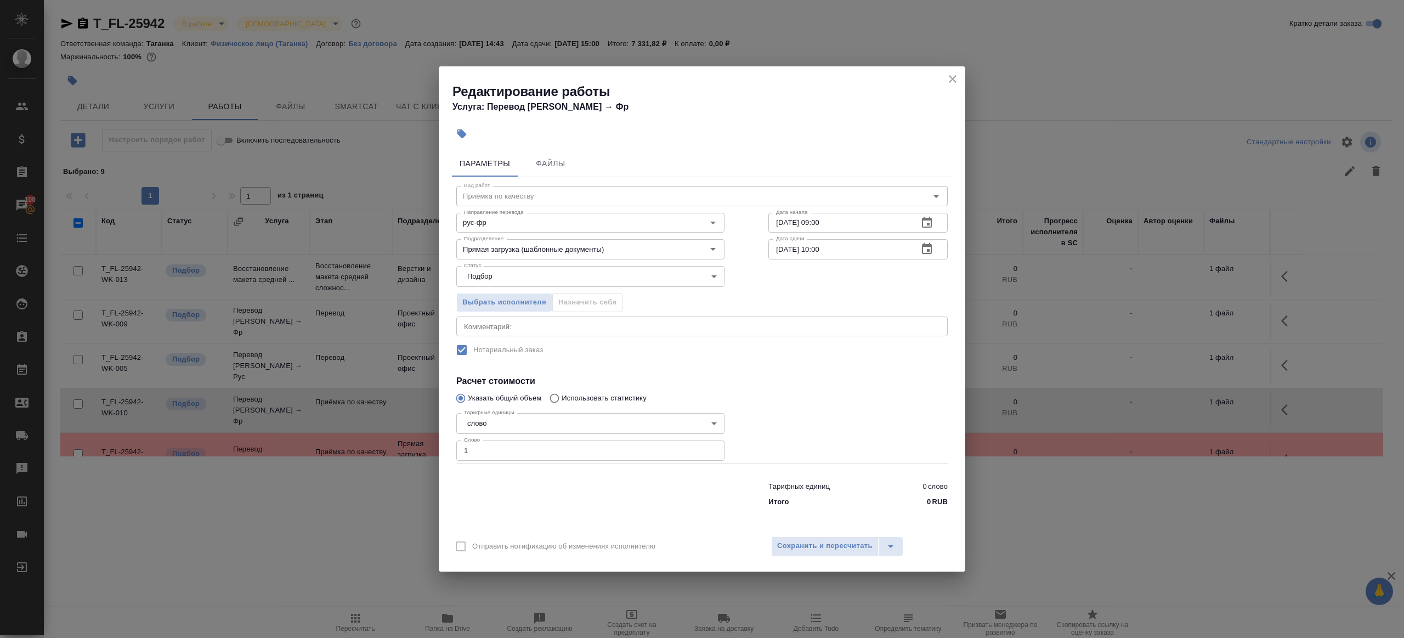
click at [582, 493] on div at bounding box center [590, 492] width 312 height 44
click at [831, 543] on span "Сохранить и пересчитать" at bounding box center [824, 545] width 95 height 13
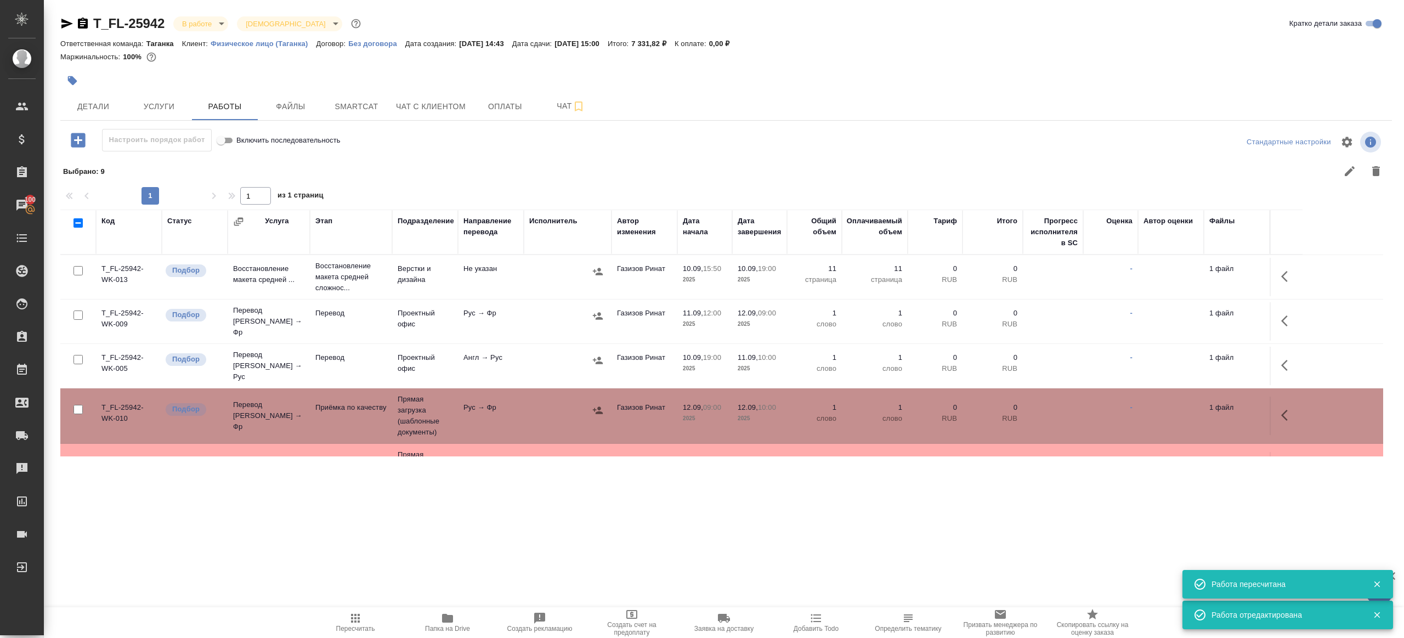
click at [70, 84] on icon "button" at bounding box center [72, 80] width 11 height 11
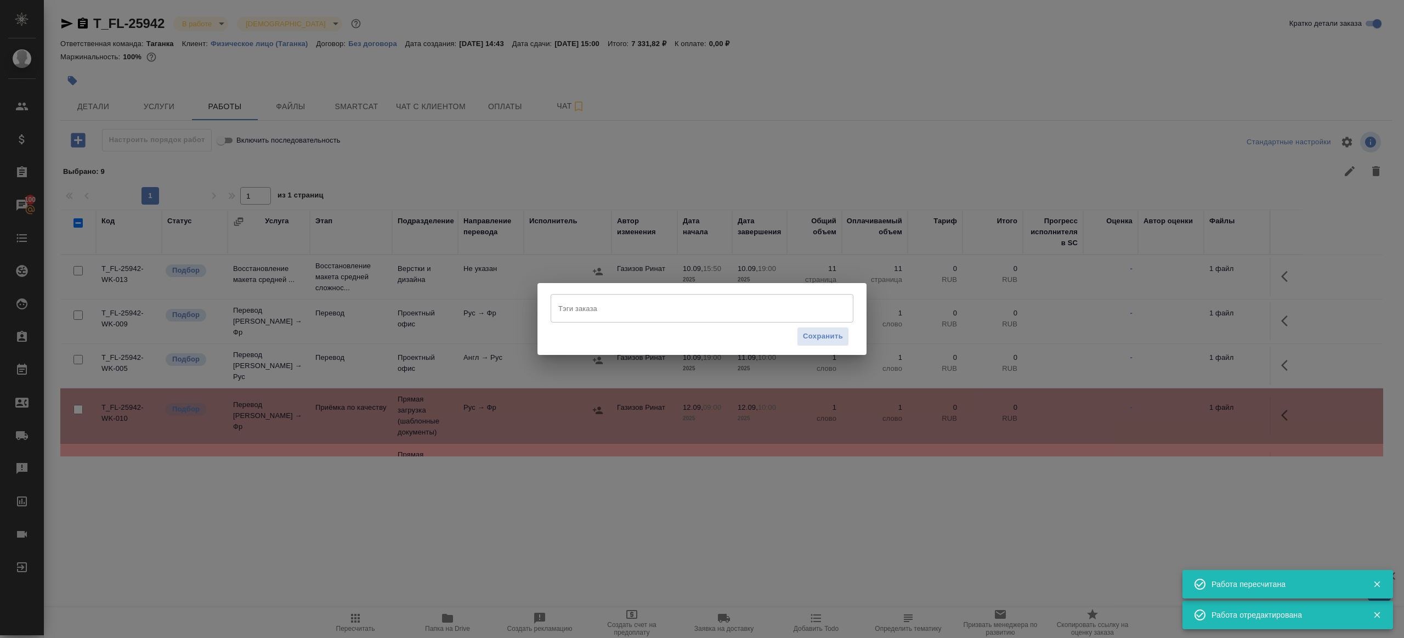
click at [557, 306] on input "Тэги заказа" at bounding box center [691, 308] width 272 height 19
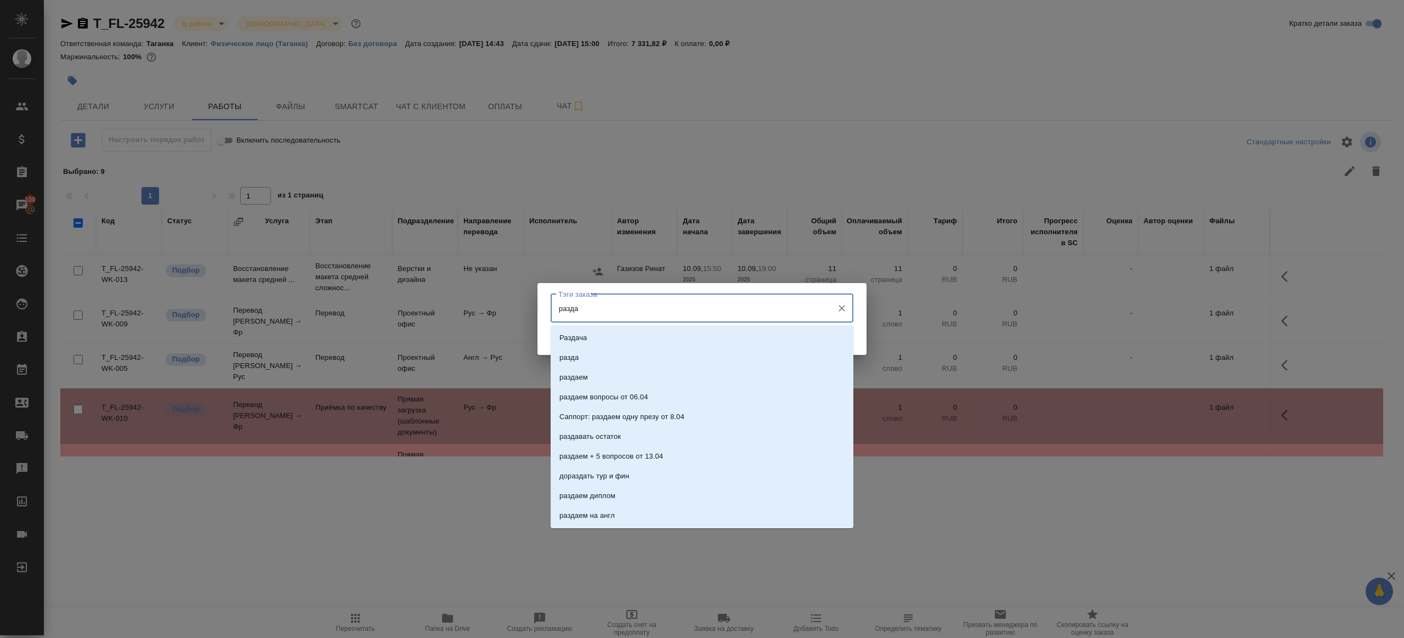
type input "раздае"
click at [563, 332] on p "раздаем" at bounding box center [573, 337] width 29 height 11
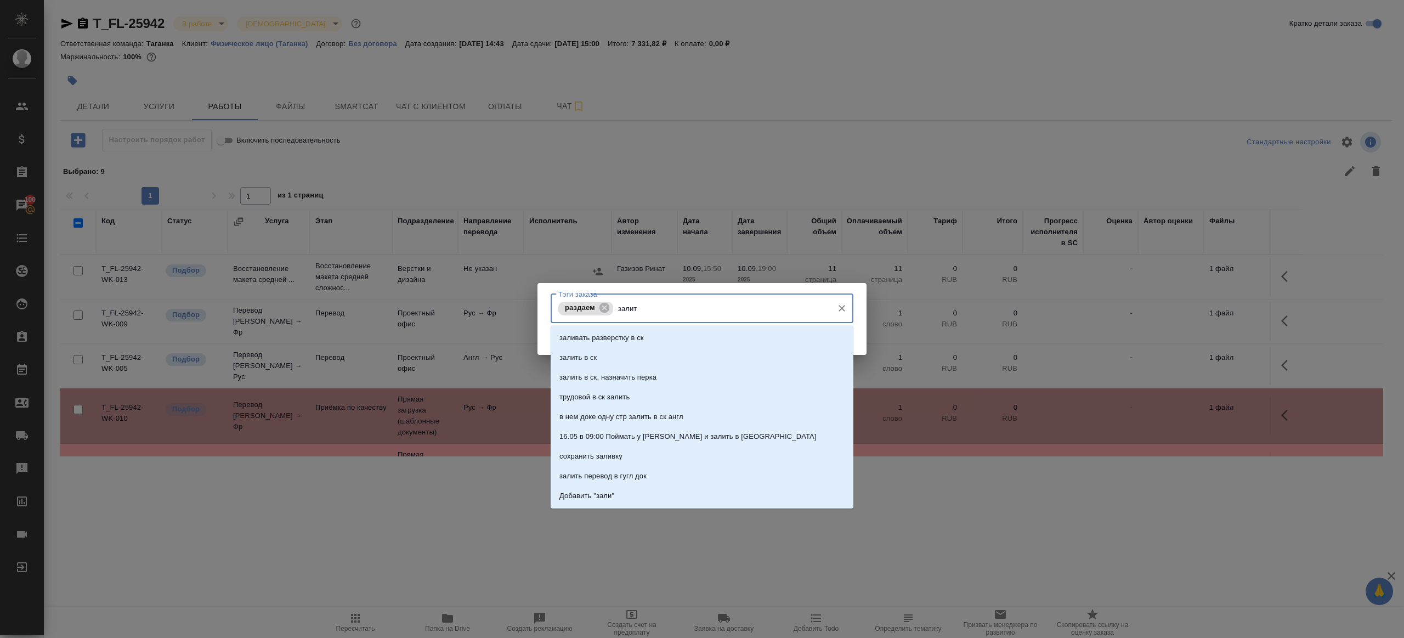
type input "залить"
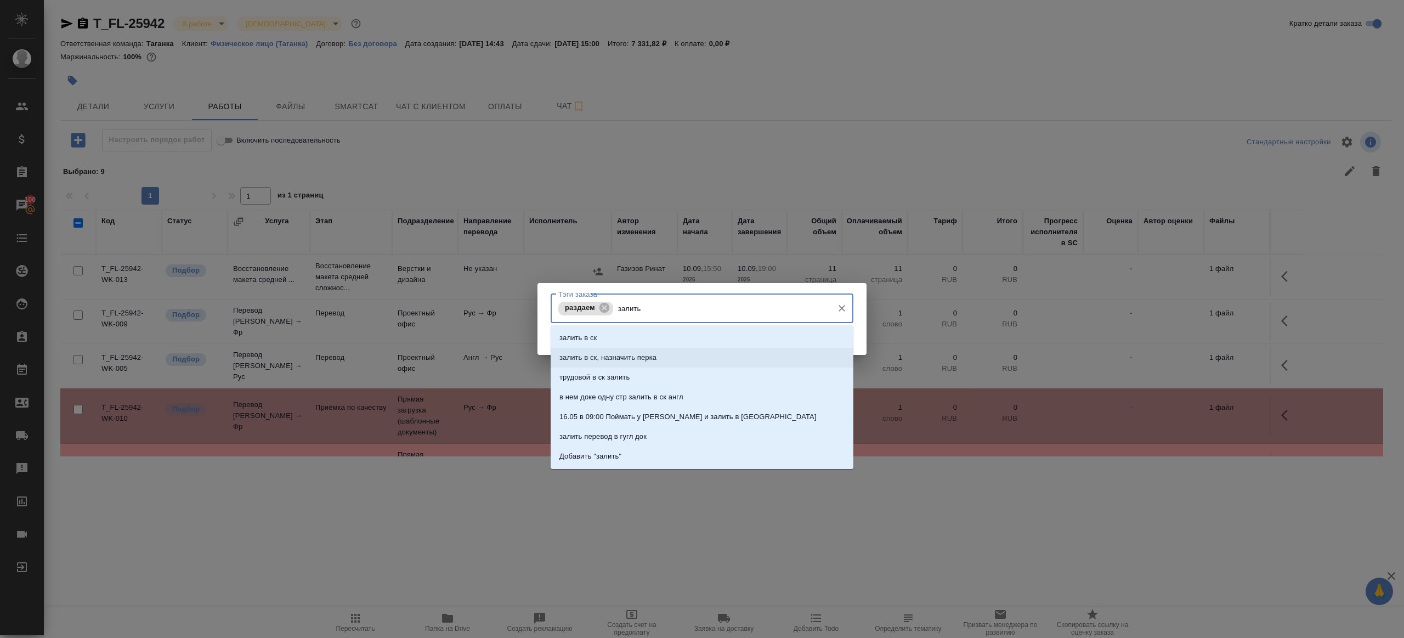
click at [581, 351] on li "залить в ск, назначить перка" at bounding box center [701, 358] width 303 height 20
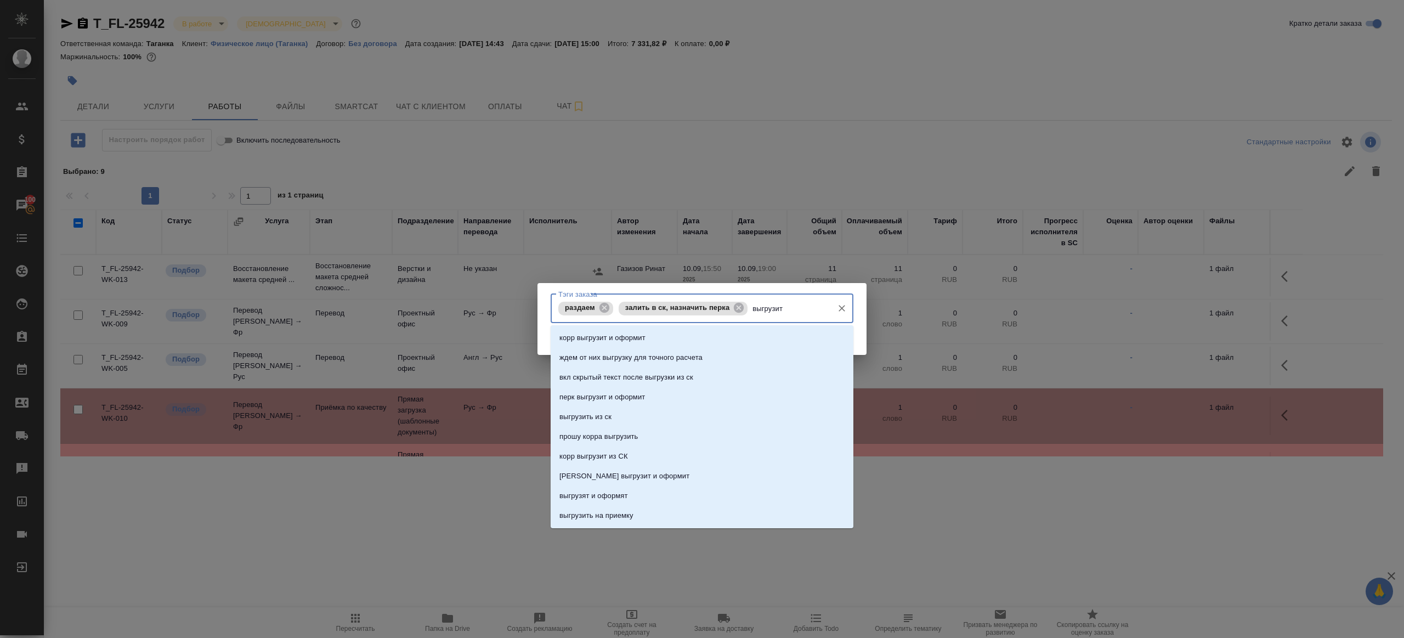
type input "выгрузить"
click at [591, 339] on p "выгрузить из ск" at bounding box center [585, 337] width 52 height 11
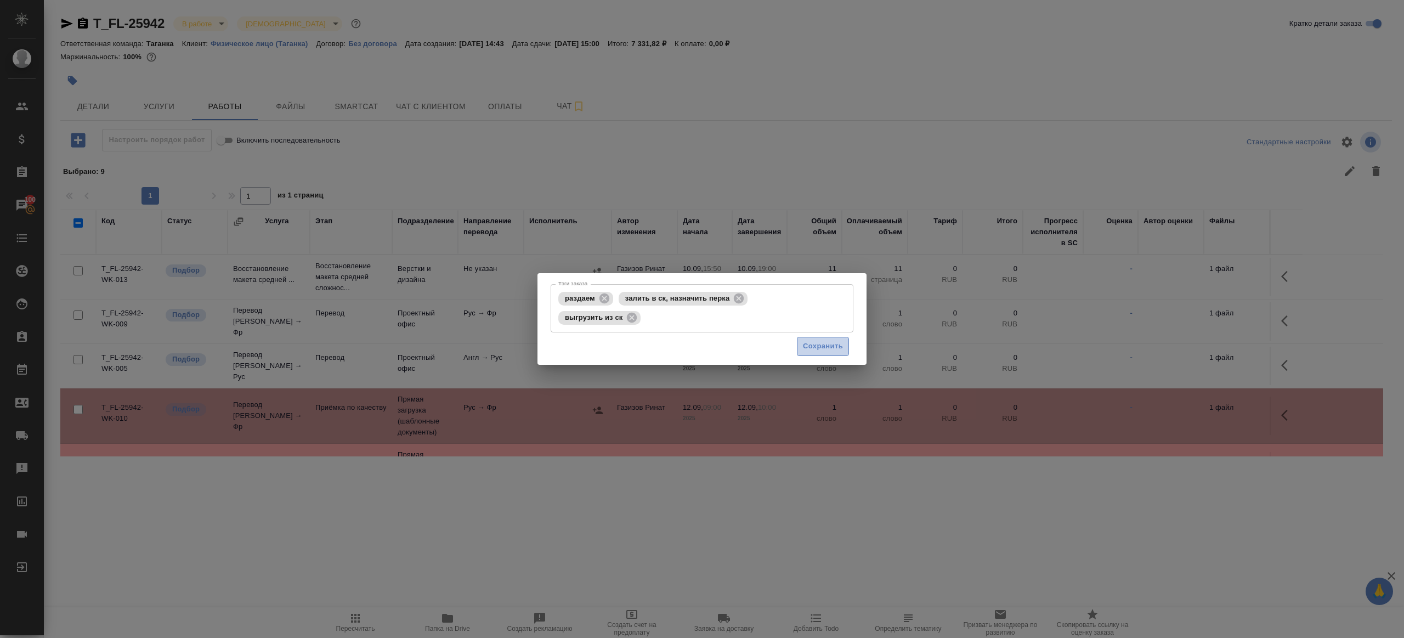
click at [822, 339] on button "Сохранить" at bounding box center [823, 346] width 52 height 19
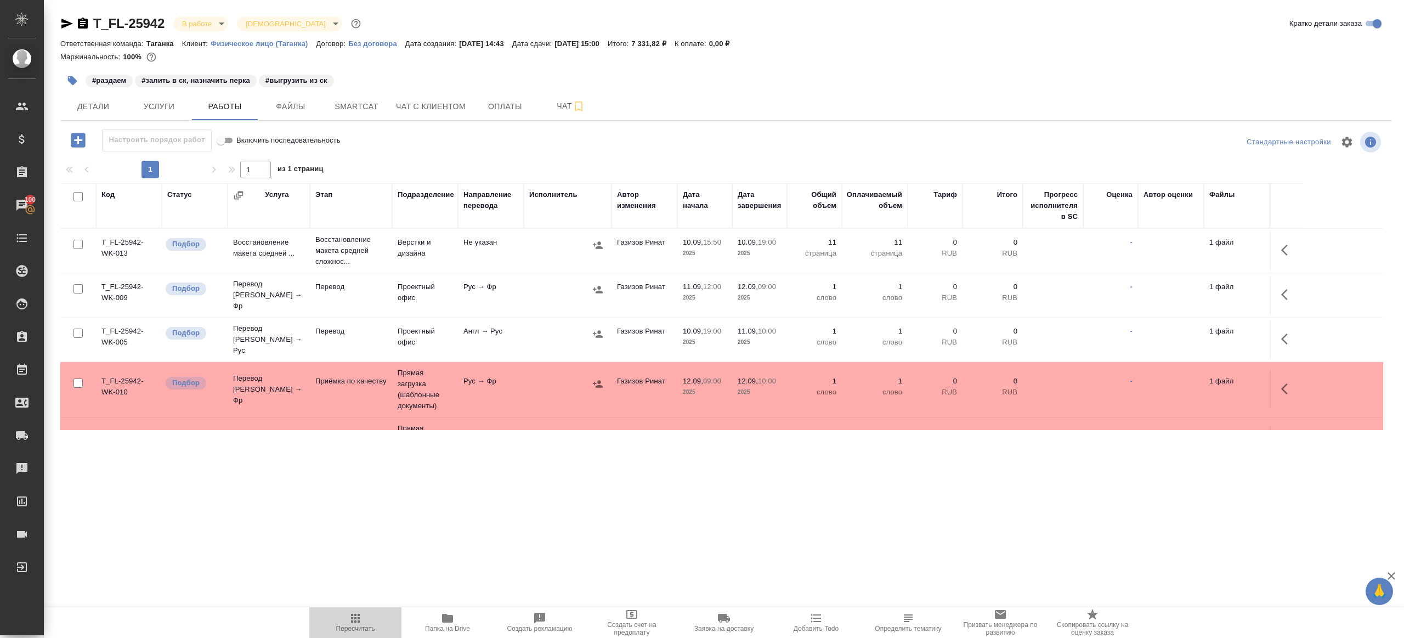
click at [343, 609] on button "Пересчитать" at bounding box center [355, 622] width 92 height 31
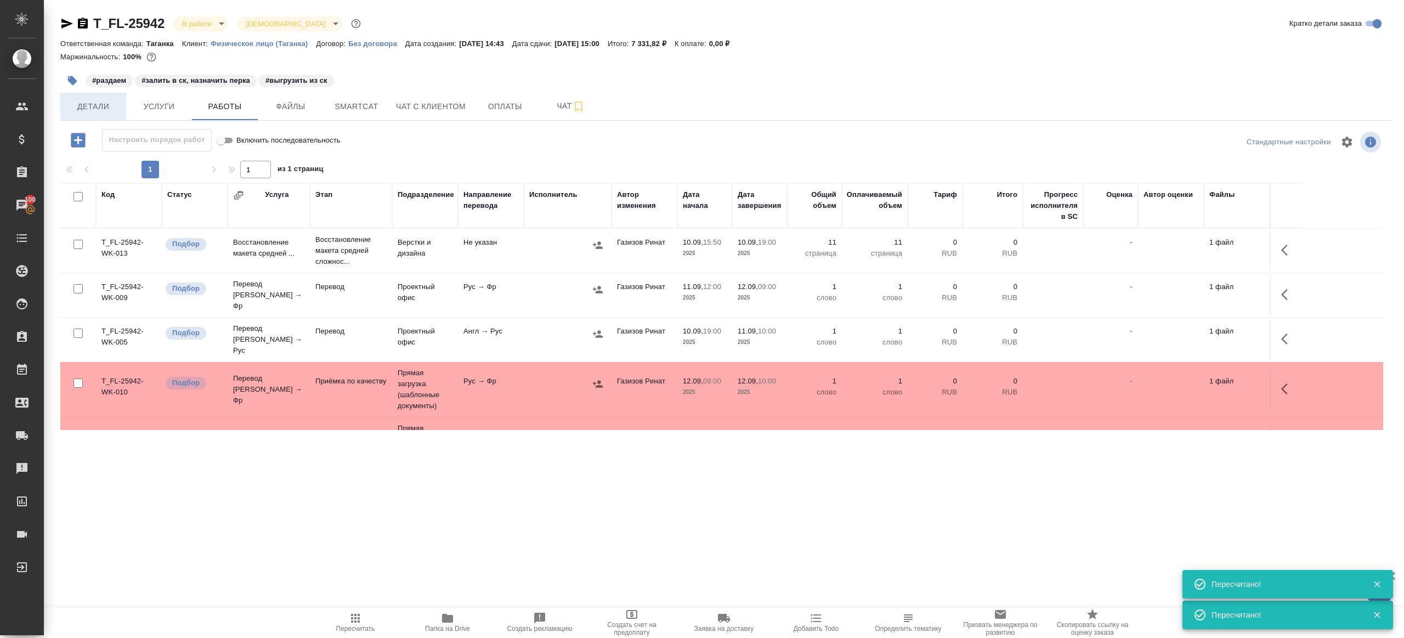
click at [92, 109] on span "Детали" at bounding box center [93, 107] width 53 height 14
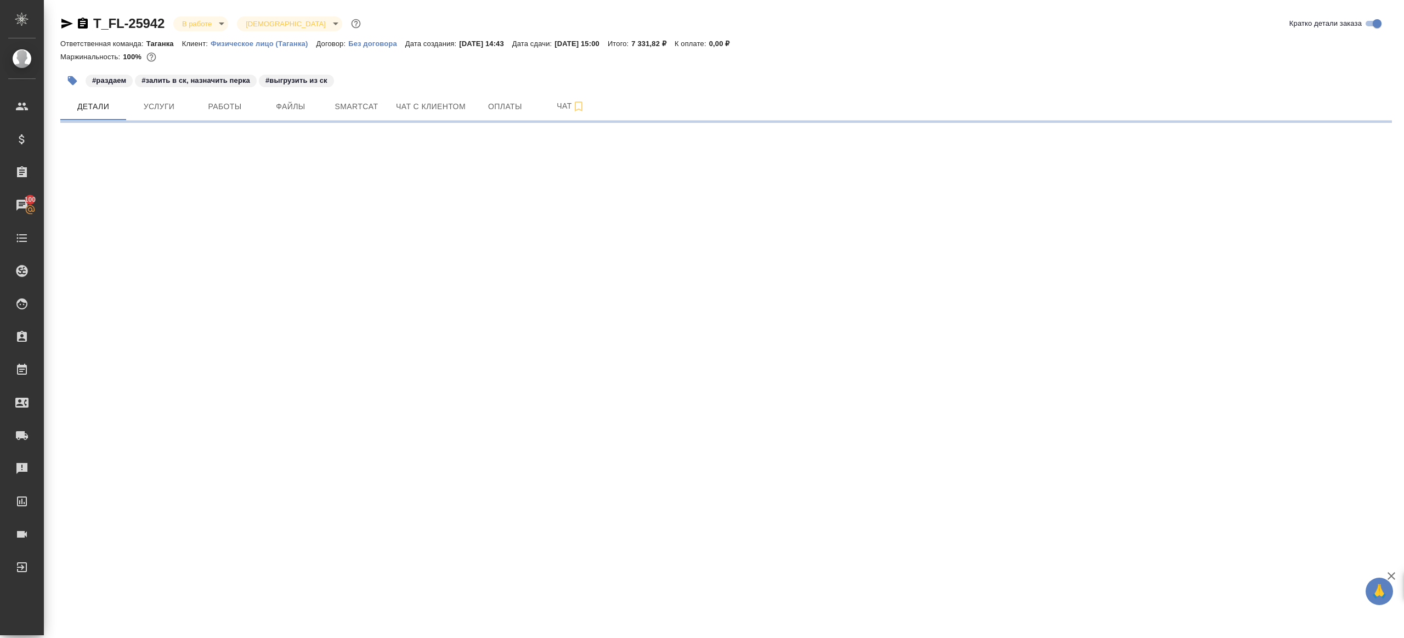
select select "RU"
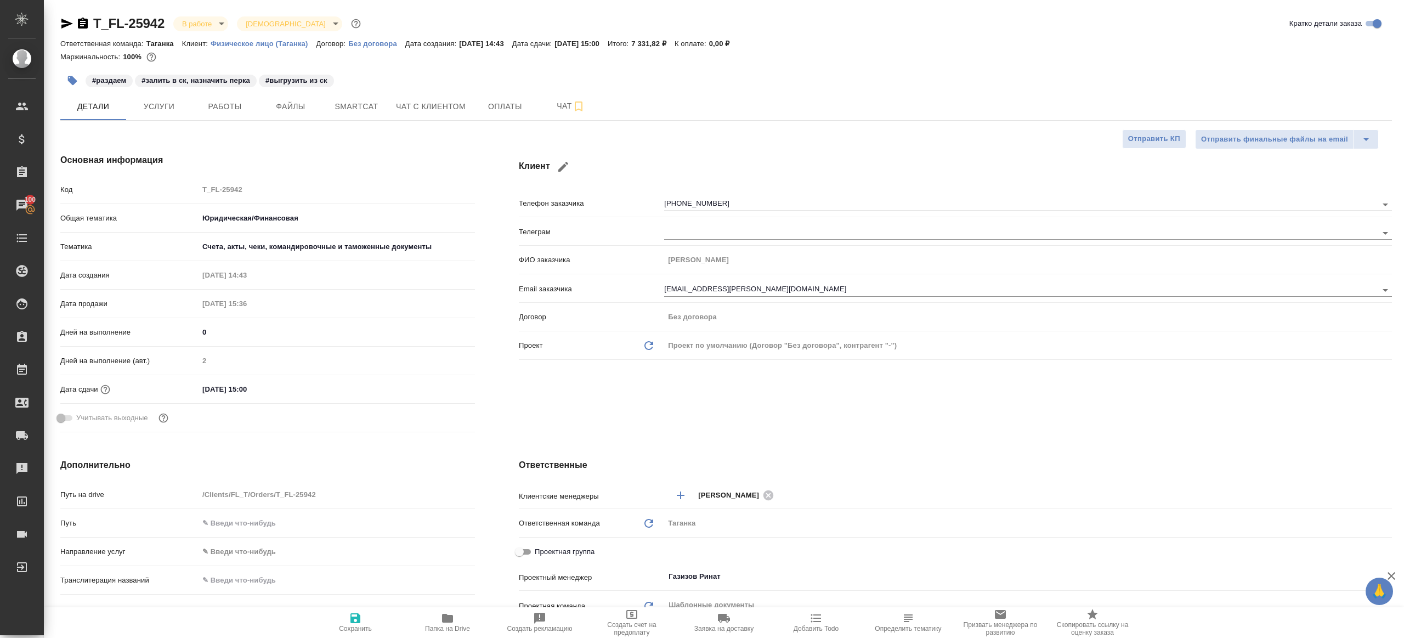
type textarea "x"
click at [246, 120] on hr at bounding box center [725, 120] width 1331 height 1
click at [249, 107] on span "Работы" at bounding box center [224, 107] width 53 height 14
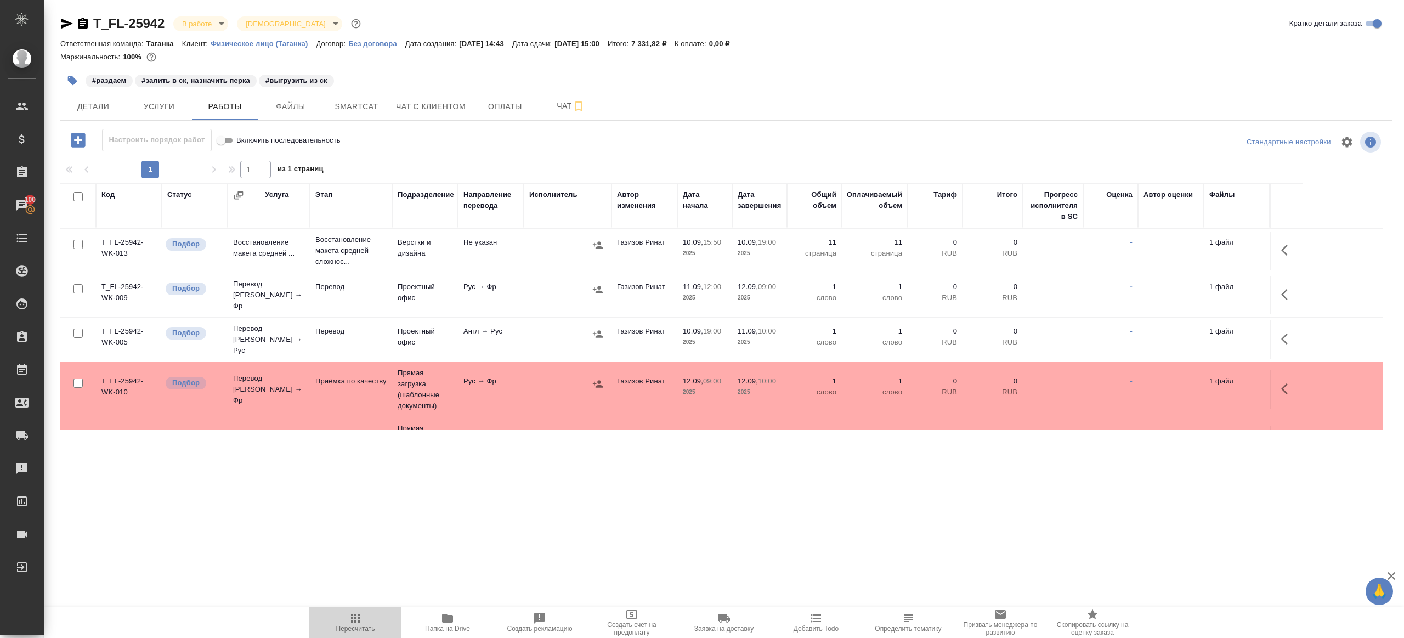
click at [354, 621] on icon "button" at bounding box center [355, 617] width 13 height 13
drag, startPoint x: 354, startPoint y: 621, endPoint x: 459, endPoint y: 434, distance: 214.1
click at [354, 607] on button "Пересчитать" at bounding box center [355, 622] width 92 height 31
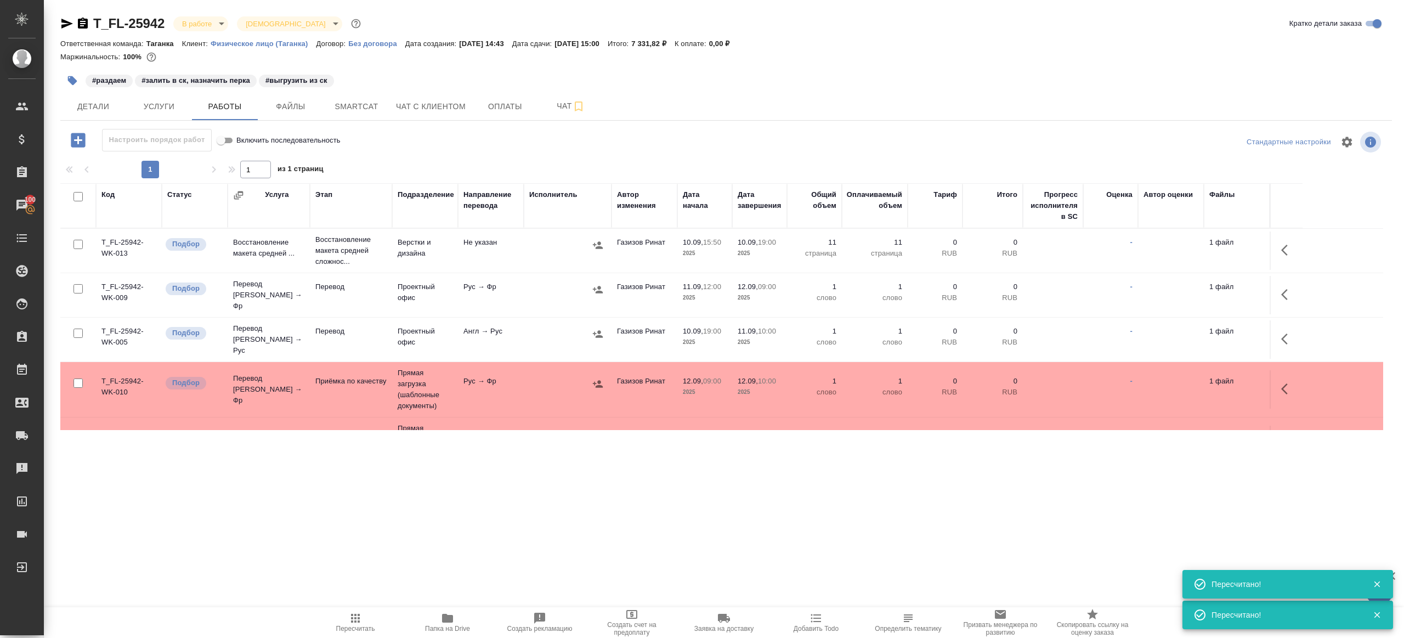
click at [348, 622] on span "Пересчитать" at bounding box center [355, 621] width 79 height 21
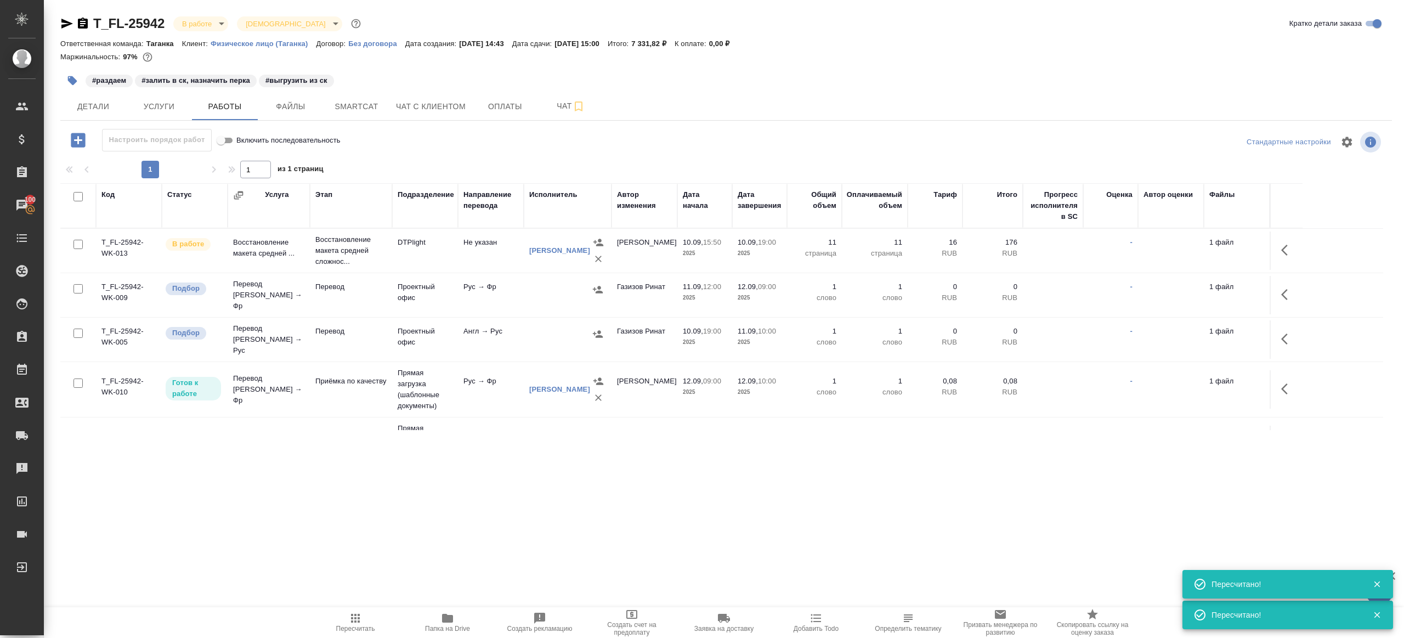
click at [357, 610] on button "Пересчитать" at bounding box center [355, 622] width 92 height 31
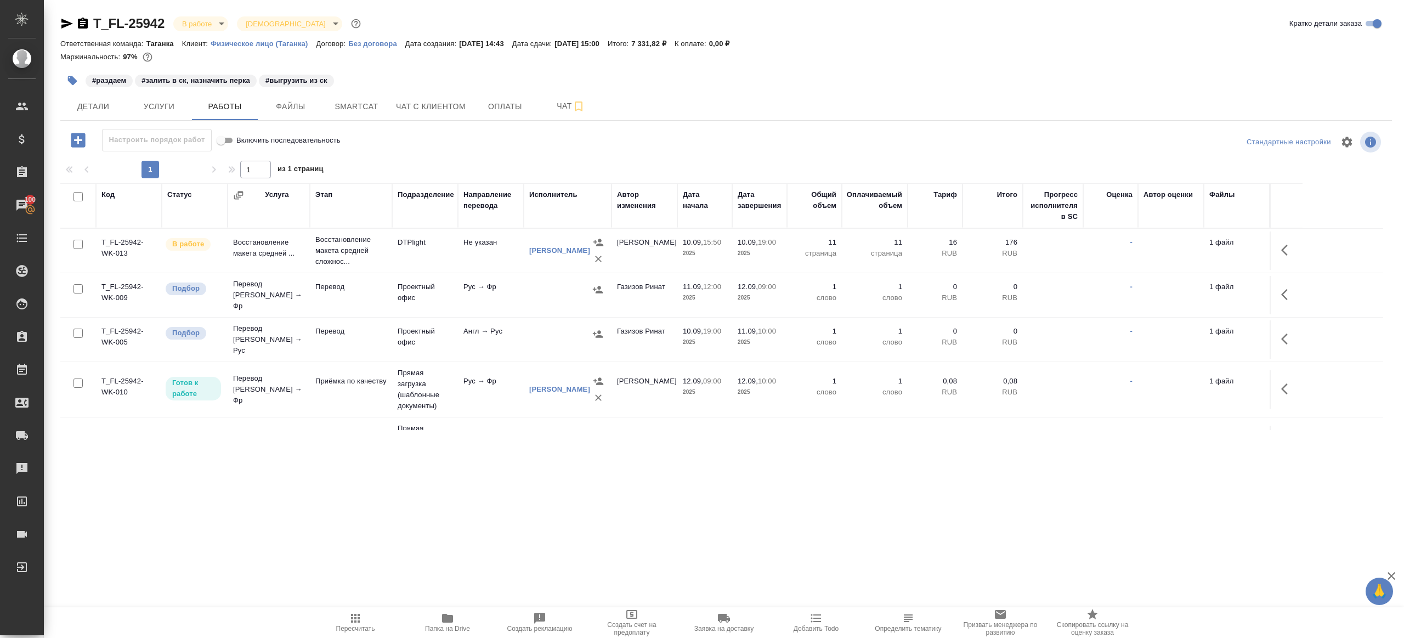
click at [352, 617] on icon "button" at bounding box center [355, 618] width 9 height 9
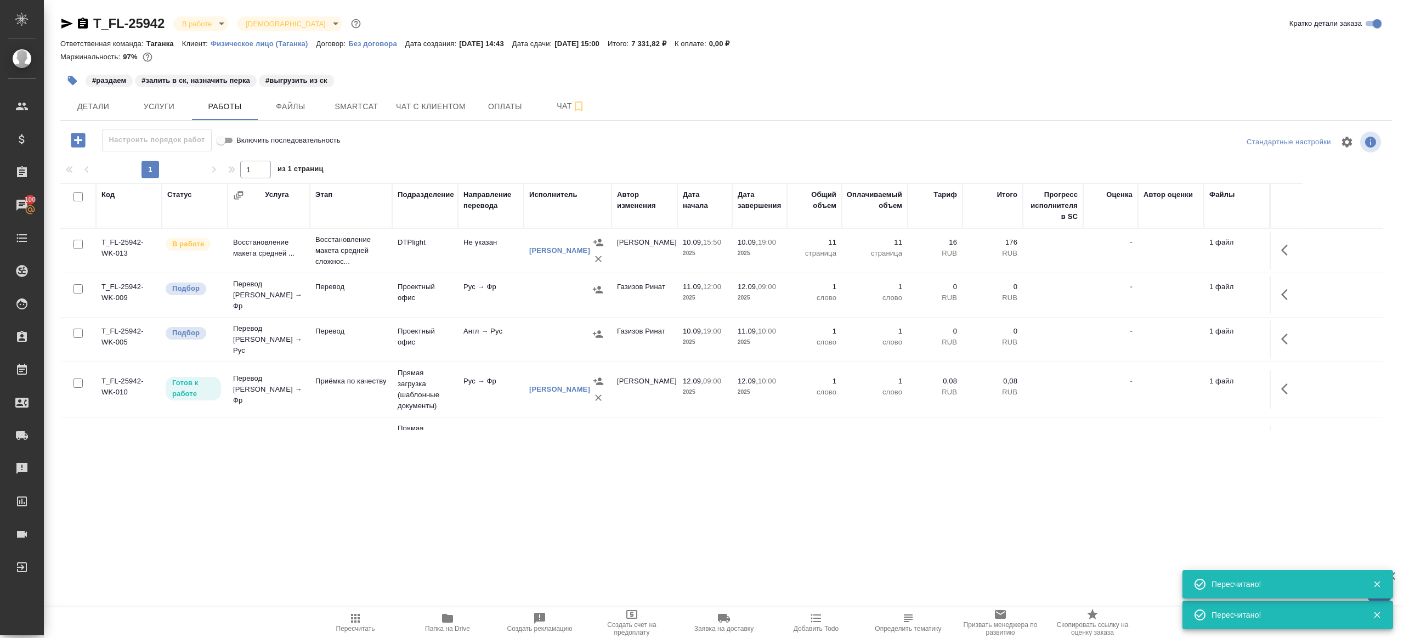
click at [354, 625] on span "Пересчитать" at bounding box center [355, 628] width 39 height 8
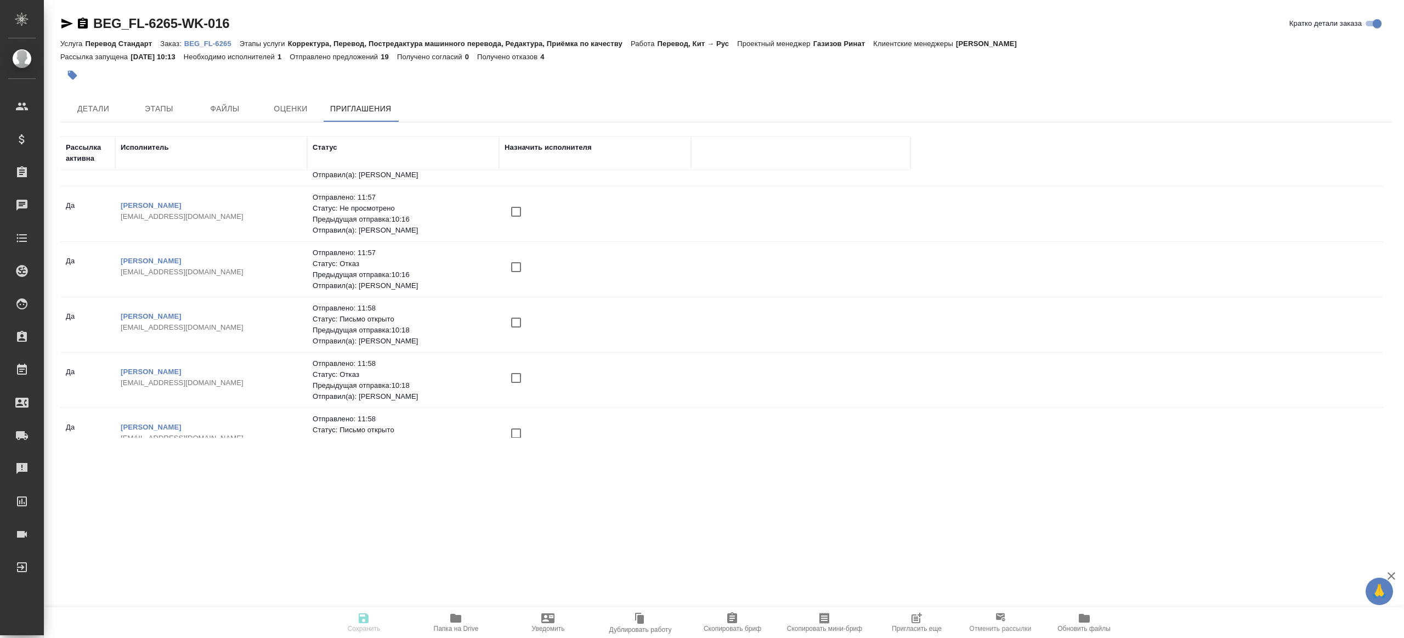
scroll to position [770, 0]
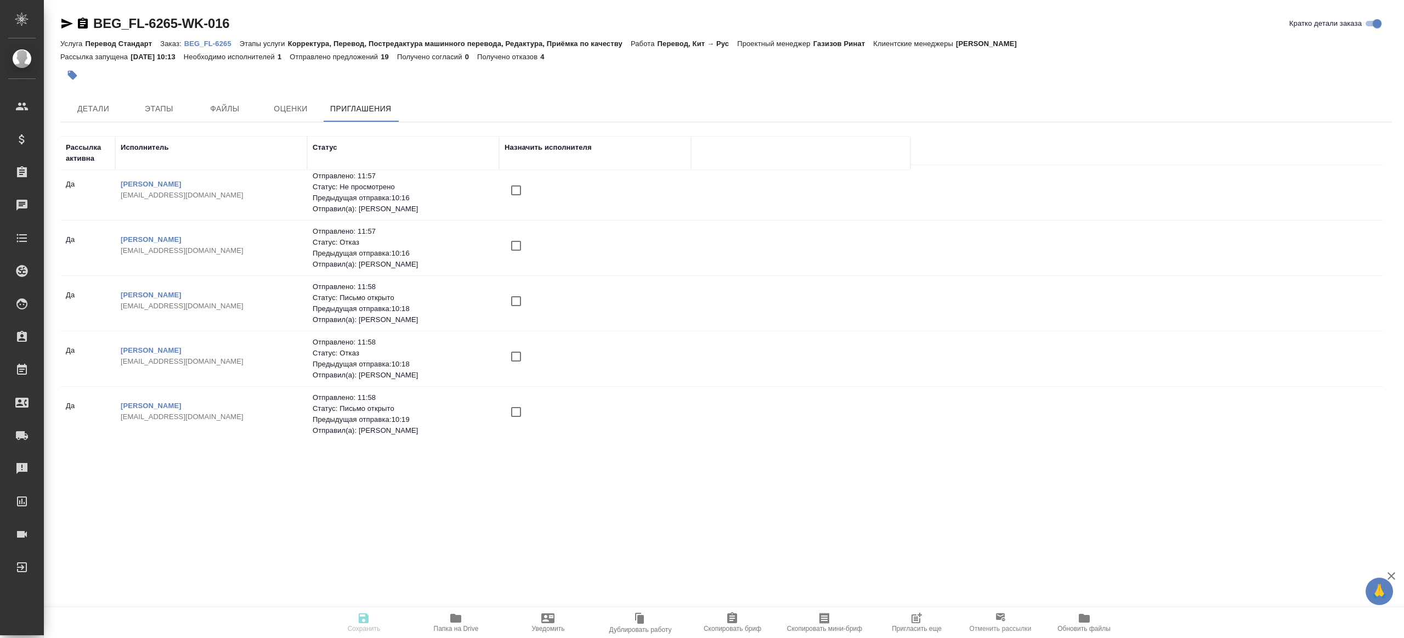
click at [518, 291] on input "checkbox" at bounding box center [515, 300] width 23 height 23
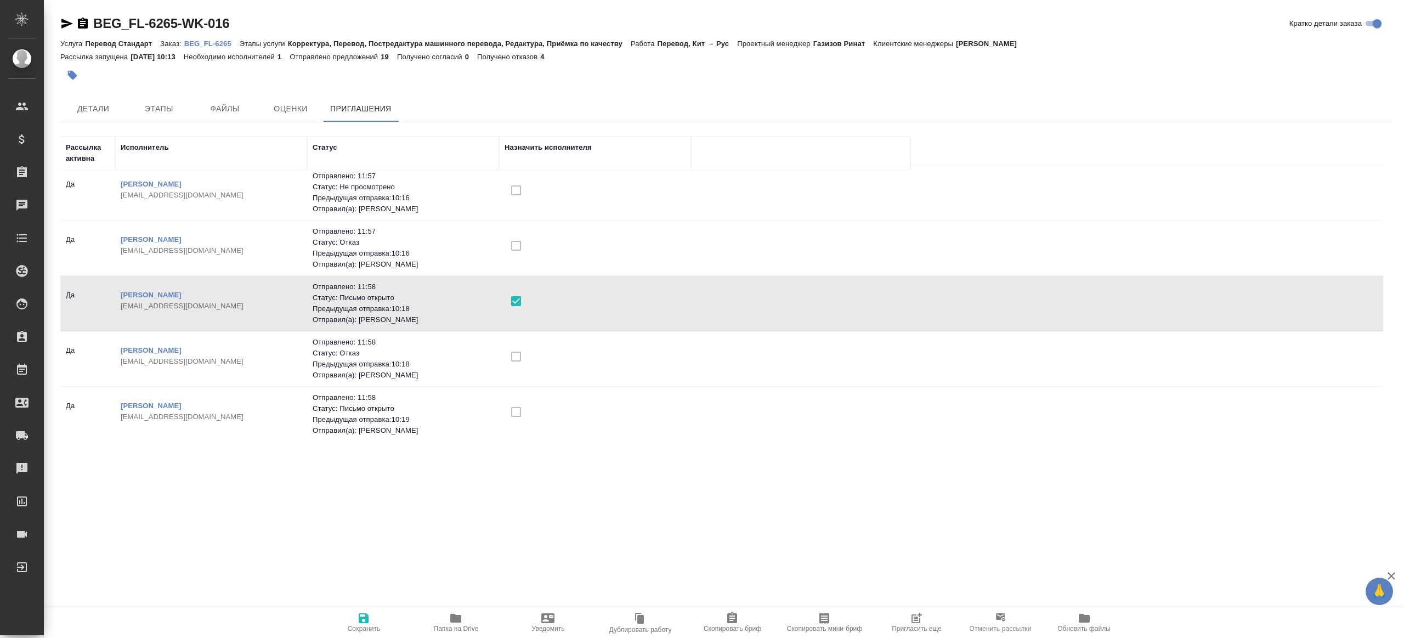
click at [355, 624] on span "Сохранить" at bounding box center [364, 628] width 33 height 8
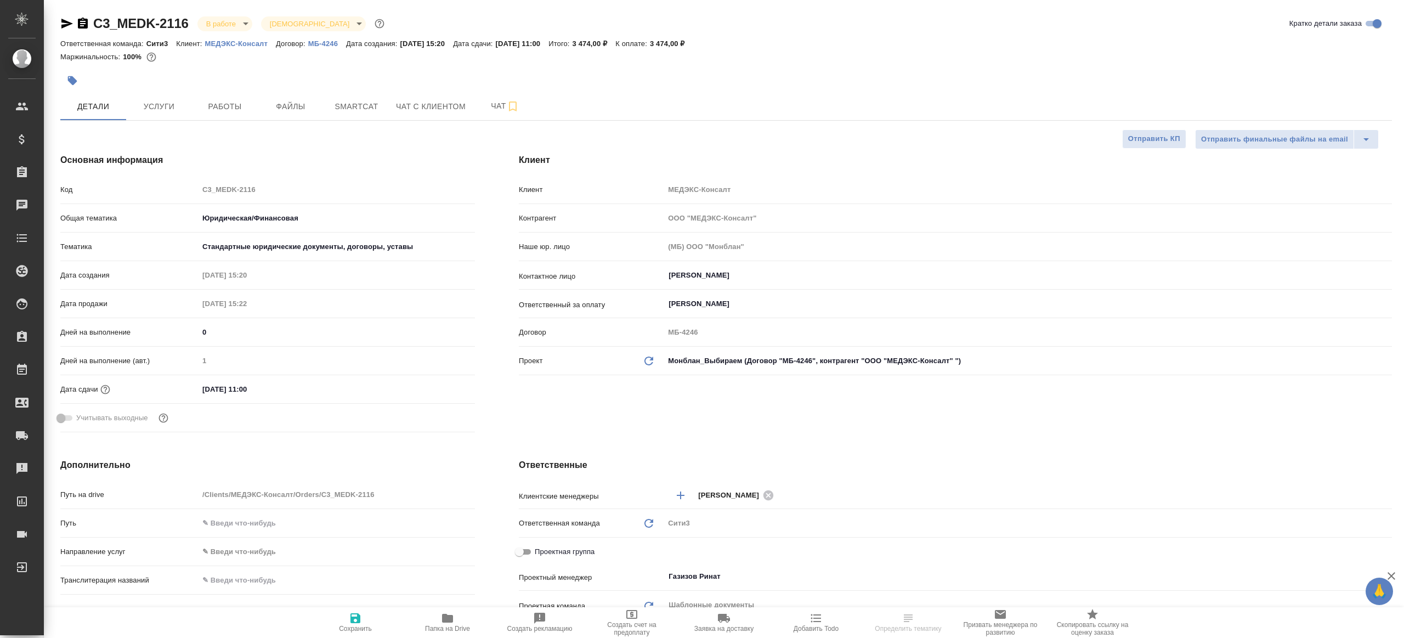
select select "RU"
click at [244, 104] on span "Работы" at bounding box center [224, 107] width 53 height 14
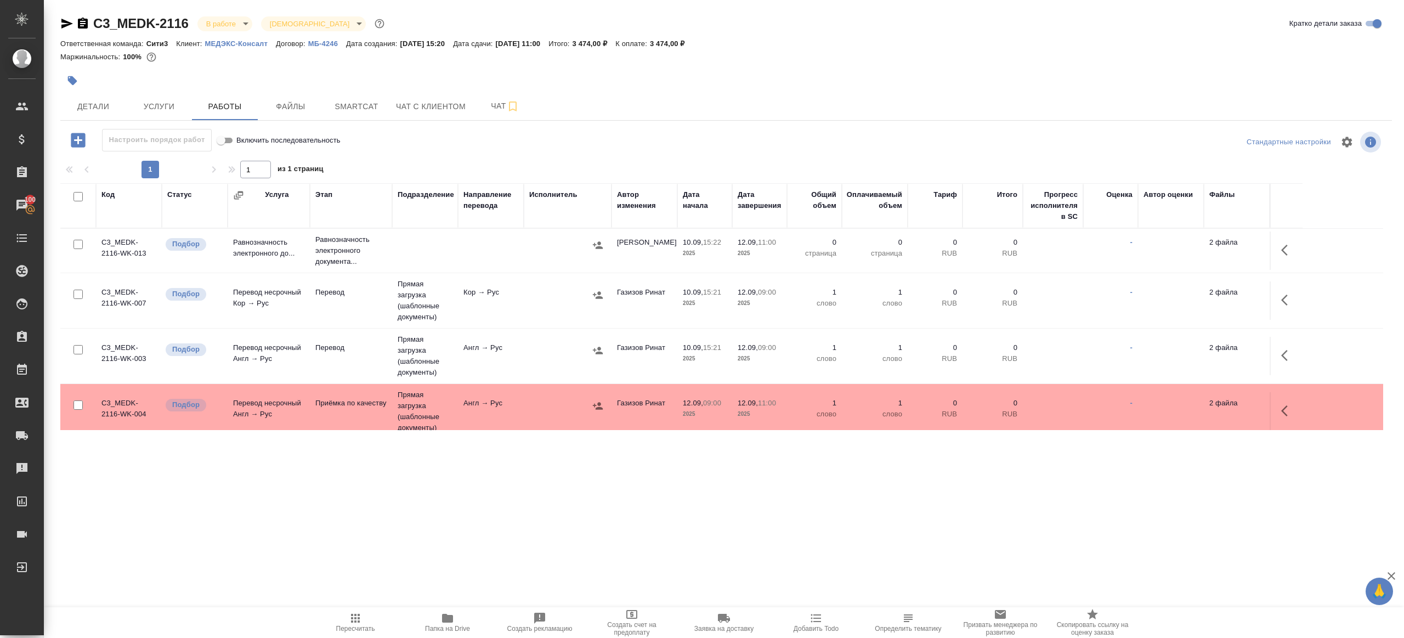
click at [360, 626] on span "Пересчитать" at bounding box center [355, 628] width 39 height 8
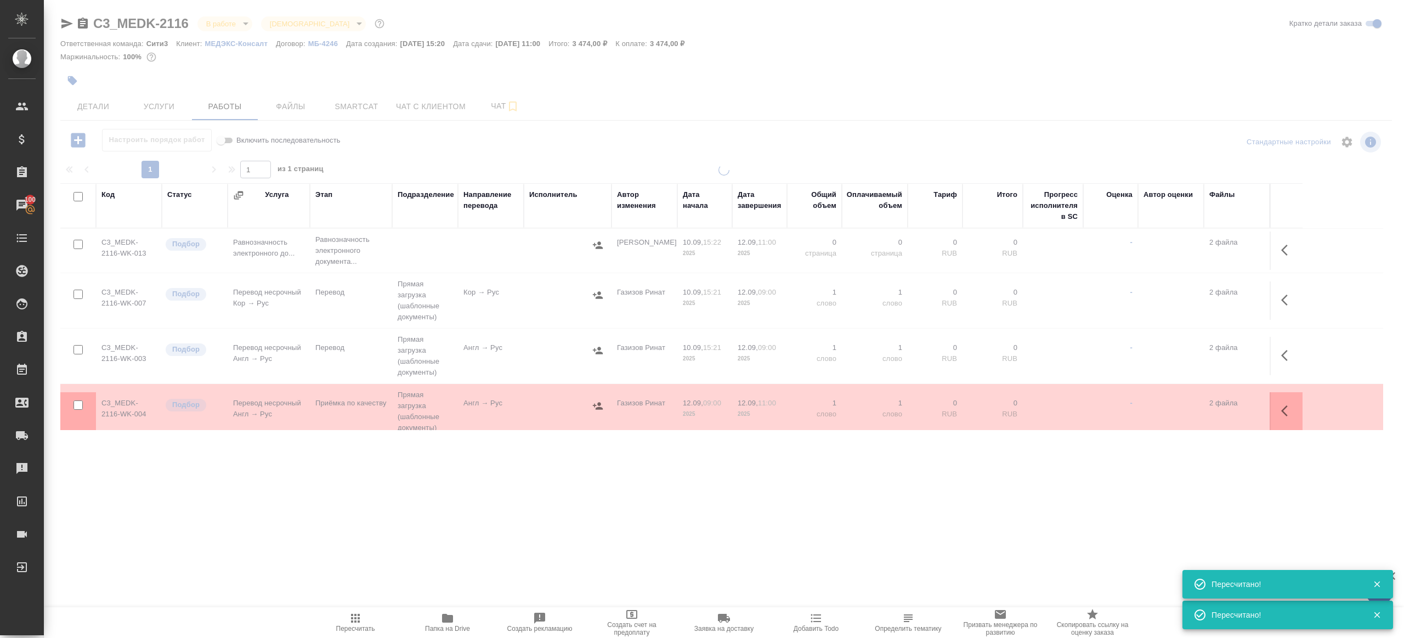
click at [416, 531] on div ".cls-1 fill:#fff; AWATERA [PERSON_NAME] Клиенты Спецификации Заказы 100 Чаты To…" at bounding box center [702, 319] width 1404 height 638
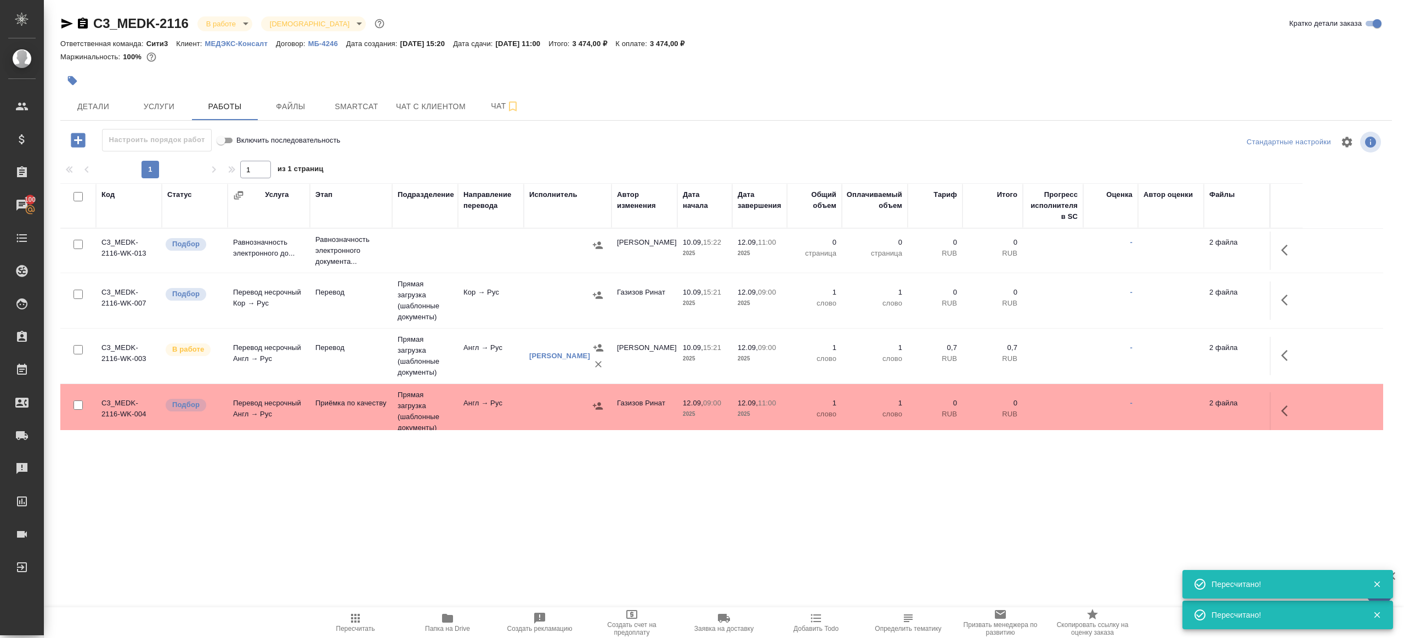
click at [77, 291] on input "checkbox" at bounding box center [77, 293] width 9 height 9
checkbox input "true"
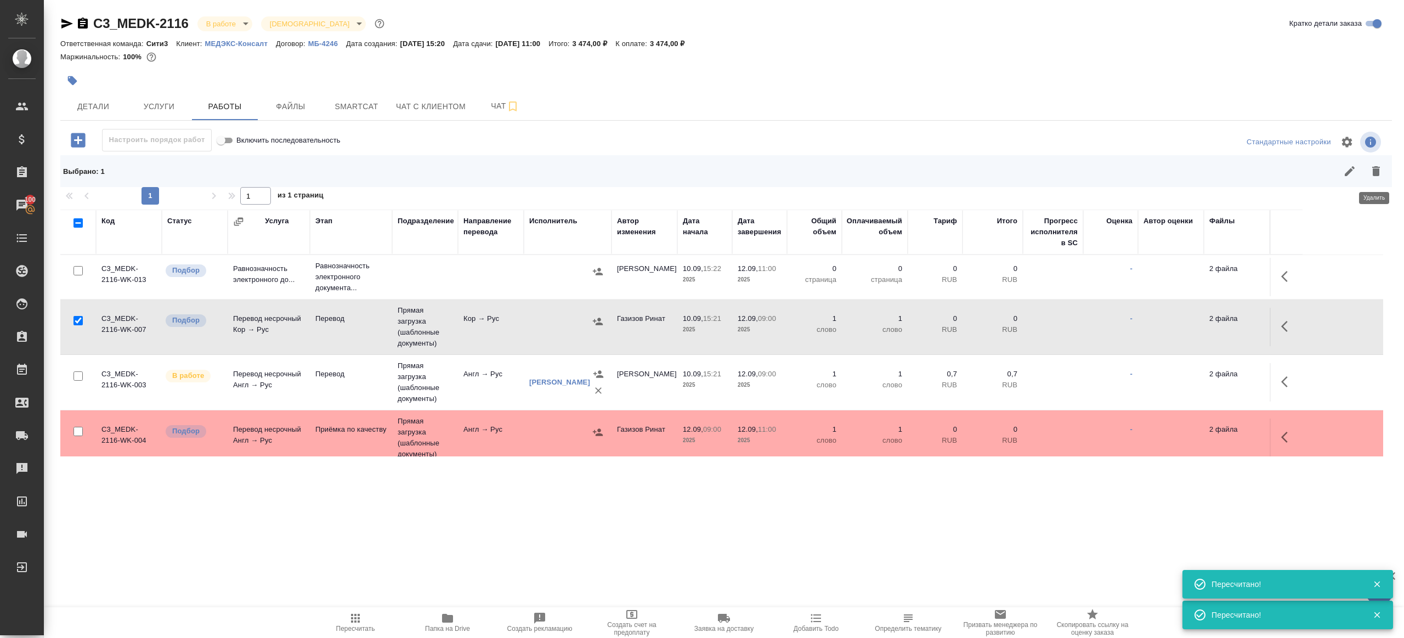
click at [1376, 168] on icon "button" at bounding box center [1376, 171] width 8 height 10
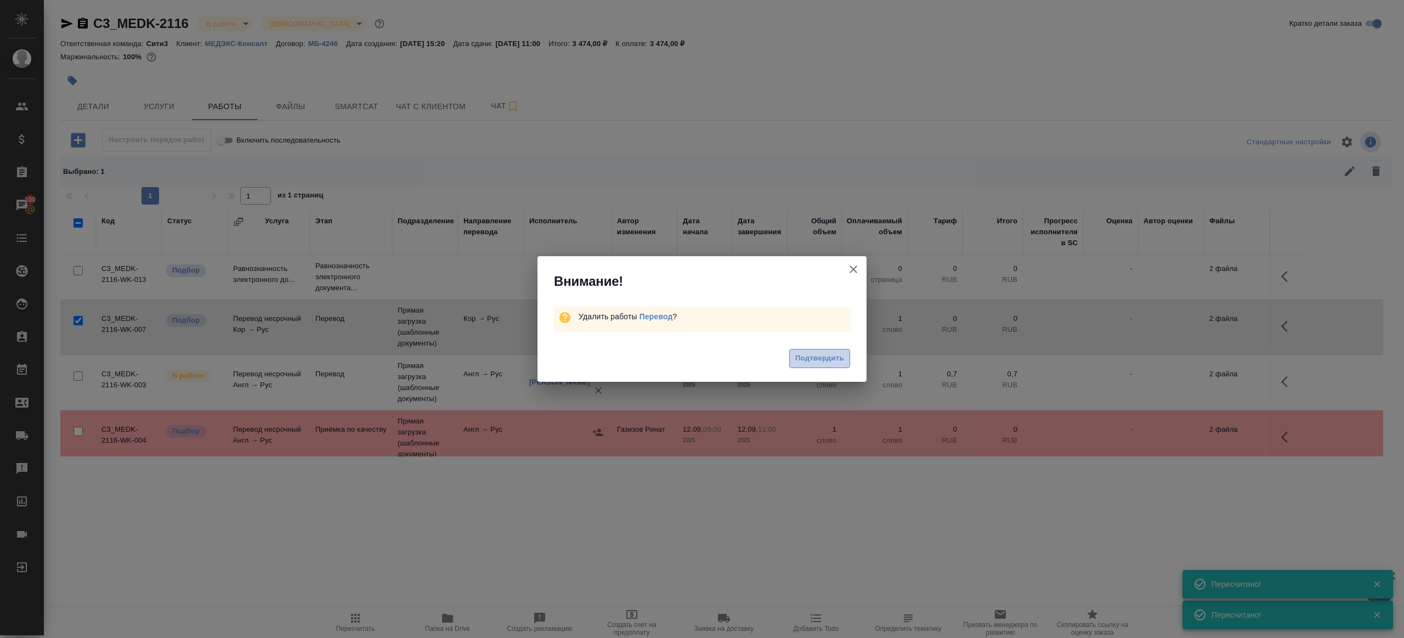
click at [793, 356] on button "Подтвердить" at bounding box center [819, 358] width 61 height 19
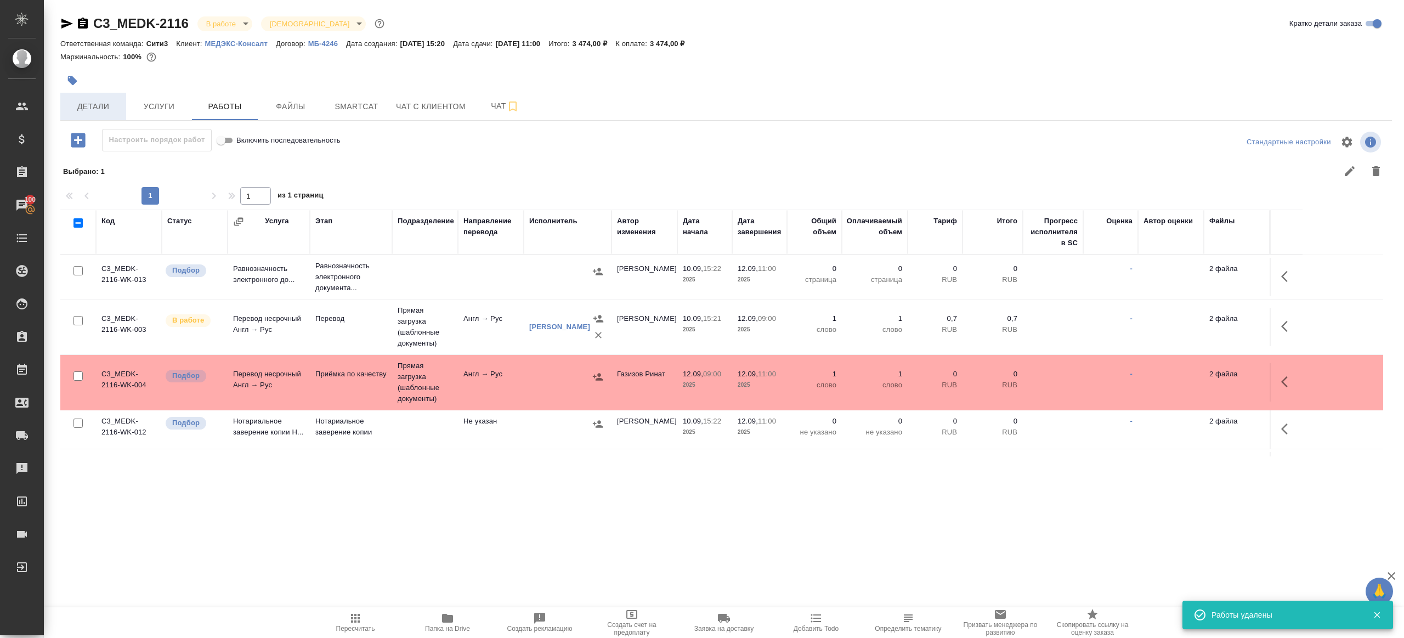
click at [72, 106] on span "Детали" at bounding box center [93, 107] width 53 height 14
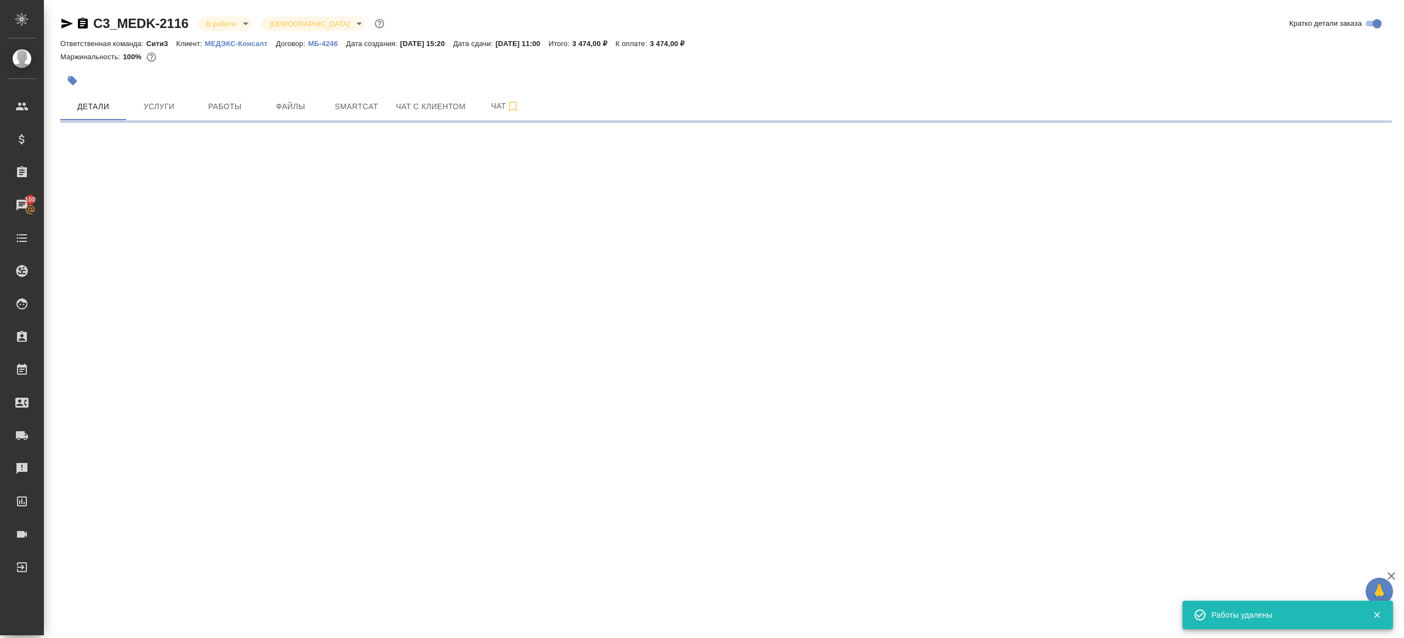
select select "RU"
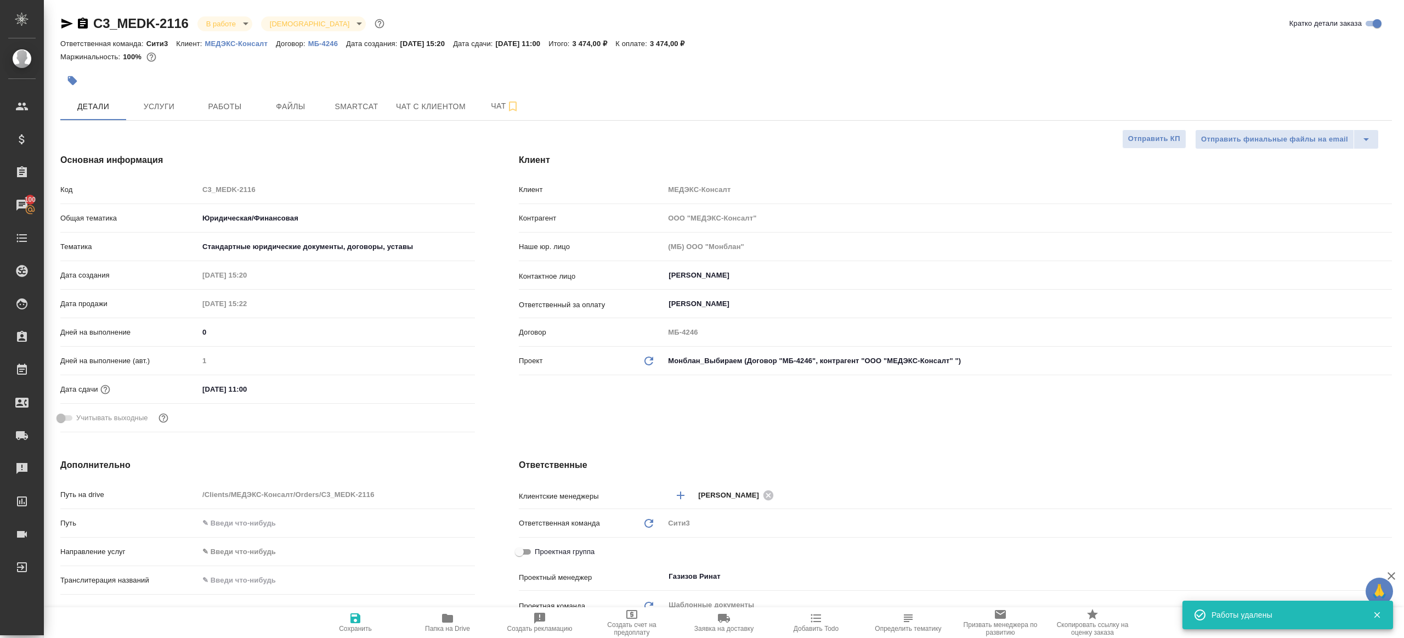
type textarea "x"
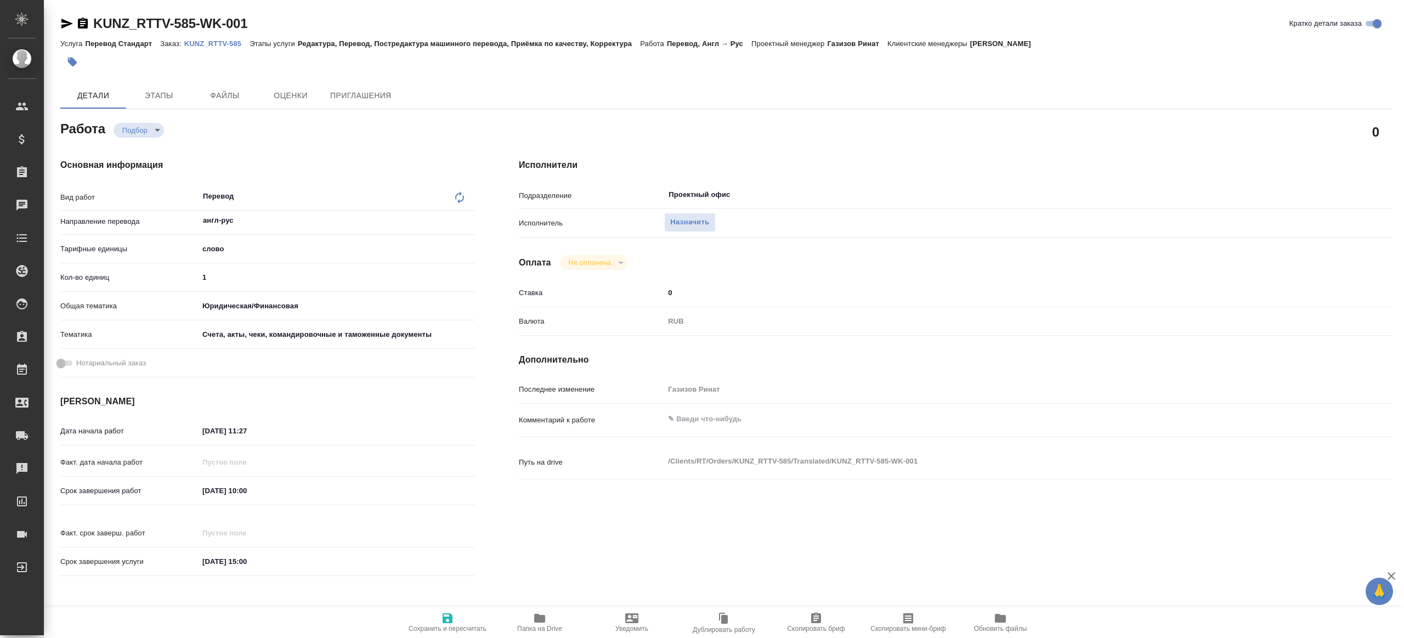
type textarea "x"
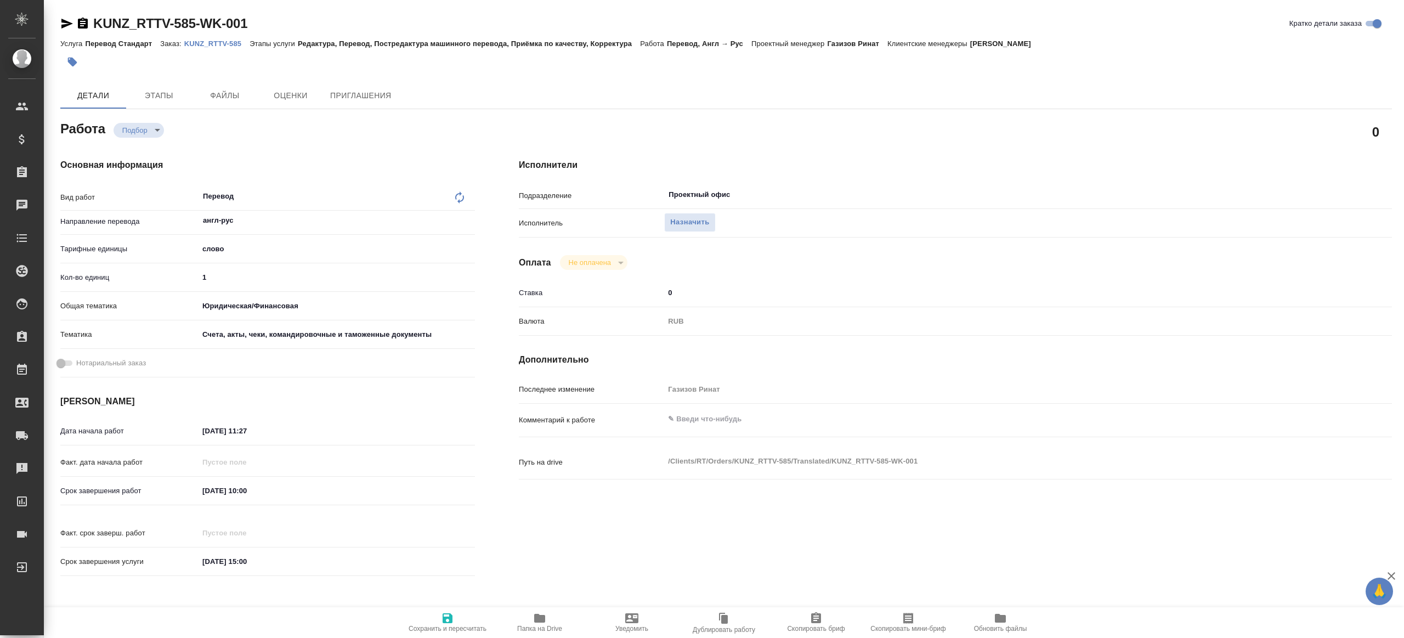
type textarea "x"
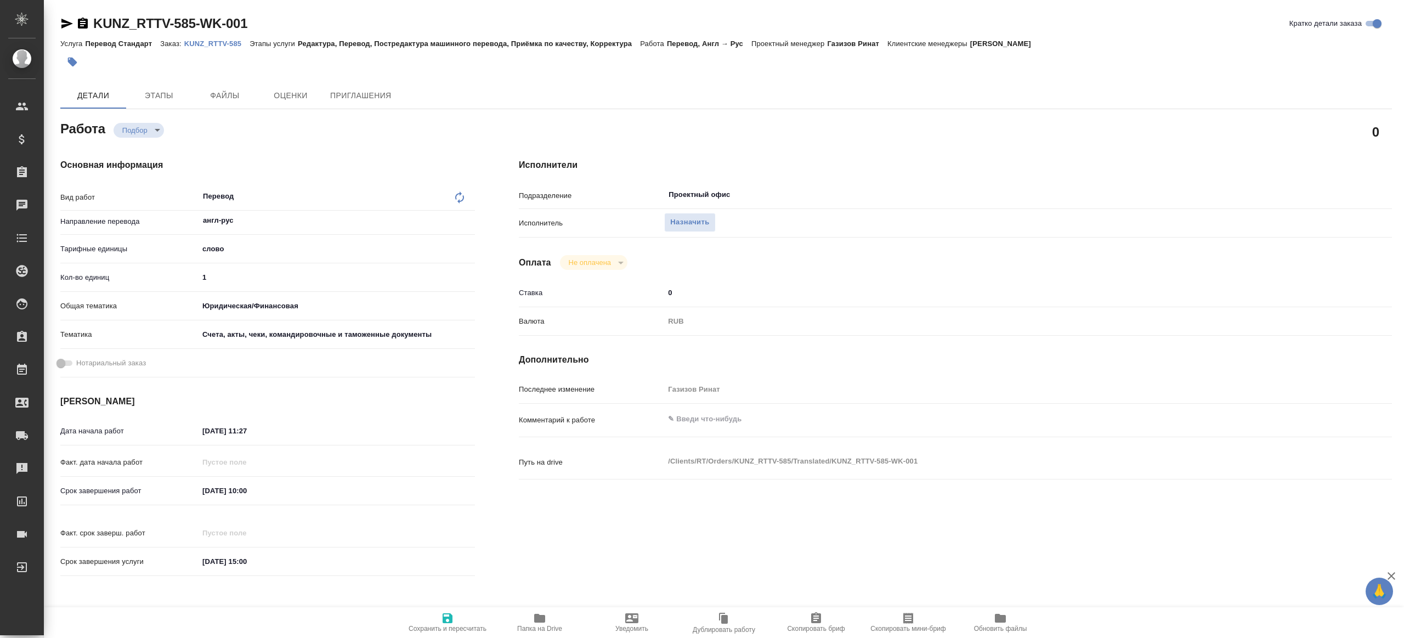
type textarea "x"
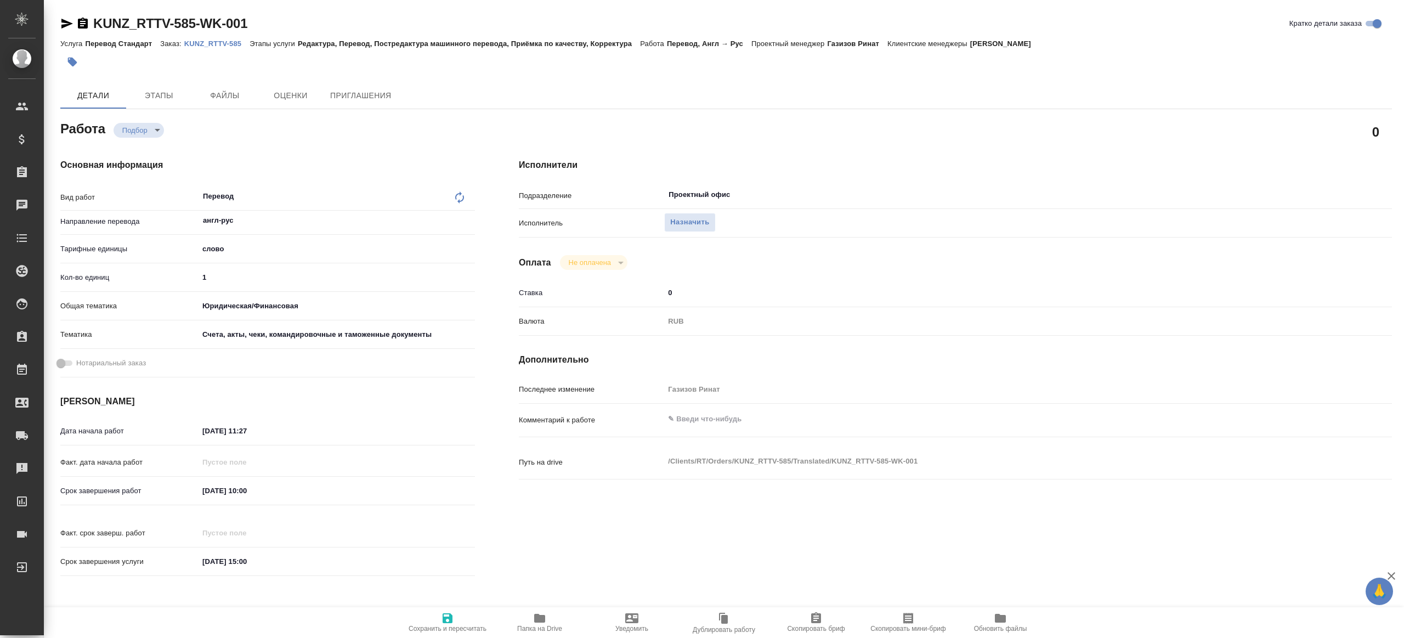
type textarea "x"
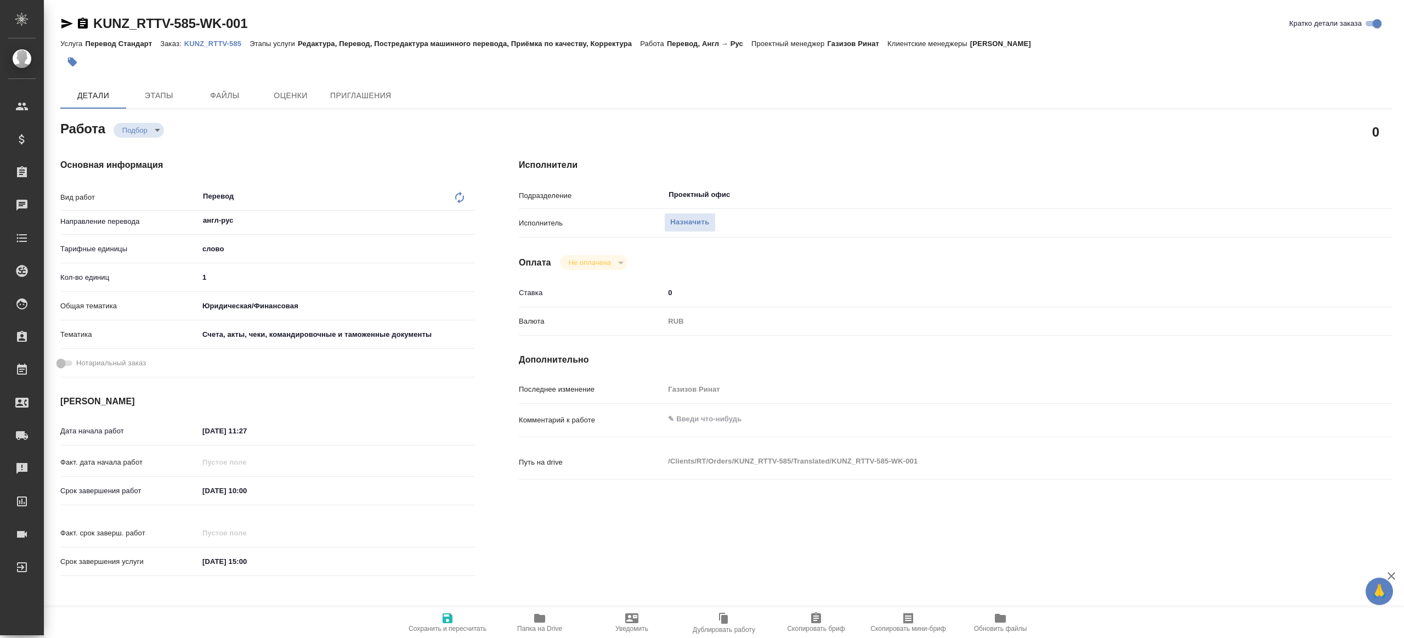
type textarea "x"
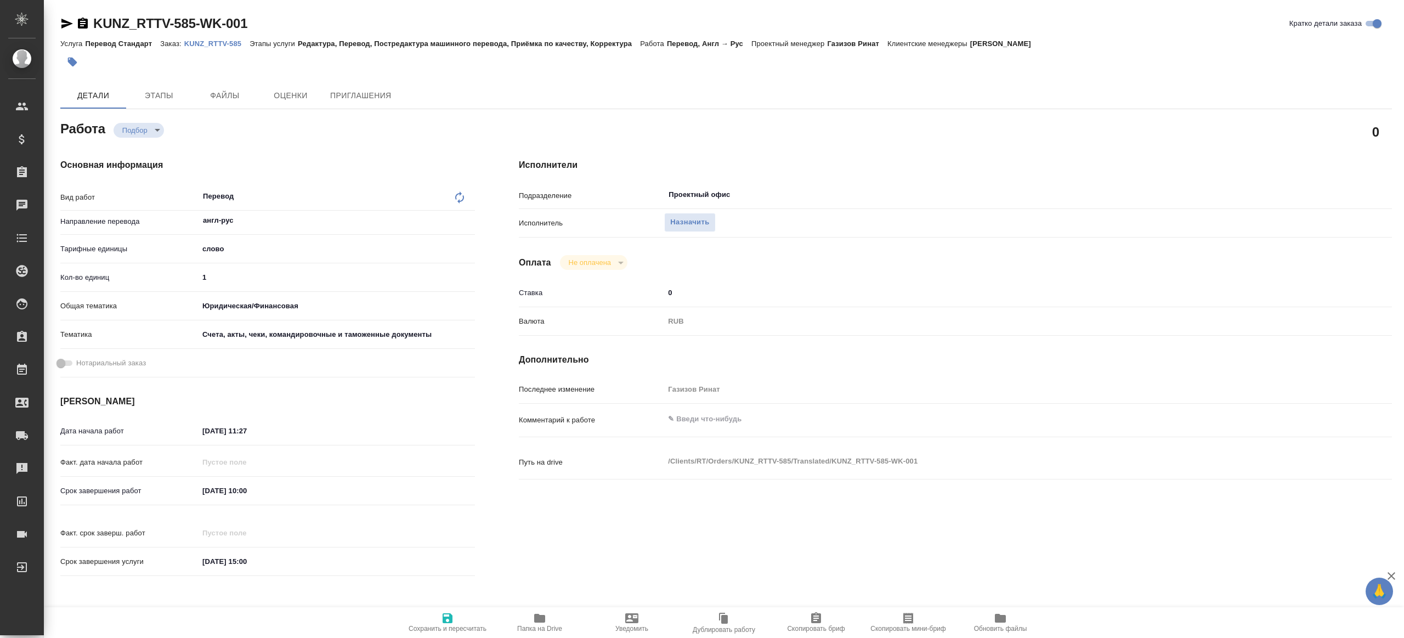
type textarea "x"
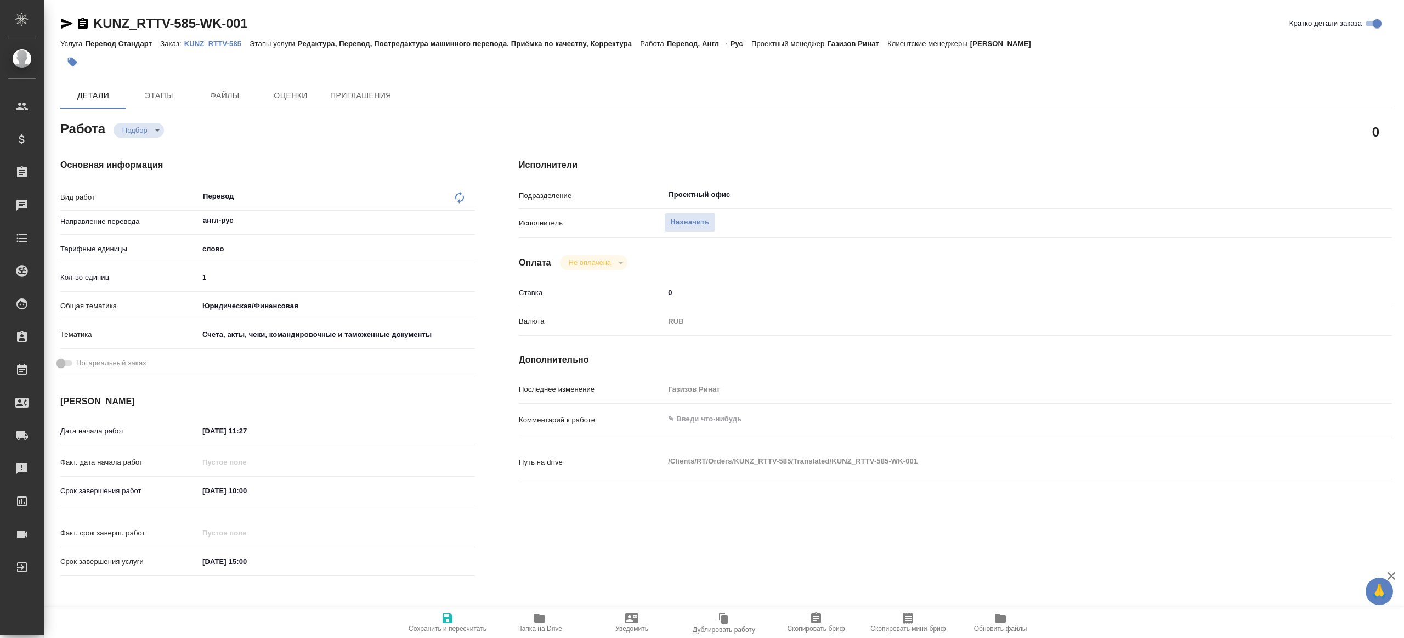
type textarea "x"
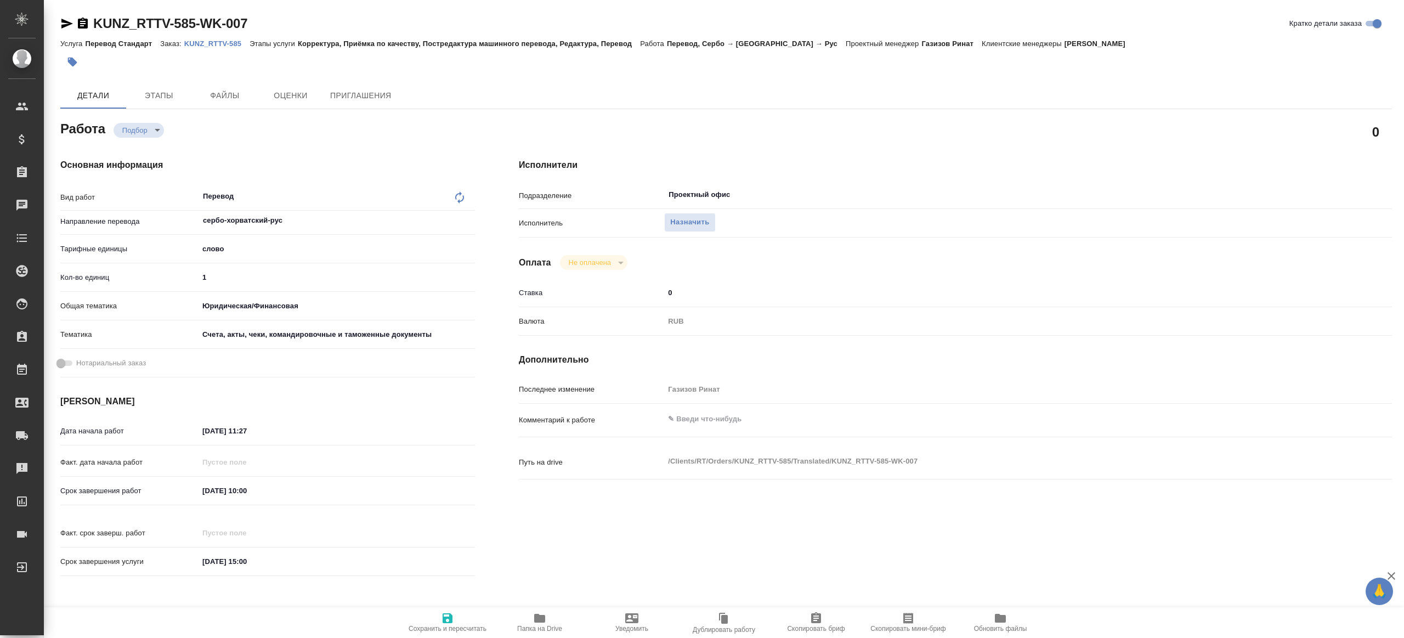
type textarea "x"
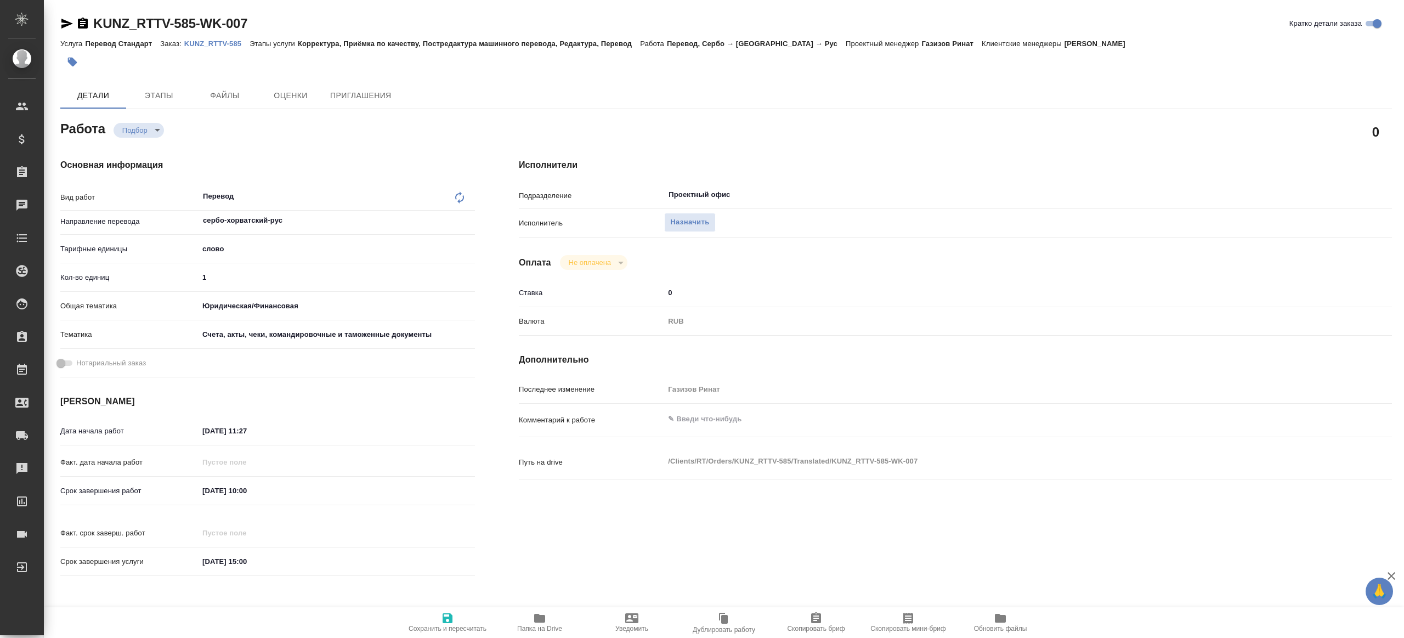
type textarea "x"
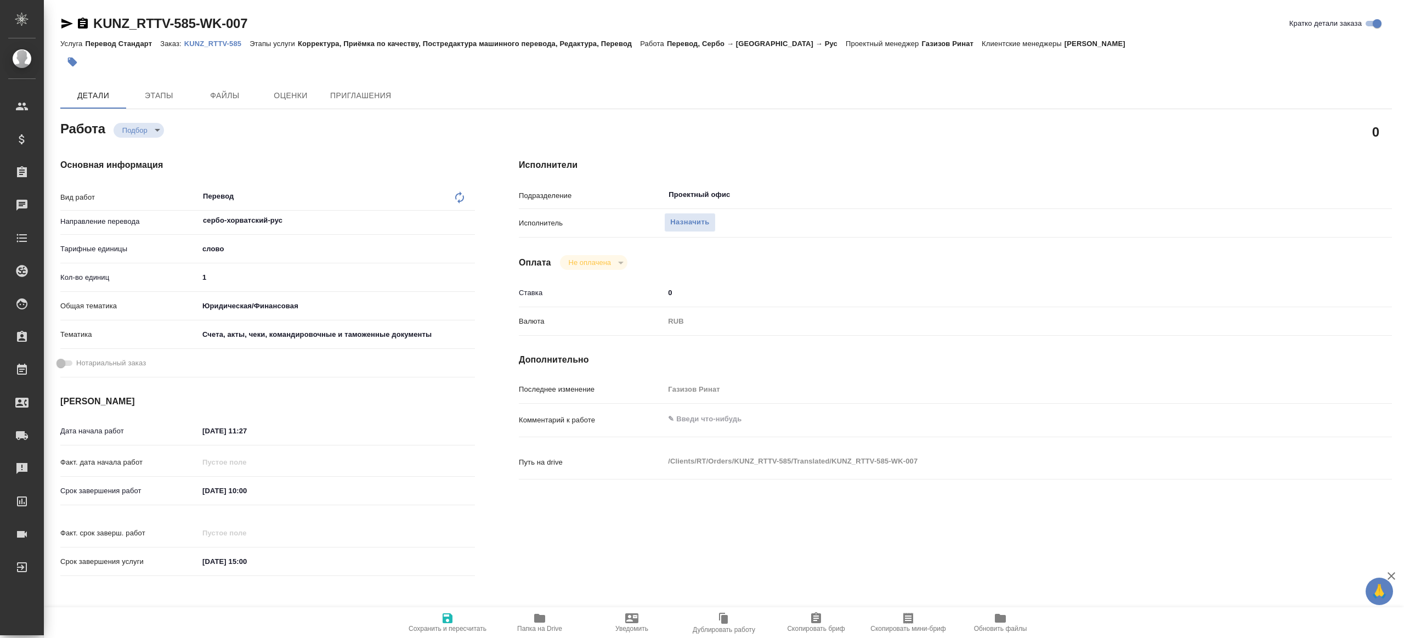
type textarea "x"
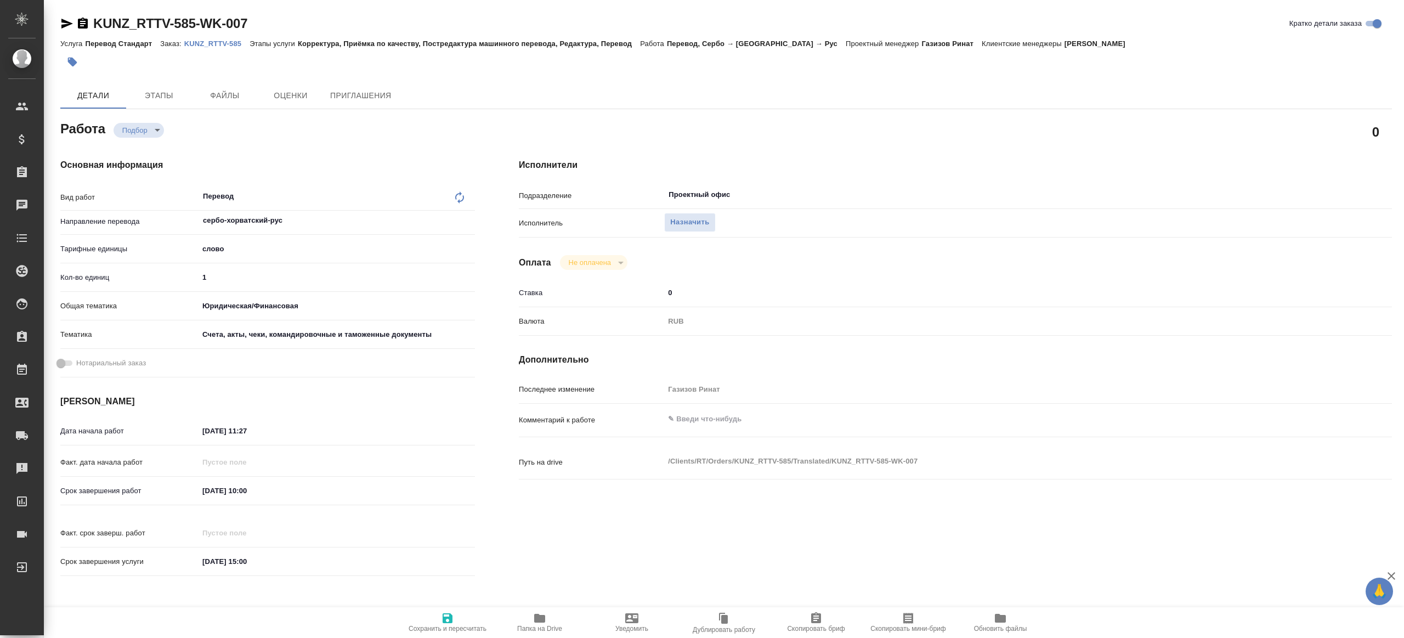
type textarea "x"
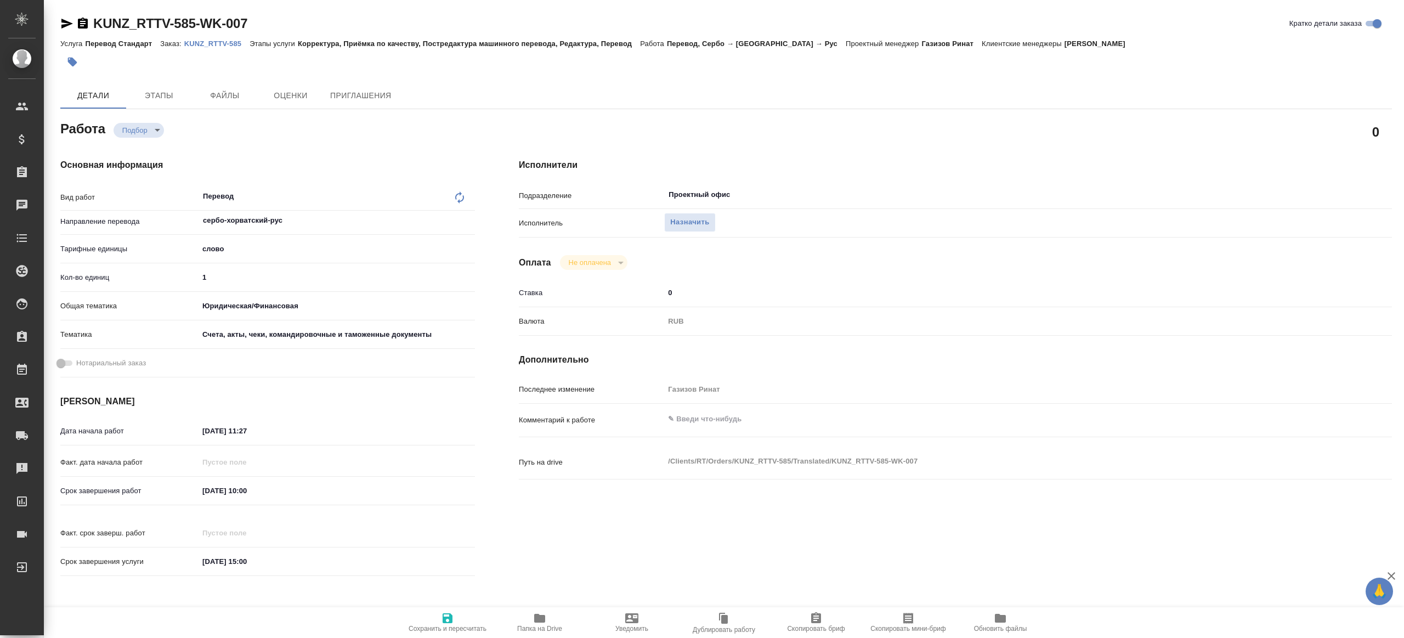
type textarea "x"
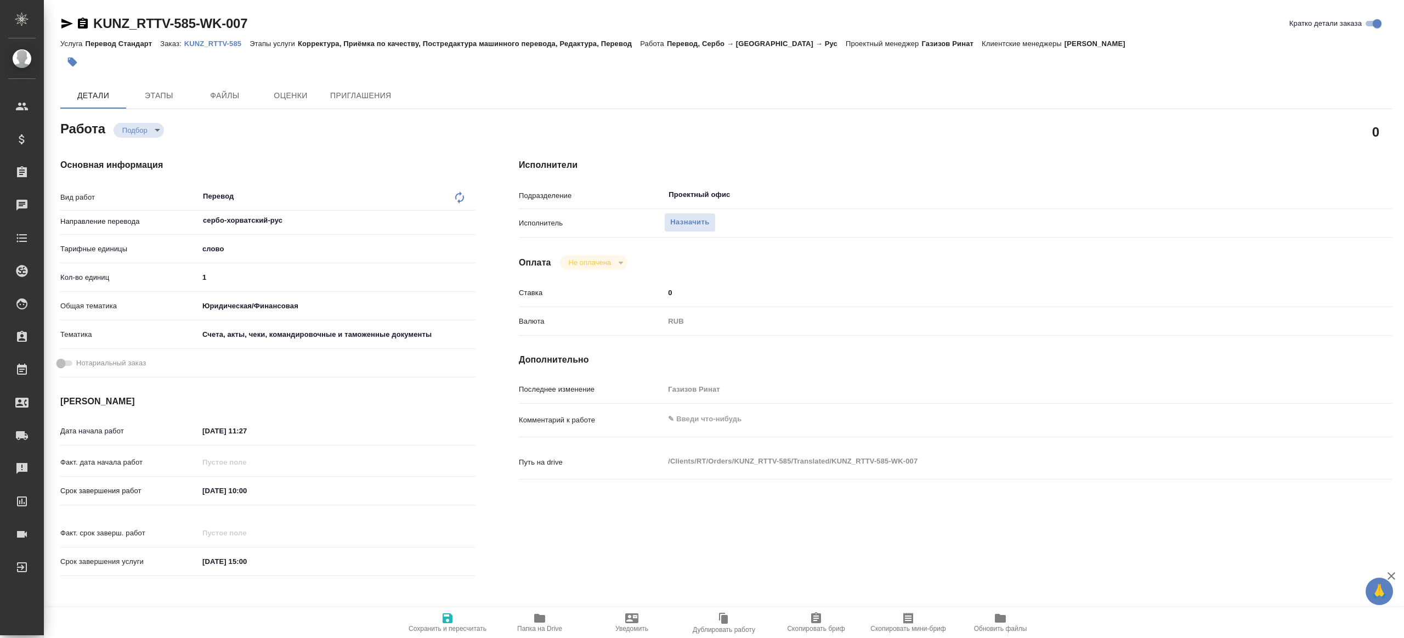
type textarea "x"
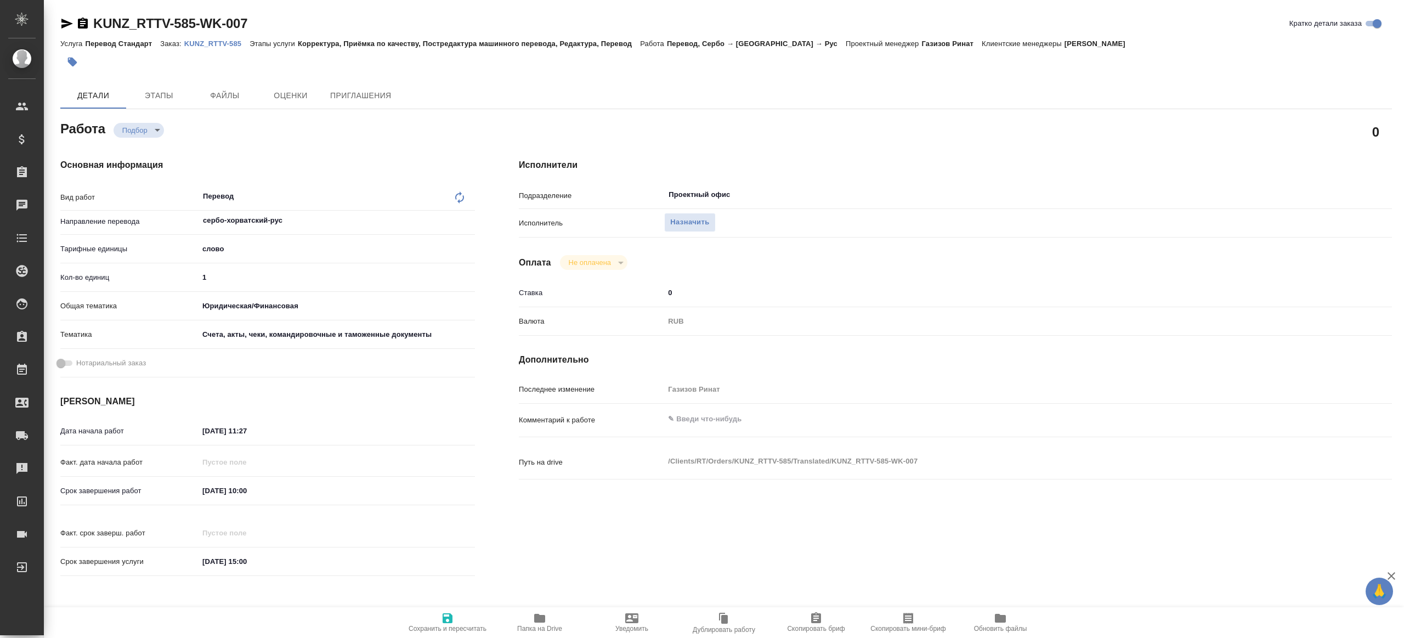
type textarea "x"
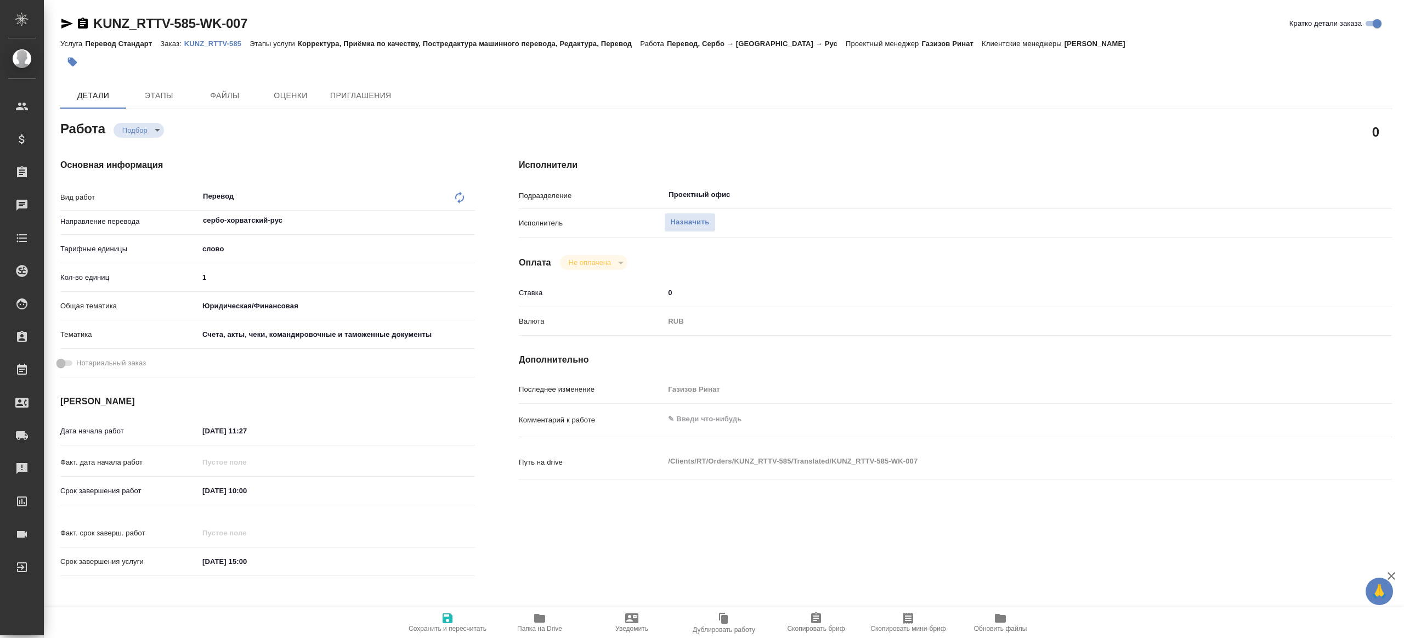
type textarea "x"
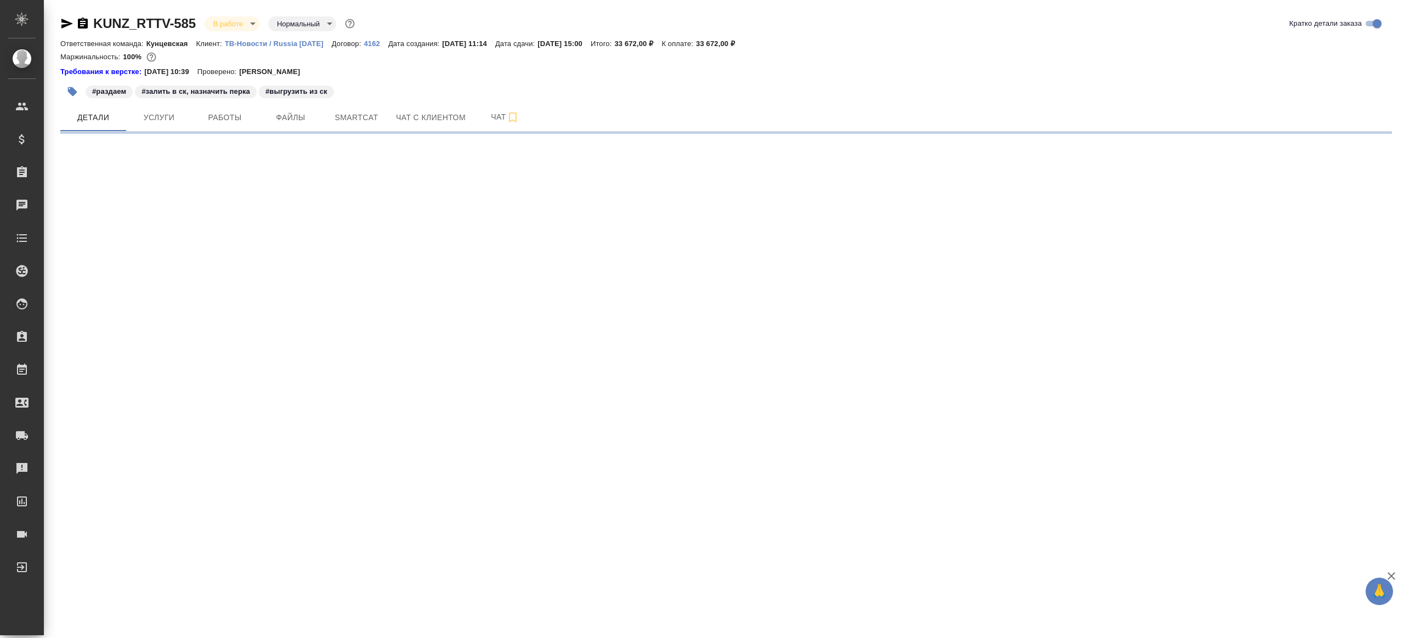
select select "RU"
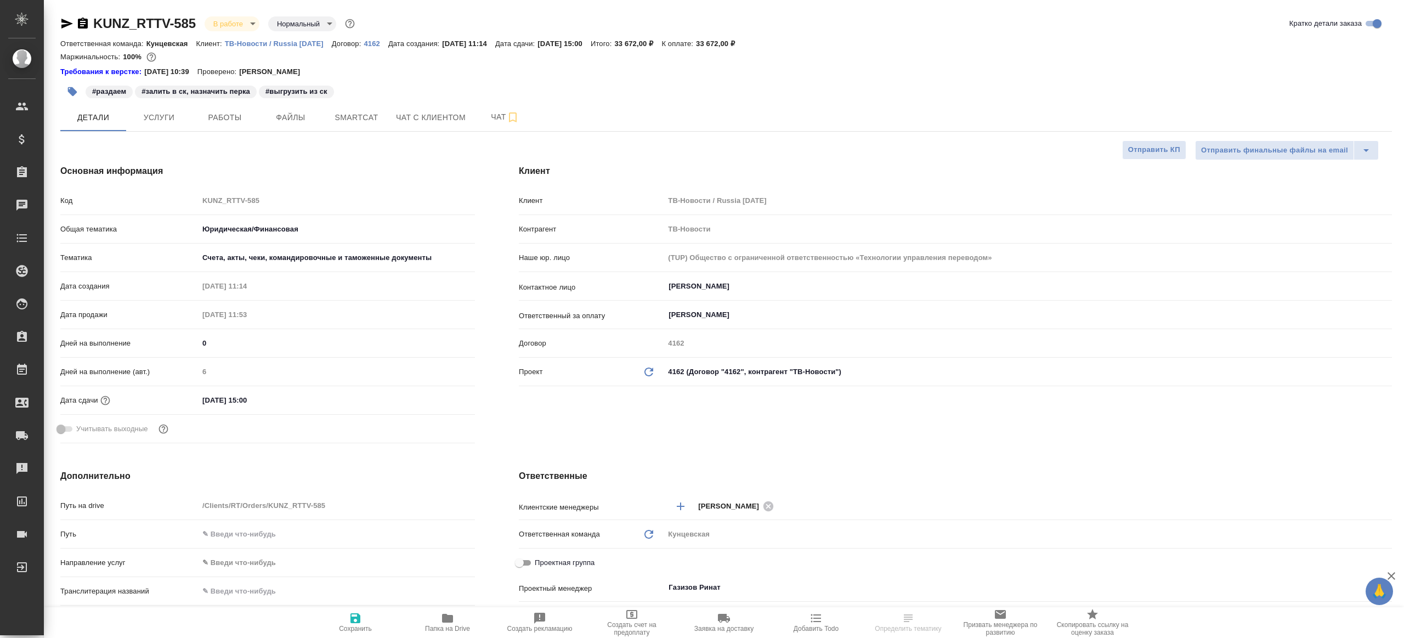
type textarea "x"
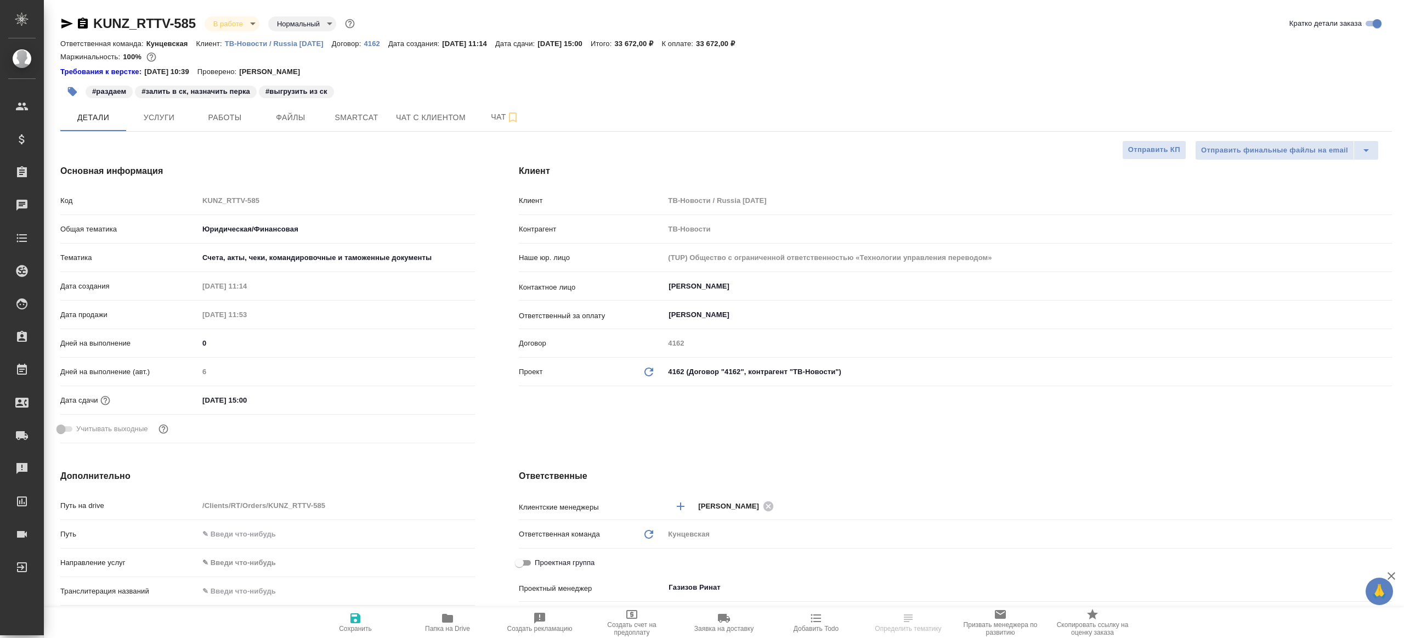
type textarea "x"
click at [213, 105] on button "Работы" at bounding box center [225, 117] width 66 height 27
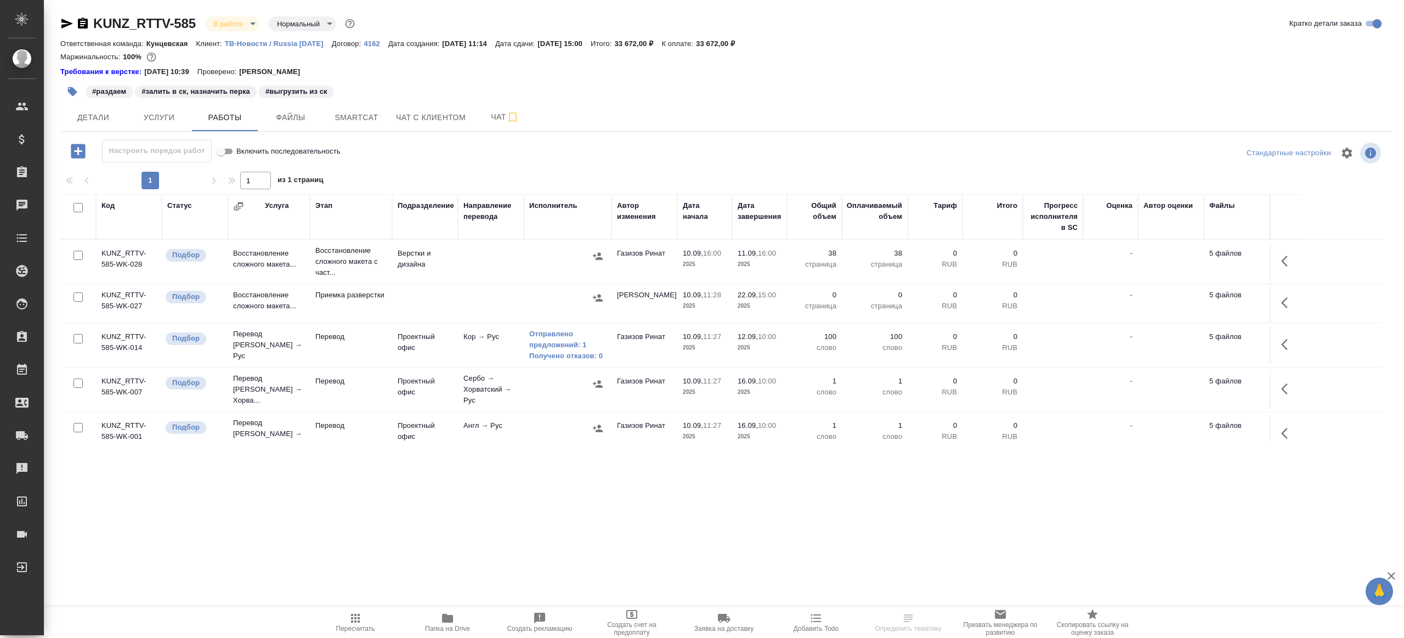
click at [578, 174] on div "1 1 из 1 страниц" at bounding box center [725, 181] width 1331 height 18
click at [353, 617] on icon "button" at bounding box center [355, 618] width 9 height 9
click at [349, 622] on icon "button" at bounding box center [355, 617] width 13 height 13
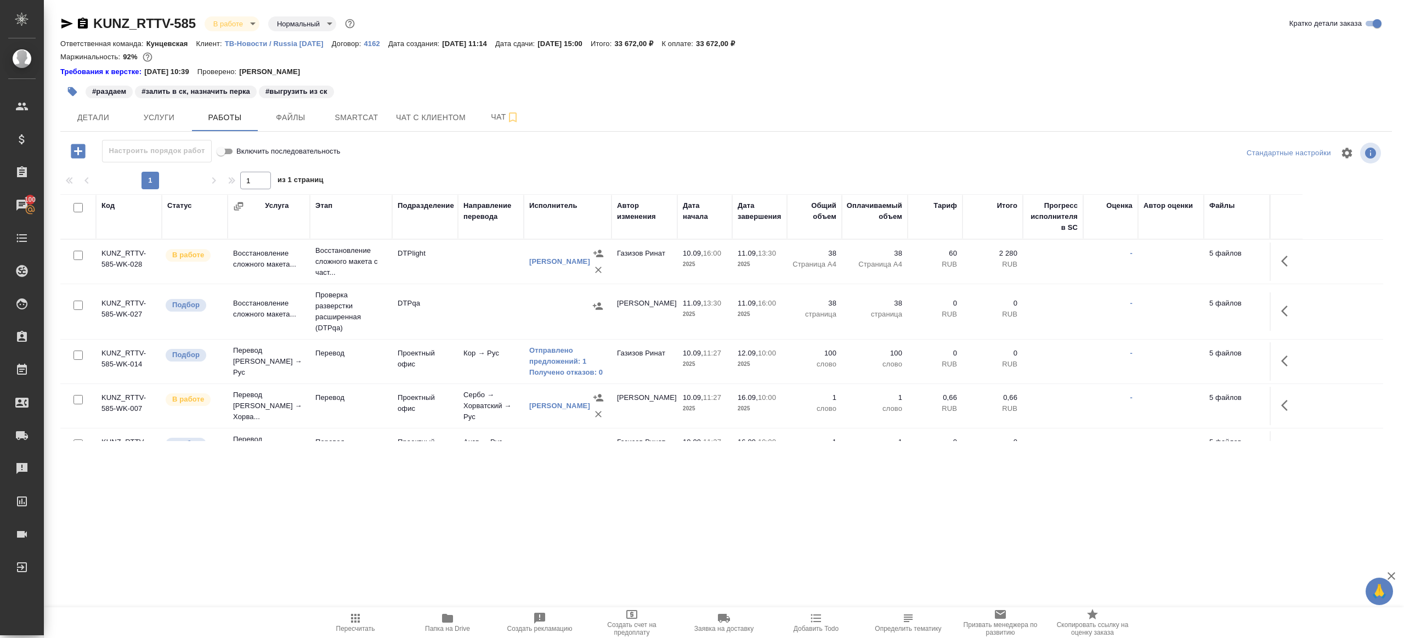
click at [350, 624] on span "Пересчитать" at bounding box center [355, 628] width 39 height 8
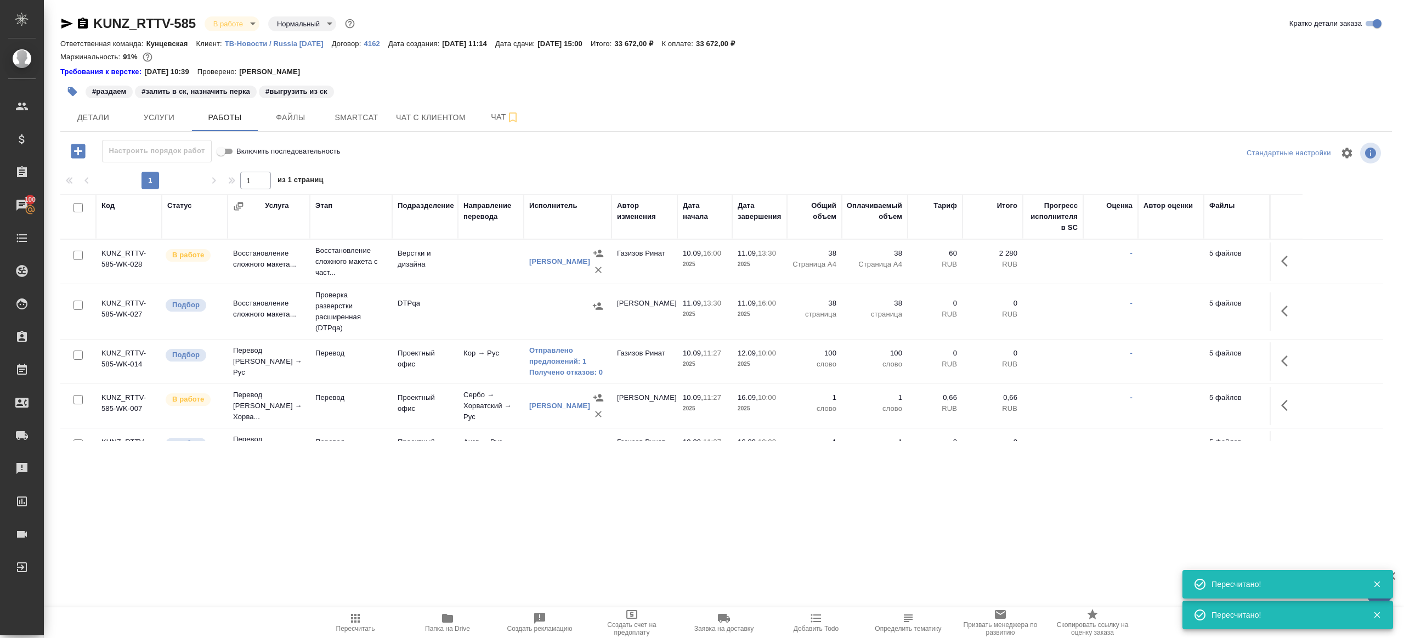
click at [339, 620] on span "Пересчитать" at bounding box center [355, 621] width 79 height 21
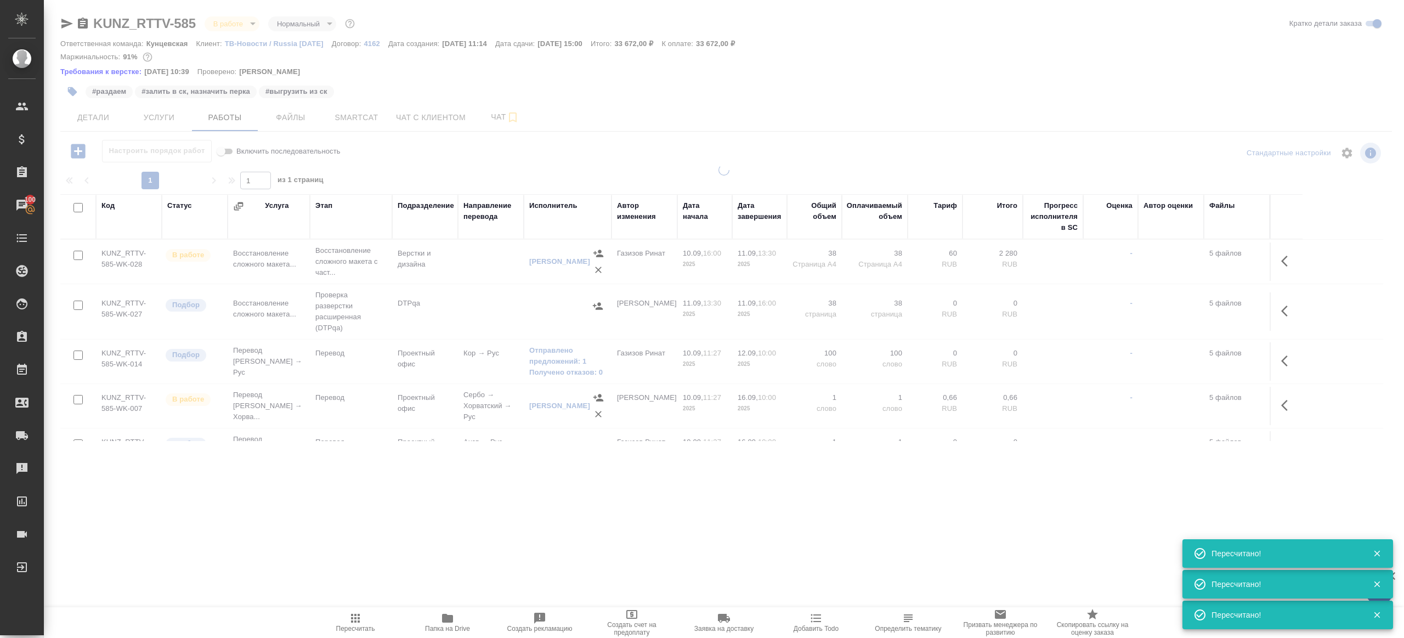
click at [449, 491] on div ".cls-1 fill:#fff; AWATERA Gazizov Rinat Клиенты Спецификации Заказы 100 Чаты To…" at bounding box center [702, 319] width 1404 height 638
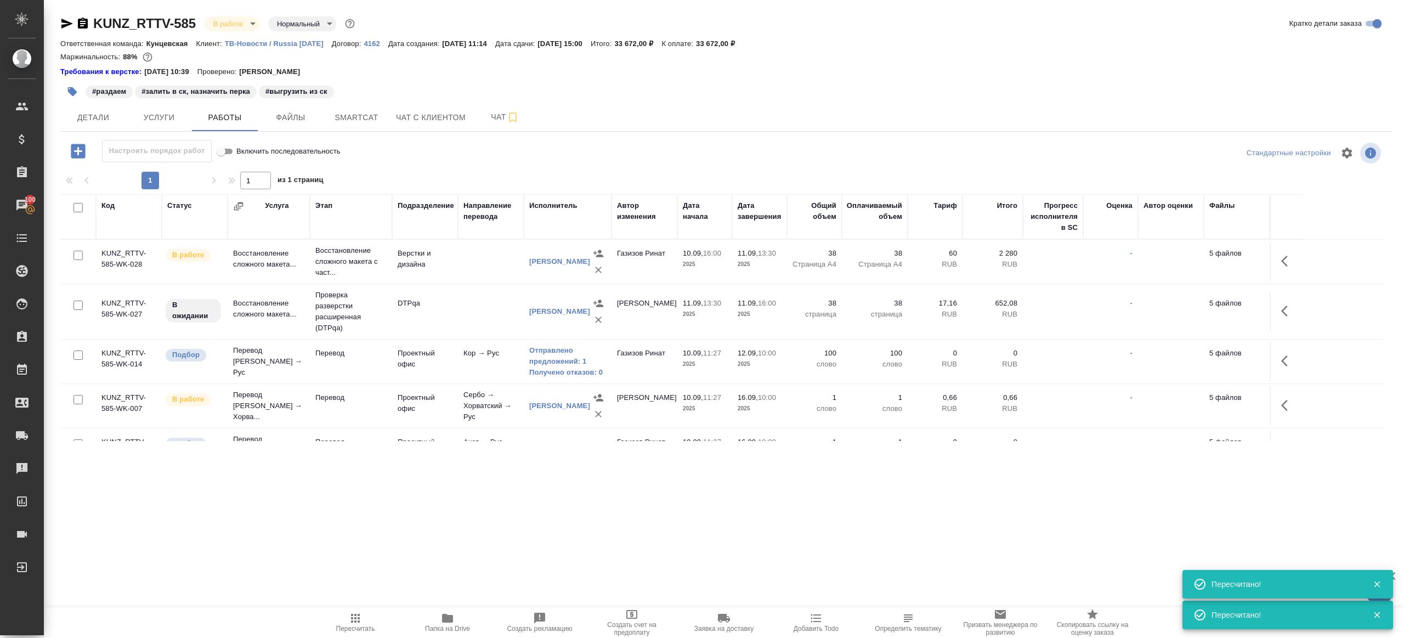
click at [1283, 353] on button "button" at bounding box center [1287, 361] width 26 height 26
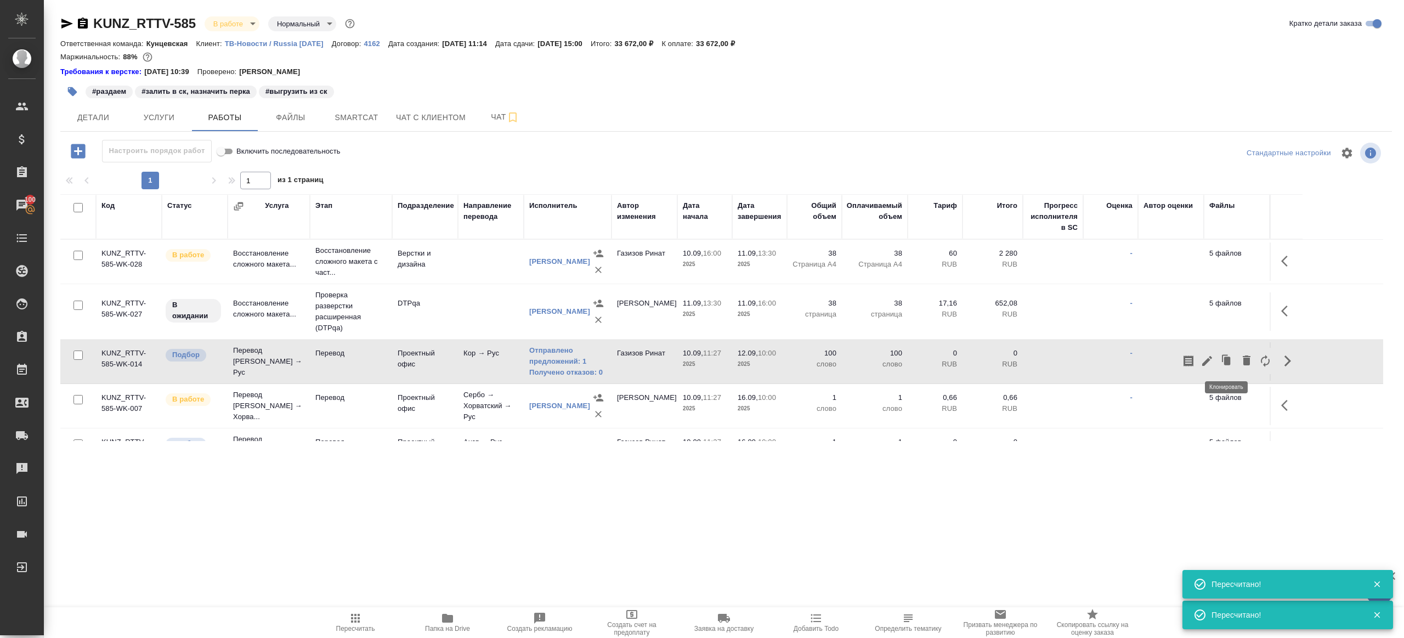
click at [1207, 360] on icon "button" at bounding box center [1207, 361] width 10 height 10
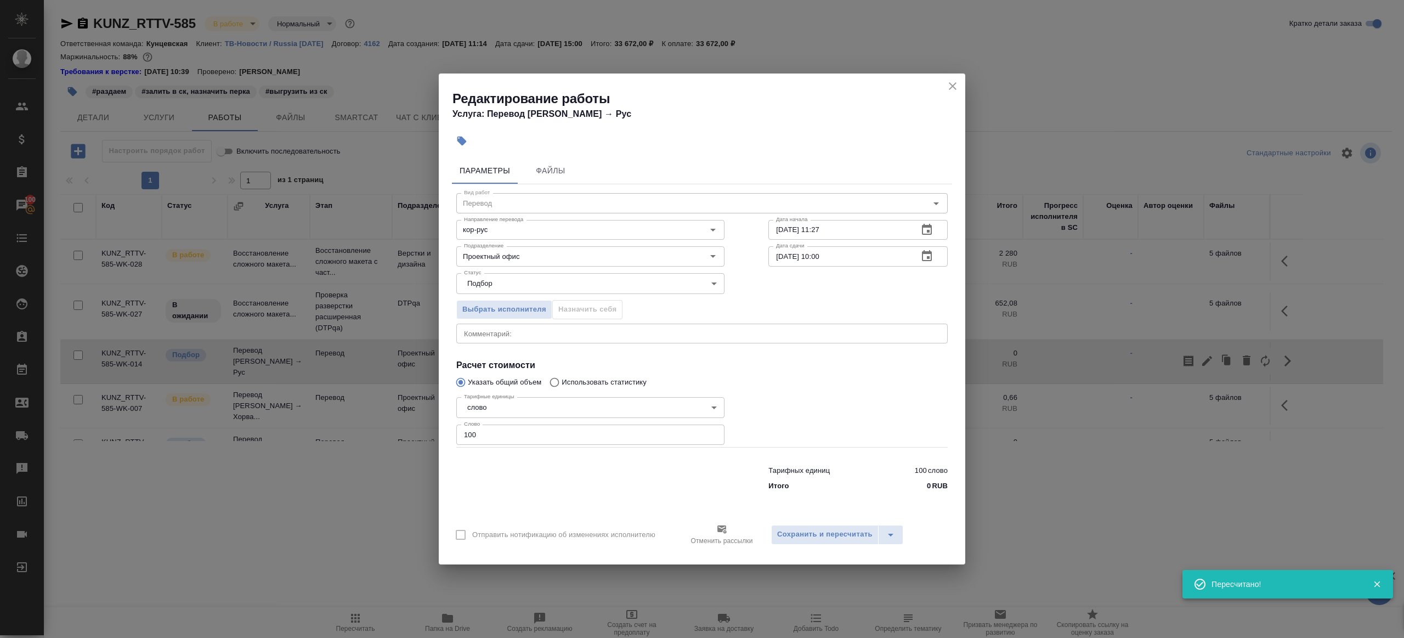
click at [956, 78] on div "Редактирование работы Услуга: Перевод Стандарт Кор → Рус" at bounding box center [702, 100] width 526 height 55
click at [948, 80] on icon "close" at bounding box center [952, 85] width 13 height 13
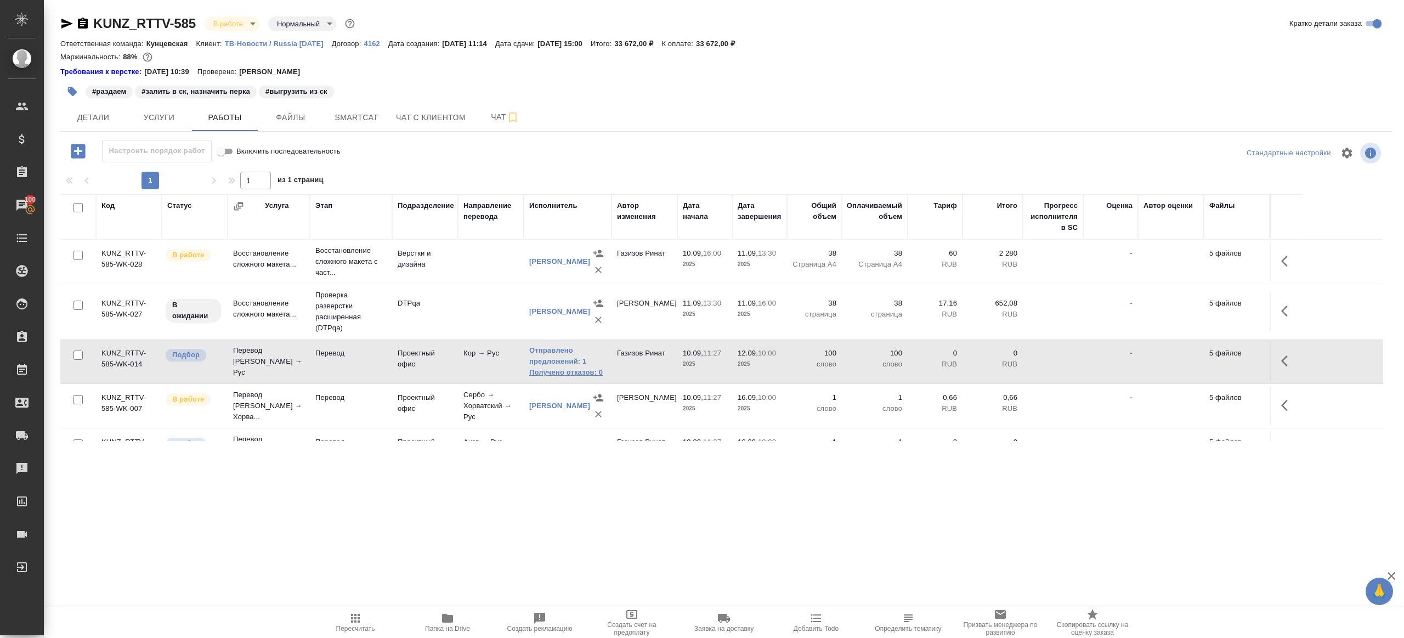
click at [580, 370] on link "Получено отказов: 0" at bounding box center [567, 372] width 77 height 11
click at [363, 611] on span "Пересчитать" at bounding box center [355, 621] width 79 height 21
click at [499, 487] on div ".cls-1 fill:#fff; AWATERA Gazizov Rinat Клиенты Спецификации Заказы 100 Чаты To…" at bounding box center [702, 319] width 1404 height 638
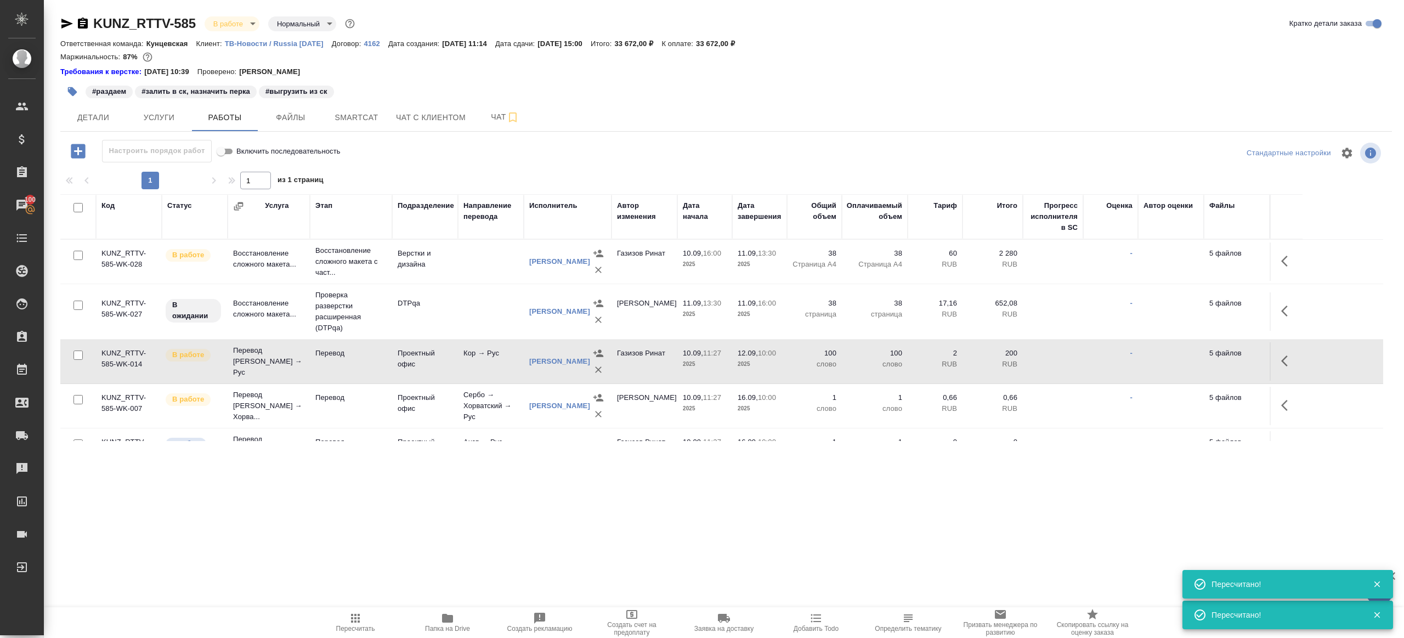
click at [354, 622] on icon "button" at bounding box center [355, 617] width 13 height 13
drag, startPoint x: 354, startPoint y: 622, endPoint x: 382, endPoint y: 598, distance: 36.5
click at [356, 620] on icon "button" at bounding box center [355, 617] width 13 height 13
click at [78, 115] on span "Детали" at bounding box center [93, 118] width 53 height 14
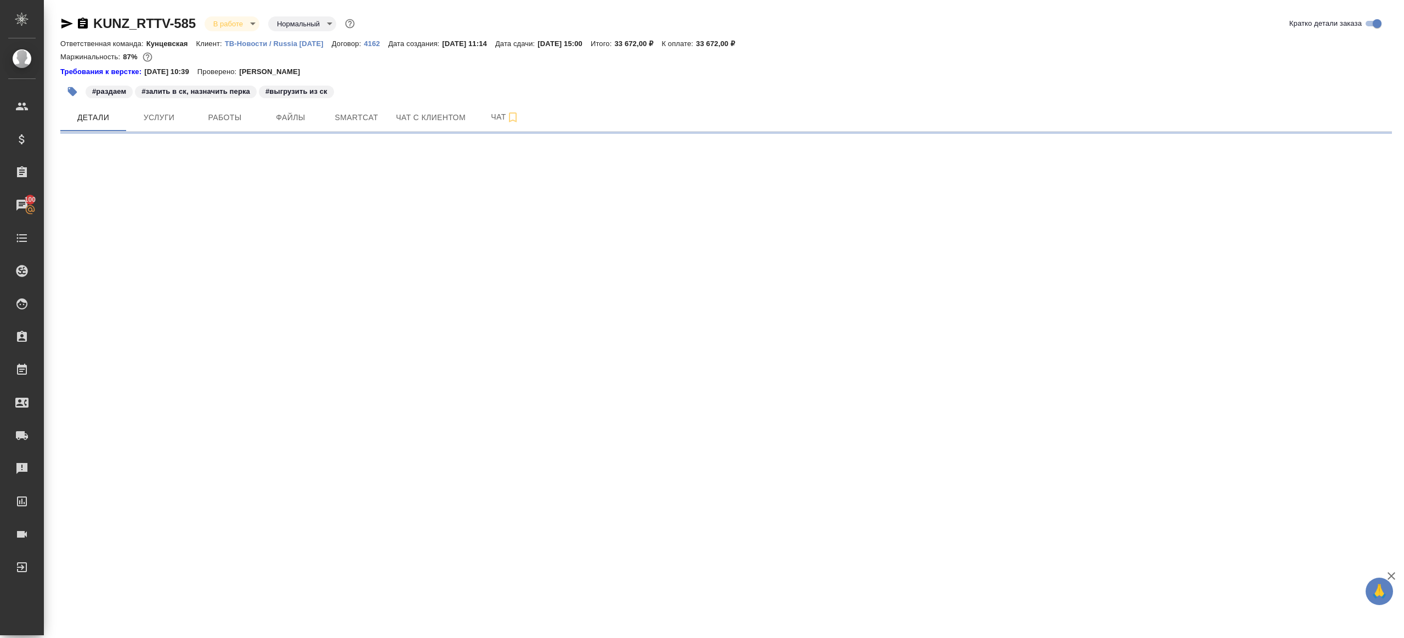
select select "RU"
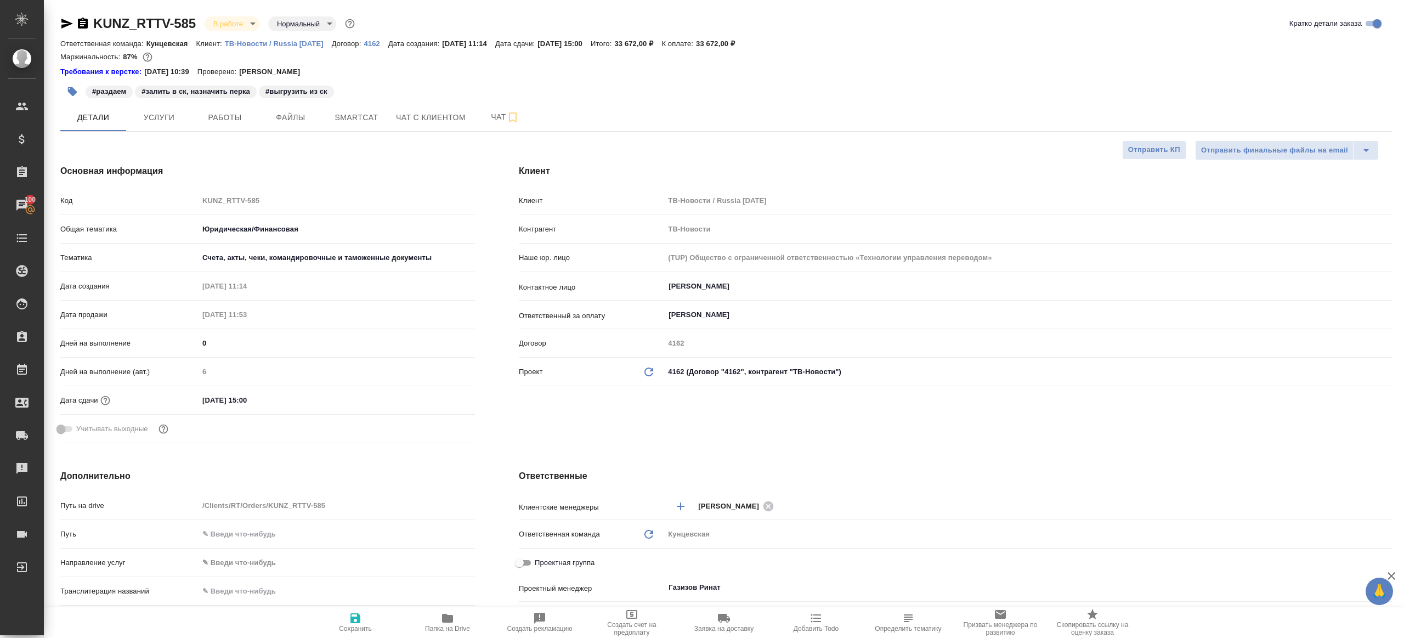
type textarea "x"
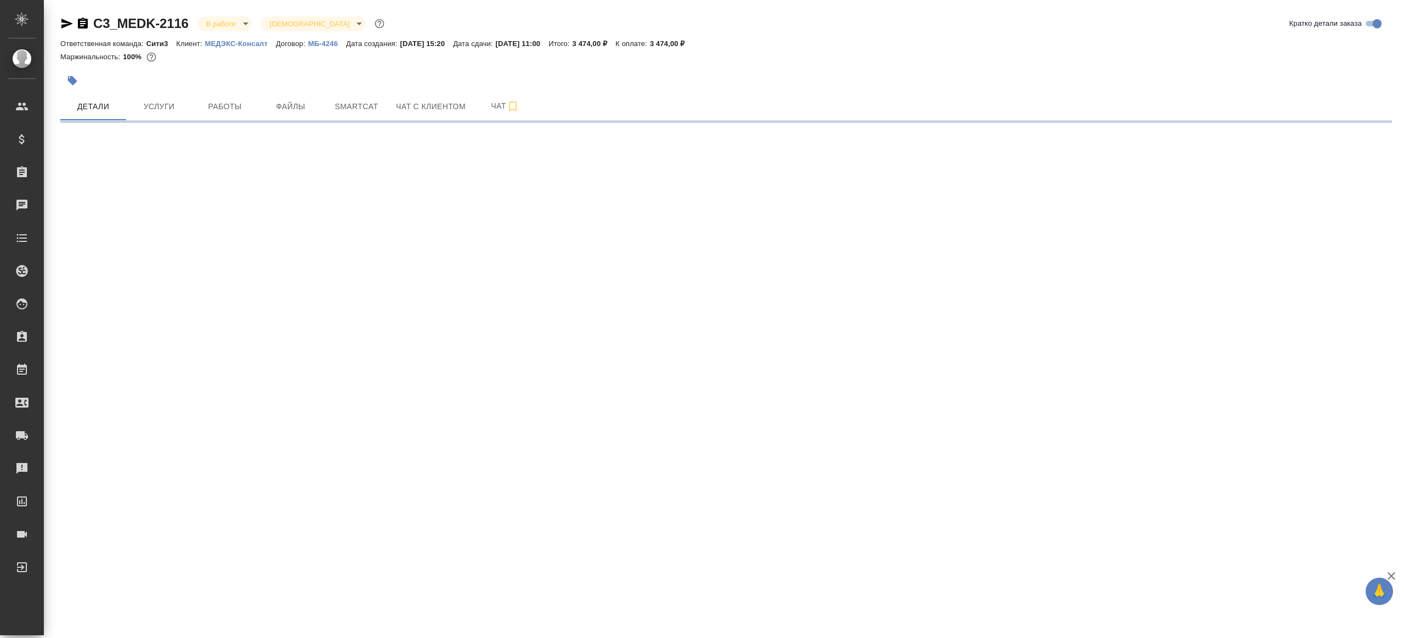
select select "RU"
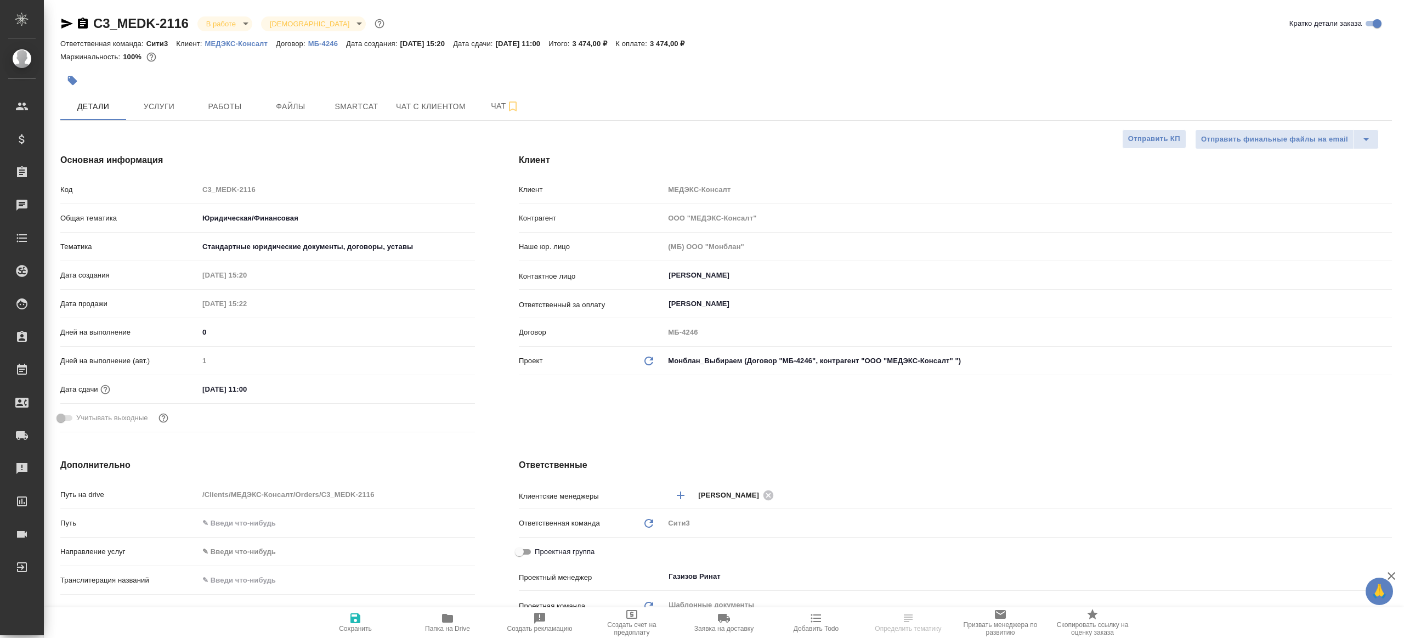
type textarea "x"
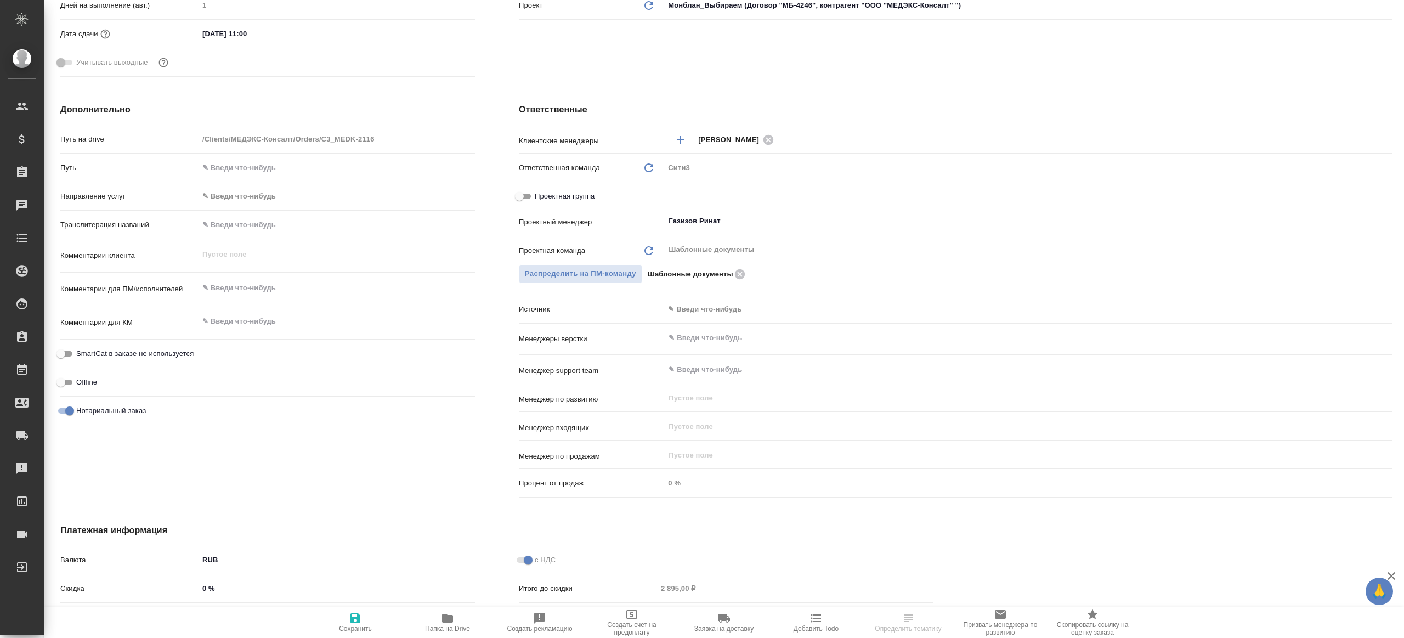
type textarea "x"
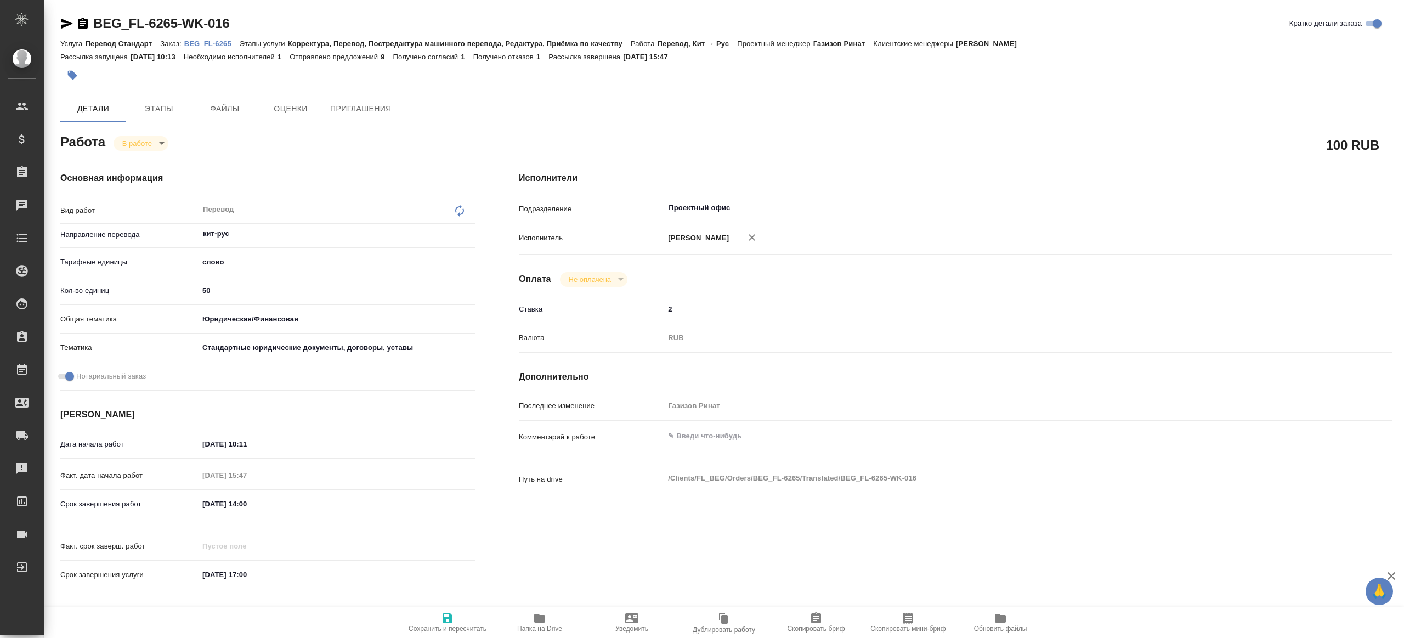
type textarea "x"
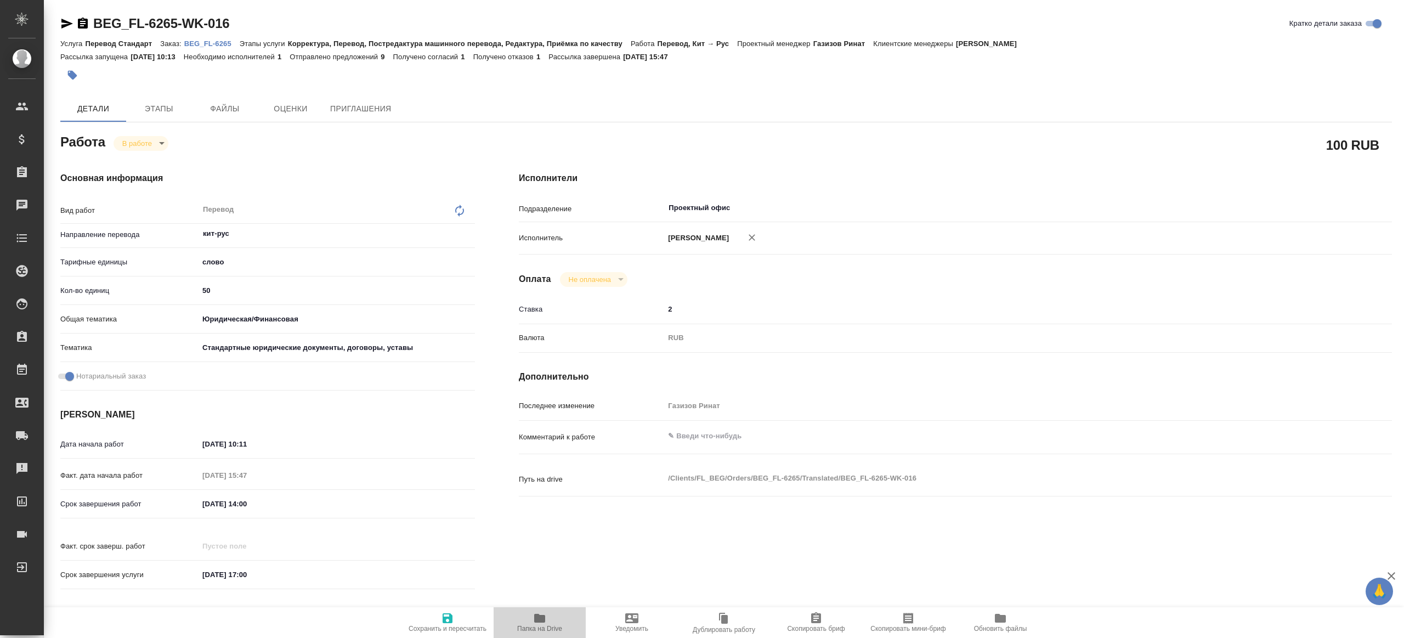
click at [538, 612] on icon "button" at bounding box center [539, 617] width 13 height 13
type textarea "x"
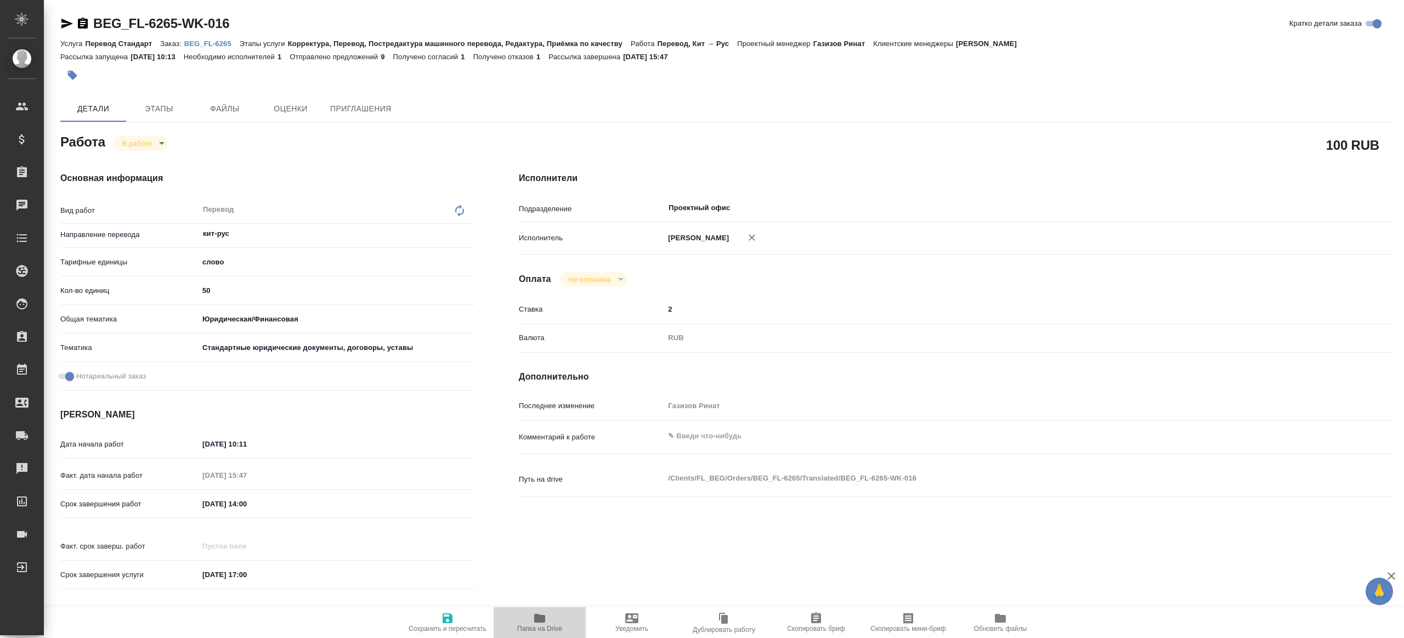
type textarea "x"
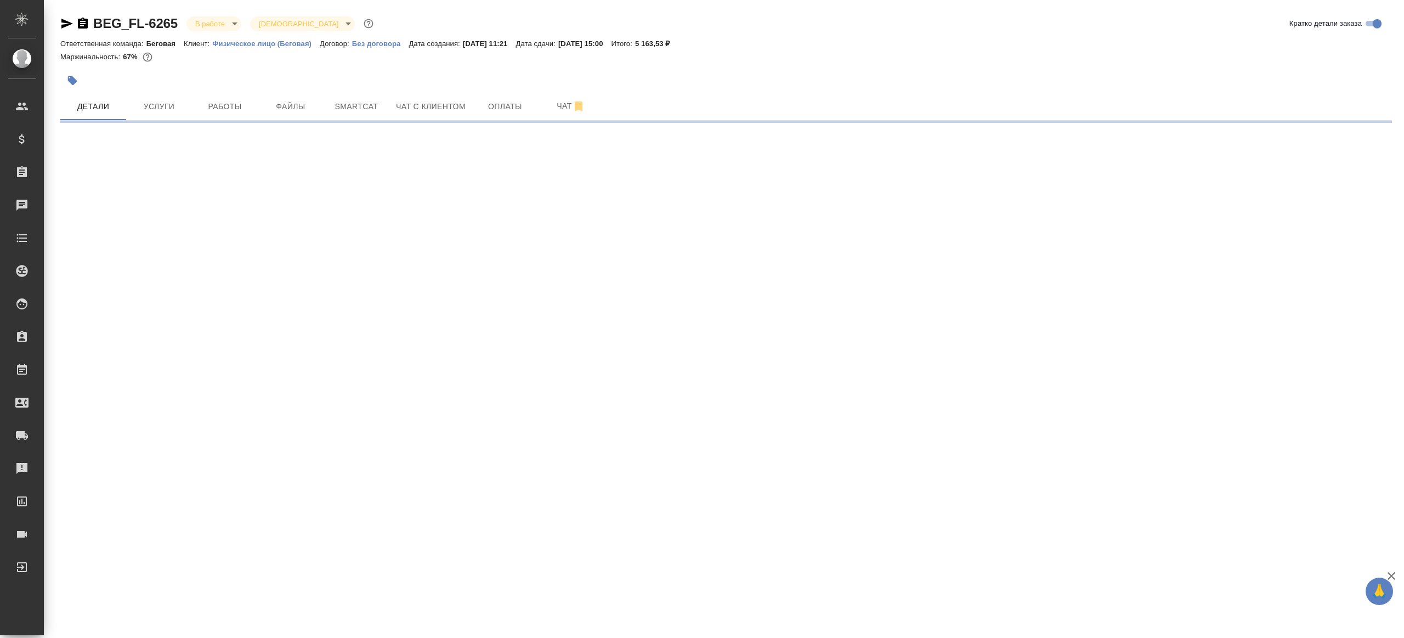
select select "RU"
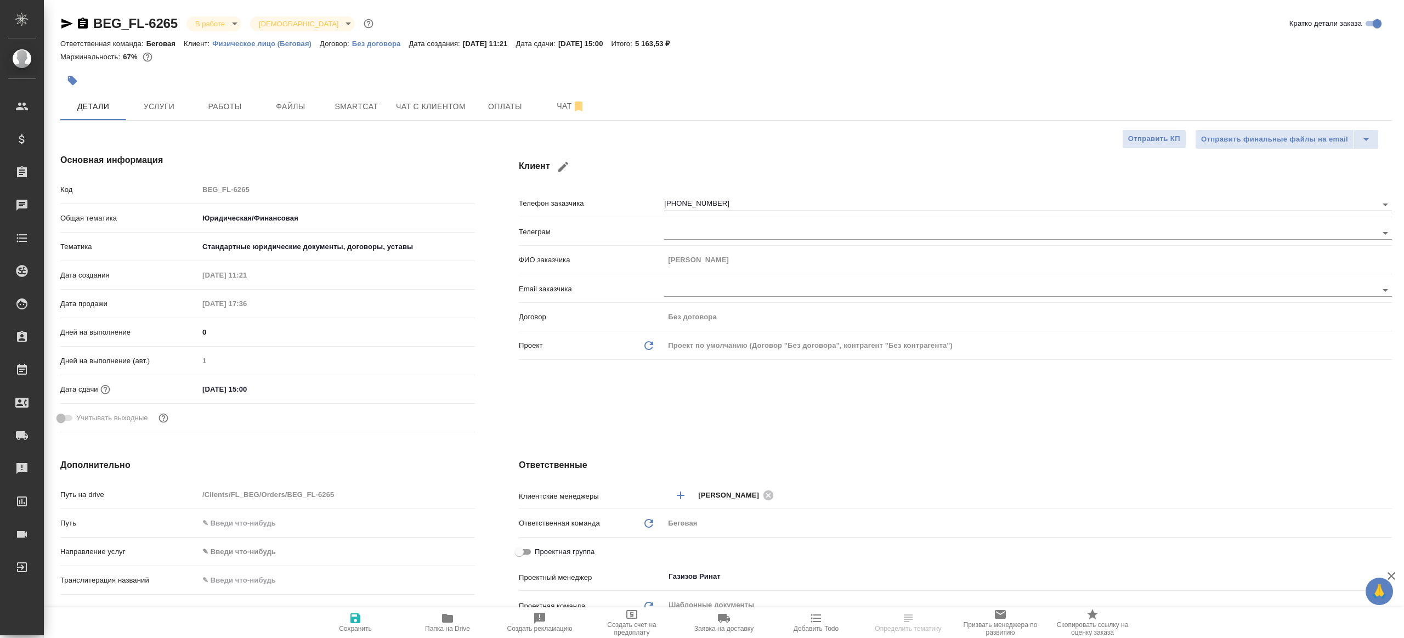
type textarea "x"
drag, startPoint x: 239, startPoint y: 106, endPoint x: 248, endPoint y: 118, distance: 14.8
click at [238, 106] on span "Работы" at bounding box center [224, 107] width 53 height 14
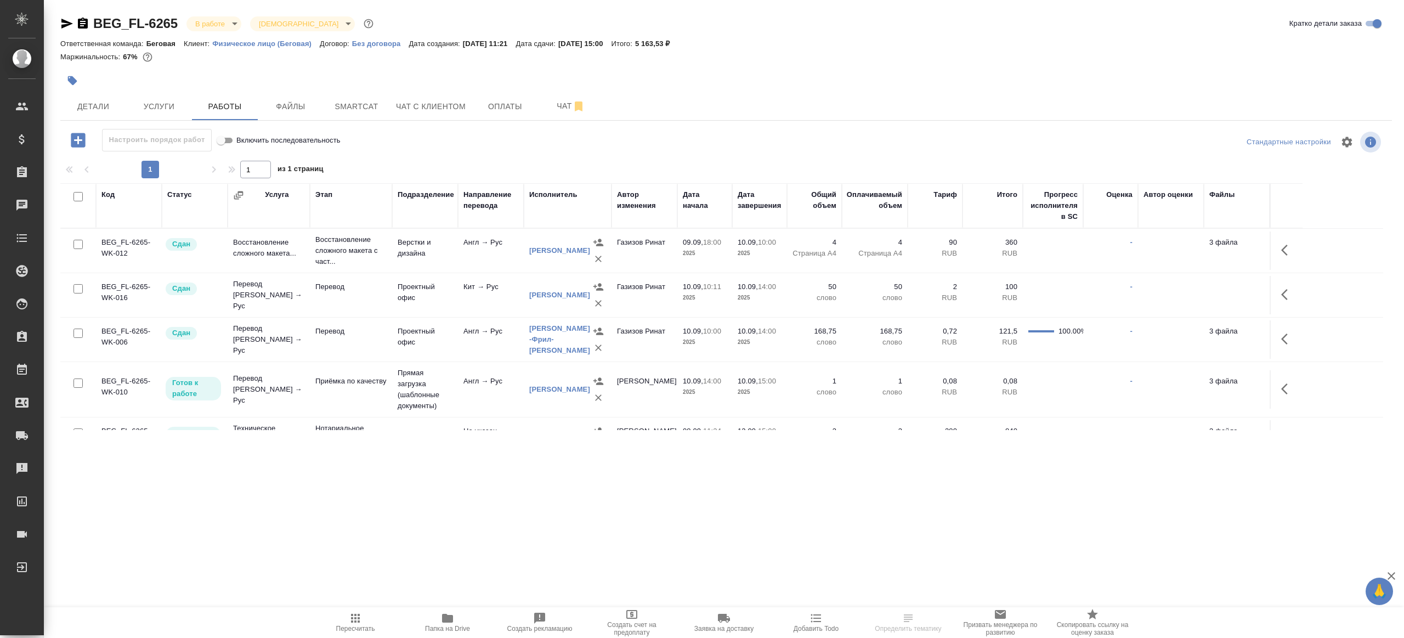
click at [348, 624] on span "Пересчитать" at bounding box center [355, 628] width 39 height 8
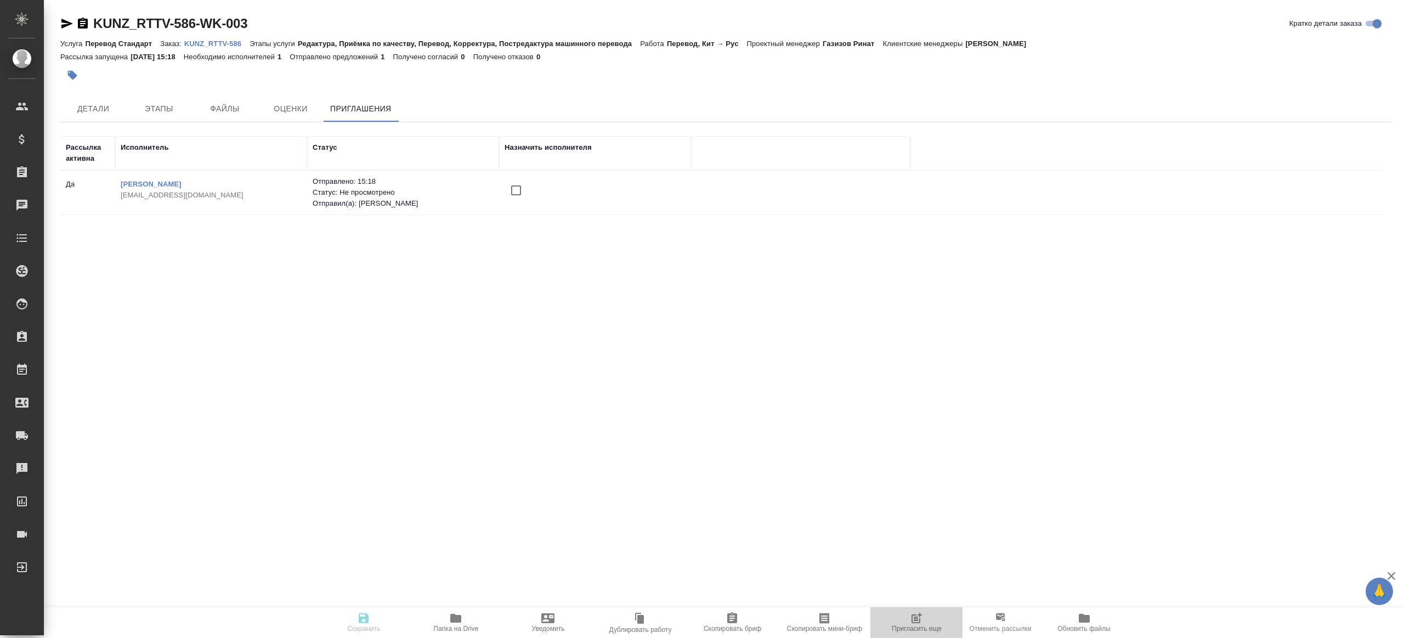
click at [914, 626] on span "Пригласить еще" at bounding box center [916, 628] width 50 height 8
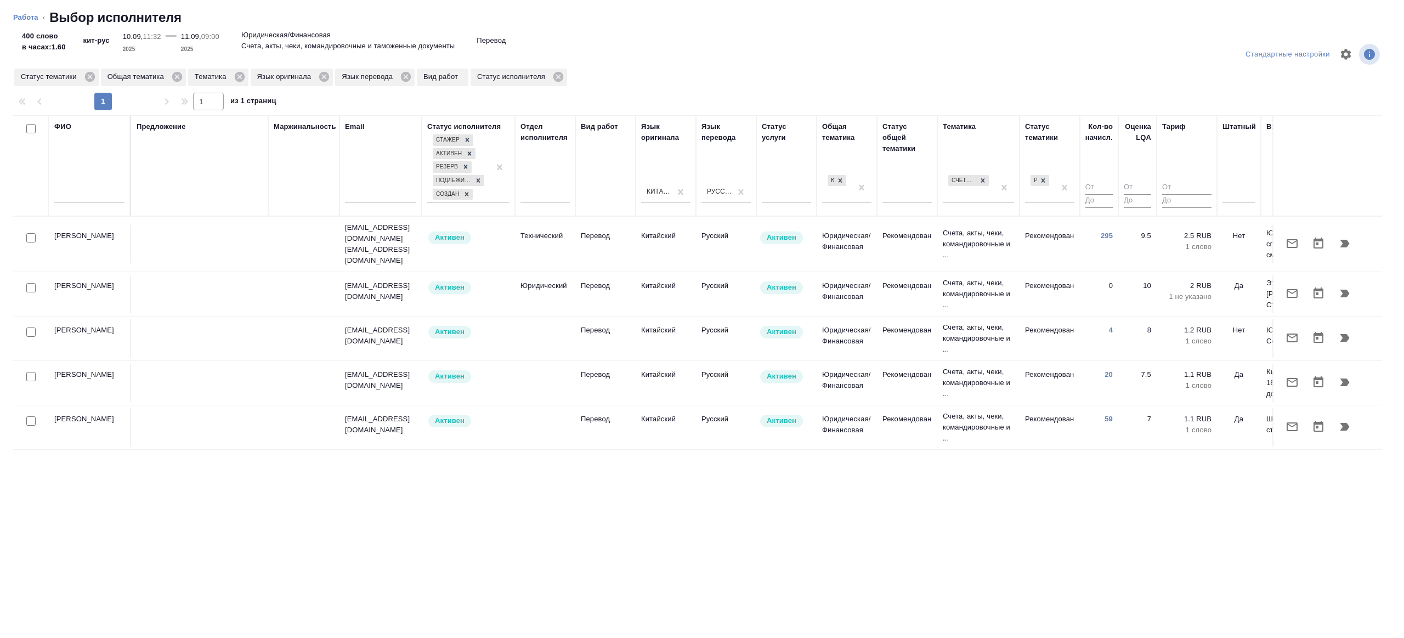
click at [110, 196] on input "text" at bounding box center [89, 196] width 70 height 14
type input "перов"
click at [243, 186] on div "Предложение" at bounding box center [200, 165] width 126 height 89
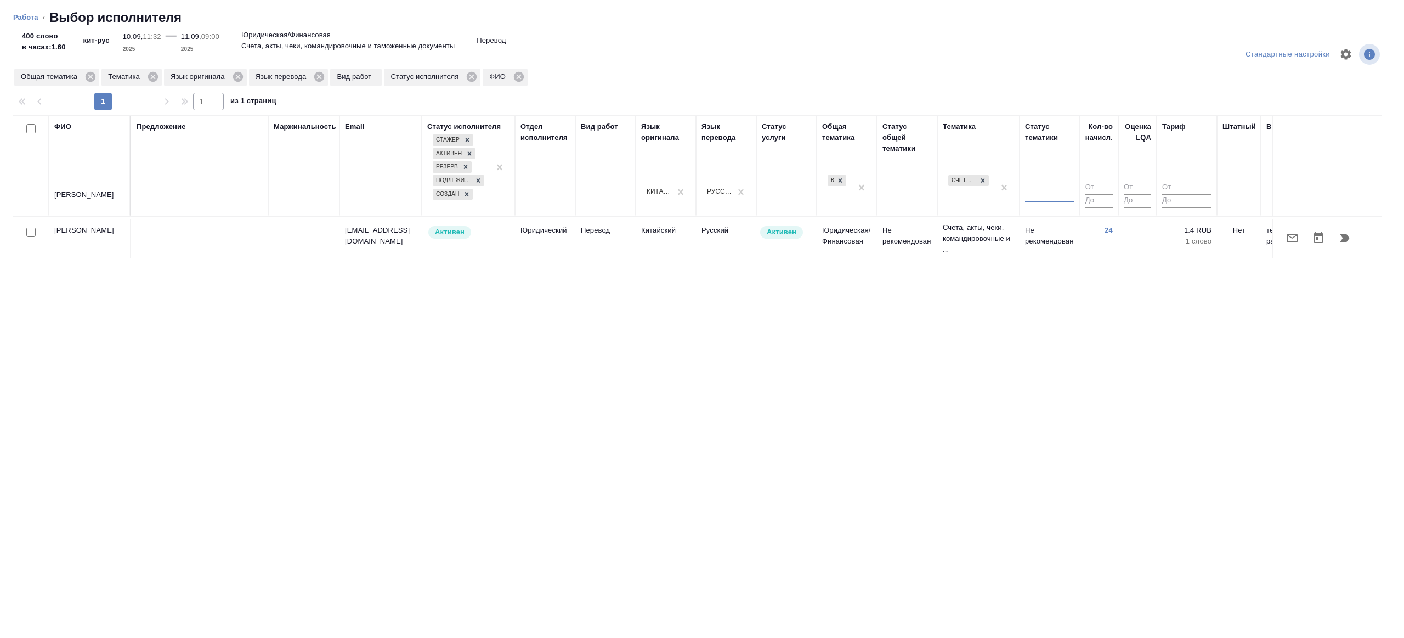
click at [1070, 243] on td "Не рекомендован" at bounding box center [1049, 238] width 60 height 38
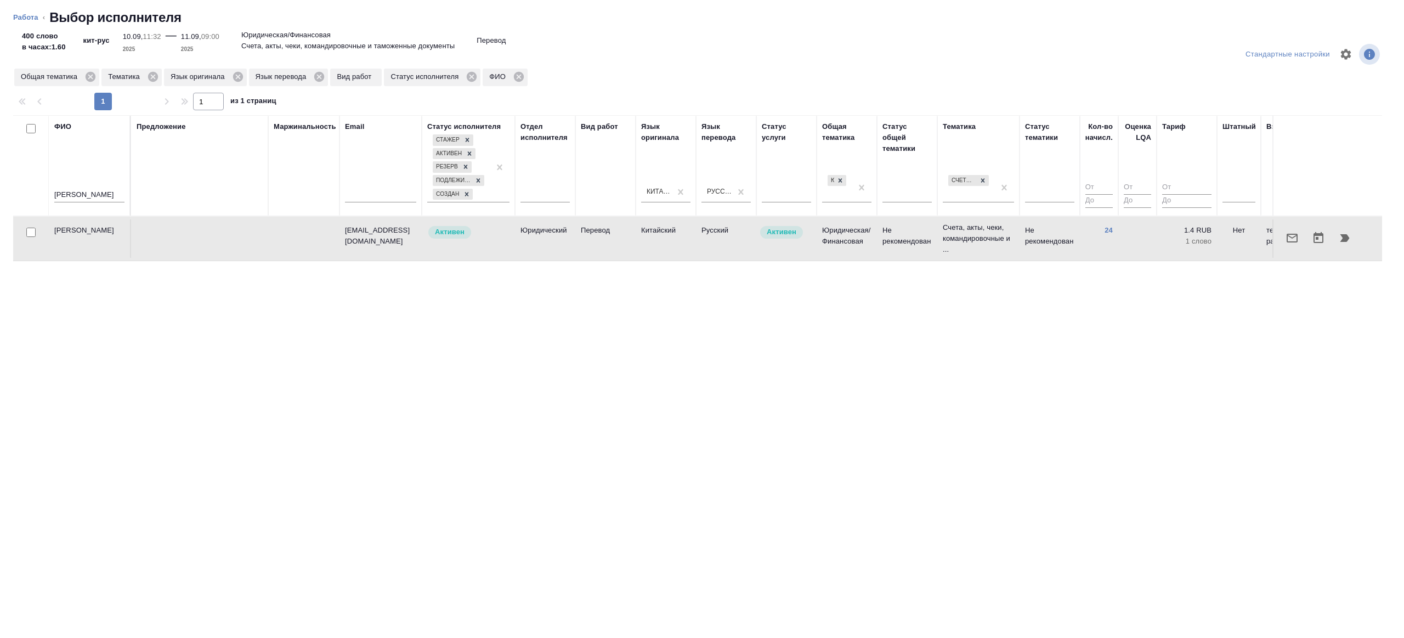
click at [1293, 237] on icon "button" at bounding box center [1291, 237] width 13 height 13
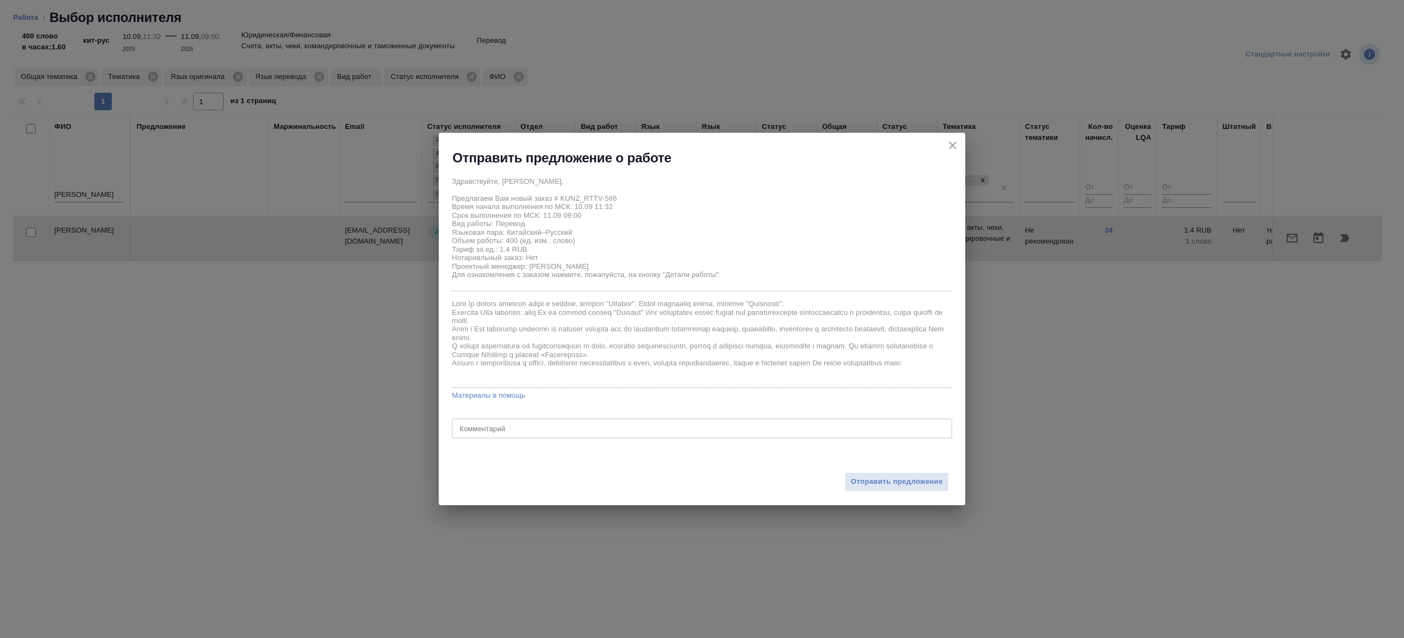
click at [499, 428] on textarea at bounding box center [701, 428] width 485 height 8
type textarea "на переовд с листа"
click at [898, 478] on span "Отправить предложение" at bounding box center [896, 481] width 92 height 13
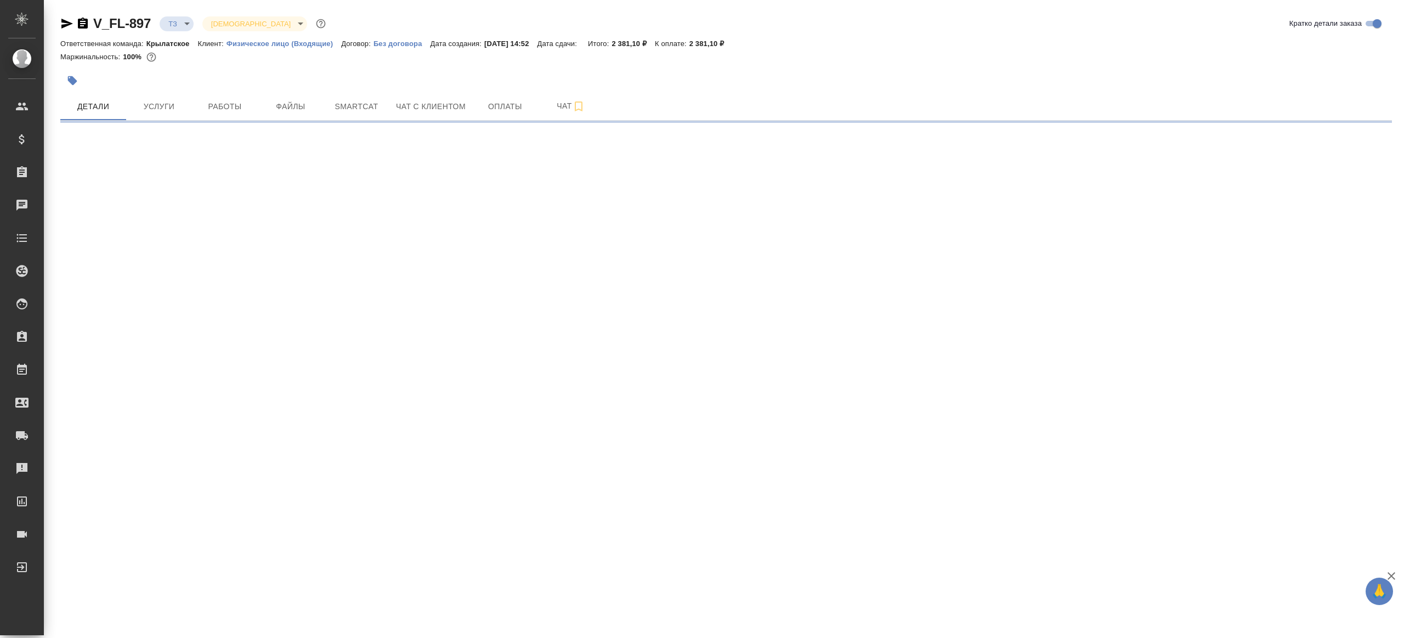
select select "RU"
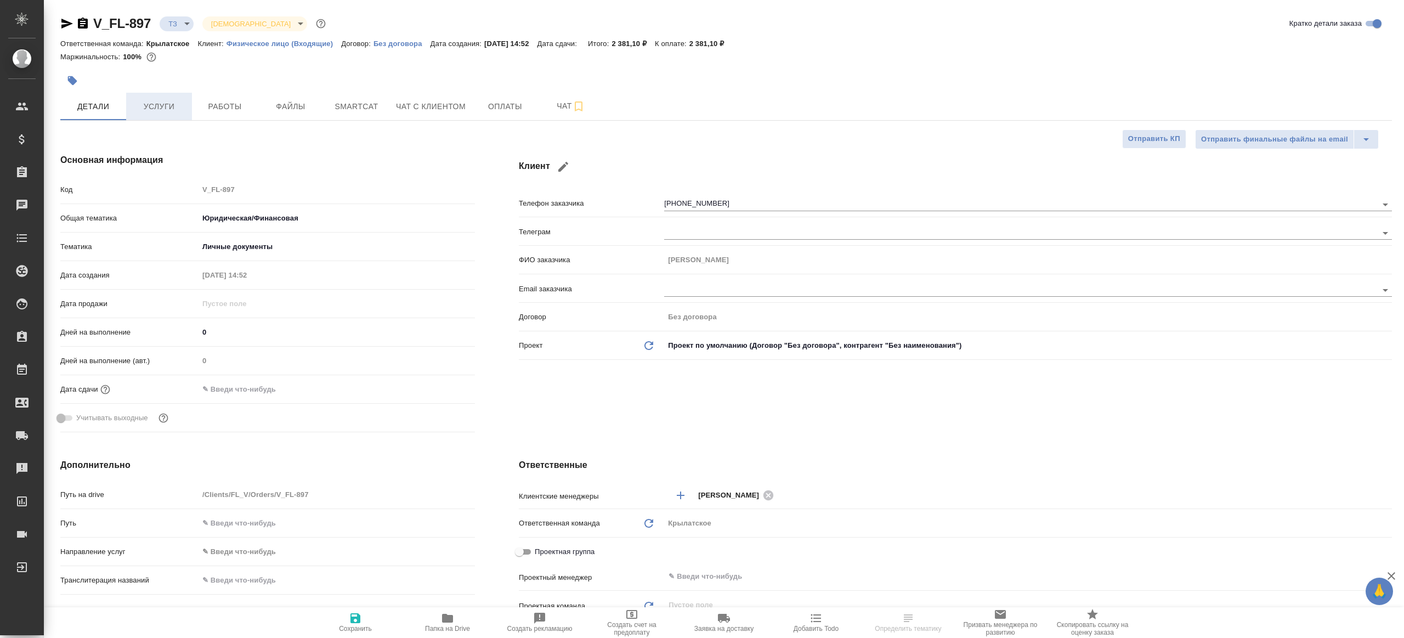
type textarea "x"
click at [183, 112] on span "Услуги" at bounding box center [159, 107] width 53 height 14
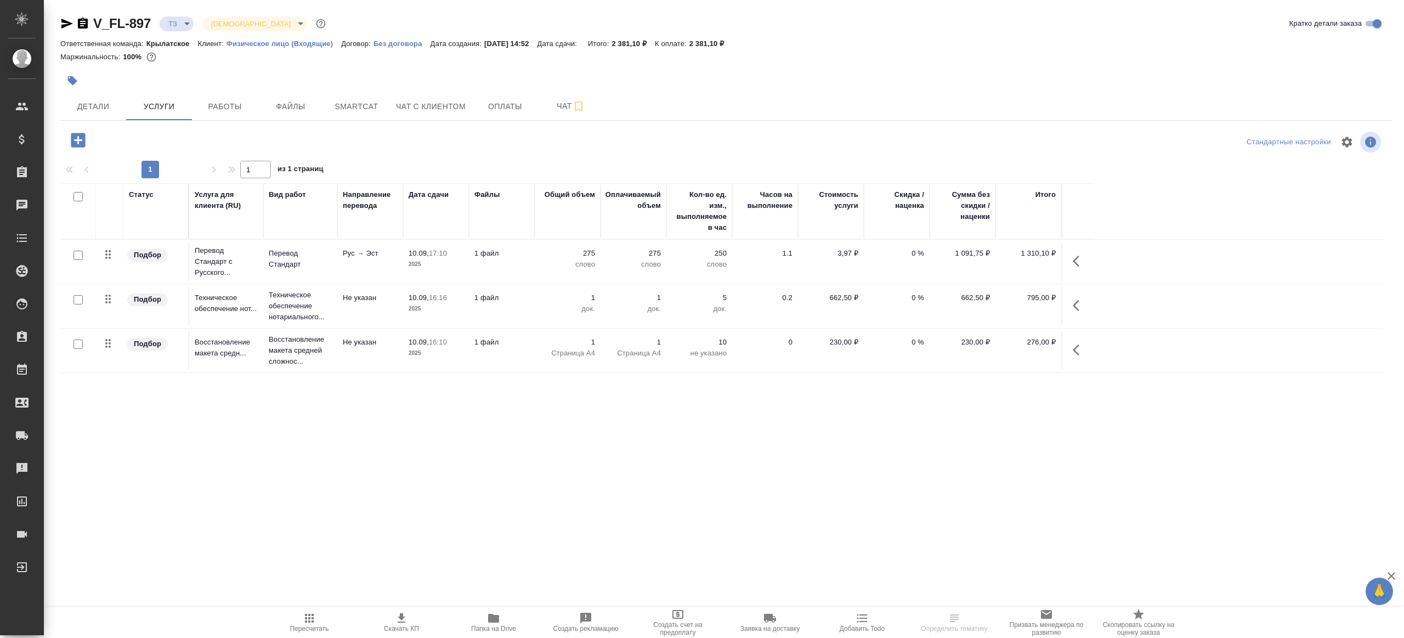
click at [472, 620] on span "Папка на Drive" at bounding box center [493, 621] width 79 height 21
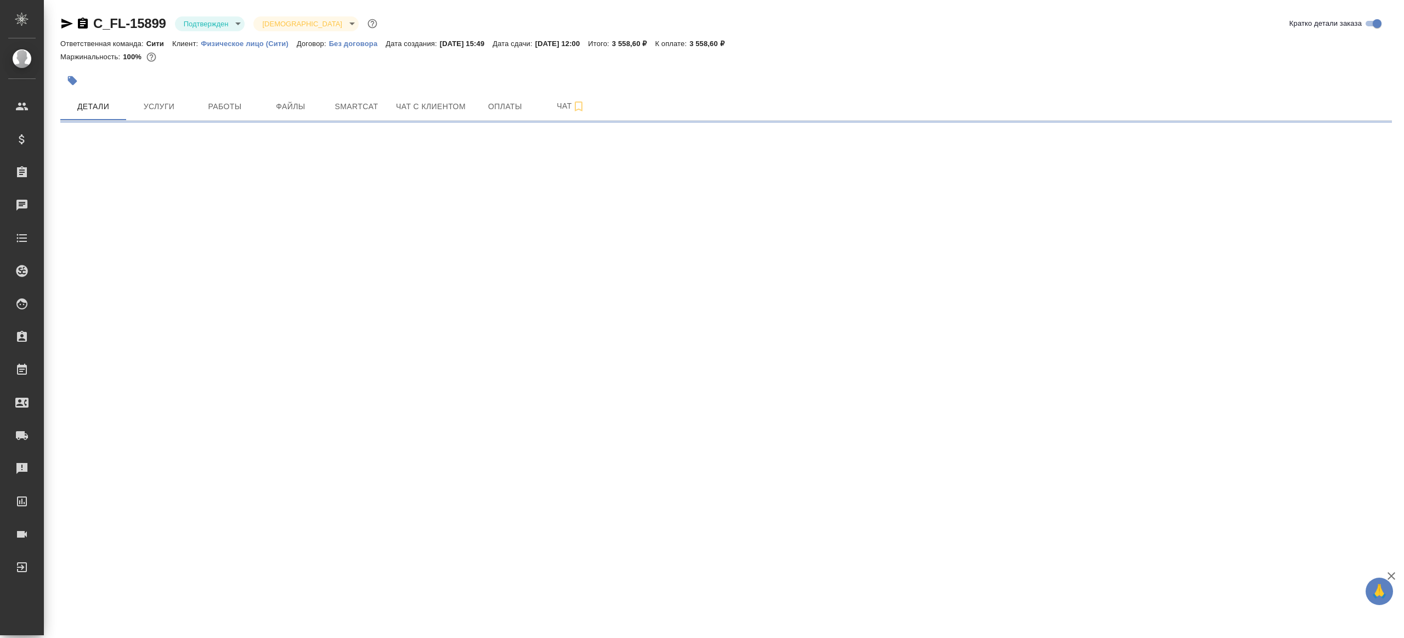
click at [220, 22] on body "🙏 .cls-1 fill:#fff; AWATERA Gazizov Rinat Клиенты Спецификации Заказы Чаты Todo…" at bounding box center [702, 319] width 1404 height 638
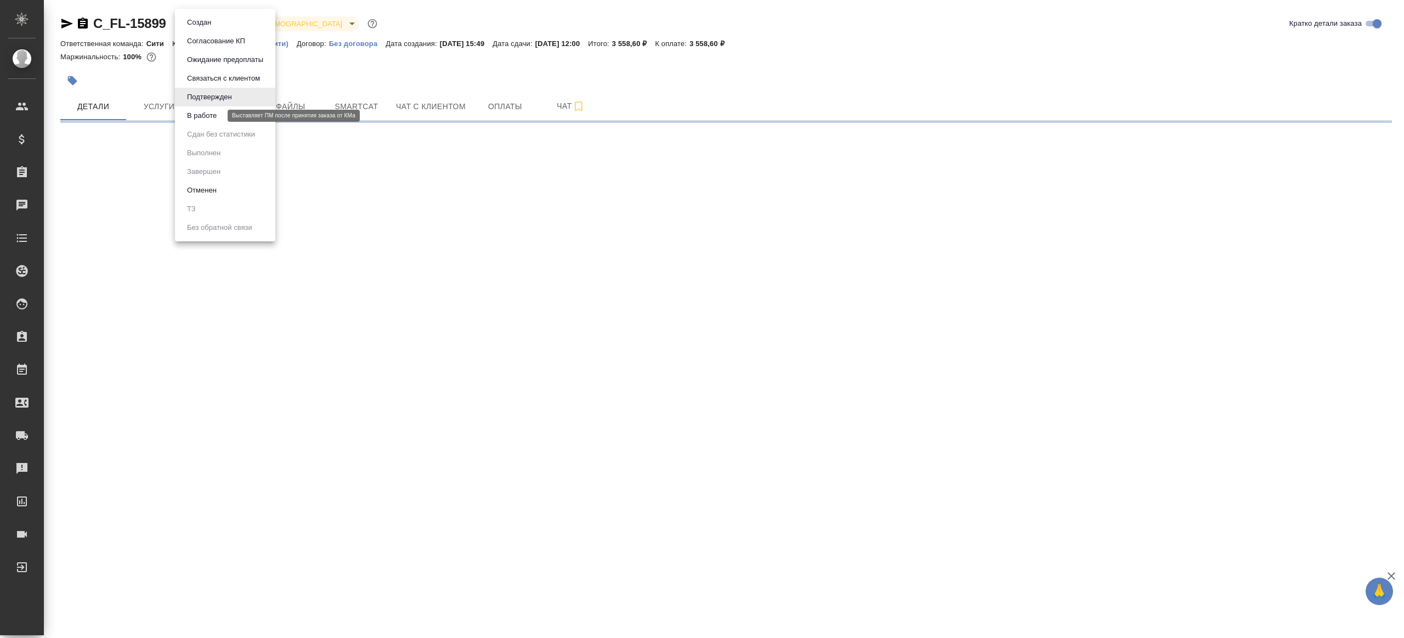
click at [219, 111] on button "В работе" at bounding box center [202, 116] width 36 height 12
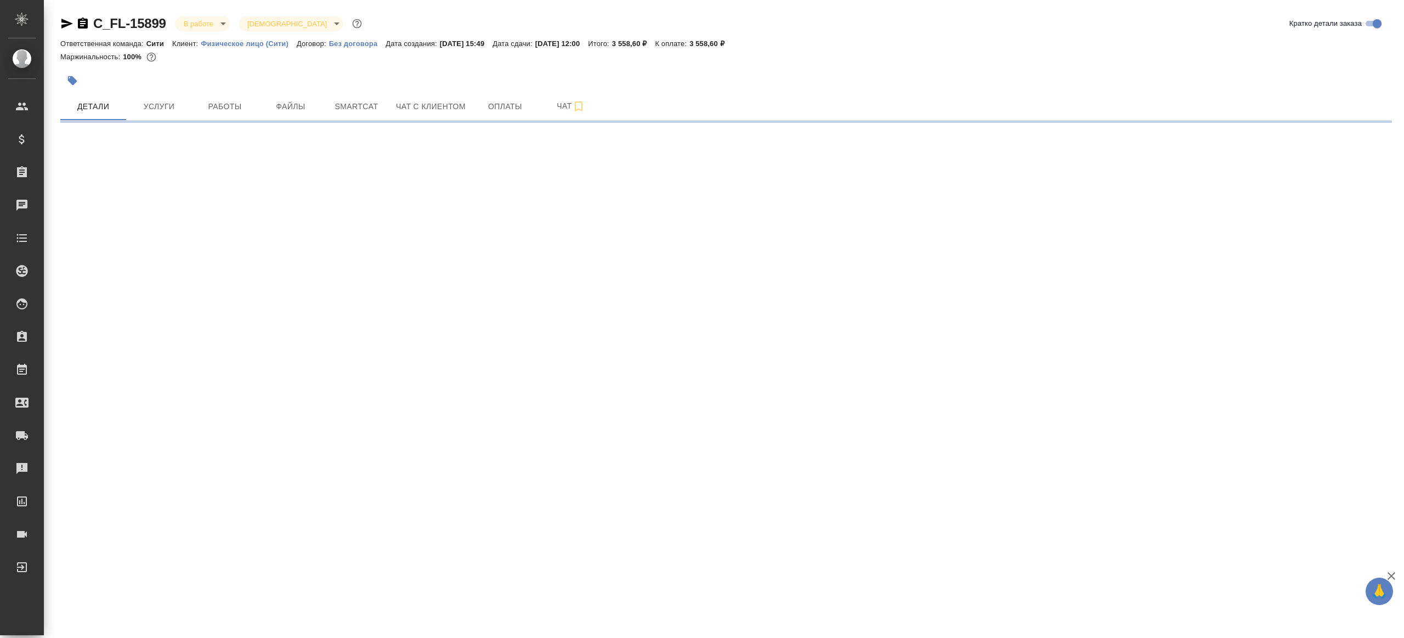
select select "RU"
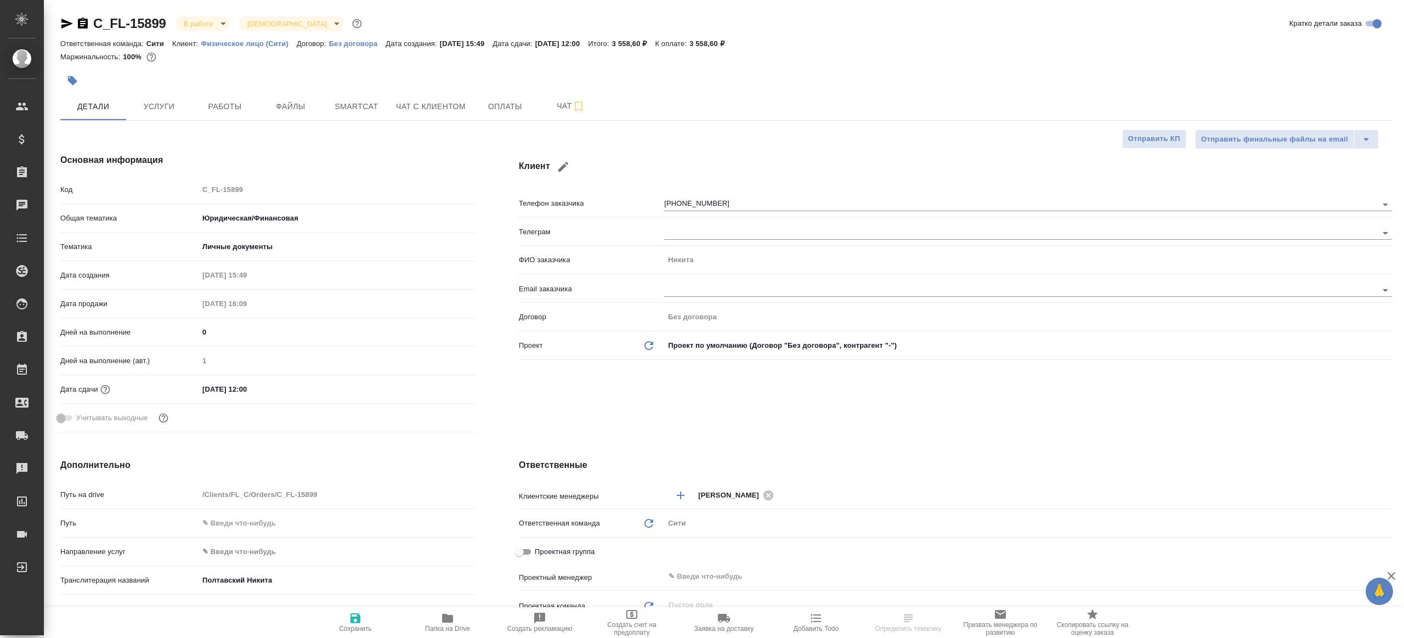
type textarea "x"
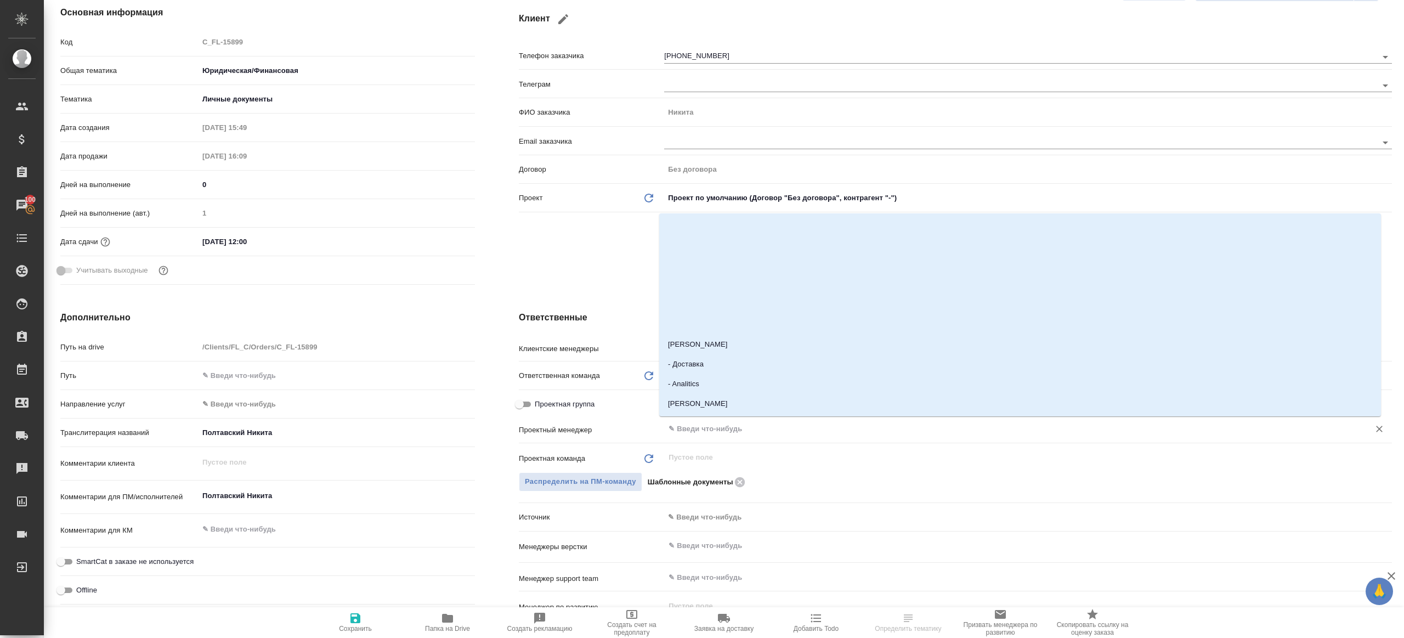
click at [751, 434] on input "text" at bounding box center [1009, 428] width 684 height 13
type textarea "x"
type input "ринат"
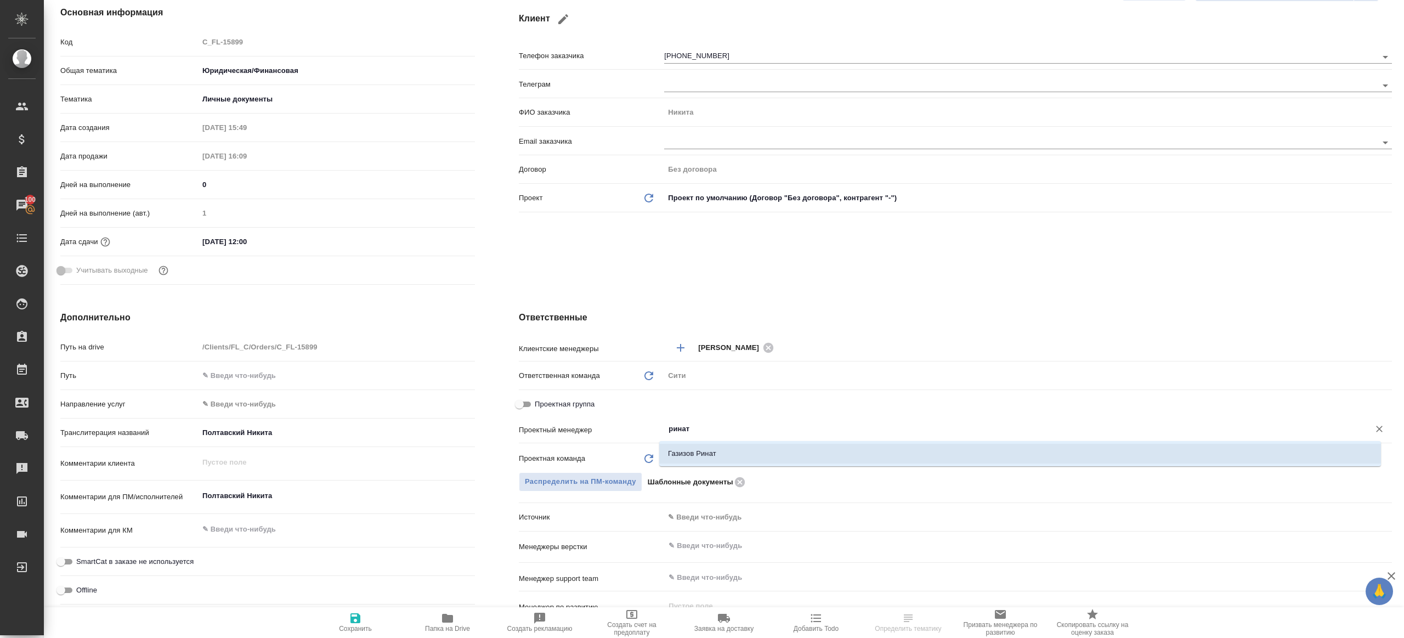
click at [762, 458] on li "Газизов Ринат" at bounding box center [1020, 454] width 722 height 20
type textarea "x"
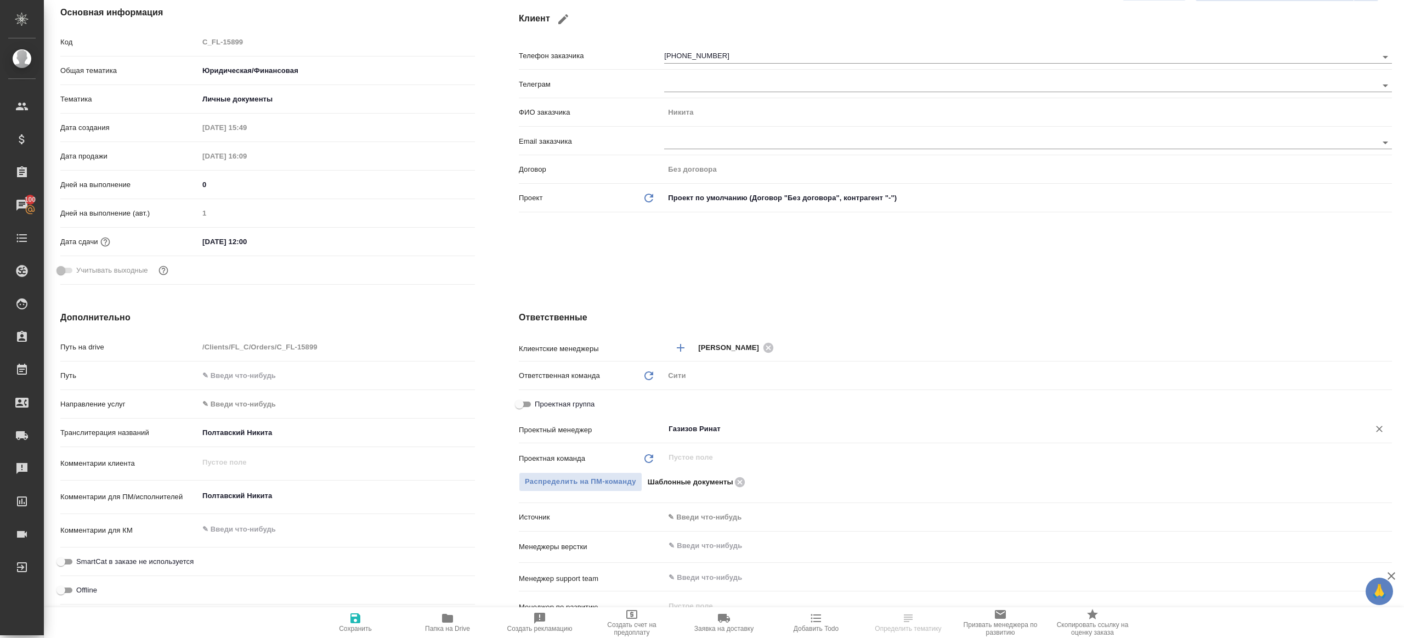
type input "Газизов Ринат"
click at [355, 621] on icon "button" at bounding box center [355, 617] width 13 height 13
type textarea "x"
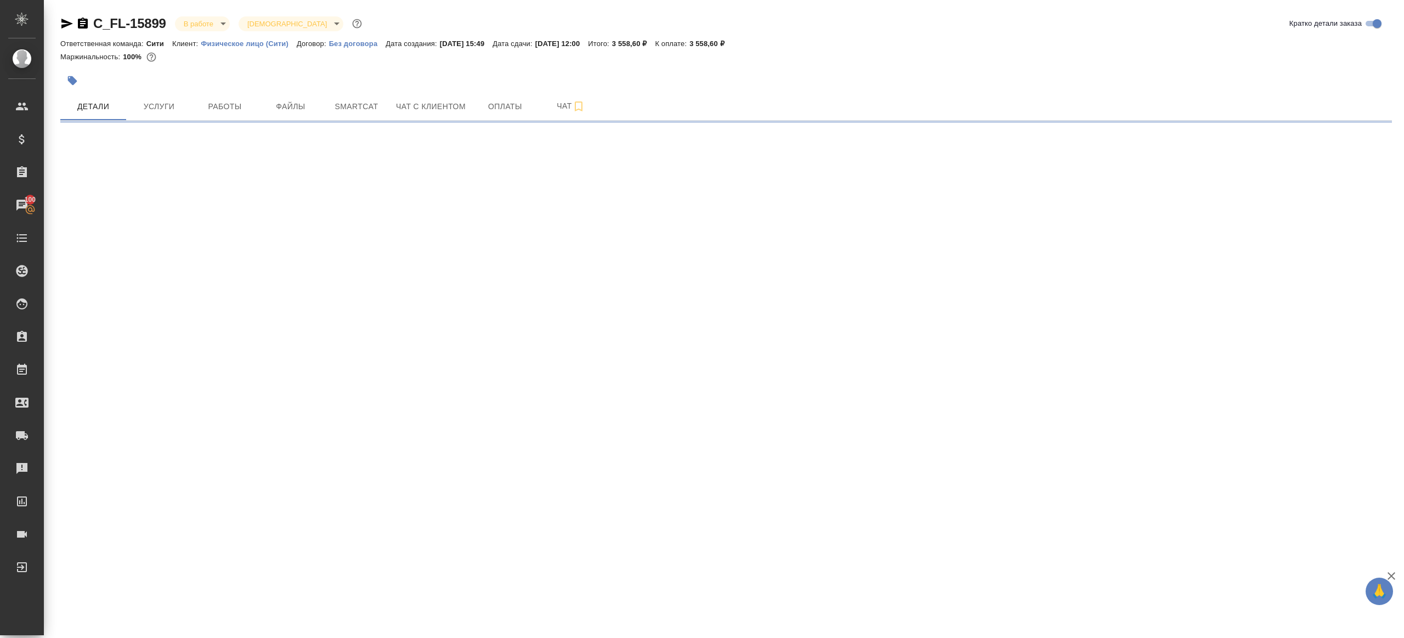
scroll to position [0, 0]
select select "RU"
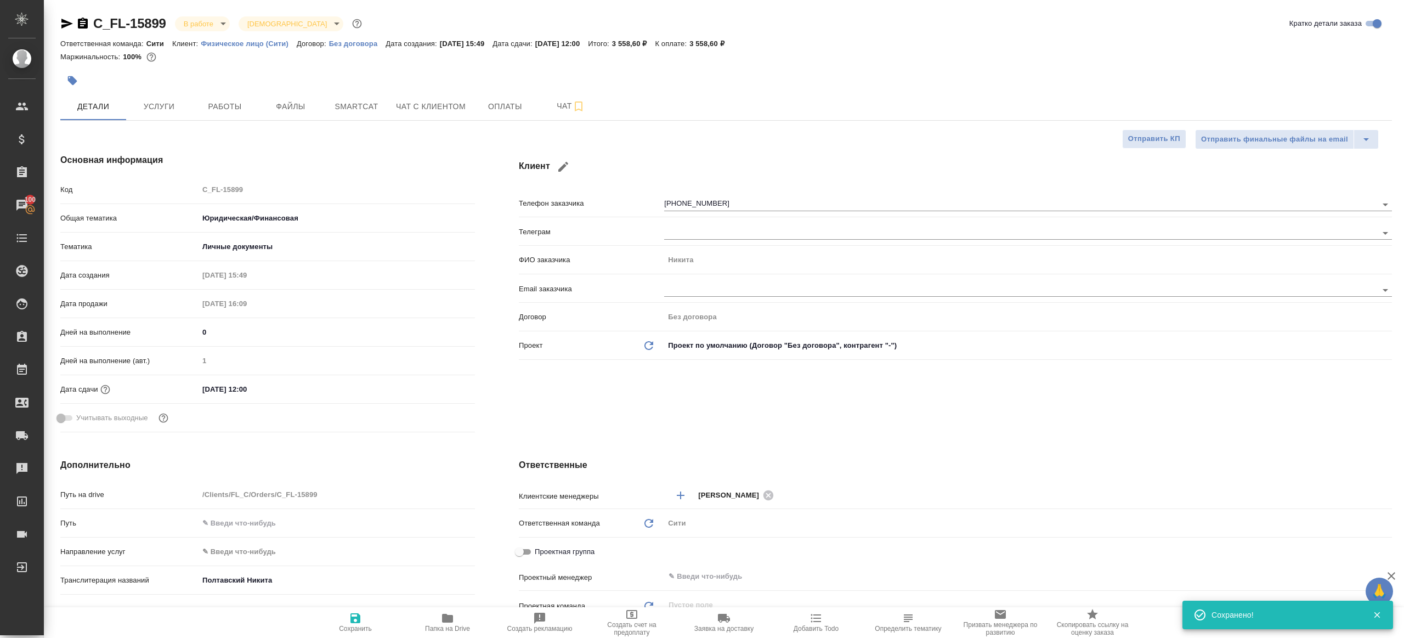
type textarea "x"
click at [450, 620] on icon "button" at bounding box center [447, 618] width 11 height 9
type textarea "x"
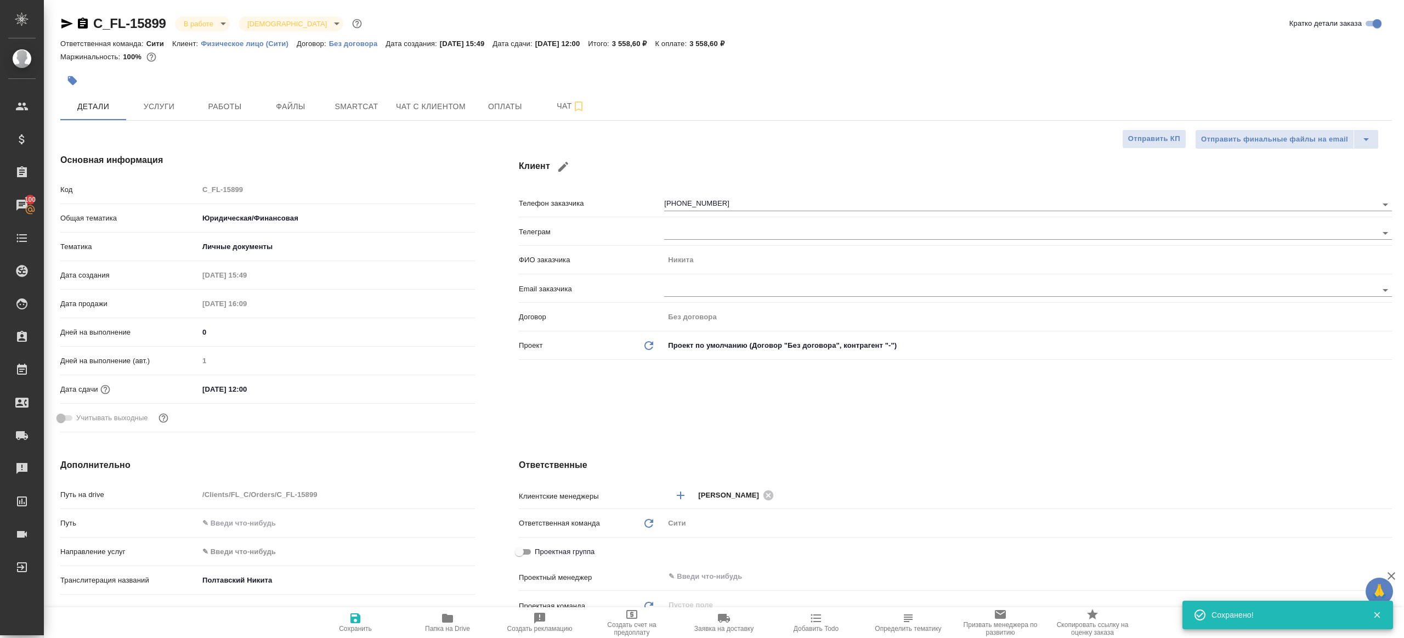
type textarea "x"
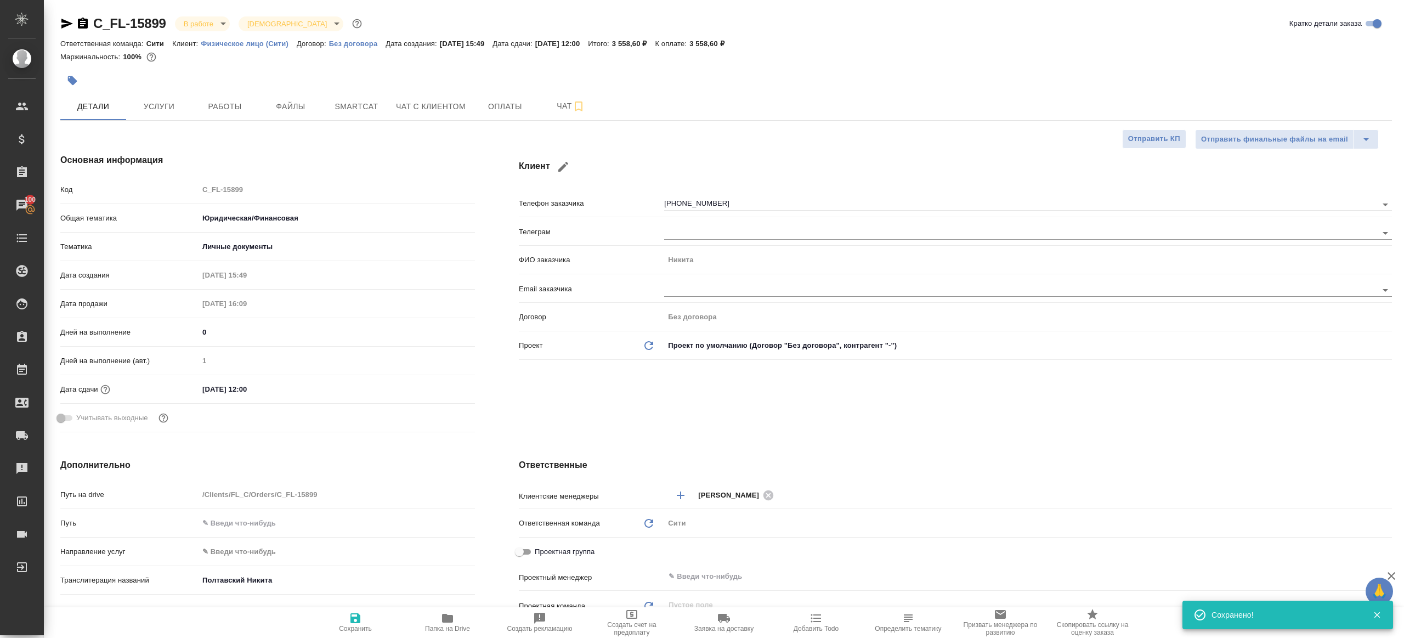
type input "Газизов Ринат"
type input "Шаблонные документы"
type textarea "x"
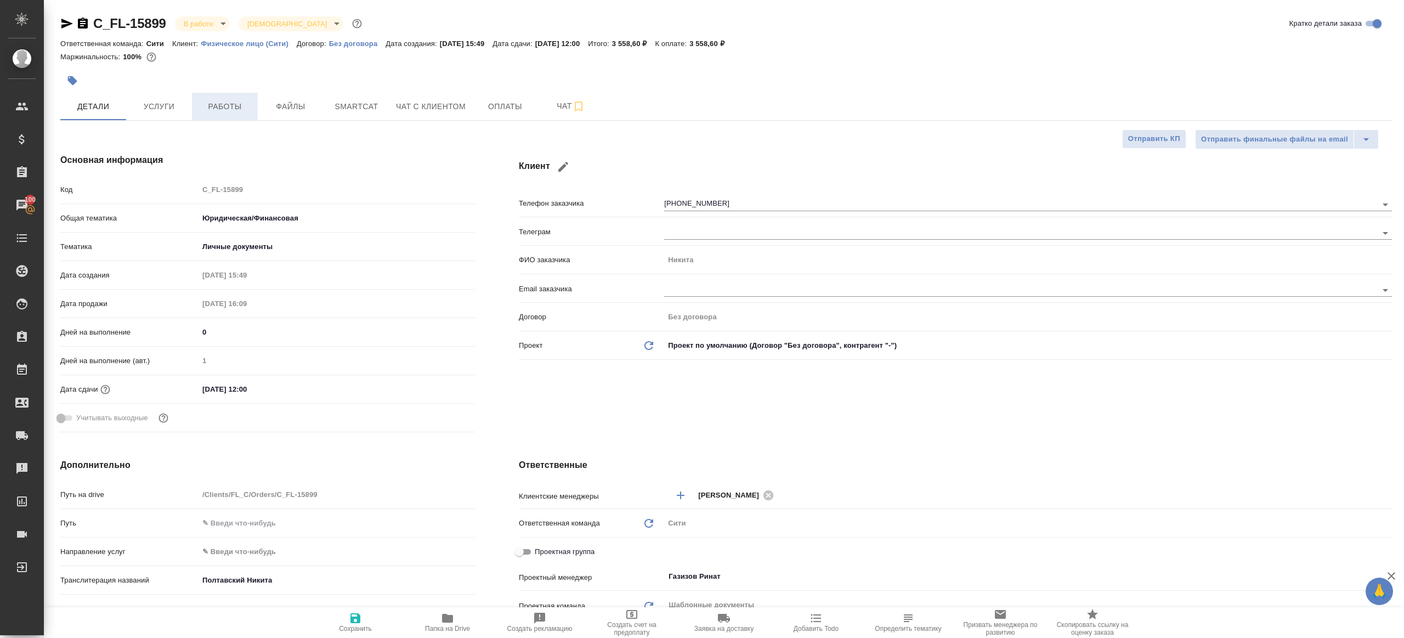
click at [217, 107] on span "Работы" at bounding box center [224, 107] width 53 height 14
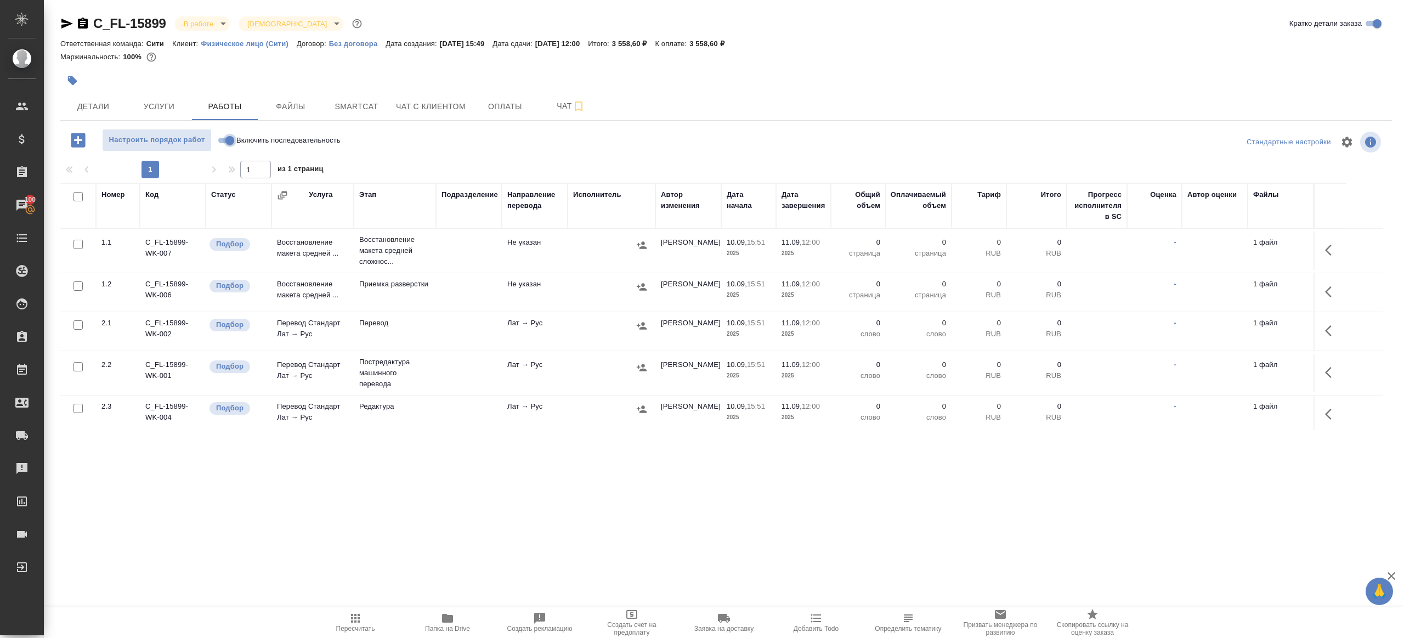
click at [222, 140] on input "Включить последовательность" at bounding box center [229, 140] width 39 height 13
checkbox input "true"
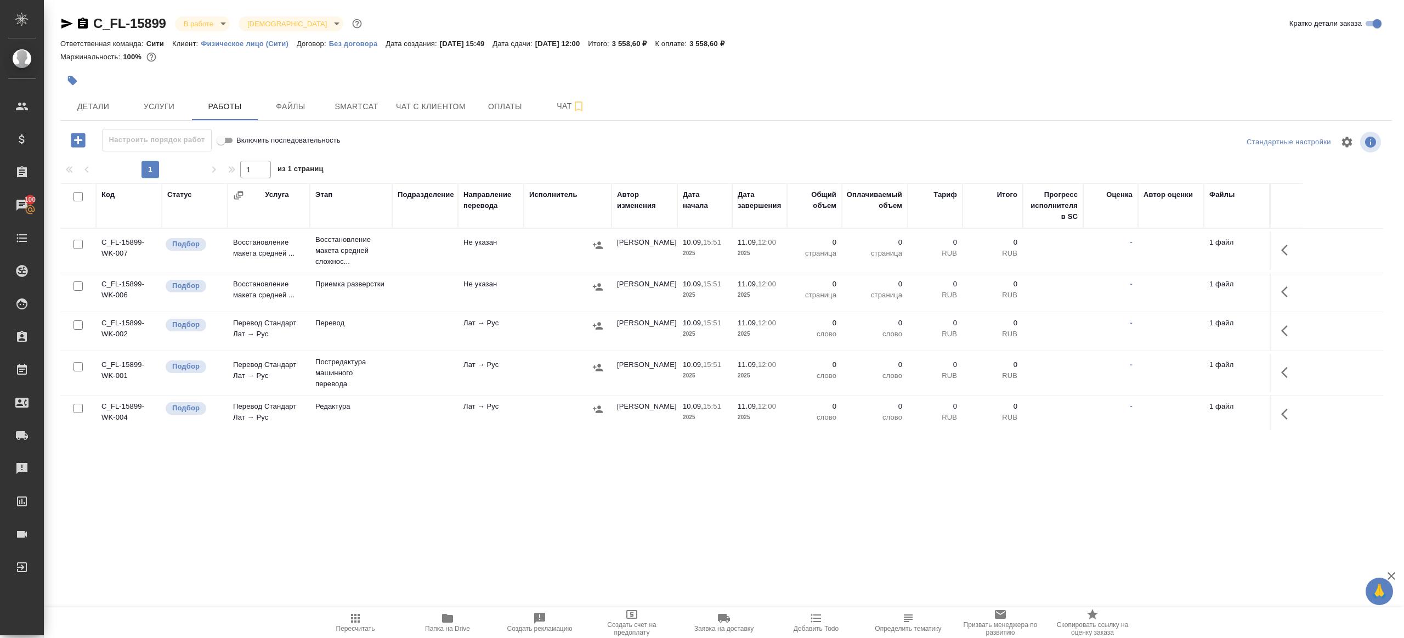
click at [78, 197] on input "checkbox" at bounding box center [77, 196] width 9 height 9
checkbox input "true"
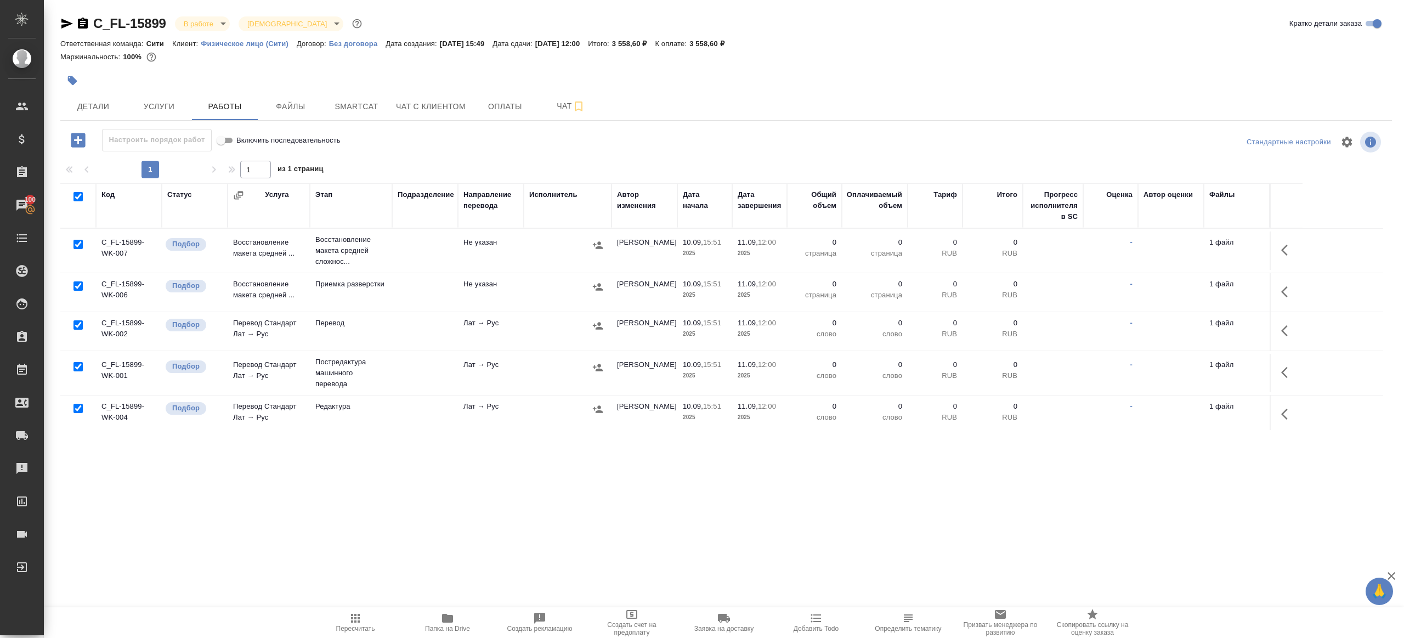
checkbox input "true"
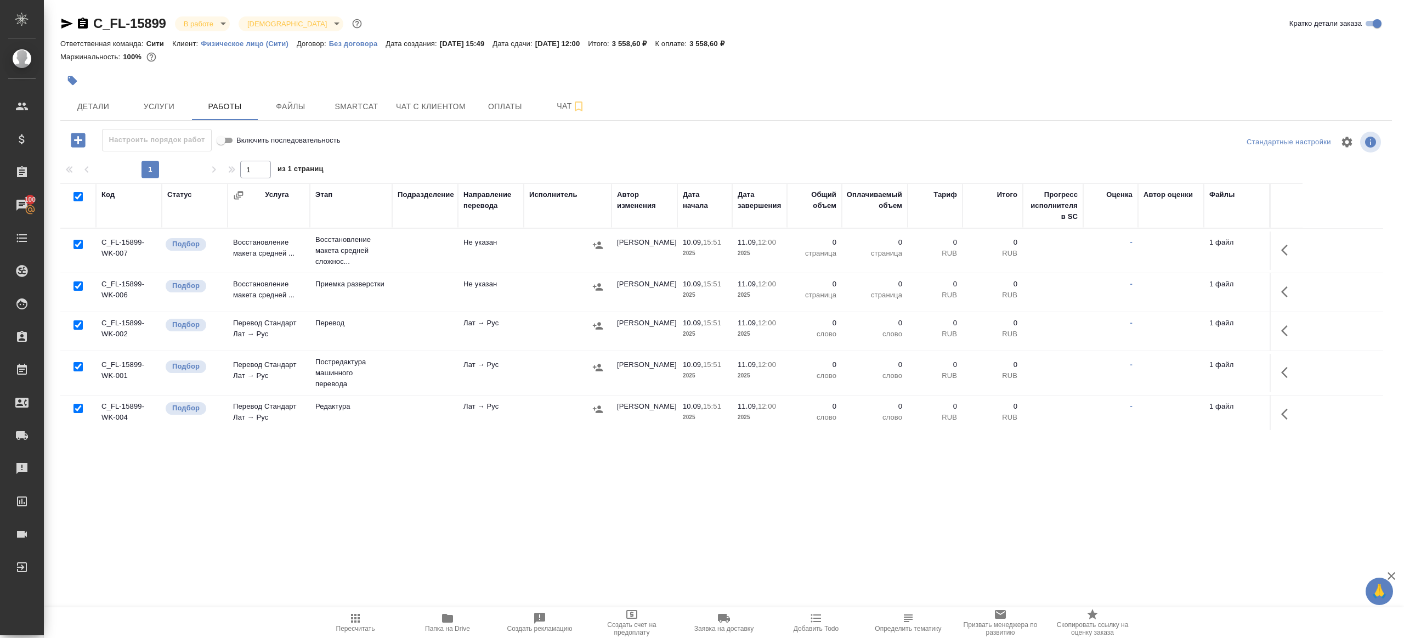
checkbox input "true"
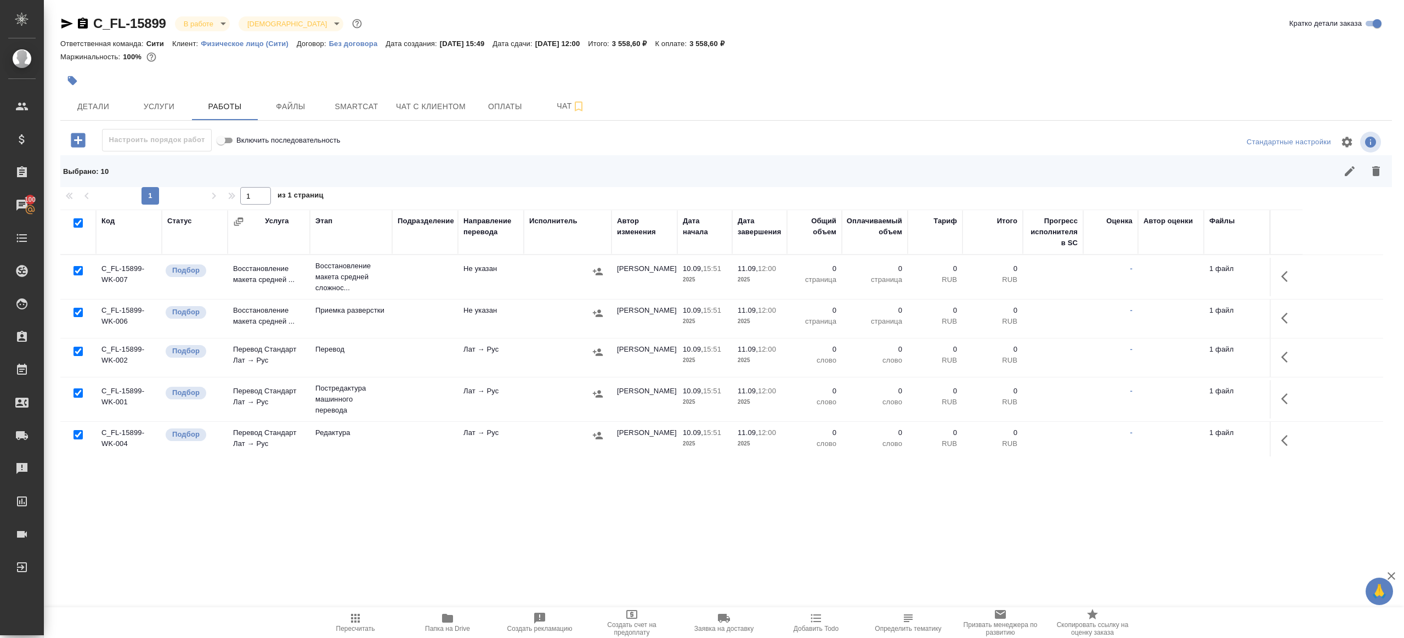
click at [77, 350] on input "checkbox" at bounding box center [77, 351] width 9 height 9
checkbox input "false"
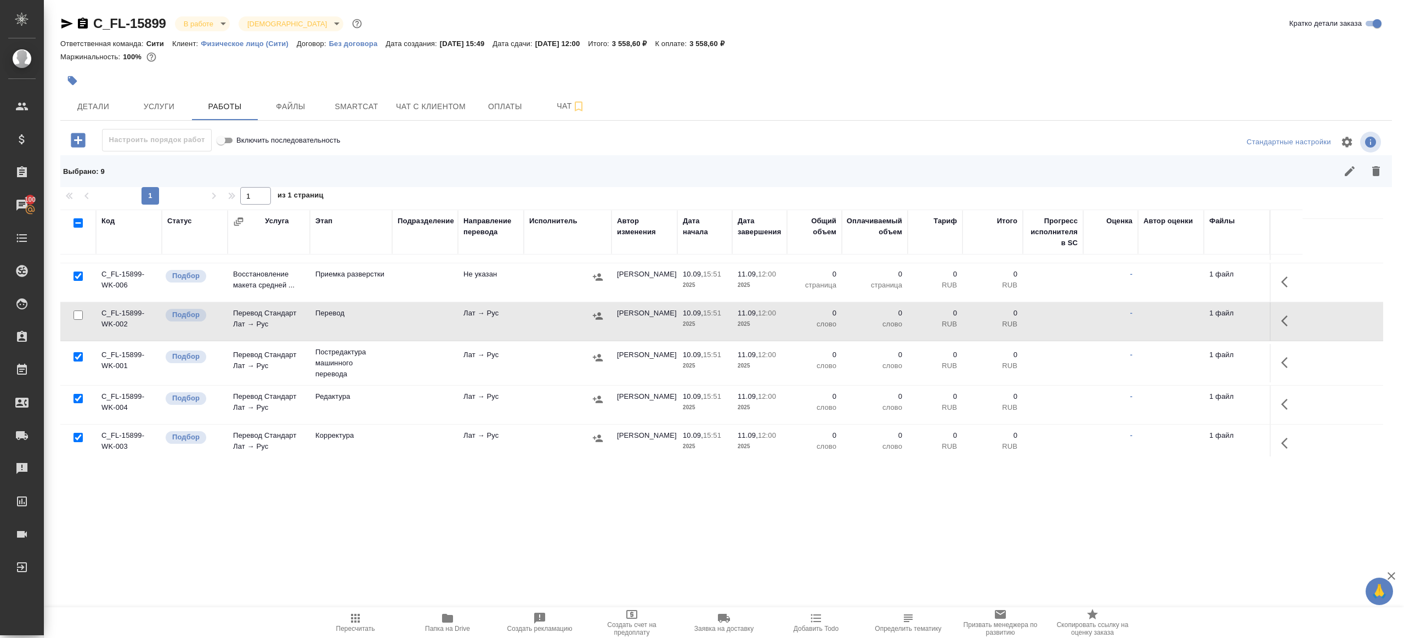
scroll to position [202, 0]
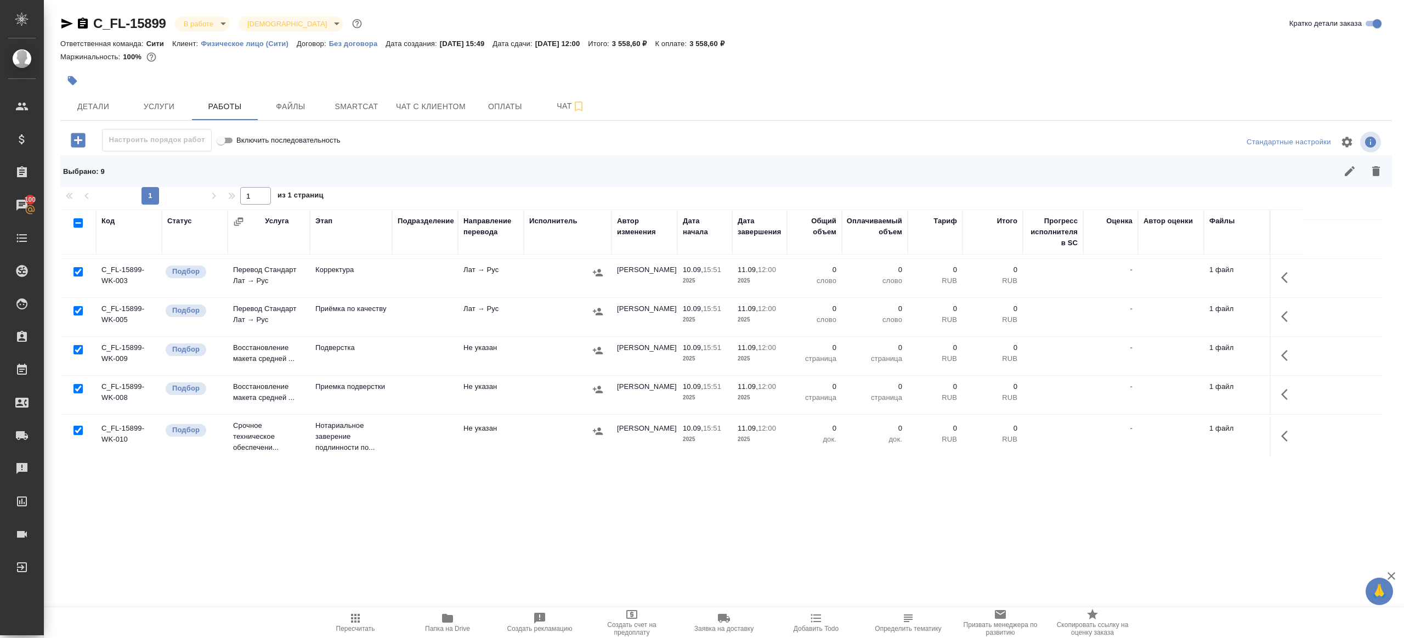
click at [83, 308] on div at bounding box center [78, 310] width 25 height 15
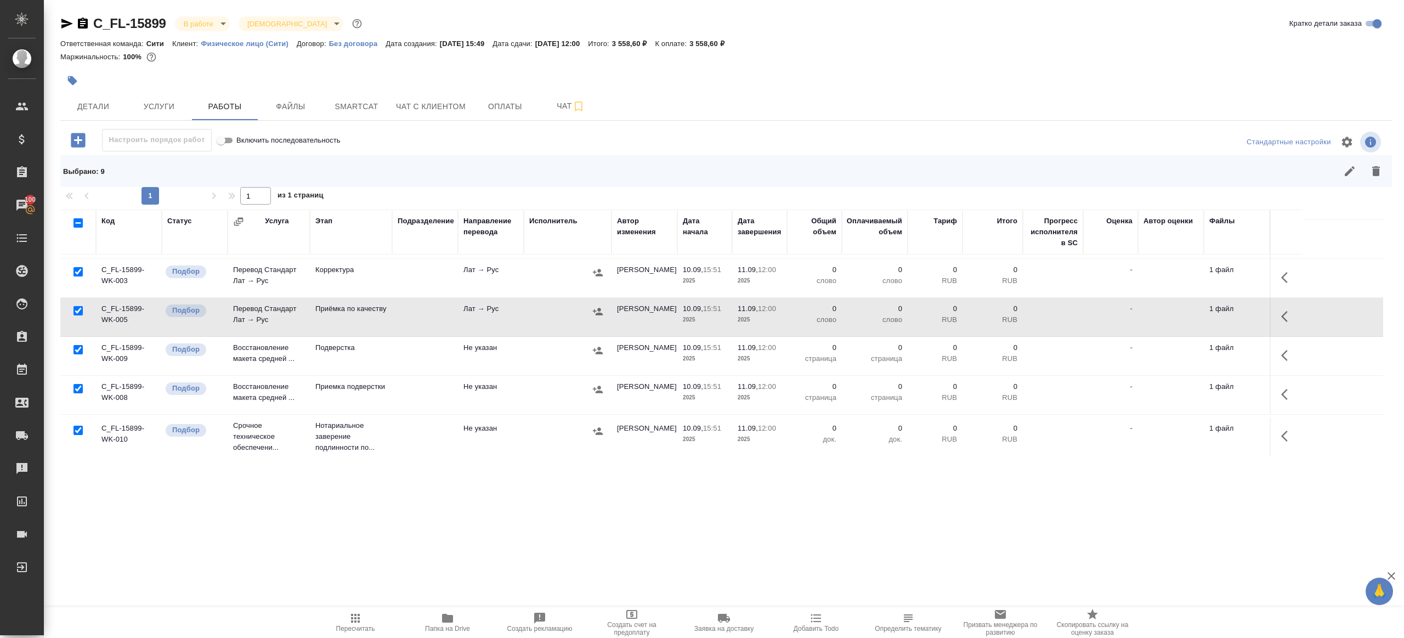
click at [80, 309] on input "checkbox" at bounding box center [77, 310] width 9 height 9
checkbox input "false"
click at [83, 430] on div at bounding box center [78, 430] width 25 height 15
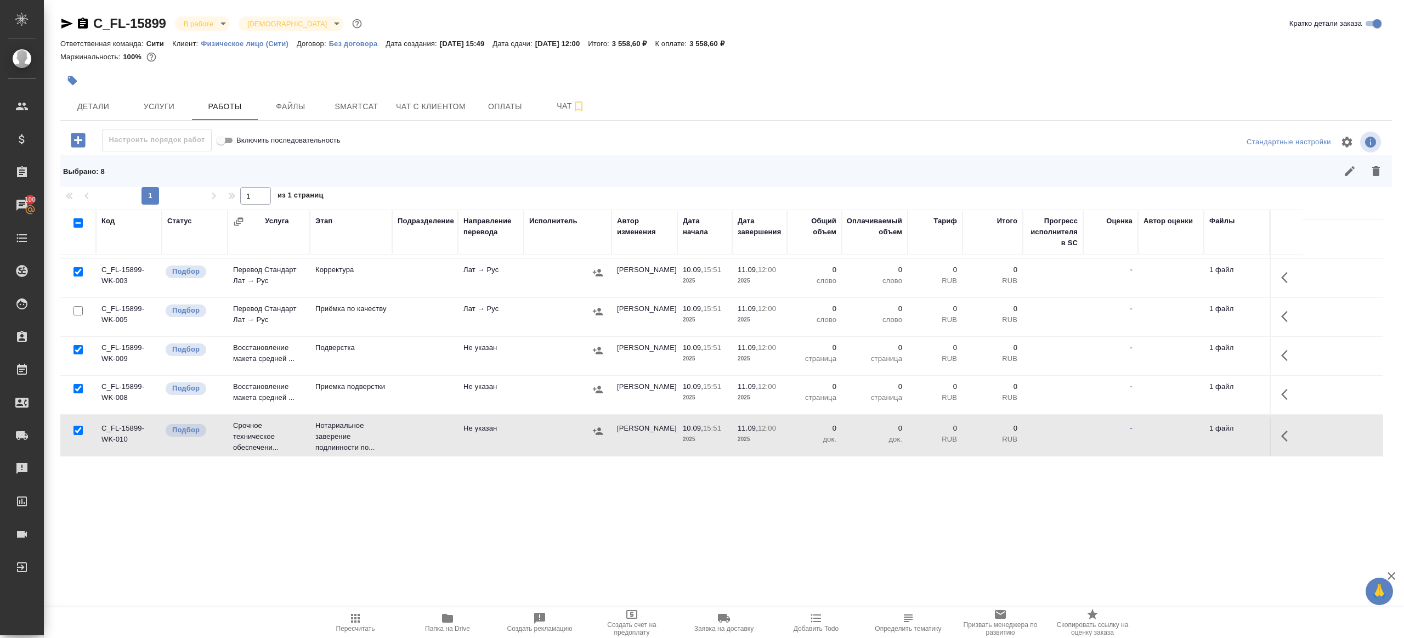
click at [79, 428] on input "checkbox" at bounding box center [77, 429] width 9 height 9
checkbox input "false"
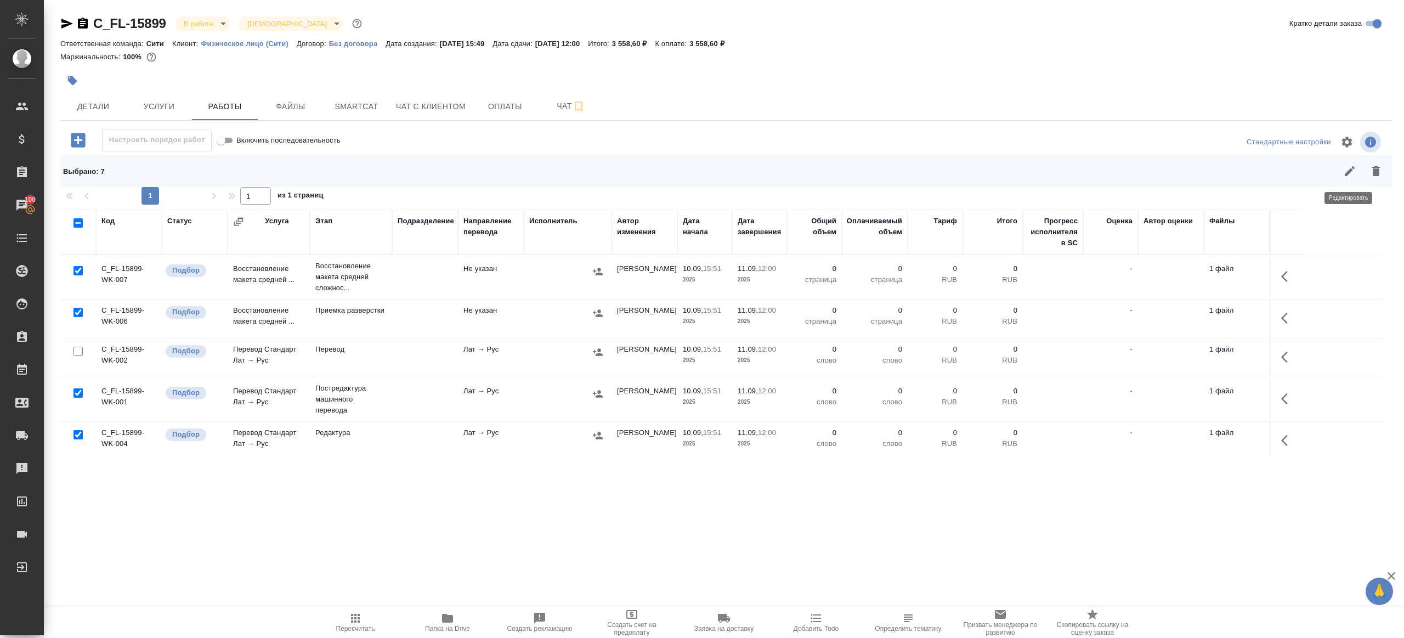
click at [1358, 175] on button "button" at bounding box center [1349, 171] width 26 height 26
click at [1372, 168] on icon "button" at bounding box center [1375, 170] width 13 height 13
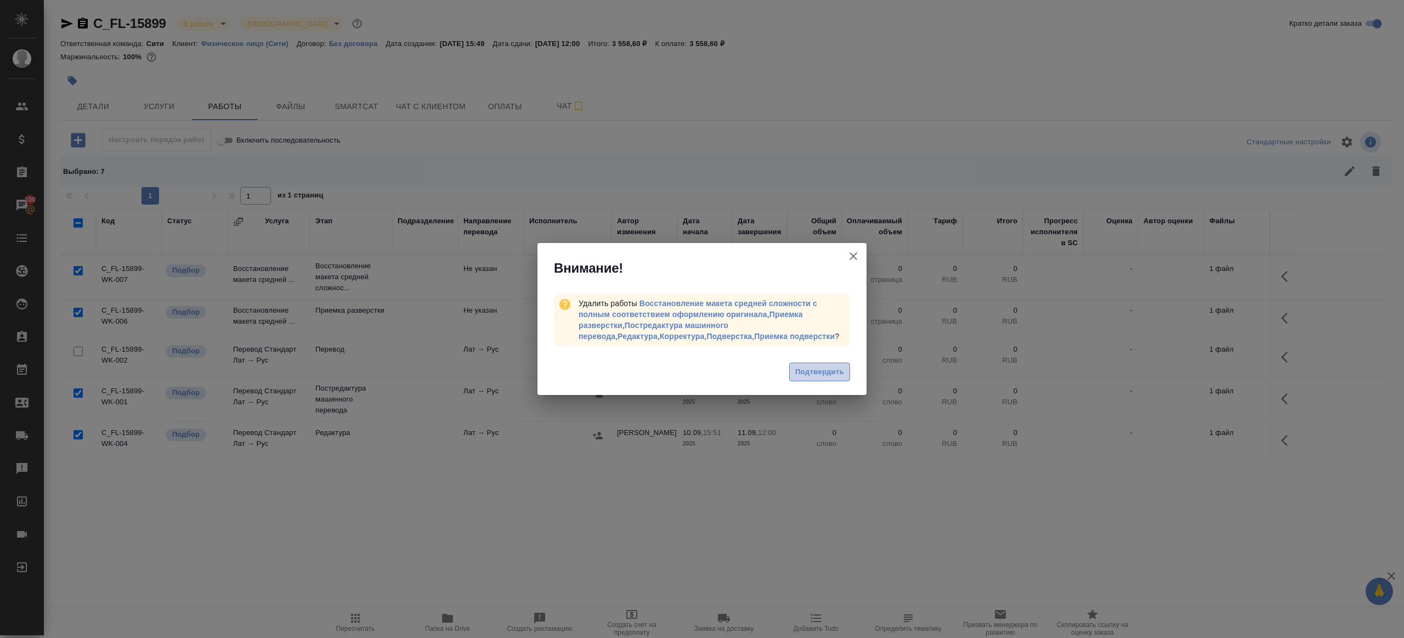
click at [827, 366] on span "Подтвердить" at bounding box center [819, 372] width 49 height 13
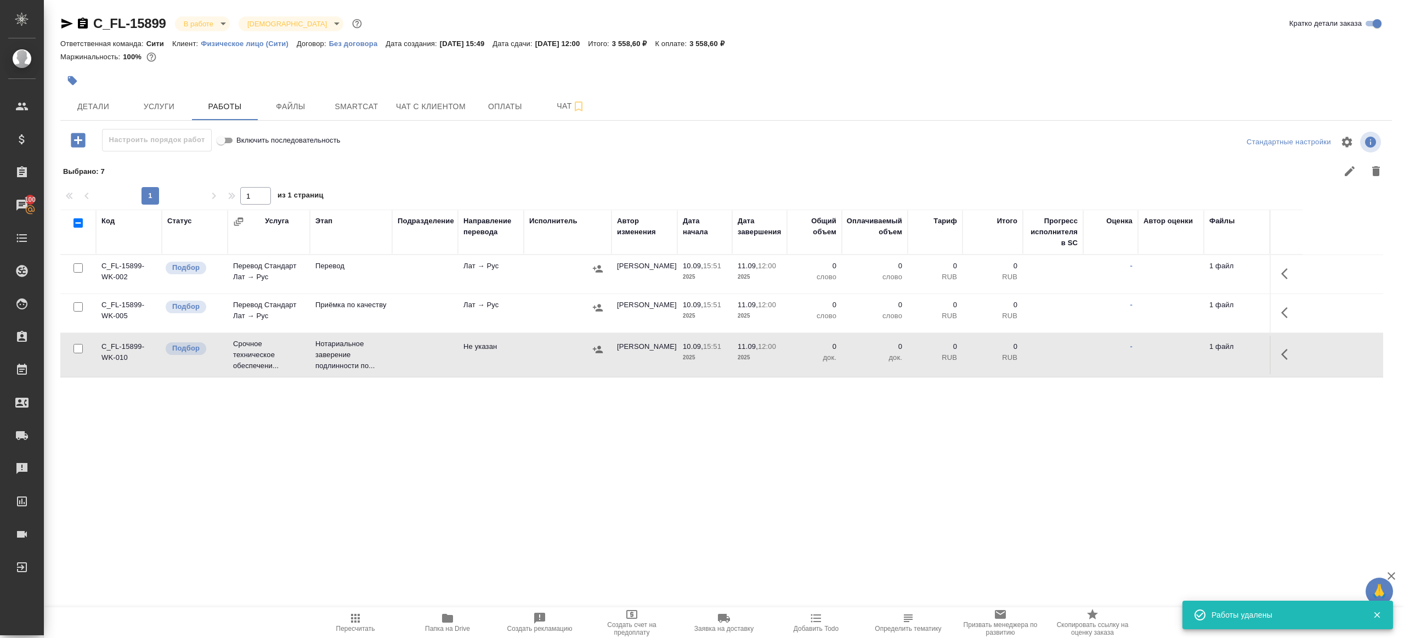
click at [1297, 271] on button "button" at bounding box center [1287, 273] width 26 height 26
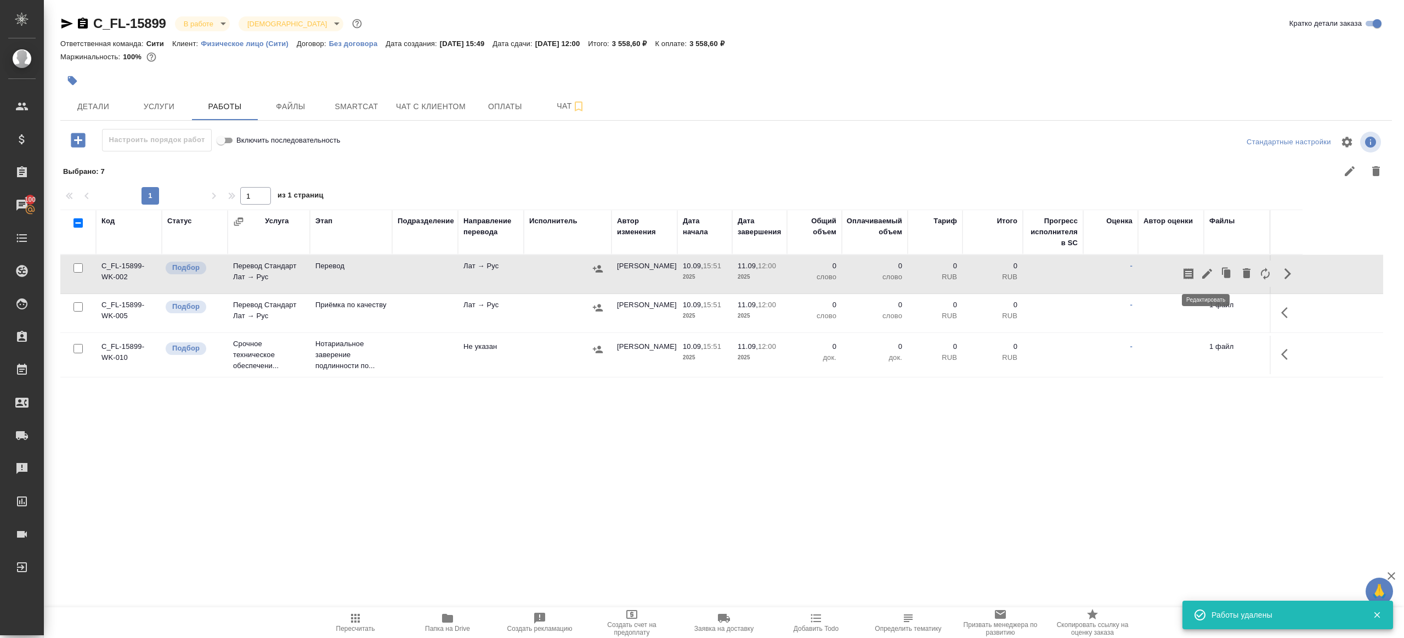
click at [1202, 267] on icon "button" at bounding box center [1206, 273] width 13 height 13
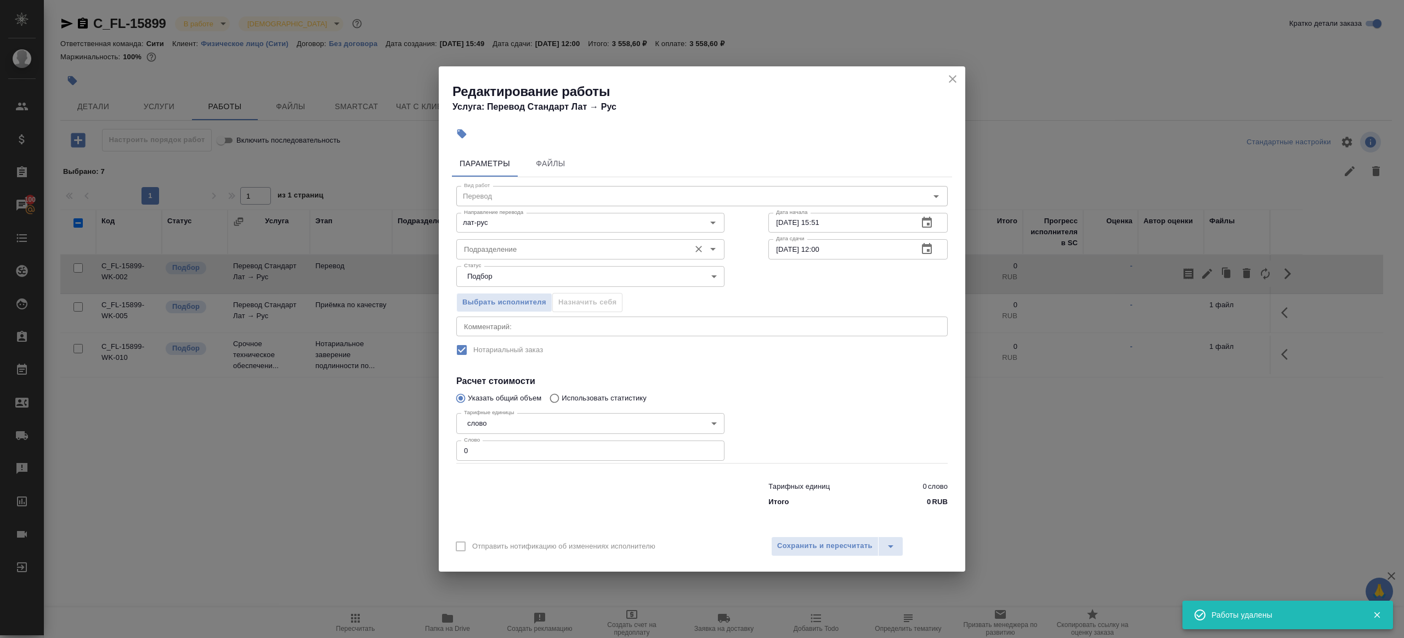
click at [503, 246] on input "Подразделение" at bounding box center [571, 248] width 225 height 13
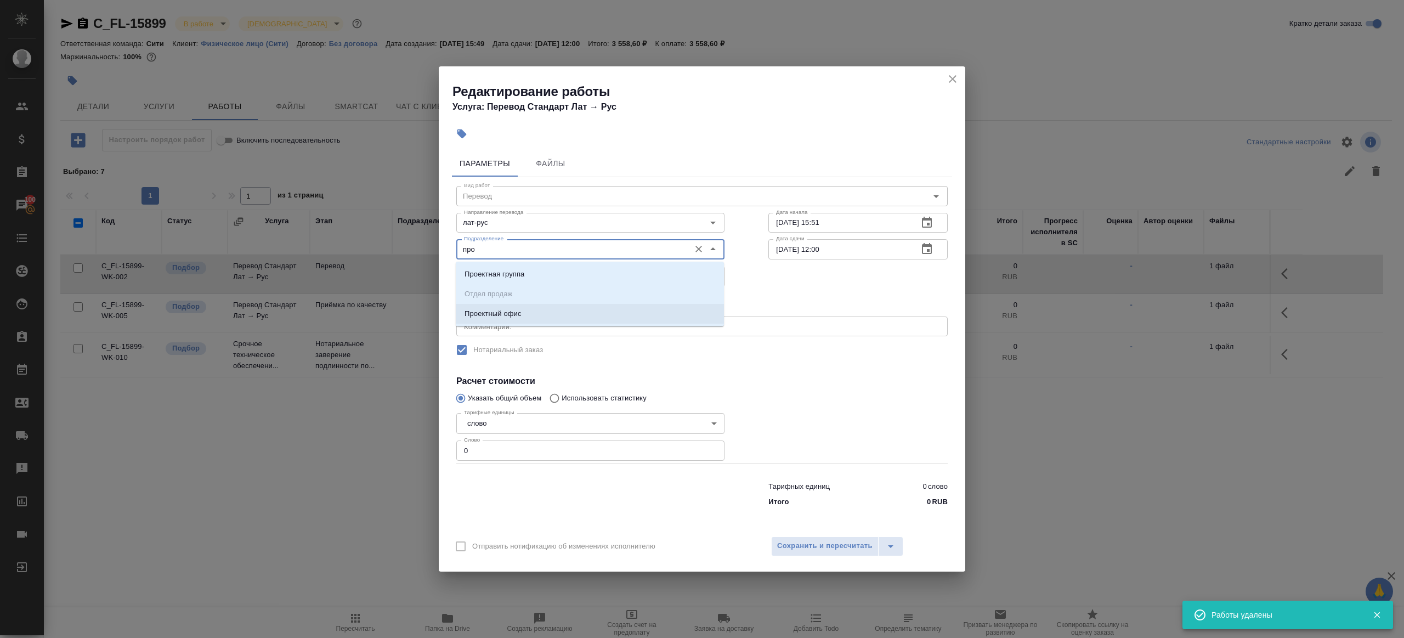
click at [498, 316] on p "Проектный офис" at bounding box center [492, 313] width 57 height 11
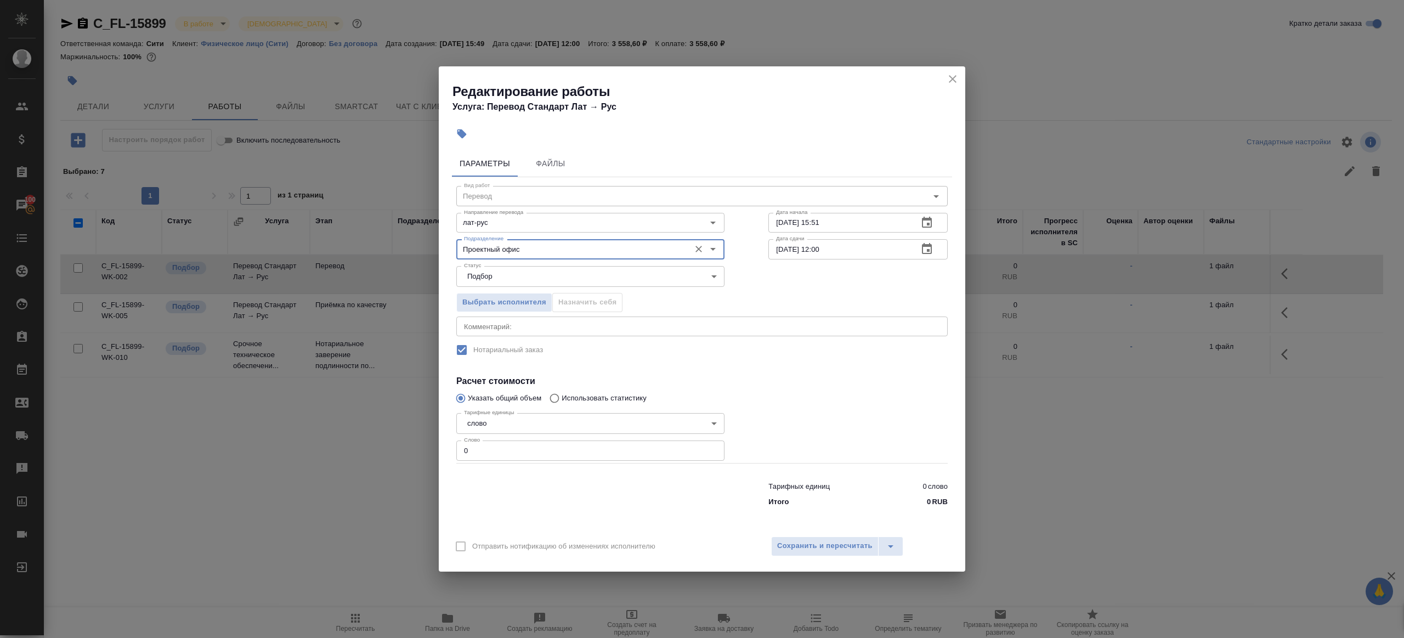
type input "Проектный офис"
click at [504, 453] on input "0" at bounding box center [590, 450] width 268 height 20
type input "1"
click at [552, 482] on div at bounding box center [590, 492] width 312 height 44
click at [820, 249] on input "11.09.2025 12:00" at bounding box center [838, 249] width 141 height 20
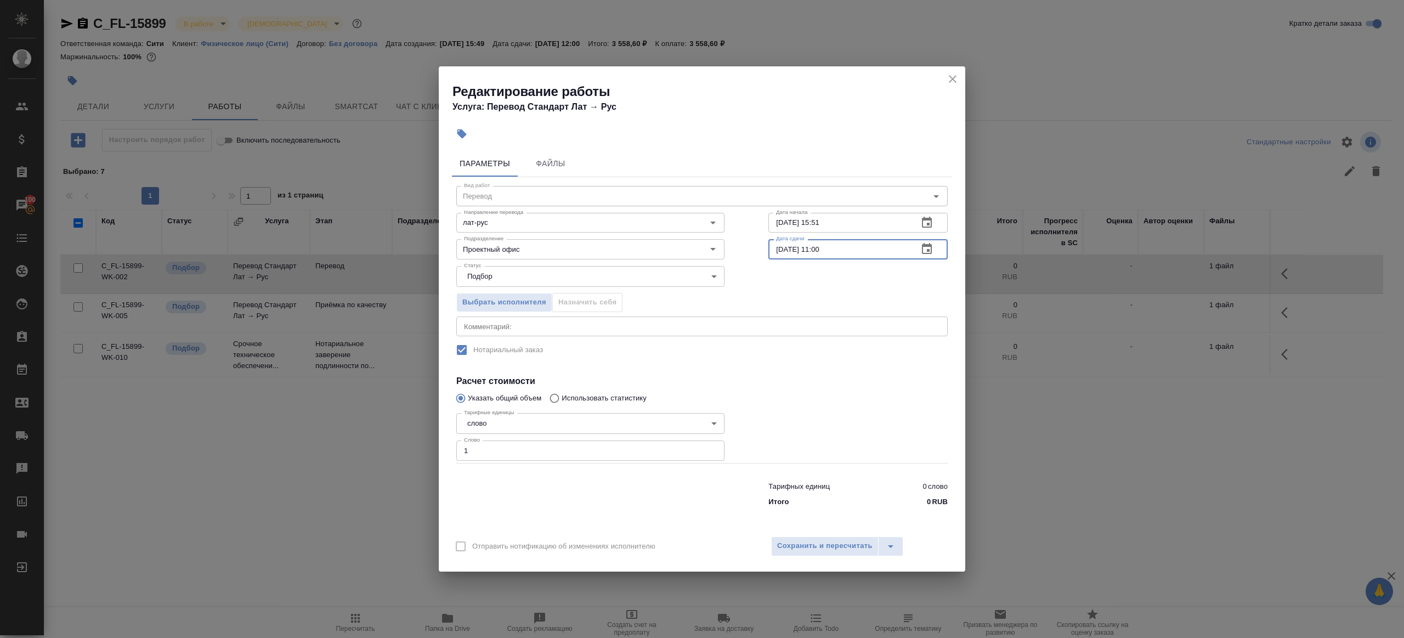
type input "11.09.2025 11:00"
click at [814, 404] on div at bounding box center [857, 436] width 223 height 98
click at [819, 546] on span "Сохранить и пересчитать" at bounding box center [824, 545] width 95 height 13
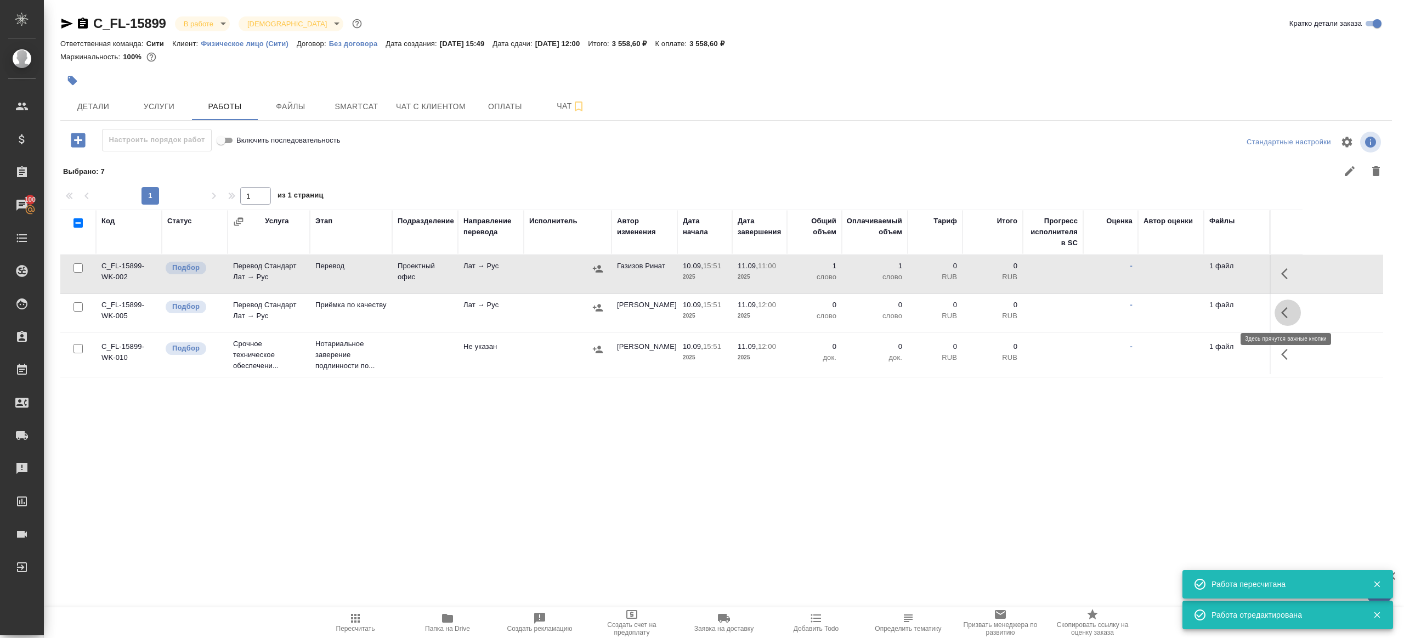
click at [1289, 314] on icon "button" at bounding box center [1287, 312] width 13 height 13
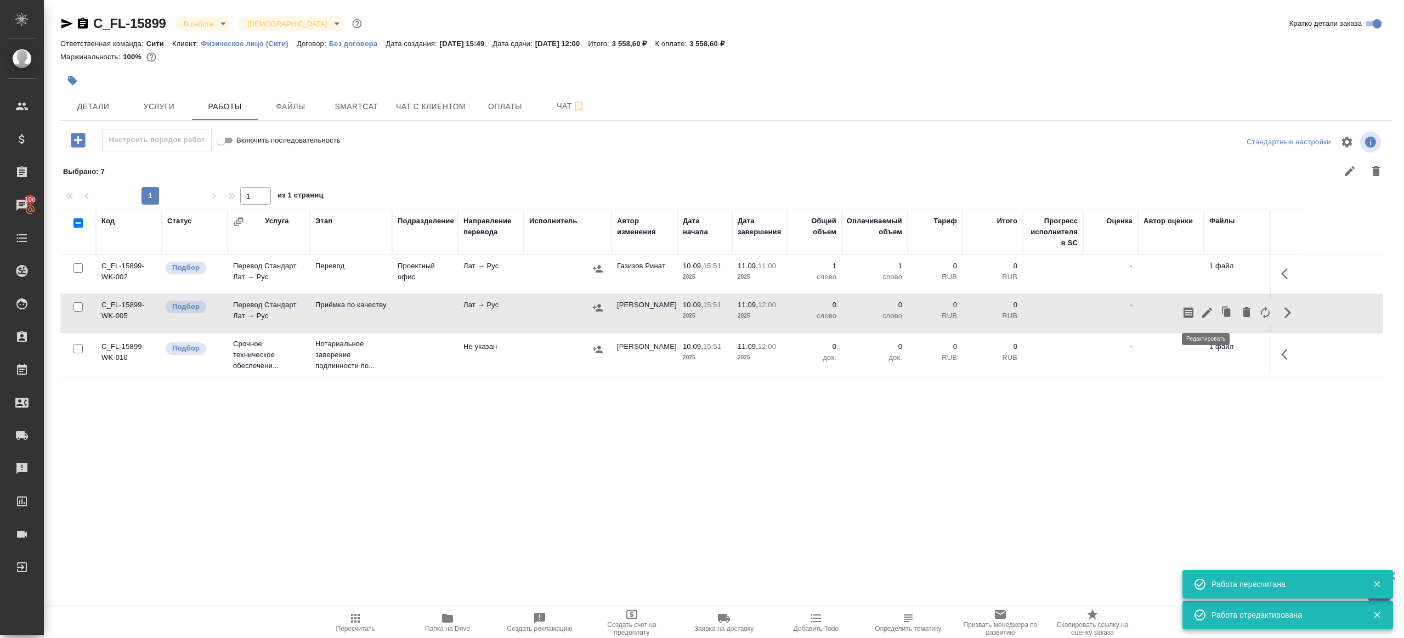
click at [1208, 310] on icon "button" at bounding box center [1207, 313] width 10 height 10
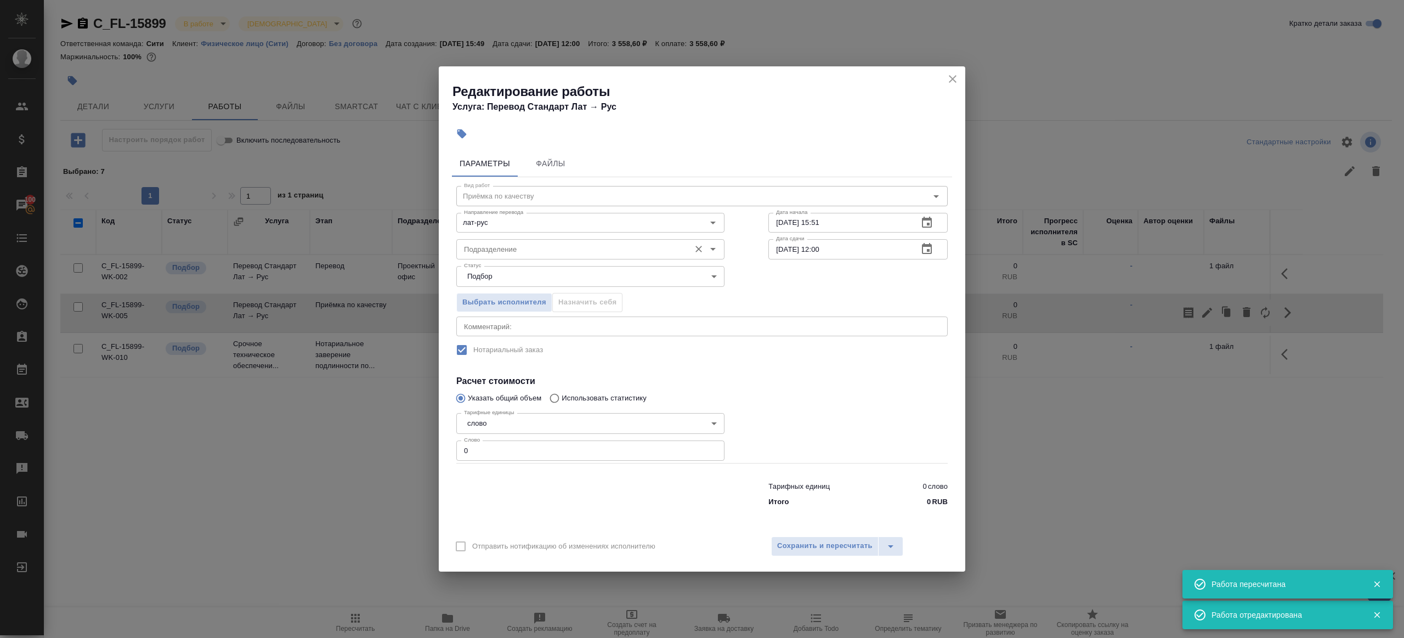
click at [501, 249] on input "Подразделение" at bounding box center [571, 248] width 225 height 13
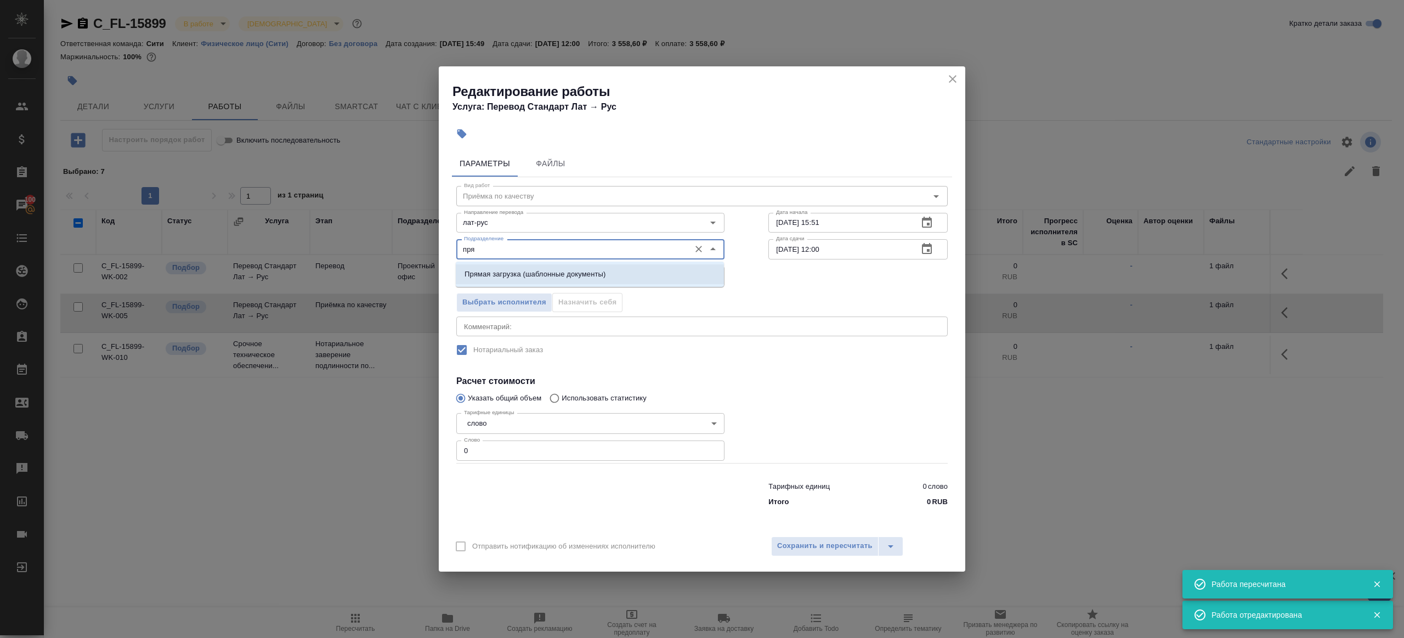
click at [539, 269] on p "Прямая загрузка (шаблонные документы)" at bounding box center [534, 274] width 141 height 11
type input "Прямая загрузка (шаблонные документы)"
click at [849, 228] on input "10.09.2025 15:51" at bounding box center [838, 223] width 141 height 20
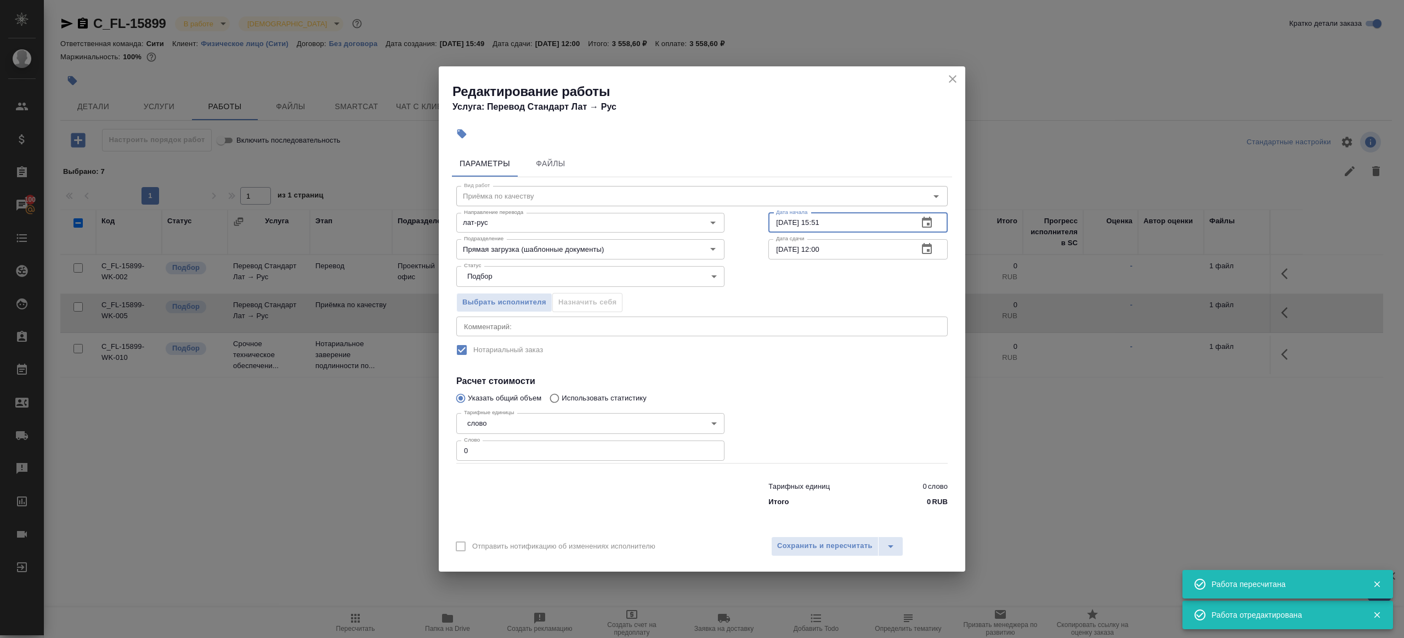
paste input "1.09.2025 11:00"
type input "11.09.2025 11:00"
click at [576, 450] on input "0" at bounding box center [590, 450] width 268 height 20
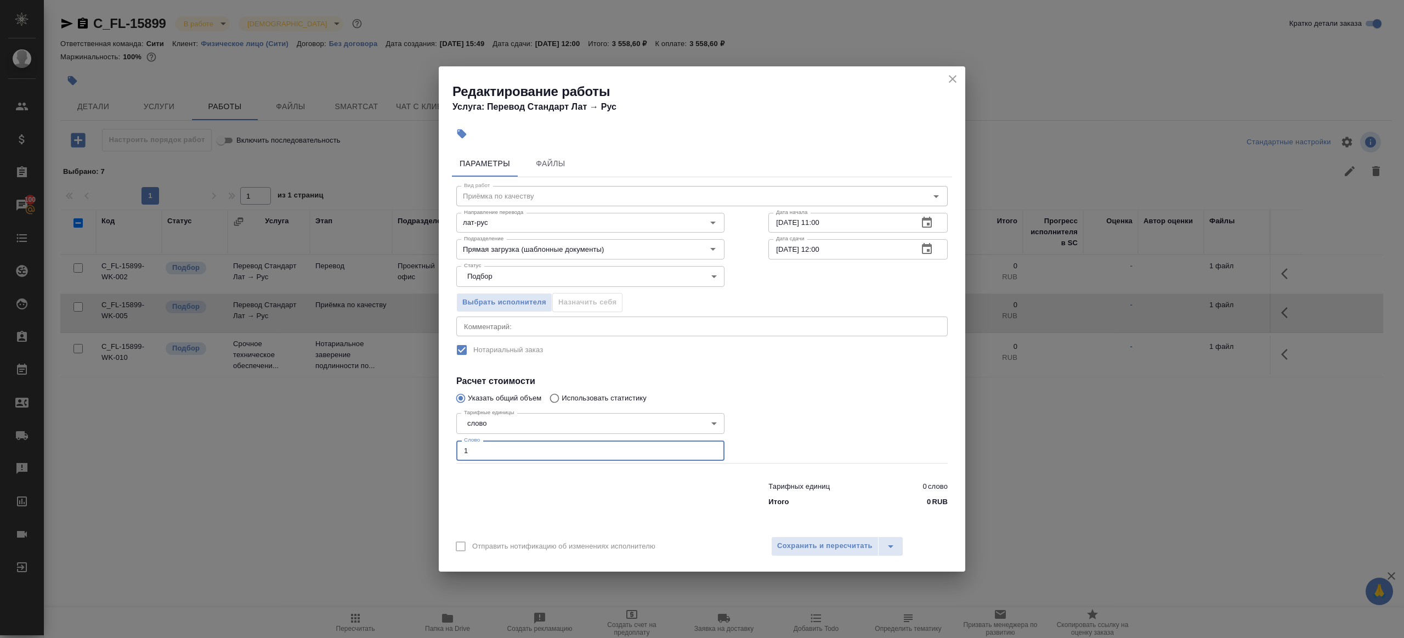
type input "1"
click at [791, 446] on div at bounding box center [857, 436] width 223 height 98
click at [799, 543] on span "Сохранить и пересчитать" at bounding box center [824, 545] width 95 height 13
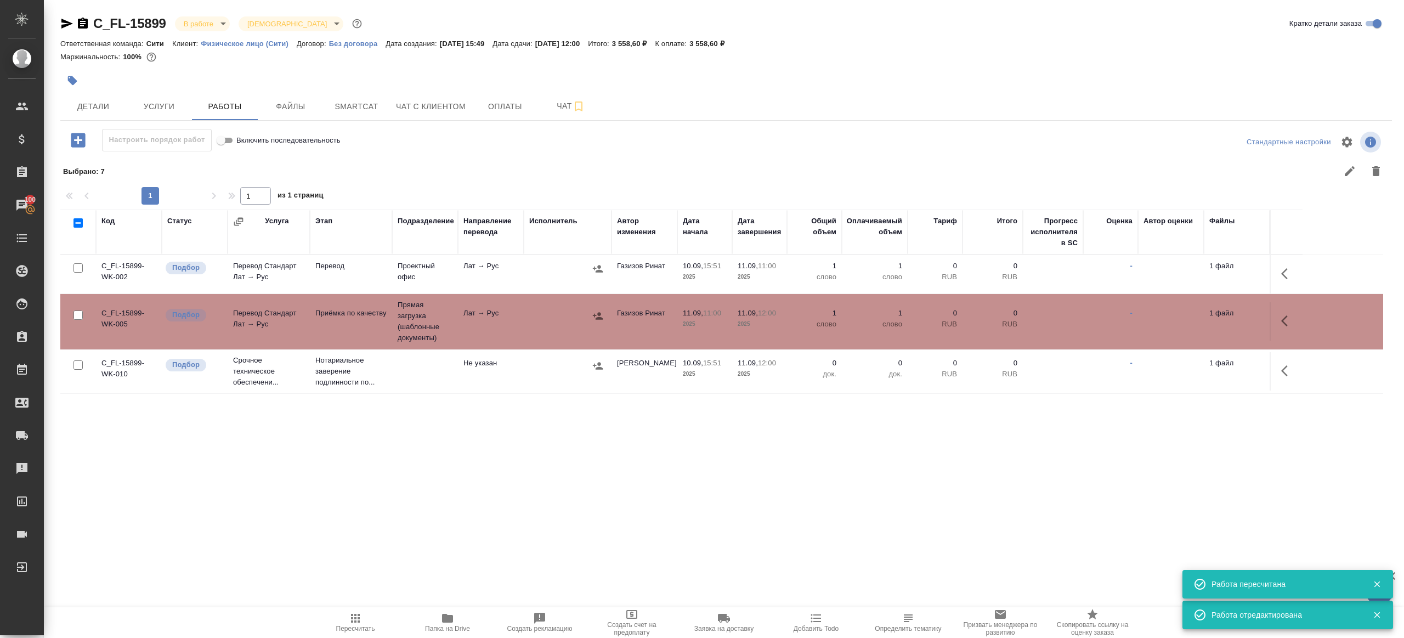
click at [531, 281] on td at bounding box center [568, 274] width 88 height 38
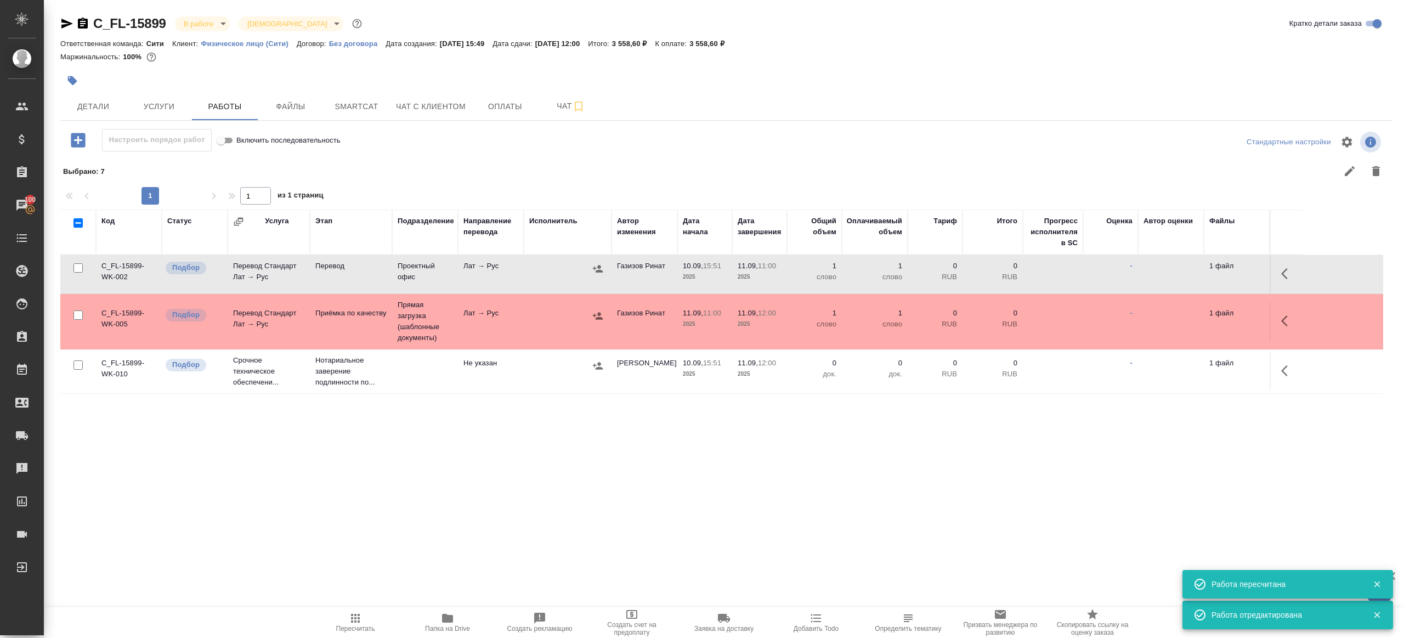
click at [525, 274] on td at bounding box center [568, 274] width 88 height 38
click at [357, 626] on span "Пересчитать" at bounding box center [355, 628] width 39 height 8
click at [424, 499] on div ".cls-1 fill:#fff; AWATERA Gazizov Rinat Клиенты Спецификации Заказы 100 Чаты To…" at bounding box center [702, 319] width 1404 height 638
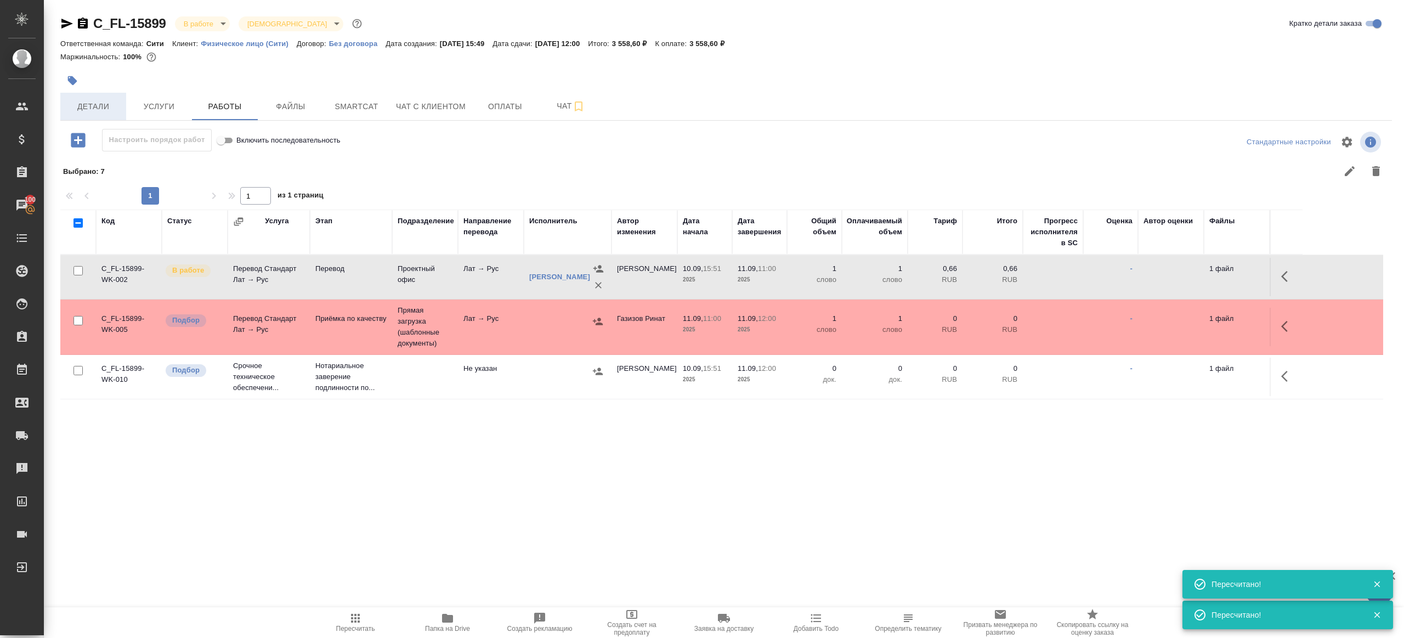
click at [109, 105] on span "Детали" at bounding box center [93, 107] width 53 height 14
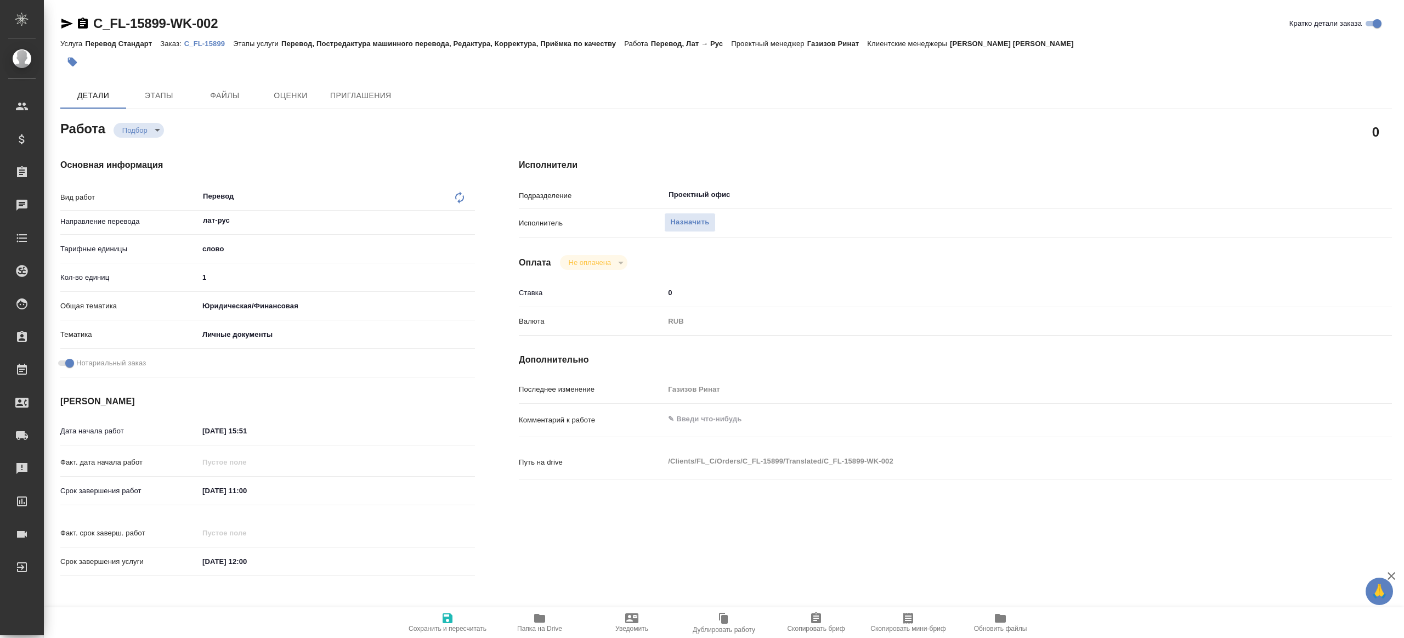
type textarea "x"
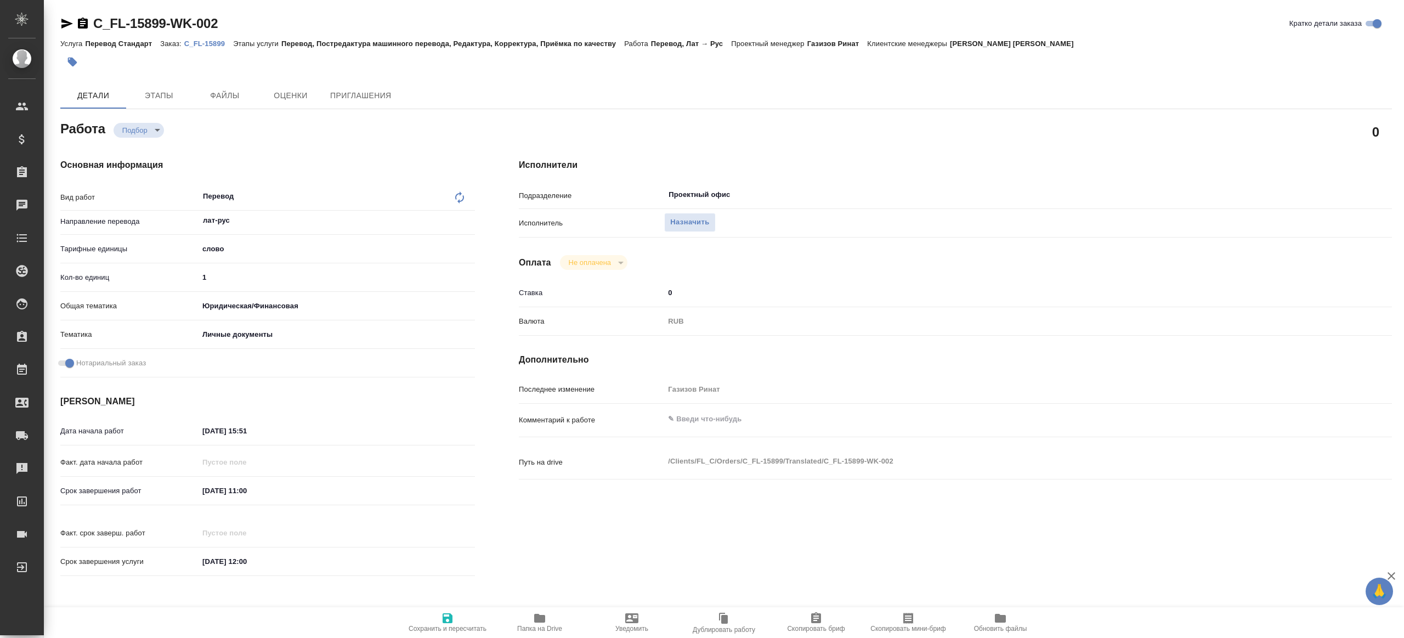
type textarea "x"
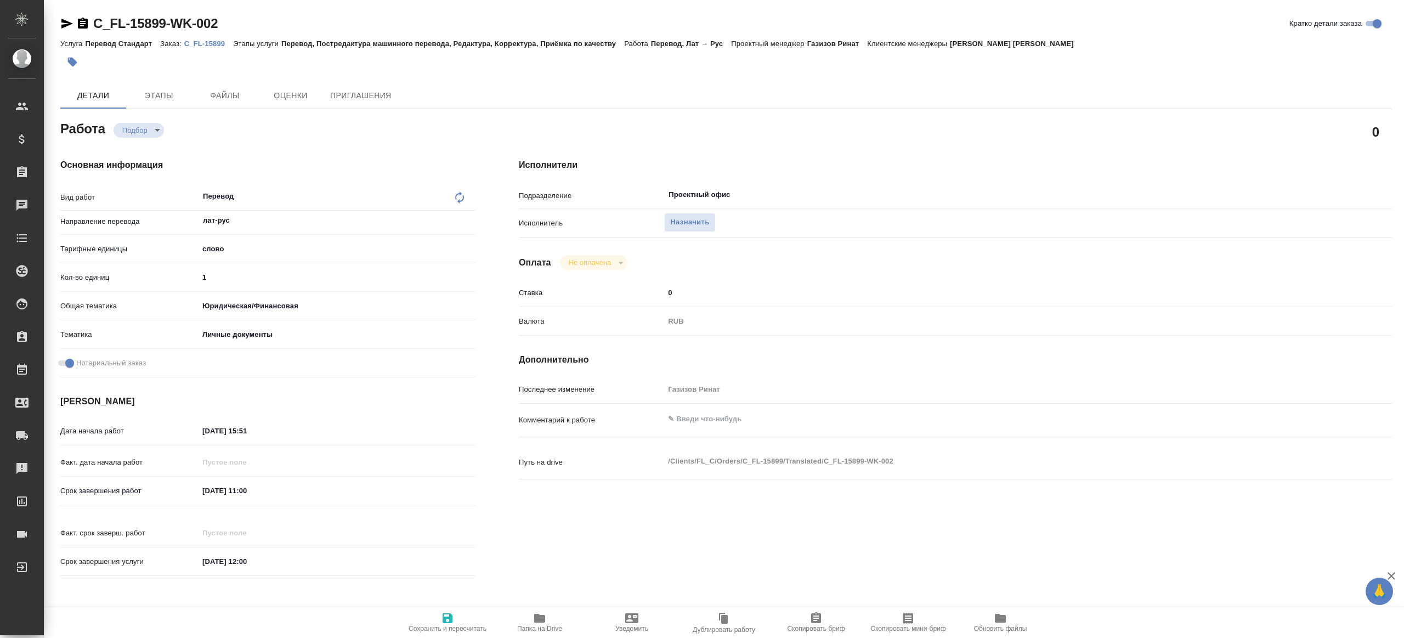
type textarea "x"
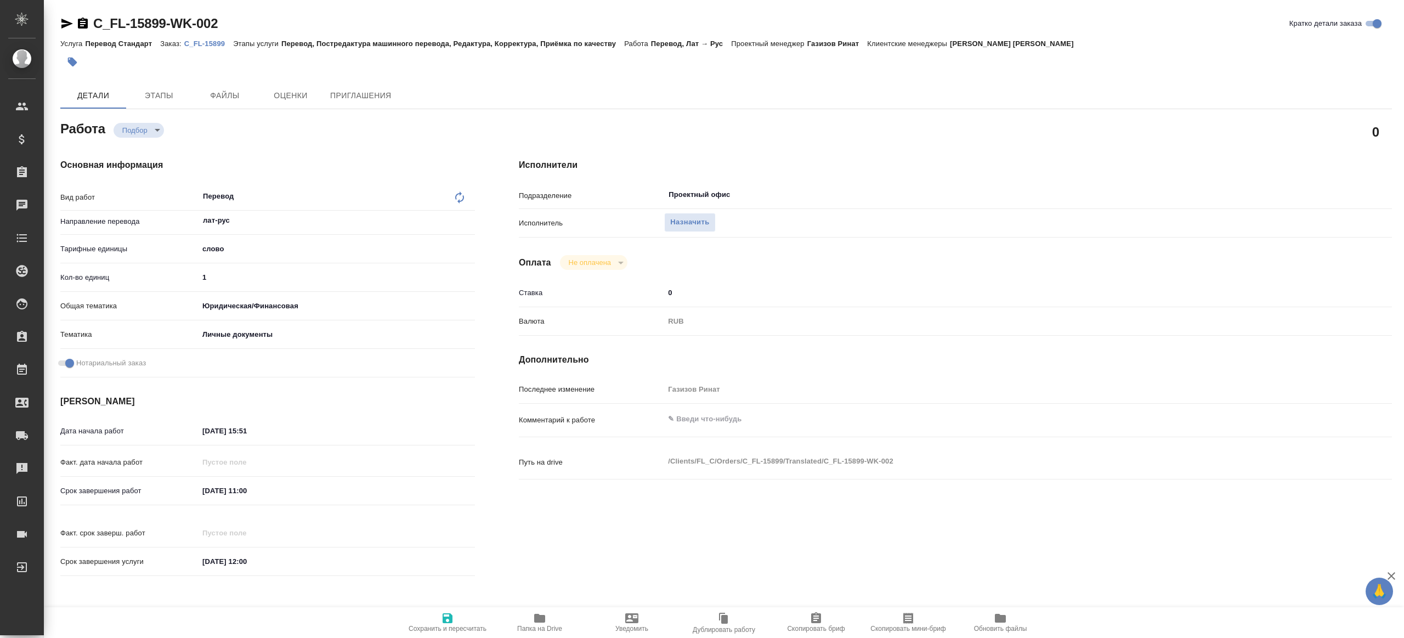
type textarea "x"
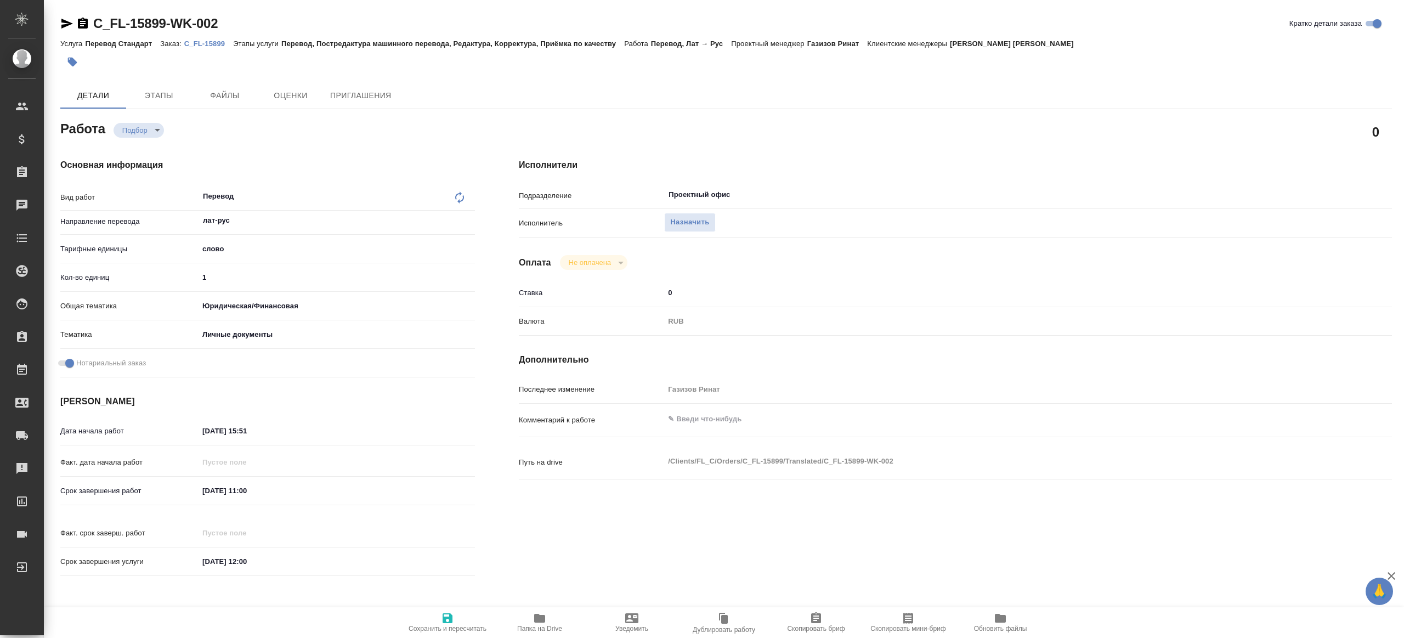
type textarea "x"
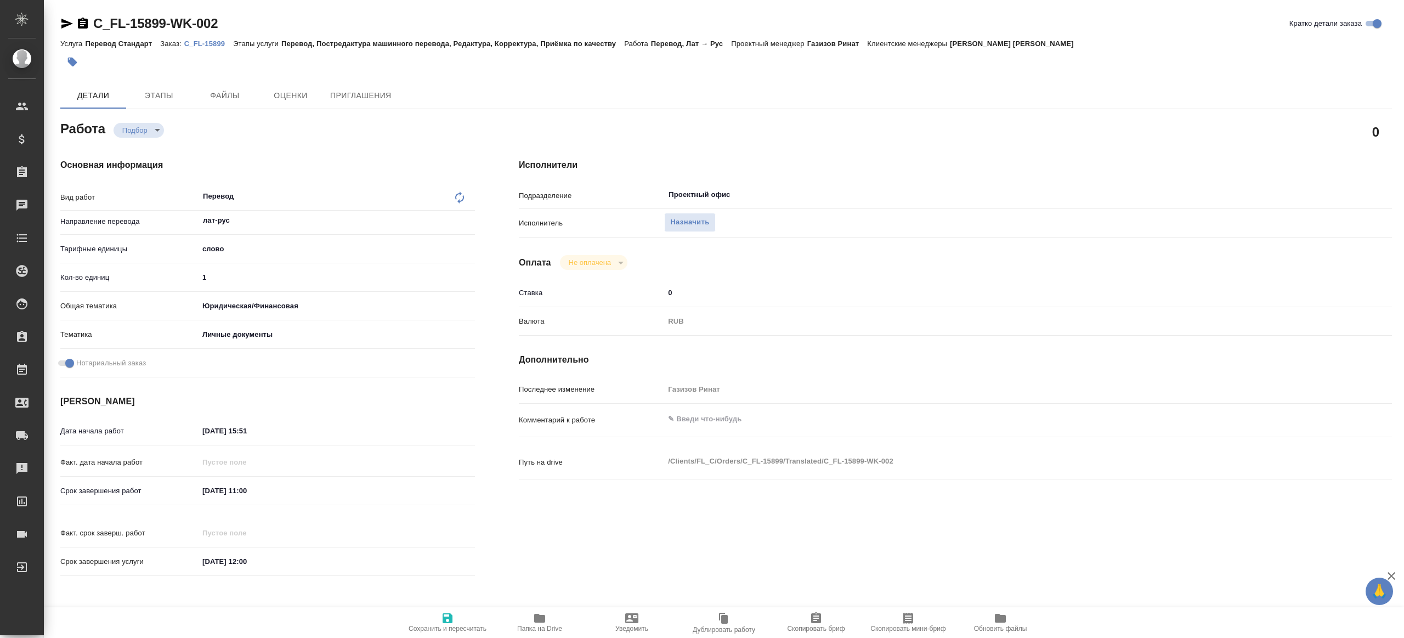
type textarea "x"
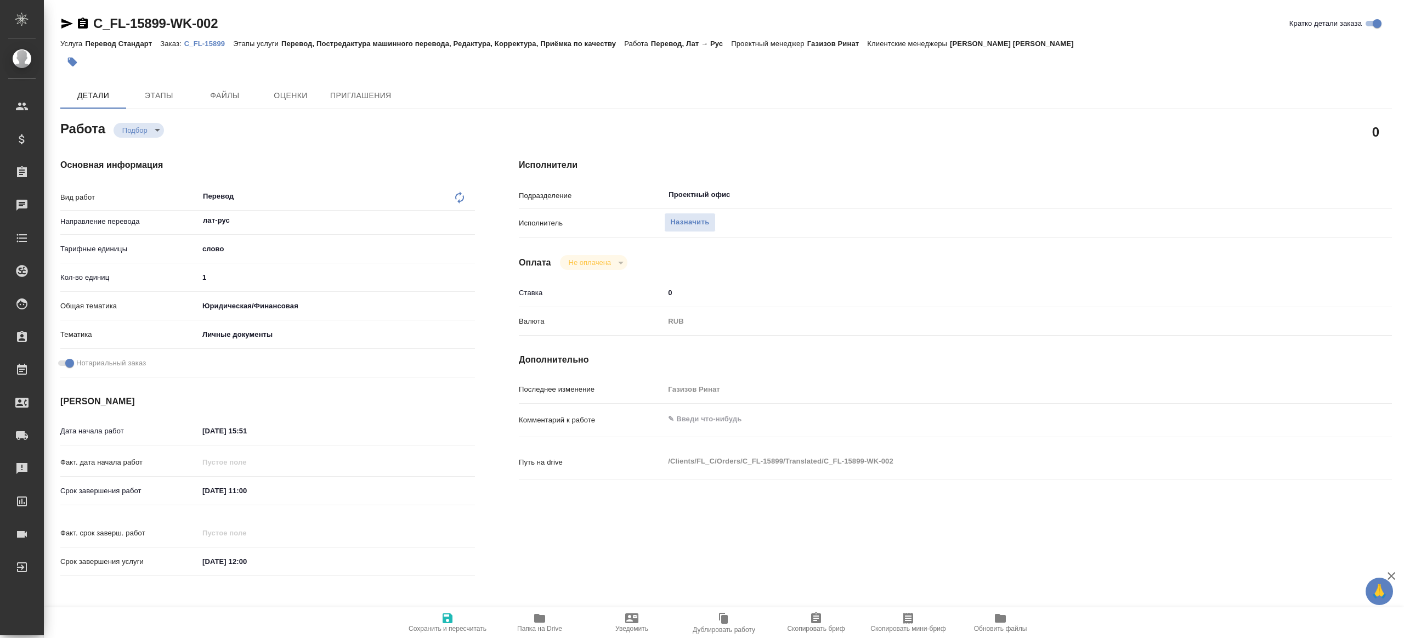
type textarea "x"
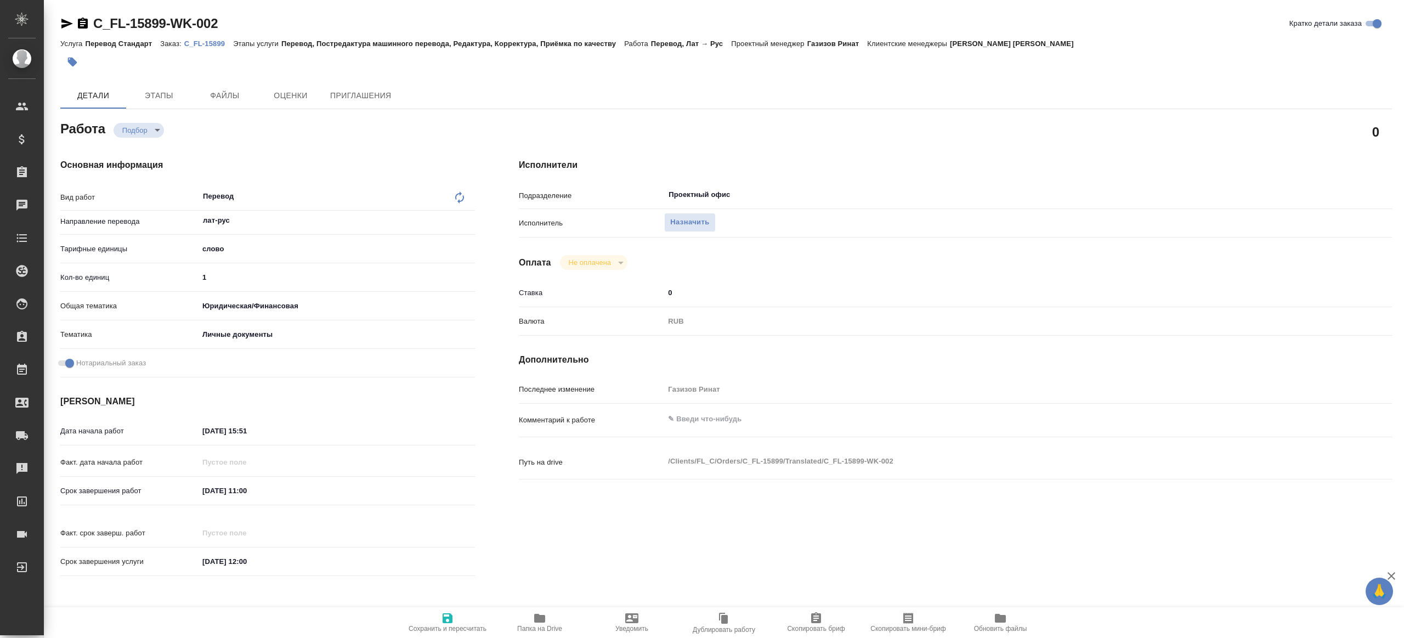
type textarea "x"
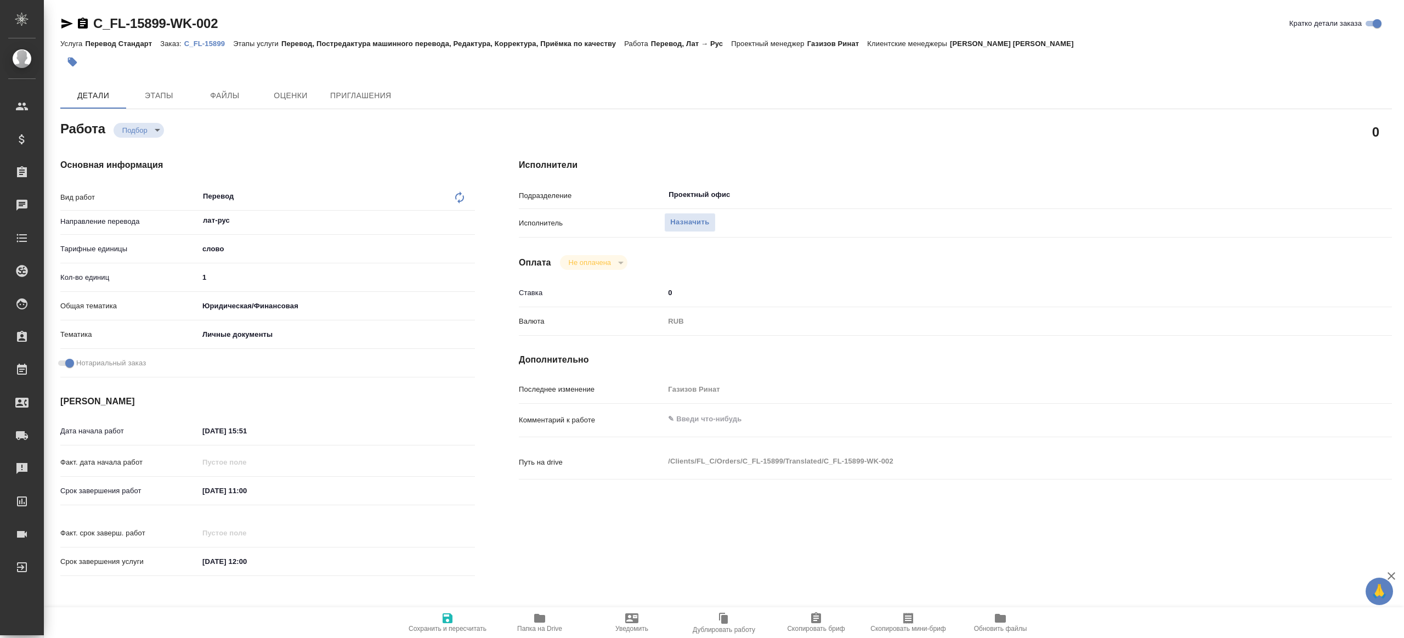
type textarea "x"
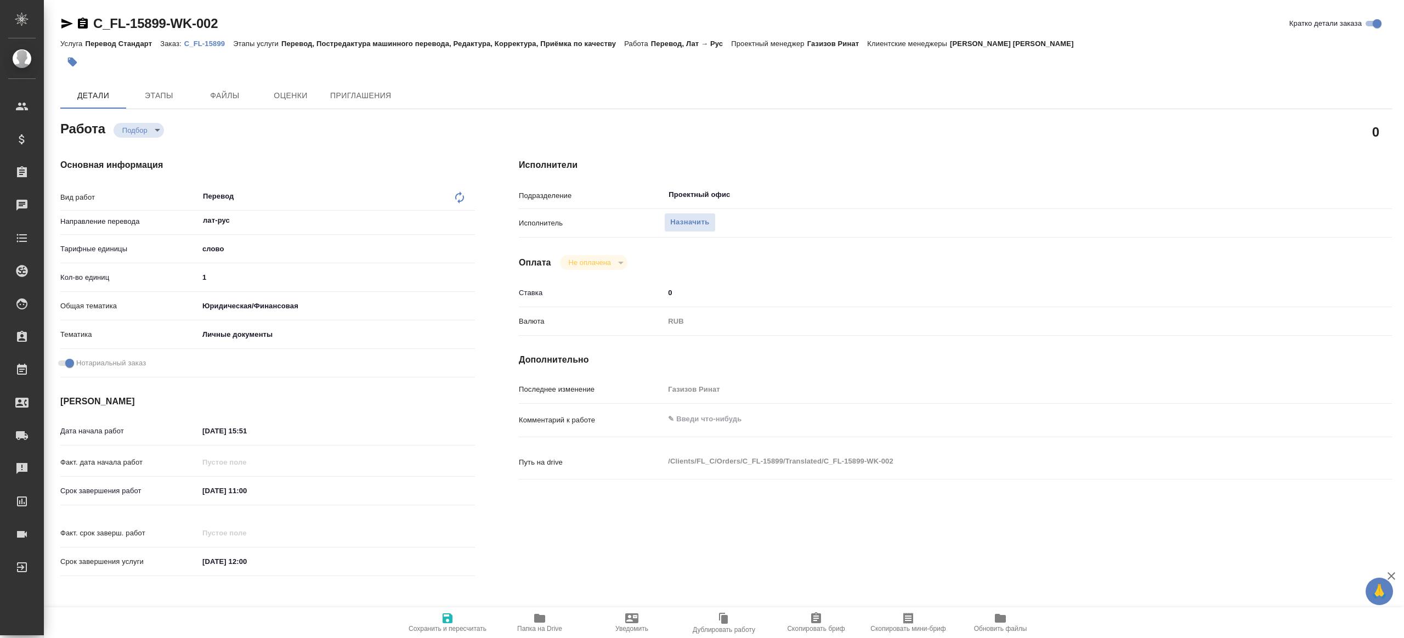
type textarea "x"
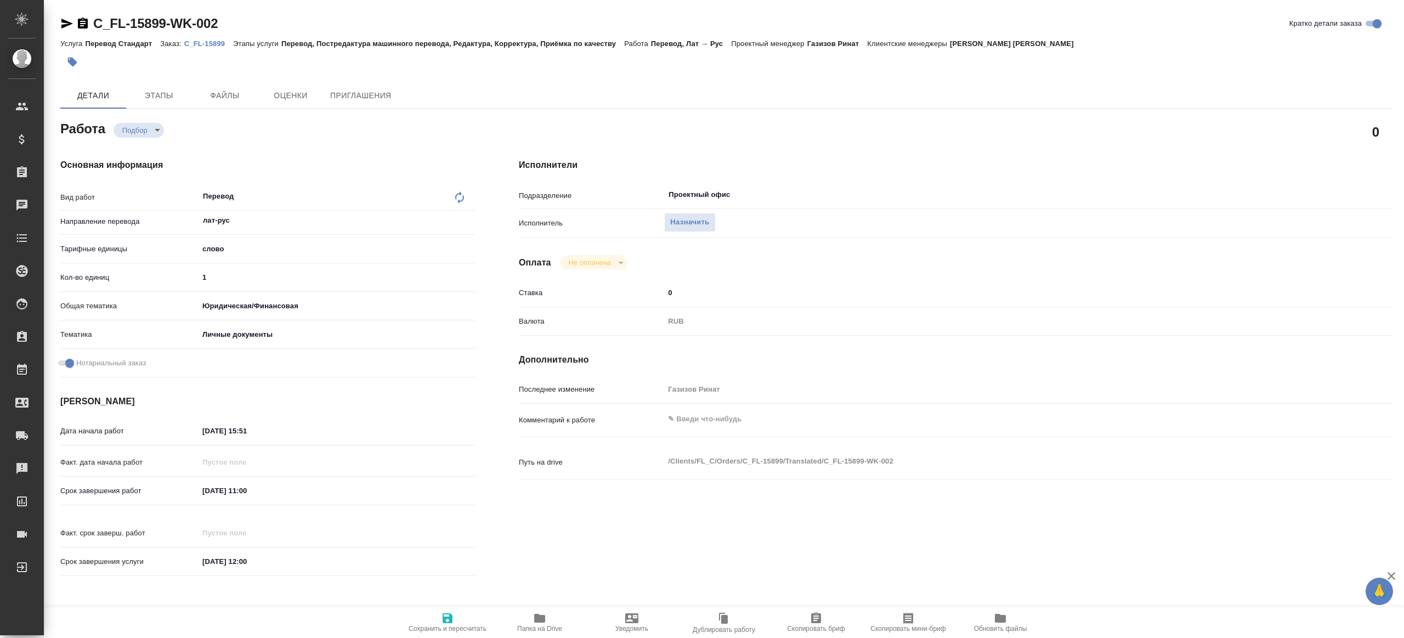
type textarea "x"
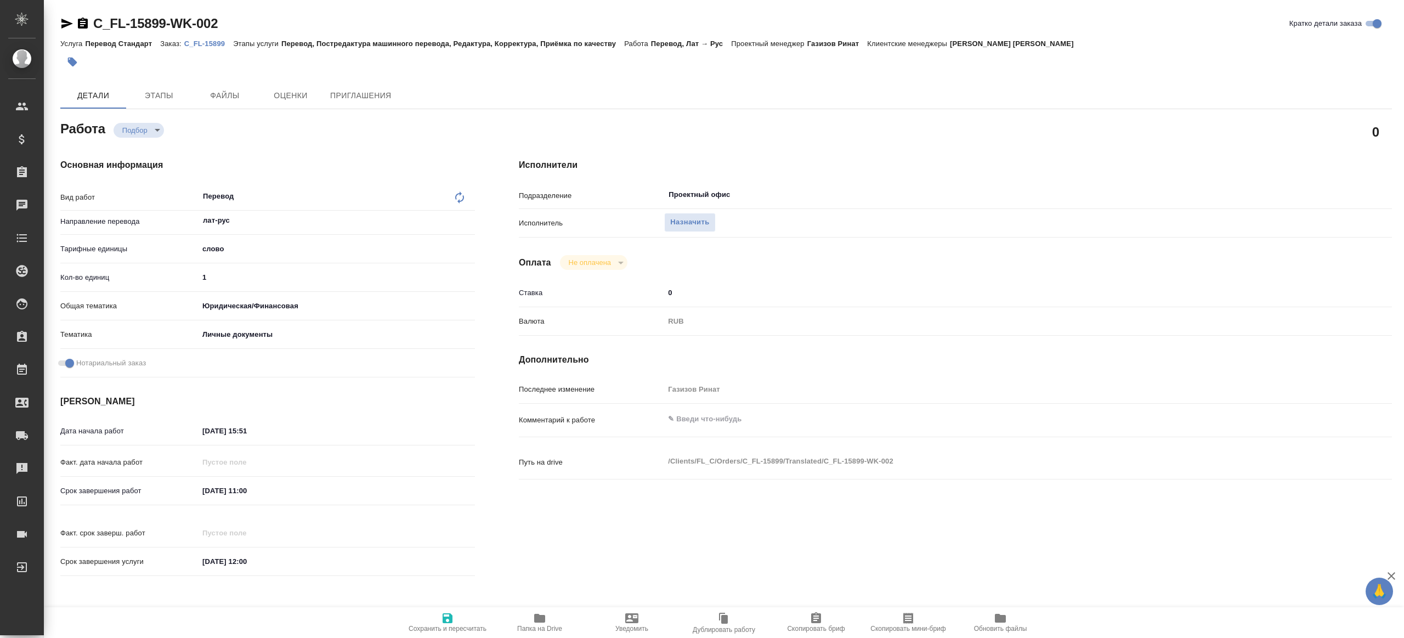
type textarea "x"
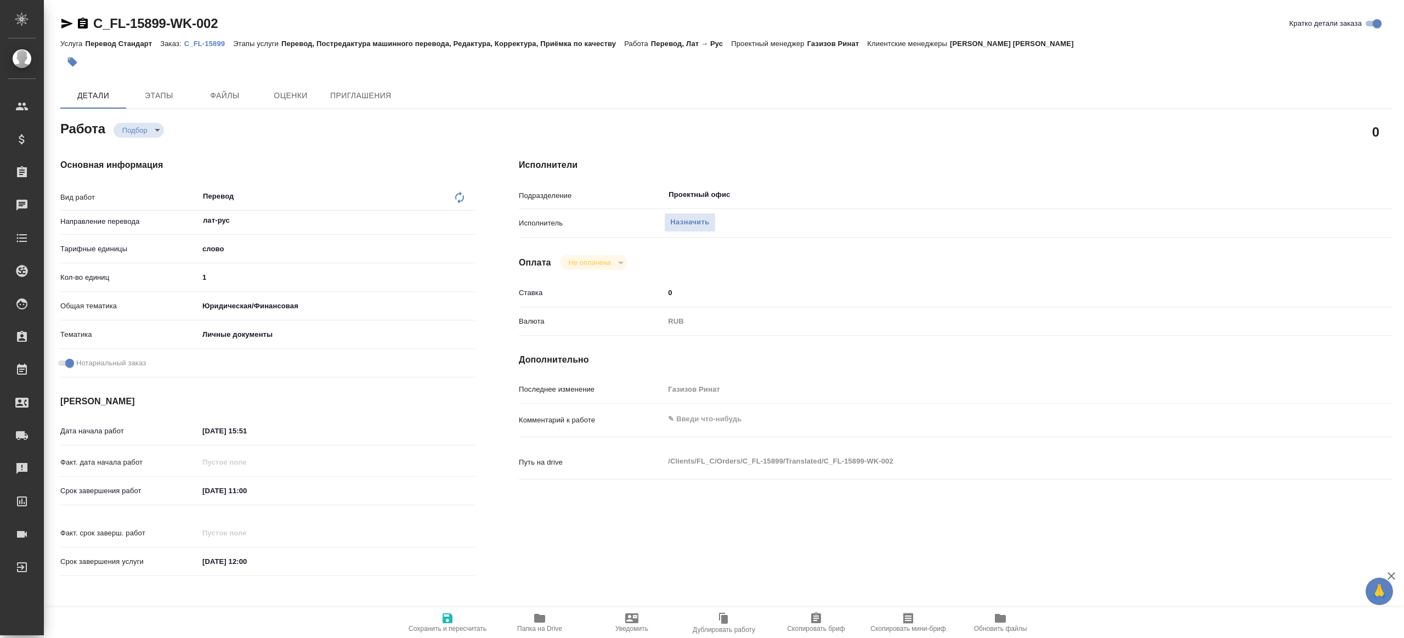
type textarea "x"
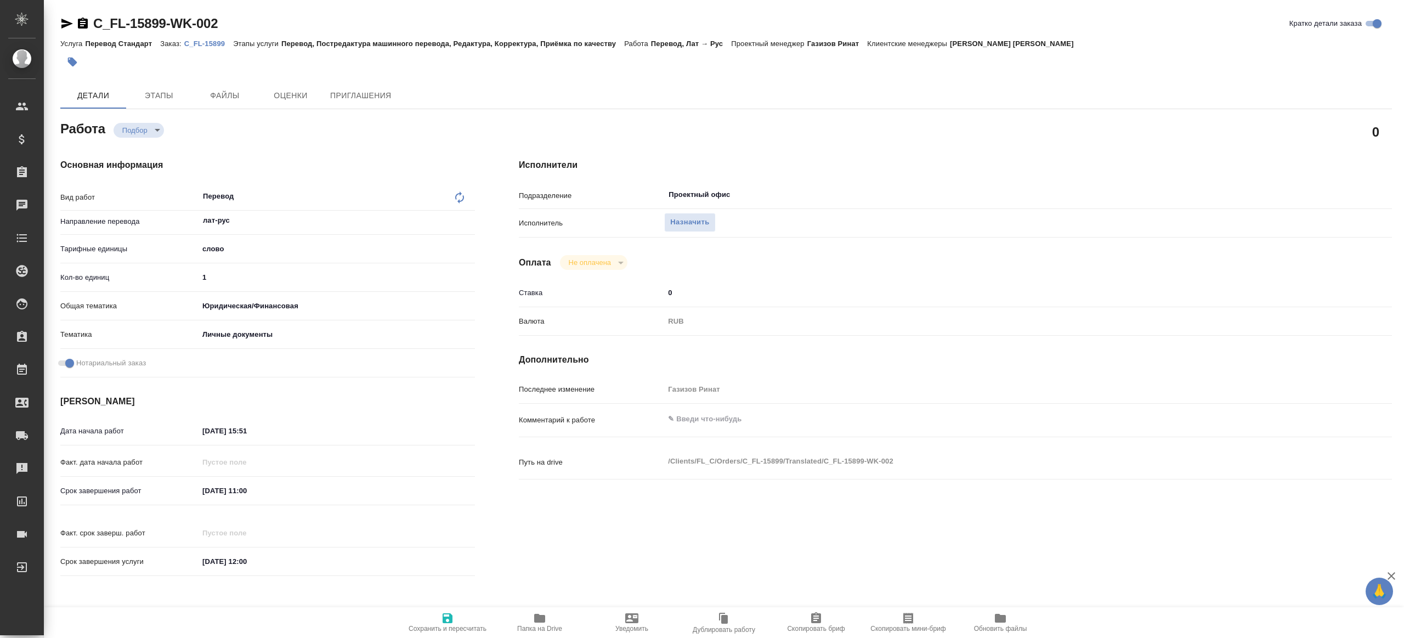
type textarea "x"
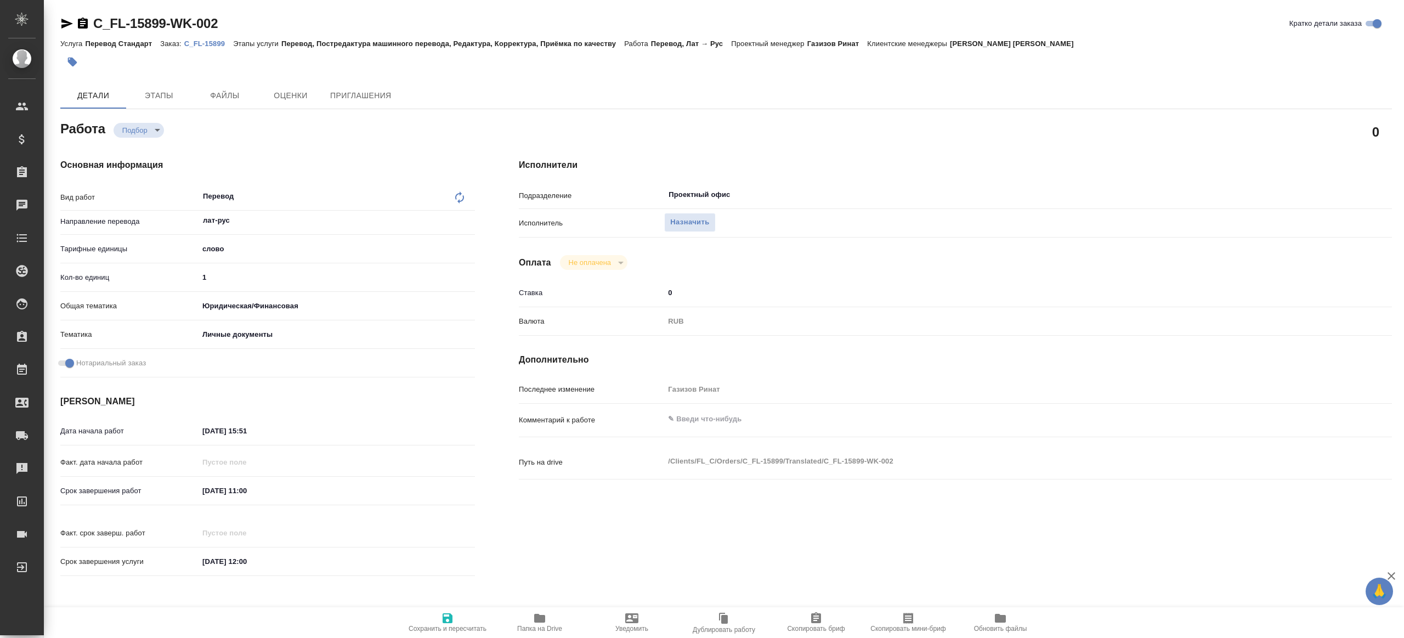
type textarea "x"
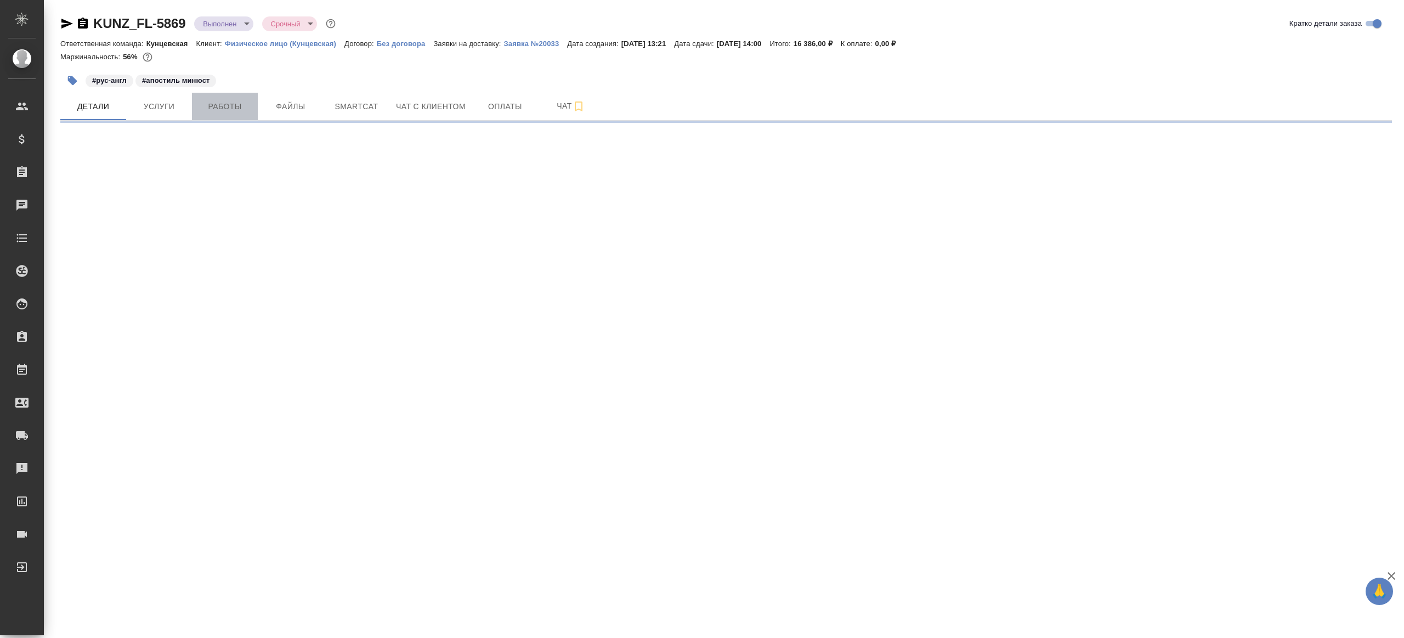
click at [253, 103] on button "Работы" at bounding box center [225, 106] width 66 height 27
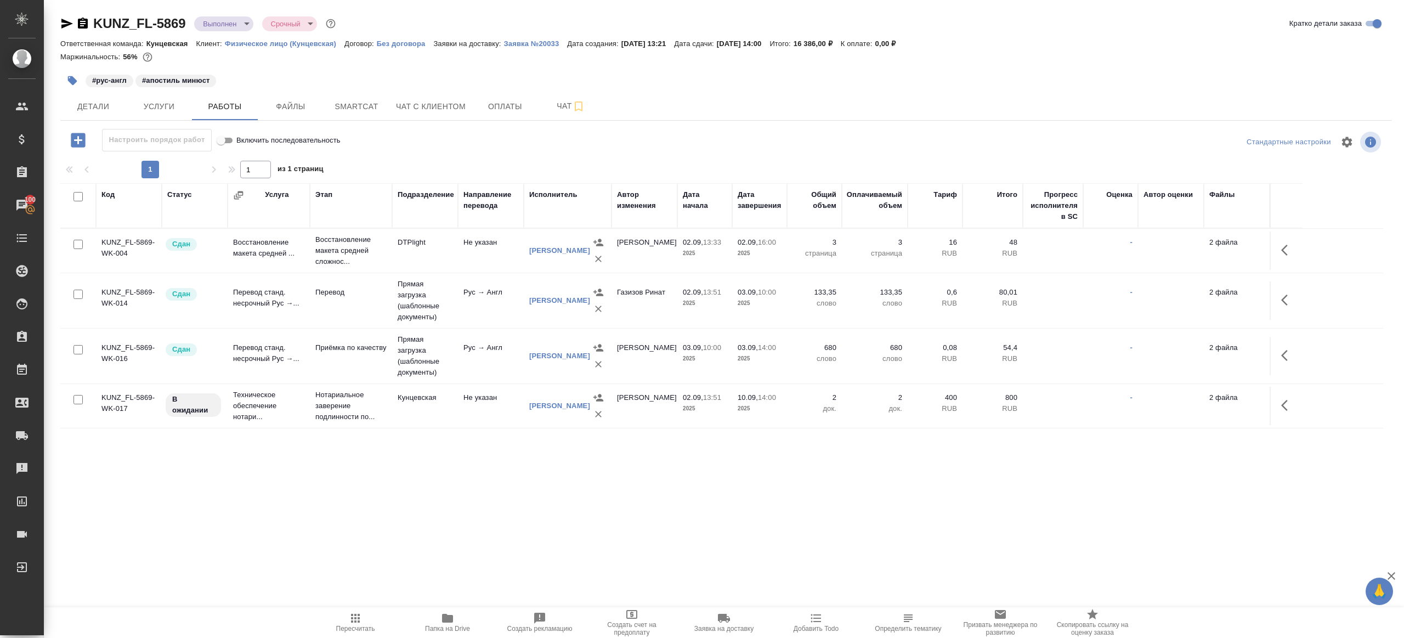
click at [476, 283] on td "Рус → Англ" at bounding box center [491, 300] width 66 height 38
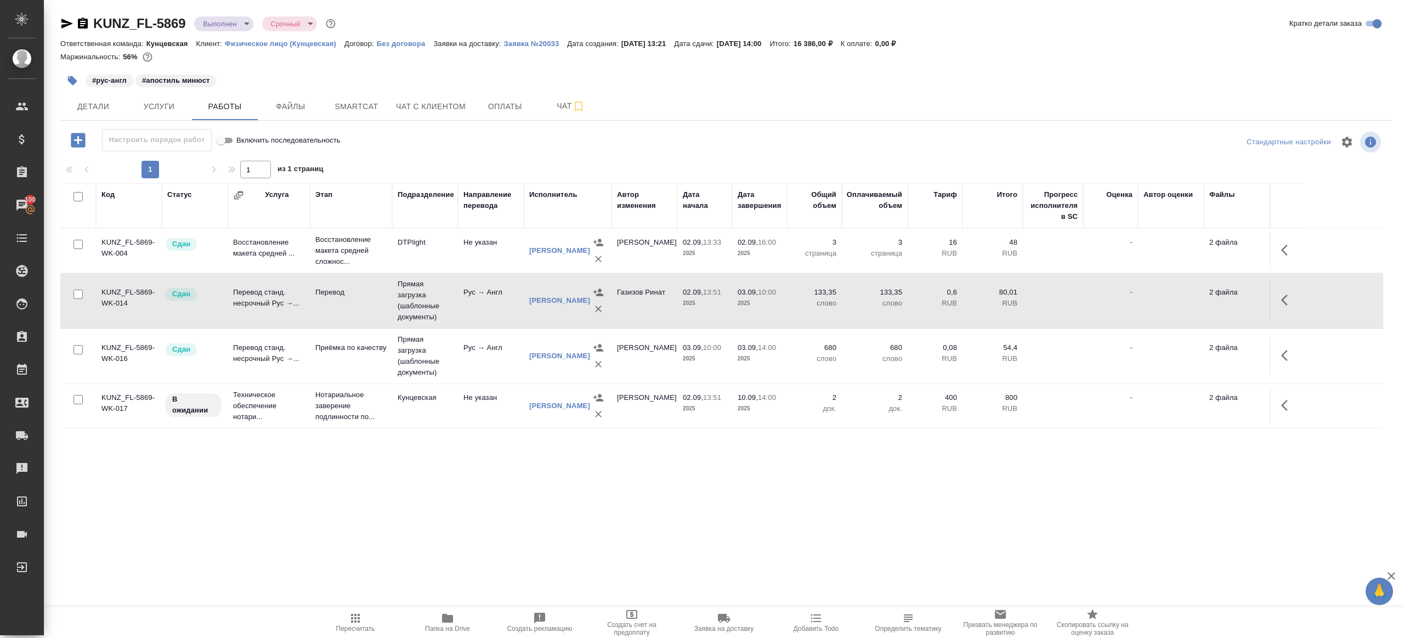
click at [476, 283] on td "Рус → Англ" at bounding box center [491, 300] width 66 height 38
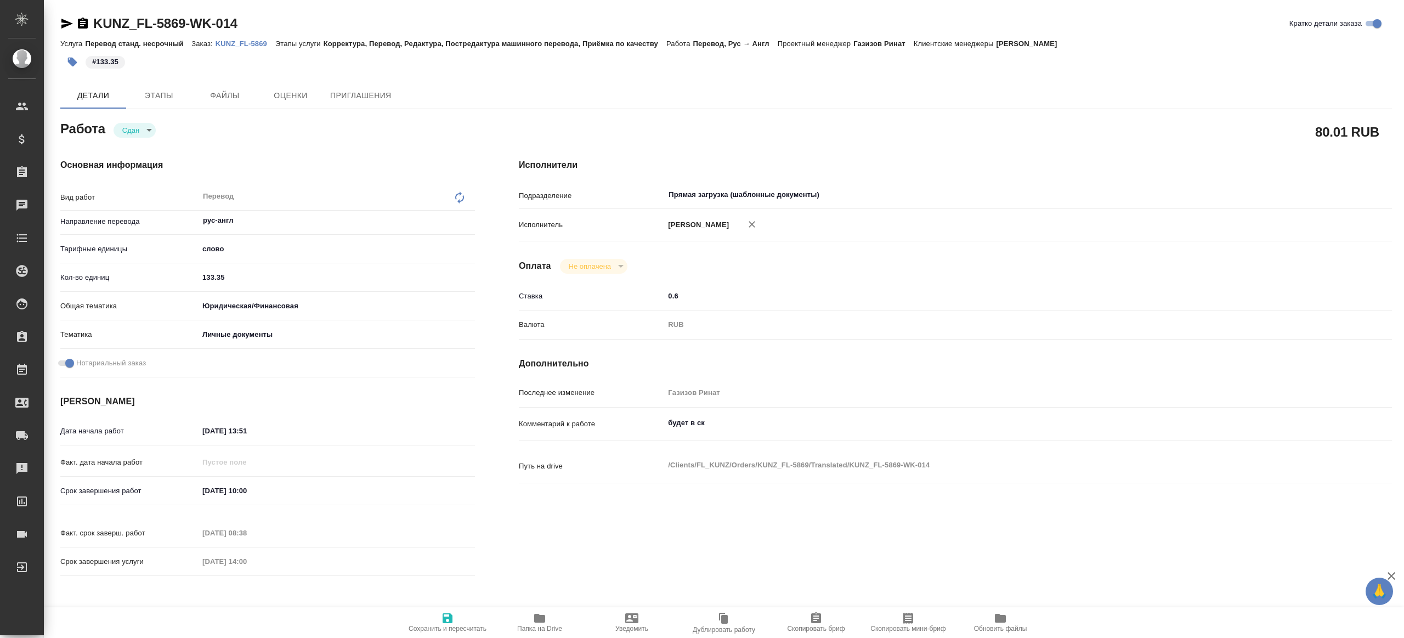
type textarea "x"
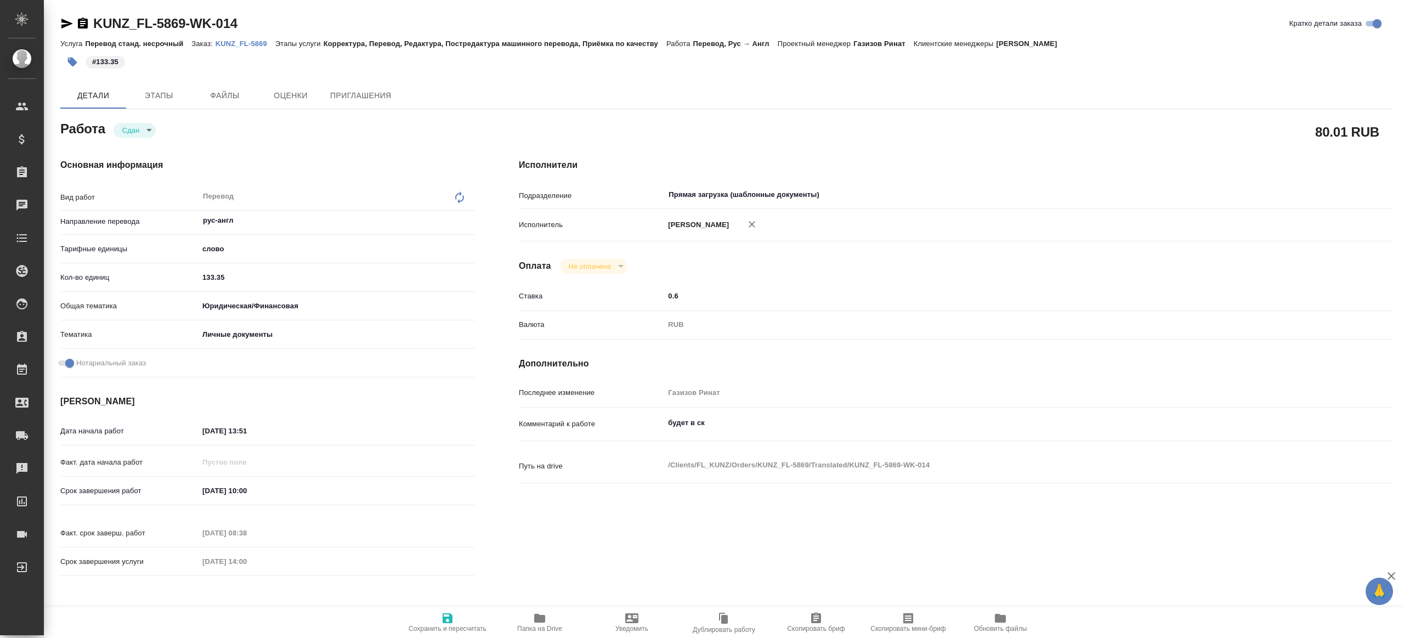
type textarea "x"
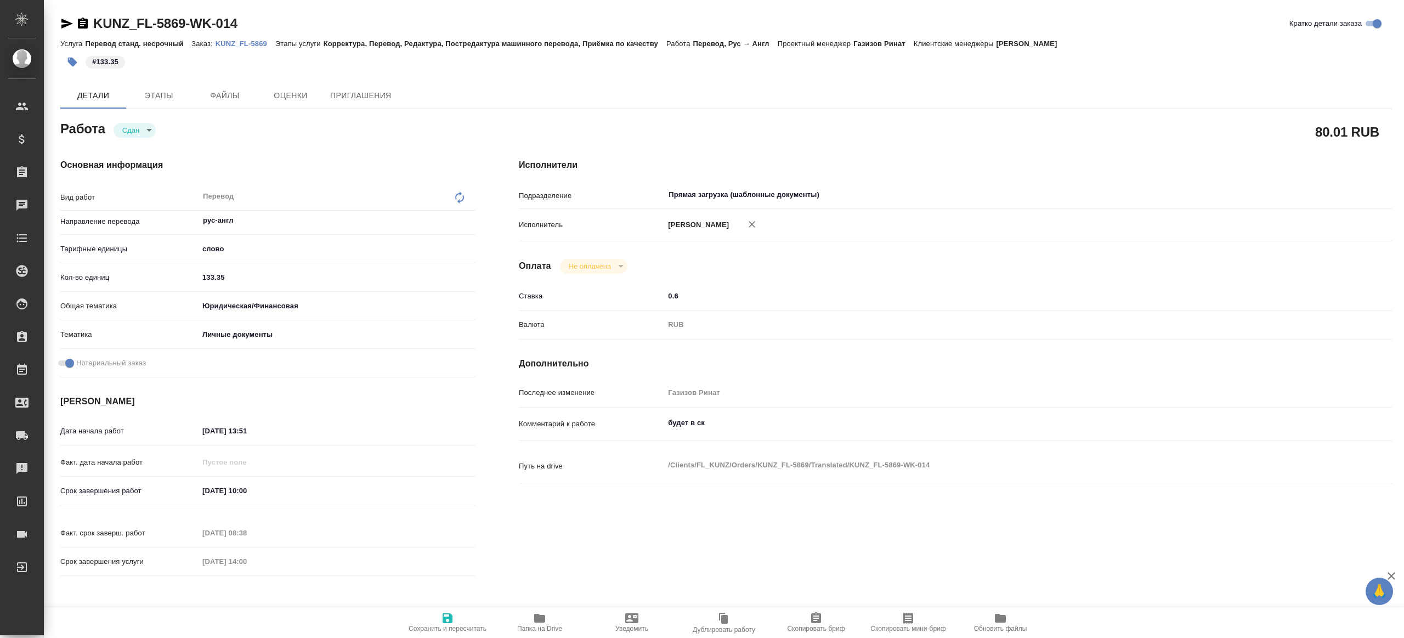
type textarea "x"
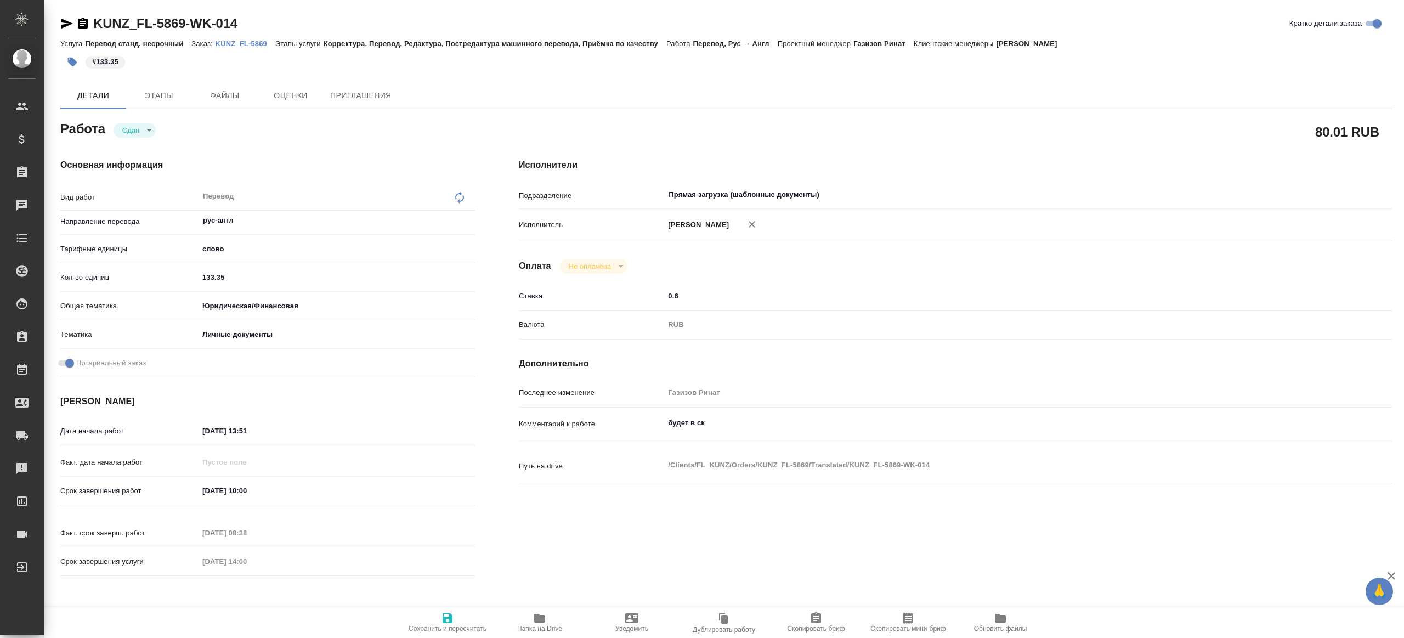
type textarea "x"
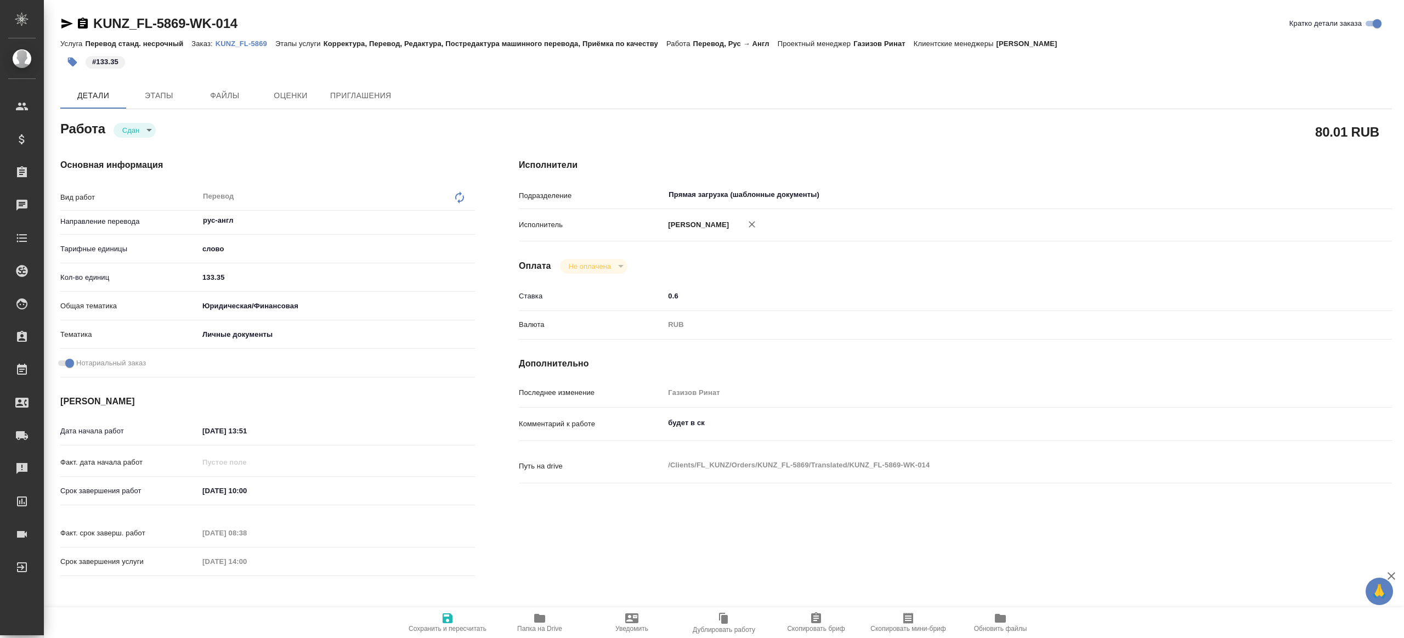
type textarea "x"
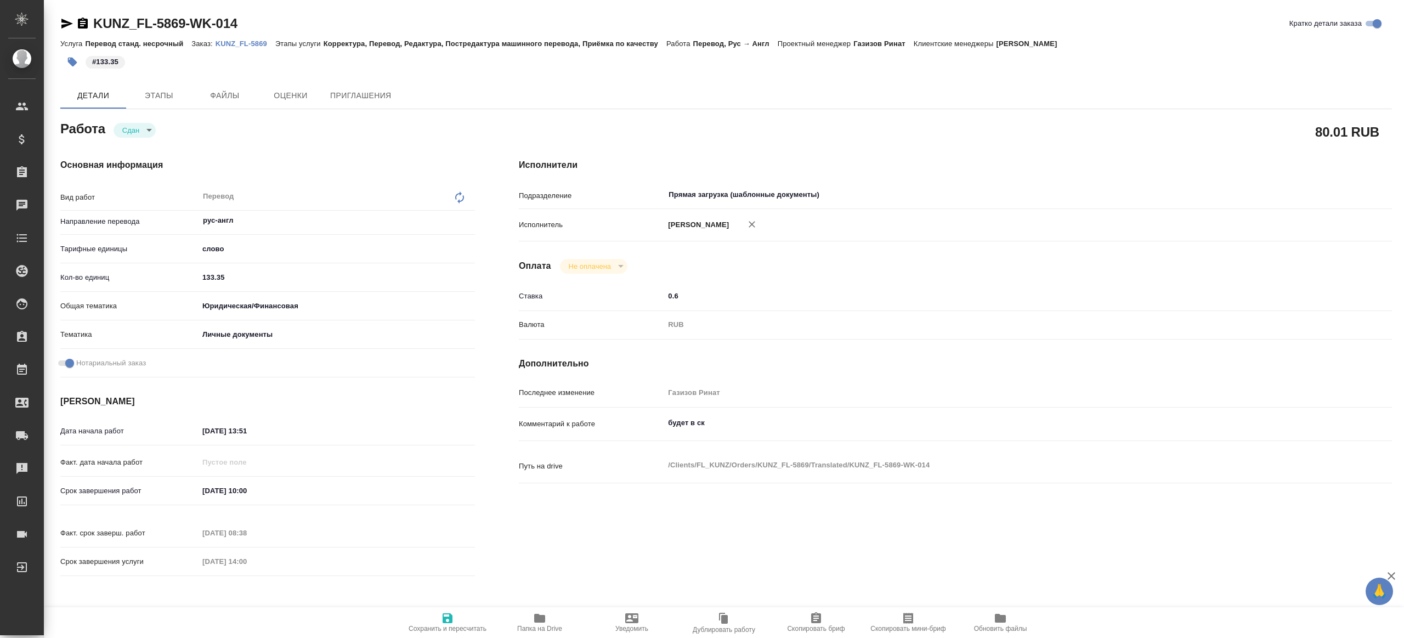
type textarea "x"
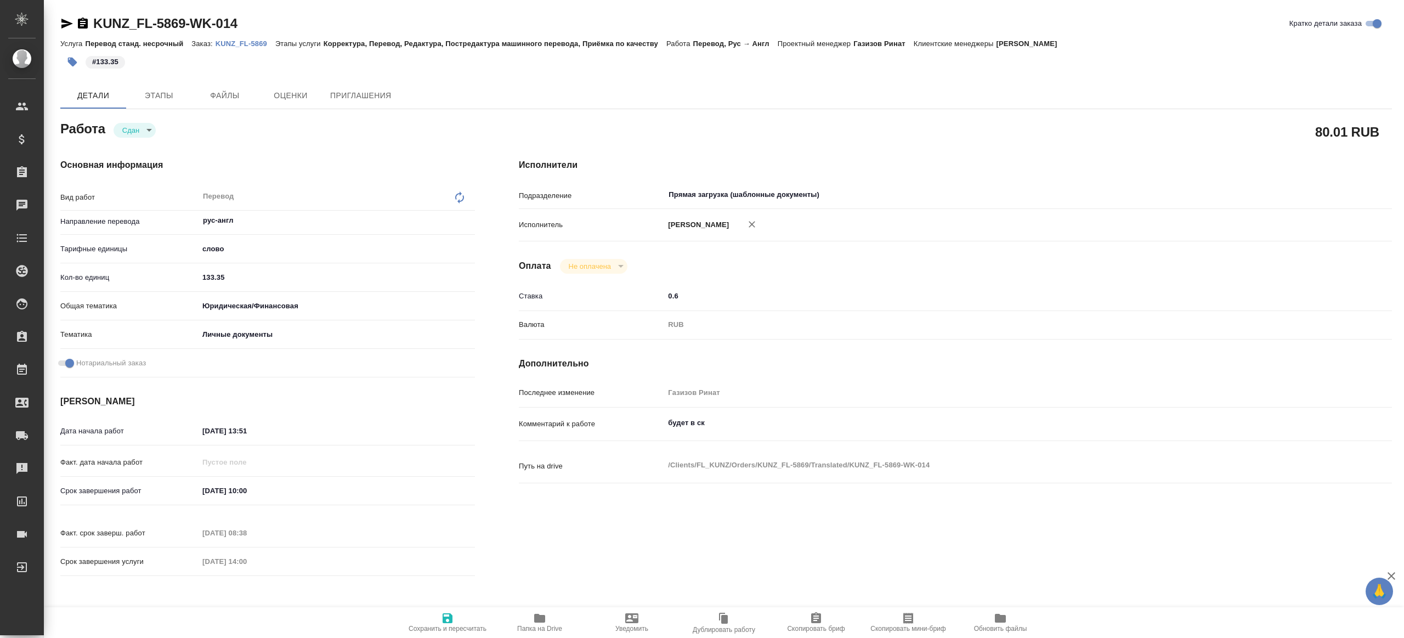
type textarea "x"
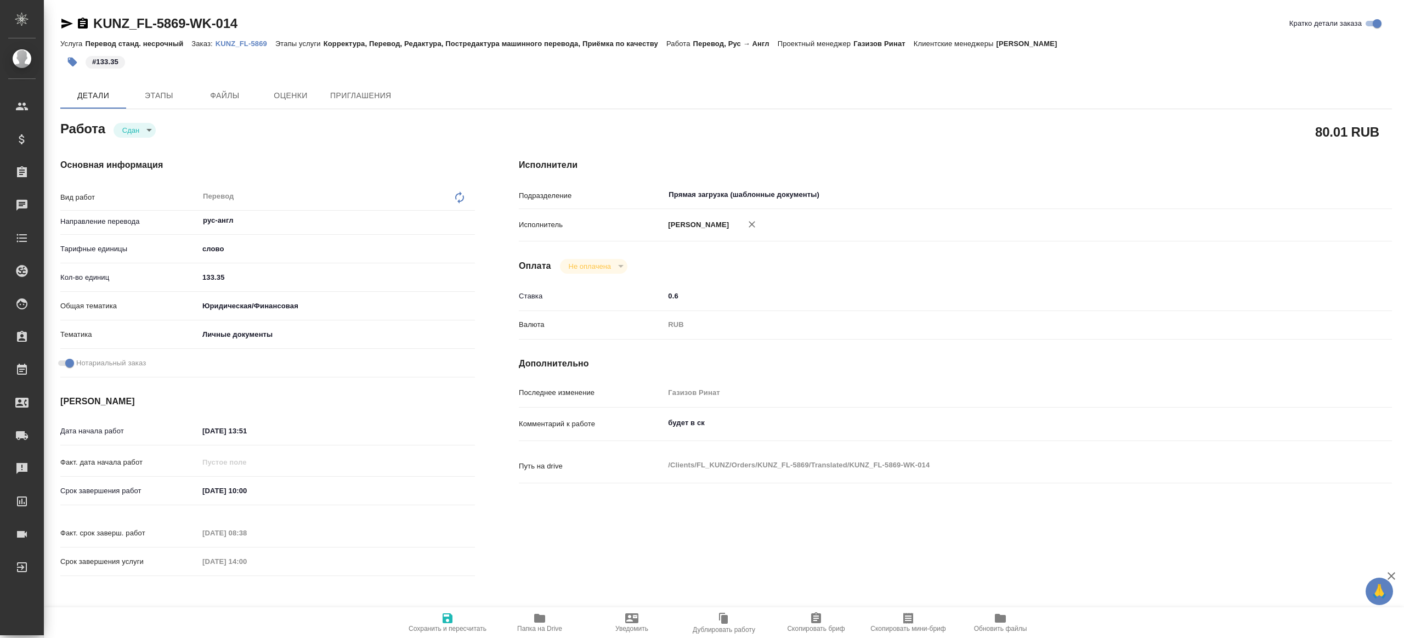
type textarea "x"
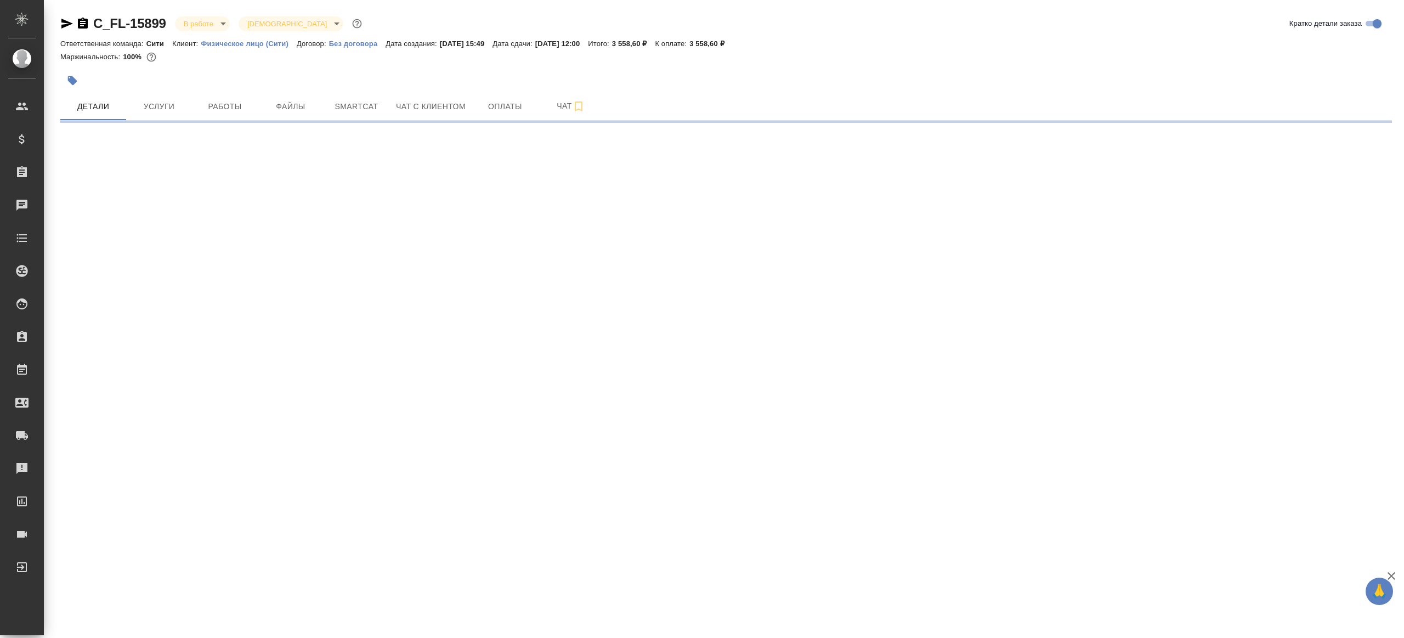
select select "RU"
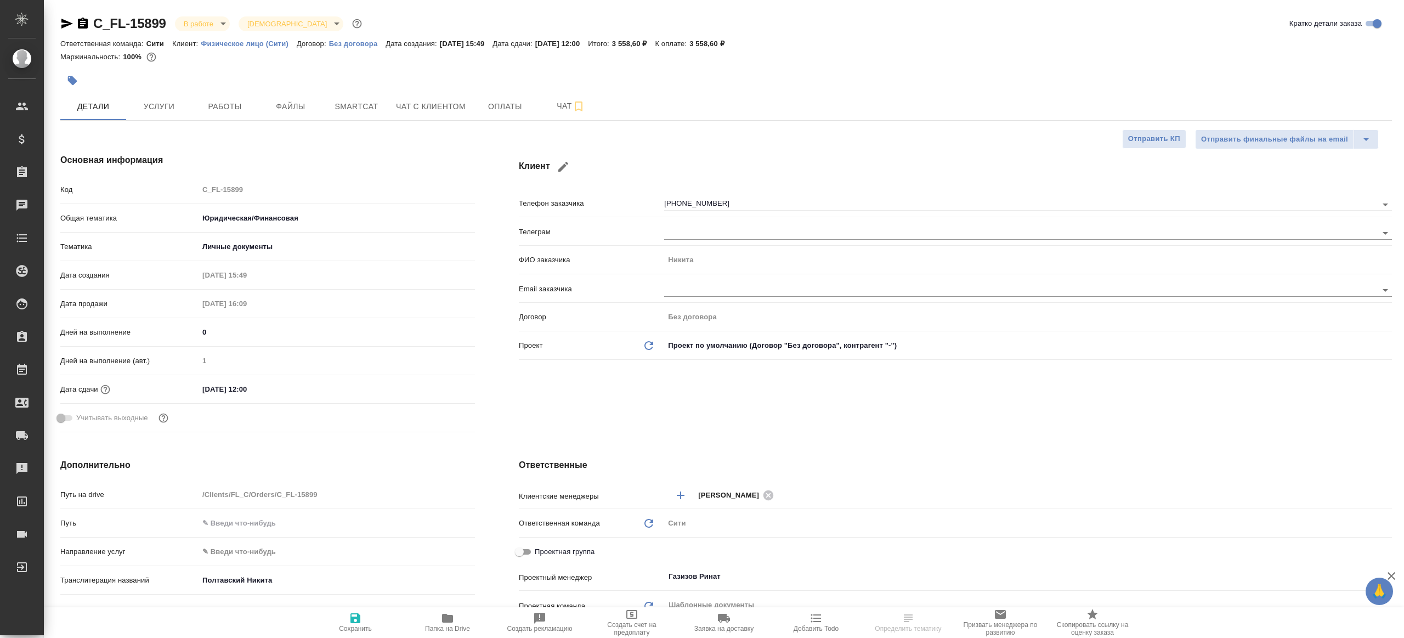
type textarea "x"
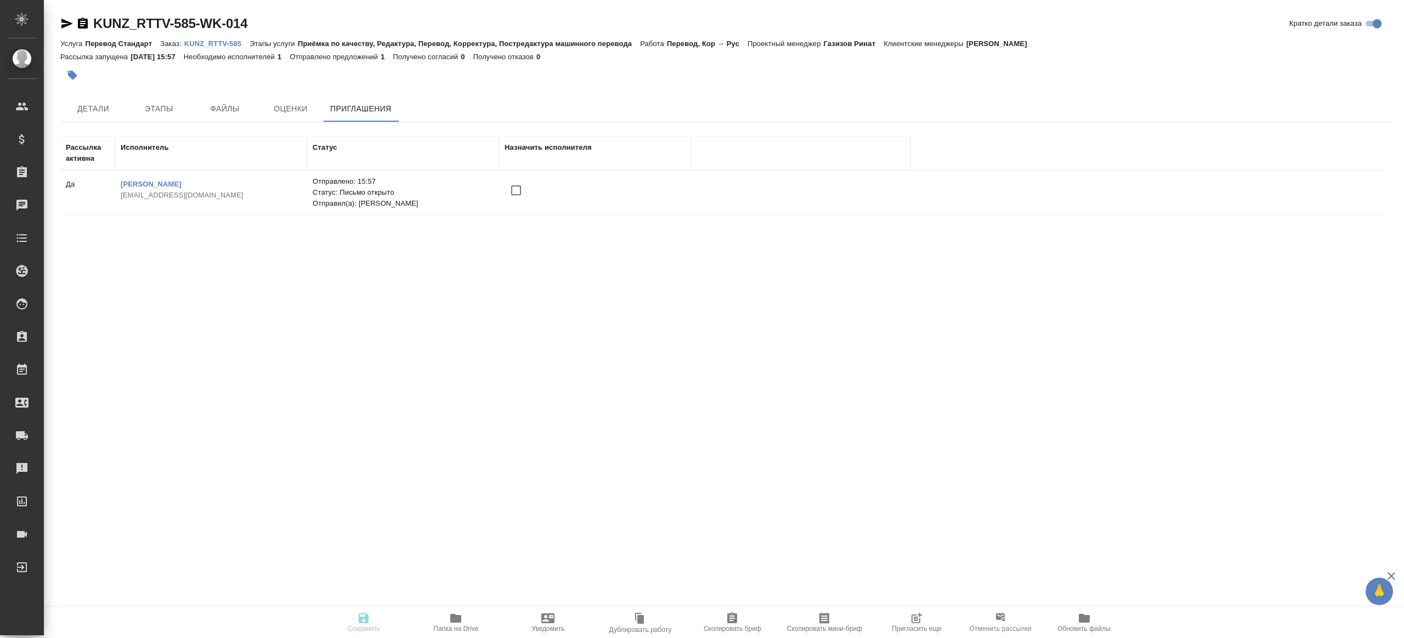
click at [513, 191] on input "checkbox" at bounding box center [515, 190] width 23 height 23
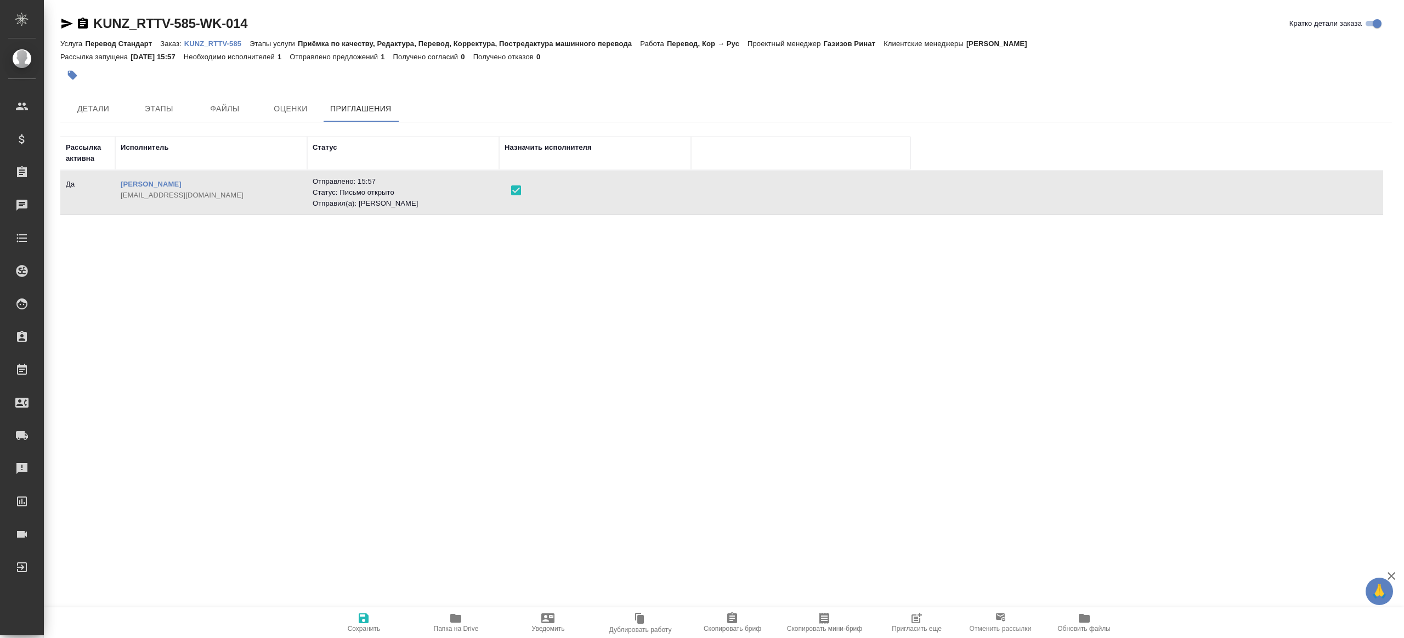
click at [370, 622] on span "Сохранить" at bounding box center [363, 621] width 79 height 21
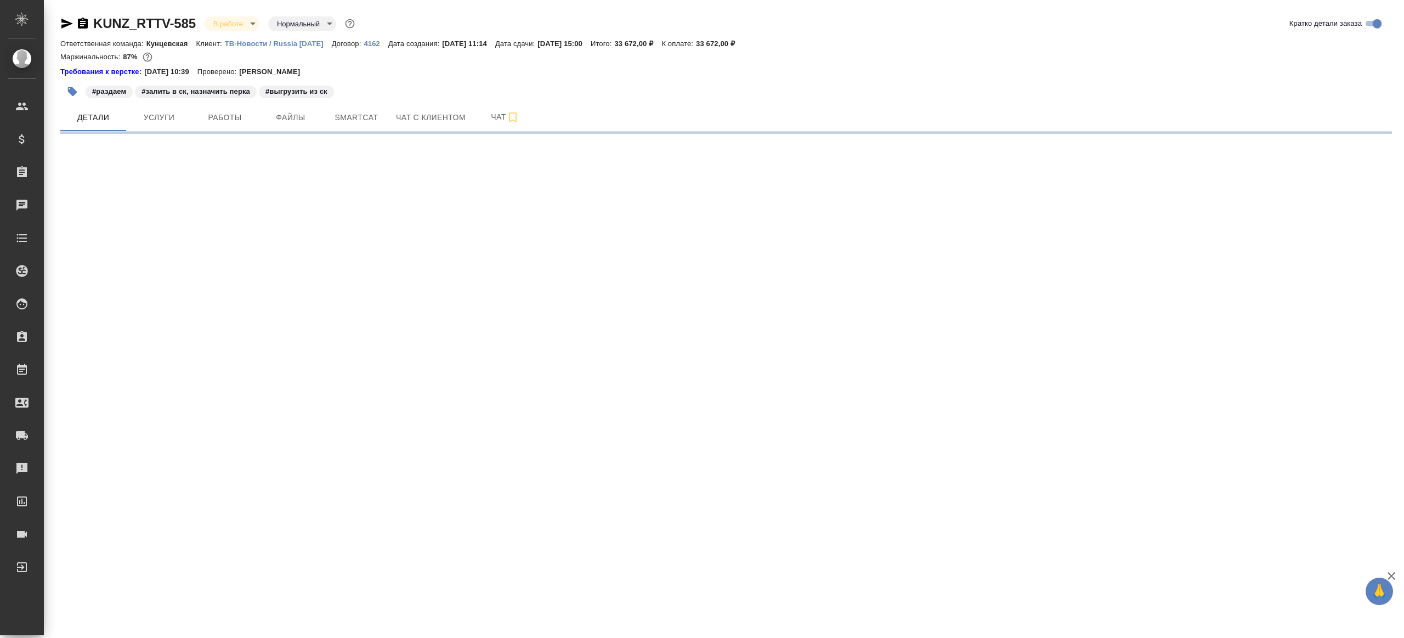
select select "RU"
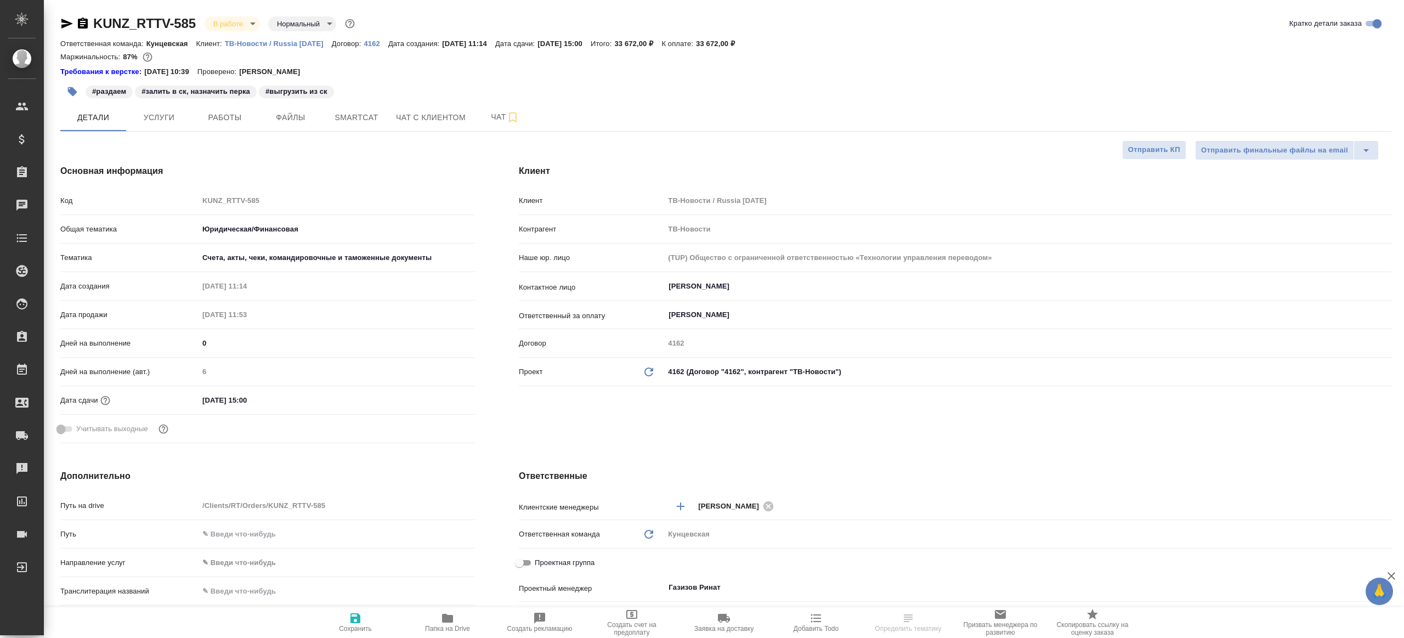
type textarea "x"
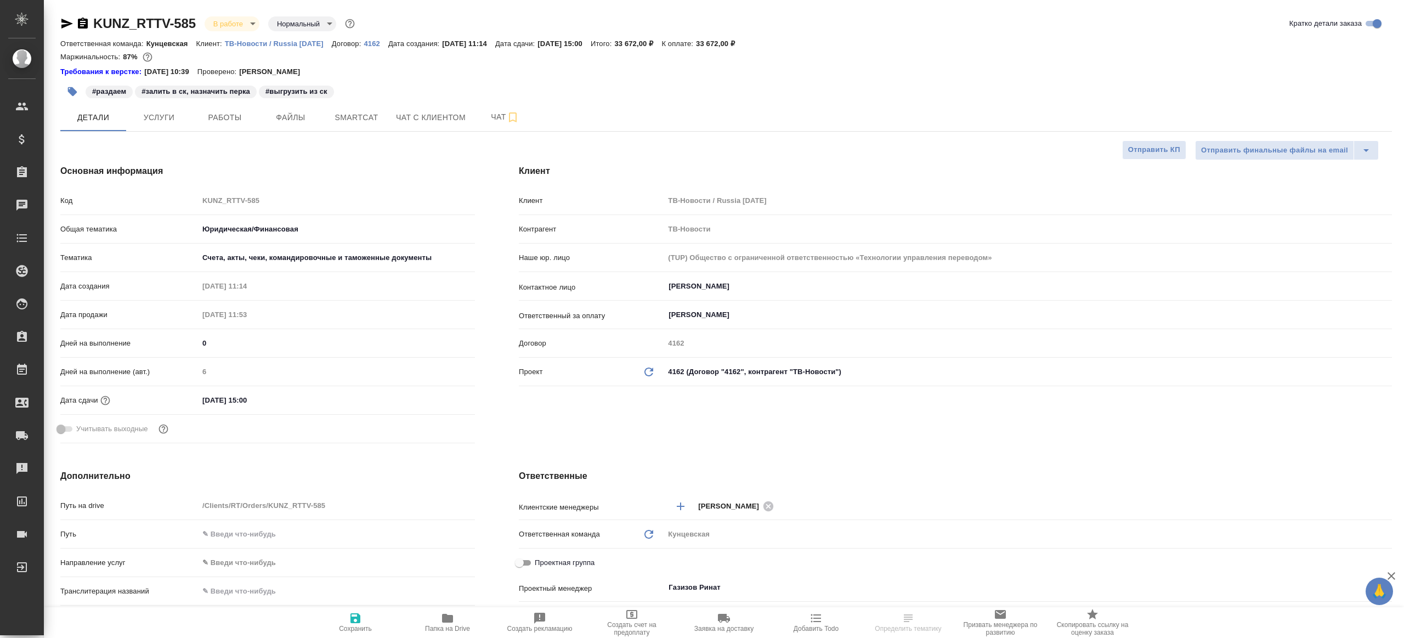
type textarea "x"
click at [204, 116] on span "Работы" at bounding box center [224, 118] width 53 height 14
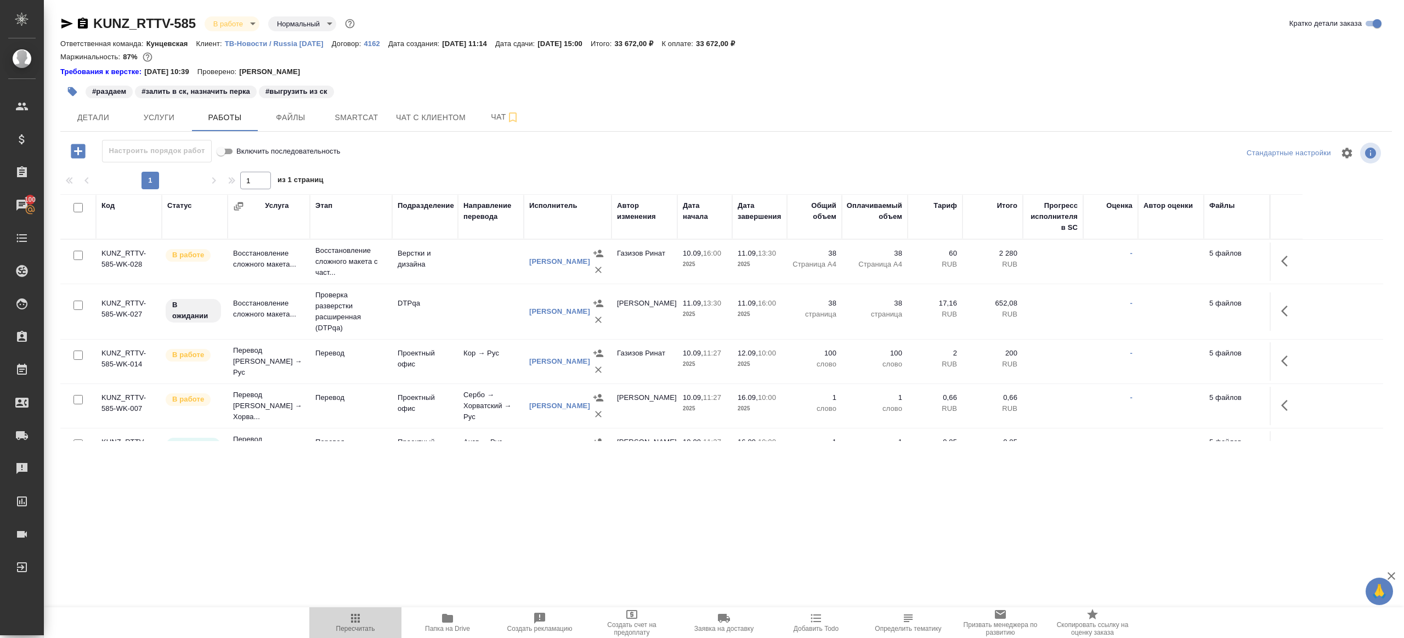
click at [342, 614] on span "Пересчитать" at bounding box center [355, 621] width 79 height 21
drag, startPoint x: 342, startPoint y: 614, endPoint x: 381, endPoint y: 512, distance: 109.9
click at [342, 612] on span "Пересчитать" at bounding box center [355, 621] width 79 height 21
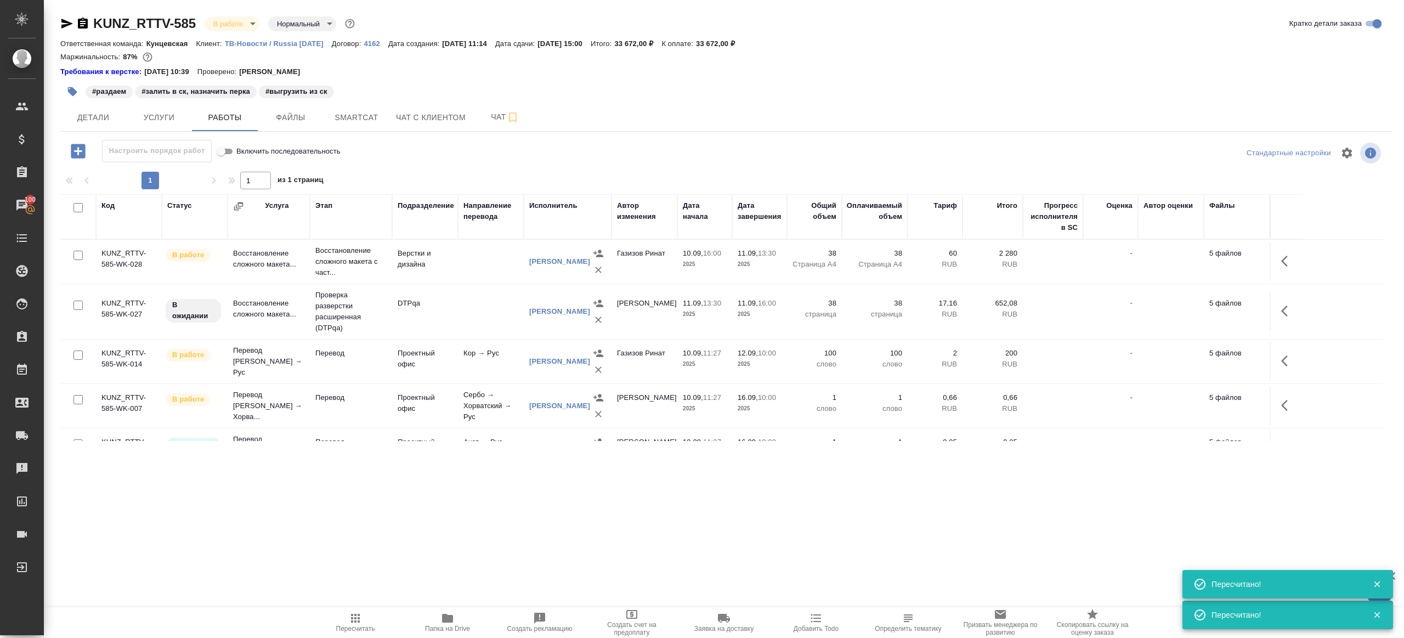
click at [359, 599] on div ".cls-1 fill:#fff; AWATERA Gazizov Rinat Клиенты Спецификации Заказы 100 Чаты To…" at bounding box center [702, 319] width 1404 height 638
click at [359, 602] on div ".cls-1 fill:#fff; AWATERA Gazizov Rinat Клиенты Спецификации Заказы 100 Чаты To…" at bounding box center [702, 319] width 1404 height 638
click at [359, 614] on icon "button" at bounding box center [355, 618] width 9 height 9
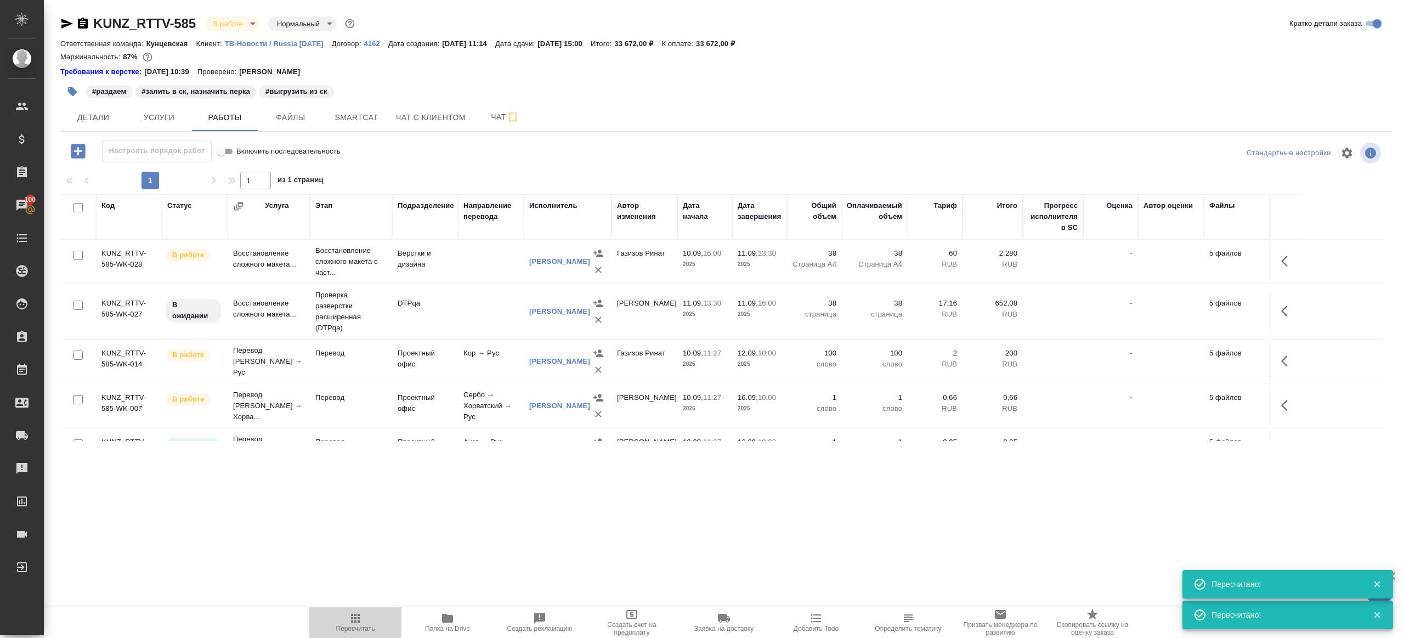
click at [359, 614] on icon "button" at bounding box center [355, 618] width 9 height 9
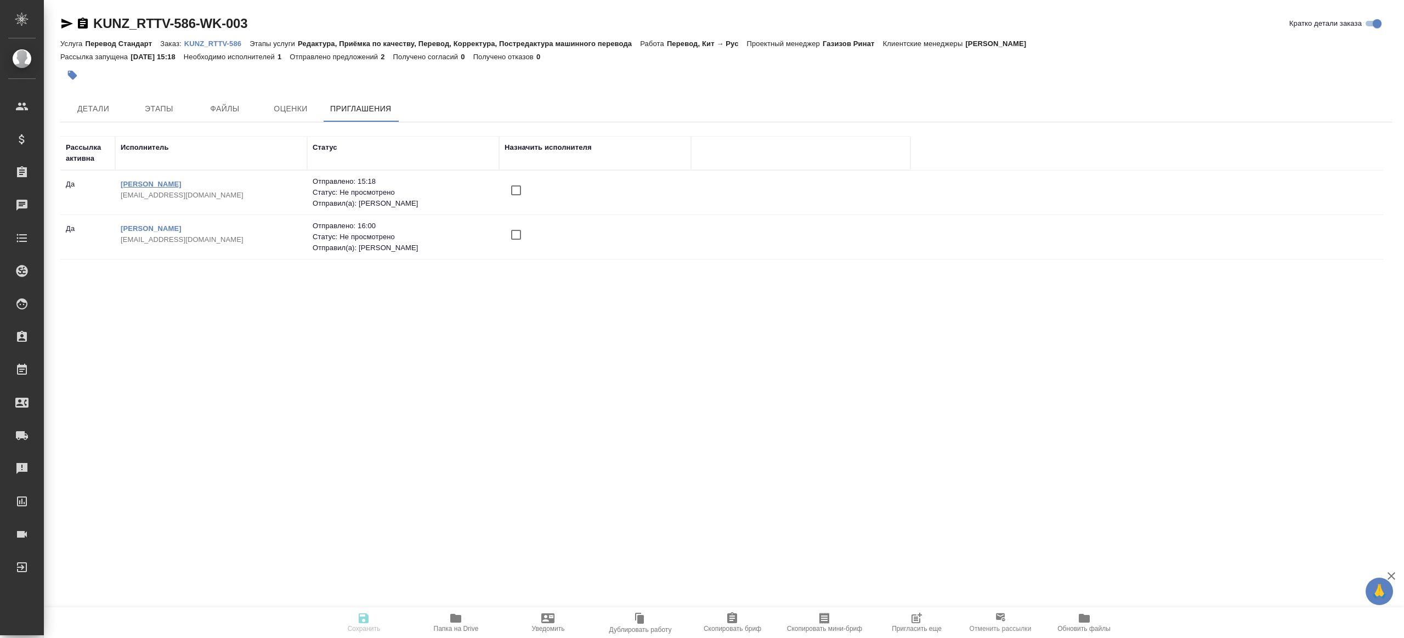
click at [157, 184] on link "[PERSON_NAME]" at bounding box center [151, 184] width 61 height 8
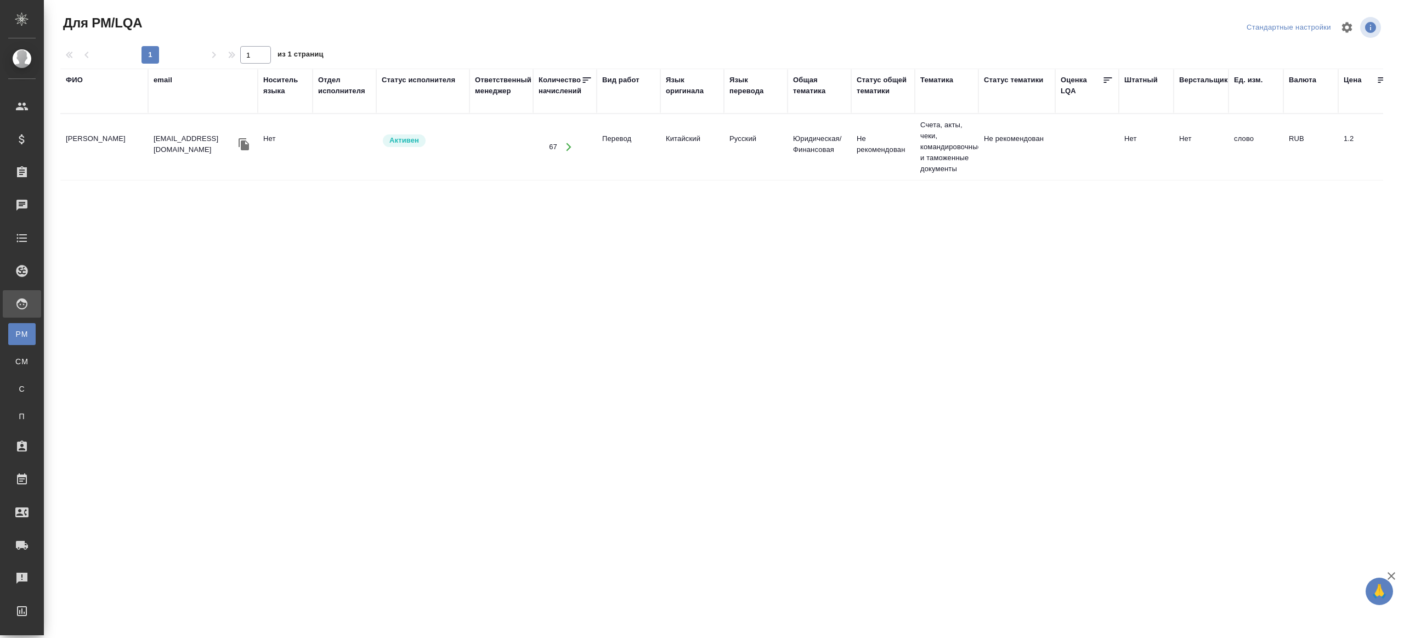
click at [141, 141] on td "[PERSON_NAME]" at bounding box center [104, 147] width 88 height 38
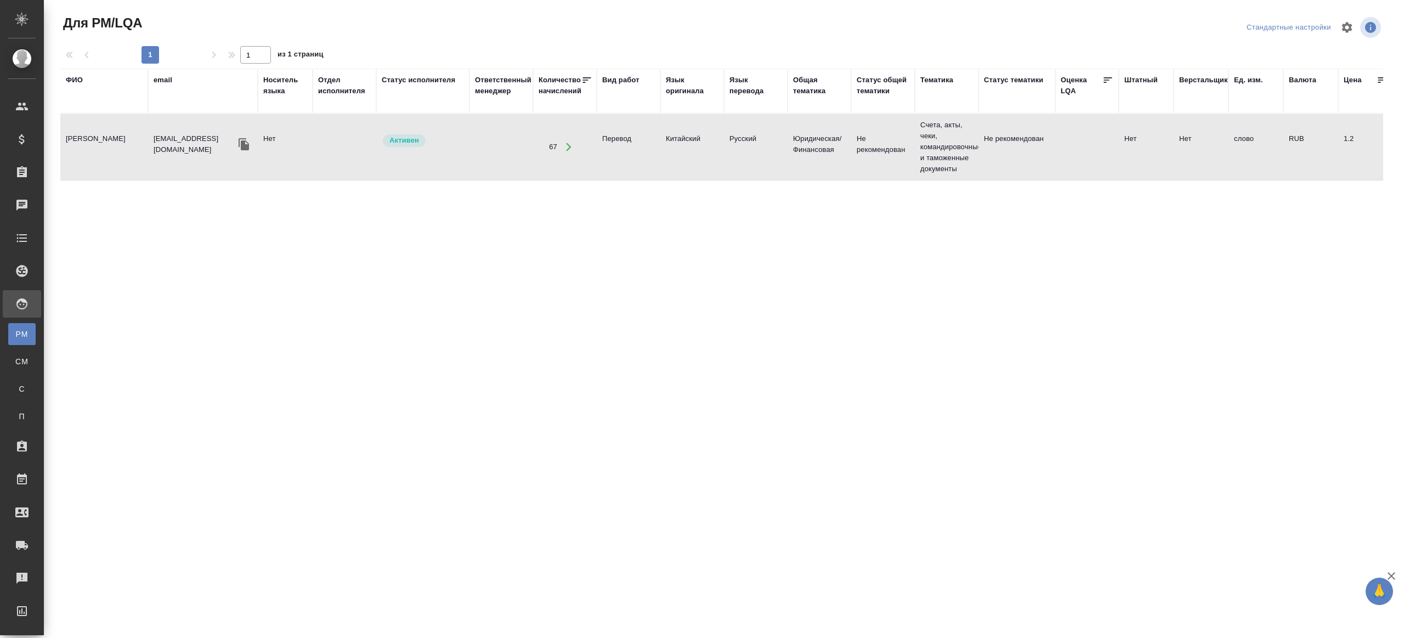
click at [141, 141] on td "[PERSON_NAME]" at bounding box center [104, 147] width 88 height 38
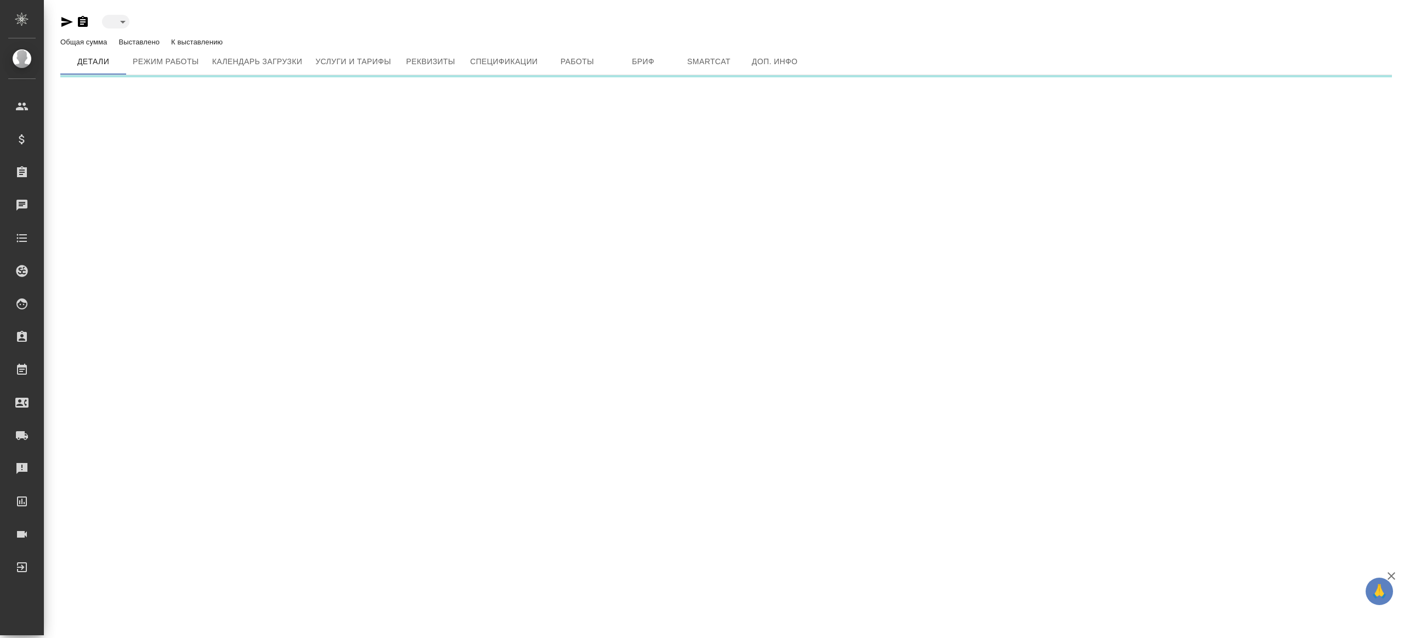
type input "active"
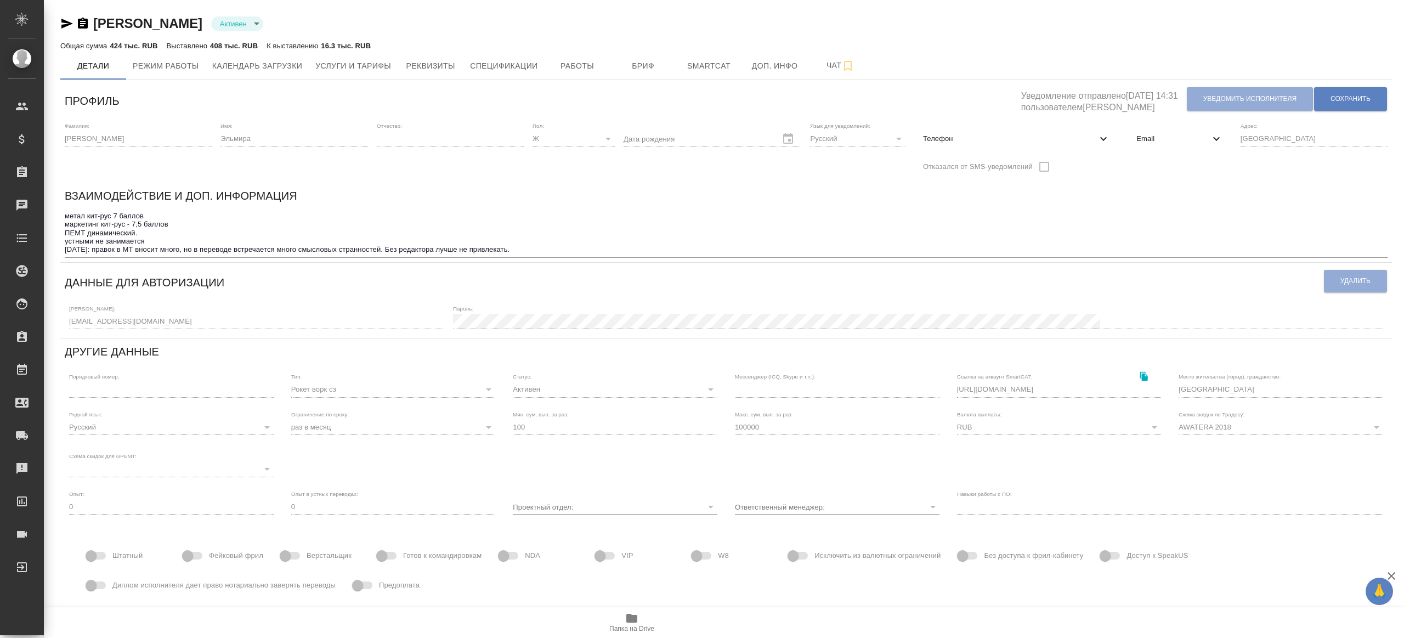
click at [970, 122] on div "Телефон" at bounding box center [1016, 138] width 205 height 33
click at [971, 129] on div "Телефон" at bounding box center [1016, 139] width 205 height 24
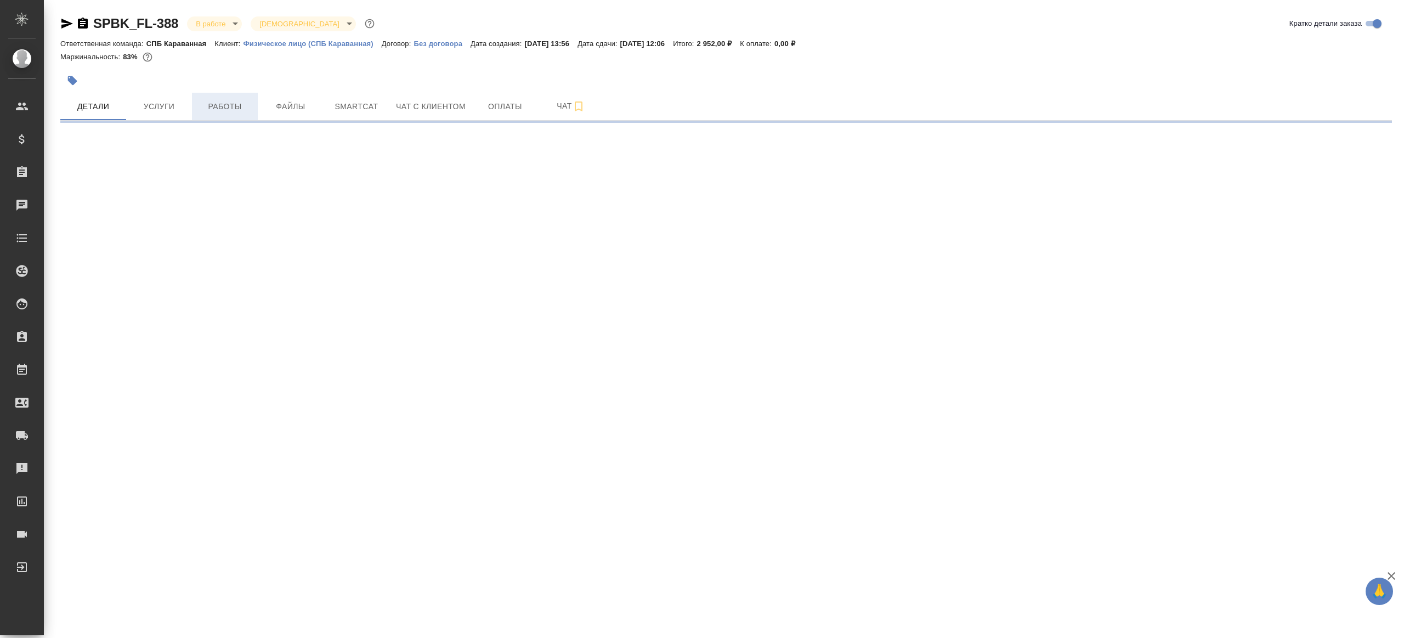
click at [228, 101] on span "Работы" at bounding box center [224, 107] width 53 height 14
select select "RU"
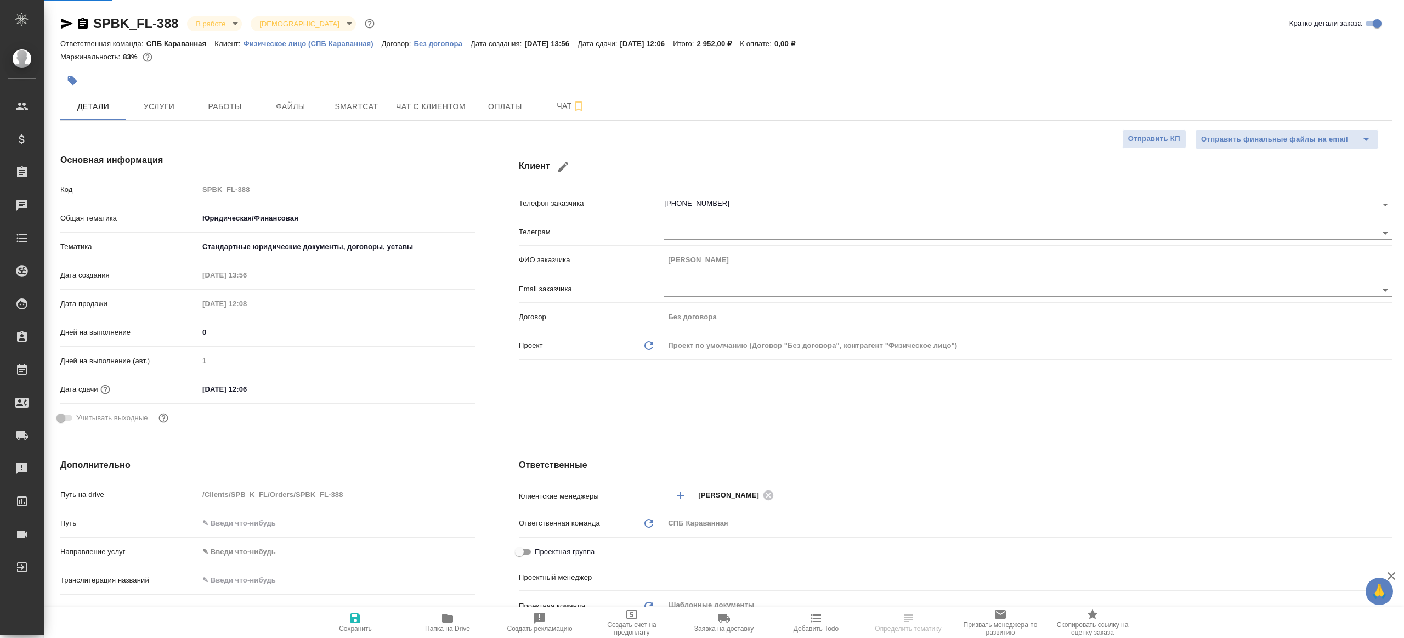
type input "Газизов Ринат"
type textarea "x"
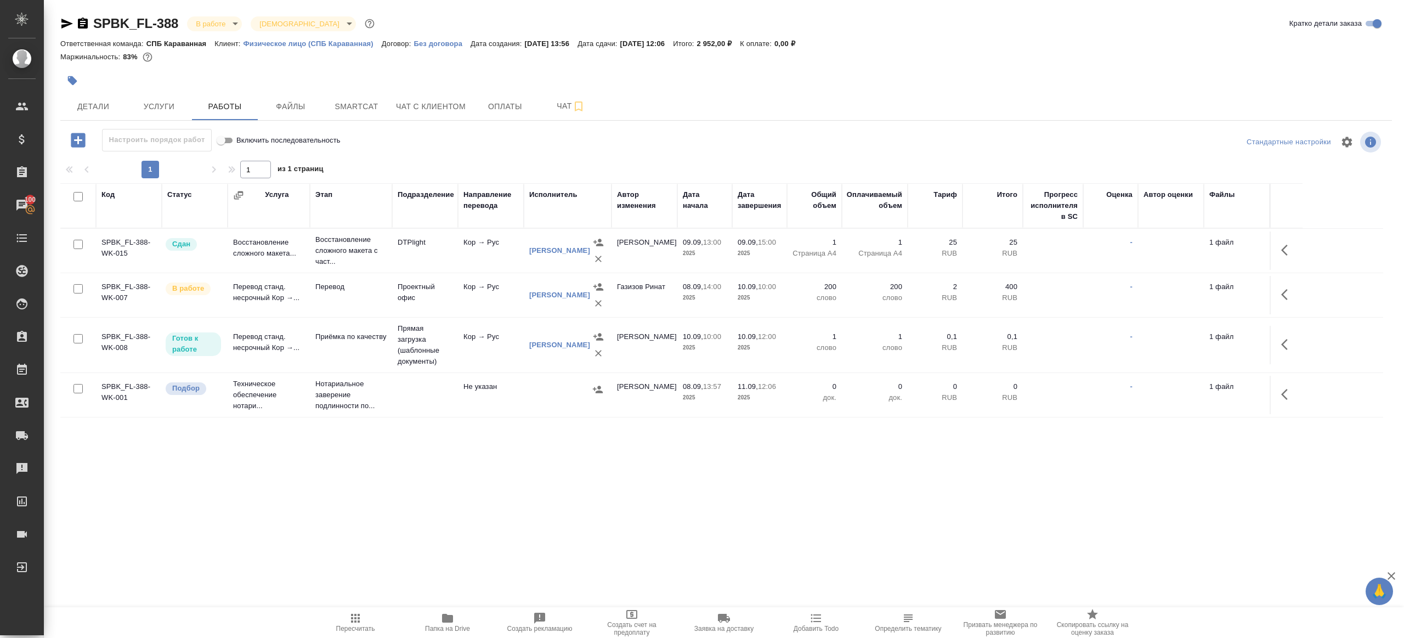
click at [440, 609] on button "Папка на Drive" at bounding box center [447, 622] width 92 height 31
click at [107, 99] on button "Детали" at bounding box center [93, 106] width 66 height 27
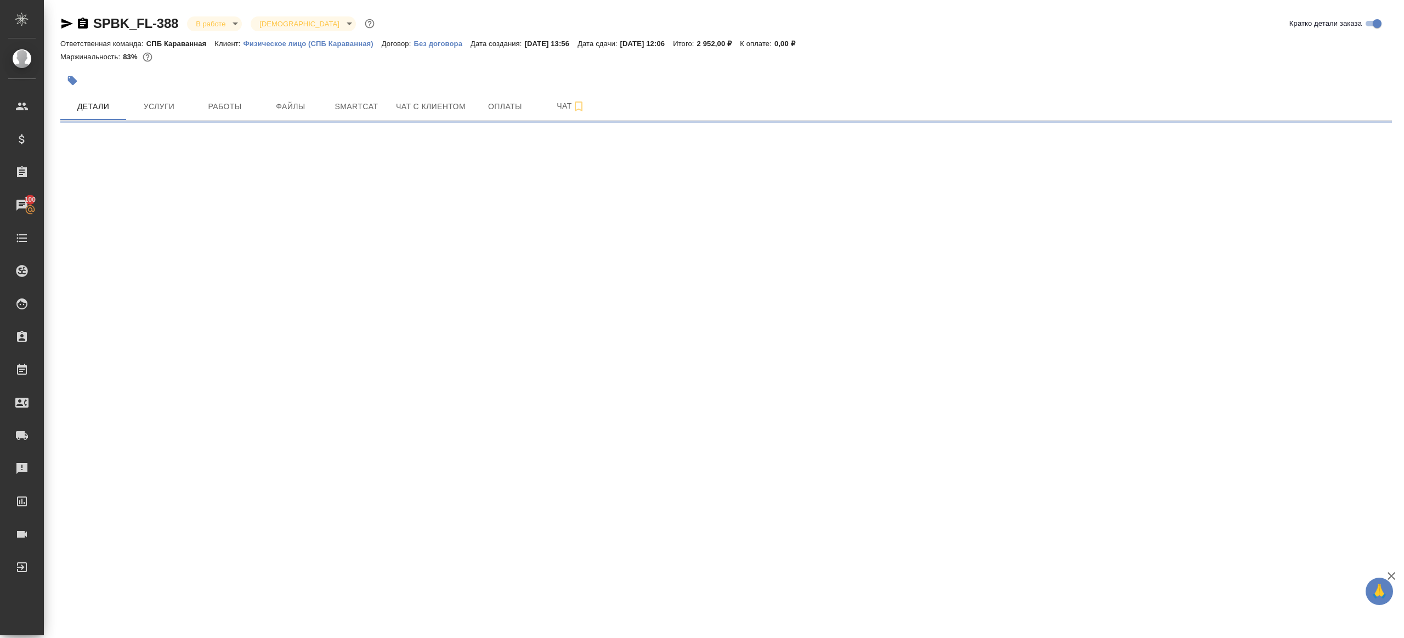
select select "RU"
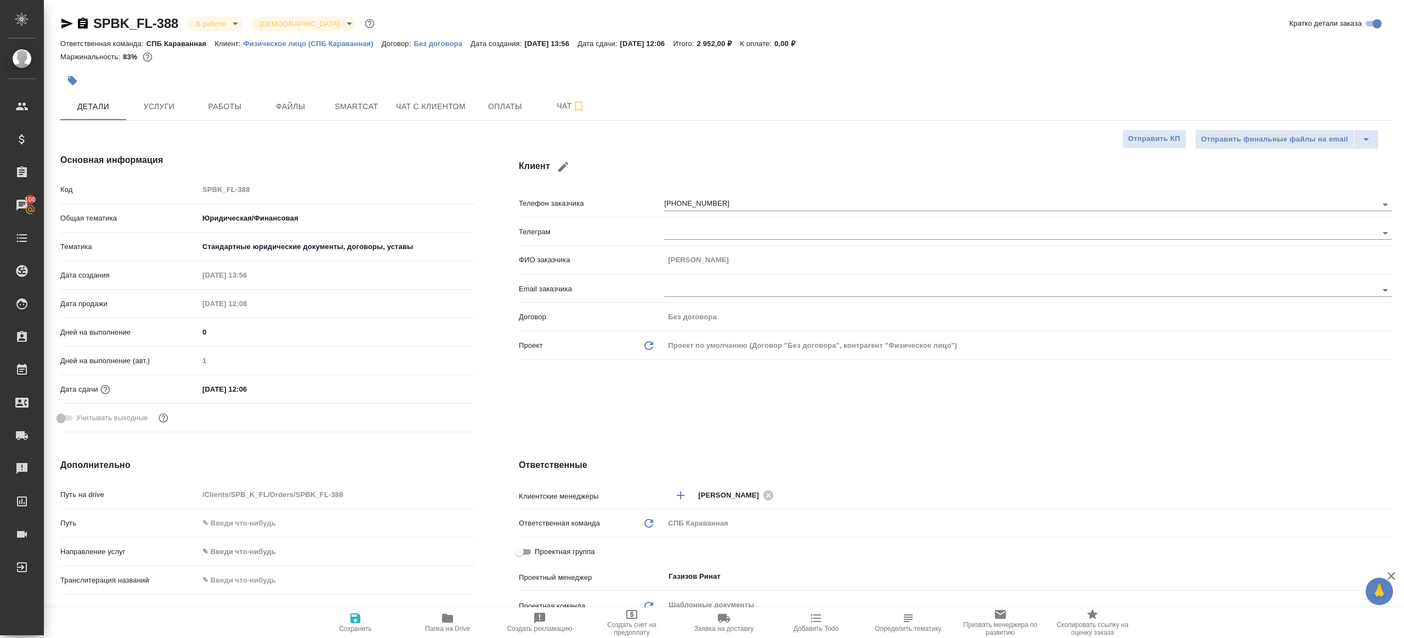
type textarea "x"
click at [121, 184] on div "Код SPBK_FL-388" at bounding box center [267, 189] width 414 height 19
type textarea "x"
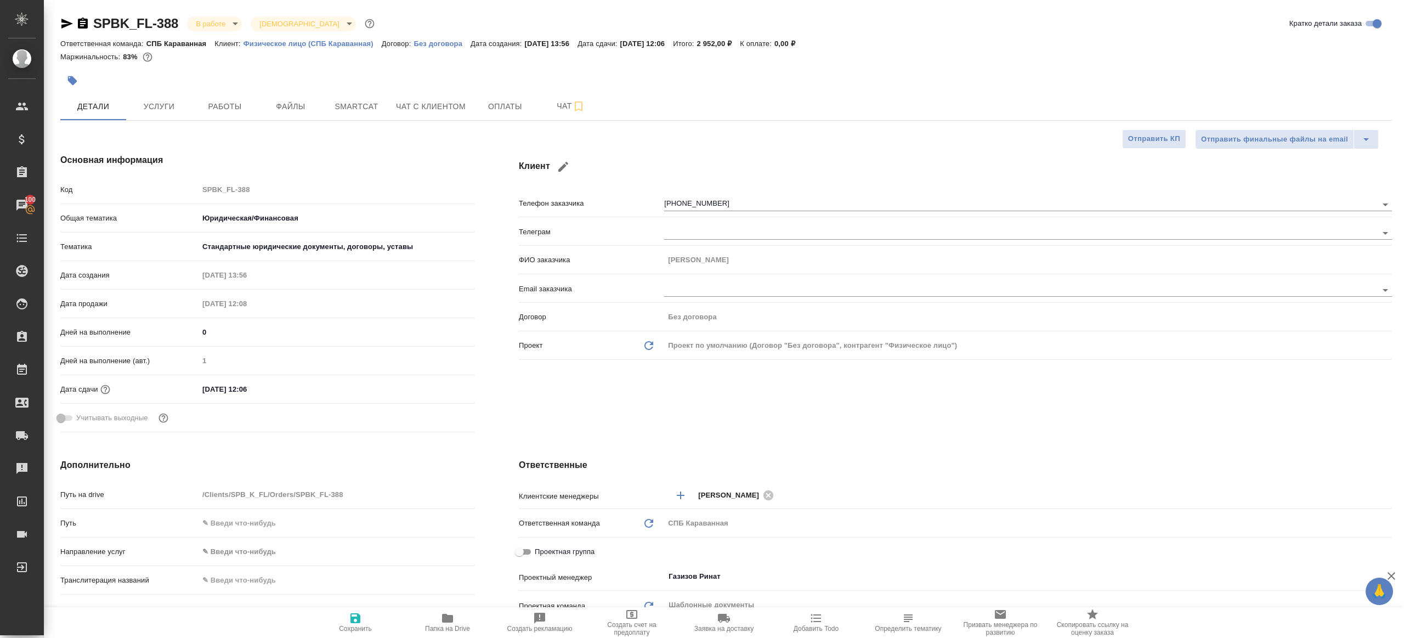
type textarea "x"
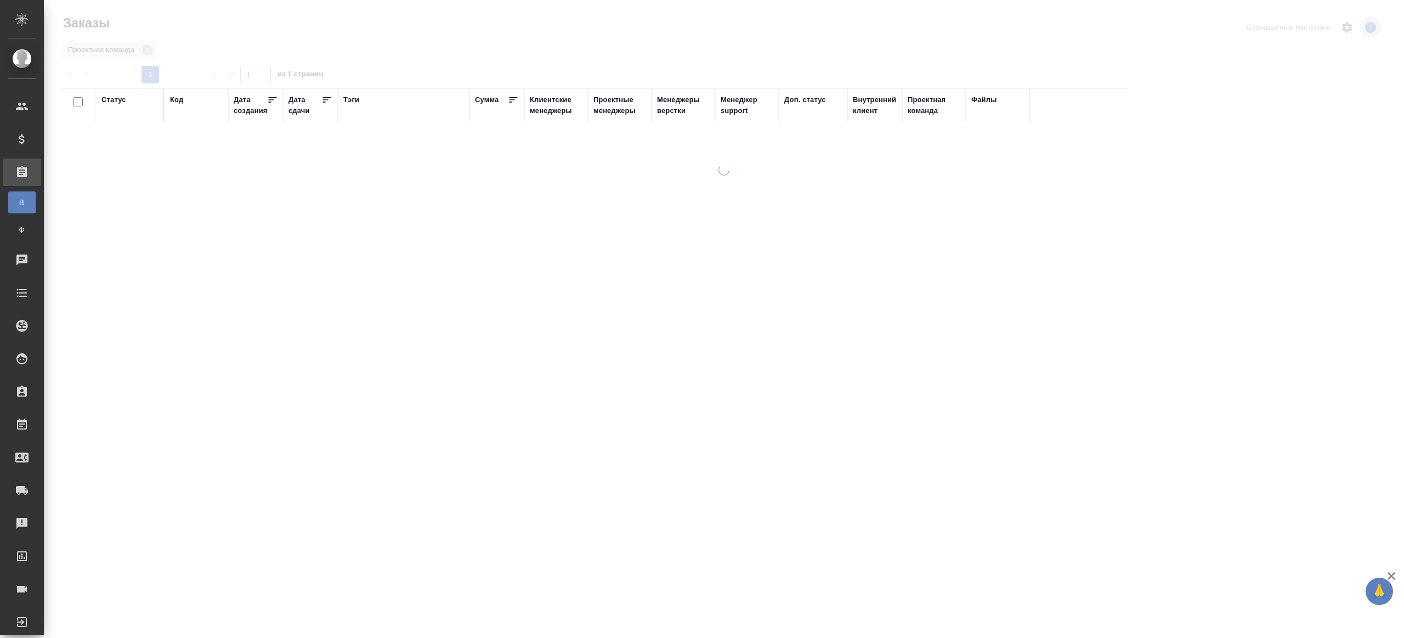
click at [353, 99] on div "Тэги" at bounding box center [351, 99] width 16 height 11
click at [204, 144] on input "text" at bounding box center [196, 140] width 53 height 14
paste input "KUNZ_FL-5893"
type input "KUNZ_FL-5893"
click at [439, 46] on div "Проектная команда" at bounding box center [721, 51] width 1322 height 21
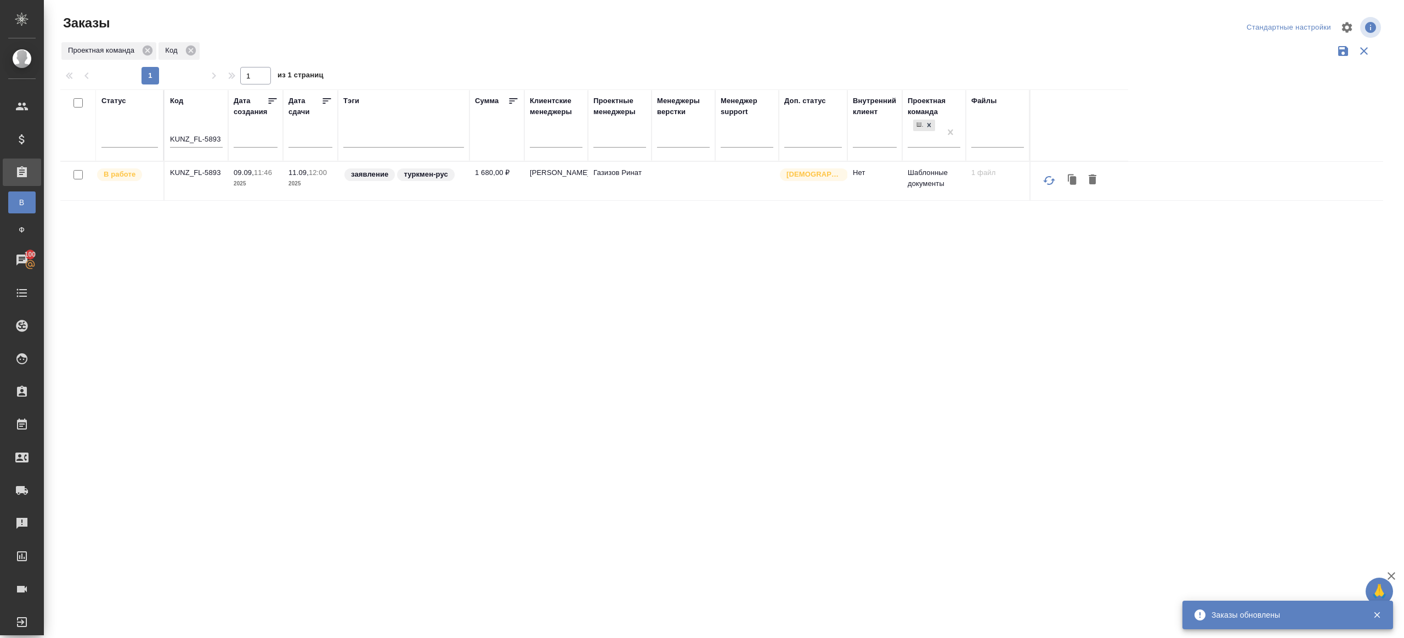
click at [197, 170] on p "KUNZ_FL-5893" at bounding box center [196, 172] width 53 height 11
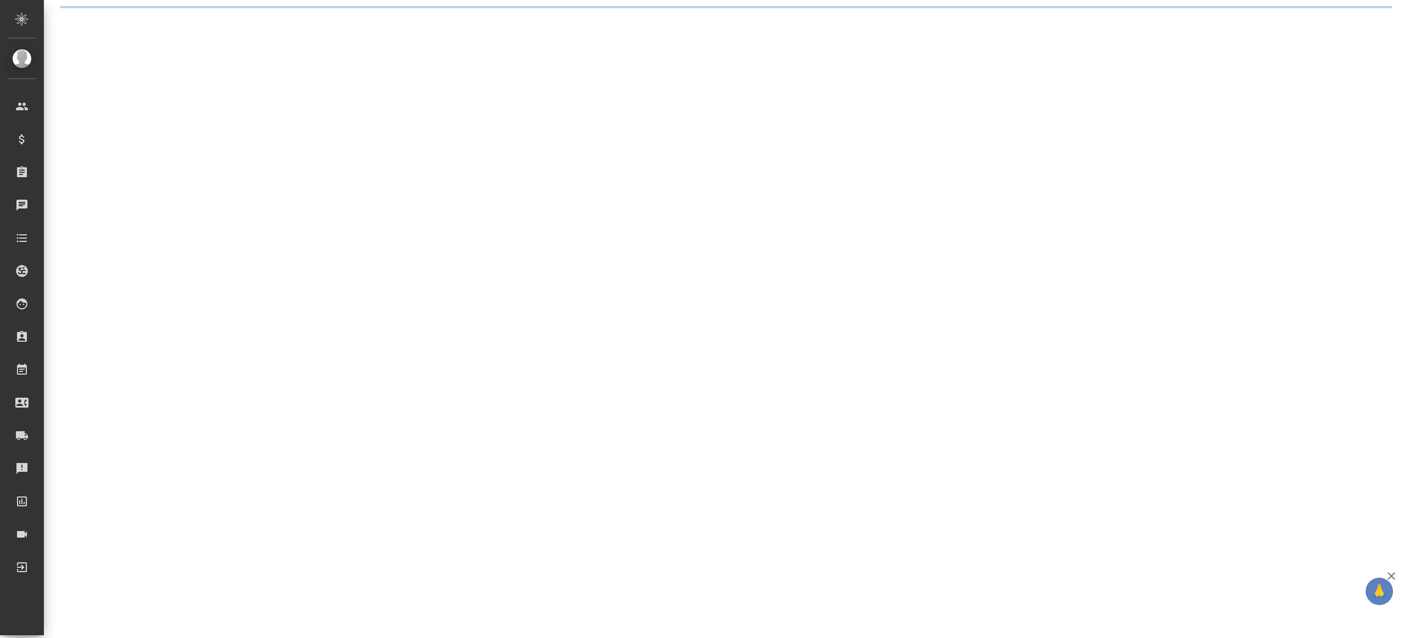
click at [221, 107] on div ".cls-1 fill:#fff; AWATERA [PERSON_NAME] Клиенты Спецификации Заказы Чаты Todo П…" at bounding box center [702, 319] width 1404 height 638
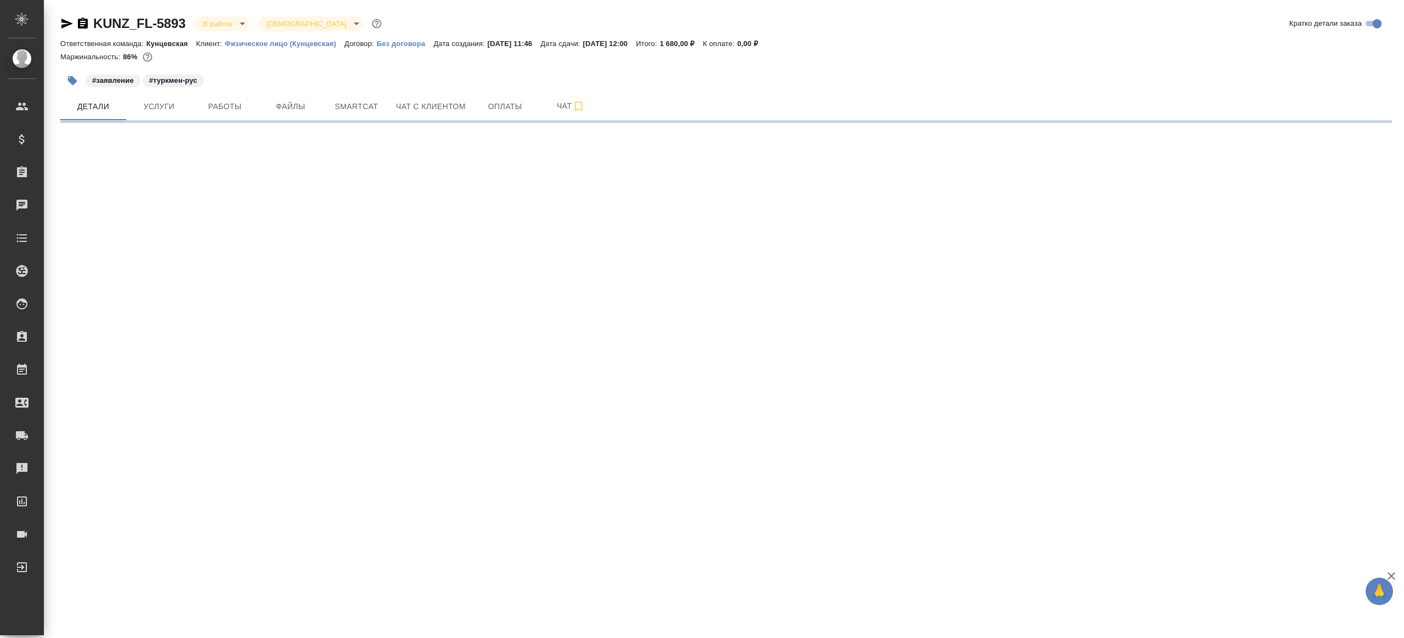
click at [221, 107] on span "Работы" at bounding box center [224, 107] width 53 height 14
select select "RU"
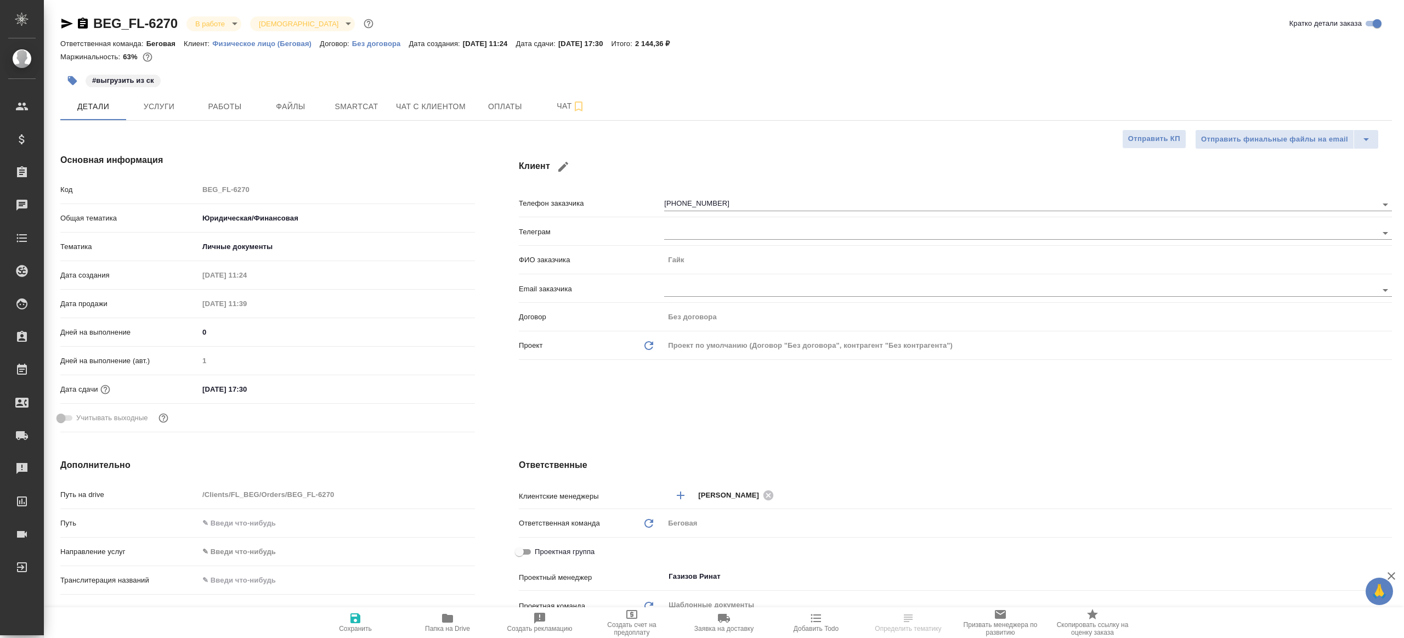
type textarea "x"
click at [228, 103] on span "Работы" at bounding box center [224, 107] width 53 height 14
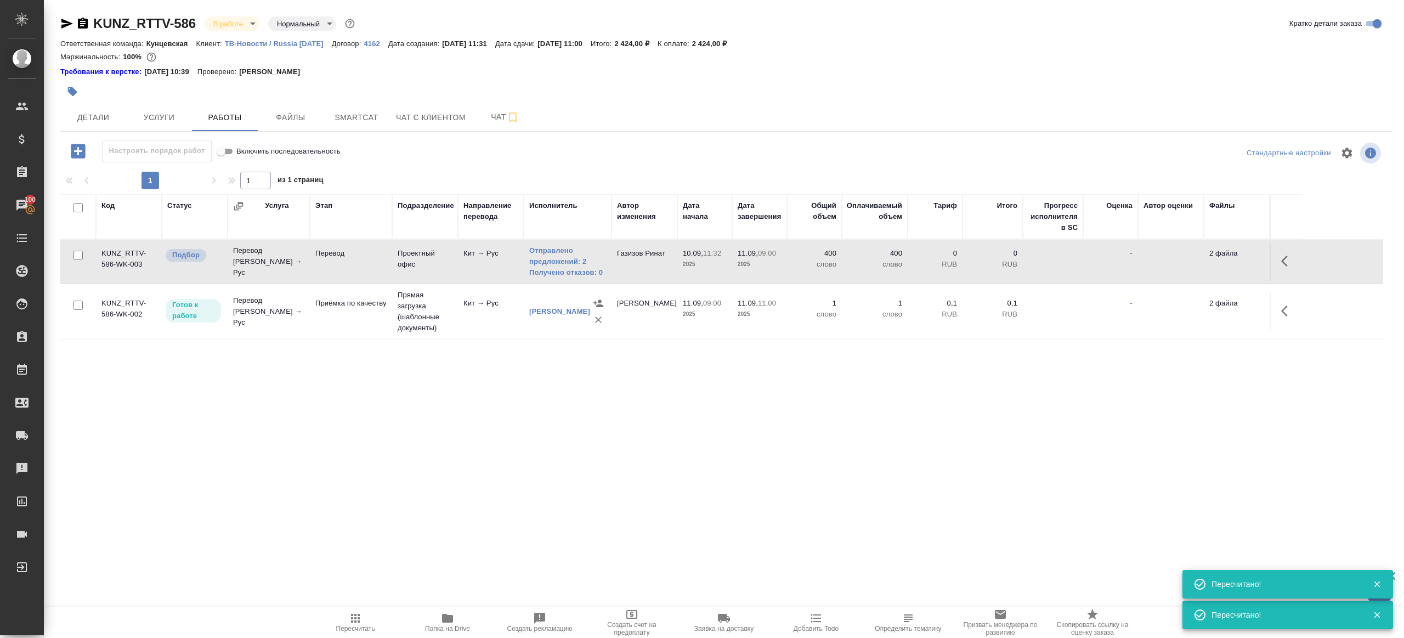
click at [366, 614] on span "Пересчитать" at bounding box center [355, 621] width 79 height 21
click at [474, 521] on div ".cls-1 fill:#fff; AWATERA [PERSON_NAME] Клиенты Спецификации Заказы 100 Чаты To…" at bounding box center [702, 319] width 1404 height 638
click at [348, 623] on span "Пересчитать" at bounding box center [355, 621] width 79 height 21
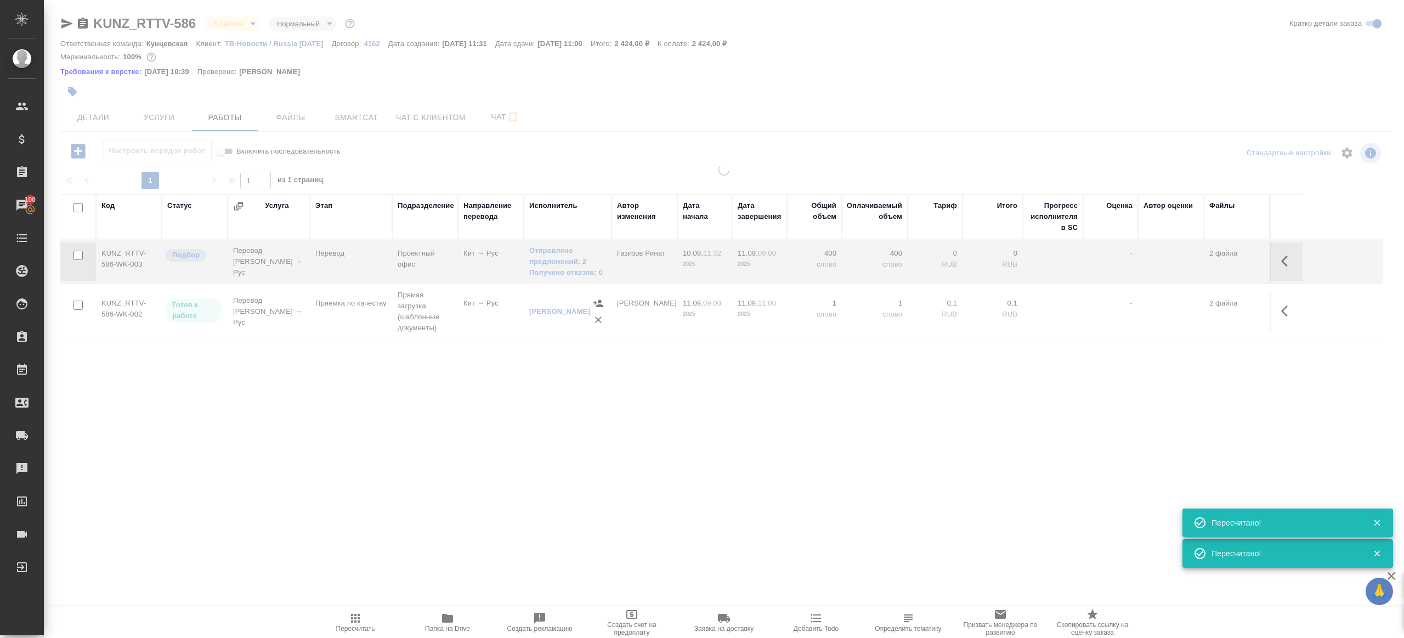
click at [416, 419] on div at bounding box center [724, 316] width 1360 height 304
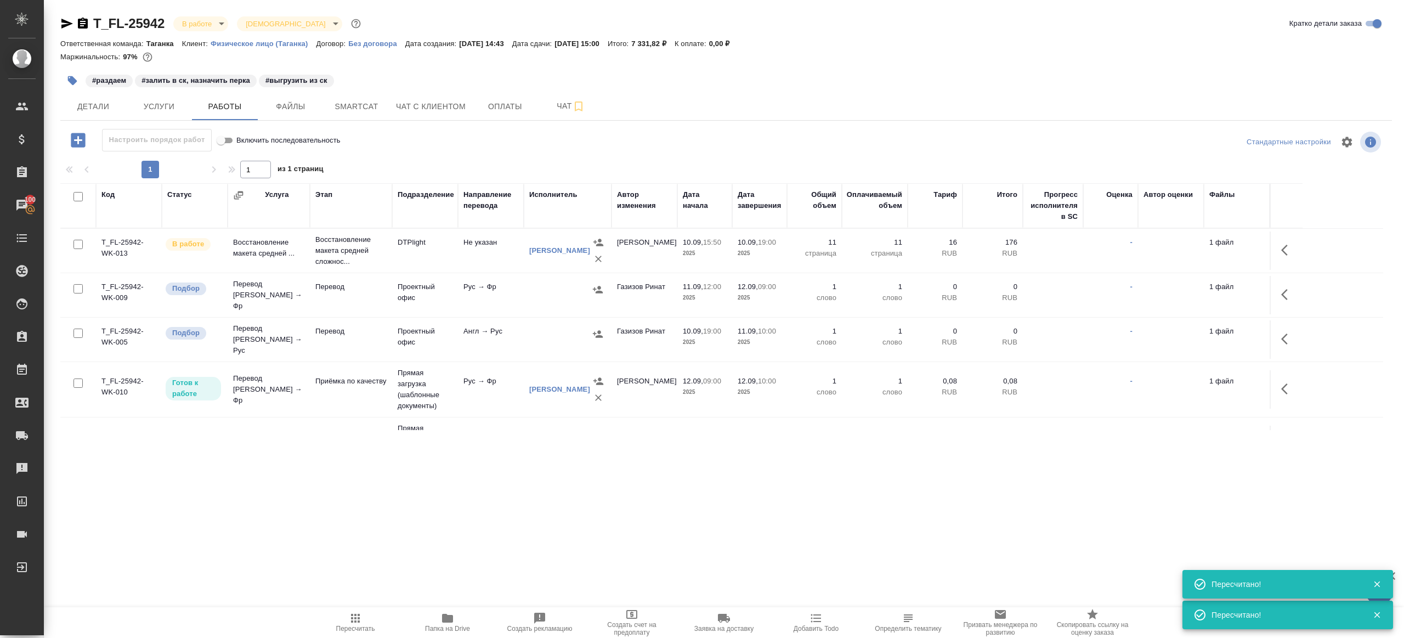
click at [345, 611] on span "Пересчитать" at bounding box center [355, 621] width 79 height 21
drag, startPoint x: 345, startPoint y: 611, endPoint x: 548, endPoint y: 519, distance: 223.3
click at [346, 611] on span "Пересчитать" at bounding box center [355, 621] width 79 height 21
click at [567, 514] on div ".cls-1 fill:#fff; AWATERA [PERSON_NAME] Клиенты Спецификации Заказы 100 Чаты To…" at bounding box center [702, 319] width 1404 height 638
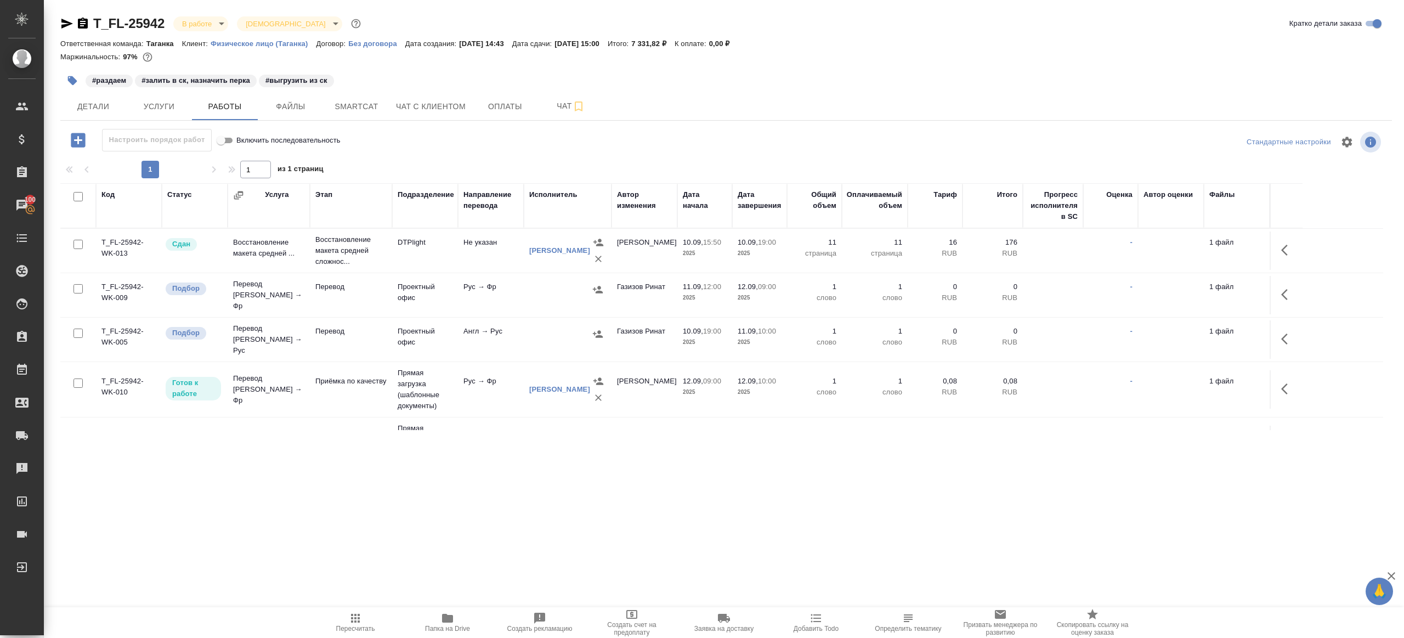
click at [431, 624] on span "Папка на Drive" at bounding box center [447, 628] width 45 height 8
click at [550, 101] on span "Чат" at bounding box center [570, 106] width 53 height 14
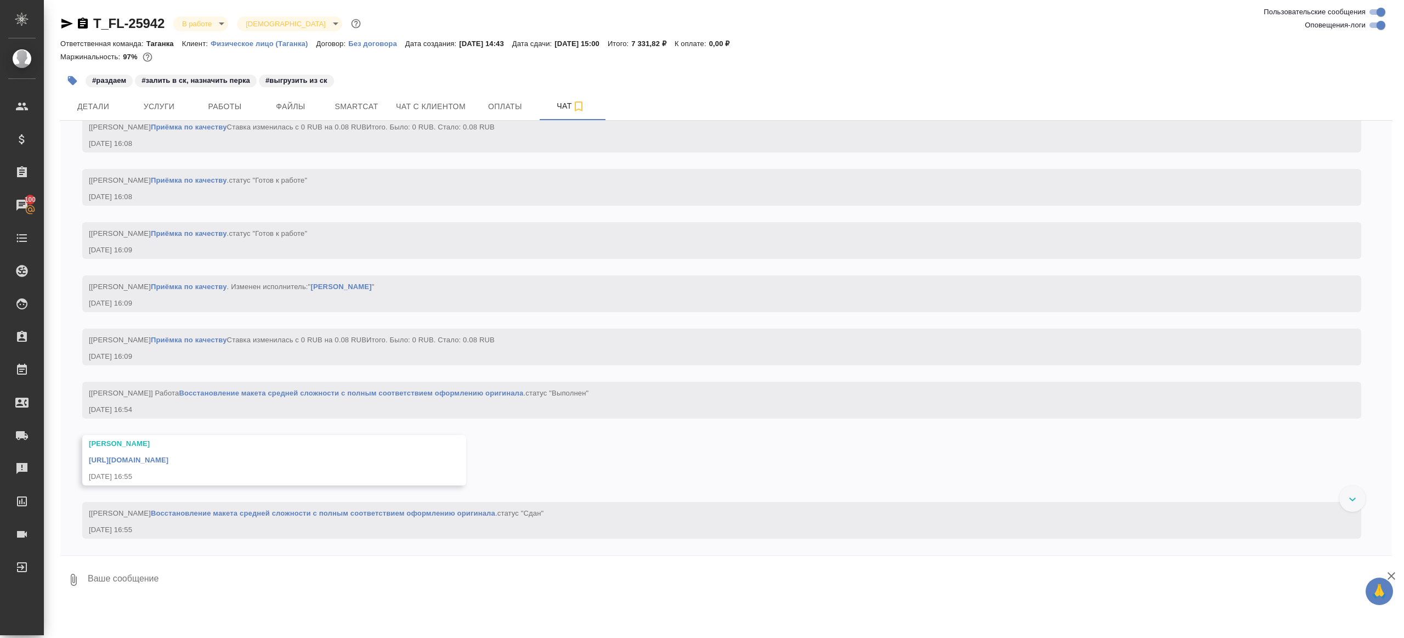
scroll to position [3627, 0]
click at [168, 464] on link "[URL][DOMAIN_NAME]" at bounding box center [128, 460] width 79 height 8
click at [96, 98] on button "Детали" at bounding box center [93, 106] width 66 height 27
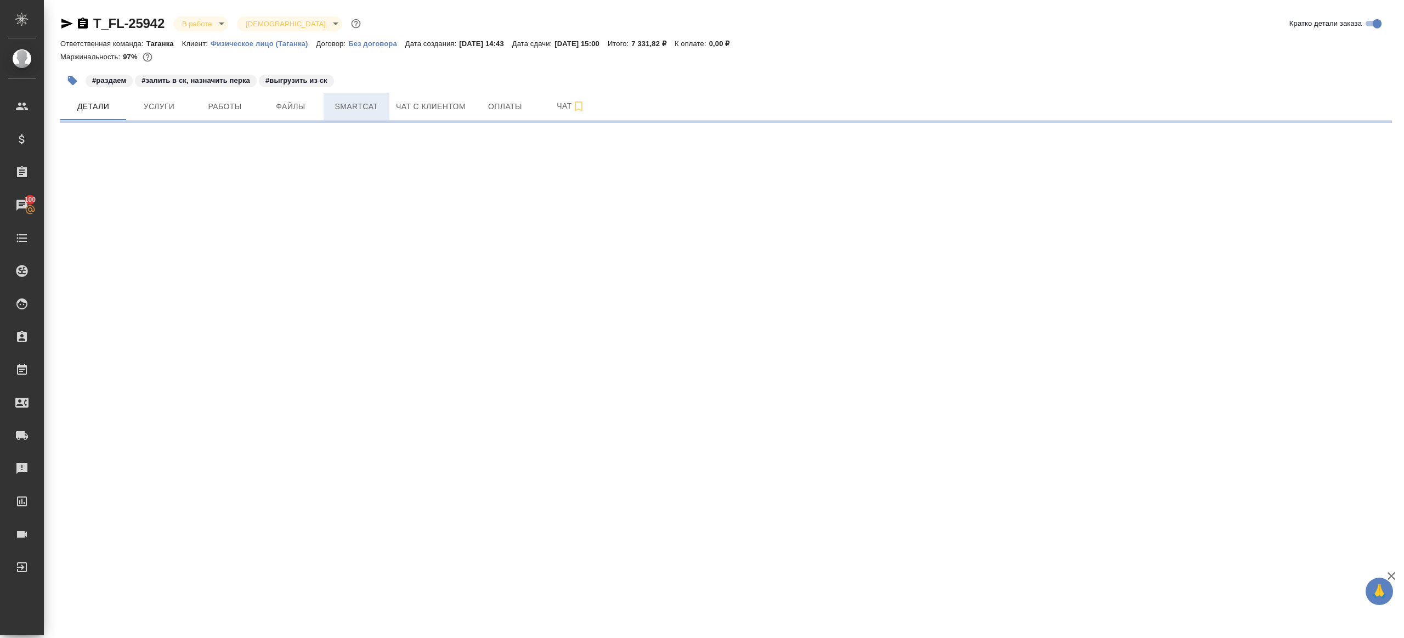
click at [355, 103] on span "Smartcat" at bounding box center [356, 107] width 53 height 14
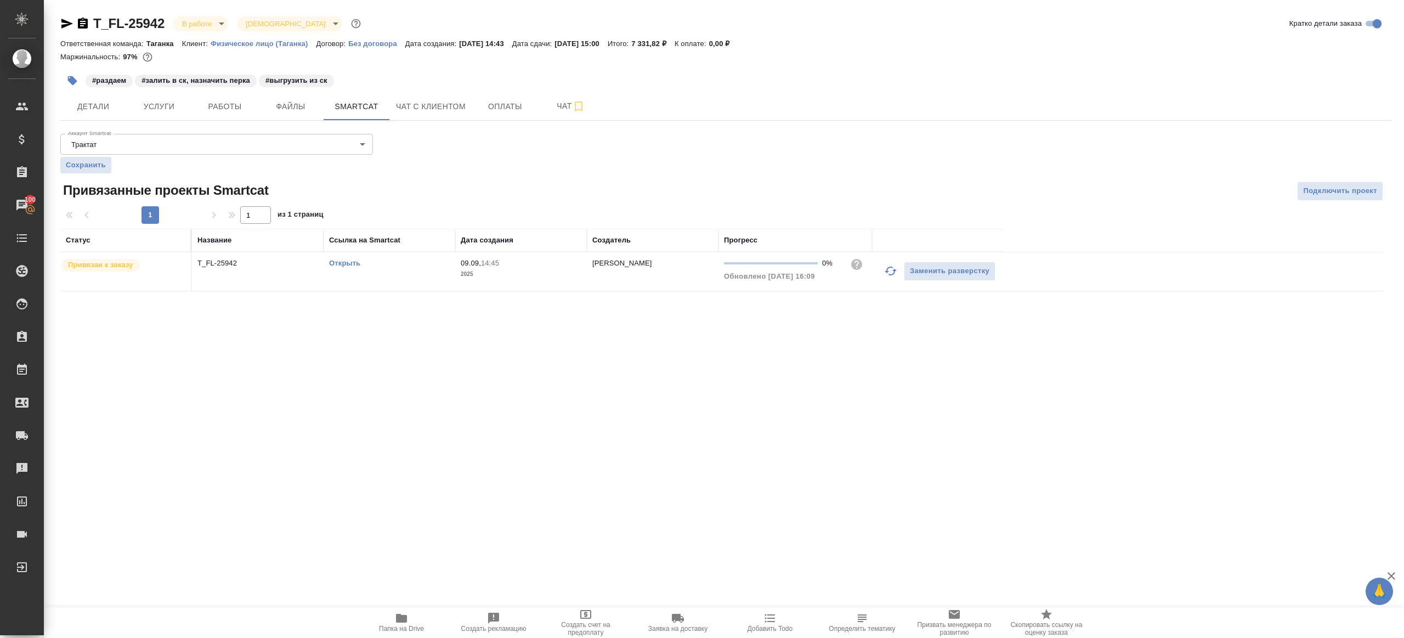
click at [344, 264] on link "Открыть" at bounding box center [344, 263] width 31 height 8
click at [90, 112] on span "Детали" at bounding box center [93, 107] width 53 height 14
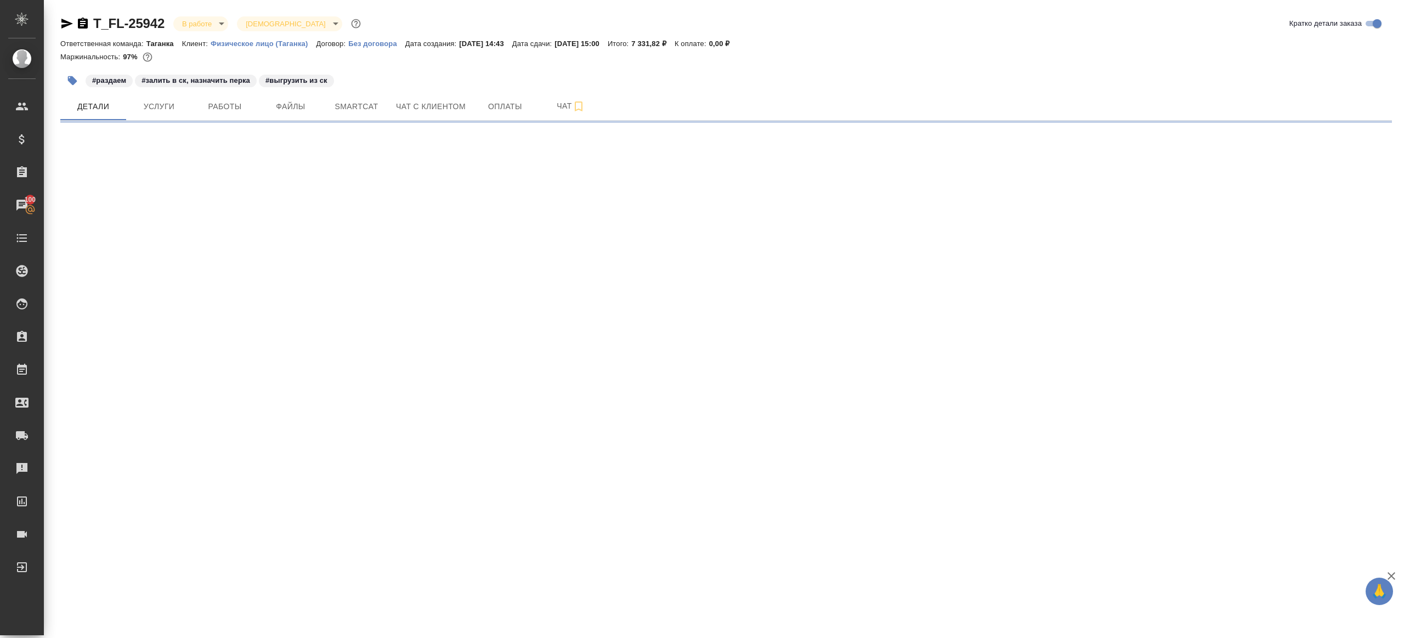
select select "RU"
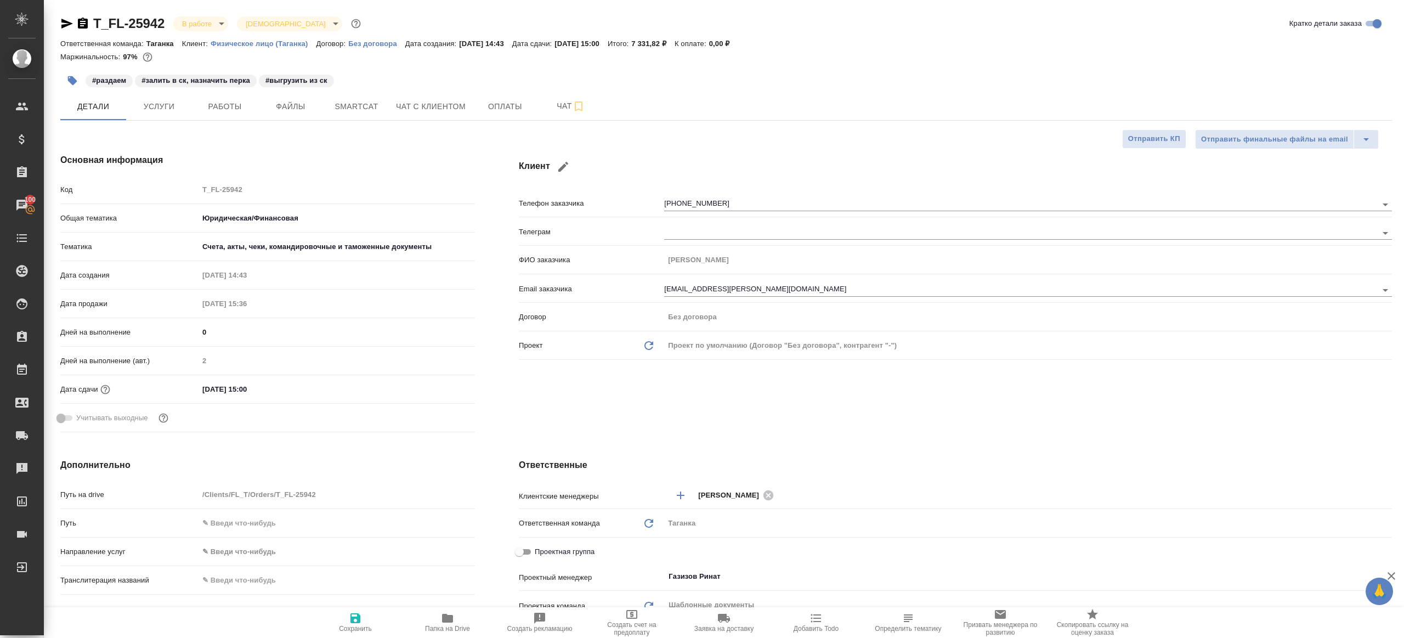
type textarea "x"
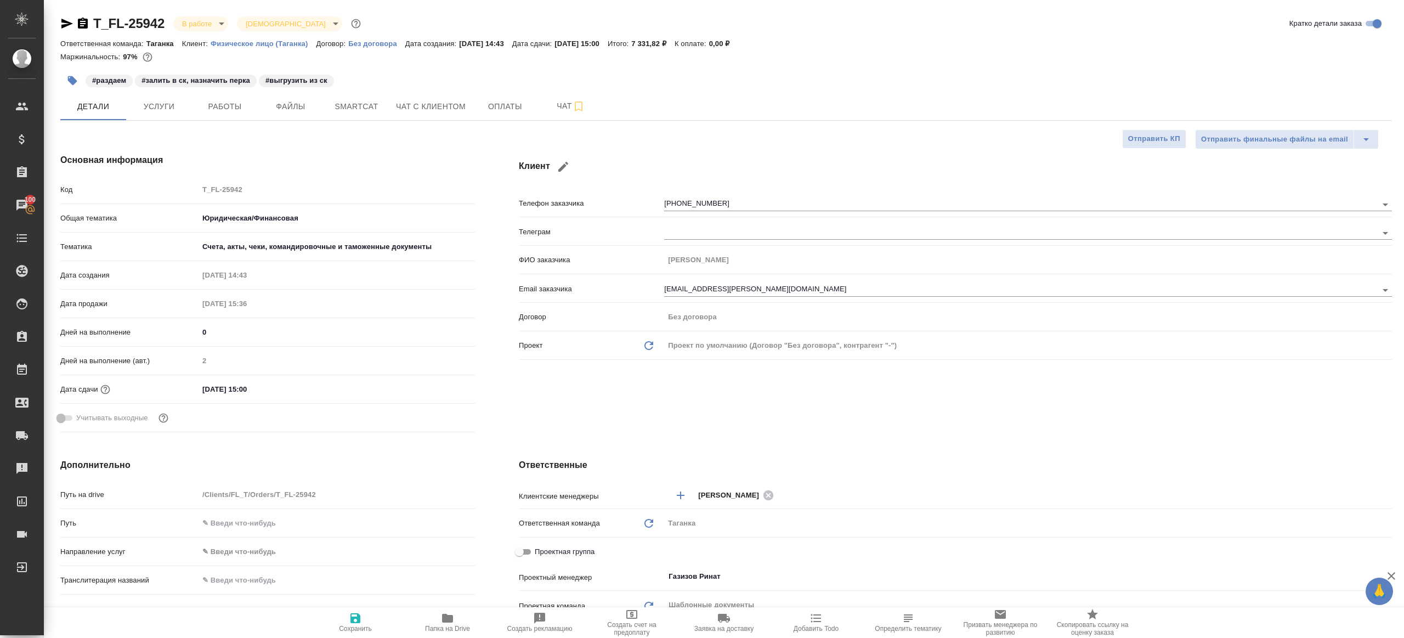
type textarea "x"
click at [230, 96] on button "Работы" at bounding box center [225, 106] width 66 height 27
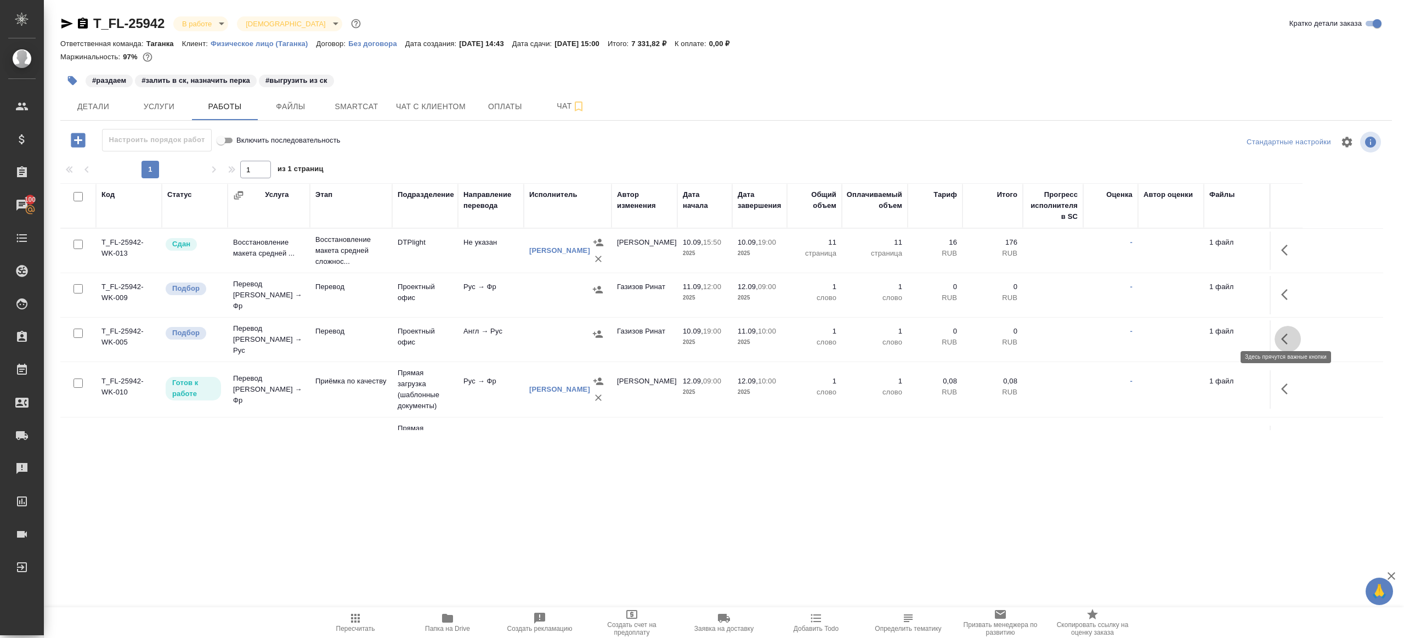
click at [1284, 332] on icon "button" at bounding box center [1287, 338] width 13 height 13
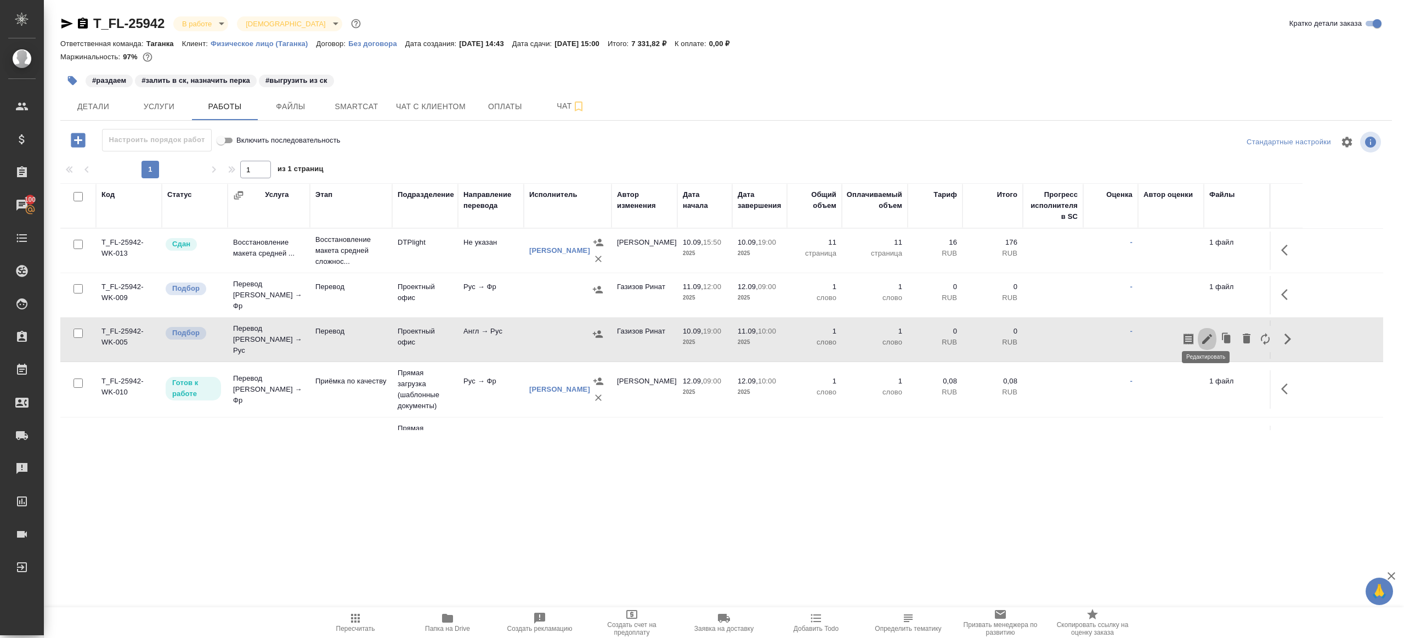
click at [1206, 334] on icon "button" at bounding box center [1207, 339] width 10 height 10
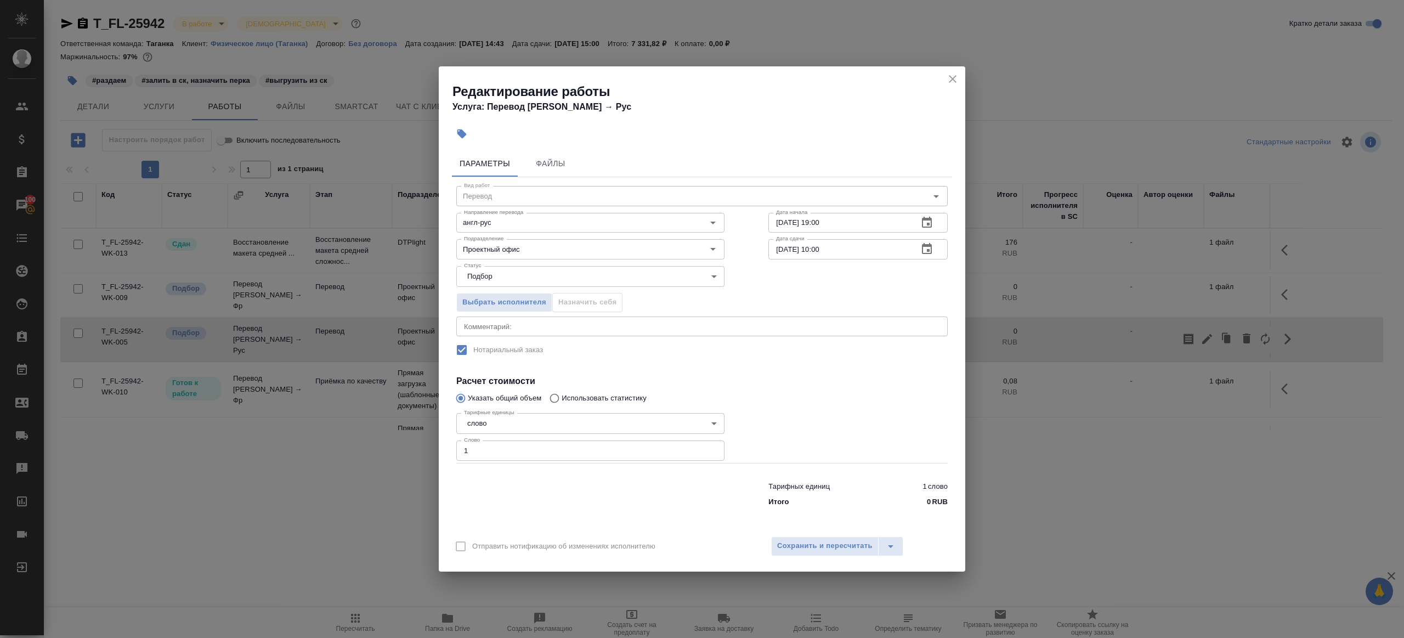
click at [537, 446] on input "1" at bounding box center [590, 450] width 268 height 20
paste input "476.5"
type input "476.5"
click at [571, 480] on div at bounding box center [590, 492] width 312 height 44
click at [789, 544] on span "Сохранить и пересчитать" at bounding box center [824, 545] width 95 height 13
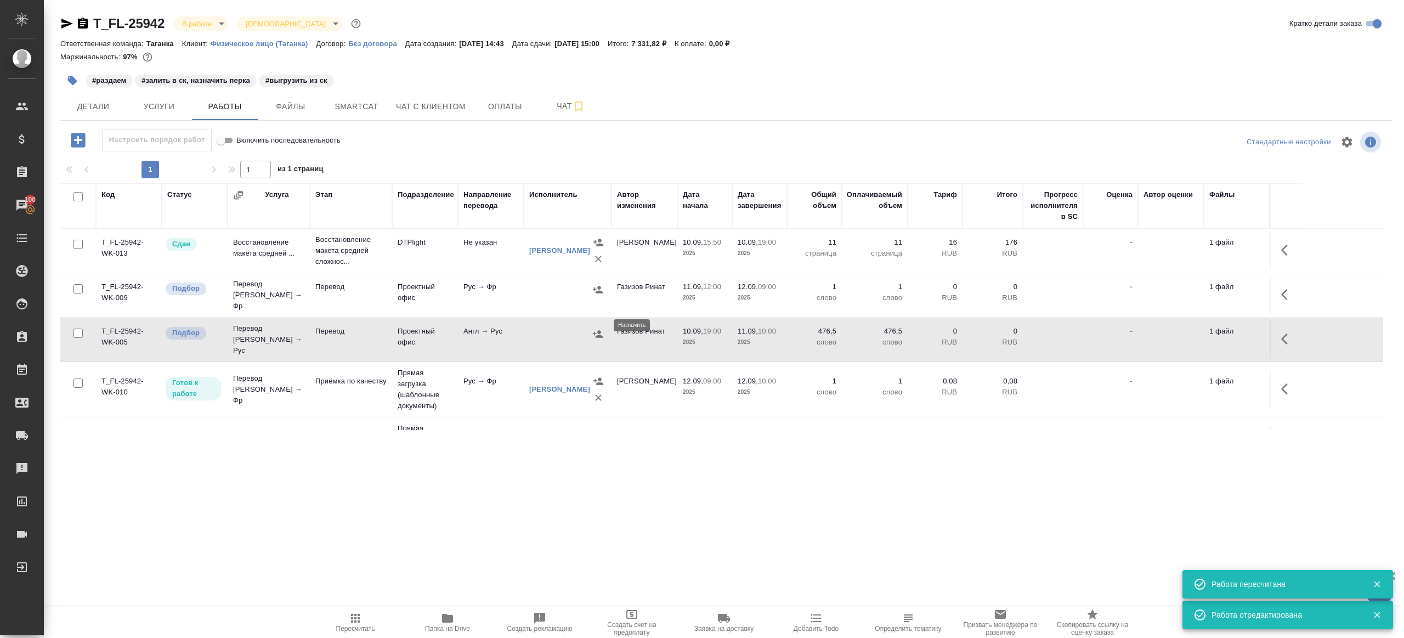
click at [598, 330] on icon "button" at bounding box center [598, 333] width 10 height 7
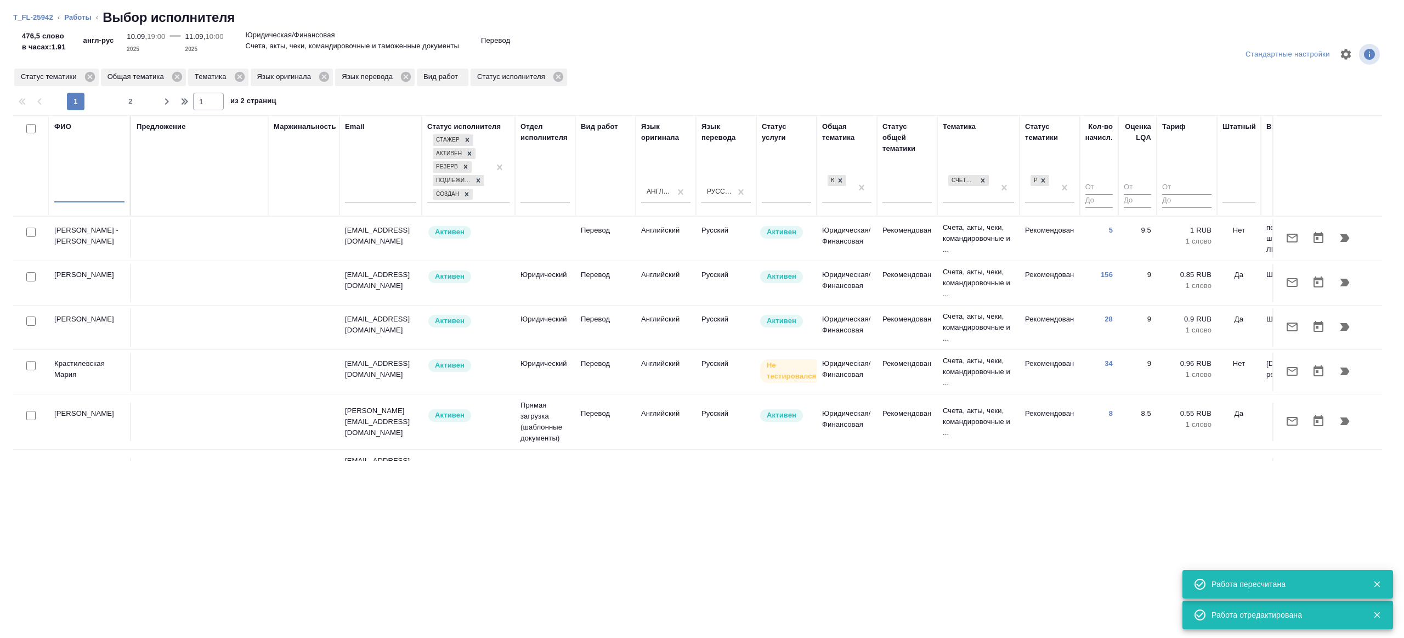
click at [71, 194] on input "text" at bounding box center [89, 196] width 70 height 14
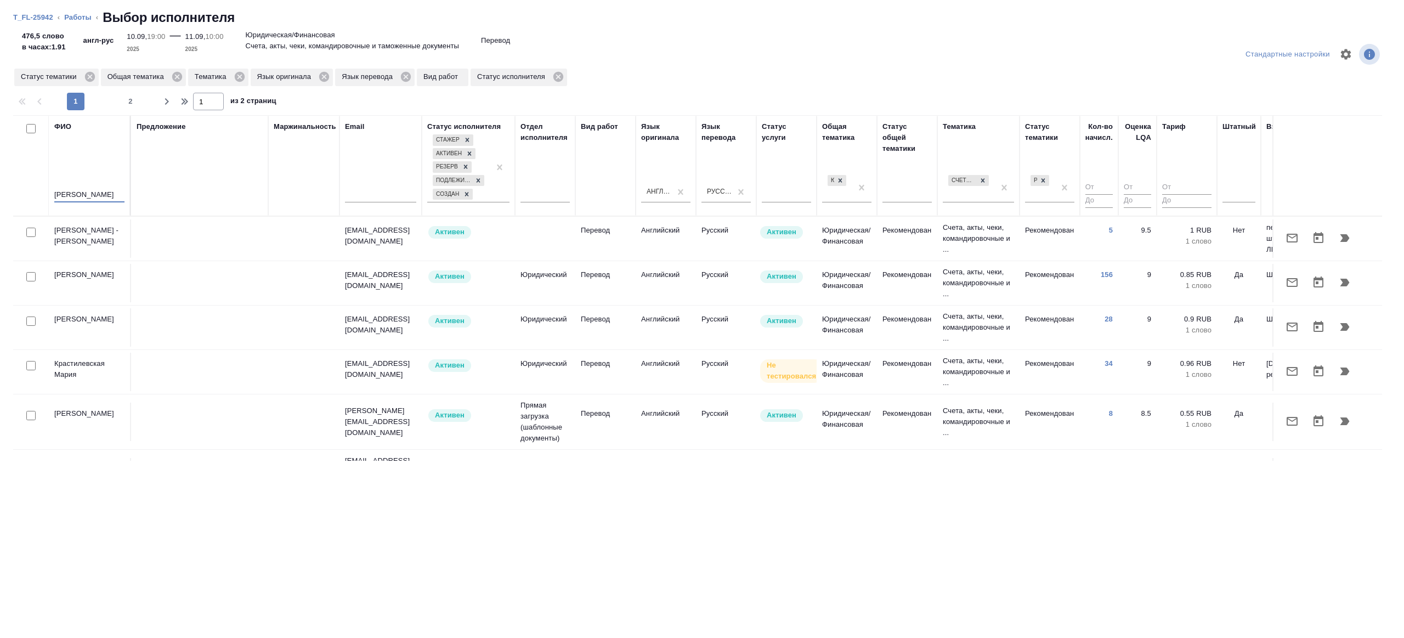
type input "аржанова"
click at [173, 178] on div "Предложение" at bounding box center [200, 165] width 126 height 89
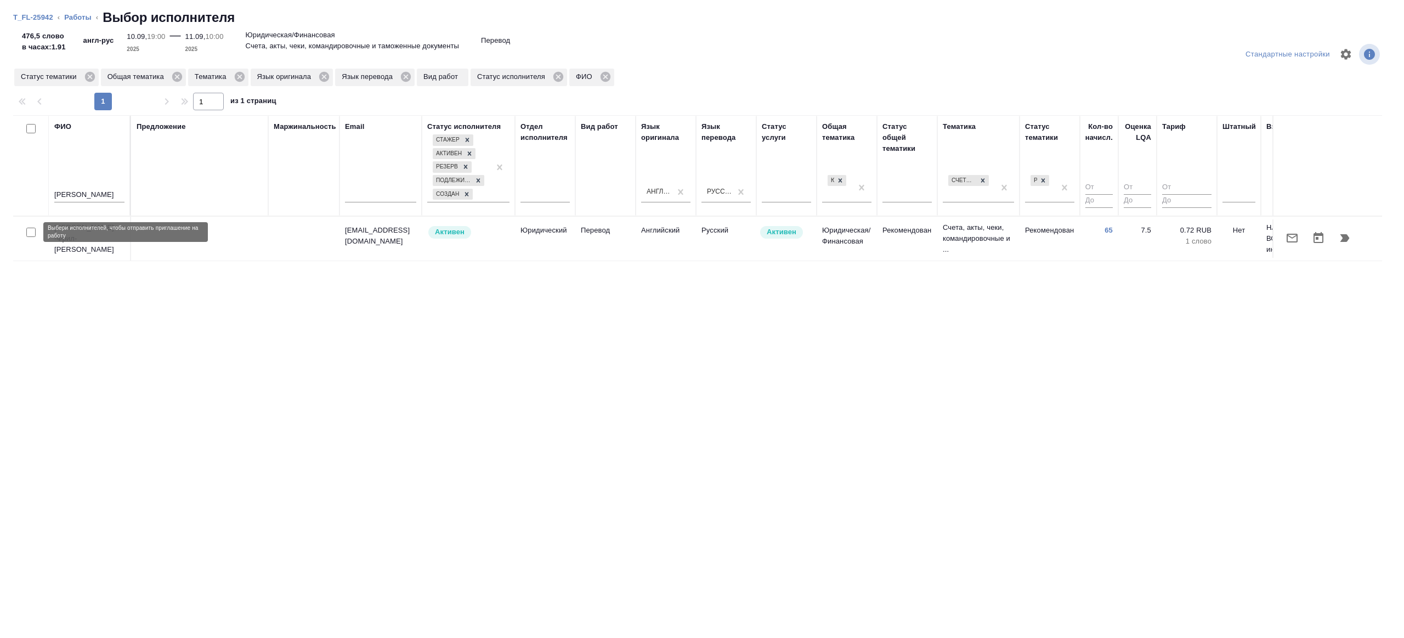
click at [33, 234] on input "checkbox" at bounding box center [30, 232] width 9 height 9
checkbox input "true"
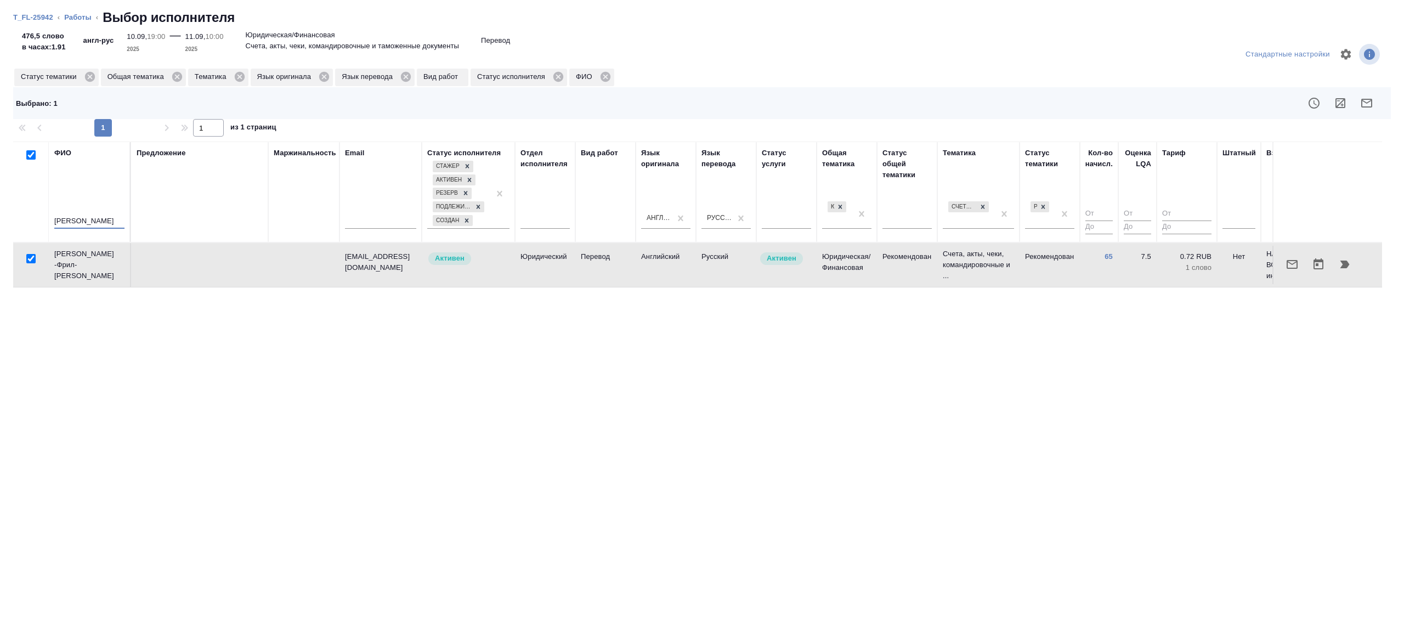
drag, startPoint x: 91, startPoint y: 222, endPoint x: -8, endPoint y: 217, distance: 98.8
click at [0, 217] on html "🙏 .cls-1 fill:#fff; AWATERA Gazizov Rinat Клиенты Спецификации Заказы 100 Чаты …" at bounding box center [702, 319] width 1404 height 638
type input "барагоне"
click at [117, 213] on div "барагоне" at bounding box center [89, 222] width 70 height 27
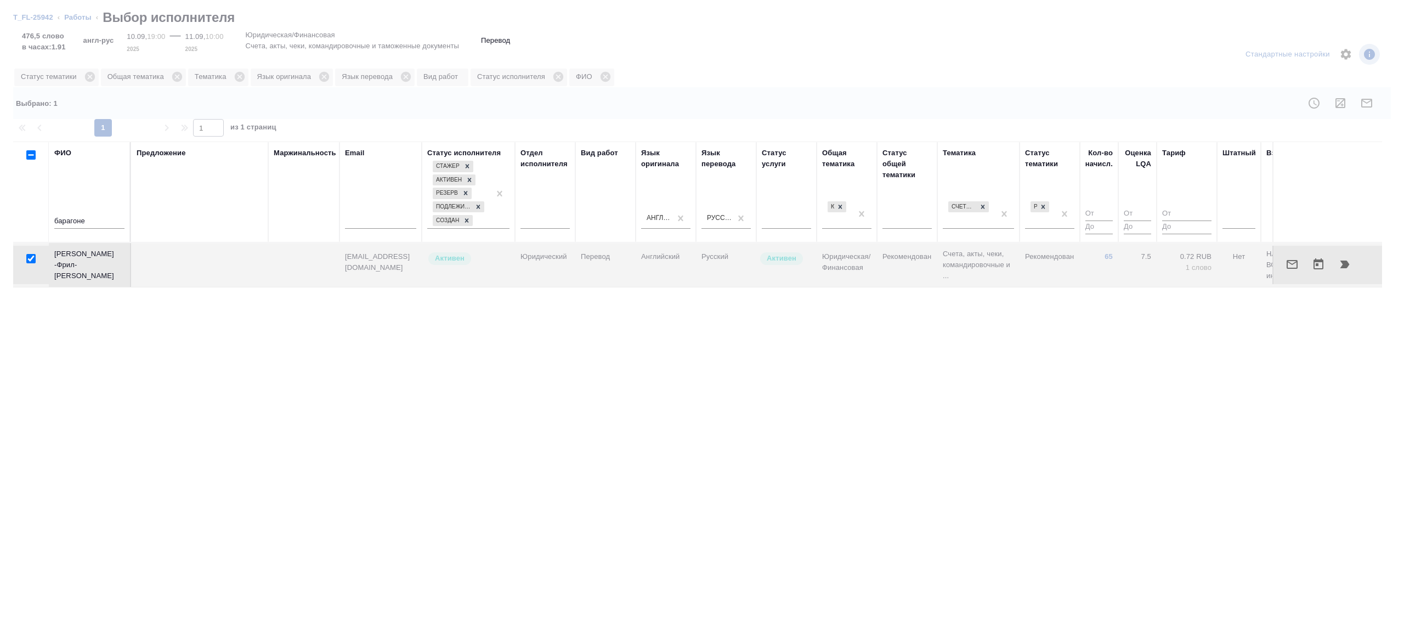
checkbox input "false"
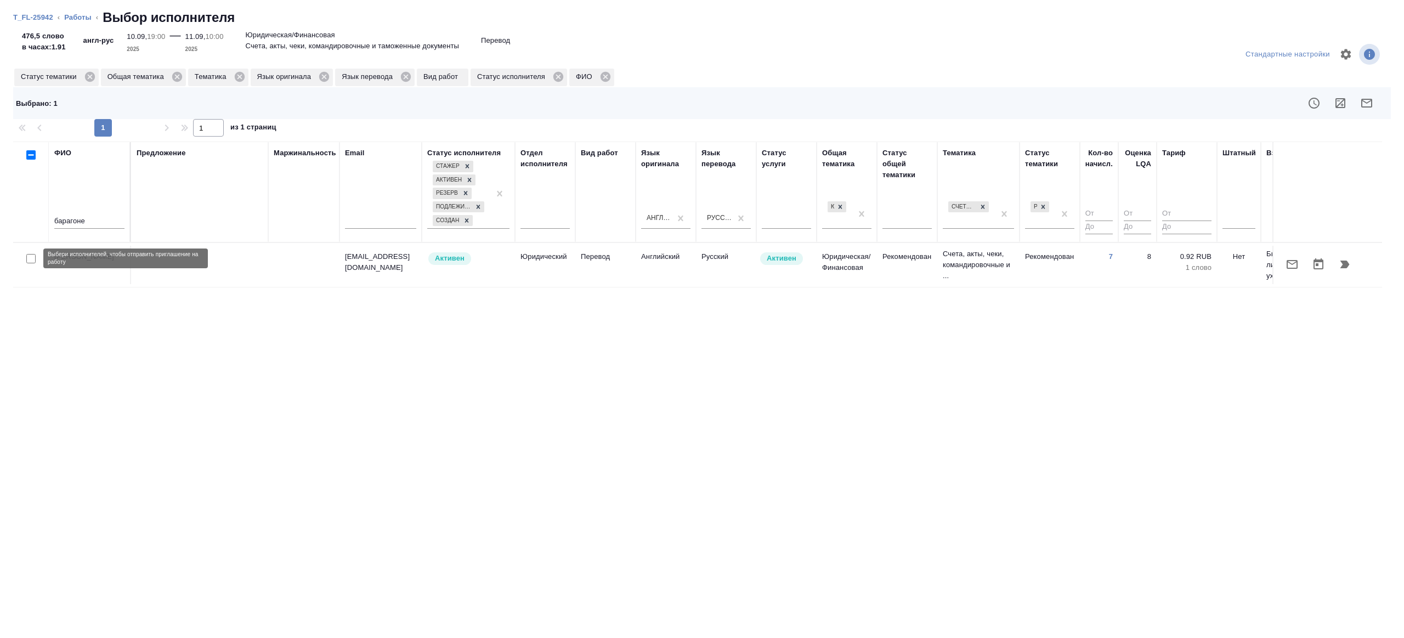
click at [29, 259] on input "checkbox" at bounding box center [30, 258] width 9 height 9
checkbox input "true"
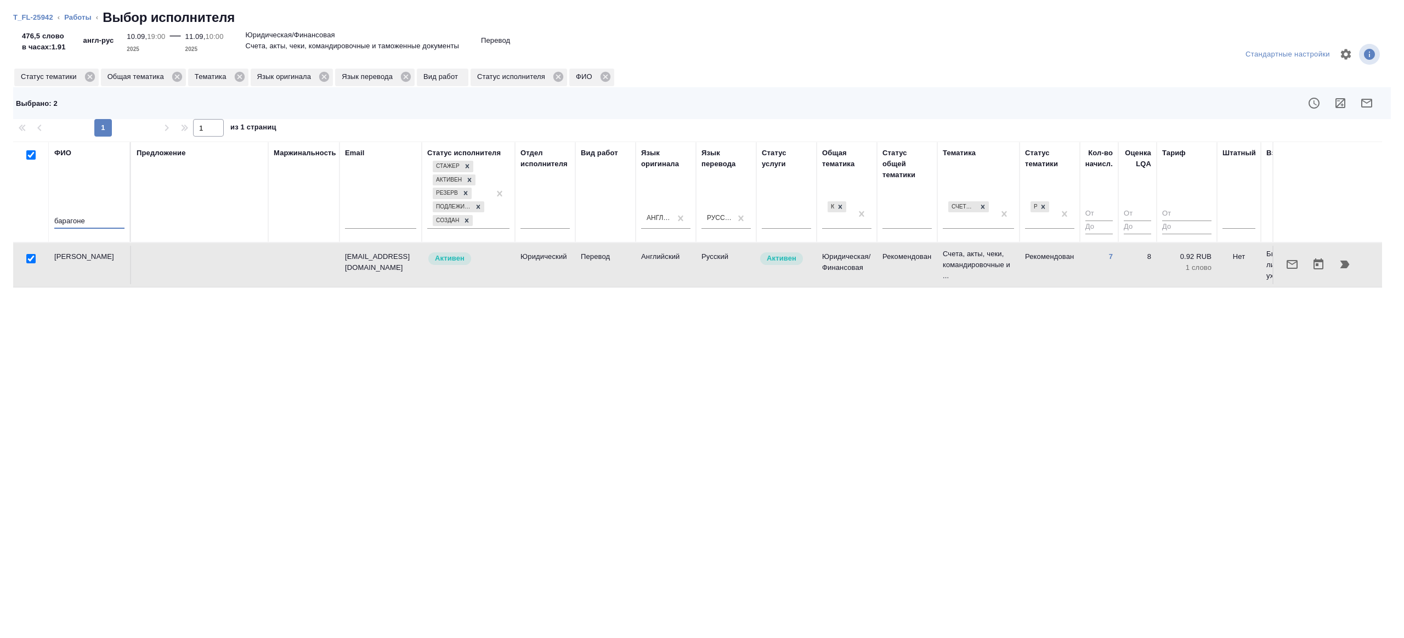
drag, startPoint x: 95, startPoint y: 220, endPoint x: 16, endPoint y: 216, distance: 78.5
click at [18, 216] on tr "ФИО барагоне Предложение Маржинальность Email Статус исполнителя Стажер Активен…" at bounding box center [809, 191] width 1593 height 101
type input "головнева"
click at [156, 202] on div "Предложение" at bounding box center [200, 191] width 126 height 89
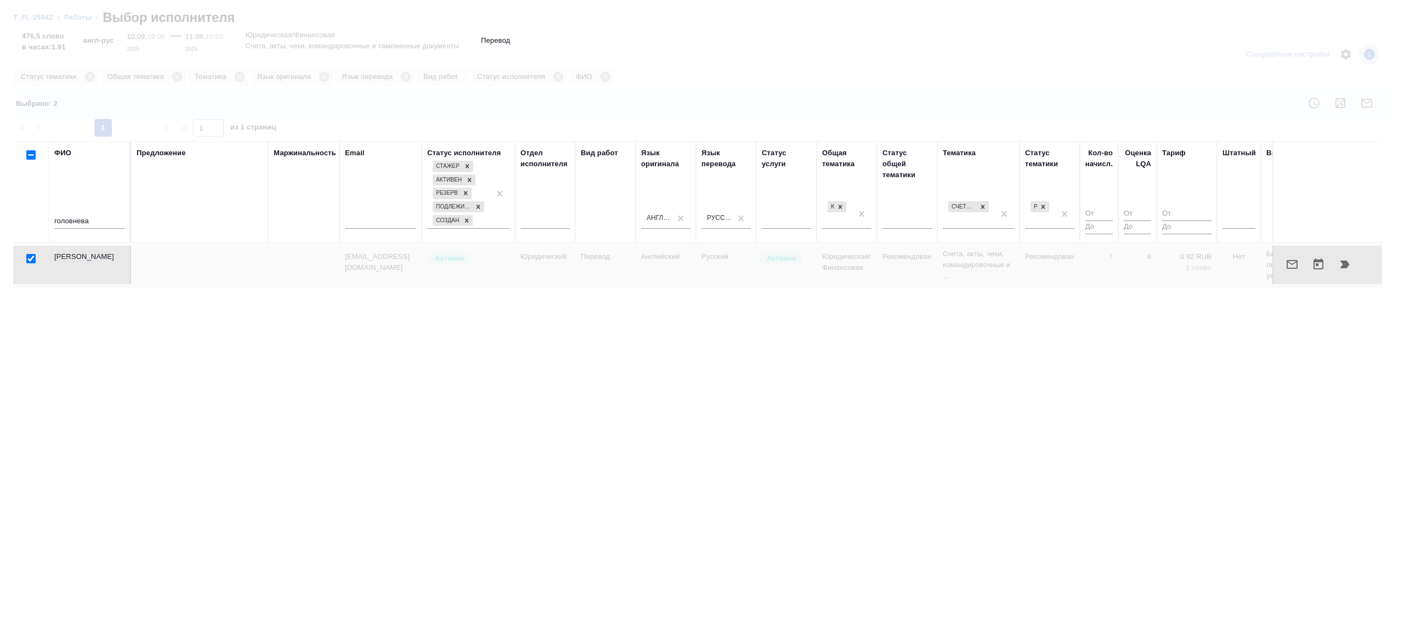
checkbox input "false"
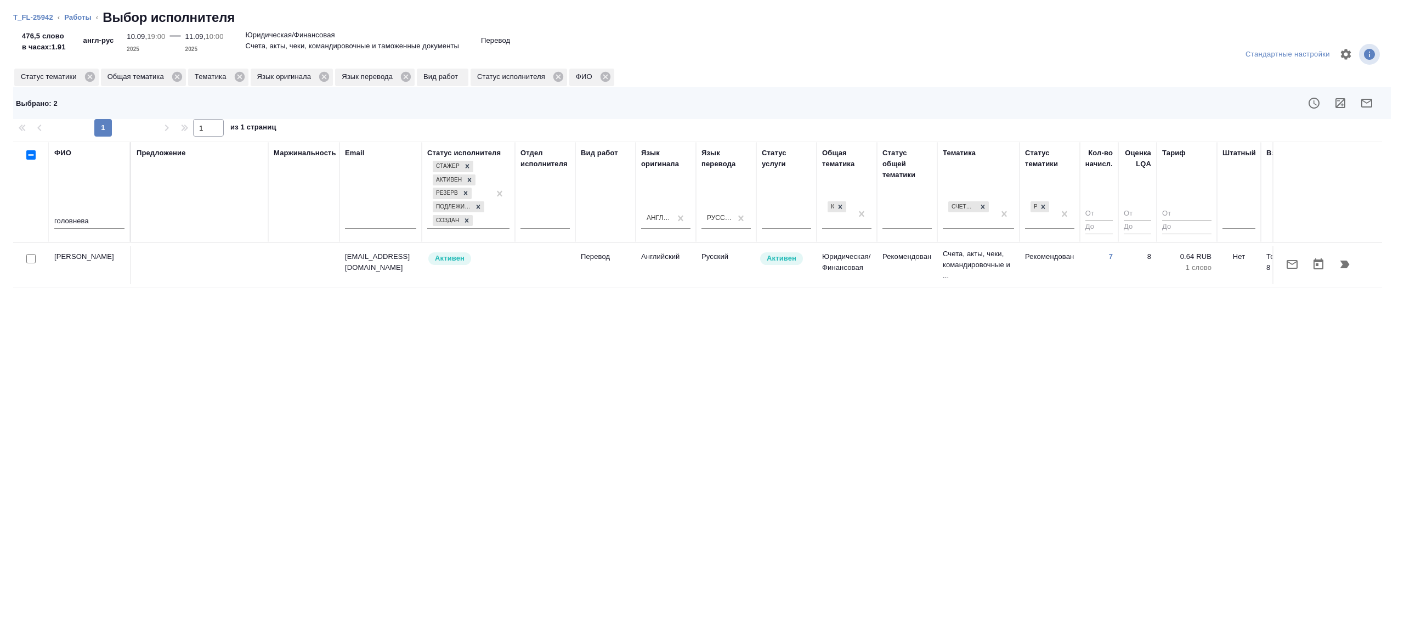
click at [30, 258] on input "checkbox" at bounding box center [30, 258] width 9 height 9
checkbox input "true"
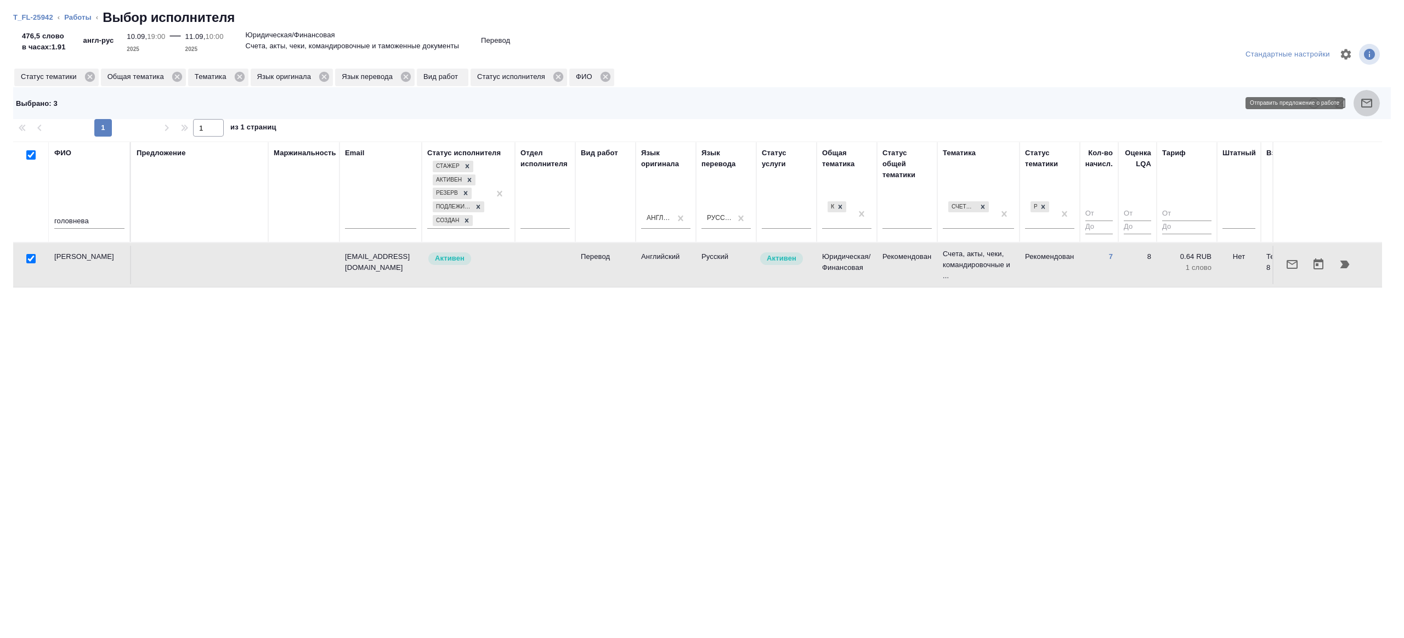
click at [1361, 102] on icon "button" at bounding box center [1366, 103] width 11 height 9
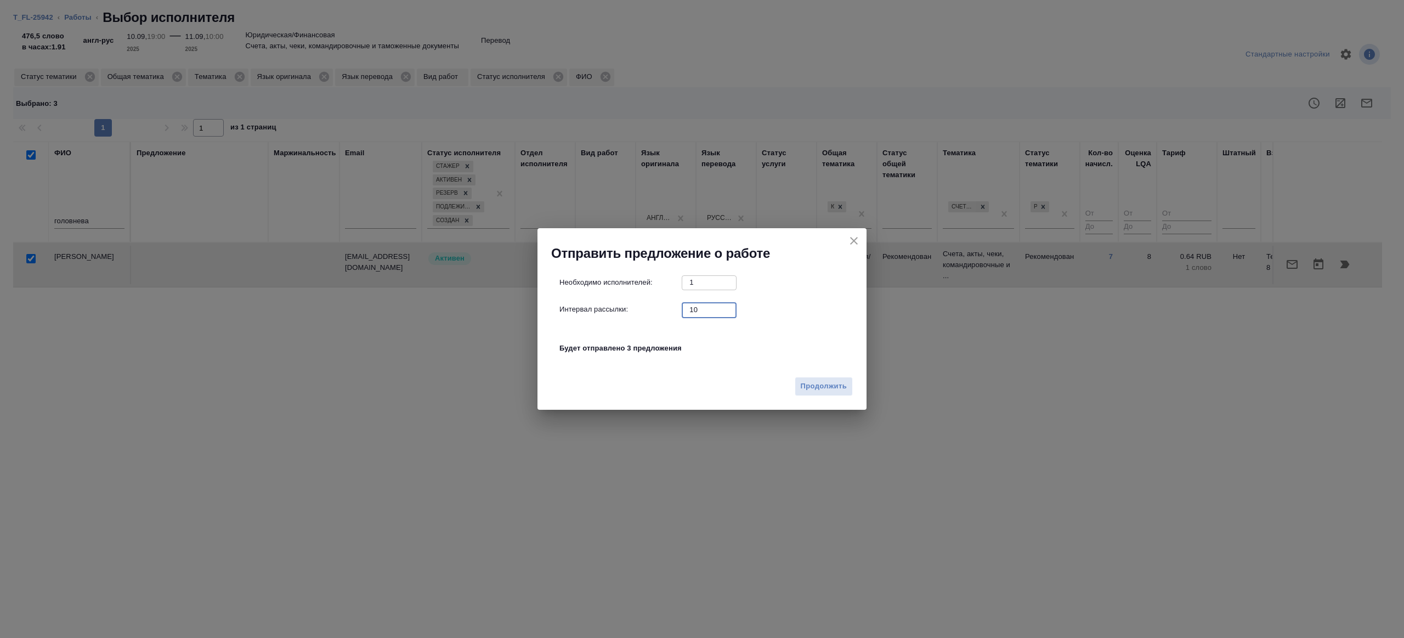
click at [705, 309] on input "10" at bounding box center [708, 310] width 55 height 14
type input "1"
click at [827, 384] on span "Продолжить" at bounding box center [823, 386] width 46 height 13
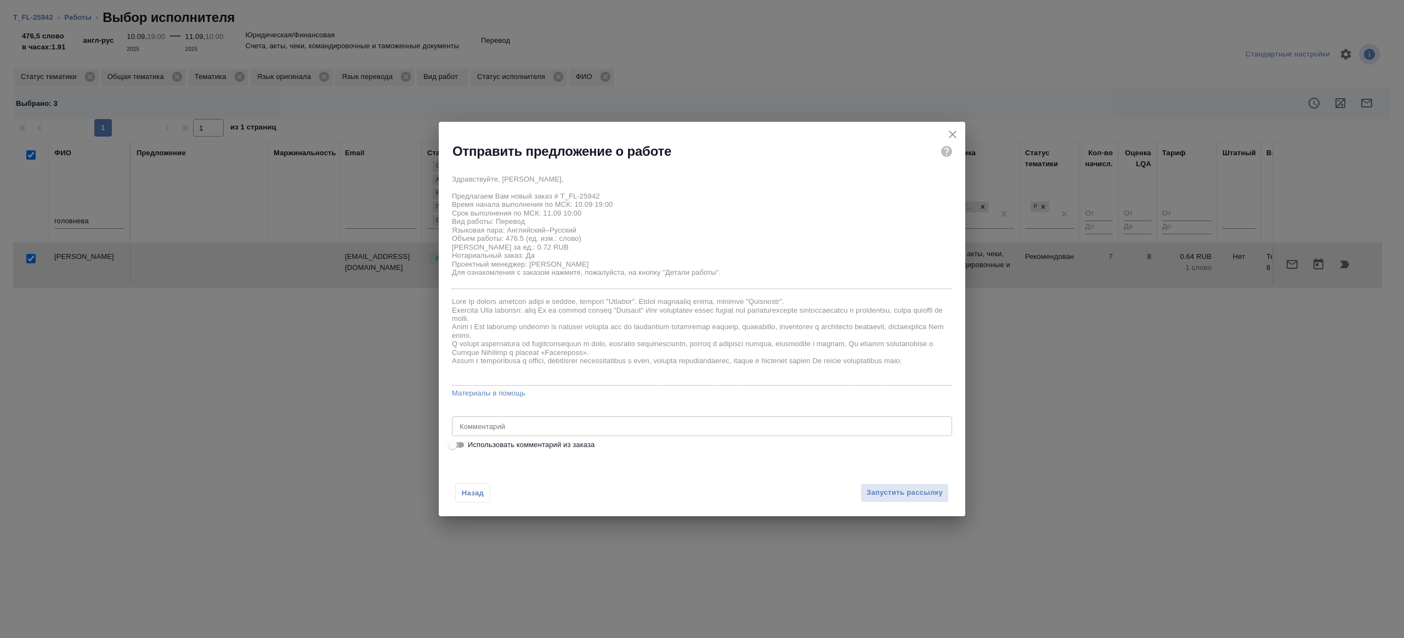
click at [457, 439] on input "Использовать комментарий из заказа" at bounding box center [452, 444] width 39 height 13
checkbox input "true"
type textarea "англ-франц под ЗПК"
click at [453, 446] on input "Использовать комментарий из заказа" at bounding box center [460, 444] width 39 height 13
checkbox input "false"
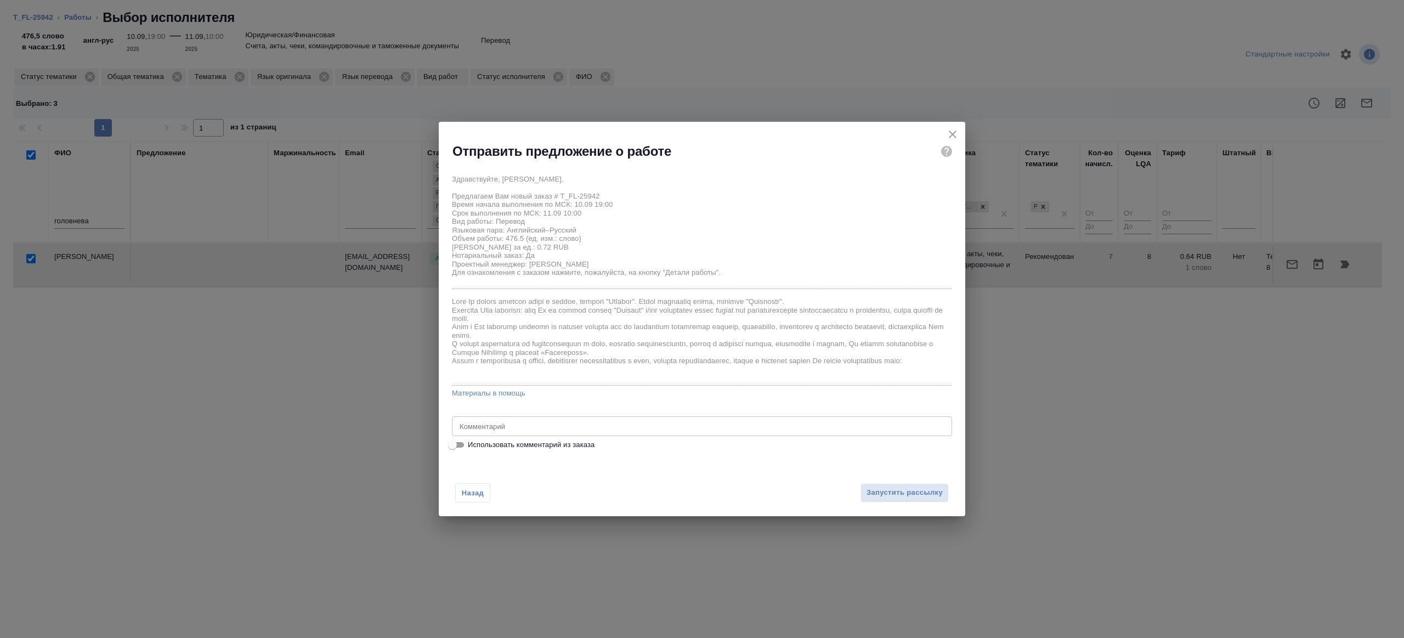
click at [485, 426] on textarea at bounding box center [701, 426] width 485 height 8
type textarea "будет в смарткате"
click at [910, 492] on span "Запустить рассылку" at bounding box center [904, 492] width 76 height 13
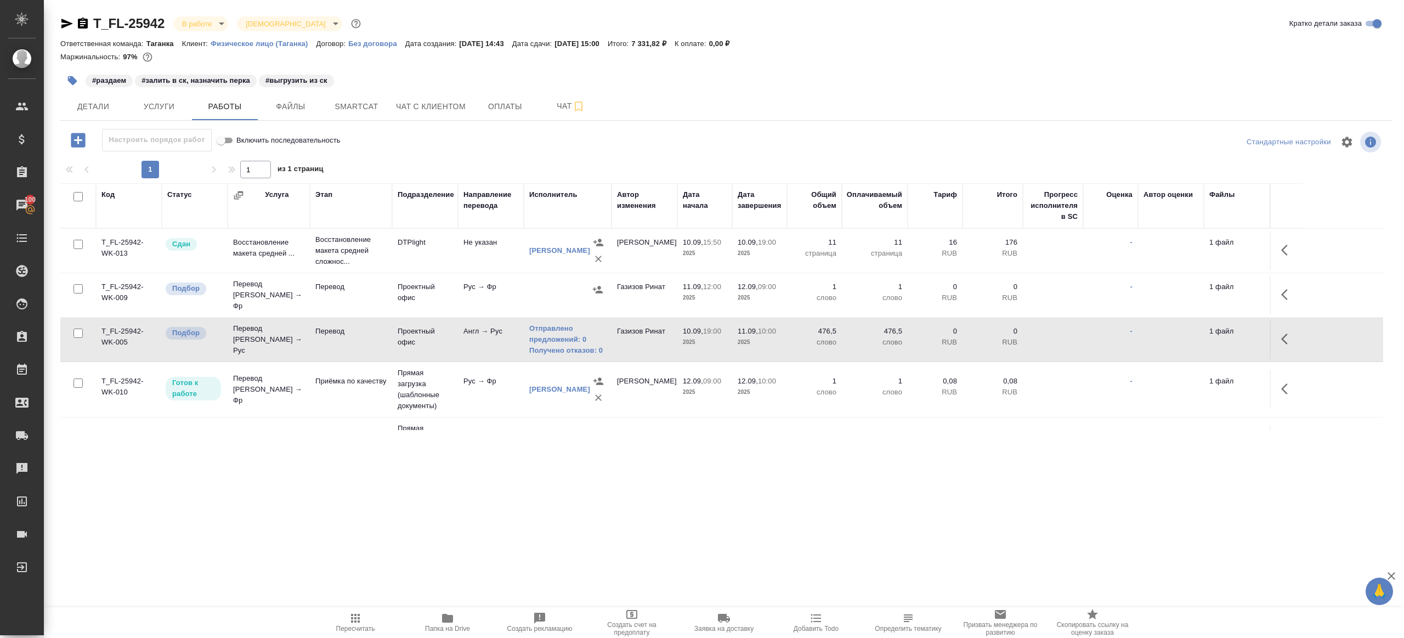
click at [336, 624] on span "Пересчитать" at bounding box center [355, 628] width 39 height 8
click at [431, 554] on div ".cls-1 fill:#fff; AWATERA Gazizov Rinat Клиенты Спецификации Заказы 100 Чаты To…" at bounding box center [702, 319] width 1404 height 638
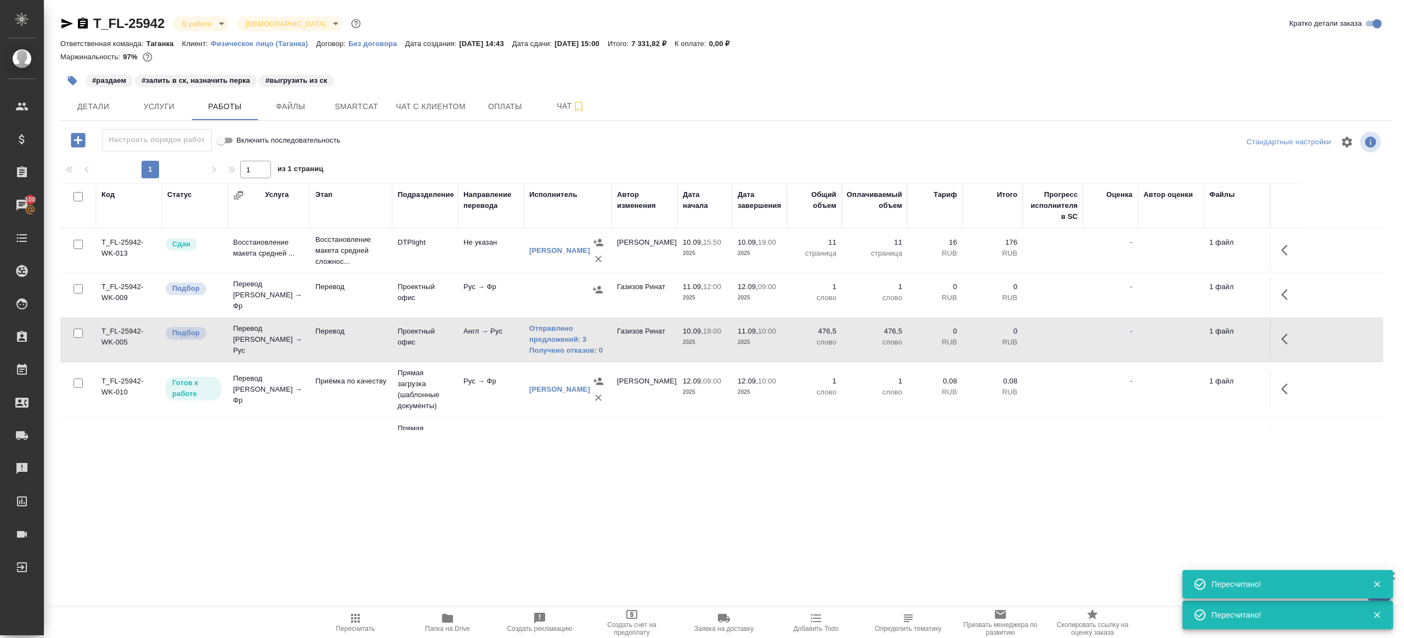
click at [367, 612] on span "Пересчитать" at bounding box center [355, 621] width 79 height 21
click at [592, 552] on div ".cls-1 fill:#fff; AWATERA Gazizov Rinat Клиенты Спецификации Заказы 100 Чаты To…" at bounding box center [702, 319] width 1404 height 638
click at [361, 626] on span "Пересчитать" at bounding box center [355, 628] width 39 height 8
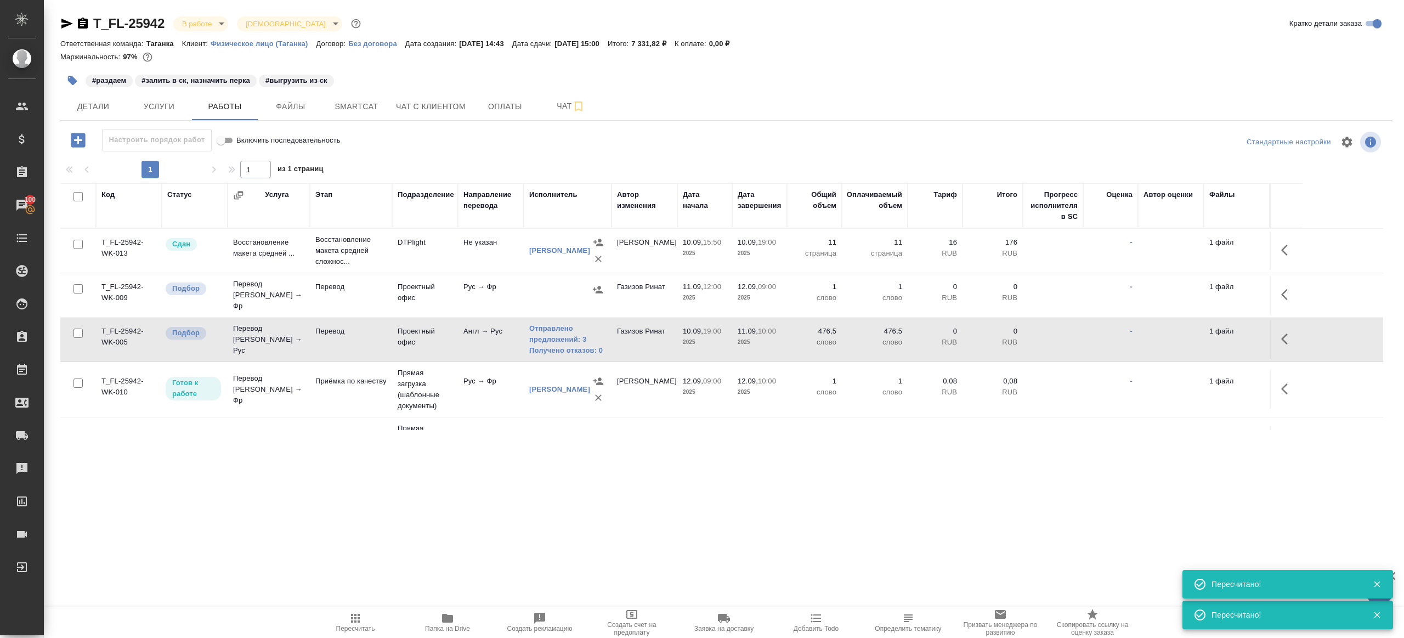
click at [524, 537] on div ".cls-1 fill:#fff; AWATERA Gazizov Rinat Клиенты Спецификации Заказы 100 Чаты To…" at bounding box center [702, 319] width 1404 height 638
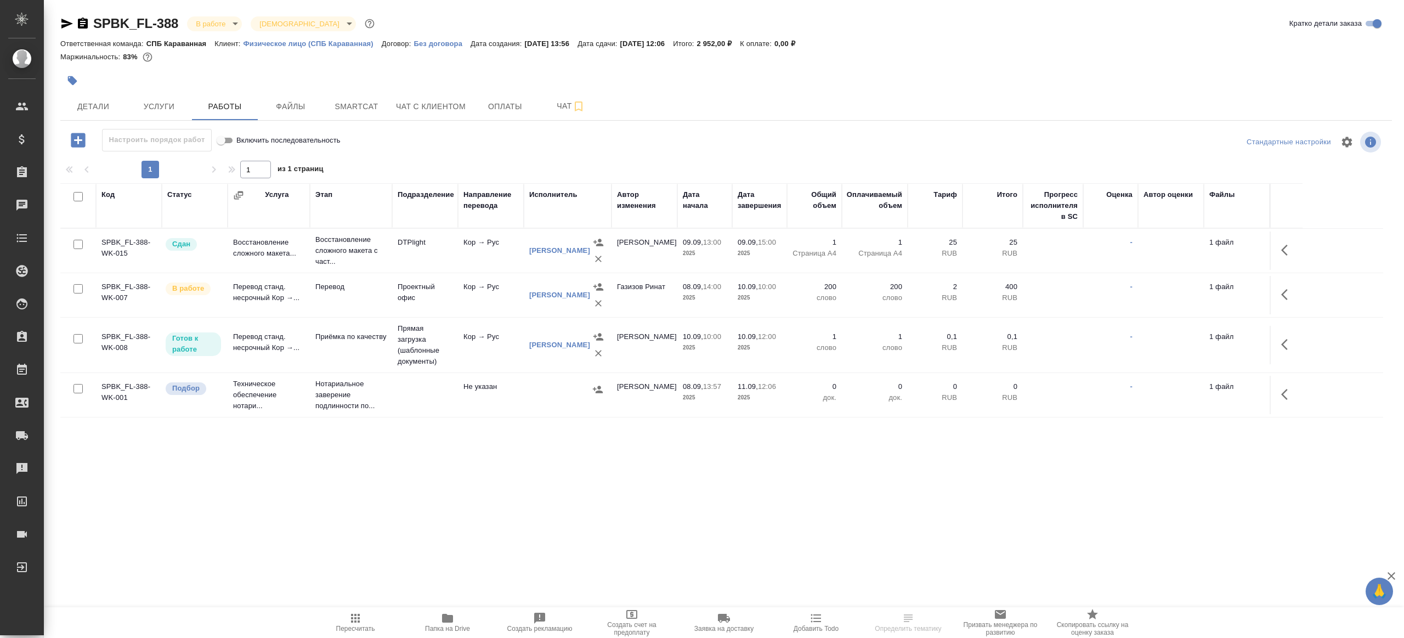
click at [435, 620] on span "Папка на Drive" at bounding box center [447, 621] width 79 height 21
click at [1281, 289] on icon "button" at bounding box center [1287, 294] width 13 height 13
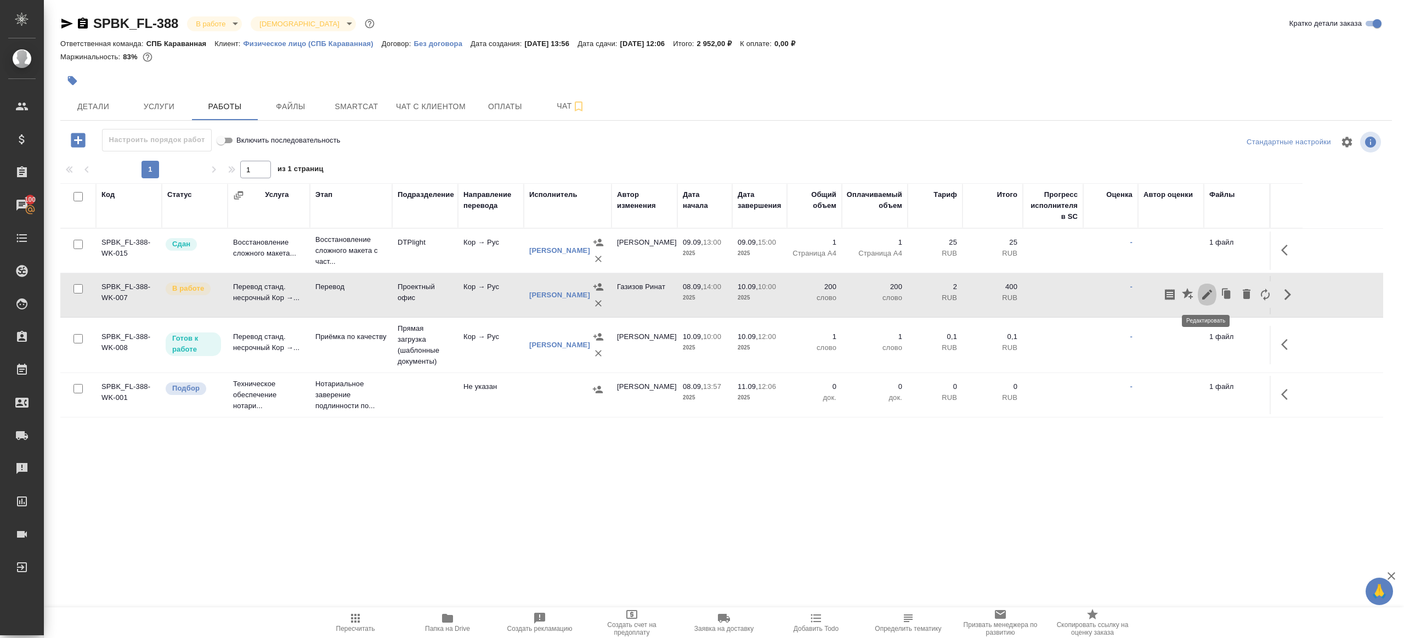
click at [1205, 291] on icon "button" at bounding box center [1206, 294] width 13 height 13
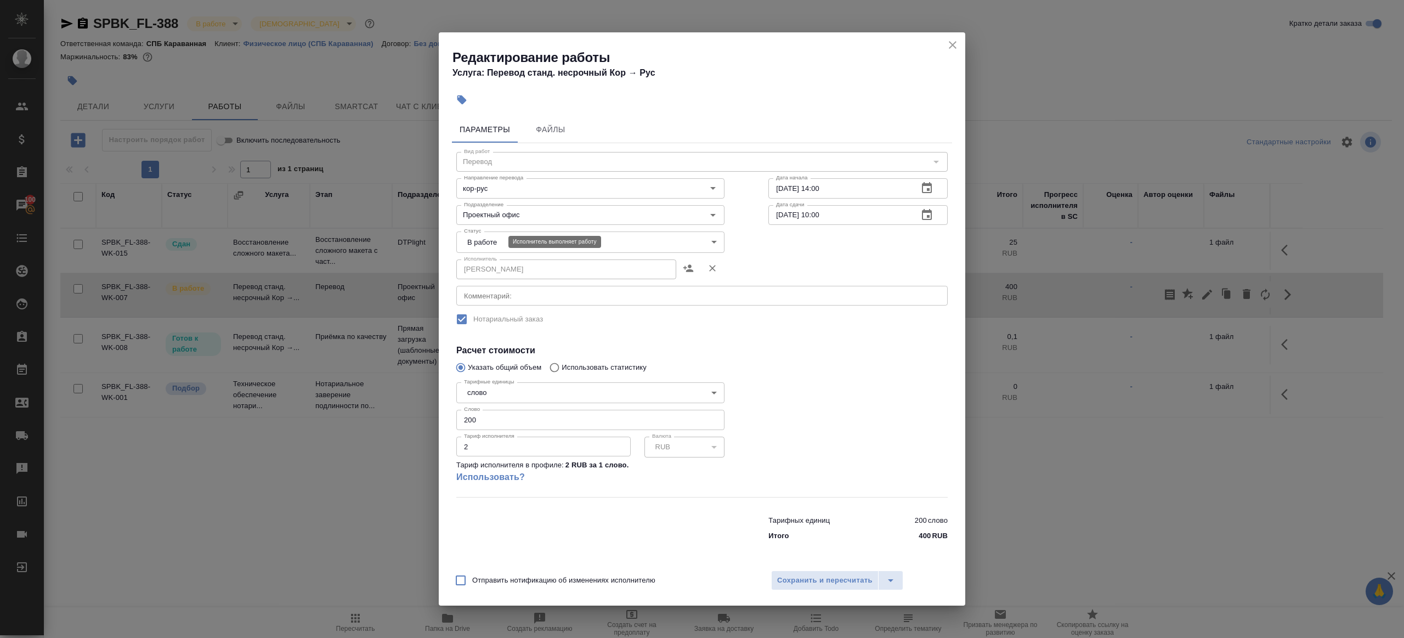
click at [499, 237] on body "🙏 .cls-1 fill:#fff; AWATERA [PERSON_NAME] Клиенты Спецификации Заказы 100 Чаты …" at bounding box center [702, 319] width 1404 height 638
click at [491, 275] on li "Сдан" at bounding box center [590, 279] width 268 height 19
type input "closed"
drag, startPoint x: 490, startPoint y: 422, endPoint x: 335, endPoint y: 411, distance: 155.0
click at [338, 412] on div "Редактирование работы Услуга: Перевод станд. несрочный Кор → [PERSON_NAME] Файл…" at bounding box center [702, 319] width 1404 height 638
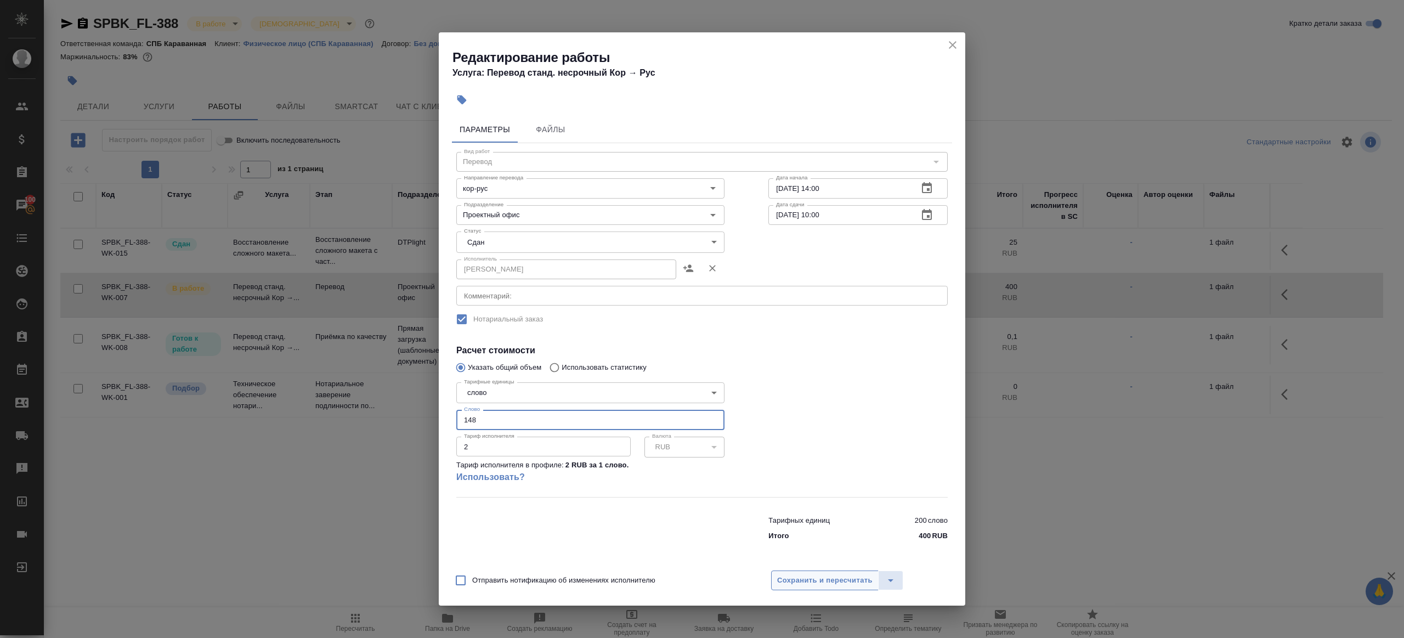
type input "148"
click at [839, 585] on span "Сохранить и пересчитать" at bounding box center [824, 580] width 95 height 13
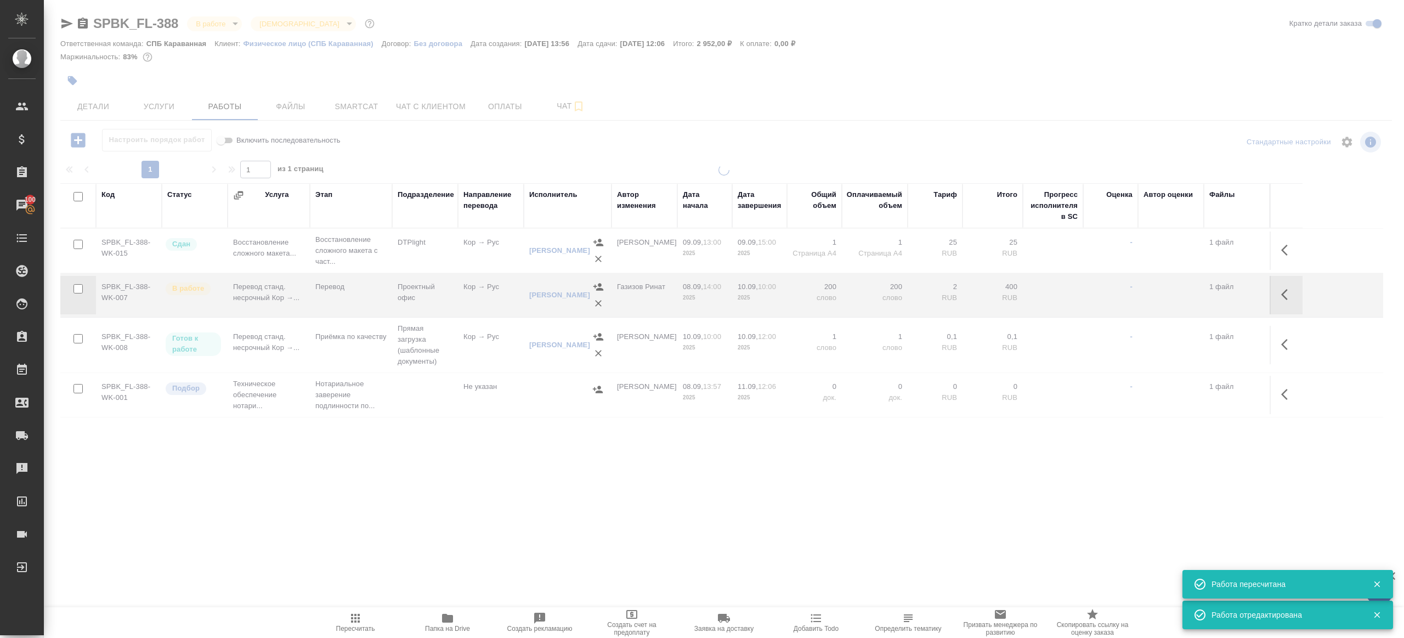
click at [351, 623] on span "Пересчитать" at bounding box center [355, 621] width 79 height 21
click at [351, 623] on icon "button" at bounding box center [355, 617] width 13 height 13
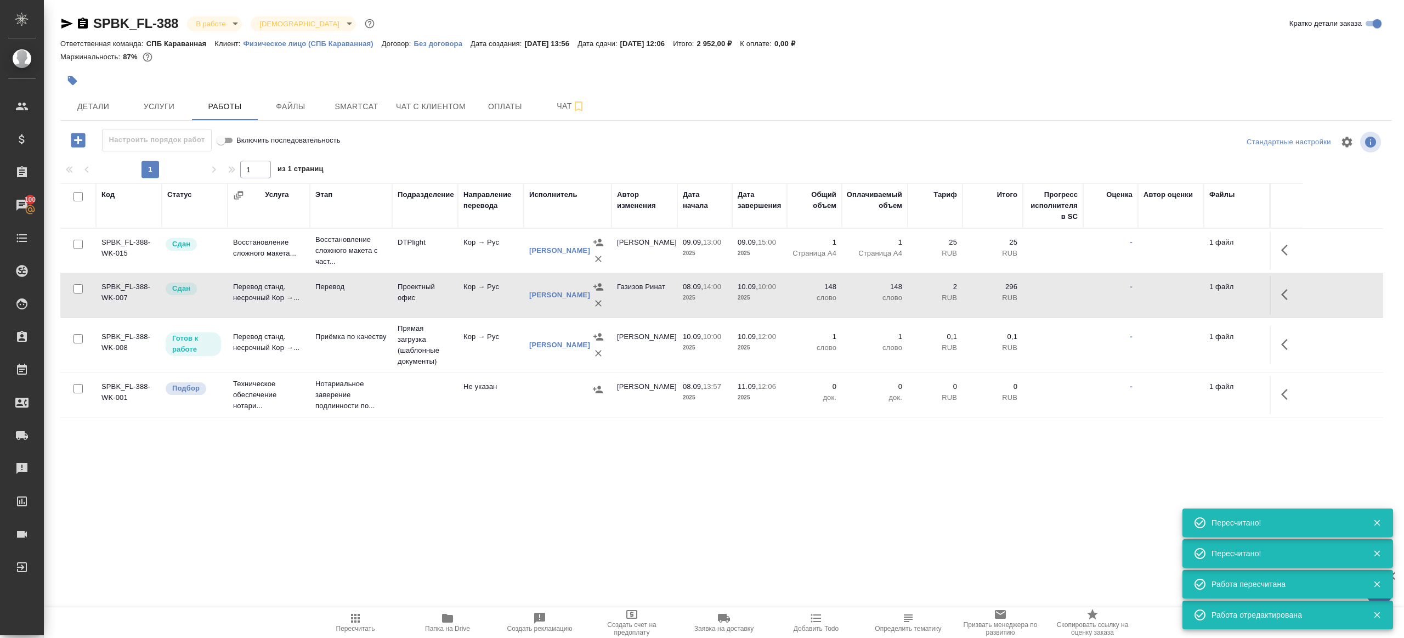
click at [359, 623] on icon "button" at bounding box center [355, 617] width 13 height 13
